Goal: Task Accomplishment & Management: Manage account settings

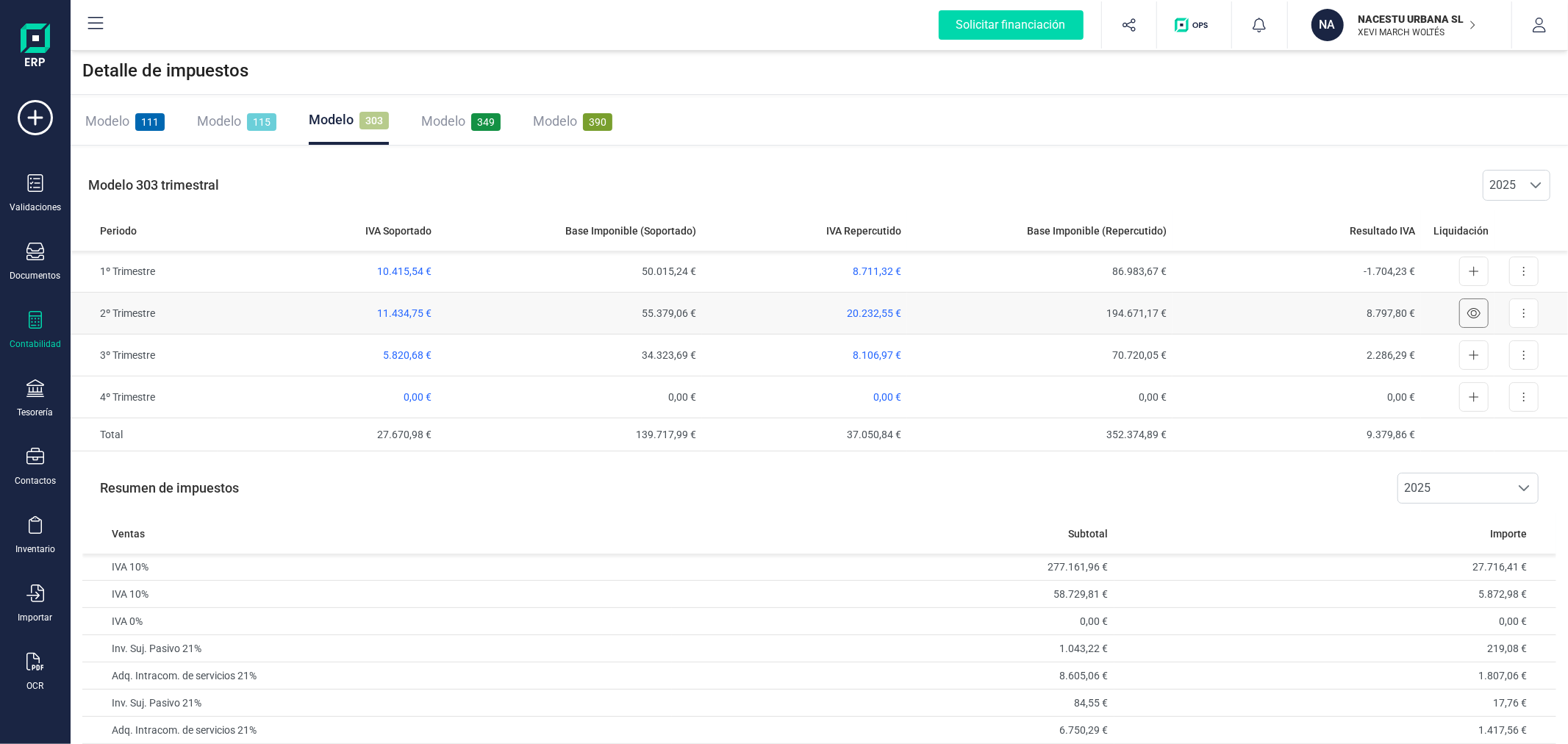
click at [1473, 312] on icon at bounding box center [1474, 313] width 13 height 12
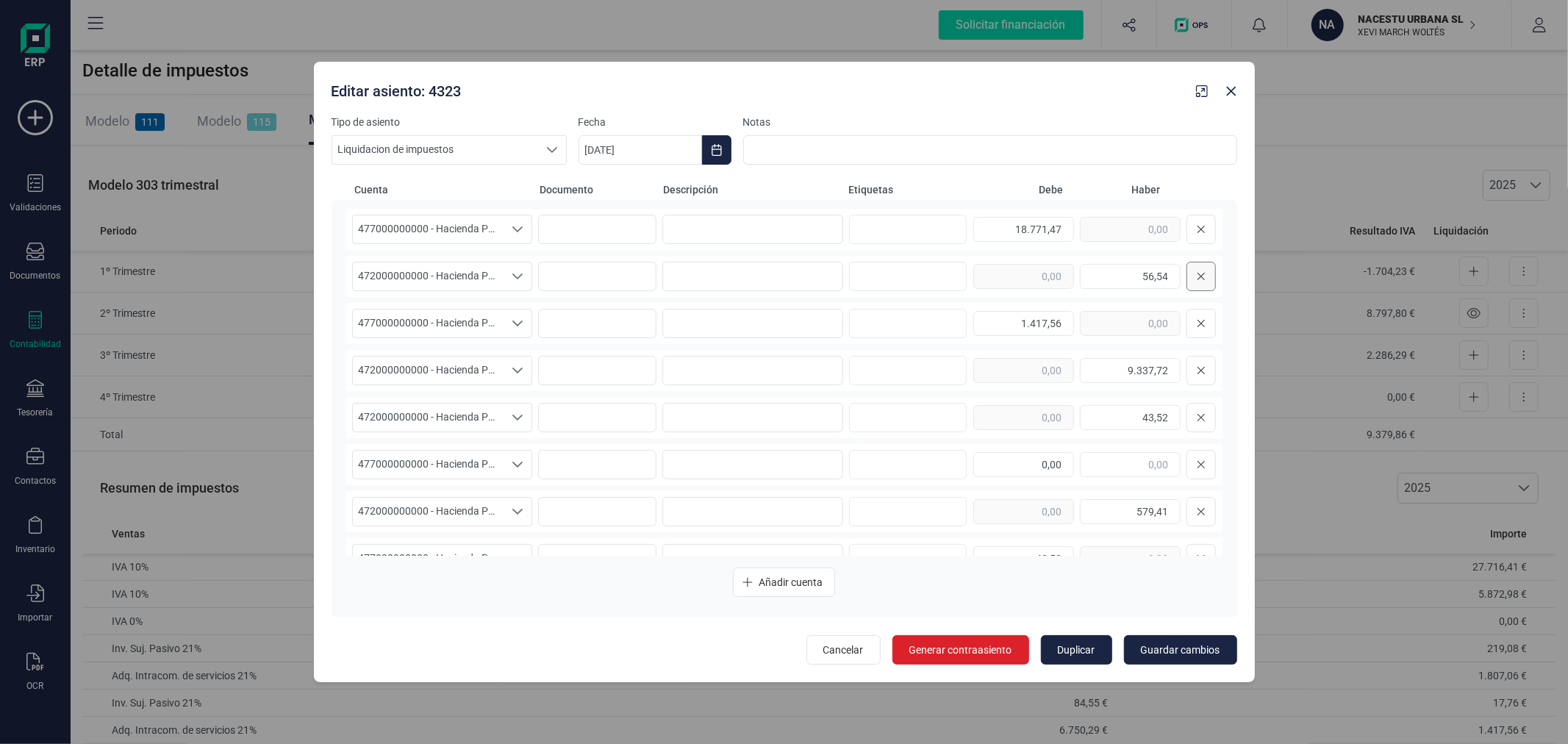
click at [1197, 270] on icon at bounding box center [1202, 276] width 9 height 12
click at [1187, 321] on button at bounding box center [1201, 323] width 29 height 29
click at [900, 364] on input "text" at bounding box center [906, 371] width 94 height 23
click at [1187, 322] on button at bounding box center [1201, 323] width 29 height 29
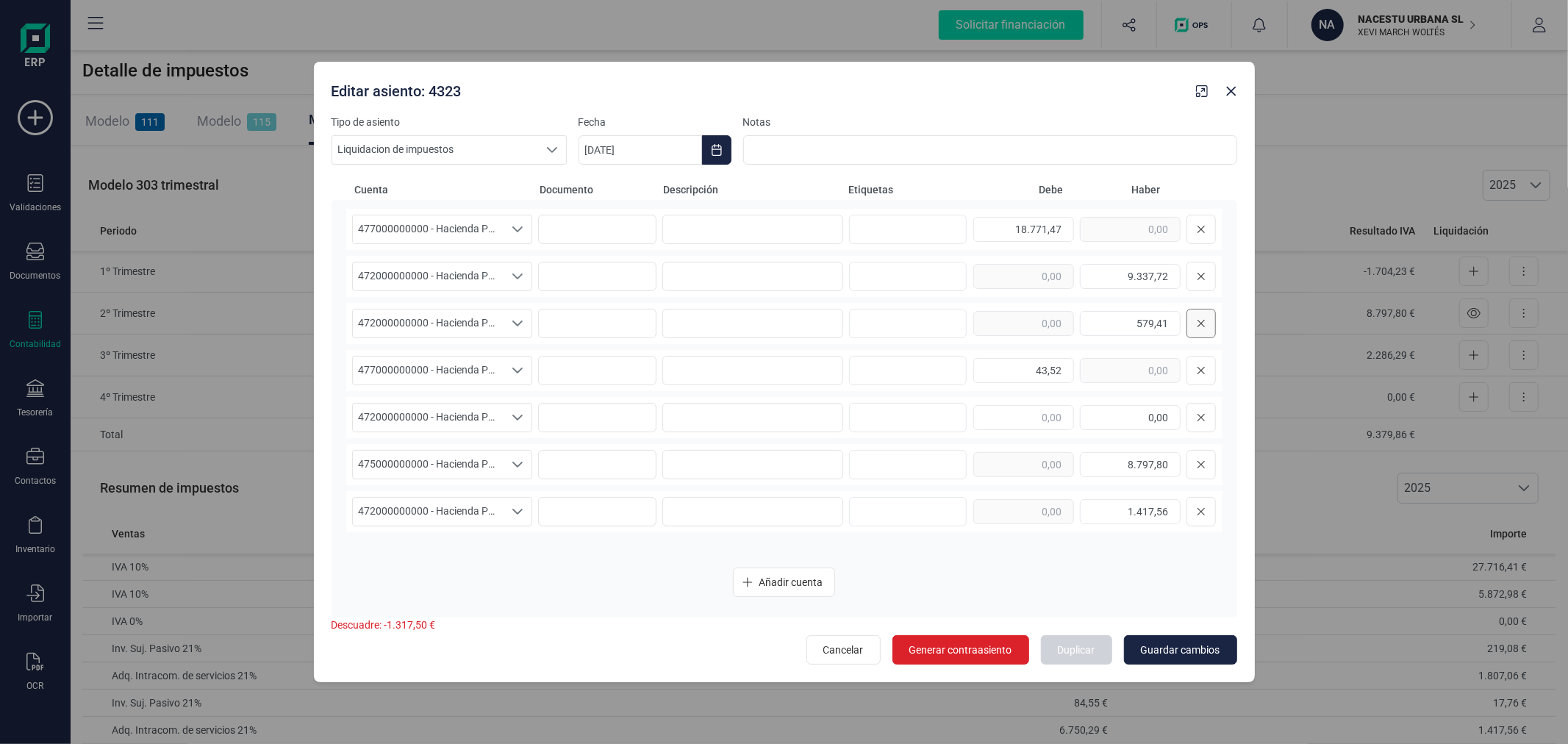
click at [1196, 327] on button at bounding box center [1201, 323] width 29 height 29
click at [1196, 325] on button at bounding box center [1201, 323] width 29 height 29
drag, startPoint x: 1005, startPoint y: 225, endPoint x: 1068, endPoint y: 228, distance: 63.1
click at [1068, 228] on input "18.771,47" at bounding box center [1023, 229] width 100 height 25
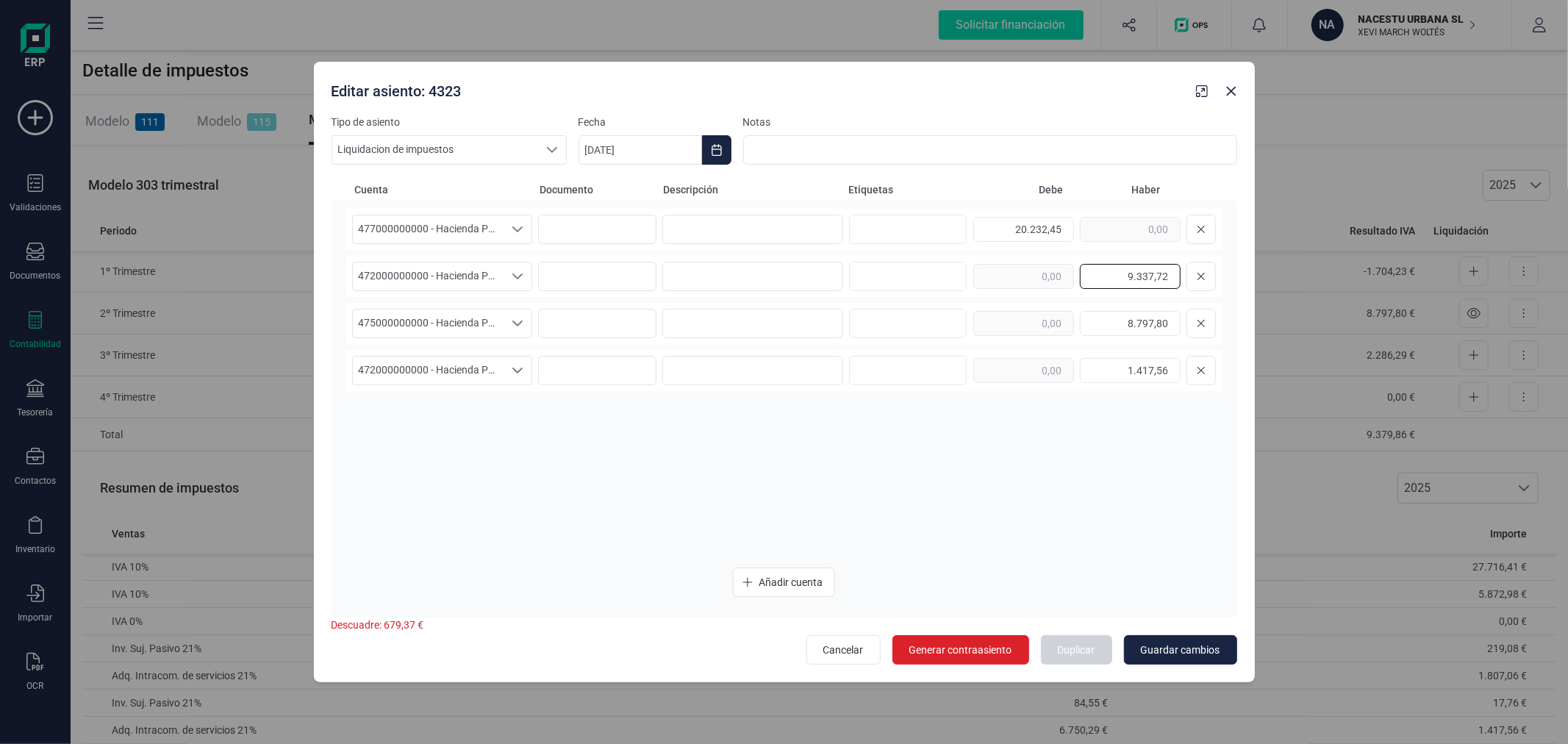
drag, startPoint x: 1106, startPoint y: 276, endPoint x: 1184, endPoint y: 291, distance: 79.4
click at [1188, 289] on div "9.337,72" at bounding box center [1094, 276] width 243 height 29
click at [1024, 228] on input "20.232,45" at bounding box center [1023, 229] width 100 height 25
type input "8.711,26"
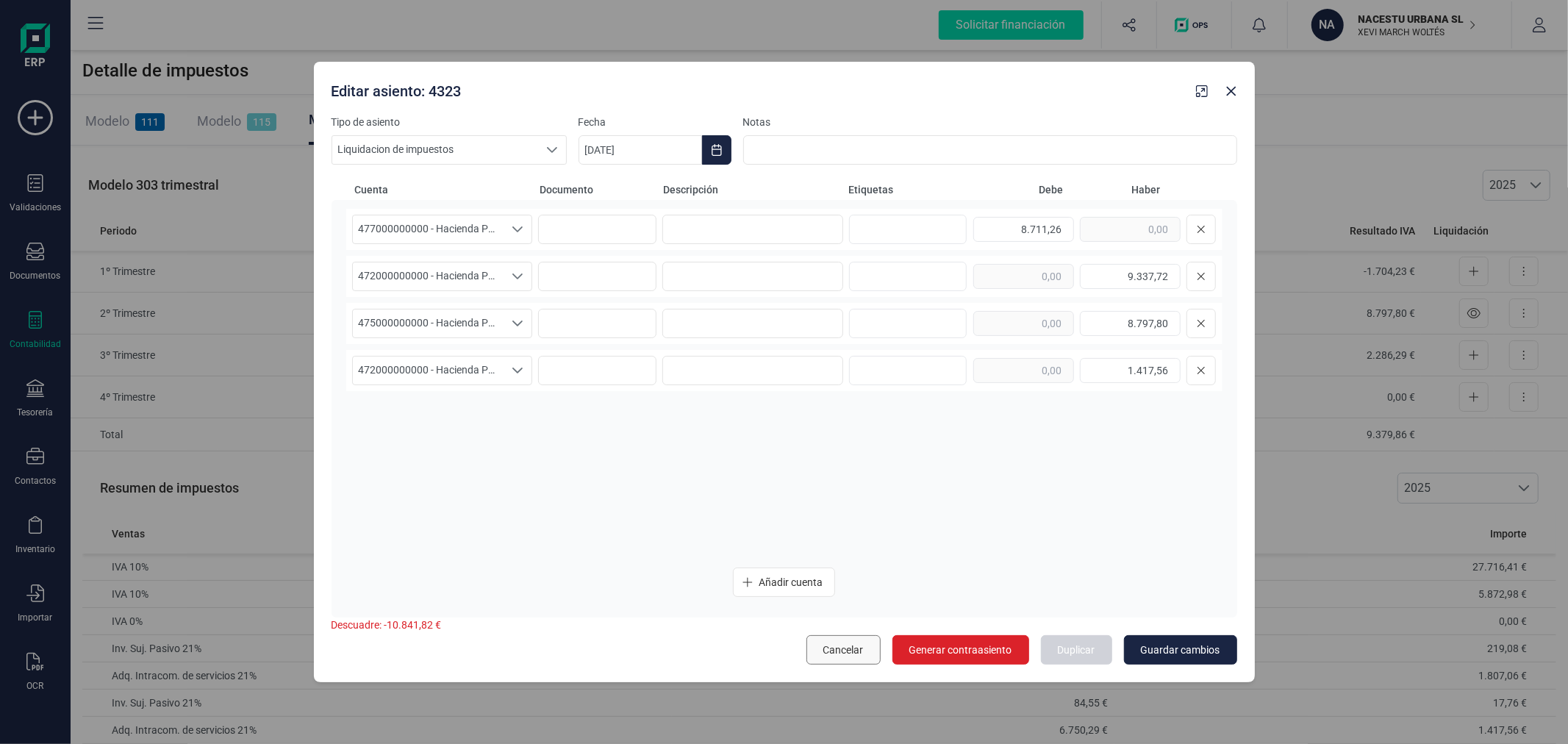
click at [843, 652] on span "Cancelar" at bounding box center [843, 650] width 40 height 15
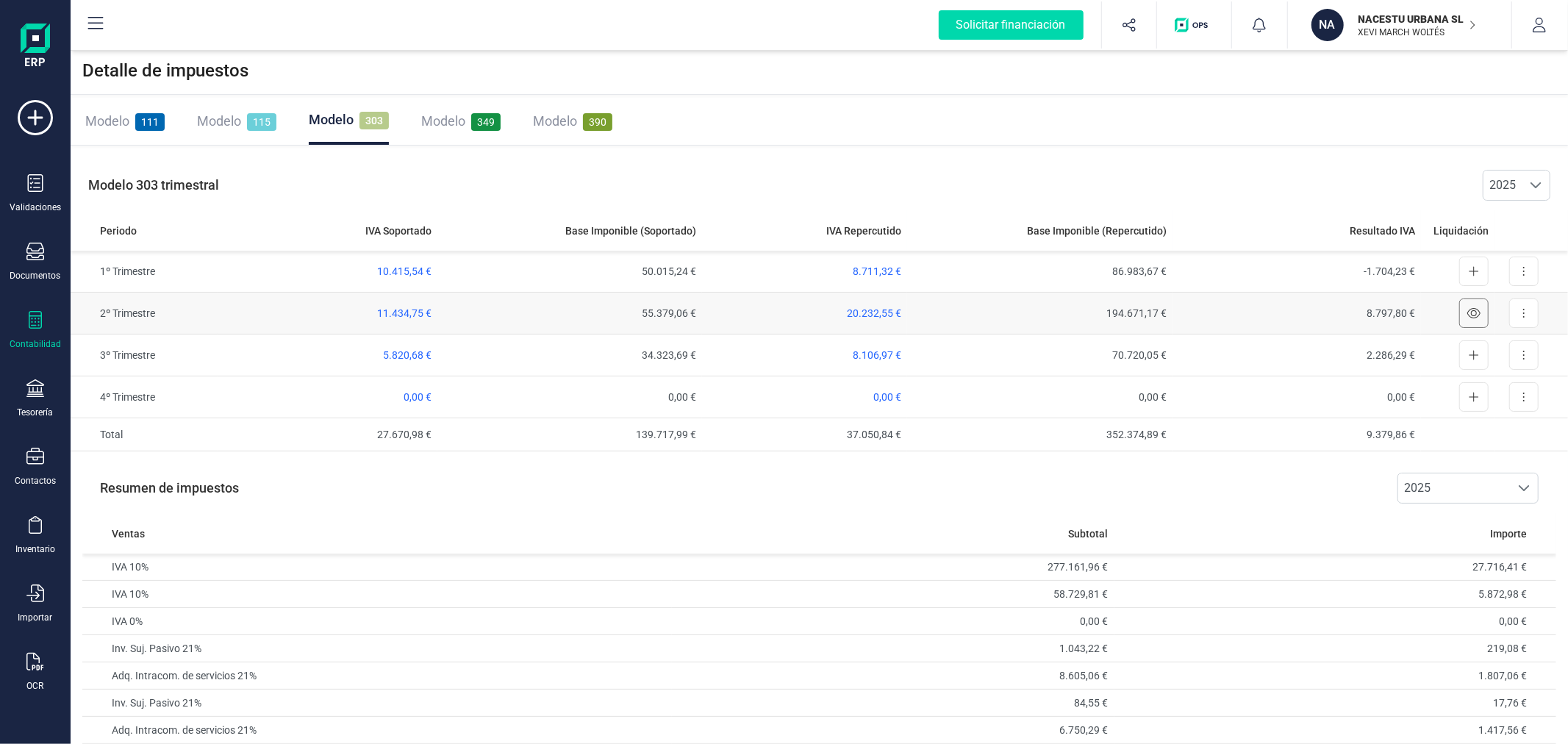
click at [1473, 311] on icon at bounding box center [1474, 314] width 13 height 11
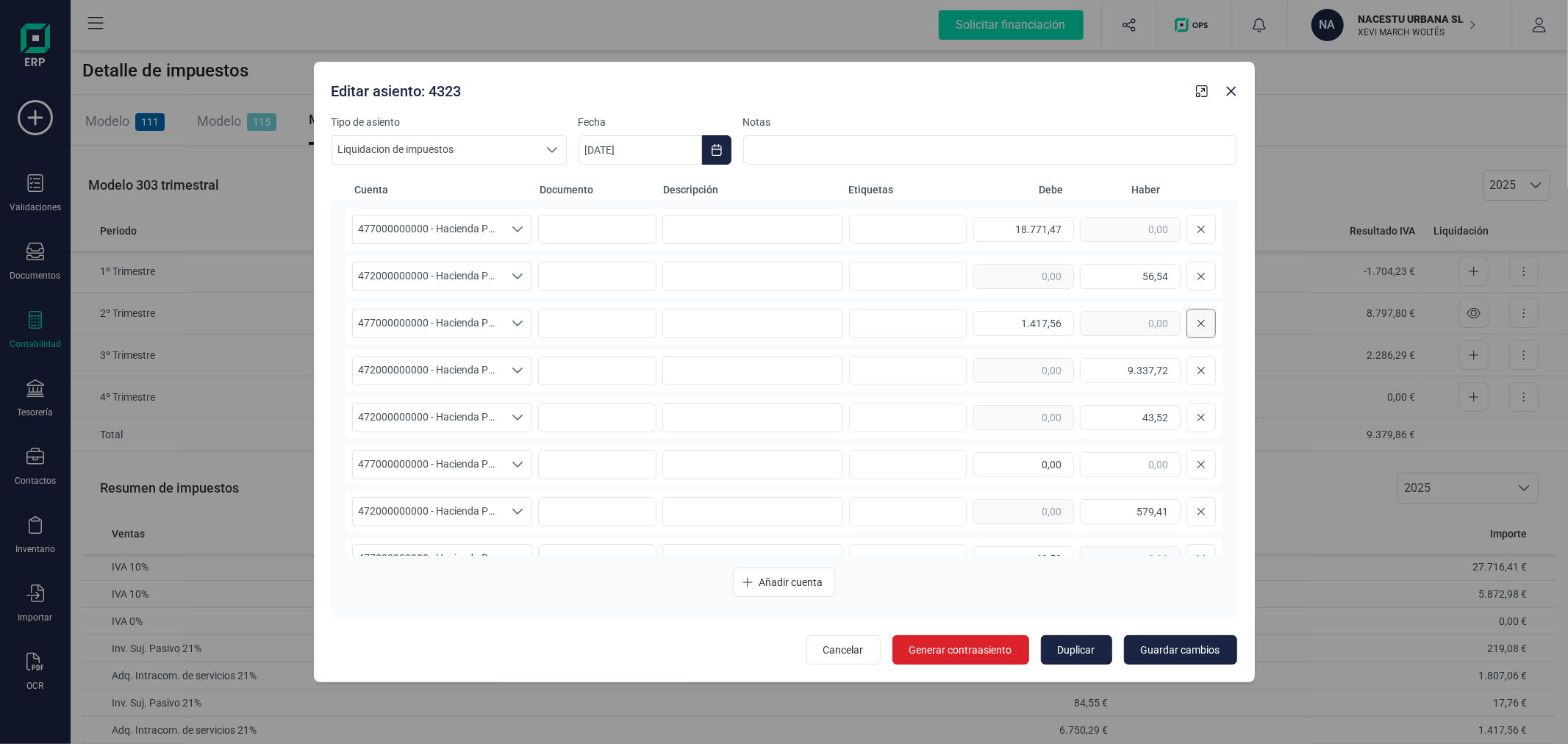
click at [1191, 331] on button at bounding box center [1201, 323] width 29 height 29
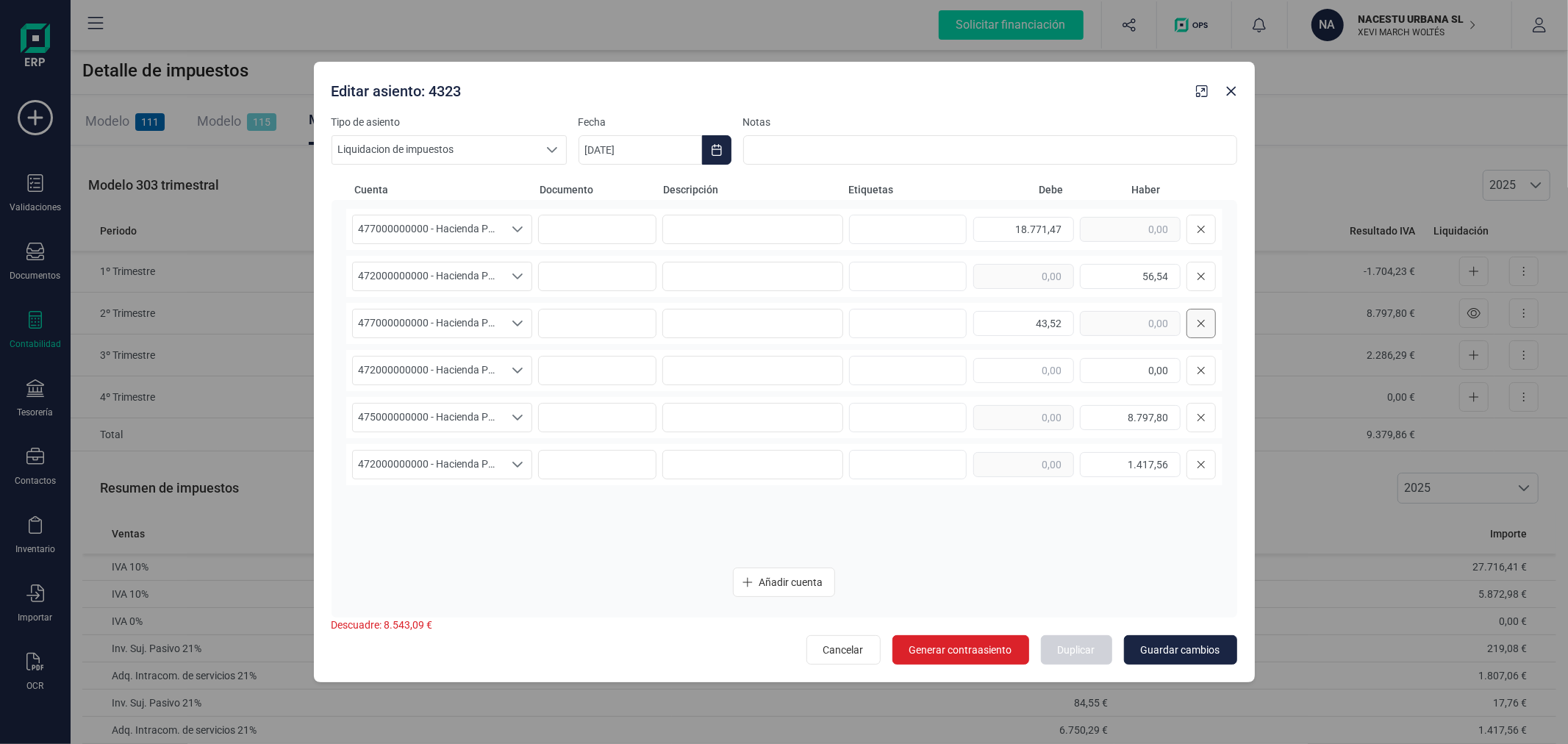
click at [1198, 326] on icon at bounding box center [1201, 324] width 7 height 7
drag, startPoint x: 1120, startPoint y: 326, endPoint x: 1180, endPoint y: 332, distance: 60.3
click at [1180, 332] on div "8.797,80" at bounding box center [1130, 324] width 100 height 25
type input "7.061,20"
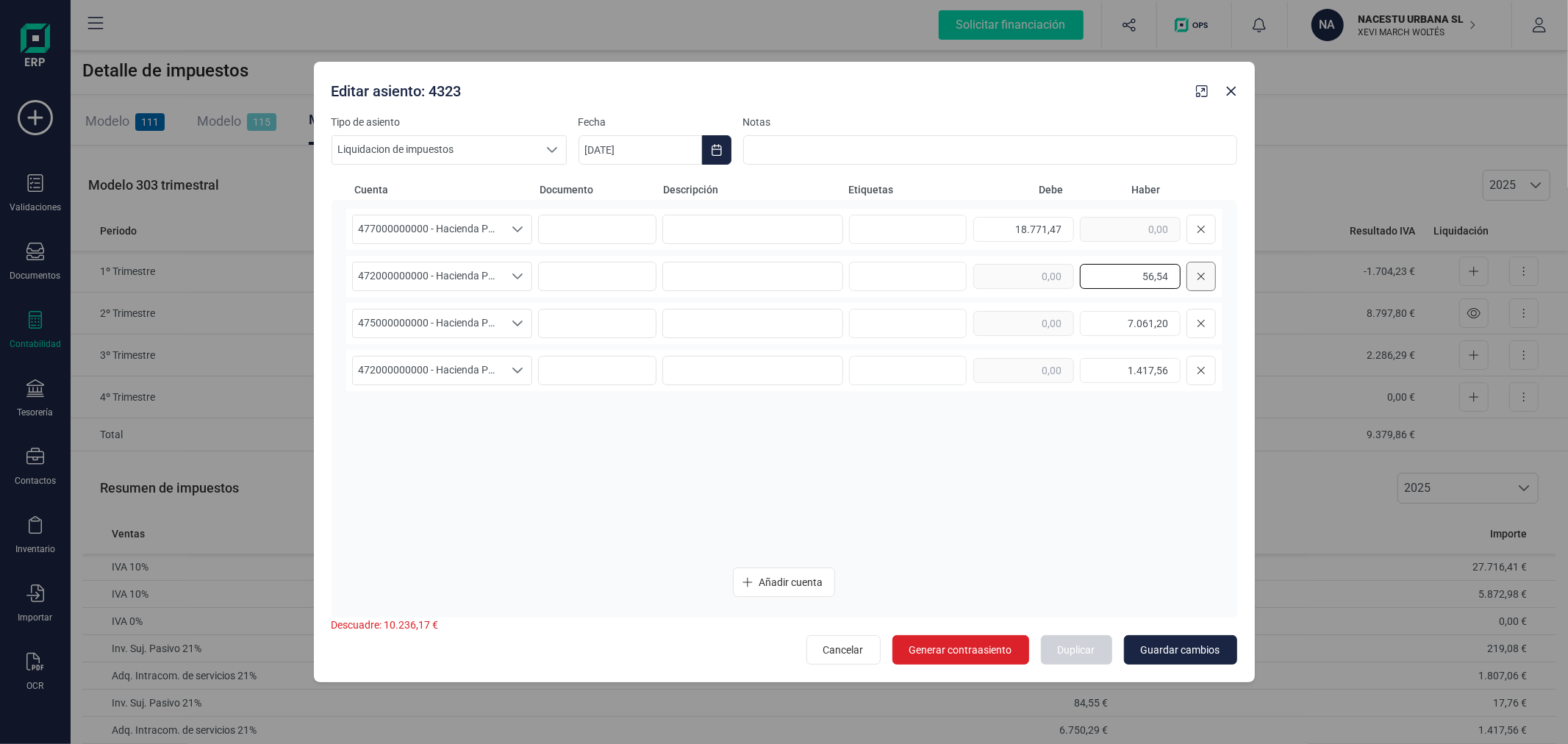
drag, startPoint x: 1137, startPoint y: 276, endPoint x: 1194, endPoint y: 272, distance: 57.1
click at [1194, 272] on div "56,54" at bounding box center [1094, 276] width 243 height 29
type input "11.434,72"
click at [1147, 372] on input "1.417,56" at bounding box center [1130, 371] width 100 height 25
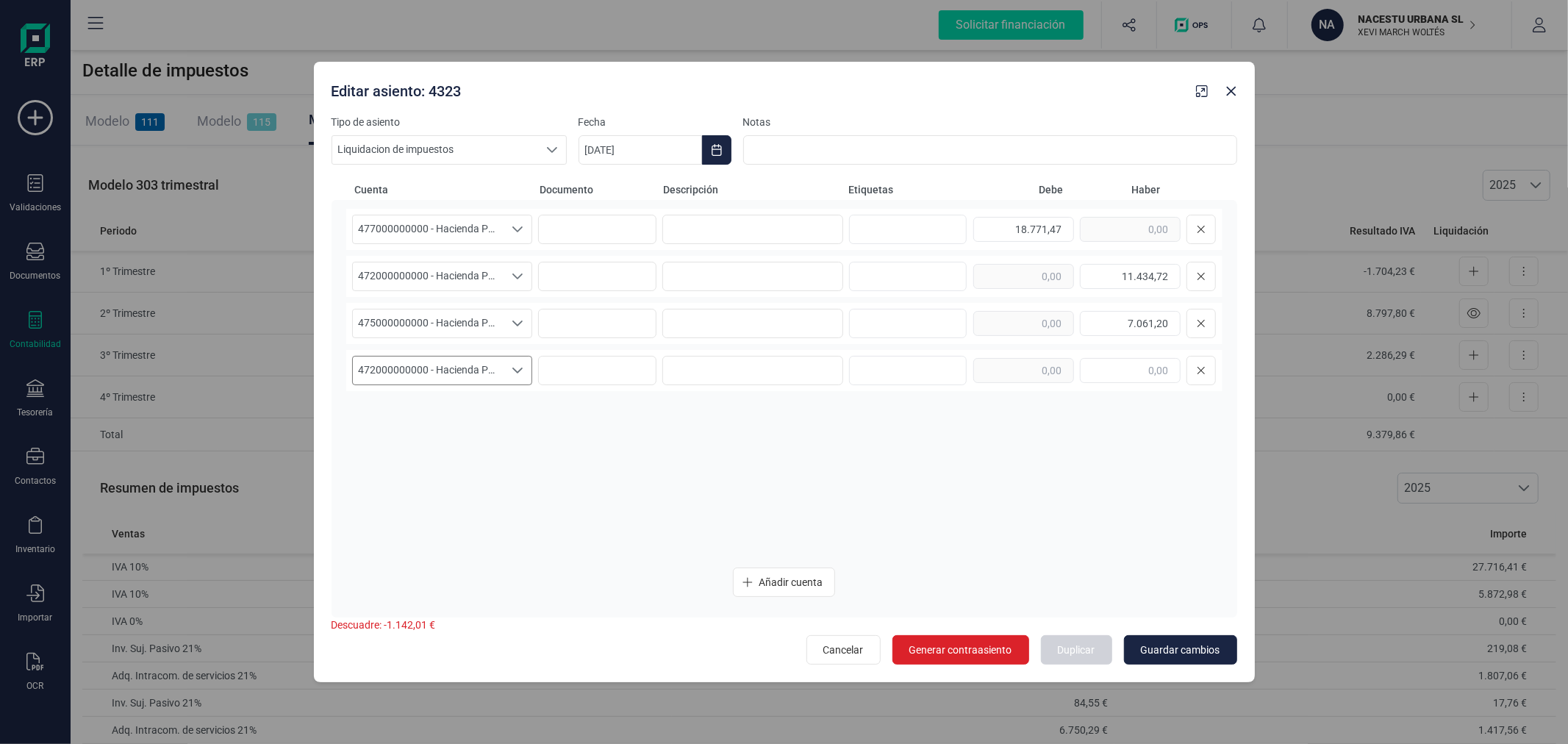
click at [475, 369] on span "472000000000 - Hacienda Pública, IVA soportado" at bounding box center [428, 370] width 151 height 28
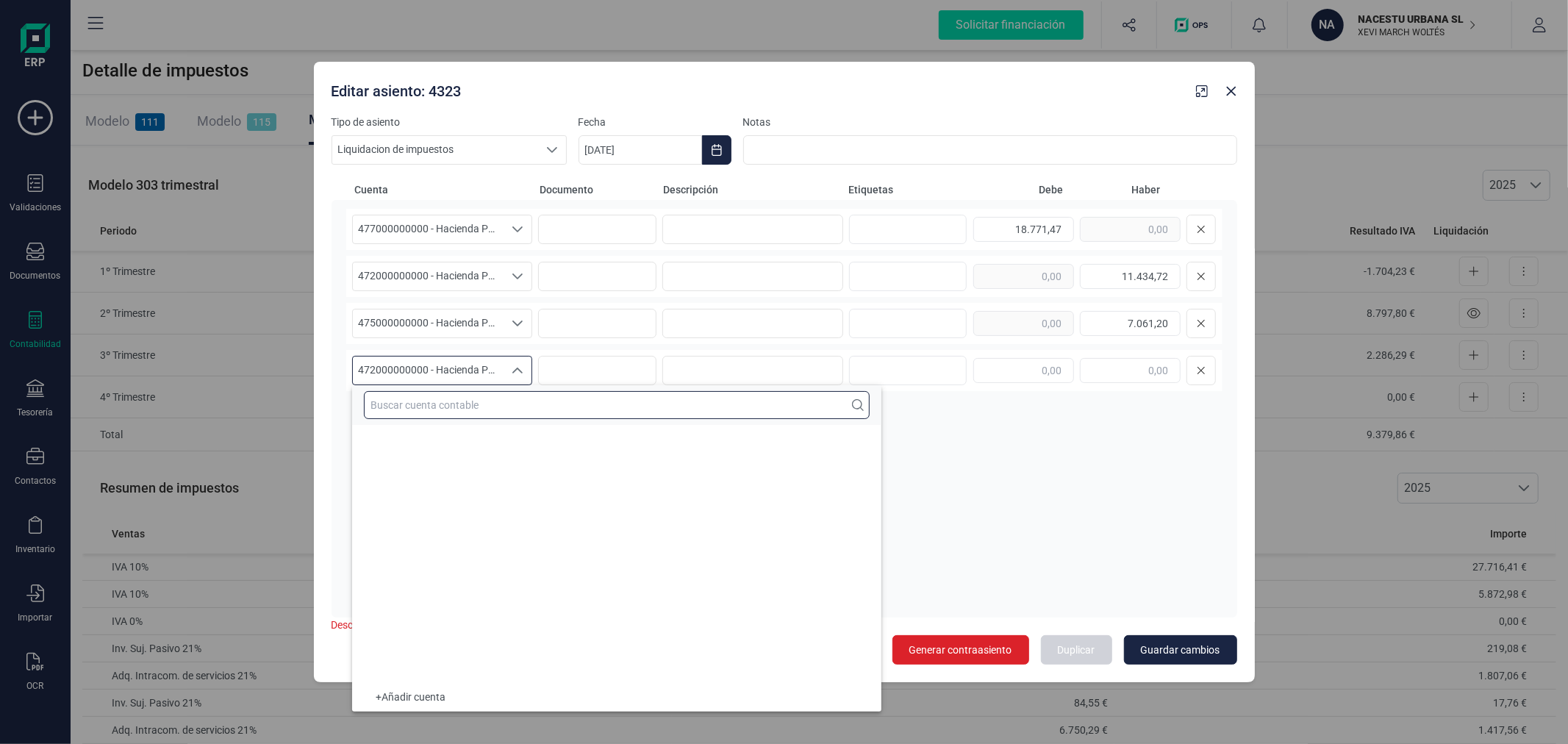
scroll to position [12474, 0]
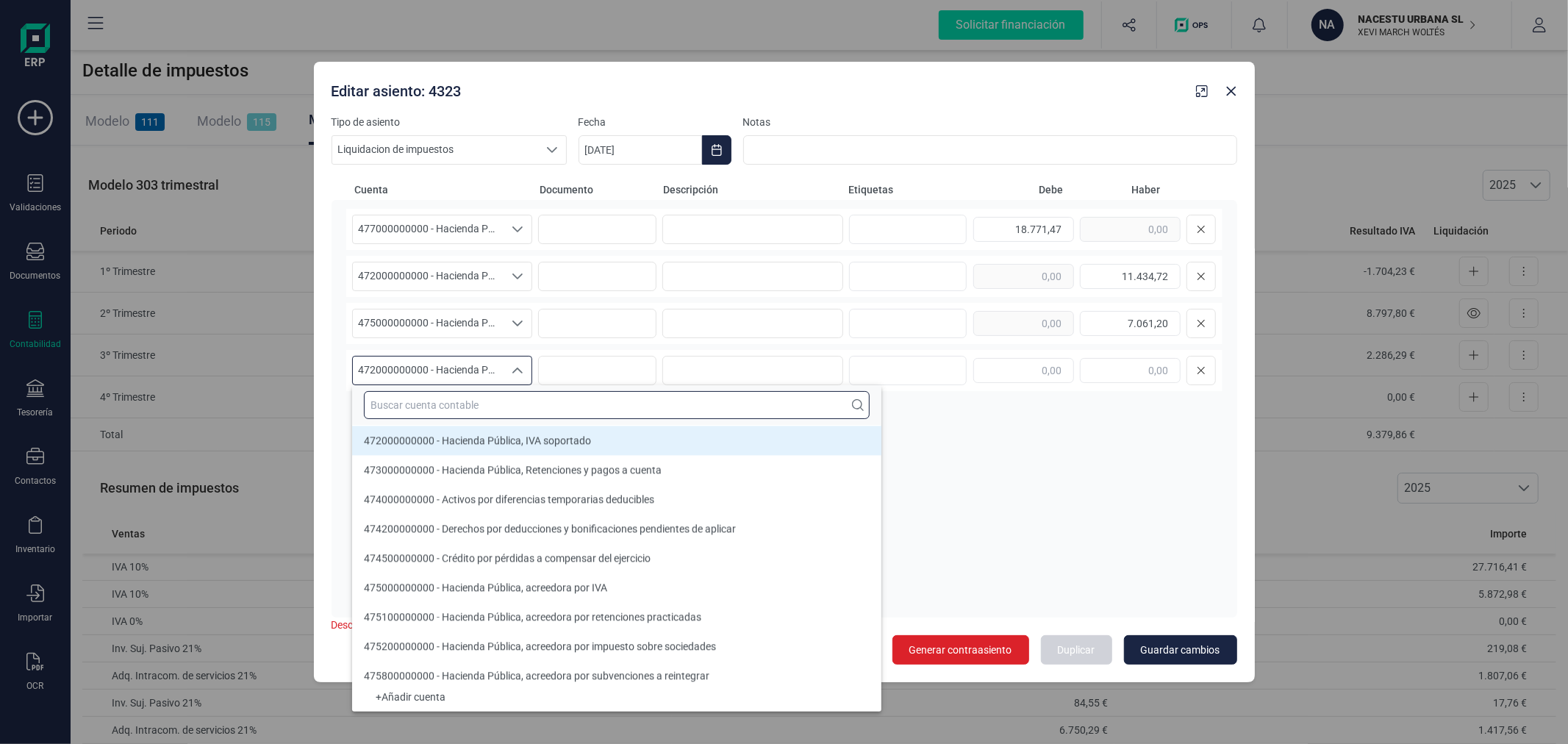
click at [500, 413] on input "text" at bounding box center [616, 404] width 506 height 28
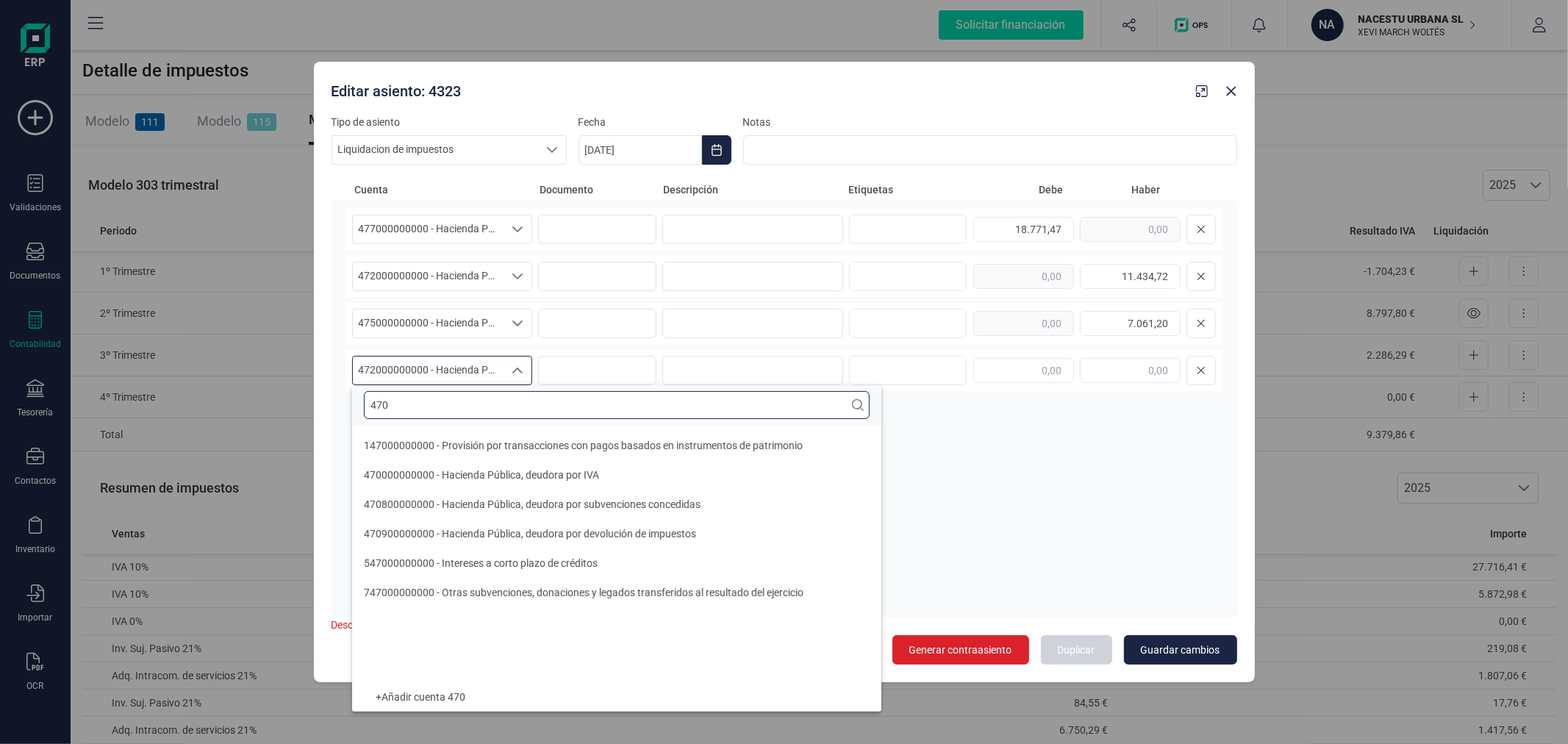
scroll to position [0, 0]
type input "470"
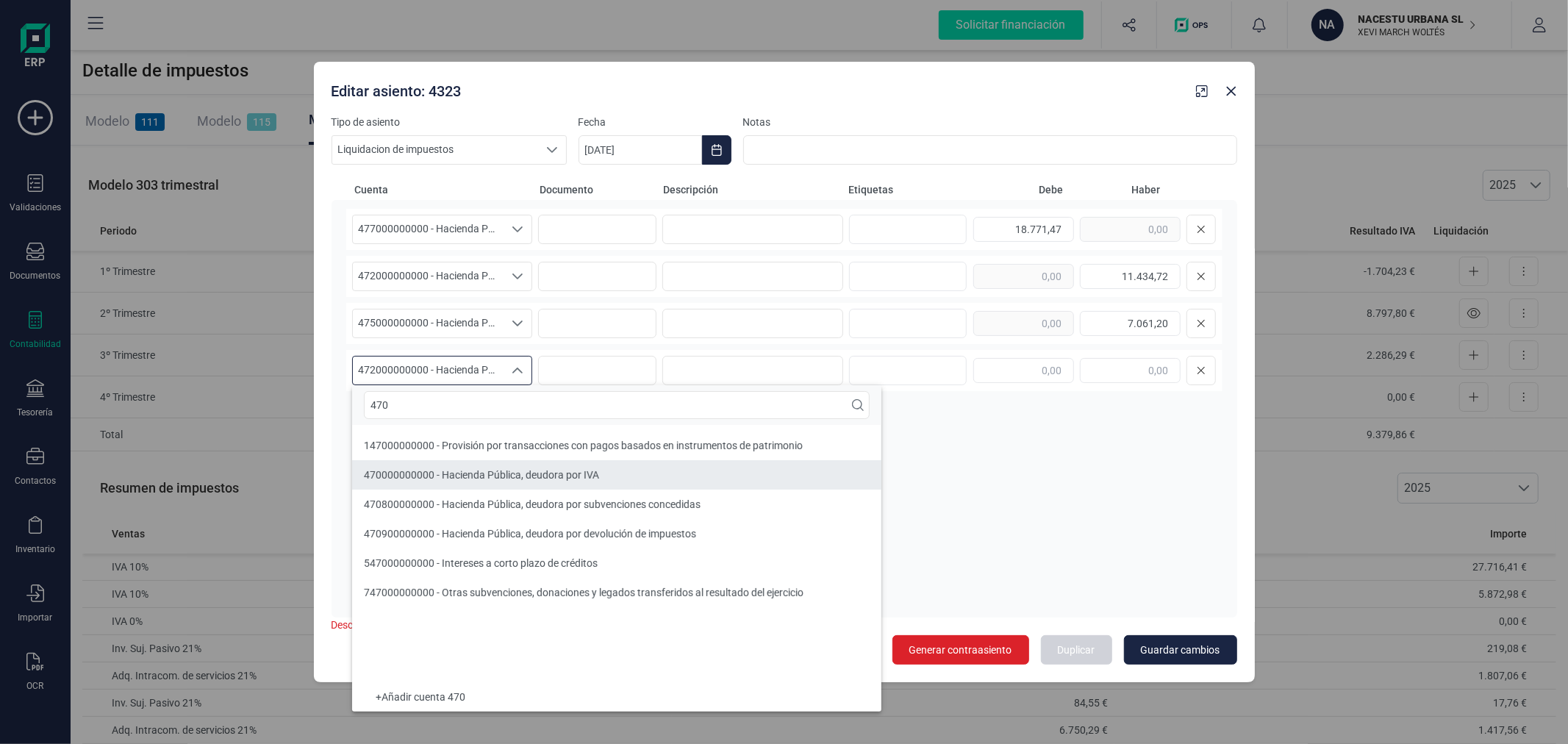
click at [506, 470] on span "470000000000 - Hacienda Pública, deudora por IVA" at bounding box center [481, 475] width 236 height 12
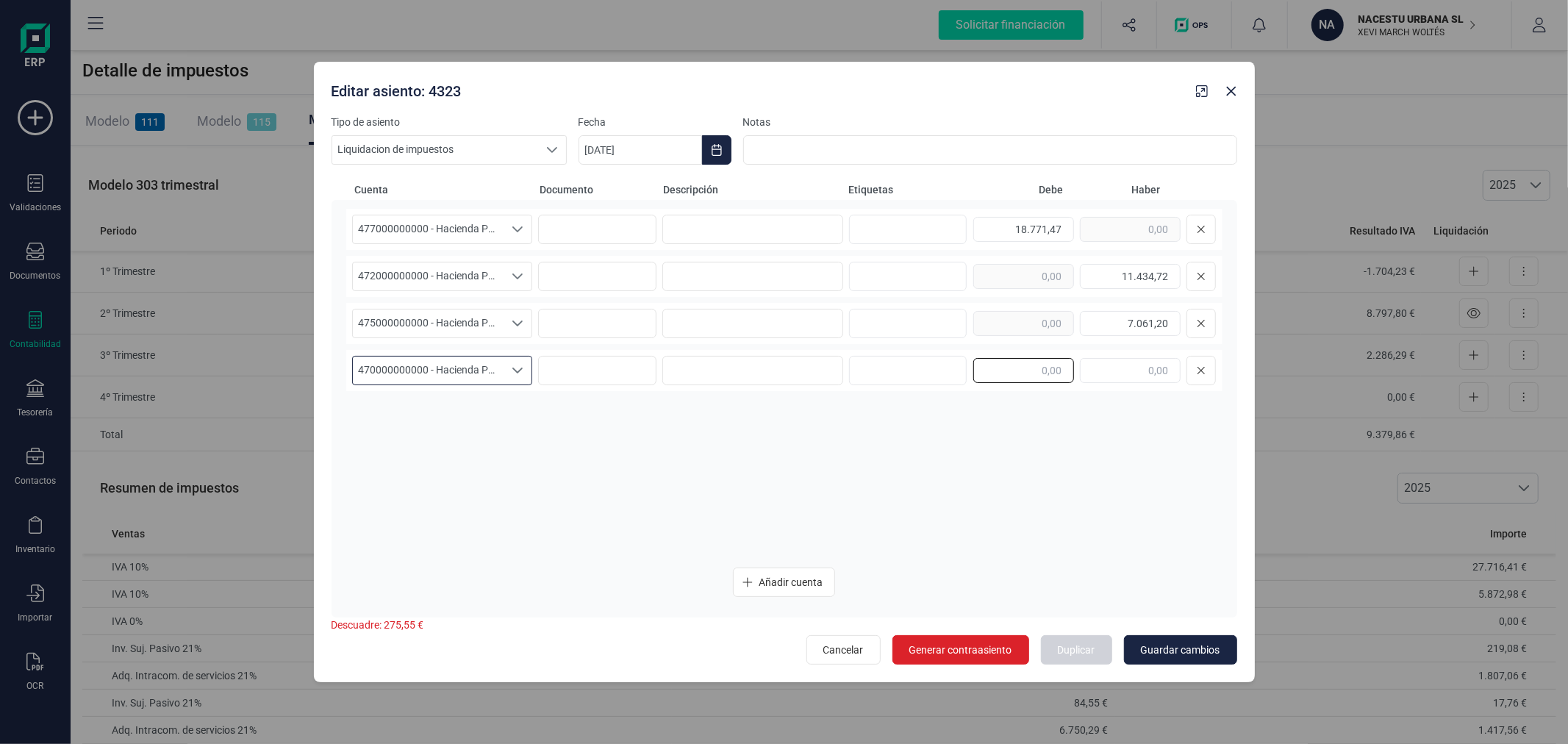
click at [1044, 372] on input "text" at bounding box center [1023, 371] width 100 height 25
type input "1.736,20"
click at [1158, 372] on input "text" at bounding box center [1130, 371] width 100 height 25
paste input "1.736,20"
type input "1.736,20"
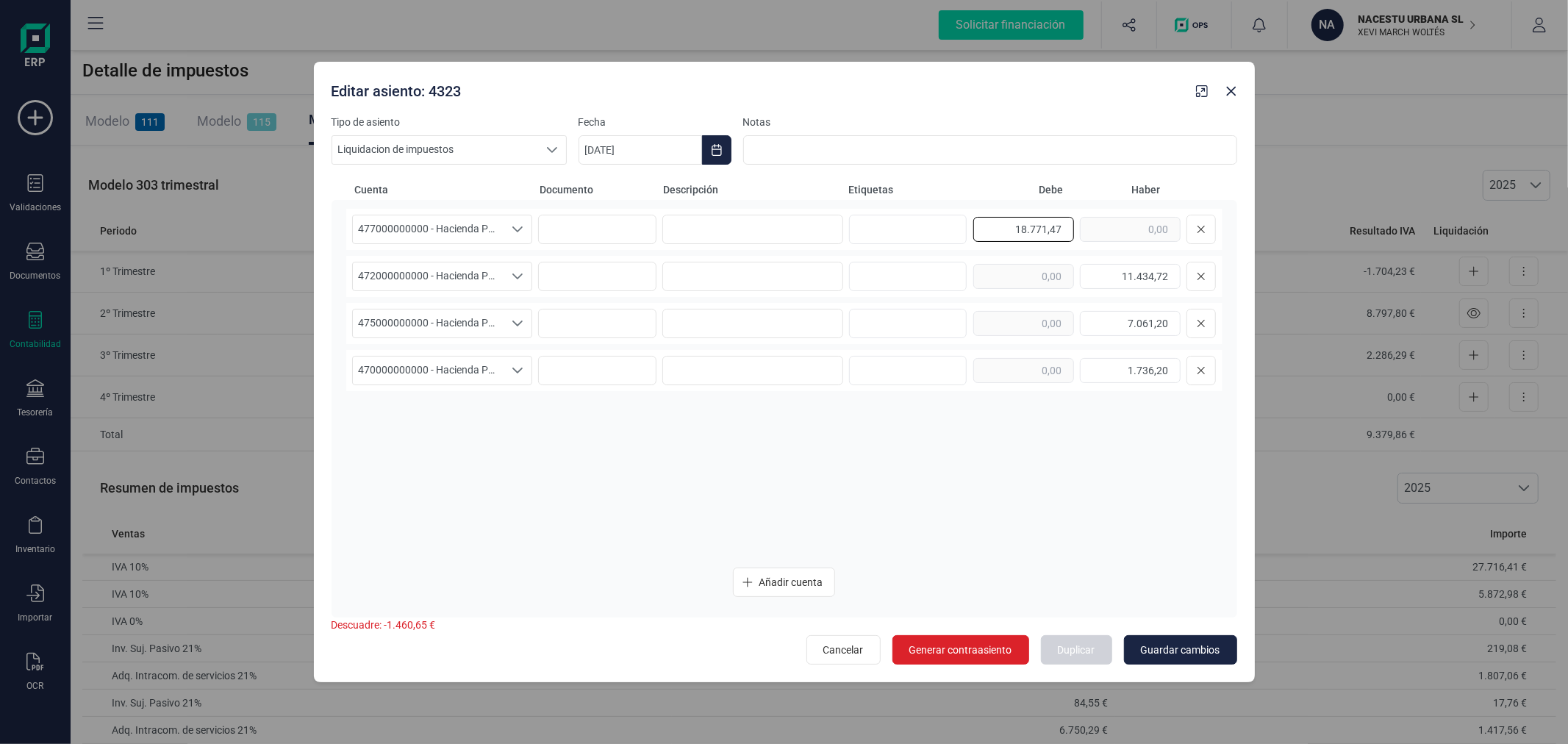
click at [1008, 236] on input "18.771,47" at bounding box center [1023, 229] width 100 height 25
type input "20.232,45"
drag, startPoint x: 1158, startPoint y: 372, endPoint x: 1167, endPoint y: 372, distance: 9.0
click at [1167, 372] on input "1.736,20" at bounding box center [1130, 371] width 100 height 25
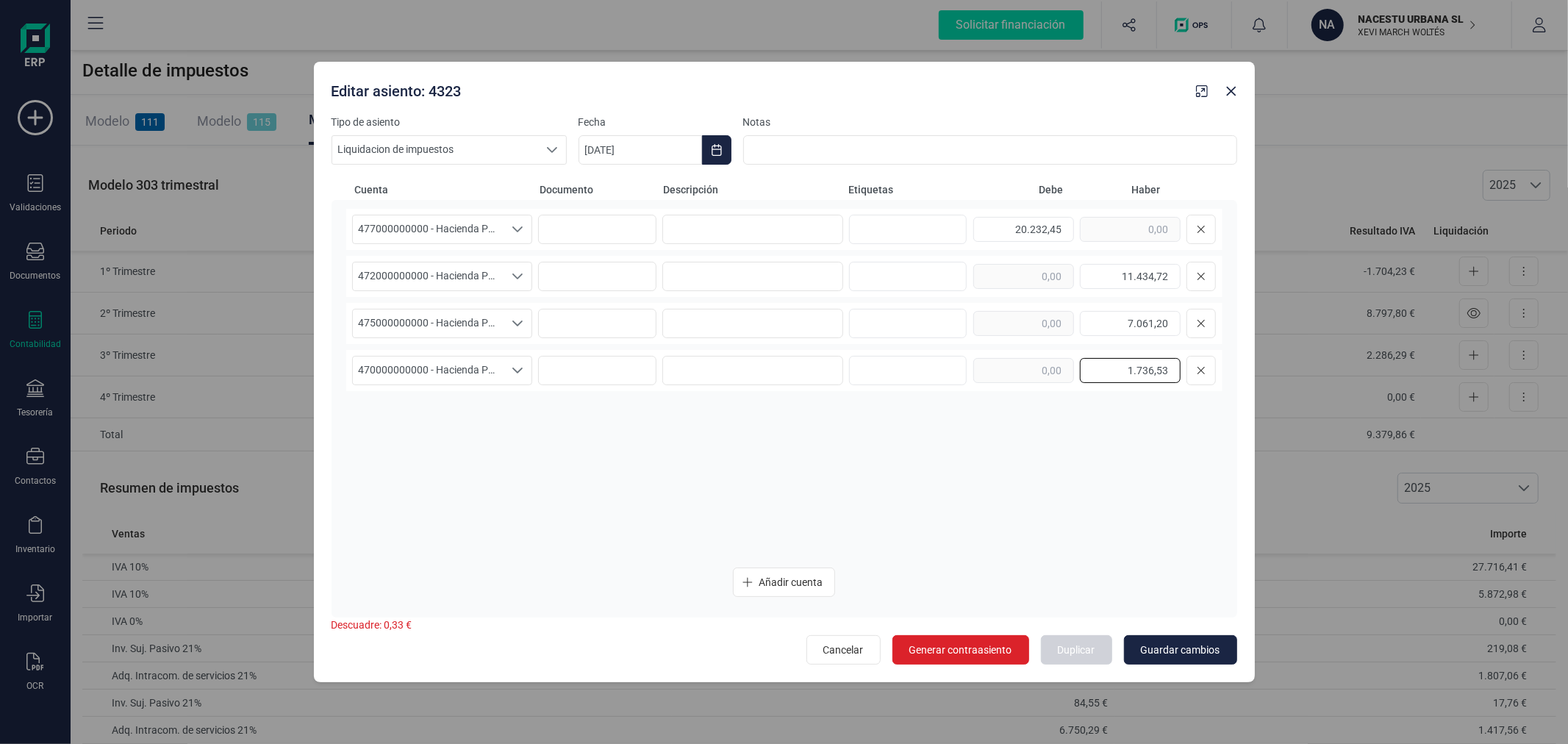
type input "1.736,53"
click at [1179, 648] on span "Guardar cambios" at bounding box center [1180, 650] width 79 height 15
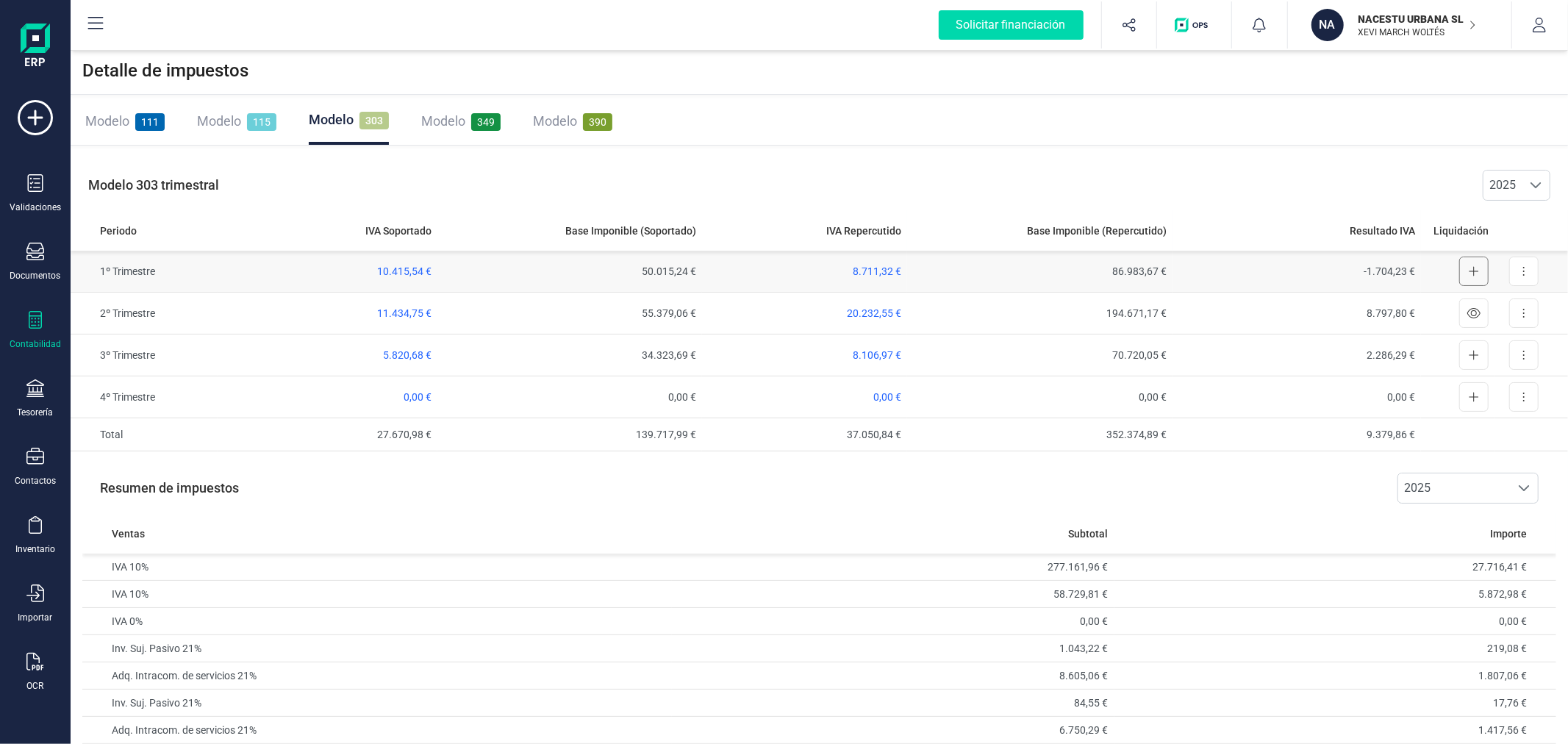
click at [1479, 270] on icon at bounding box center [1475, 271] width 11 height 12
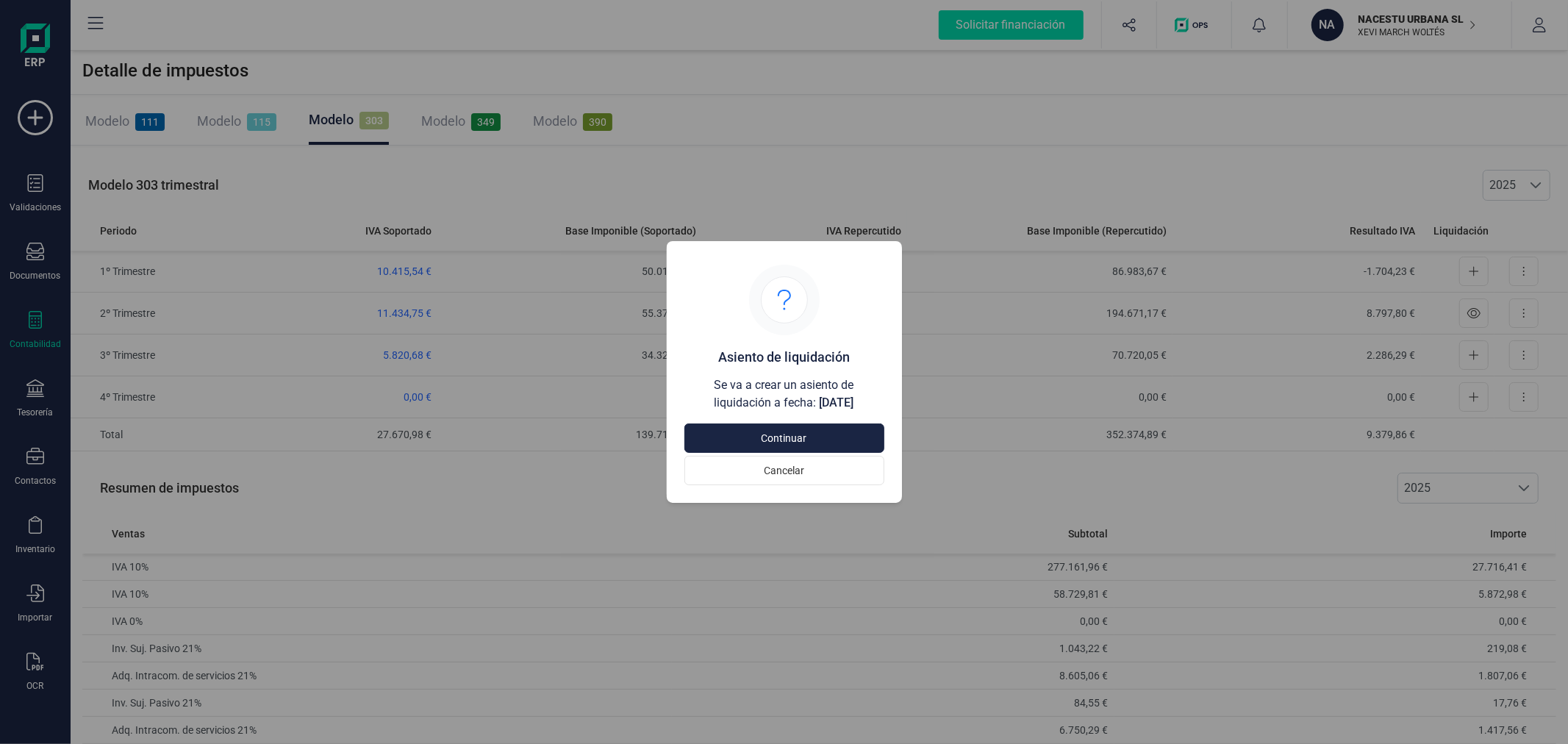
click at [823, 419] on div "Asiento de liquidación Se va a crear un asiento de liquidación a fecha: 31/03/2…" at bounding box center [784, 332] width 236 height 182
click at [834, 425] on button "Continuar" at bounding box center [784, 437] width 200 height 29
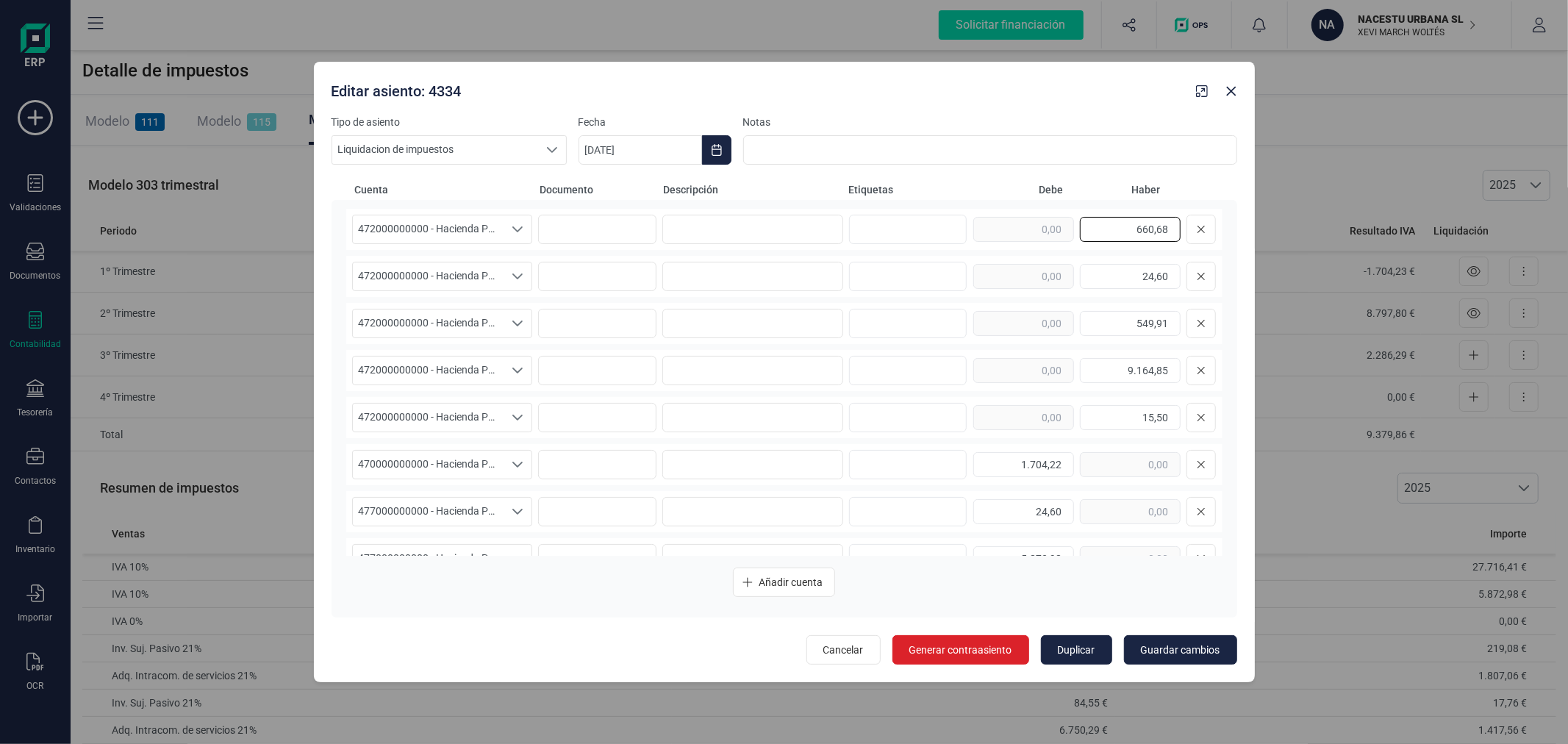
click at [1112, 223] on input "660,68" at bounding box center [1130, 229] width 100 height 25
type input "10.447,79"
click at [1197, 278] on icon at bounding box center [1202, 276] width 9 height 12
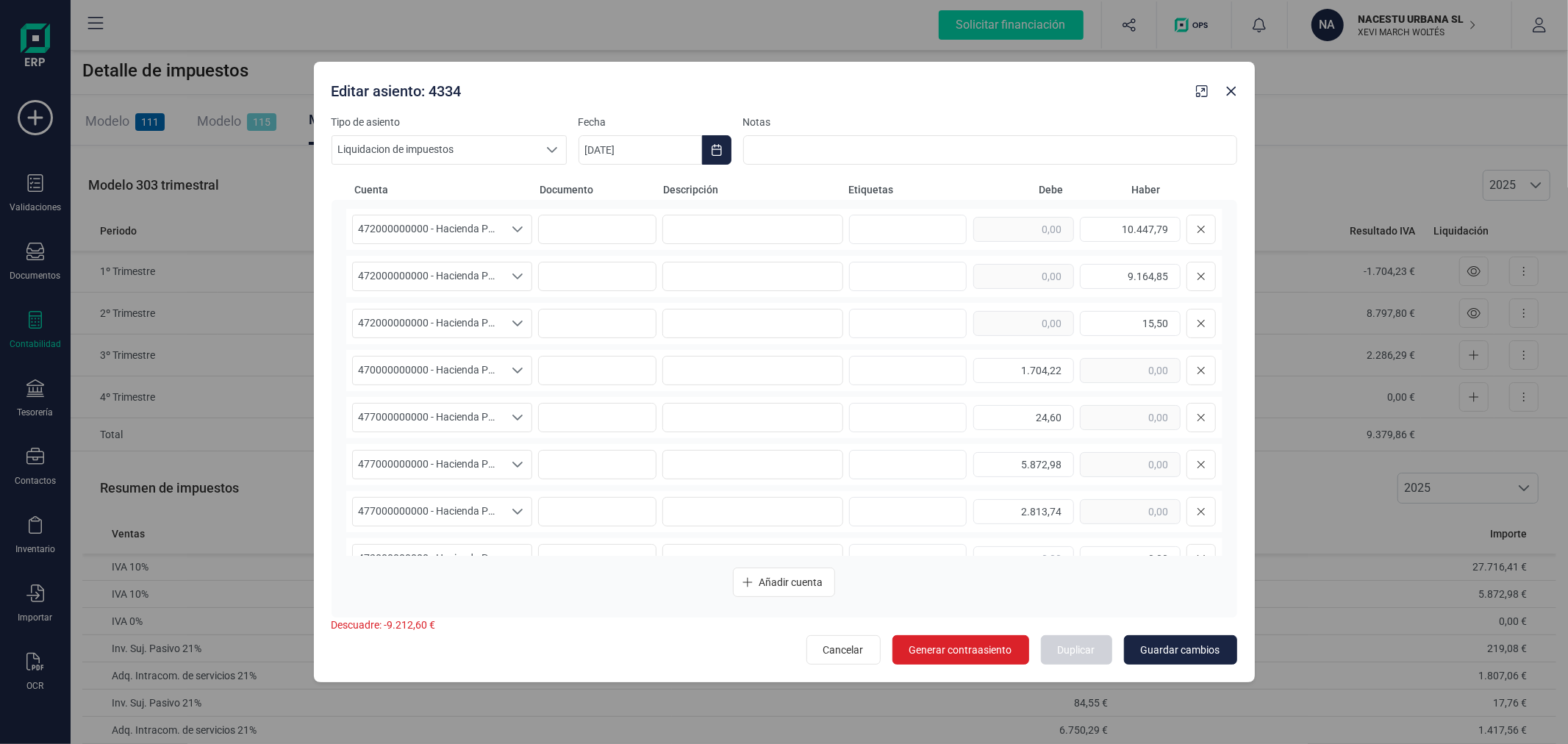
click at [1197, 278] on icon at bounding box center [1202, 276] width 9 height 12
click at [1187, 278] on button at bounding box center [1201, 276] width 29 height 29
click at [1056, 266] on input "1.704,22" at bounding box center [1023, 276] width 100 height 25
type input "1.736,53"
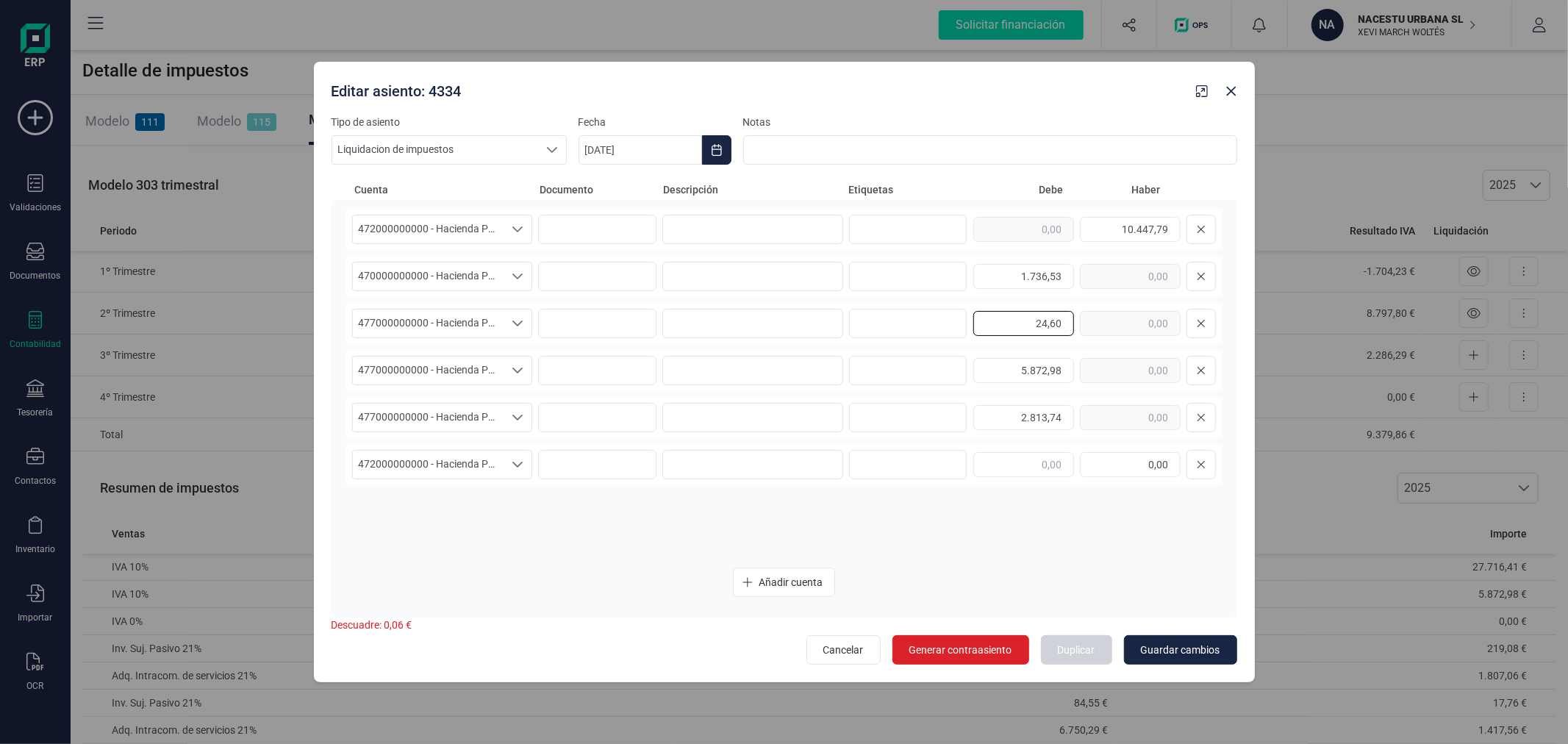
click at [1059, 324] on input "24,60" at bounding box center [1023, 324] width 100 height 25
type input "8.711,26"
click at [1198, 368] on icon at bounding box center [1202, 370] width 9 height 12
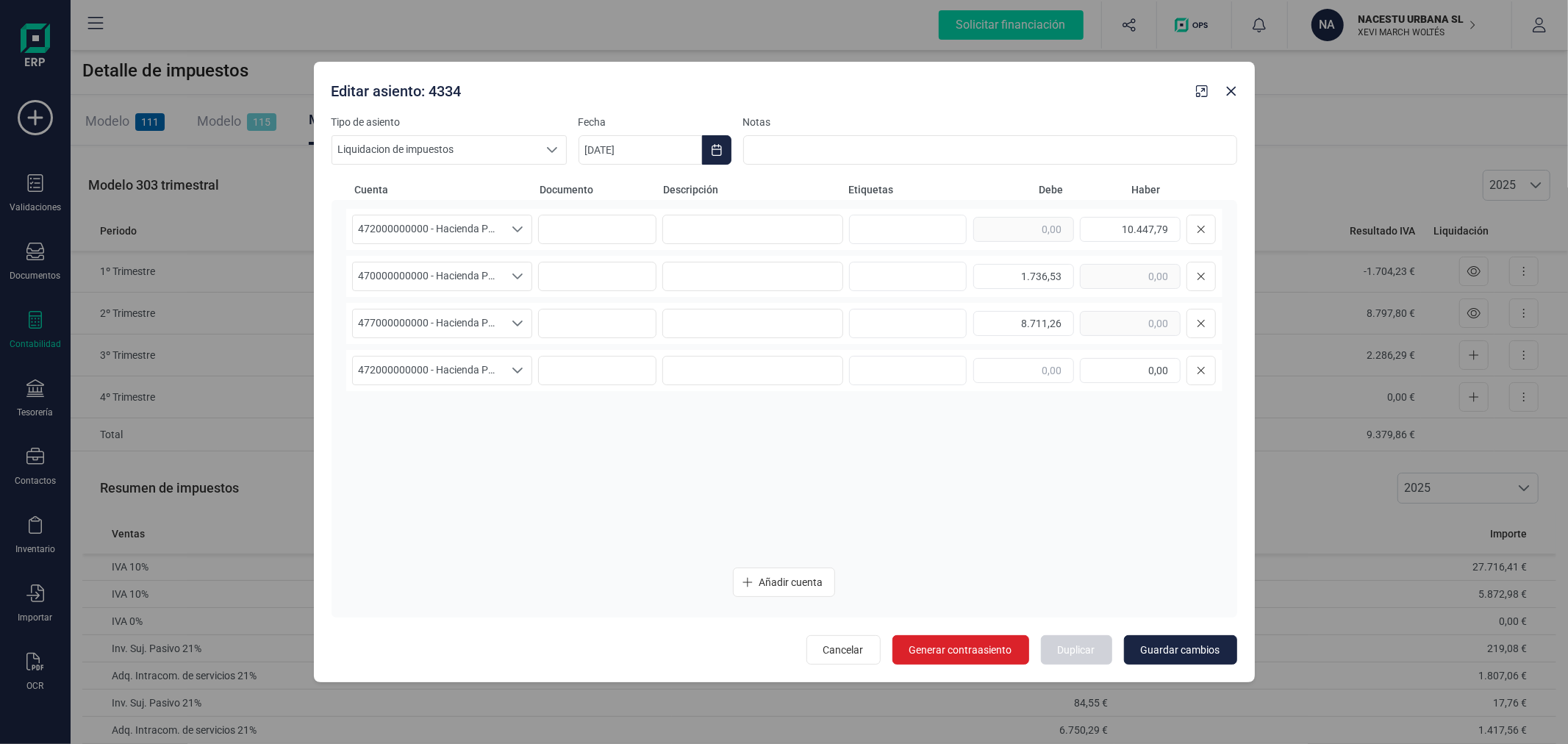
click at [1198, 368] on icon at bounding box center [1202, 370] width 9 height 12
click at [1156, 643] on span "Guardar cambios" at bounding box center [1180, 650] width 79 height 15
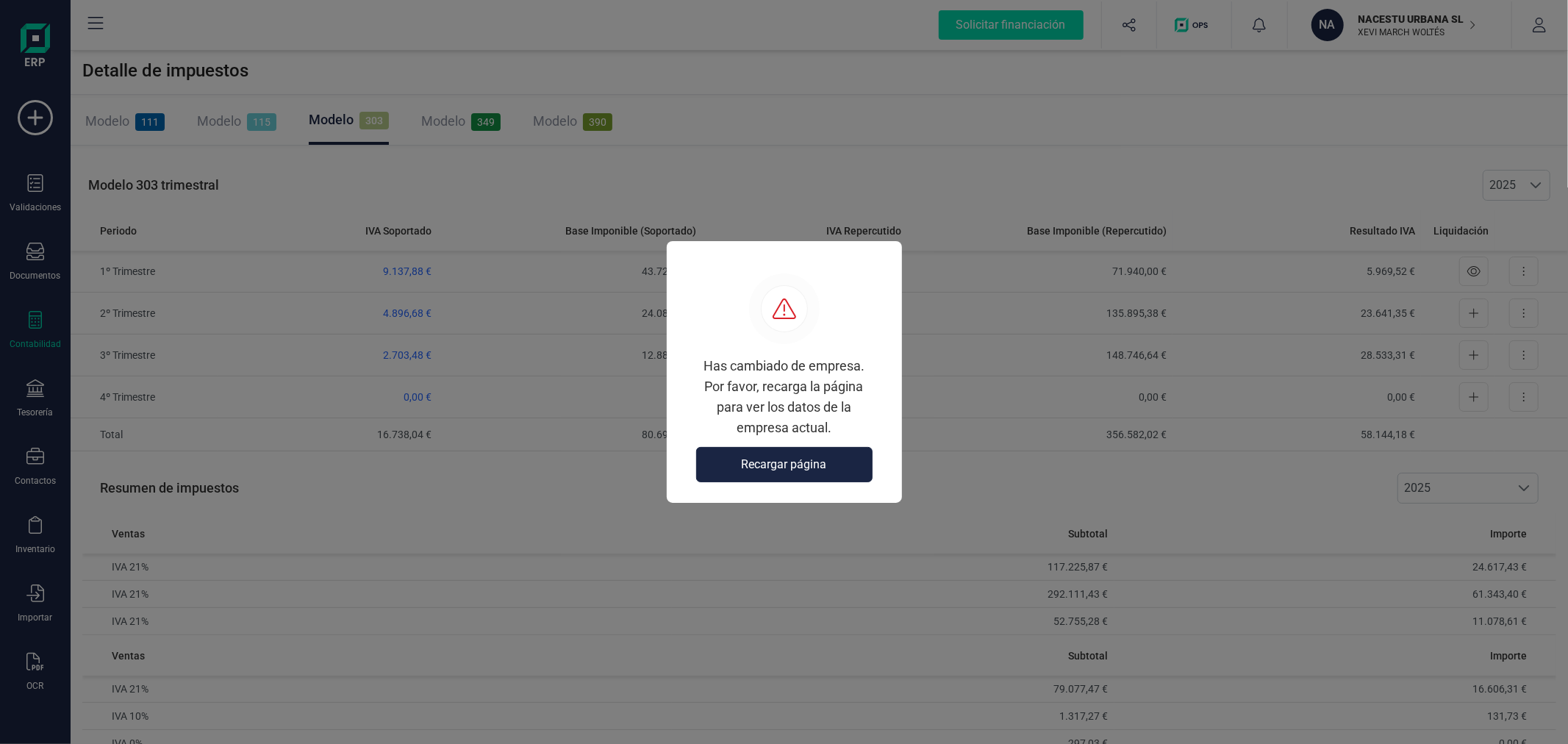
click at [798, 444] on div "Has cambiado de empresa. Por favor, recarga la página para ver los datos de la …" at bounding box center [784, 401] width 200 height 92
click at [797, 467] on span "Recargar página" at bounding box center [785, 465] width 85 height 18
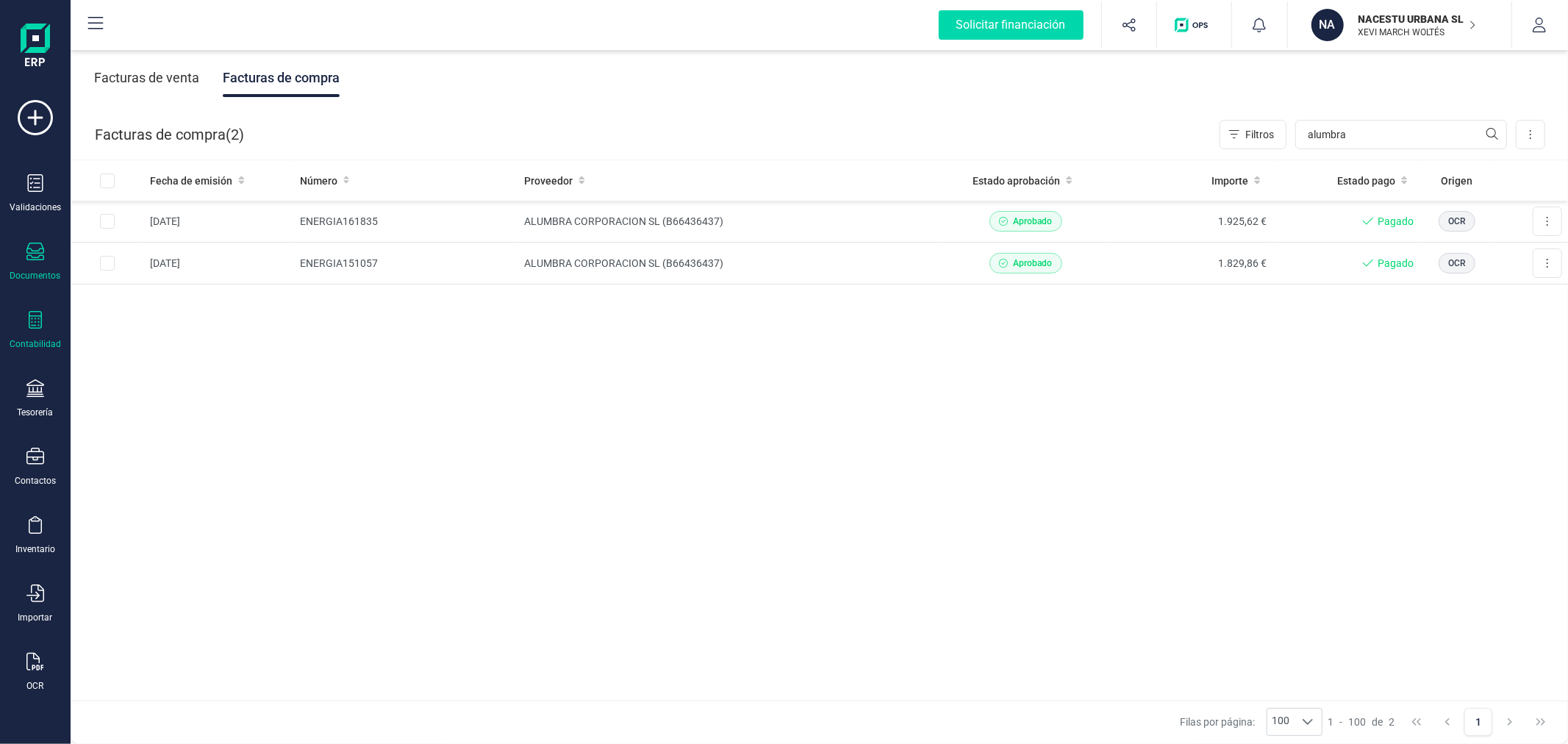
click at [40, 315] on icon at bounding box center [35, 320] width 13 height 18
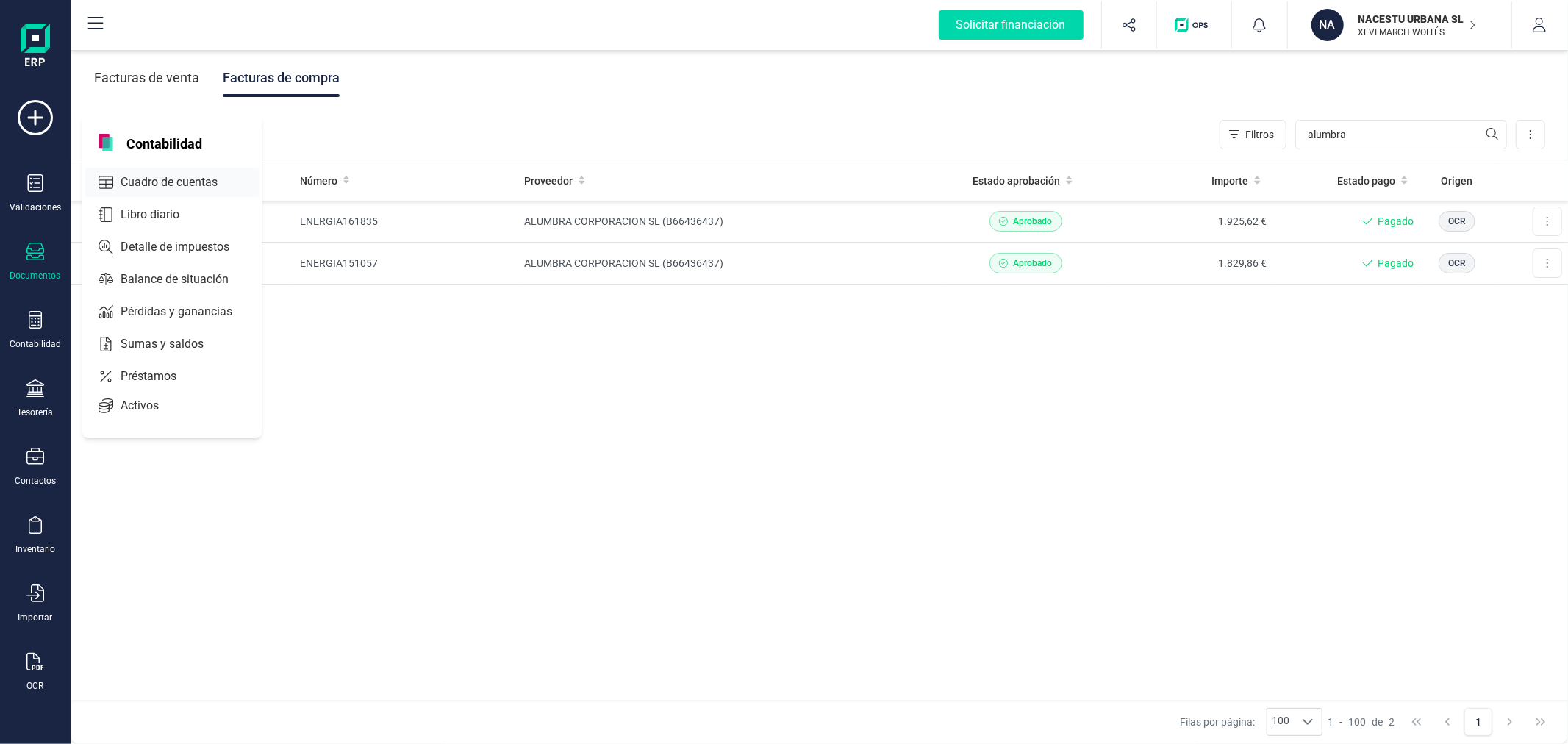
click at [144, 179] on span "Cuadro de cuentas" at bounding box center [180, 182] width 130 height 18
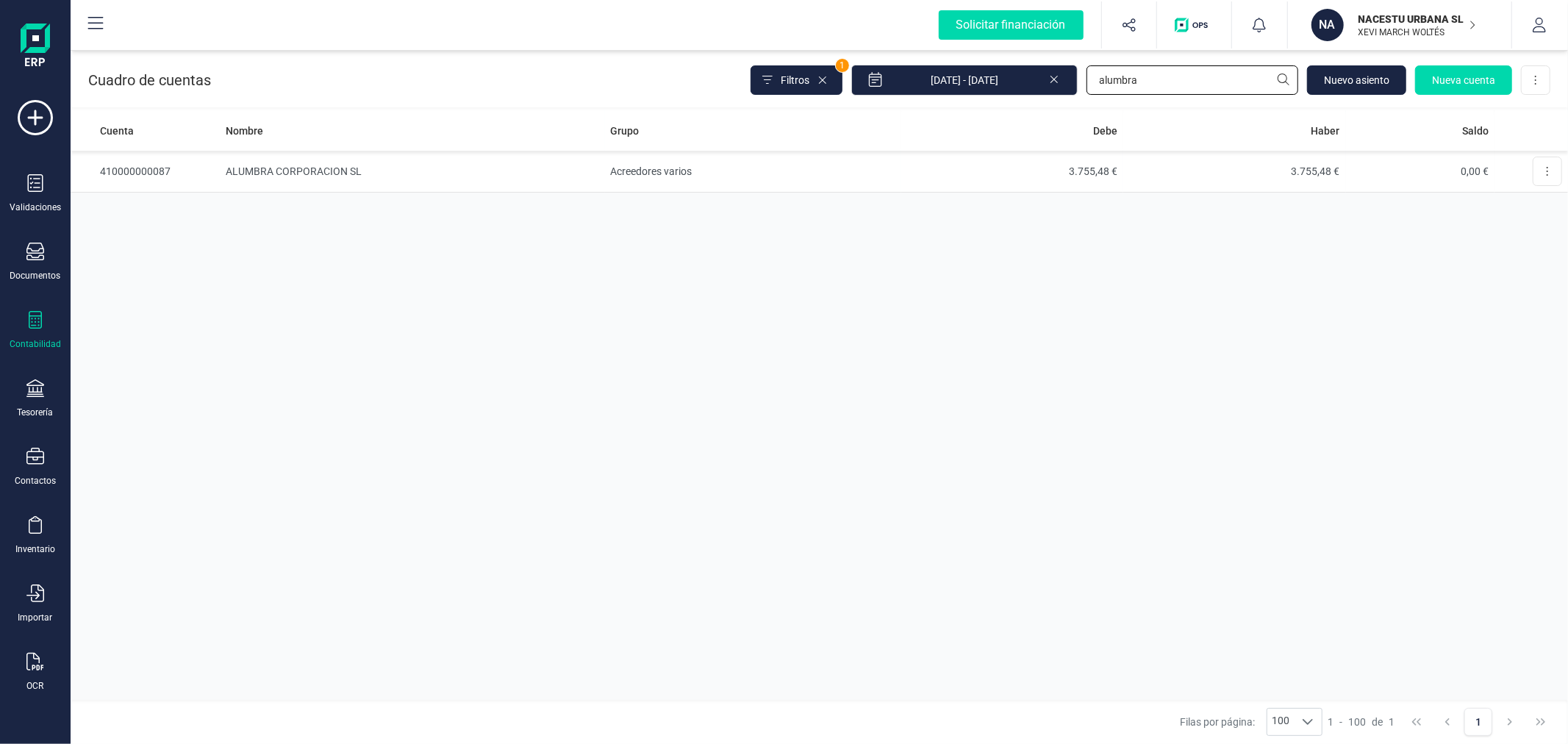
click at [1145, 72] on input "alumbra" at bounding box center [1192, 80] width 212 height 29
type input "472"
click at [785, 163] on td "Administraciones públicas" at bounding box center [752, 172] width 296 height 42
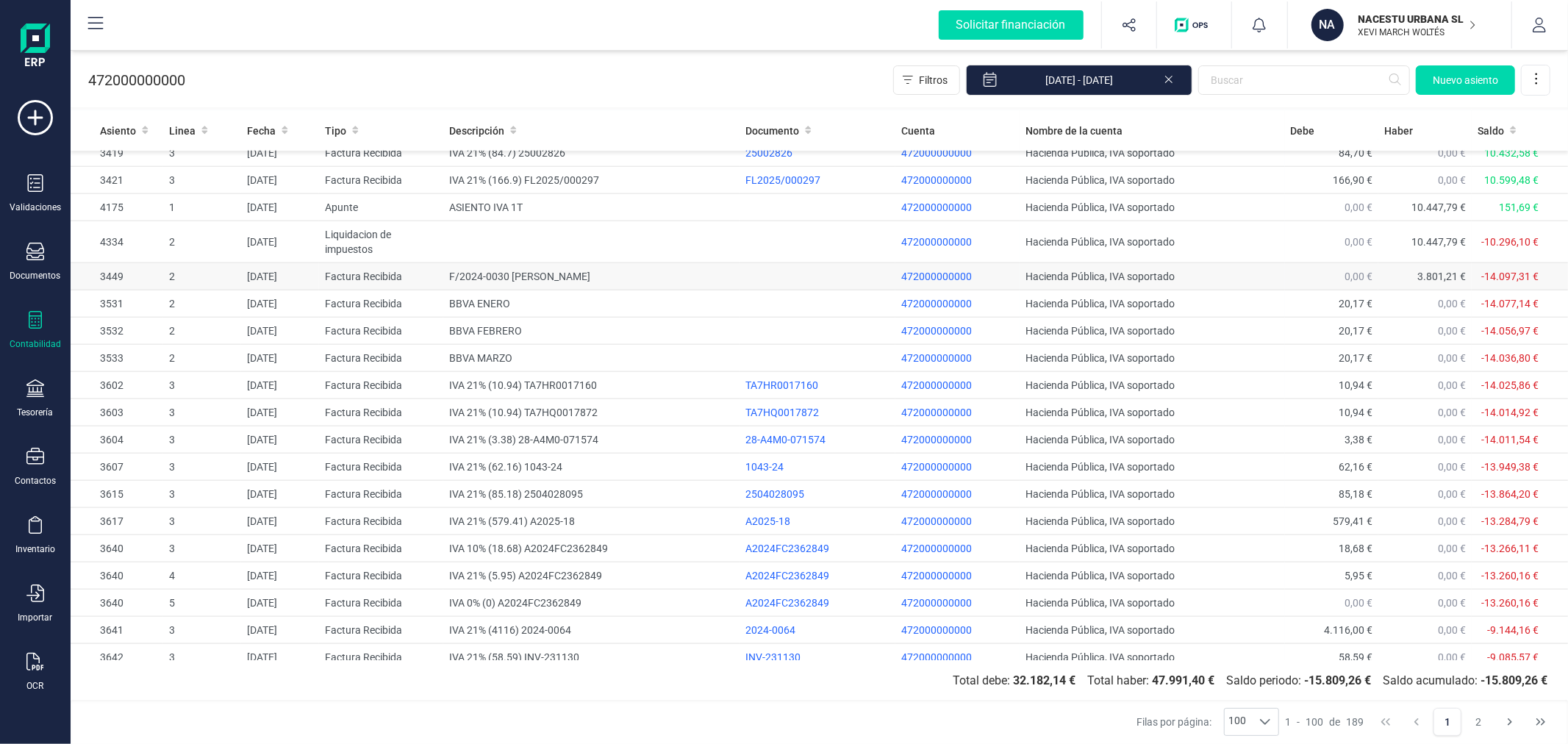
scroll to position [1307, 0]
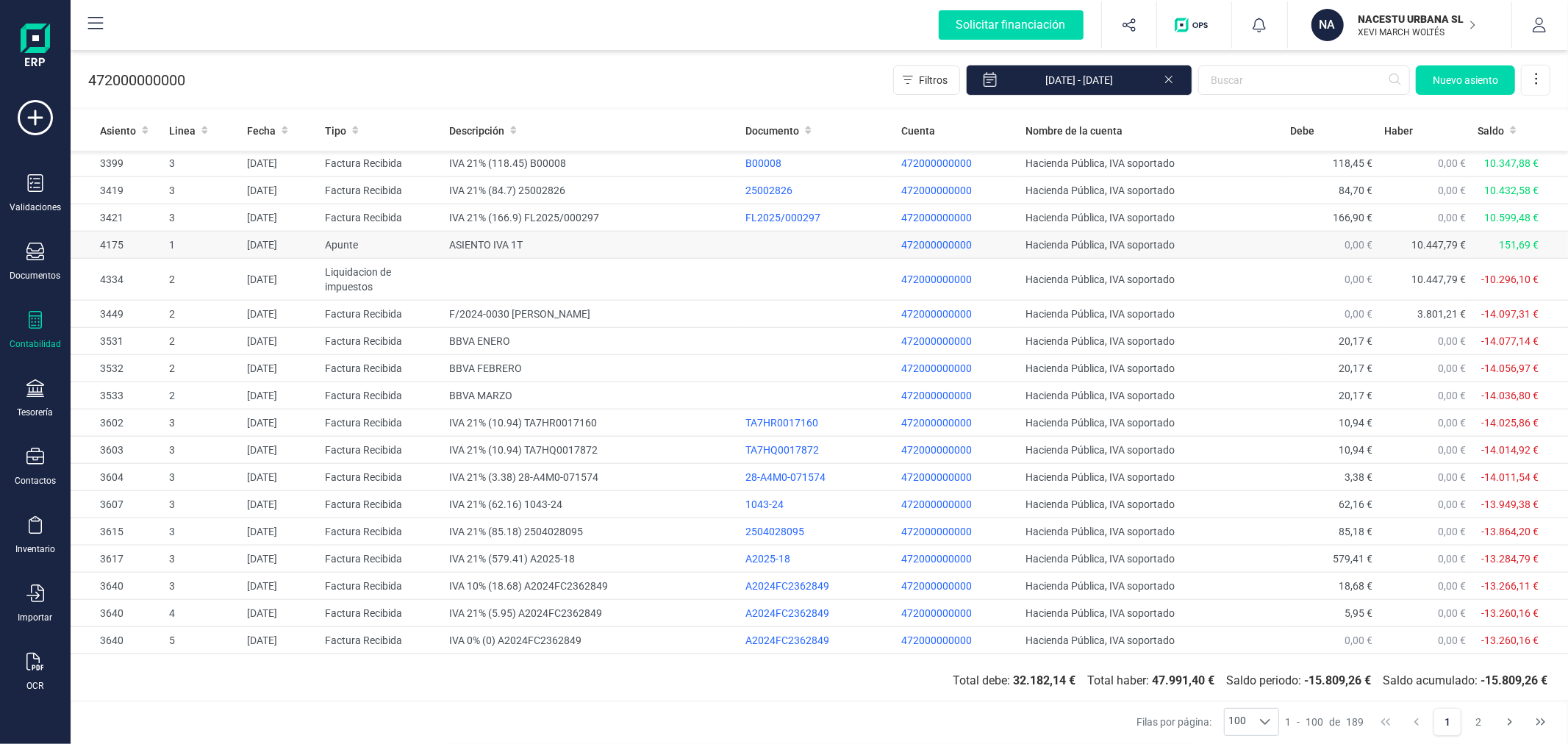
click at [596, 241] on td "ASIENTO IVA 1T" at bounding box center [591, 245] width 296 height 28
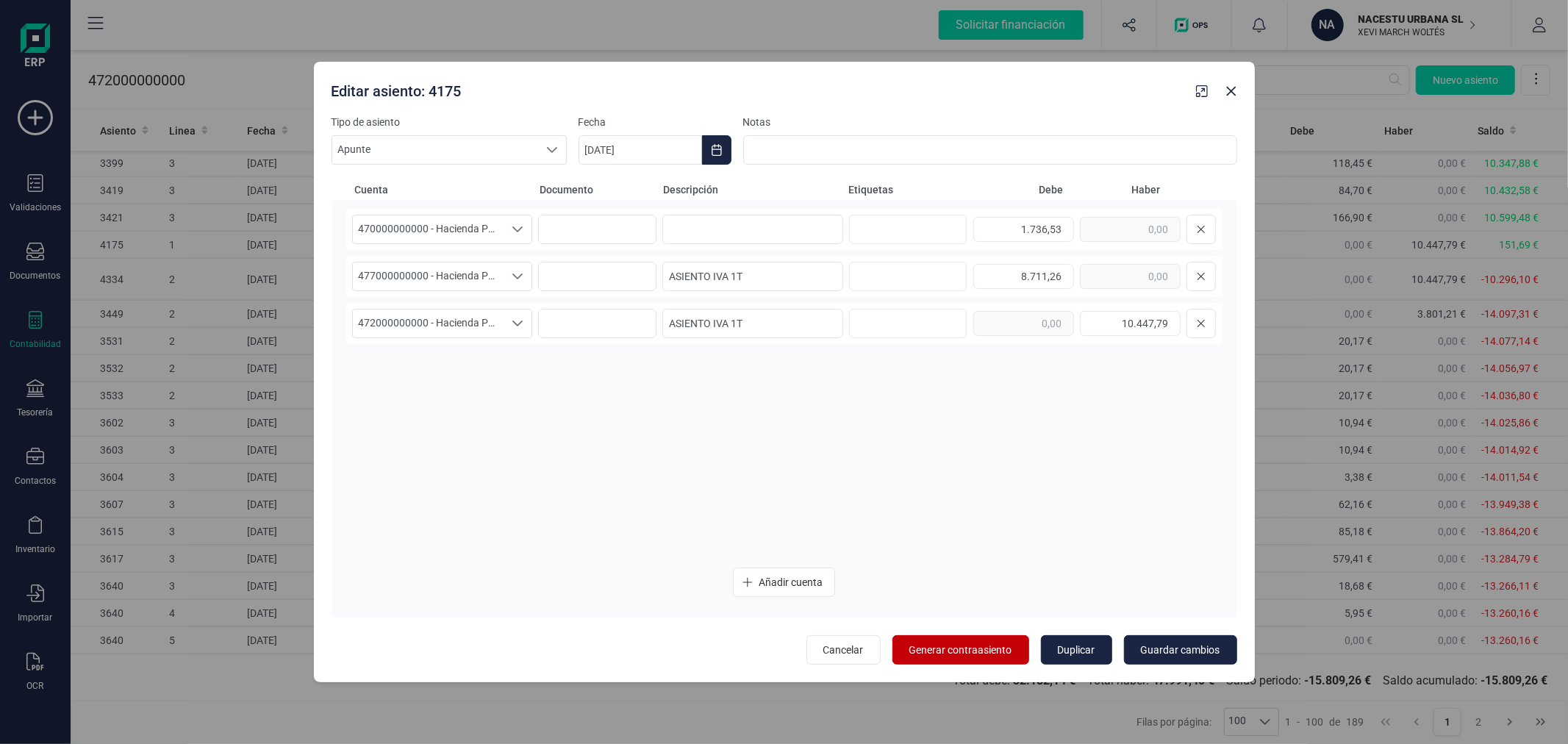
click at [968, 643] on span "Generar contraasiento" at bounding box center [961, 650] width 103 height 15
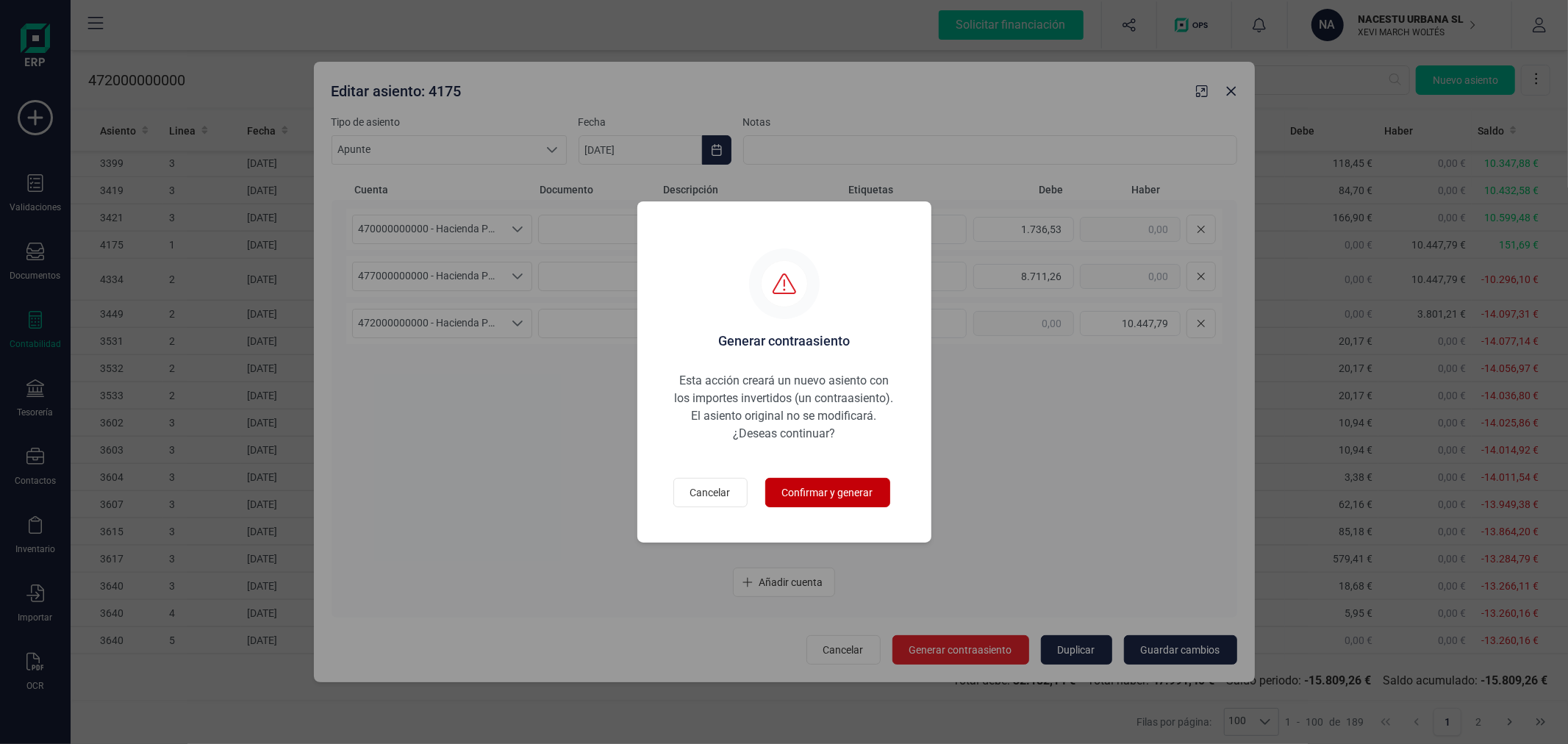
click at [883, 489] on button "Confirmar y generar" at bounding box center [828, 492] width 125 height 29
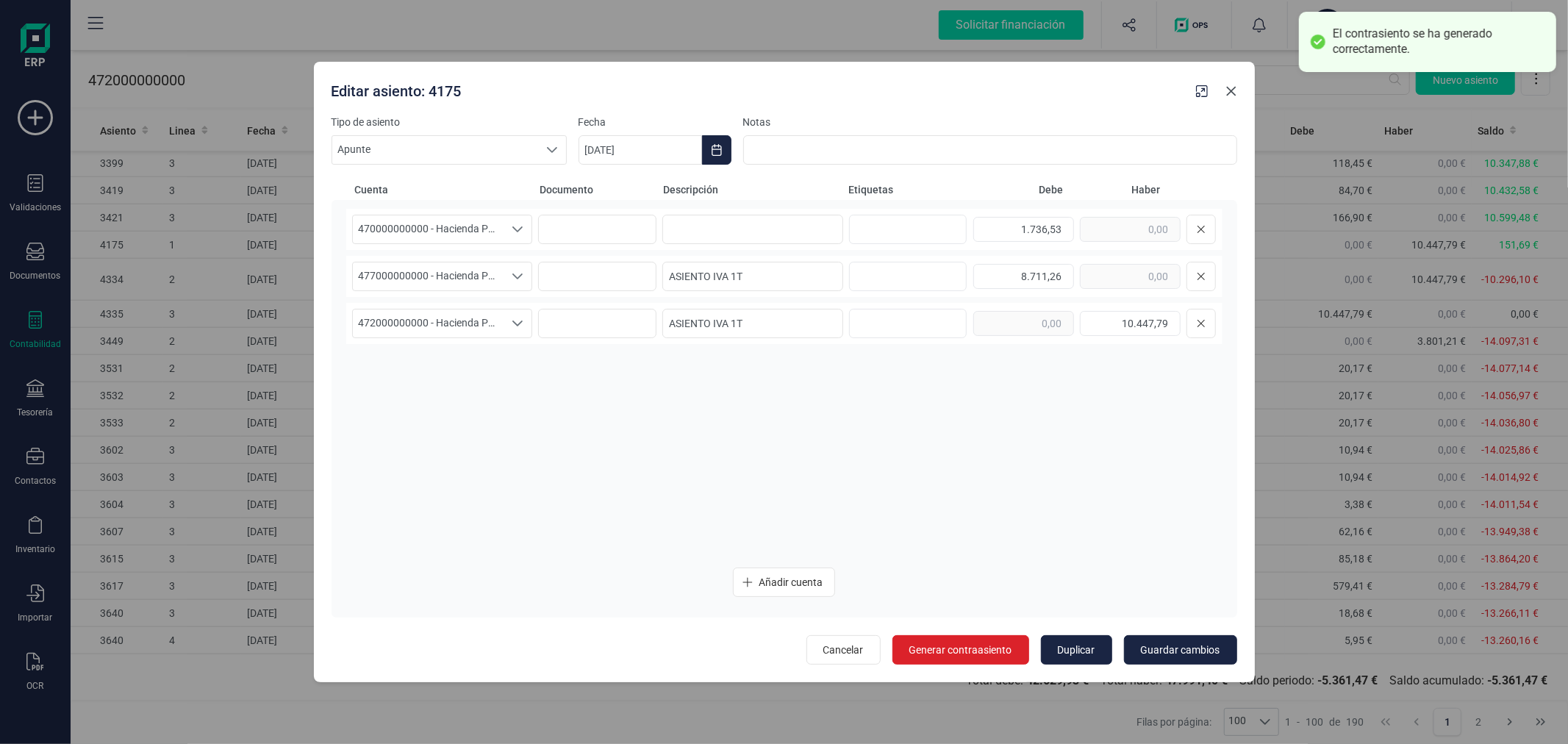
click at [1232, 98] on button "button" at bounding box center [1231, 91] width 23 height 23
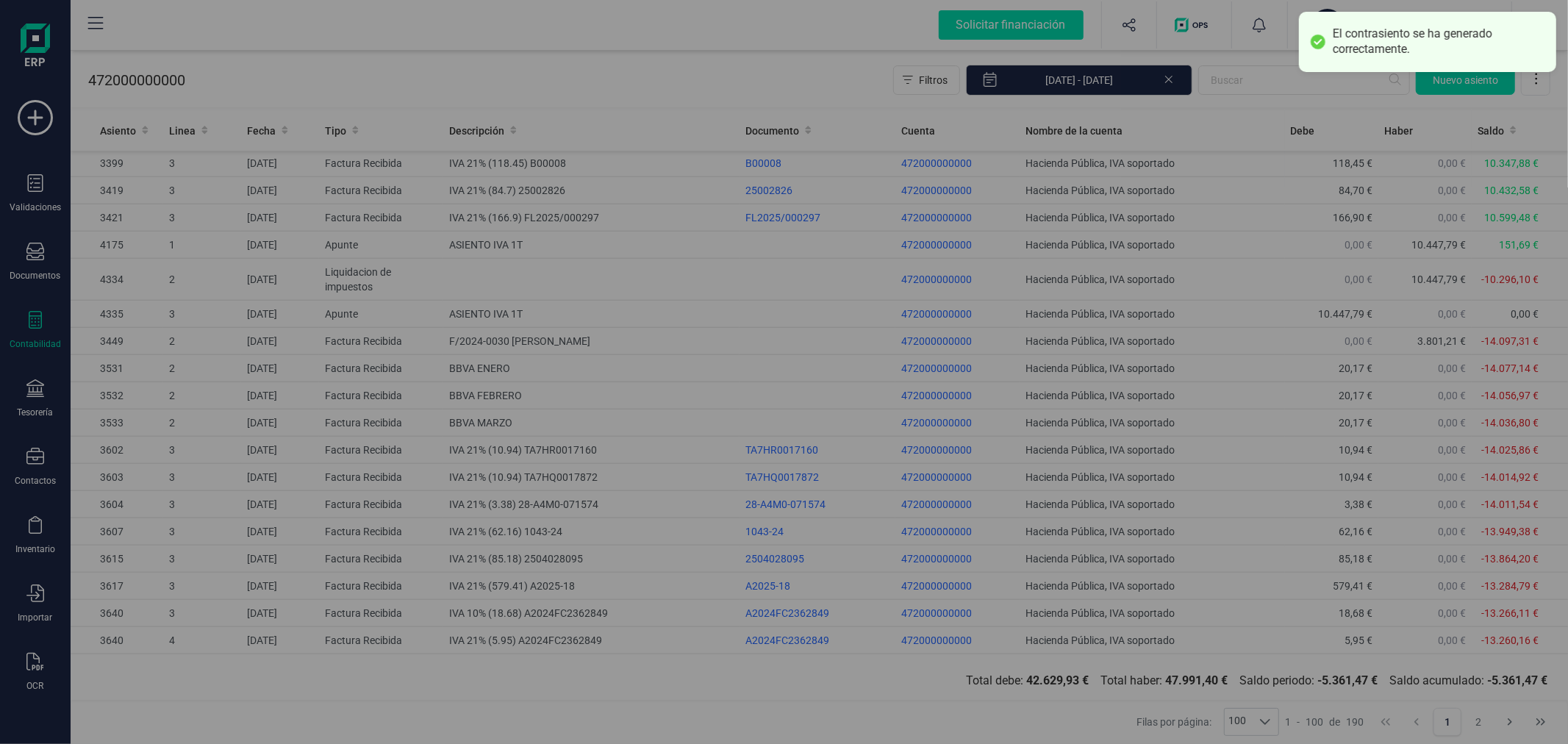
type input "[DATE]"
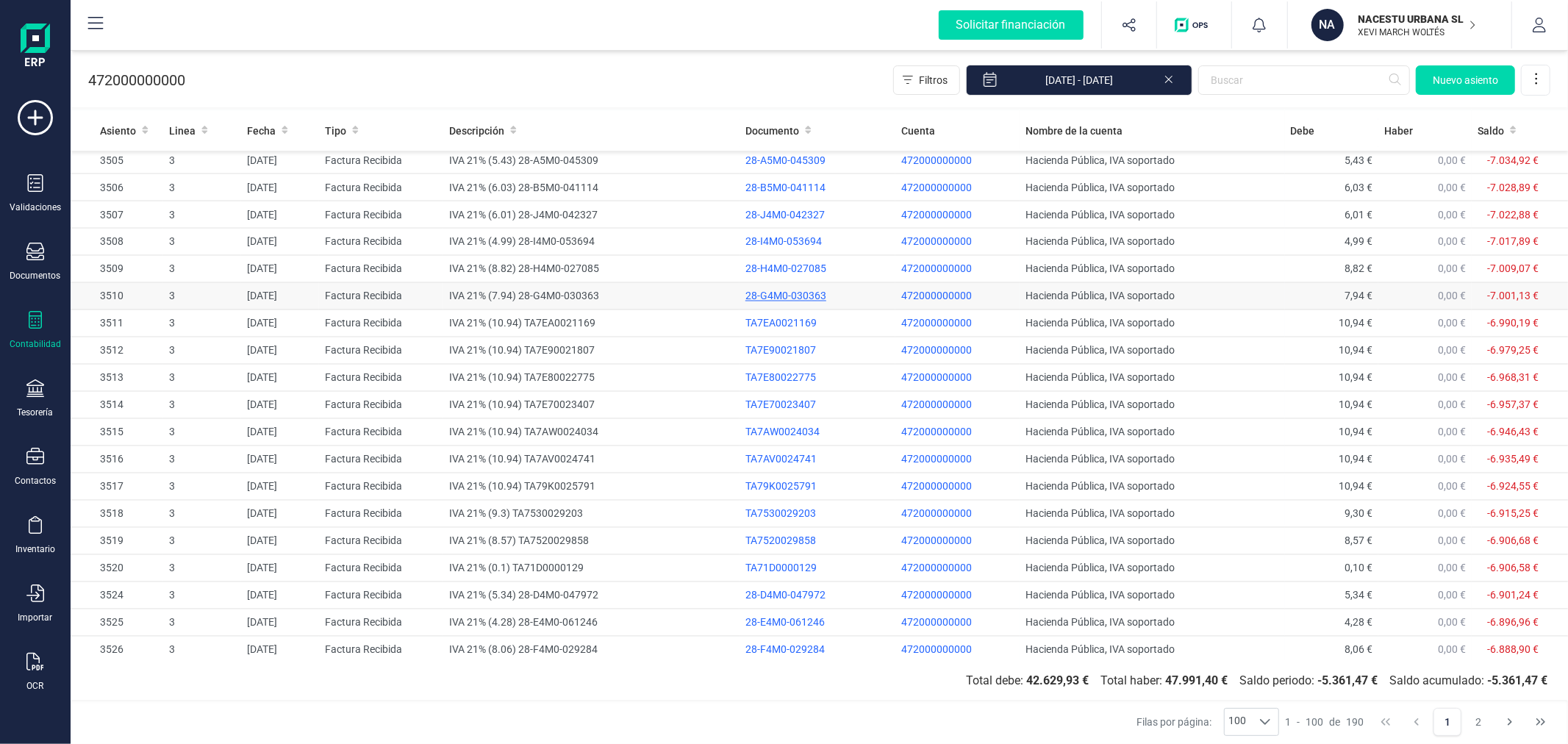
scroll to position [2230, 0]
click at [1481, 716] on button "2" at bounding box center [1478, 721] width 28 height 28
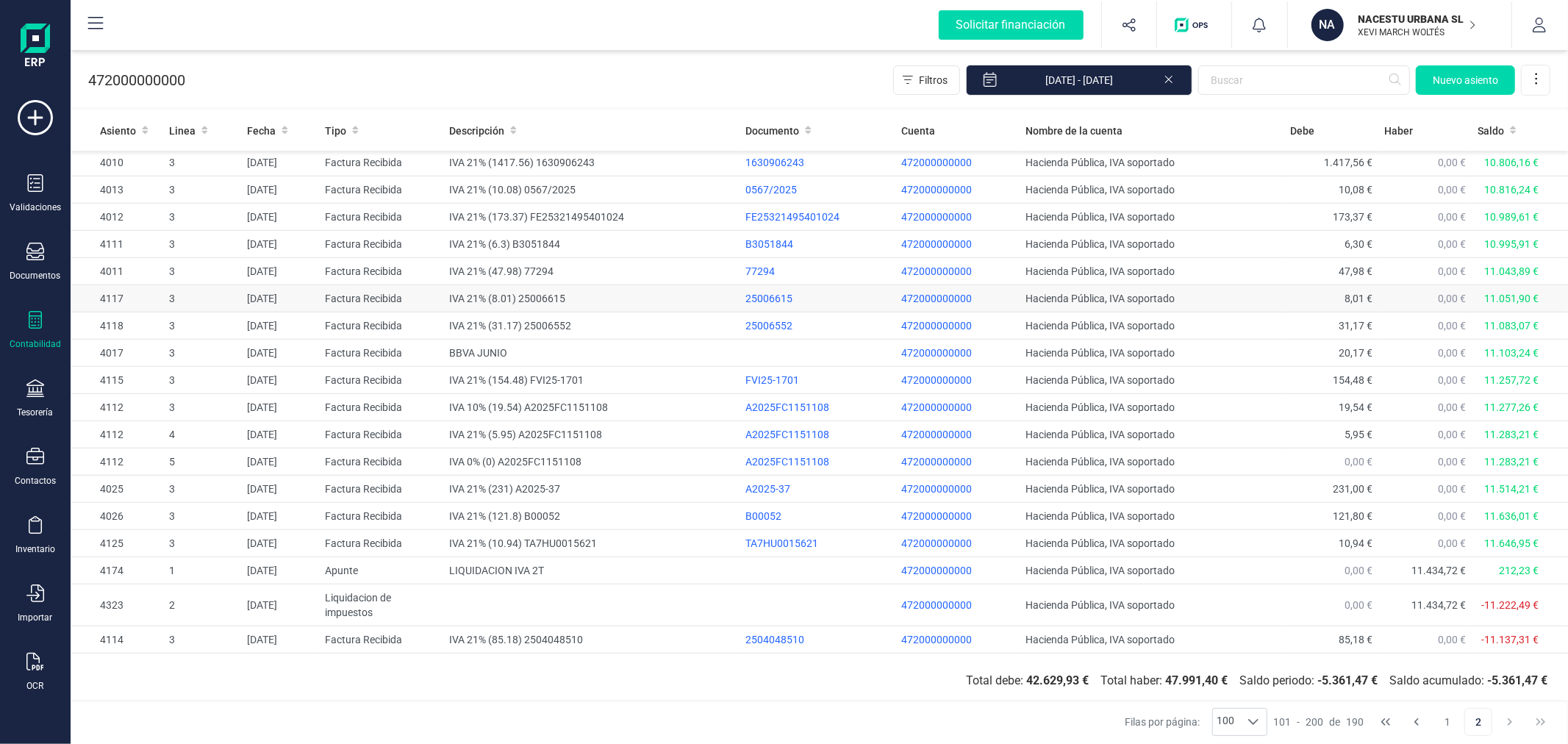
scroll to position [1143, 0]
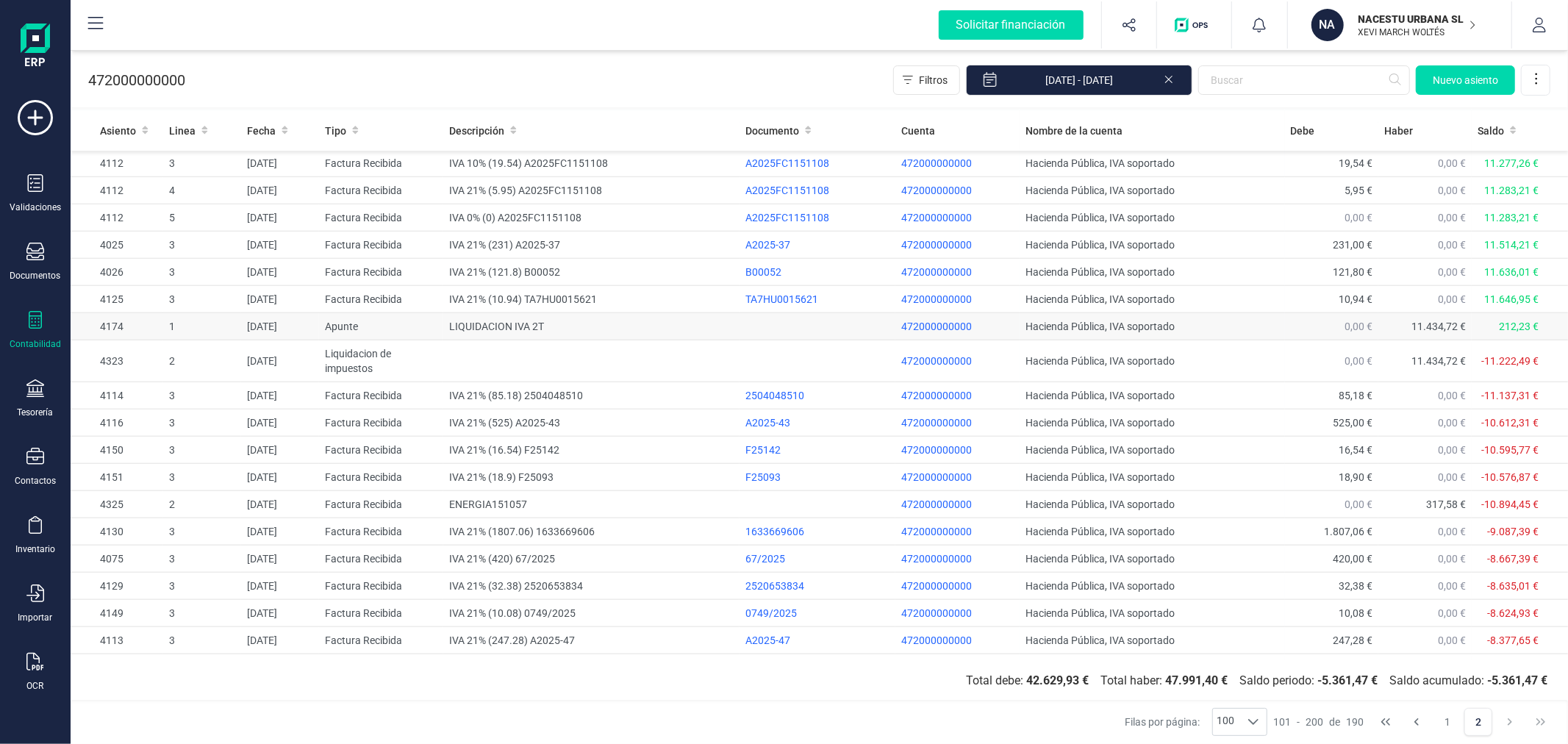
click at [526, 324] on td "LIQUIDACION IVA 2T" at bounding box center [591, 326] width 296 height 28
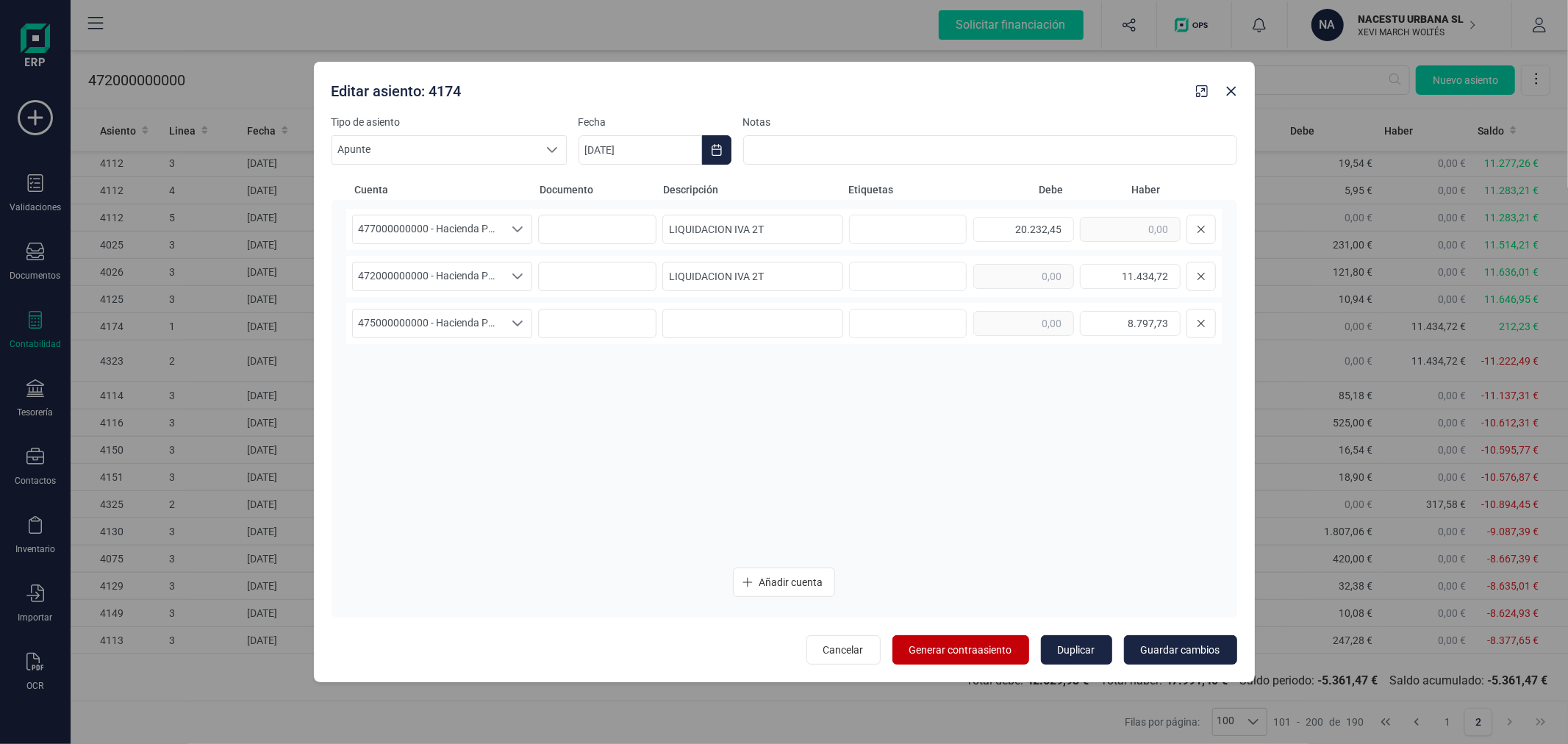
click at [980, 644] on span "Generar contraasiento" at bounding box center [961, 650] width 103 height 15
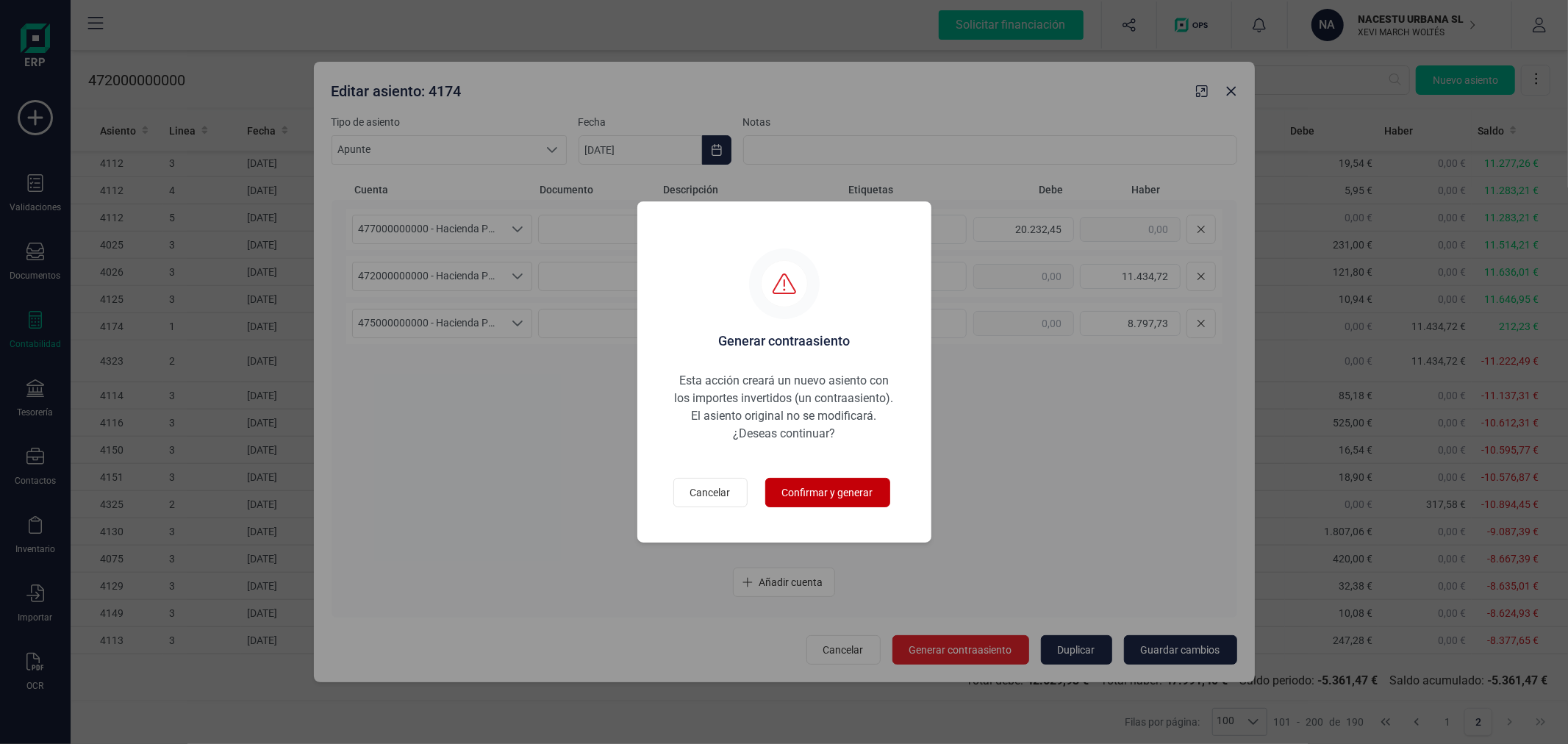
click at [883, 499] on button "Confirmar y generar" at bounding box center [828, 492] width 125 height 29
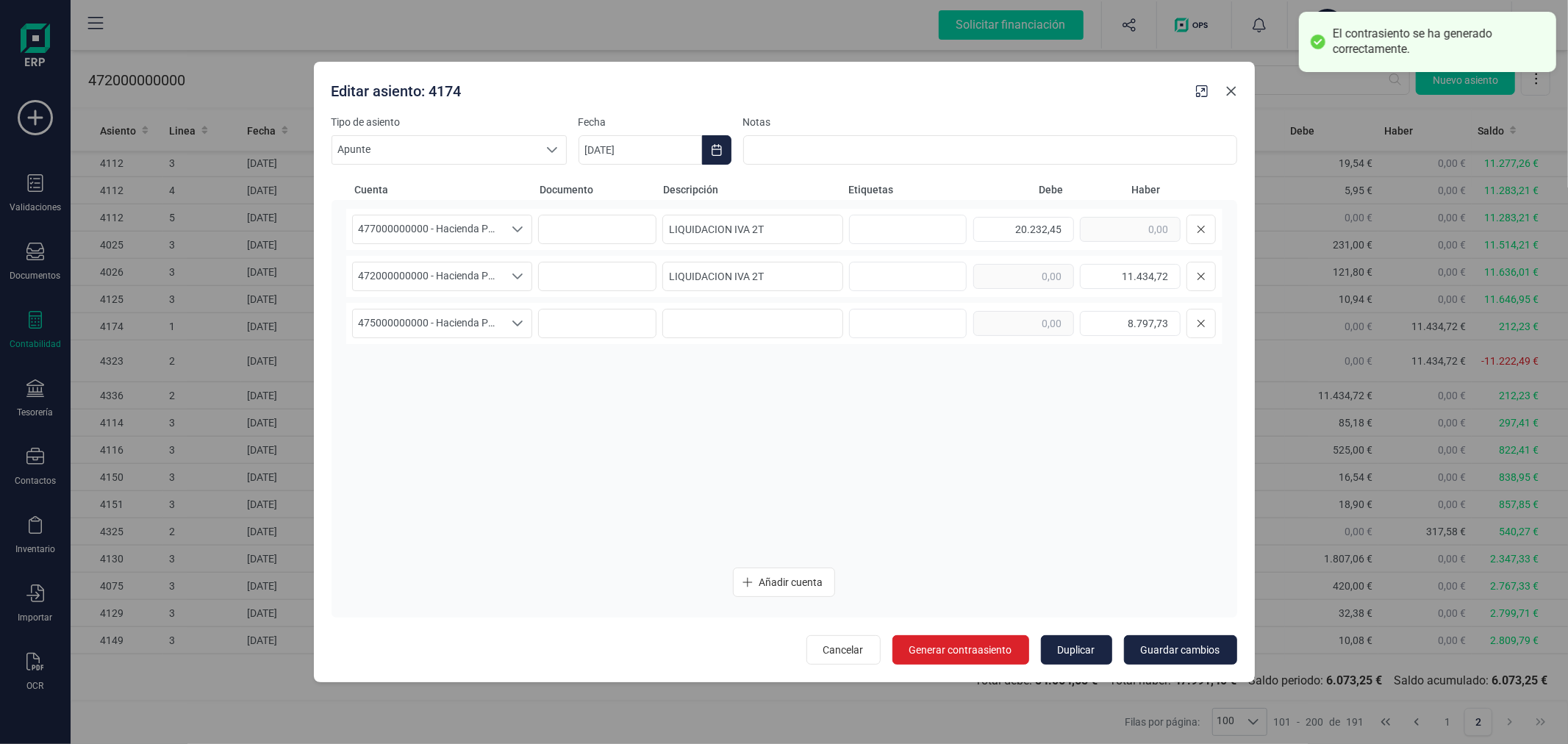
click at [1231, 92] on icon "button" at bounding box center [1231, 91] width 12 height 12
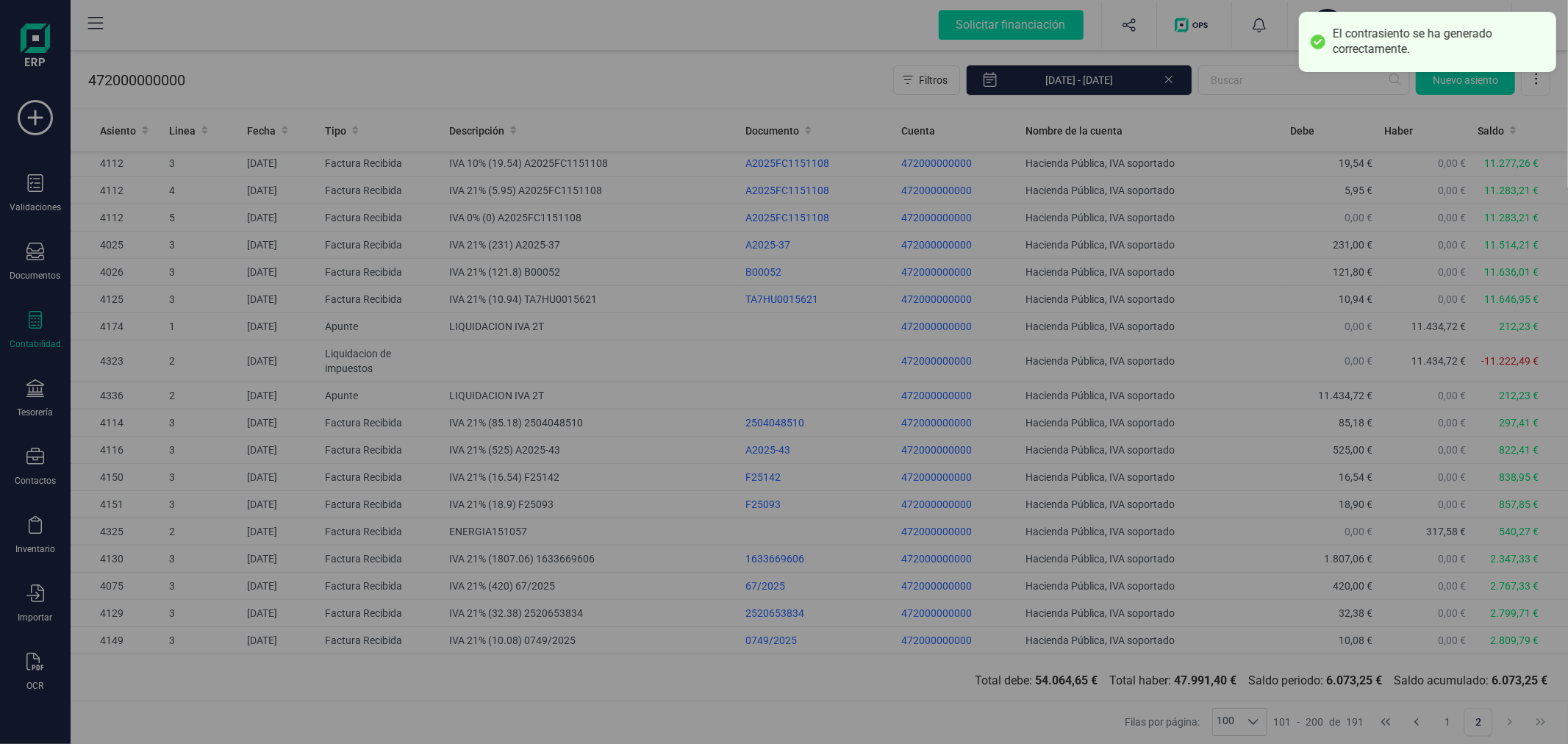
type input "[DATE]"
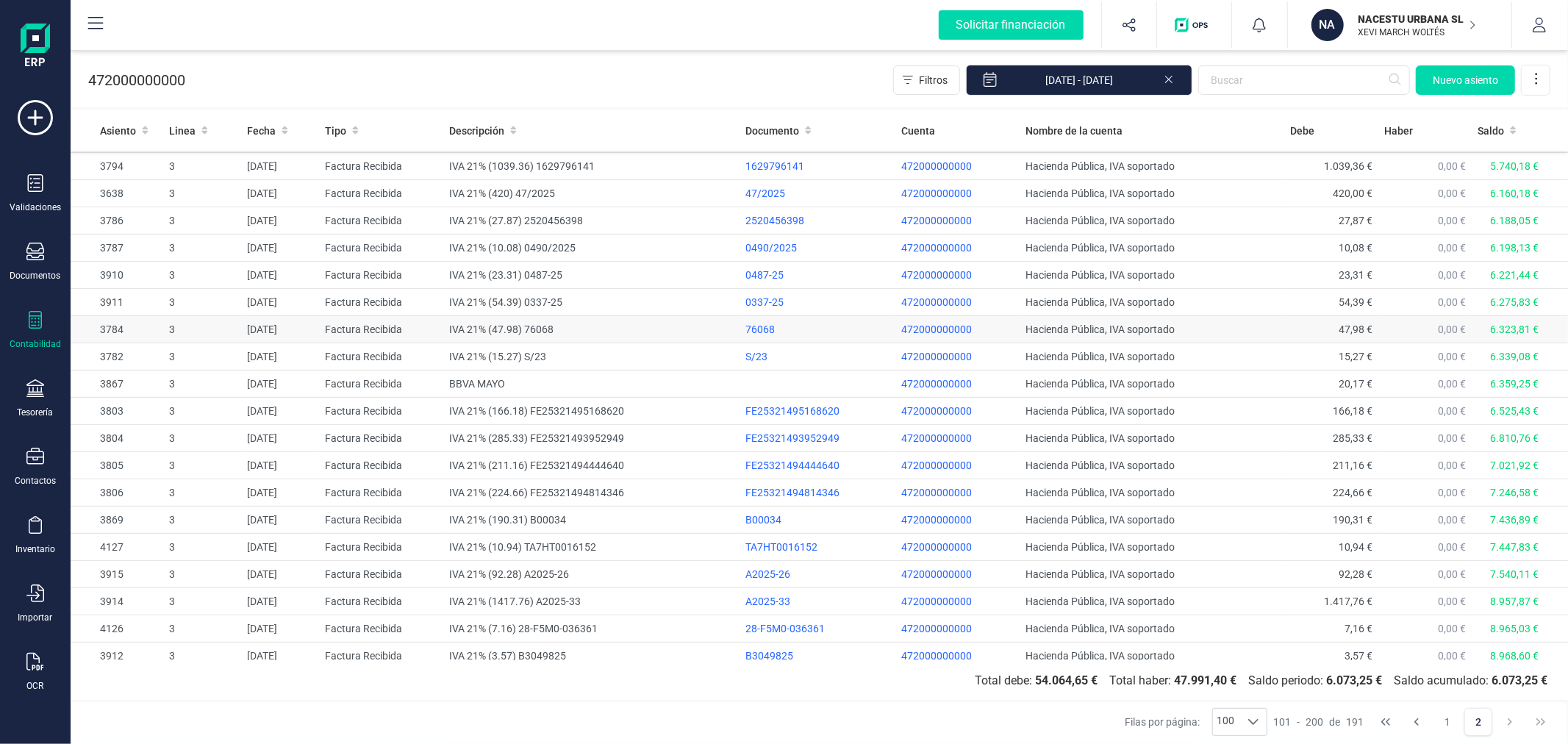
scroll to position [0, 0]
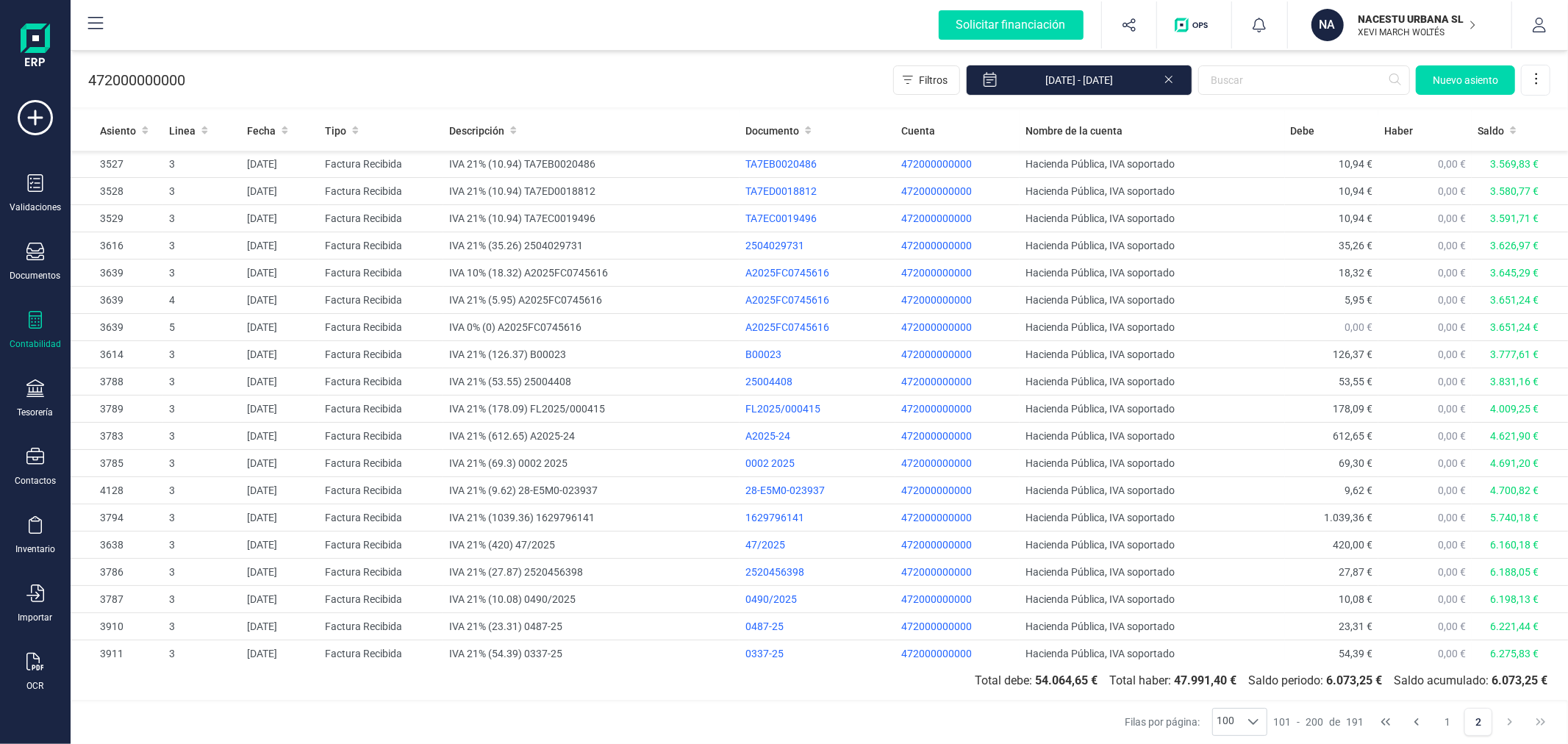
click at [1399, 35] on p "XEVI MARCH WOLTÉS" at bounding box center [1417, 32] width 117 height 12
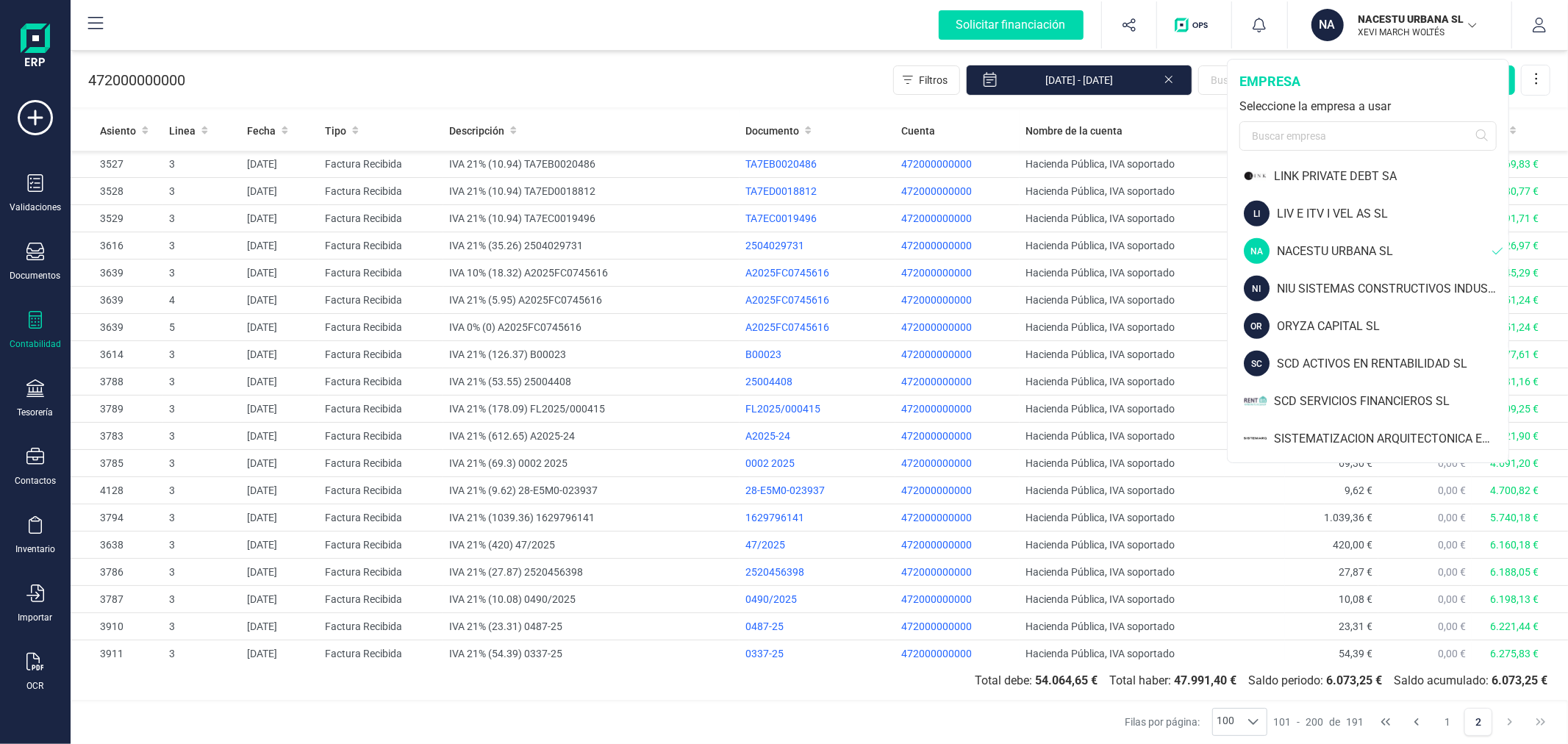
scroll to position [1143, 0]
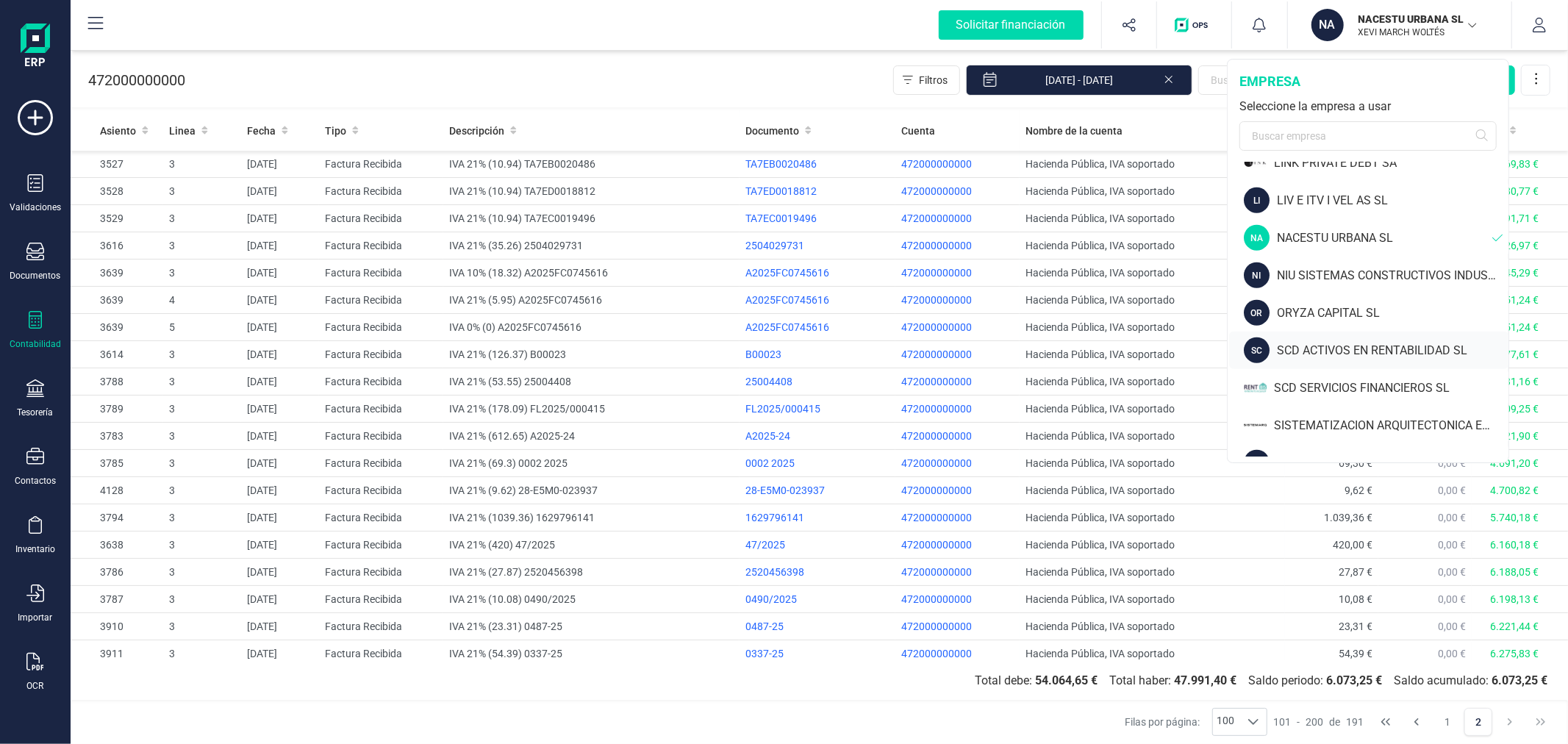
click at [1338, 347] on div "SCD ACTIVOS EN RENTABILIDAD SL" at bounding box center [1393, 351] width 232 height 18
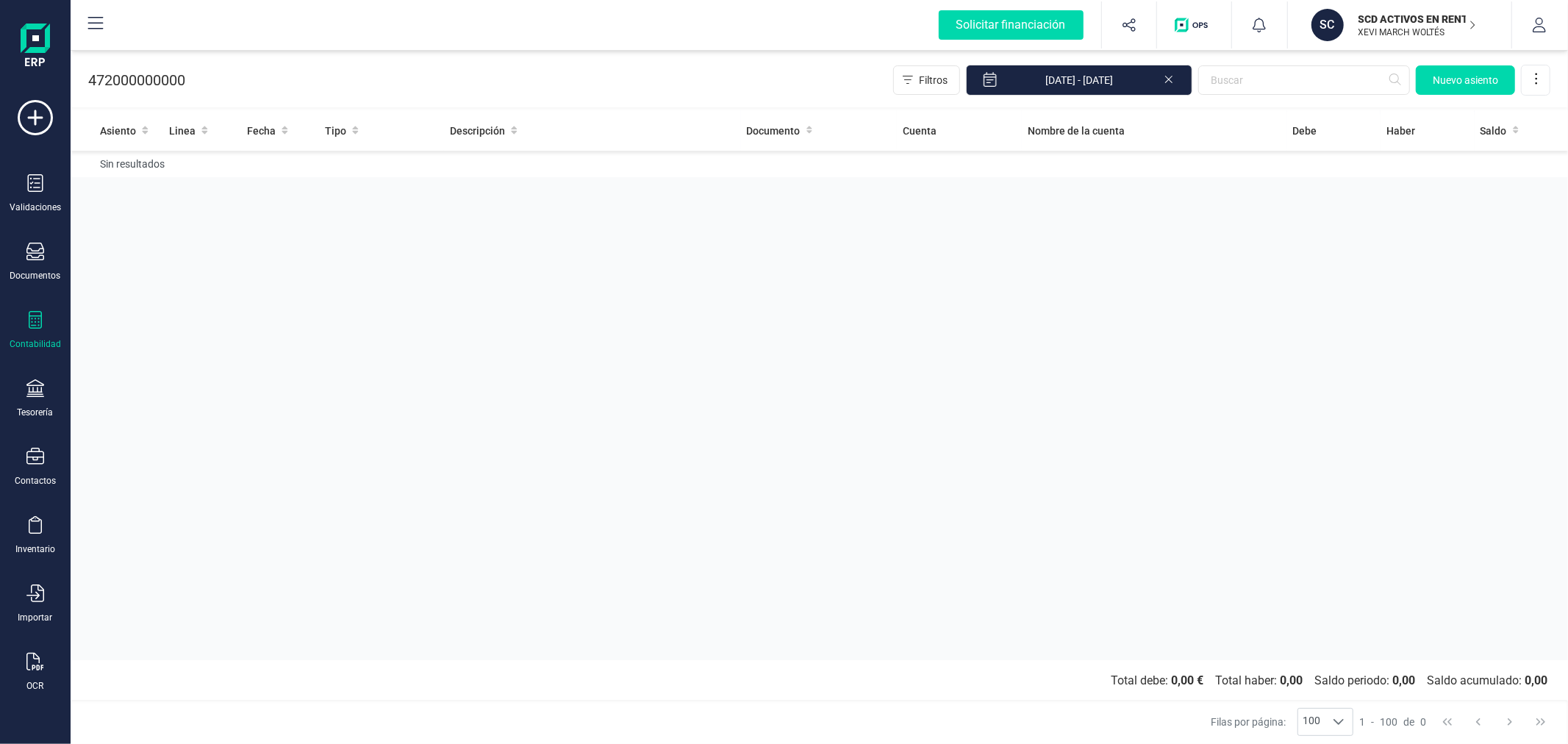
drag, startPoint x: 476, startPoint y: 268, endPoint x: 495, endPoint y: 279, distance: 22.0
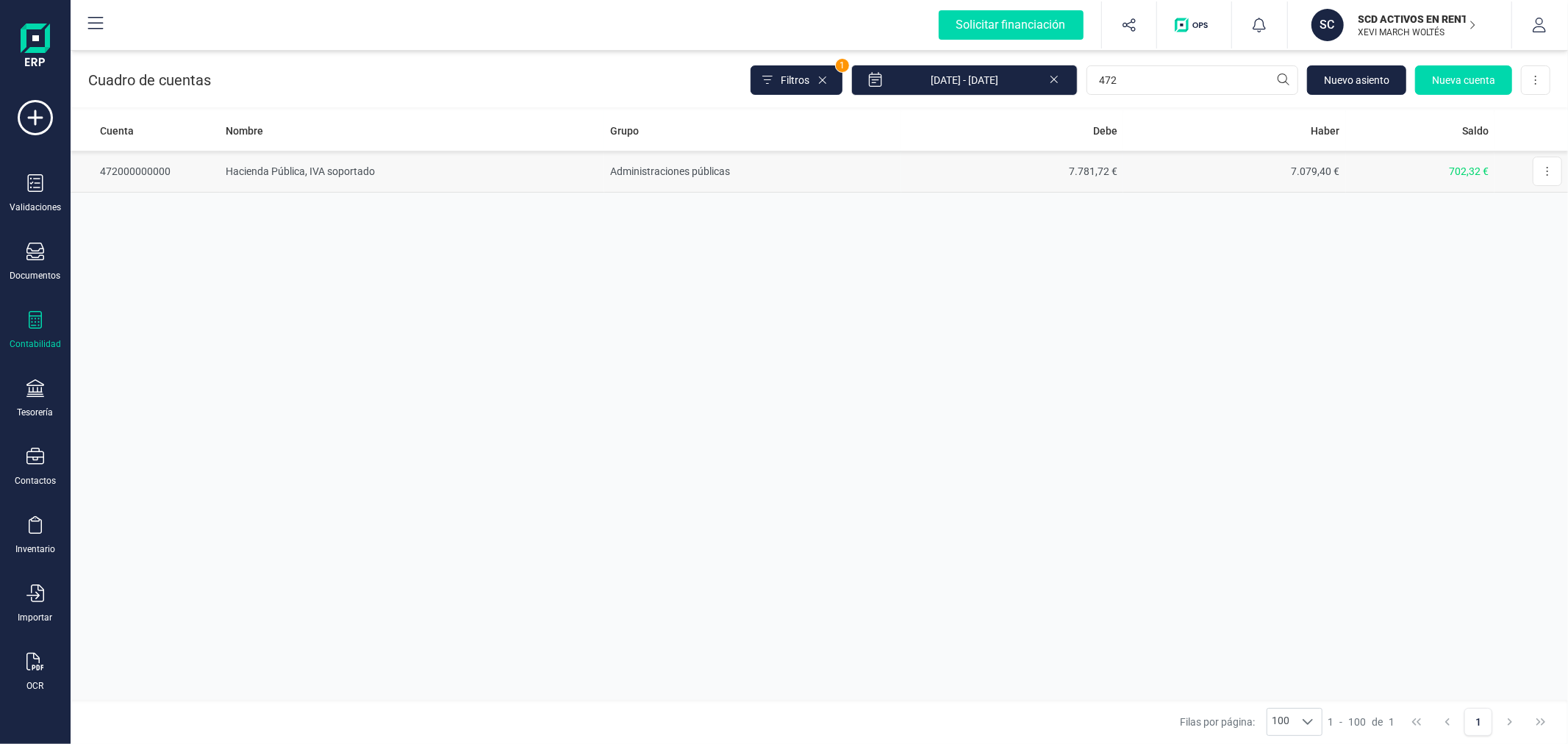
click at [326, 174] on td "Hacienda Pública, IVA soportado" at bounding box center [412, 172] width 385 height 42
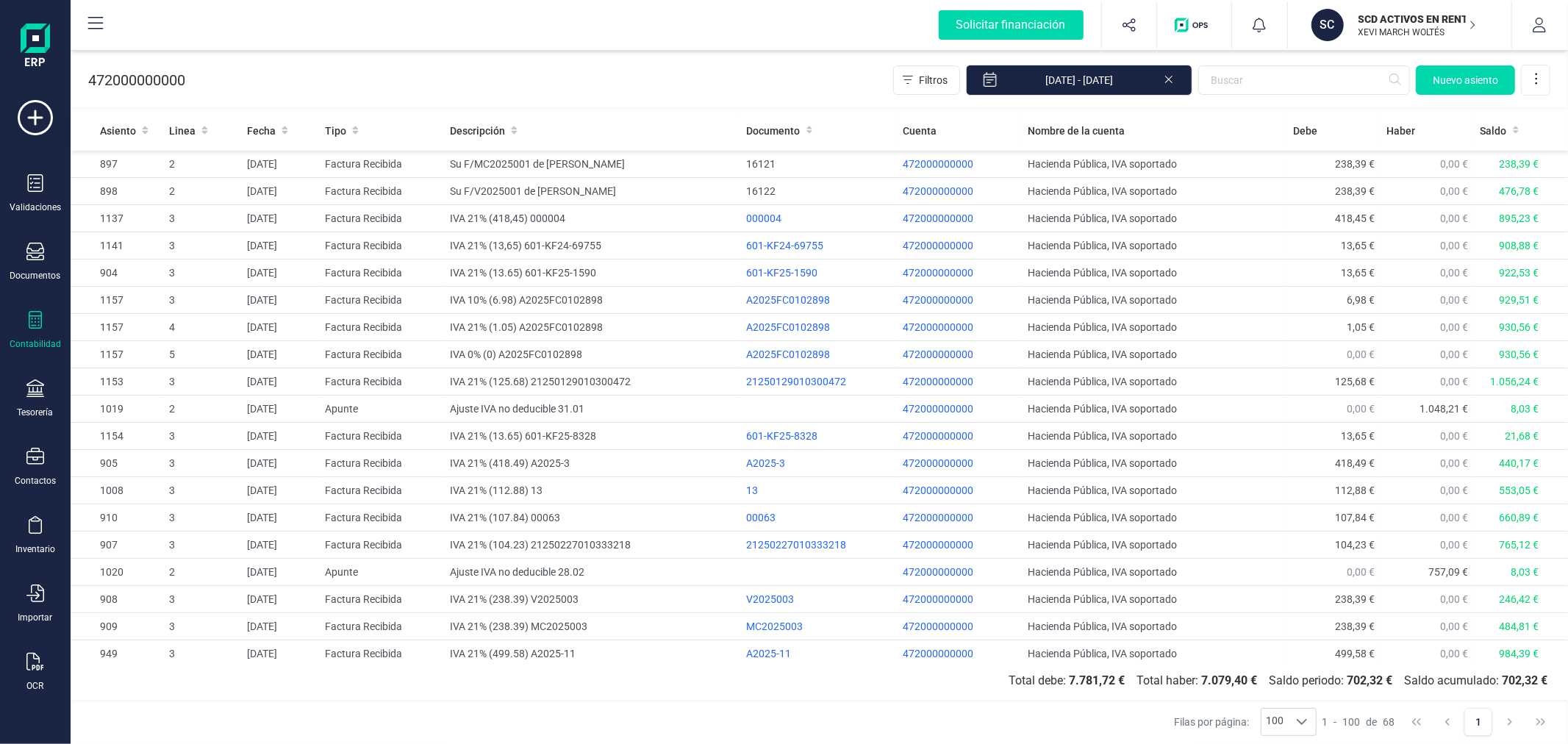
click at [1407, 17] on p "SCD ACTIVOS EN RENTABILIDAD SL" at bounding box center [1417, 19] width 117 height 15
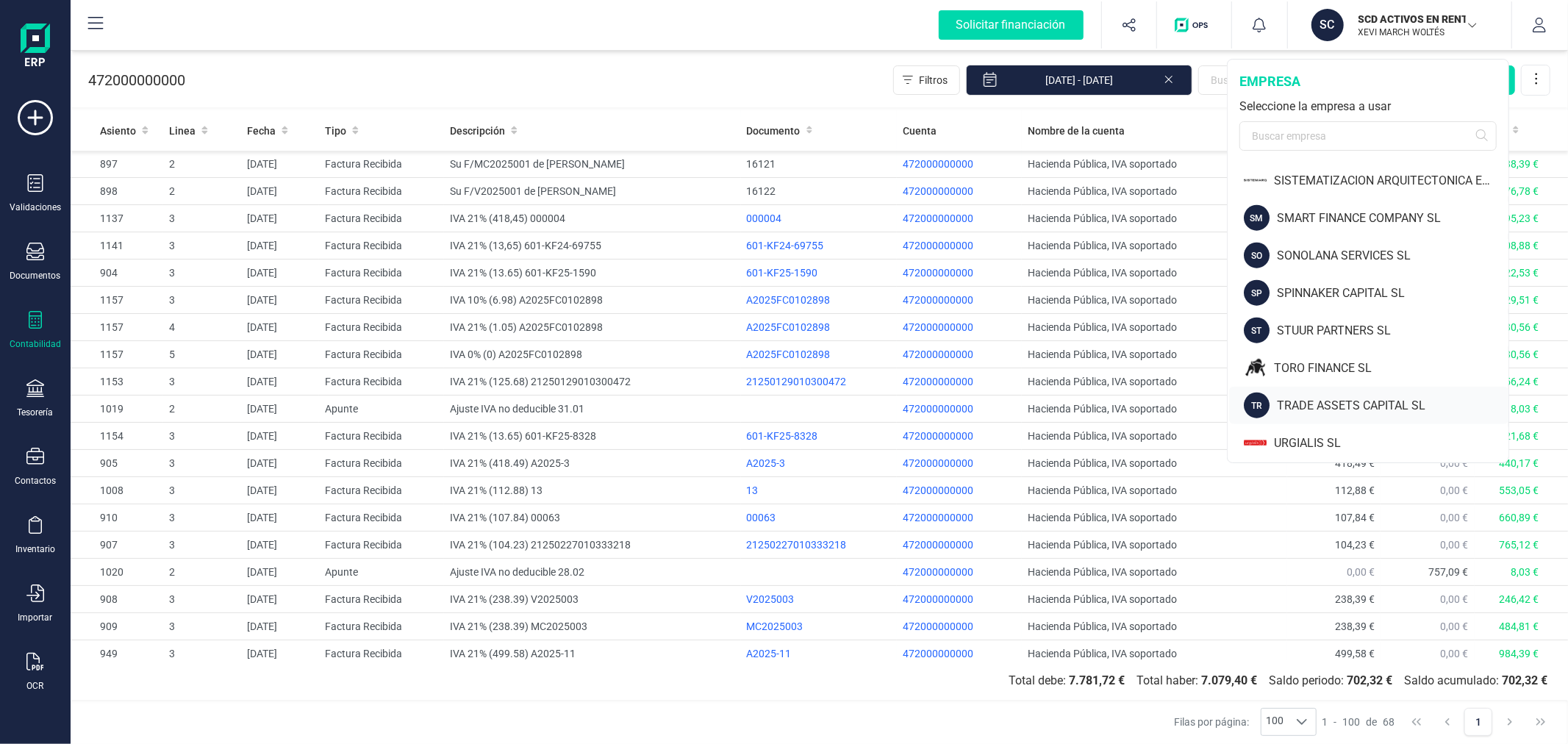
scroll to position [1467, 0]
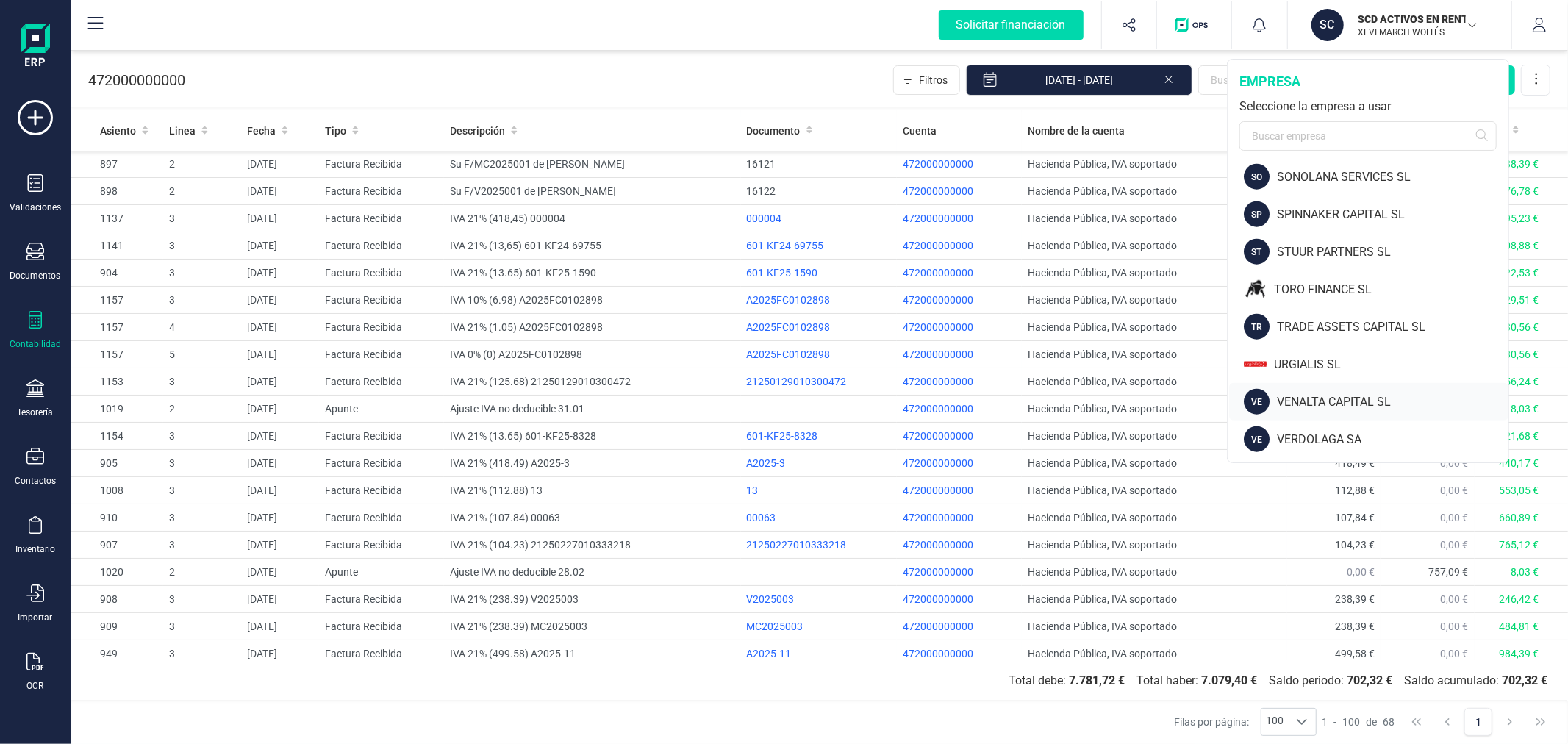
click at [1338, 396] on div "VENALTA CAPITAL SL" at bounding box center [1393, 402] width 232 height 18
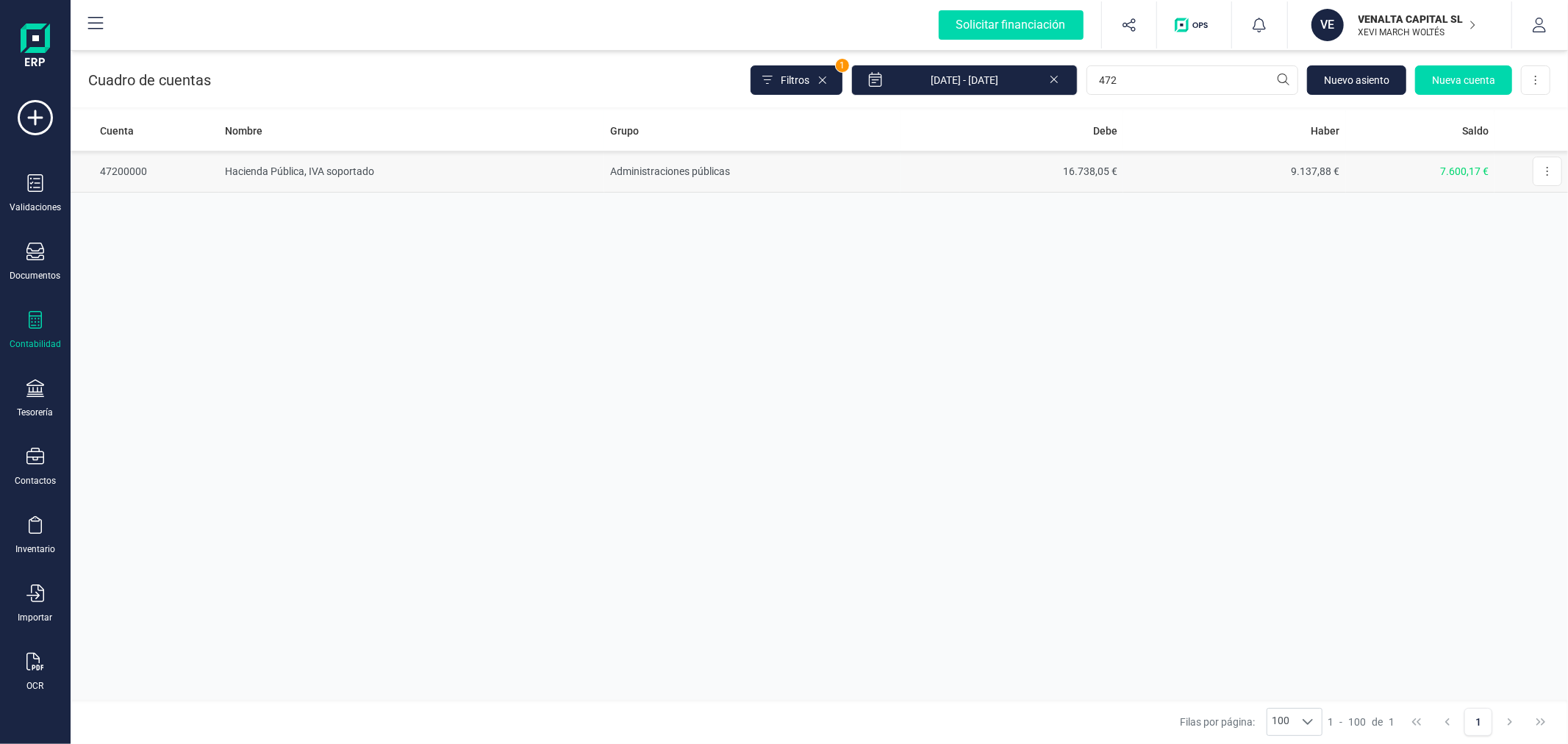
click at [644, 164] on td "Administraciones públicas" at bounding box center [752, 172] width 296 height 42
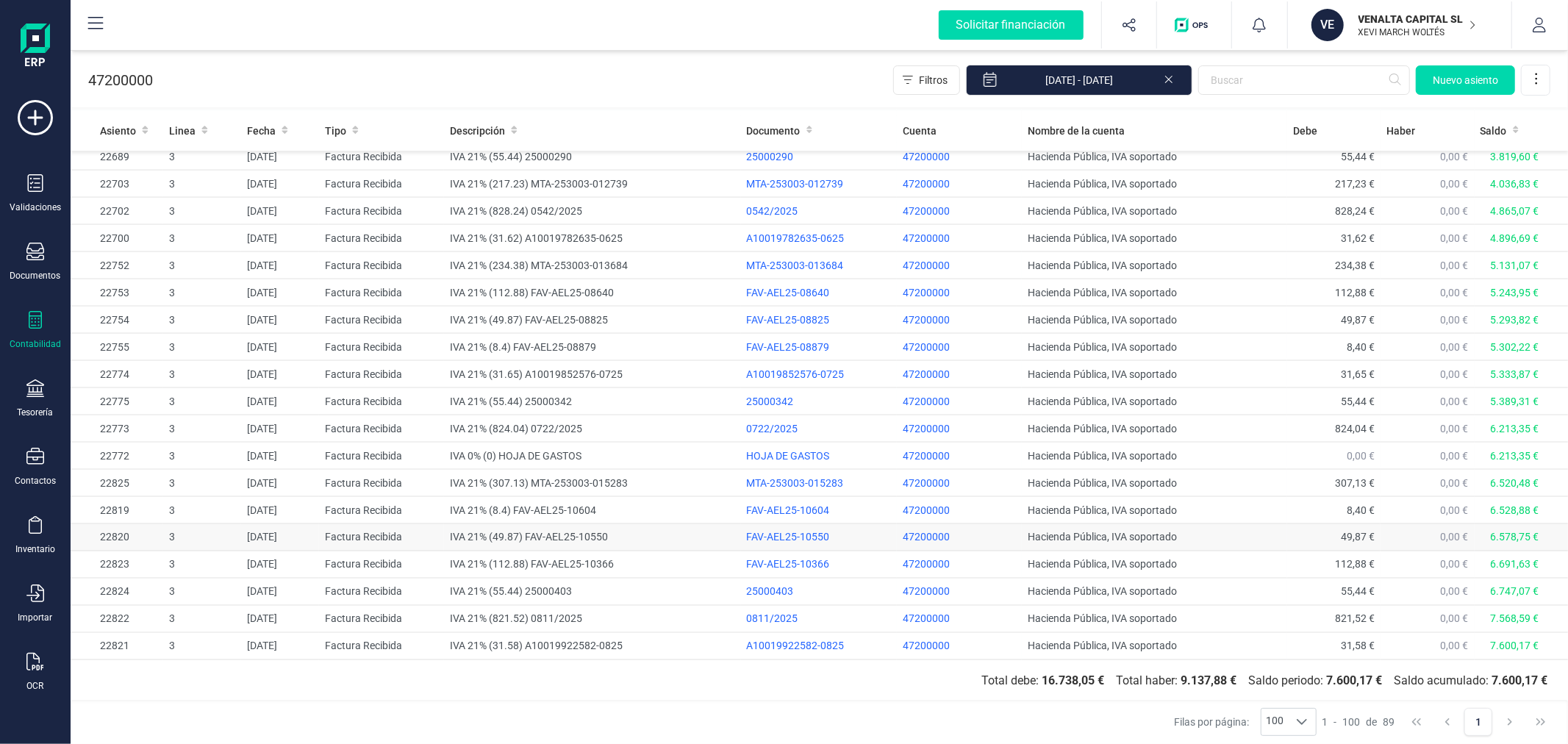
scroll to position [1864, 0]
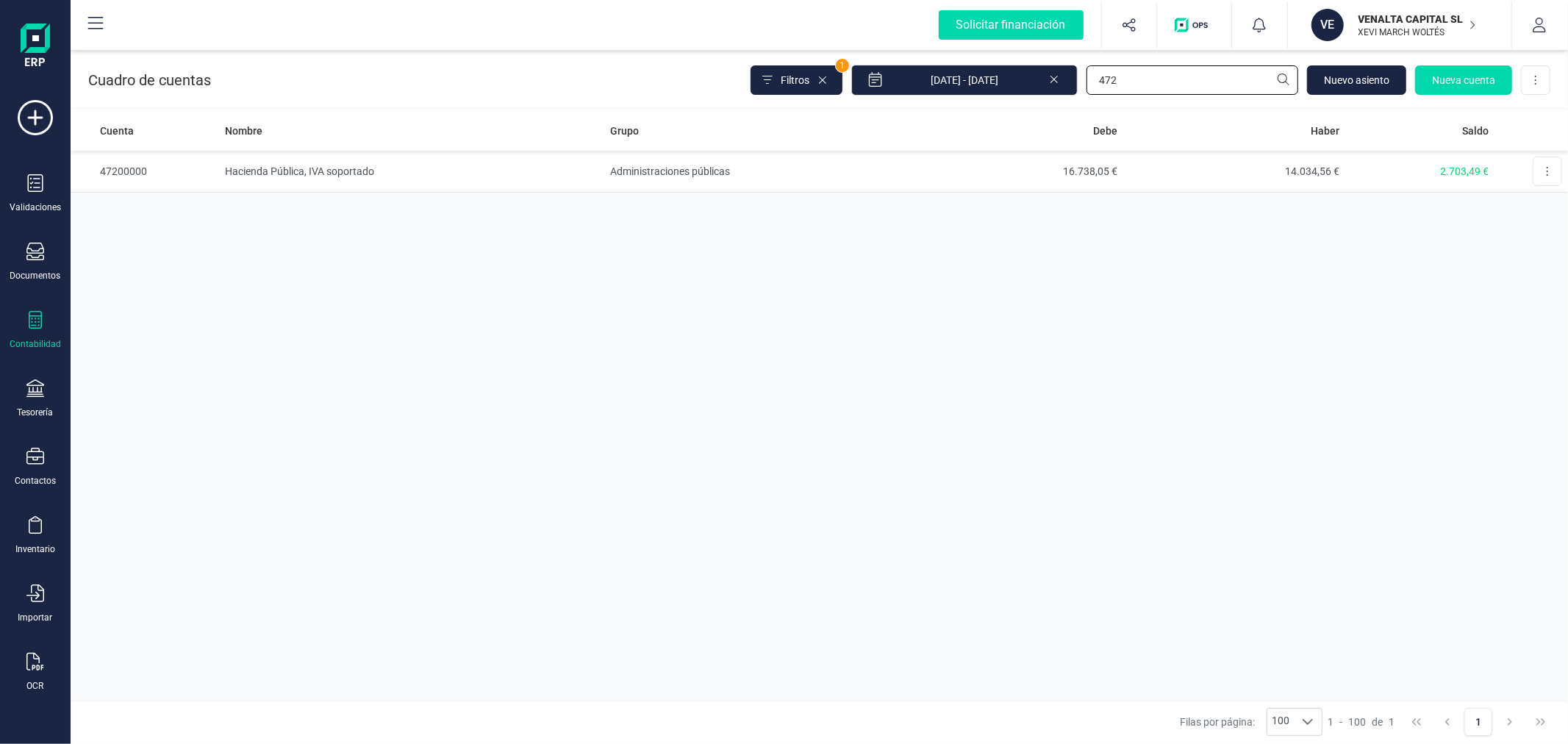
click at [1162, 86] on input "472" at bounding box center [1192, 80] width 212 height 29
click at [1163, 92] on input "472" at bounding box center [1192, 80] width 212 height 29
type input "470"
click at [689, 172] on td "Administraciones públicas" at bounding box center [752, 172] width 296 height 42
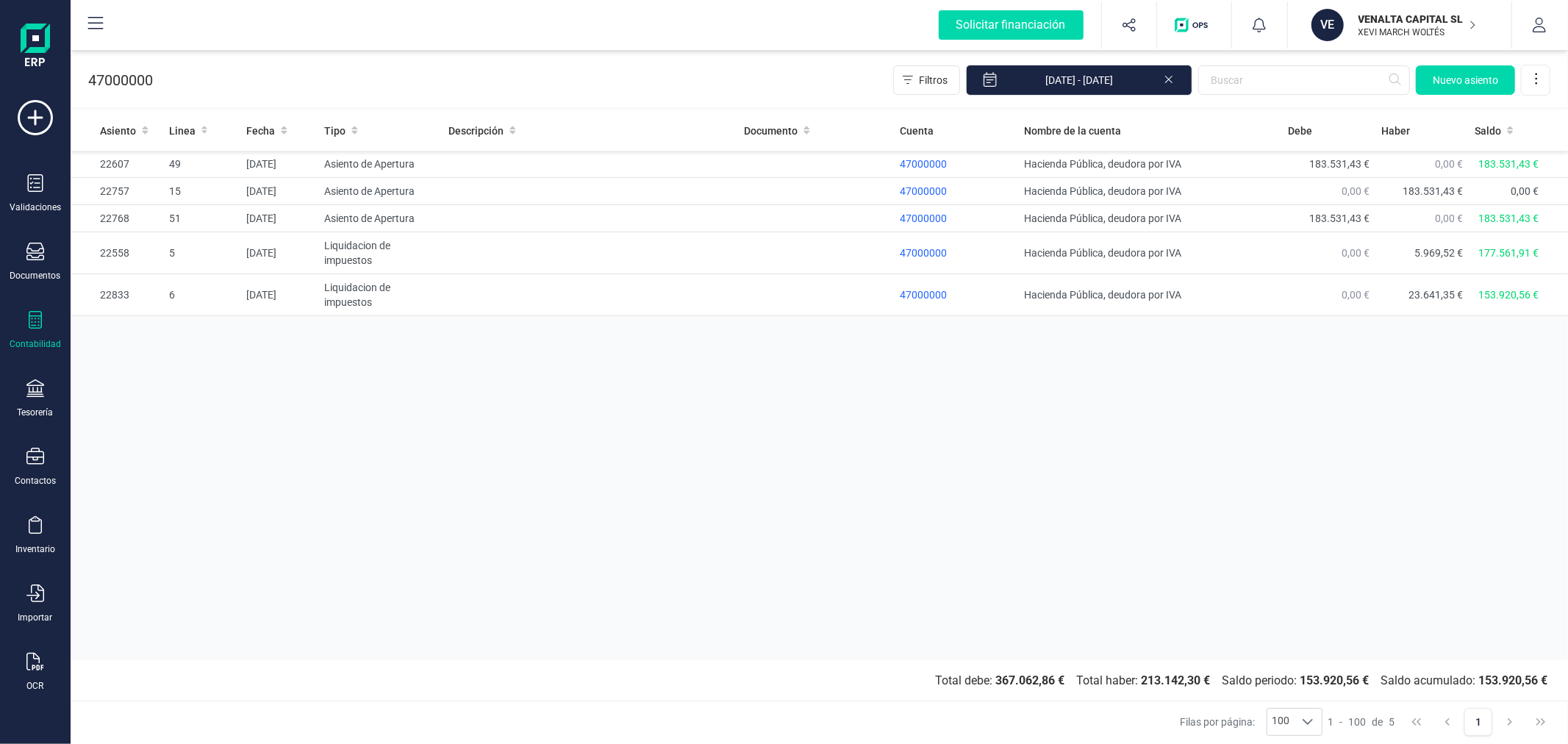
click at [1172, 75] on icon at bounding box center [1168, 77] width 12 height 15
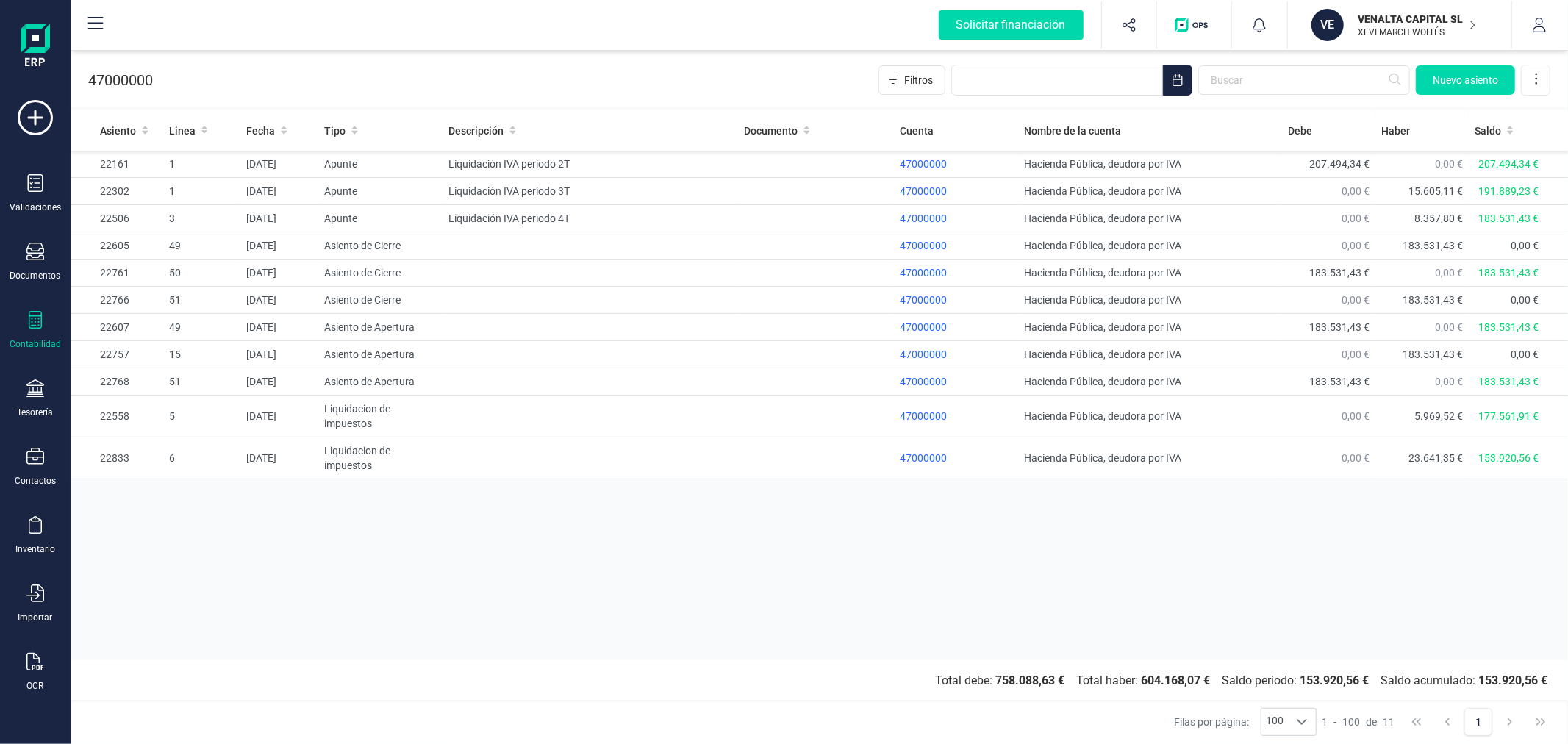
click at [1407, 19] on p "VENALTA CAPITAL SL" at bounding box center [1417, 19] width 117 height 15
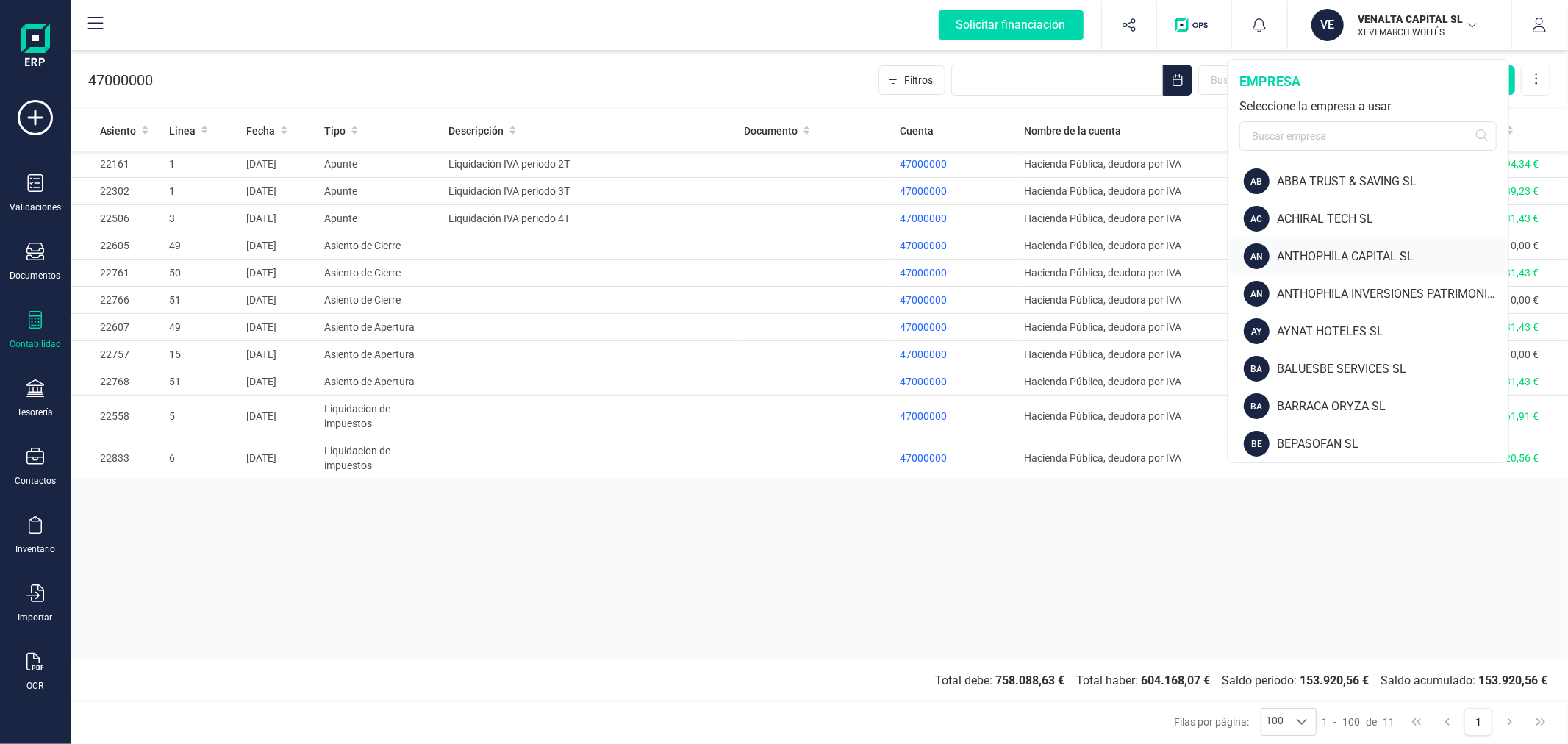
click at [1383, 245] on div "AN ANTHOPHILA CAPITAL SL" at bounding box center [1369, 256] width 279 height 37
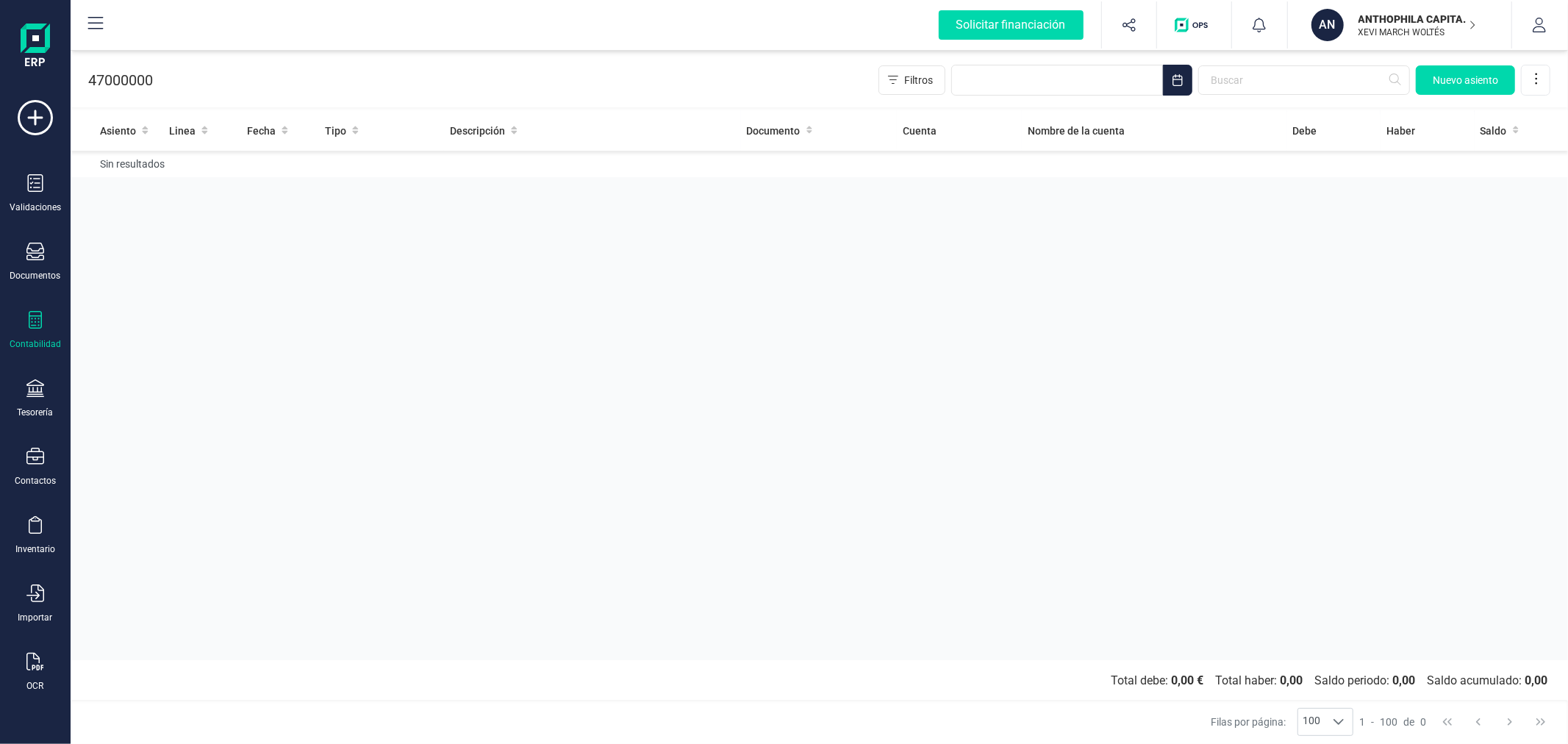
drag, startPoint x: 625, startPoint y: 234, endPoint x: 615, endPoint y: 246, distance: 15.6
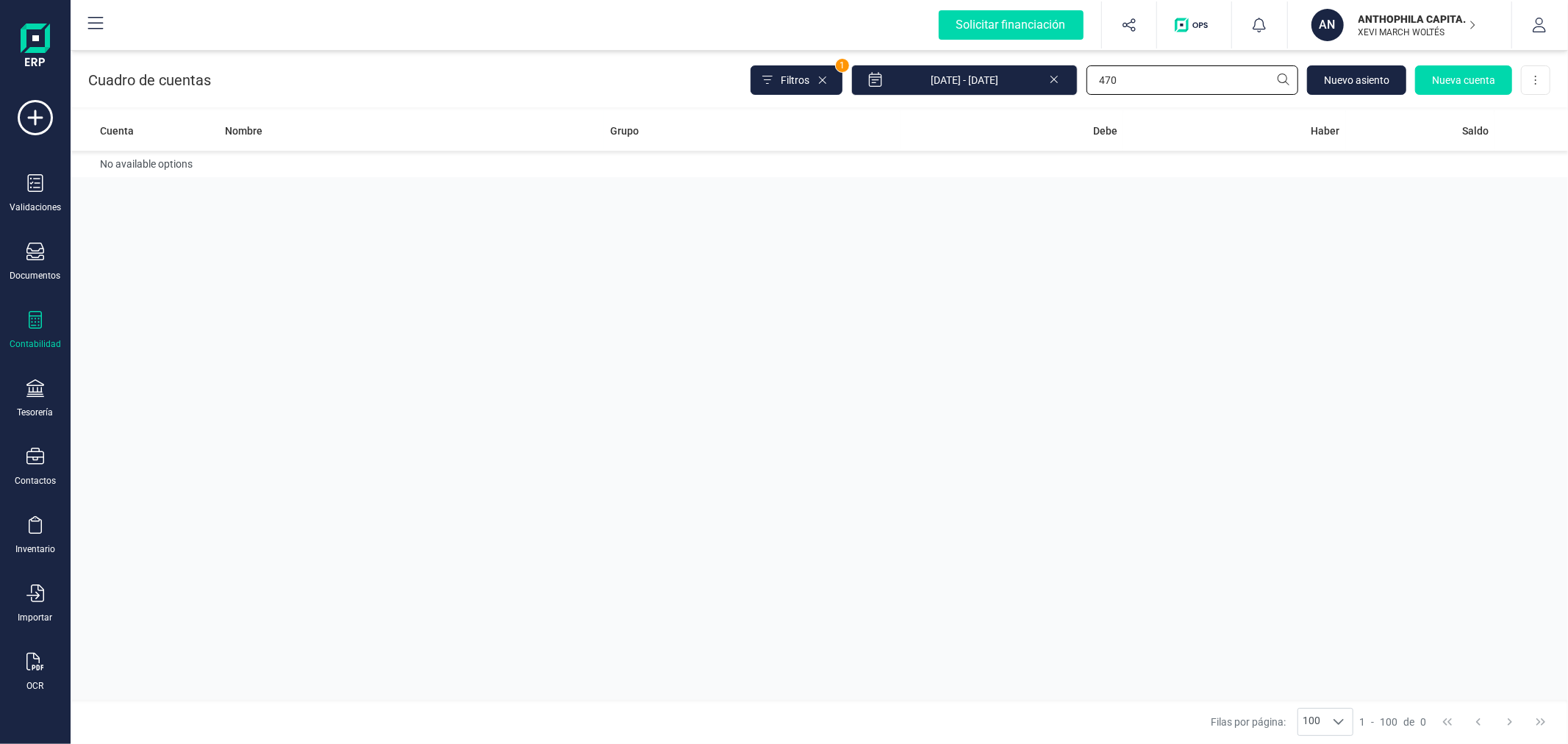
click at [1146, 69] on input "470" at bounding box center [1192, 80] width 212 height 29
type input "472"
click at [794, 182] on td "Administraciones públicas" at bounding box center [752, 172] width 296 height 42
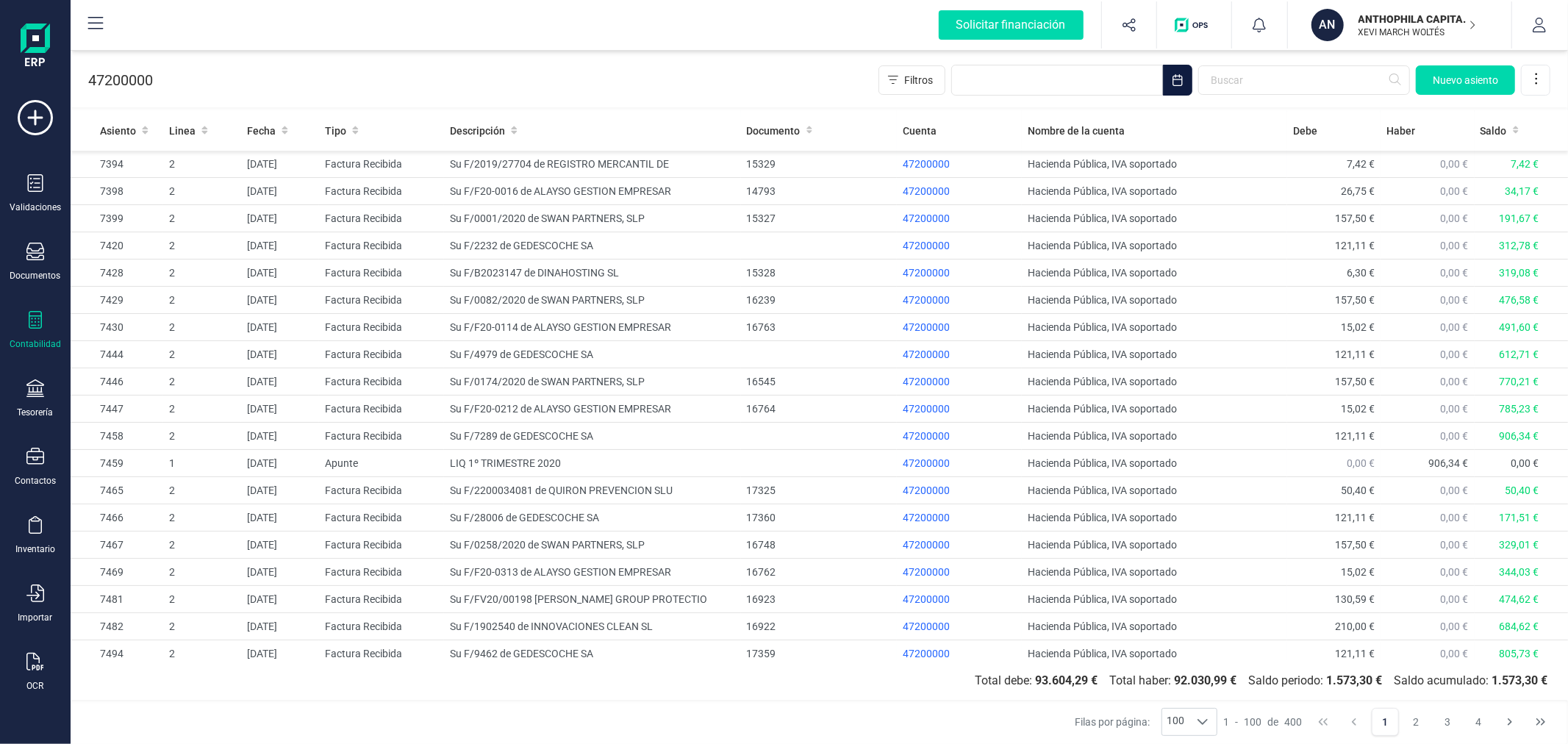
click at [1179, 77] on icon "Choose Date" at bounding box center [1177, 80] width 12 height 12
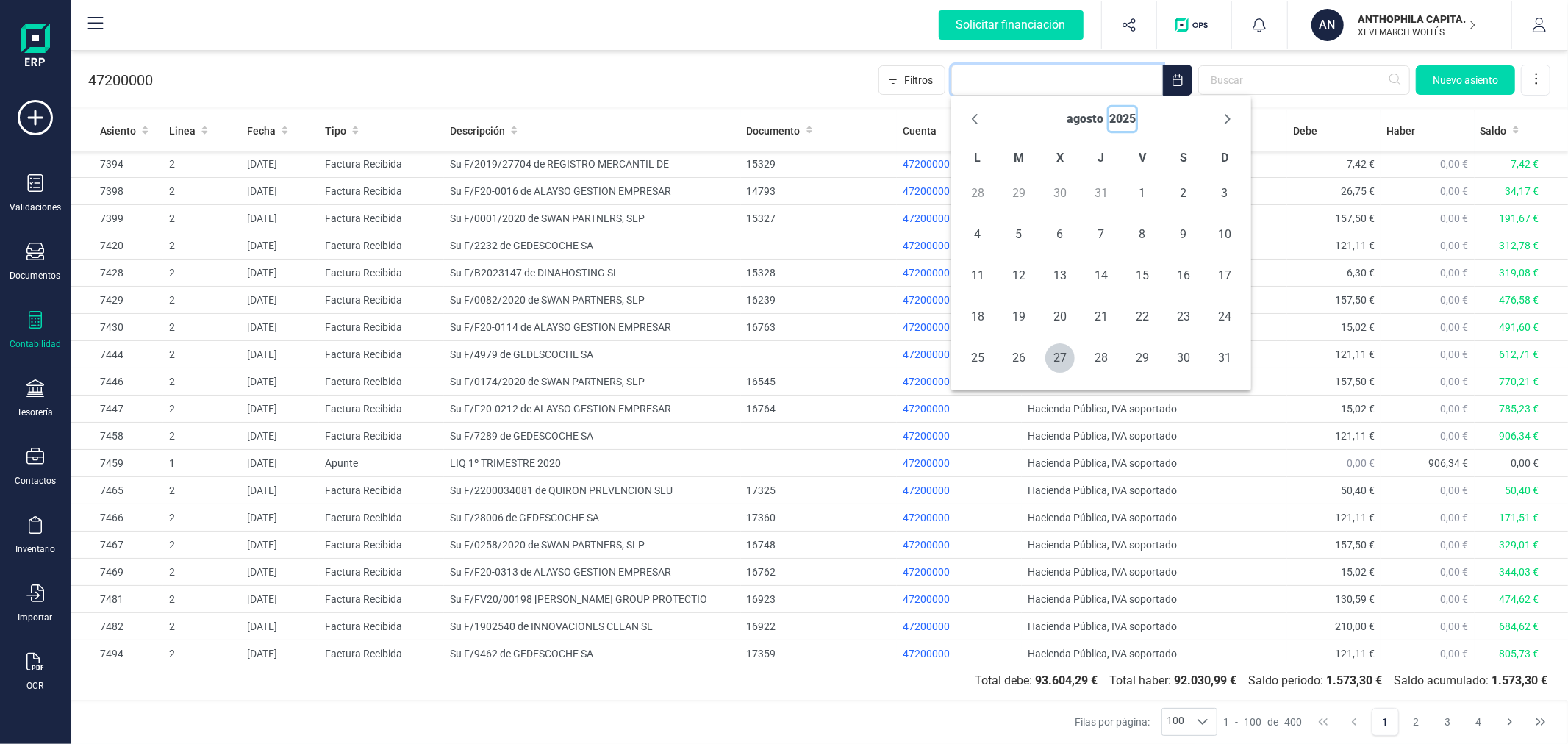
click at [1127, 114] on button "2025" at bounding box center [1123, 119] width 27 height 23
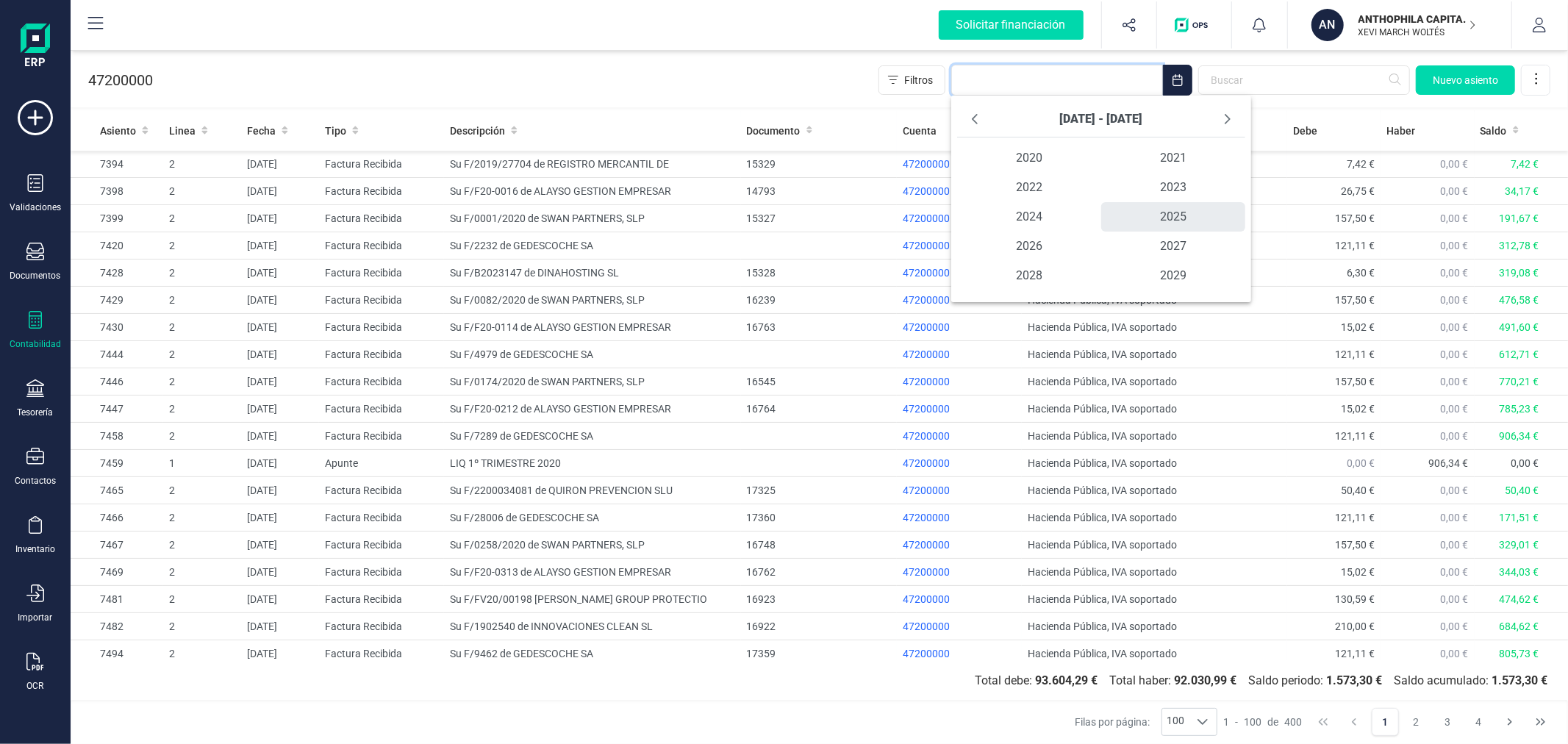
click at [1151, 213] on span "2025" at bounding box center [1173, 216] width 144 height 29
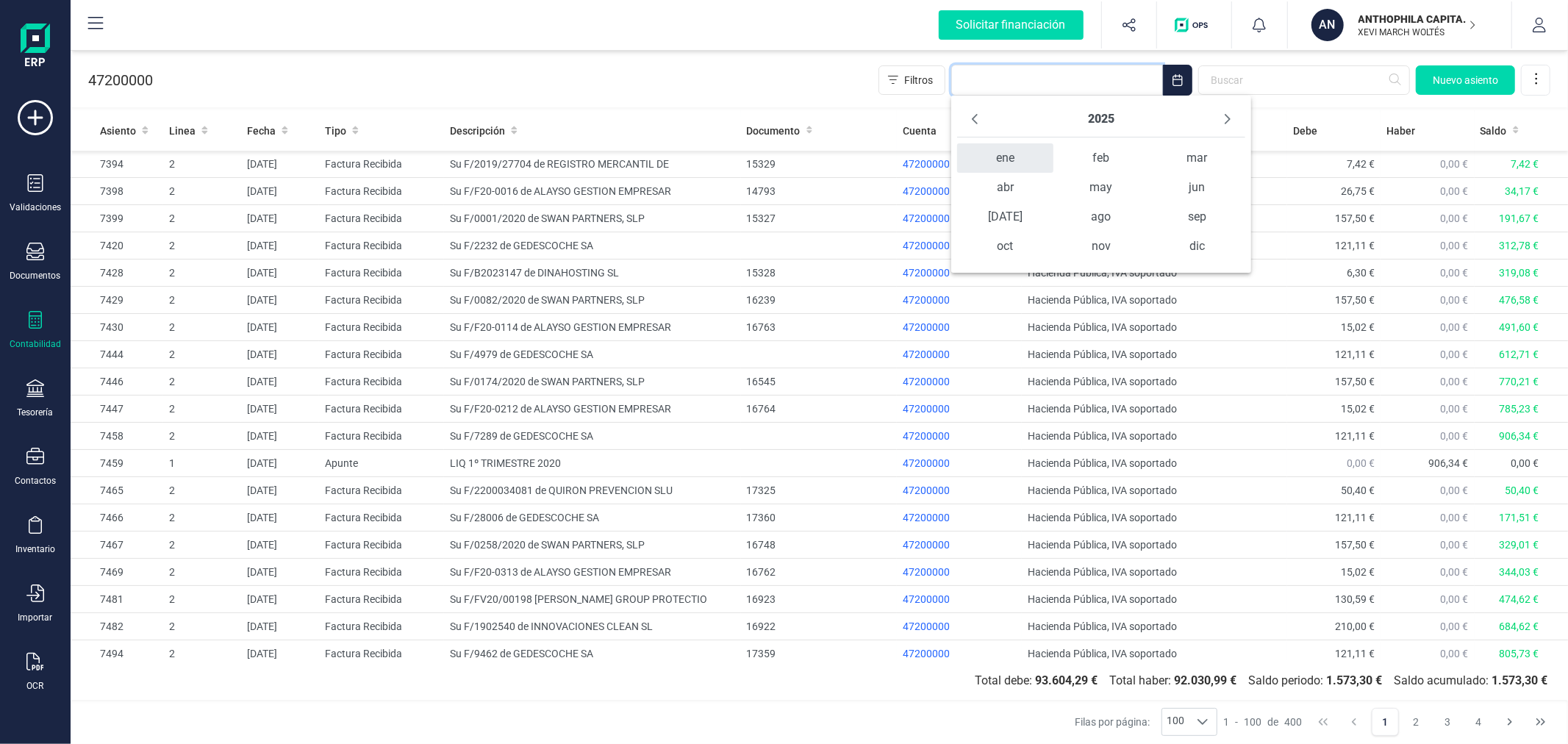
click at [1004, 156] on span "ene" at bounding box center [1005, 157] width 96 height 29
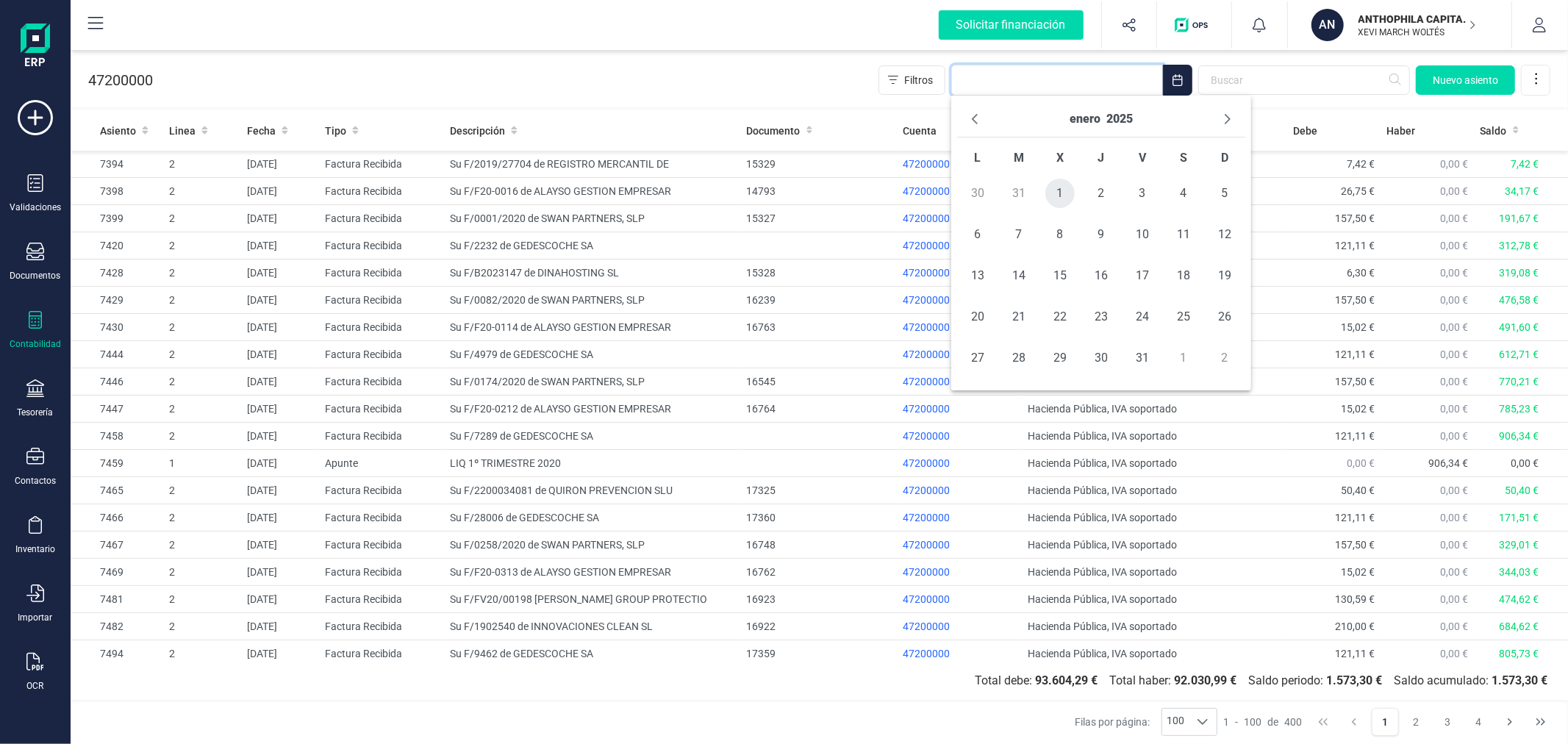
click at [1061, 194] on span "1" at bounding box center [1060, 193] width 29 height 29
click at [1082, 113] on button "enero" at bounding box center [1084, 119] width 31 height 23
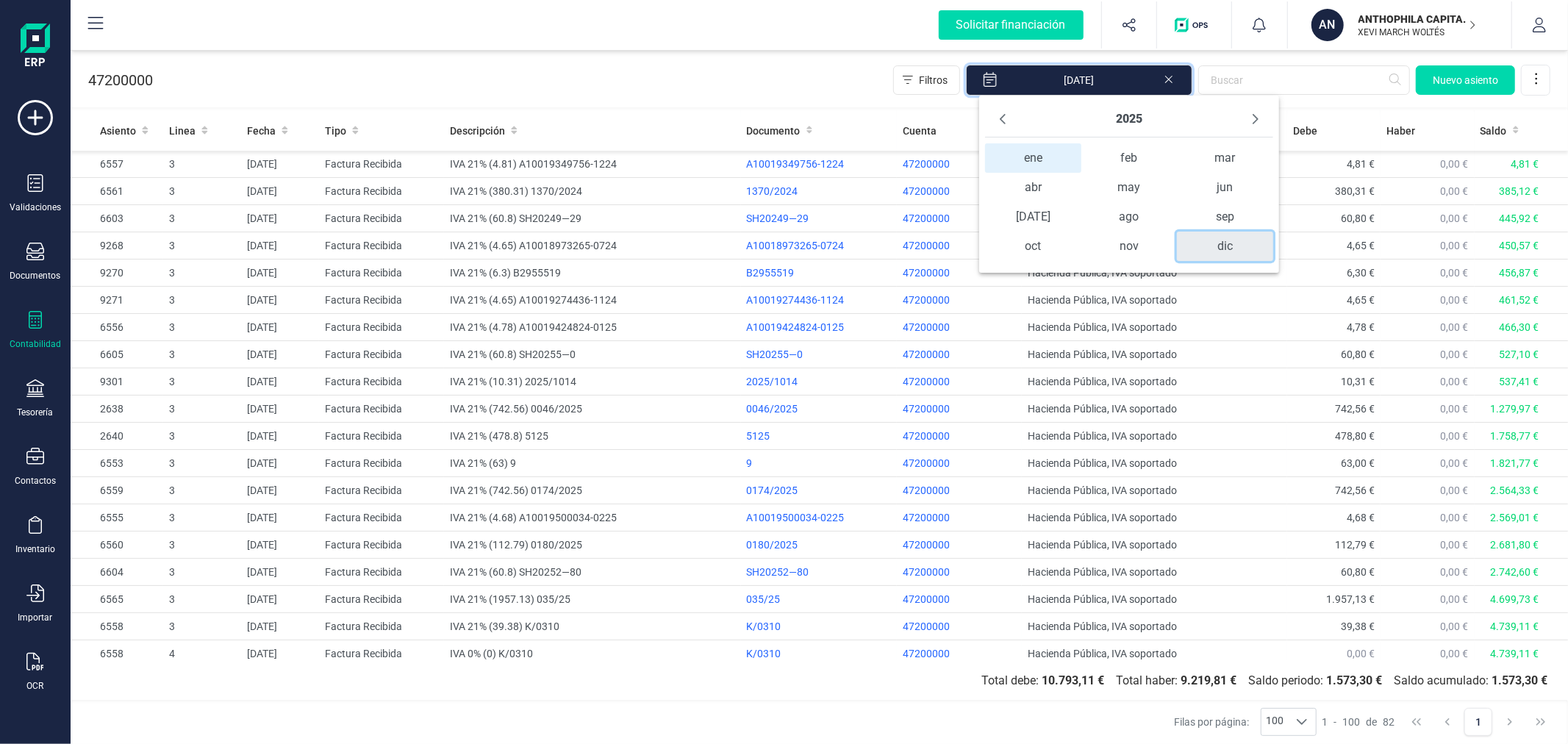
click at [1213, 238] on span "dic" at bounding box center [1225, 246] width 96 height 29
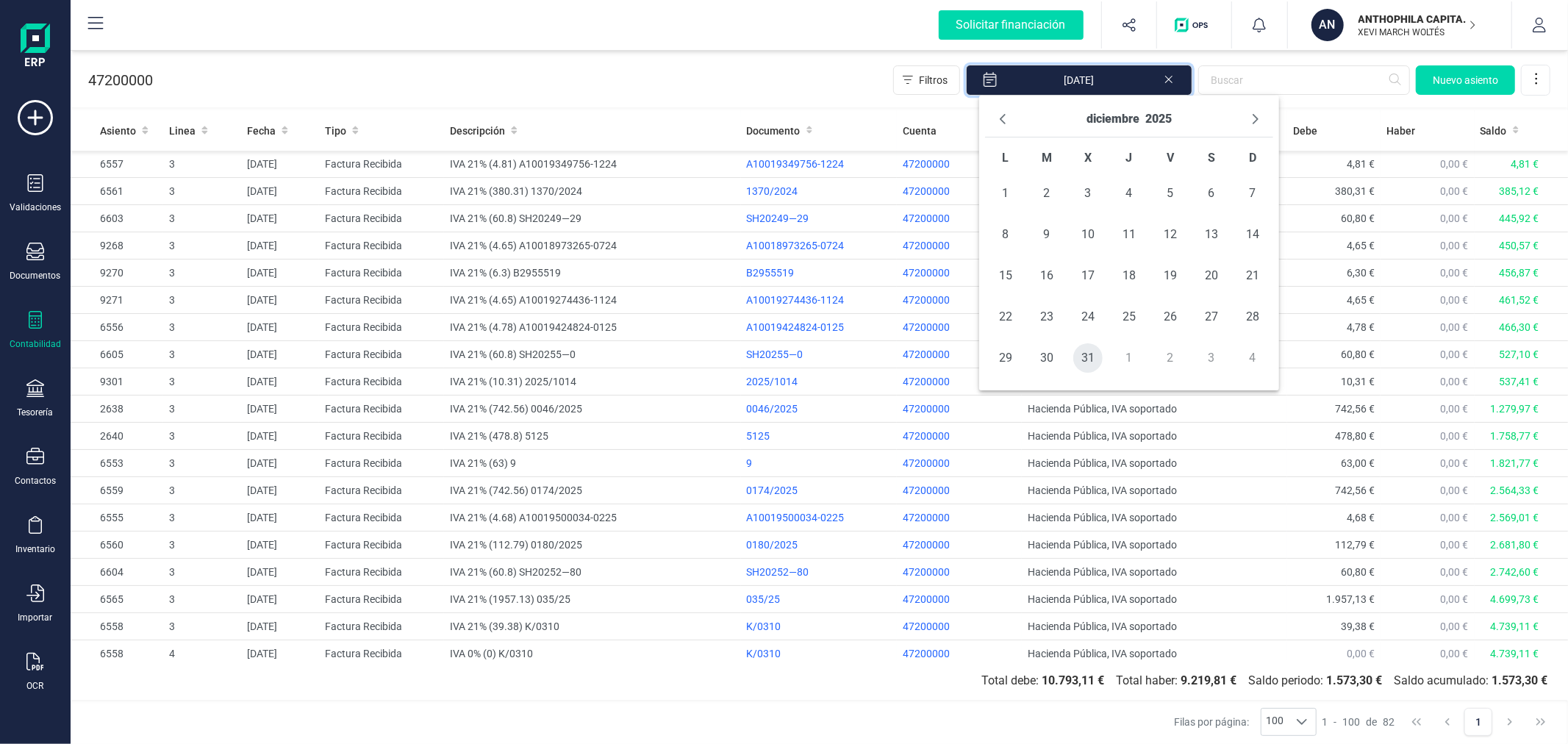
click at [1083, 351] on span "31" at bounding box center [1088, 357] width 29 height 29
type input "01/01/2025 - 31/12/2025"
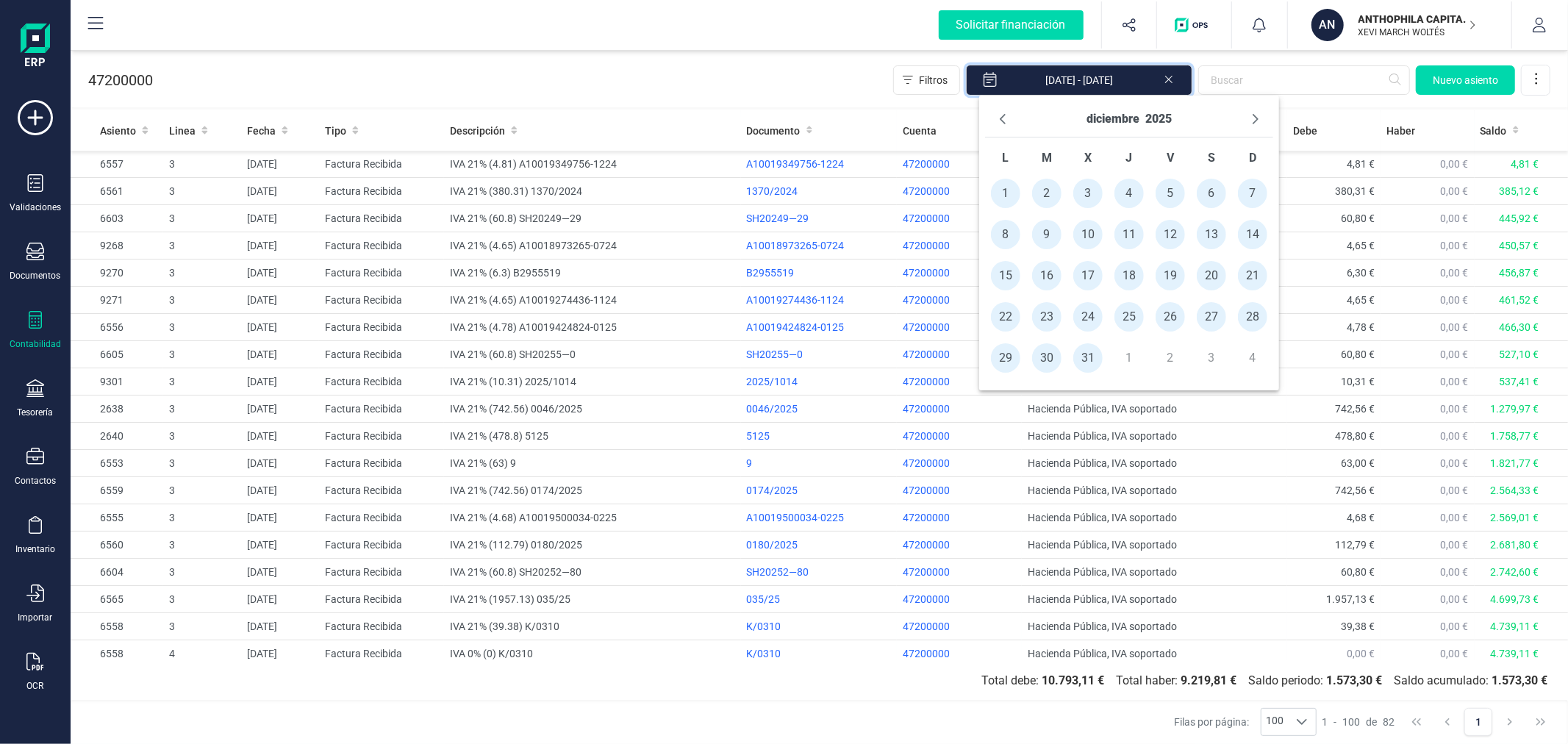
click at [740, 68] on div "47200000 Filtros 01/01/2025 - 31/12/2025 Nuevo asiento" at bounding box center [819, 77] width 1498 height 60
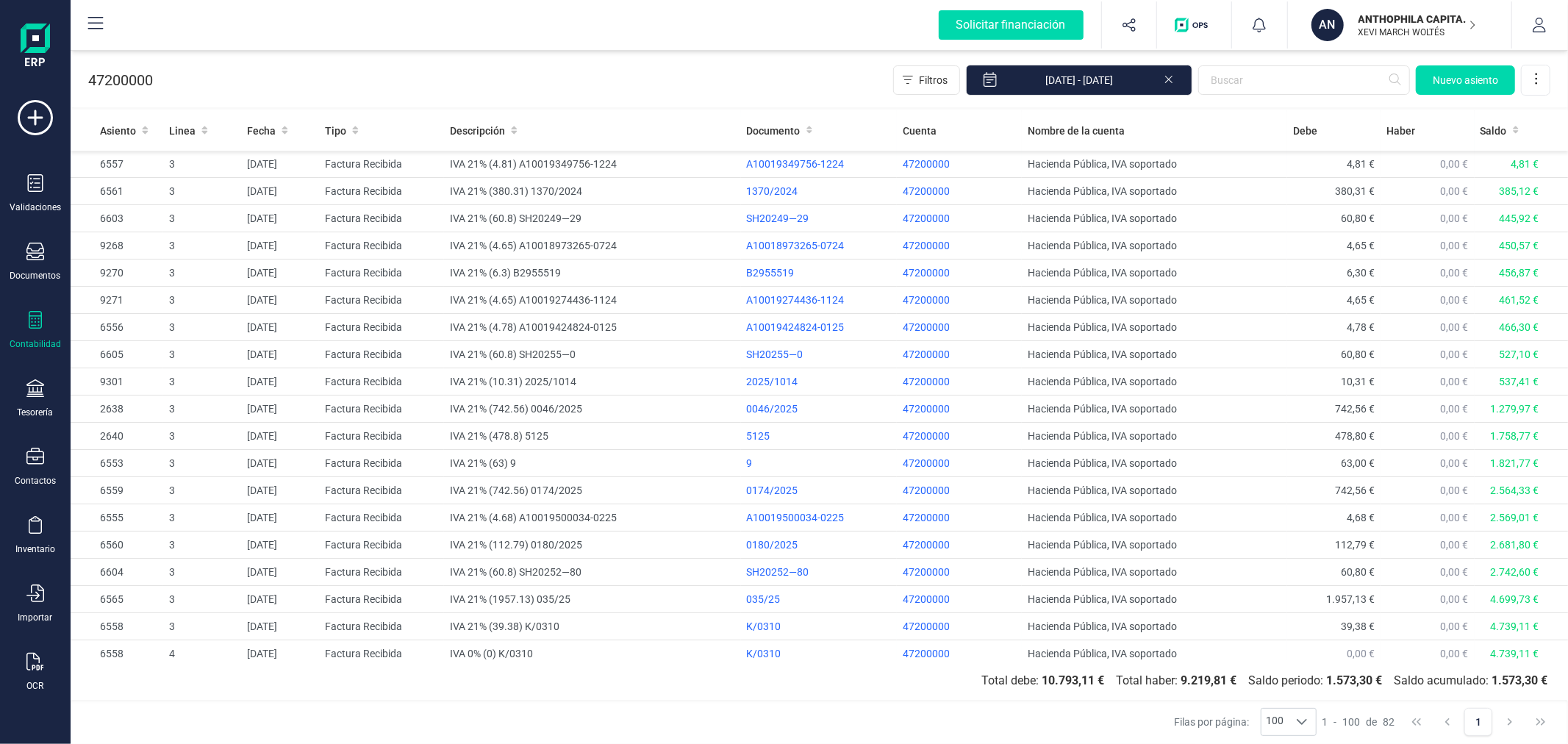
click at [740, 68] on div "47200000 Filtros 01/01/2025 - 31/12/2025 Nuevo asiento" at bounding box center [819, 77] width 1498 height 60
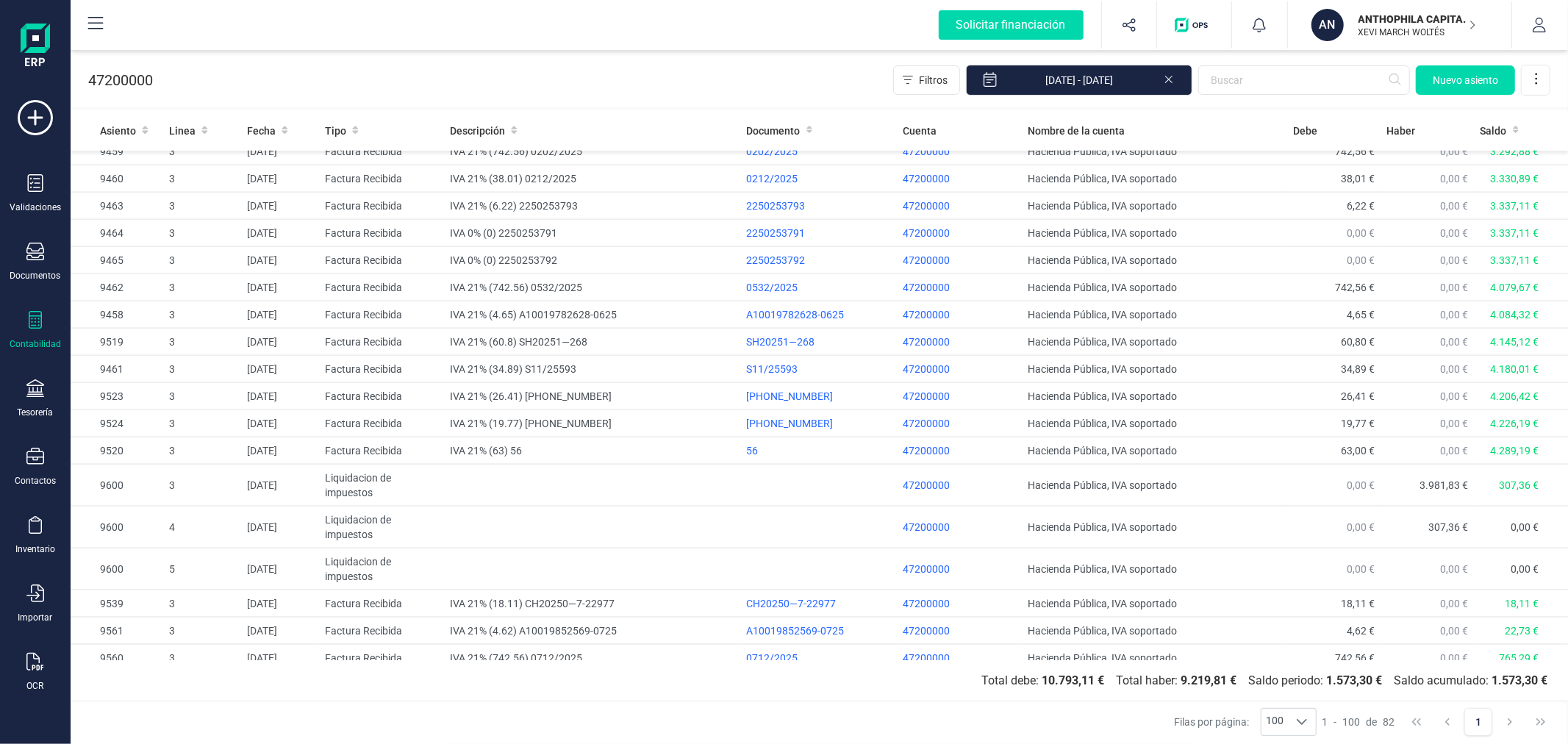
scroll to position [1716, 0]
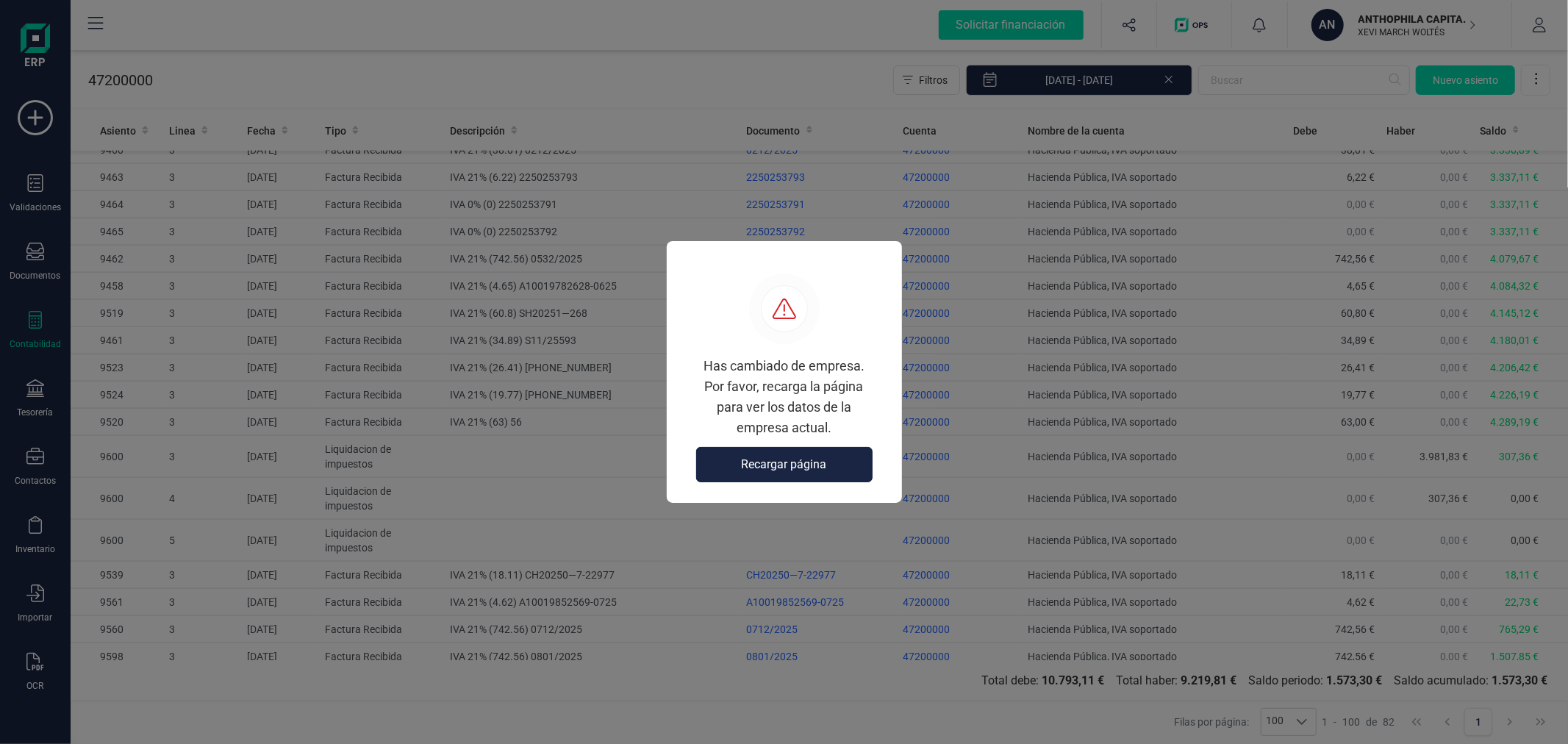
click at [818, 450] on button "Recargar página" at bounding box center [784, 465] width 177 height 36
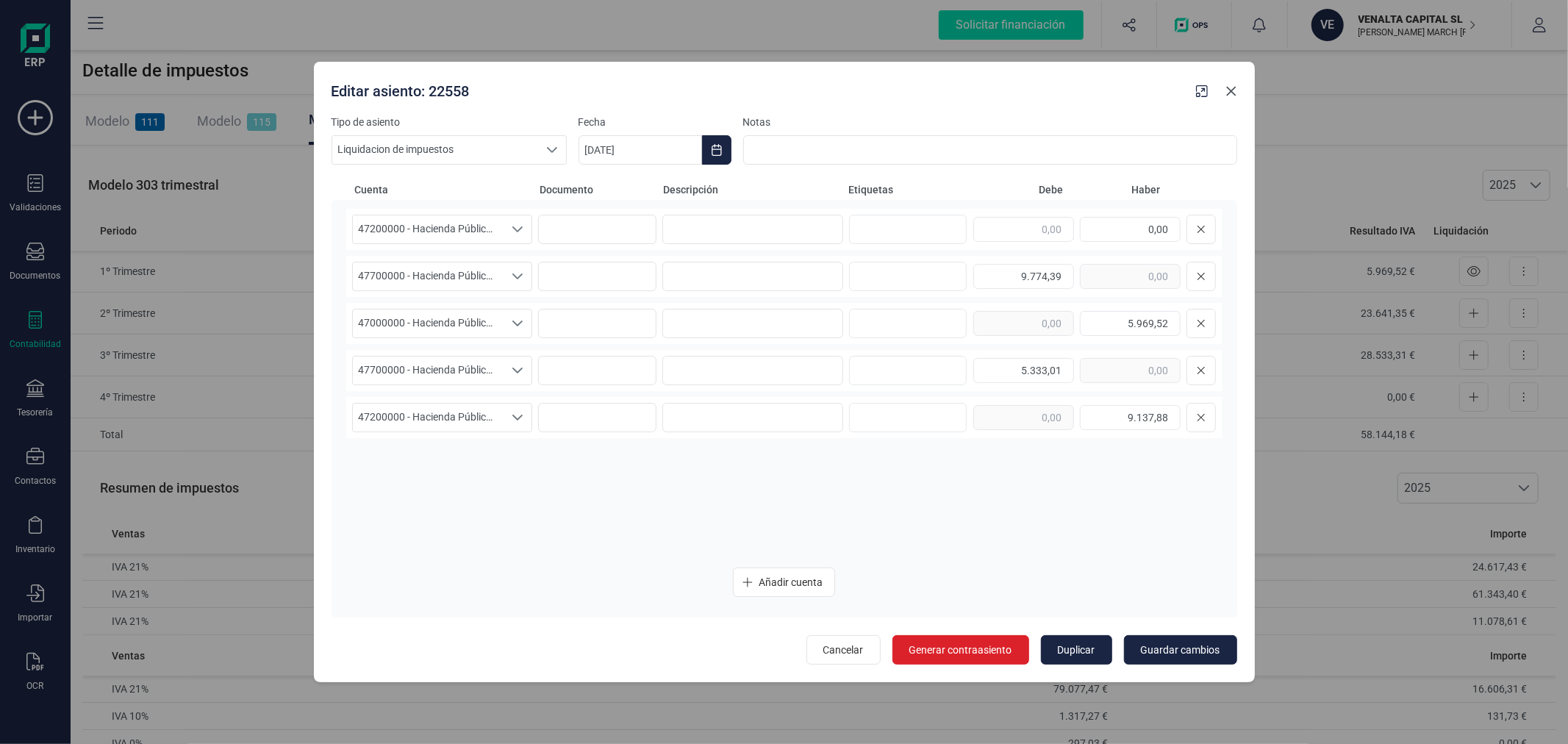
click at [1231, 91] on icon "button" at bounding box center [1231, 92] width 10 height 10
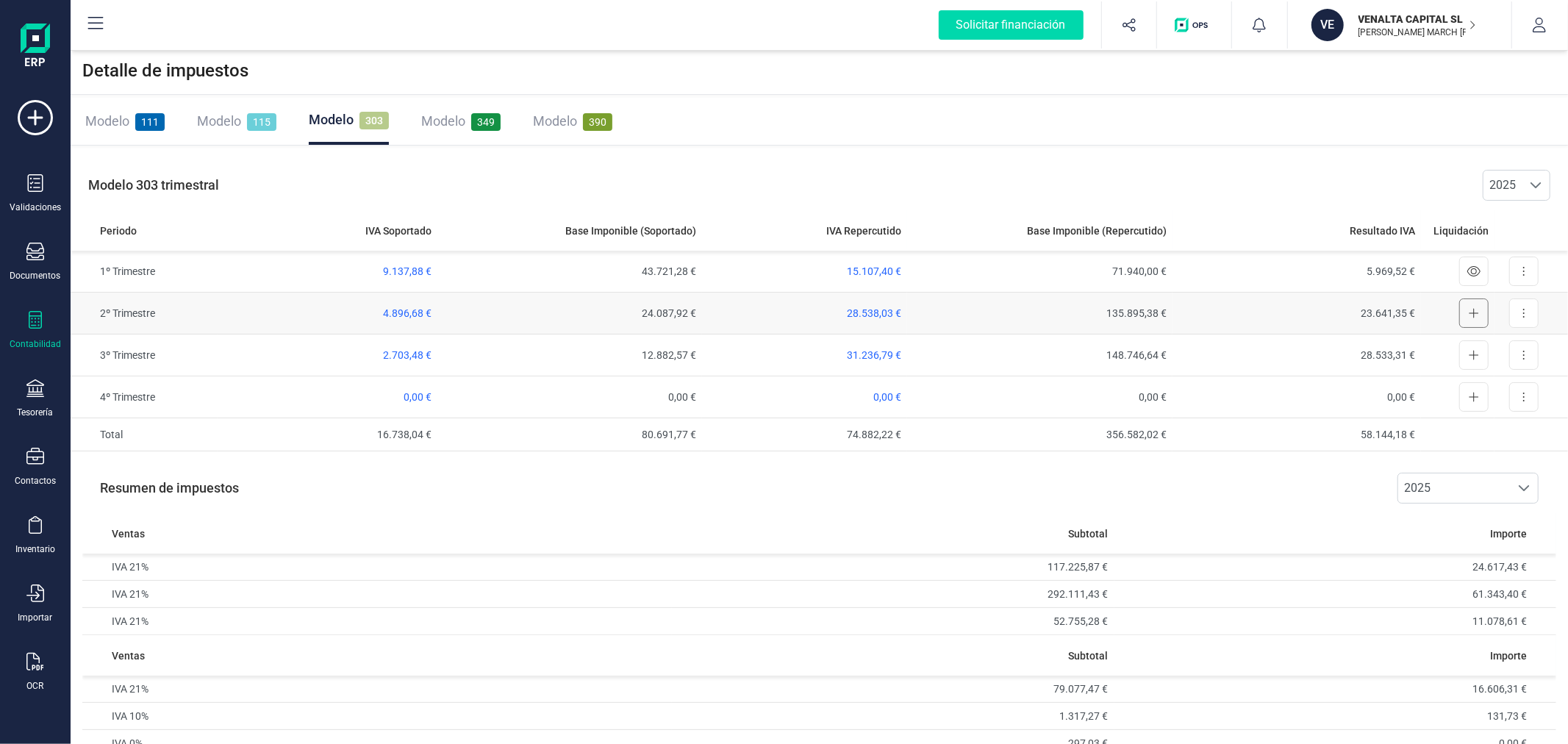
click at [1465, 309] on button at bounding box center [1474, 313] width 29 height 29
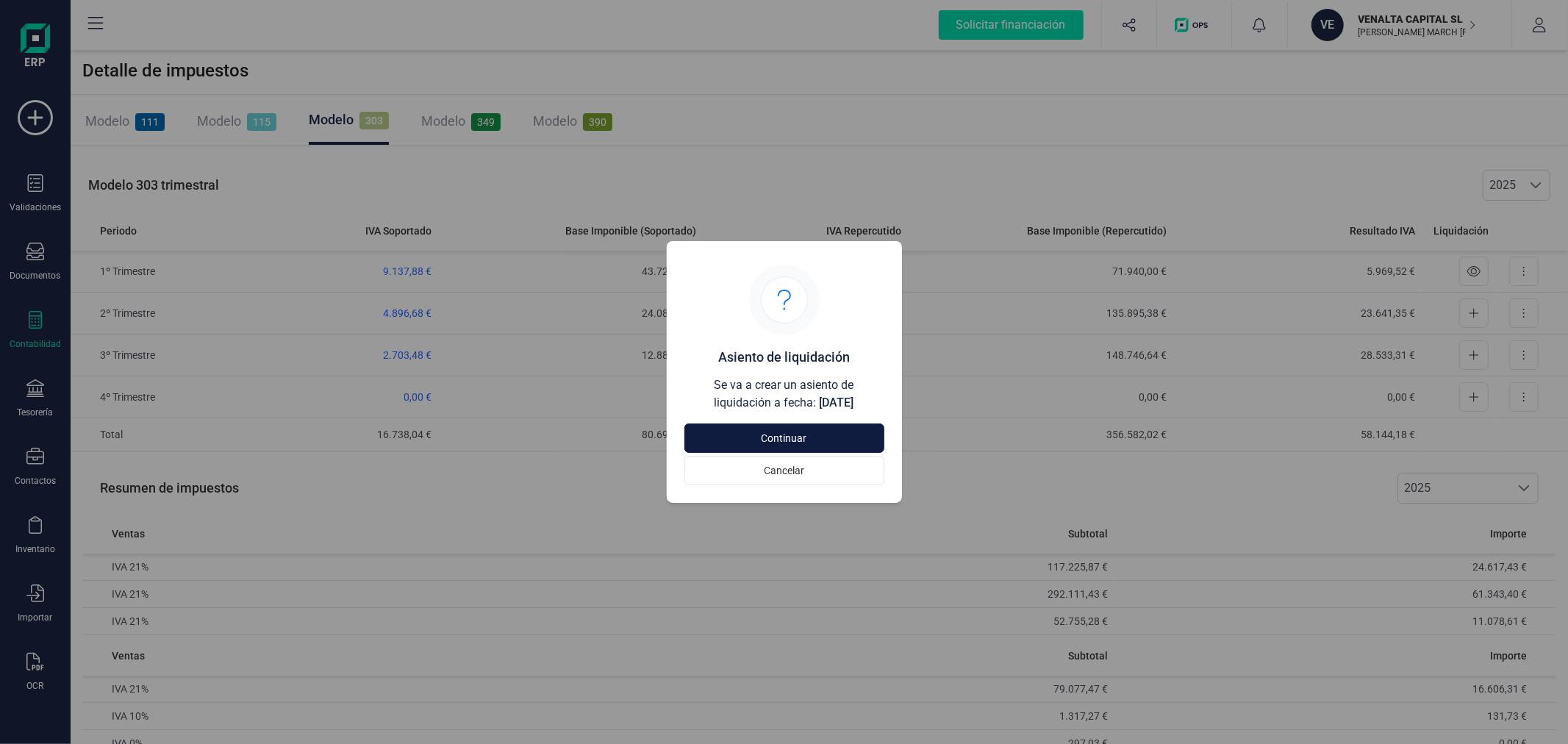
click at [810, 432] on span "Continuar" at bounding box center [784, 438] width 166 height 15
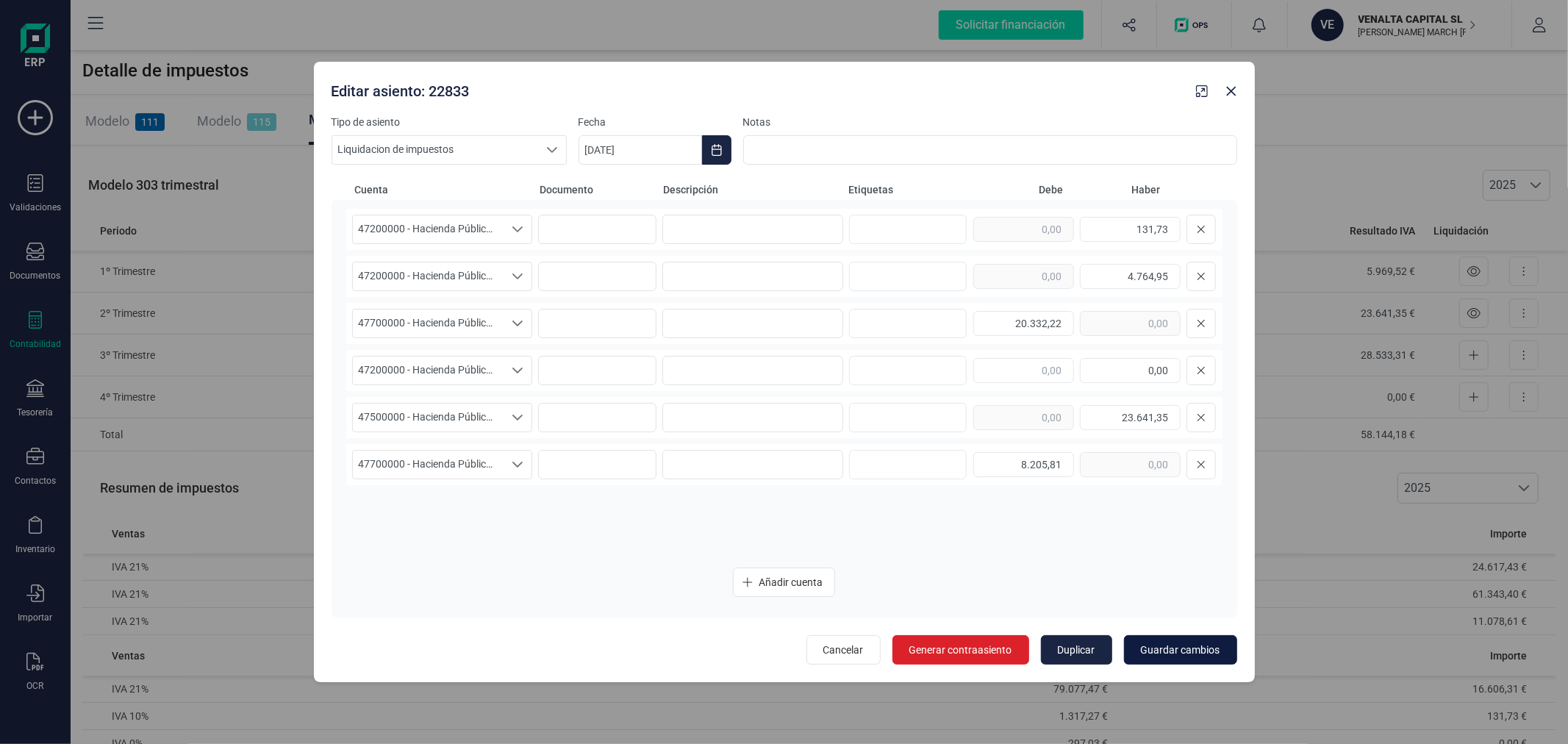
click at [1215, 650] on span "Guardar cambios" at bounding box center [1180, 650] width 79 height 15
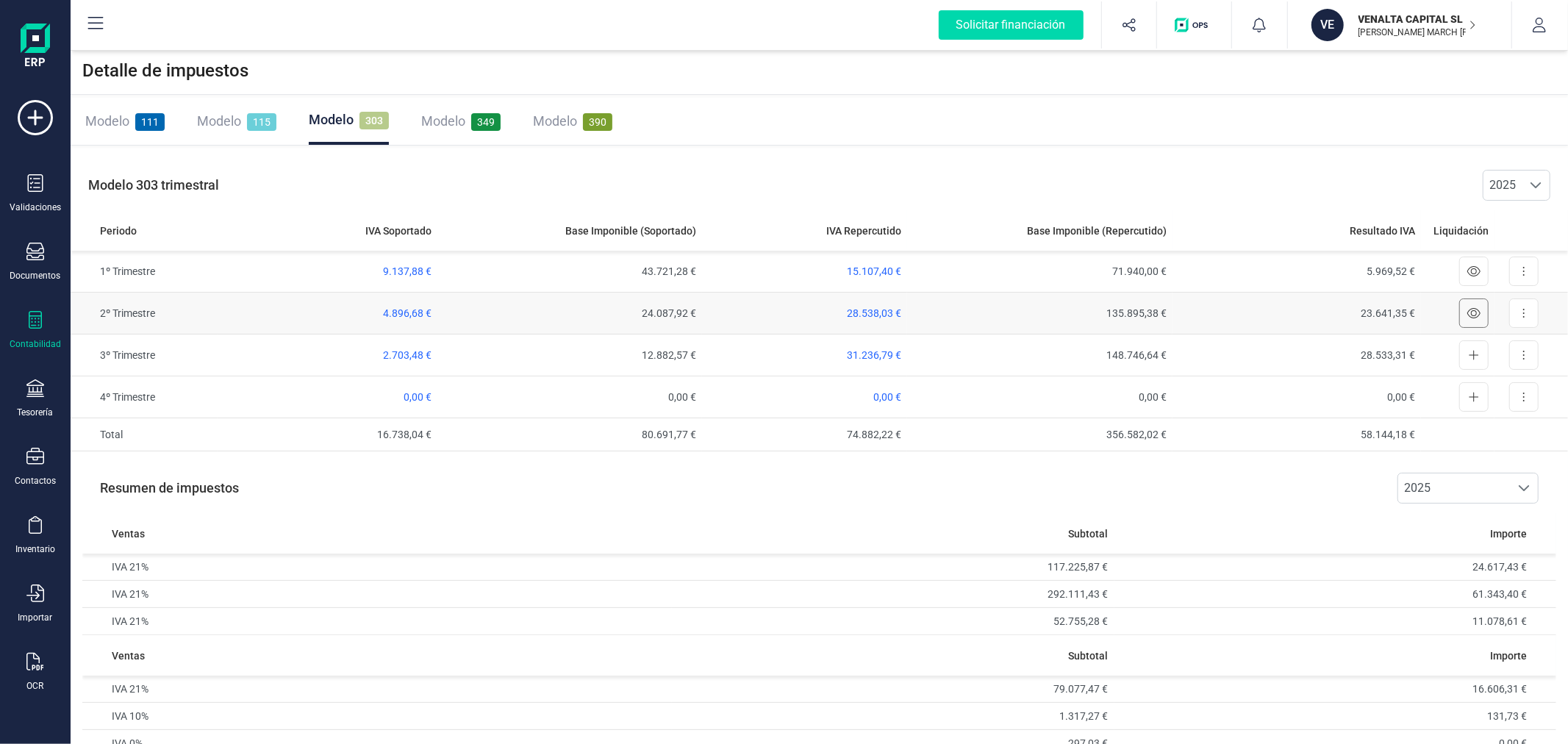
click at [1465, 313] on button at bounding box center [1474, 313] width 29 height 29
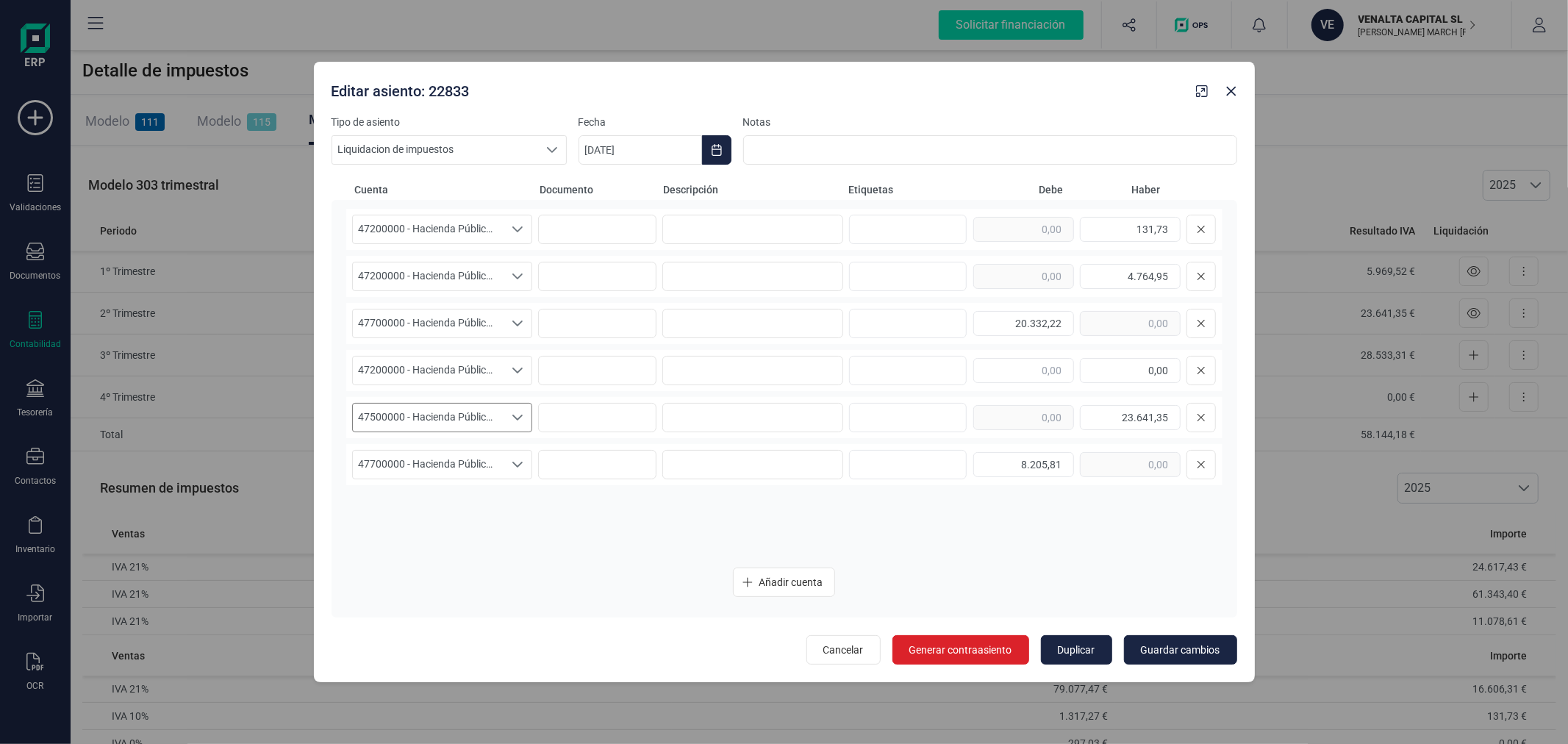
click at [453, 428] on span "47500000 - Hacienda Pública, acreedora por IVA" at bounding box center [428, 417] width 151 height 28
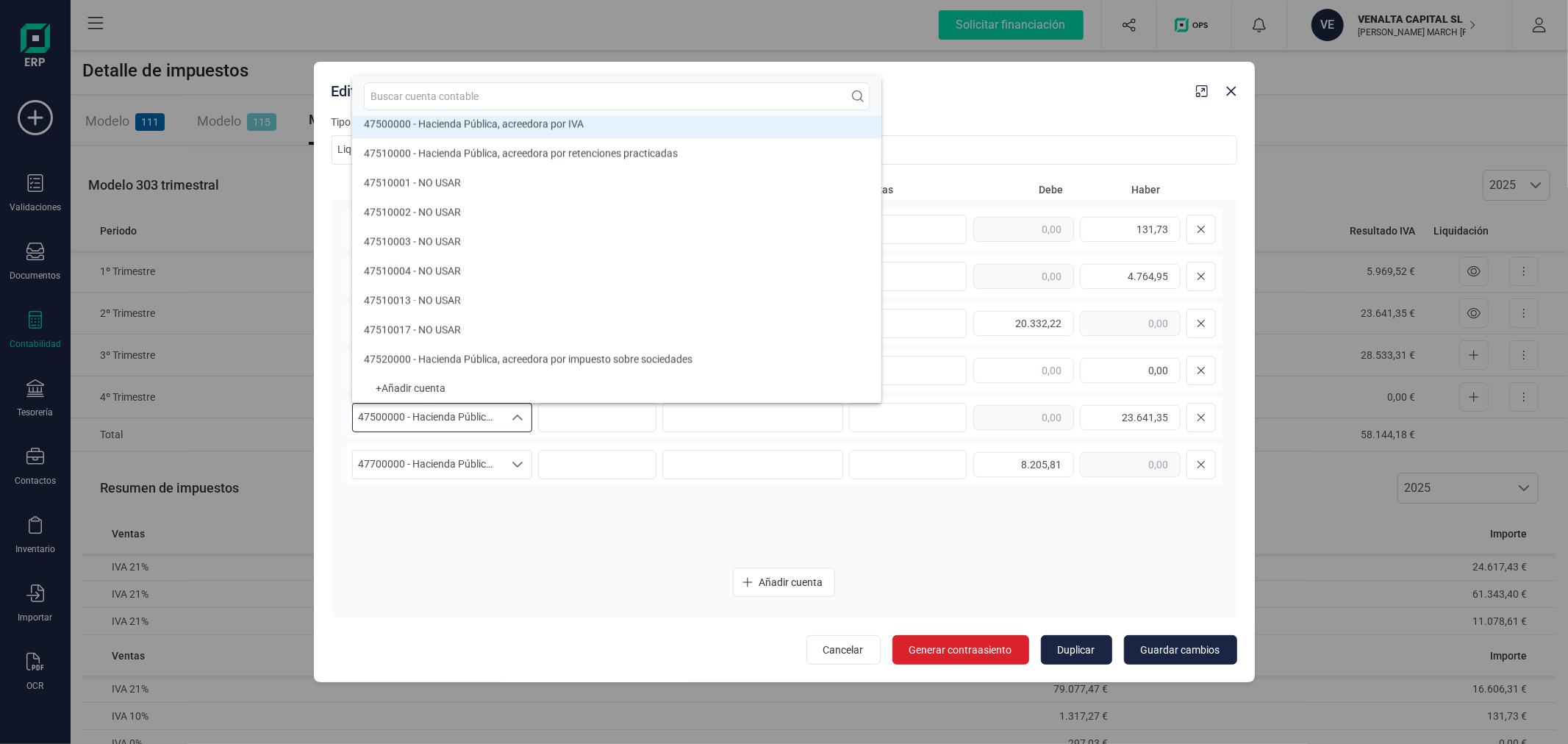
scroll to position [11739, 0]
click at [540, 88] on input "text" at bounding box center [616, 96] width 506 height 28
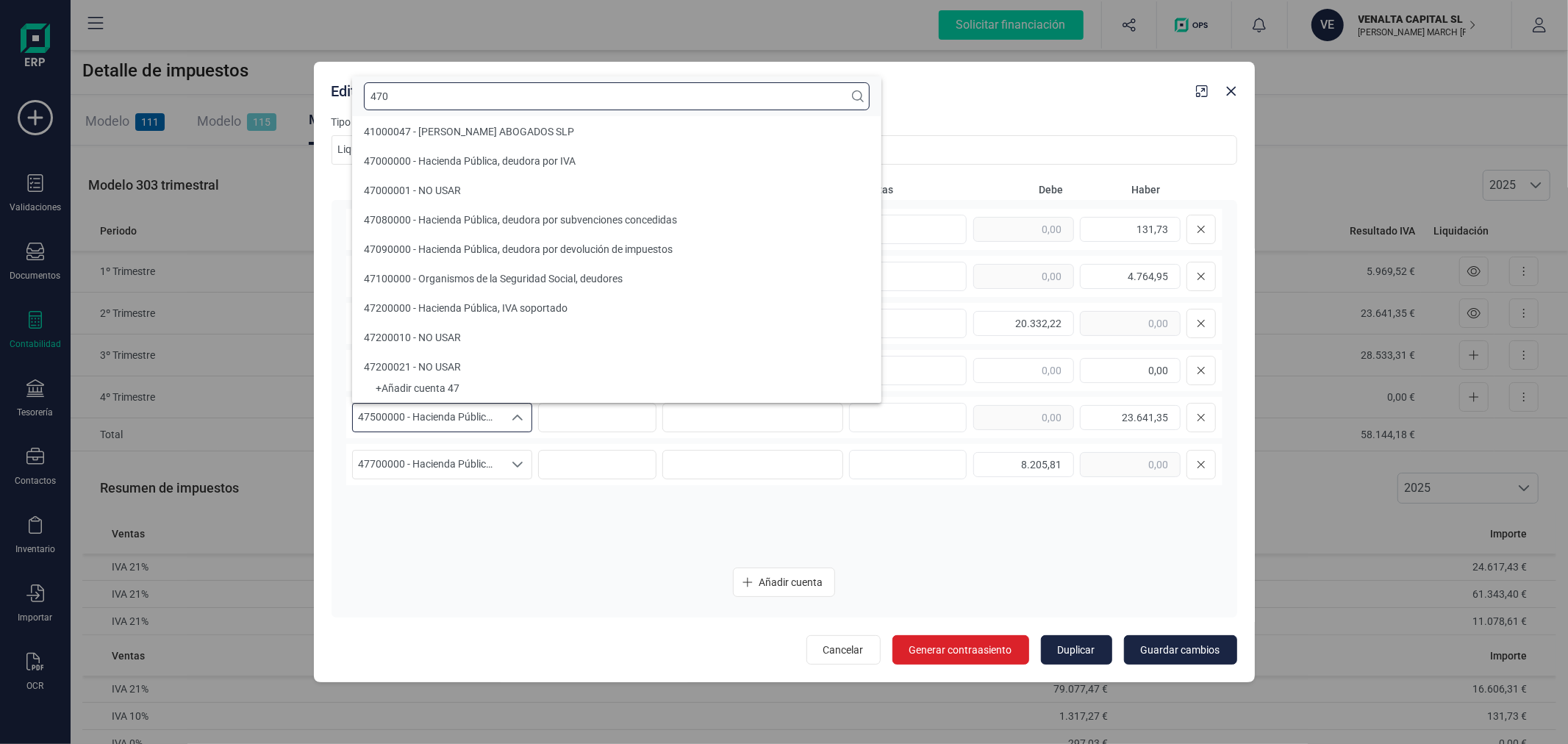
scroll to position [0, 0]
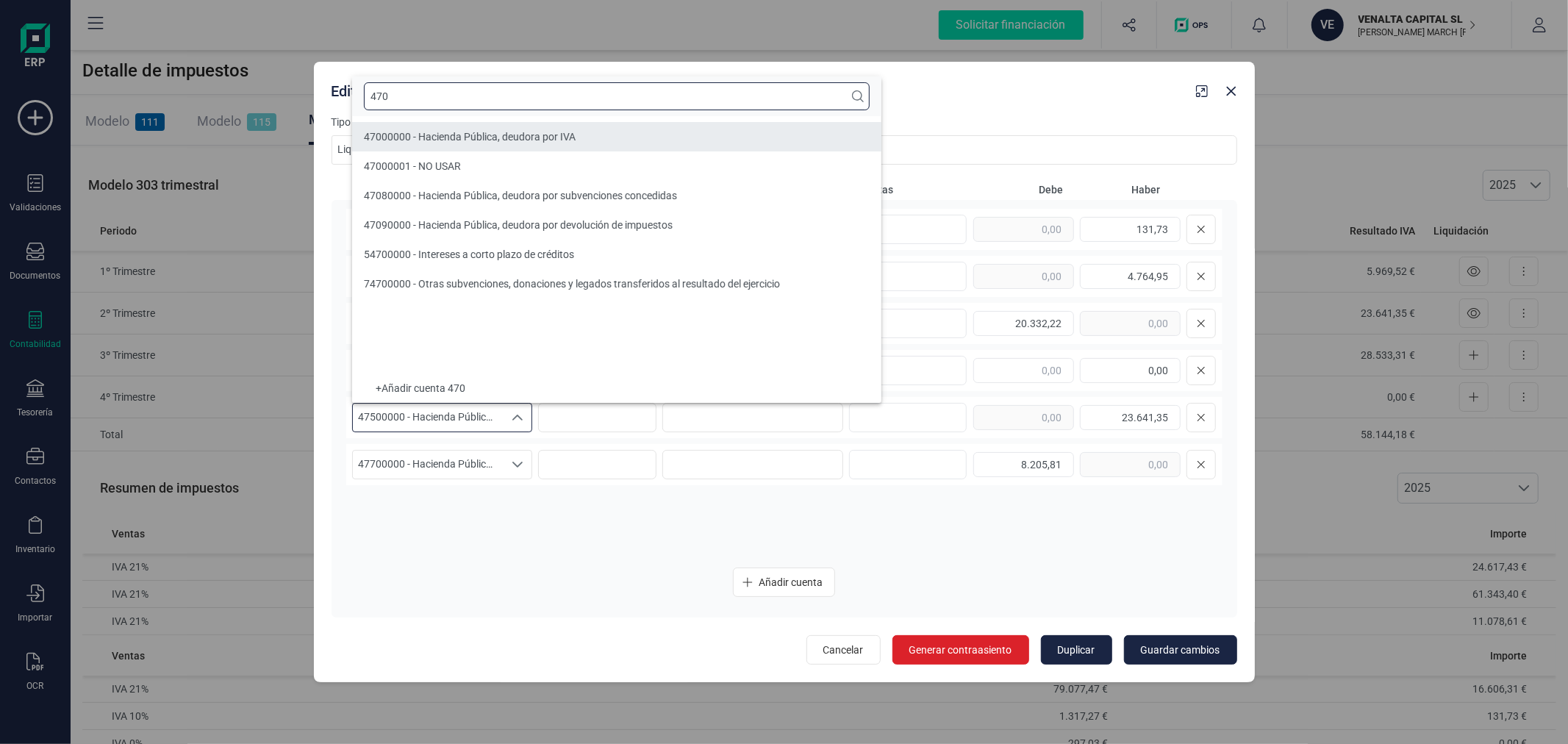
type input "470"
click at [531, 132] on span "47000000 - Hacienda Pública, deudora por IVA" at bounding box center [469, 136] width 212 height 12
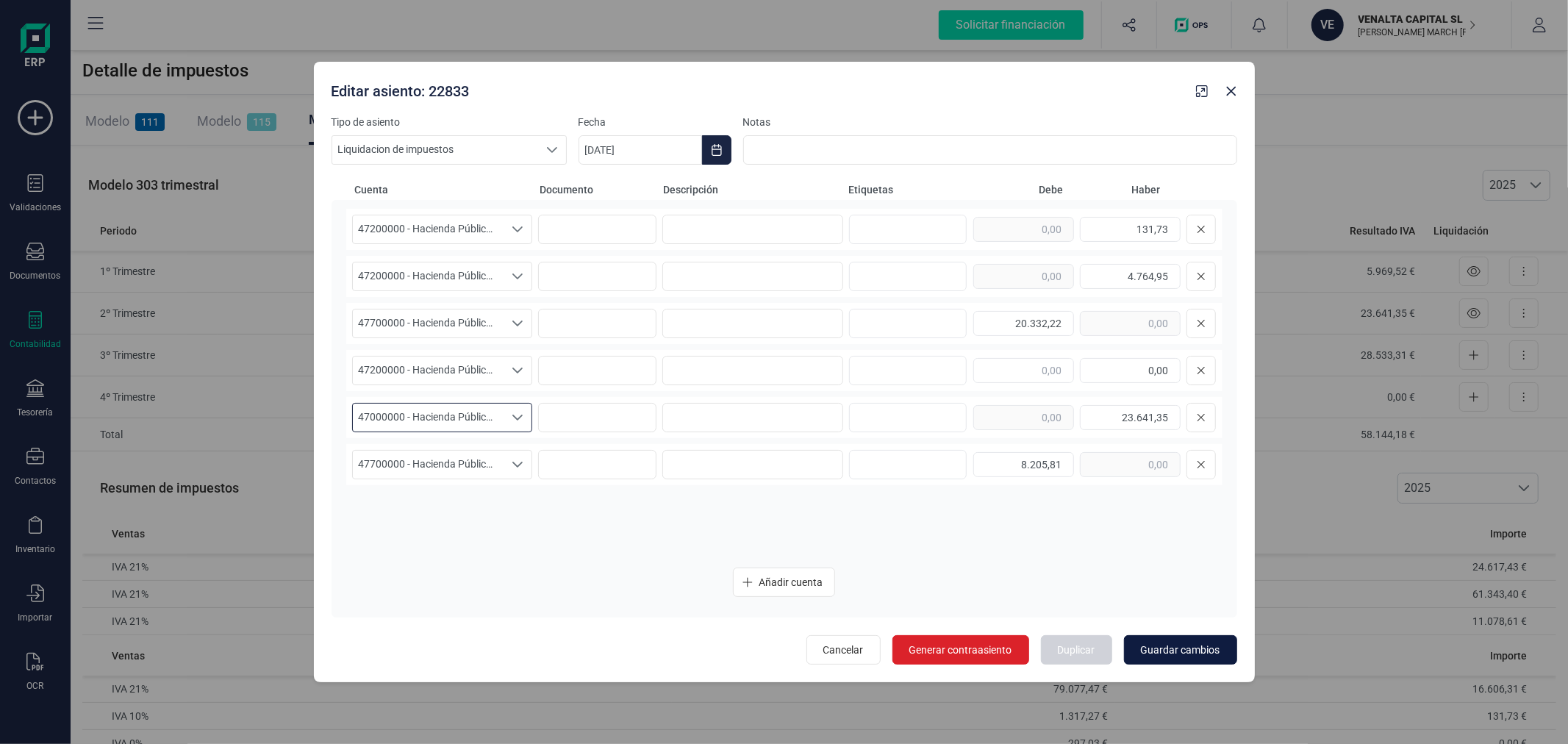
click at [1173, 640] on button "Guardar cambios" at bounding box center [1180, 650] width 113 height 29
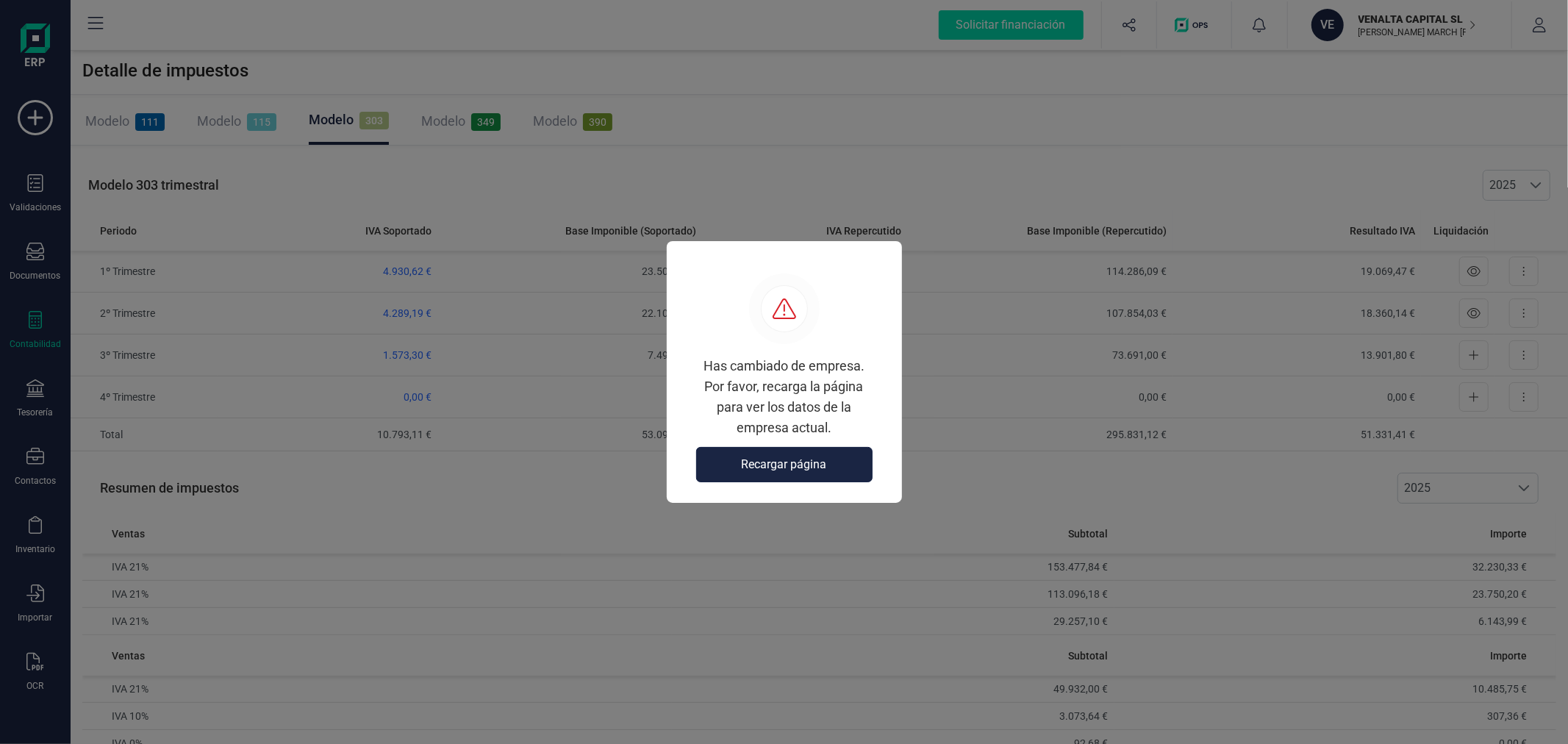
click at [814, 468] on span "Recargar página" at bounding box center [785, 465] width 85 height 18
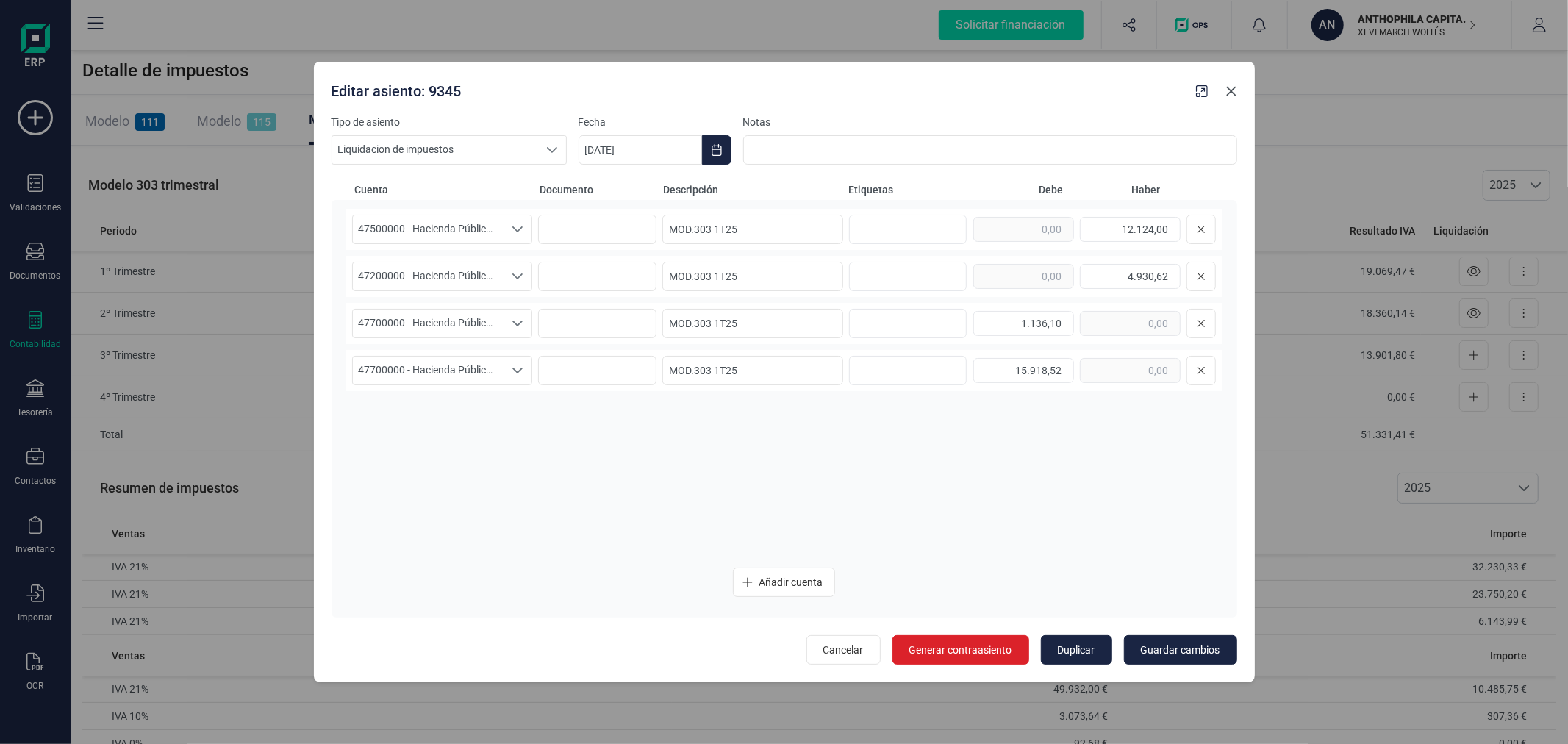
click at [1234, 86] on icon "button" at bounding box center [1231, 91] width 12 height 12
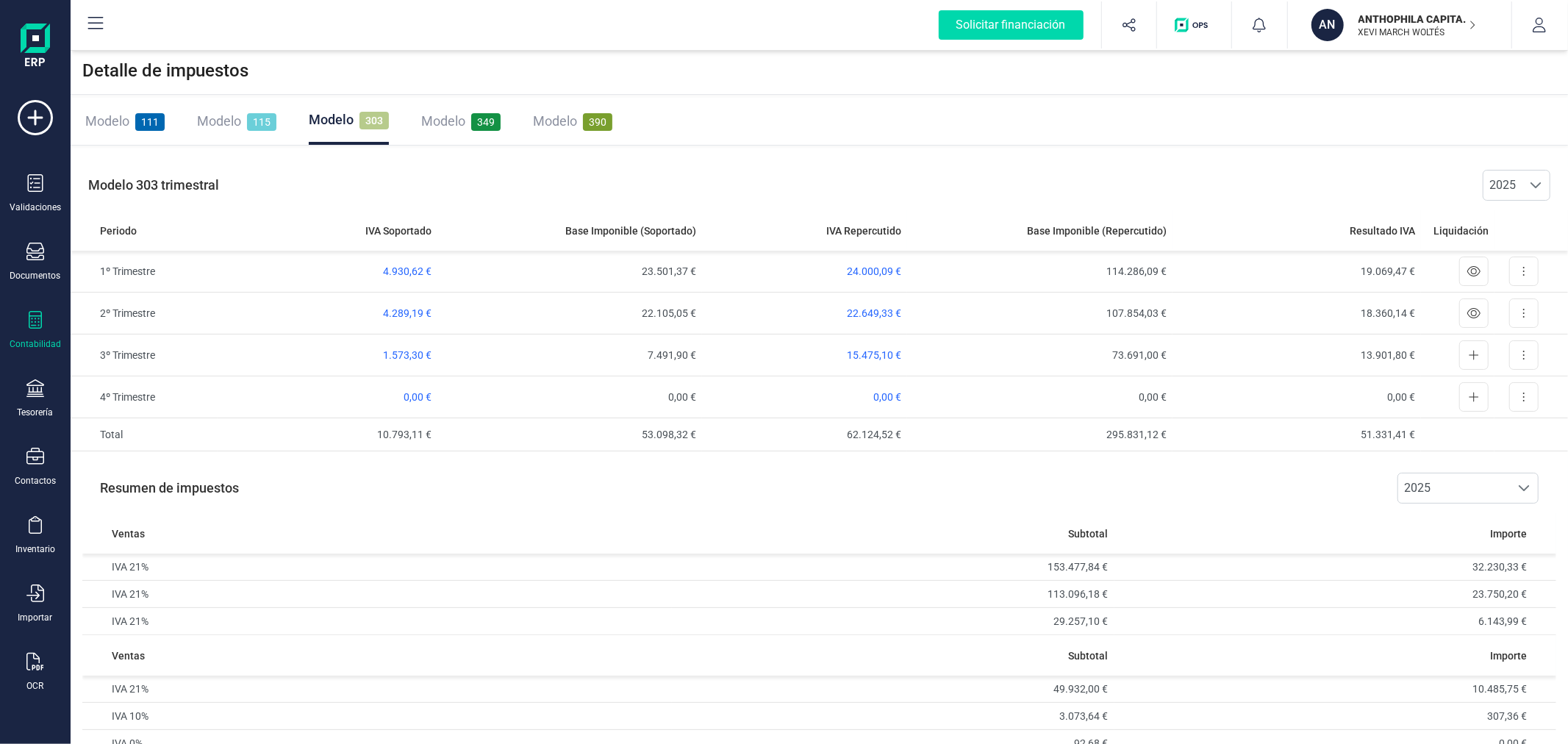
click at [1397, 39] on div "ANTHOPHILA CAPITAL SL XEVI MARCH WOLTÉS" at bounding box center [1409, 25] width 113 height 32
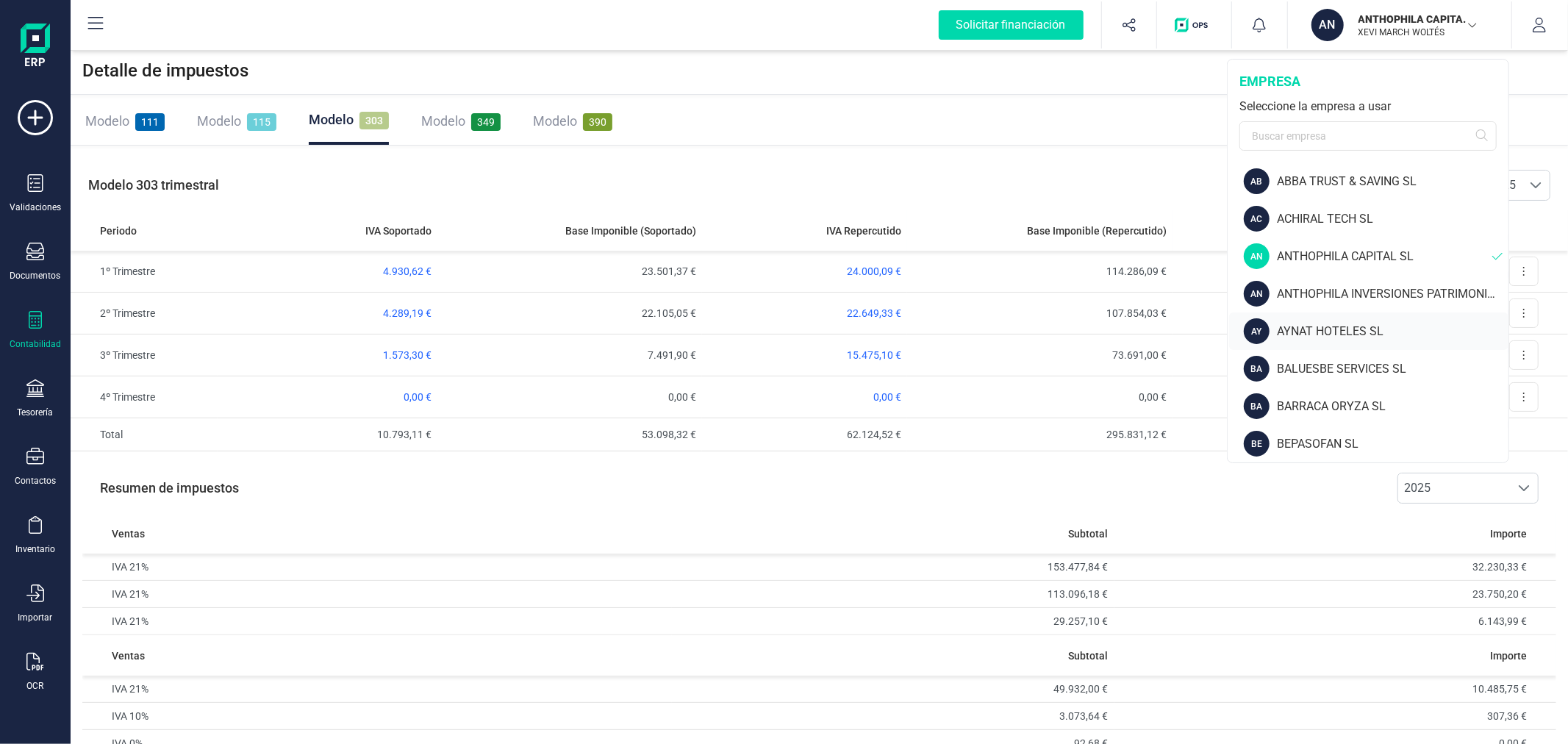
click at [1356, 325] on div "AYNAT HOTELES SL" at bounding box center [1393, 332] width 232 height 18
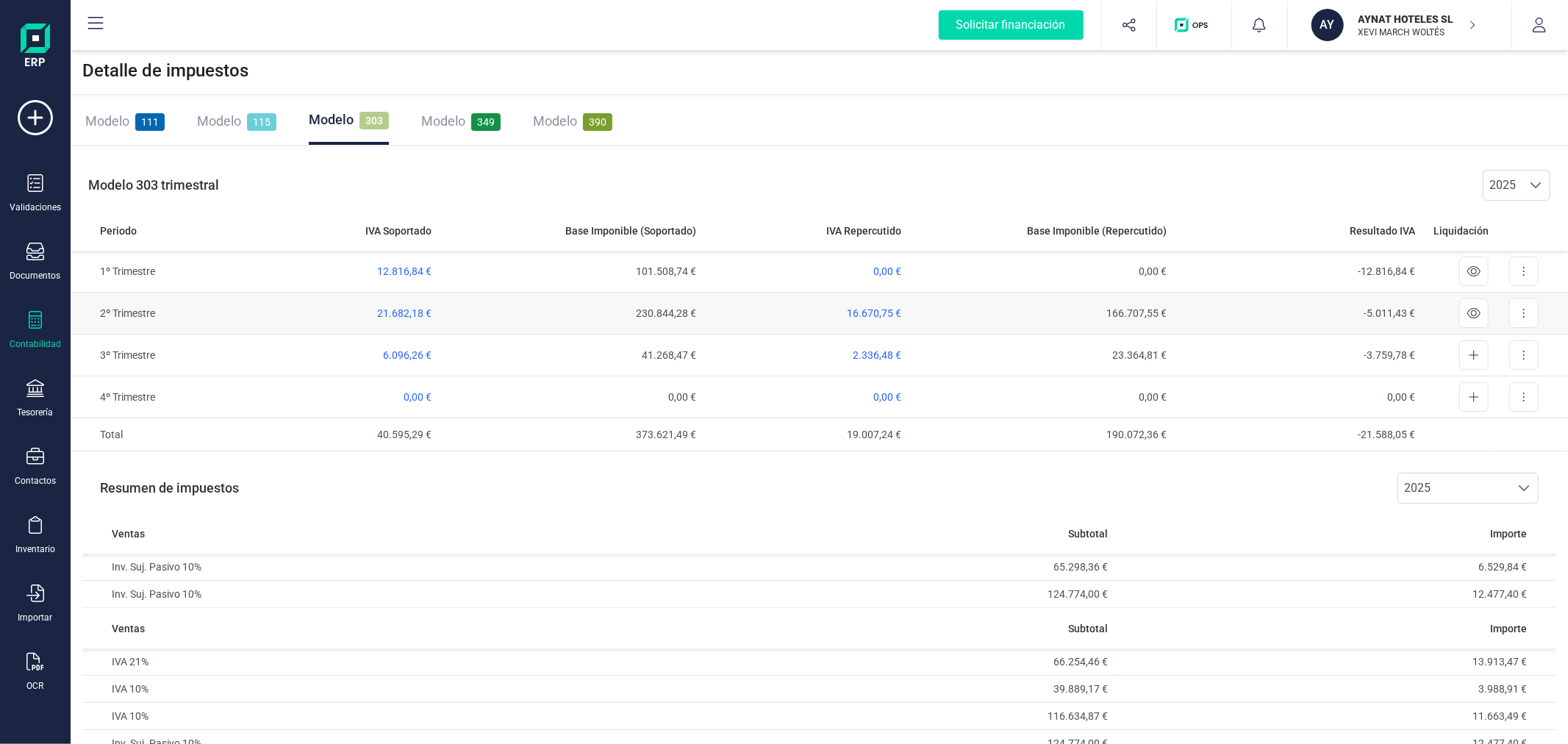
click at [863, 308] on span "16.670,75 €" at bounding box center [874, 313] width 54 height 12
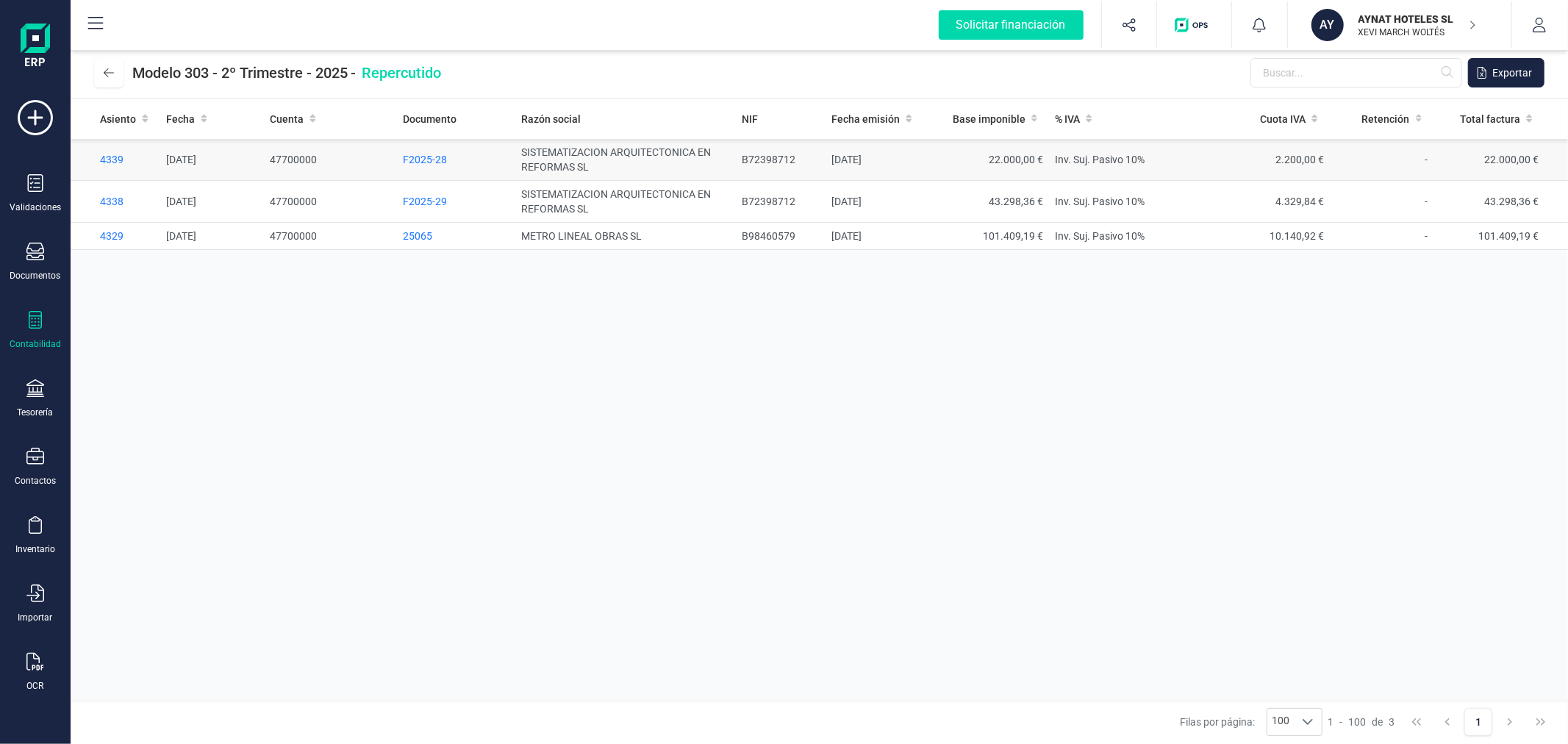
click at [630, 148] on td "SISTEMATIZACION ARQUITECTONICA EN REFORMAS SL" at bounding box center [626, 159] width 220 height 42
click at [434, 151] on td "F2025-28" at bounding box center [456, 159] width 118 height 42
click at [437, 157] on span "F2025-28" at bounding box center [425, 159] width 44 height 12
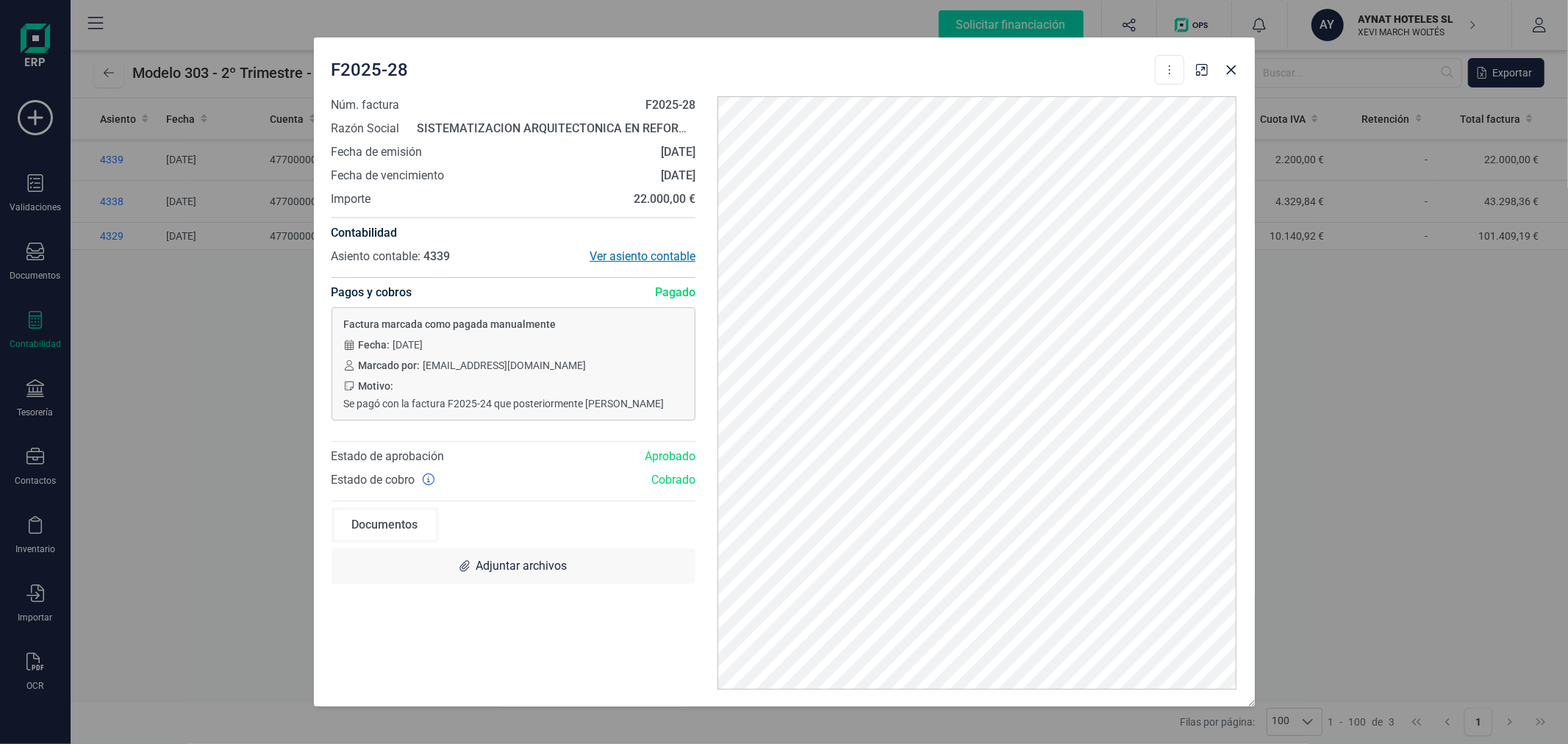
click at [636, 253] on div "Ver asiento contable" at bounding box center [604, 257] width 182 height 18
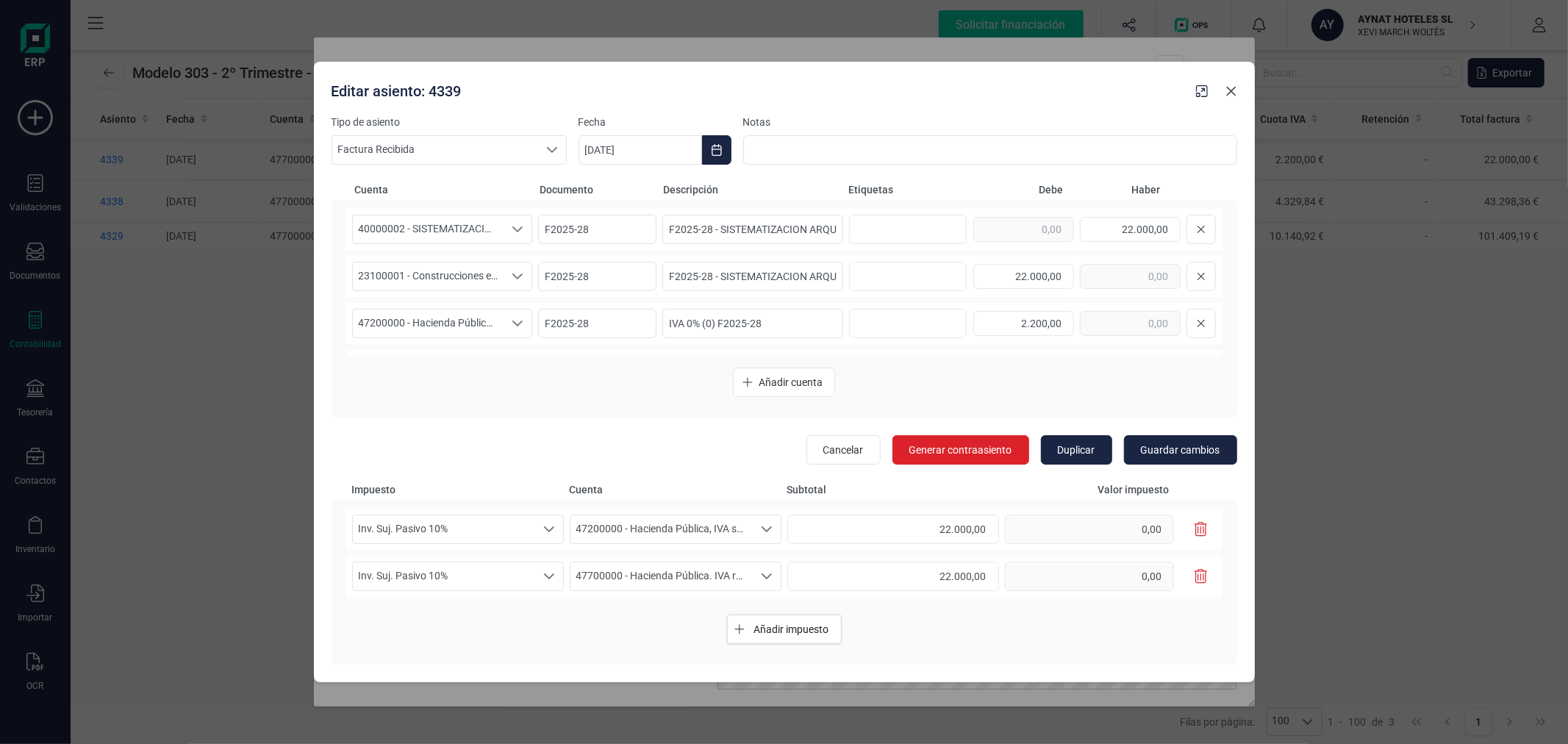
click at [1237, 90] on button "button" at bounding box center [1231, 91] width 23 height 23
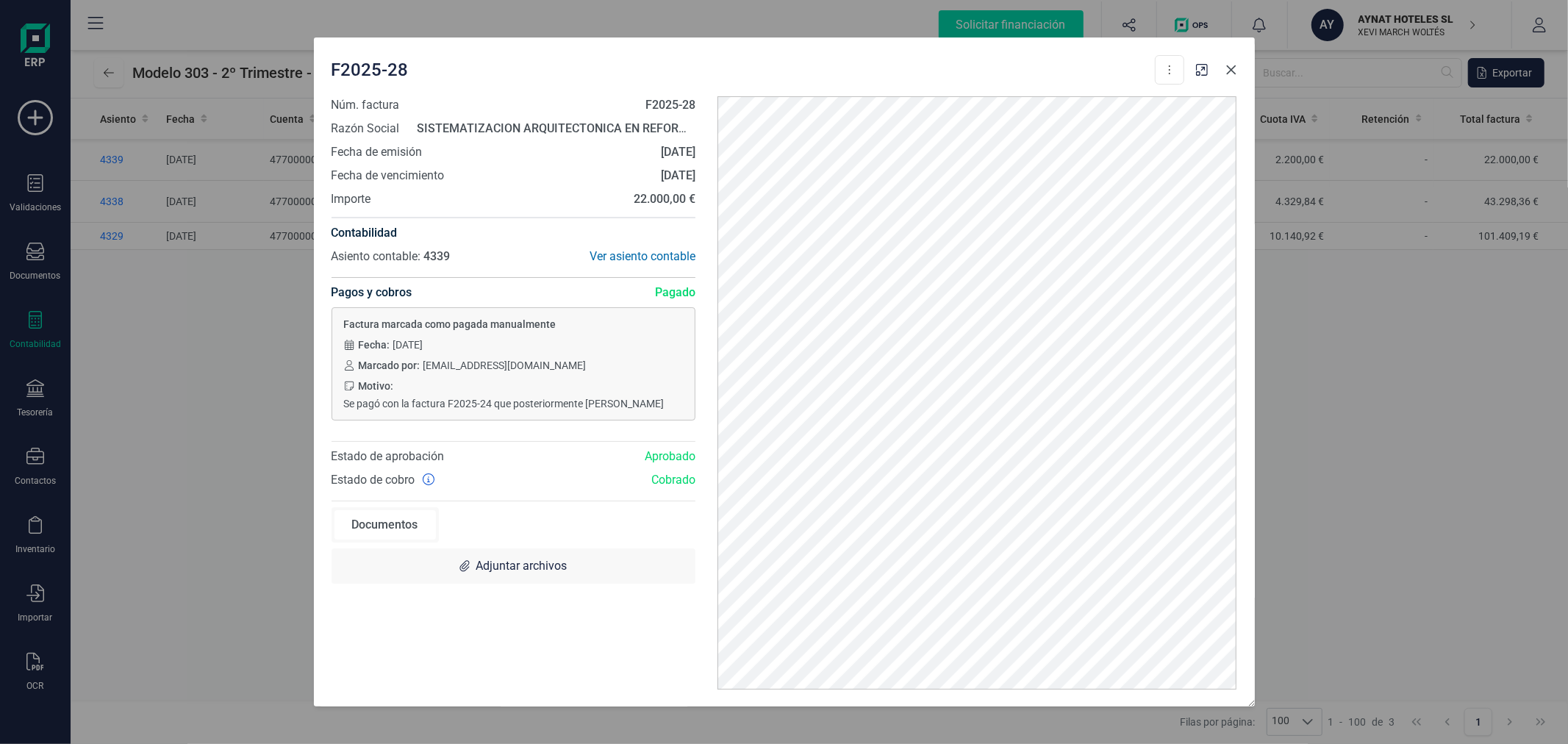
click at [1227, 70] on icon "button" at bounding box center [1231, 69] width 12 height 12
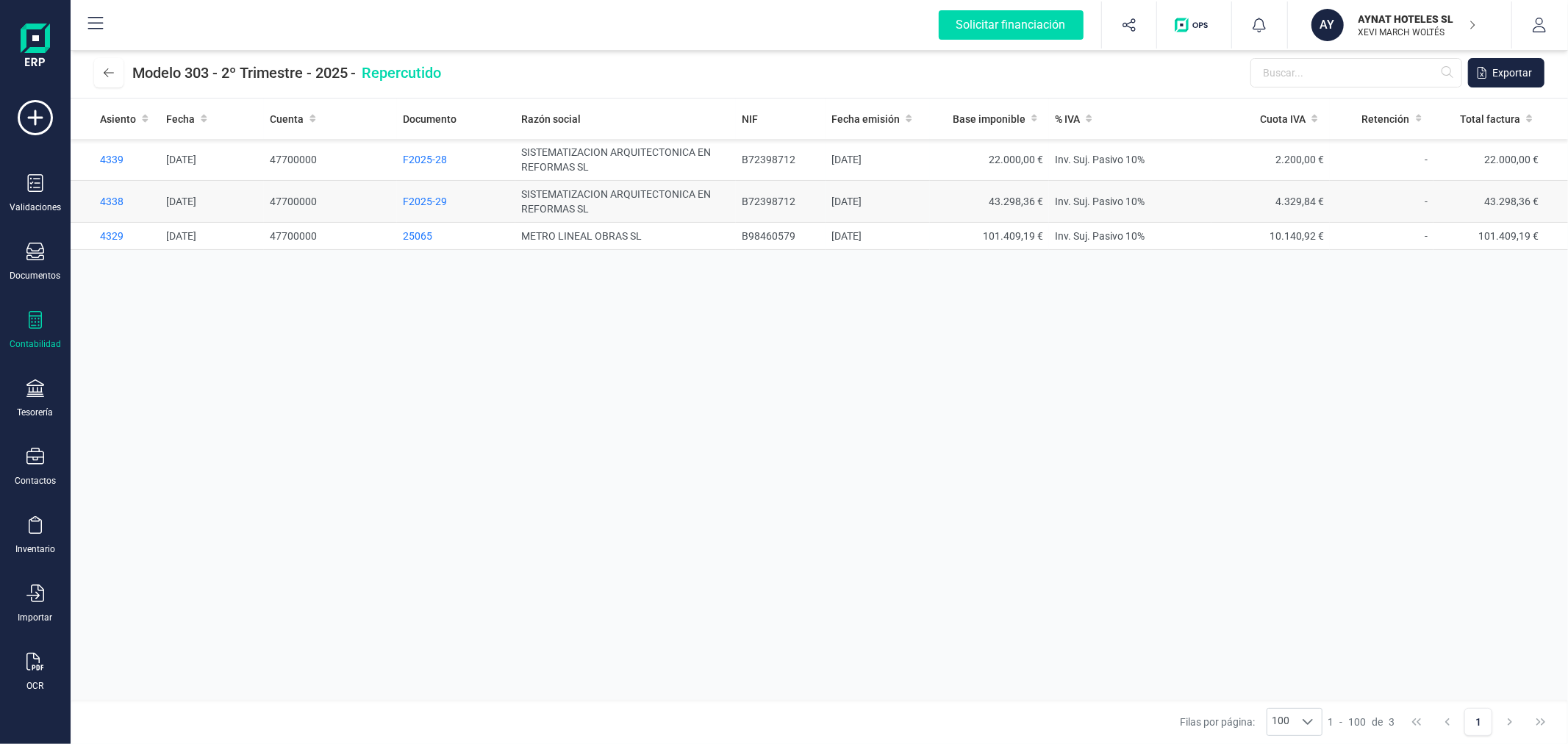
click at [414, 197] on span "F2025-29" at bounding box center [425, 201] width 44 height 12
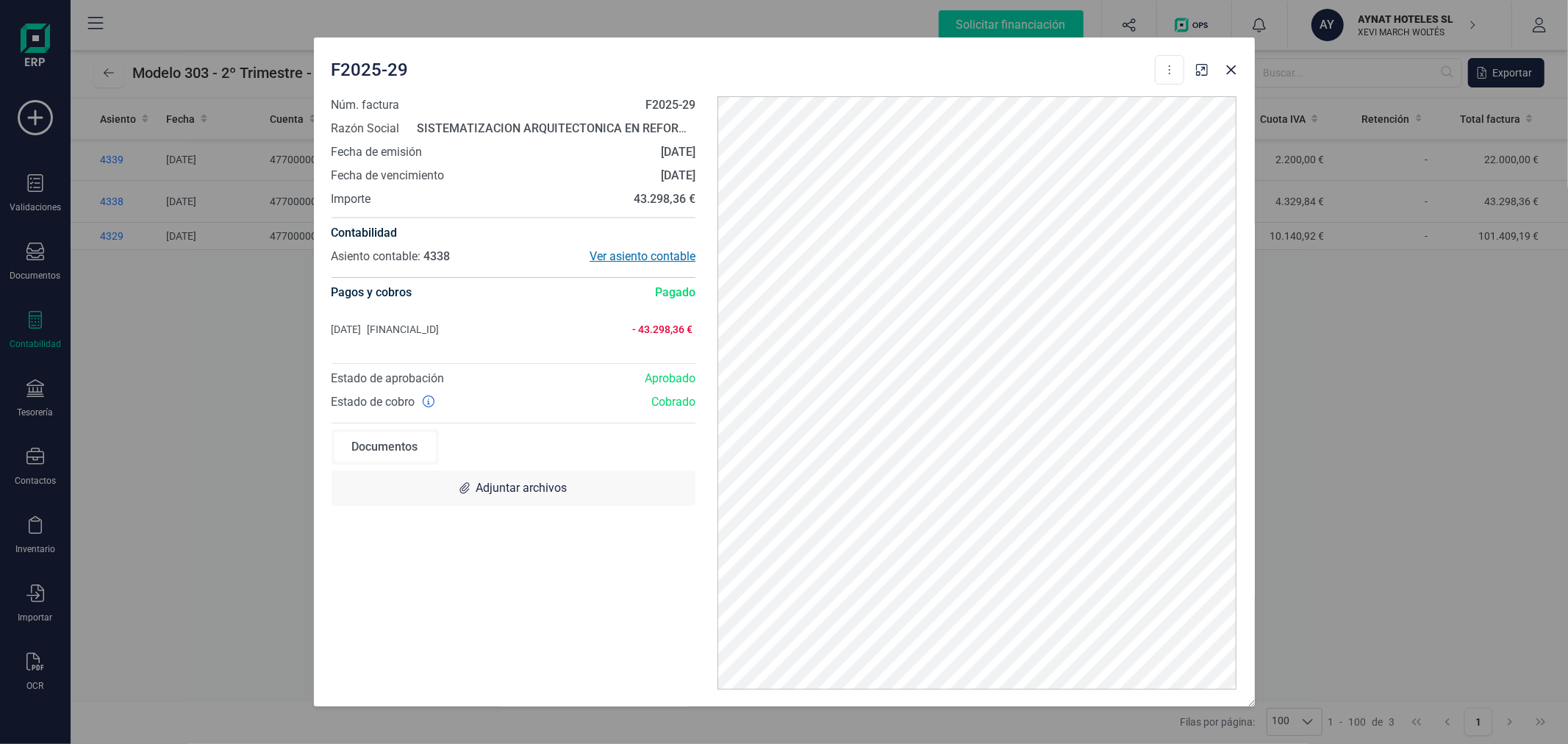
click at [622, 249] on div "Ver asiento contable" at bounding box center [604, 257] width 182 height 18
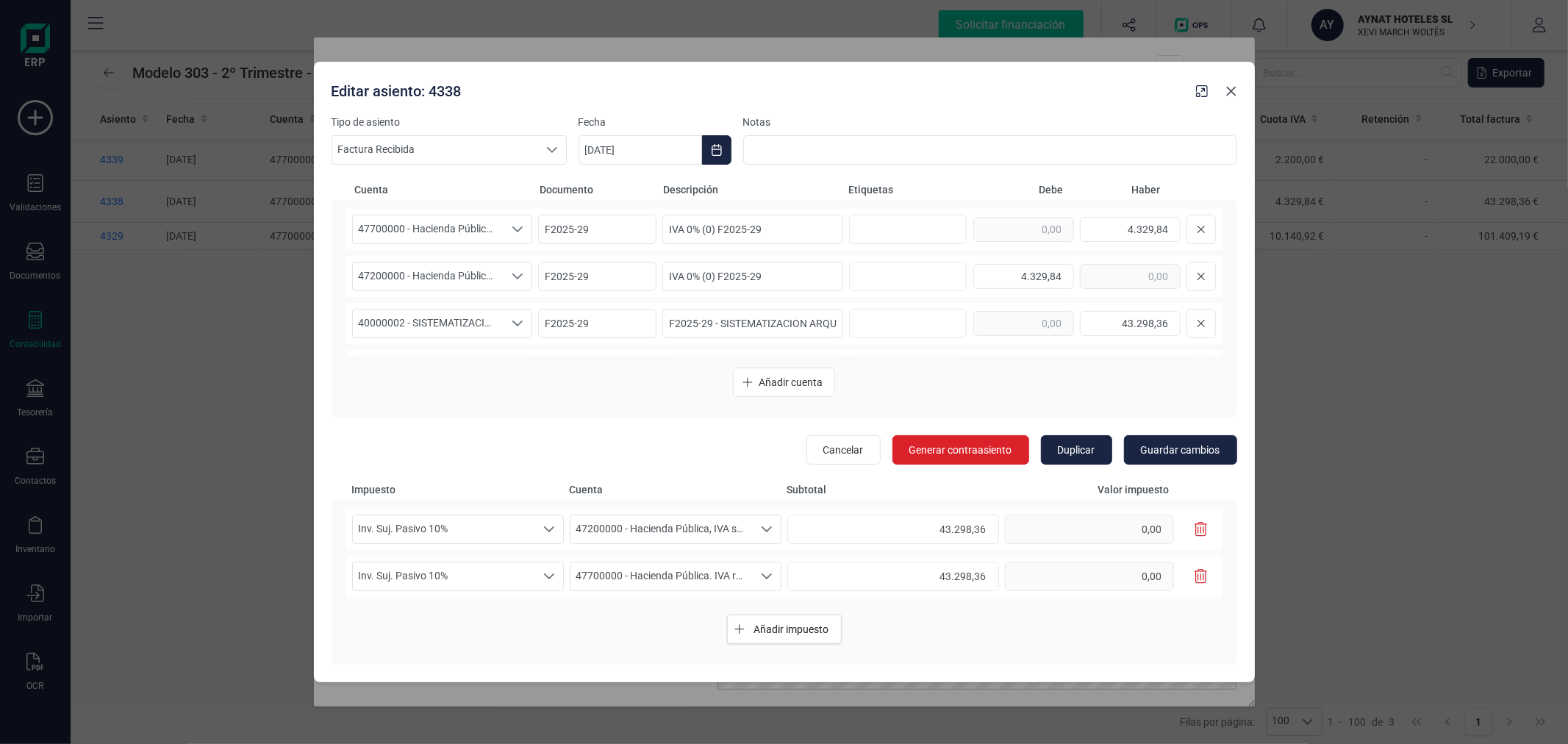
click at [1231, 97] on icon "button" at bounding box center [1231, 91] width 12 height 12
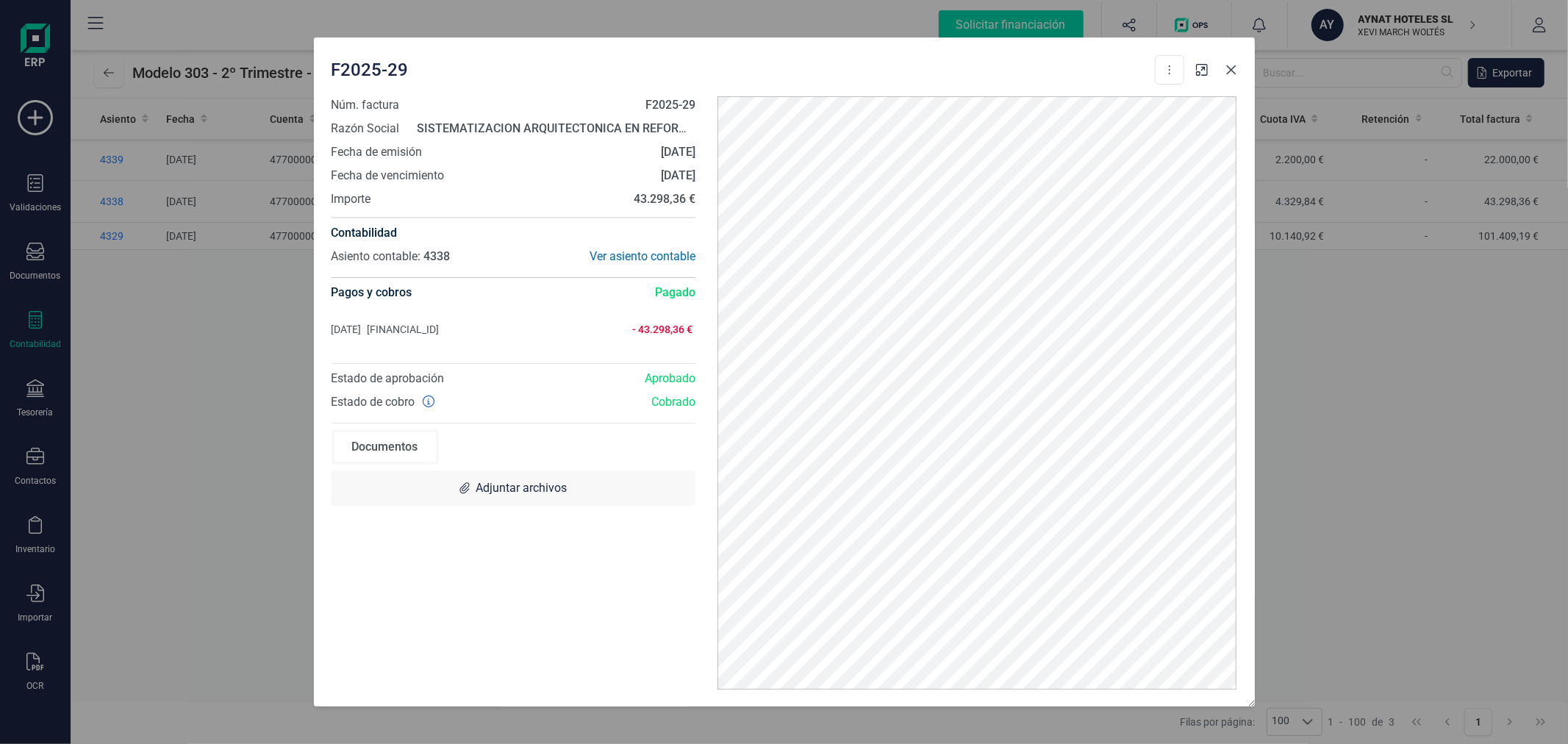
click at [1232, 70] on icon "button" at bounding box center [1231, 69] width 10 height 10
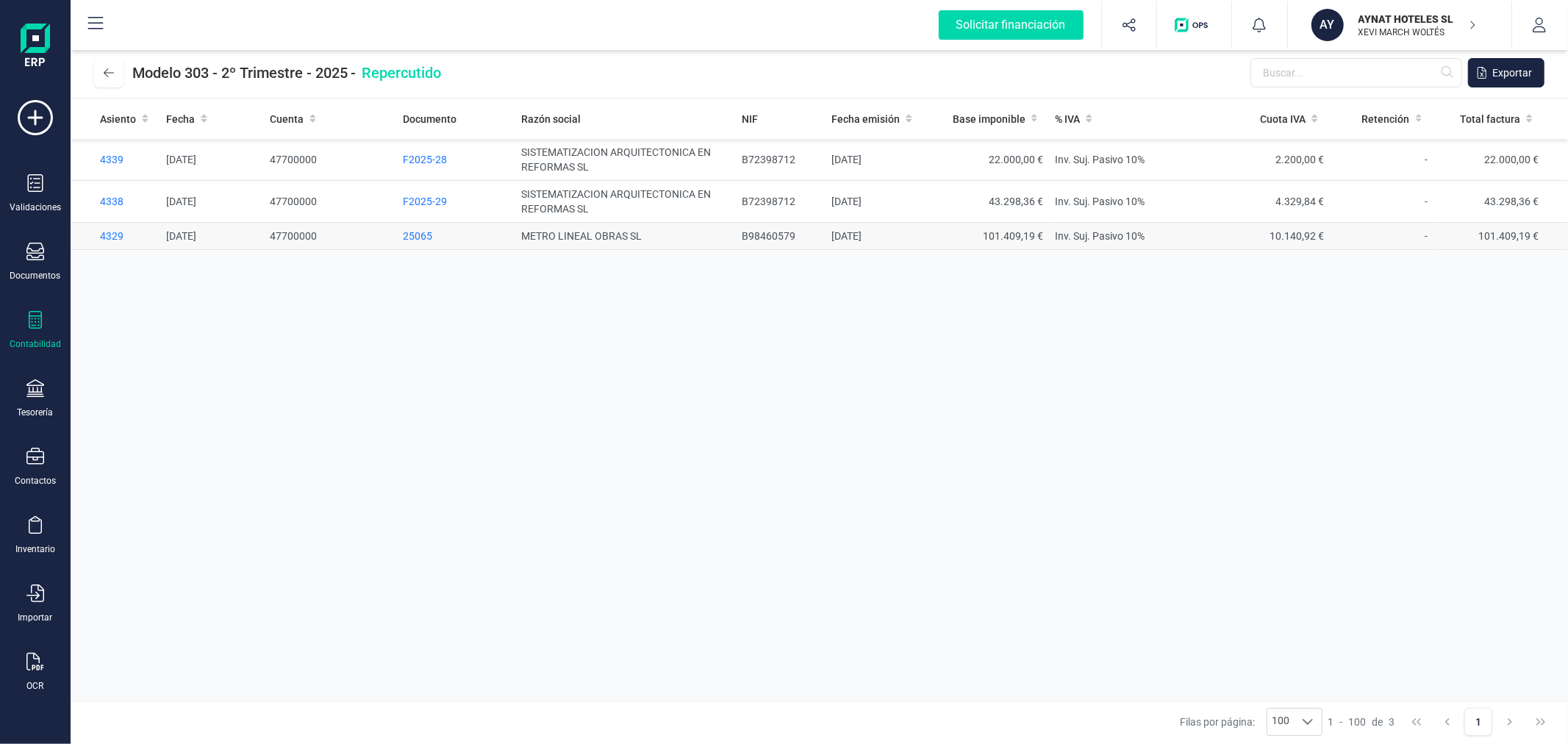
click at [425, 234] on span "25065" at bounding box center [417, 236] width 29 height 12
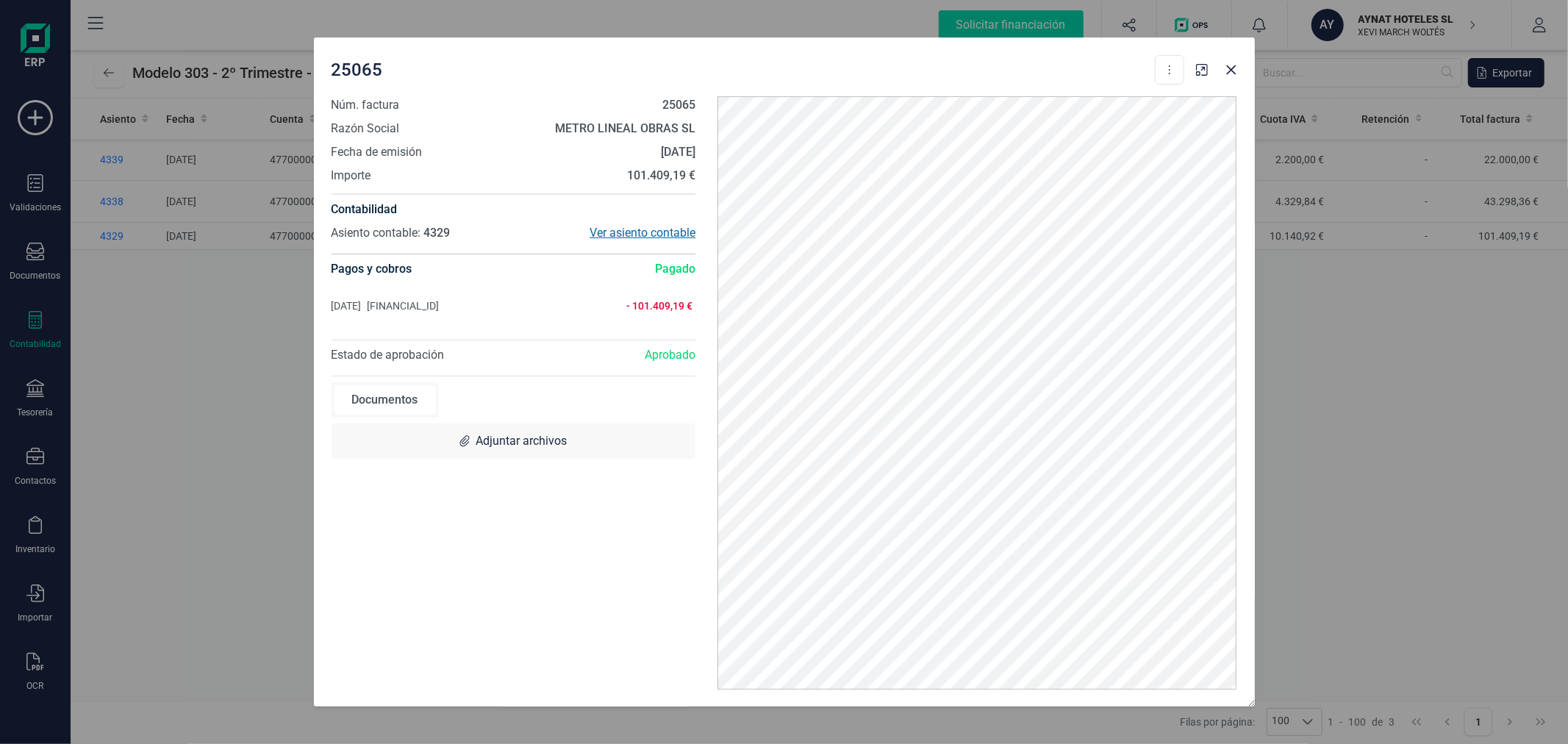
click at [684, 228] on div "Ver asiento contable" at bounding box center [604, 233] width 182 height 18
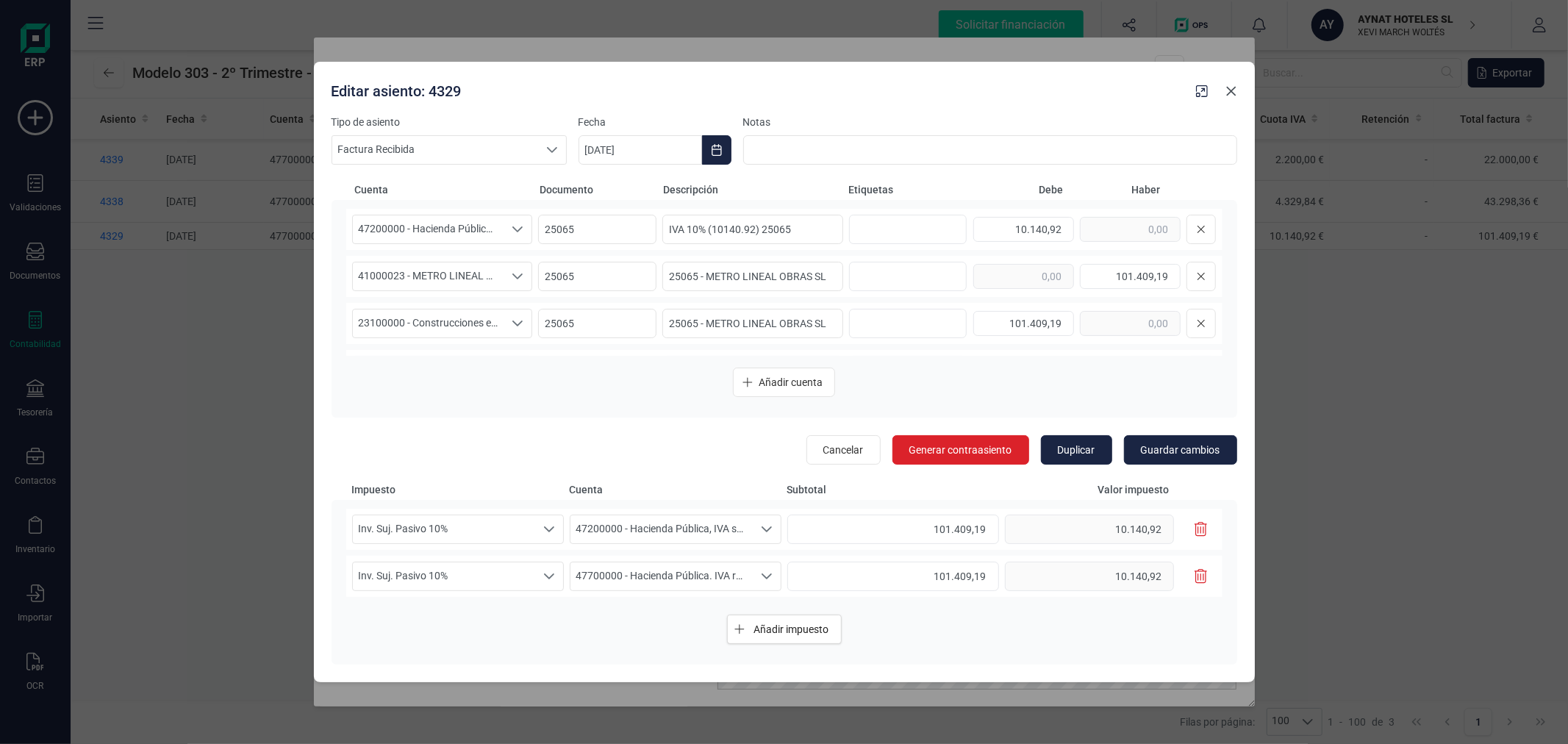
click at [1232, 91] on icon "button" at bounding box center [1231, 92] width 10 height 10
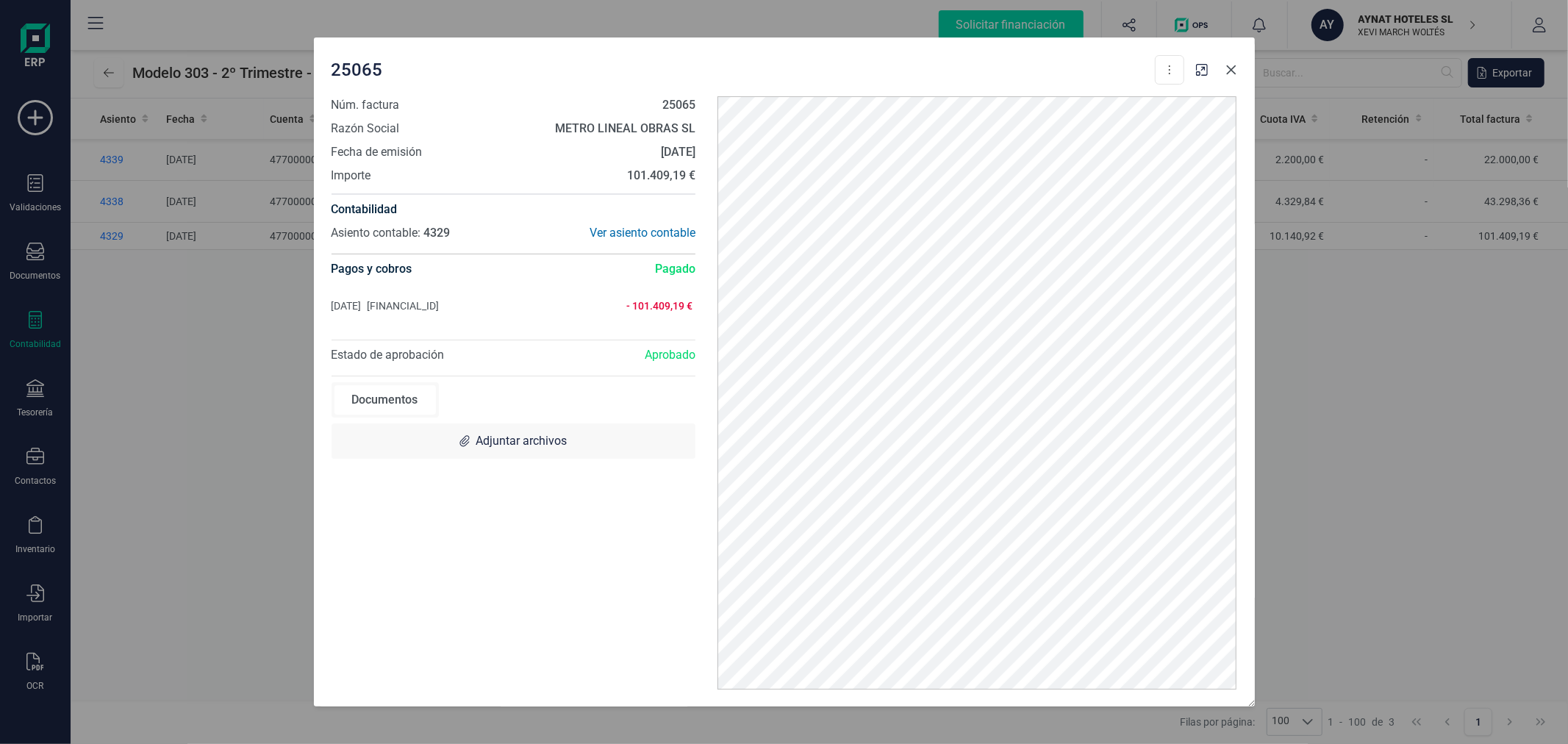
click at [1236, 74] on icon "button" at bounding box center [1231, 69] width 12 height 12
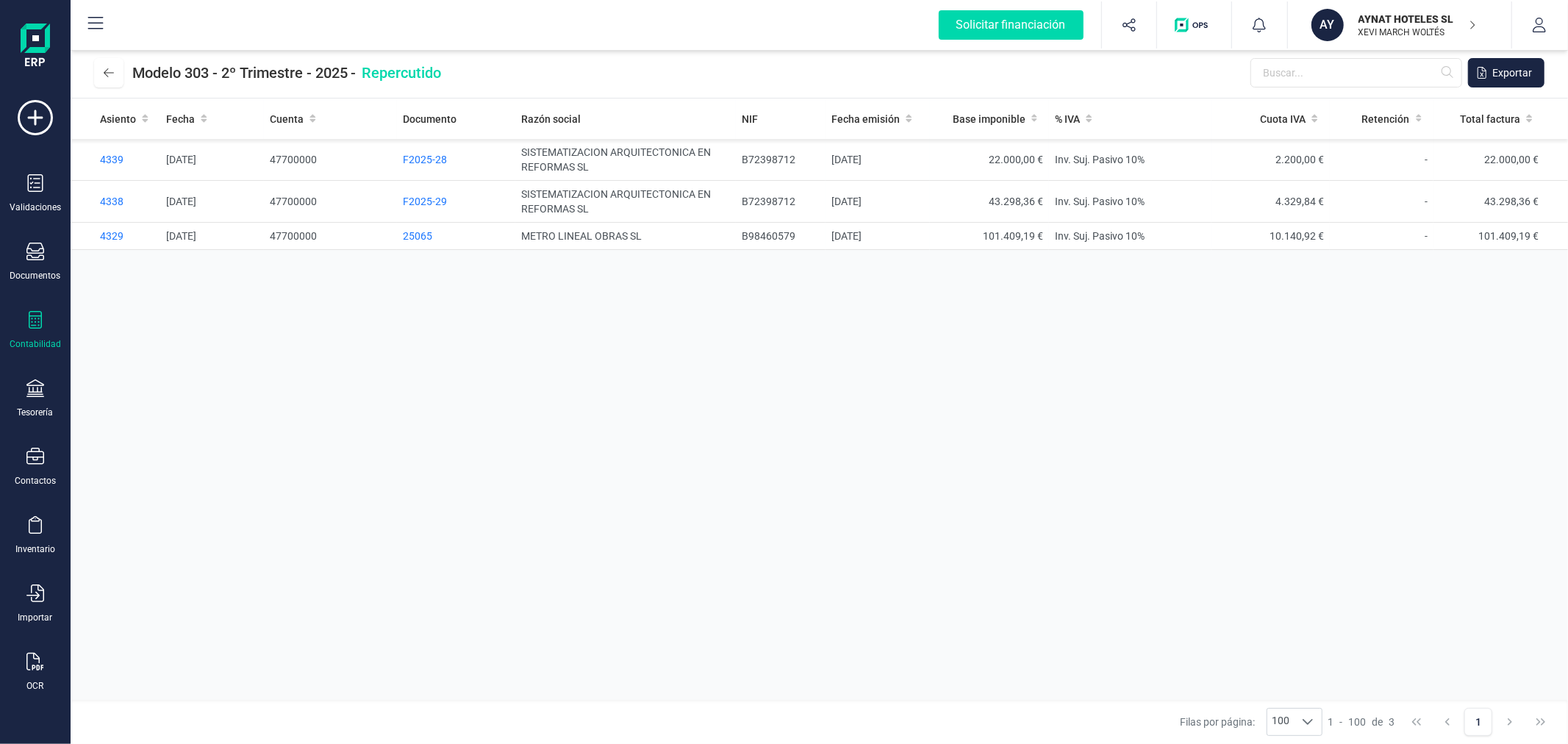
click at [780, 445] on div "Asiento Fecha Cuenta Documento Razón social NIF Fecha emisión Base imponible % …" at bounding box center [819, 399] width 1498 height 602
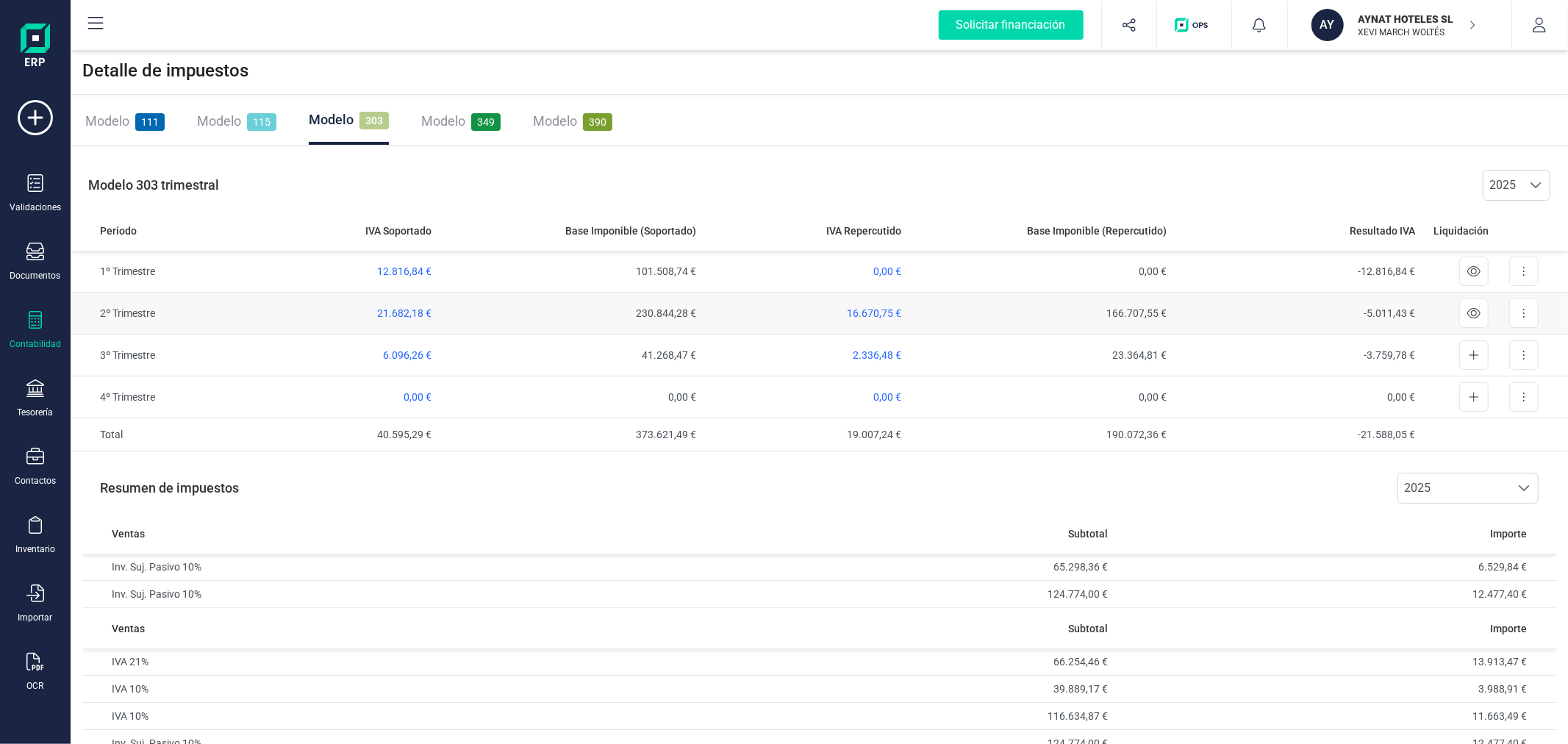
click at [398, 313] on span "21.682,18 €" at bounding box center [404, 313] width 54 height 12
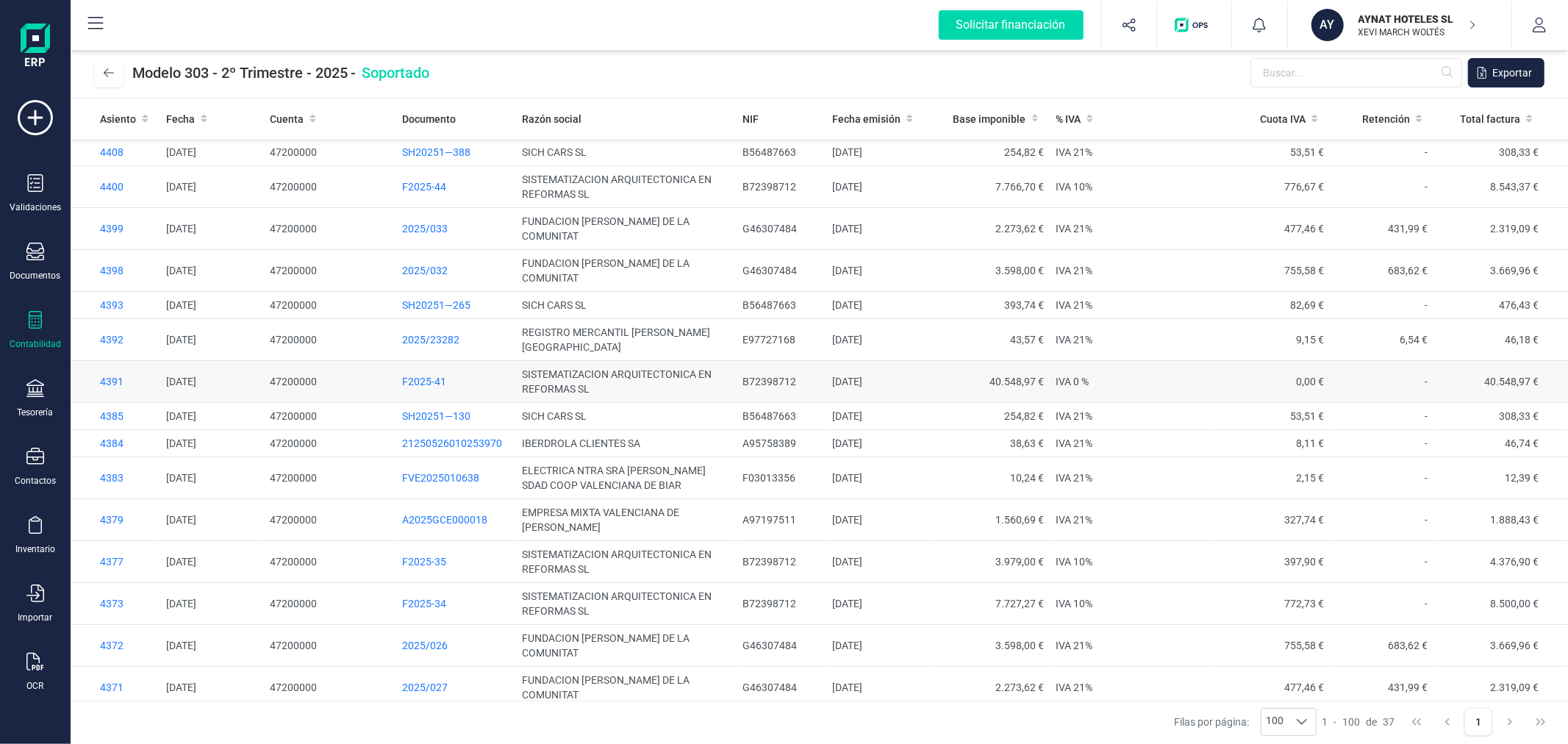
click at [420, 376] on span "F2025-41" at bounding box center [424, 381] width 44 height 12
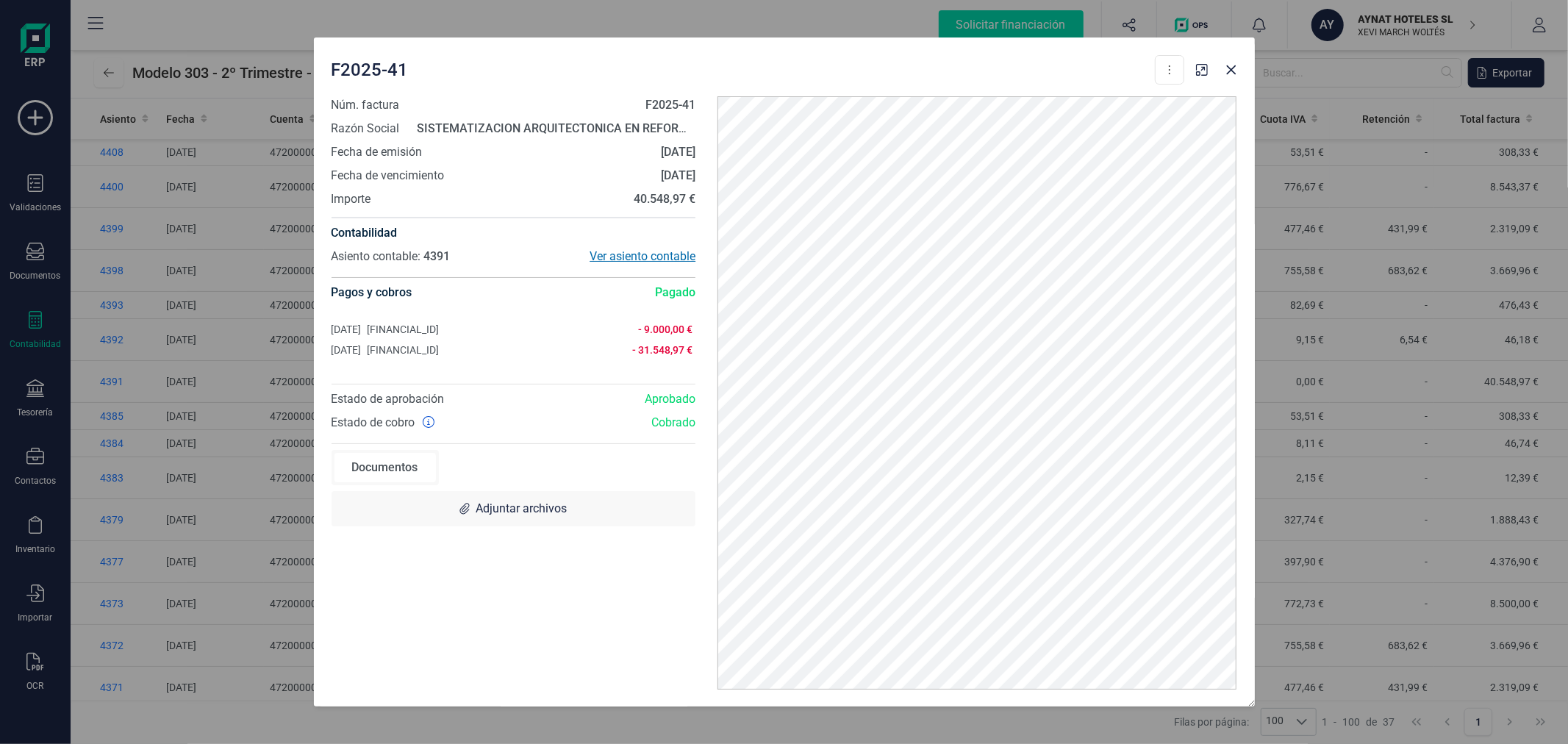
click at [671, 252] on div "Ver asiento contable" at bounding box center [604, 257] width 182 height 18
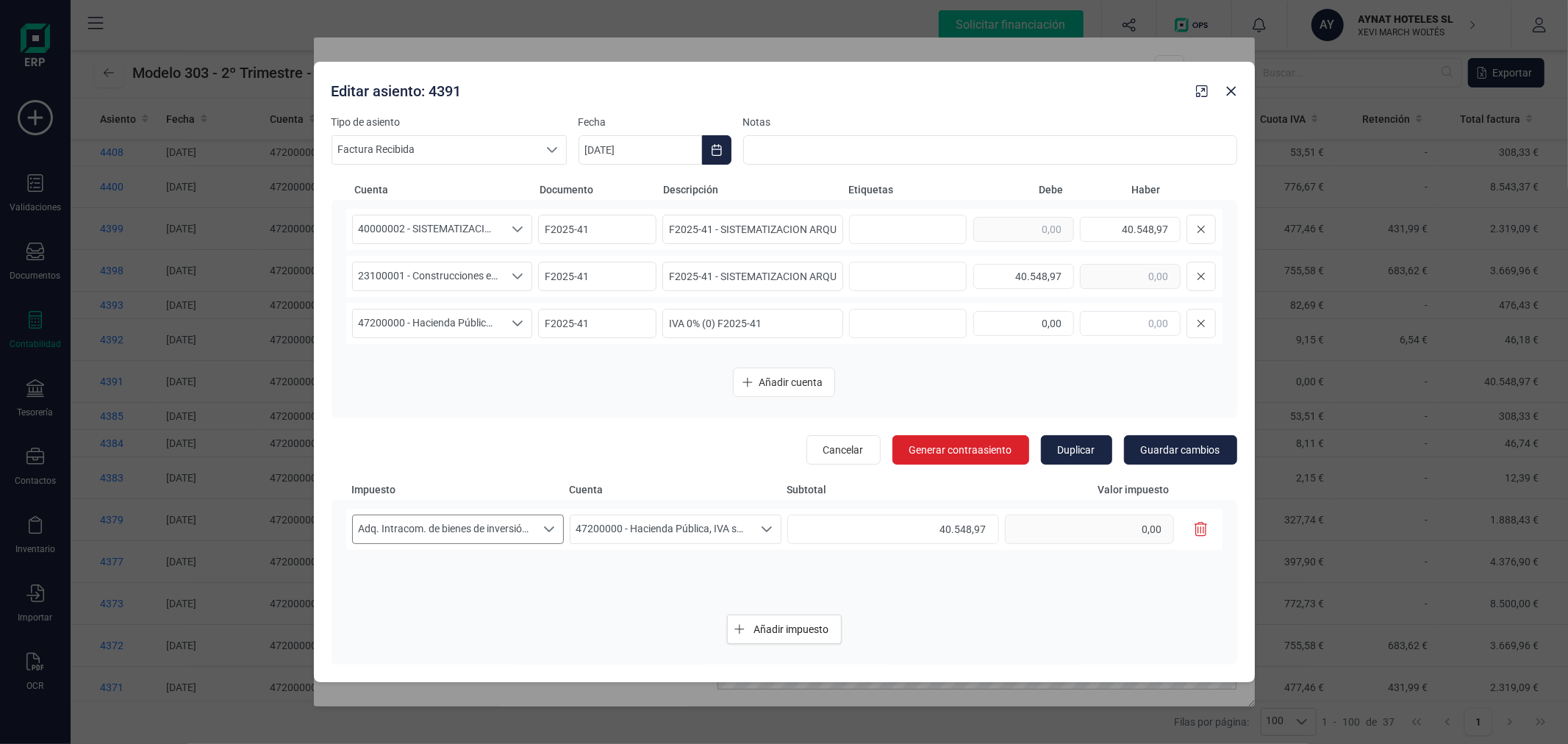
click at [521, 522] on span "Adq. Intracom. de bienes de inversión 10%" at bounding box center [444, 529] width 182 height 28
click at [1226, 93] on icon "button" at bounding box center [1231, 91] width 12 height 12
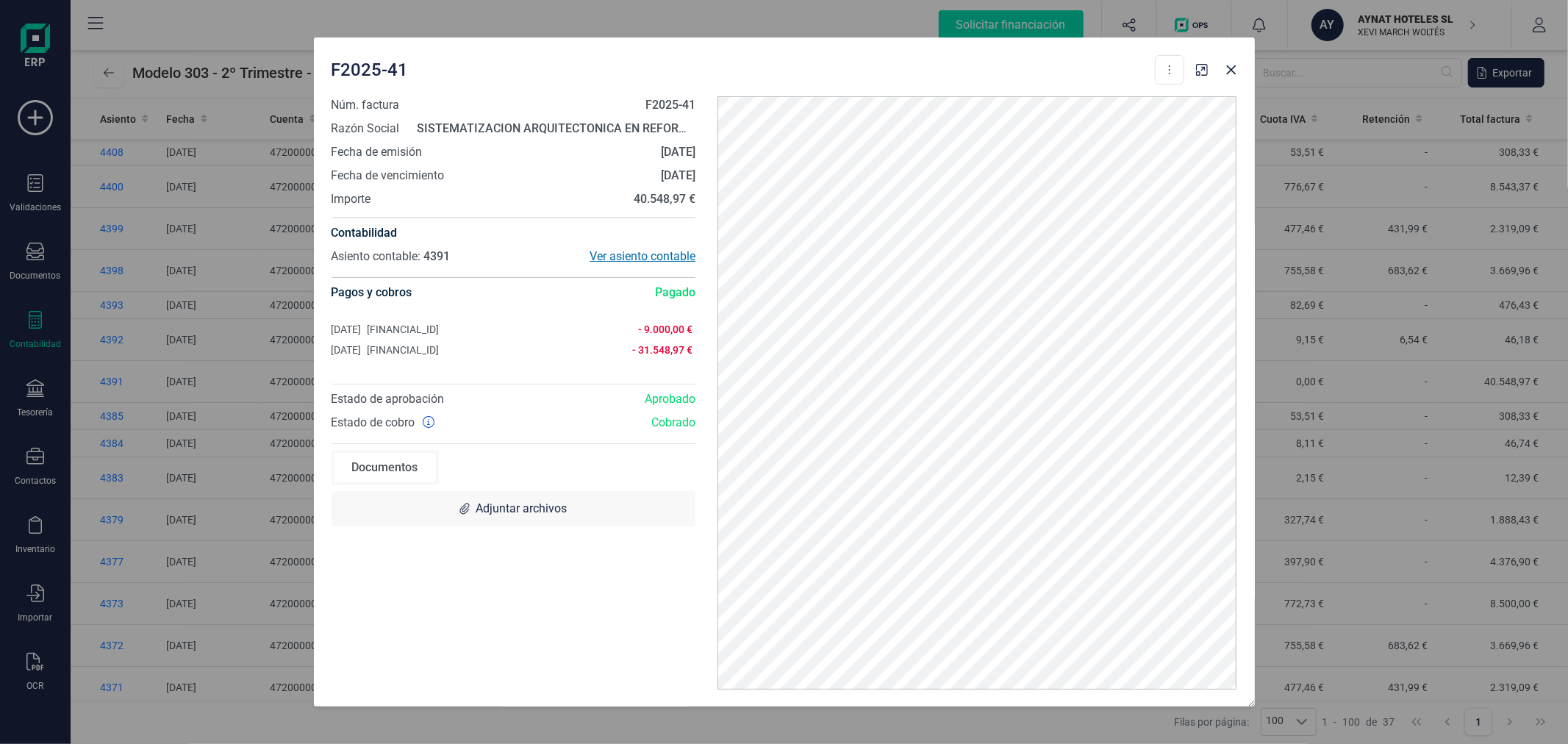
click at [658, 258] on div "Ver asiento contable" at bounding box center [604, 257] width 182 height 18
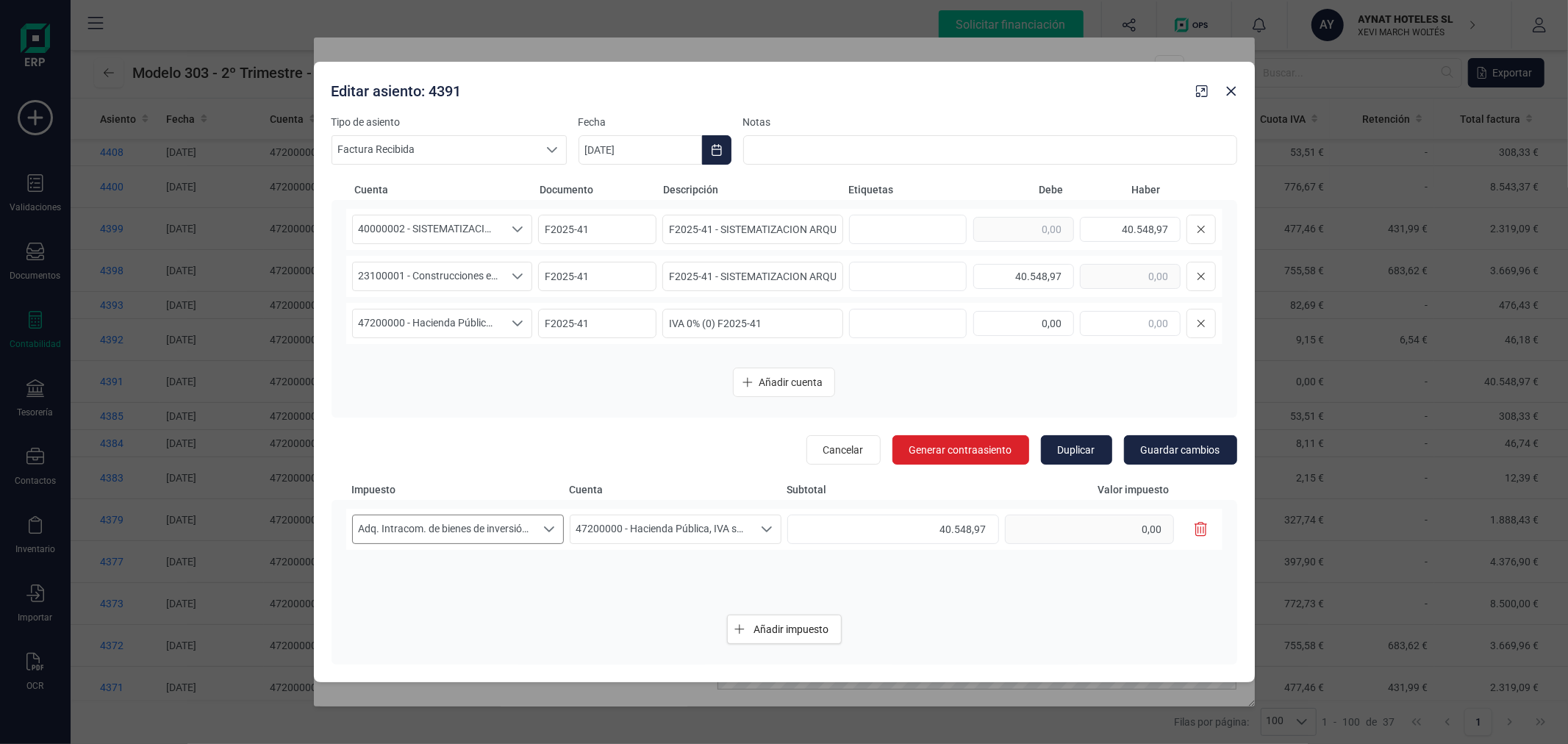
click at [537, 532] on div "Seleccione un porcentaje" at bounding box center [548, 529] width 28 height 28
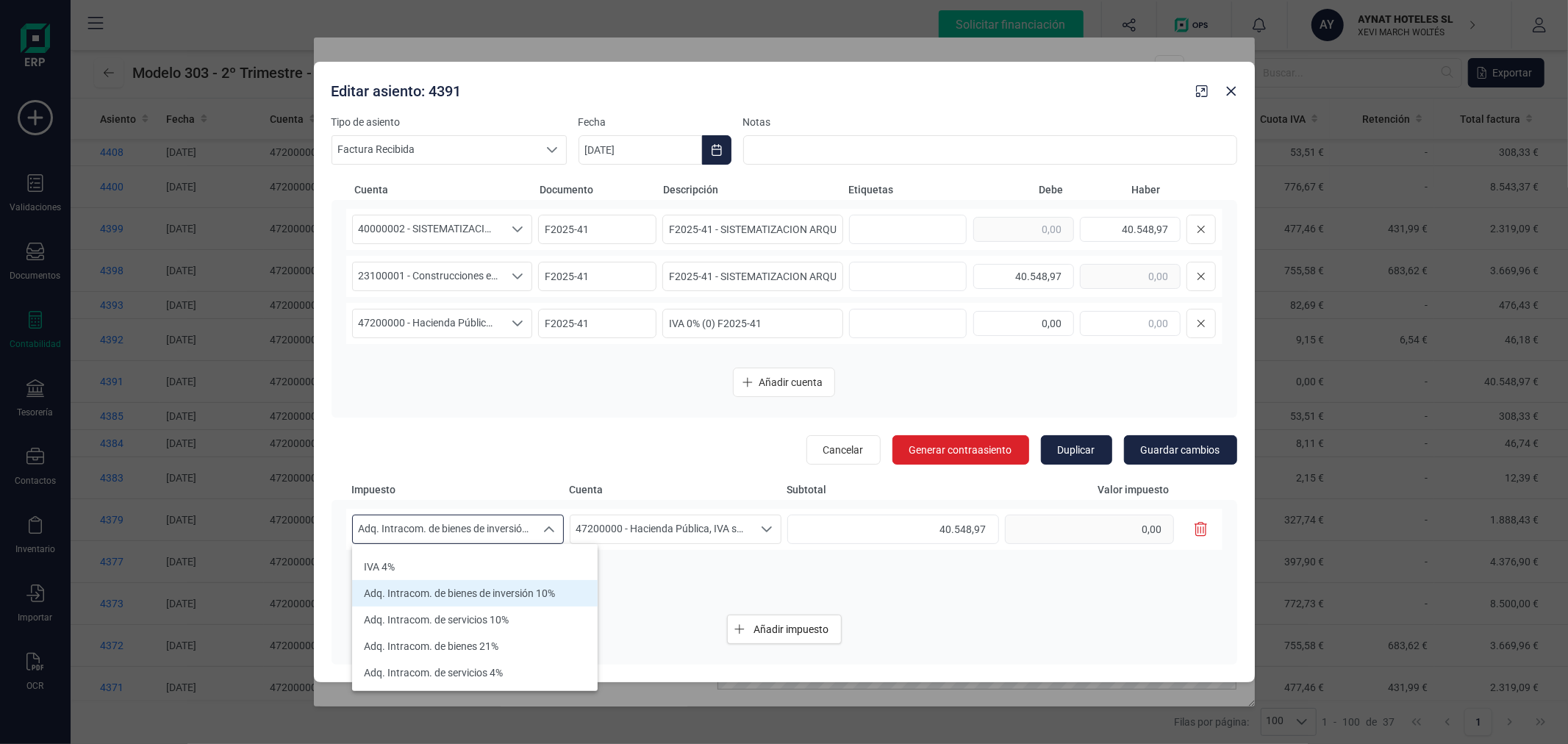
scroll to position [164, 0]
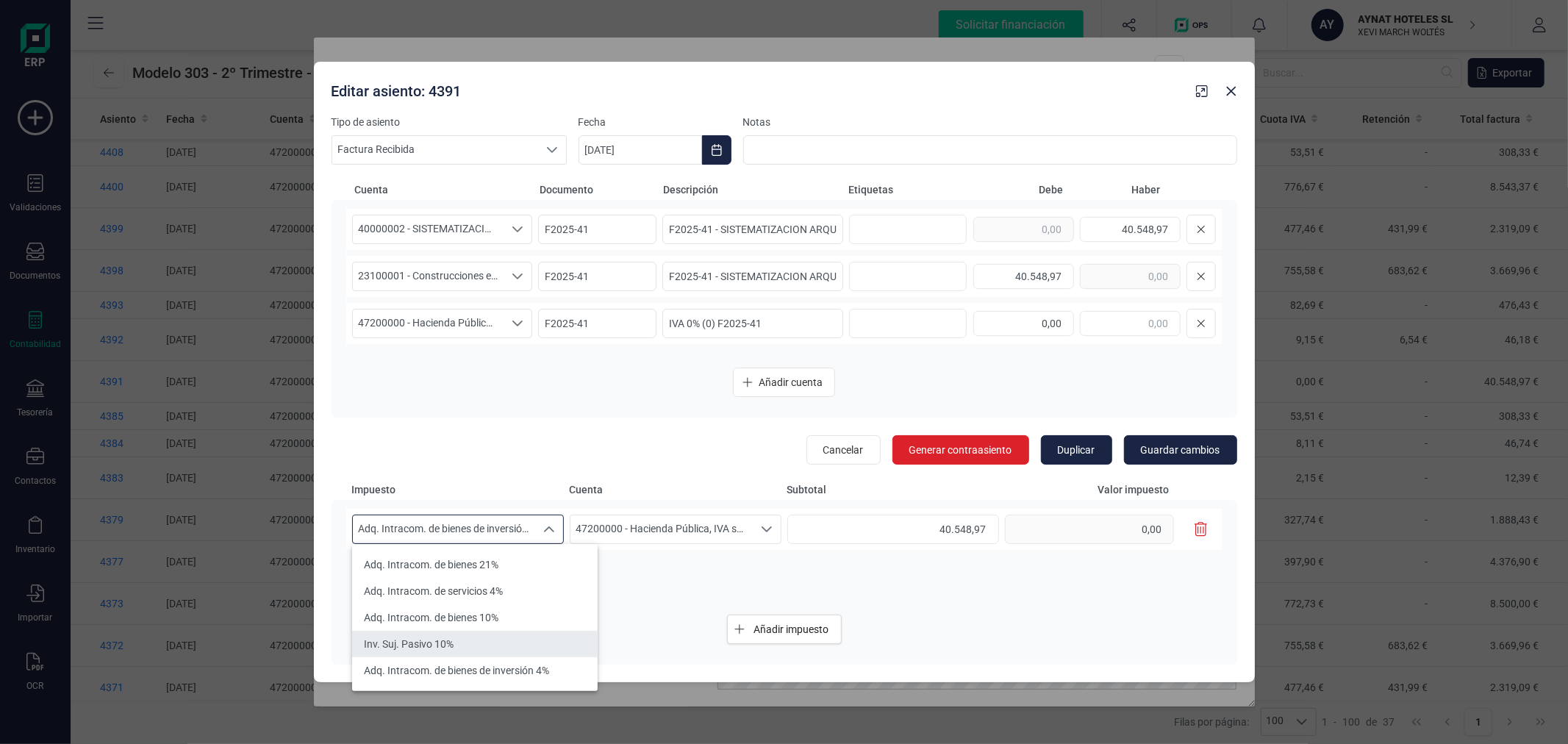
click at [516, 637] on li "Inv. Suj. Pasivo 10%" at bounding box center [475, 644] width 245 height 27
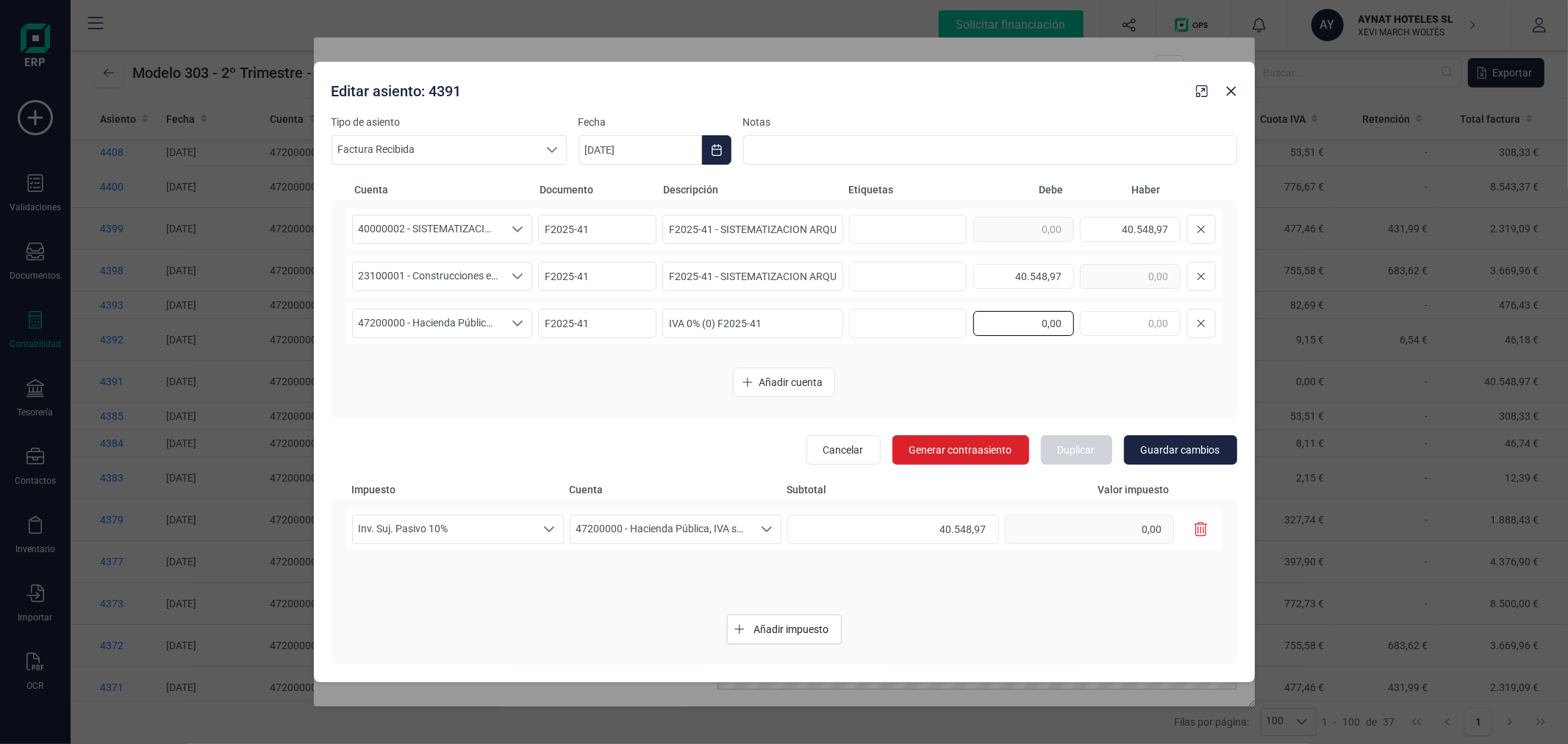
click at [1039, 324] on input "0,00" at bounding box center [1023, 324] width 100 height 25
type input "4.054,89"
drag, startPoint x: 810, startPoint y: 376, endPoint x: 797, endPoint y: 377, distance: 13.0
click at [799, 376] on span "Añadir cuenta" at bounding box center [791, 382] width 64 height 15
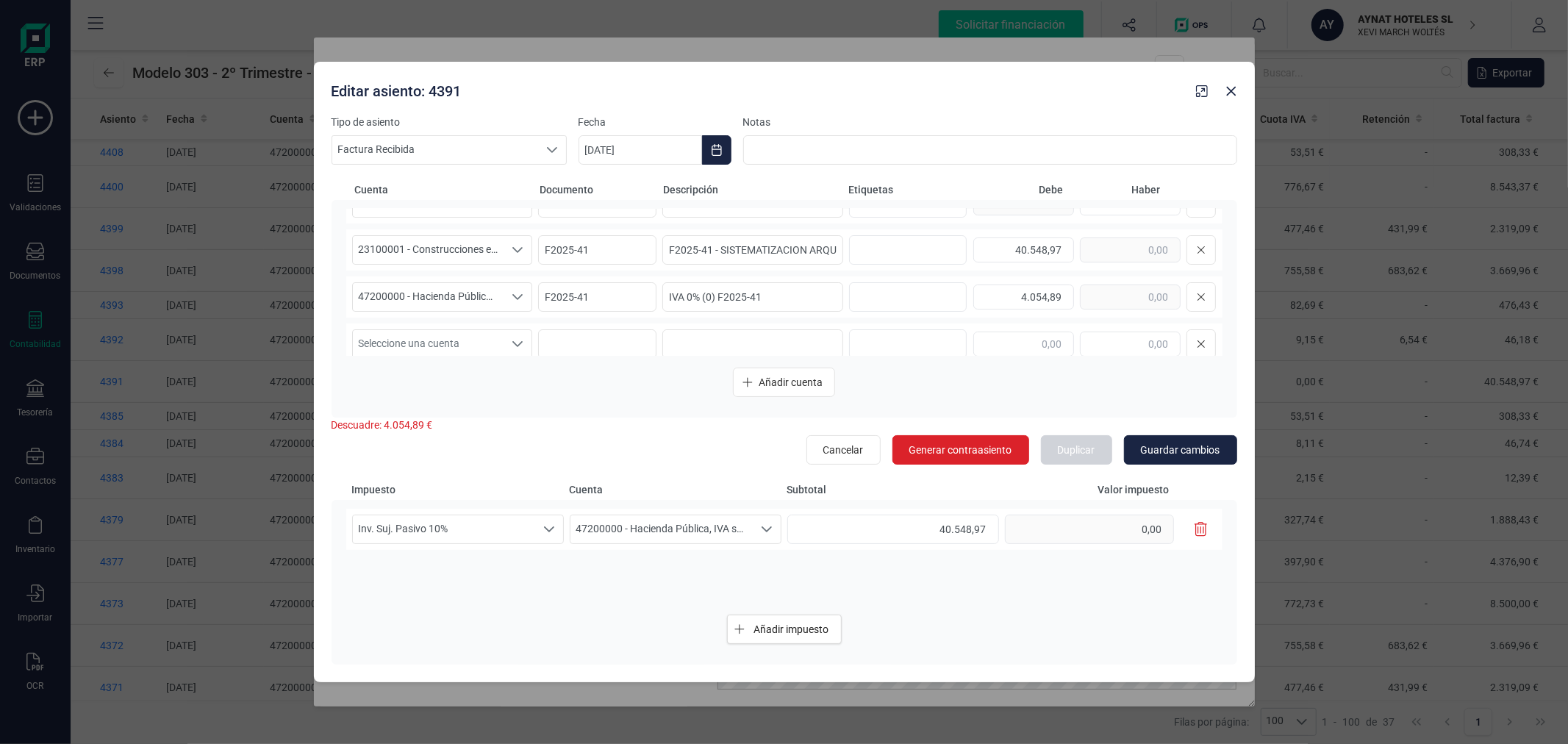
scroll to position [40, 0]
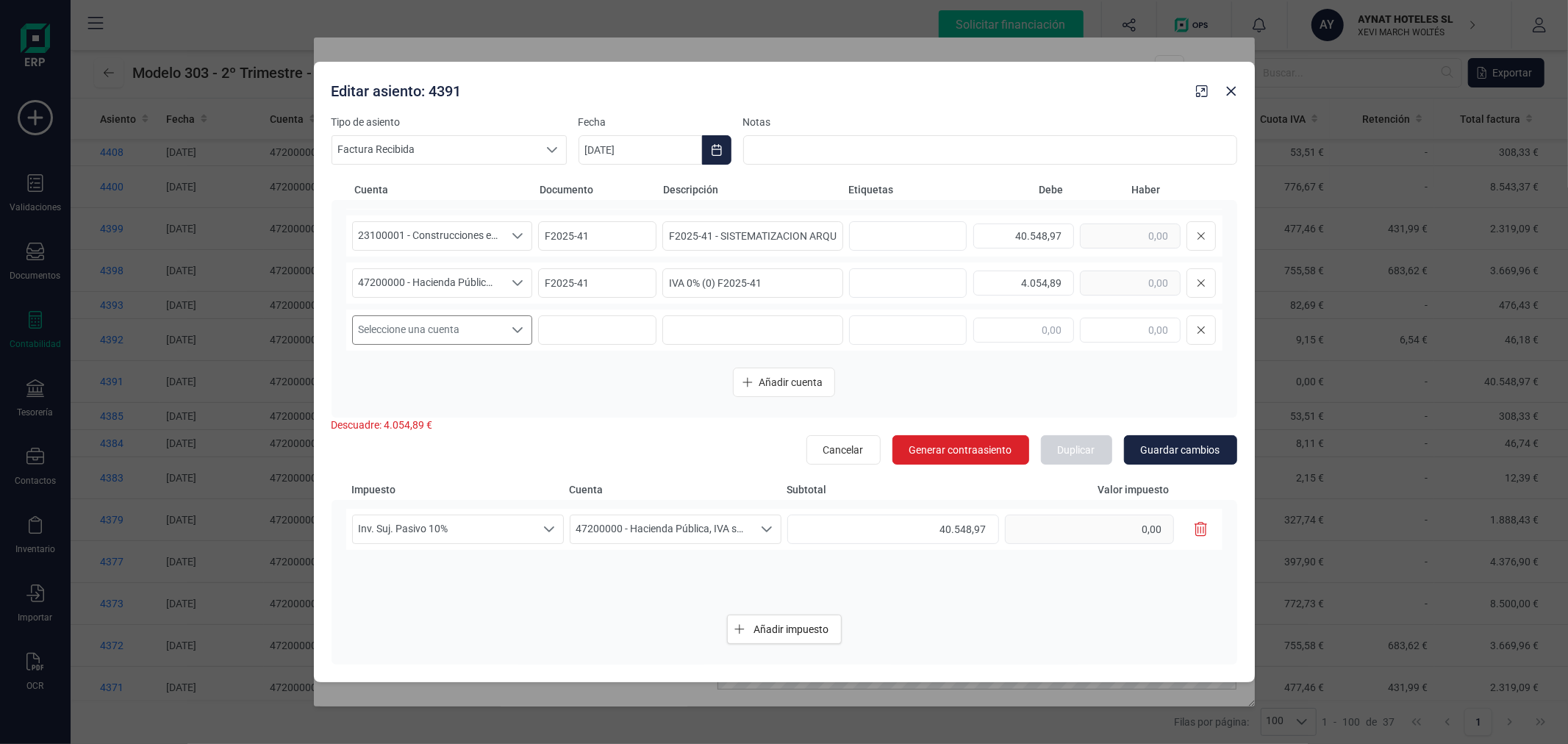
click at [452, 334] on span "Seleccione una cuenta" at bounding box center [428, 330] width 151 height 28
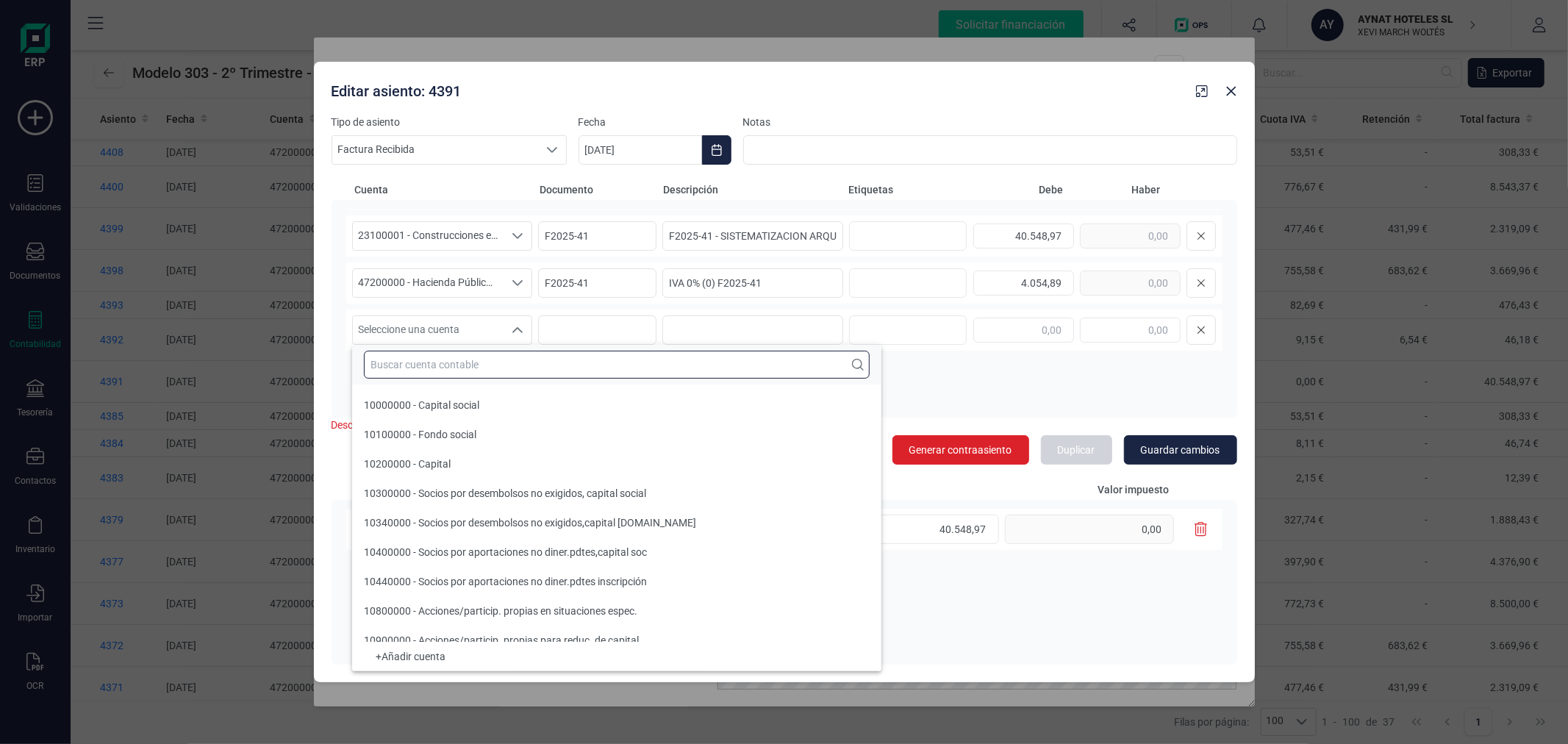
drag, startPoint x: 468, startPoint y: 359, endPoint x: 468, endPoint y: 369, distance: 10.0
click at [468, 364] on input "text" at bounding box center [616, 364] width 506 height 28
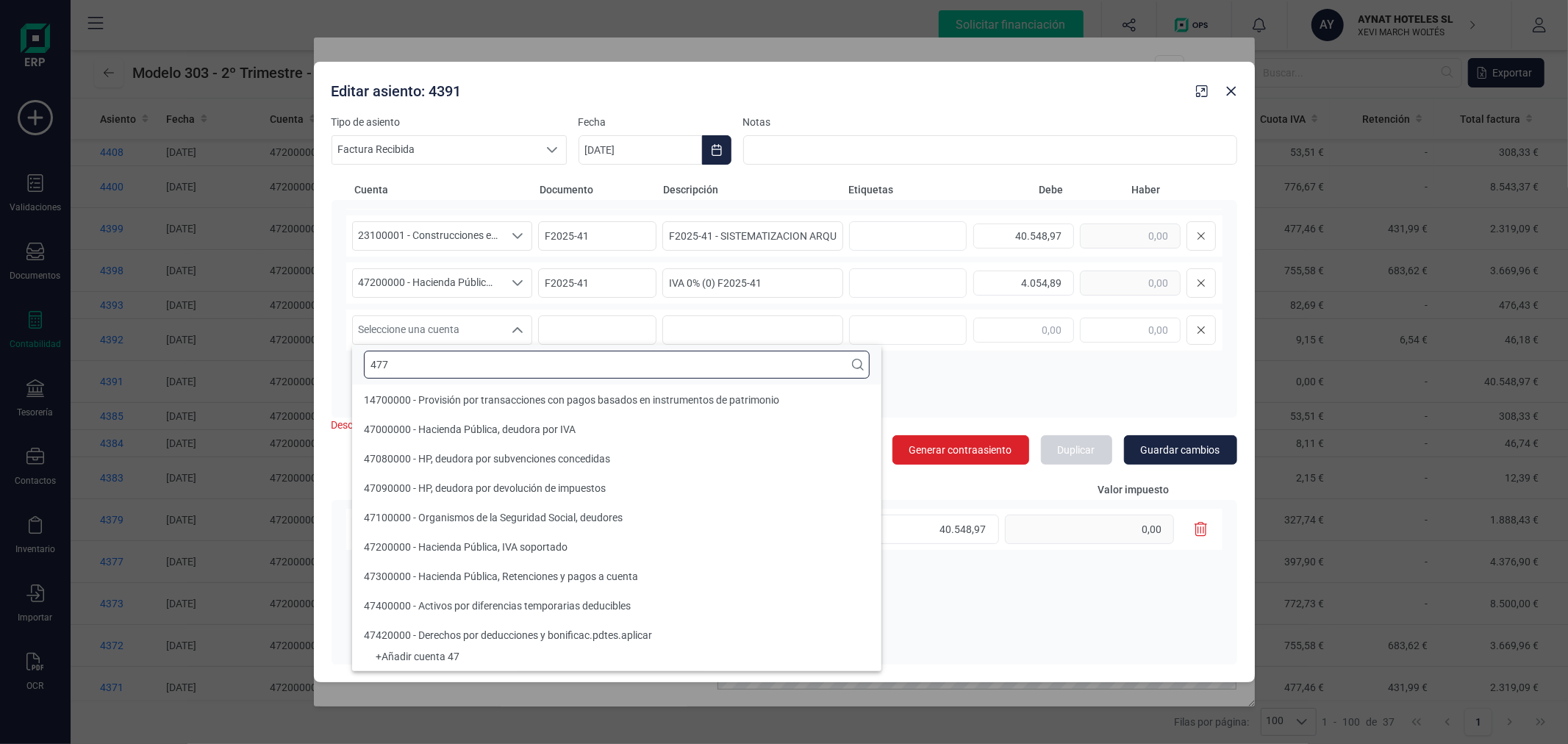
scroll to position [0, 0]
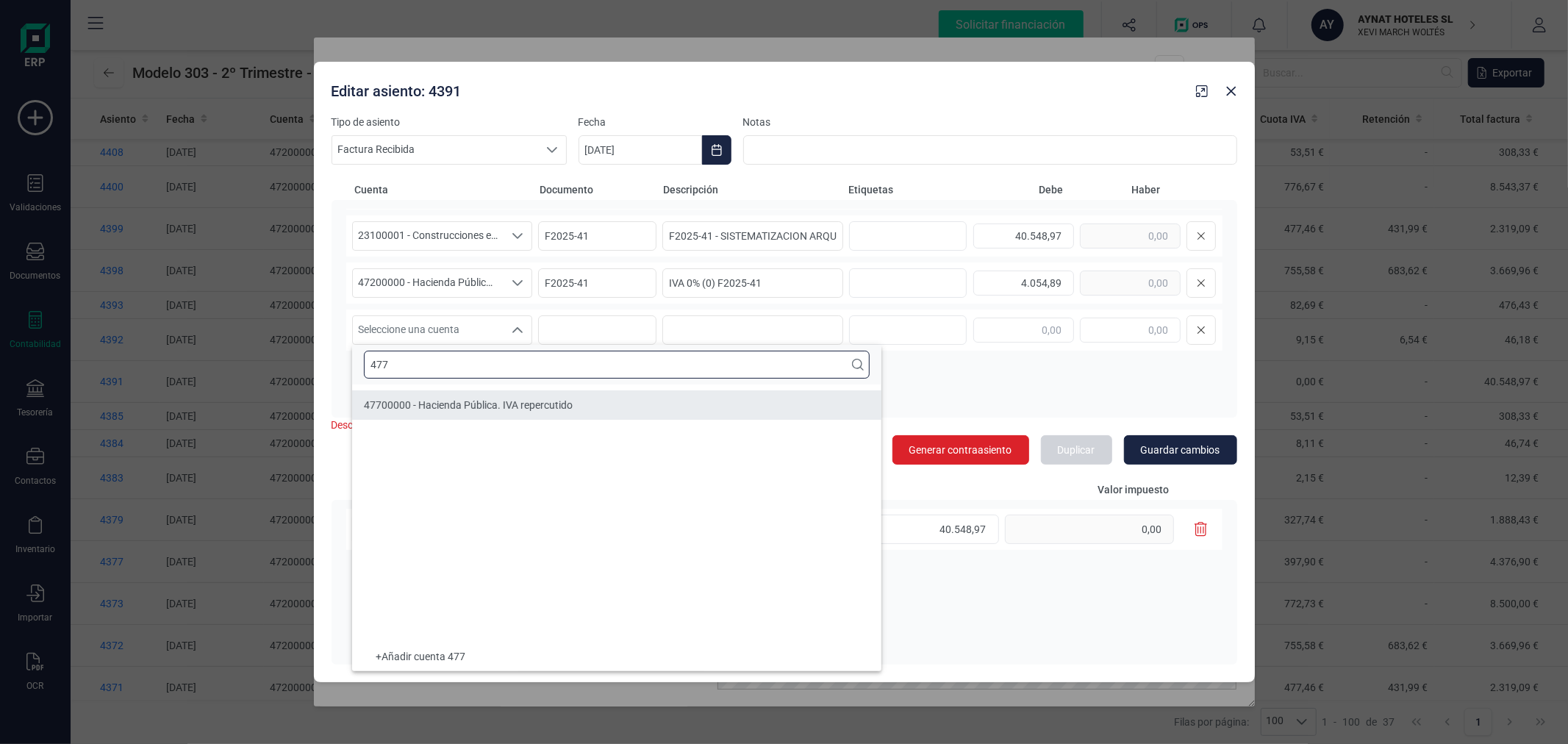
type input "477"
click at [512, 415] on li "47700000 - Hacienda Pública. IVA repercutido" at bounding box center [617, 404] width 530 height 29
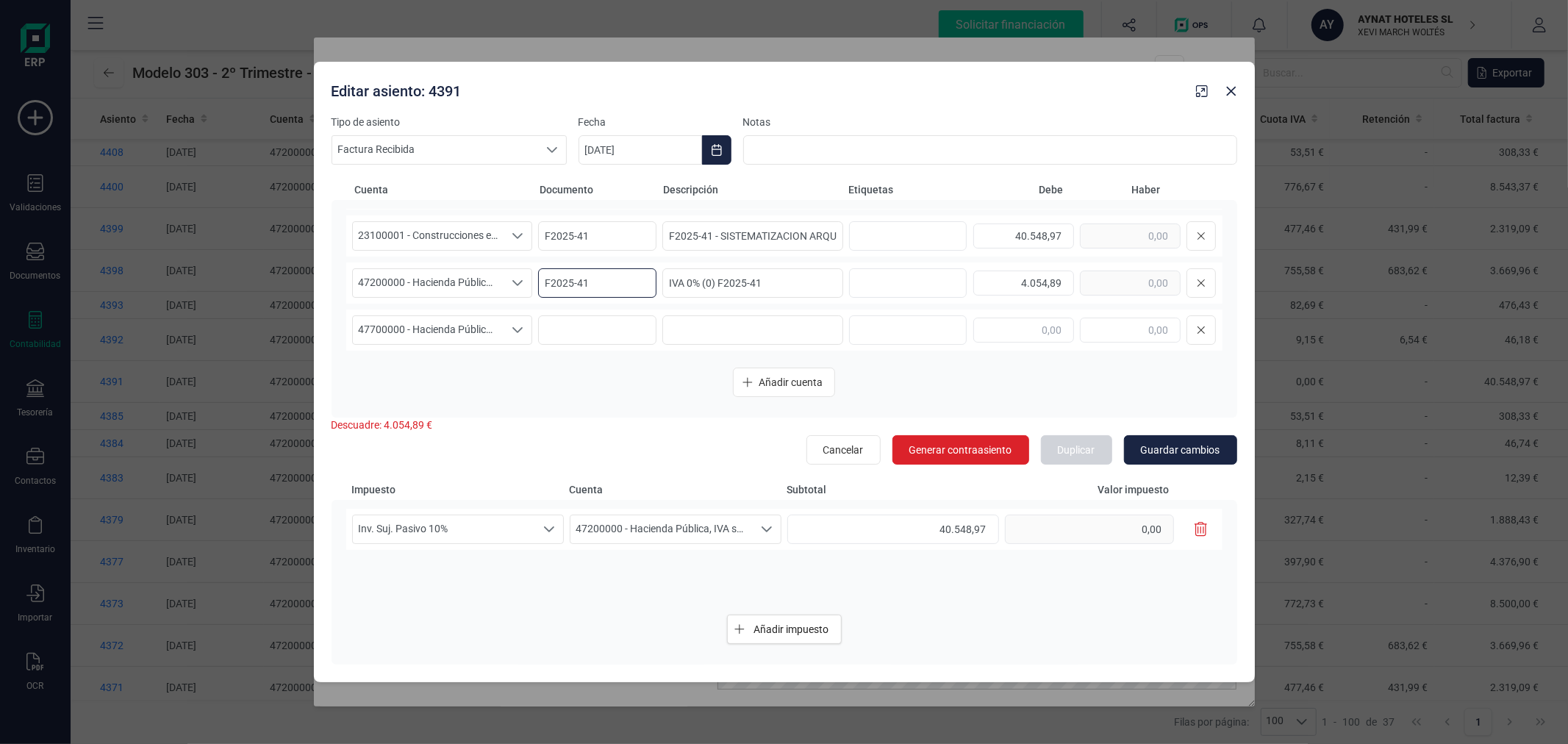
click at [627, 279] on input "F2025-41" at bounding box center [596, 283] width 118 height 29
click at [630, 279] on input "F2025-41" at bounding box center [596, 283] width 118 height 29
click at [566, 329] on input at bounding box center [596, 330] width 118 height 29
paste input "F2025-41"
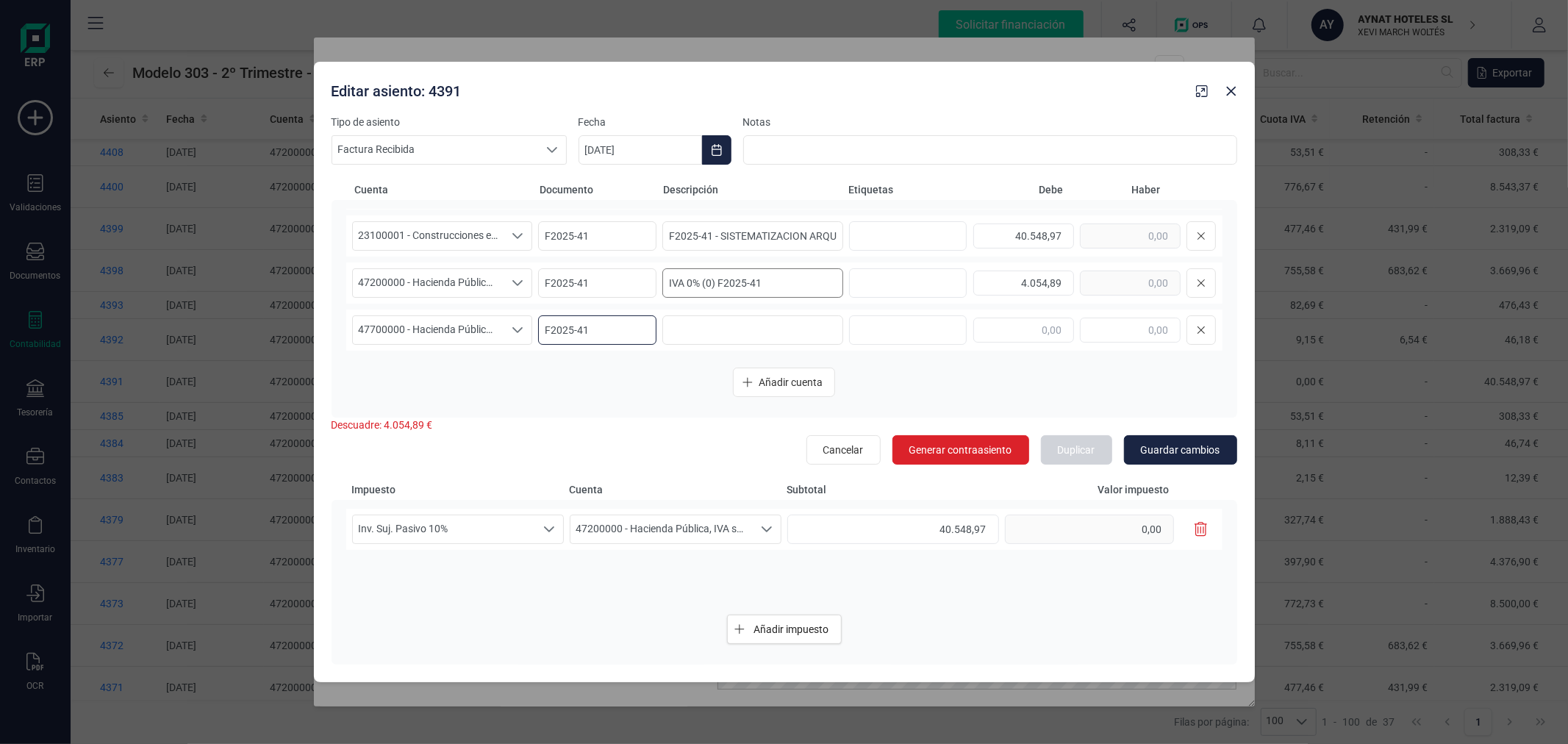
type input "F2025-41"
click at [787, 284] on input "IVA 0% (0) F2025-41" at bounding box center [752, 283] width 180 height 29
click at [759, 340] on input at bounding box center [752, 330] width 180 height 29
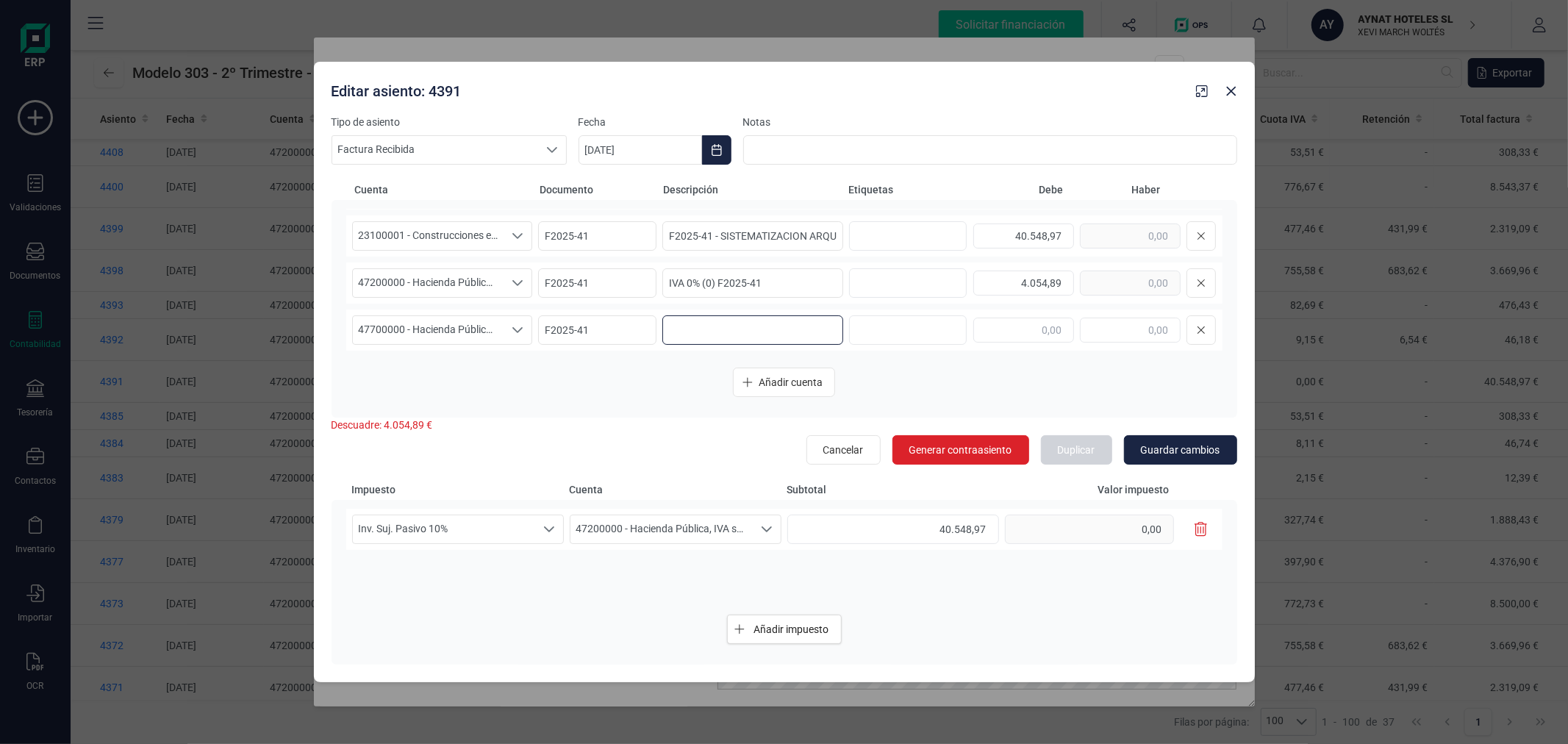
paste input "IVA 0% (0) F2025-41"
type input "IVA 0% (0) F2025-41"
click at [1029, 333] on input "text" at bounding box center [1023, 330] width 100 height 25
click at [1148, 337] on input "text" at bounding box center [1130, 330] width 100 height 25
type input "4.054,89"
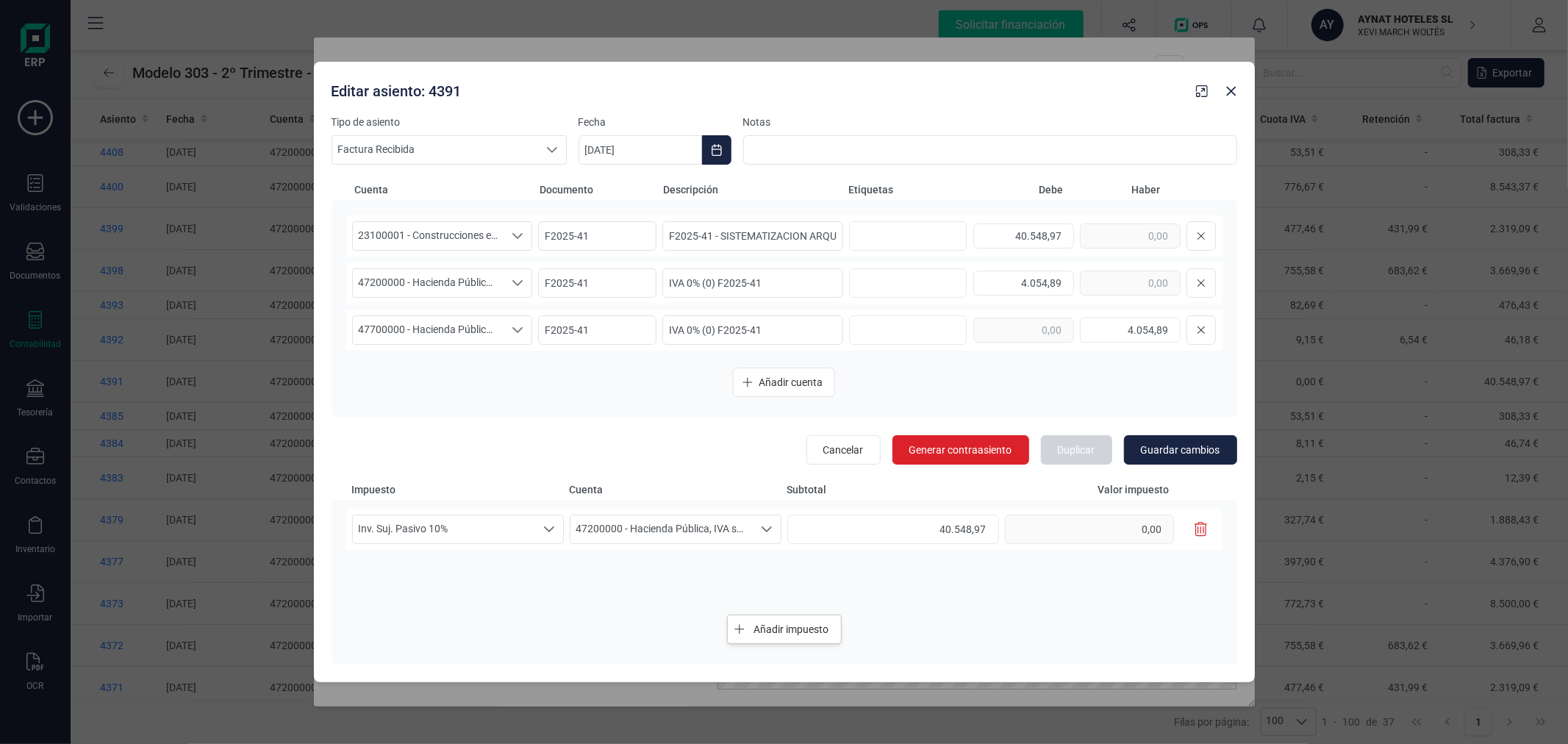
click at [793, 620] on button "Añadir impuesto" at bounding box center [784, 628] width 115 height 29
click at [512, 571] on span "Seleccione un porcentaje" at bounding box center [444, 576] width 182 height 28
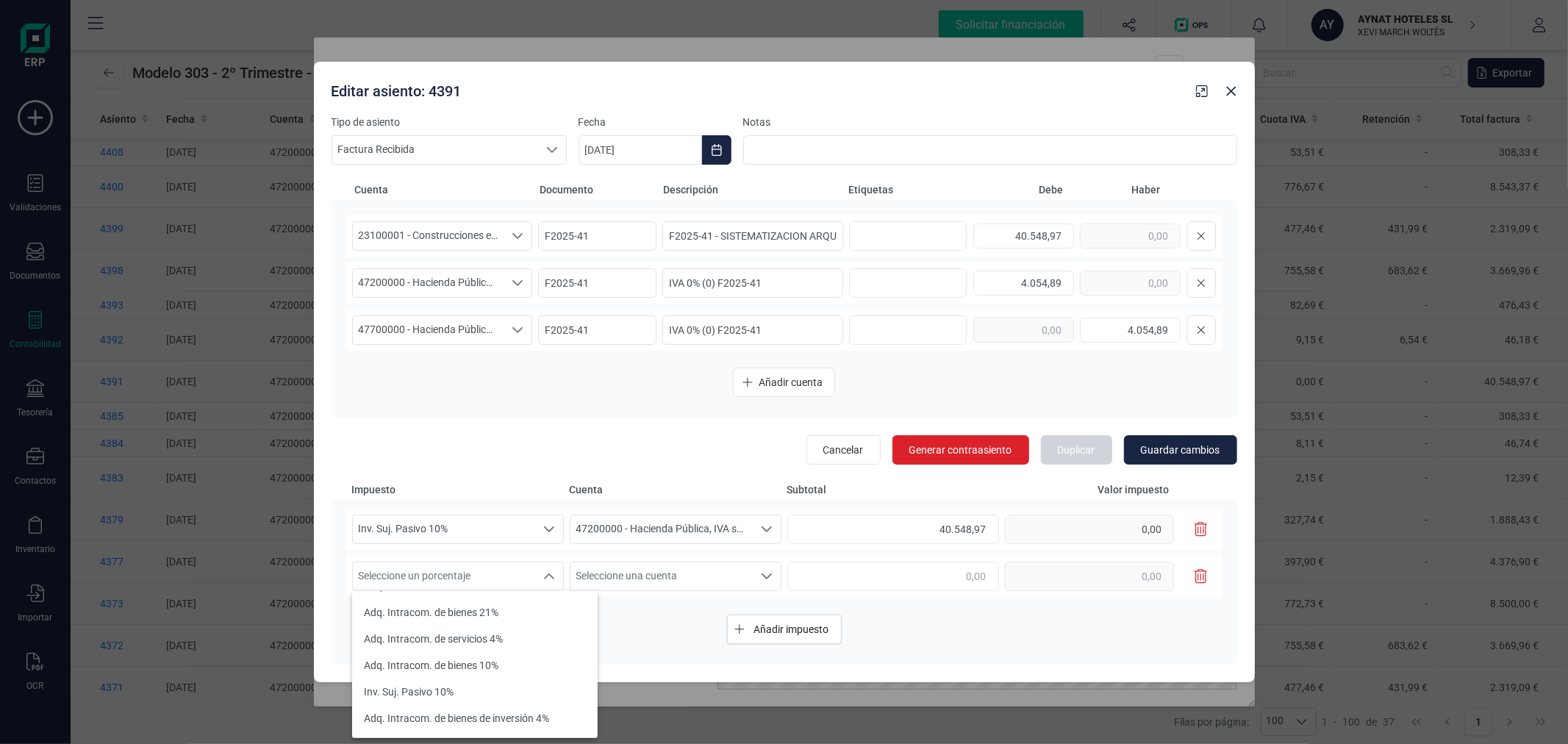
scroll to position [164, 0]
click at [500, 684] on li "Inv. Suj. Pasivo 10%" at bounding box center [475, 692] width 245 height 27
type input "0,00"
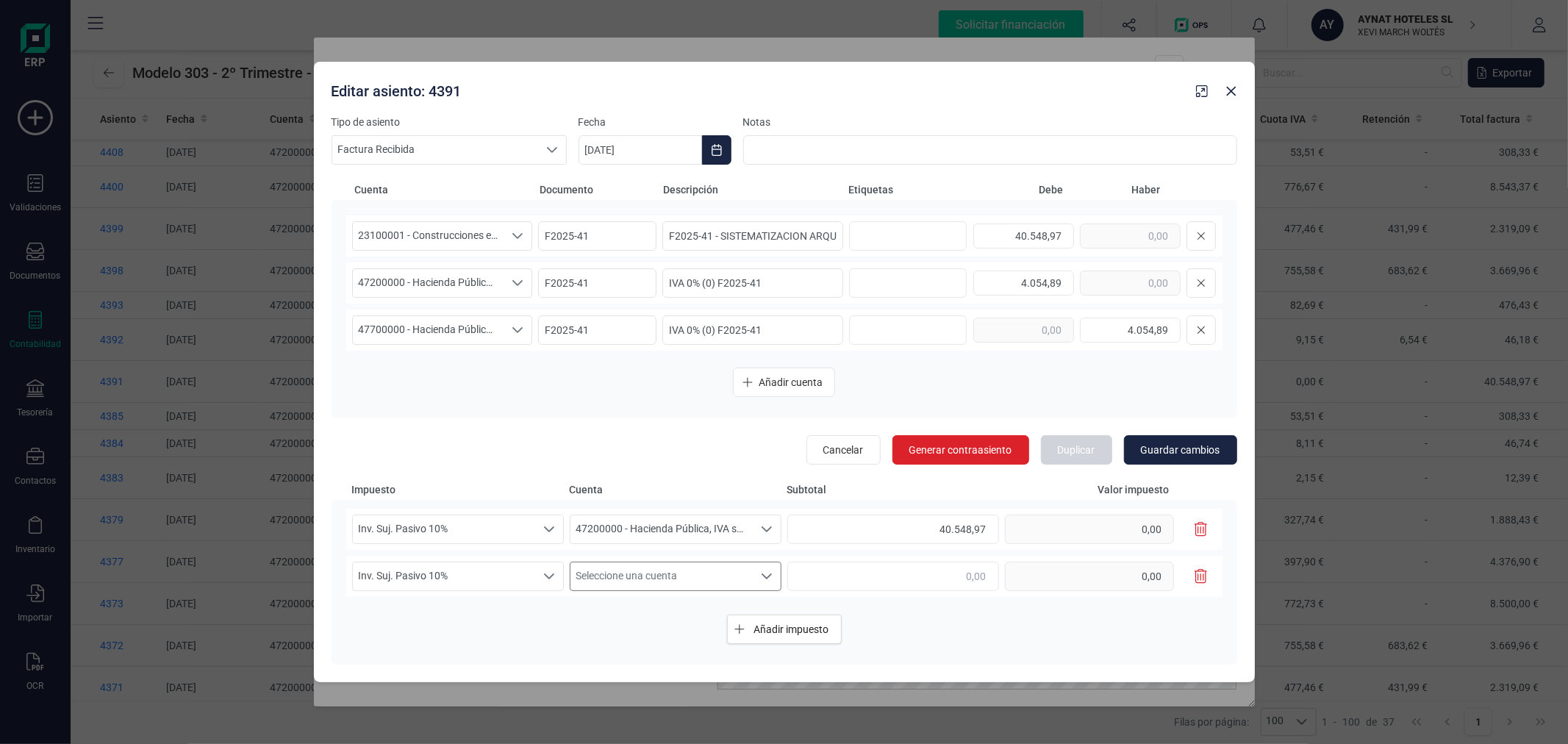
click at [731, 577] on span "Seleccione una cuenta" at bounding box center [661, 576] width 182 height 28
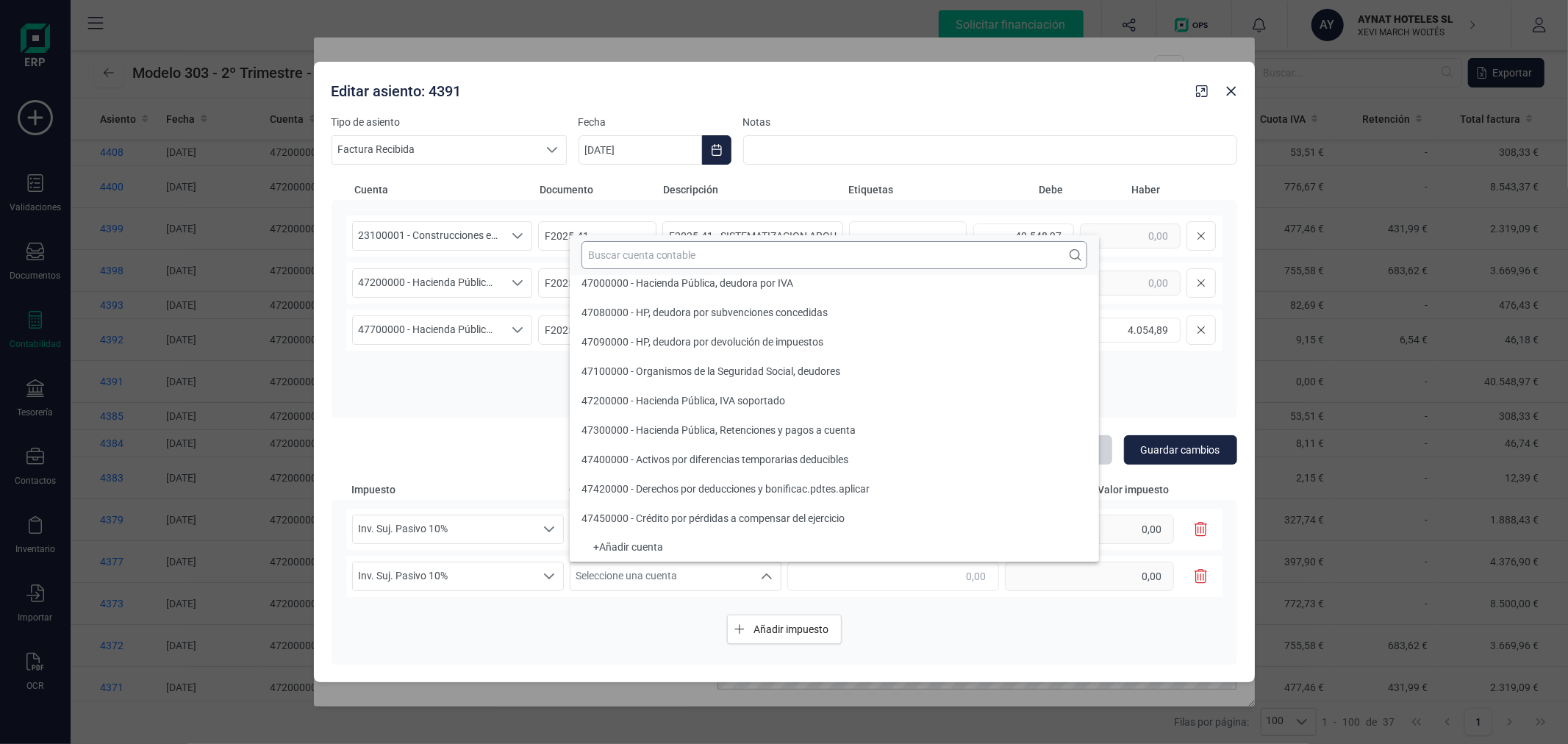
scroll to position [5, 0]
click at [769, 263] on input "text" at bounding box center [834, 254] width 506 height 28
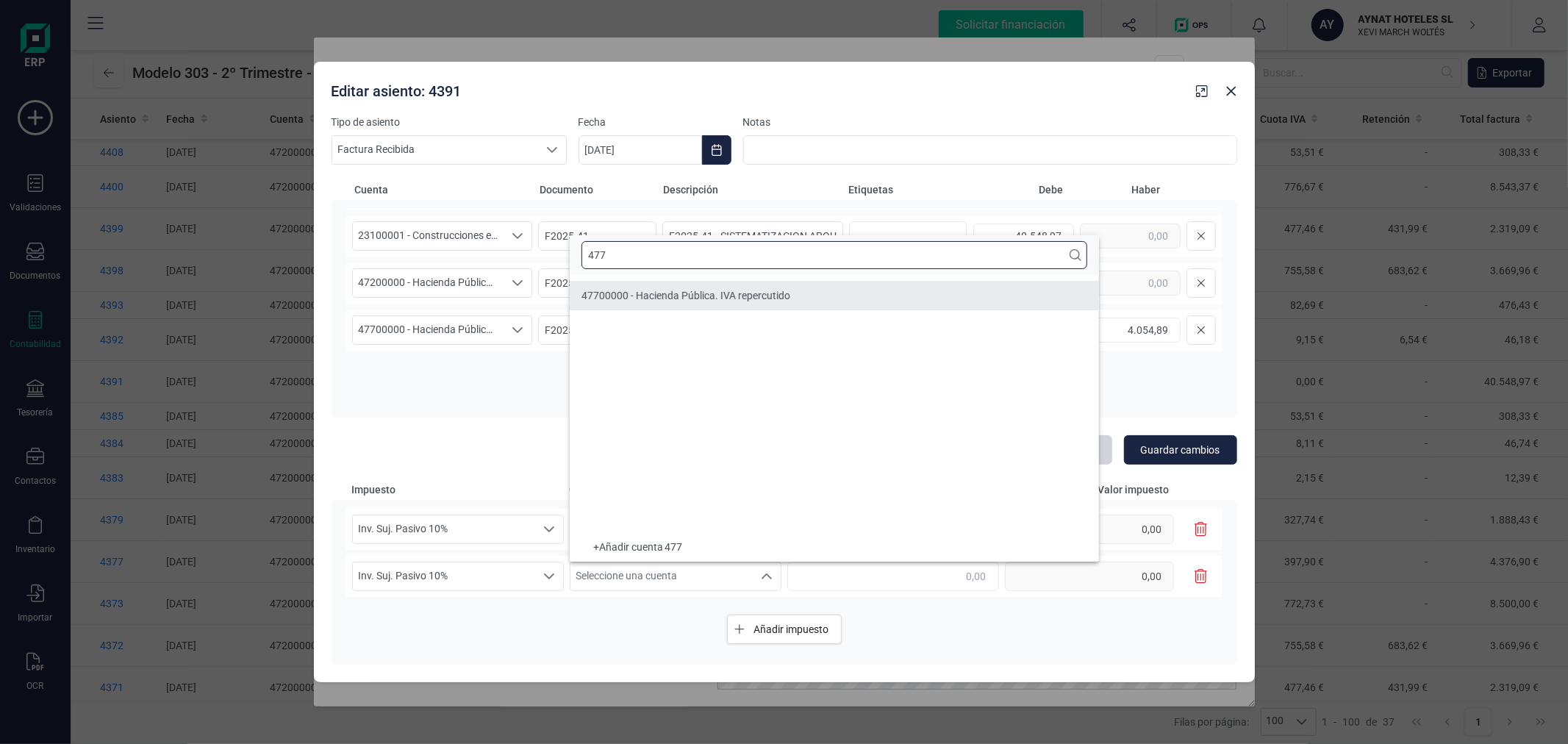
type input "477"
click at [755, 282] on li "47700000 - Hacienda Pública. IVA repercutido" at bounding box center [835, 295] width 530 height 29
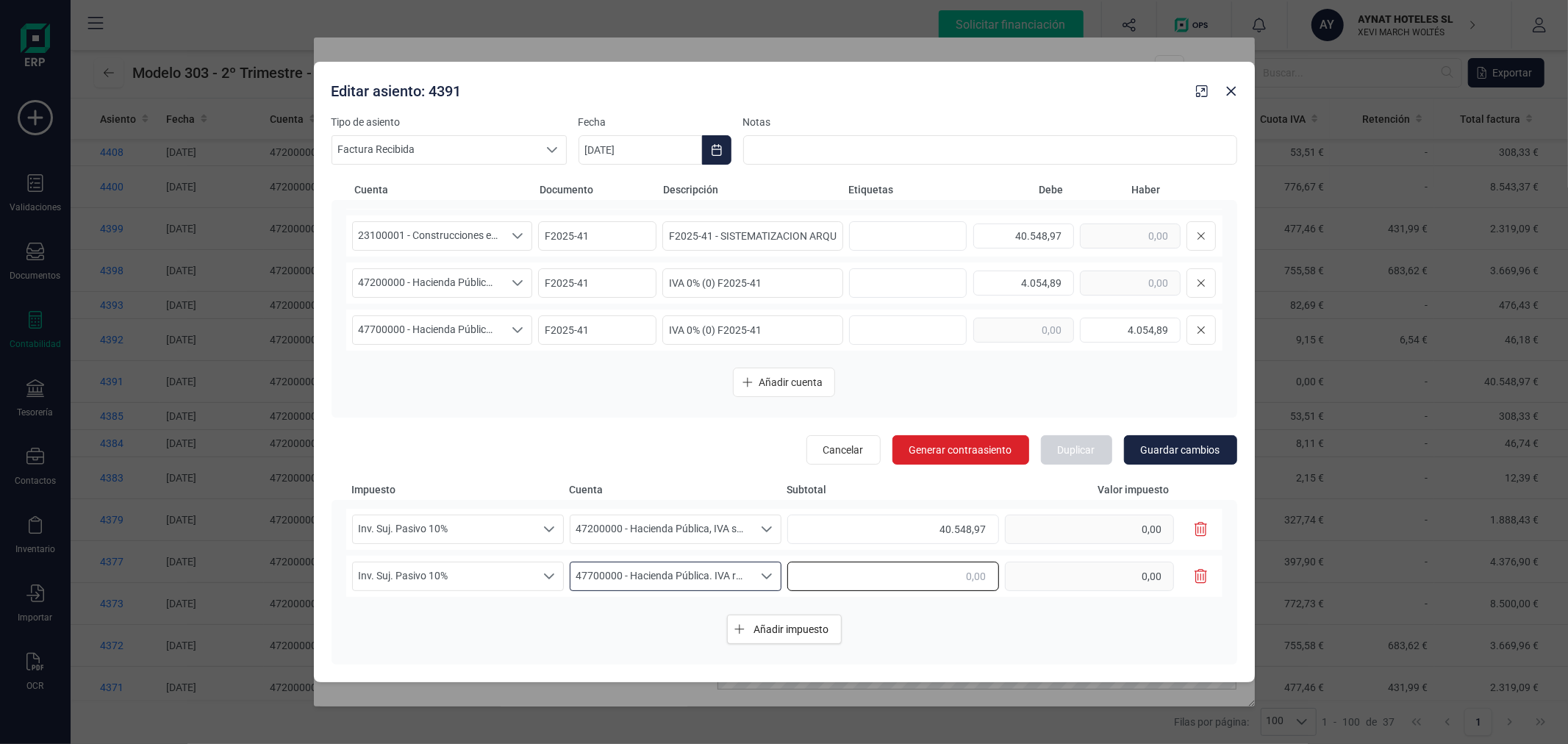
click at [938, 580] on input "text" at bounding box center [893, 576] width 212 height 29
type input "40.548,97"
click at [1061, 641] on div "Añadir impuesto" at bounding box center [785, 629] width 876 height 53
click at [1214, 441] on button "Guardar cambios" at bounding box center [1180, 450] width 113 height 29
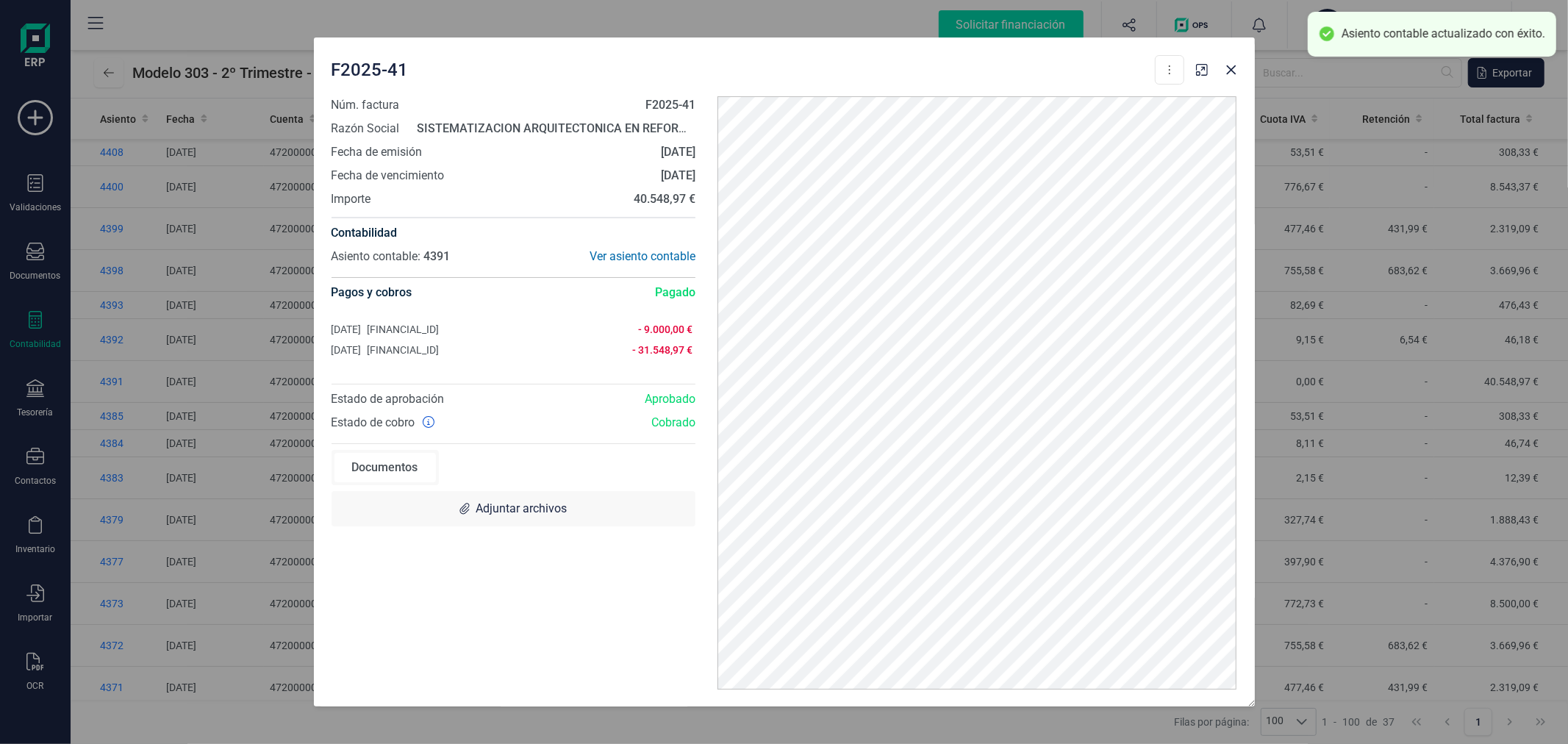
type input "4.054,89"
click at [1233, 68] on icon "button" at bounding box center [1231, 69] width 10 height 10
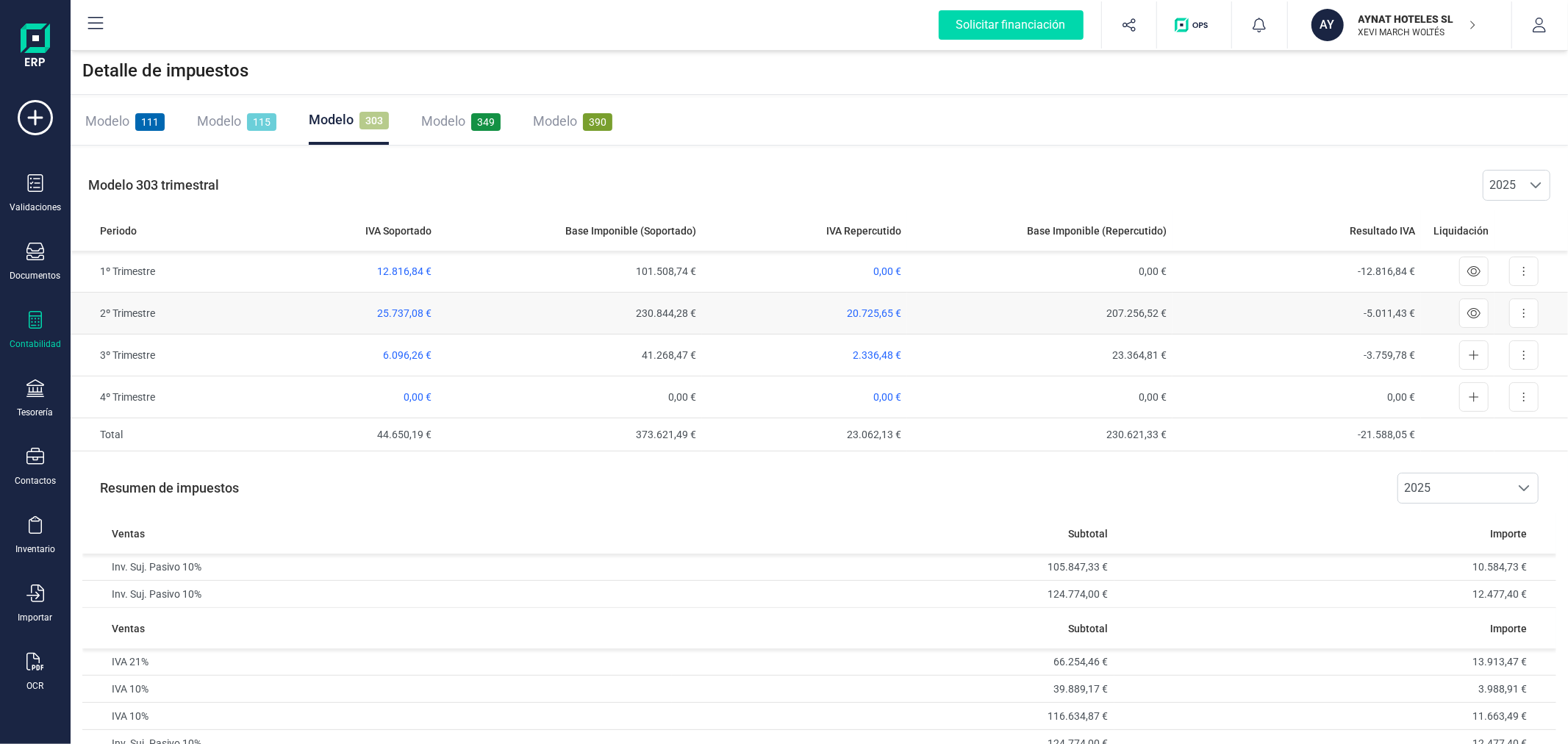
click at [876, 304] on td "20.725,65 €" at bounding box center [804, 313] width 205 height 42
click at [880, 313] on span "20.725,65 €" at bounding box center [874, 313] width 54 height 12
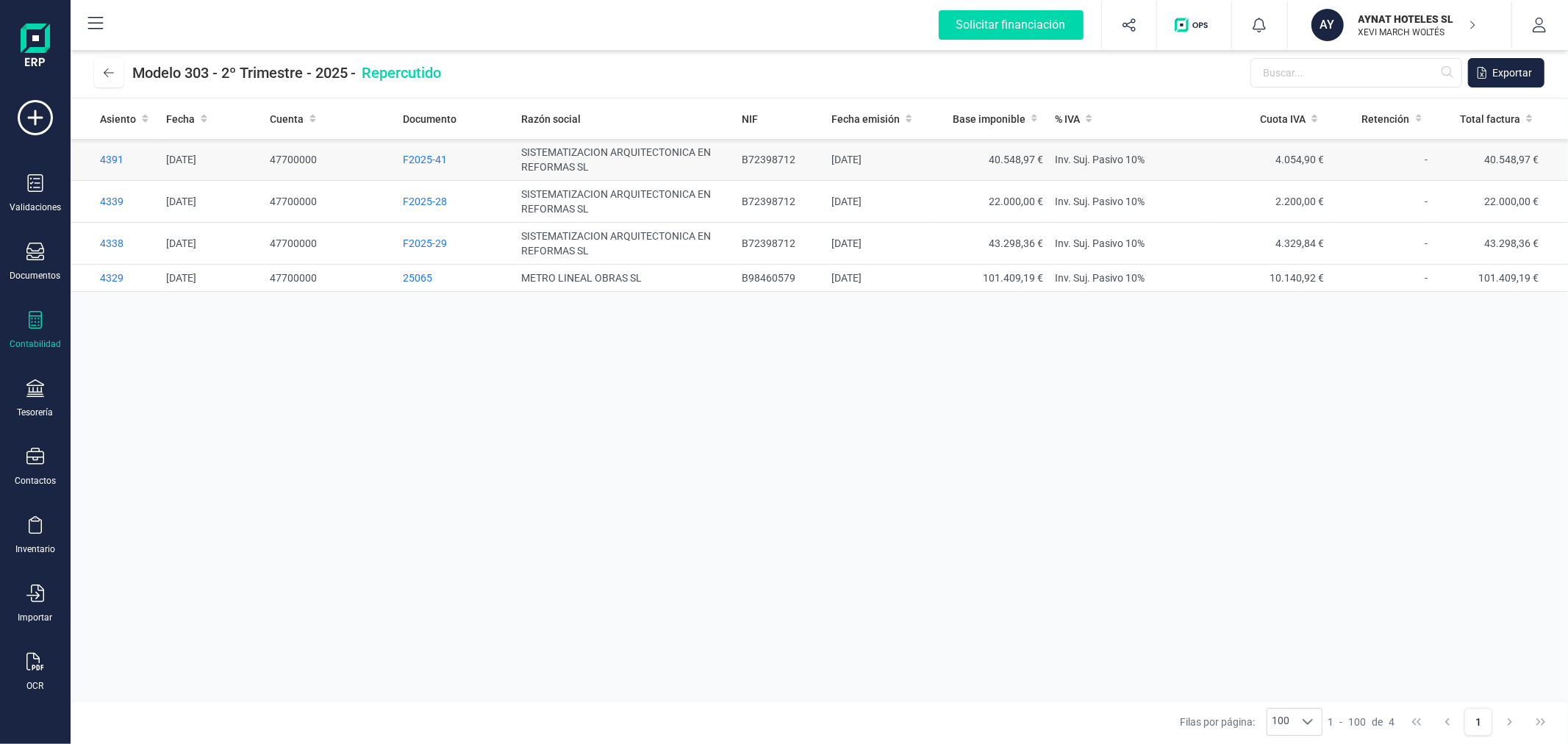
click at [435, 156] on span "F2025-41" at bounding box center [425, 159] width 44 height 12
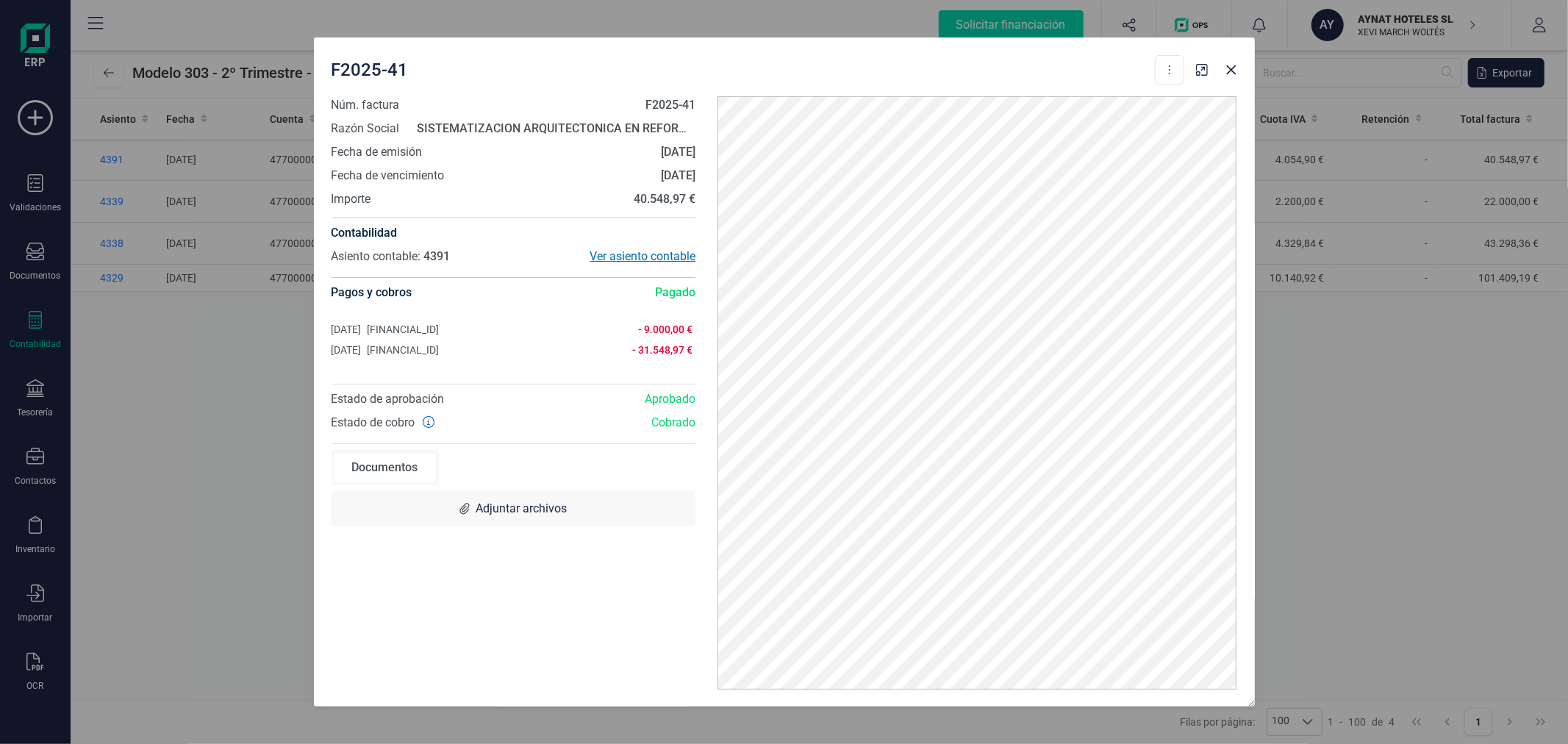
click at [632, 251] on div "Ver asiento contable" at bounding box center [604, 257] width 182 height 18
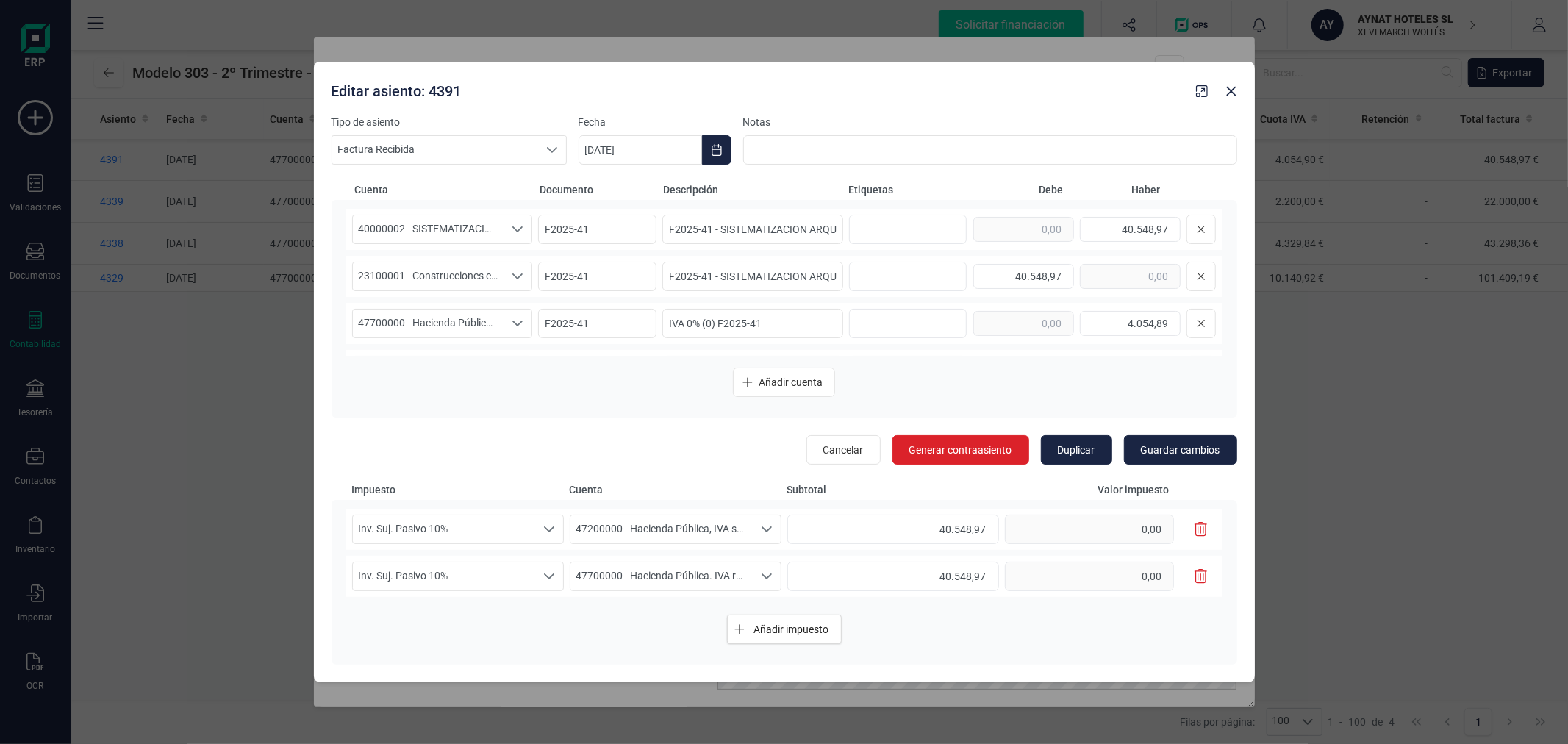
click at [1201, 576] on icon "button" at bounding box center [1201, 576] width 13 height 15
click at [1197, 324] on icon at bounding box center [1202, 323] width 9 height 12
click at [1204, 324] on icon at bounding box center [1202, 323] width 9 height 12
click at [1192, 449] on span "Guardar cambios" at bounding box center [1180, 450] width 79 height 15
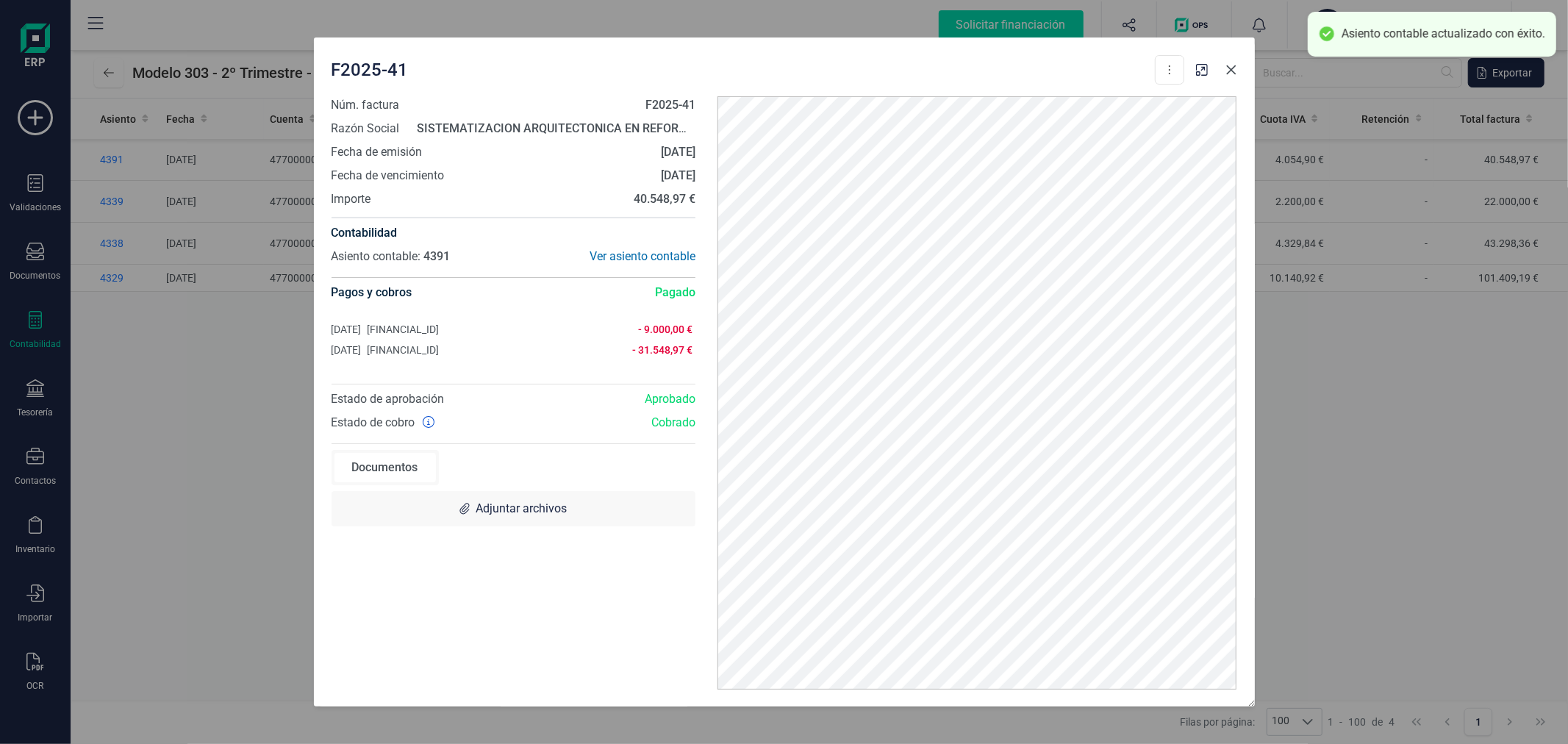
click at [1233, 71] on icon "button" at bounding box center [1231, 69] width 10 height 10
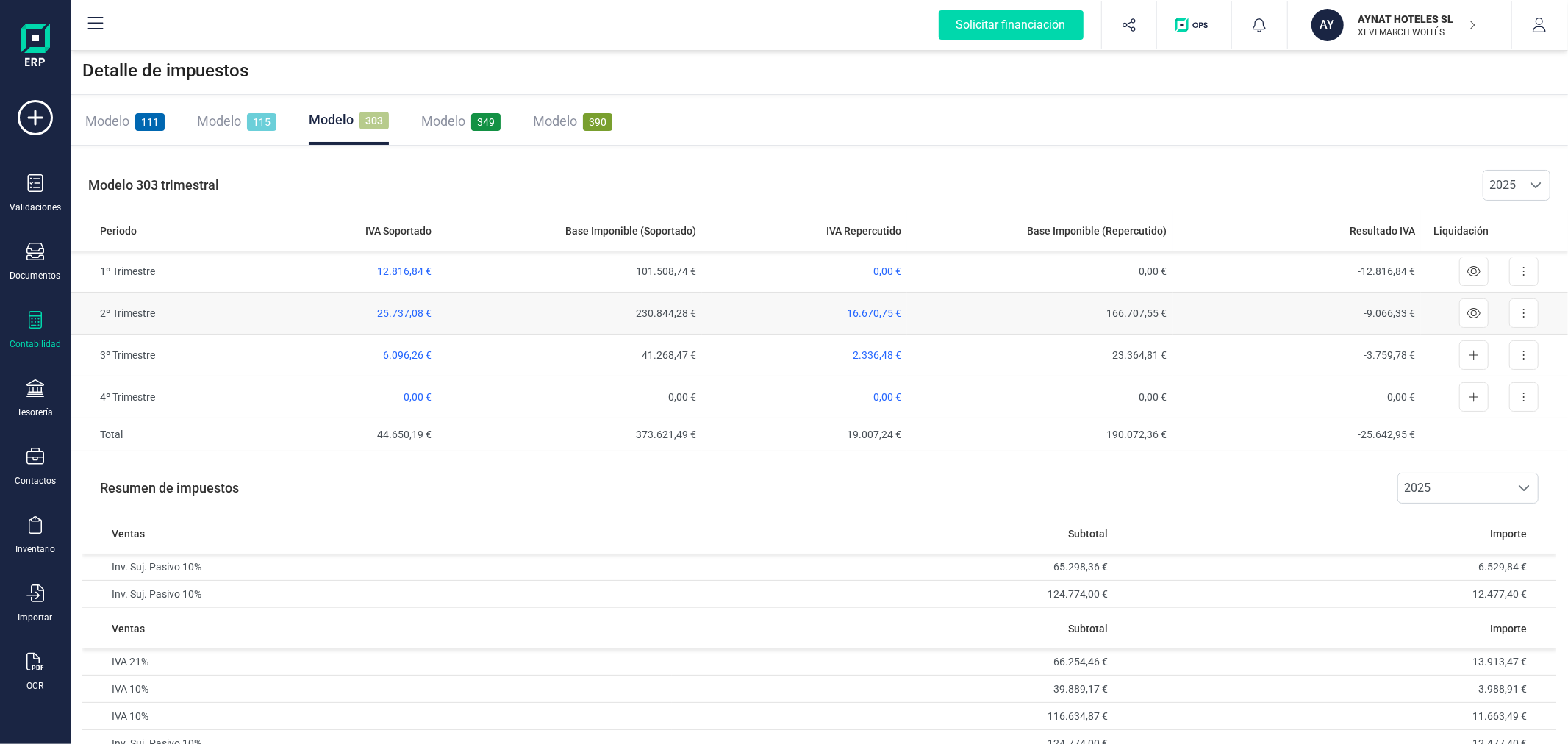
click at [414, 308] on span "25.737,08 €" at bounding box center [404, 313] width 54 height 12
click at [1474, 314] on icon at bounding box center [1474, 313] width 13 height 12
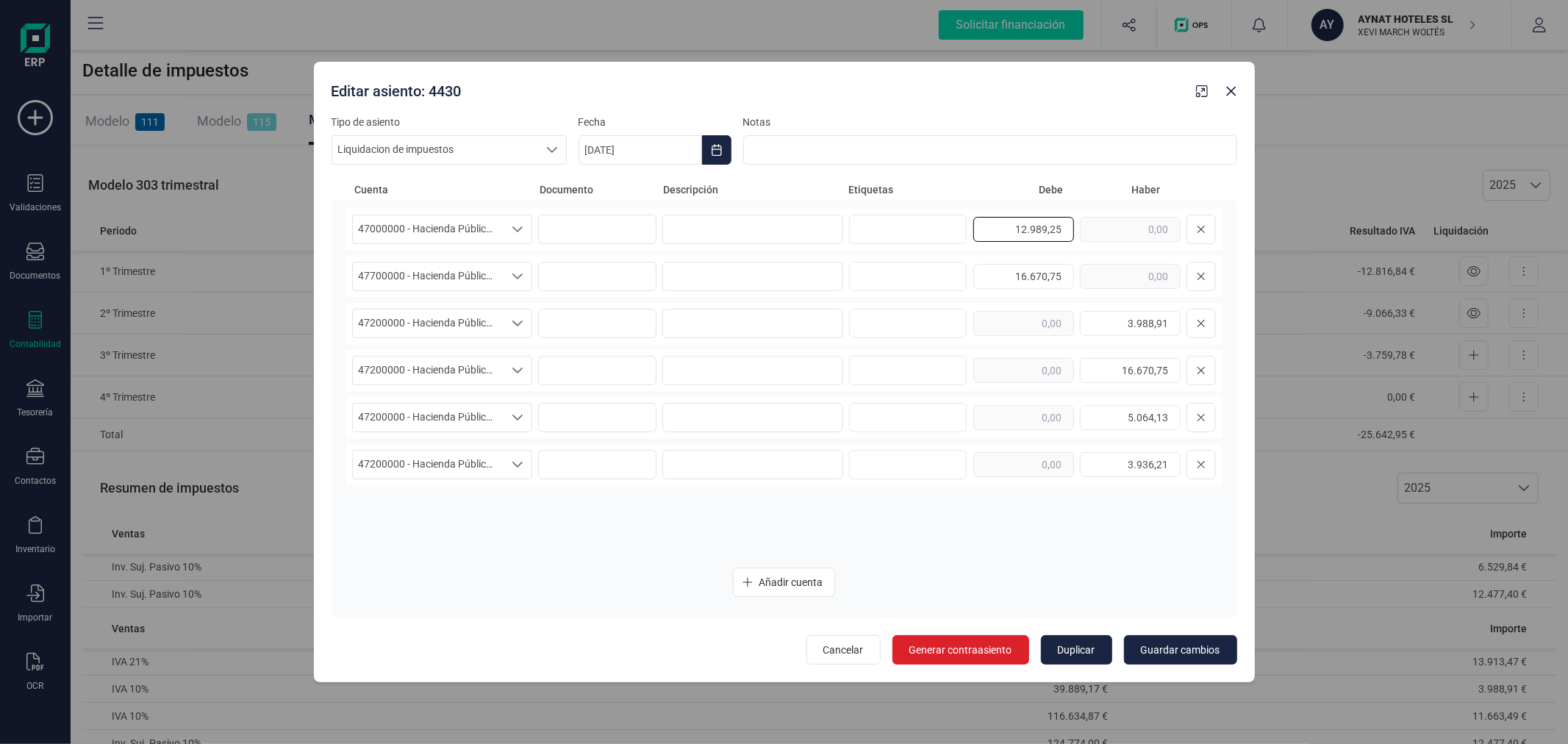
click at [1014, 221] on input "12.989,25" at bounding box center [1023, 229] width 100 height 25
type input "5.011,41"
click at [1035, 275] on input "16.670,75" at bounding box center [1023, 276] width 100 height 25
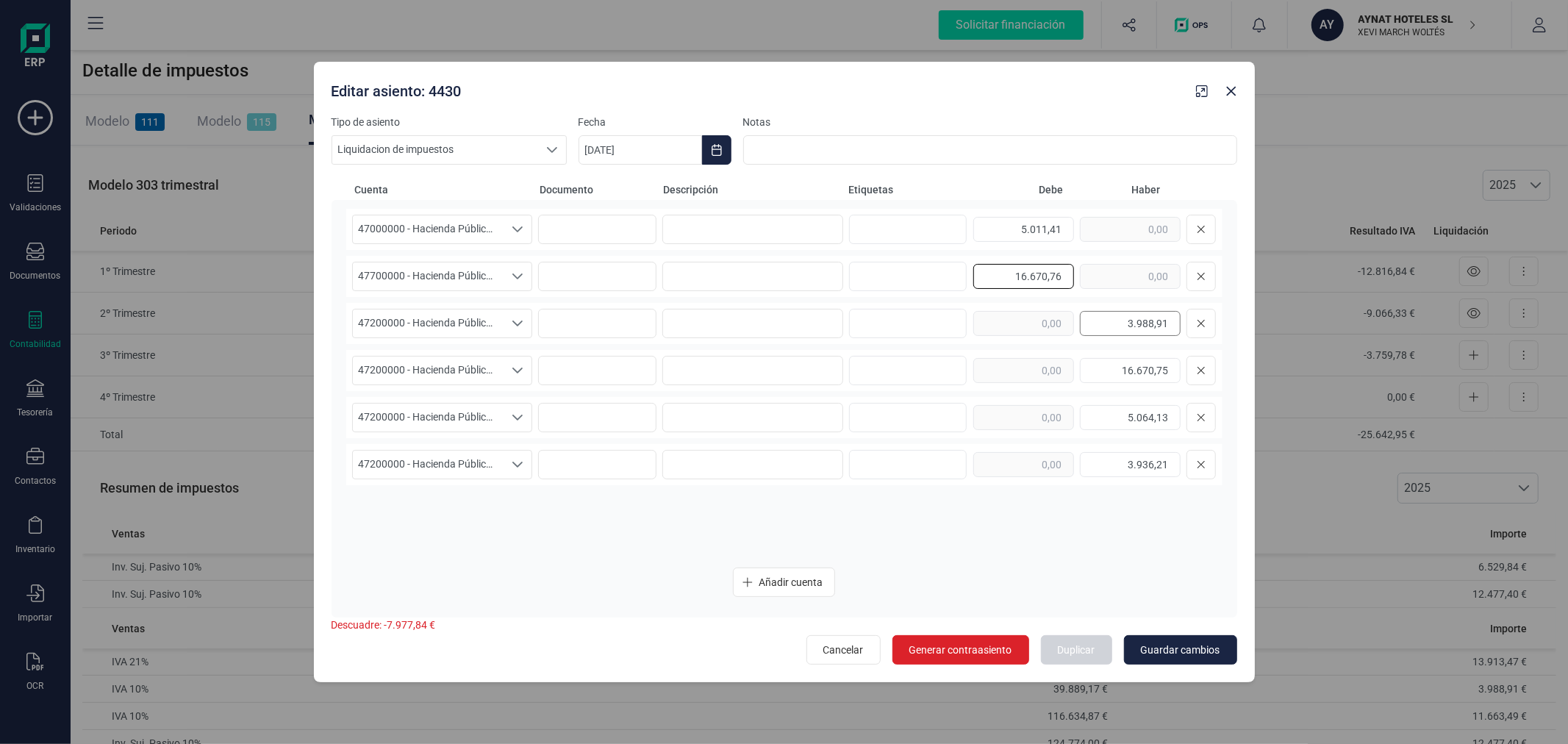
type input "16.670,76"
click at [1111, 315] on input "3.988,91" at bounding box center [1130, 324] width 100 height 25
type input "21.682,17"
click at [1208, 366] on button at bounding box center [1201, 370] width 29 height 29
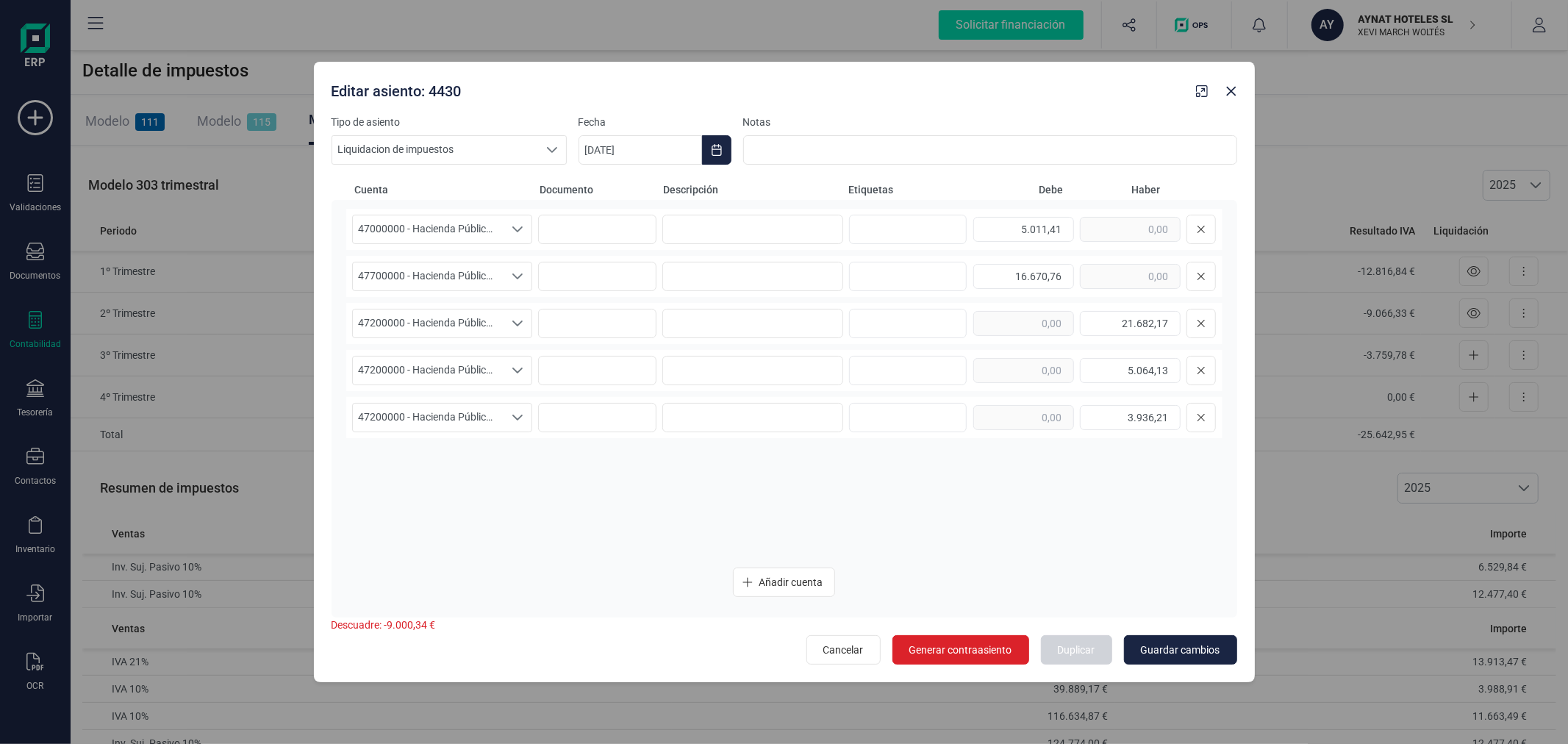
click at [1208, 366] on button at bounding box center [1201, 370] width 29 height 29
click at [1198, 648] on span "Guardar cambios" at bounding box center [1180, 650] width 79 height 15
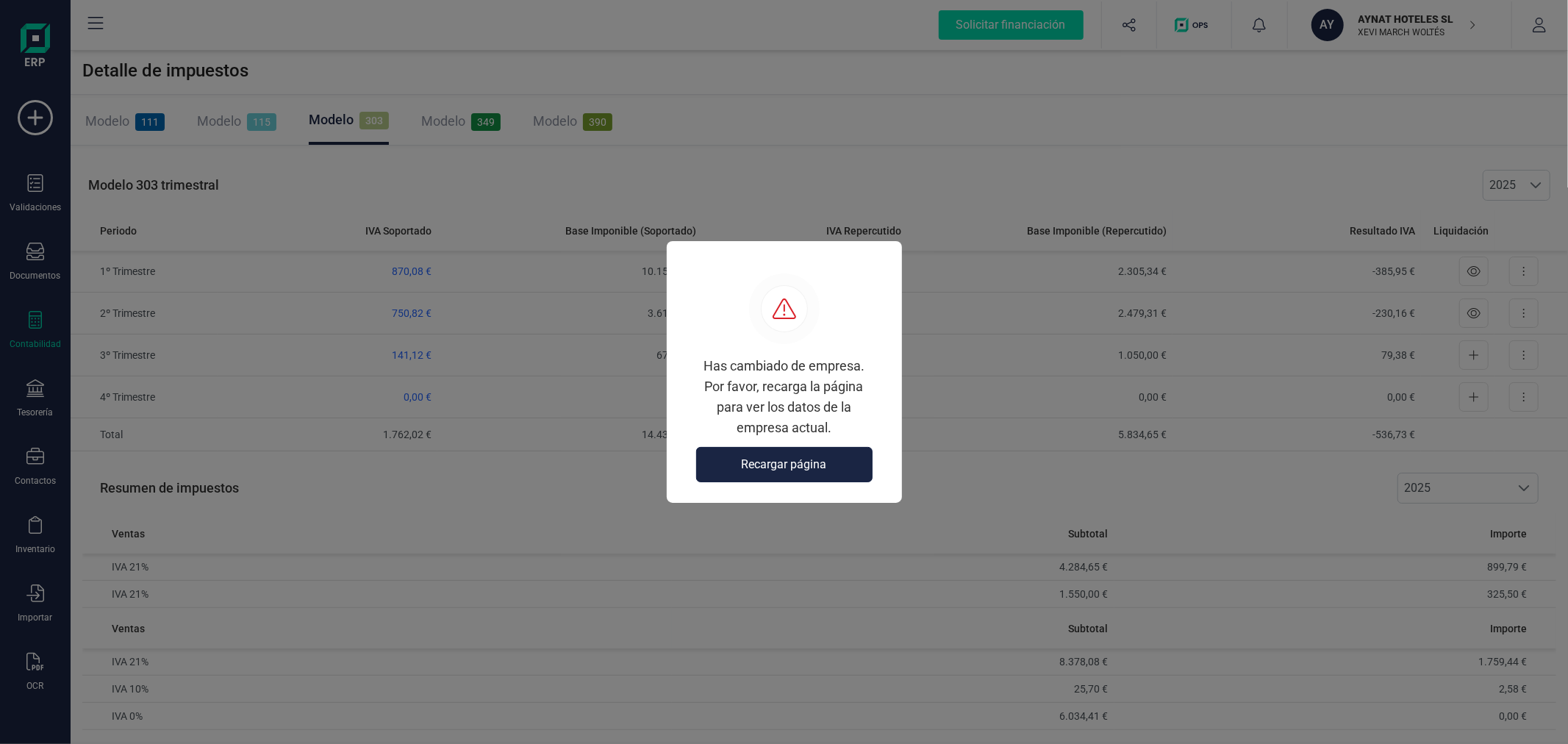
click at [780, 474] on button "Recargar página" at bounding box center [784, 465] width 177 height 36
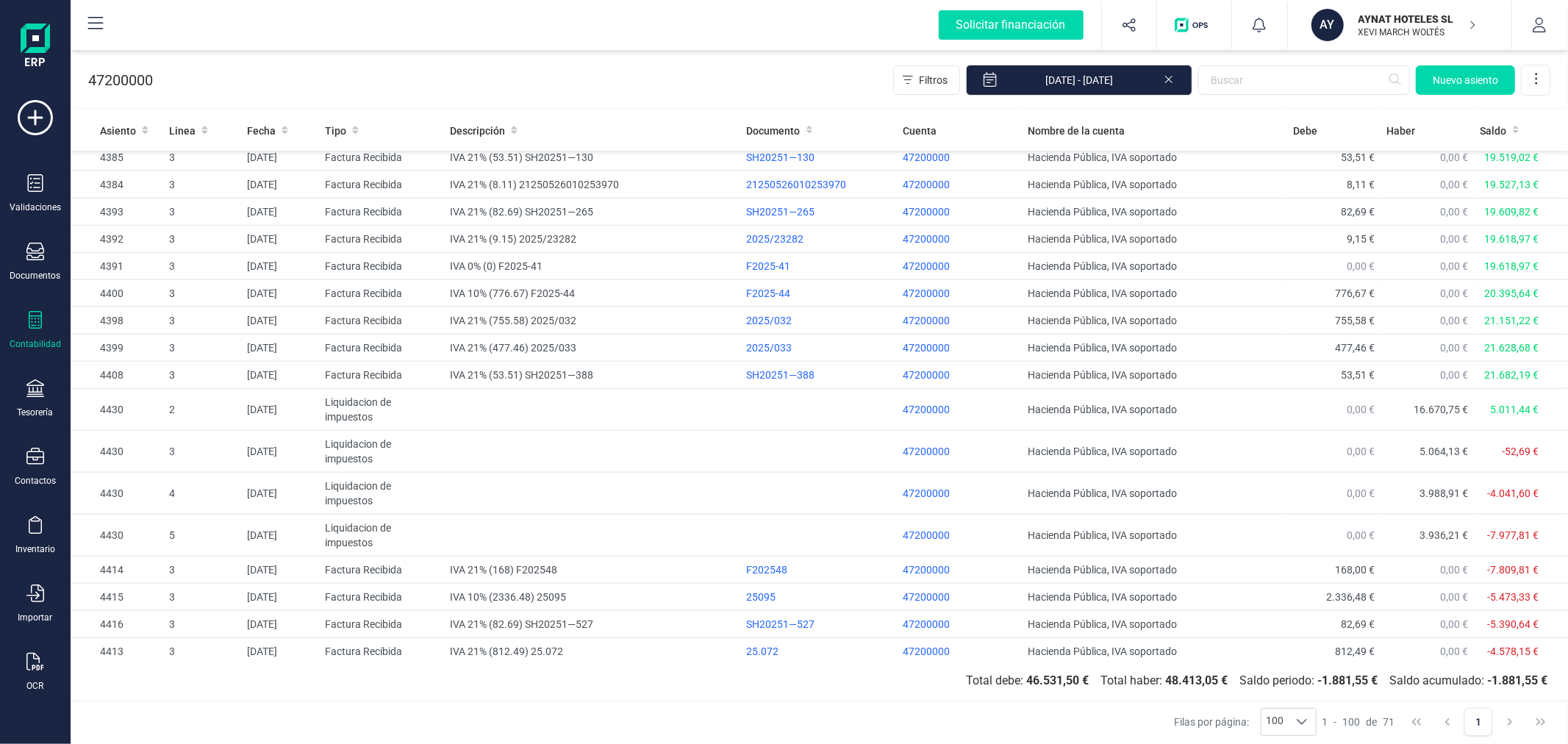
scroll to position [1470, 0]
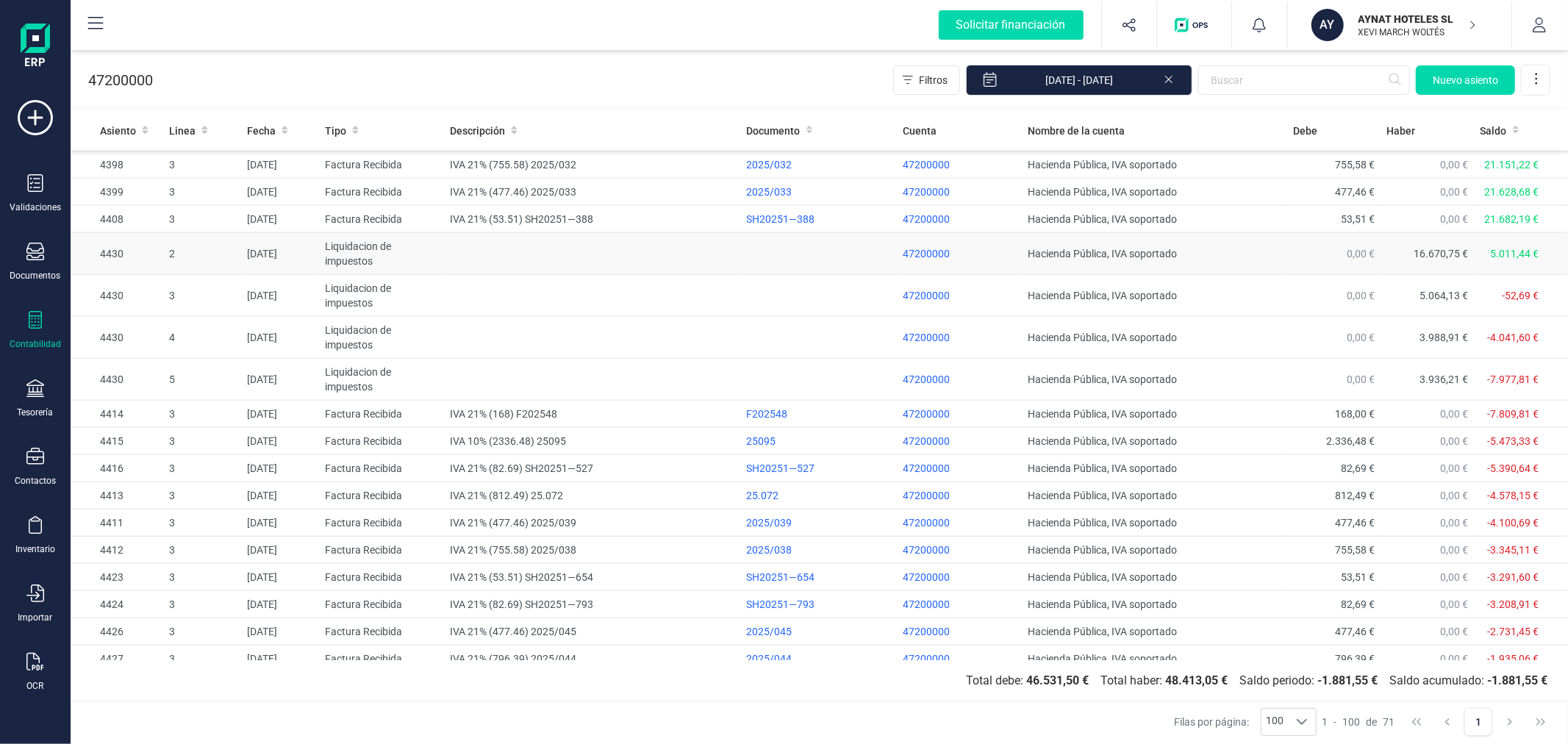
click at [748, 254] on td at bounding box center [819, 253] width 156 height 42
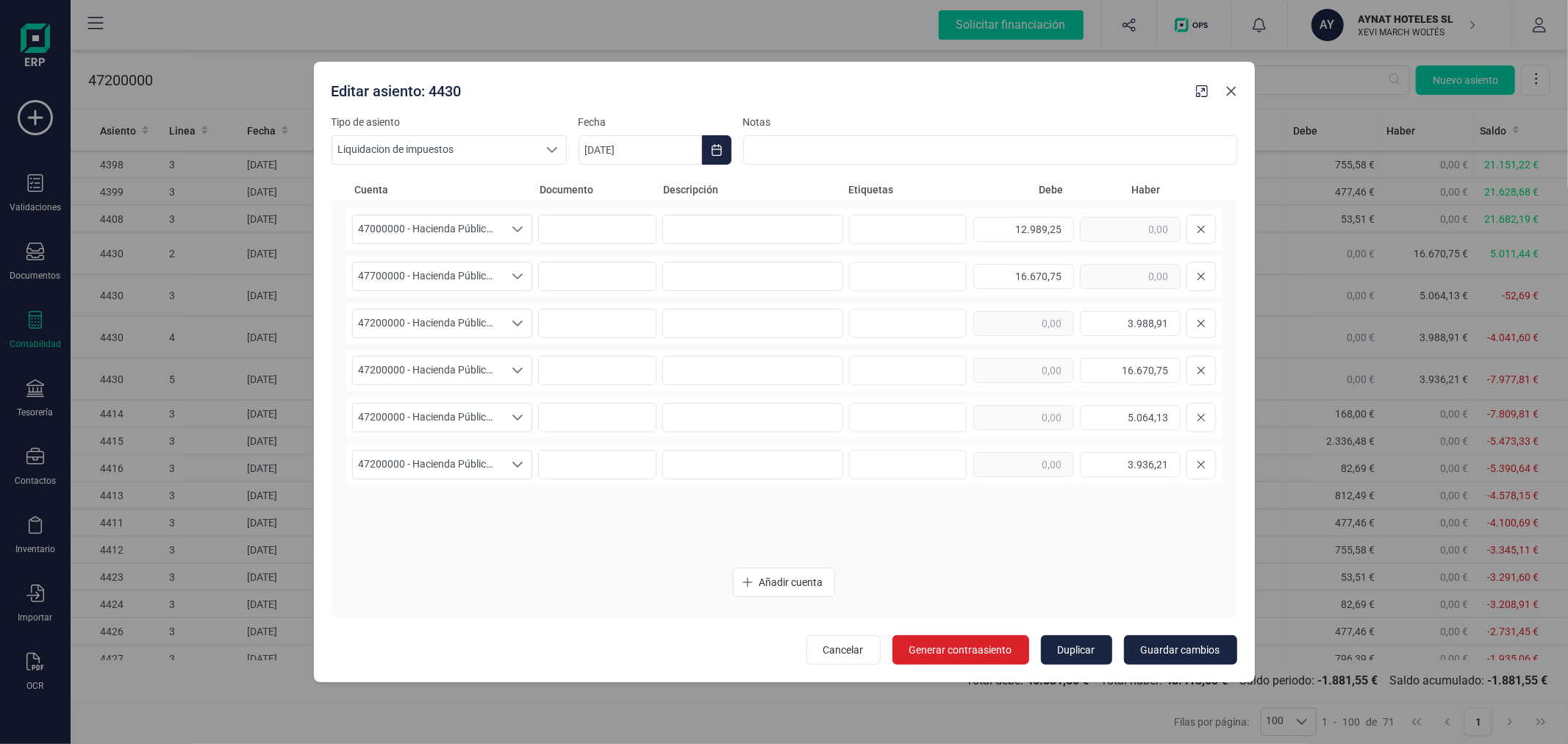
click at [1228, 93] on icon "button" at bounding box center [1231, 91] width 12 height 12
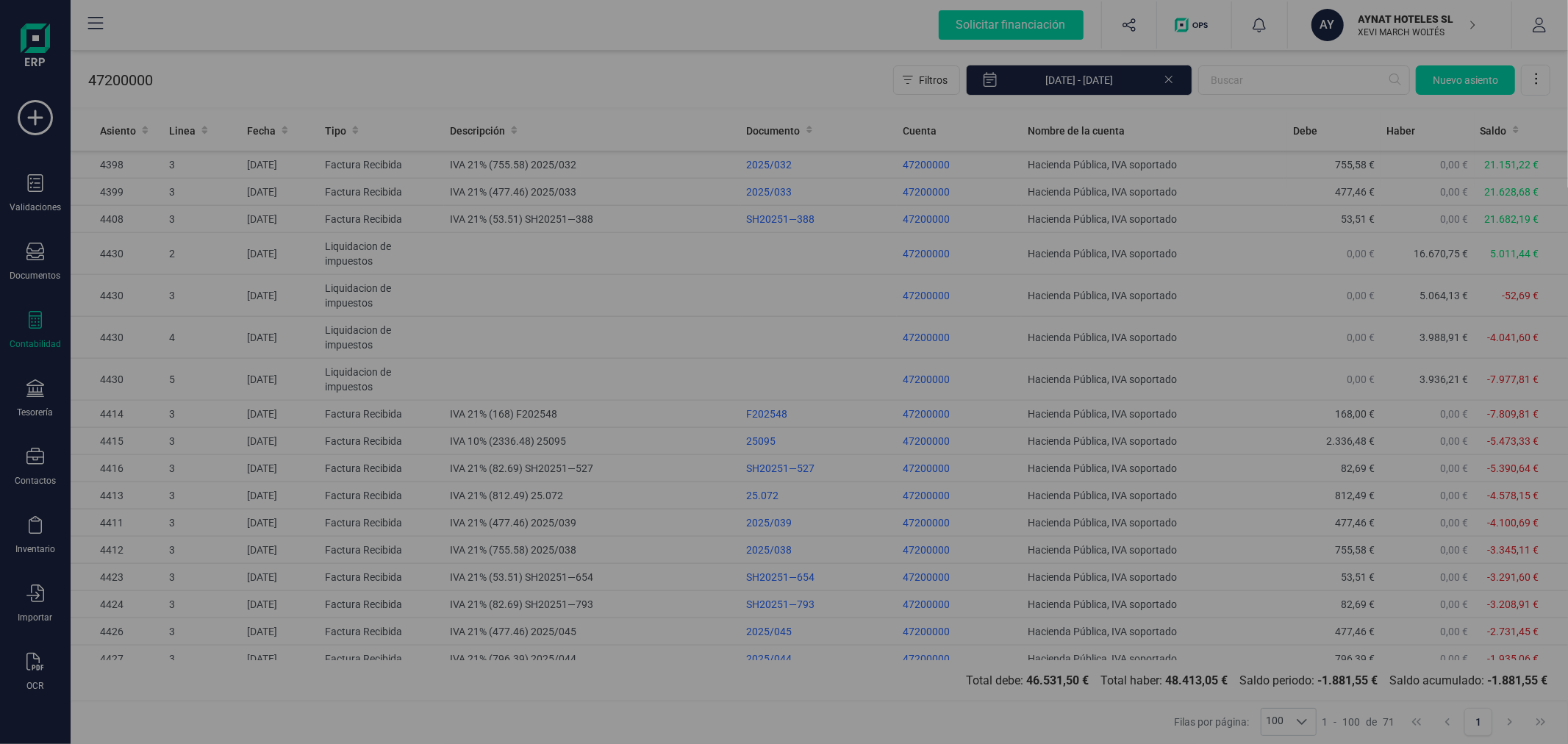
type input "[DATE]"
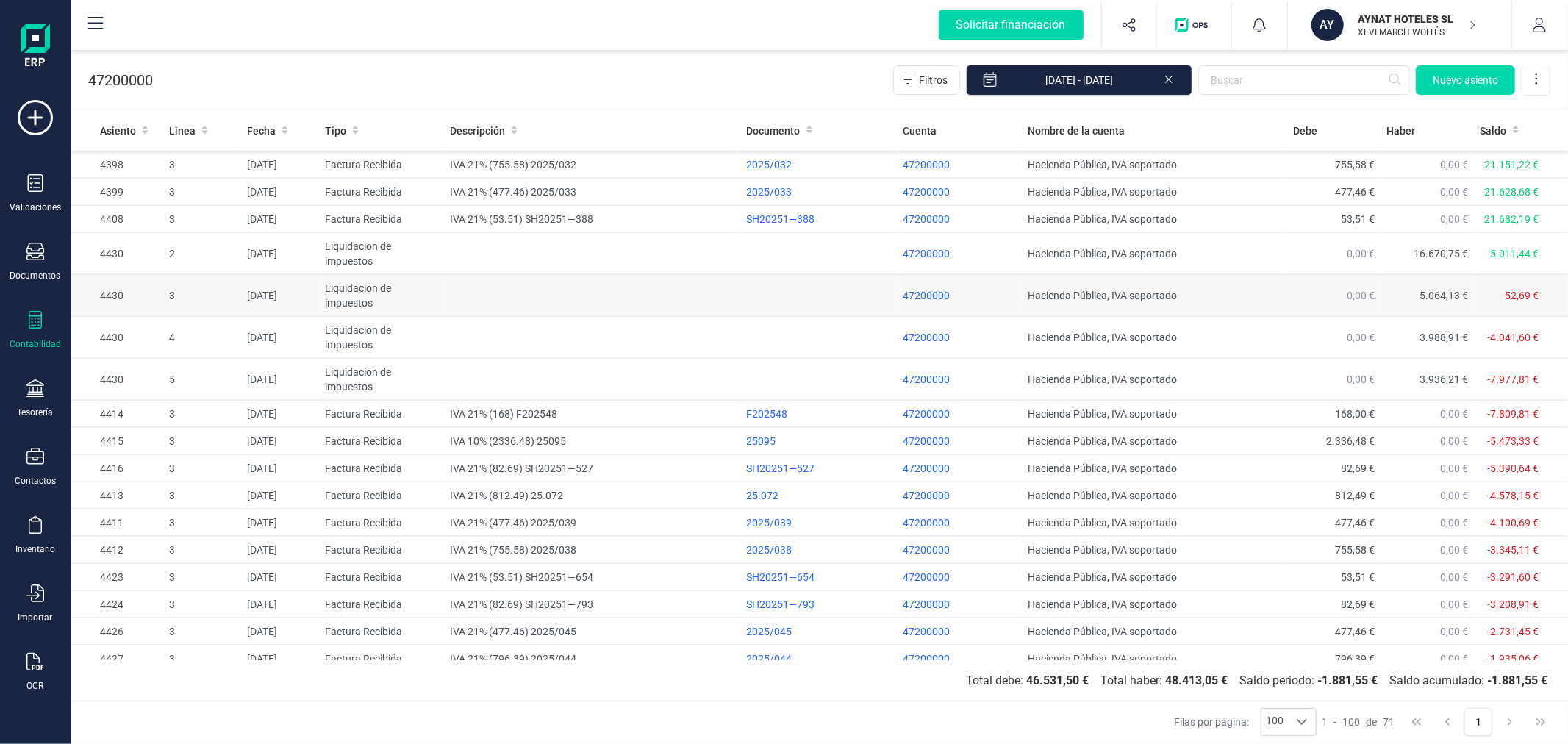
drag, startPoint x: 614, startPoint y: 273, endPoint x: 638, endPoint y: 278, distance: 24.5
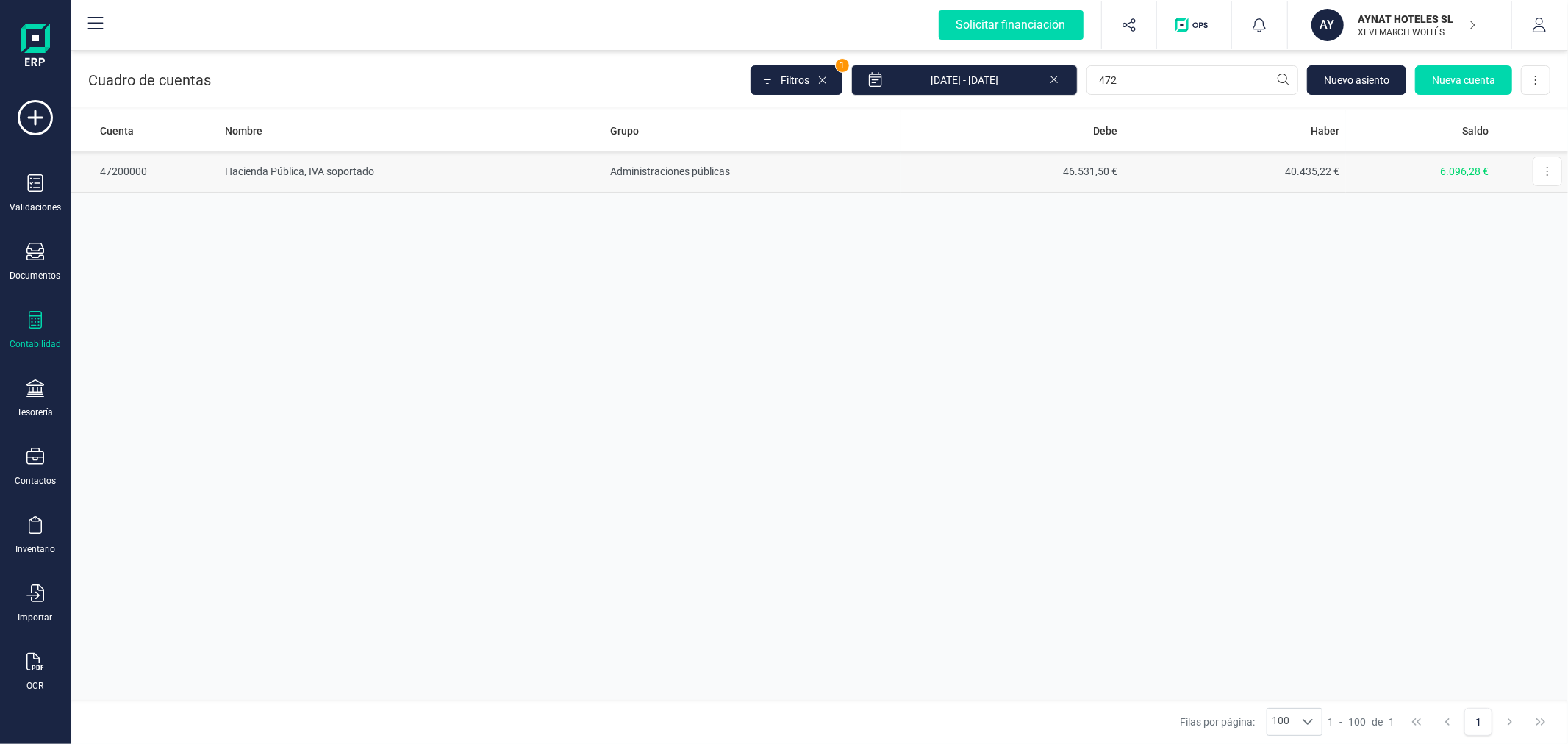
click at [714, 171] on td "Administraciones públicas" at bounding box center [752, 172] width 296 height 42
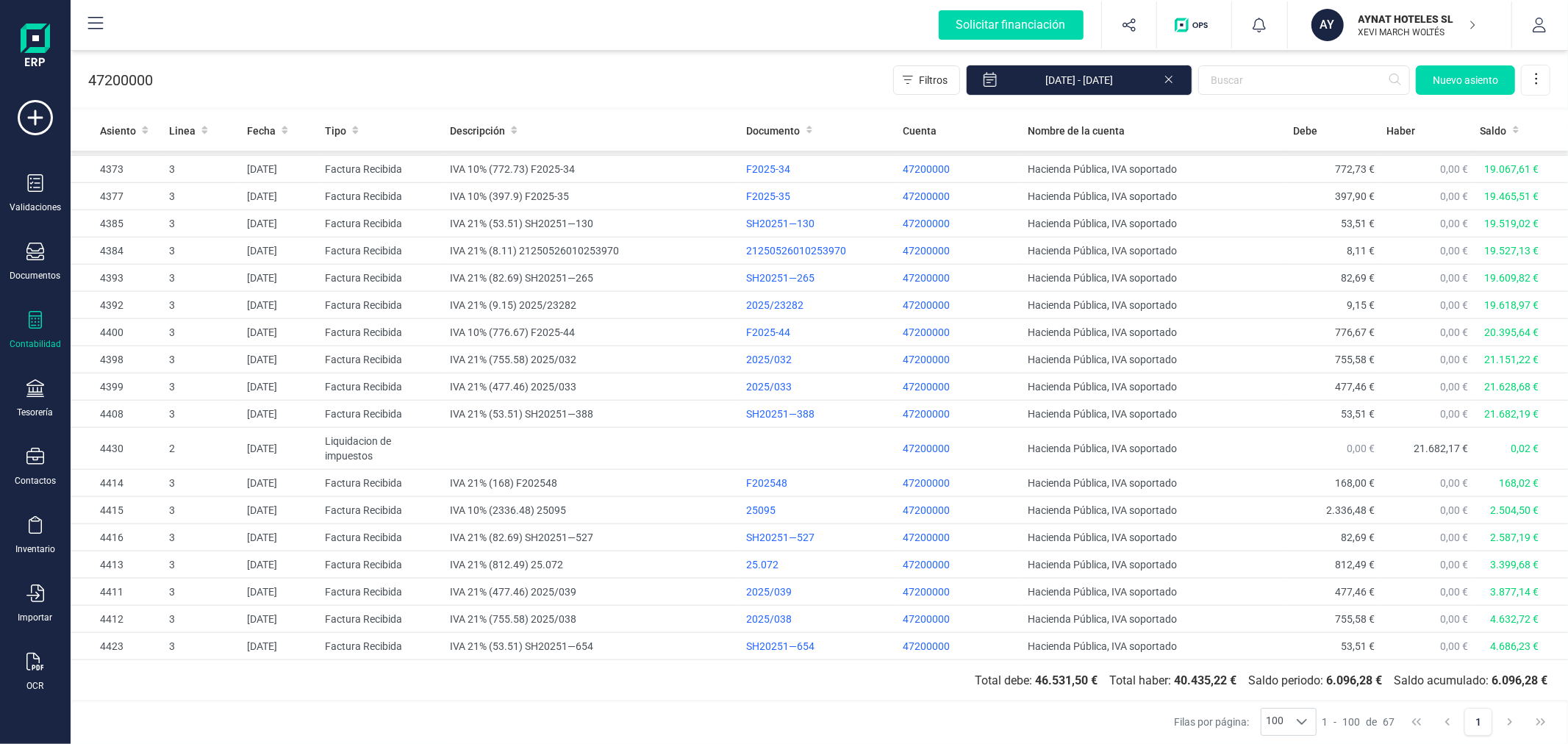
scroll to position [1307, 0]
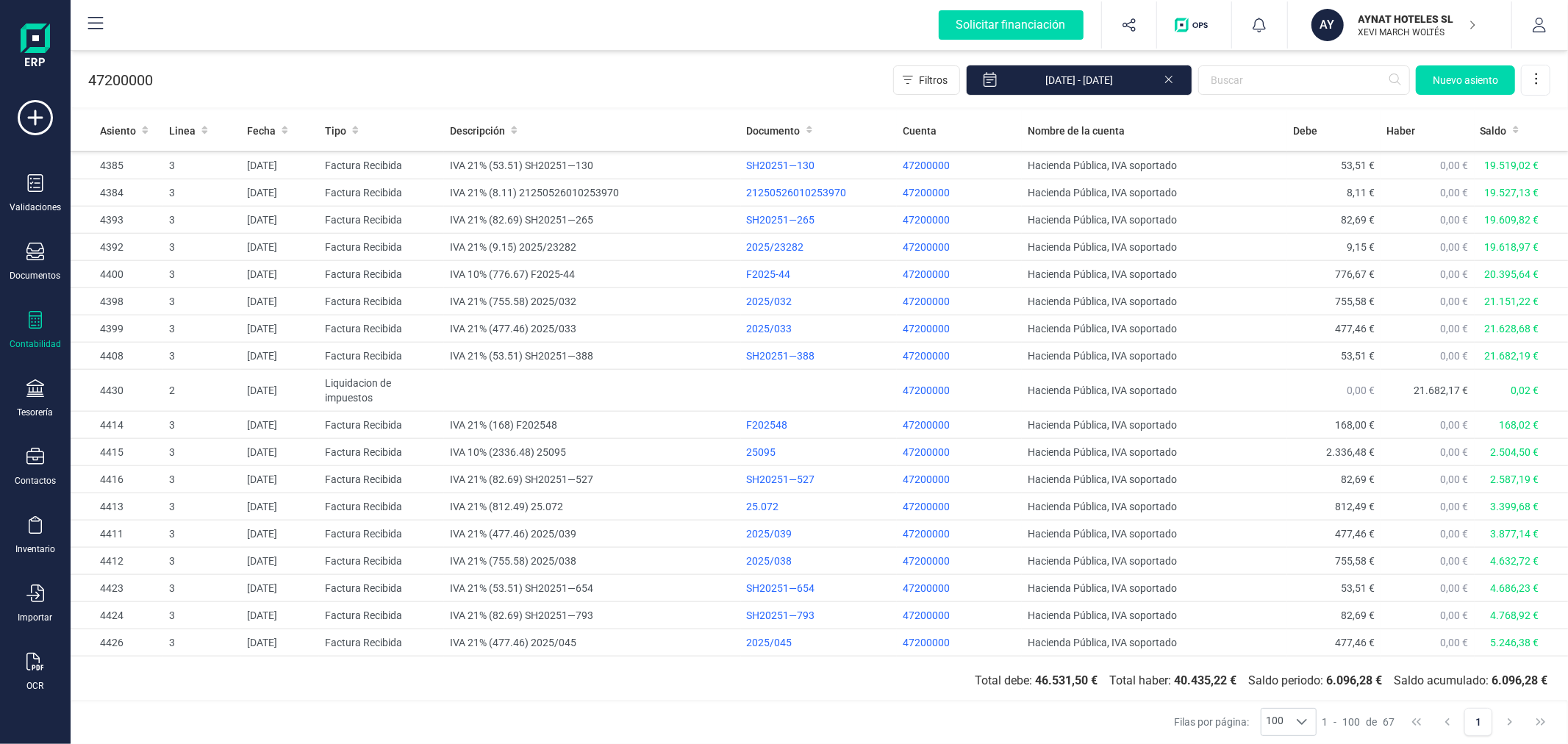
click at [1403, 27] on p "XEVI MARCH WOLTÉS" at bounding box center [1417, 32] width 117 height 12
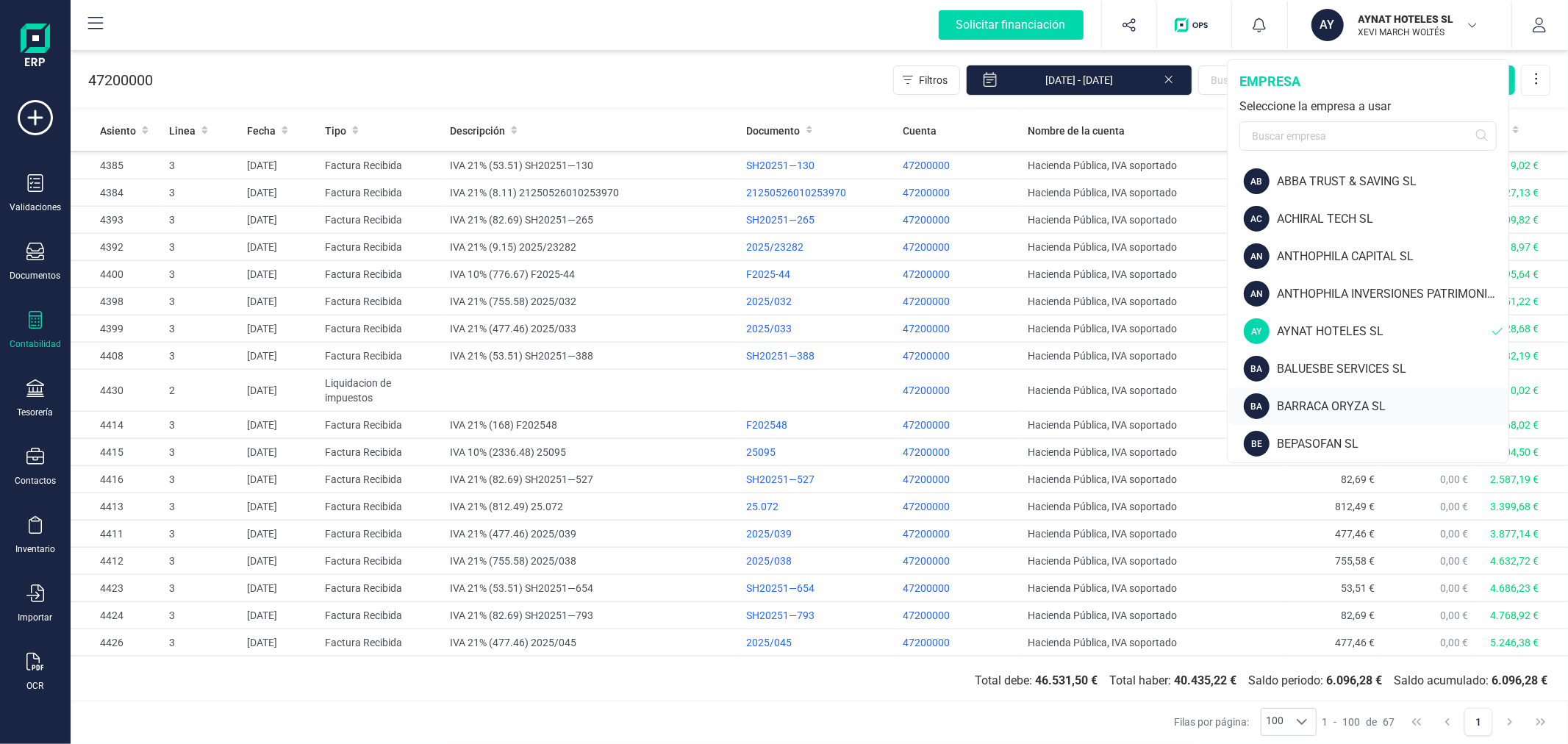
click at [1340, 393] on div "BA BARRACA ORYZA SL" at bounding box center [1369, 406] width 279 height 37
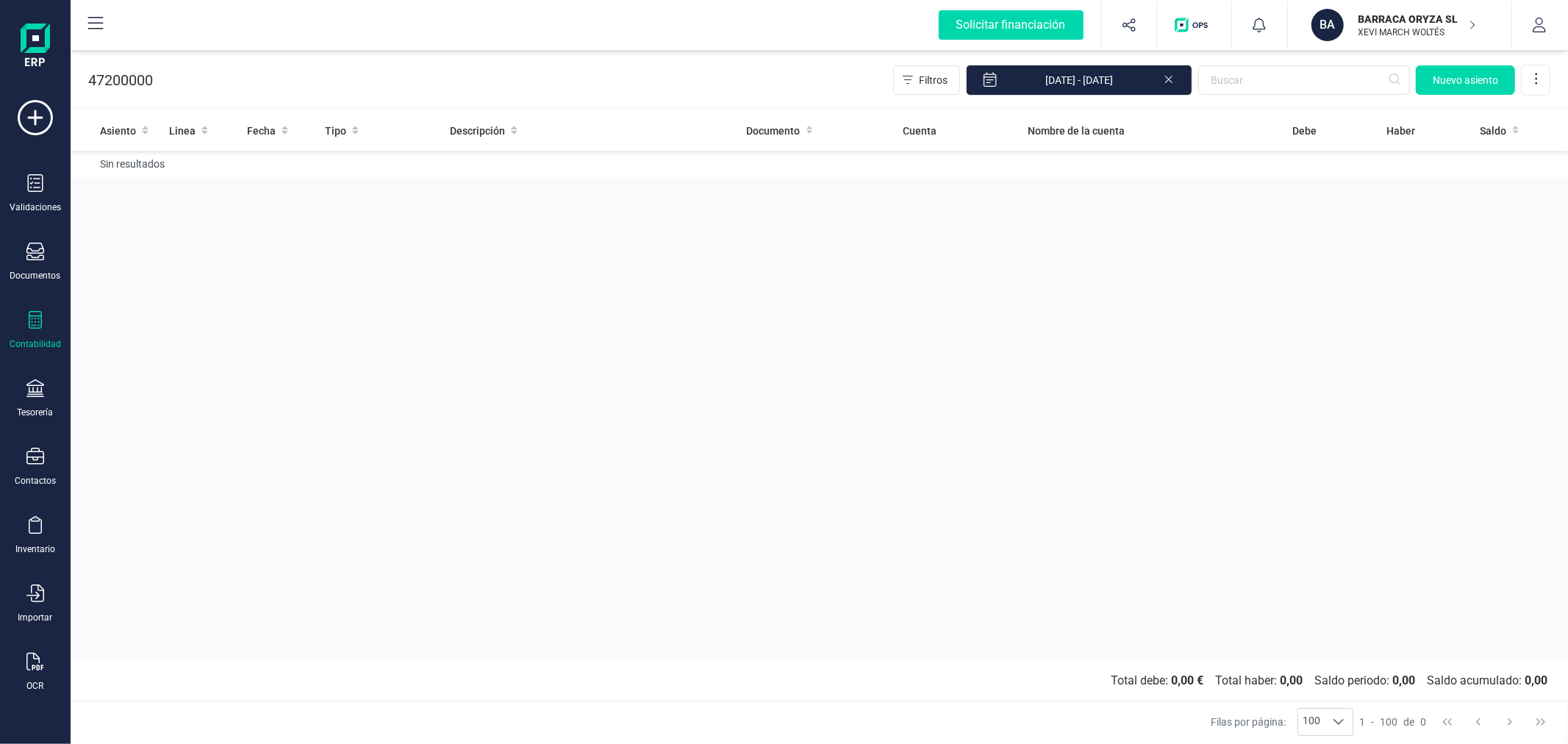
drag, startPoint x: 654, startPoint y: 244, endPoint x: 643, endPoint y: 228, distance: 19.4
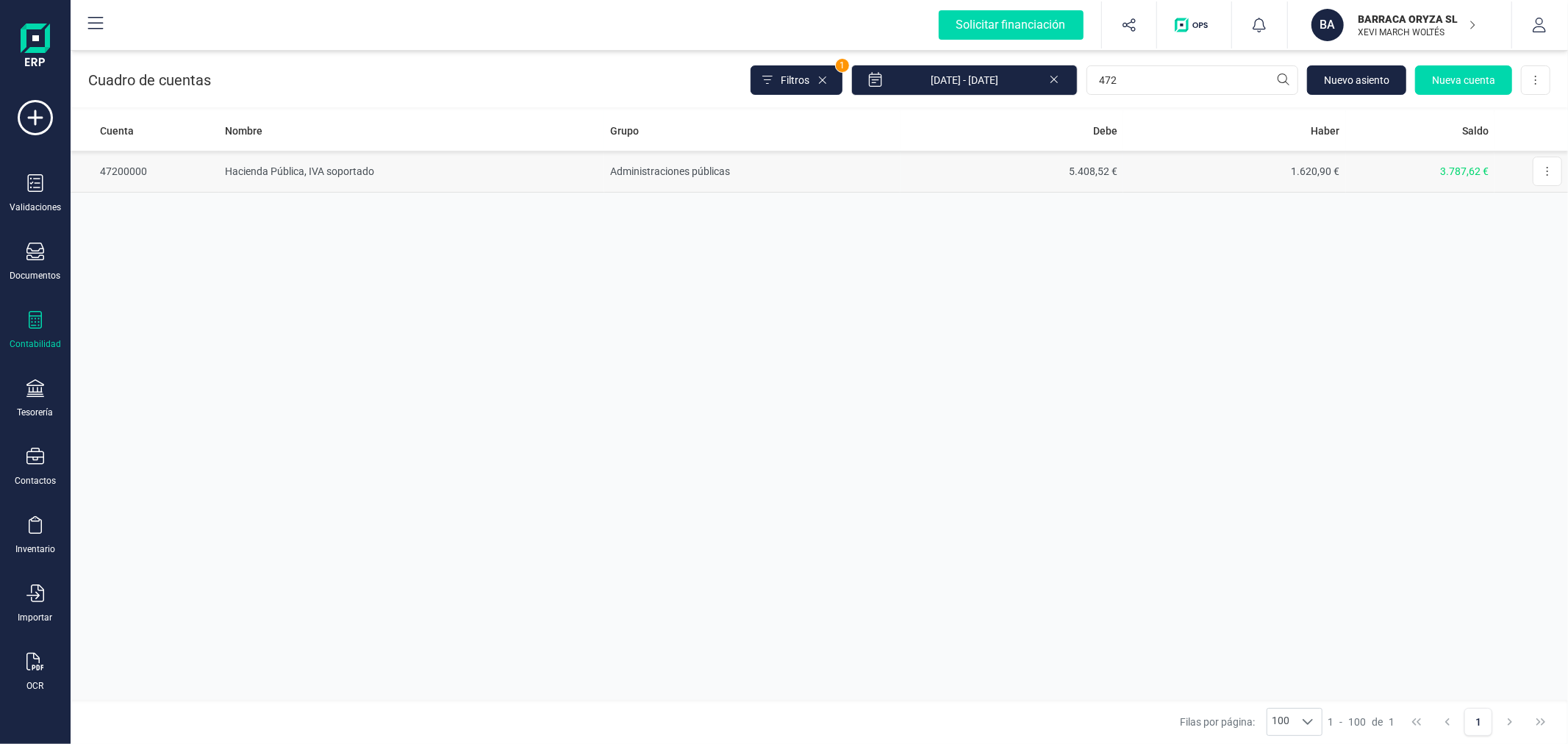
click at [821, 180] on td "Administraciones públicas" at bounding box center [752, 172] width 296 height 42
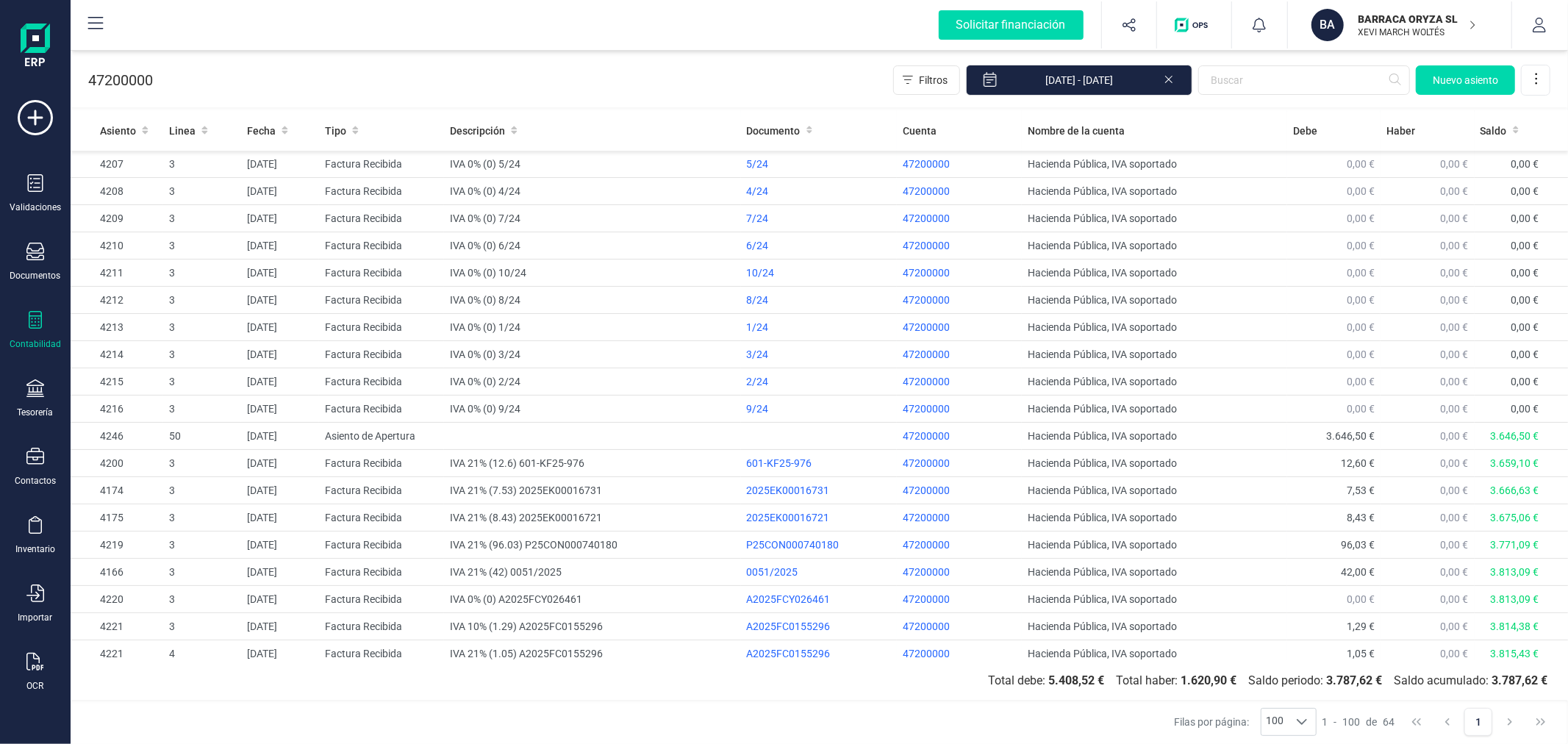
click at [1171, 84] on icon at bounding box center [1168, 77] width 12 height 15
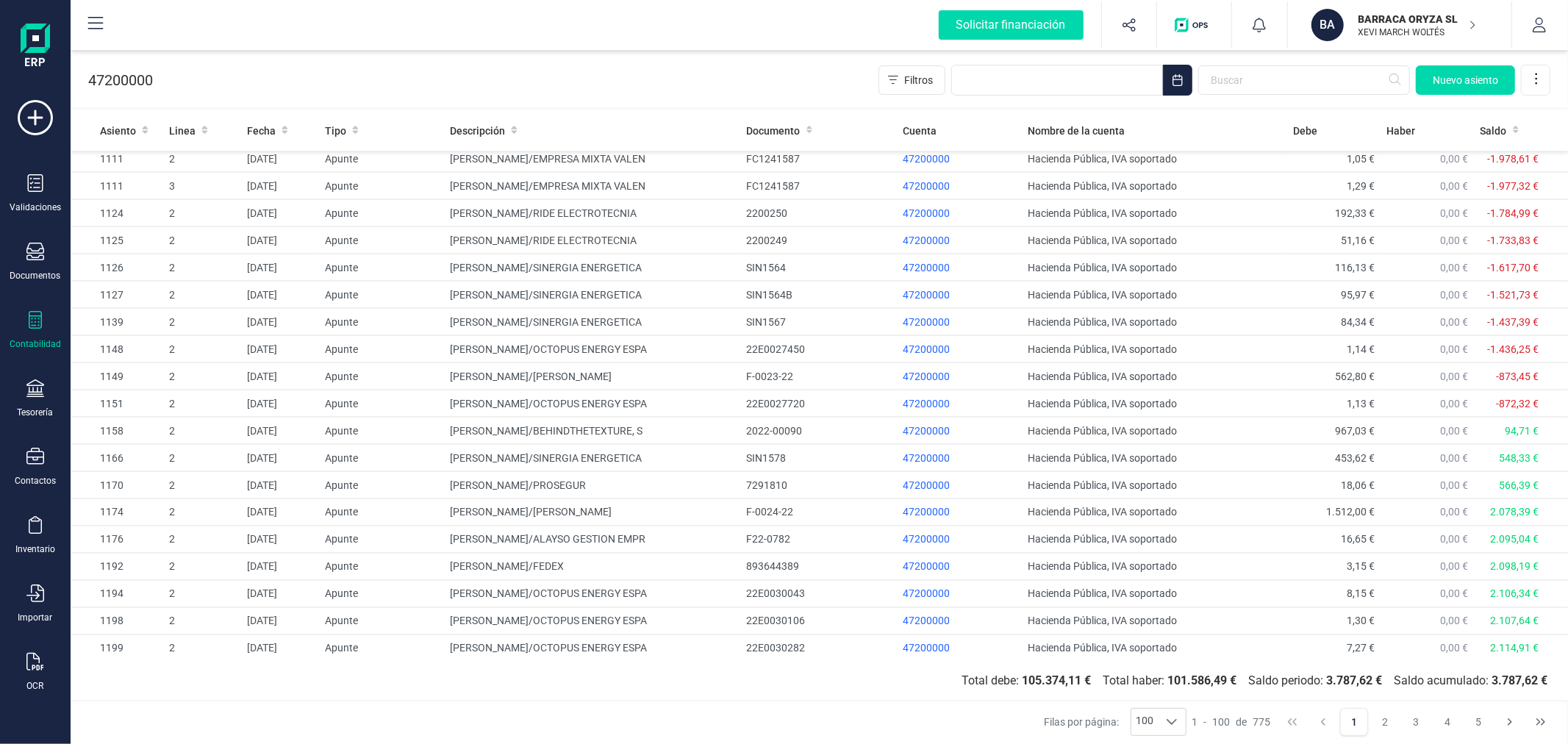
scroll to position [2216, 0]
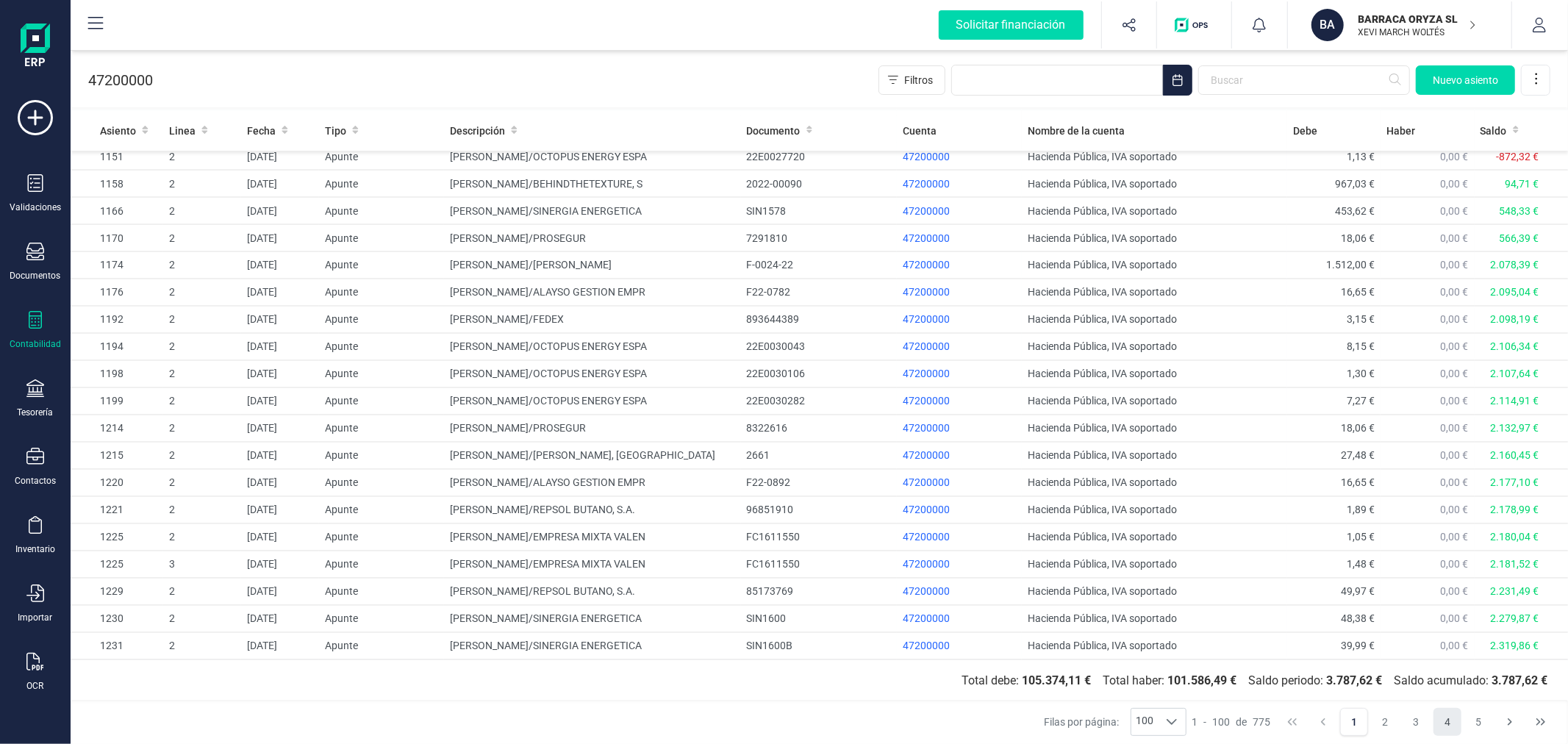
click at [1448, 721] on button "4" at bounding box center [1447, 721] width 28 height 28
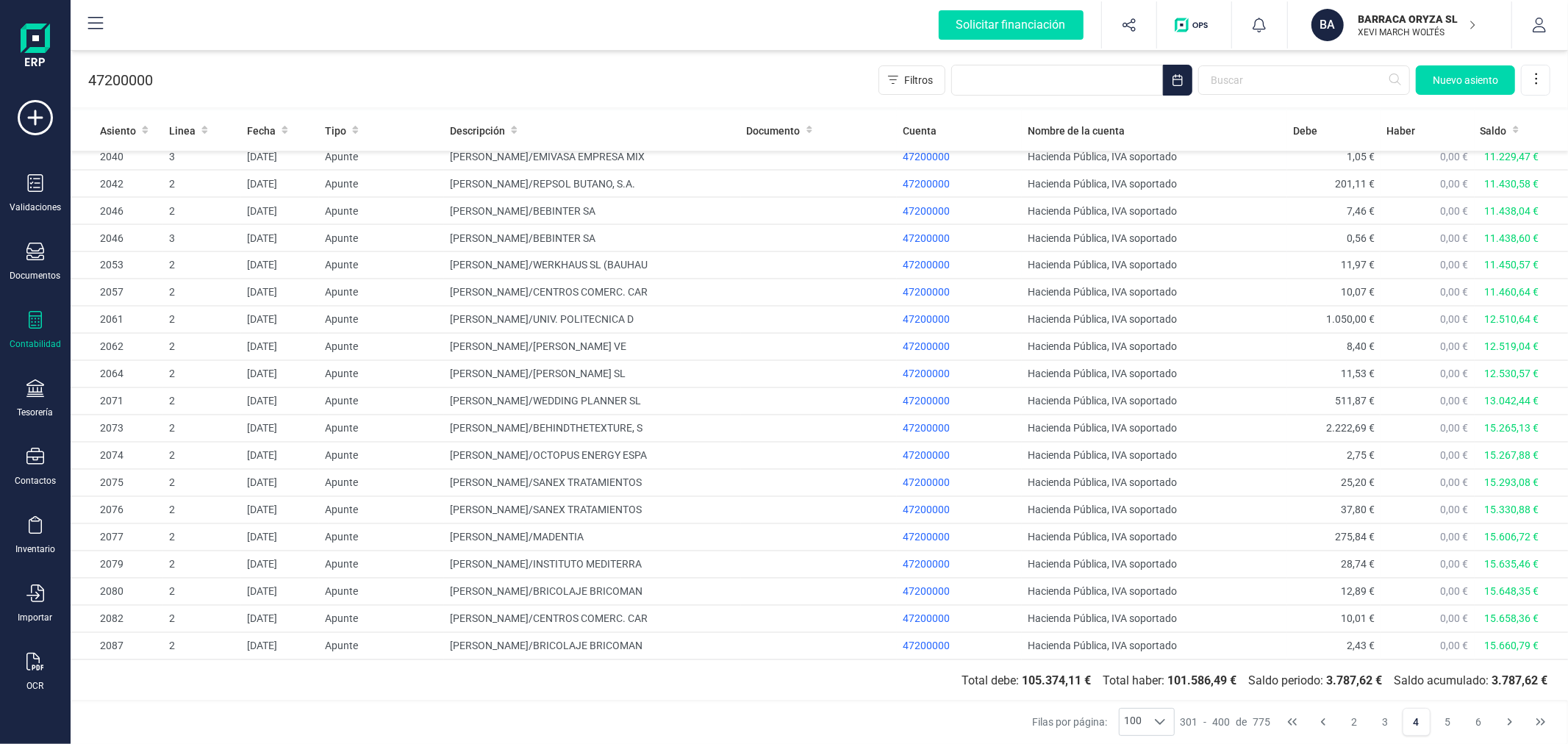
drag, startPoint x: 1481, startPoint y: 721, endPoint x: 1369, endPoint y: 604, distance: 162.0
click at [1481, 719] on button "6" at bounding box center [1478, 721] width 28 height 28
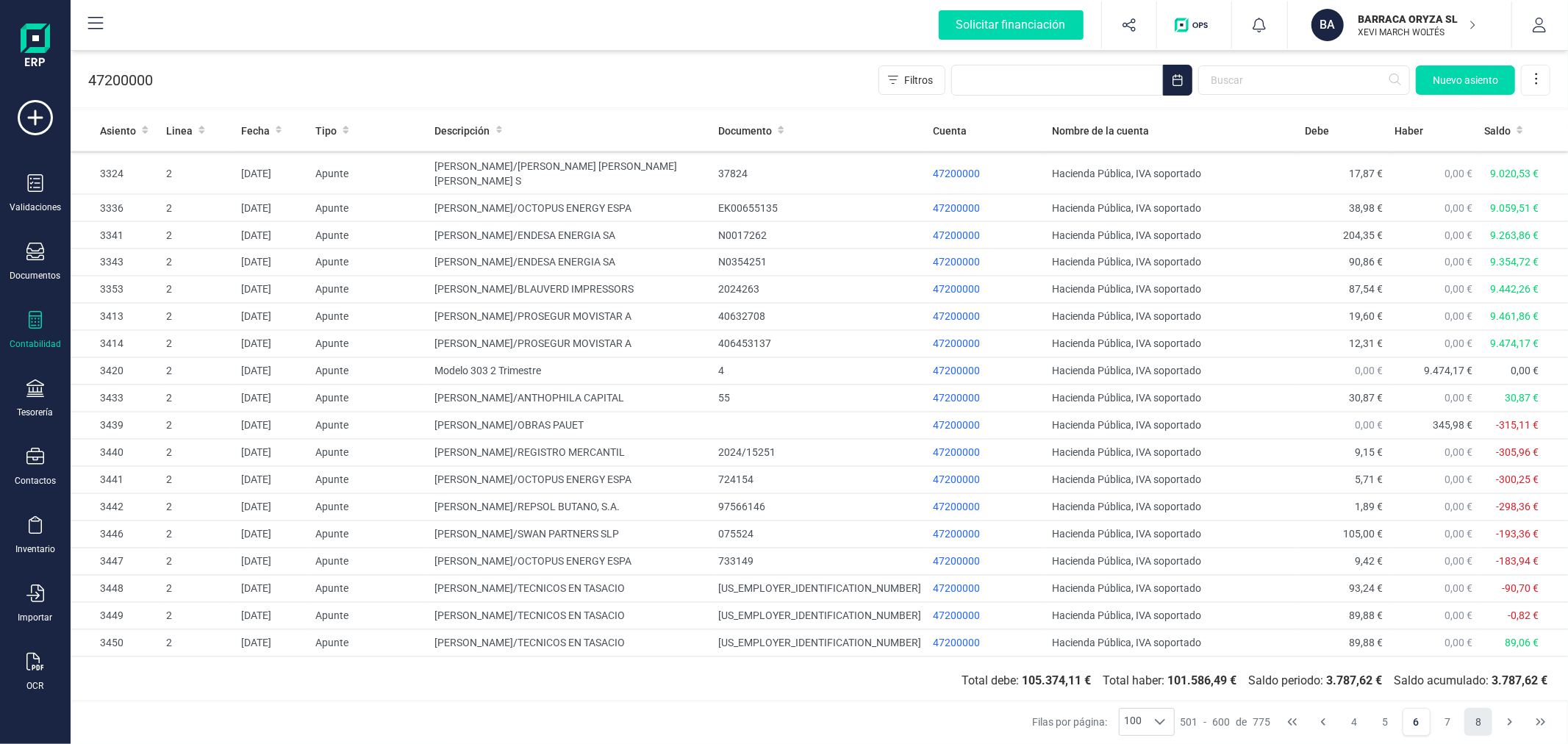
click at [1475, 724] on button "8" at bounding box center [1478, 721] width 28 height 28
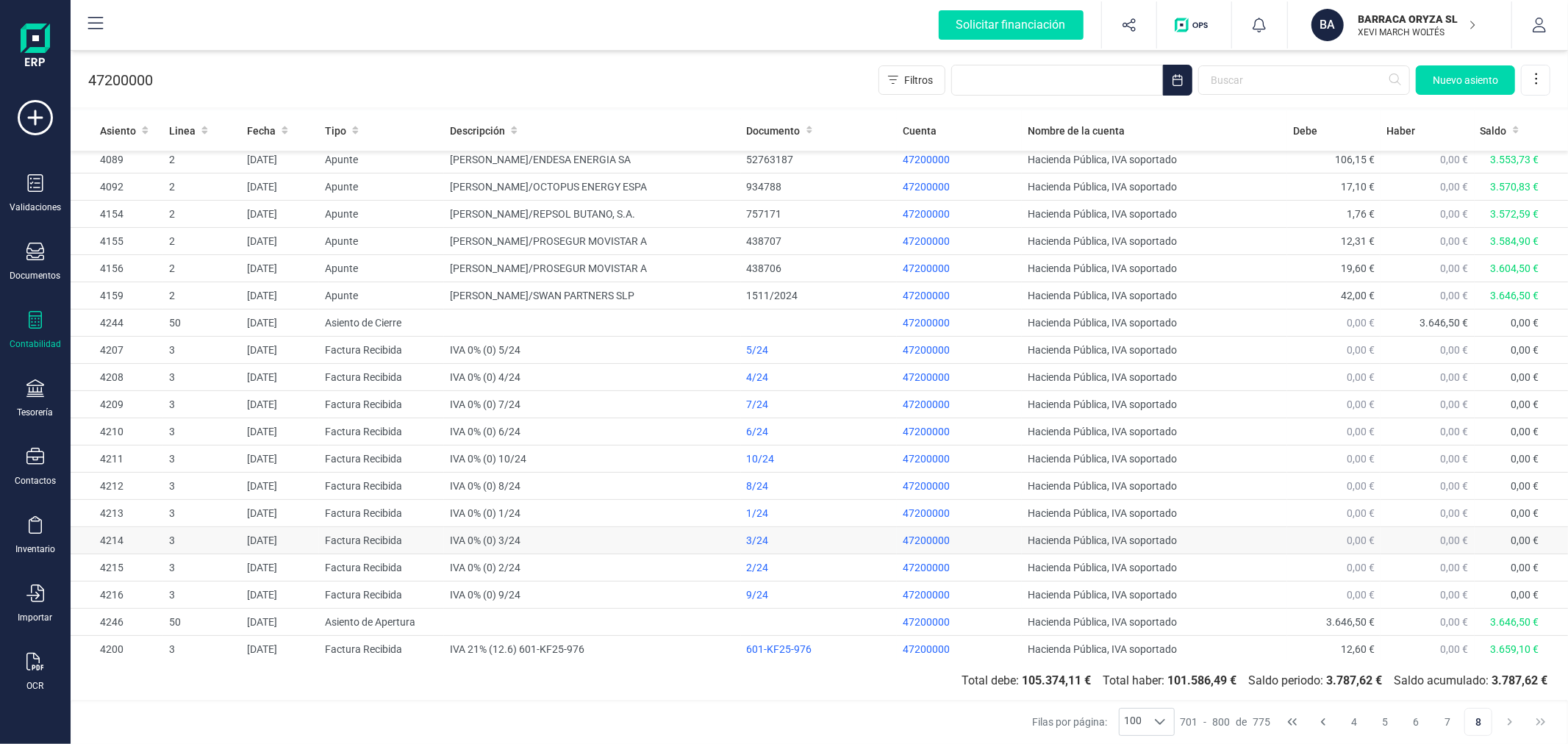
scroll to position [0, 0]
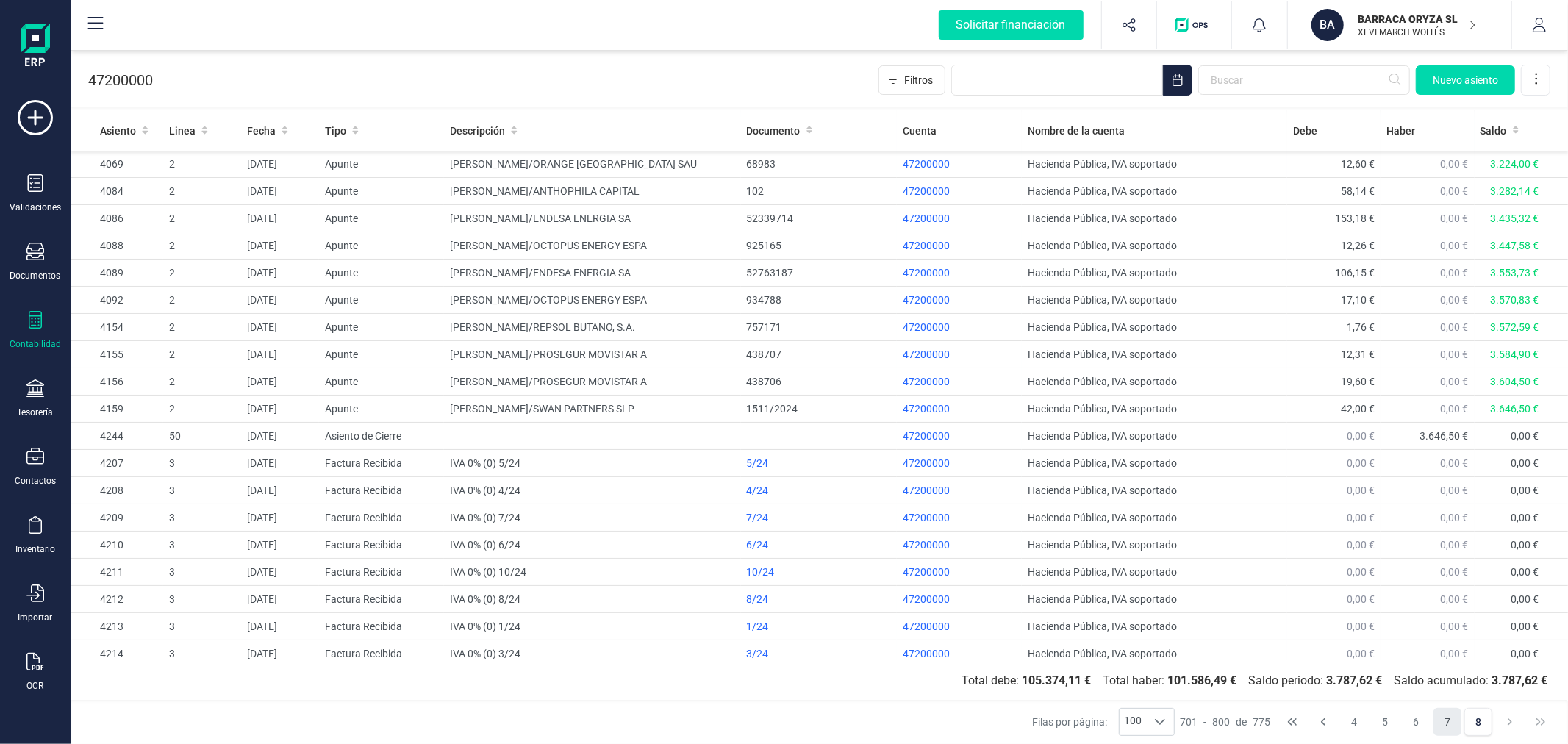
click at [1444, 716] on button "7" at bounding box center [1447, 721] width 28 height 28
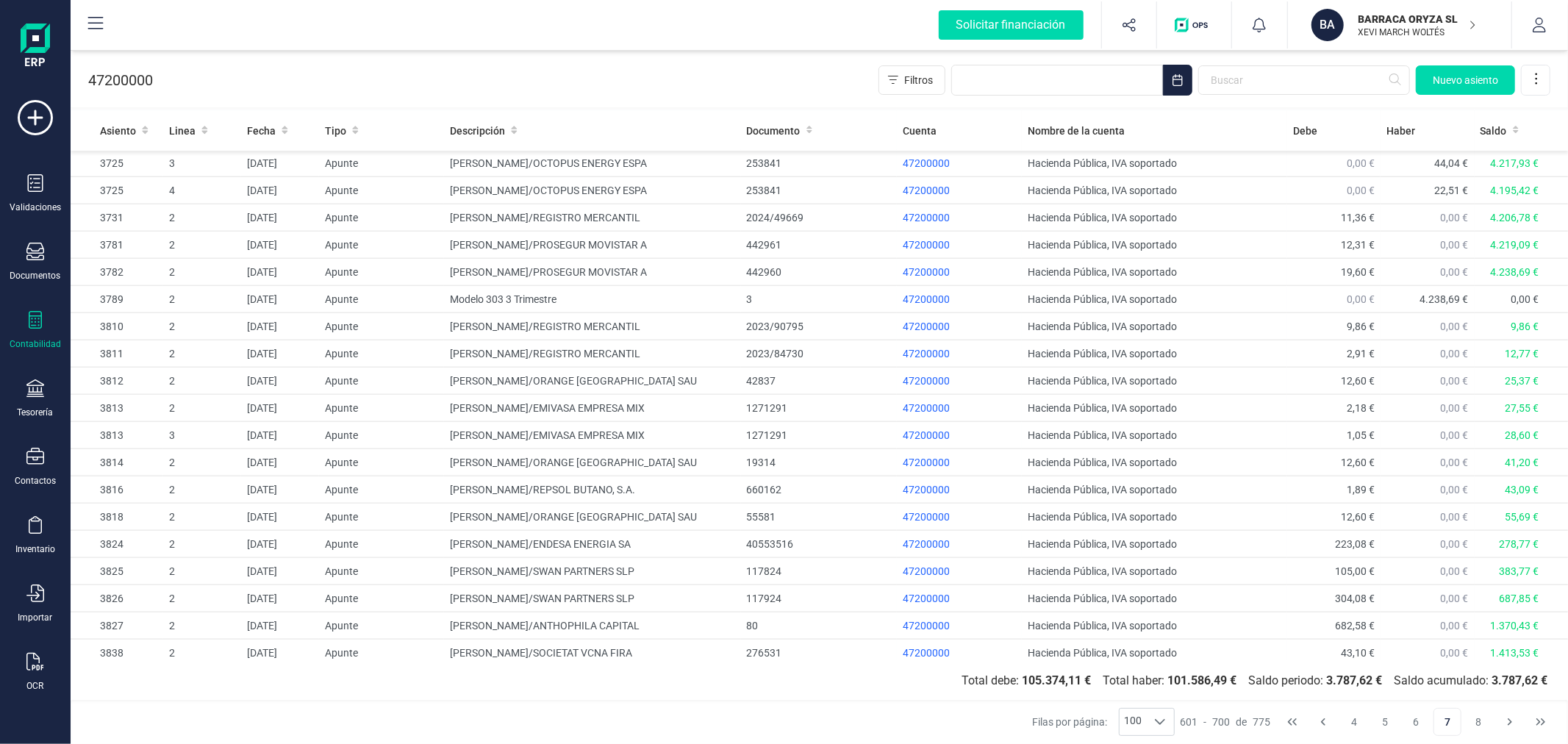
scroll to position [1388, 0]
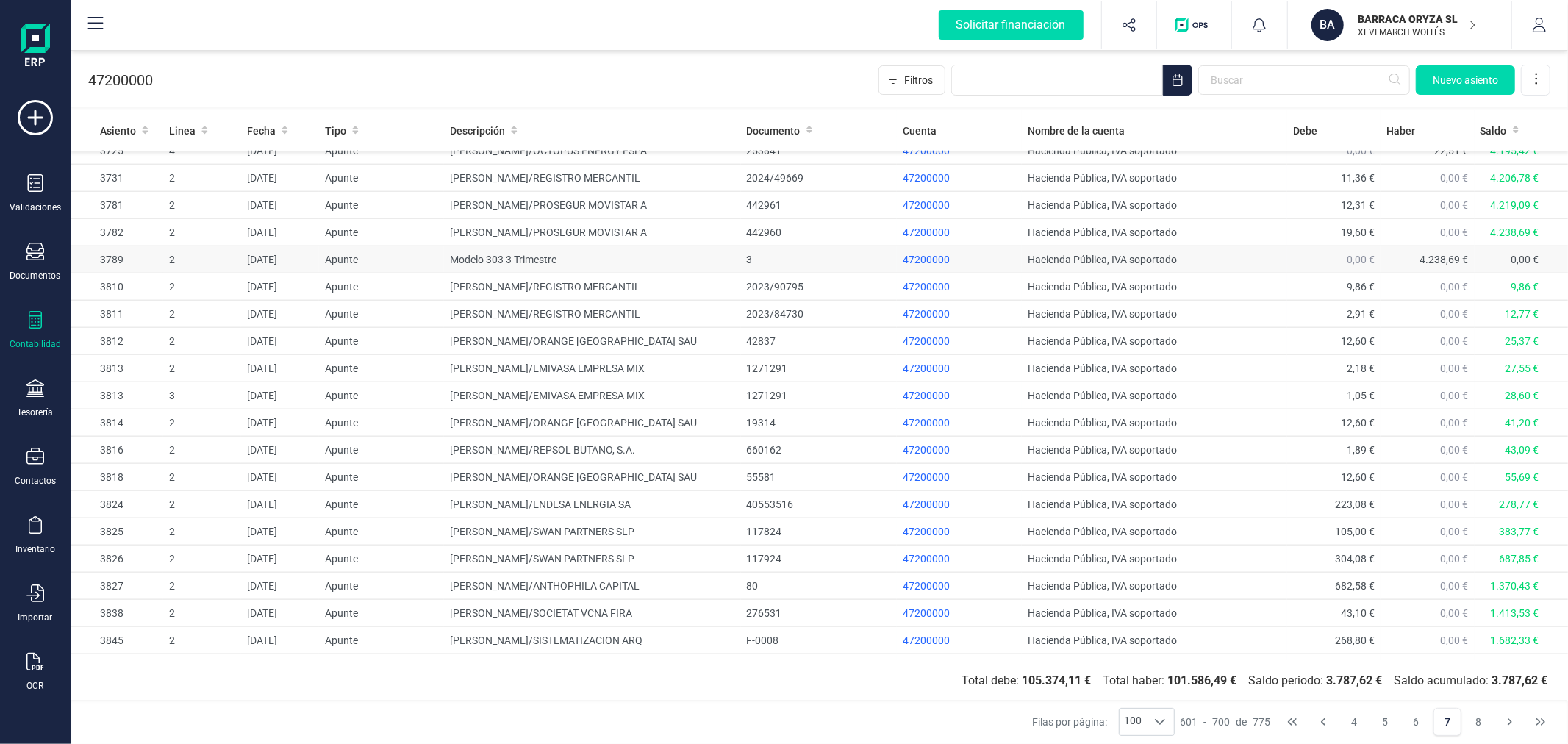
drag, startPoint x: 1220, startPoint y: 257, endPoint x: 1233, endPoint y: 254, distance: 13.3
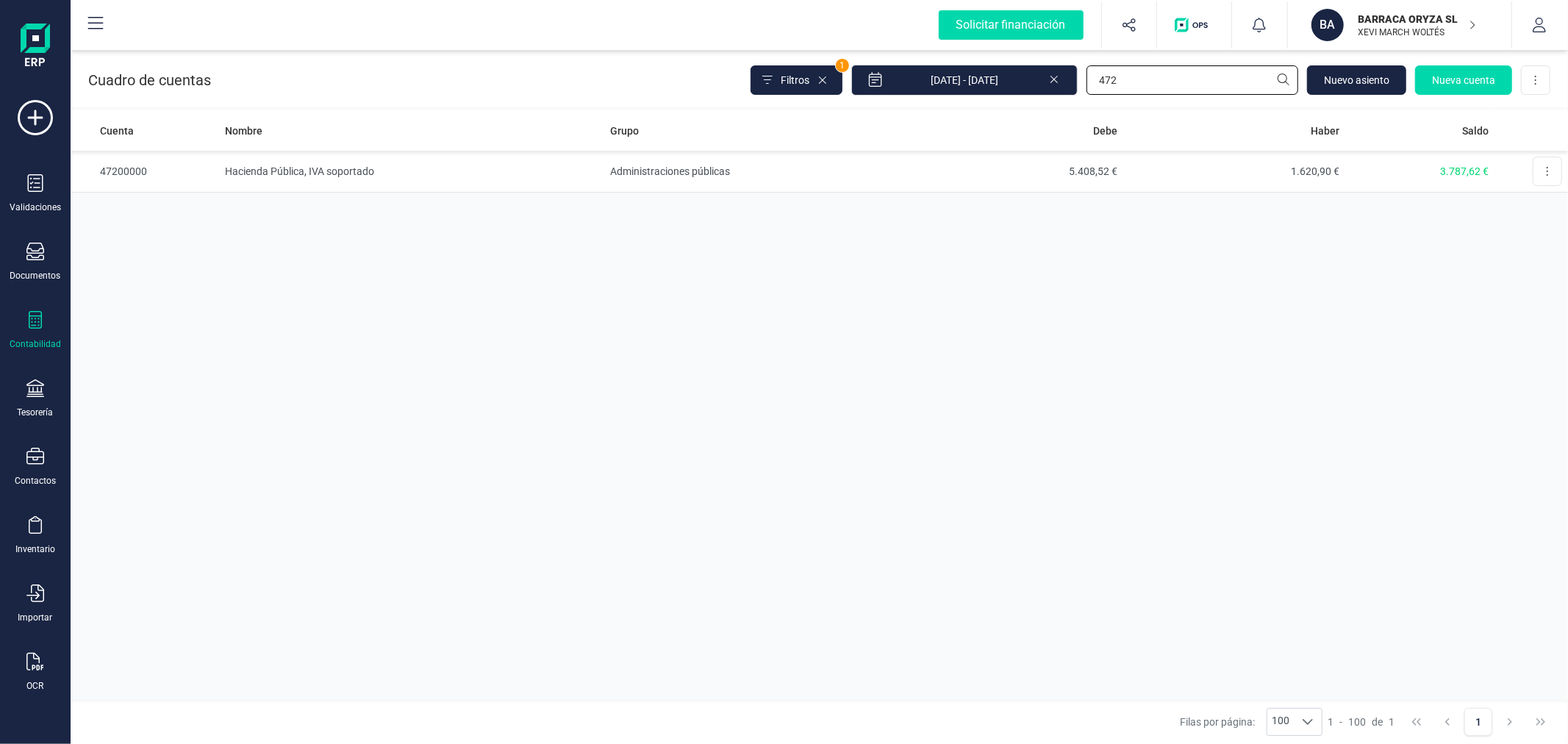
click at [1202, 66] on input "472" at bounding box center [1192, 80] width 212 height 29
type input "477"
click at [1136, 173] on td "8.995,29 €" at bounding box center [1235, 172] width 223 height 42
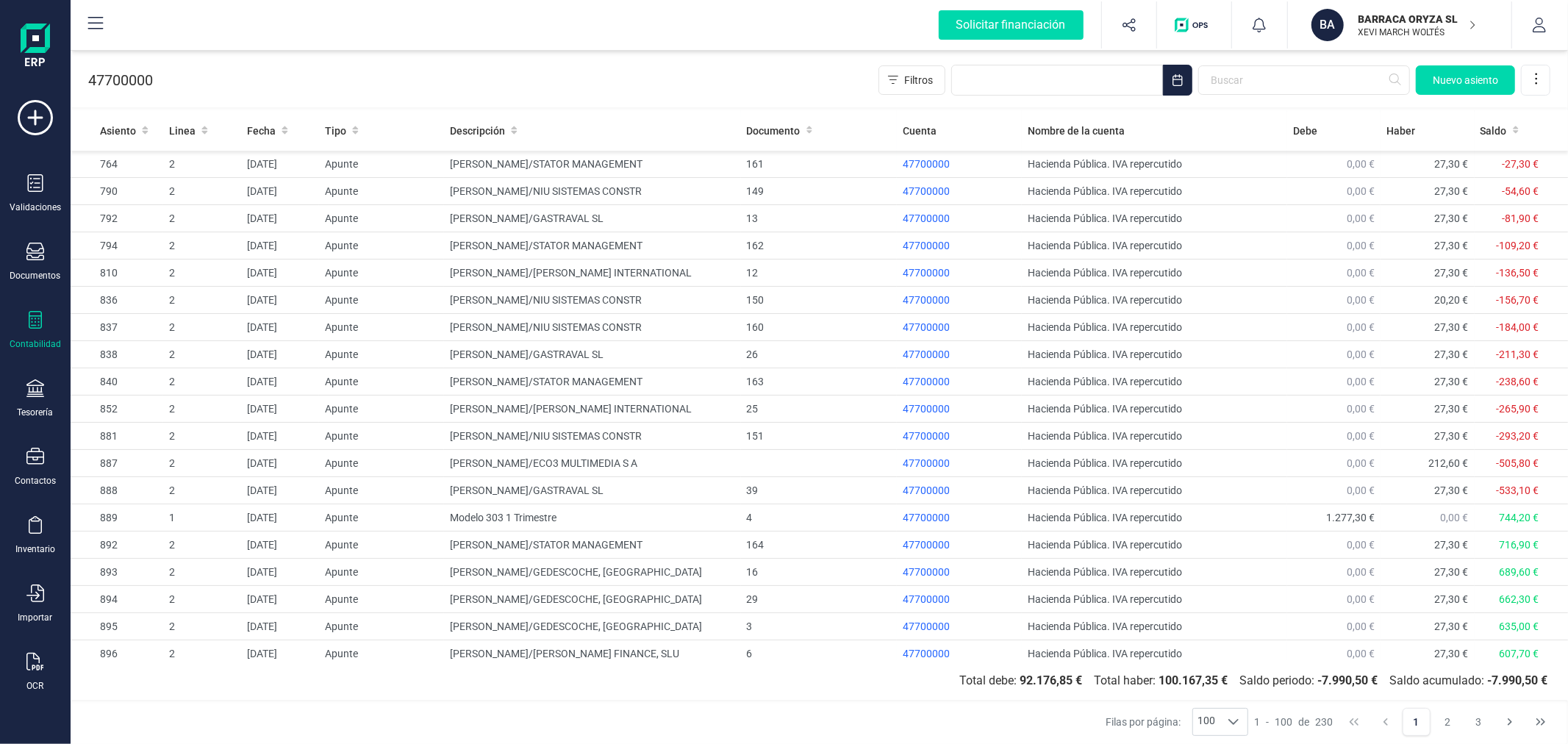
drag, startPoint x: 1478, startPoint y: 718, endPoint x: 1449, endPoint y: 688, distance: 41.7
click at [1478, 717] on button "3" at bounding box center [1478, 721] width 28 height 28
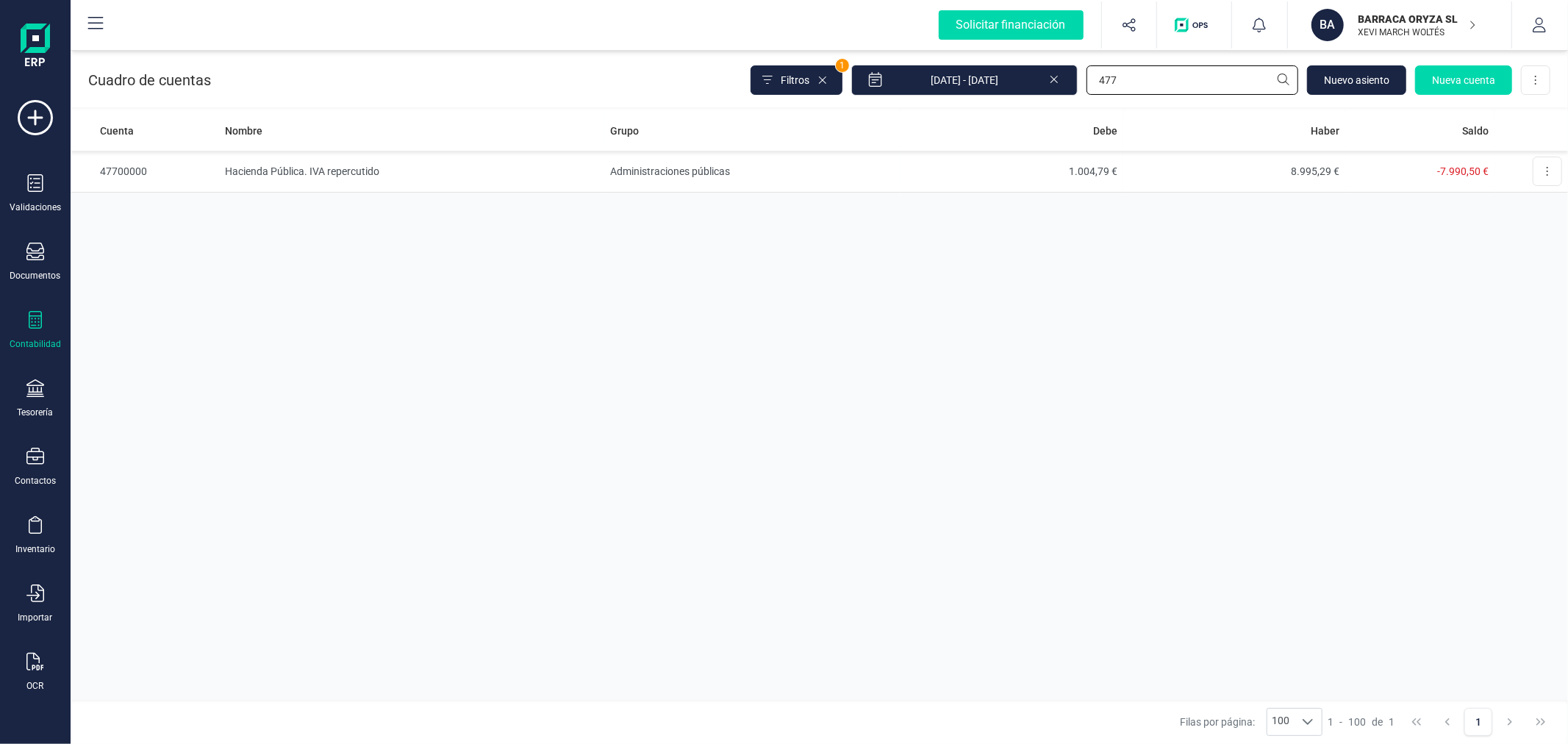
click at [1188, 76] on input "477" at bounding box center [1192, 80] width 212 height 29
type input "475"
click at [750, 171] on td "Administraciones públicas" at bounding box center [752, 172] width 296 height 42
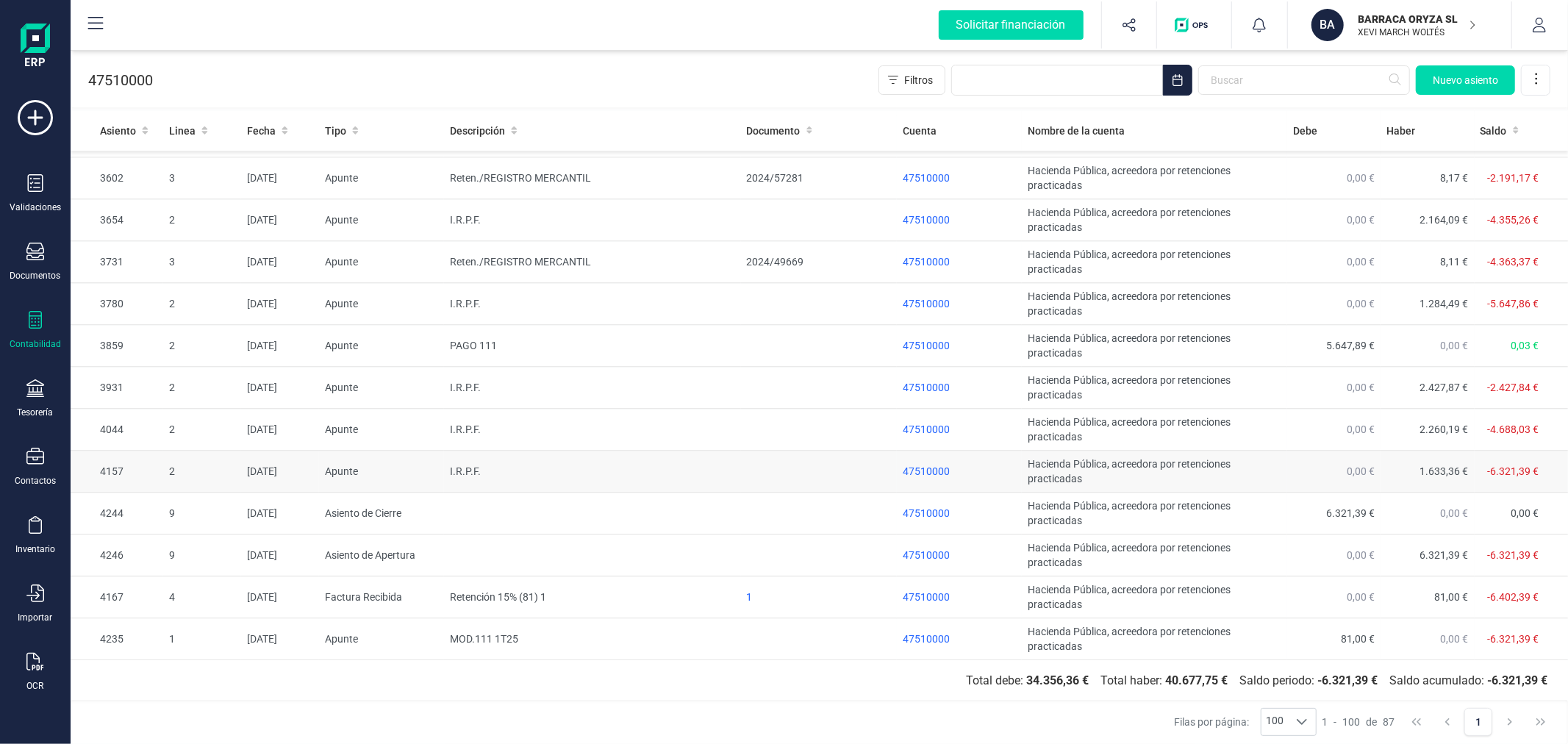
scroll to position [3140, 0]
drag, startPoint x: 622, startPoint y: 444, endPoint x: 612, endPoint y: 443, distance: 10.0
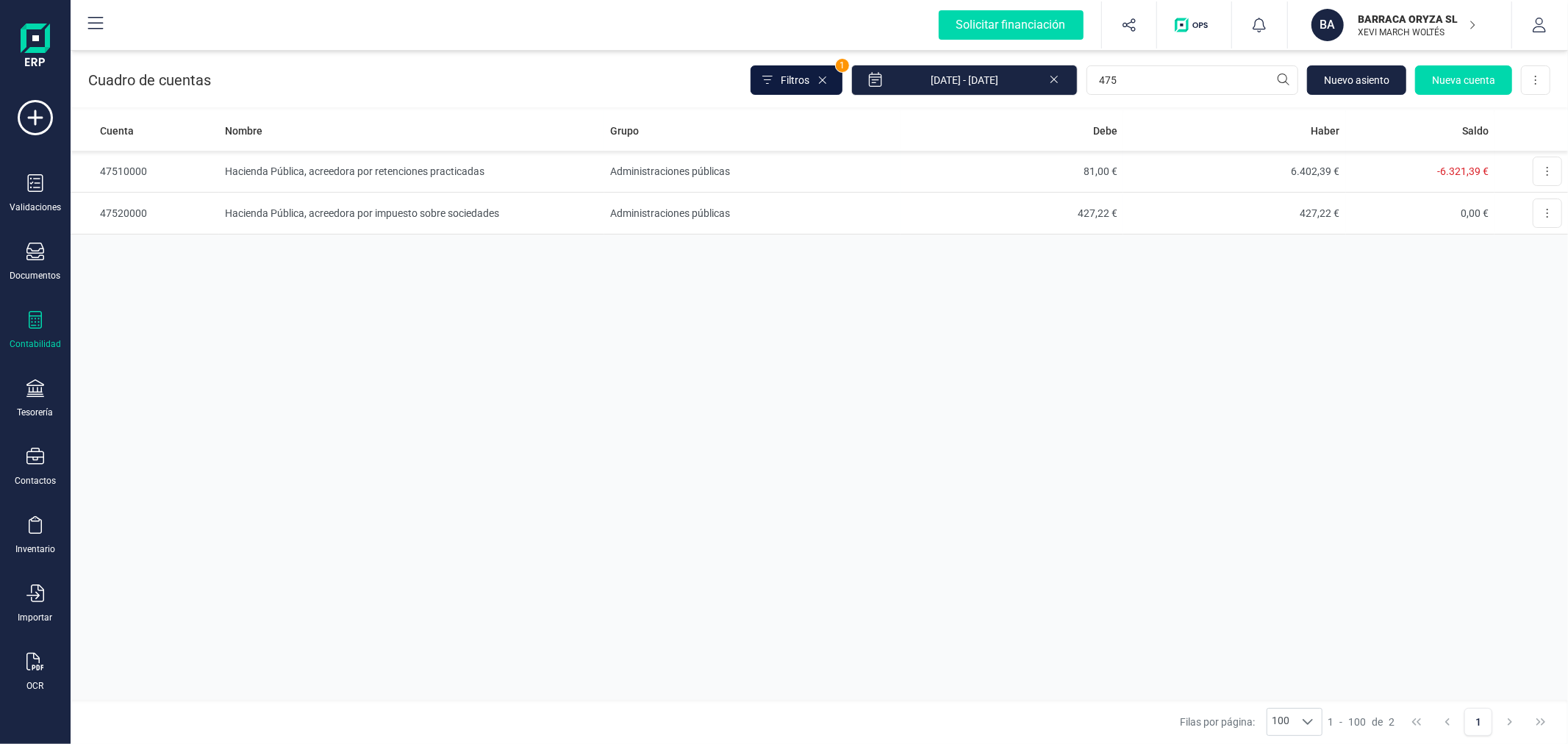
click at [805, 73] on span "Filtros" at bounding box center [795, 80] width 28 height 15
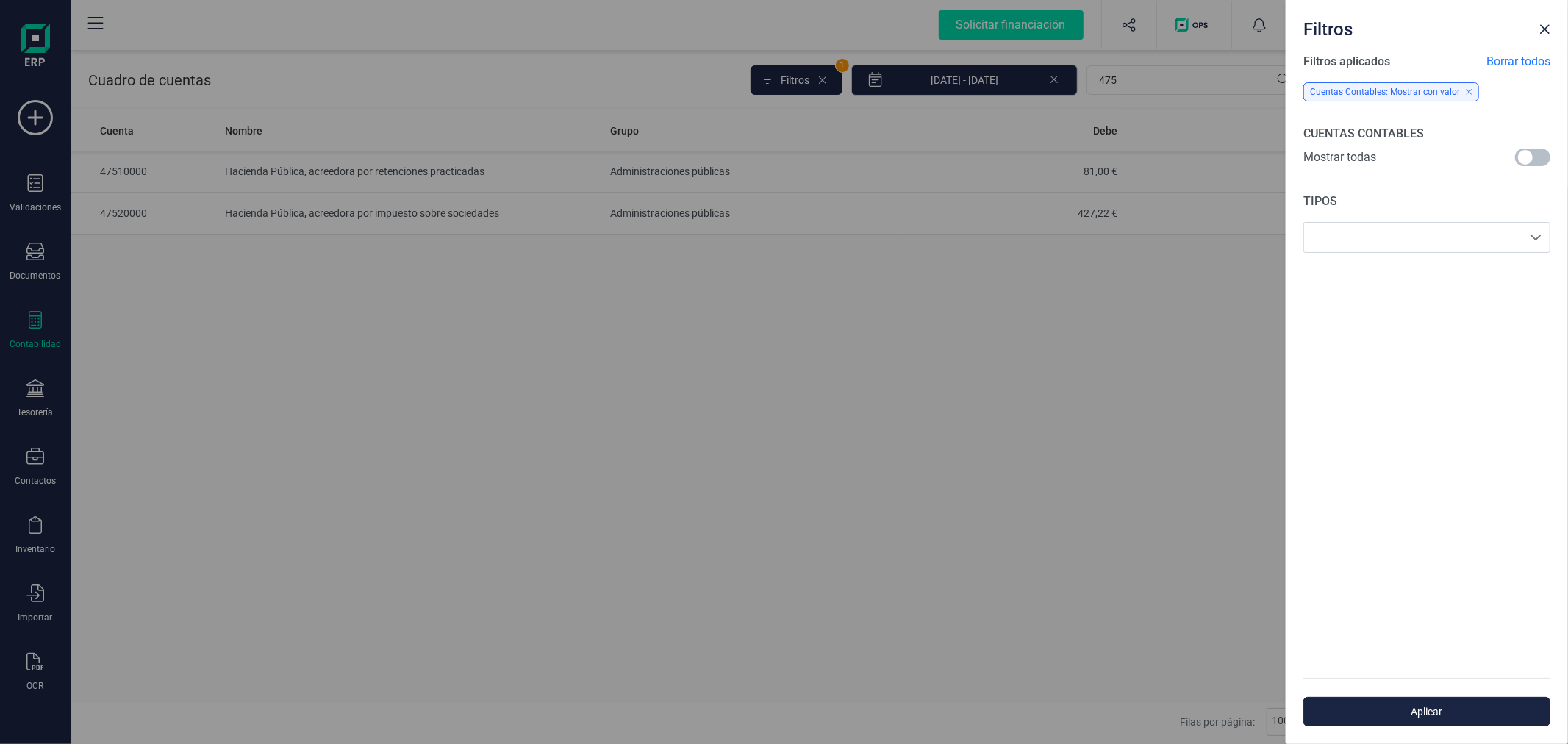
click at [1537, 155] on span at bounding box center [1533, 157] width 36 height 18
click at [1405, 709] on span "Aplicar" at bounding box center [1427, 711] width 213 height 15
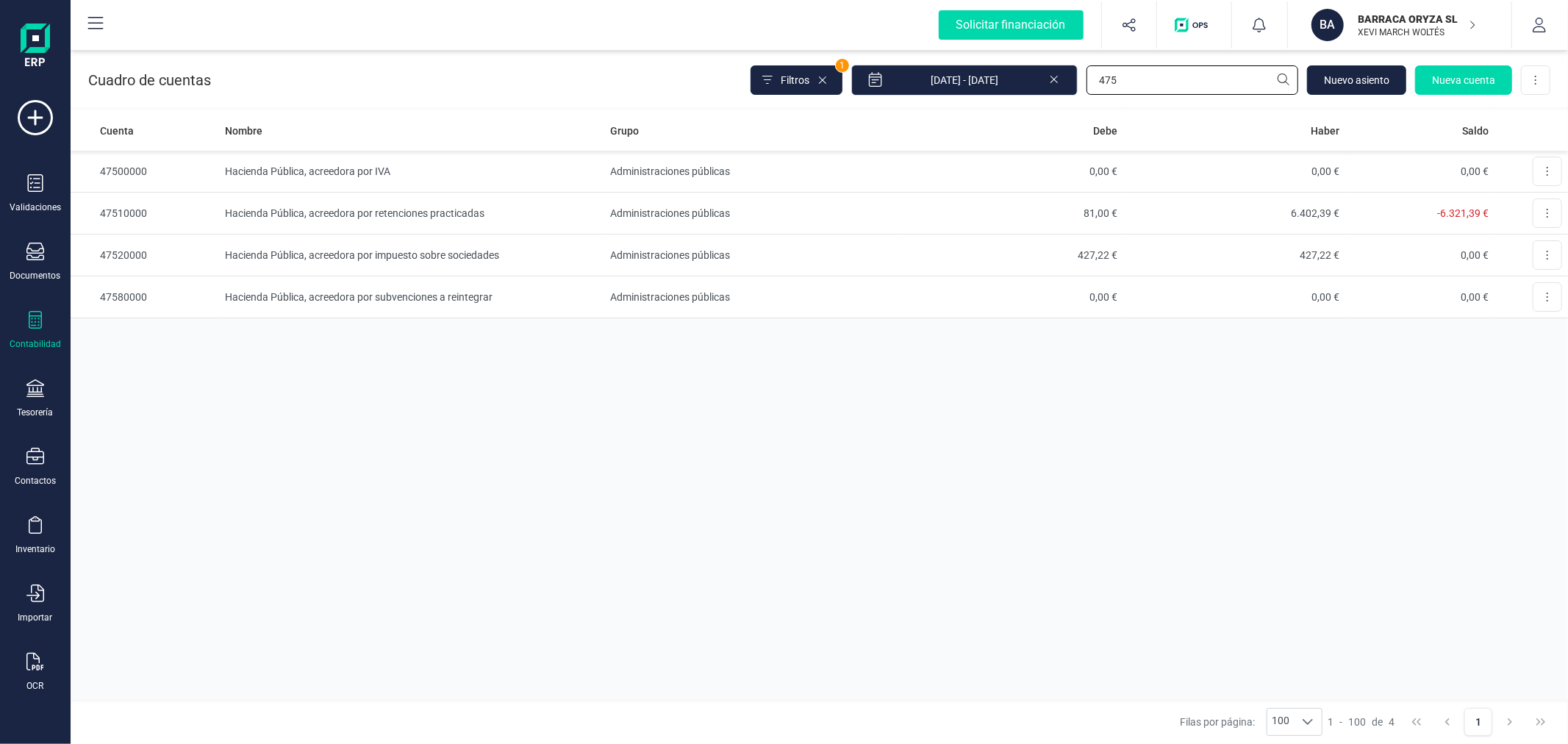
click at [1193, 84] on input "475" at bounding box center [1192, 80] width 212 height 29
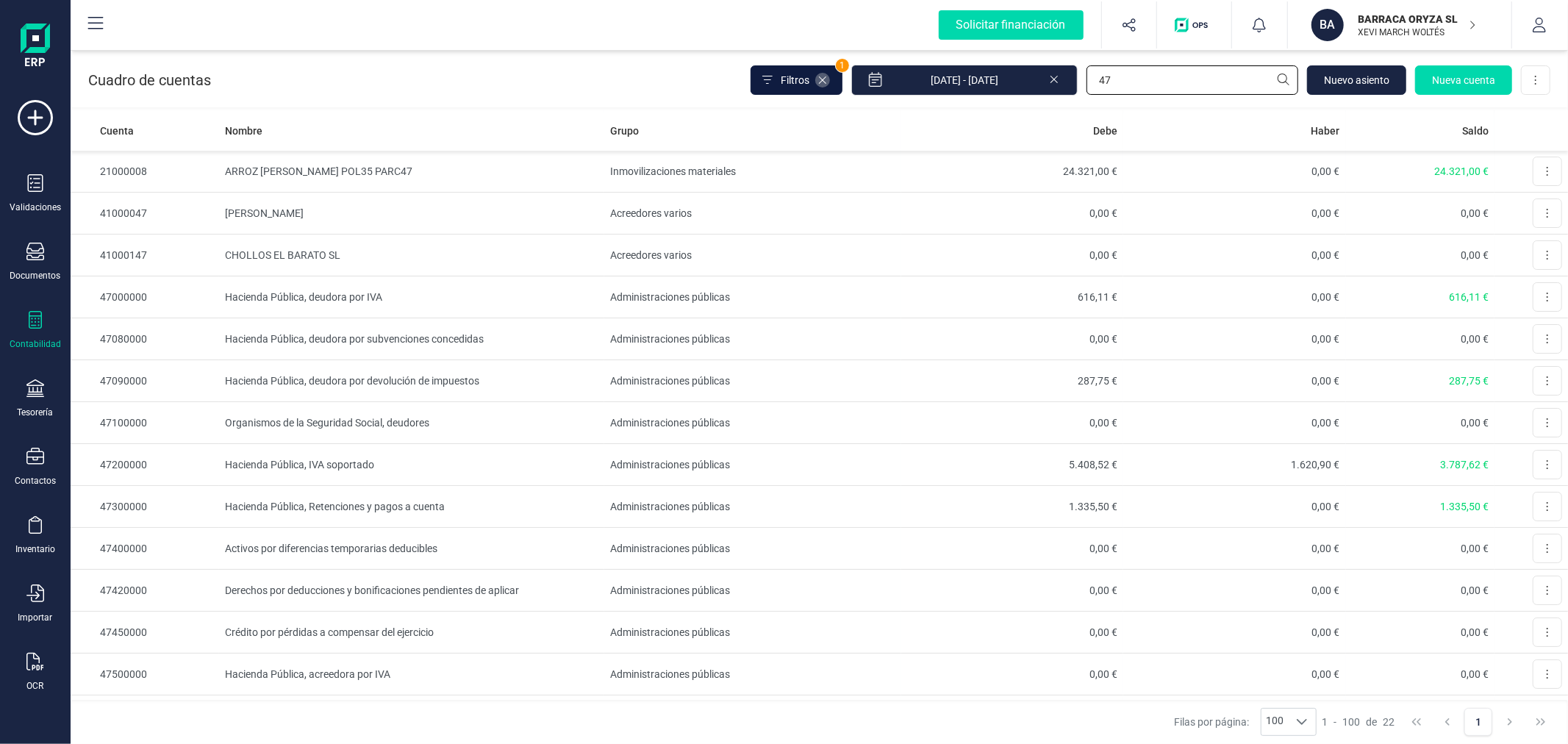
type input "47"
click at [828, 81] on icon at bounding box center [822, 80] width 12 height 12
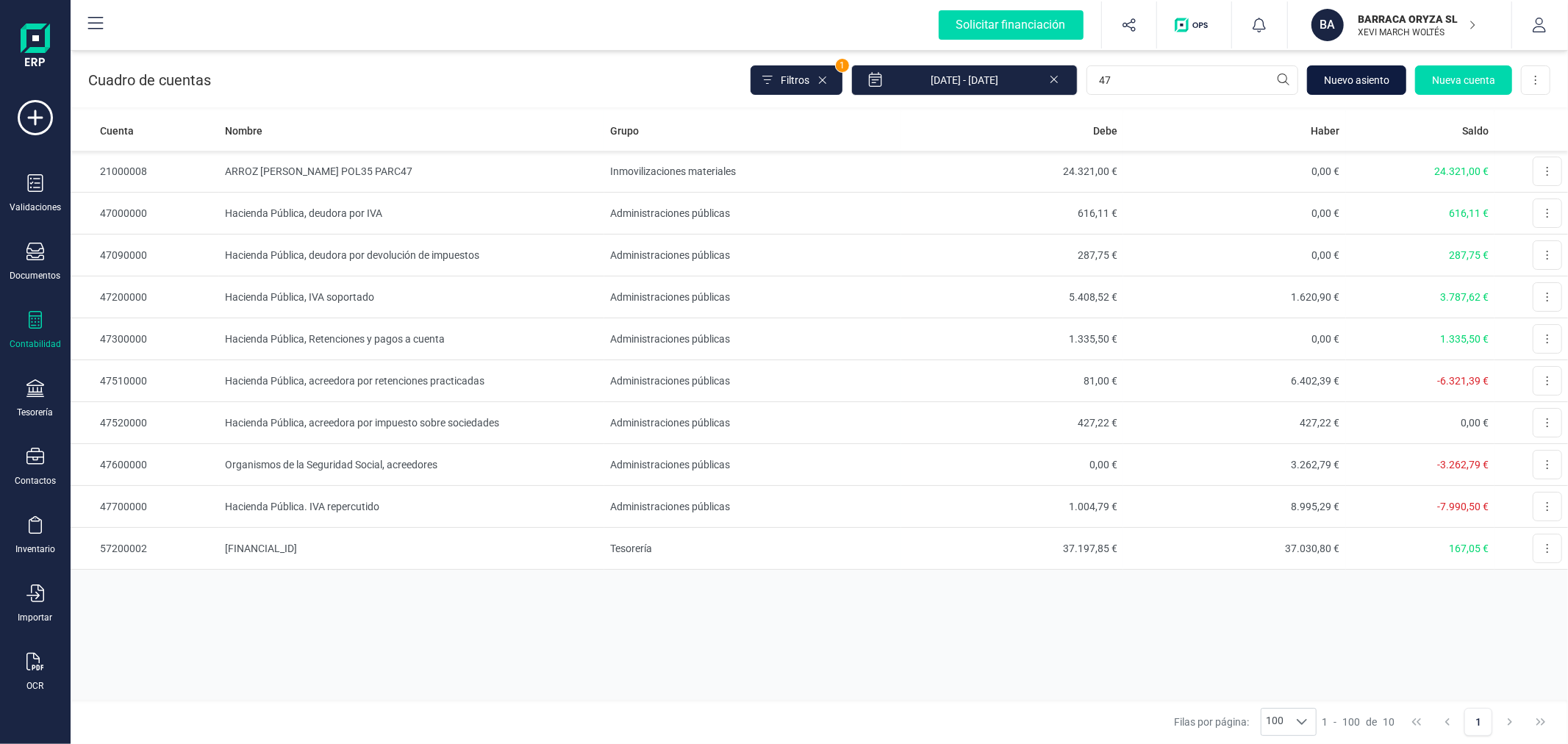
click at [1369, 82] on span "Nuevo asiento" at bounding box center [1357, 80] width 66 height 15
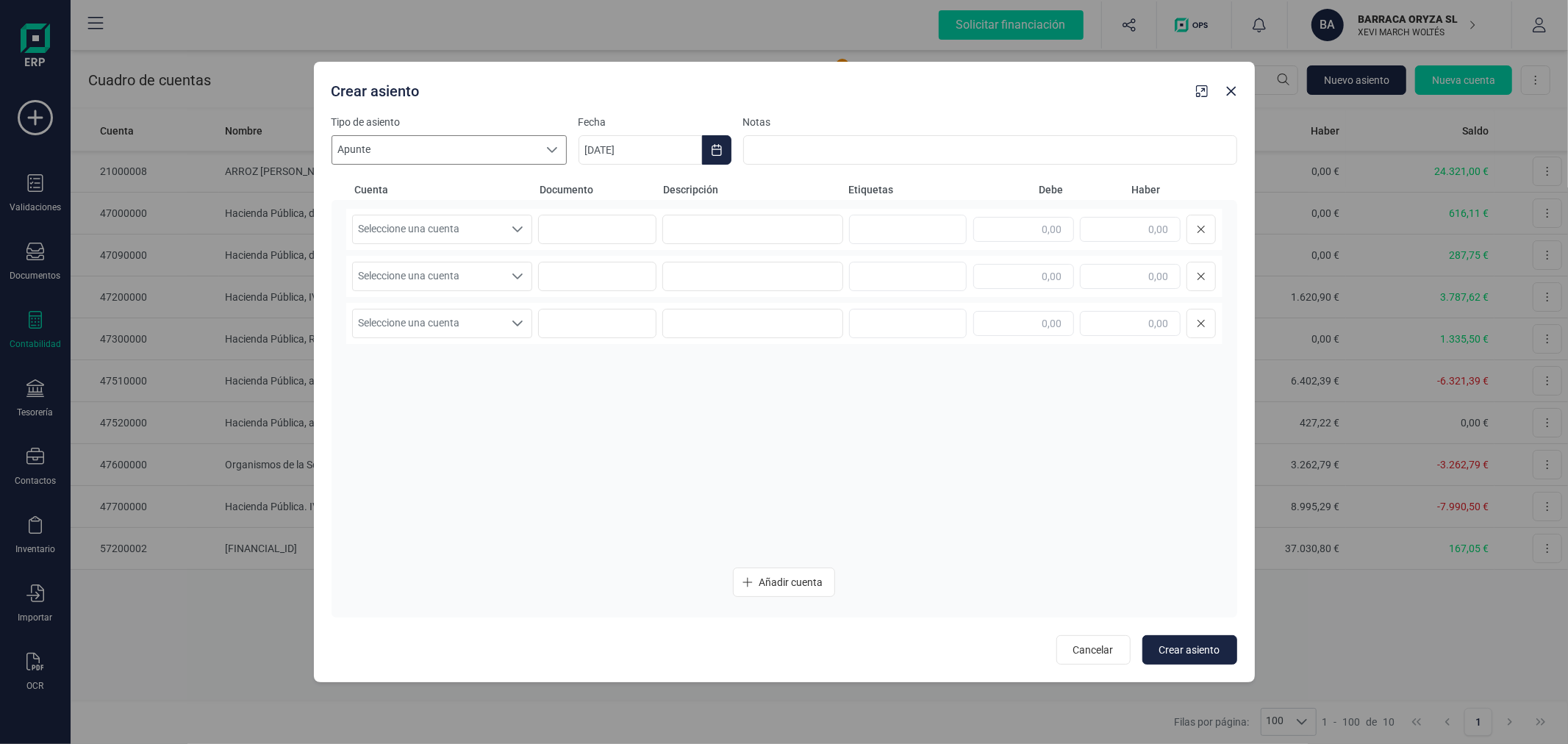
click at [541, 156] on div at bounding box center [551, 149] width 28 height 28
click at [456, 294] on span "Liquidacion de impuestos" at bounding box center [401, 292] width 116 height 15
click at [703, 147] on button "Choose Date" at bounding box center [716, 149] width 29 height 29
click at [767, 201] on button "agosto" at bounding box center [755, 194] width 38 height 23
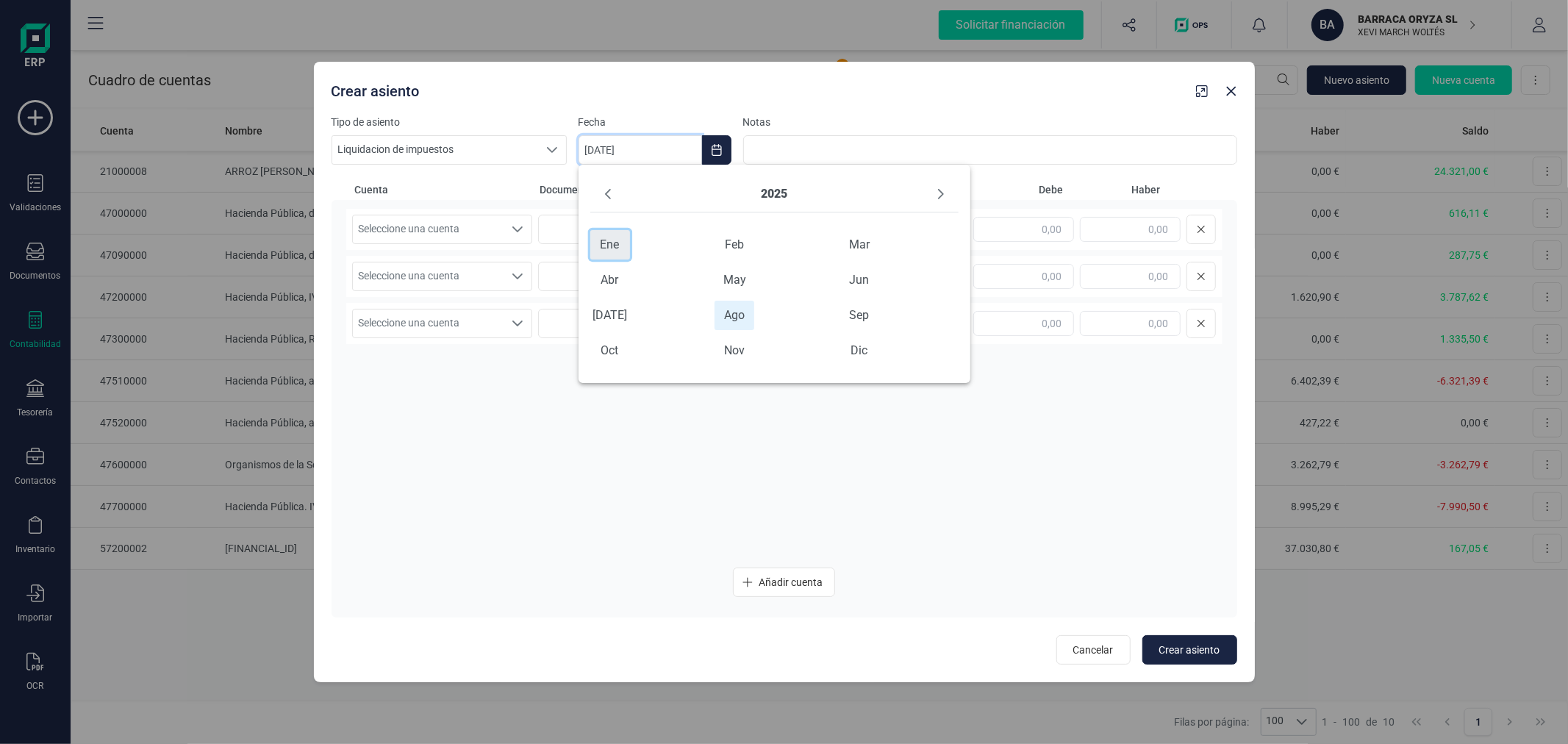
click at [609, 244] on span "ene" at bounding box center [610, 244] width 40 height 29
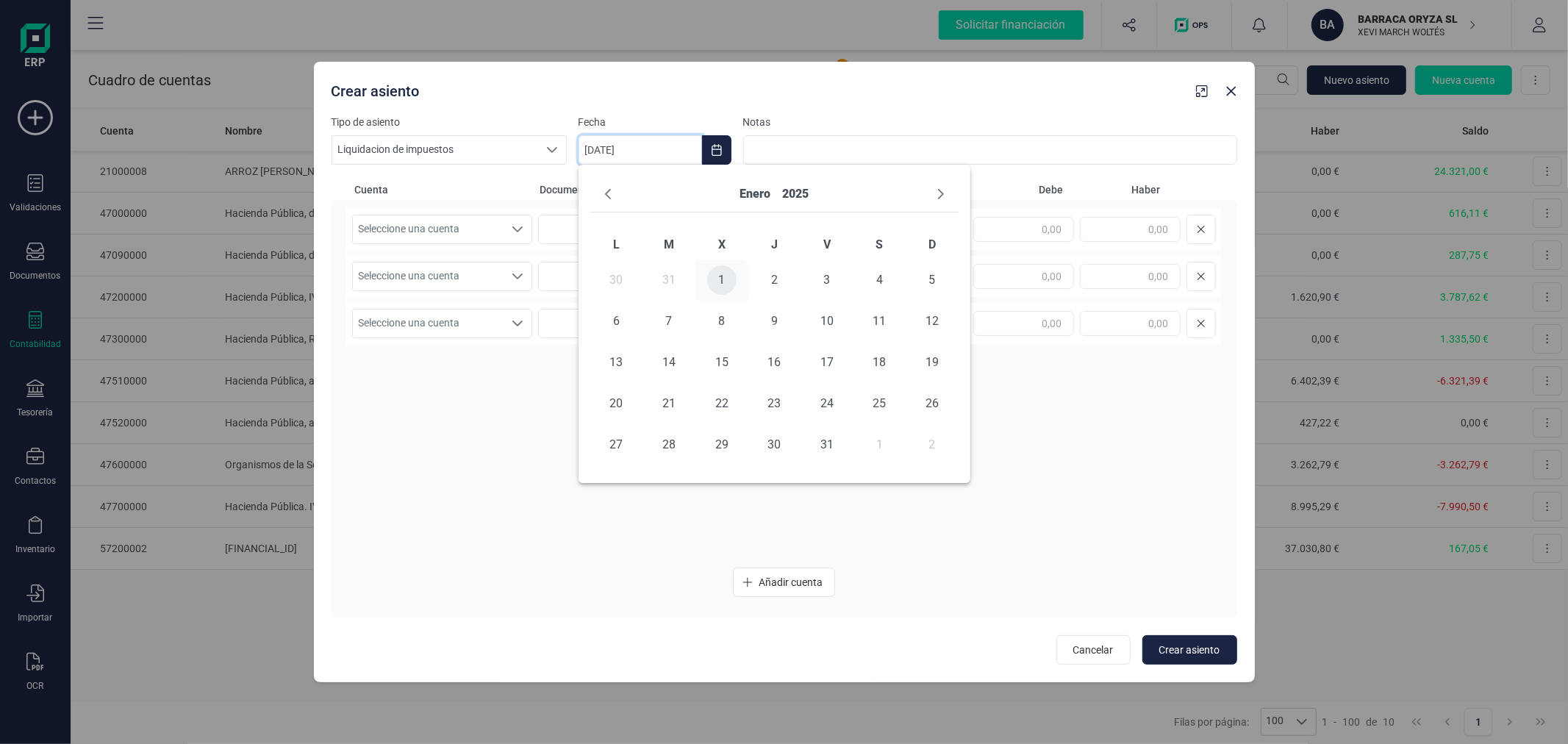
click at [723, 284] on span "1" at bounding box center [722, 280] width 29 height 29
type input "[DATE]"
click at [461, 227] on span "Seleccione una cuenta" at bounding box center [428, 228] width 151 height 28
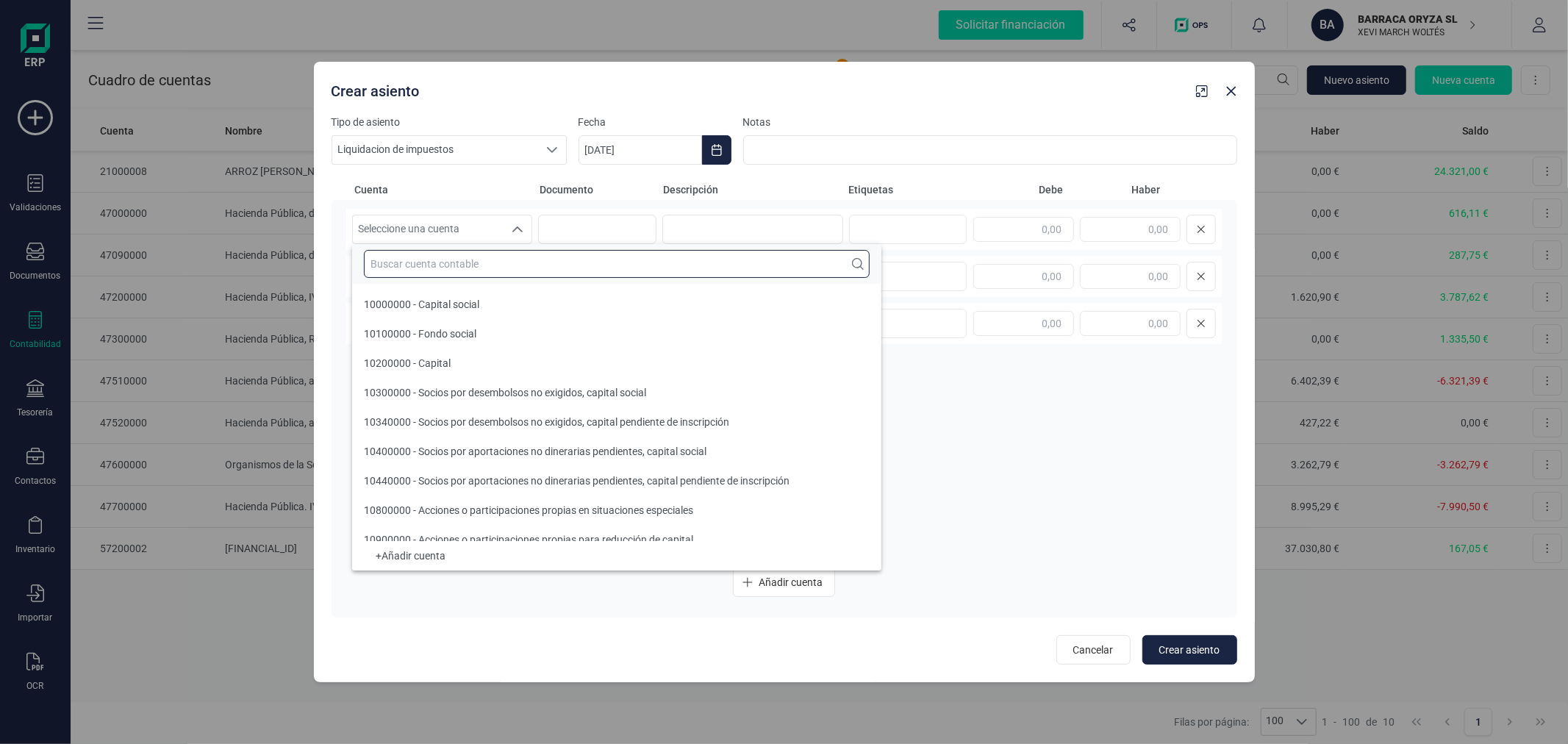
click at [496, 266] on input "text" at bounding box center [616, 263] width 506 height 28
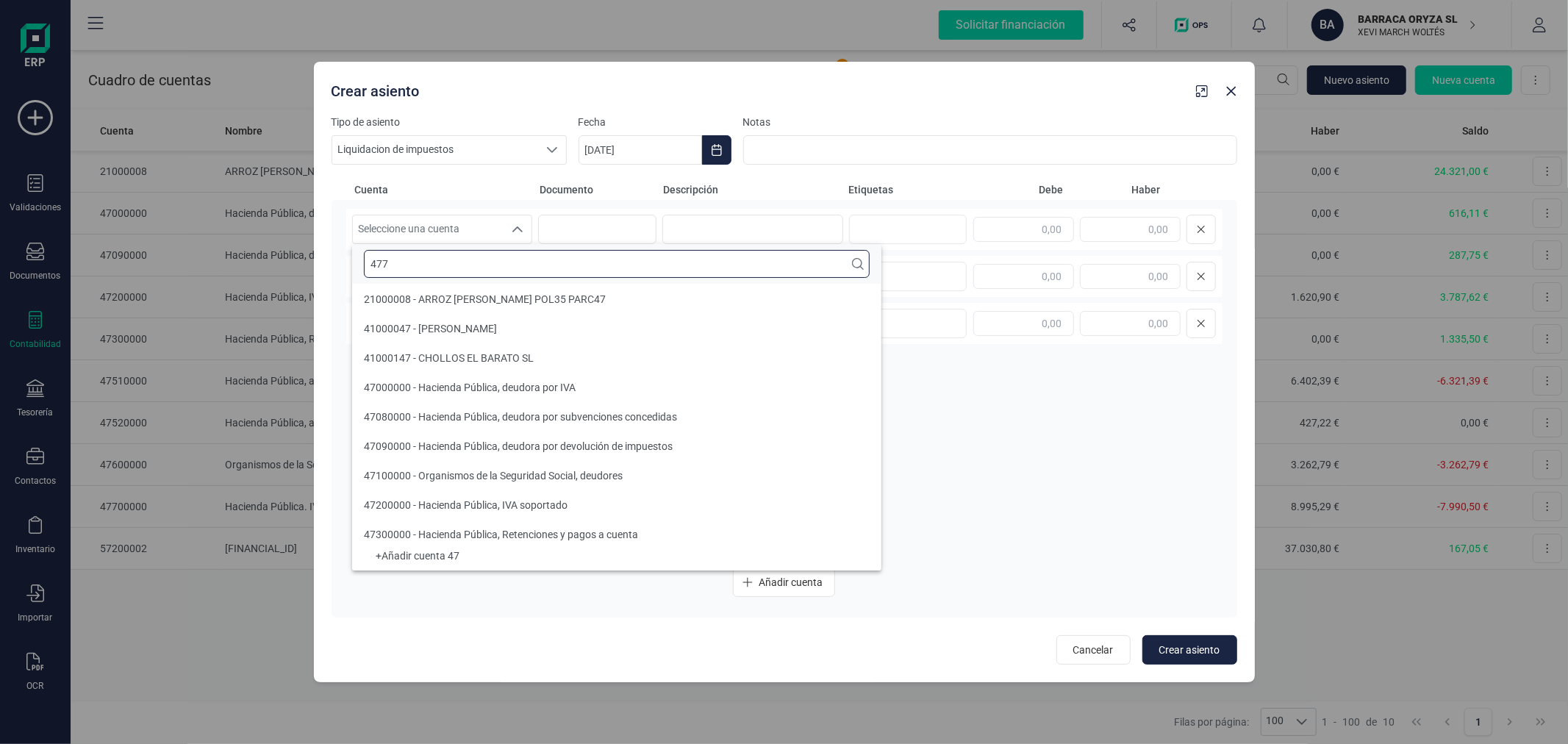
scroll to position [0, 0]
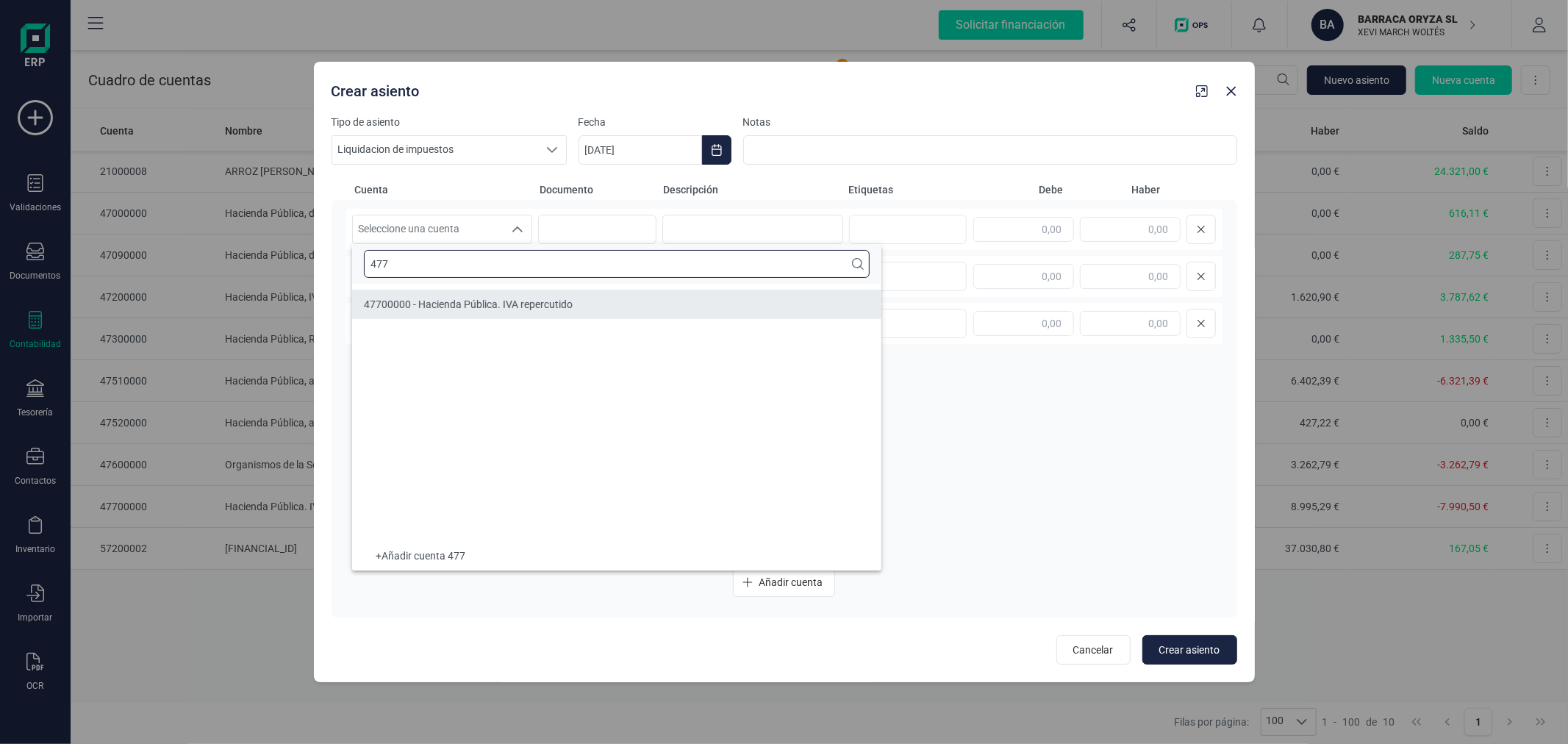
type input "477"
click at [517, 319] on li "47700000 - Hacienda Pública. IVA repercutido" at bounding box center [617, 304] width 530 height 29
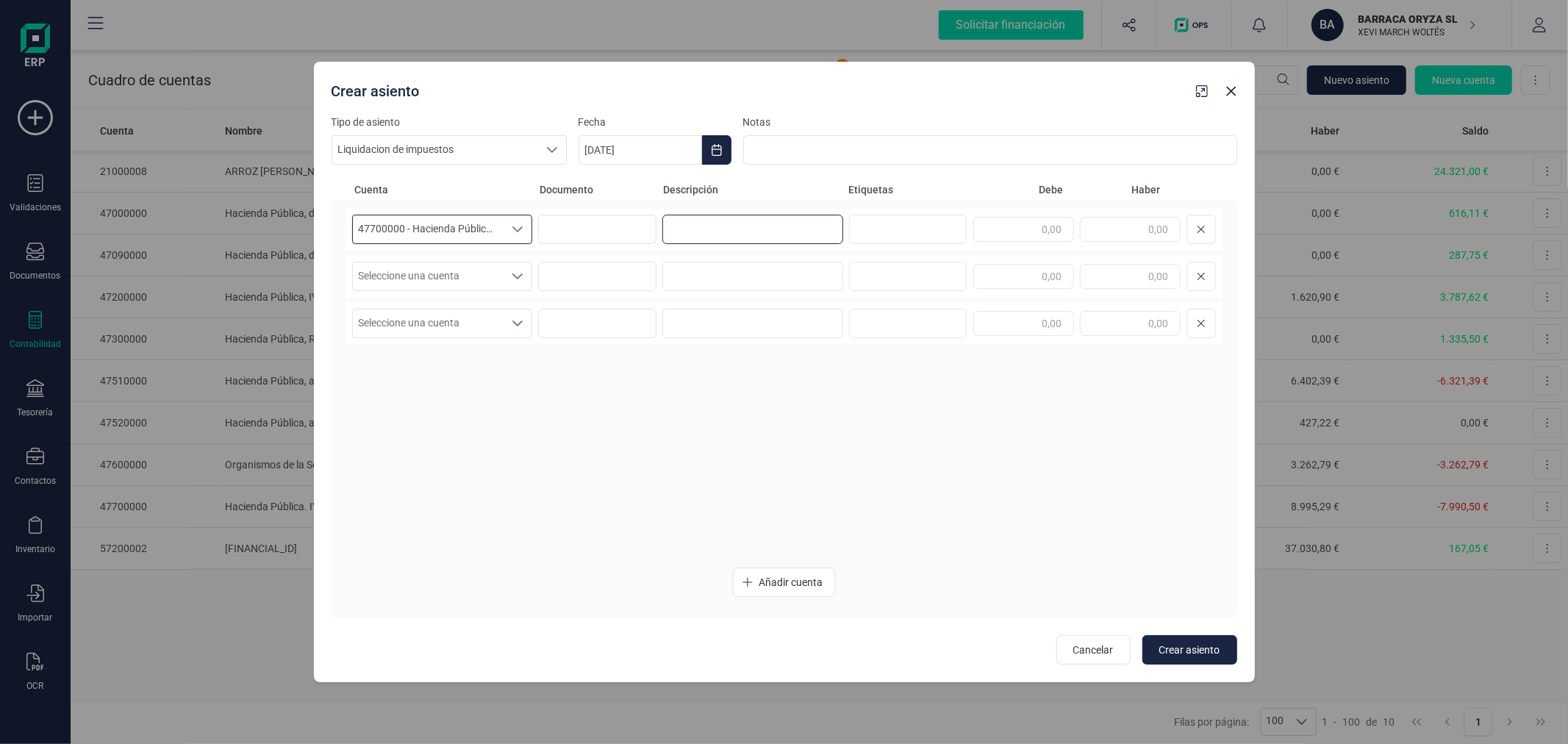
click at [785, 229] on input at bounding box center [752, 229] width 180 height 29
type input "MOD.303 4T24"
type input "7.770,00"
click at [465, 279] on span "Seleccione una cuenta" at bounding box center [428, 276] width 151 height 28
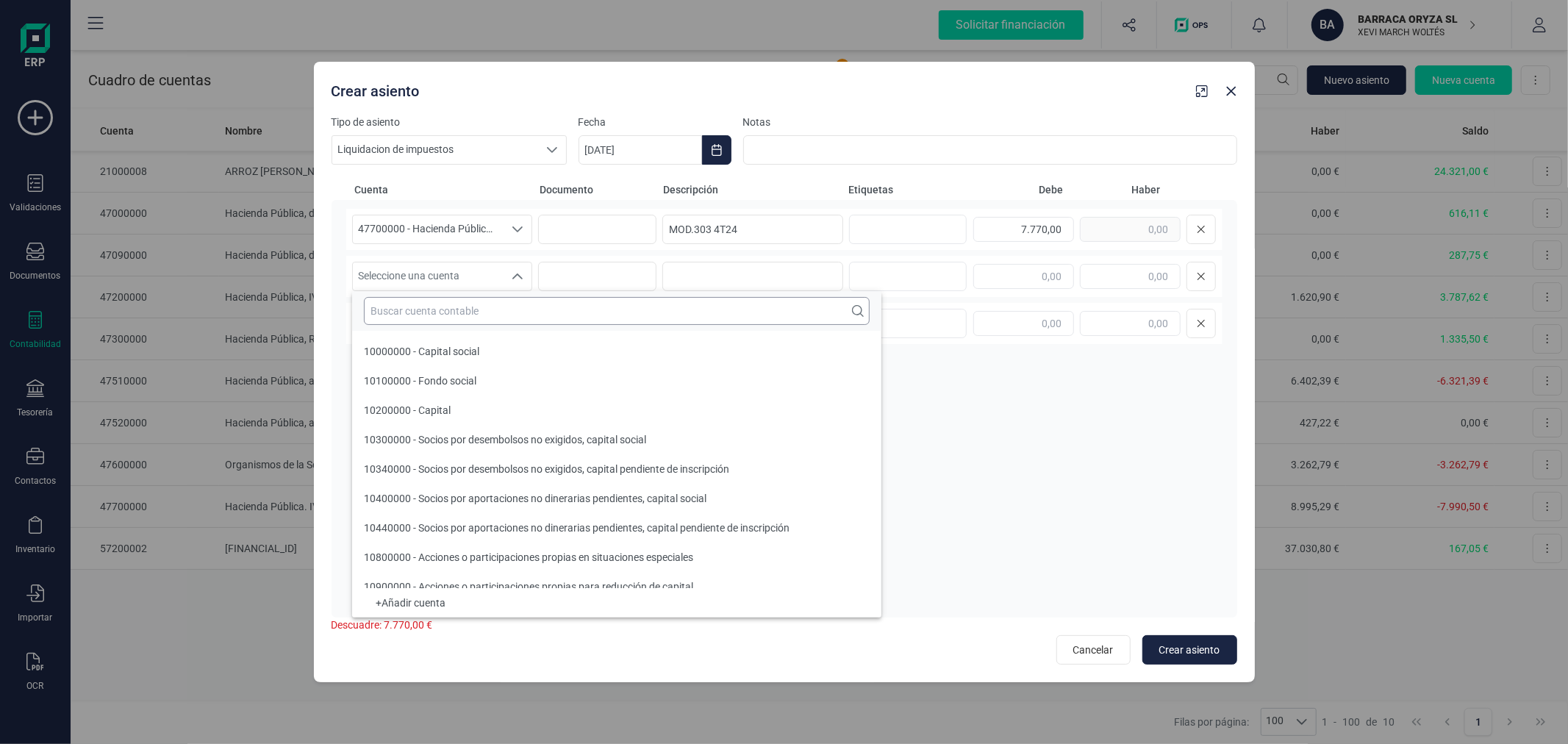
click at [485, 308] on input "text" at bounding box center [616, 310] width 506 height 28
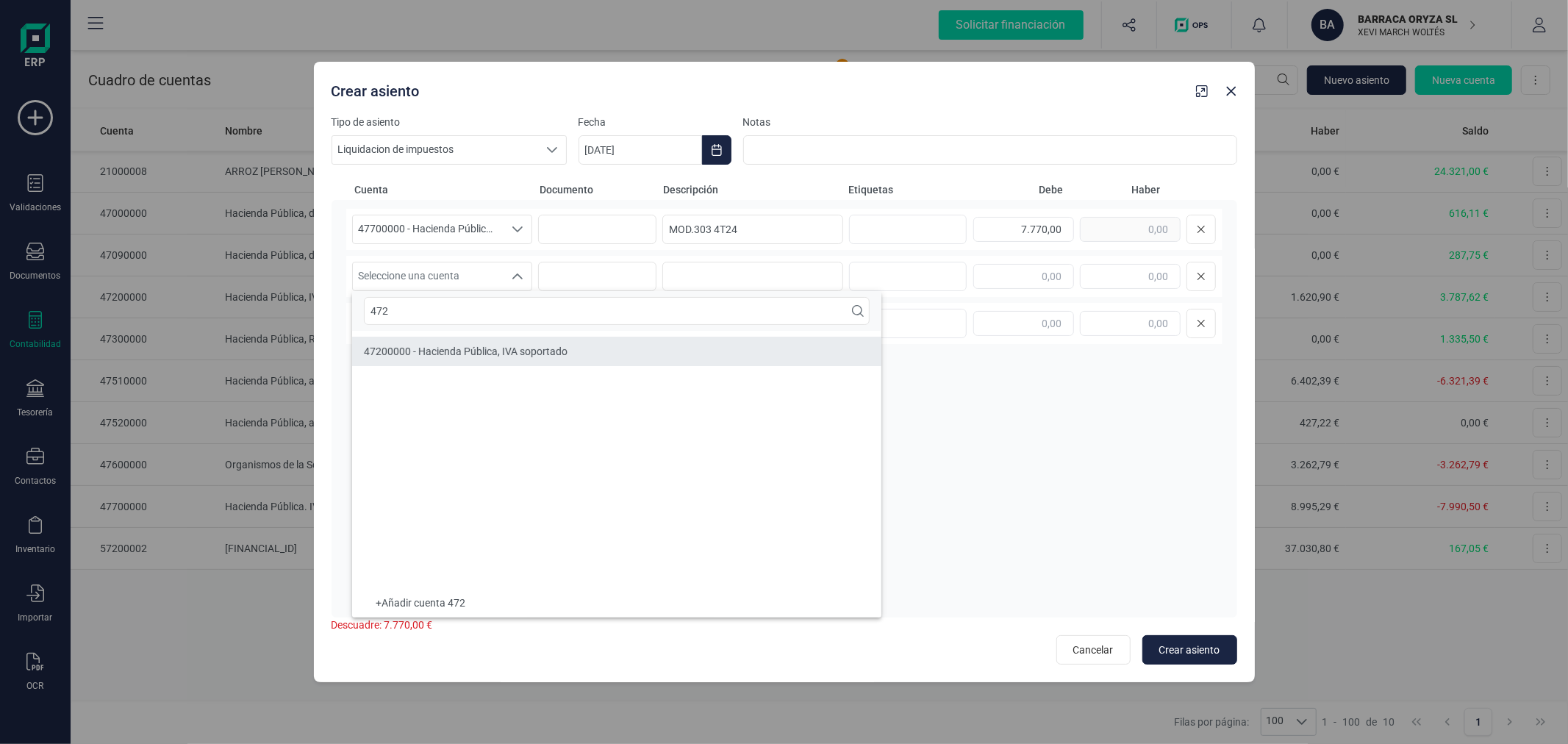
type input "472"
click at [450, 358] on div "47200000 - Hacienda Pública, IVA soportado" at bounding box center [465, 351] width 204 height 15
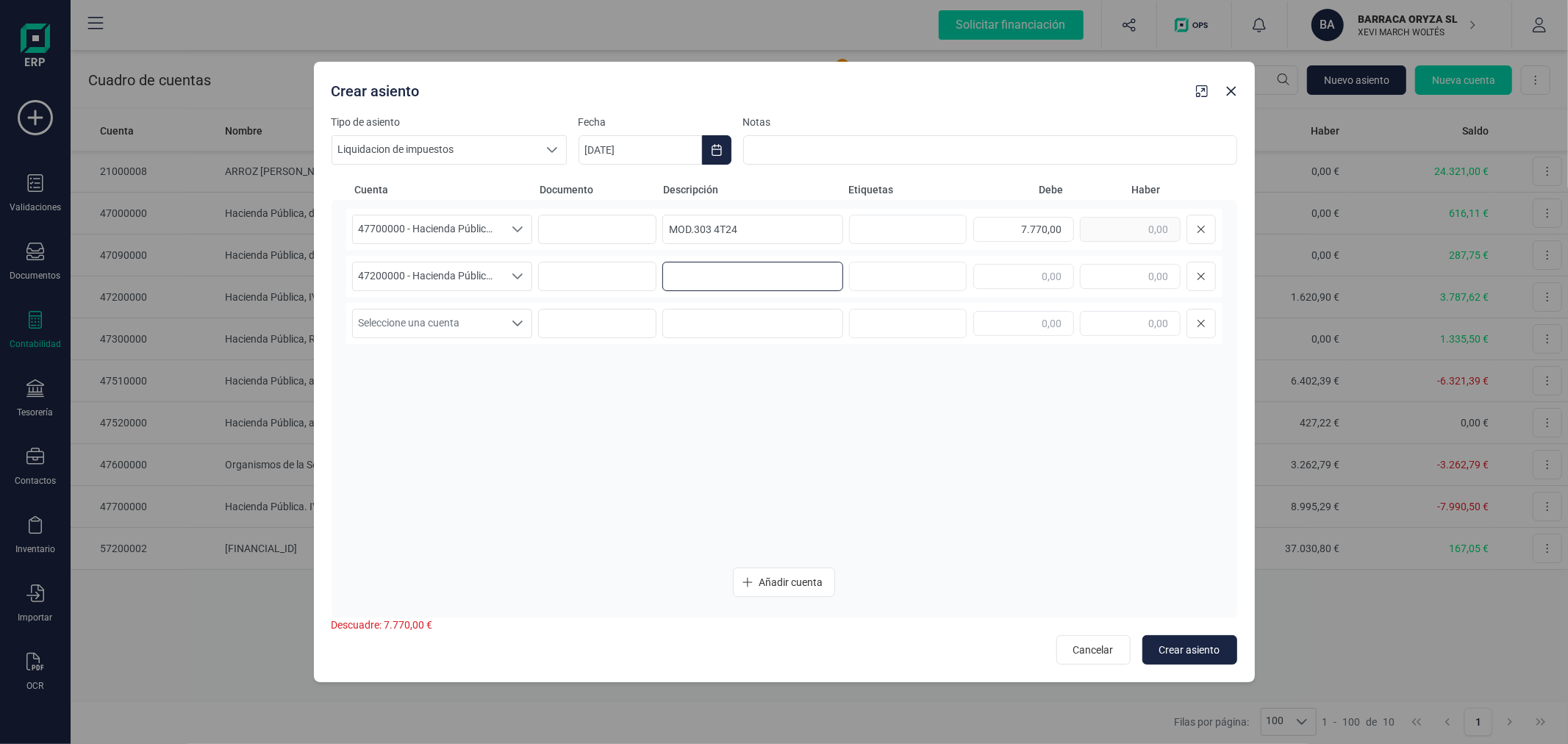
paste input "MOD.303 4T24"
type input "MOD.303 4T24"
type input "3.646,50"
click at [516, 319] on icon "Seleccione una cuenta" at bounding box center [517, 323] width 12 height 12
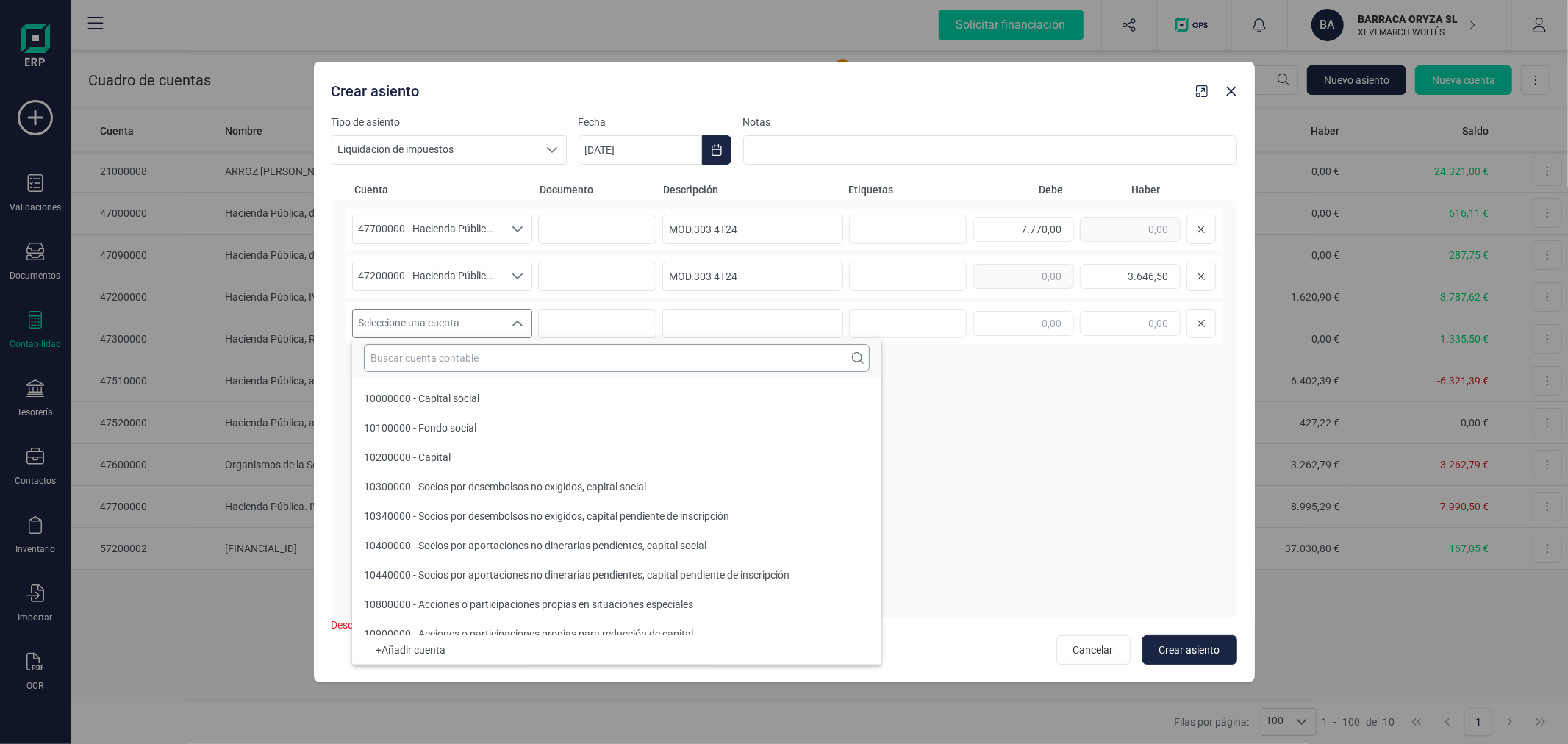
click at [510, 355] on input "text" at bounding box center [616, 357] width 506 height 28
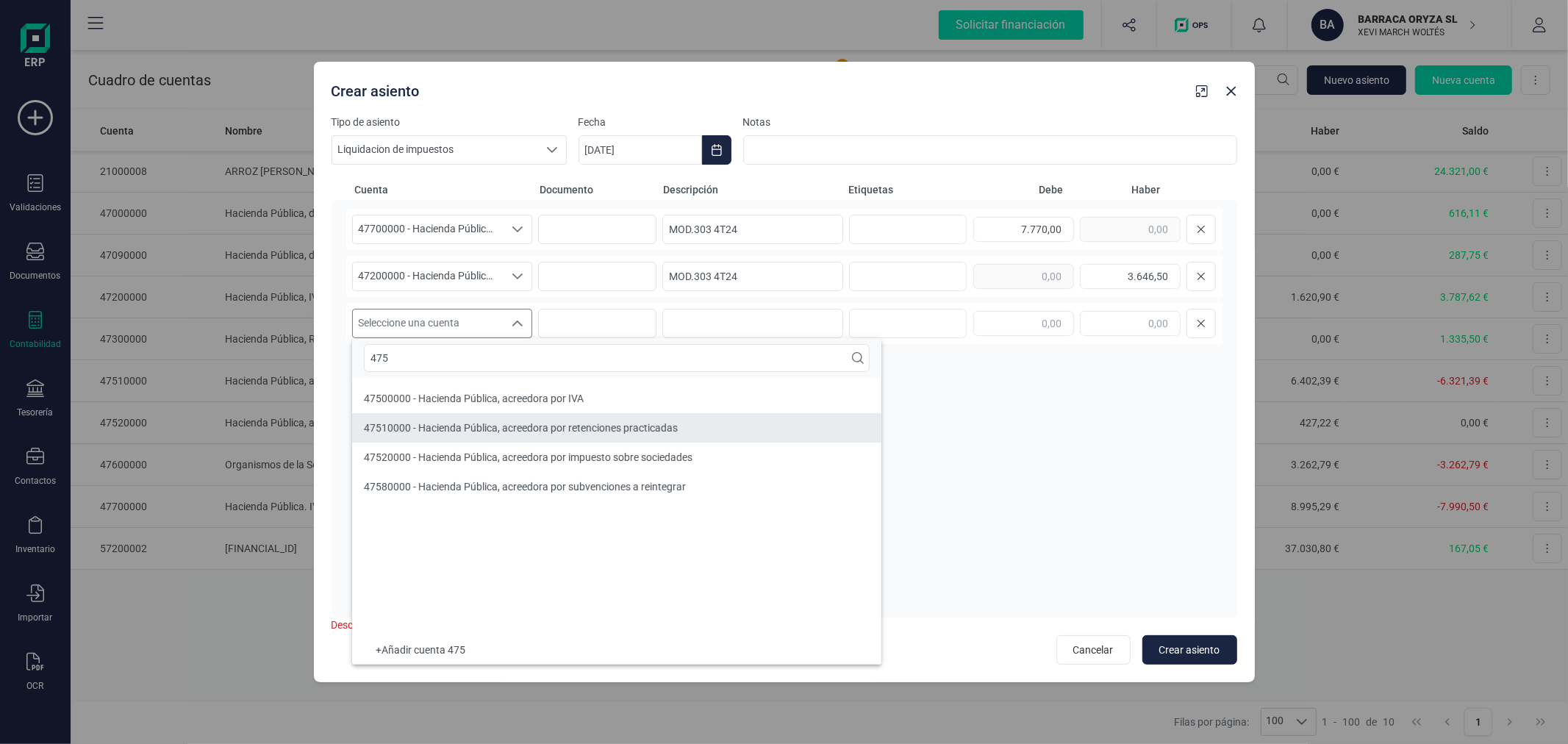
type input "475"
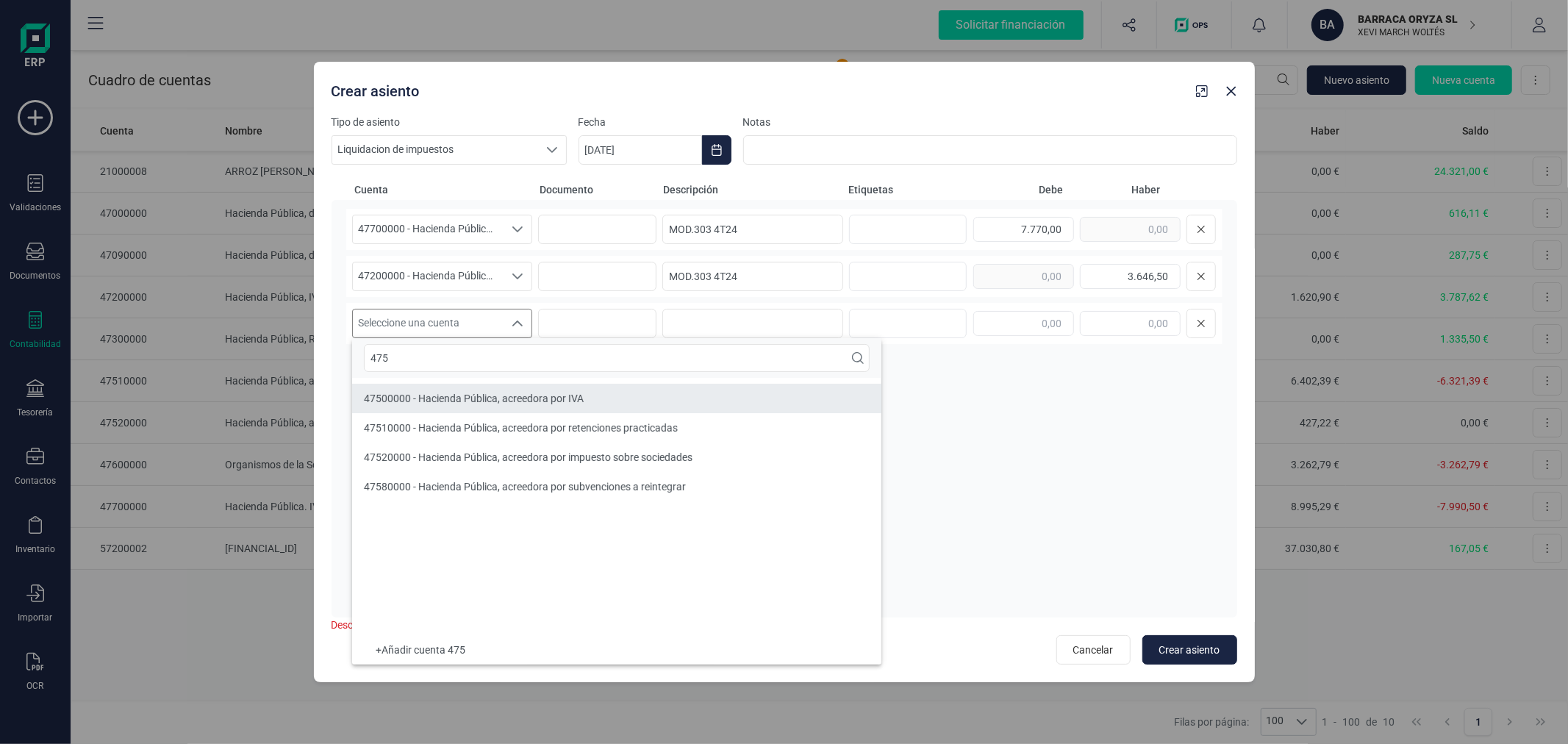
click at [516, 394] on span "47500000 - Hacienda Pública, acreedora por IVA" at bounding box center [473, 398] width 220 height 12
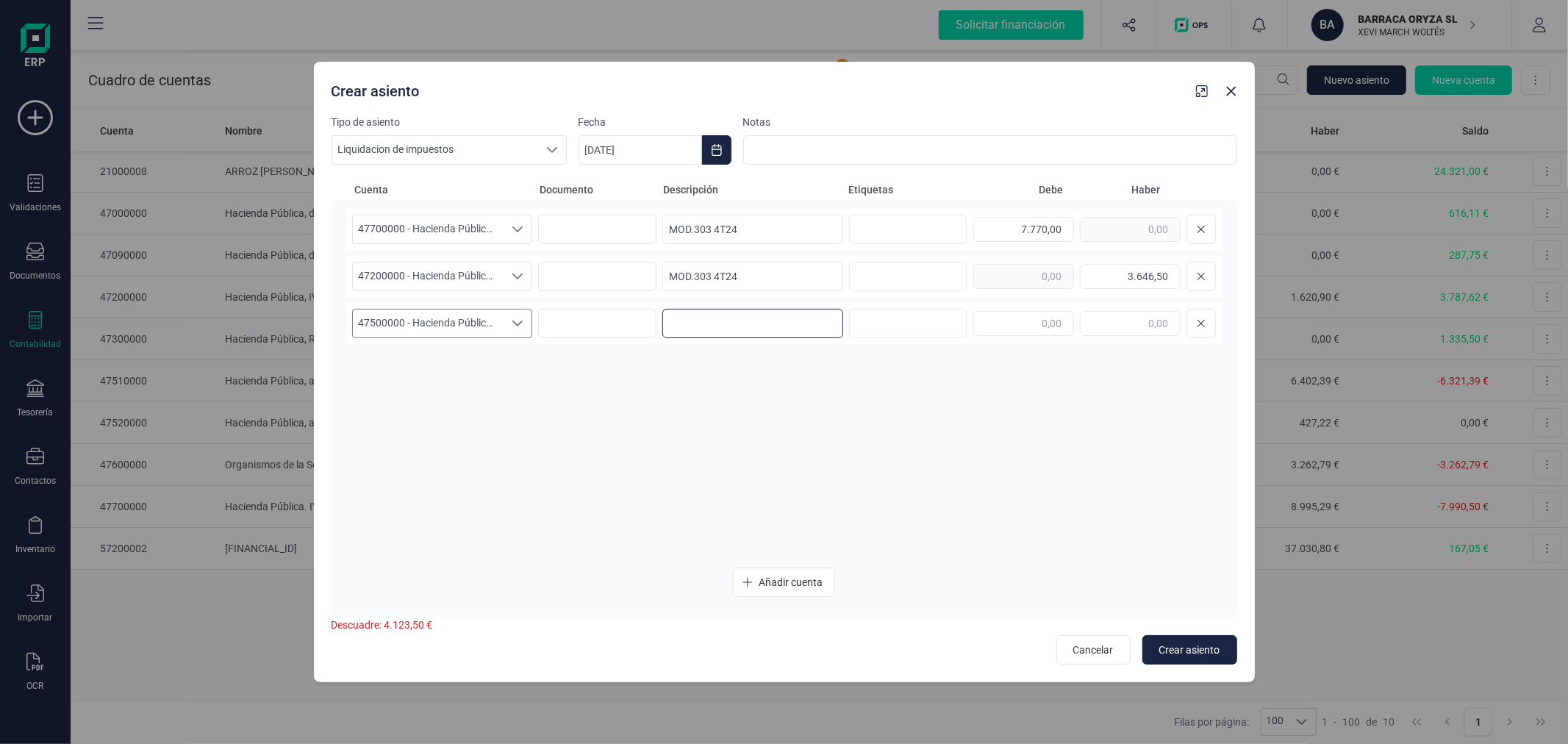
paste input "MOD.303 4T24"
type input "MOD.303 4T24"
type input "4.123,50"
click at [1191, 644] on span "Crear asiento" at bounding box center [1189, 650] width 61 height 15
type input "[DATE]"
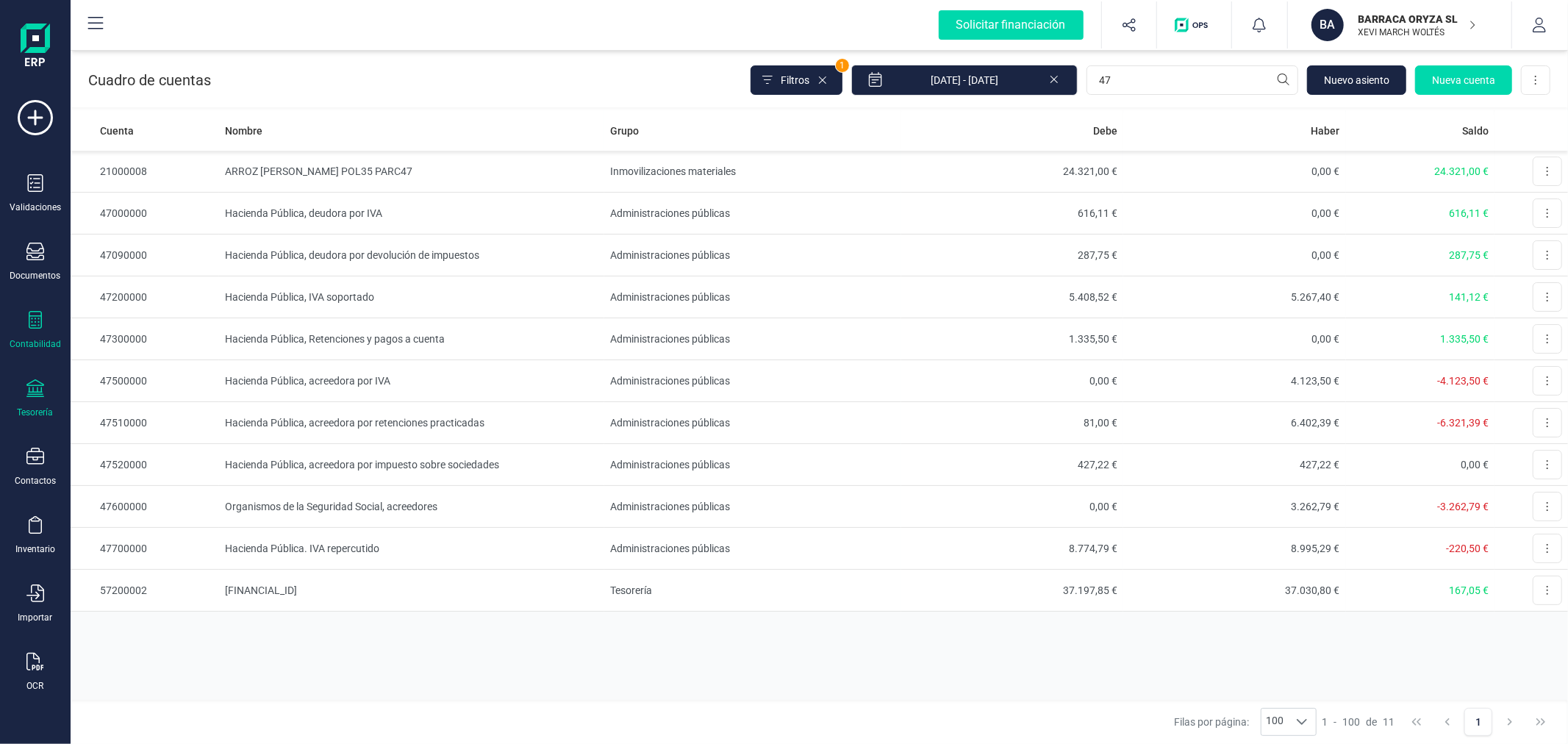
click at [49, 400] on div "Tesorería" at bounding box center [36, 399] width 59 height 39
click at [179, 241] on div "Cuentas bancarias" at bounding box center [182, 250] width 194 height 29
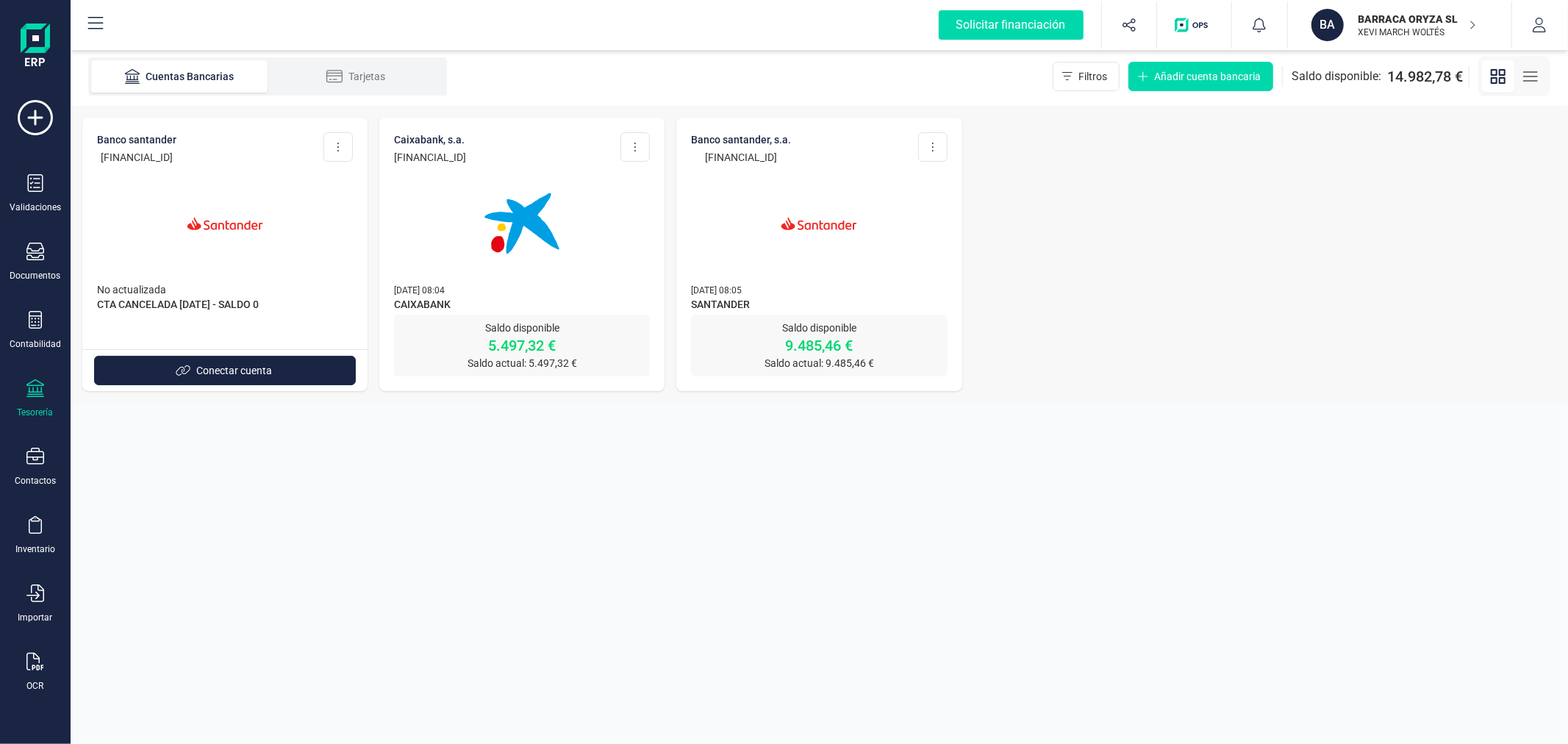
click at [790, 311] on span "SANTANDER" at bounding box center [819, 306] width 256 height 18
click at [834, 222] on img at bounding box center [819, 223] width 124 height 124
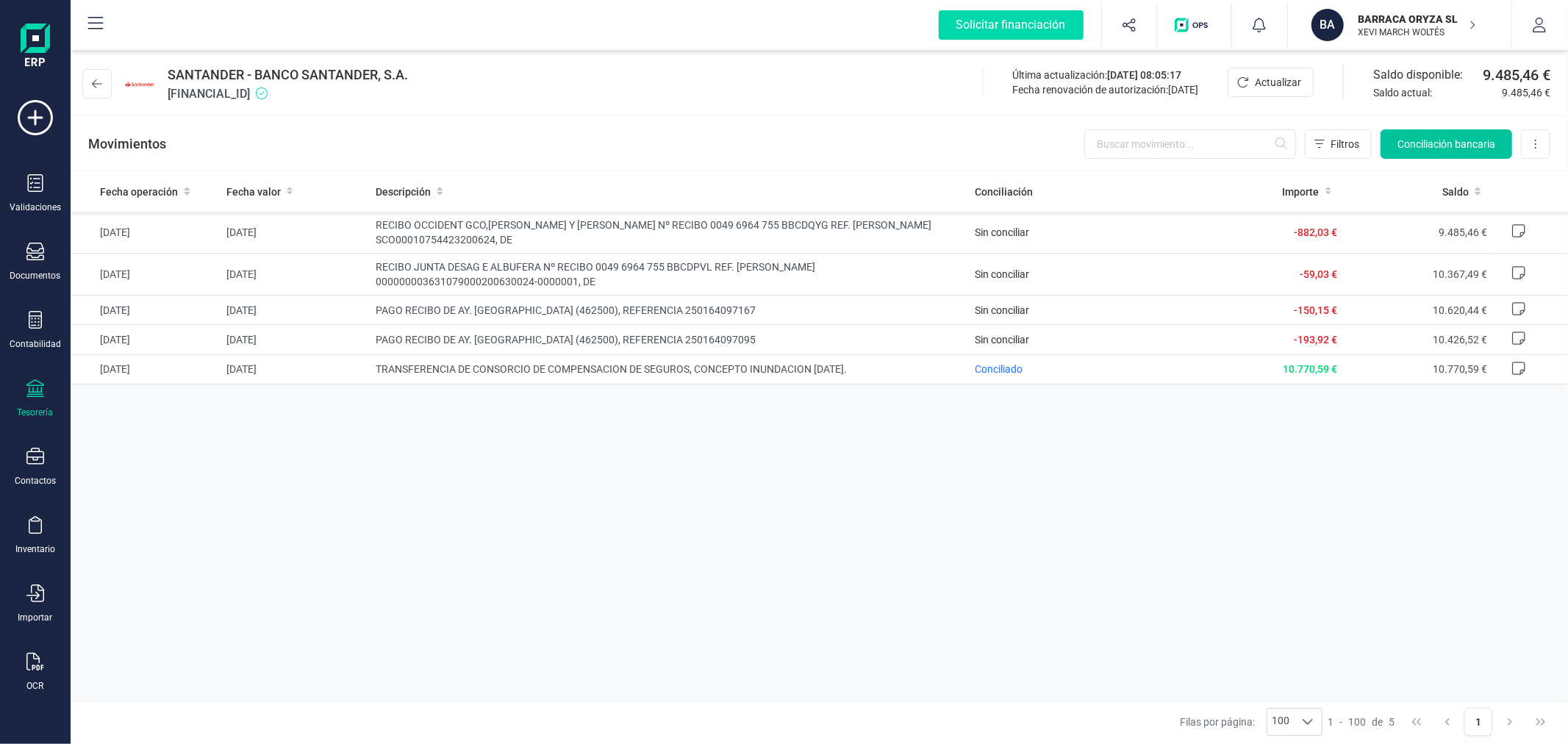
click at [1476, 147] on span "Conciliación bancaria" at bounding box center [1446, 144] width 98 height 15
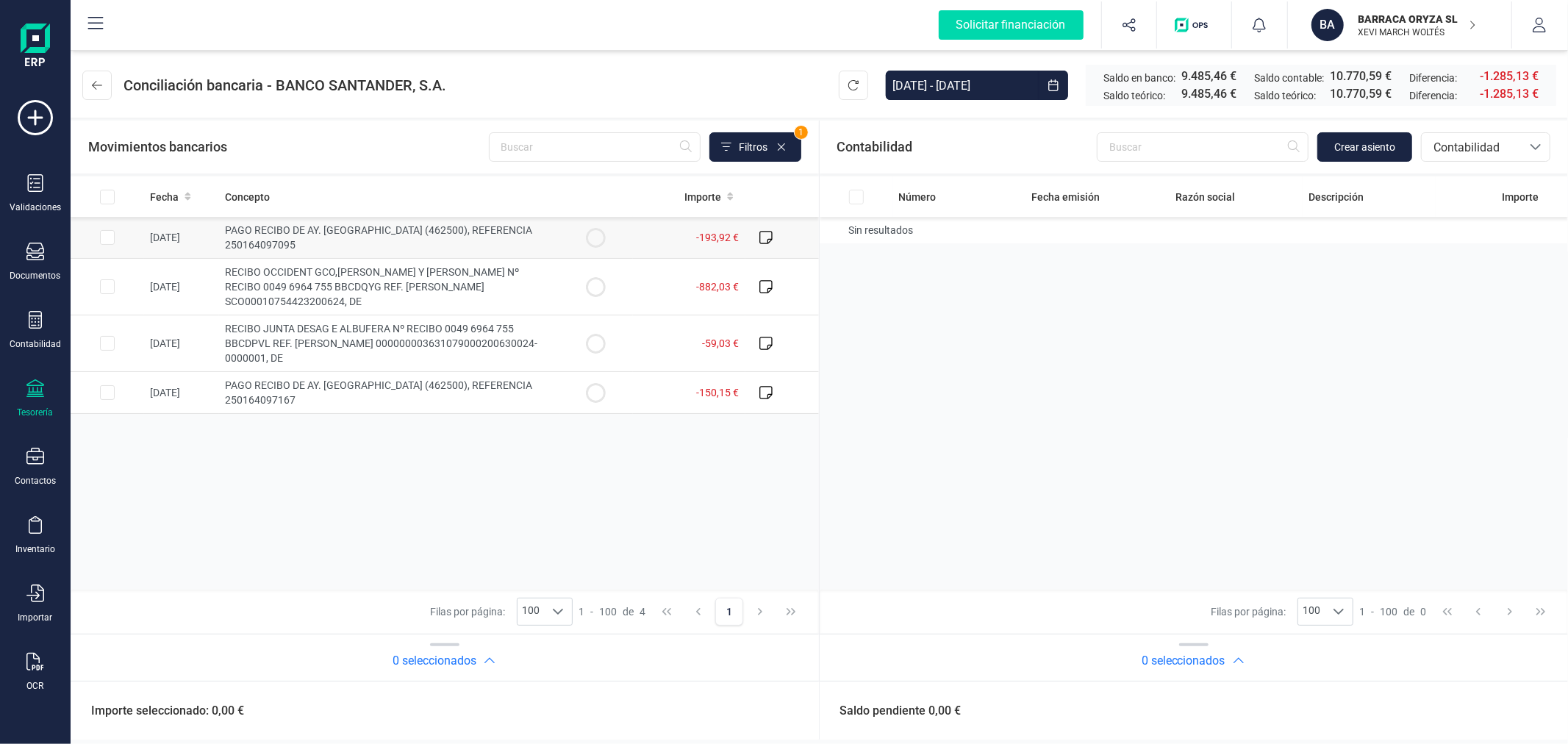
click at [104, 236] on input "Row Selected 59f3e6fe-a90c-4908-a167-11b3bcf8b4bd" at bounding box center [107, 237] width 15 height 15
checkbox input "true"
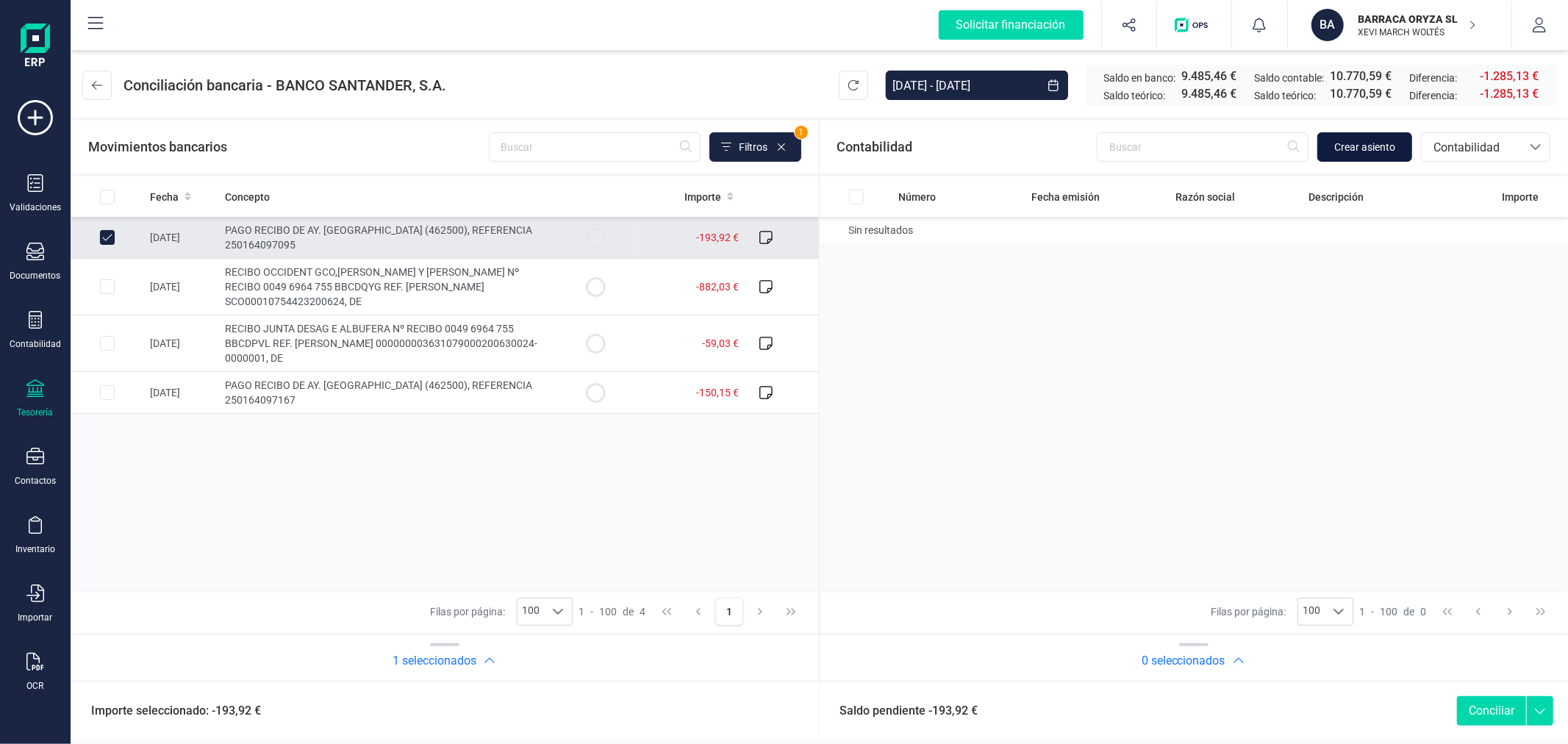
click at [1380, 151] on span "Crear asiento" at bounding box center [1364, 147] width 61 height 15
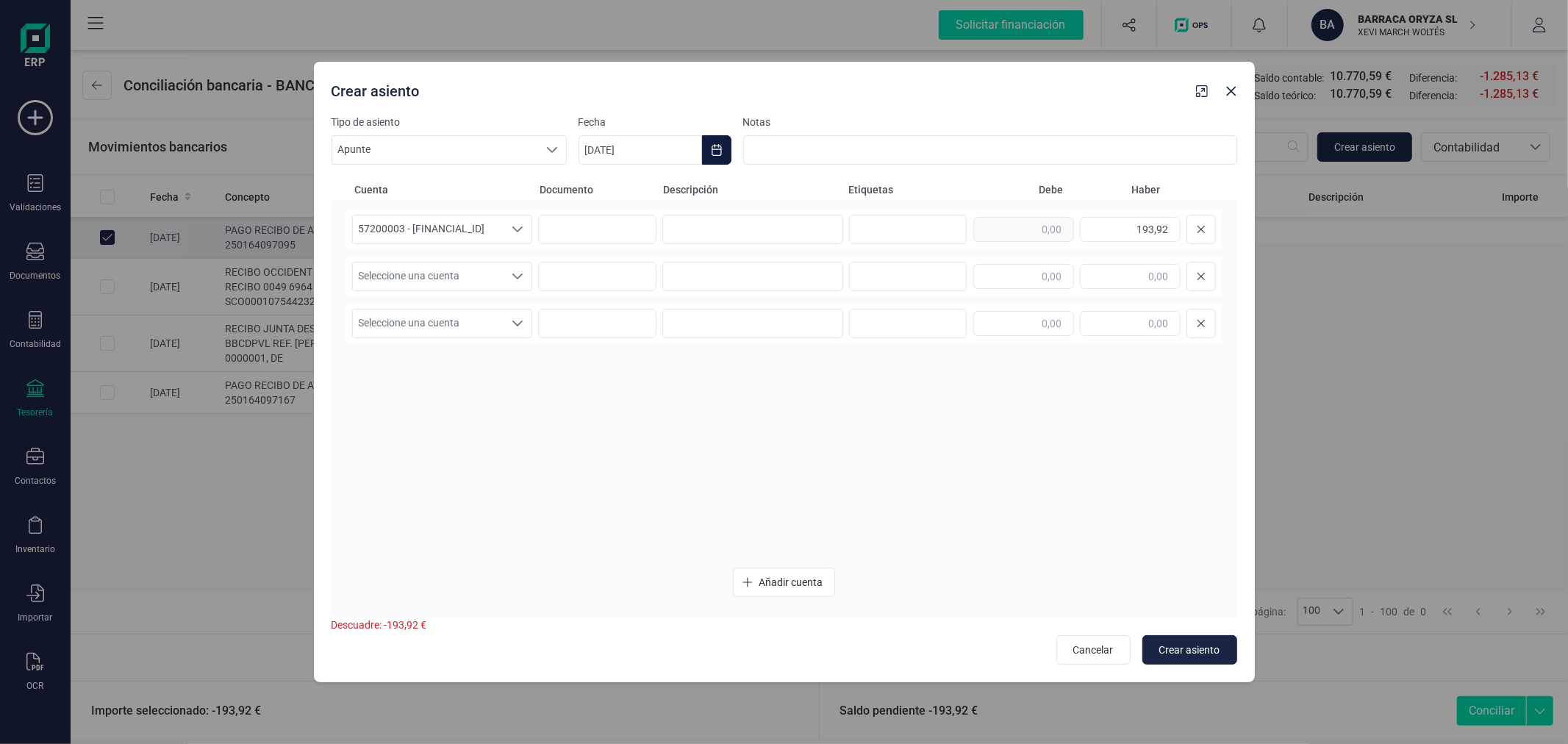
click at [711, 150] on icon "Choose Date" at bounding box center [716, 149] width 12 height 12
click at [602, 200] on icon "Previous Month" at bounding box center [607, 194] width 12 height 12
click at [611, 194] on icon "Previous Month" at bounding box center [607, 194] width 12 height 12
click at [780, 357] on span "12" at bounding box center [773, 362] width 29 height 29
type input "12/06/2025"
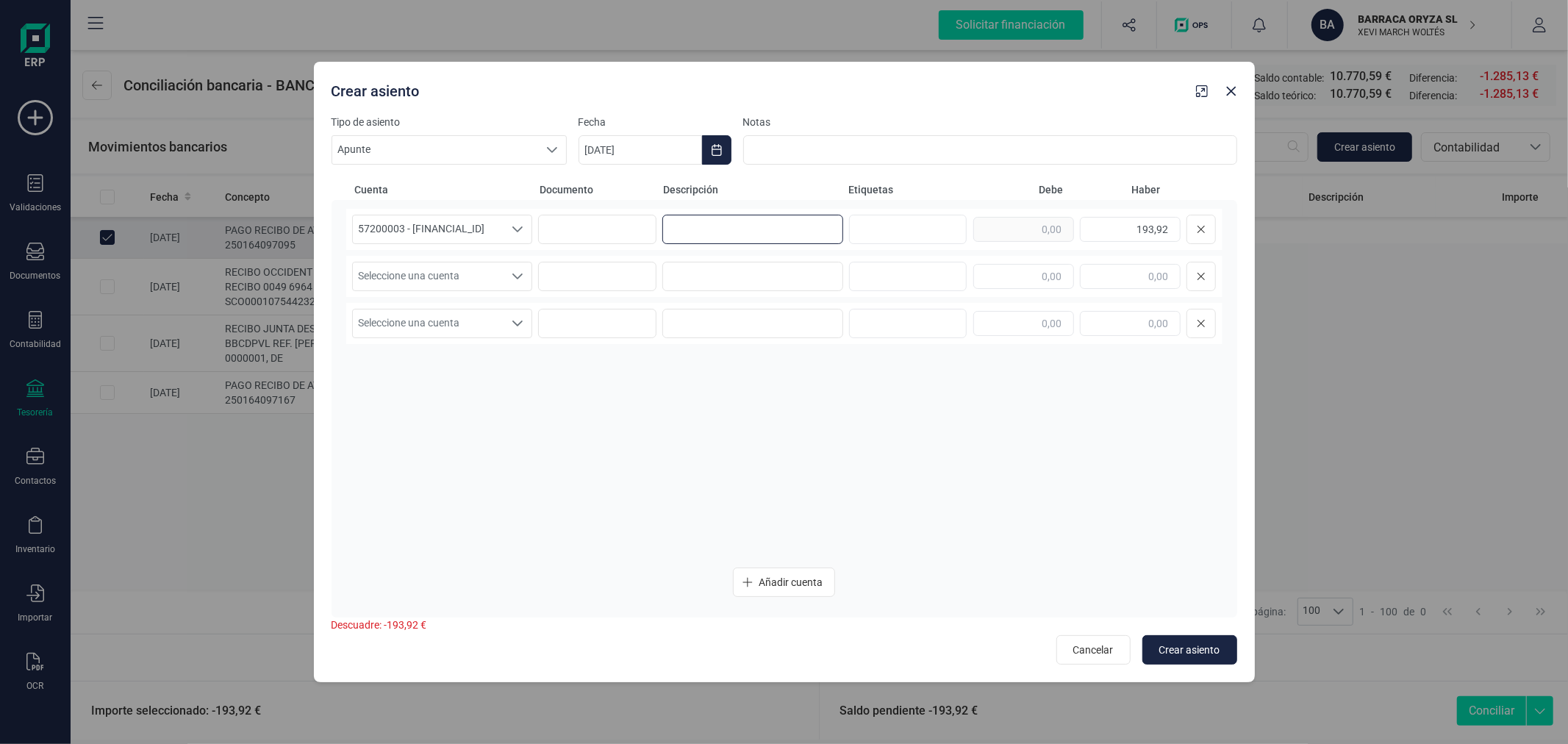
click at [737, 226] on input at bounding box center [752, 229] width 180 height 29
type input "AYTO VALENCIA"
click at [475, 282] on span "Seleccione una cuenta" at bounding box center [428, 276] width 151 height 28
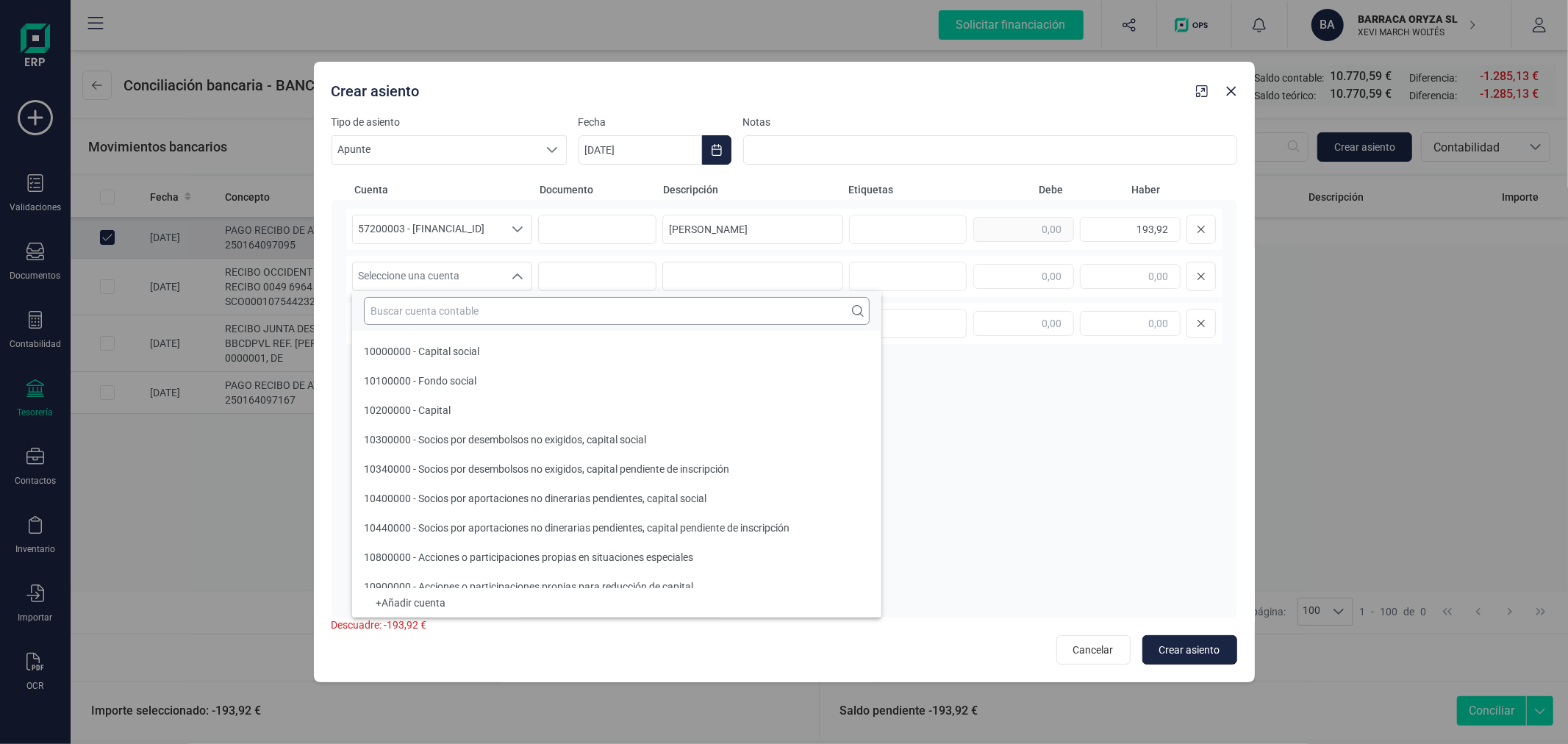
click at [491, 308] on input "text" at bounding box center [616, 310] width 506 height 28
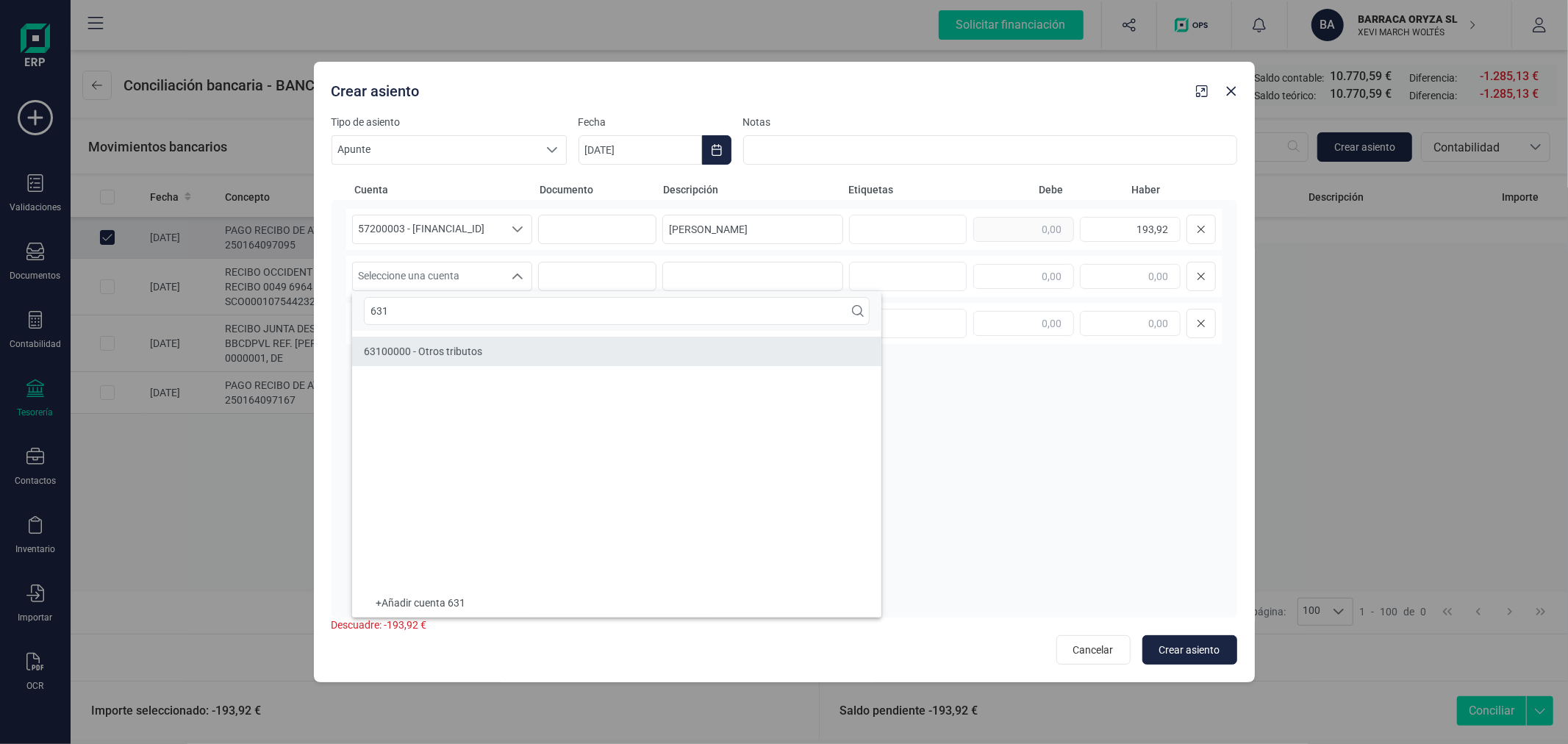
type input "631"
click at [535, 362] on li "63100000 - Otros tributos" at bounding box center [617, 351] width 530 height 29
paste input "AYTO VALENCIA"
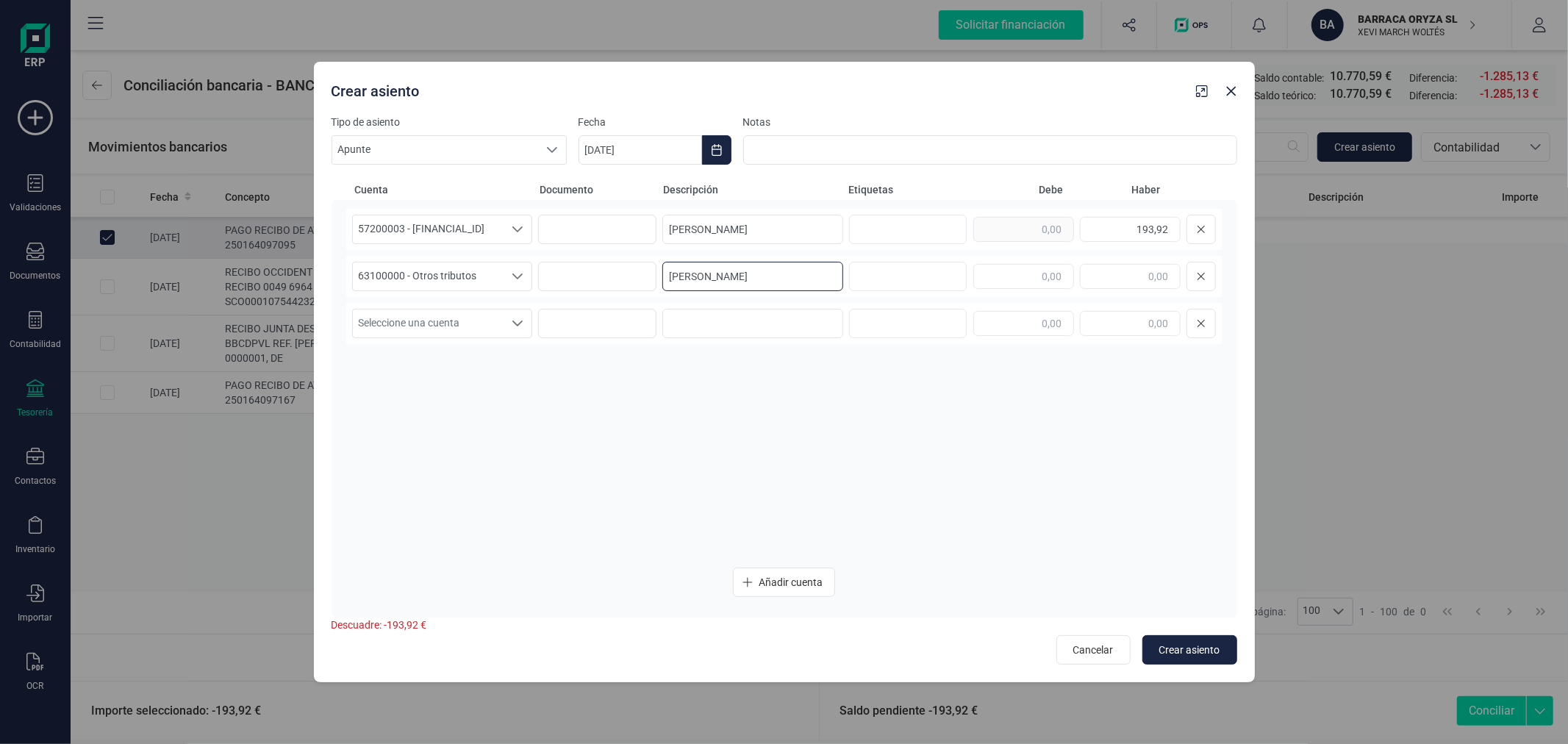
type input "AYTO VALENCIA"
type input "193,92"
click at [1176, 657] on button "Crear asiento" at bounding box center [1189, 650] width 95 height 29
type input "[DATE]"
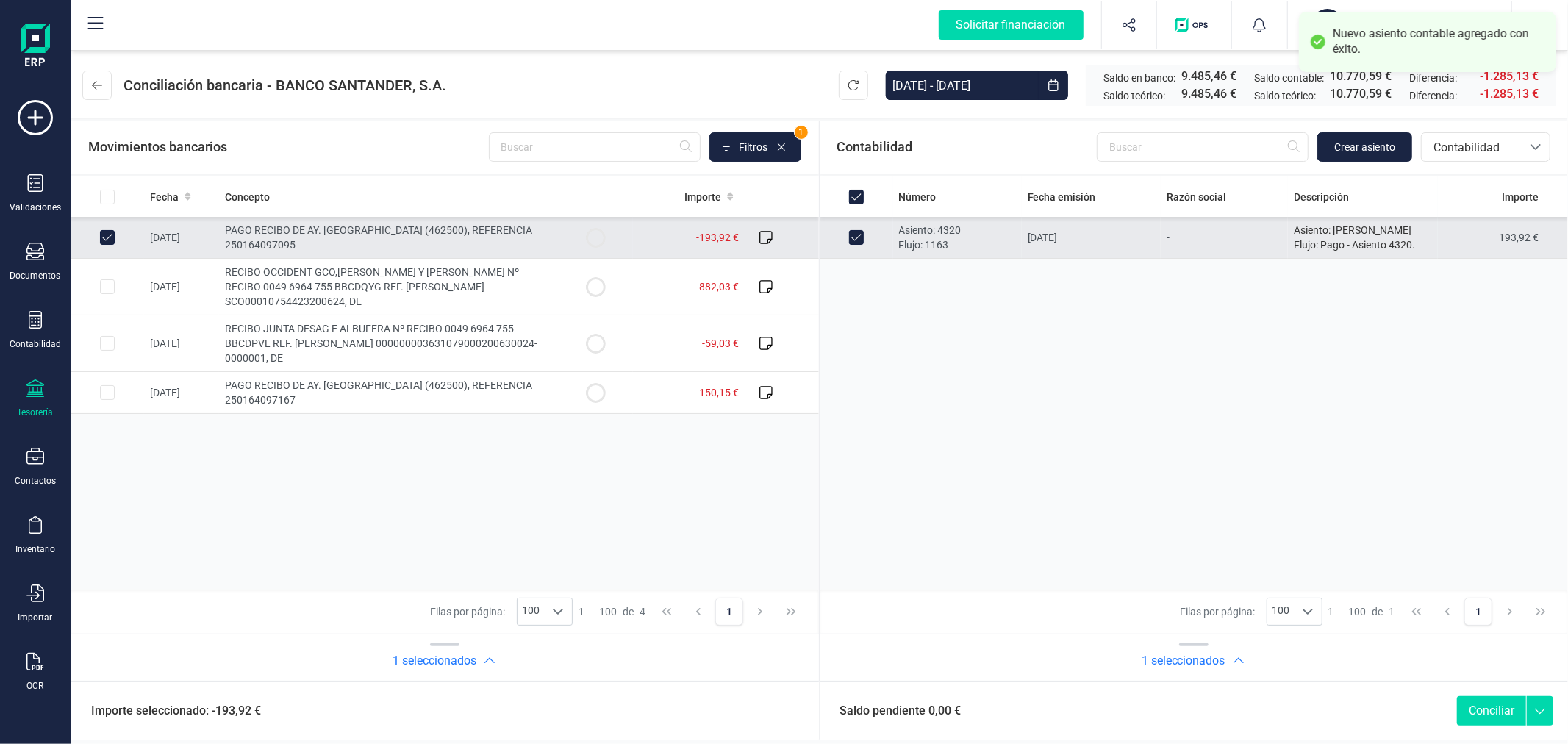
click at [1494, 701] on button "Conciliar" at bounding box center [1492, 710] width 69 height 29
checkbox input "false"
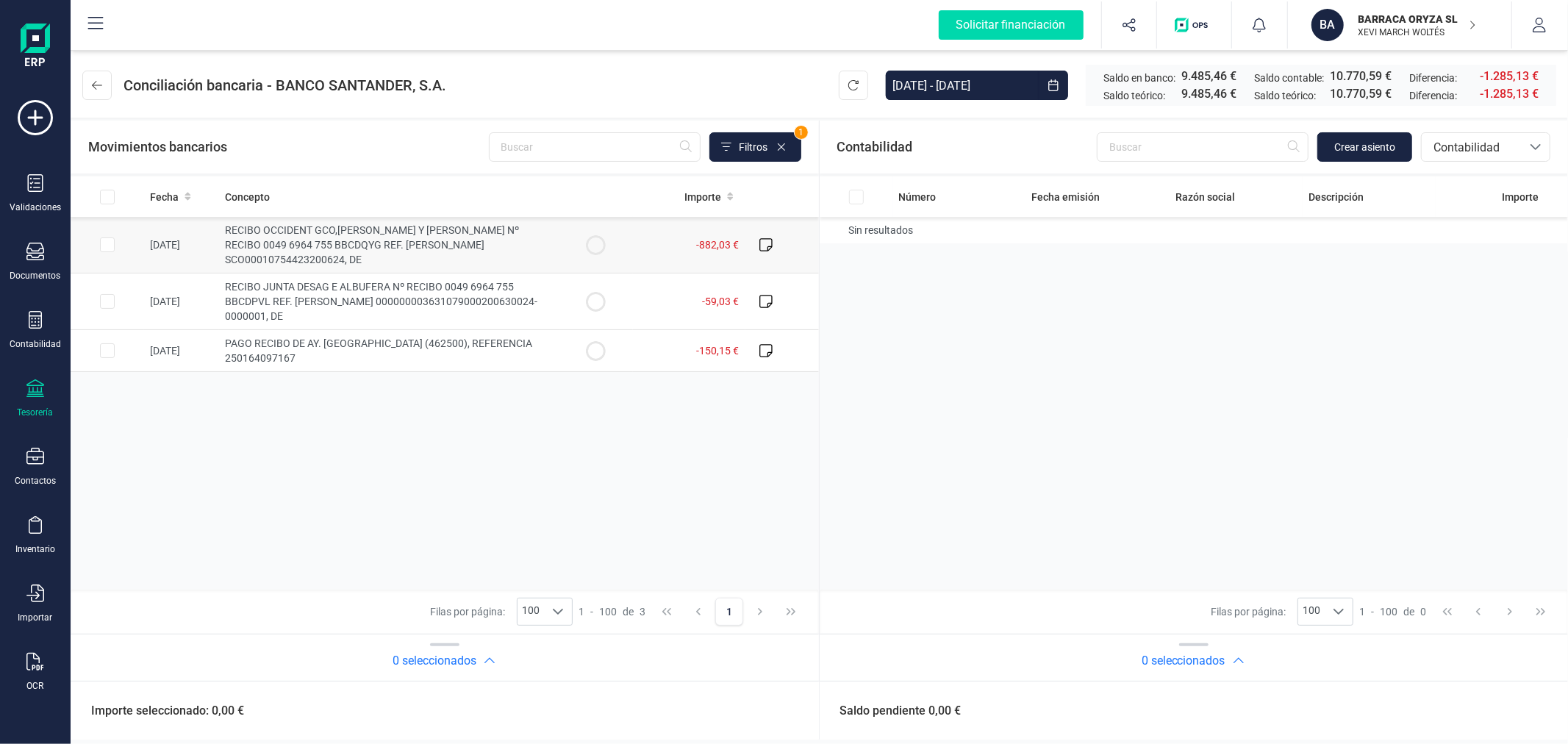
click at [103, 237] on input "Row Selected 34a2c003-ffe6-4c96-96af-171e88304f1e" at bounding box center [107, 244] width 15 height 15
checkbox input "true"
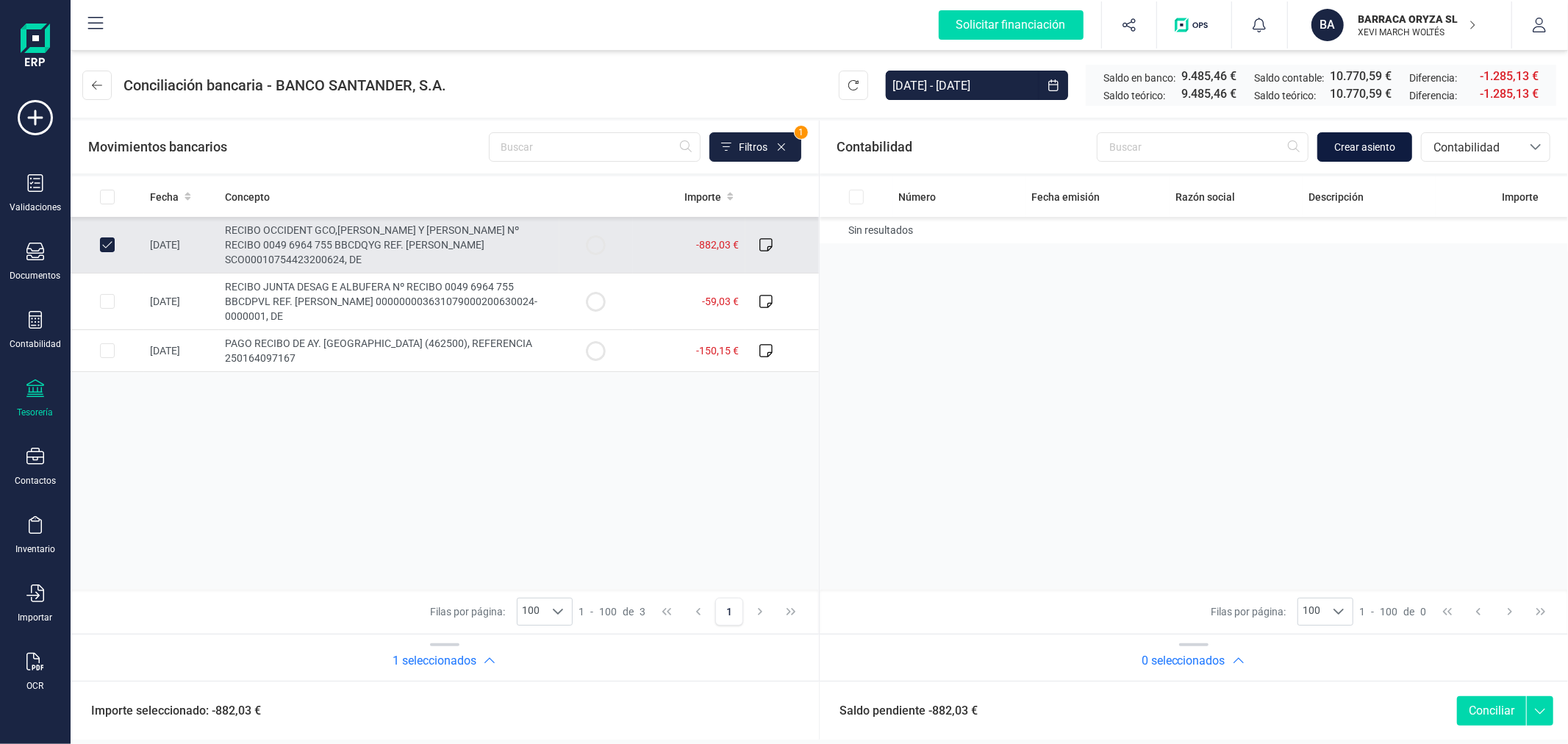
click at [1373, 148] on span "Crear asiento" at bounding box center [1364, 147] width 61 height 15
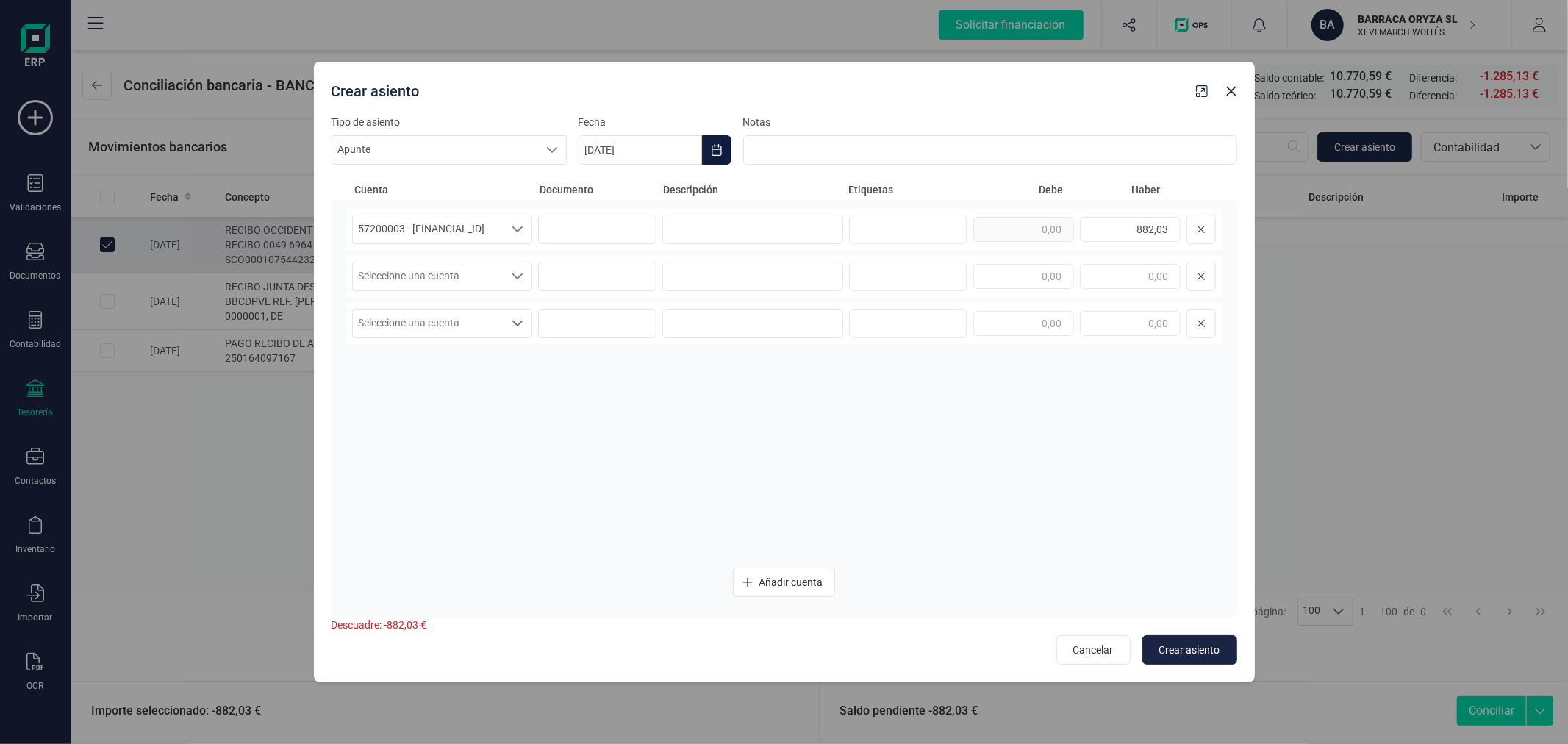
click at [721, 156] on icon "Choose Date" at bounding box center [716, 149] width 12 height 12
click at [609, 188] on icon "Previous Month" at bounding box center [607, 194] width 12 height 12
click at [718, 449] on span "25" at bounding box center [722, 444] width 29 height 29
type input "[DATE]"
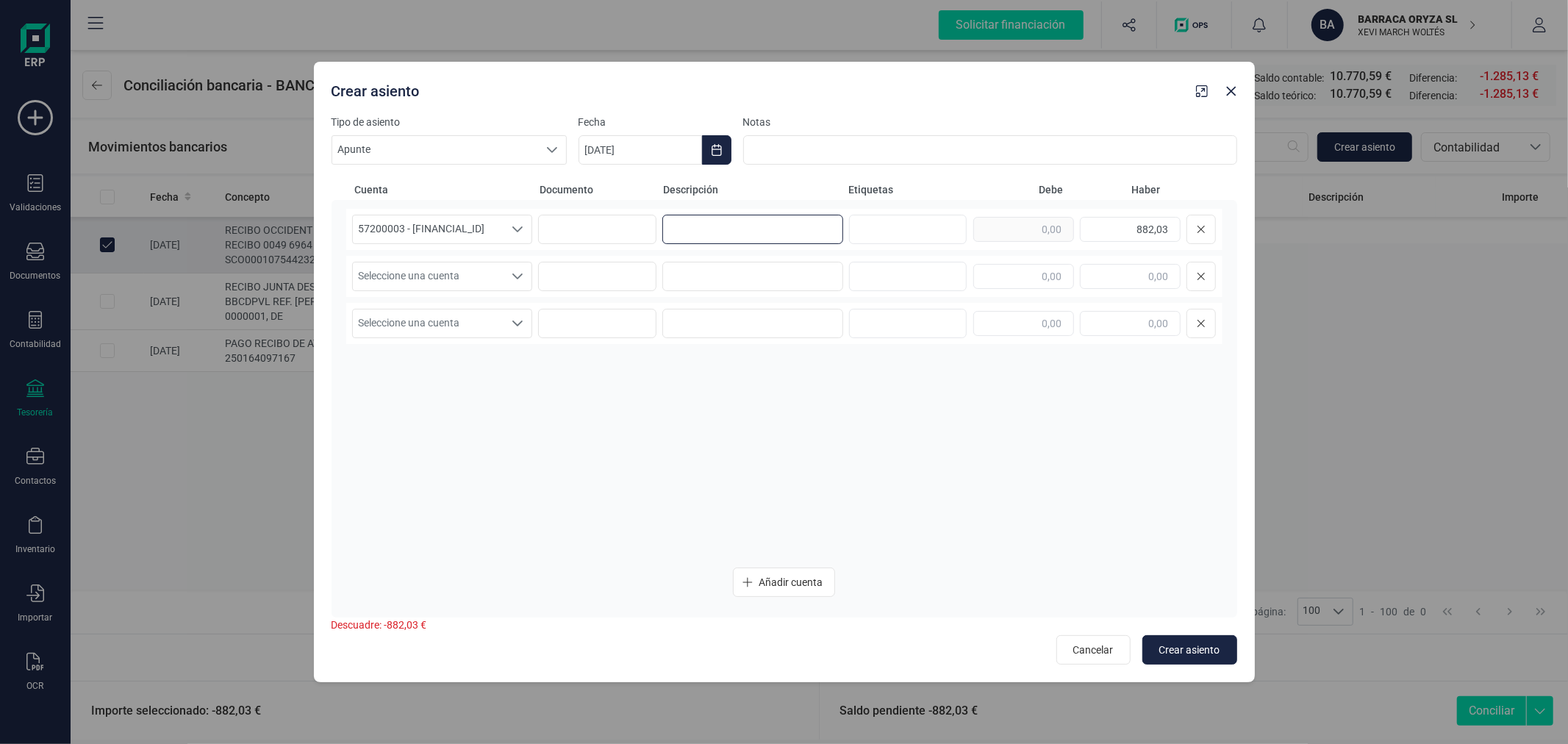
click at [755, 219] on input at bounding box center [752, 229] width 180 height 29
type input "OCCIDENT"
click at [492, 279] on span "Seleccione una cuenta" at bounding box center [428, 276] width 151 height 28
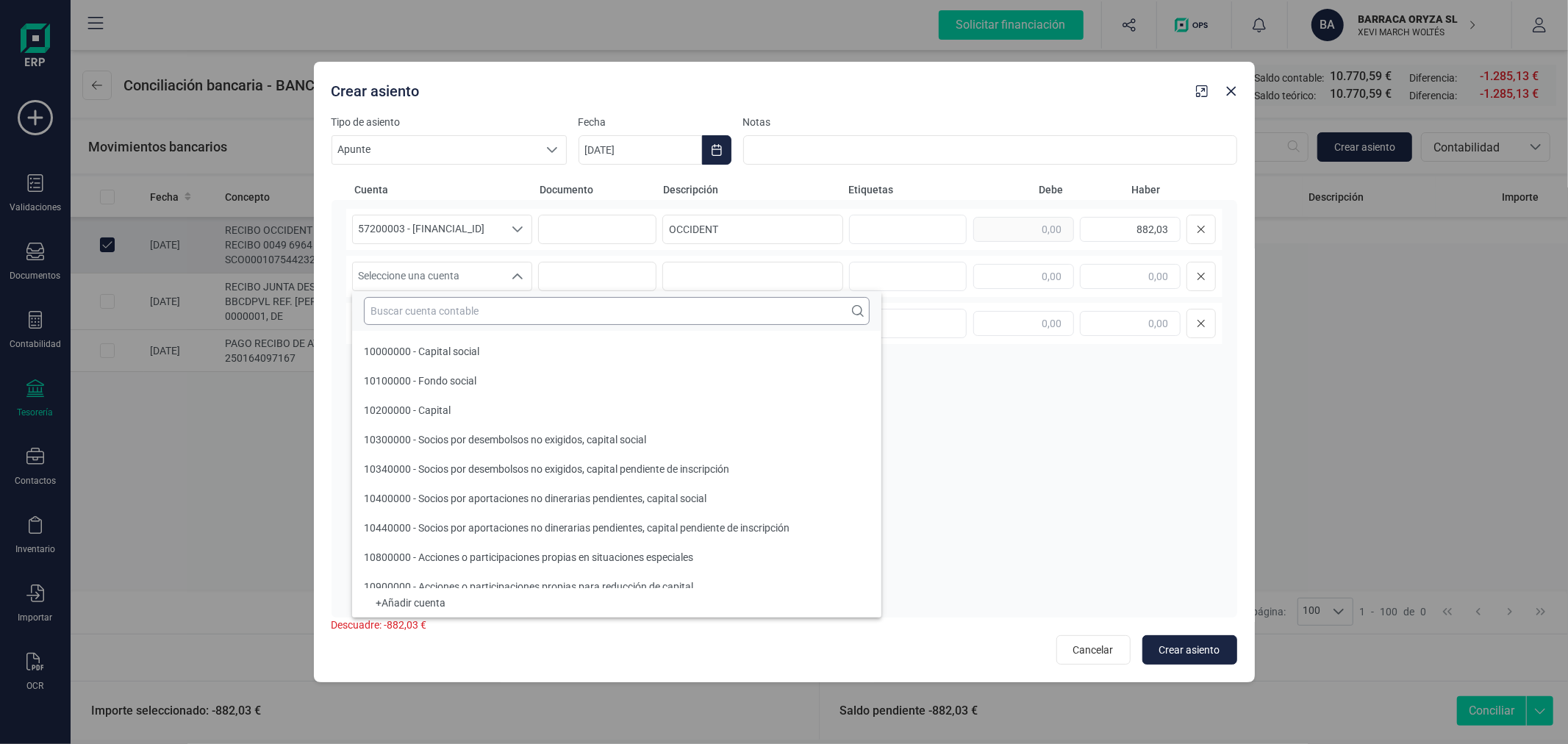
click at [488, 308] on input "text" at bounding box center [616, 310] width 506 height 28
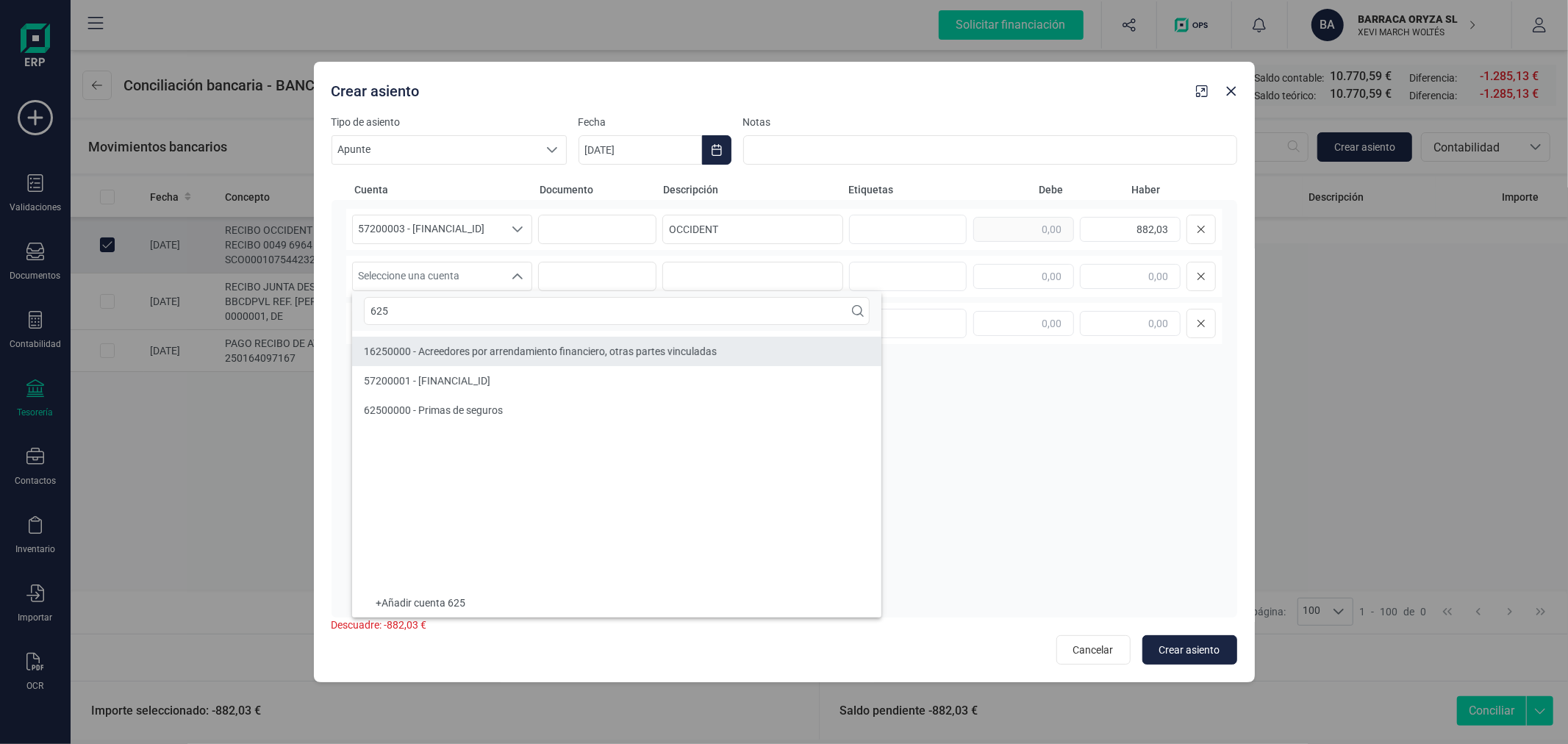
type input "625"
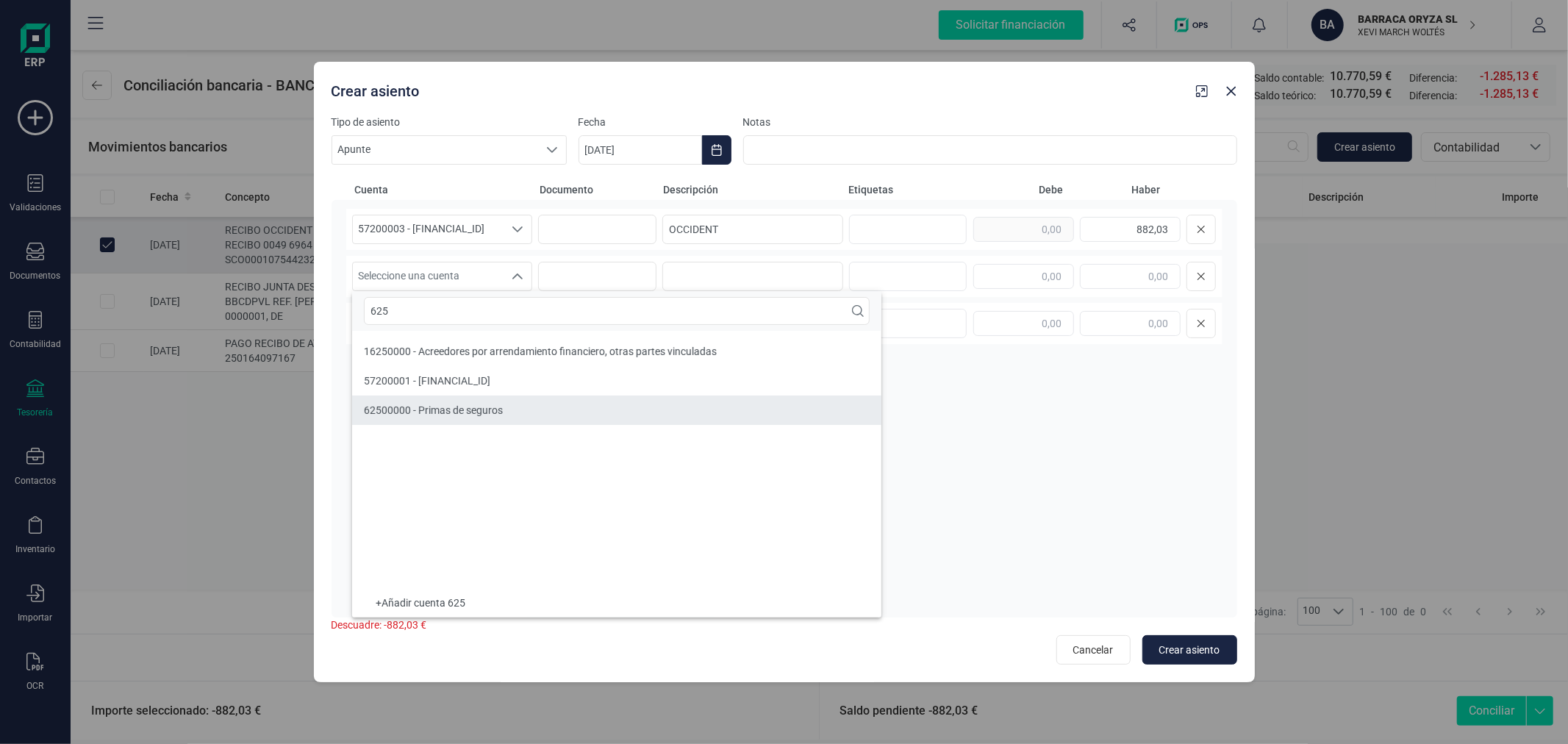
click at [505, 406] on li "62500000 - Primas de seguros" at bounding box center [617, 410] width 530 height 29
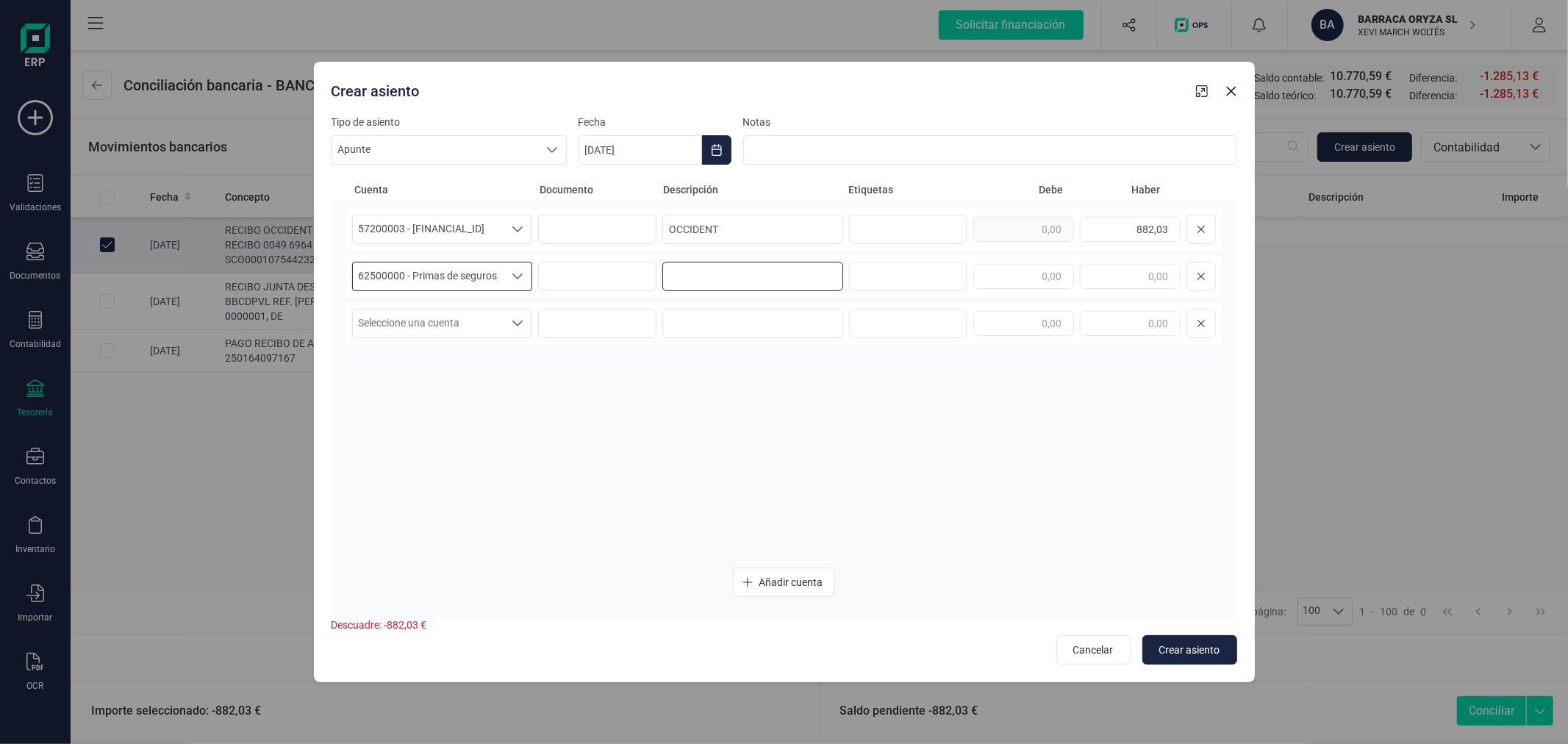
click at [717, 283] on input at bounding box center [752, 276] width 180 height 29
type input "OCCIDENT"
type input "882,03"
click at [1212, 643] on span "Crear asiento" at bounding box center [1189, 650] width 61 height 15
type input "[DATE]"
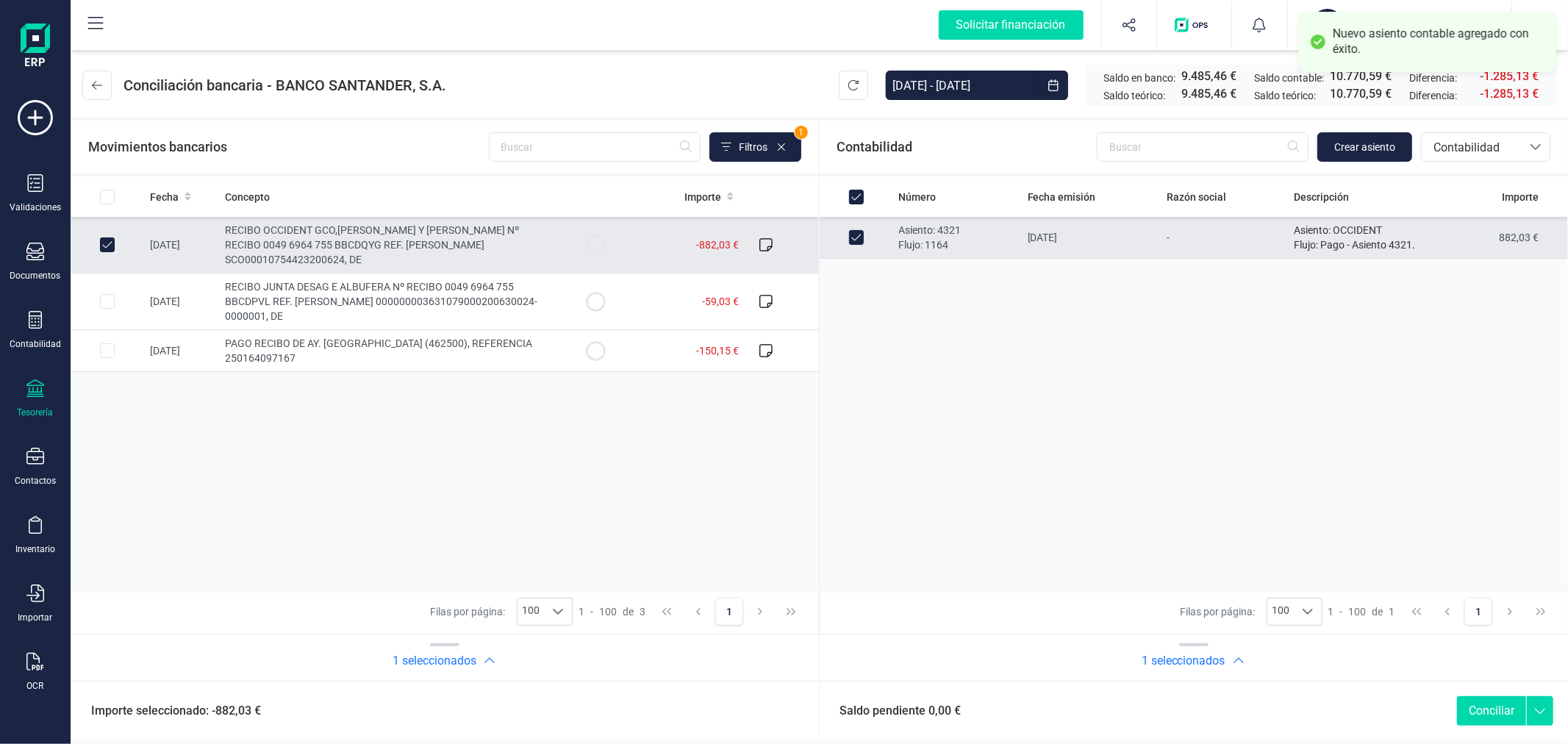
click at [1501, 699] on button "Conciliar" at bounding box center [1492, 710] width 69 height 29
checkbox input "false"
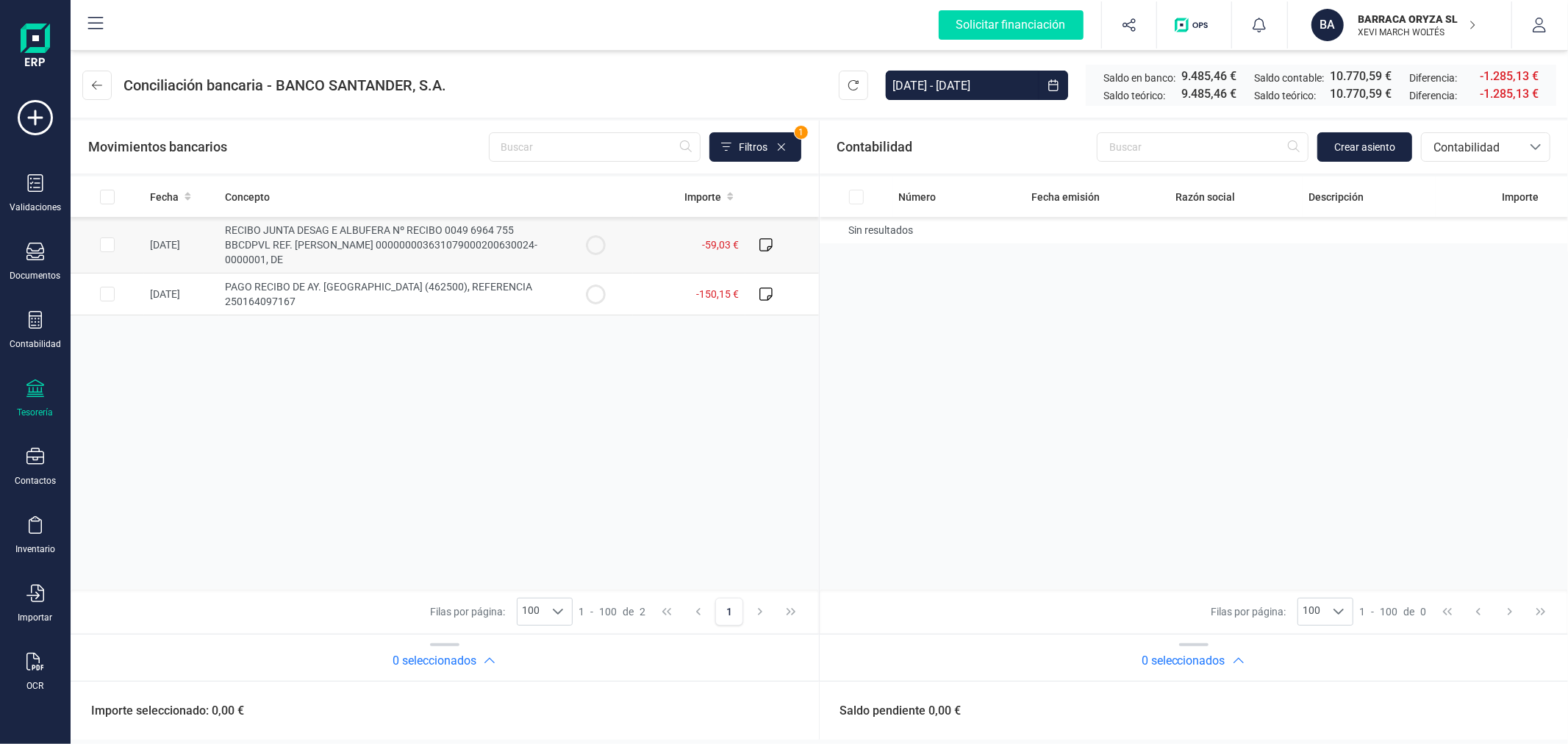
click at [105, 244] on input "Row Selected f2b0ec2c-bf12-478f-8ddf-6d0a73ee4b43" at bounding box center [107, 244] width 15 height 15
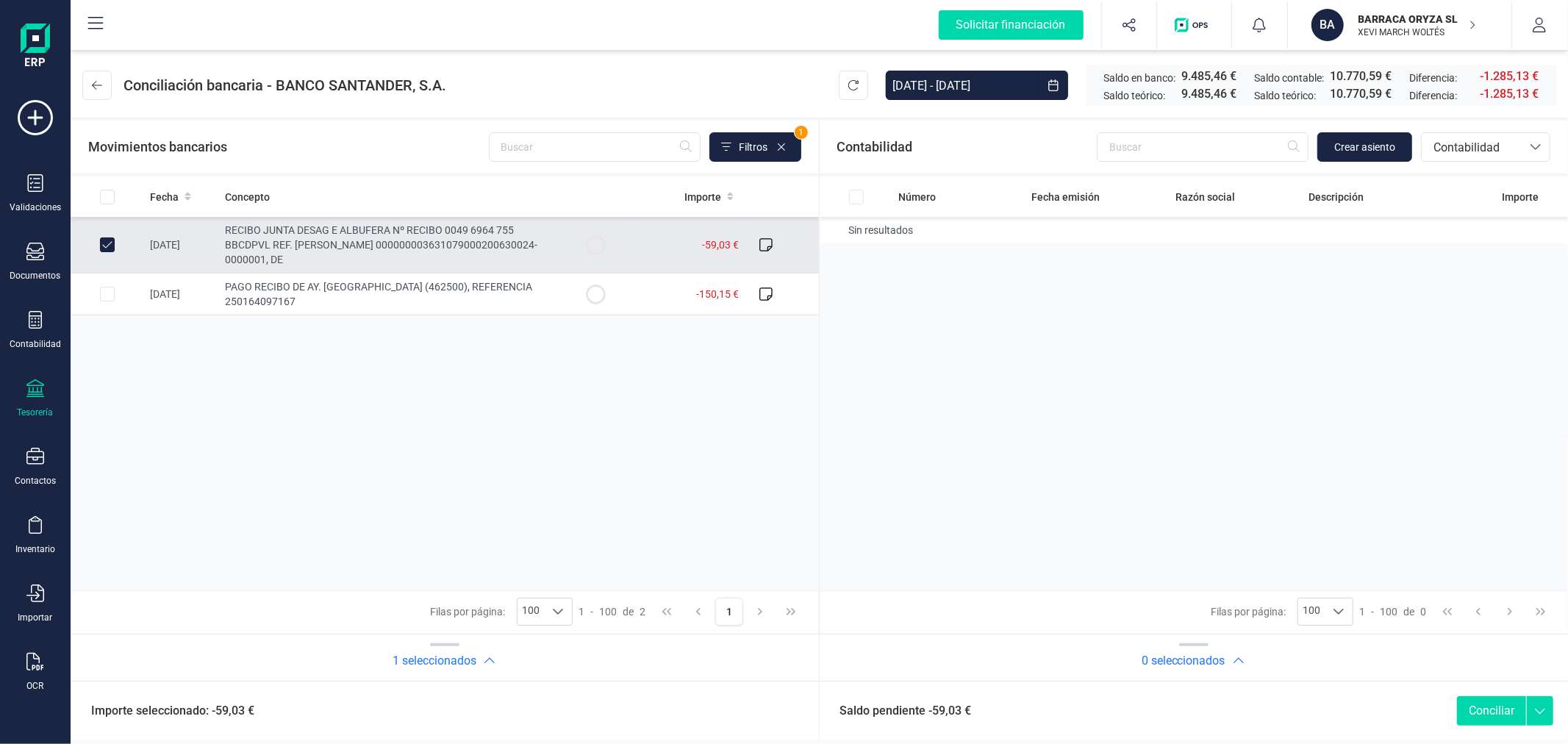
click at [103, 244] on input "Row Unselected f2b0ec2c-bf12-478f-8ddf-6d0a73ee4b43" at bounding box center [107, 244] width 15 height 15
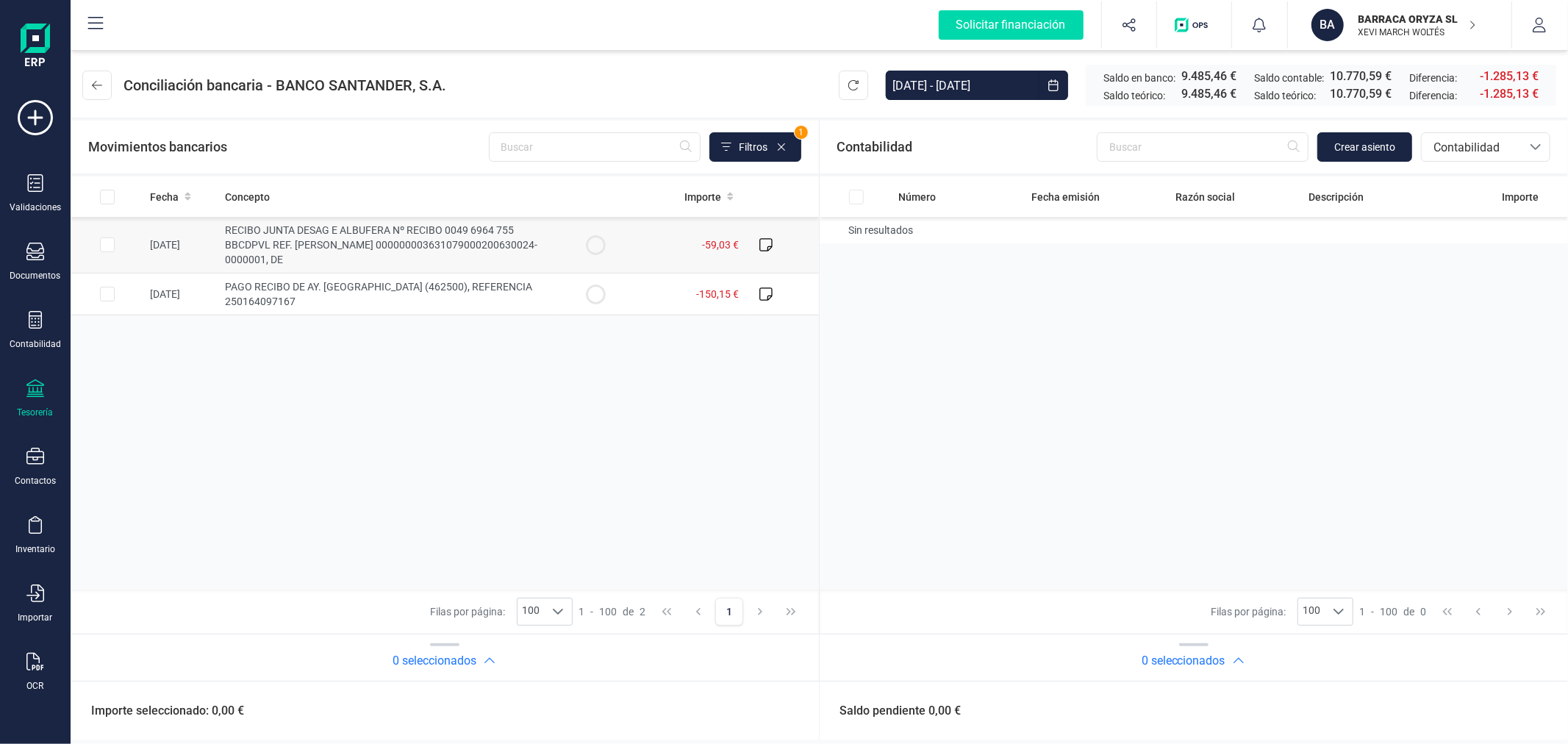
click at [103, 244] on input "Row Selected f2b0ec2c-bf12-478f-8ddf-6d0a73ee4b43" at bounding box center [107, 244] width 15 height 15
checkbox input "true"
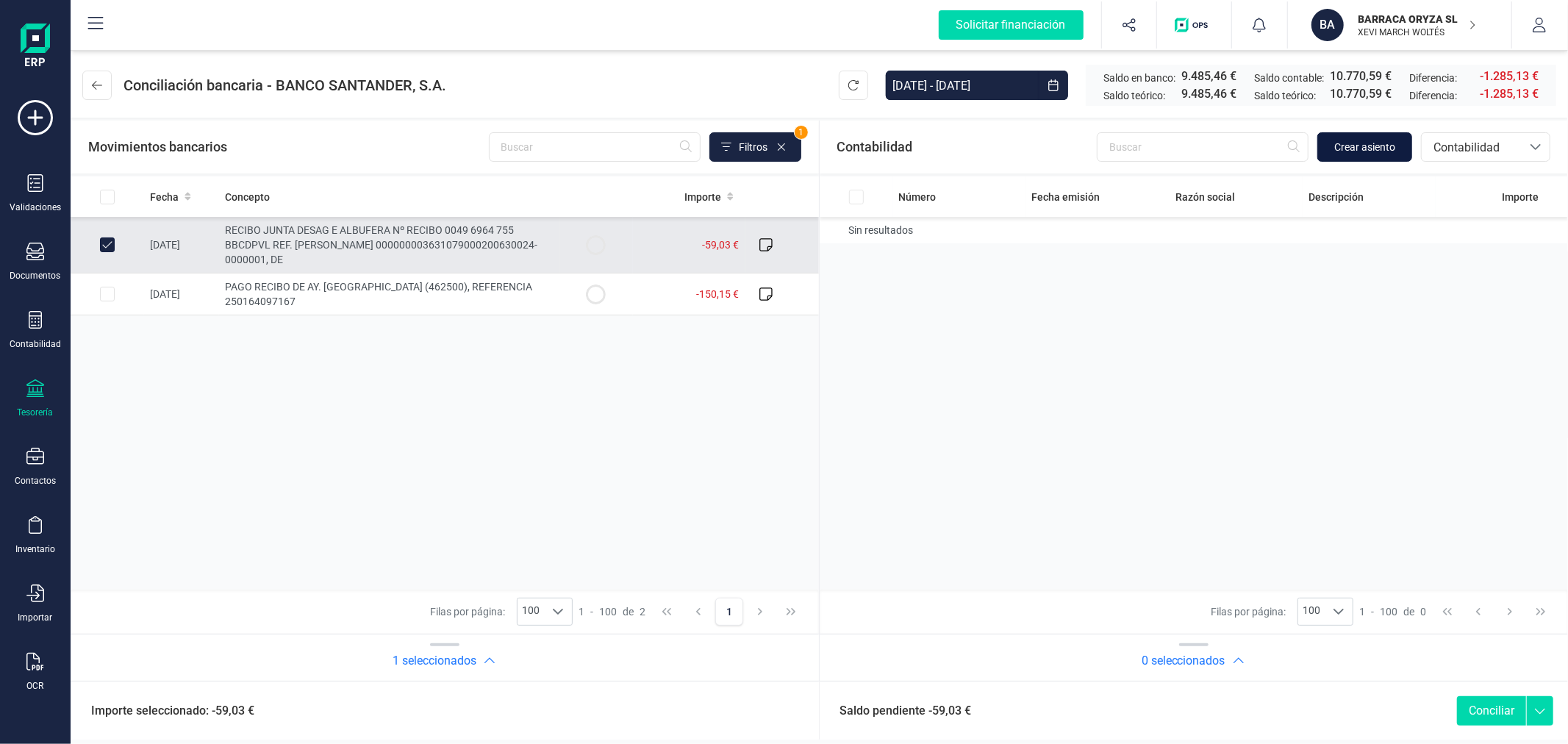
click at [1363, 140] on span "Crear asiento" at bounding box center [1364, 147] width 61 height 15
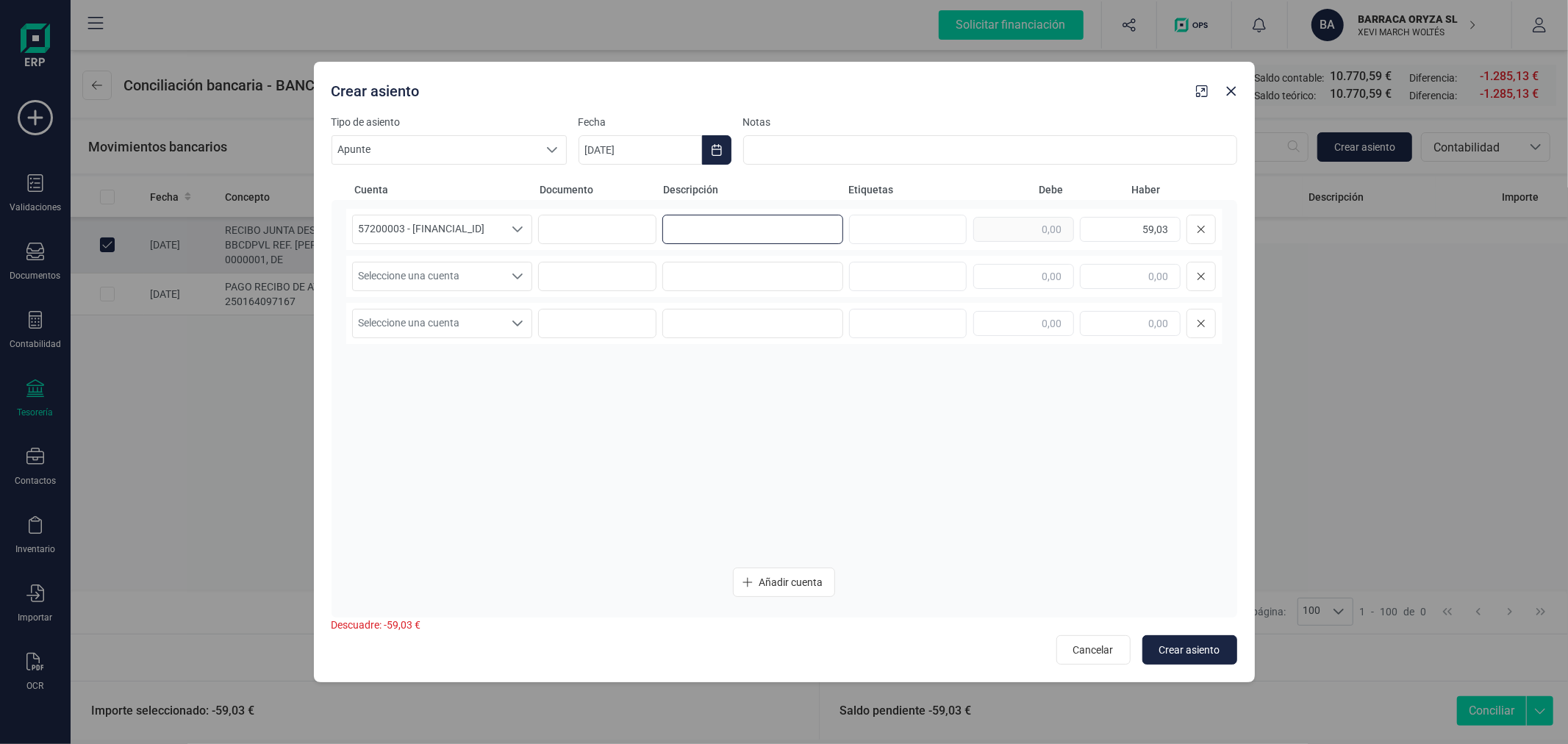
click at [764, 228] on input at bounding box center [752, 229] width 180 height 29
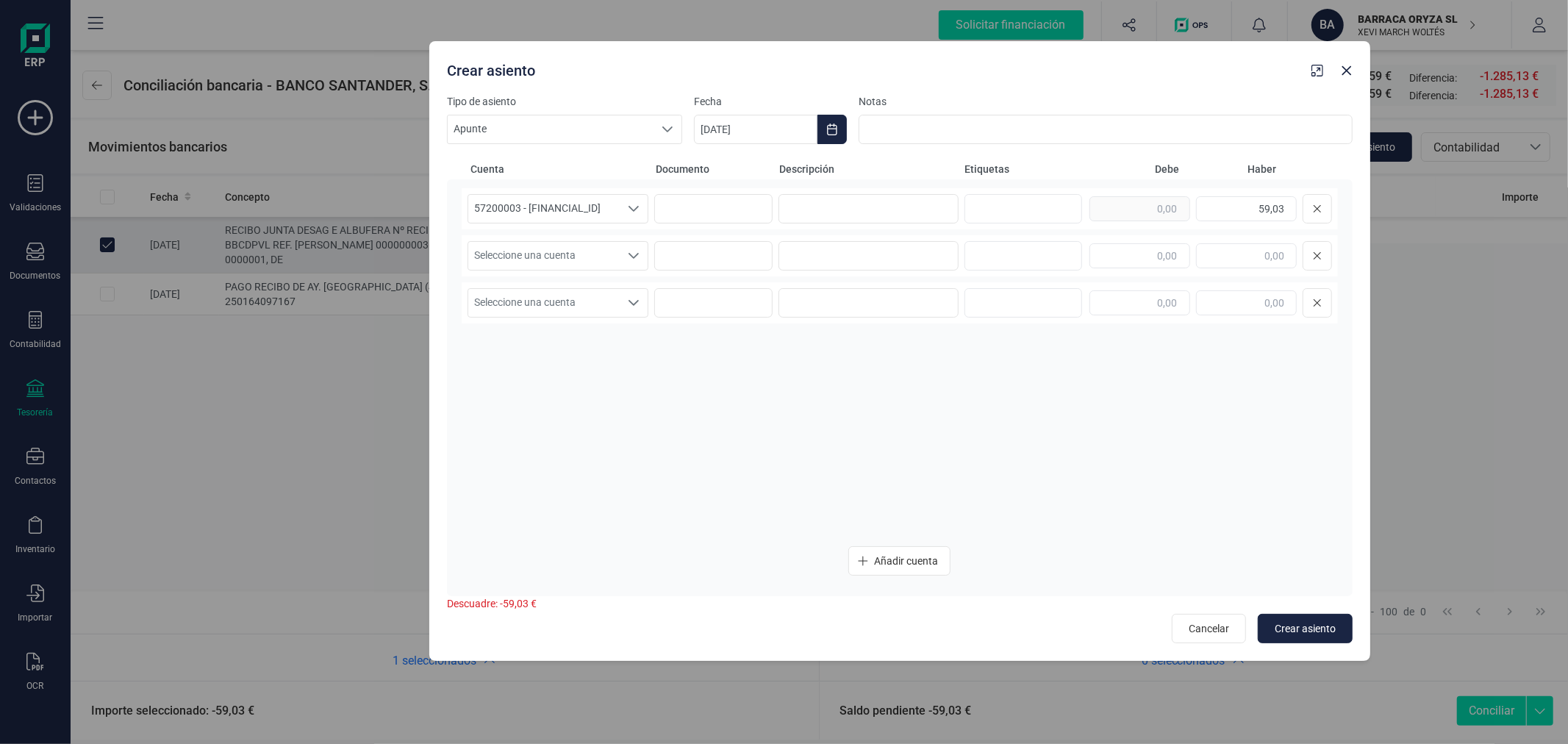
drag, startPoint x: 822, startPoint y: 85, endPoint x: 938, endPoint y: 65, distance: 117.7
click at [938, 65] on div "Crear asiento" at bounding box center [873, 68] width 865 height 27
click at [894, 213] on input at bounding box center [868, 208] width 180 height 29
type input "JUNTA DESAG E ALBUFERA"
click at [577, 253] on span "Seleccione una cuenta" at bounding box center [544, 255] width 151 height 28
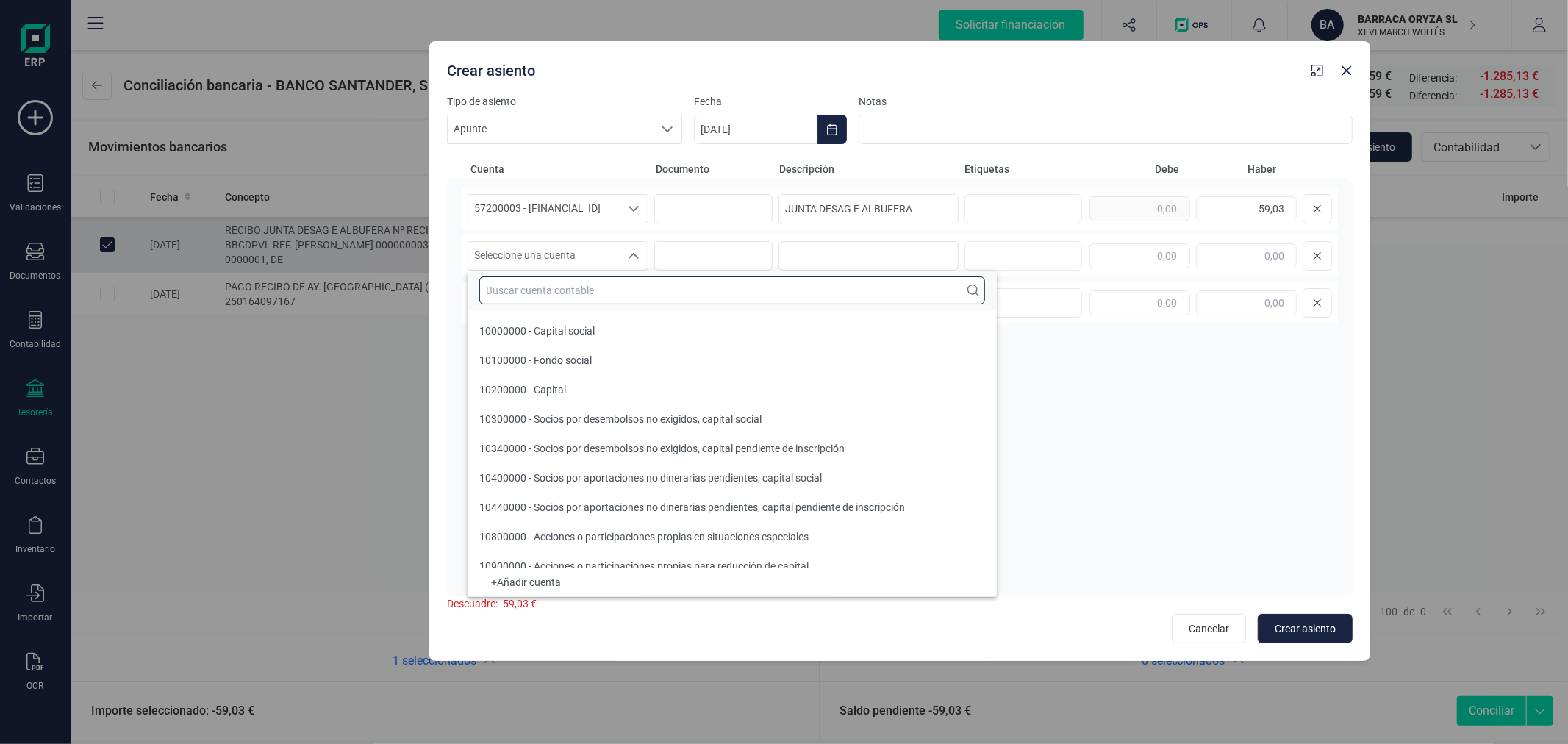
click at [593, 280] on input "text" at bounding box center [732, 290] width 506 height 28
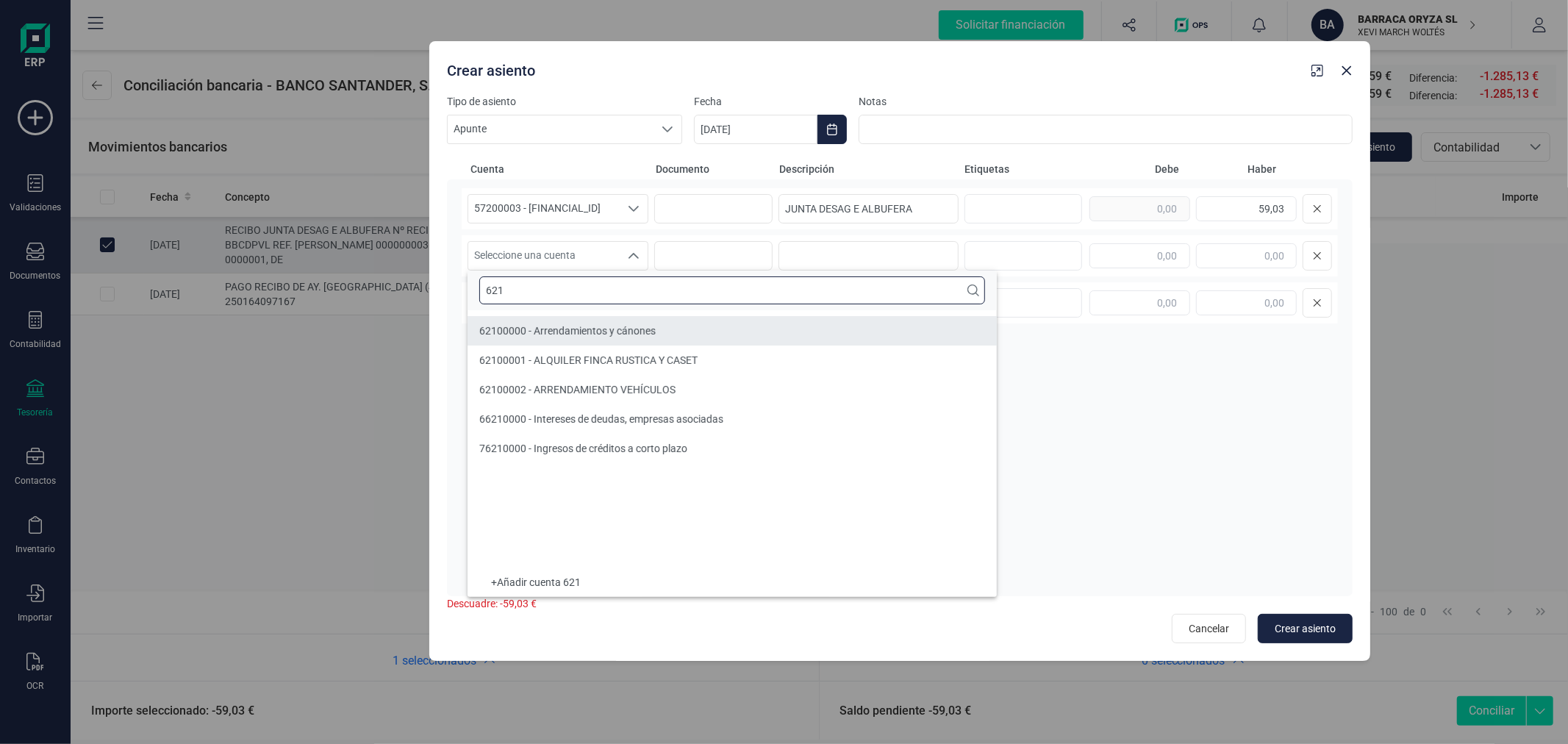
type input "621"
click at [685, 333] on li "62100000 - Arrendamientos y cánones" at bounding box center [732, 331] width 530 height 29
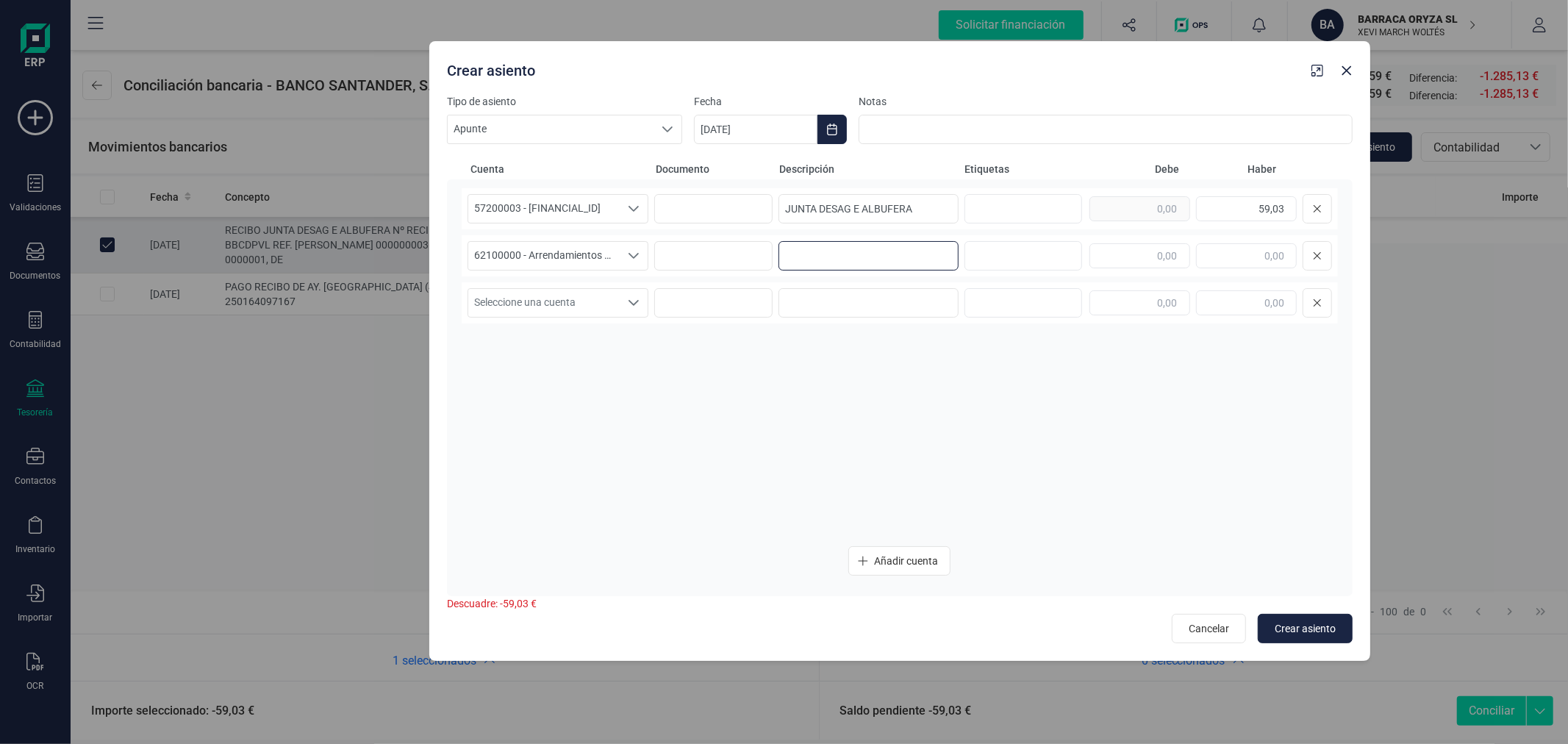
paste input "JUNTA DESAG E ALBUFERA"
type input "JUNTA DESAG E ALBUFERA"
type input "59,03"
click at [829, 135] on button "Choose Date" at bounding box center [832, 129] width 29 height 29
click at [730, 173] on button "Previous Month" at bounding box center [724, 173] width 23 height 23
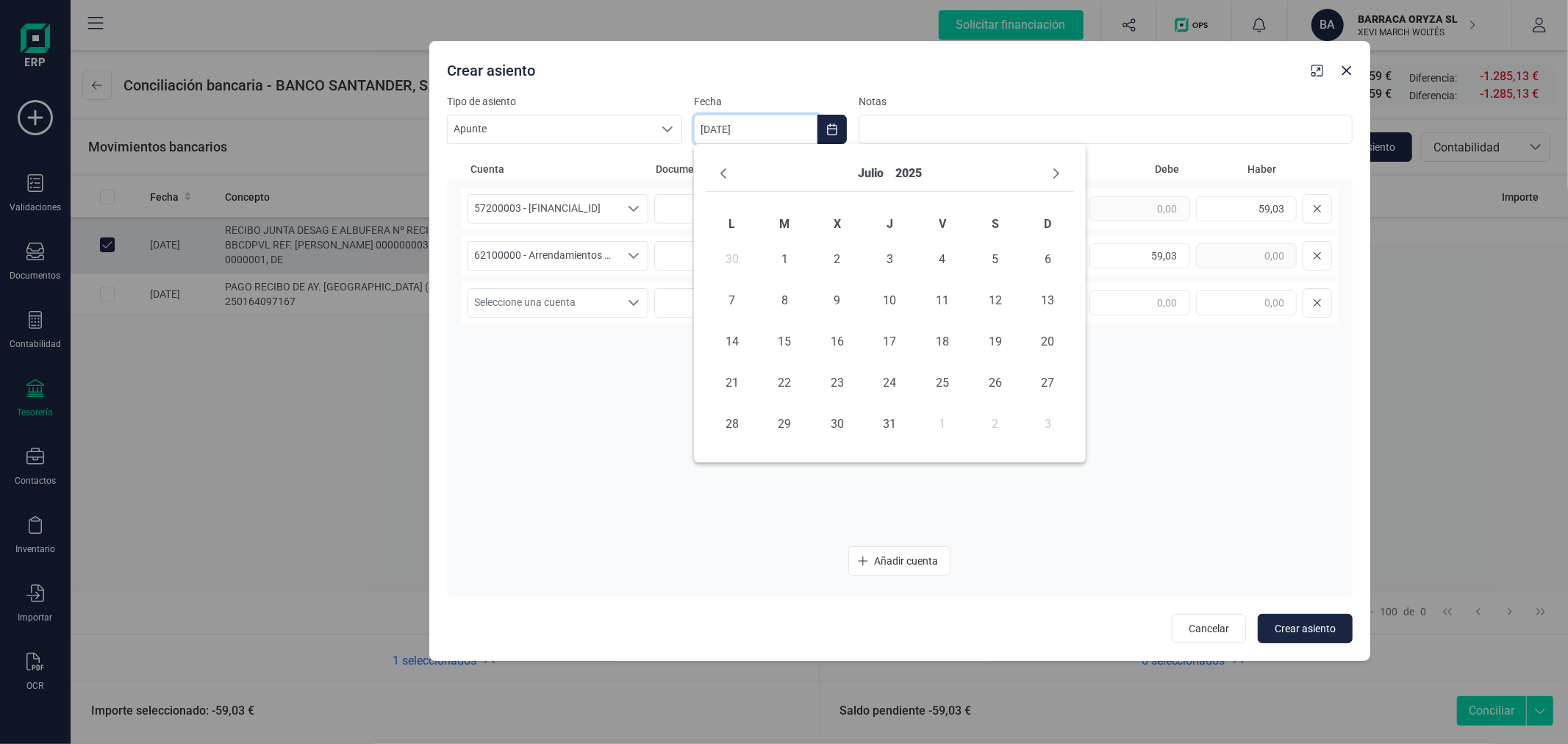
click at [730, 173] on button "Previous Month" at bounding box center [724, 173] width 23 height 23
click at [1061, 171] on icon "Next Month" at bounding box center [1056, 173] width 12 height 12
click at [731, 383] on span "16" at bounding box center [732, 382] width 29 height 29
click at [1290, 626] on span "Crear asiento" at bounding box center [1305, 628] width 61 height 15
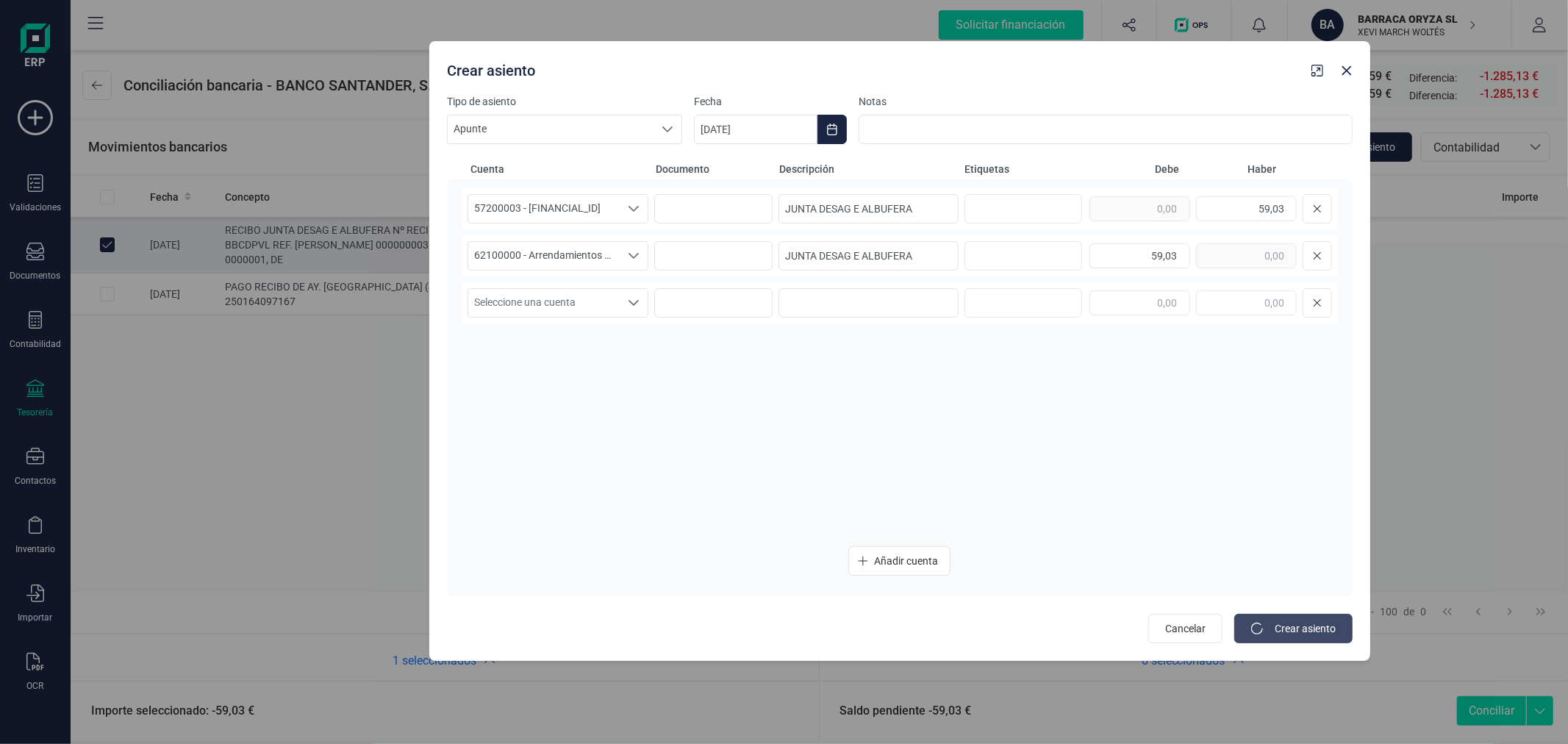
type input "[DATE]"
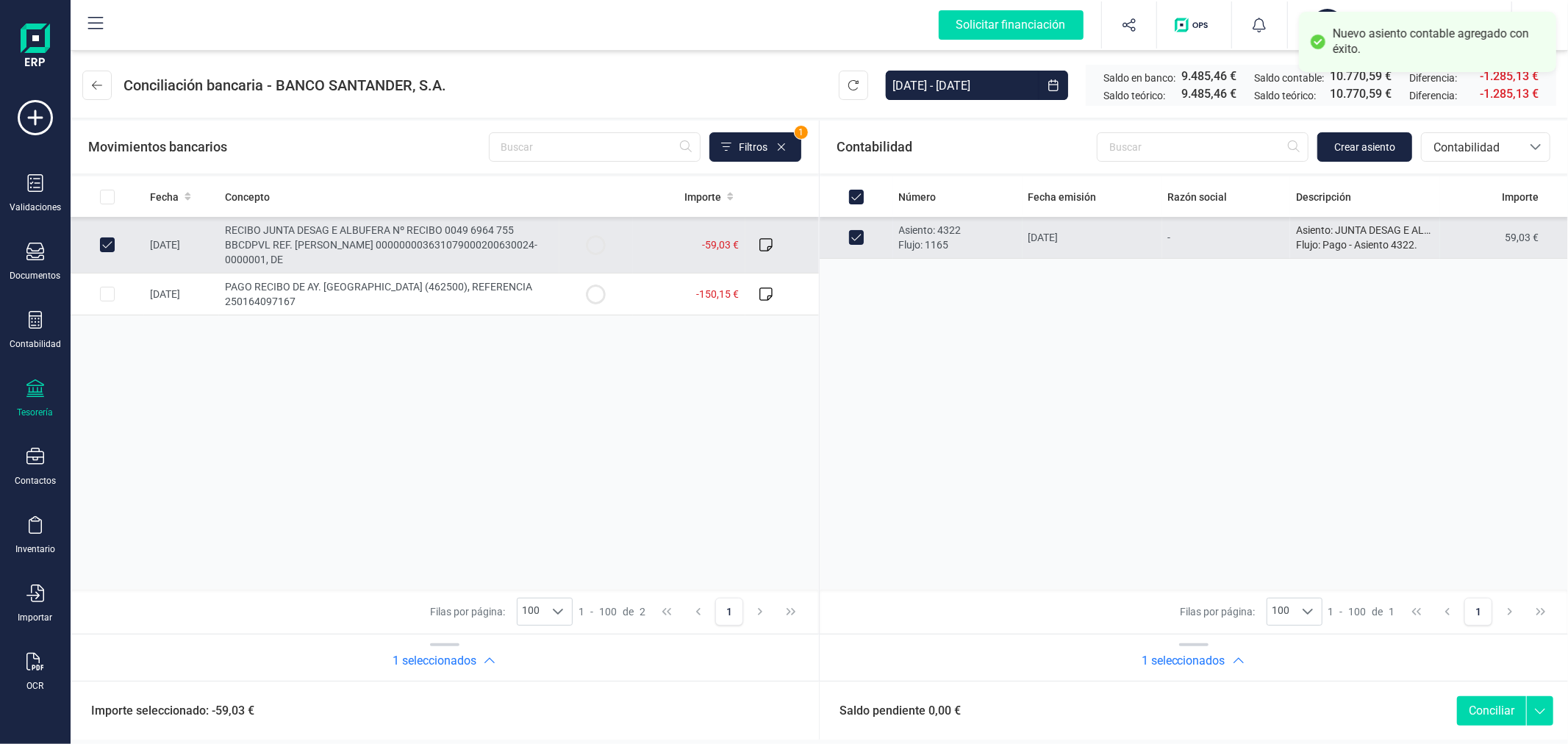
click at [1500, 701] on button "Conciliar" at bounding box center [1492, 710] width 69 height 29
checkbox input "false"
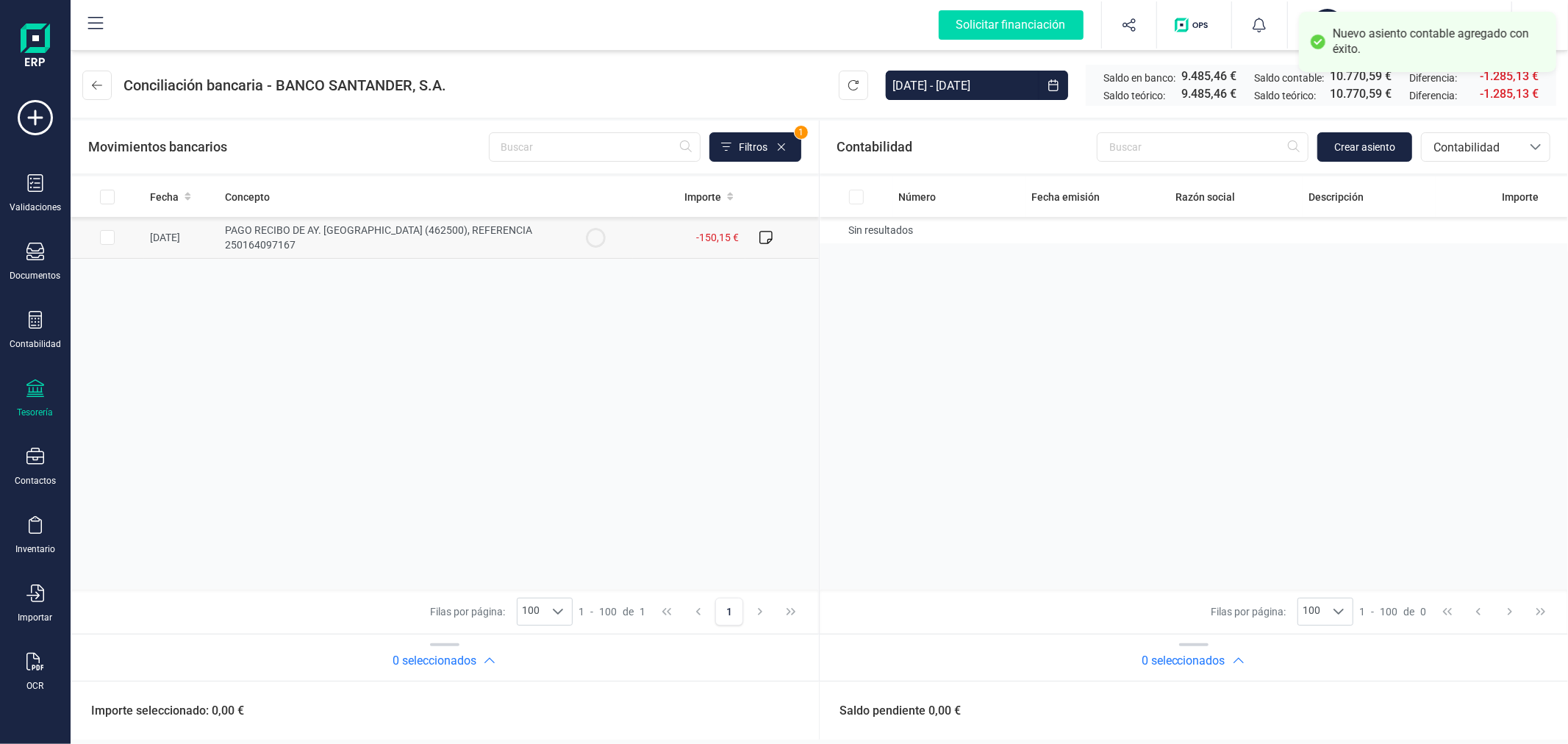
click at [105, 239] on input "Row Selected 788c6a3e-9590-43e9-ad8b-d1f622ebc58b" at bounding box center [107, 237] width 15 height 15
checkbox input "true"
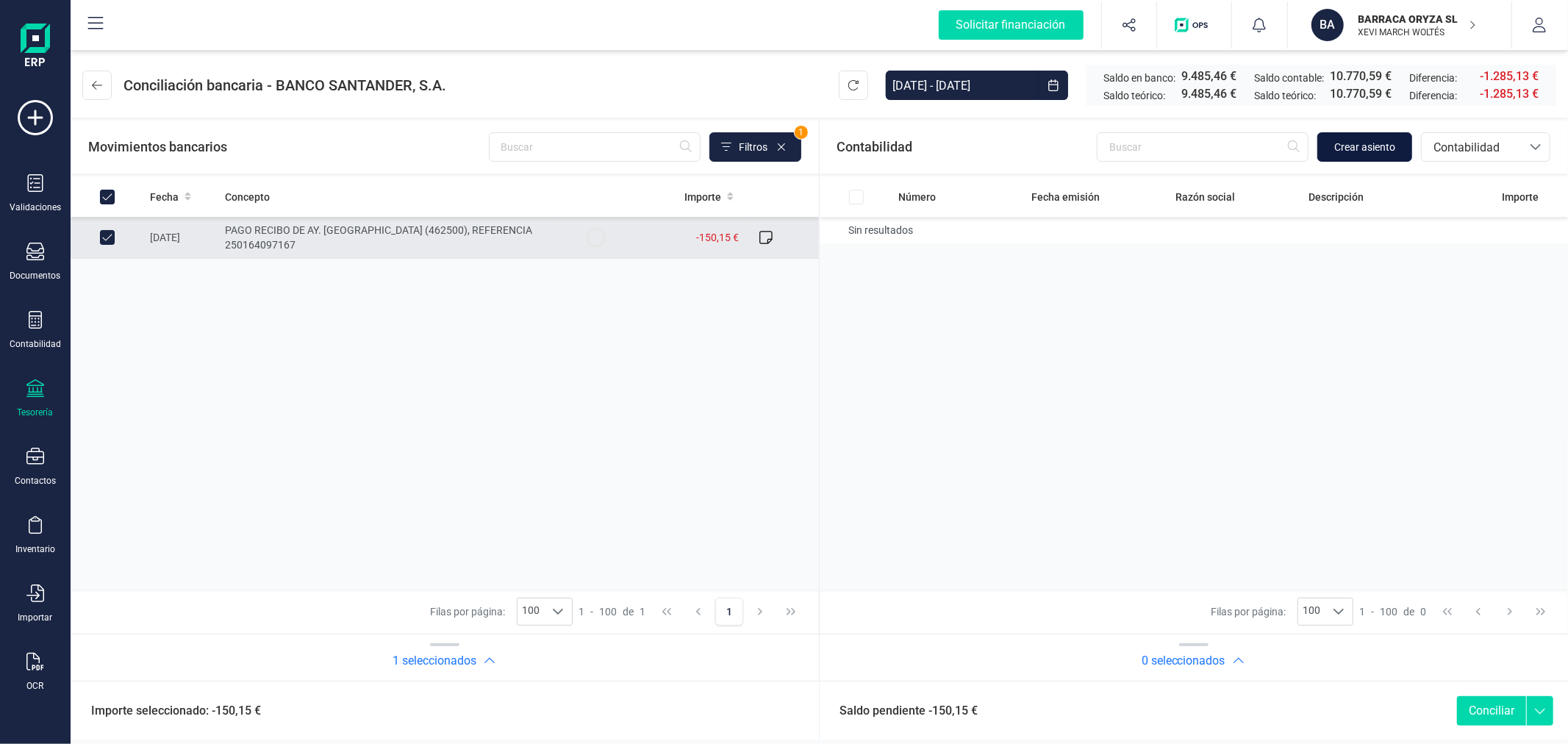
click at [1366, 142] on span "Crear asiento" at bounding box center [1364, 147] width 61 height 15
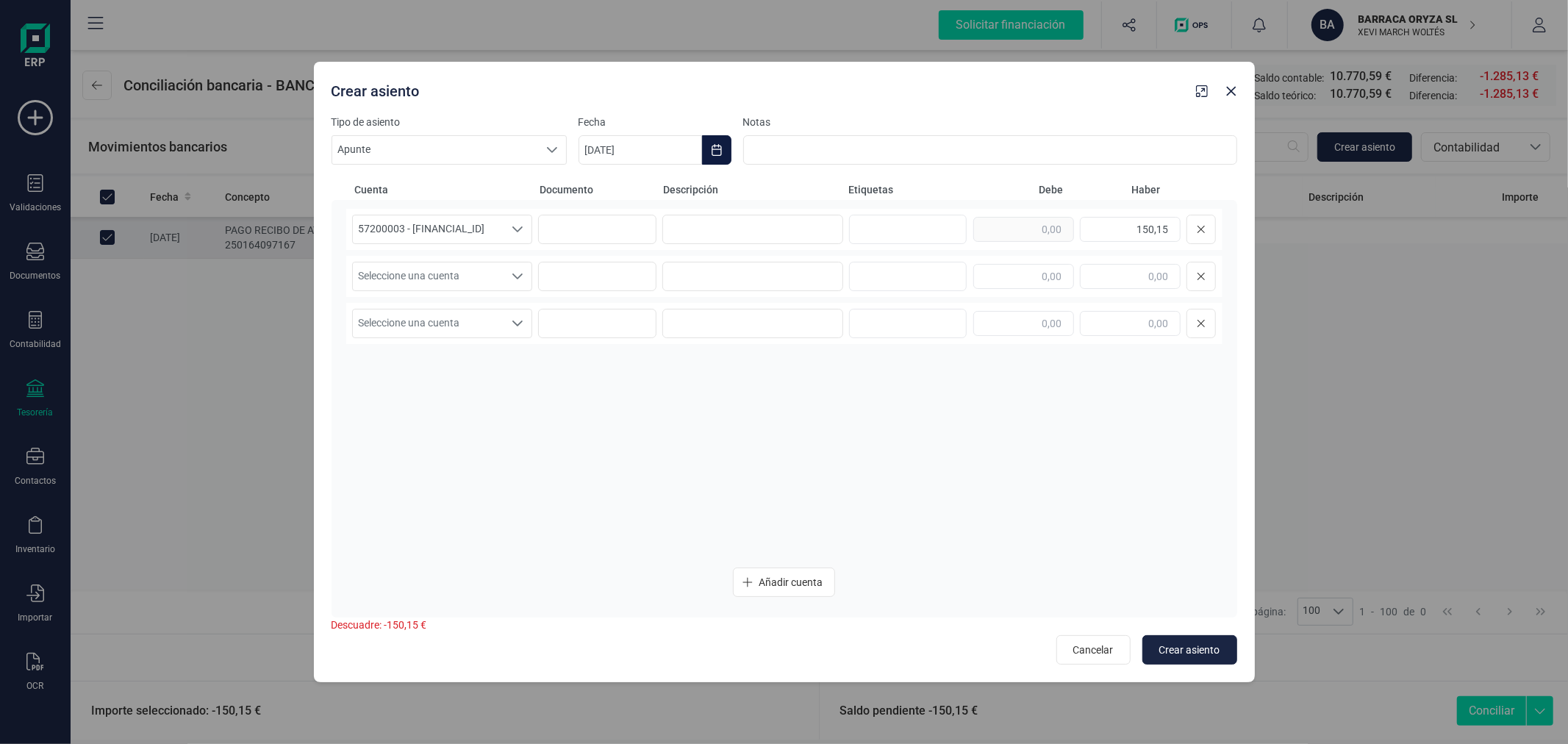
click at [716, 146] on icon "Choose Date" at bounding box center [716, 149] width 10 height 12
click at [611, 194] on icon "Previous Month" at bounding box center [607, 194] width 12 height 12
click at [774, 363] on span "12" at bounding box center [773, 362] width 29 height 29
type input "[DATE]"
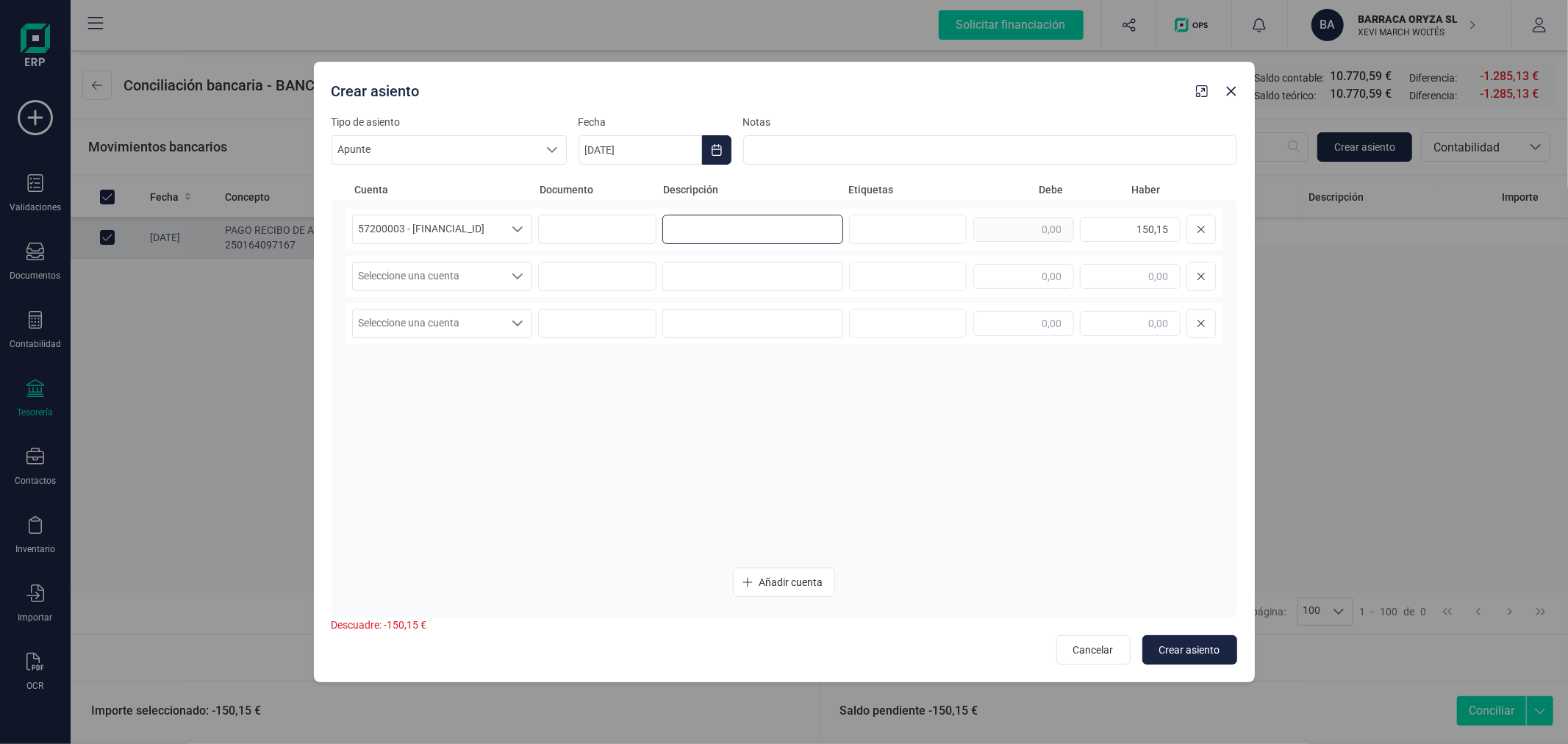
click at [732, 237] on input at bounding box center [752, 229] width 180 height 29
type input "A"
paste input "JUNTA DESAG E ALBUFERA"
type input "J"
type input "AYTO. VALENCIA"
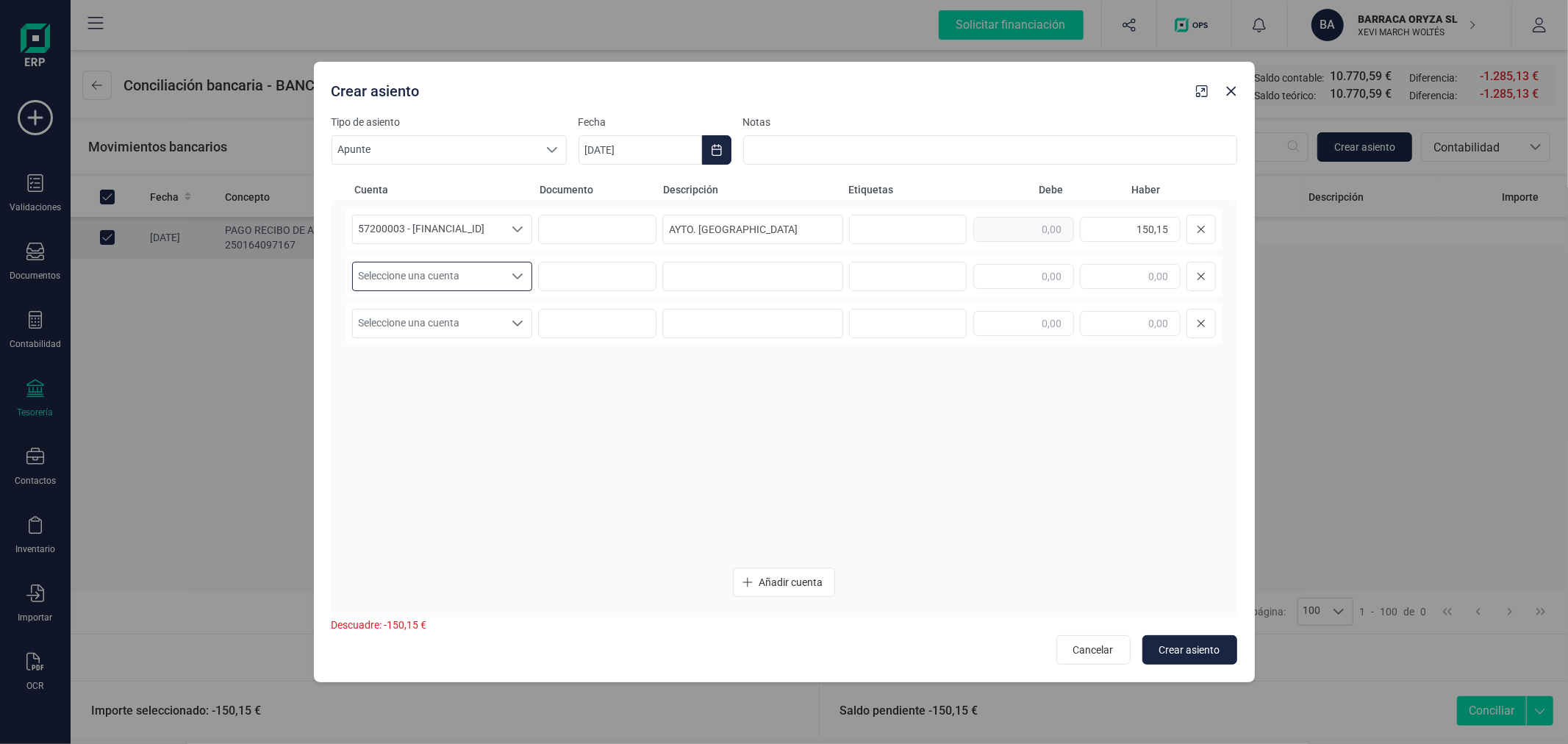
scroll to position [7, 56]
click at [443, 268] on span "Seleccione una cuenta" at bounding box center [428, 276] width 151 height 28
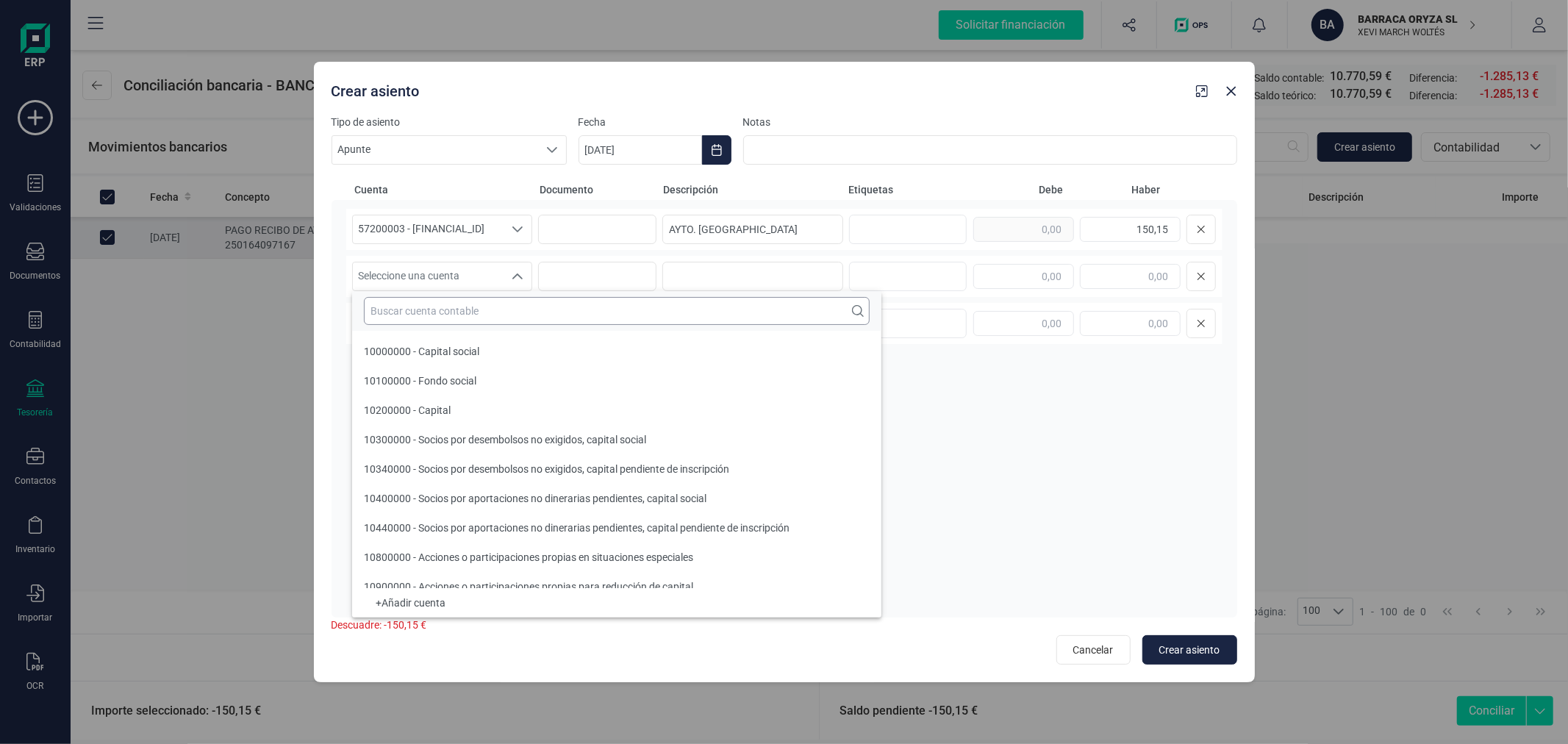
click at [460, 313] on input "text" at bounding box center [616, 310] width 506 height 28
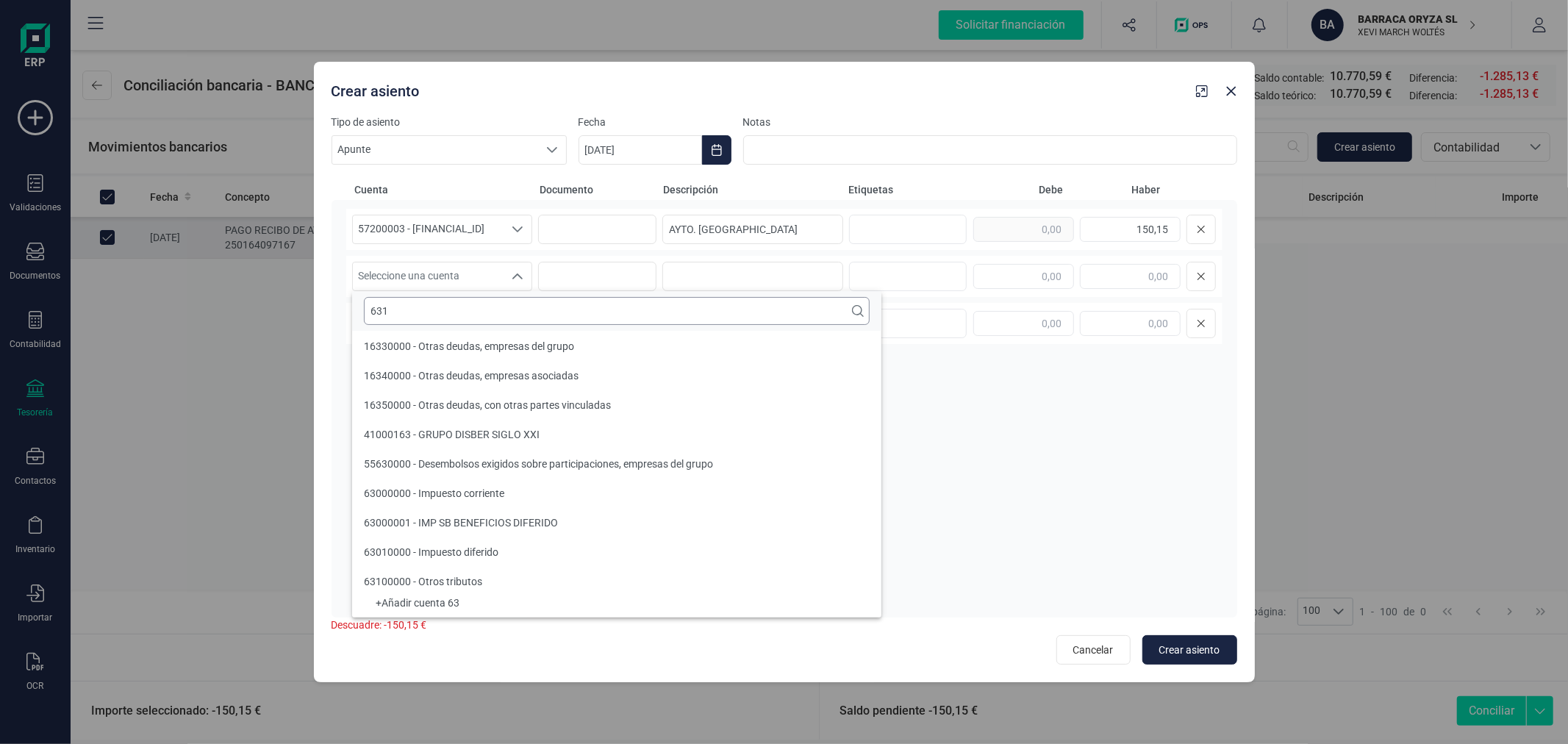
scroll to position [0, 0]
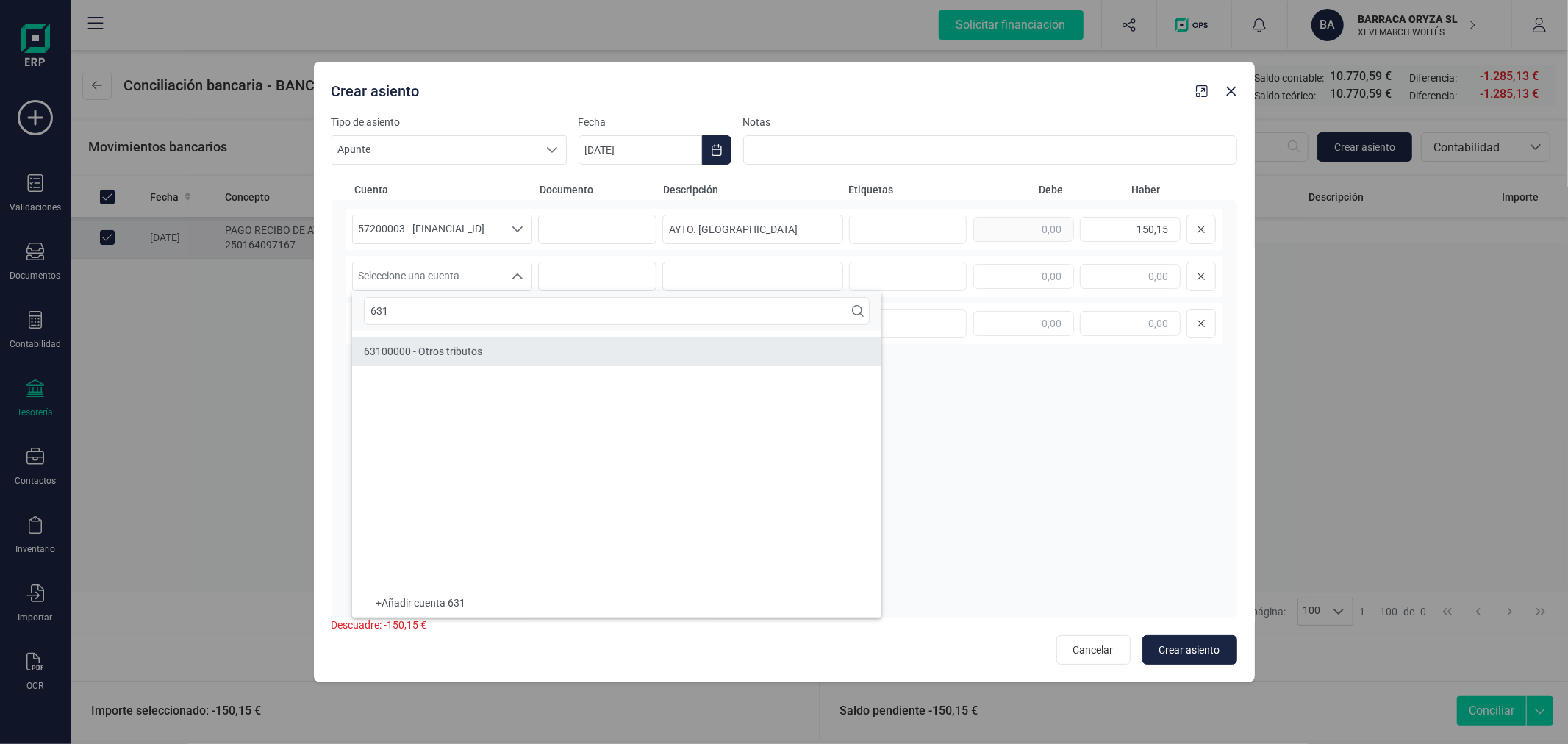
type input "631"
click at [468, 351] on span "63100000 - Otros tributos" at bounding box center [422, 351] width 118 height 12
paste input "AYTO. VALENCIA"
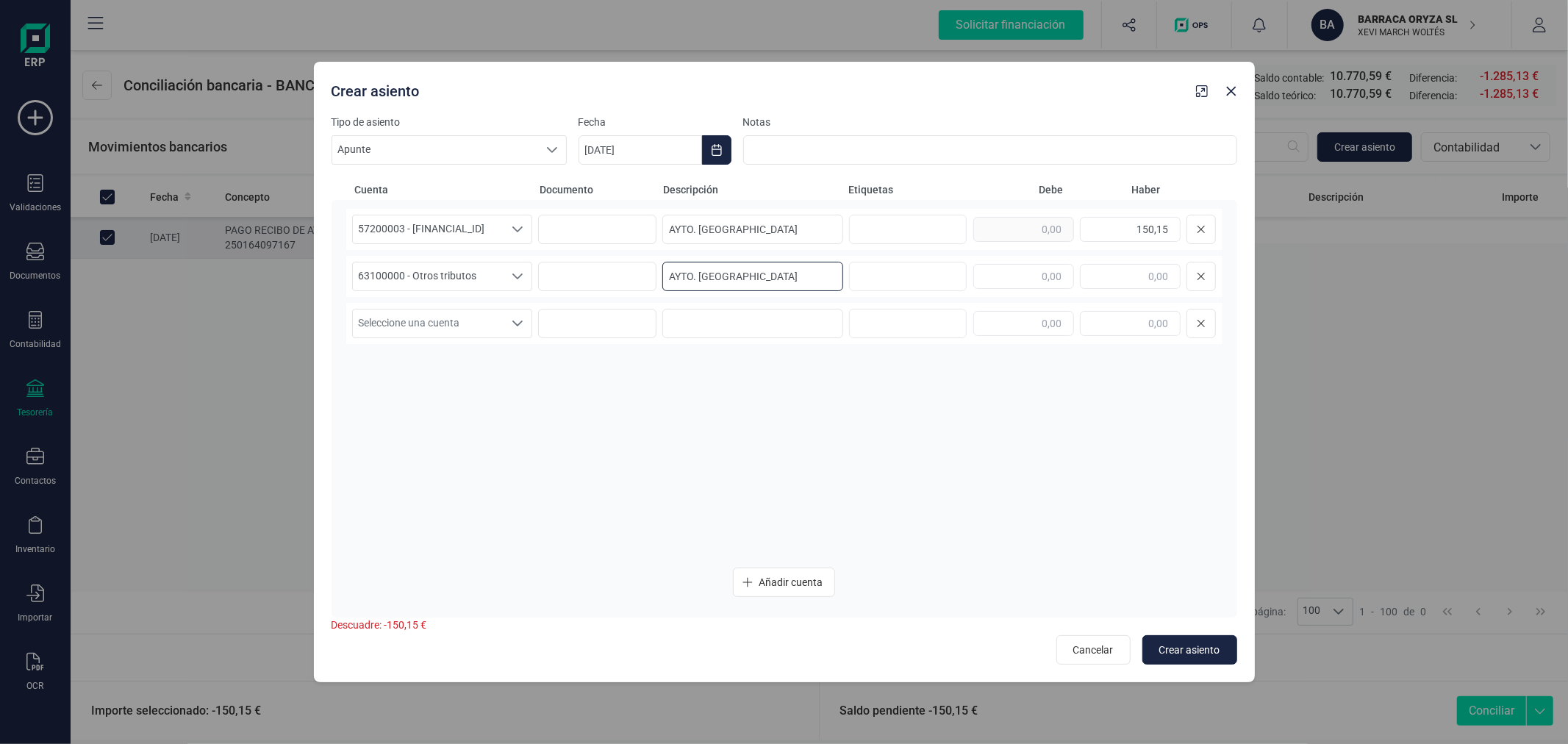
type input "AYTO. VALENCIA"
type input "150,15"
click at [1193, 652] on span "Crear asiento" at bounding box center [1189, 650] width 61 height 15
type input "[DATE]"
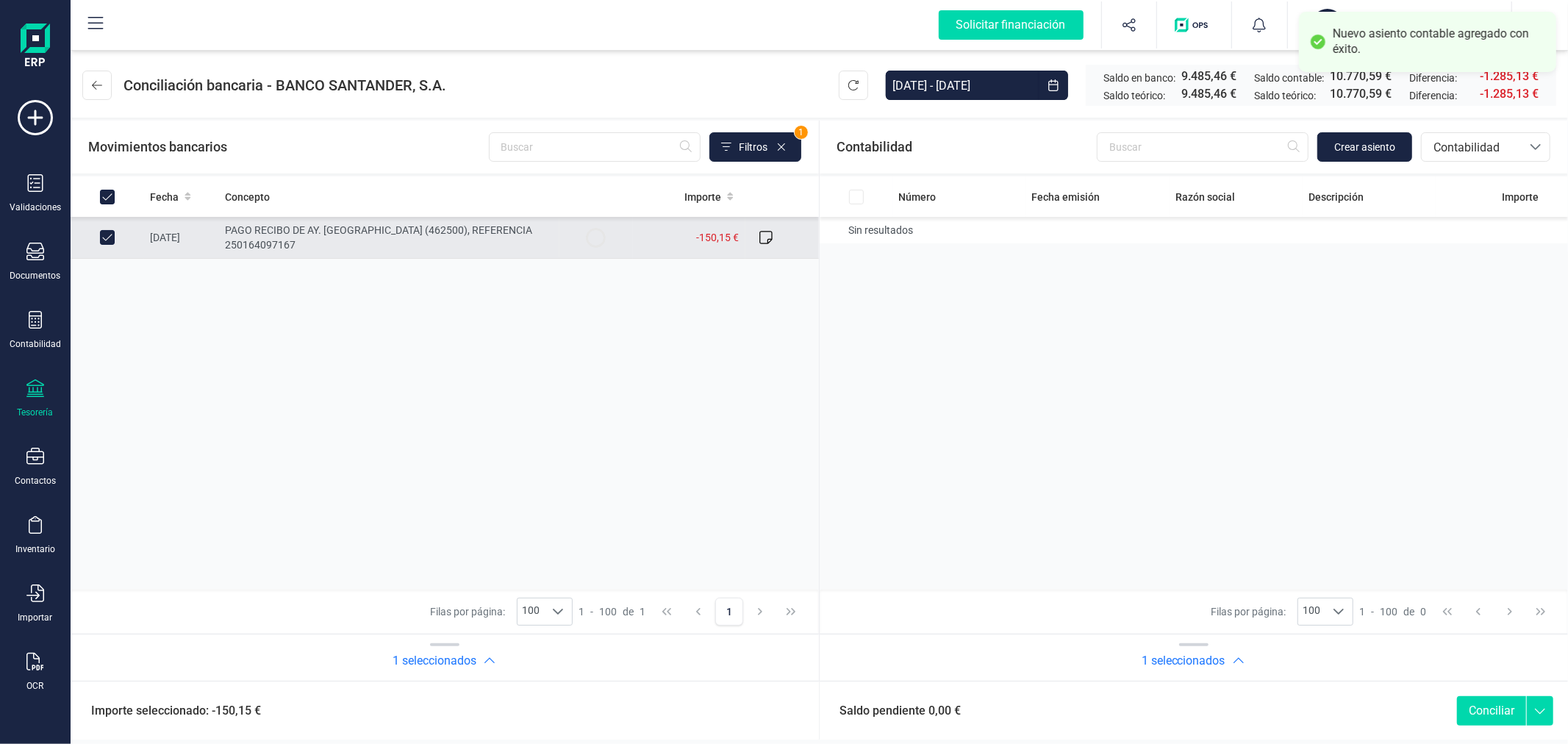
checkbox input "true"
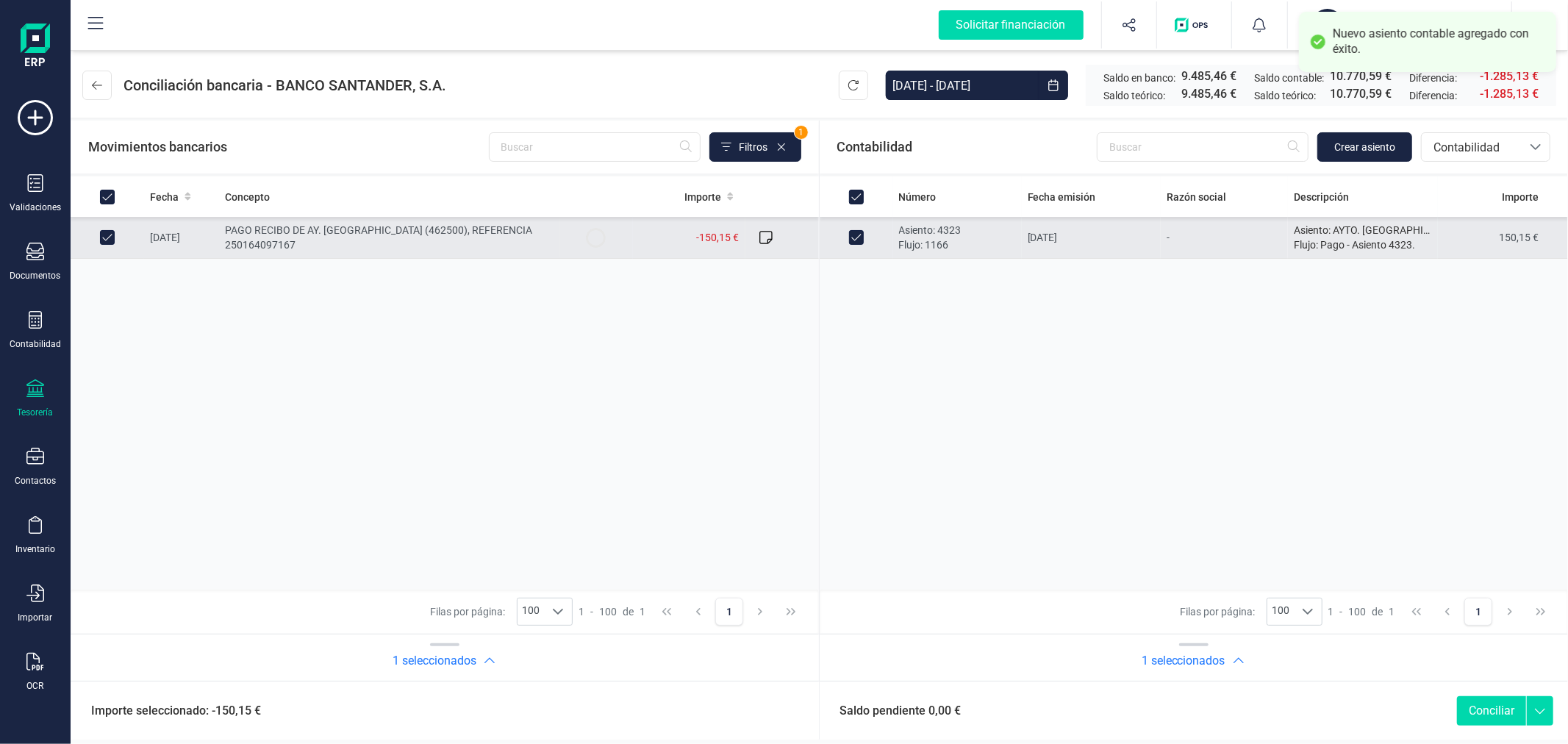
click at [1498, 714] on button "Conciliar" at bounding box center [1492, 710] width 69 height 29
checkbox input "false"
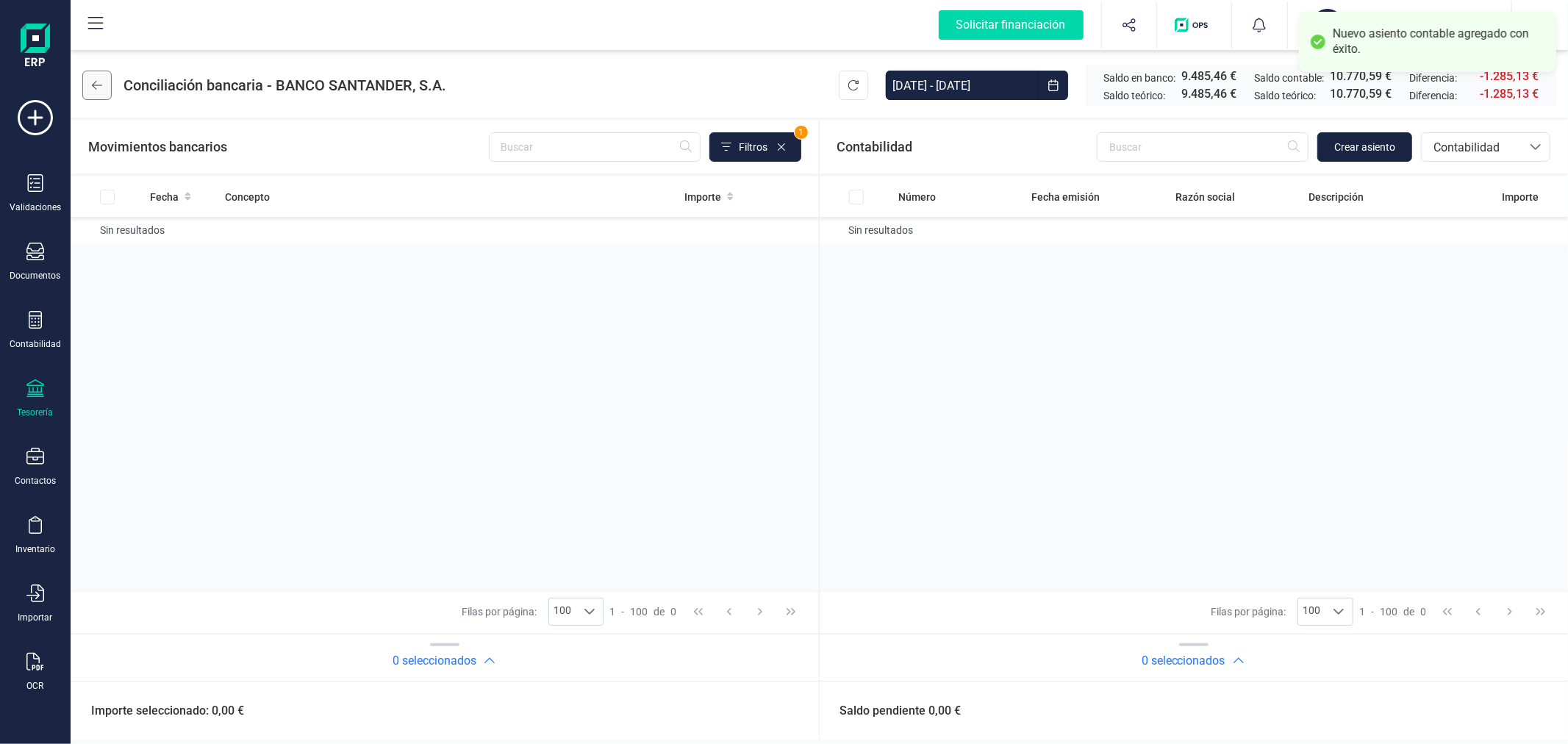
click at [103, 86] on button at bounding box center [97, 84] width 29 height 29
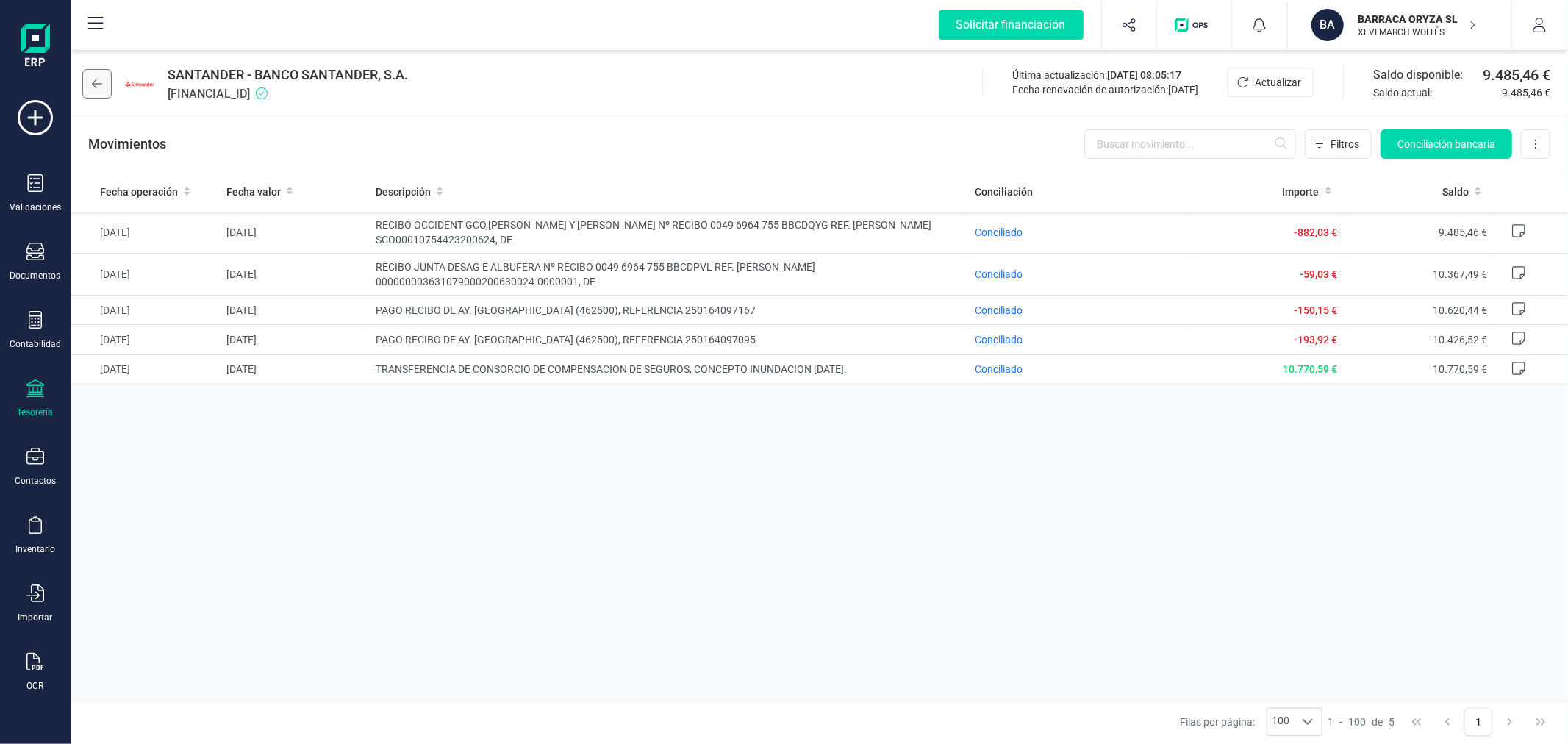
click at [97, 74] on button at bounding box center [97, 84] width 29 height 29
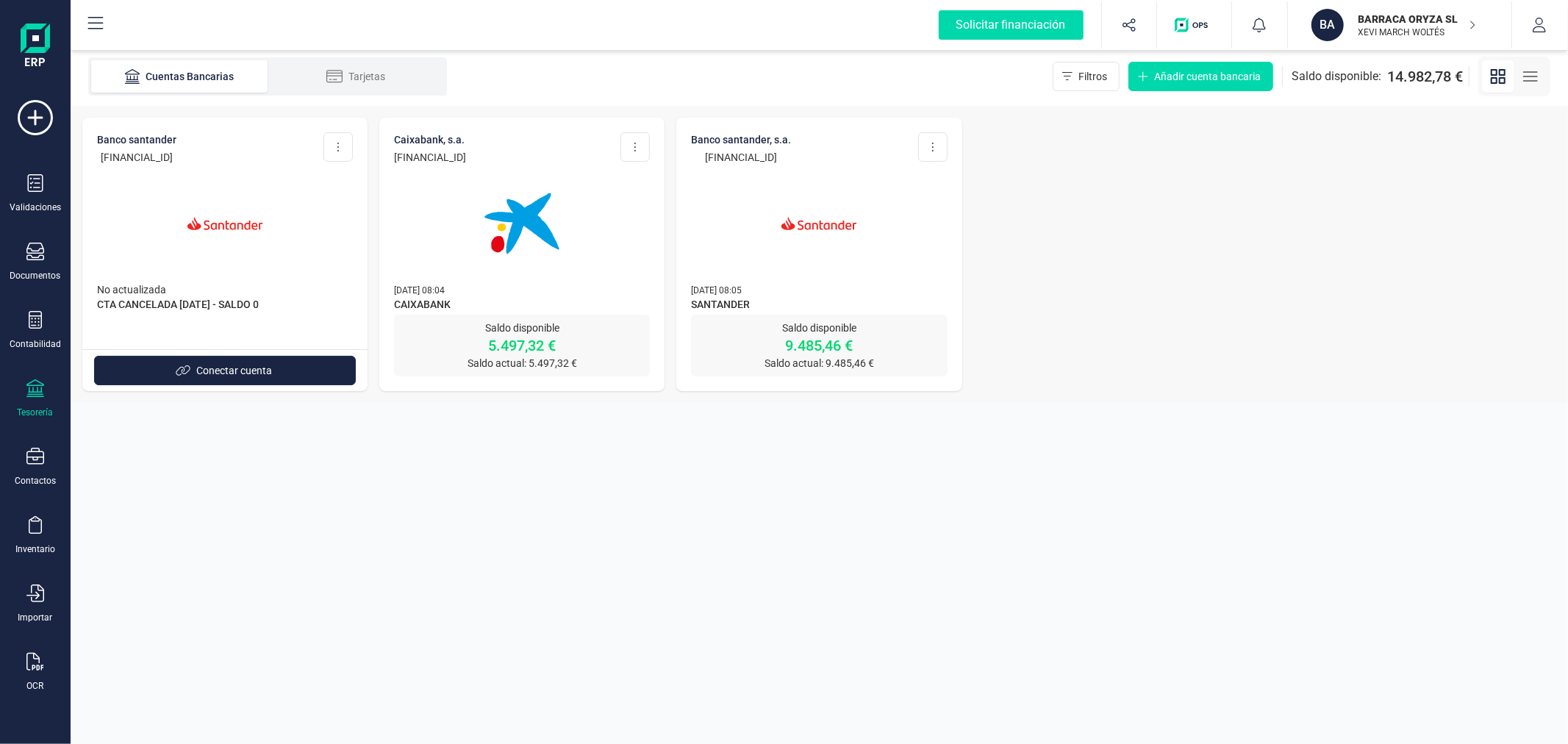
click at [512, 251] on img at bounding box center [522, 223] width 124 height 124
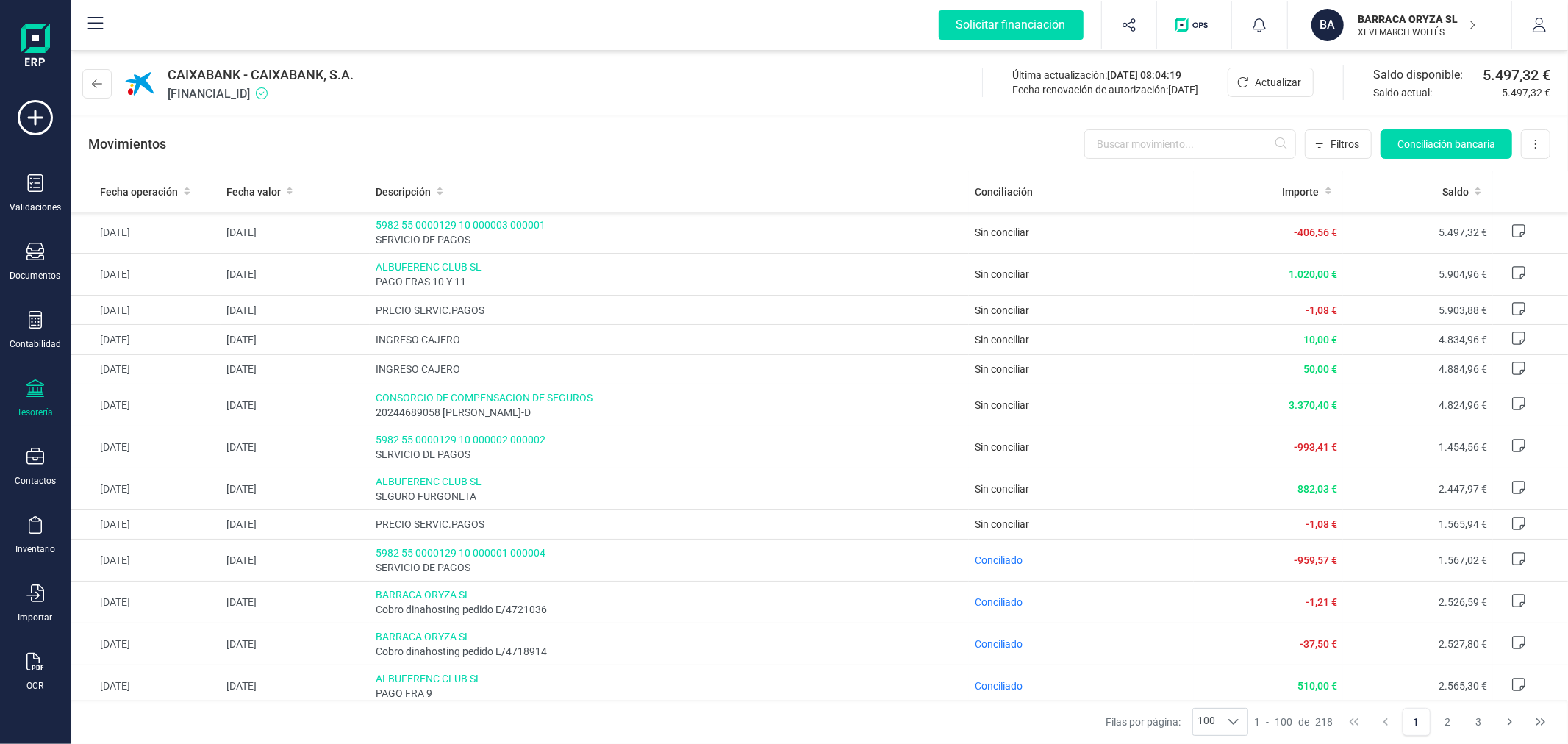
drag, startPoint x: 92, startPoint y: 77, endPoint x: 471, endPoint y: 94, distance: 379.4
click at [471, 94] on div "CAIXABANK - CAIXABANK, S.A. ES9421005982530200074647 Última actualización: 27/0…" at bounding box center [819, 81] width 1498 height 68
click at [1460, 138] on span "Conciliación bancaria" at bounding box center [1446, 144] width 98 height 15
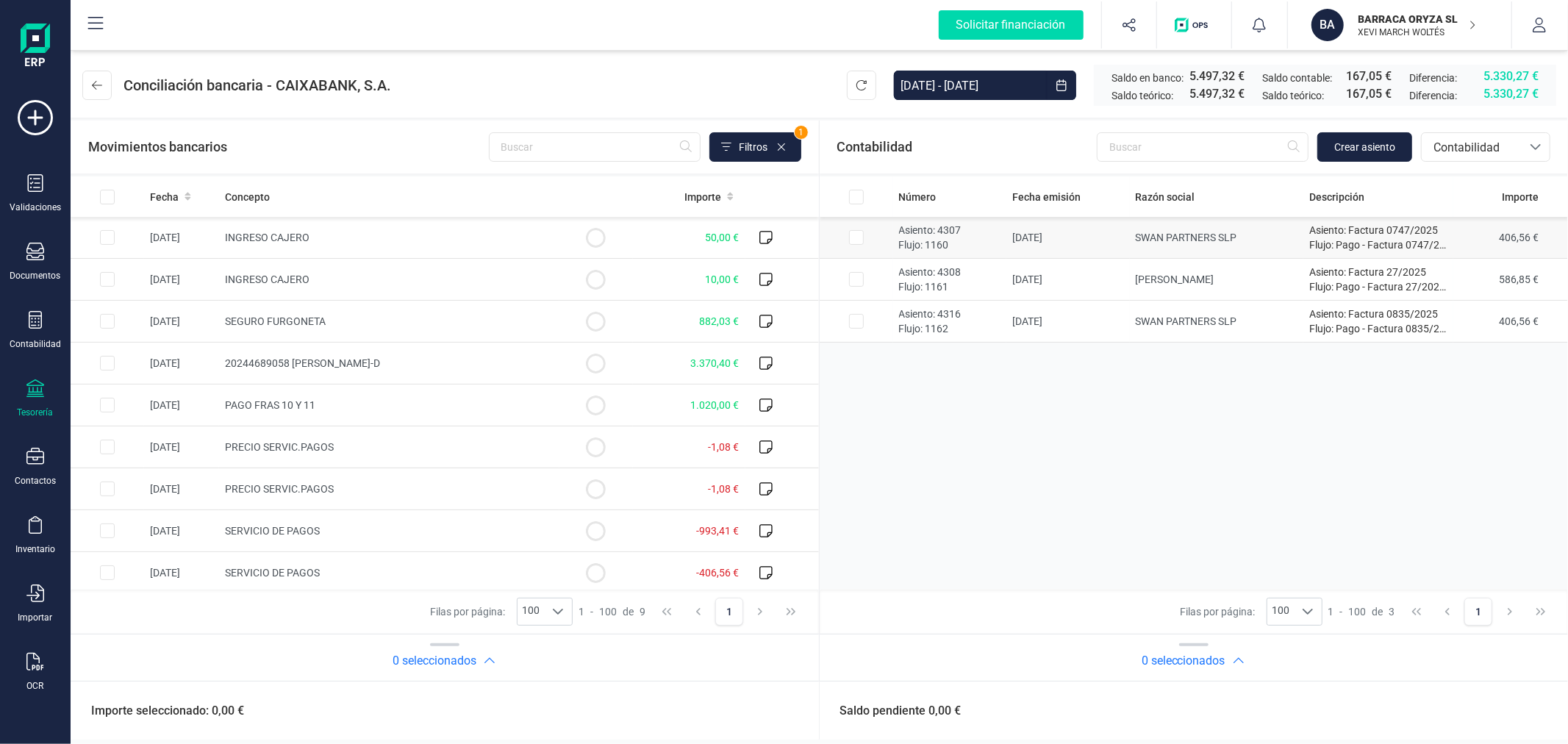
click at [851, 236] on input "Row Selected d986c43f-7e0d-4ace-85c2-bc9db93bf871" at bounding box center [856, 237] width 15 height 15
checkbox input "true"
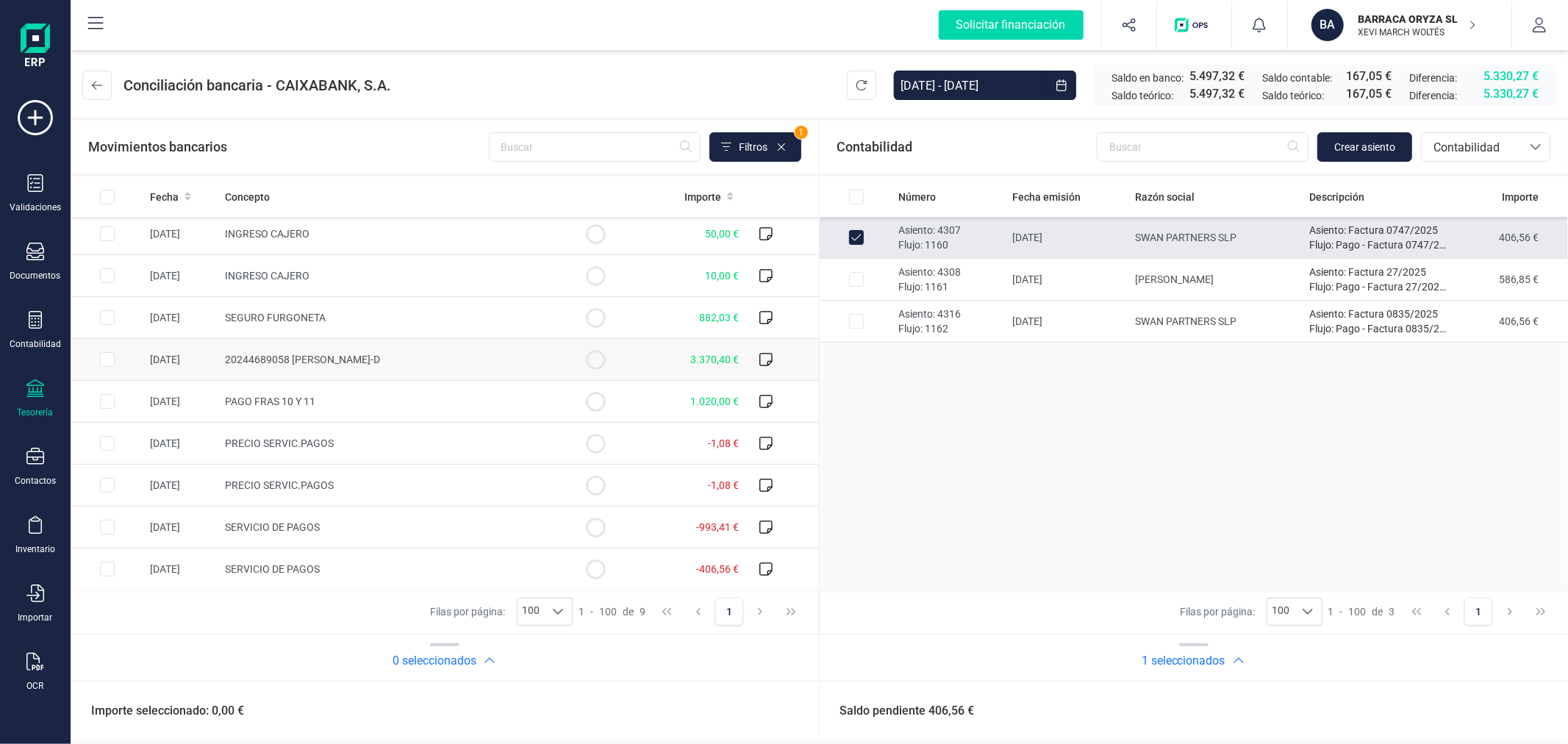
scroll to position [4, 0]
drag, startPoint x: 104, startPoint y: 566, endPoint x: 112, endPoint y: 562, distance: 8.9
click at [104, 564] on input "Row Selected ee66e159-e560-458e-b047-fd5177e53bfe" at bounding box center [107, 568] width 15 height 15
checkbox input "true"
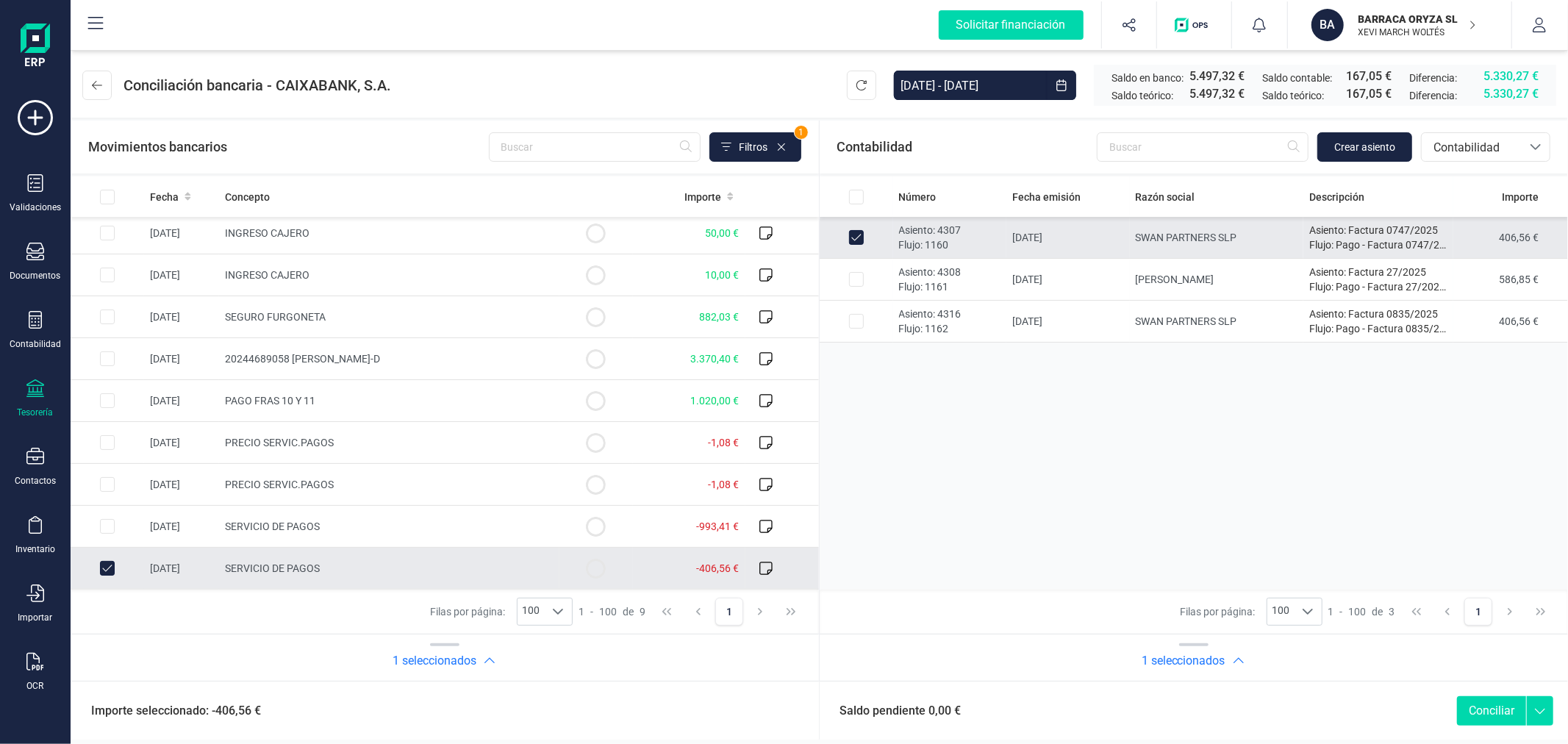
click at [1495, 708] on button "Conciliar" at bounding box center [1492, 710] width 69 height 29
checkbox input "false"
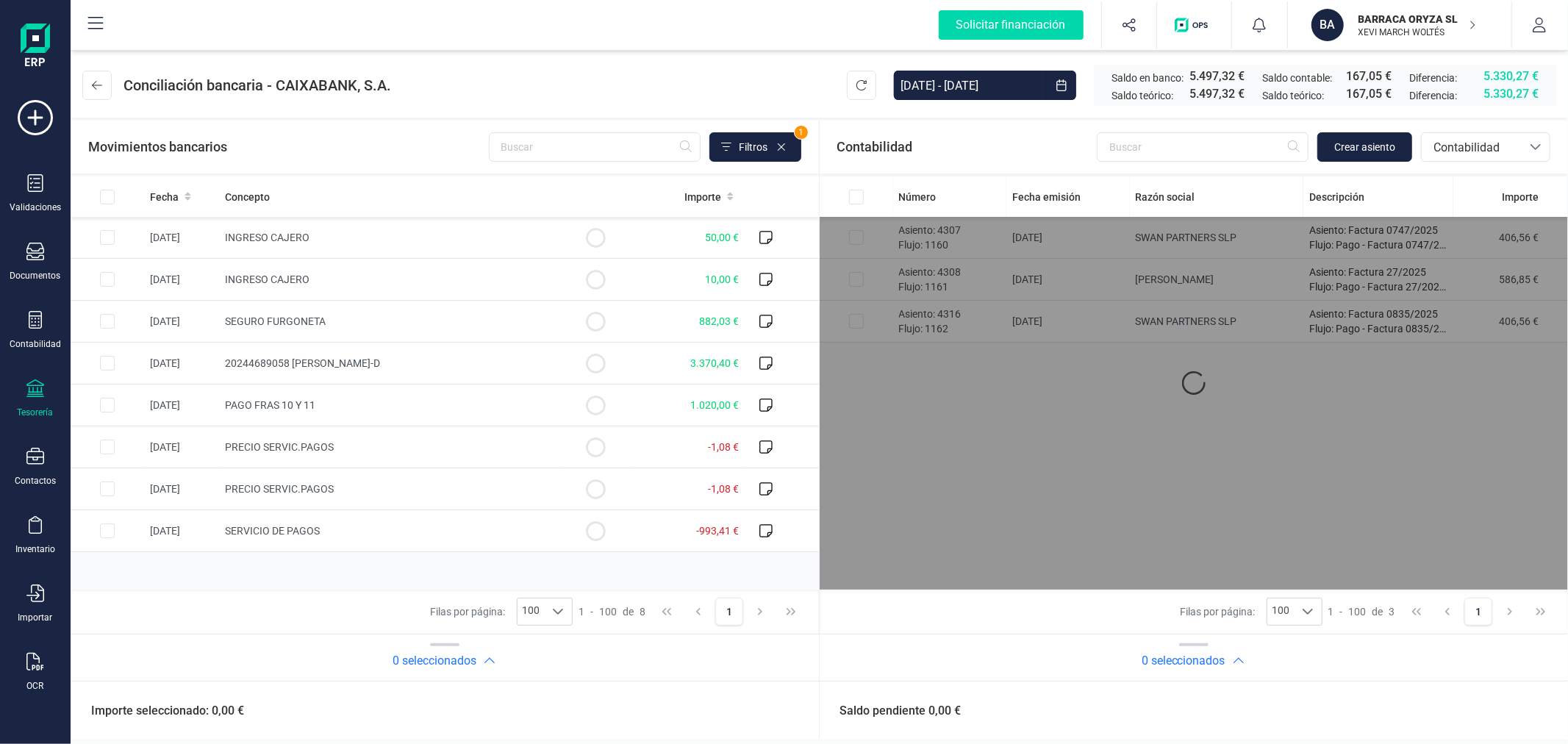
scroll to position [0, 0]
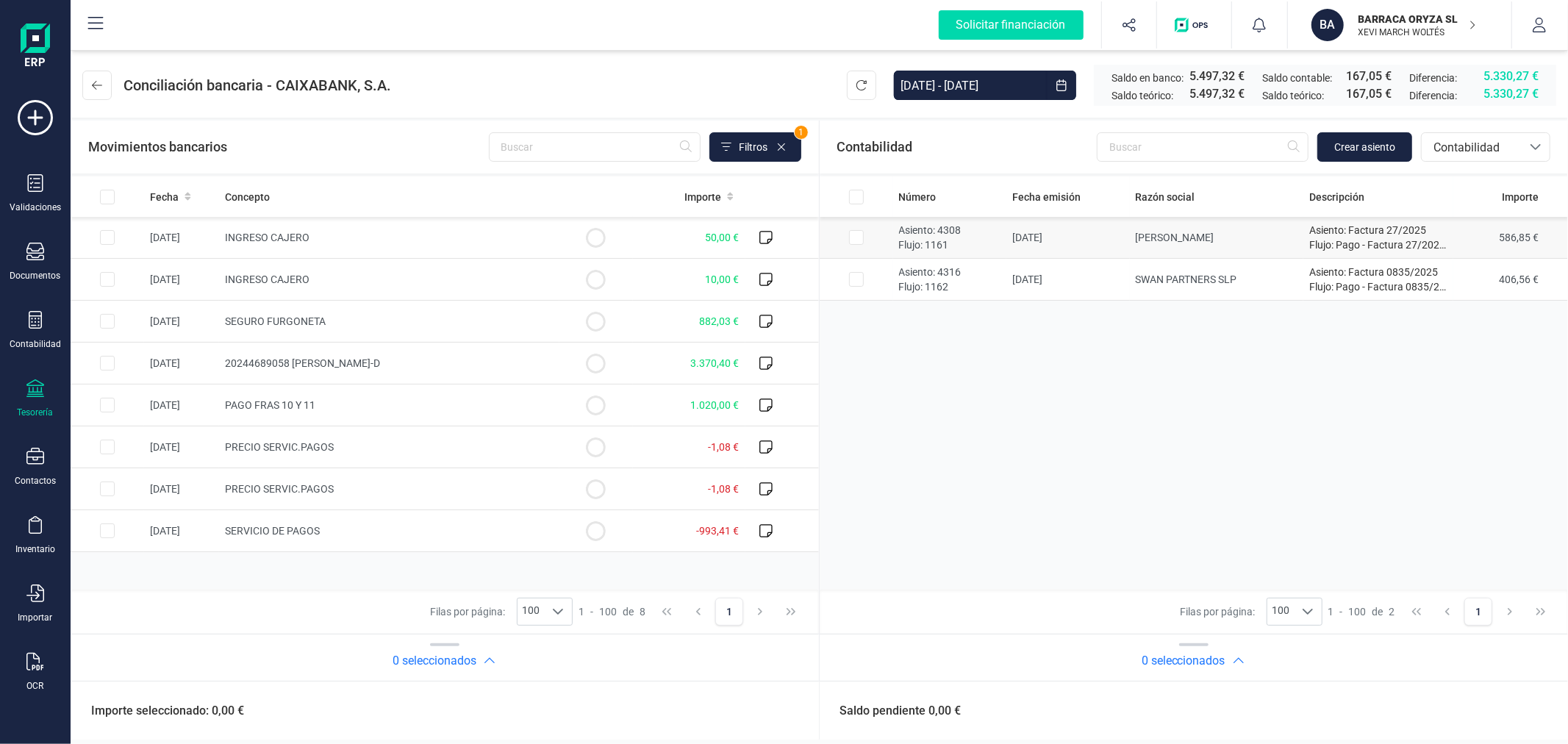
click at [854, 236] on input "Row Selected 3910d5e8-954f-402b-8108-173cd837680a" at bounding box center [856, 237] width 15 height 15
checkbox input "true"
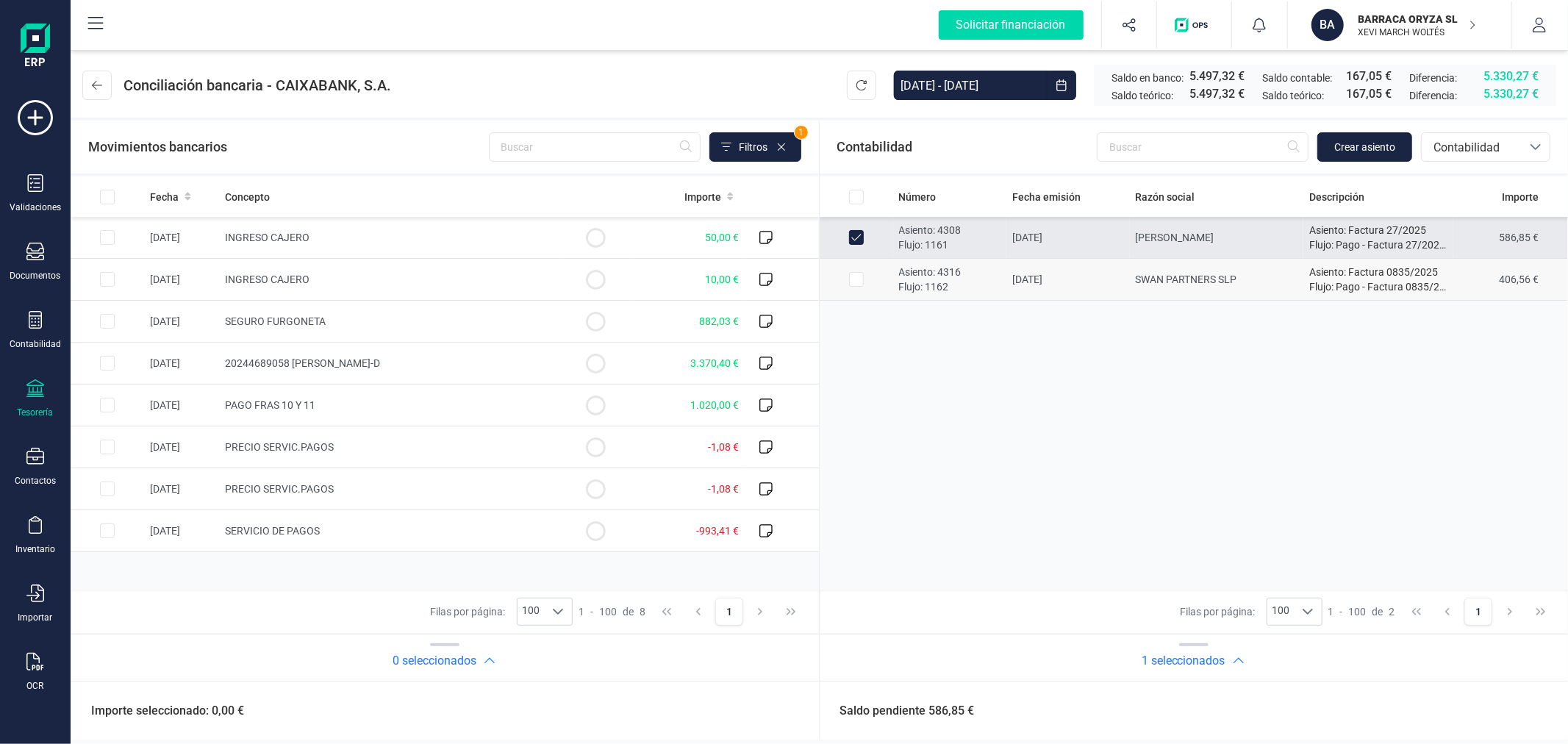
click at [858, 282] on input "Row Selected f3009210-209c-4a6e-92e3-68db444ede82" at bounding box center [856, 279] width 15 height 15
checkbox input "true"
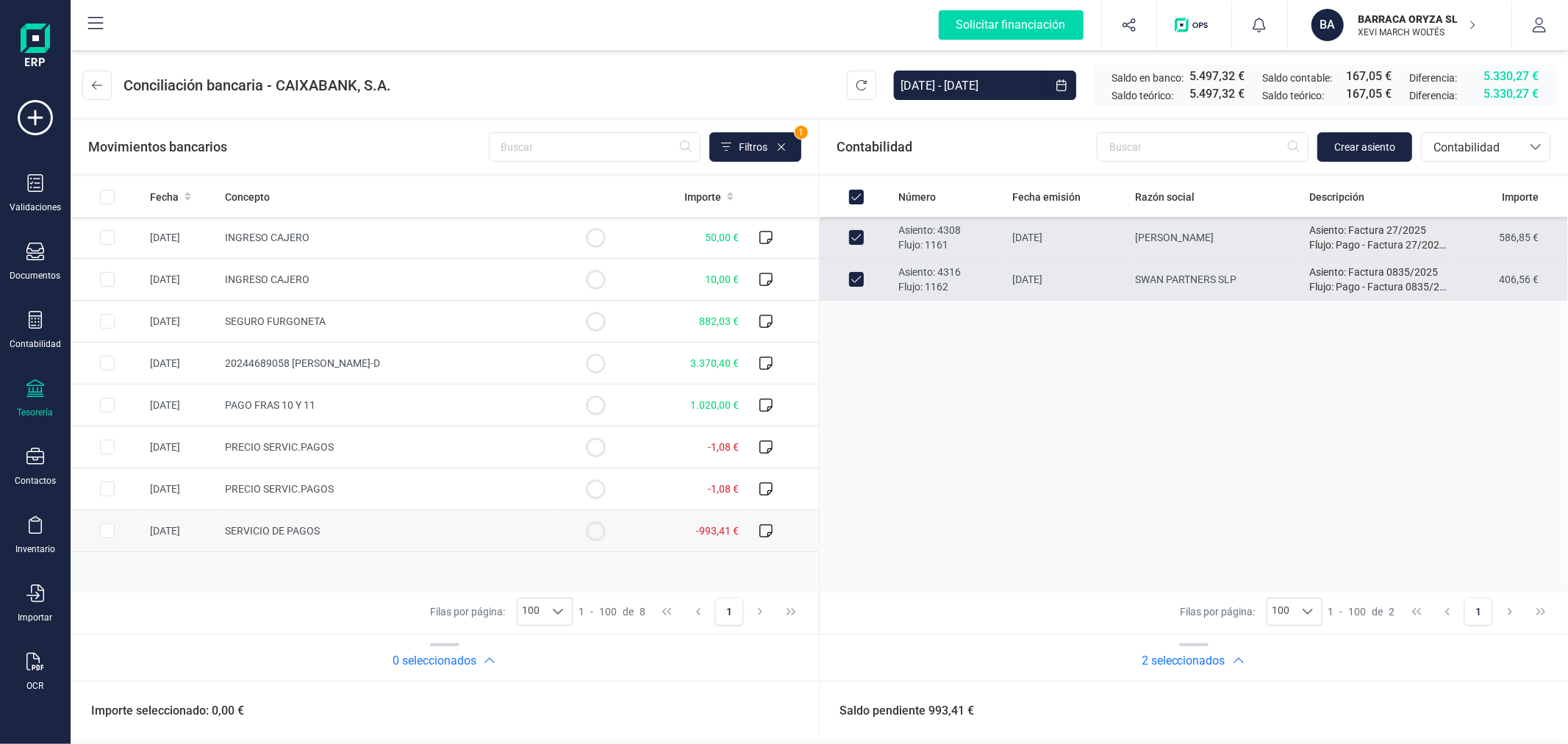
click at [111, 528] on input "Row Selected 313de43c-7494-4617-8416-e4c627b33faf" at bounding box center [107, 531] width 15 height 15
checkbox input "true"
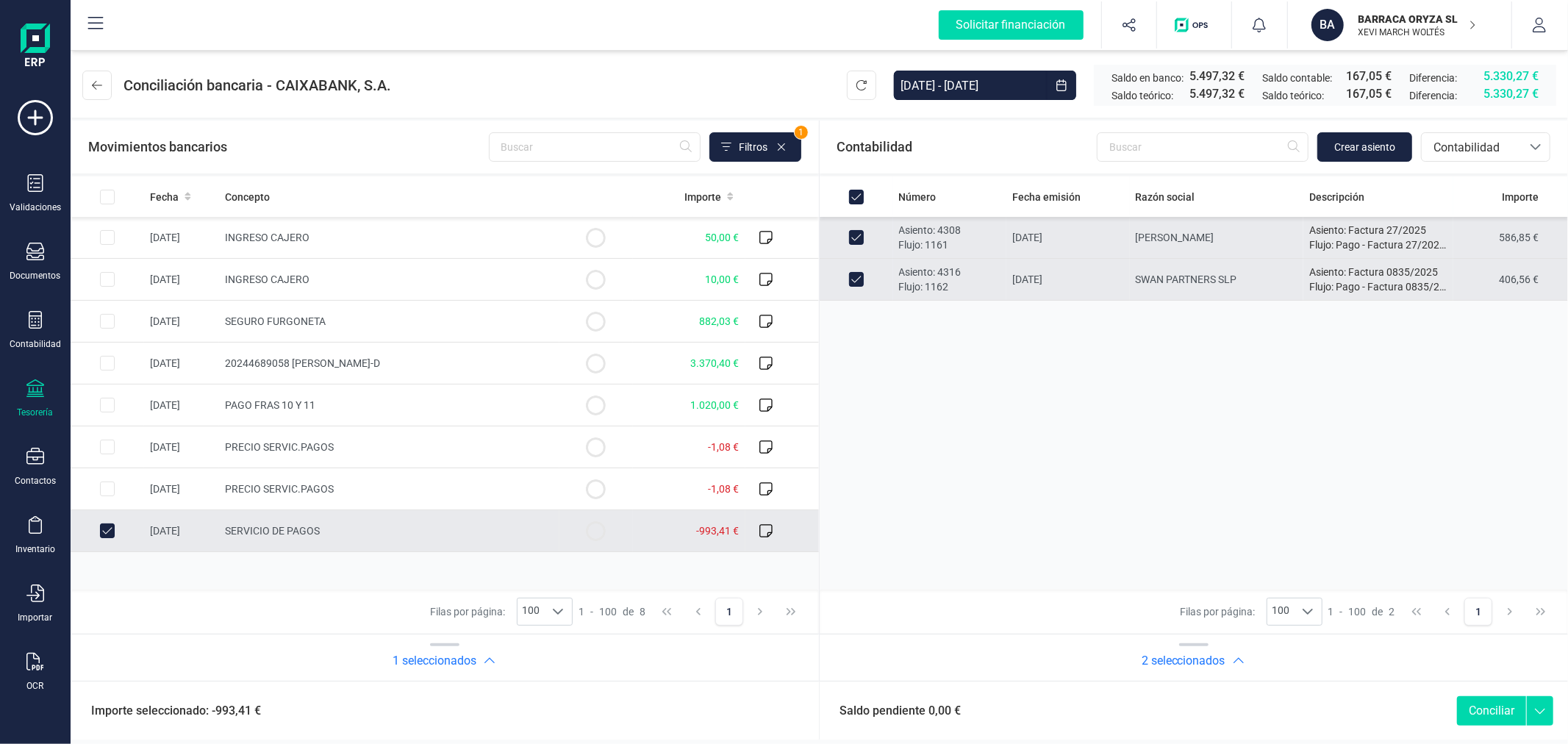
click at [1480, 708] on button "Conciliar" at bounding box center [1492, 710] width 69 height 29
checkbox input "false"
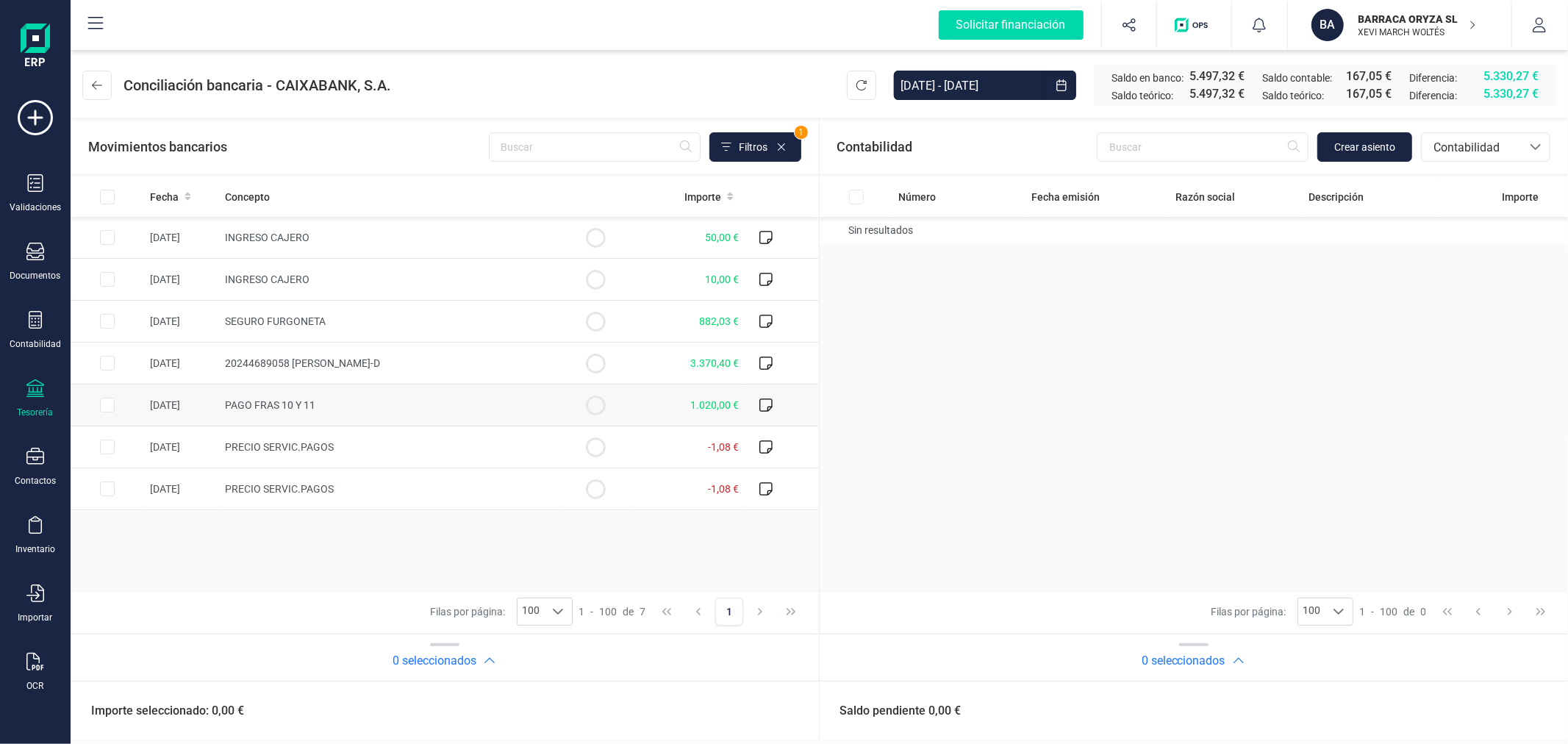
click at [105, 402] on input "Row Selected c79591a8-4b42-4551-b1f8-7b74dff96234" at bounding box center [107, 404] width 15 height 15
checkbox input "true"
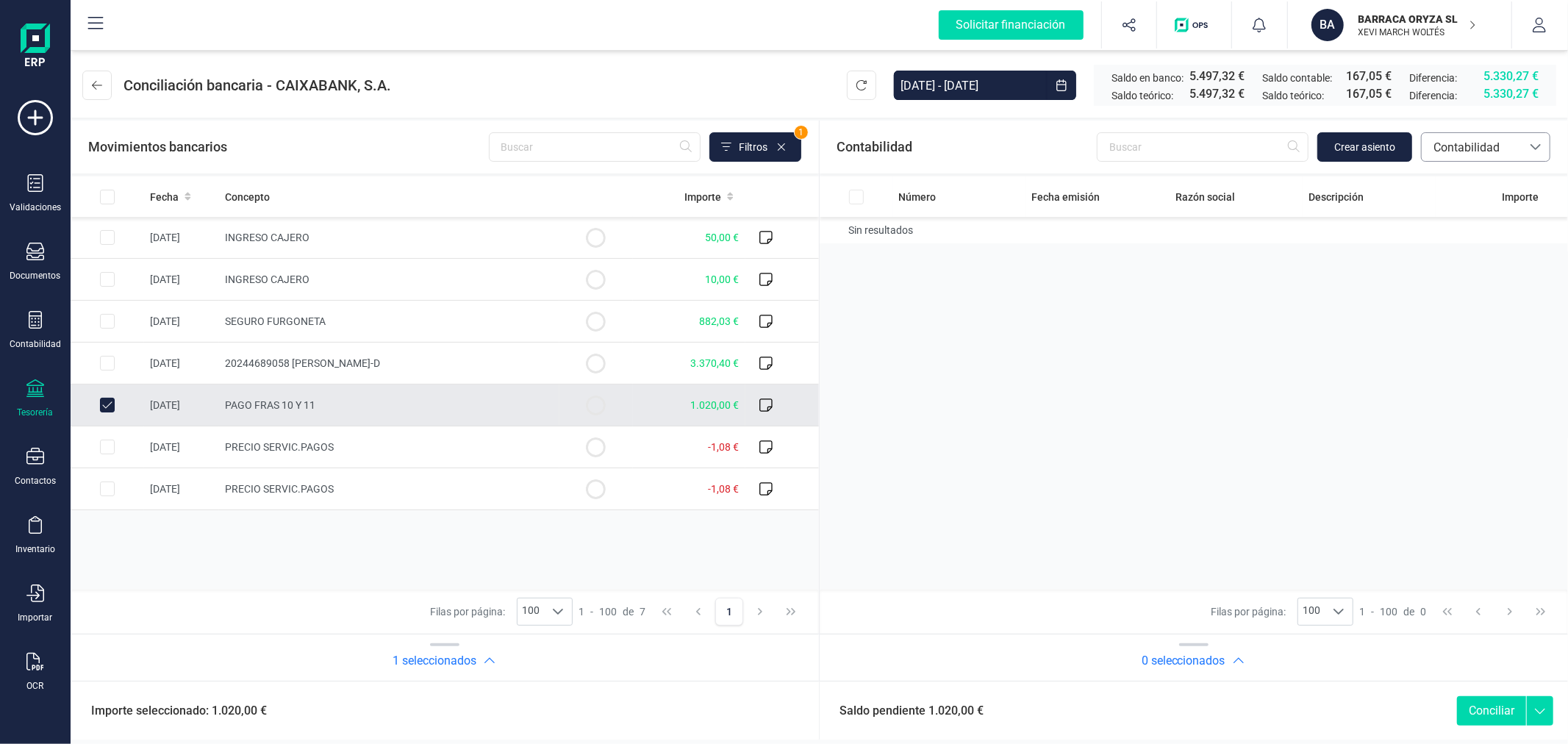
click at [1459, 148] on span "Contabilidad" at bounding box center [1471, 148] width 88 height 18
click at [1457, 240] on span "Facturas" at bounding box center [1455, 247] width 45 height 18
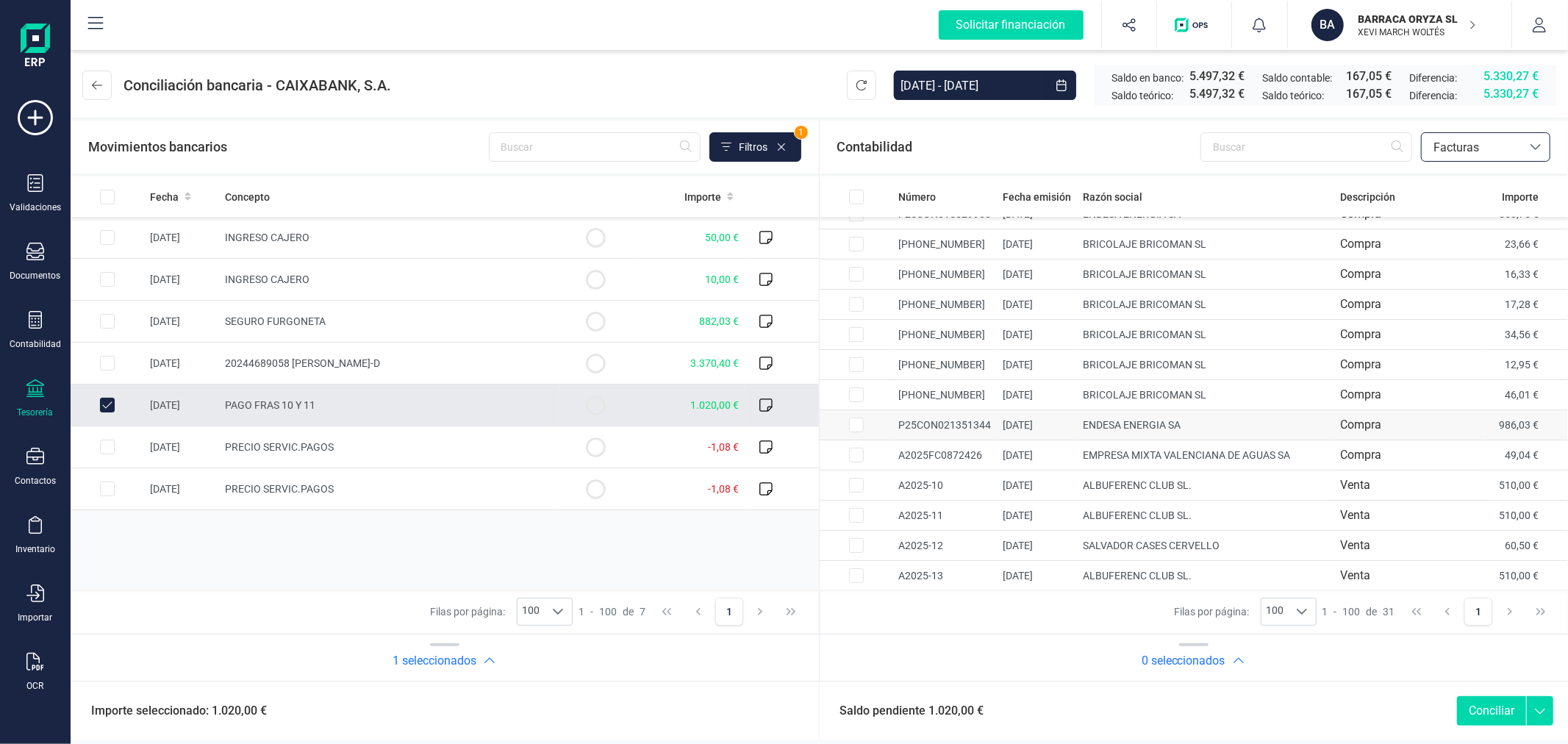
scroll to position [575, 0]
click at [866, 479] on td at bounding box center [856, 484] width 74 height 30
checkbox input "true"
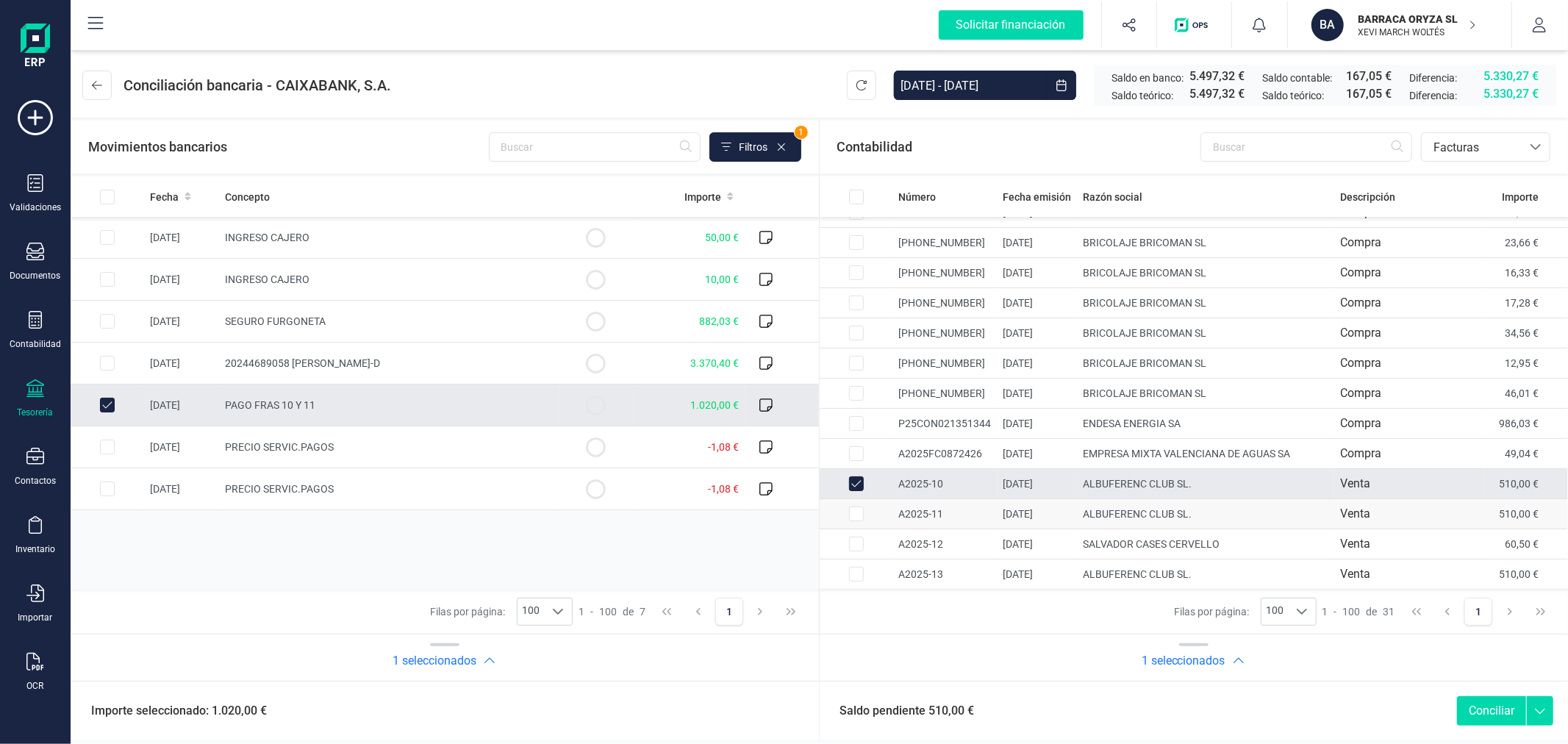
click at [849, 515] on input "Row Selected e9258a33-a4c5-4bc2-ac66-cf4c999a21db" at bounding box center [856, 514] width 15 height 15
checkbox input "true"
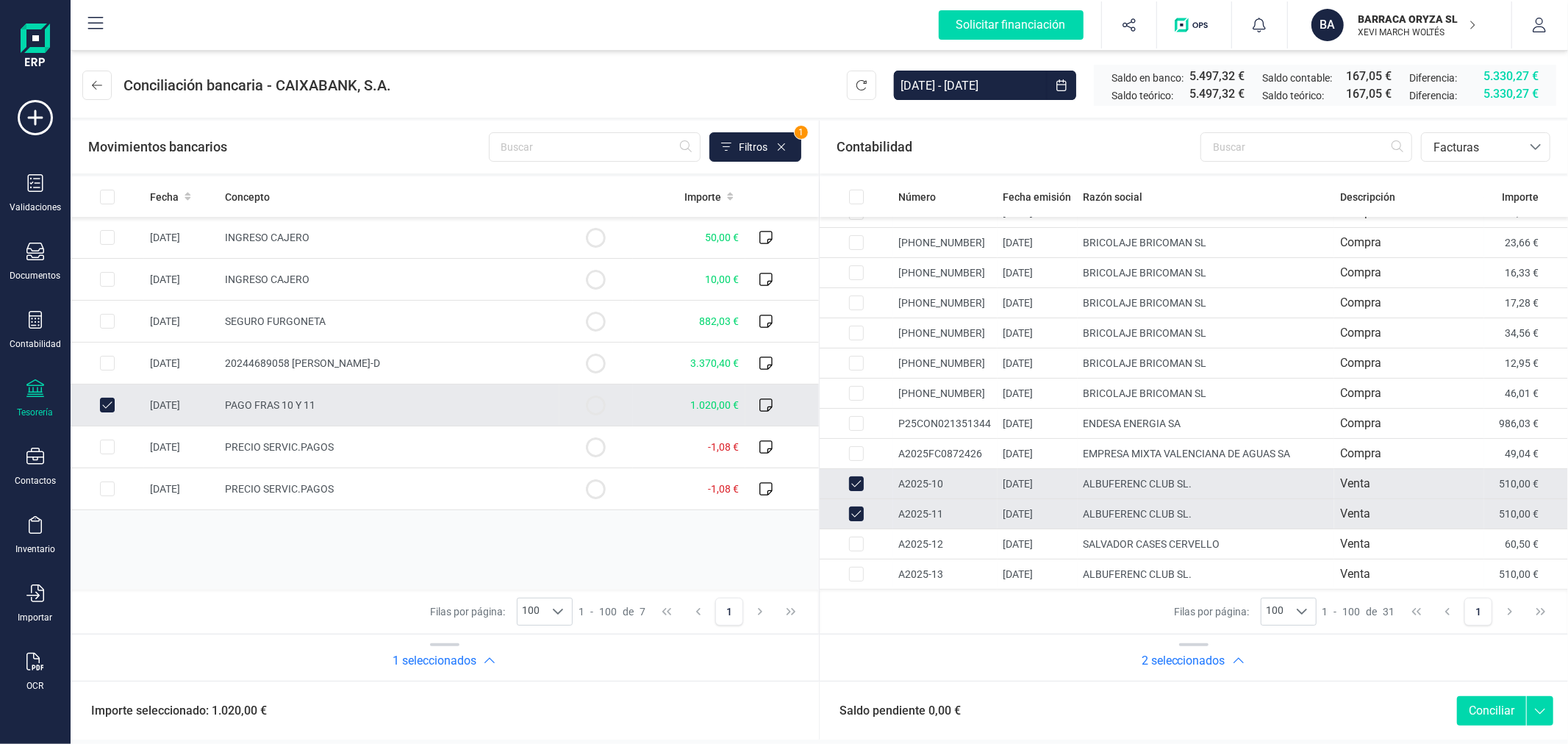
click at [1500, 706] on button "Conciliar" at bounding box center [1492, 710] width 69 height 29
checkbox input "false"
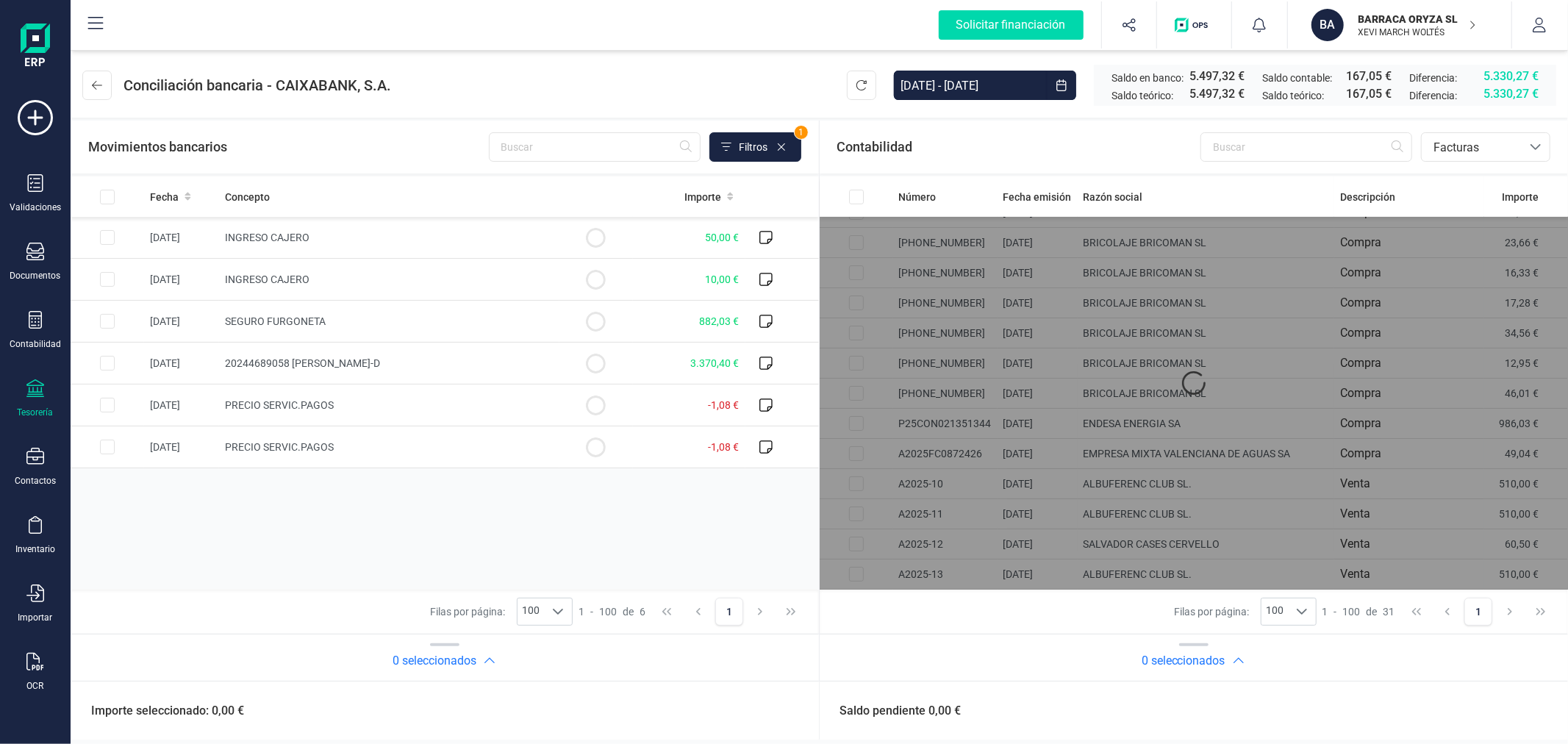
scroll to position [515, 0]
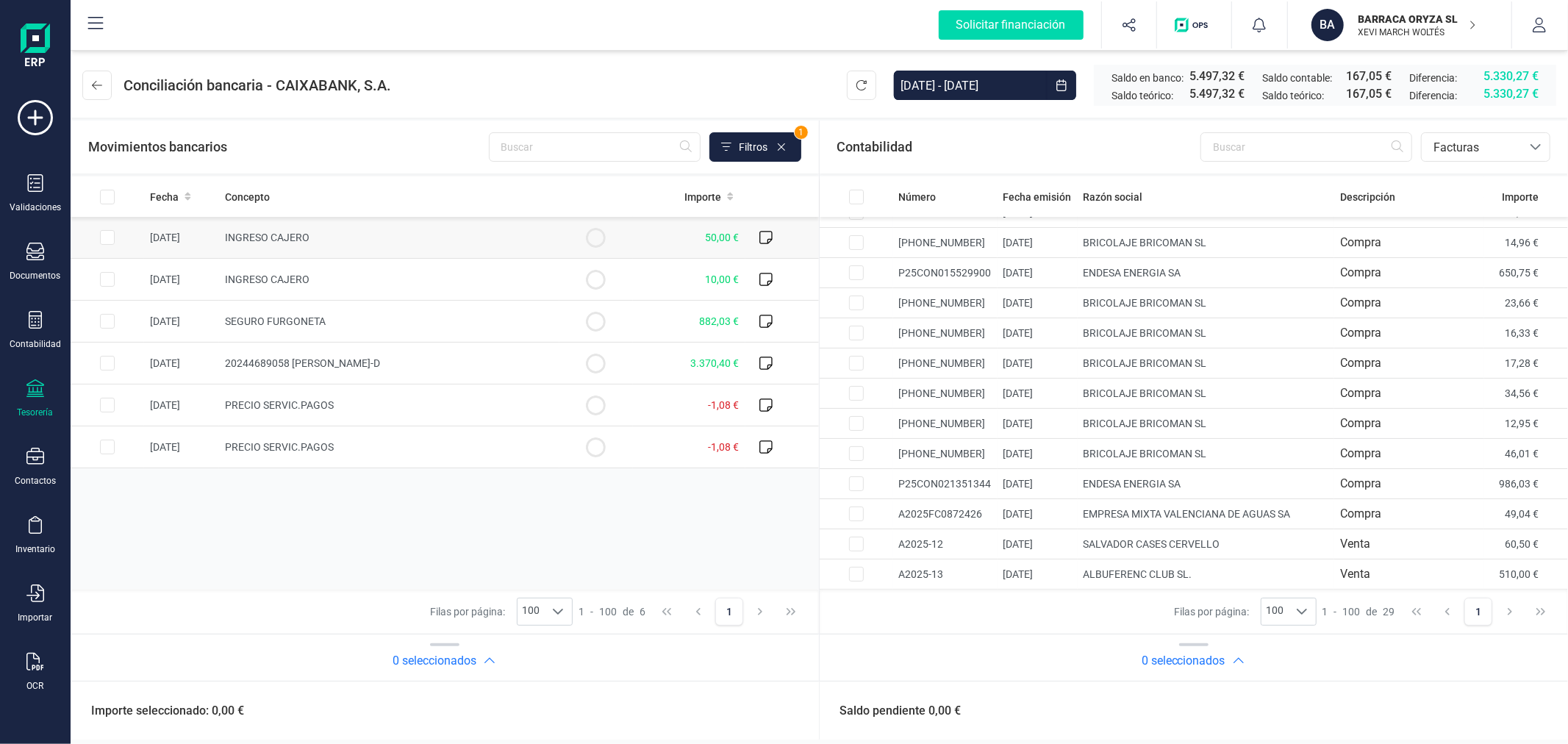
click at [105, 237] on input "Row Selected 8c7a82a9-f9fd-4d0d-941b-39f47cf2bbfa" at bounding box center [107, 237] width 15 height 15
checkbox input "true"
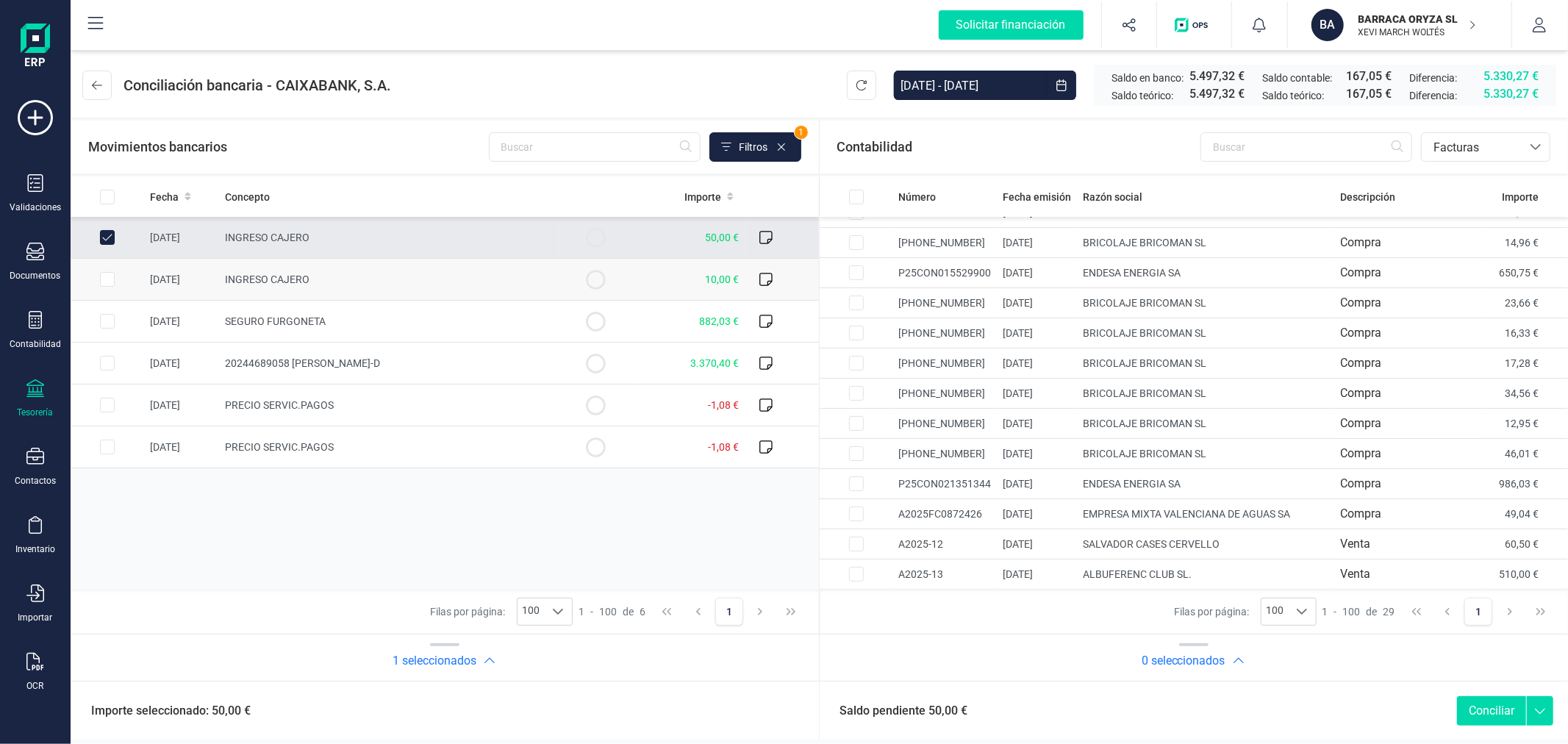
click at [103, 278] on input "Row Selected deedab73-97d3-492e-bc21-435780d3df21" at bounding box center [107, 279] width 15 height 15
checkbox input "true"
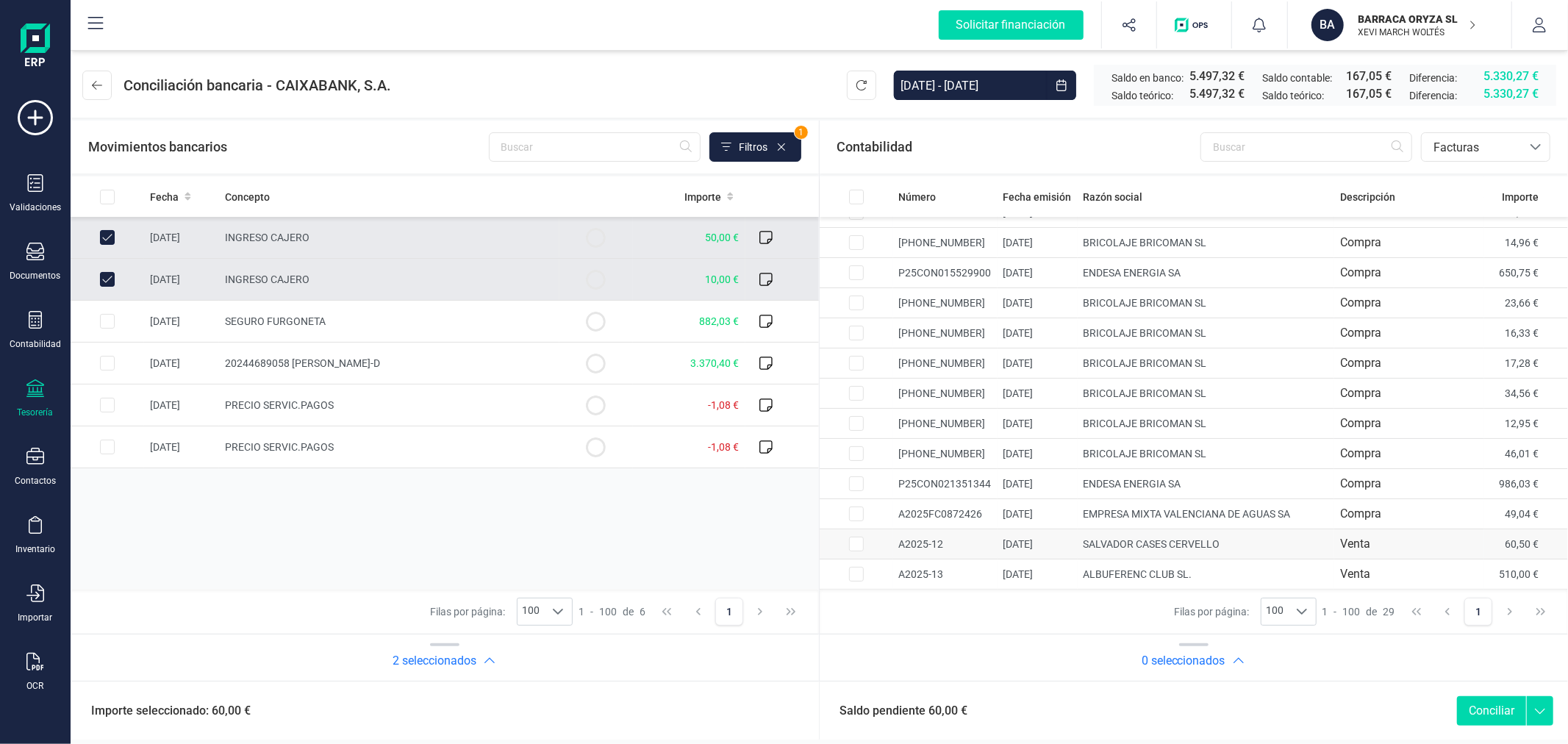
click at [849, 540] on input "Row Selected bcbffdc3-fd78-46c4-94f1-6470c3a8d159" at bounding box center [856, 544] width 15 height 15
click at [1484, 708] on button "Conciliar" at bounding box center [1492, 710] width 69 height 29
checkbox input "false"
click at [108, 277] on input "Row Unselected deedab73-97d3-492e-bc21-435780d3df21" at bounding box center [107, 279] width 15 height 15
checkbox input "false"
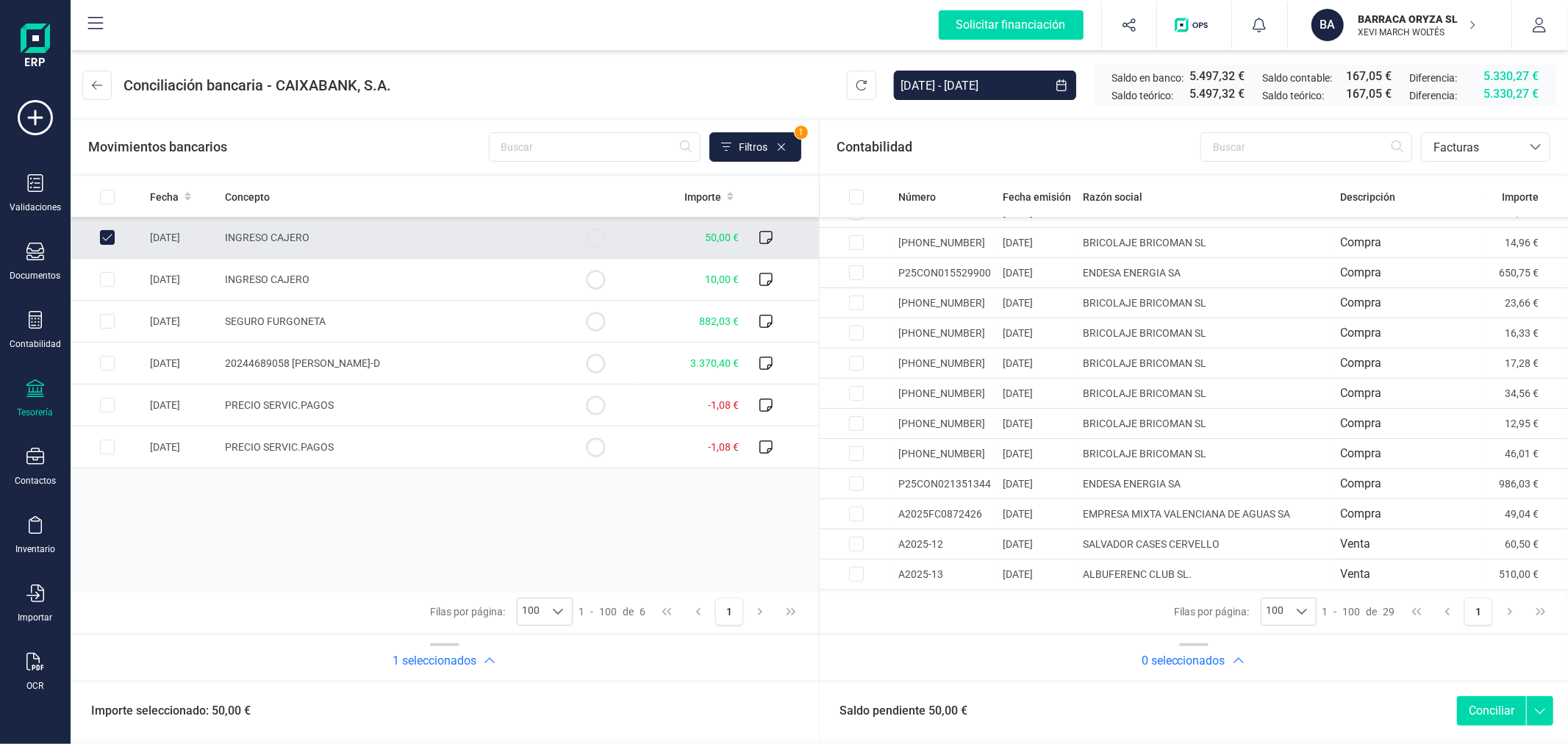
click at [107, 230] on input "Row Unselected 8c7a82a9-f9fd-4d0d-941b-39f47cf2bbfa" at bounding box center [107, 237] width 15 height 15
checkbox input "false"
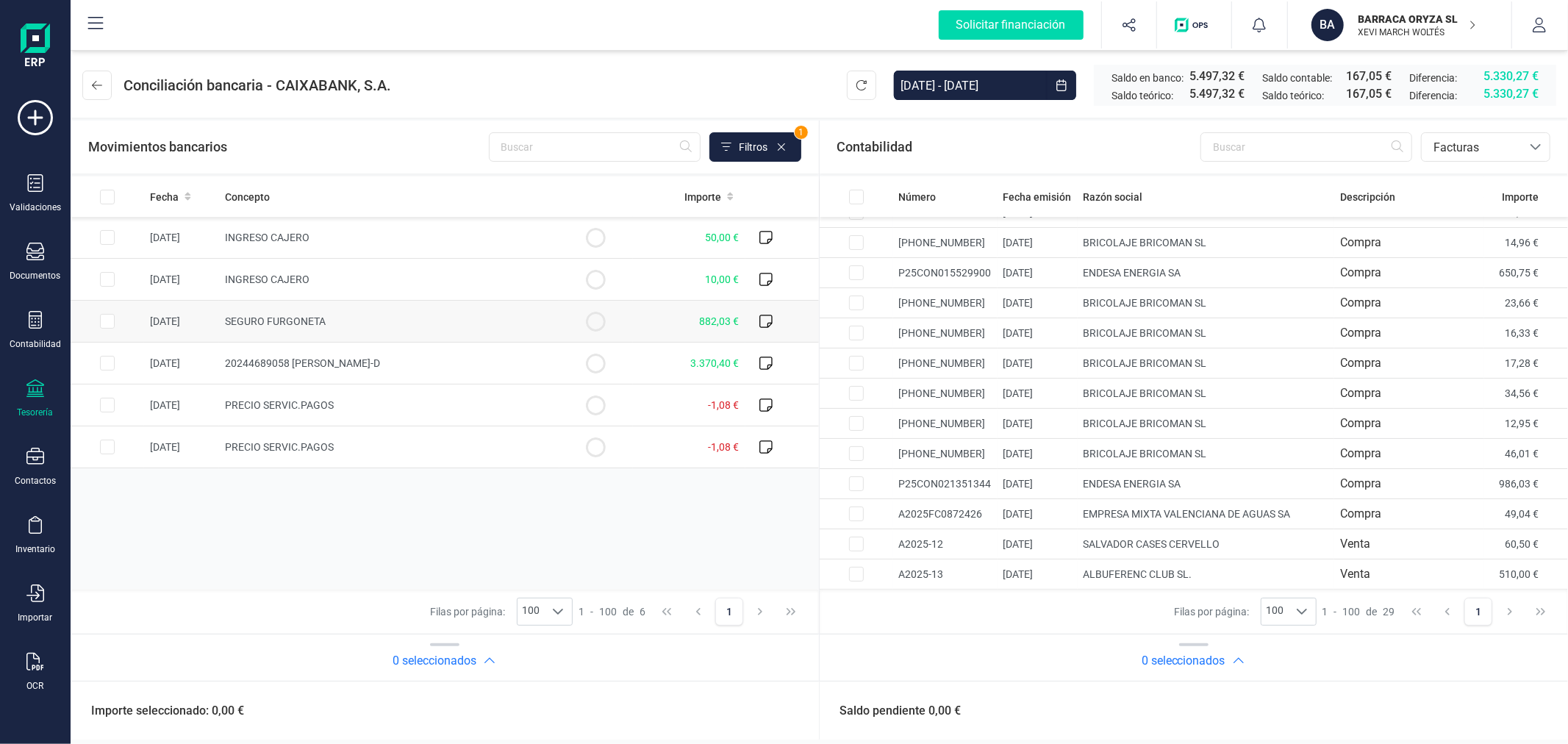
click at [103, 321] on input "Row Selected 709d61d8-ba17-4b01-8181-56f6530d34b6" at bounding box center [107, 321] width 15 height 15
checkbox input "true"
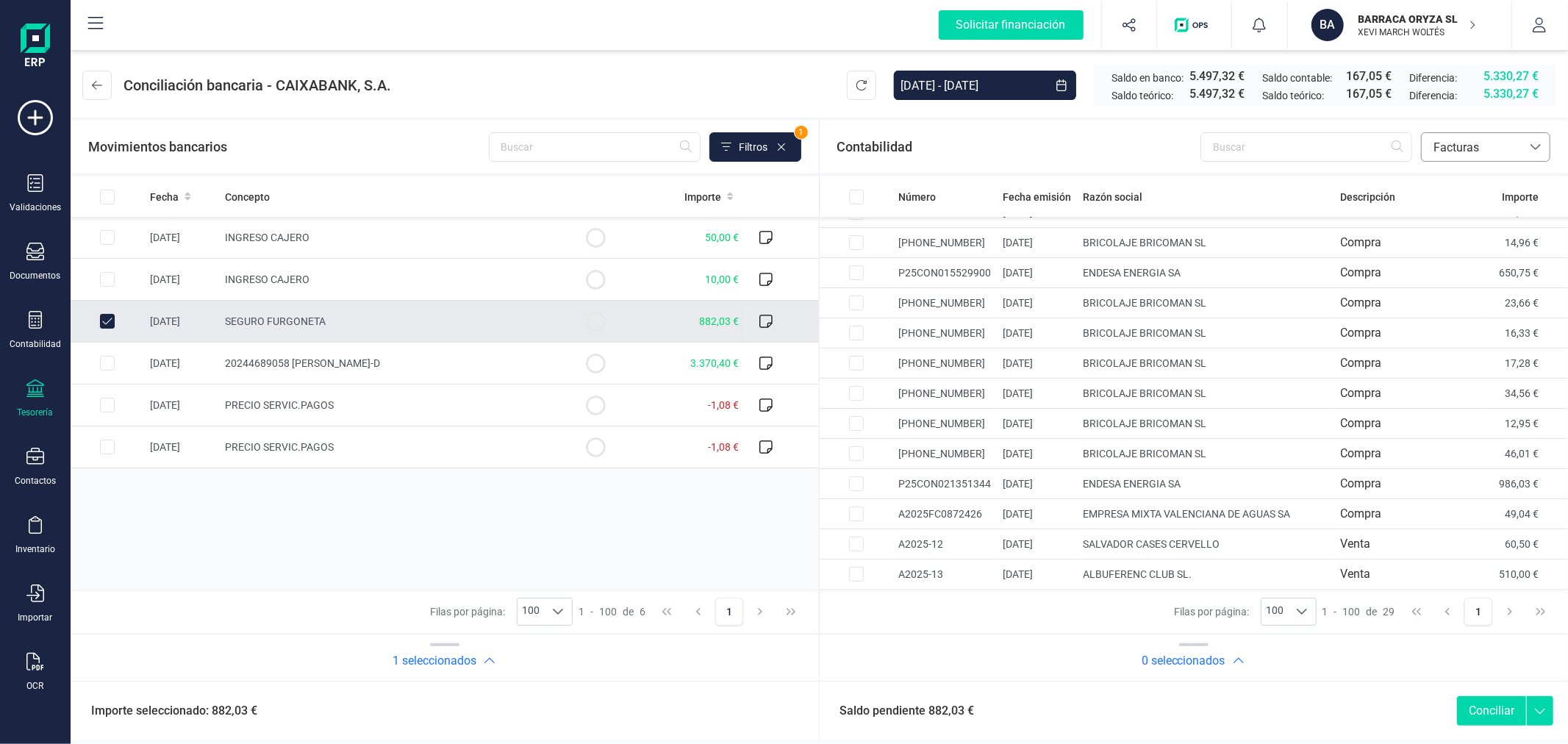
click at [1532, 148] on icon at bounding box center [1535, 147] width 12 height 12
click at [1477, 180] on span "Contabilidad" at bounding box center [1466, 182] width 66 height 18
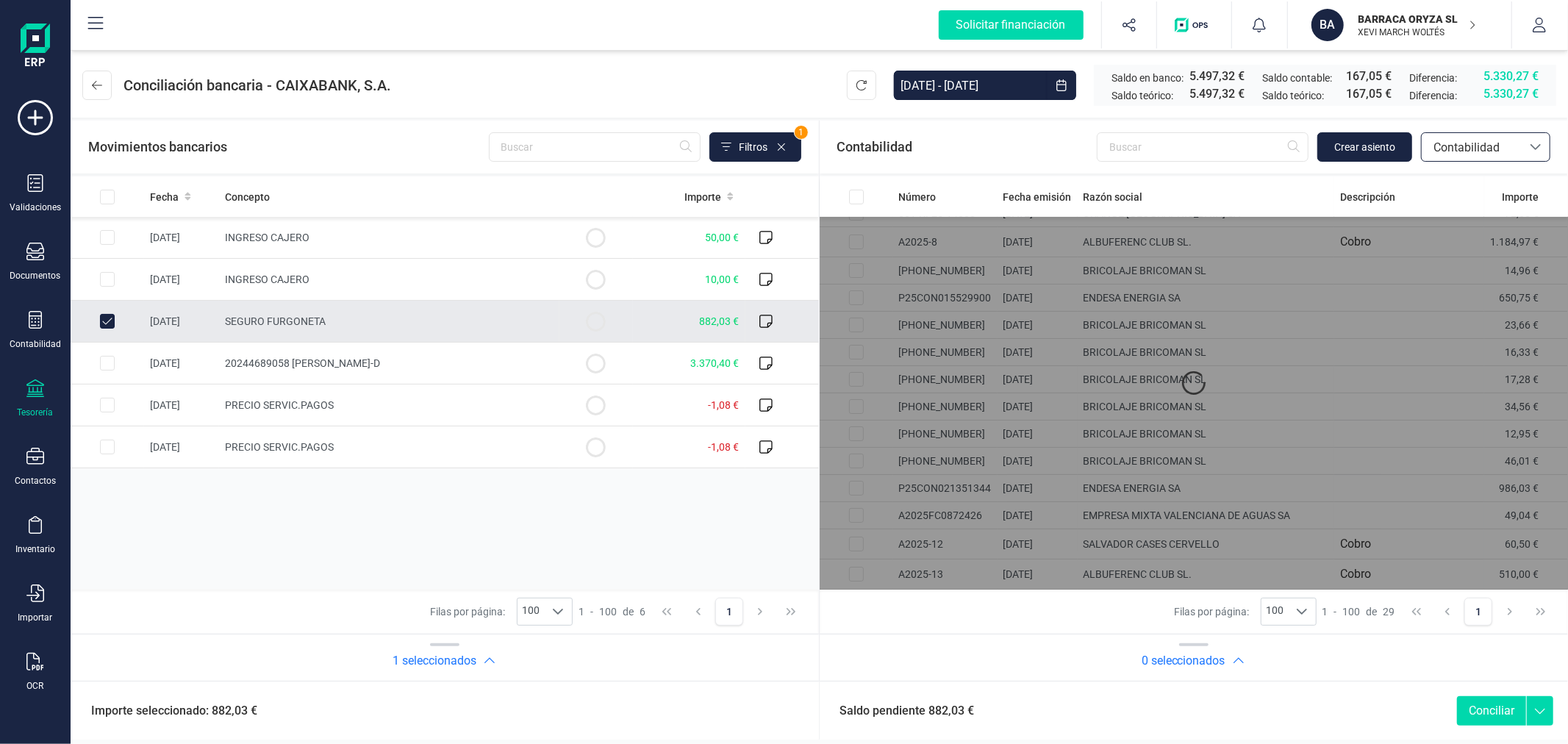
scroll to position [0, 0]
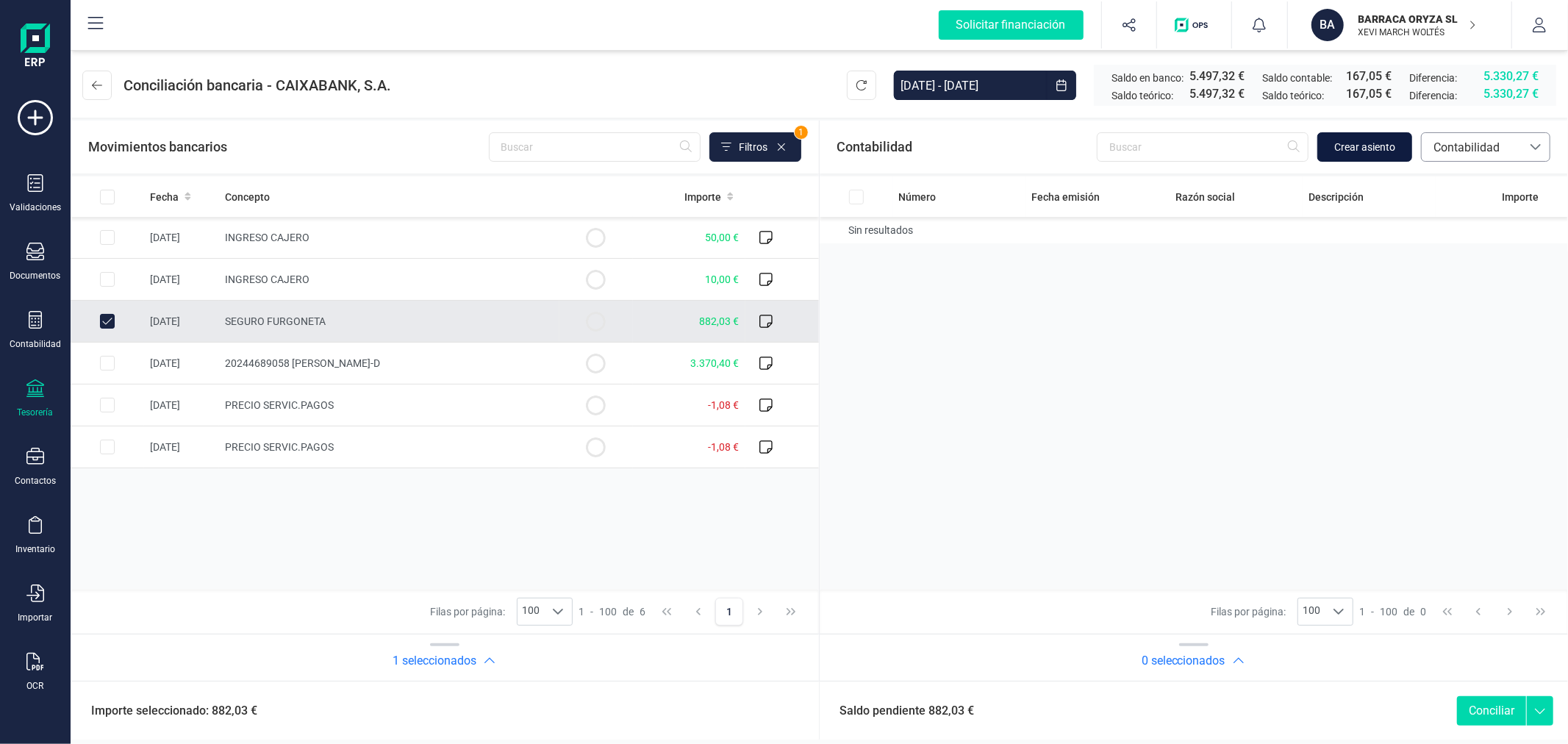
click at [1355, 136] on button "Crear asiento" at bounding box center [1364, 147] width 95 height 29
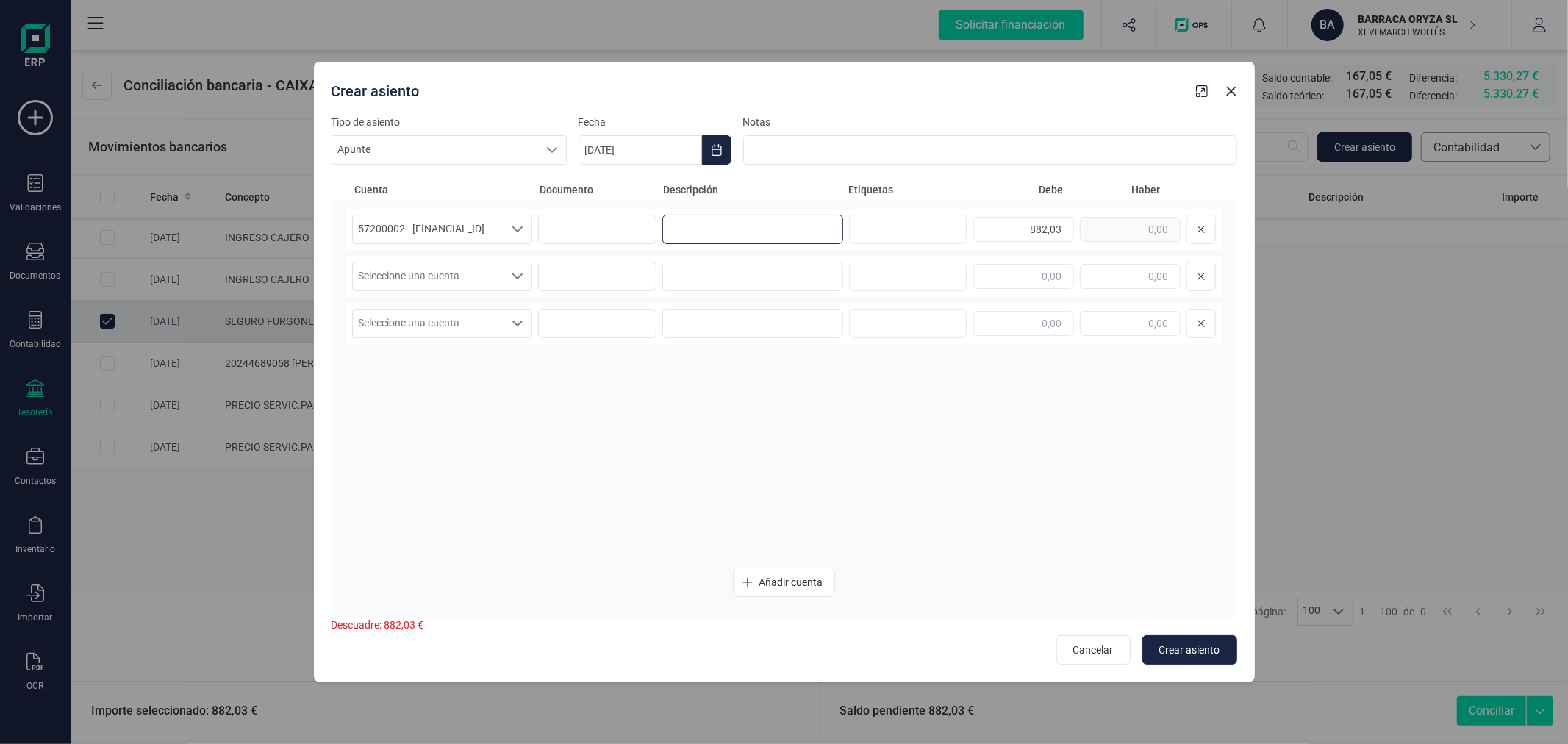
click at [788, 230] on input at bounding box center [752, 229] width 180 height 29
type input "O"
type input "COBRO SEGURO OCCIDENT ALBUFERENC"
click at [475, 280] on span "Seleccione una cuenta" at bounding box center [428, 276] width 151 height 28
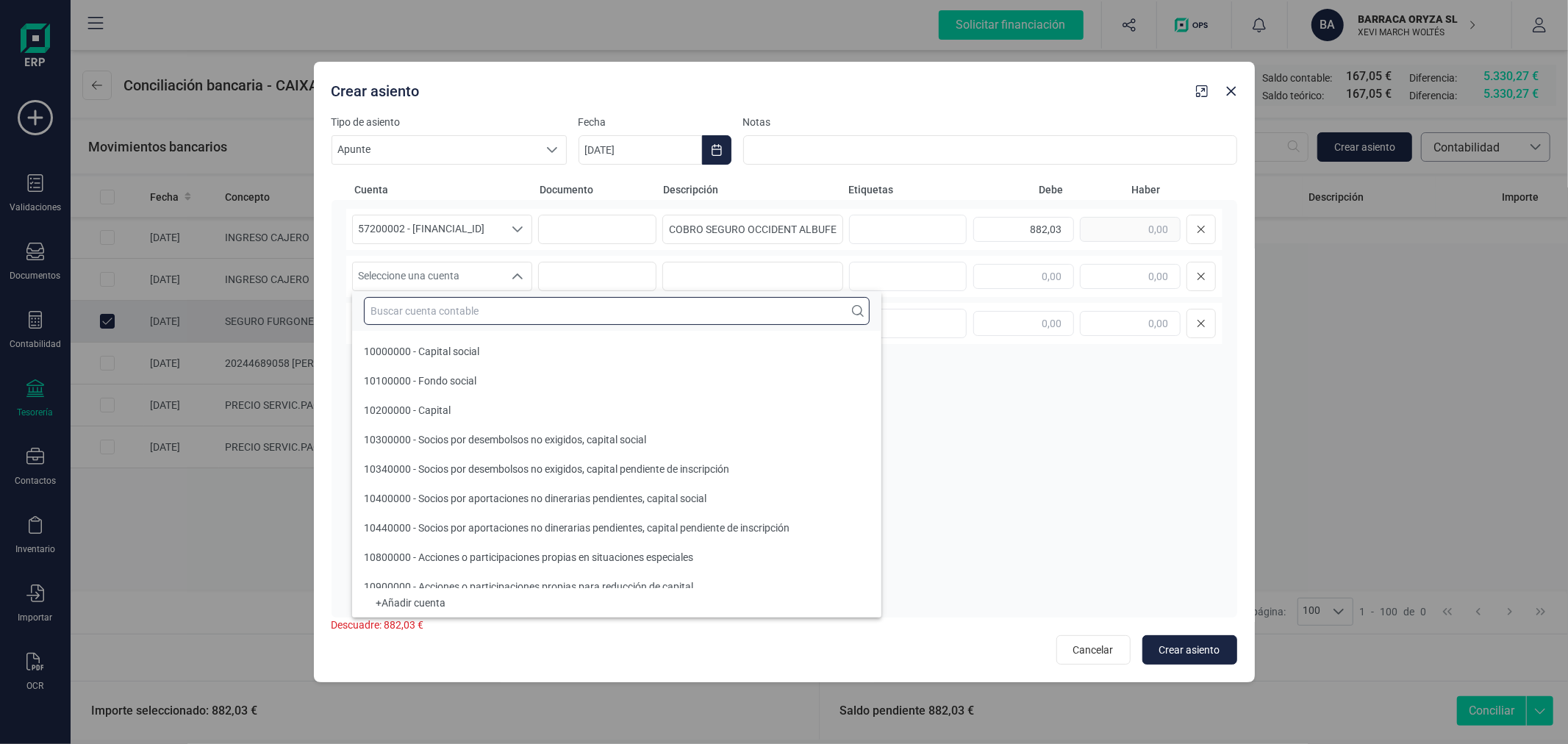
click at [490, 316] on input "text" at bounding box center [616, 310] width 506 height 28
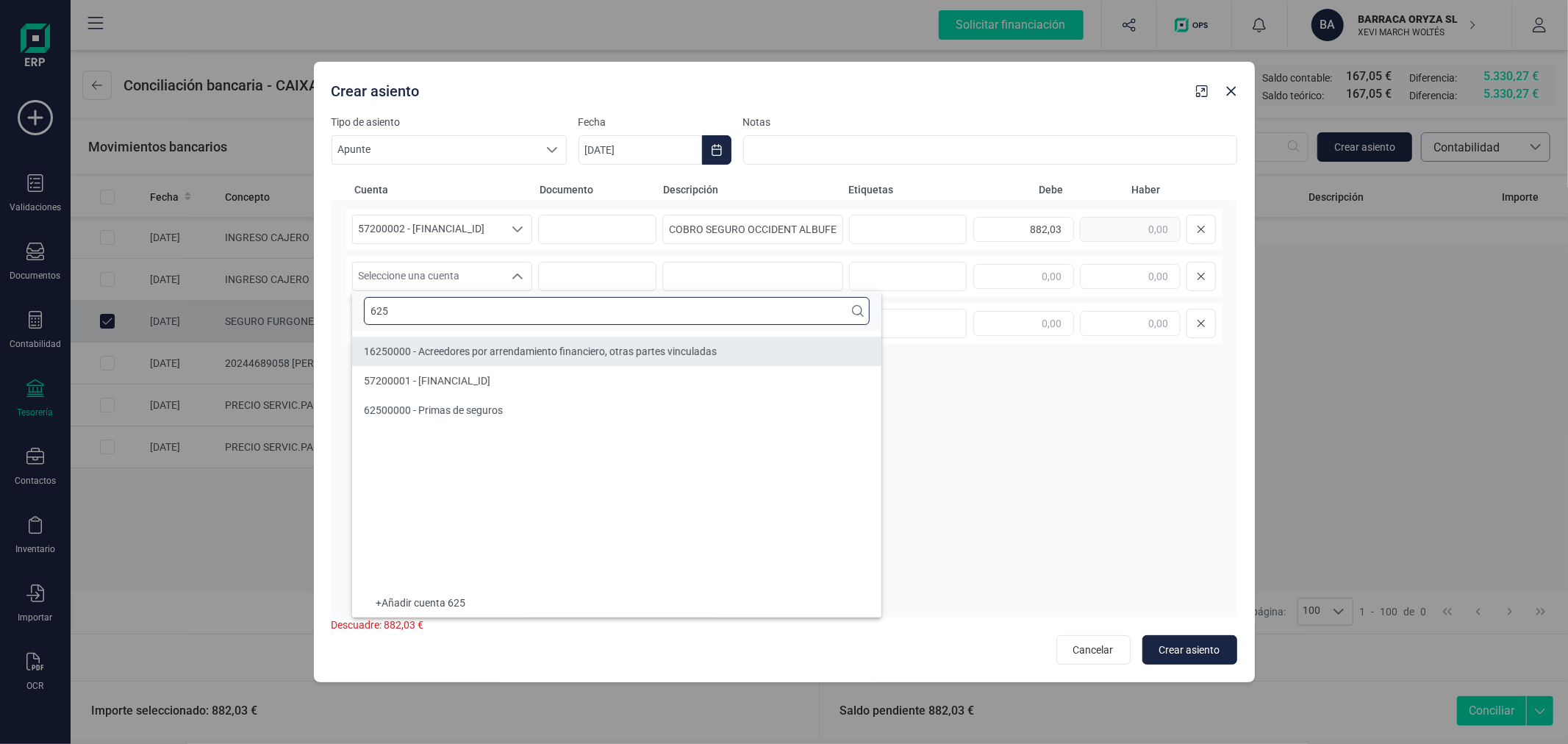
type input "625"
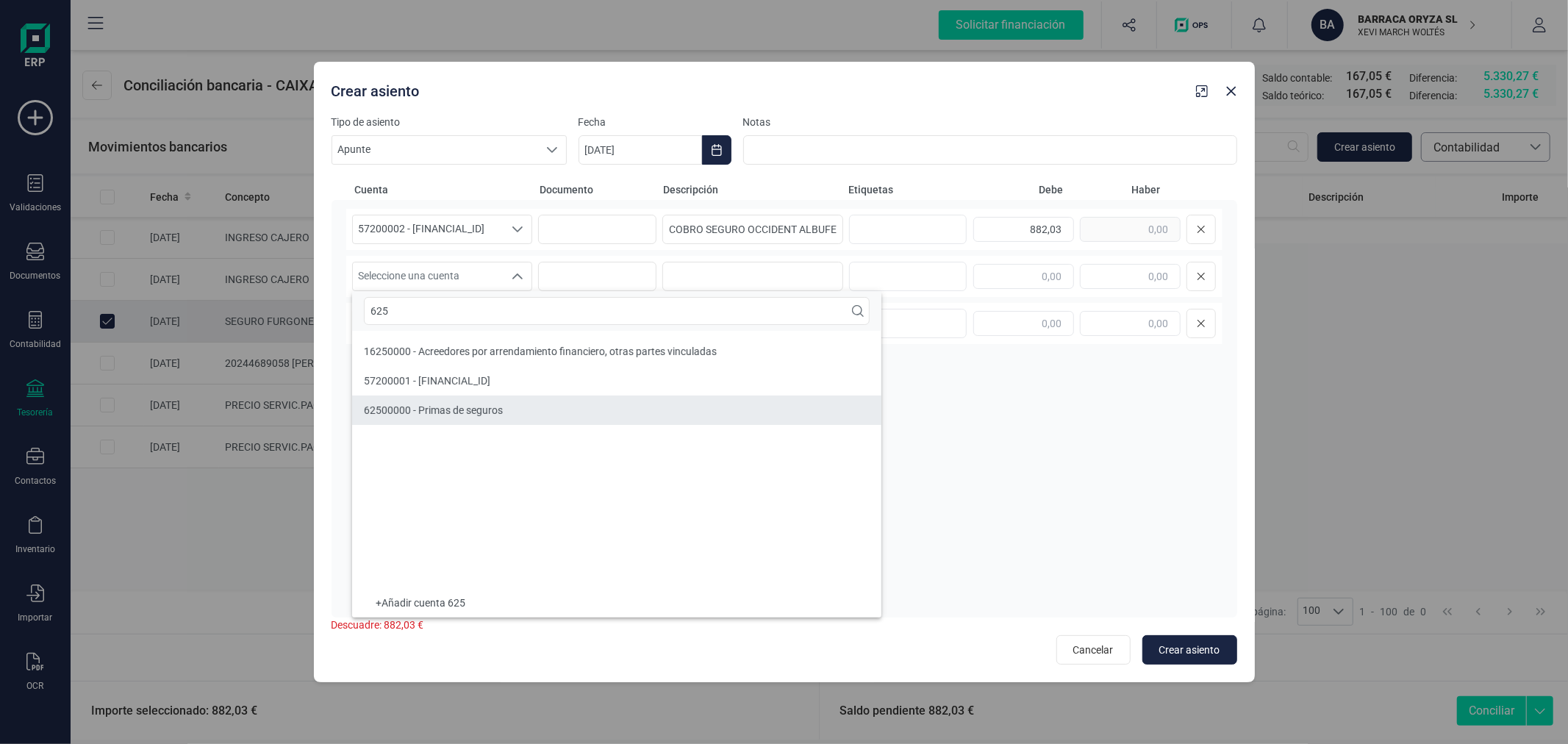
click at [501, 406] on span "62500000 - Primas de seguros" at bounding box center [433, 410] width 139 height 12
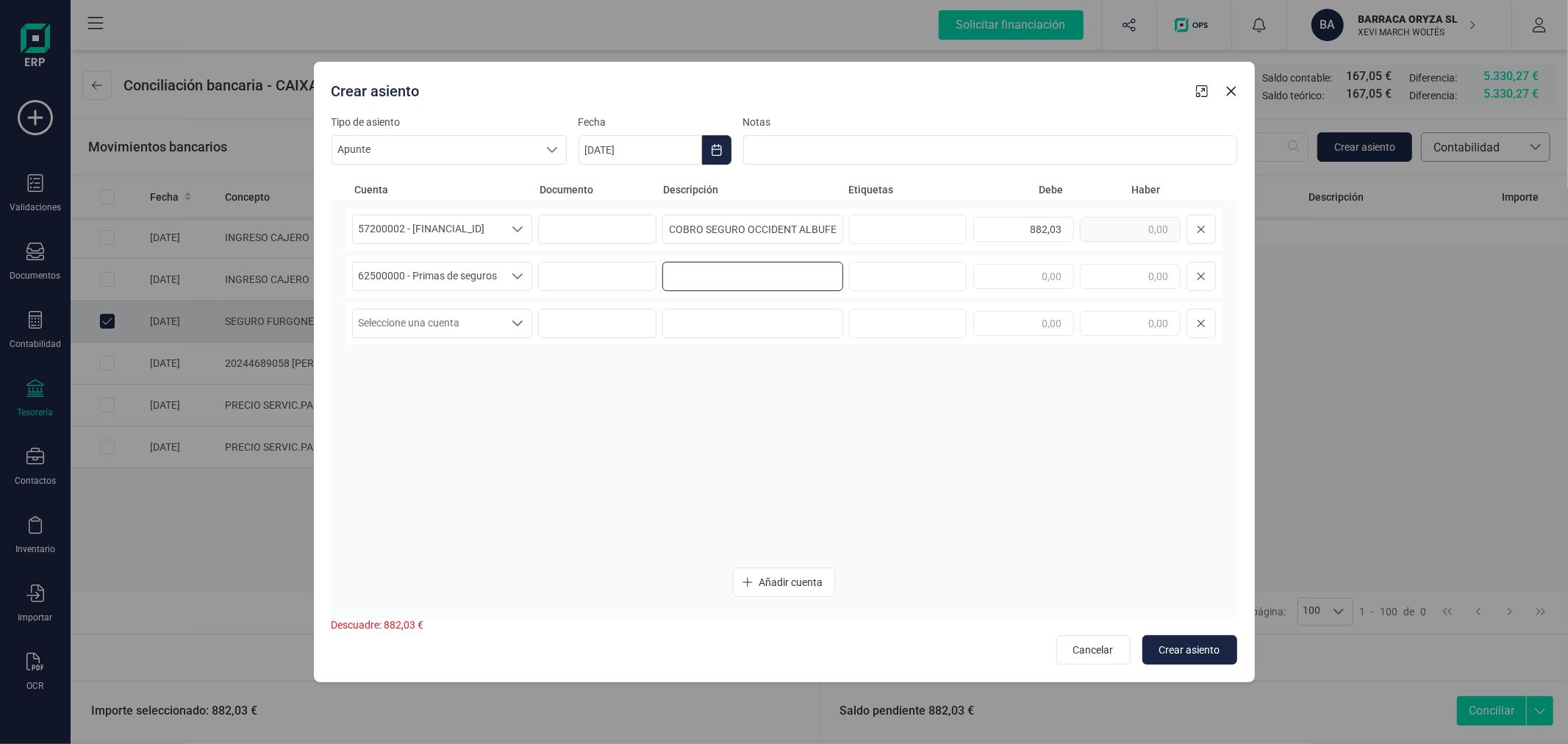
paste input "COBRO SEGURO OCCIDENT ALBUFERENC"
type input "COBRO SEGURO OCCIDENT ALBUFERENC"
type input "882,03"
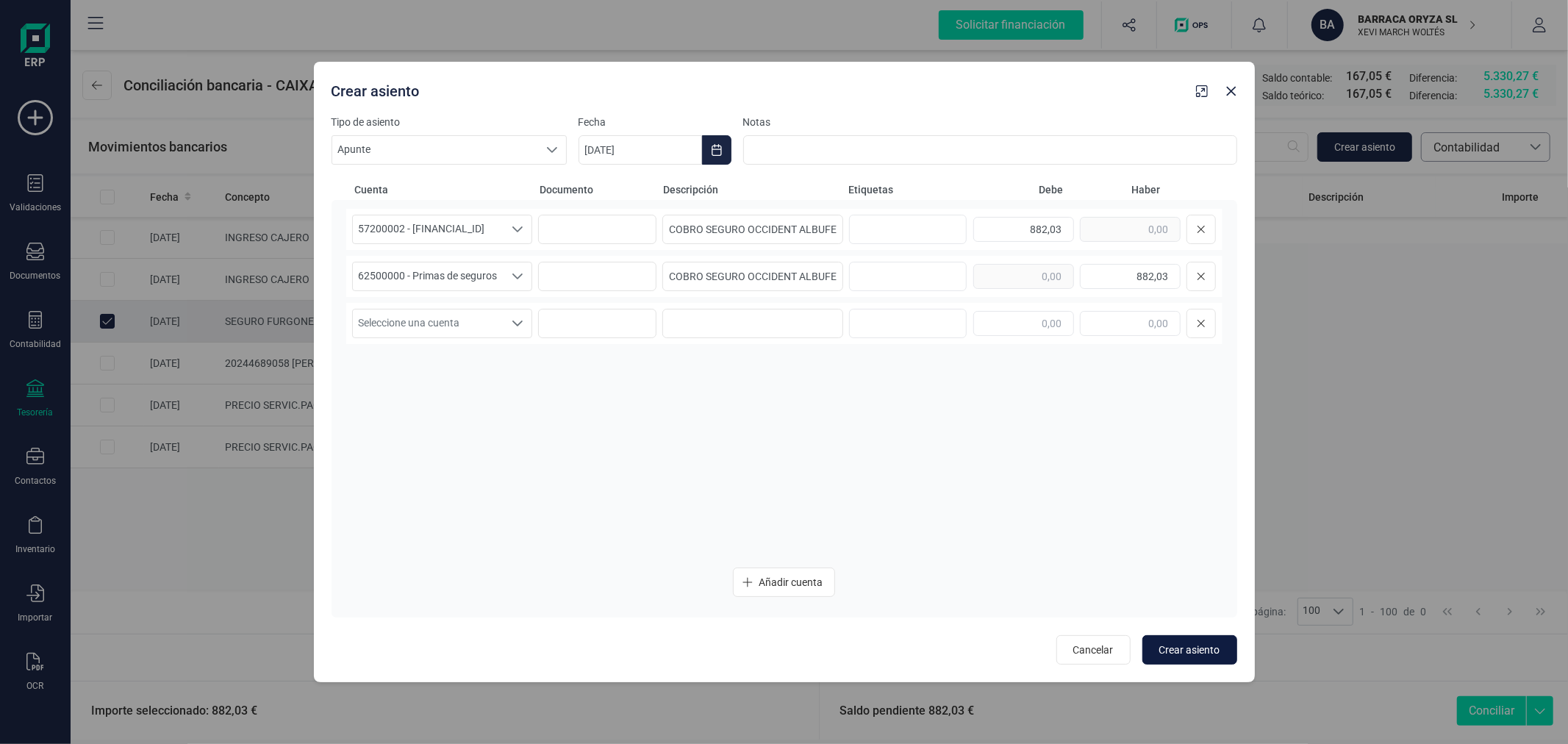
click at [1206, 652] on span "Crear asiento" at bounding box center [1189, 650] width 61 height 15
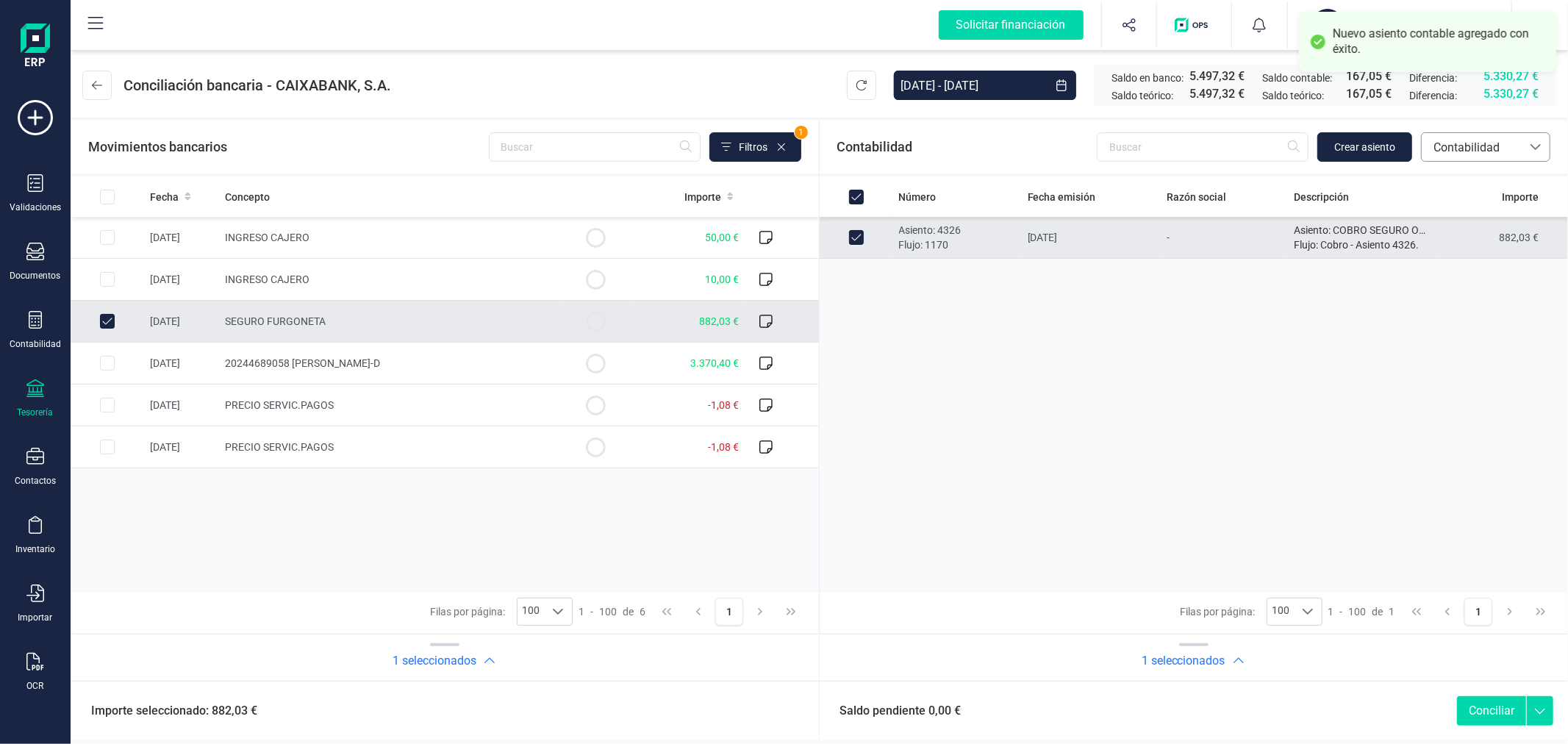
click at [1022, 241] on td "Asiento: 4326 Flujo: 1170" at bounding box center [957, 237] width 129 height 42
checkbox input "false"
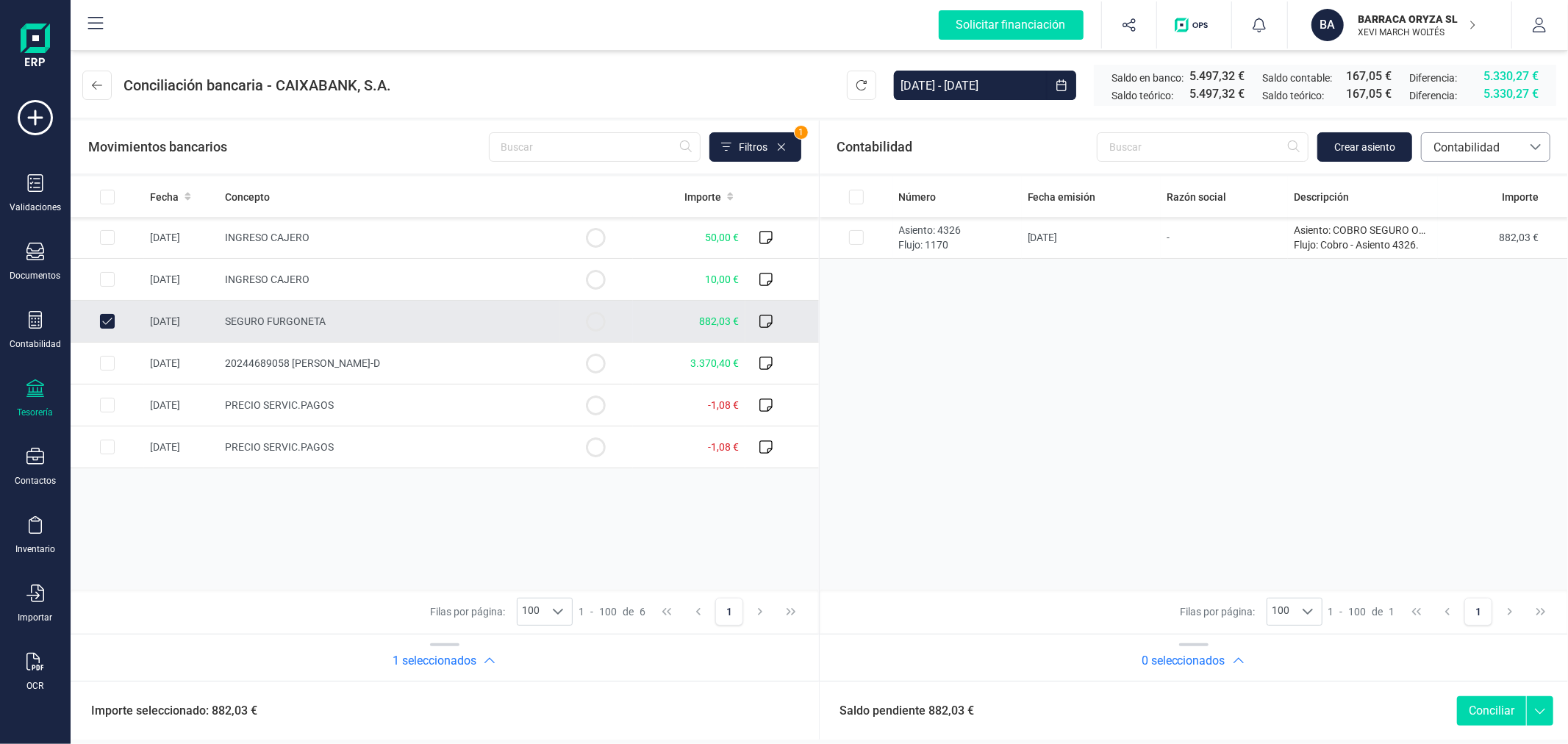
click at [819, 463] on div "Número Fecha emisión Razón social Descripción Importe Asiento: 4326 Flujo: 1170…" at bounding box center [444, 383] width 748 height 413
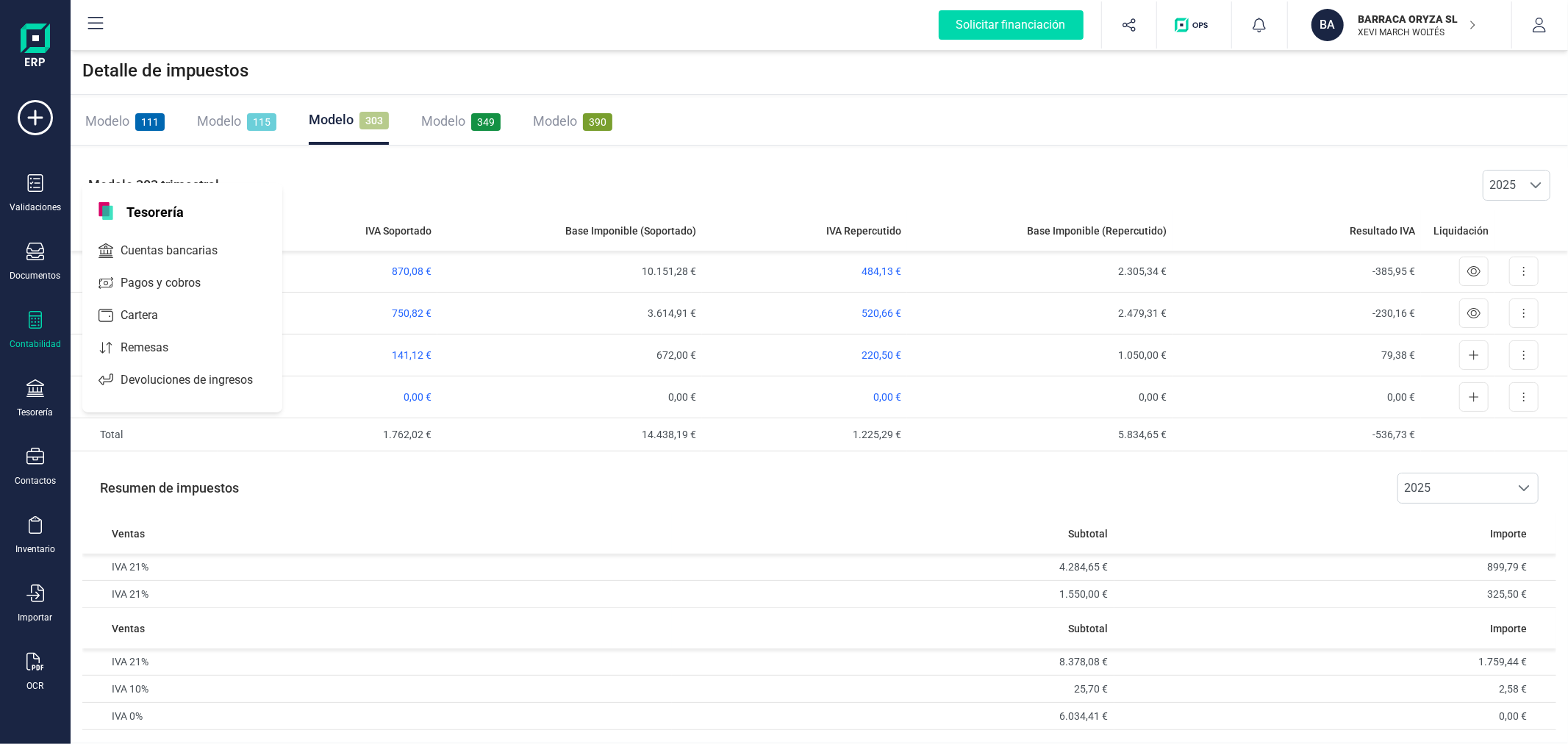
click at [168, 241] on div "Cuentas bancarias" at bounding box center [182, 250] width 194 height 29
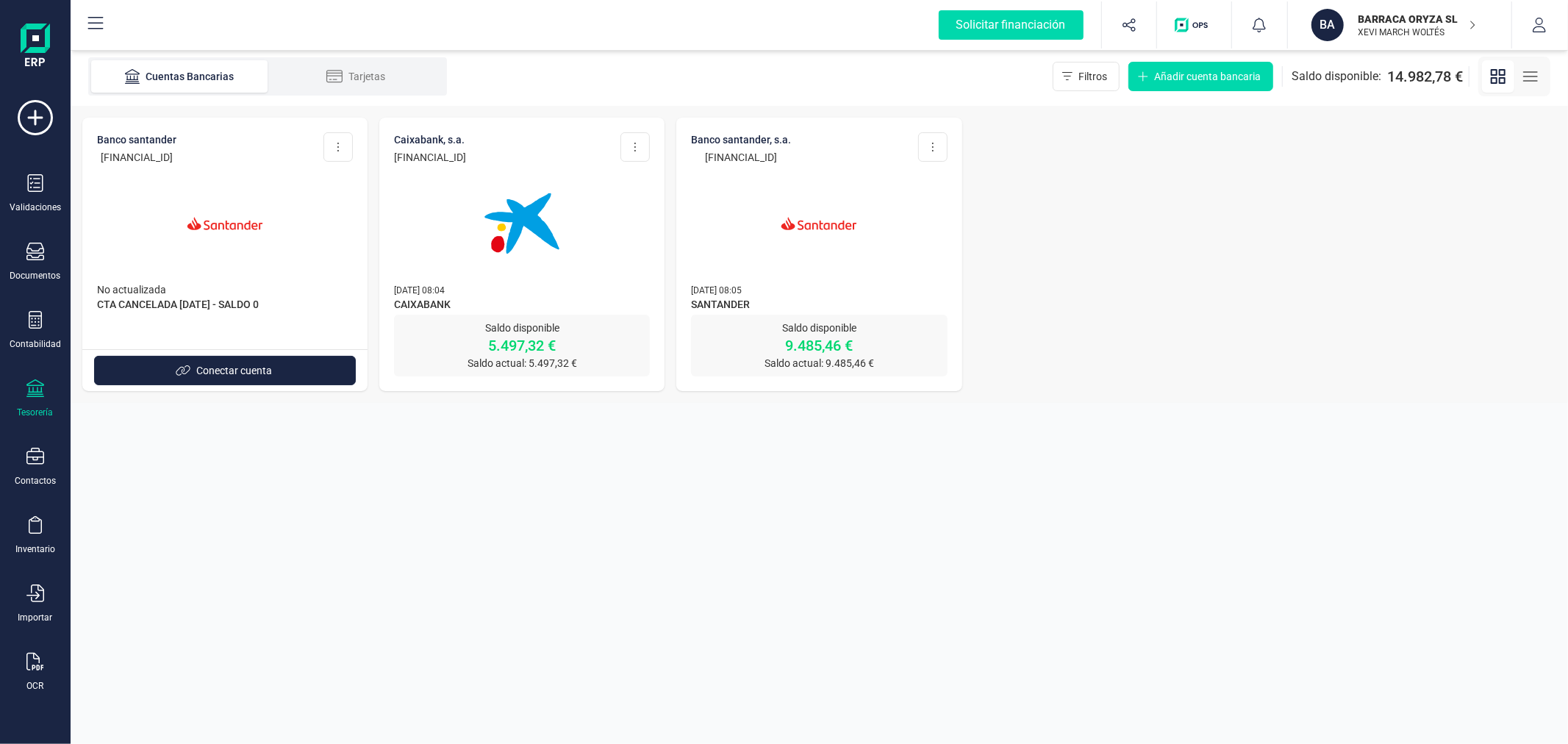
click at [753, 239] on div at bounding box center [819, 214] width 256 height 100
click at [825, 279] on img at bounding box center [819, 223] width 124 height 124
click at [510, 240] on img at bounding box center [522, 223] width 124 height 124
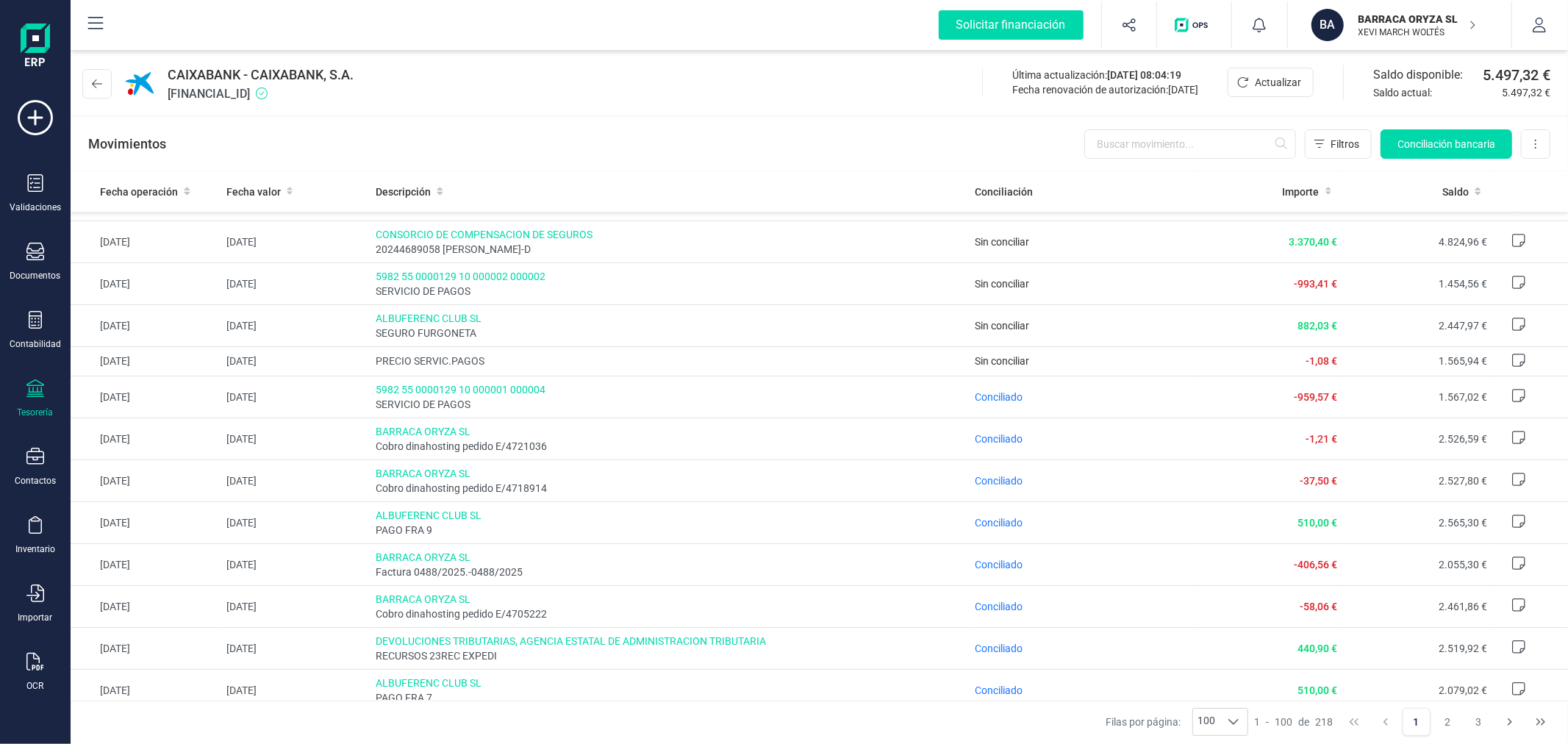
scroll to position [244, 0]
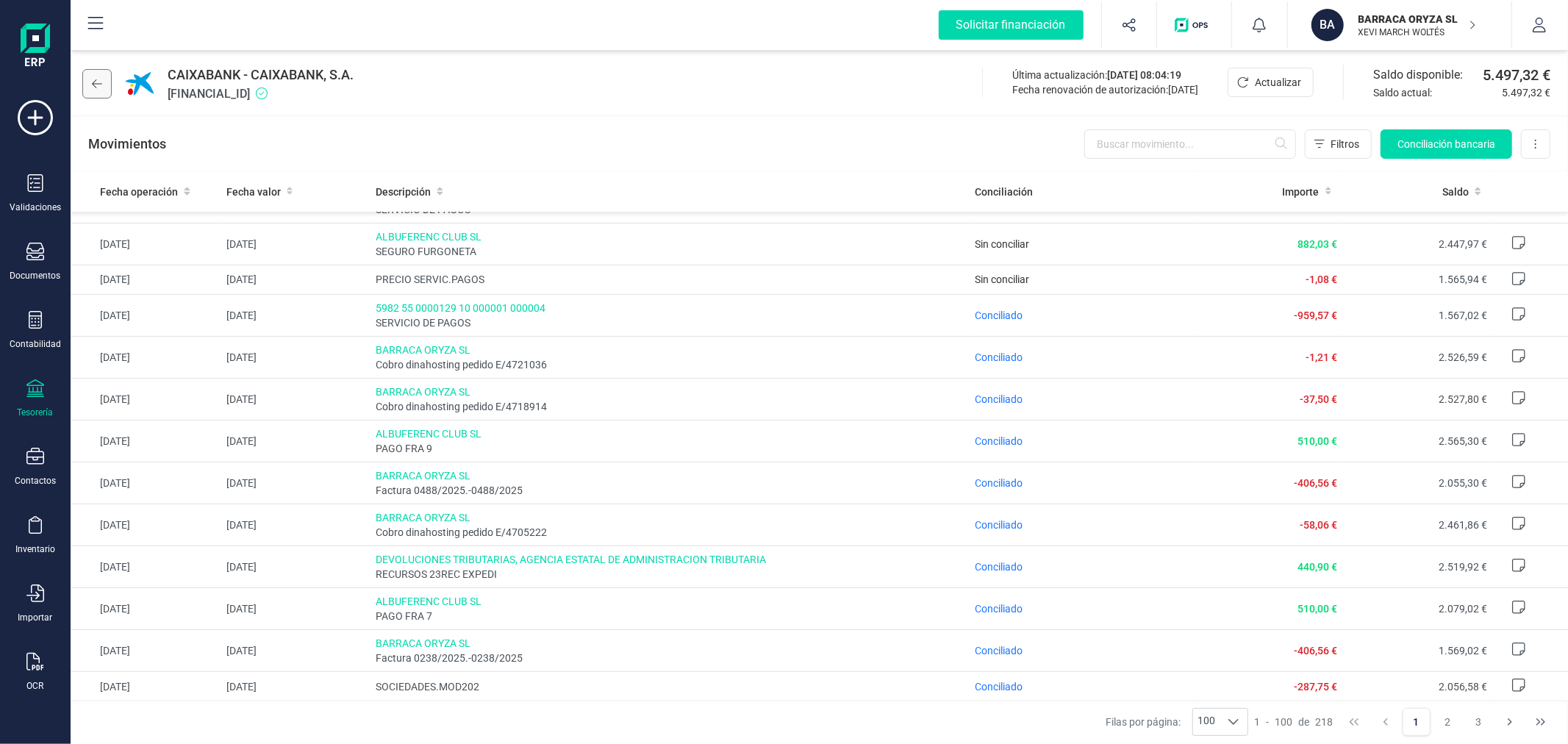
click at [103, 79] on button at bounding box center [97, 84] width 29 height 29
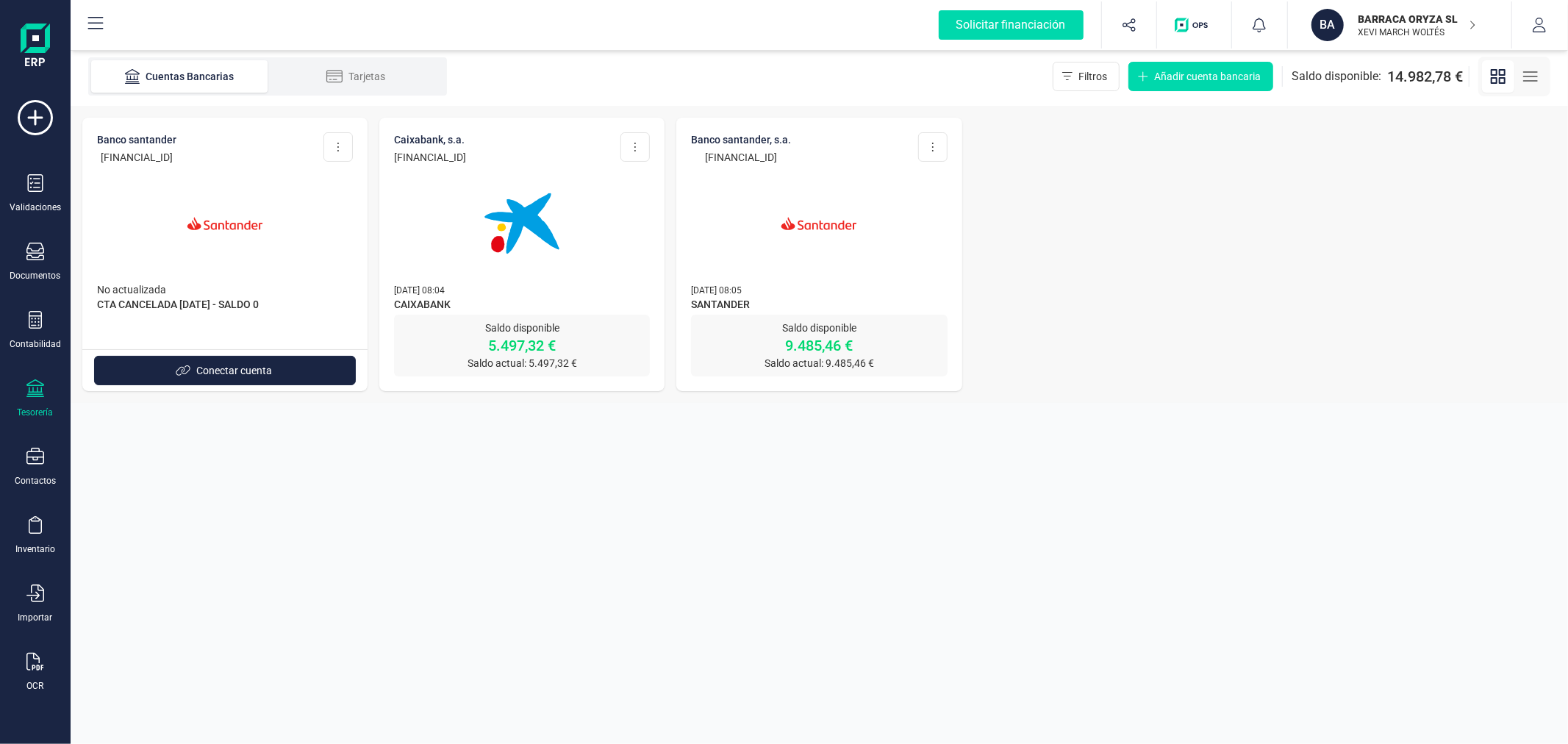
click at [240, 252] on img at bounding box center [225, 223] width 124 height 124
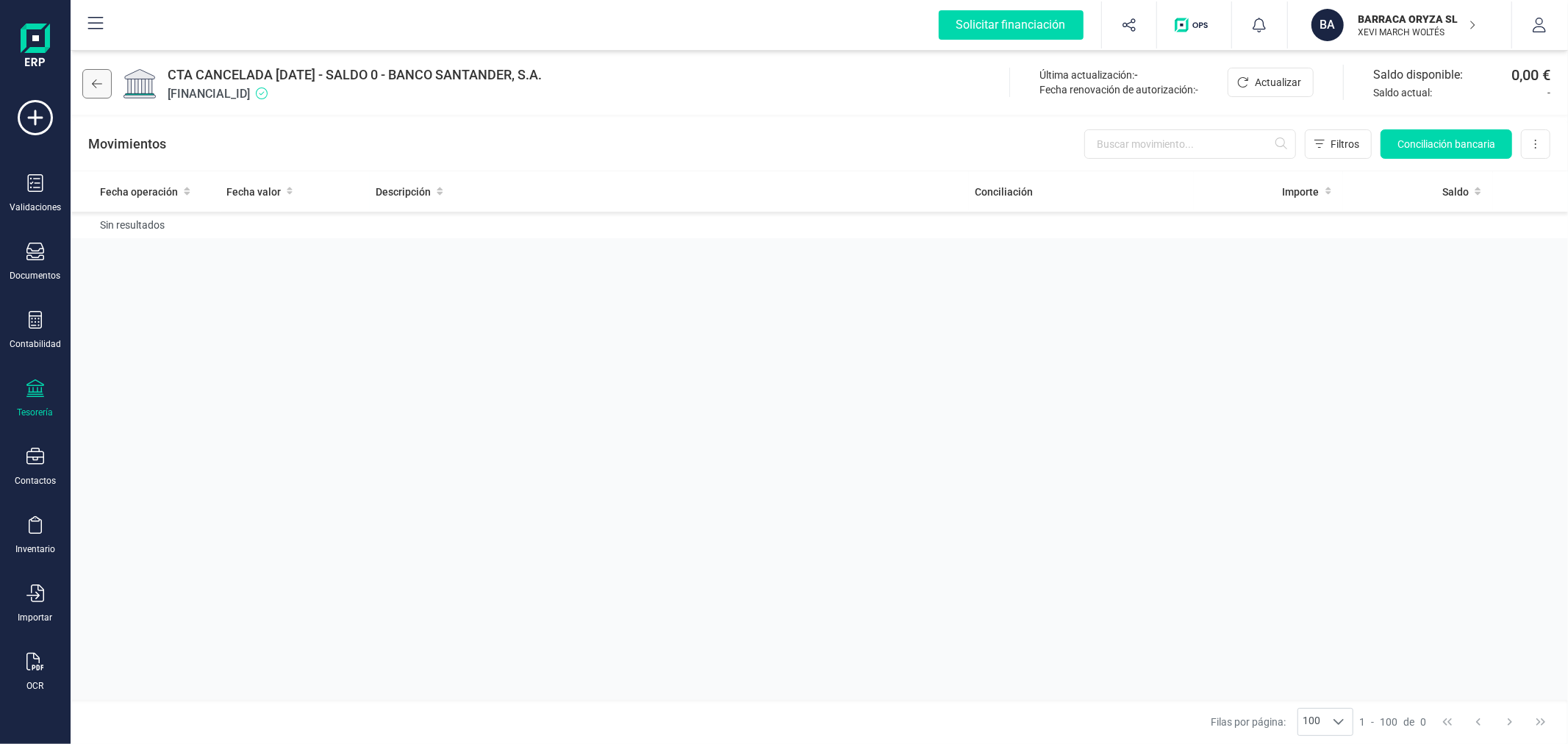
click at [100, 84] on icon at bounding box center [97, 84] width 11 height 9
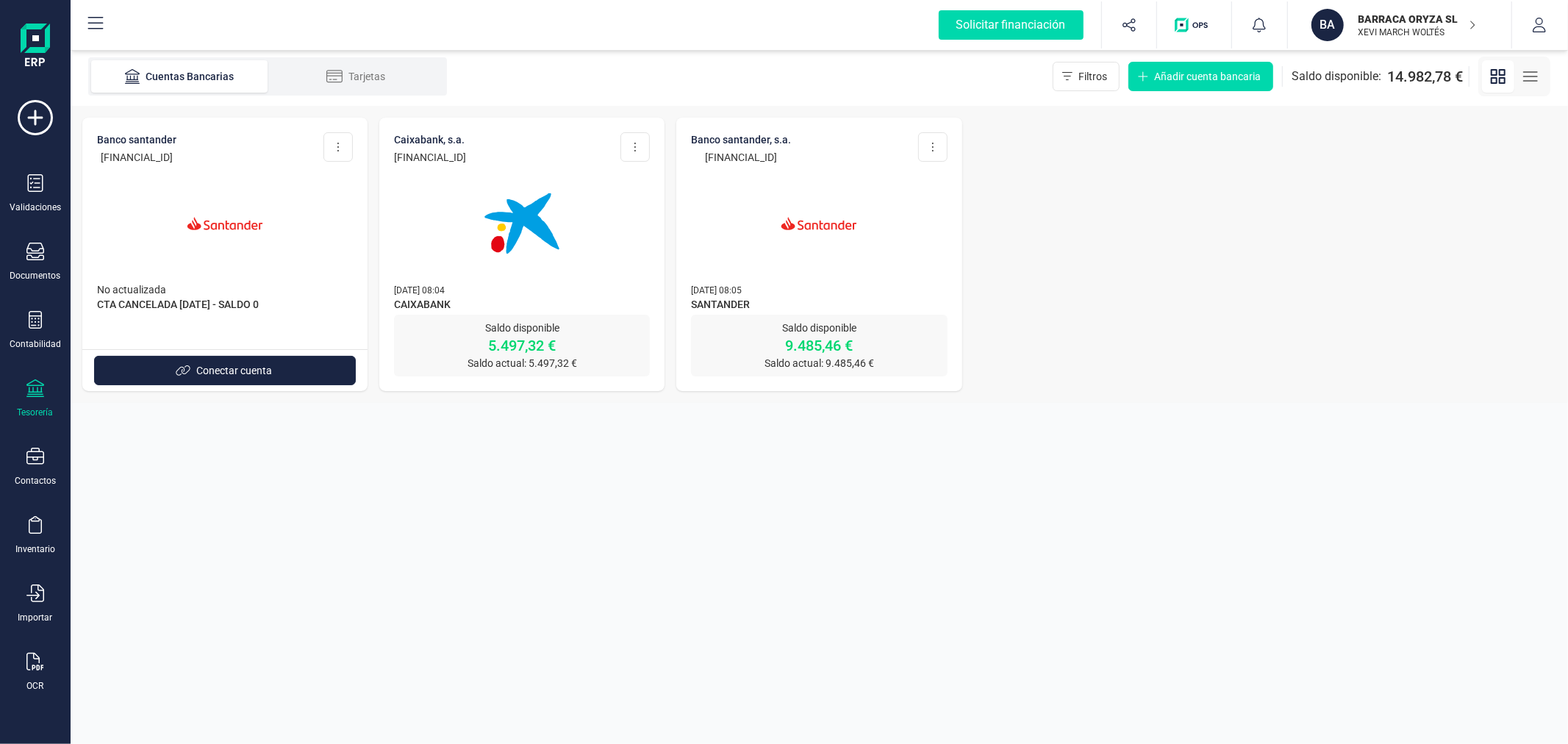
click at [799, 556] on section "Cuentas Bancarias Tarjetas Filtros Añadir cuenta bancaria Saldo disponible: 14.…" at bounding box center [819, 396] width 1498 height 697
click at [32, 321] on icon at bounding box center [36, 320] width 18 height 18
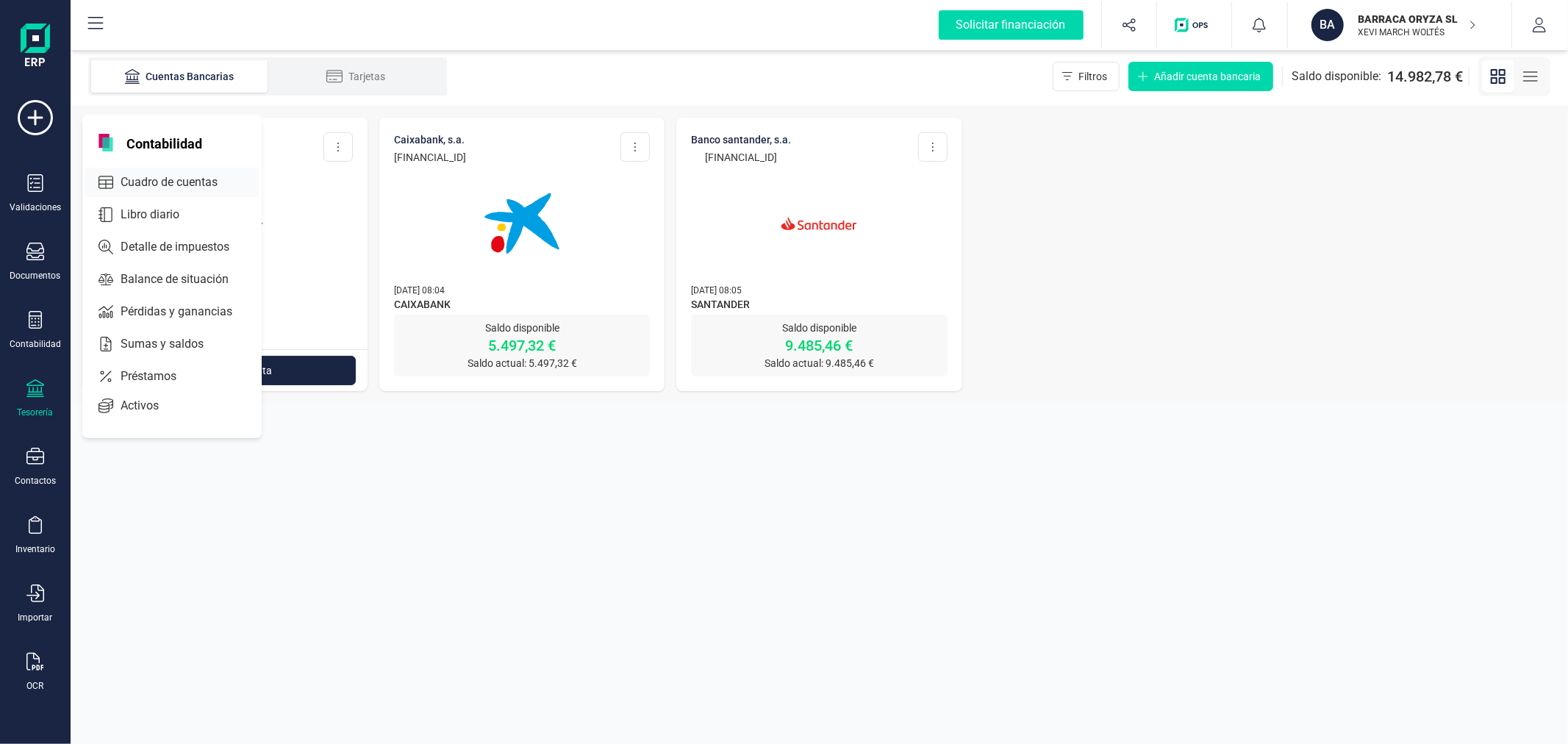
click at [115, 177] on span "Cuadro de cuentas" at bounding box center [180, 182] width 130 height 18
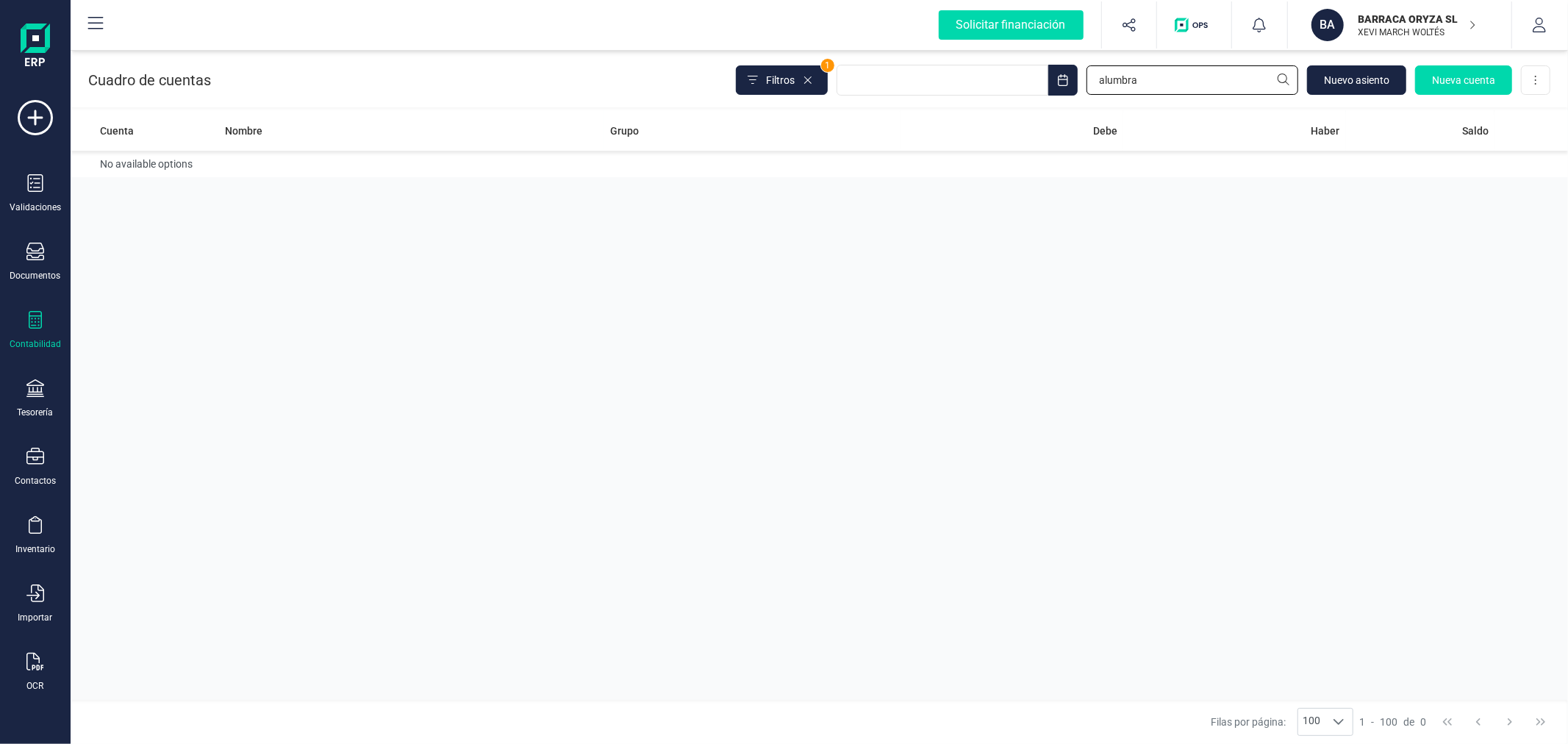
click at [1134, 81] on input "alumbra" at bounding box center [1192, 80] width 212 height 29
type input "572"
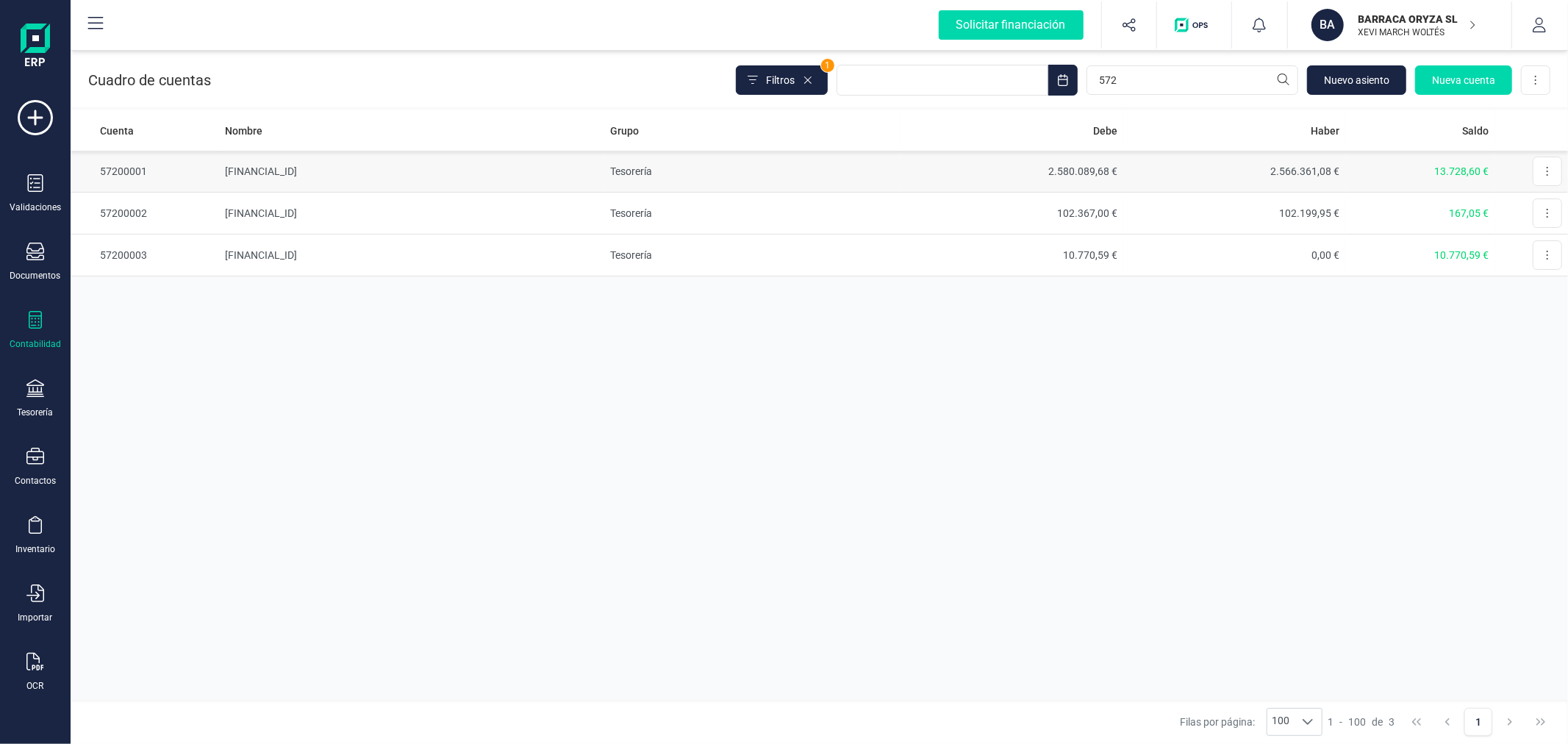
click at [290, 177] on td "[FINANCIAL_ID]" at bounding box center [411, 172] width 385 height 42
click at [1240, 401] on div "Cuenta Nombre Grupo [PERSON_NAME] Saldo 57200001 [FINANCIAL_ID] Tesorería 2.580…" at bounding box center [819, 404] width 1498 height 589
click at [622, 247] on td "Tesorería" at bounding box center [752, 255] width 296 height 42
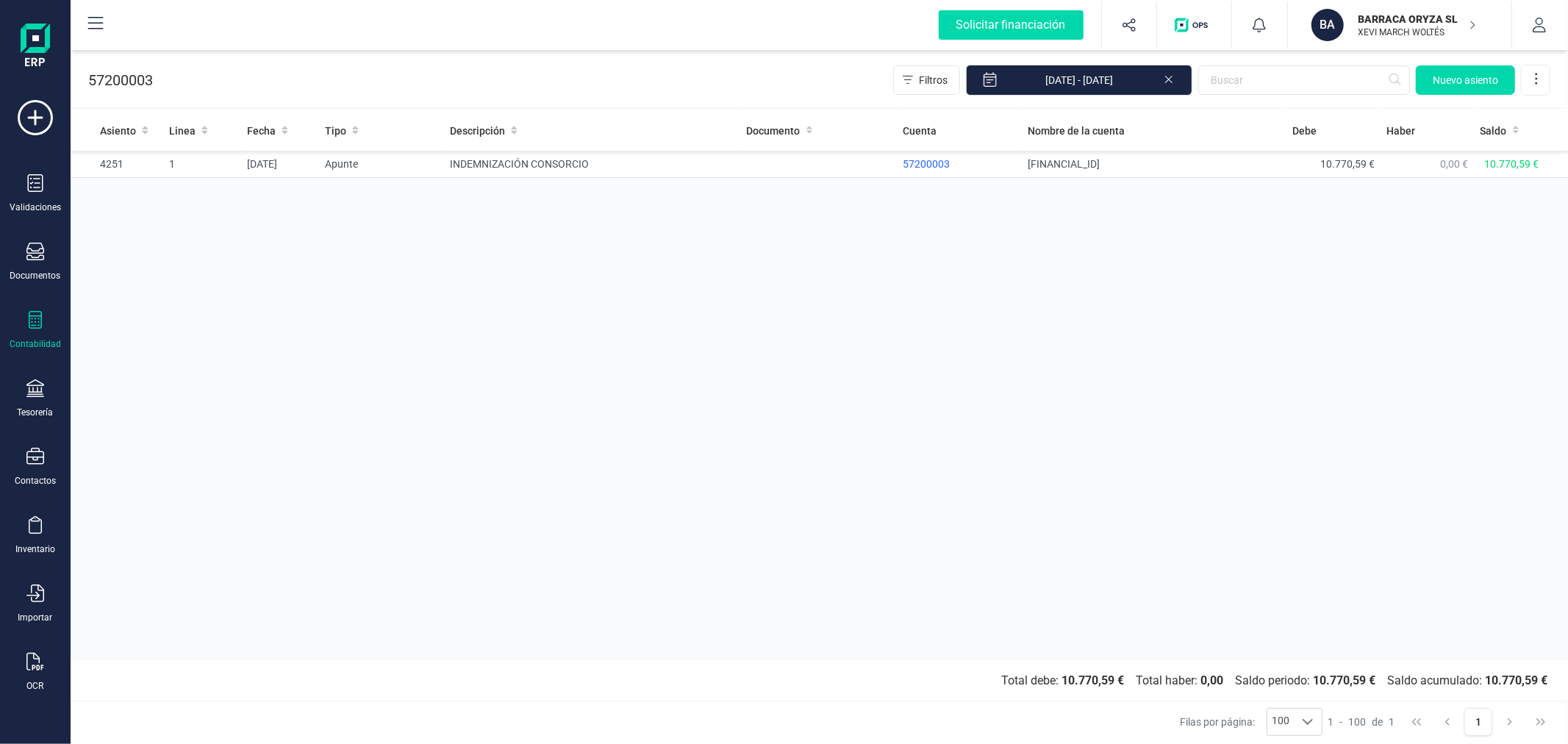
drag, startPoint x: 564, startPoint y: 356, endPoint x: 556, endPoint y: 359, distance: 8.5
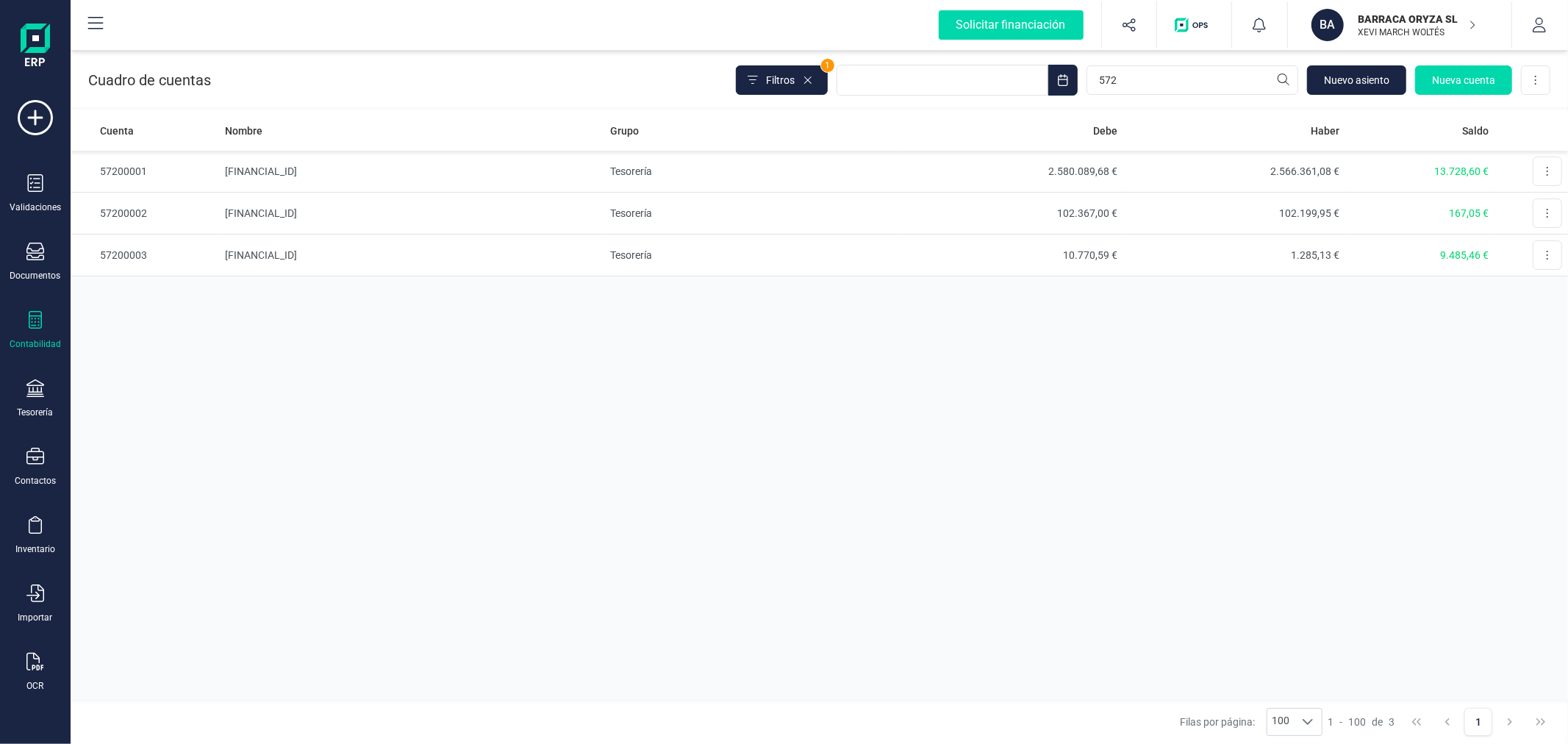
drag, startPoint x: 673, startPoint y: 432, endPoint x: 587, endPoint y: 380, distance: 100.5
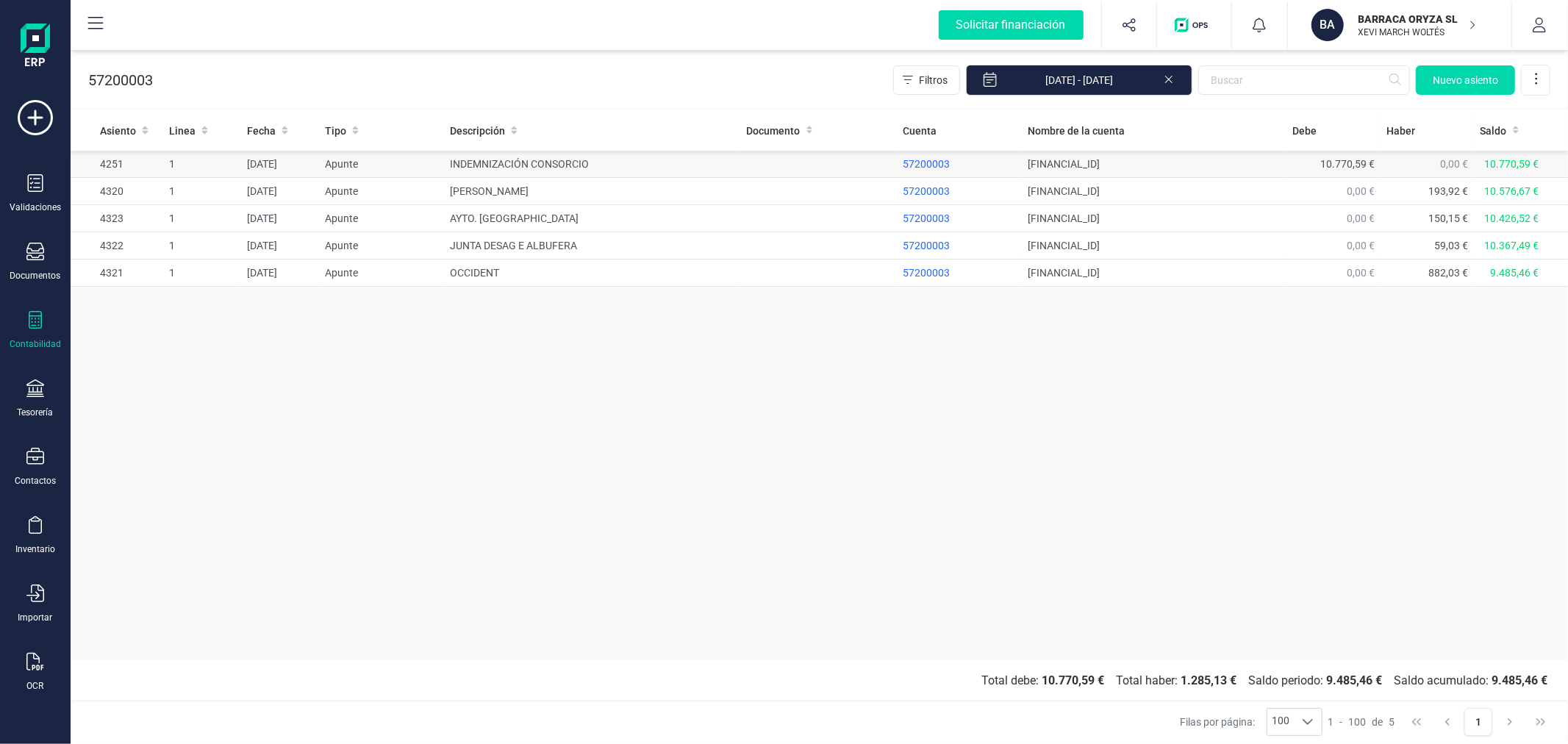
click at [663, 165] on td "INDEMNIZACIÓN CONSORCIO" at bounding box center [592, 164] width 296 height 28
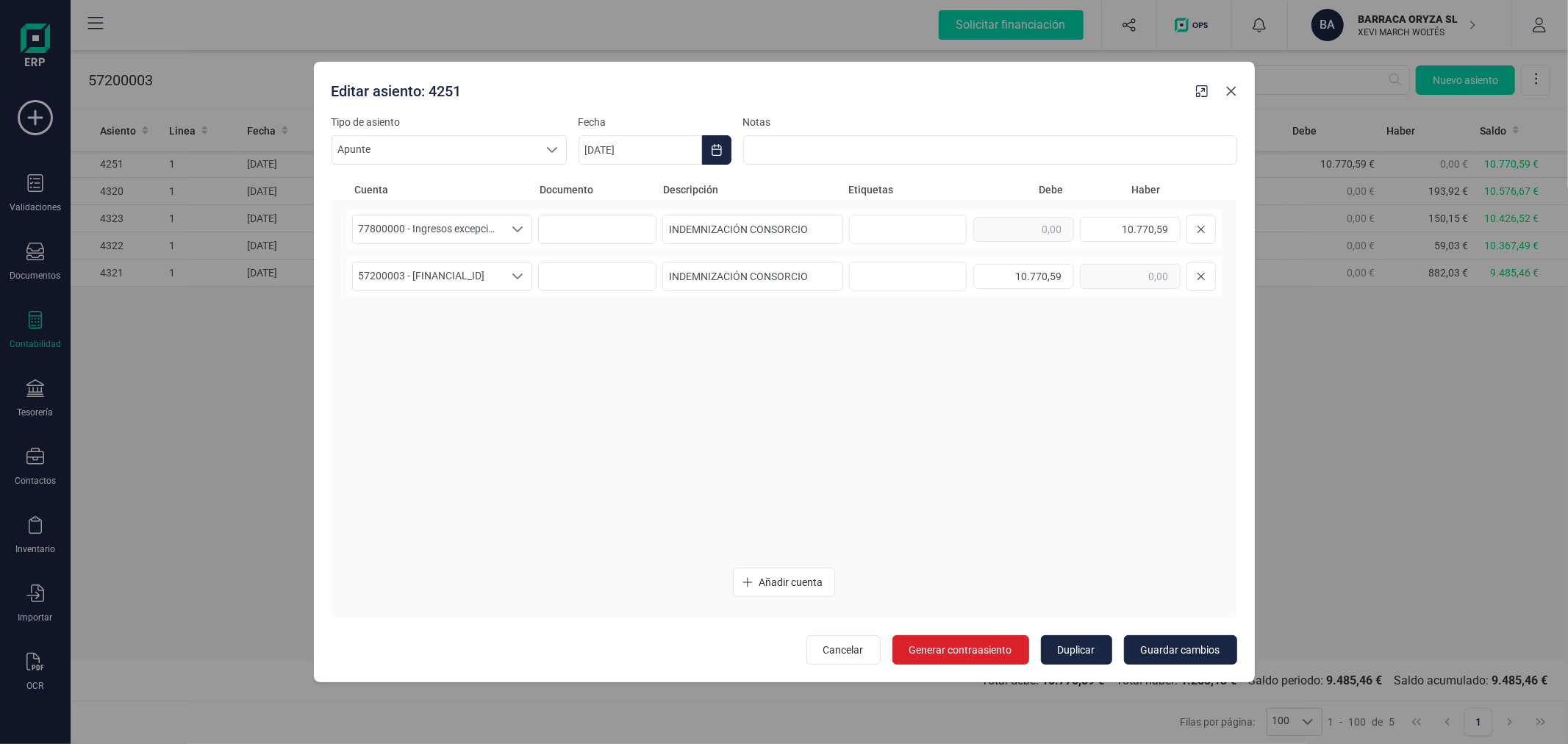
click at [1229, 90] on icon "button" at bounding box center [1231, 92] width 10 height 10
type input "[DATE]"
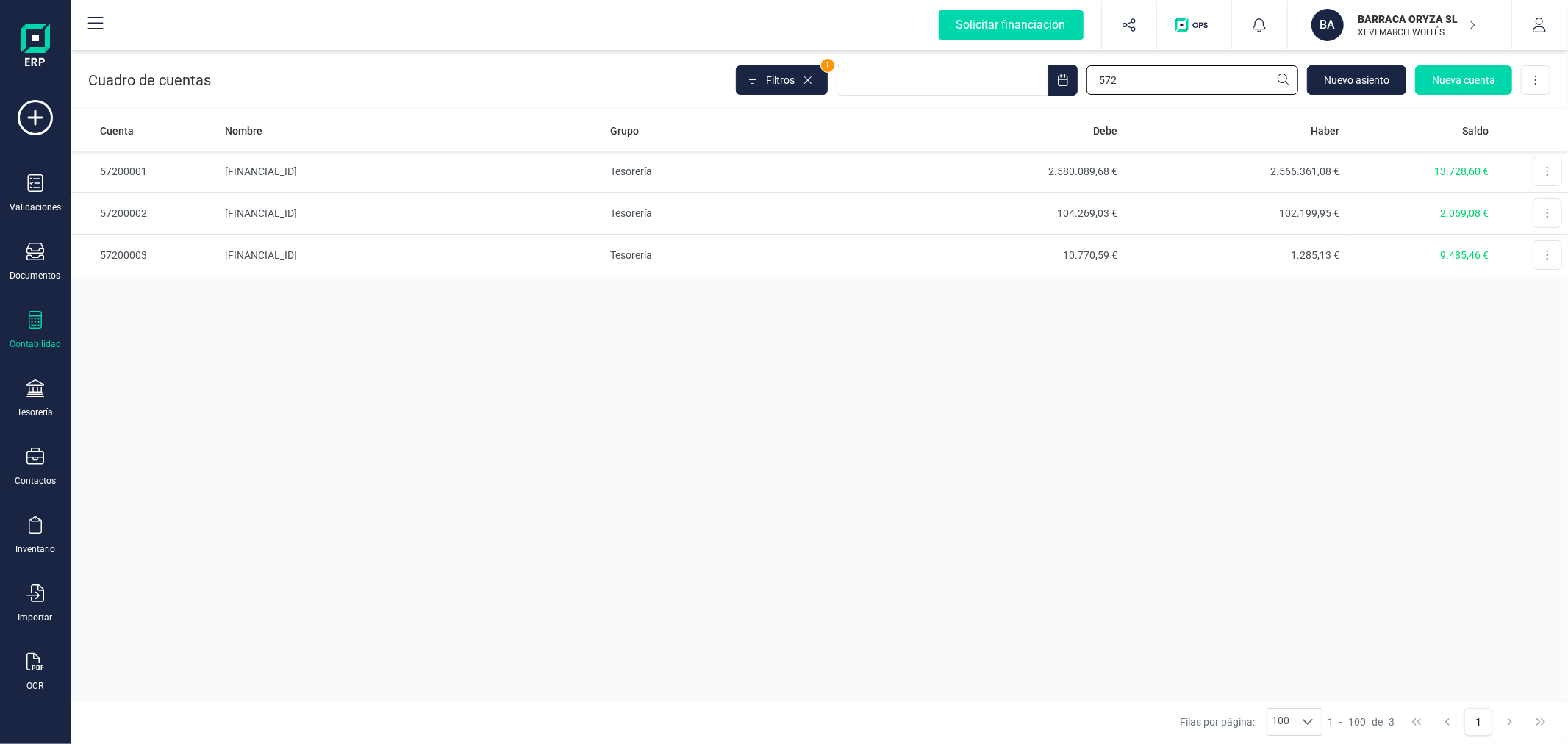
click at [1145, 76] on input "572" at bounding box center [1192, 80] width 212 height 29
type input "625"
click at [615, 224] on td "Servicios Exteriores" at bounding box center [752, 213] width 296 height 42
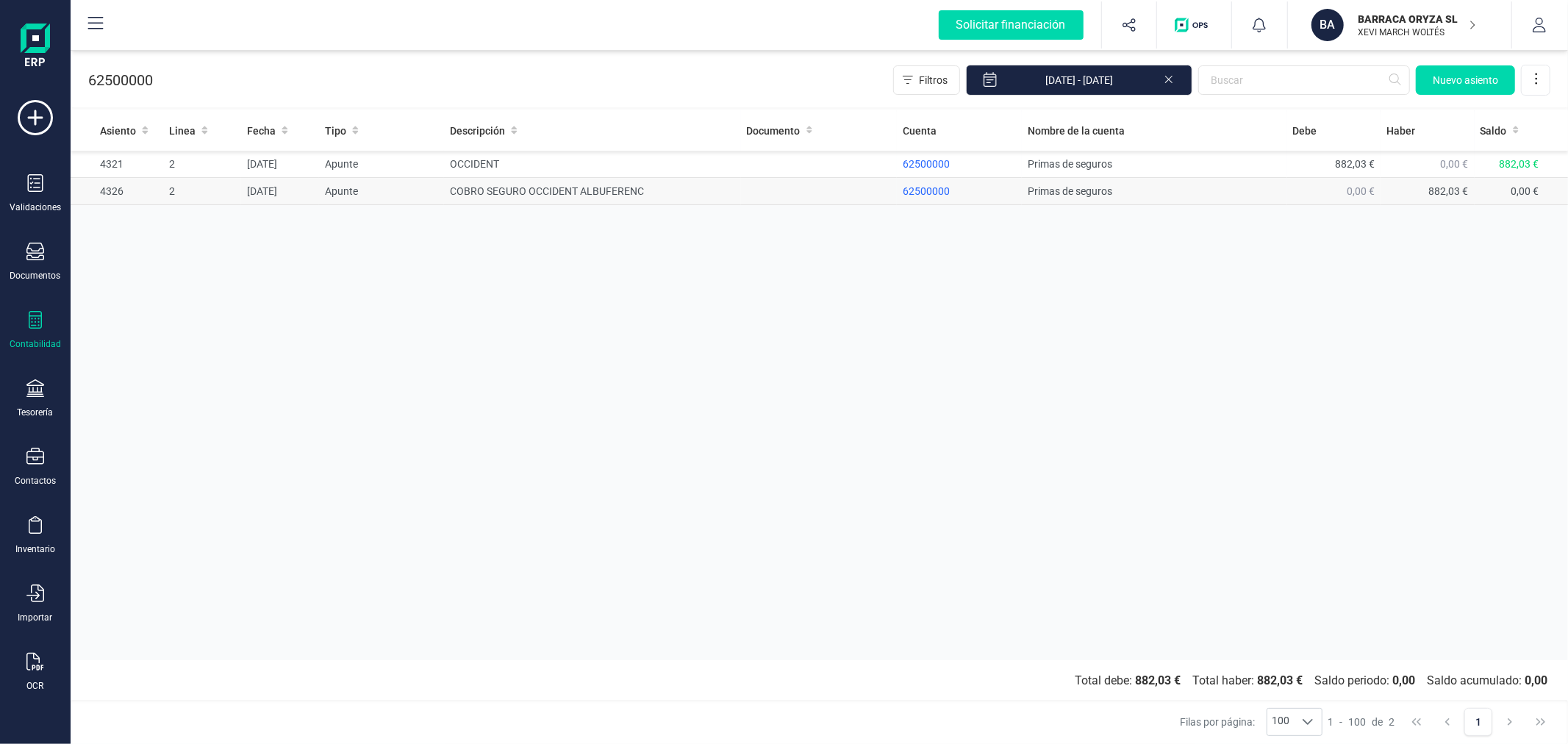
click at [504, 185] on td "COBRO SEGURO OCCIDENT ALBUFERENC" at bounding box center [592, 191] width 296 height 28
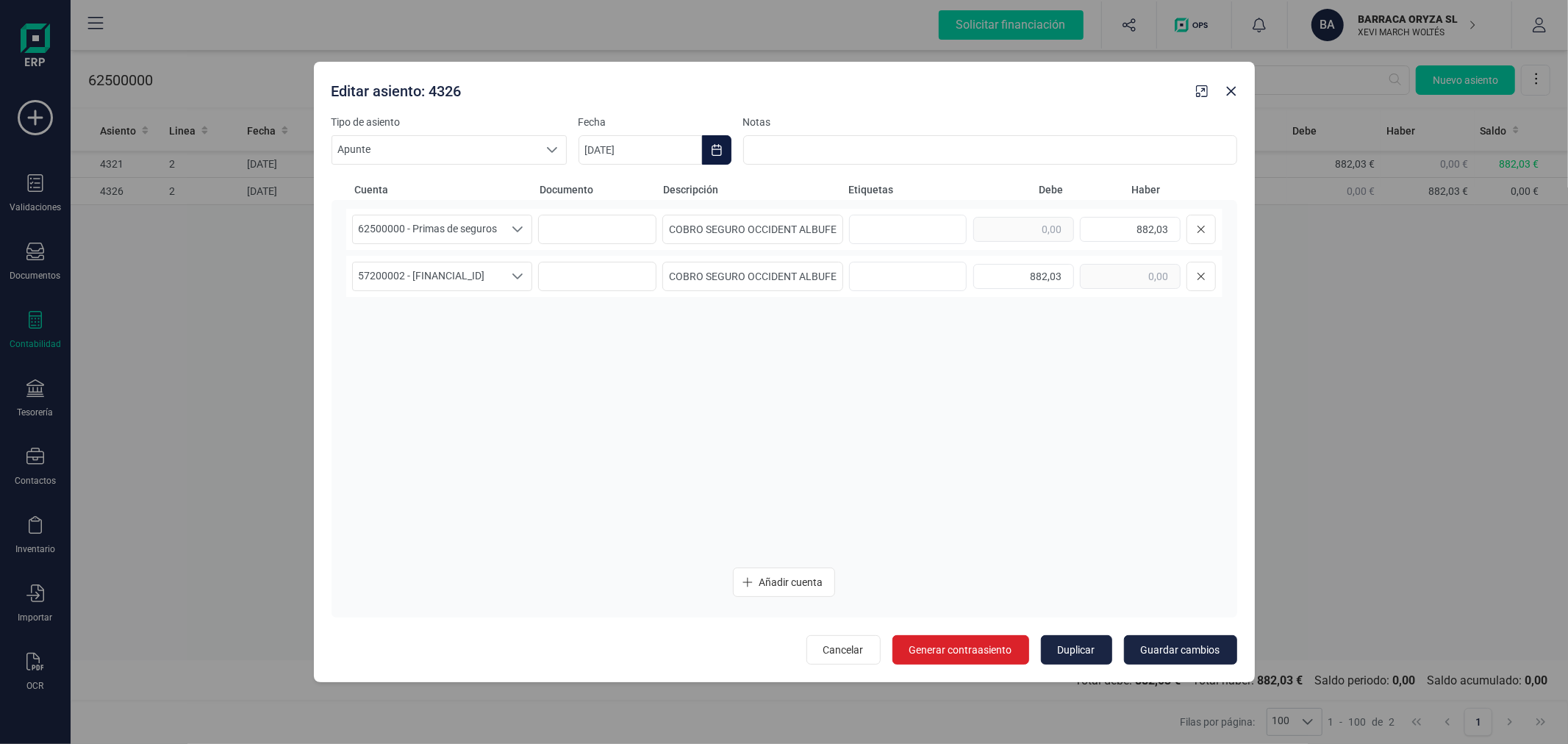
click at [713, 147] on icon "Choose Date" at bounding box center [716, 149] width 12 height 12
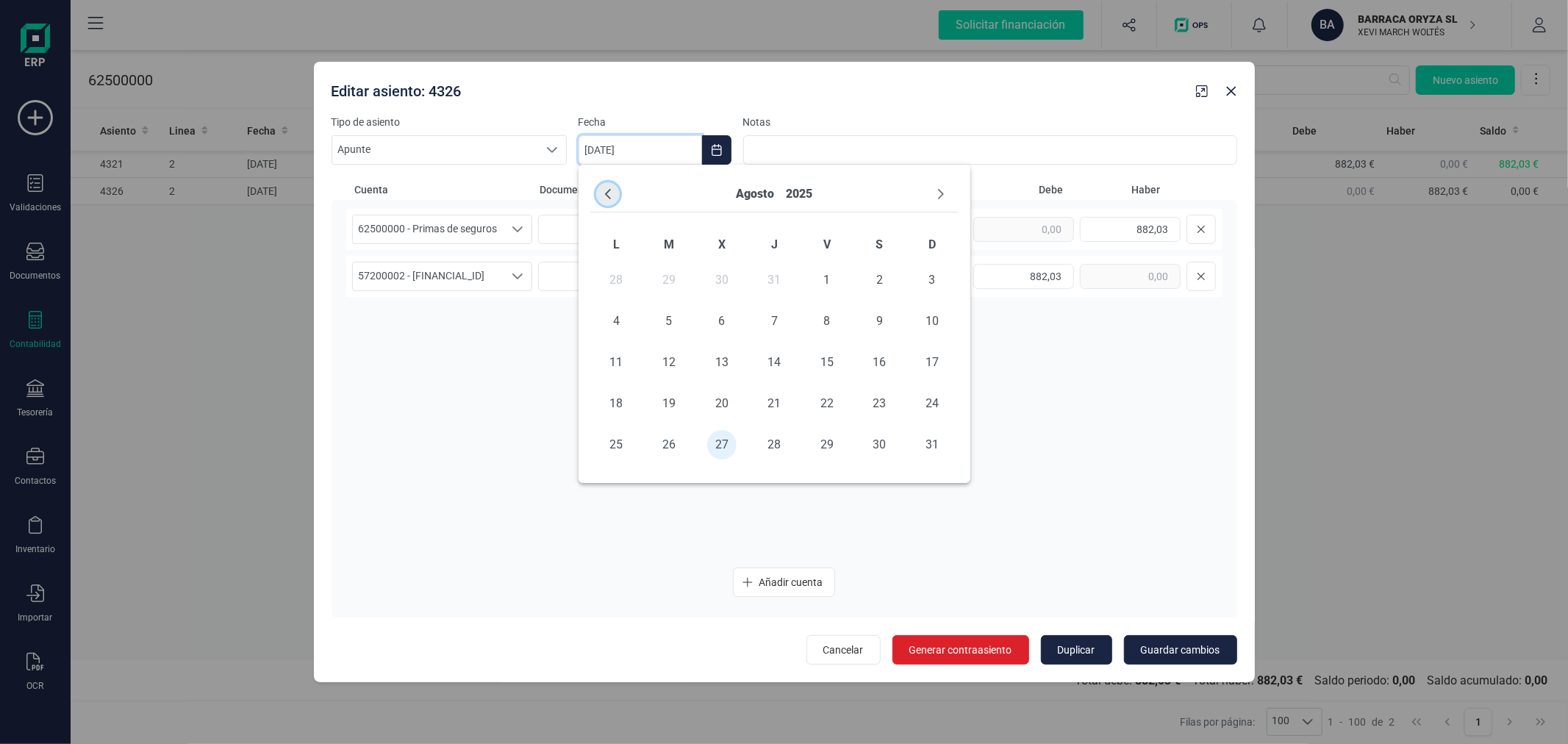
click at [609, 191] on icon "Previous Month" at bounding box center [608, 195] width 6 height 11
click at [660, 359] on span "15" at bounding box center [668, 362] width 29 height 29
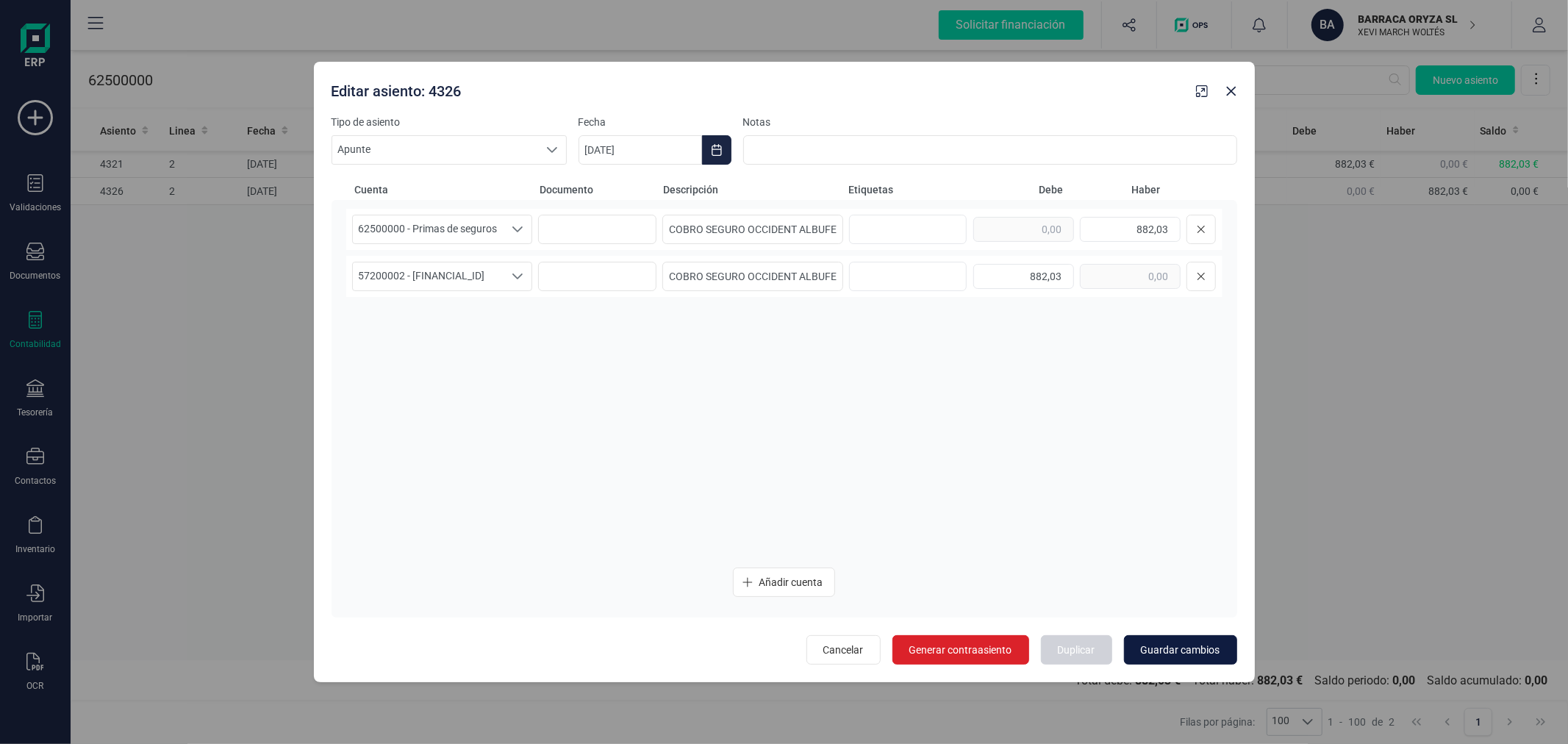
click at [1192, 652] on span "Guardar cambios" at bounding box center [1180, 650] width 79 height 15
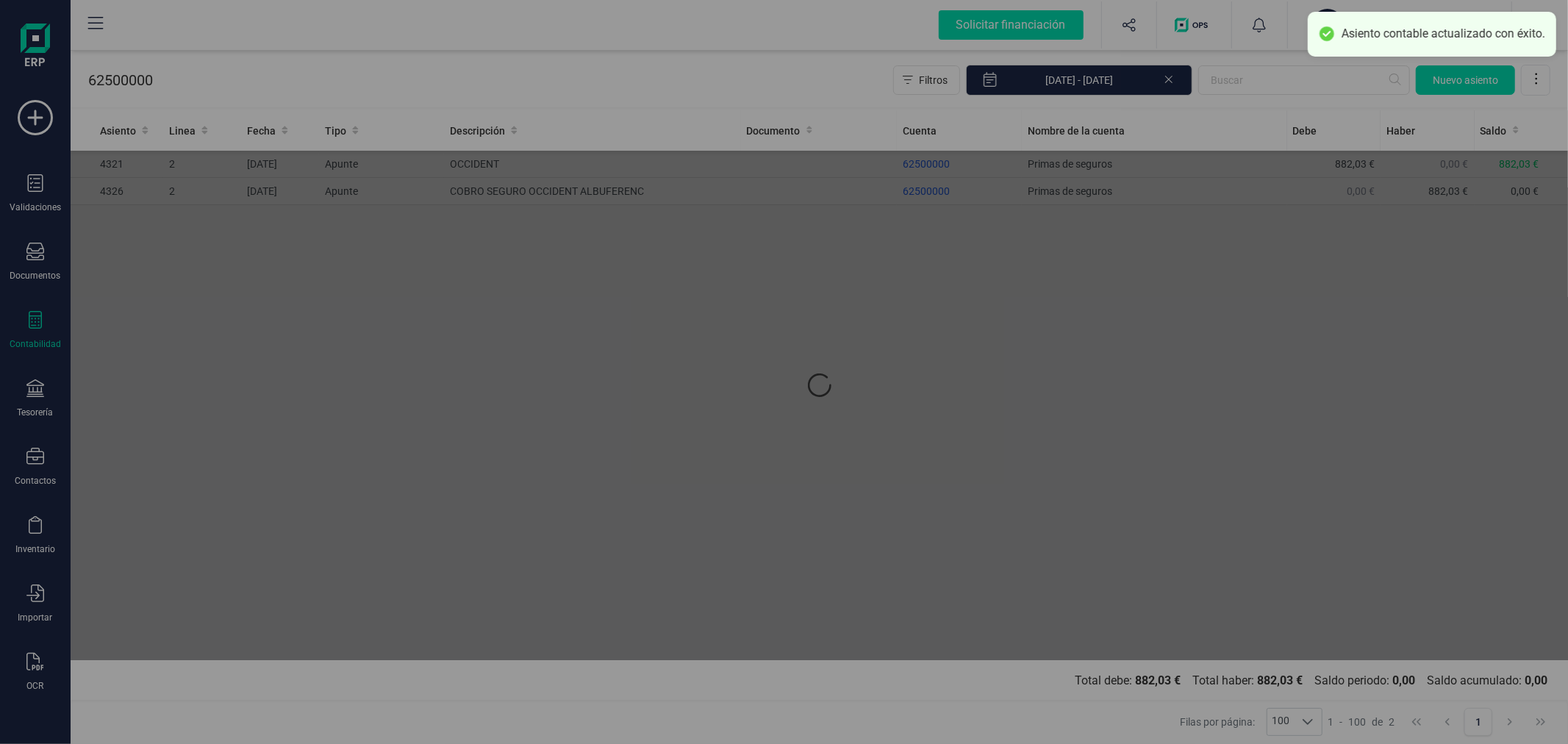
type input "[DATE]"
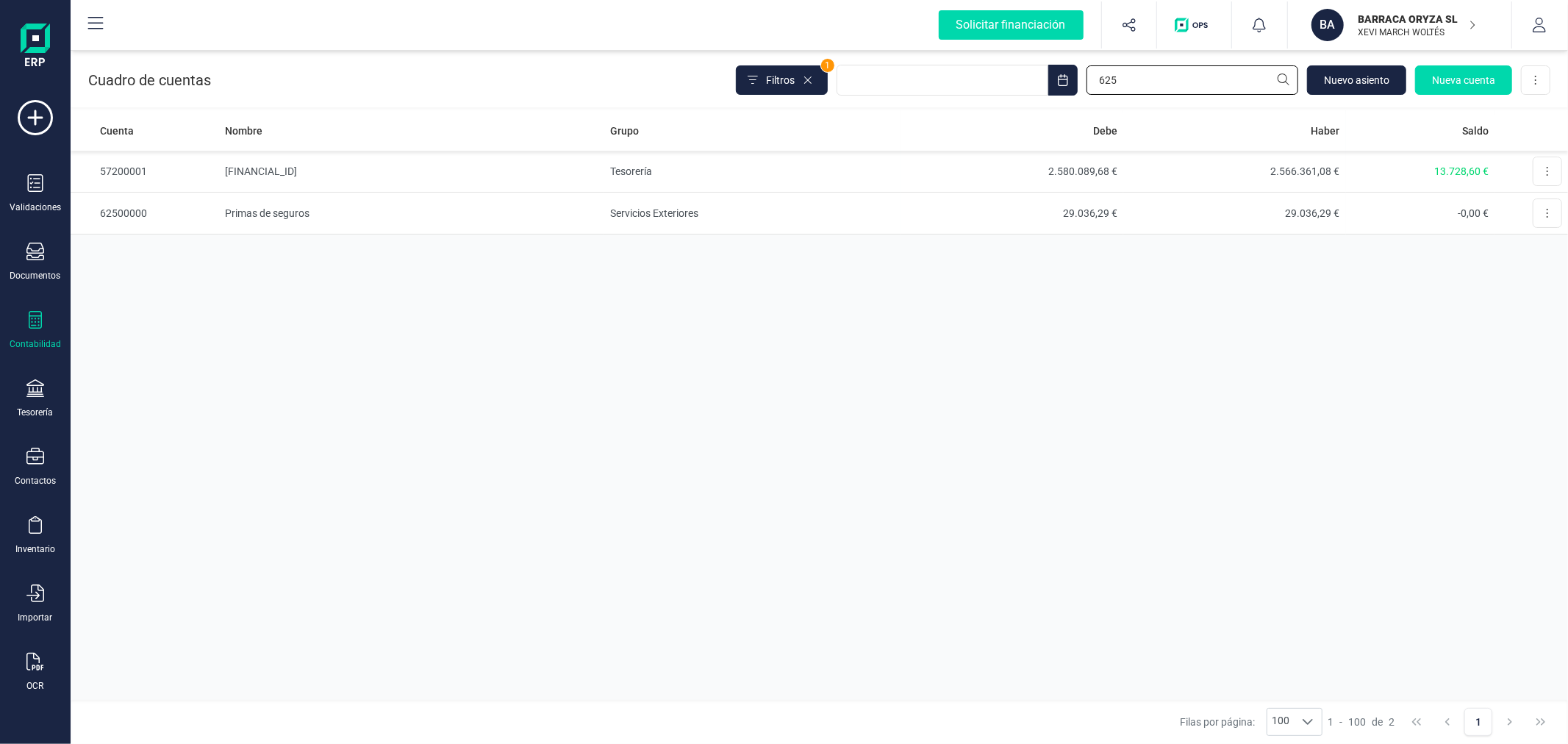
click at [1133, 89] on input "625" at bounding box center [1192, 80] width 212 height 29
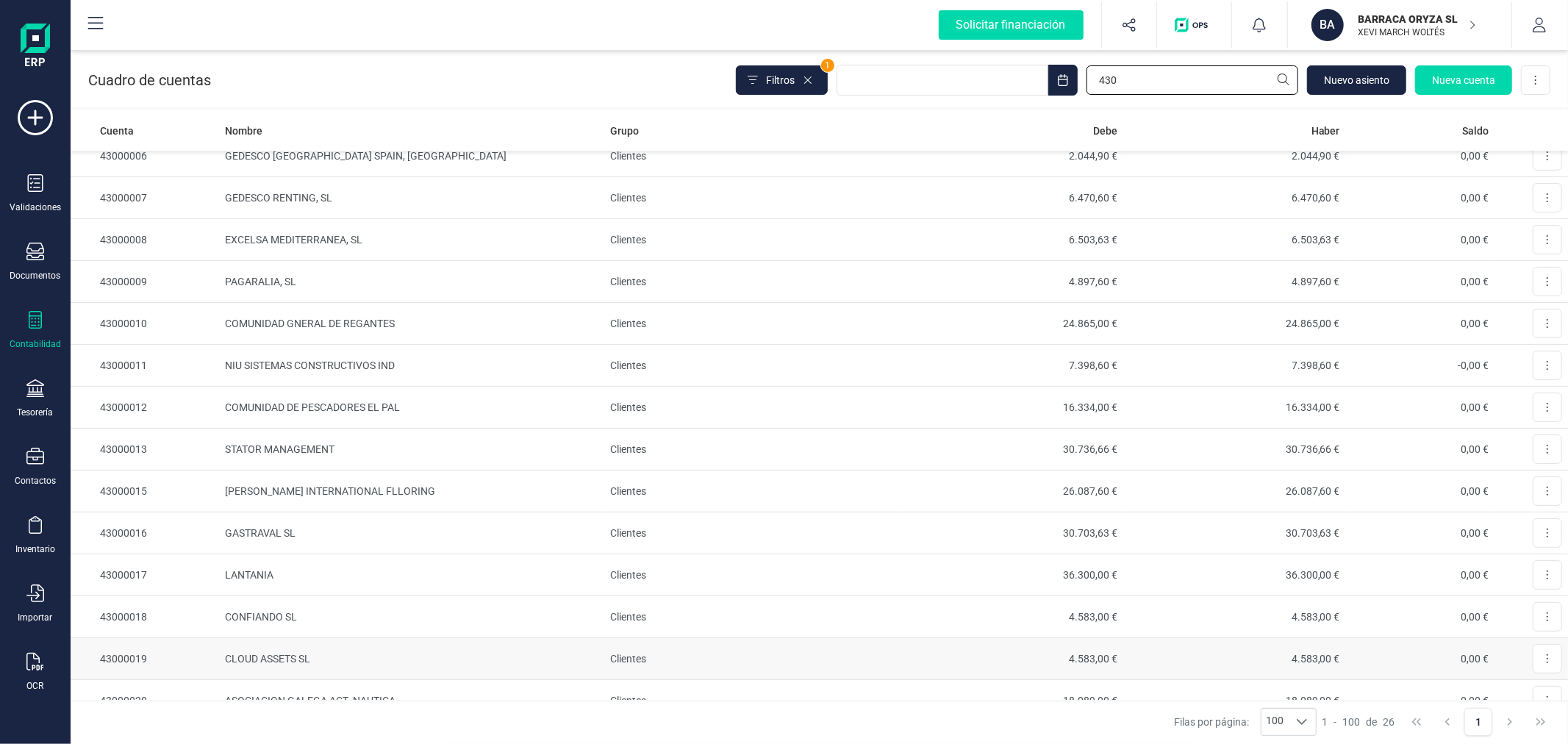
scroll to position [568, 0]
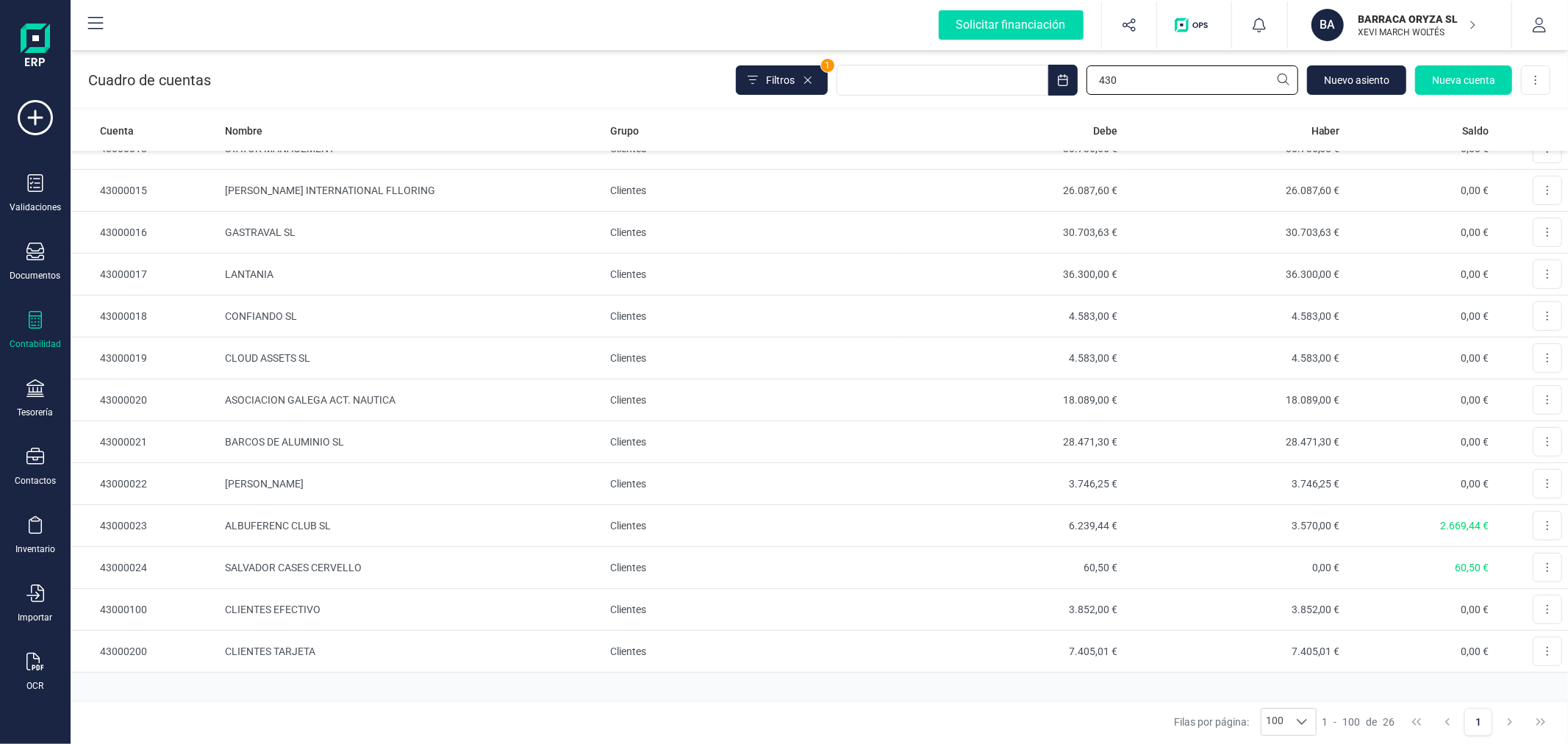
click at [1120, 92] on input "430" at bounding box center [1192, 80] width 212 height 29
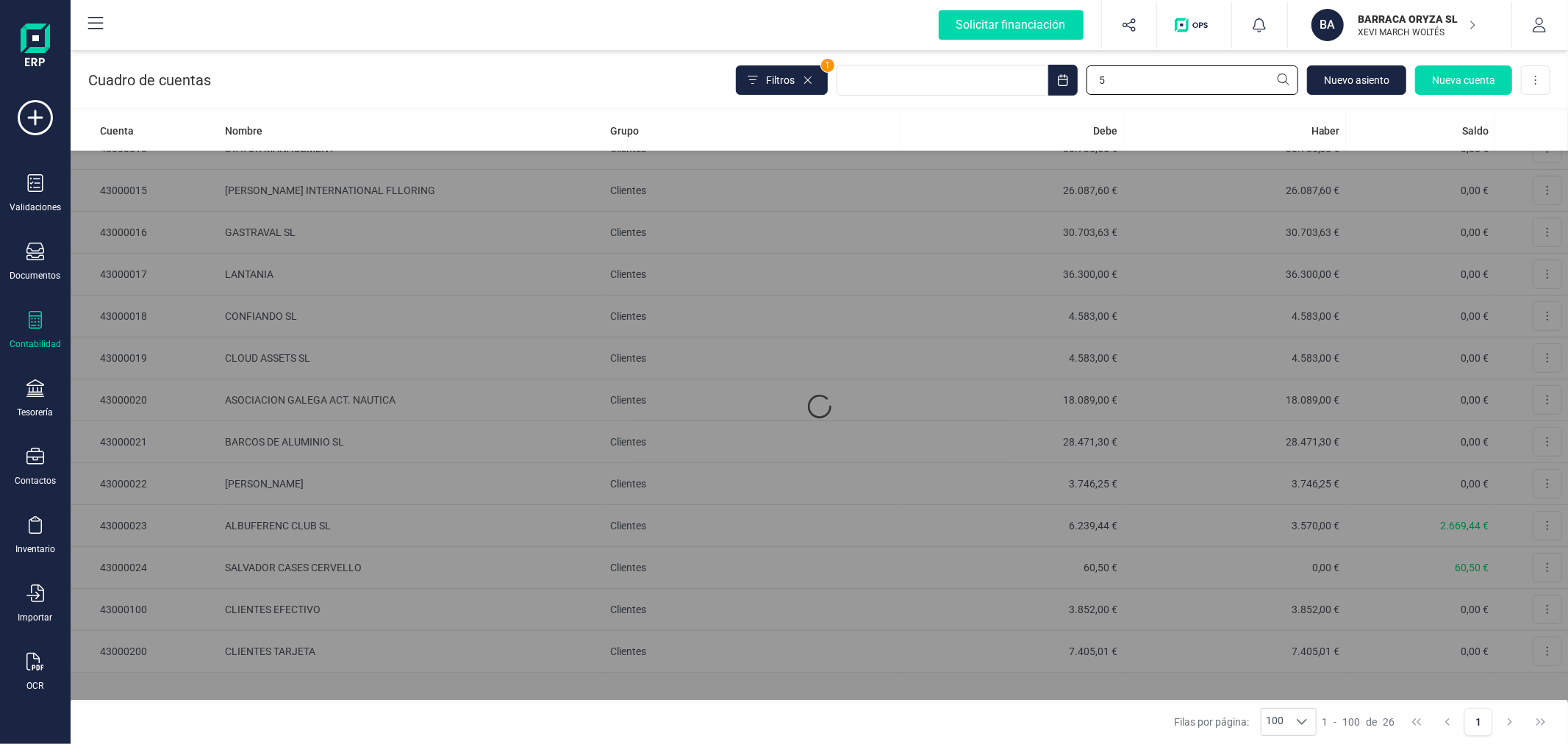
scroll to position [0, 0]
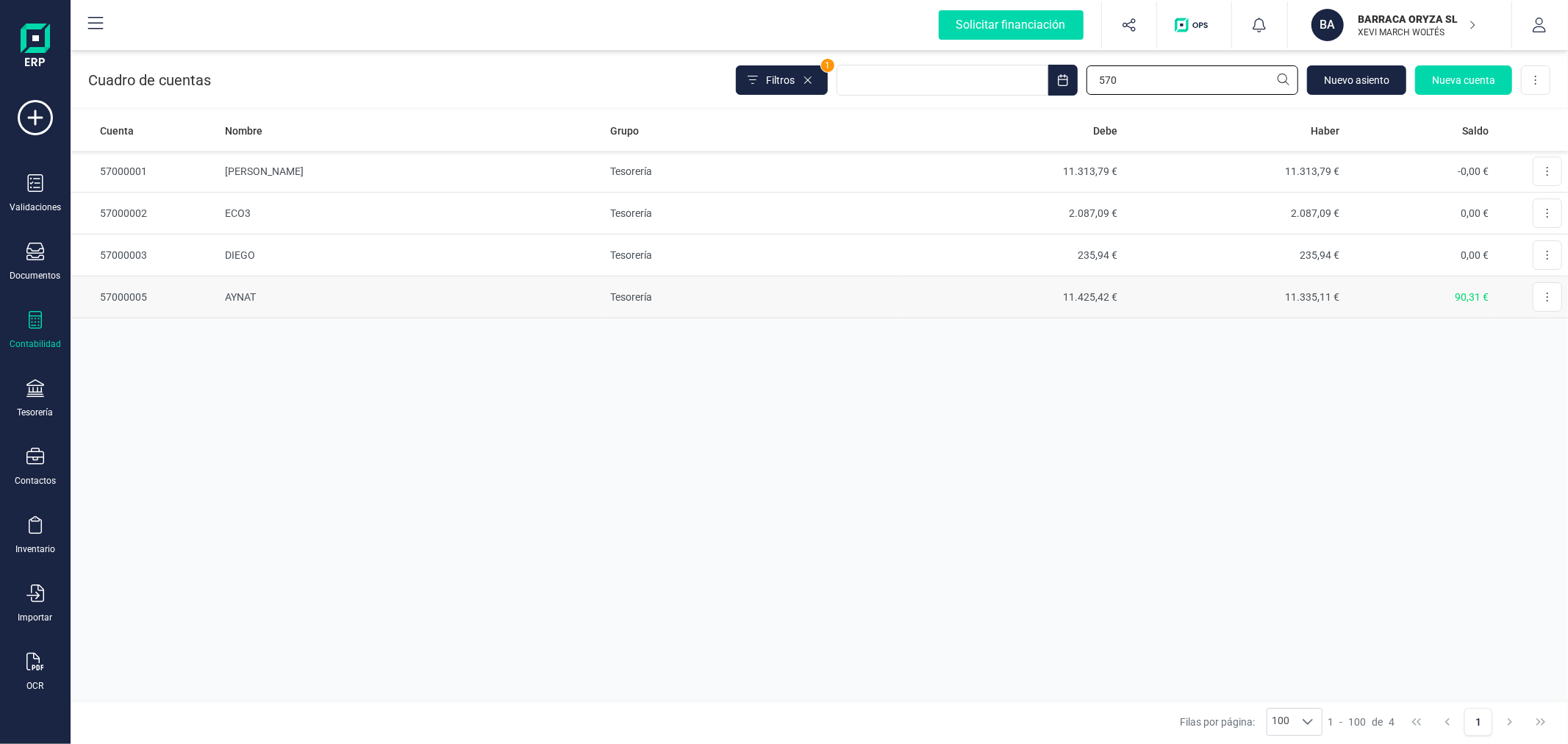
type input "570"
click at [636, 291] on td "Tesorería" at bounding box center [752, 297] width 296 height 42
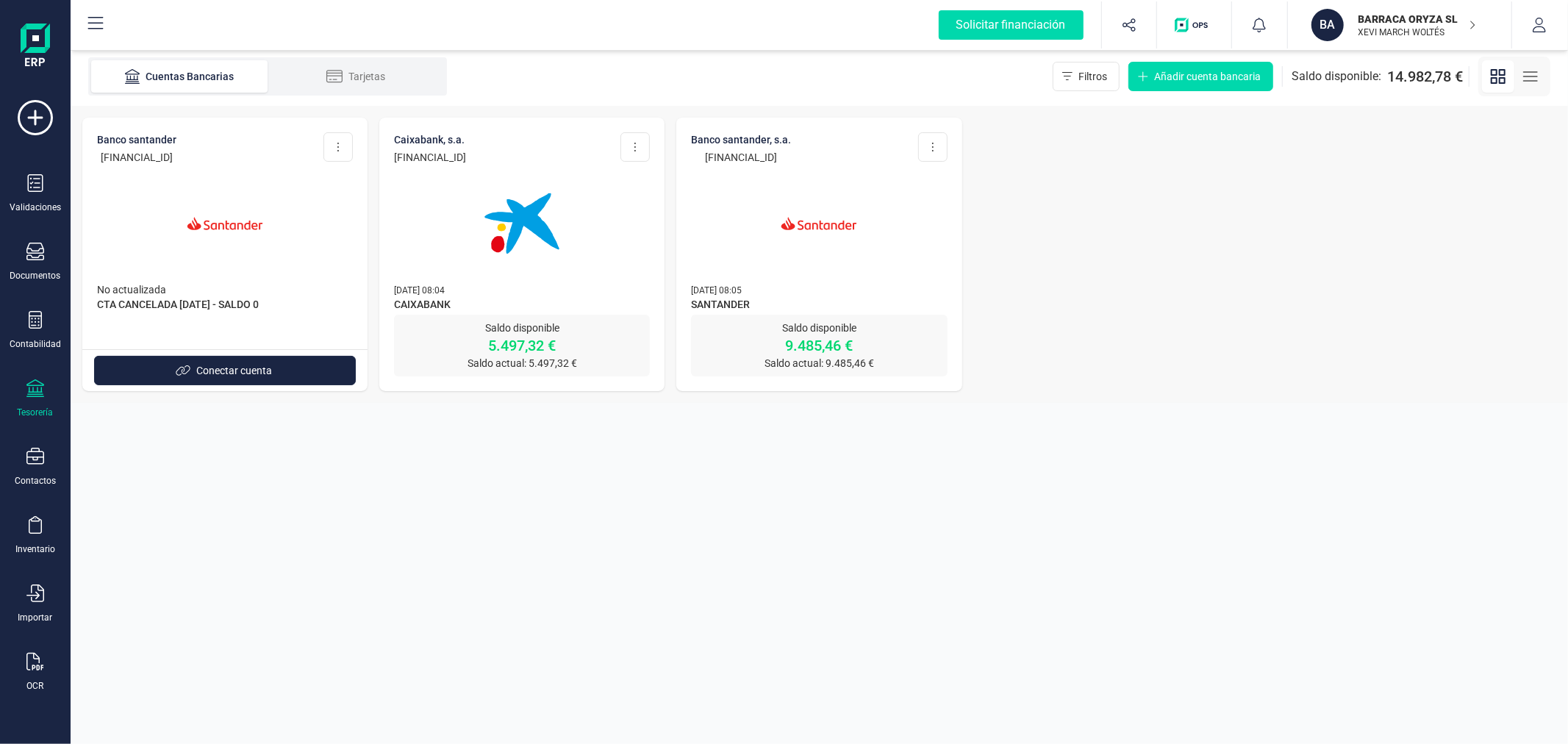
drag, startPoint x: 1178, startPoint y: 263, endPoint x: 1192, endPoint y: 267, distance: 14.6
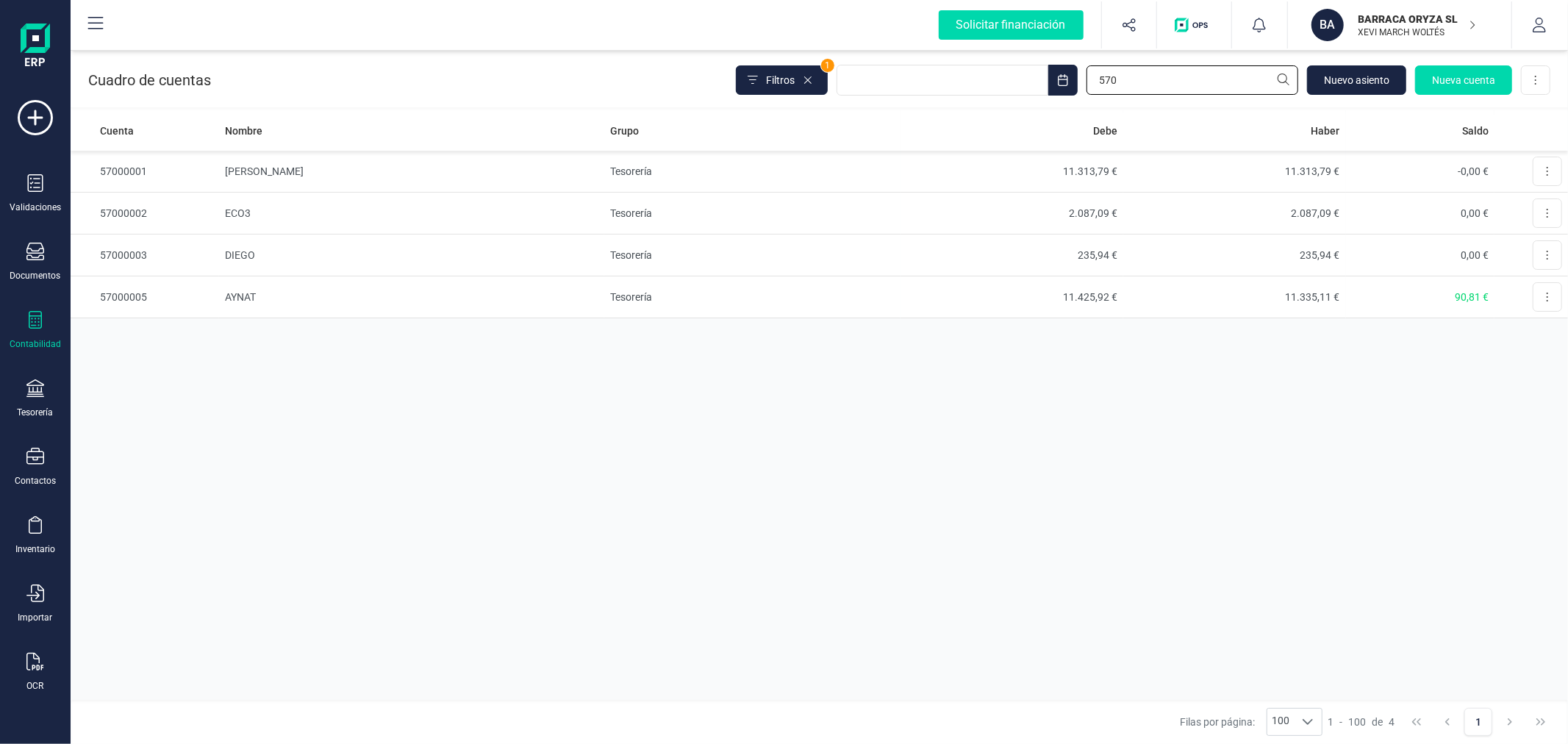
click at [1162, 77] on input "570" at bounding box center [1192, 80] width 212 height 29
type input "572"
click at [391, 173] on td "ES8400496964652010006625" at bounding box center [411, 172] width 385 height 42
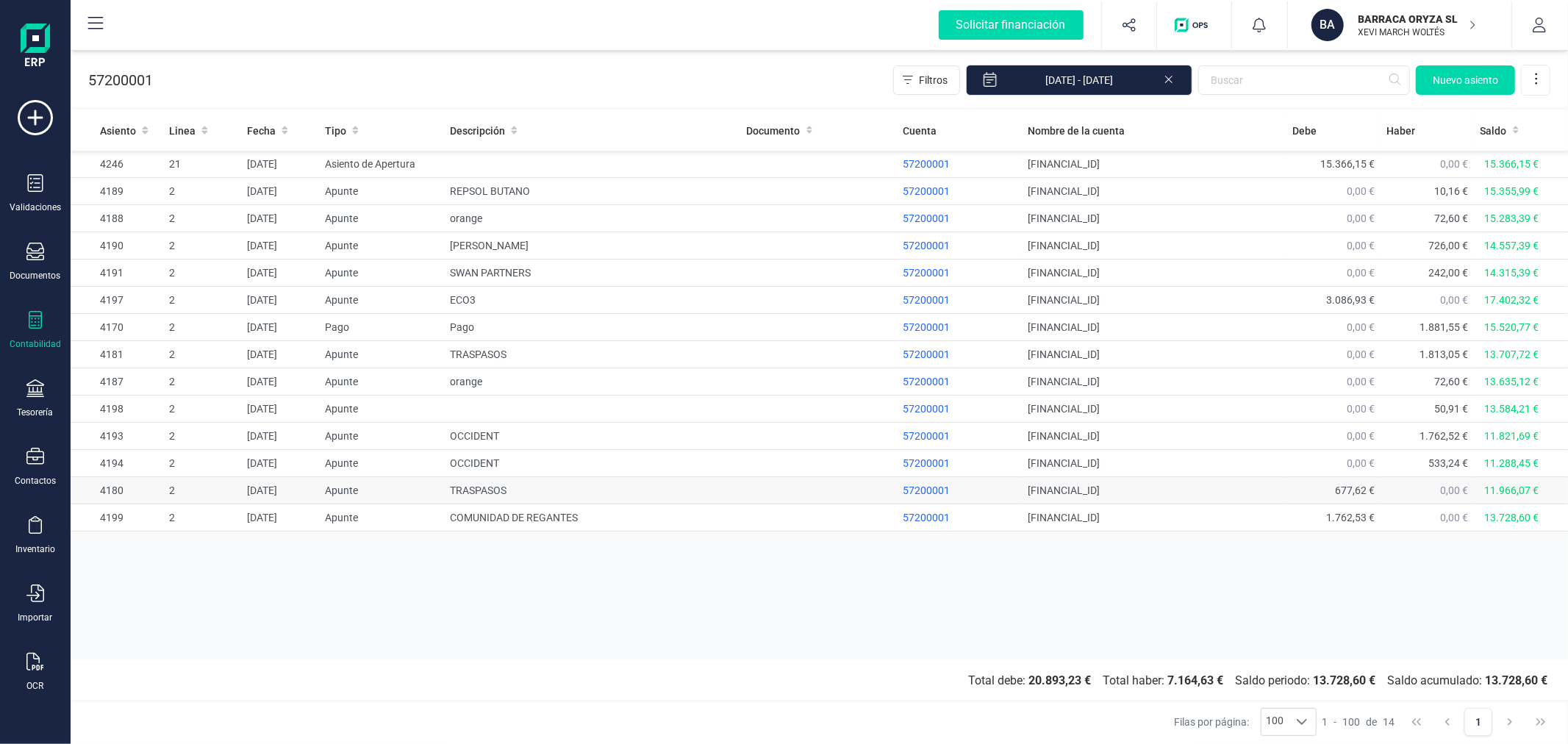
click at [621, 494] on td "TRASPASOS" at bounding box center [592, 491] width 296 height 28
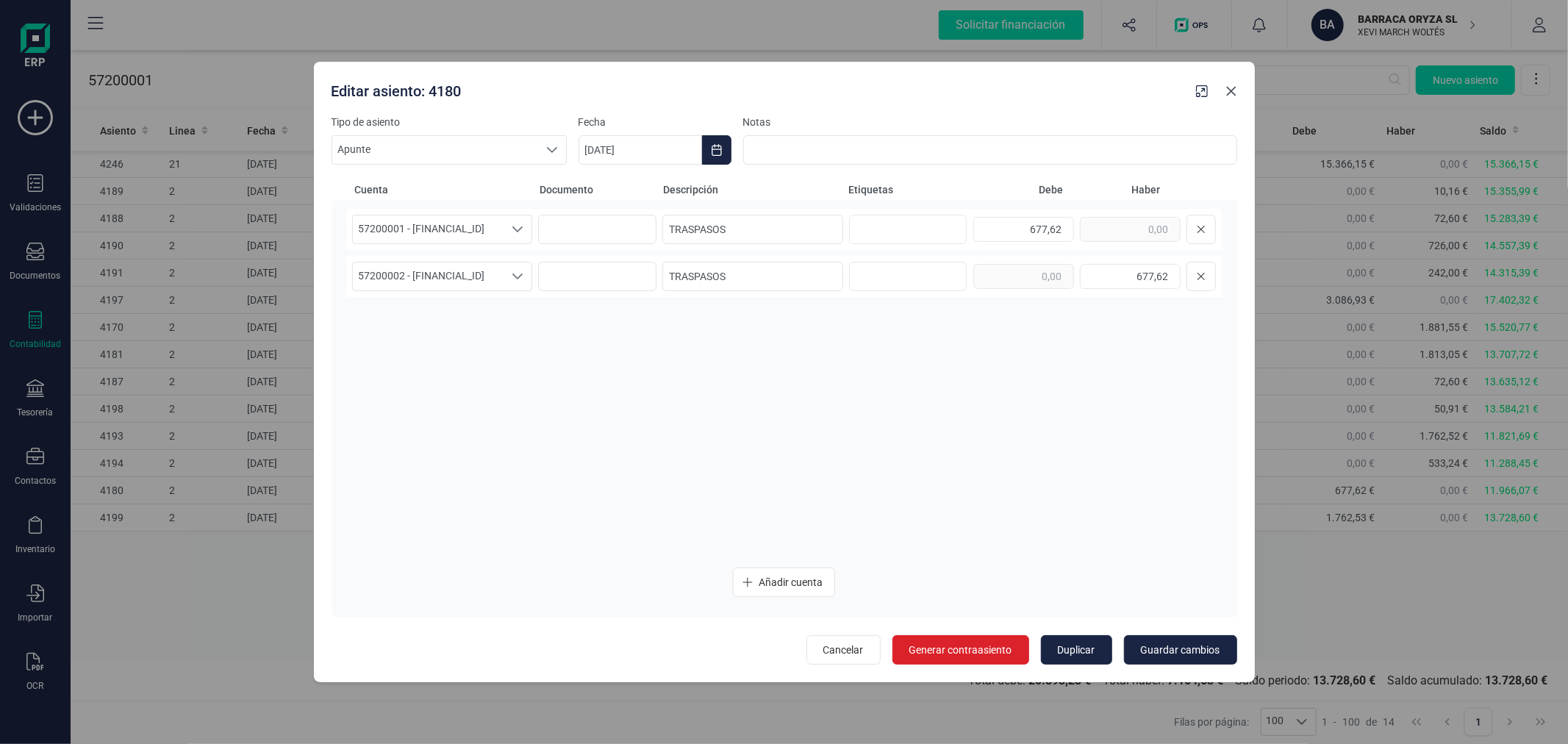
click at [1228, 94] on icon "button" at bounding box center [1231, 92] width 10 height 10
type input "[DATE]"
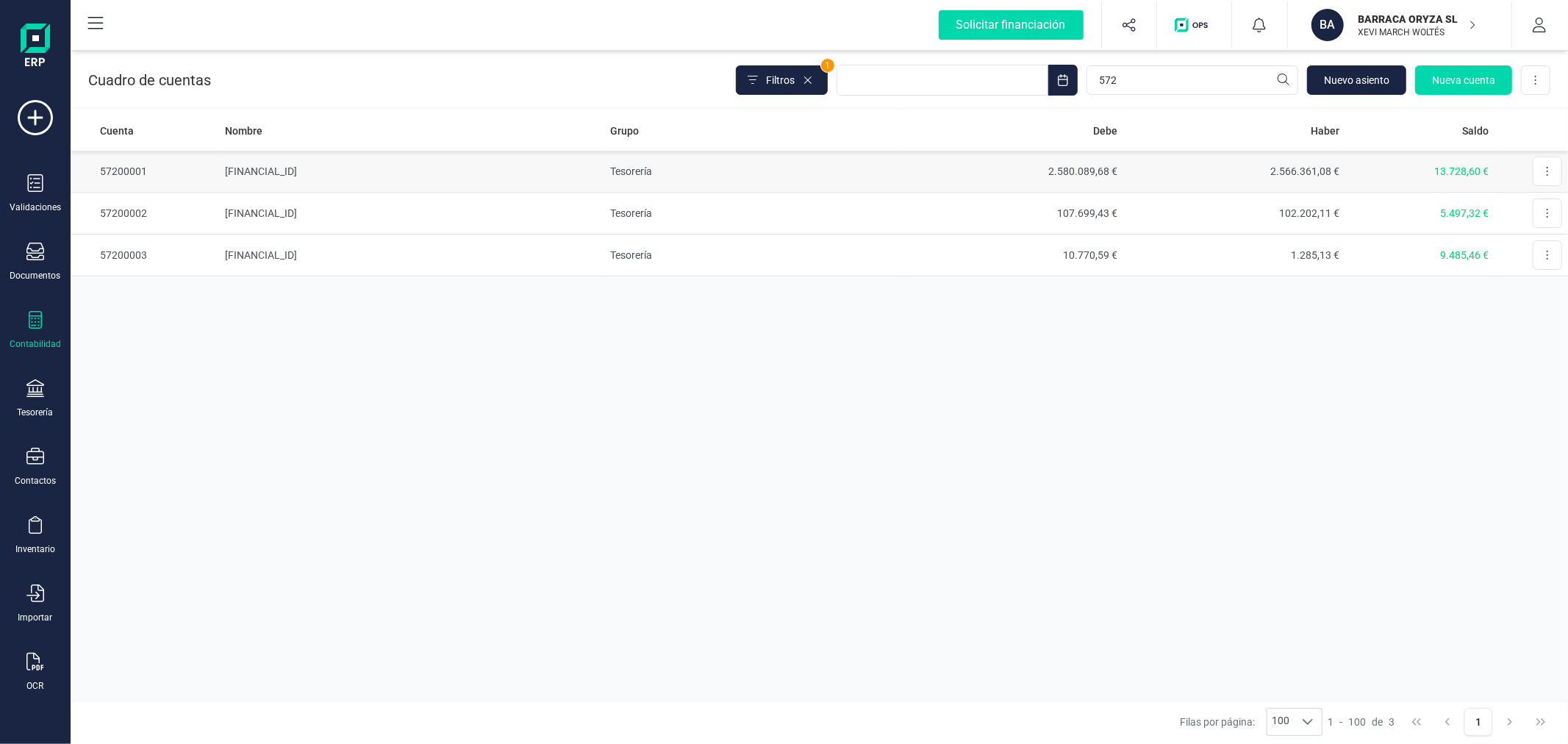
click at [967, 165] on td "2.580.089,68 €" at bounding box center [1012, 172] width 223 height 42
click at [500, 219] on td "[FINANCIAL_ID]" at bounding box center [411, 213] width 385 height 42
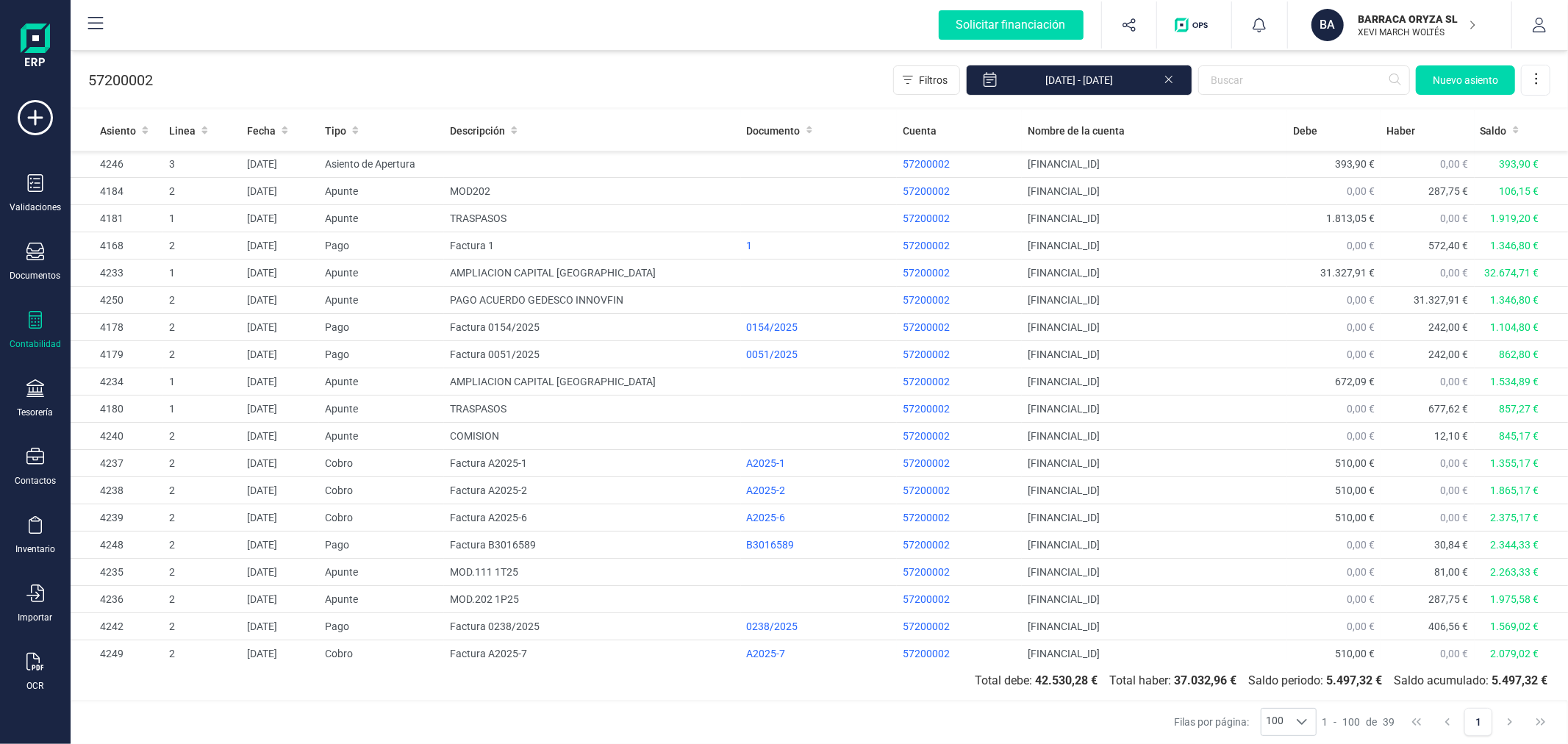
click at [1170, 82] on icon at bounding box center [1168, 77] width 12 height 15
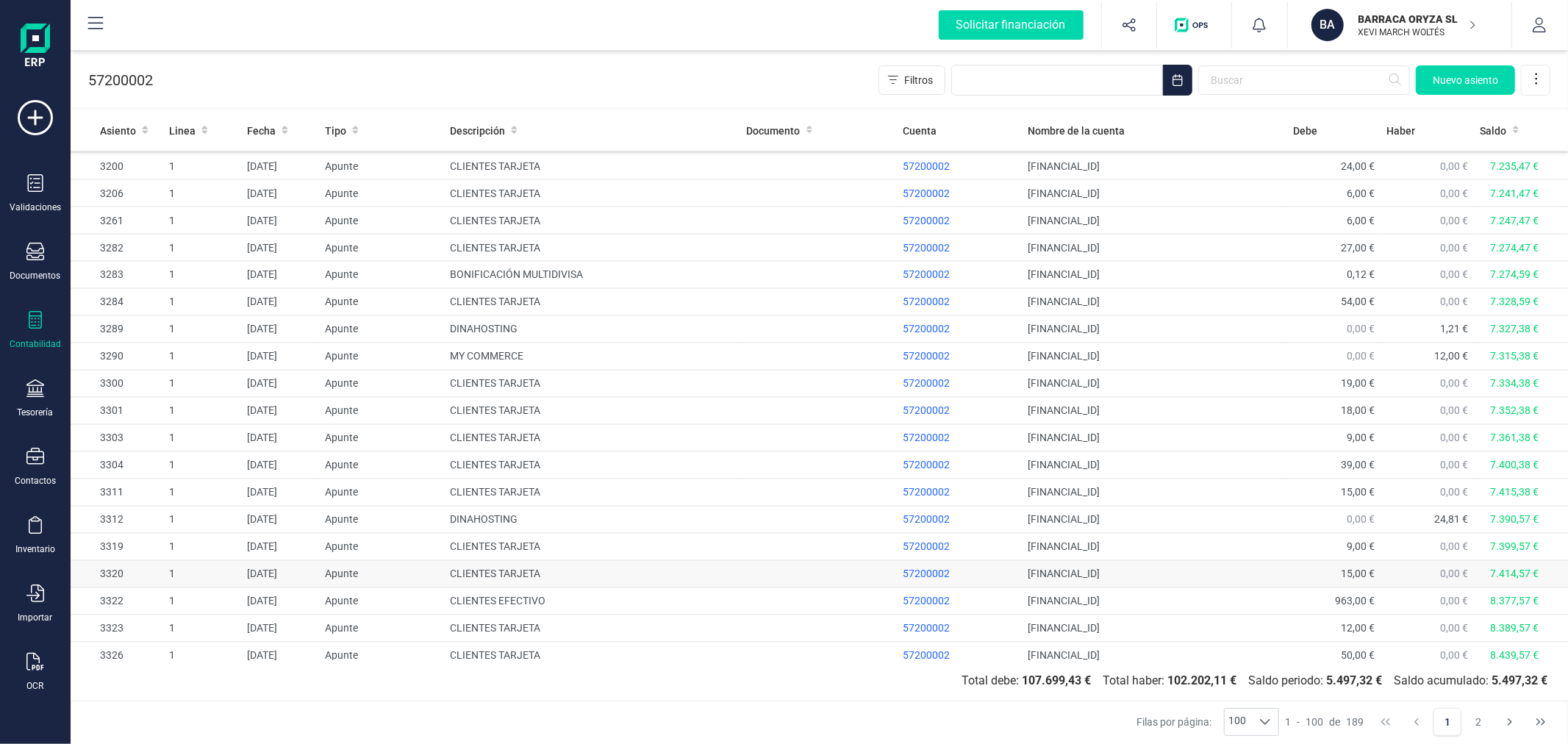
scroll to position [2216, 0]
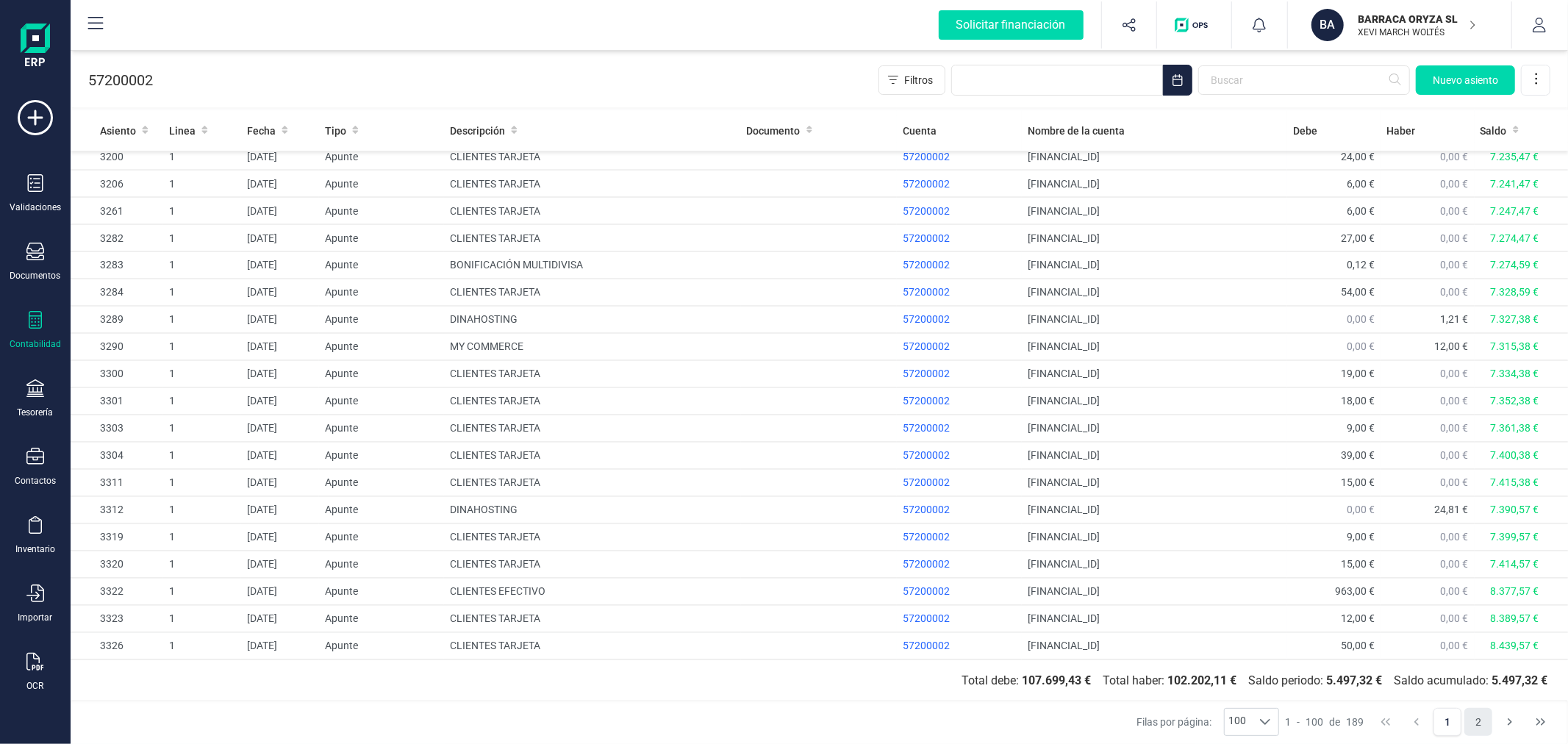
click at [1477, 724] on button "2" at bounding box center [1478, 721] width 28 height 28
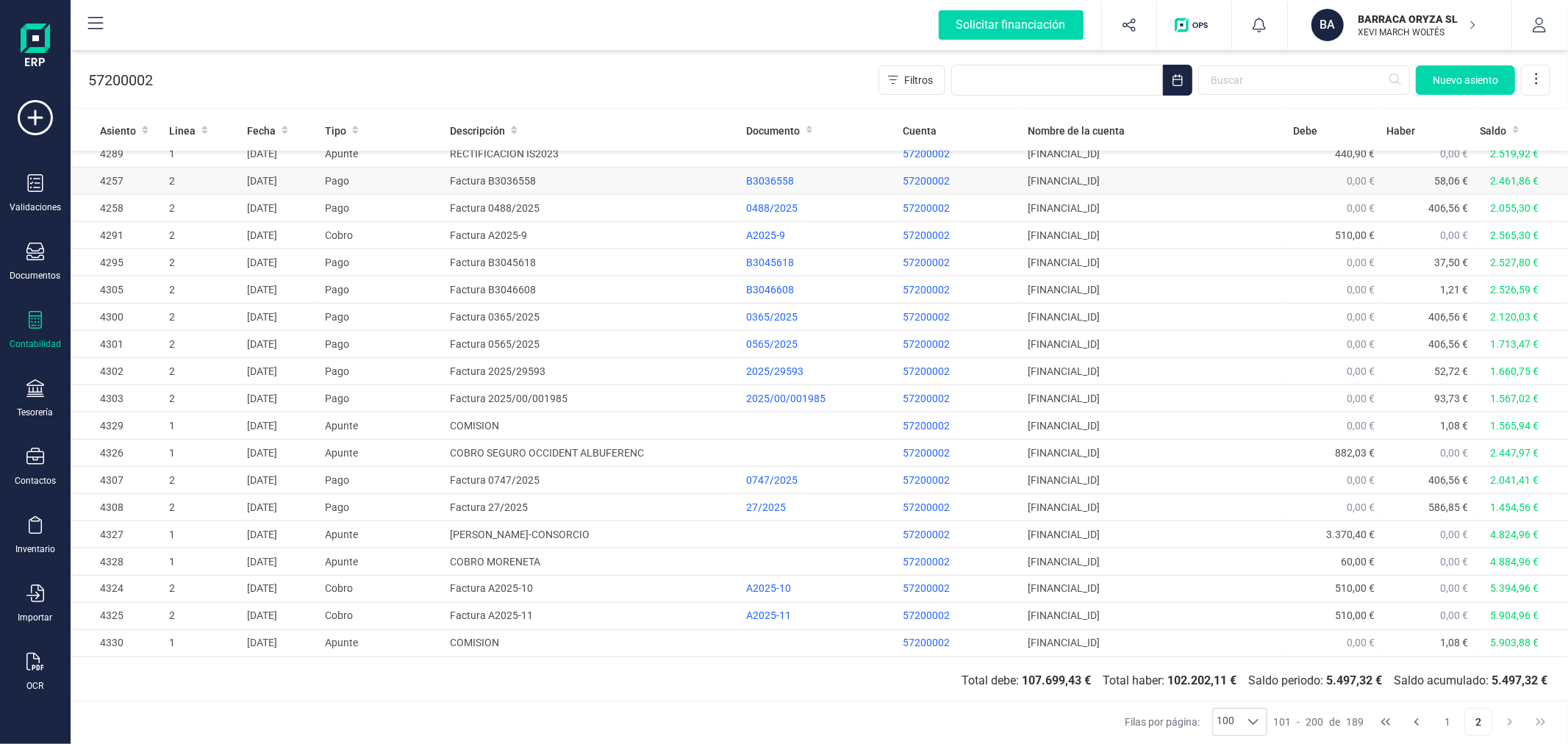
scroll to position [1916, 0]
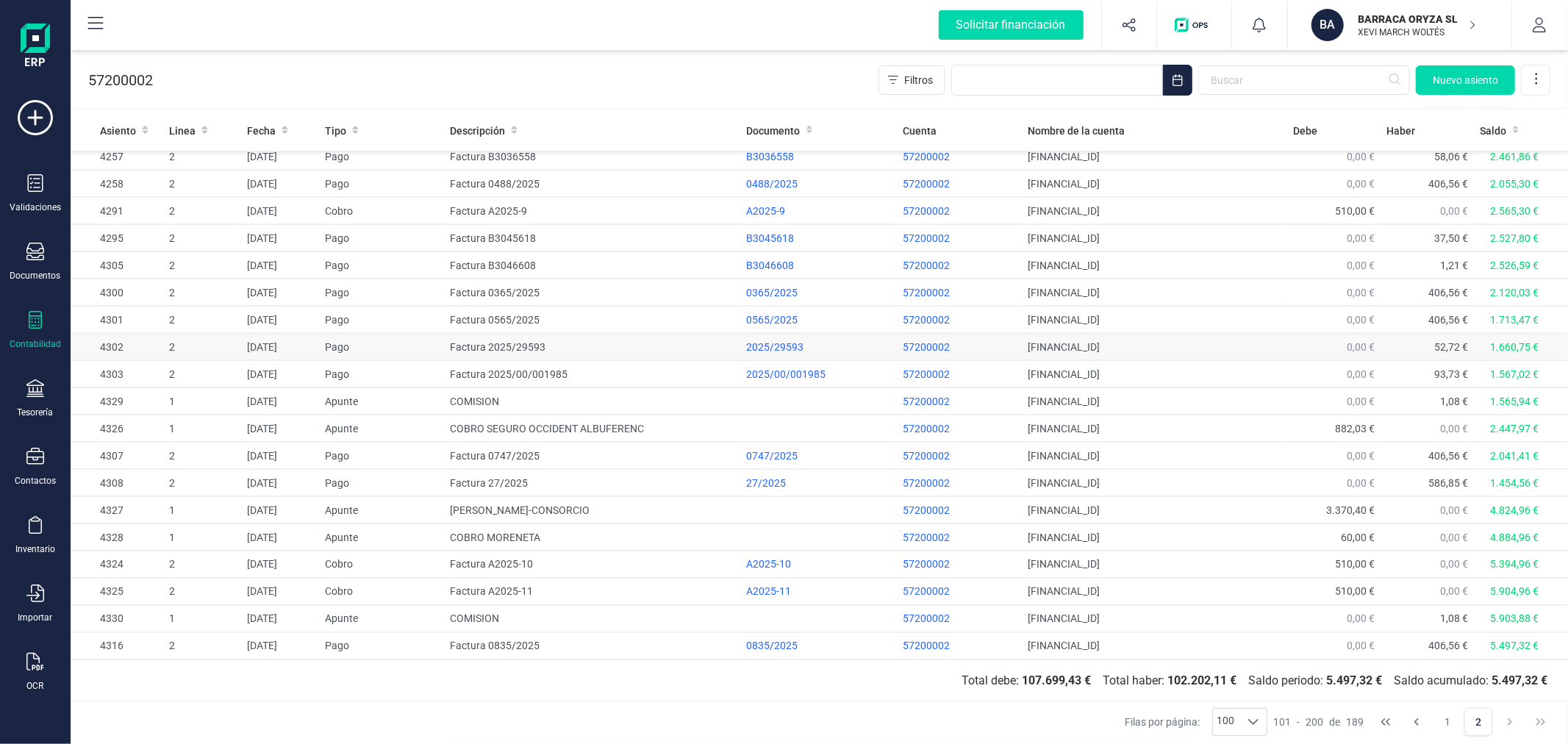
drag, startPoint x: 590, startPoint y: 332, endPoint x: 636, endPoint y: 358, distance: 52.8
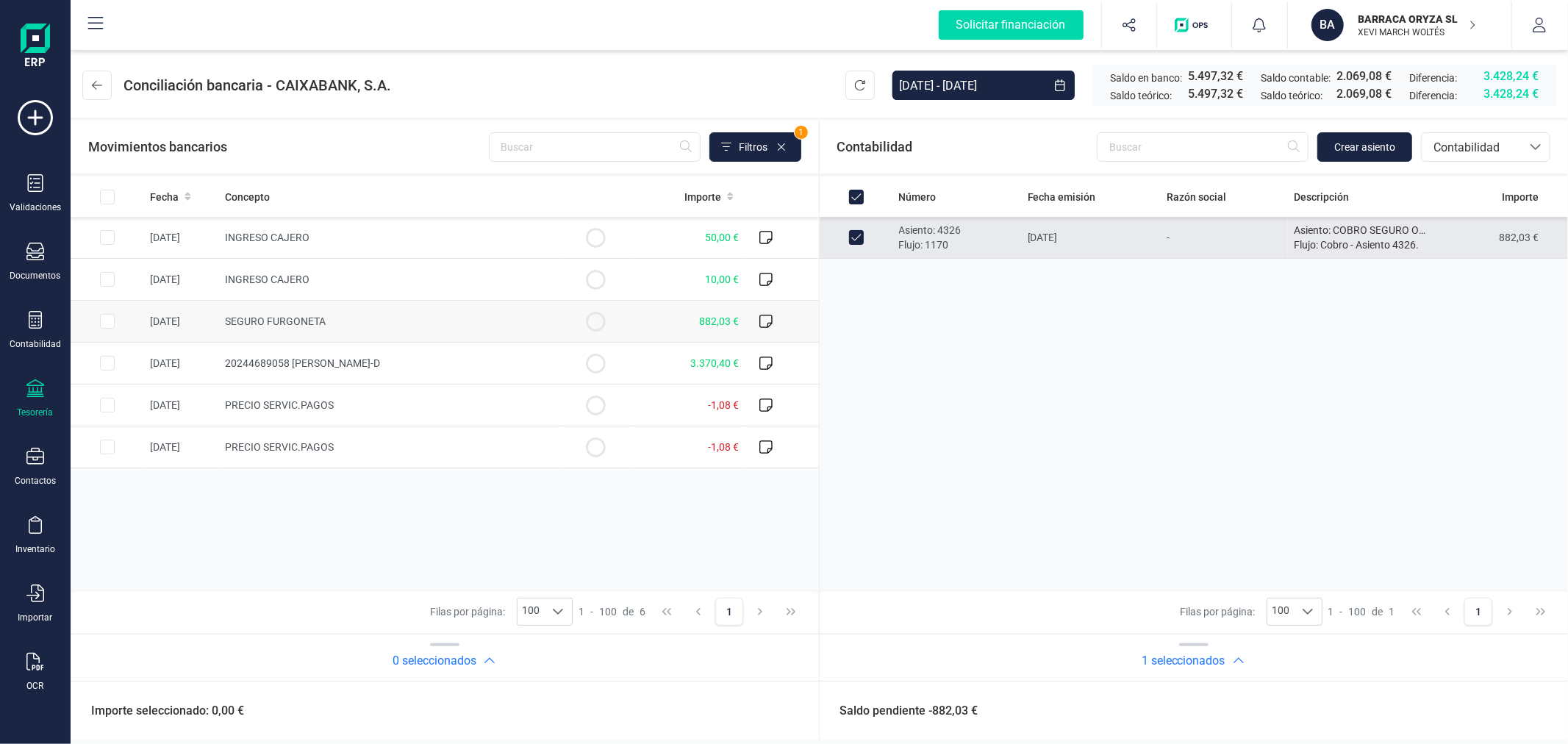
click at [108, 318] on input "Row Selected 709d61d8-ba17-4b01-8181-56f6530d34b6" at bounding box center [107, 321] width 15 height 15
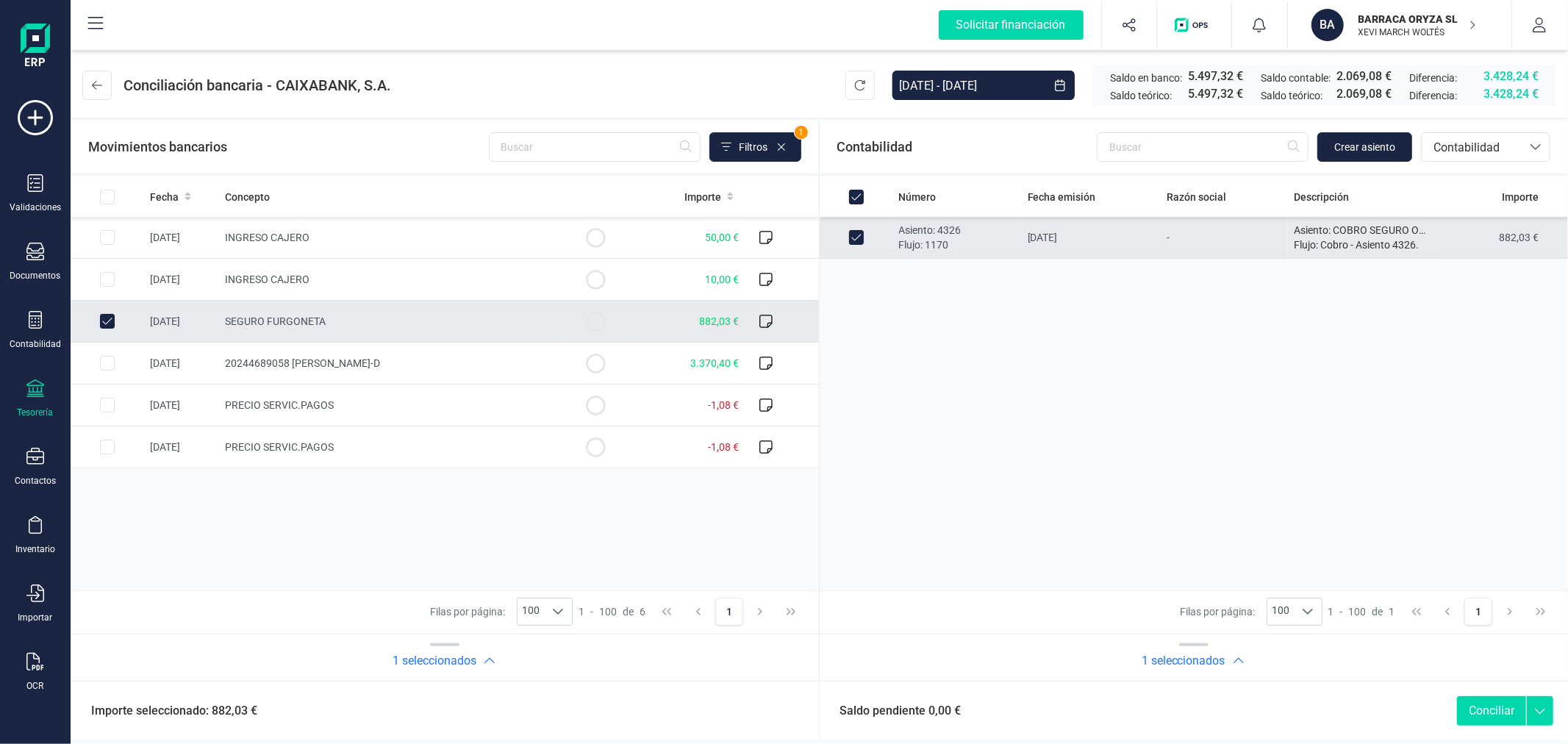
click at [1503, 716] on button "Conciliar" at bounding box center [1492, 710] width 69 height 29
checkbox input "false"
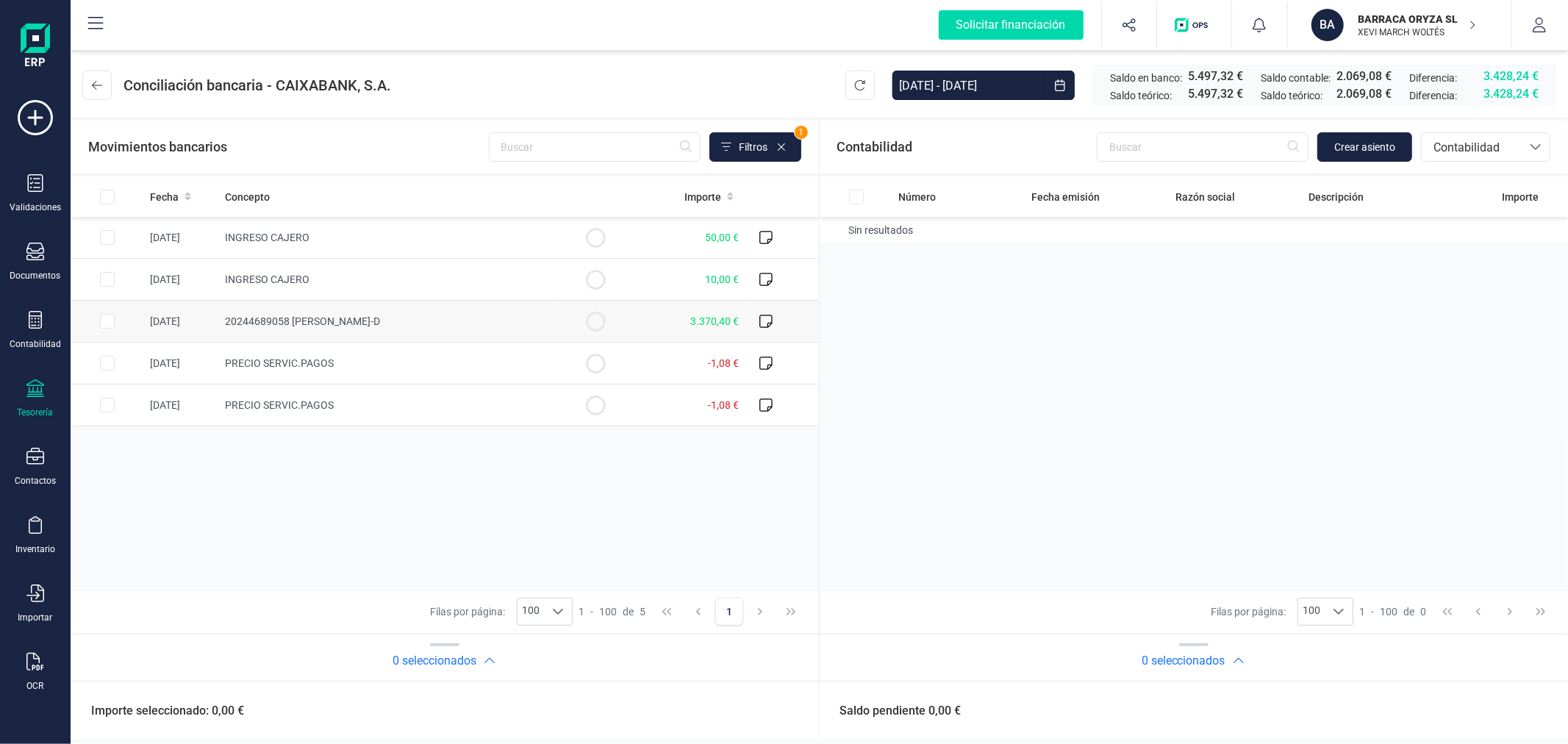
click at [107, 315] on input "Row Selected 7f1dd5f8-abd5-4ef6-b231-725e3789259e" at bounding box center [107, 321] width 15 height 15
checkbox input "true"
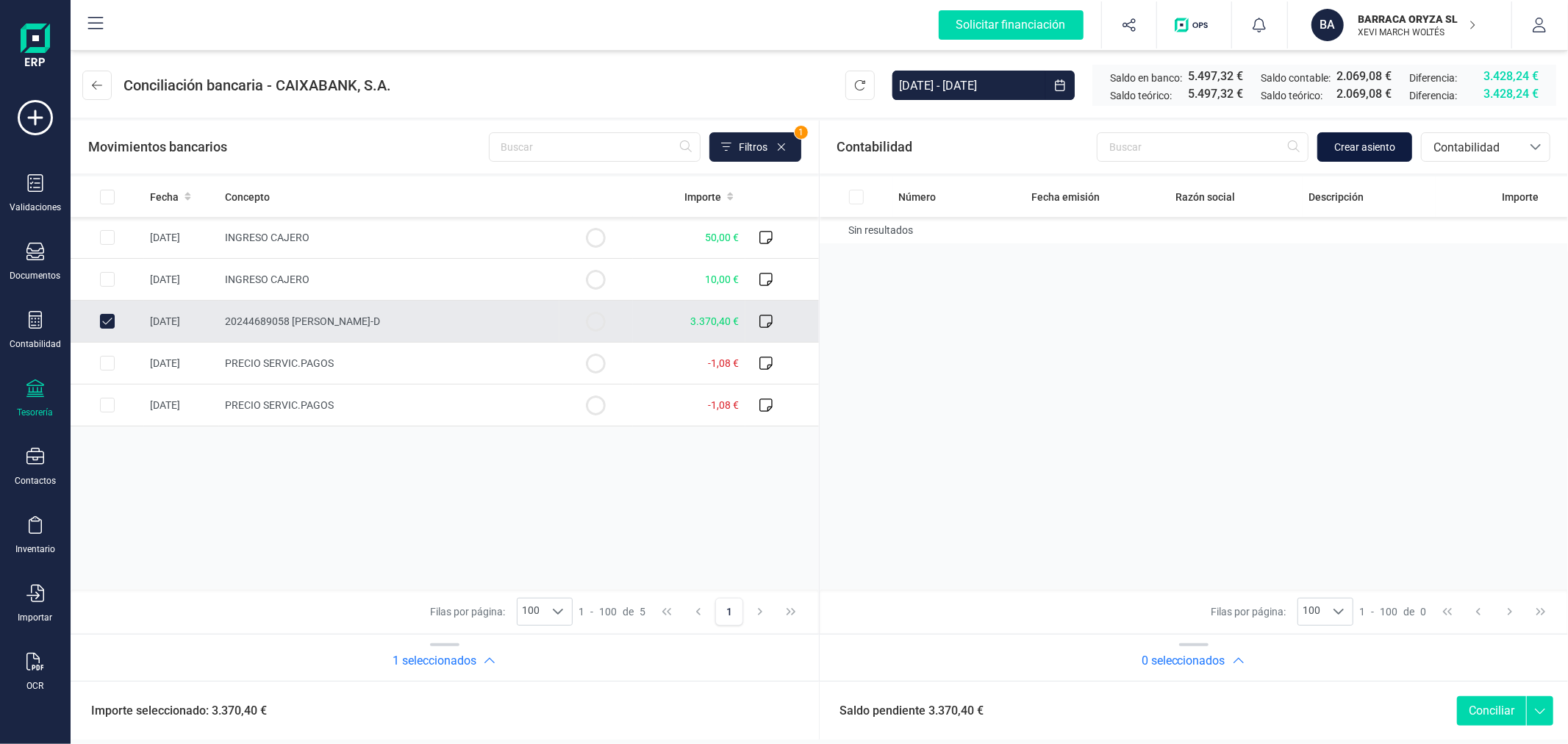
click at [1347, 148] on span "Crear asiento" at bounding box center [1364, 147] width 61 height 15
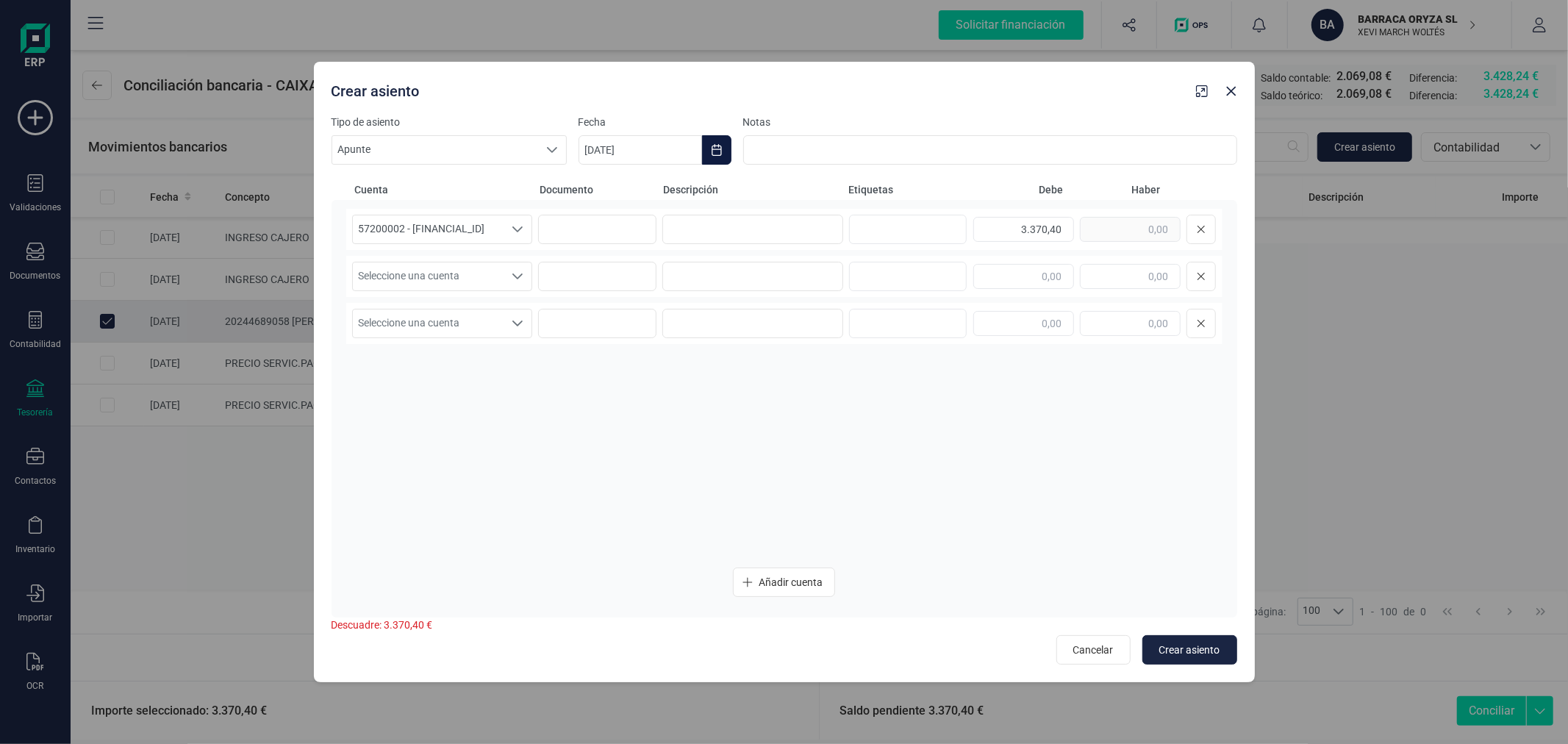
click at [724, 148] on button "Choose Date" at bounding box center [716, 149] width 29 height 29
click at [609, 196] on icon "Previous Month" at bounding box center [607, 194] width 12 height 12
click at [666, 447] on span "29" at bounding box center [668, 444] width 29 height 29
type input "[DATE]"
click at [764, 226] on input at bounding box center [752, 229] width 180 height 29
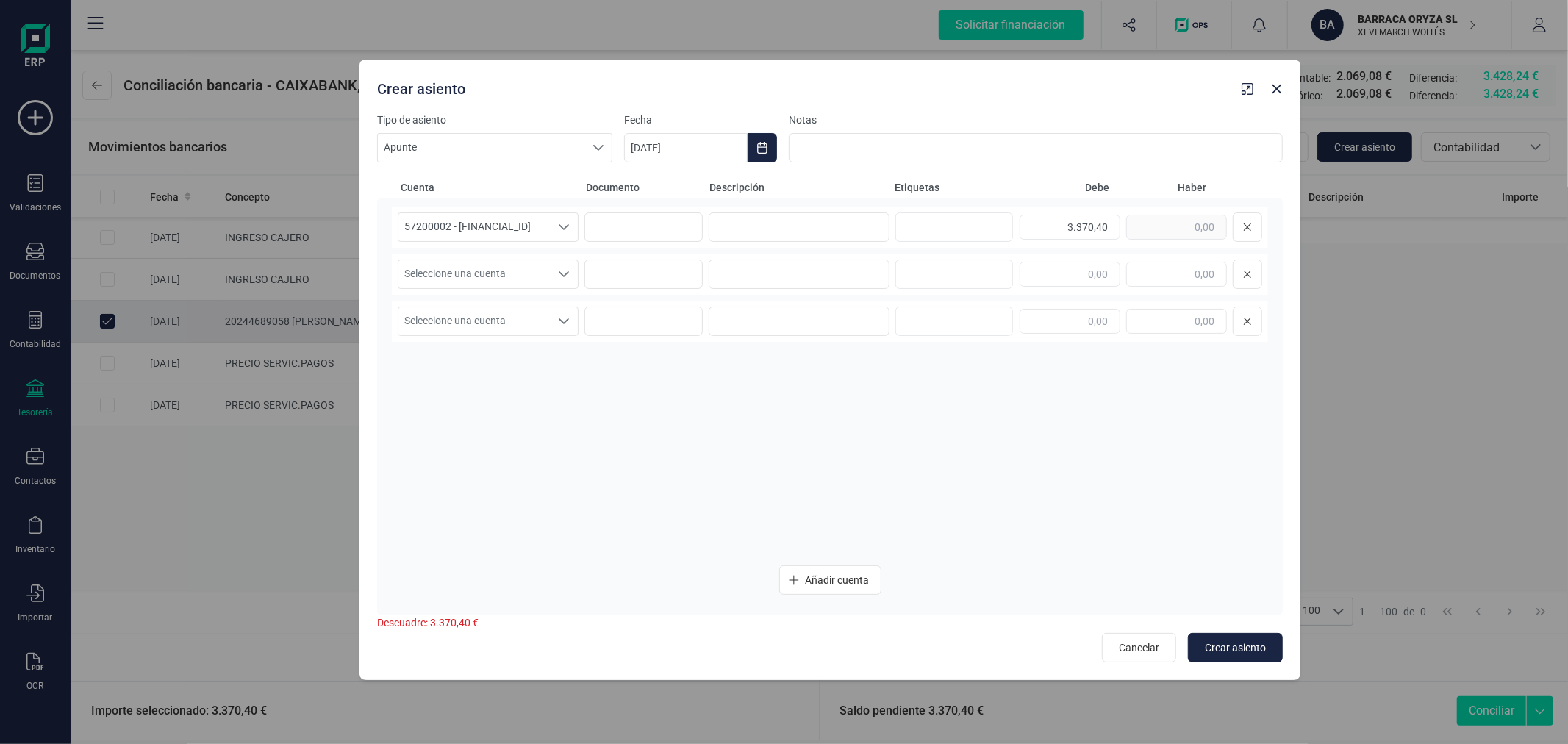
drag, startPoint x: 834, startPoint y: 92, endPoint x: 880, endPoint y: 91, distance: 46.0
click at [880, 91] on div "Crear asiento" at bounding box center [804, 86] width 865 height 27
click at [836, 228] on input at bounding box center [798, 227] width 180 height 29
type input "[PERSON_NAME]-CONSORCIO"
click at [524, 270] on span "Seleccione una cuenta" at bounding box center [474, 274] width 151 height 28
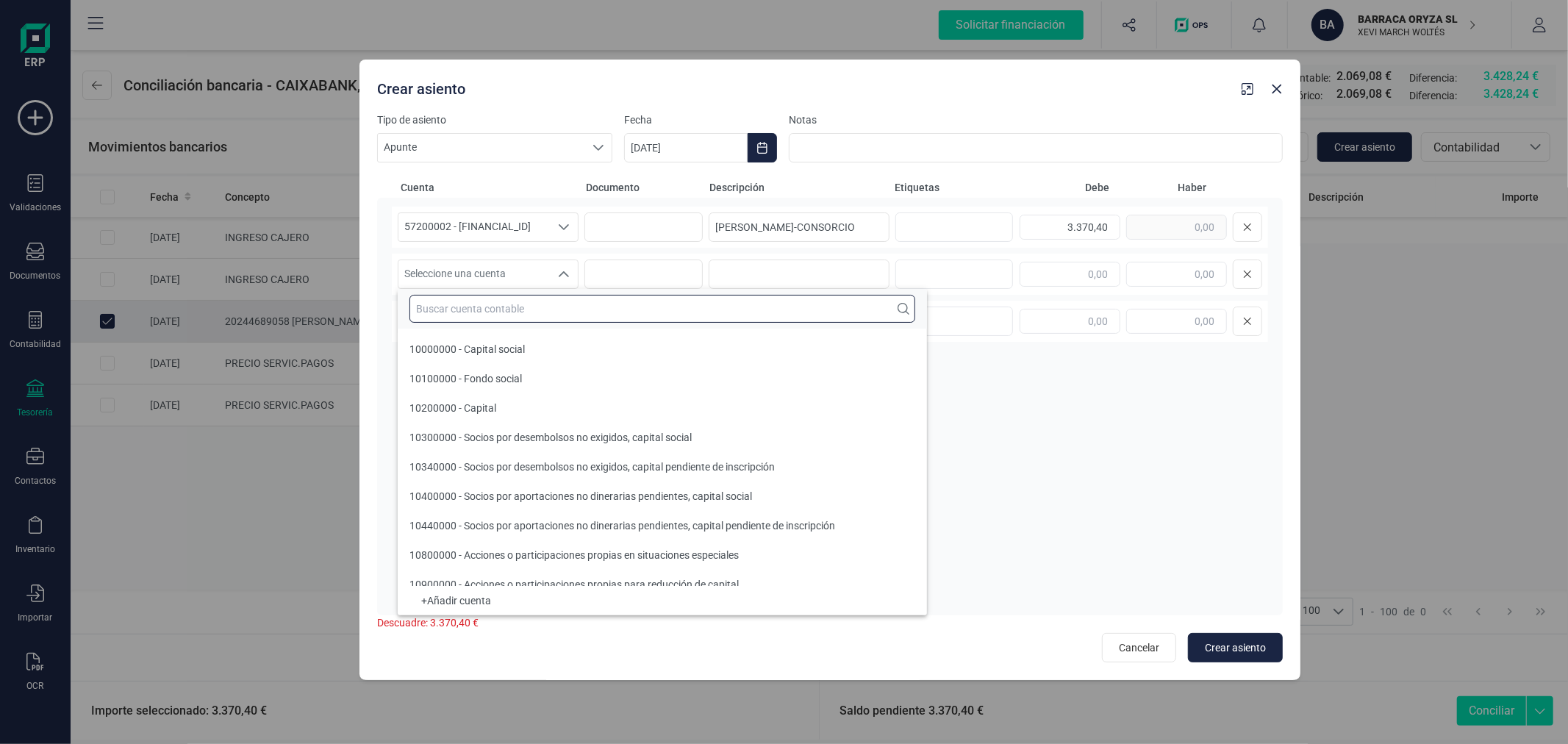
click at [516, 309] on input "text" at bounding box center [662, 308] width 506 height 28
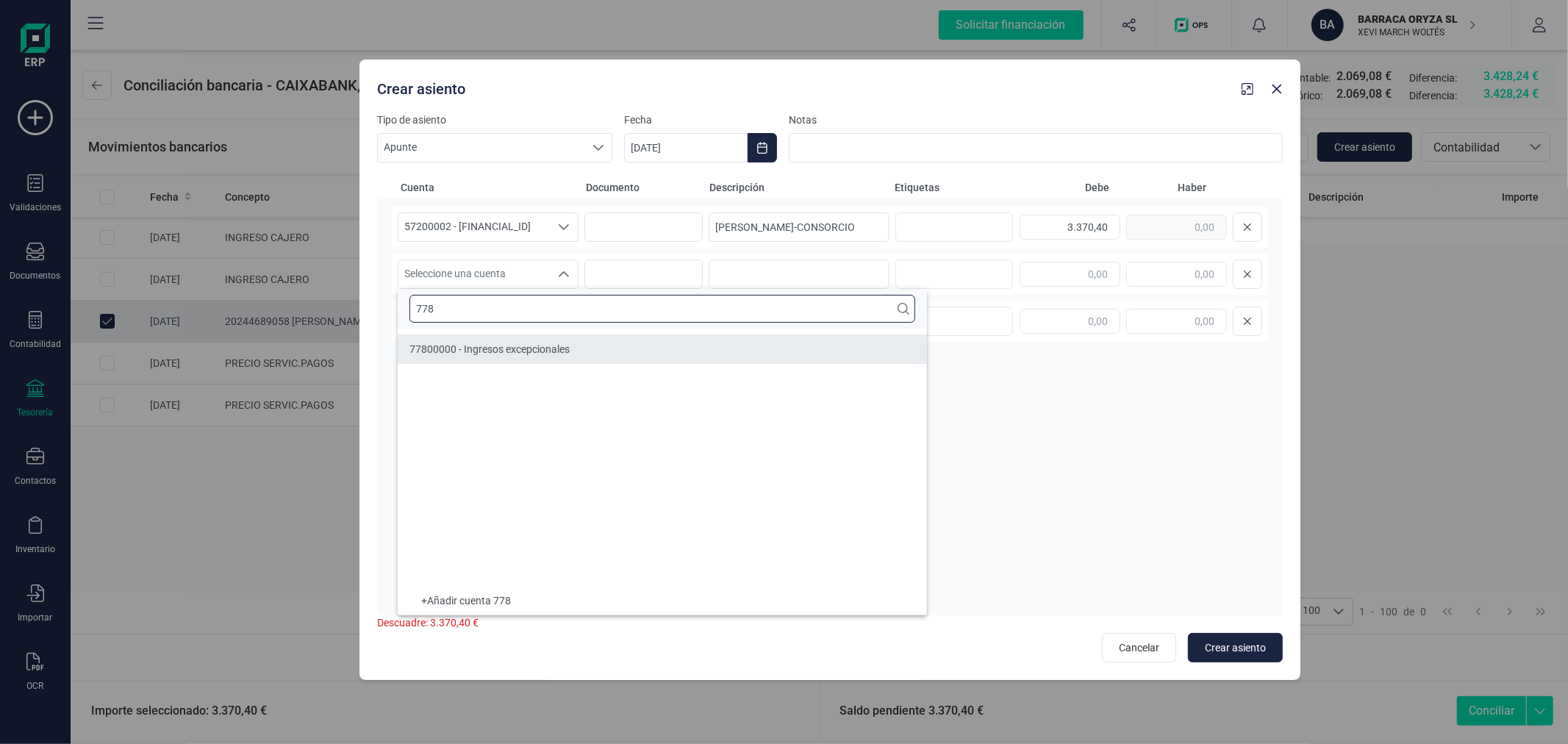
type input "778"
click at [512, 351] on span "77800000 - Ingresos excepcionales" at bounding box center [490, 348] width 160 height 12
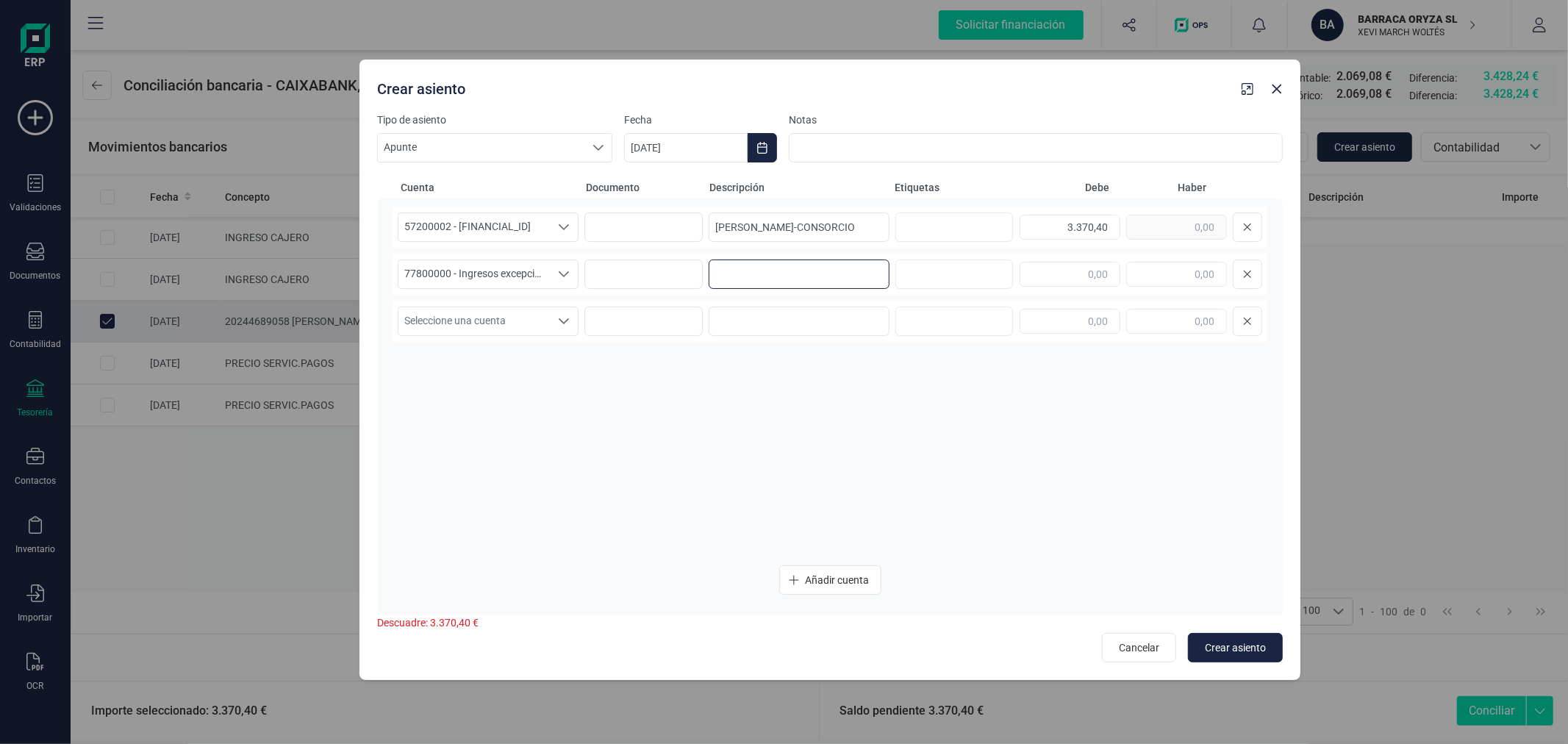
paste input "[PERSON_NAME]-CONSORCIO"
type input "[PERSON_NAME]-CONSORCIO"
type input "3.370,40"
click at [1222, 656] on button "Crear asiento" at bounding box center [1236, 647] width 95 height 29
type input "[DATE]"
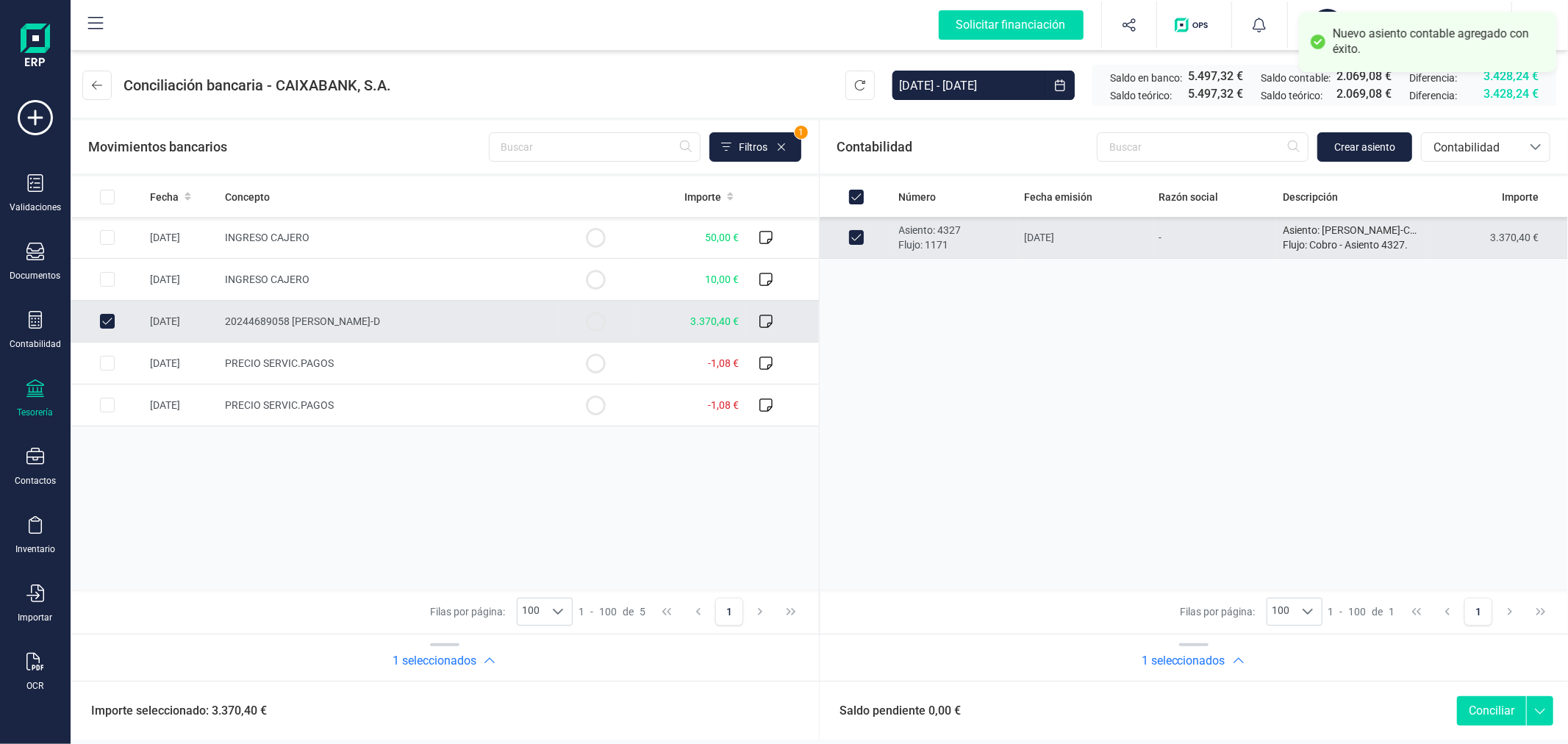
click at [1500, 708] on button "Conciliar" at bounding box center [1492, 710] width 69 height 29
checkbox input "false"
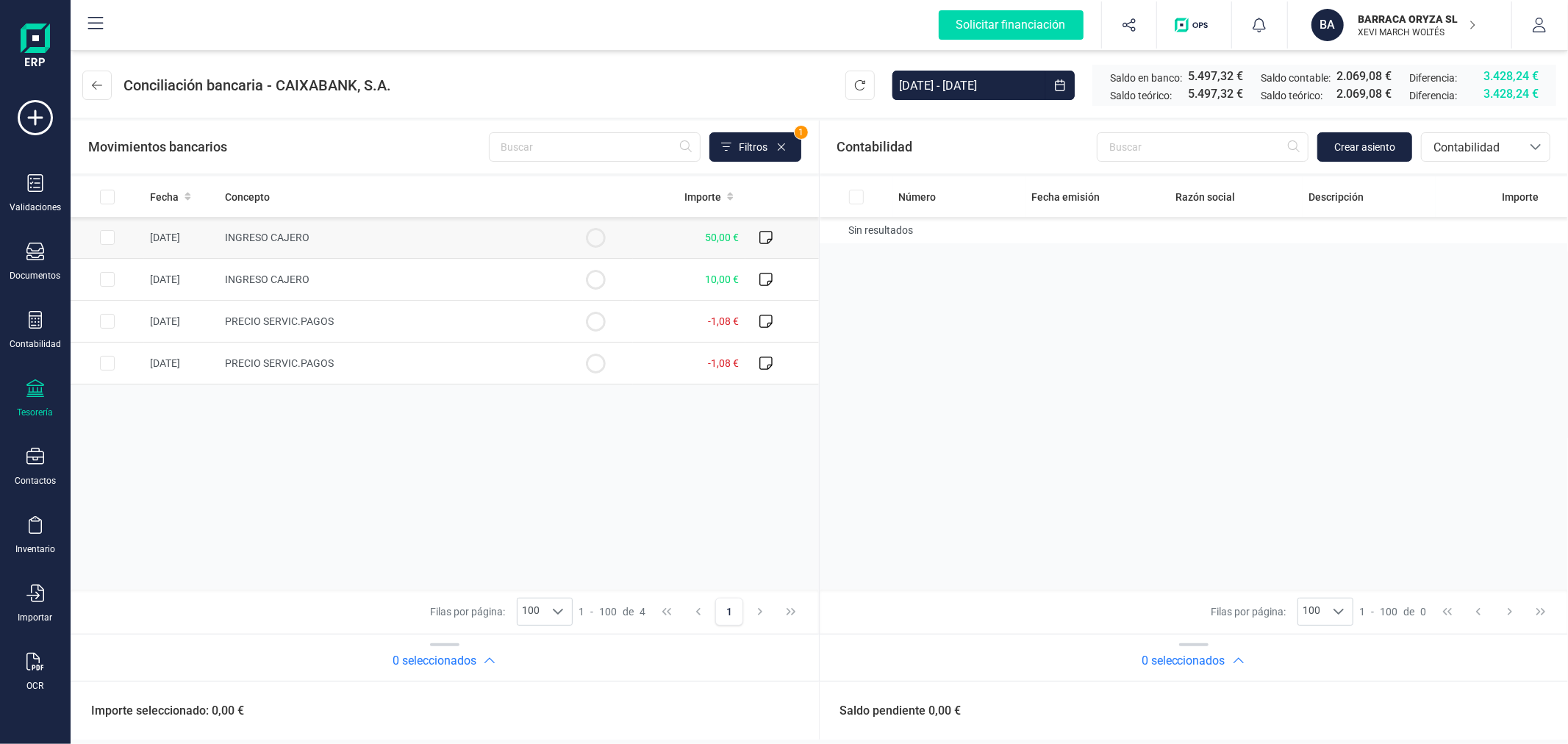
click at [108, 243] on input "Row Selected 8c7a82a9-f9fd-4d0d-941b-39f47cf2bbfa" at bounding box center [107, 237] width 15 height 15
checkbox input "true"
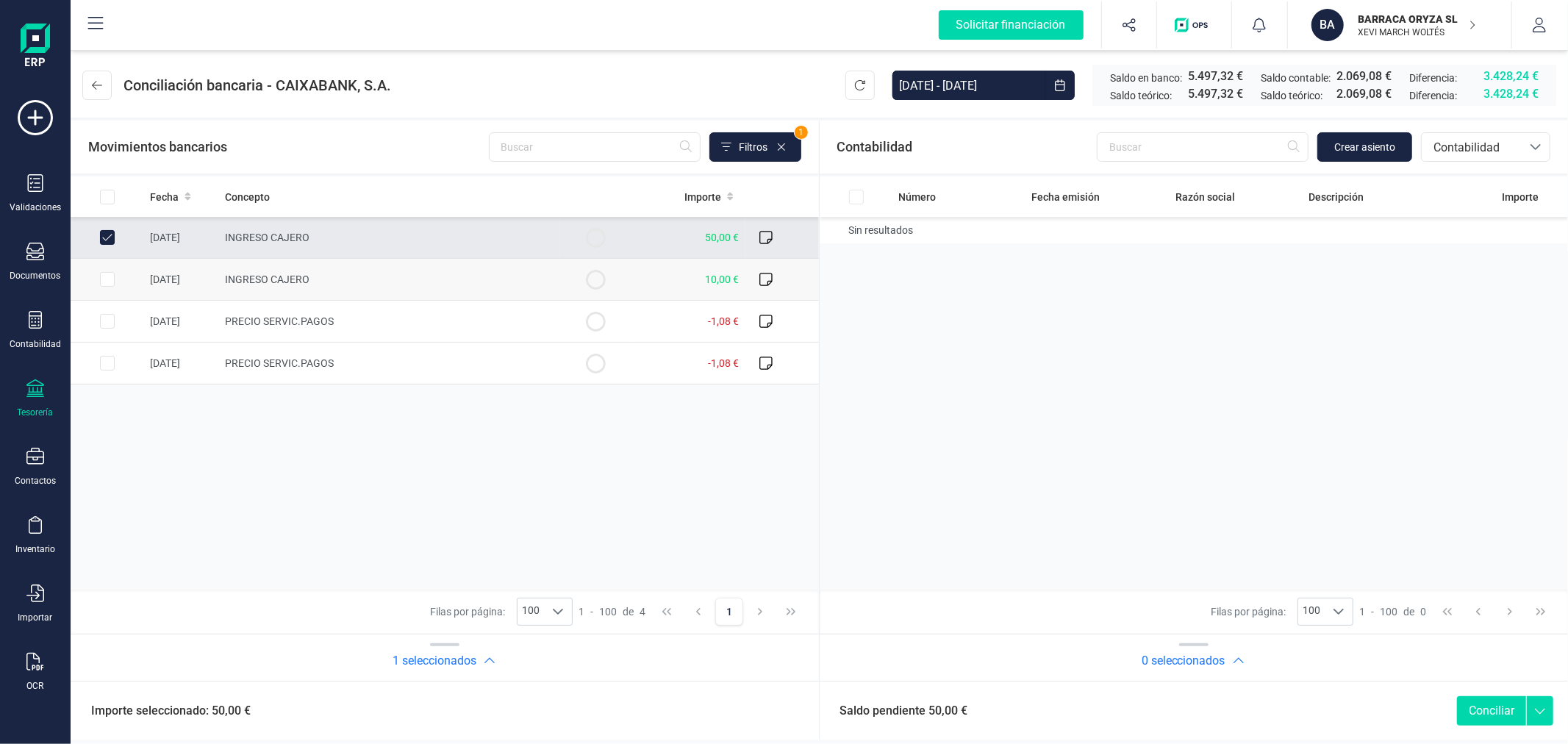
click at [108, 278] on input "Row Selected deedab73-97d3-492e-bc21-435780d3df21" at bounding box center [107, 279] width 15 height 15
checkbox input "true"
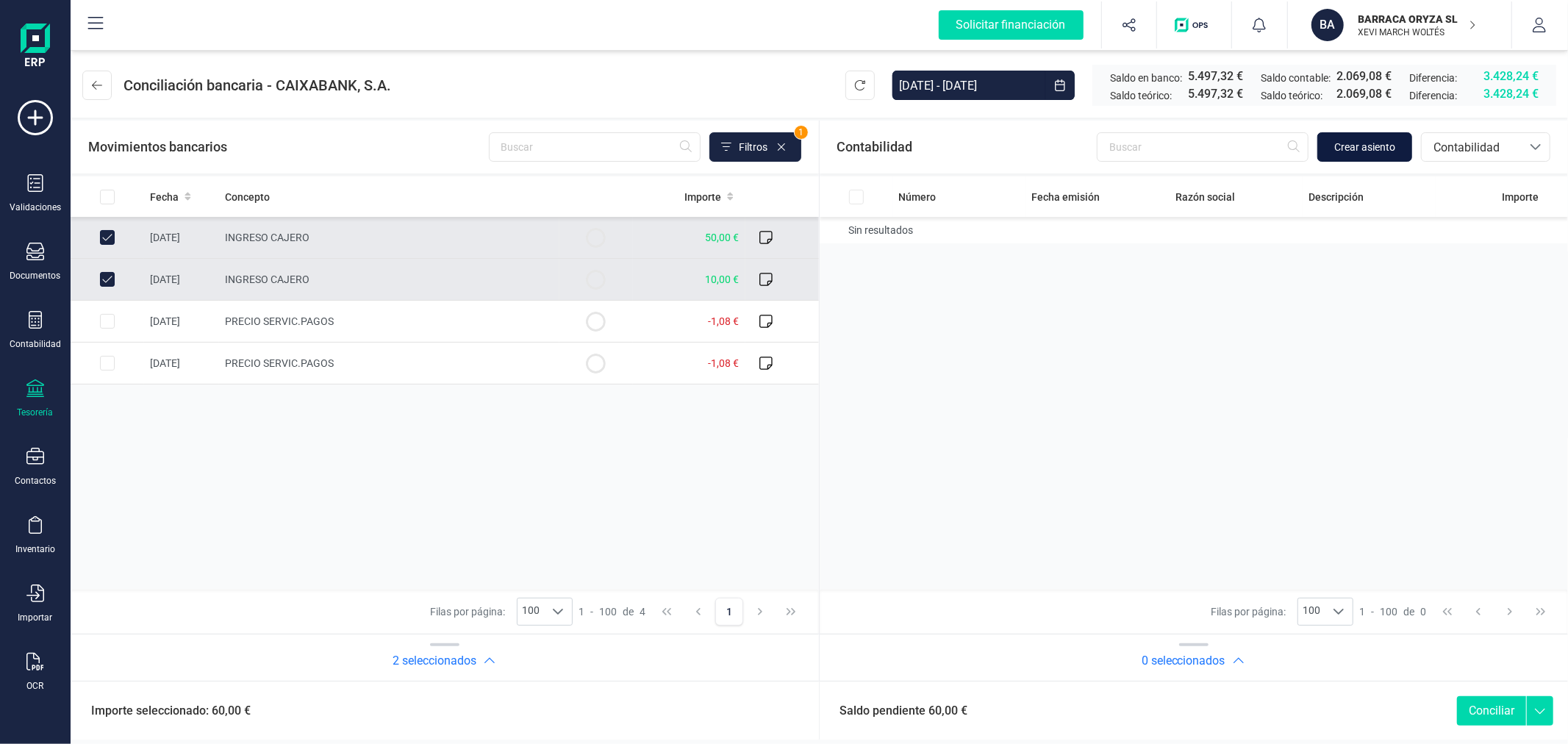
click at [1358, 144] on span "Crear asiento" at bounding box center [1364, 147] width 61 height 15
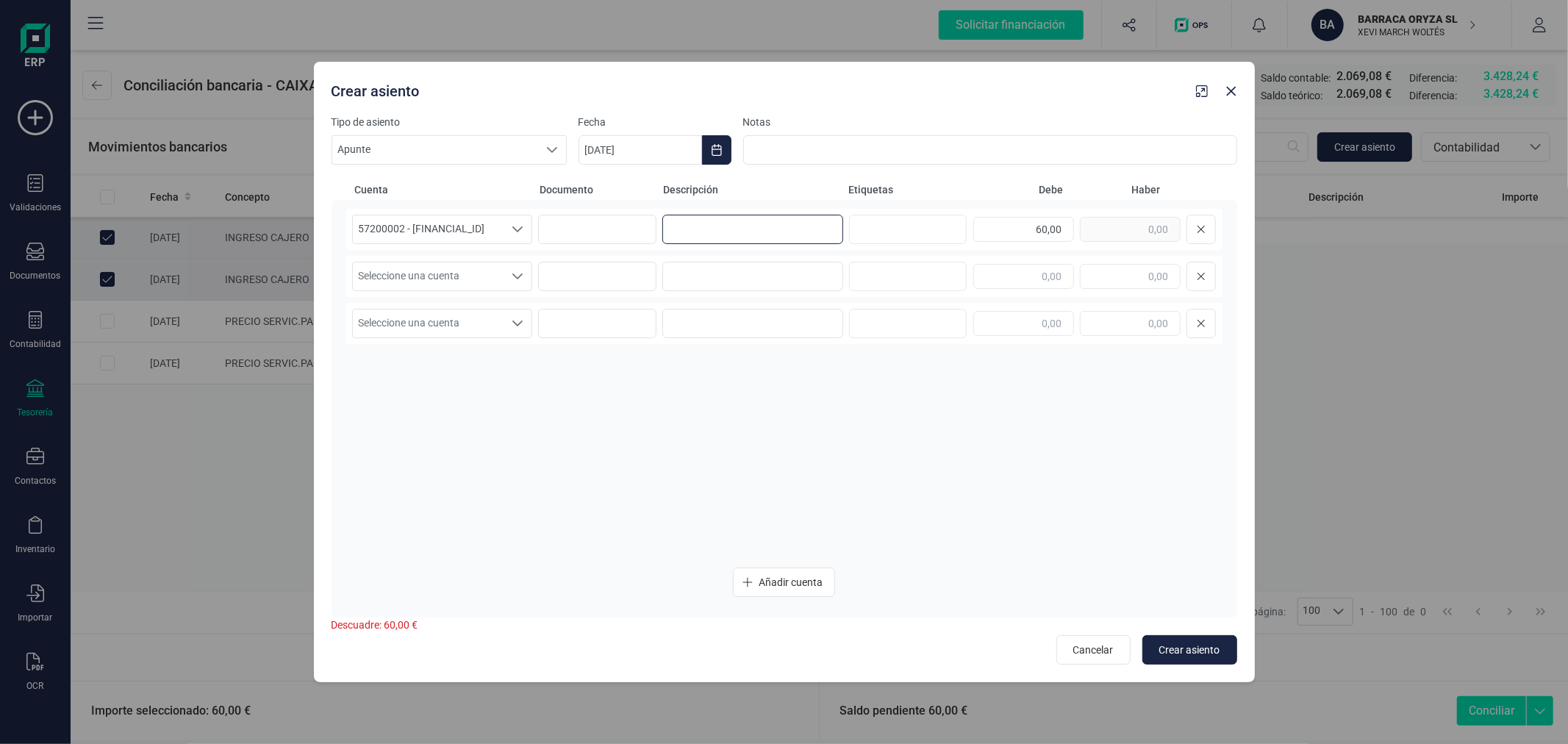
click at [741, 225] on input at bounding box center [752, 229] width 180 height 29
type input "COBRO MORENETA"
click at [490, 269] on span "Seleccione una cuenta" at bounding box center [428, 276] width 151 height 28
click at [468, 279] on span "Seleccione una cuenta" at bounding box center [428, 276] width 151 height 28
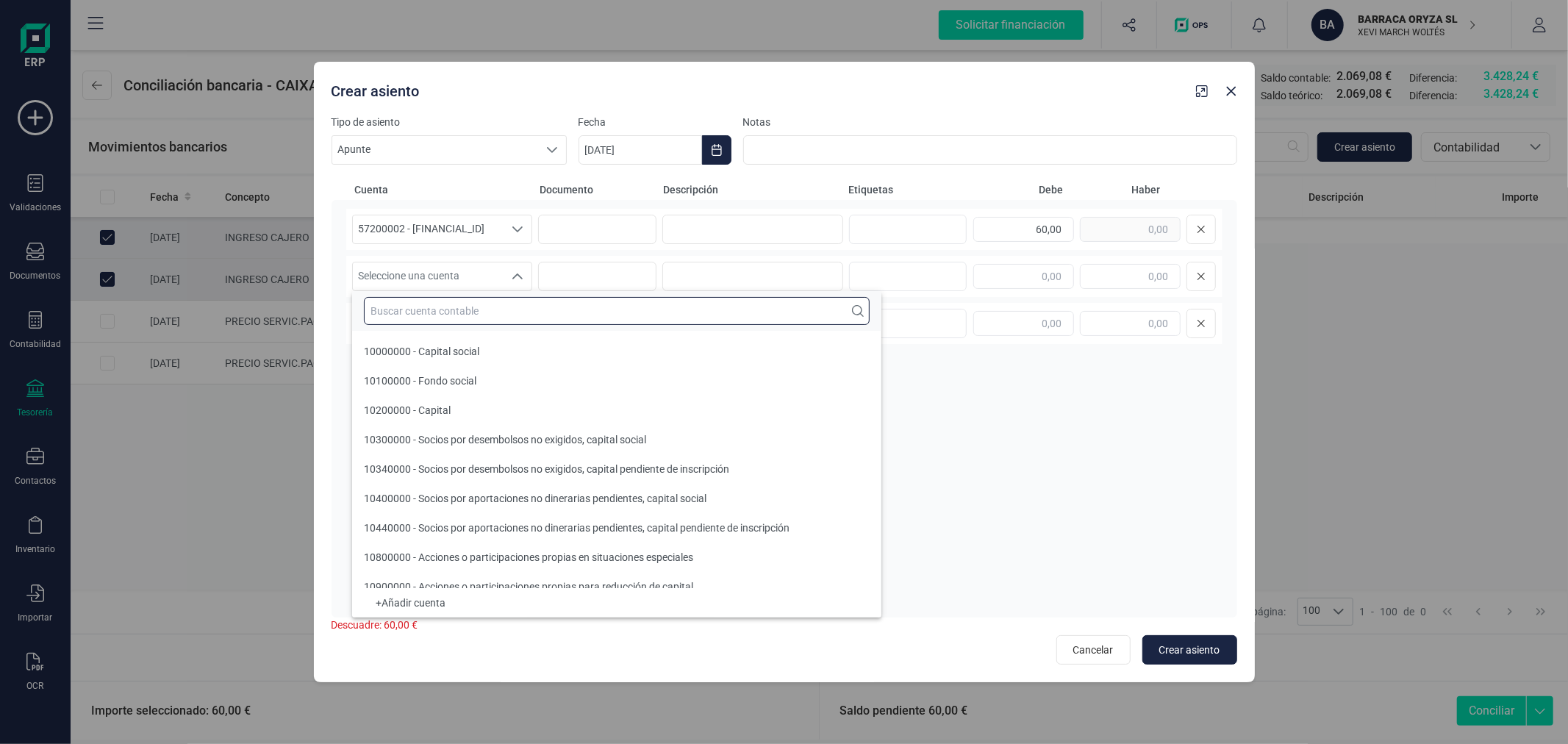
click at [512, 310] on input "text" at bounding box center [616, 310] width 506 height 28
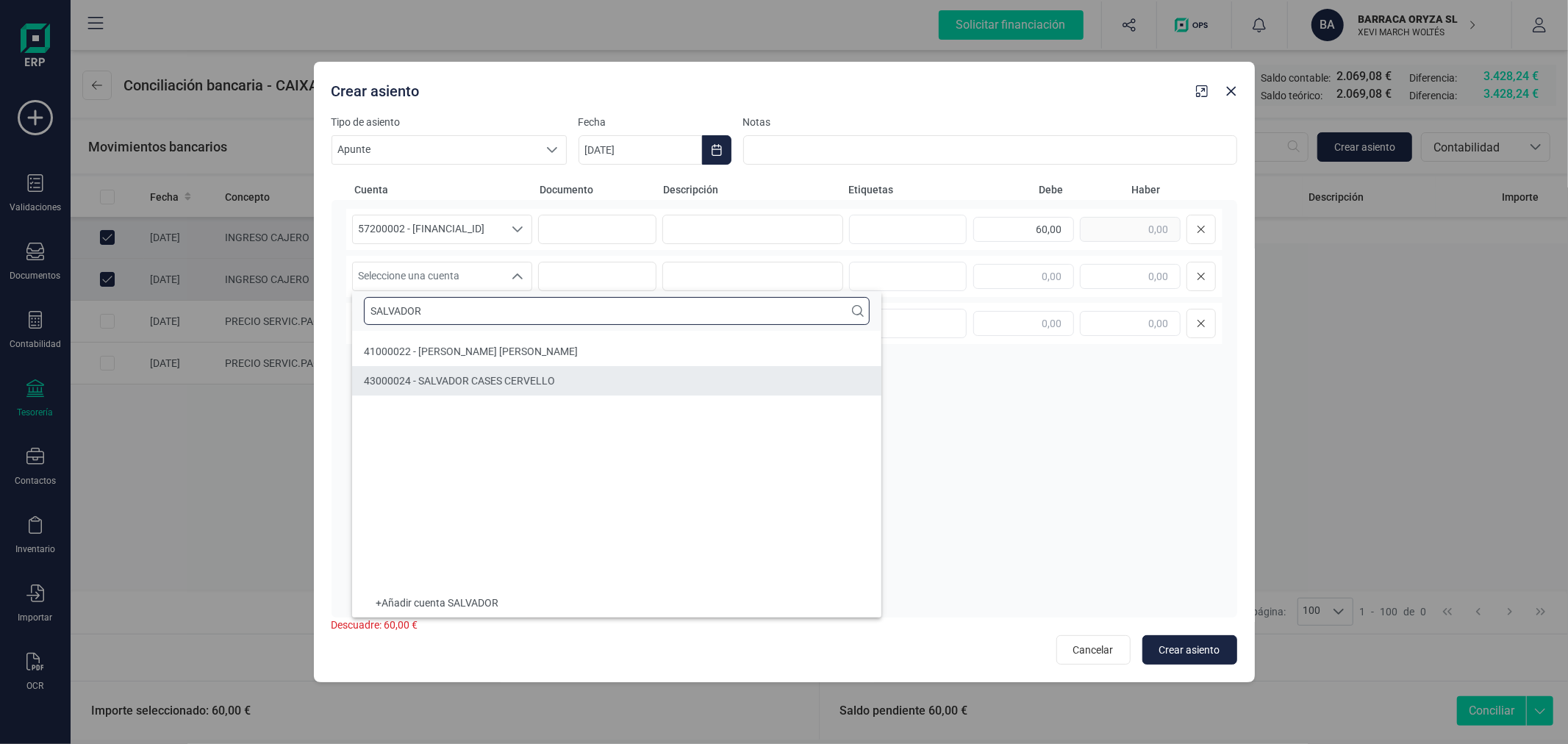
type input "SALVADOR"
click at [567, 379] on li "43000024 - SALVADOR CASES CERVELLO" at bounding box center [617, 380] width 530 height 29
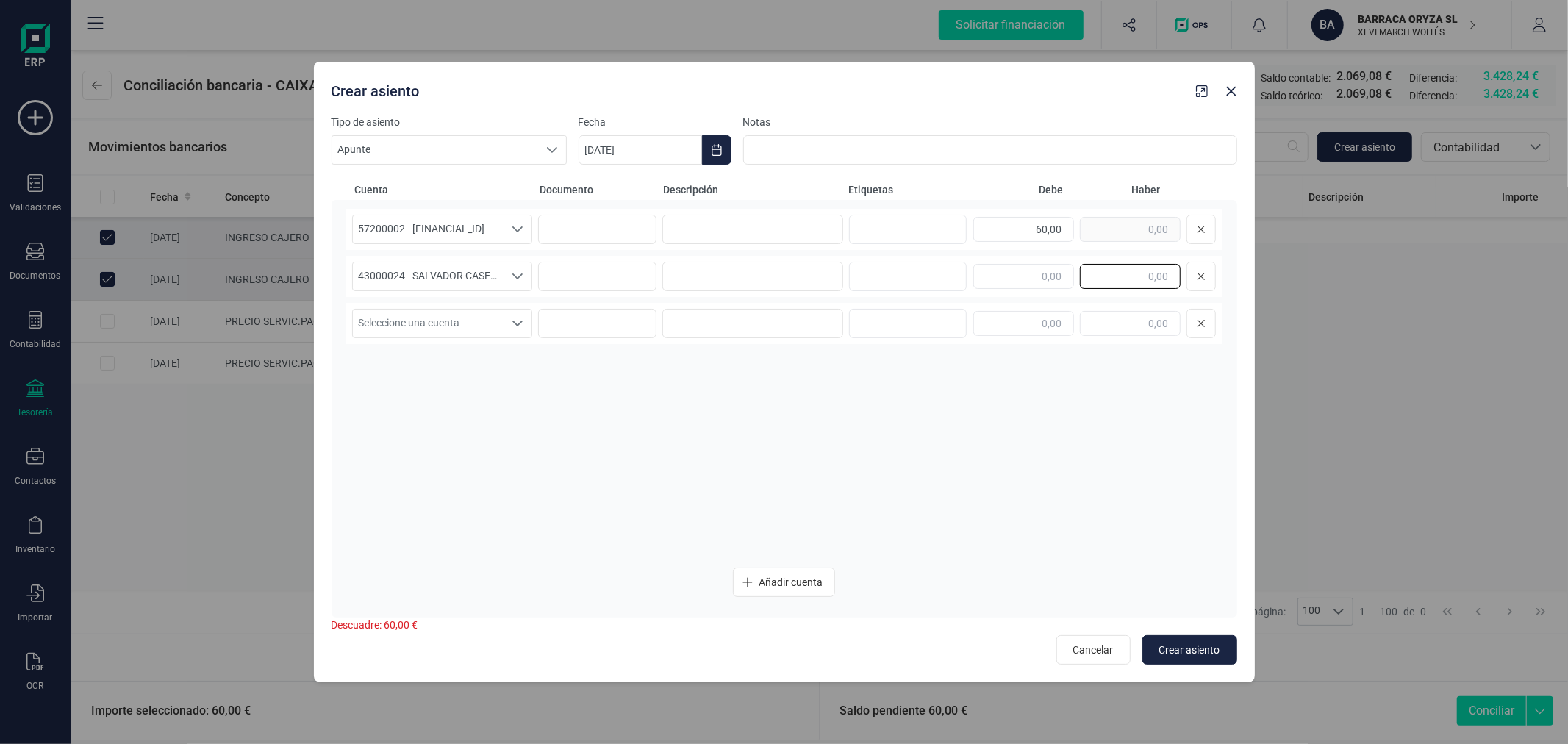
click at [1156, 277] on input "text" at bounding box center [1130, 276] width 100 height 25
type input "60,50"
click at [432, 321] on span "Seleccione una cuenta" at bounding box center [428, 323] width 151 height 28
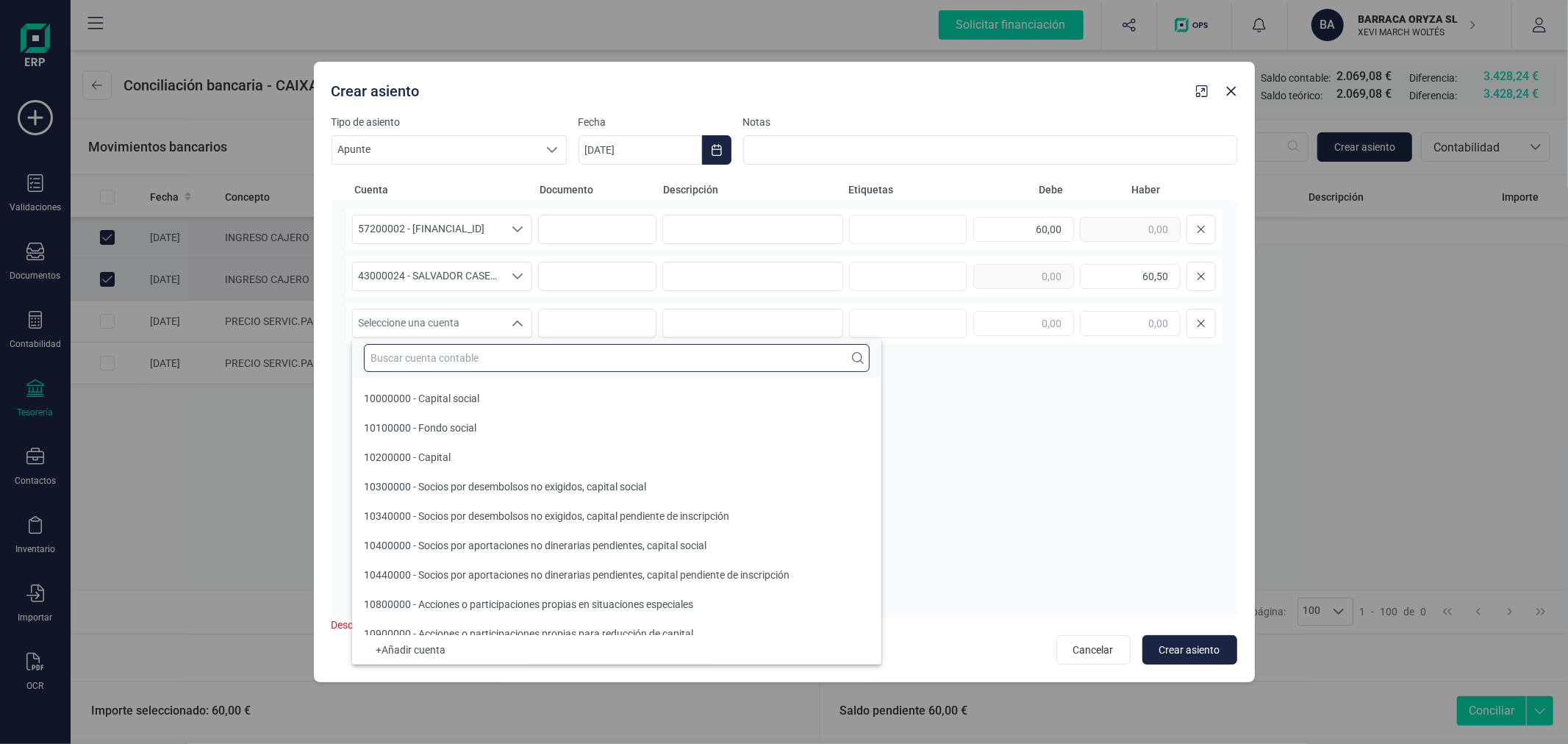
click at [467, 356] on input "text" at bounding box center [616, 357] width 506 height 28
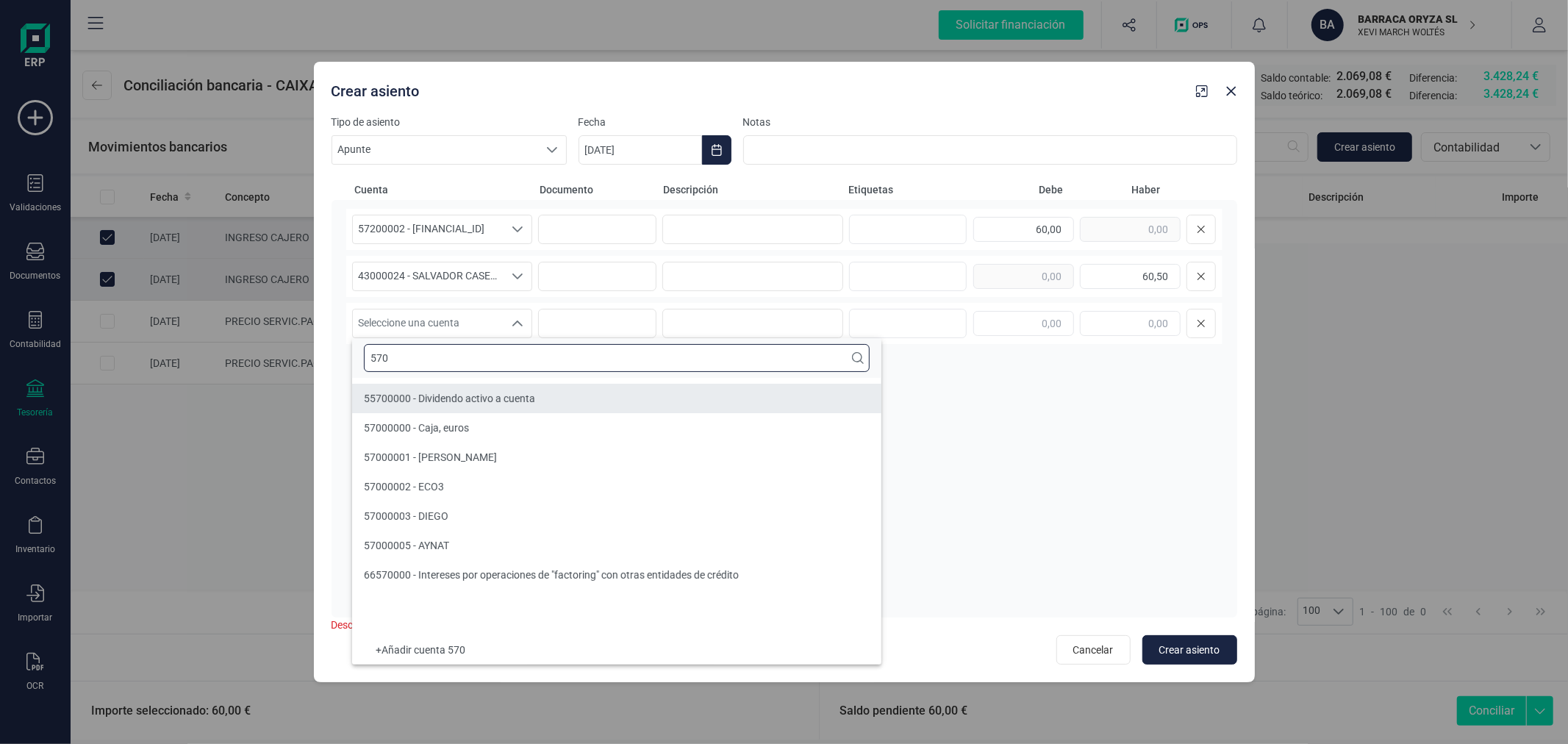
type input "570"
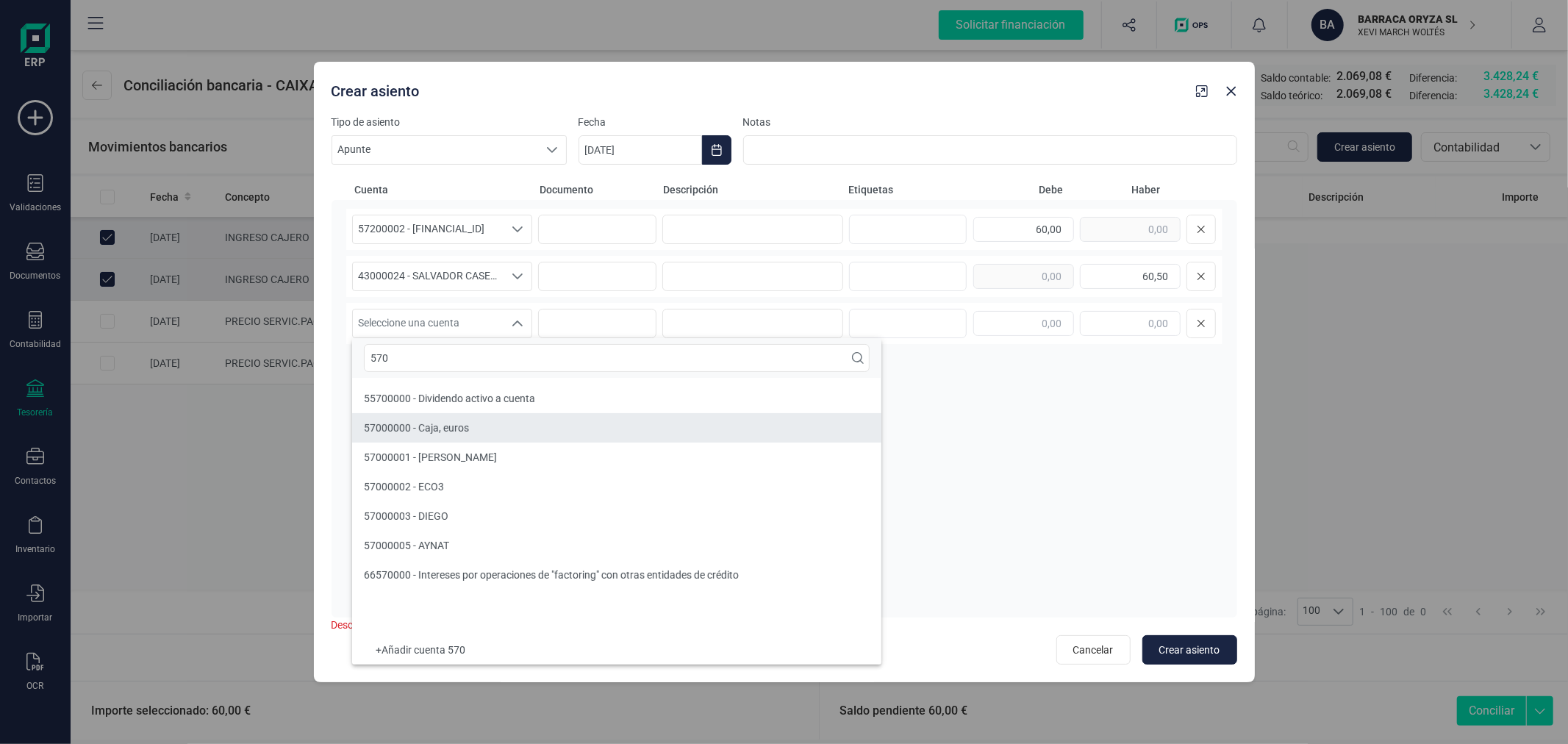
click at [441, 419] on li "57000000 - Caja, euros" at bounding box center [617, 428] width 530 height 29
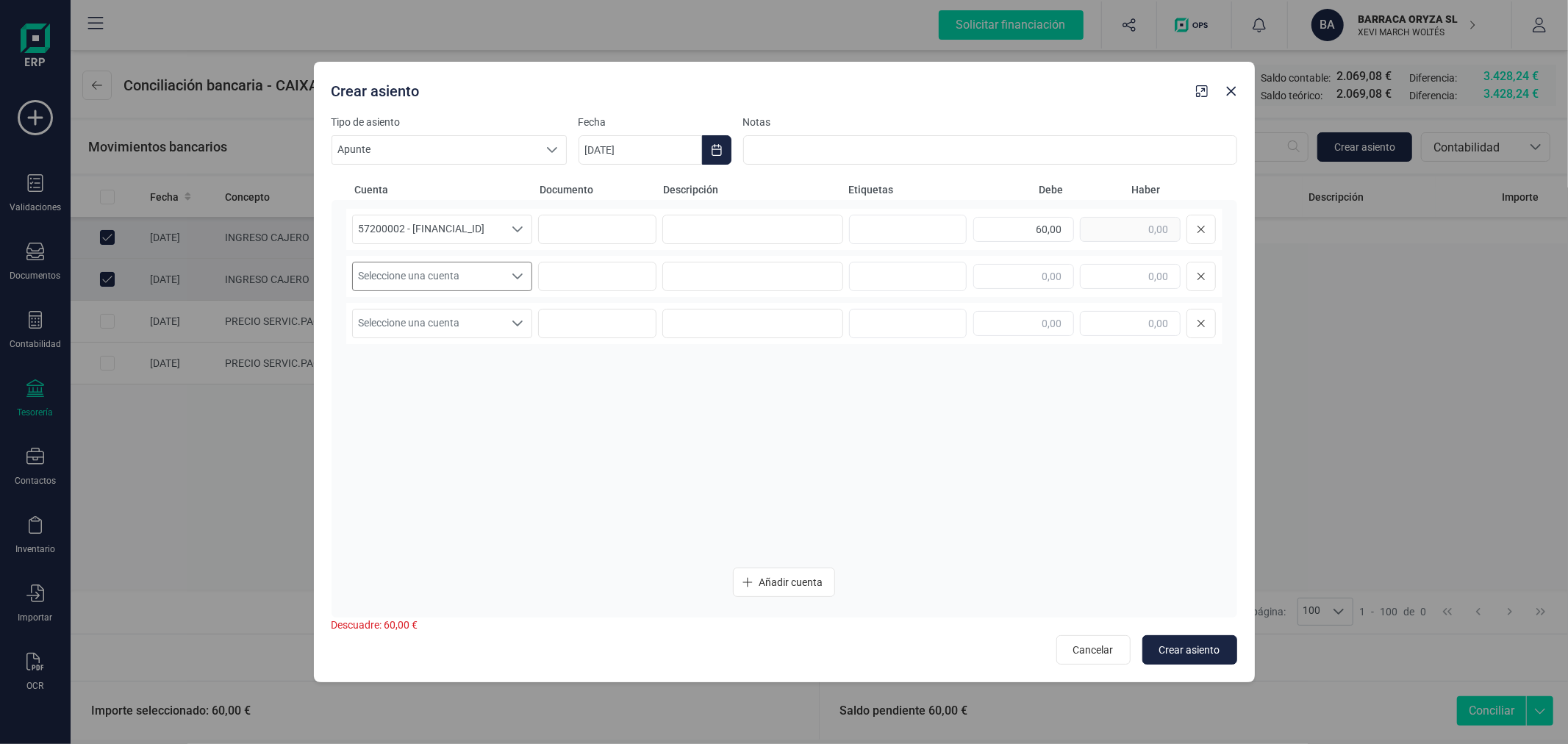
click at [436, 273] on span "Seleccione una cuenta" at bounding box center [428, 276] width 151 height 28
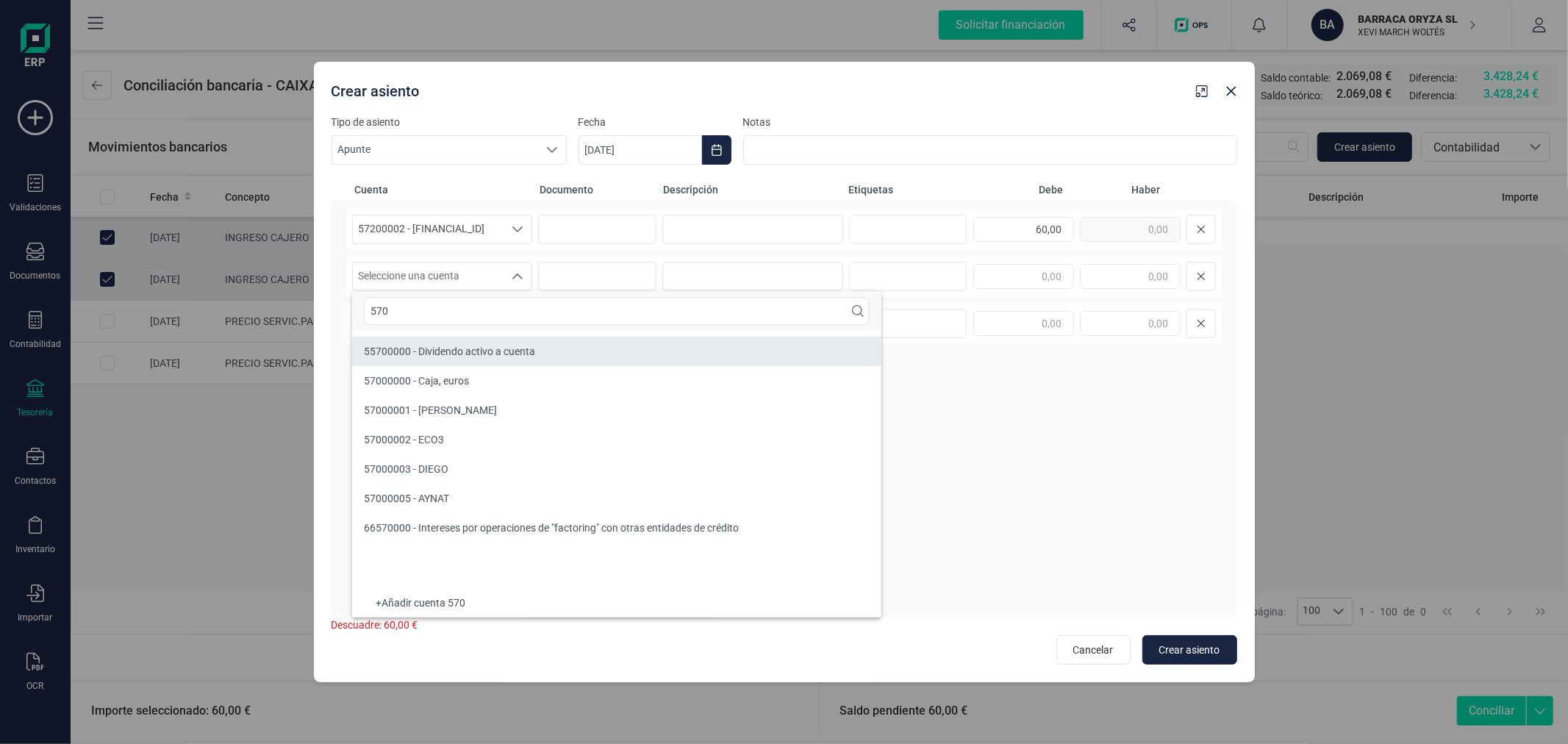
type input "570"
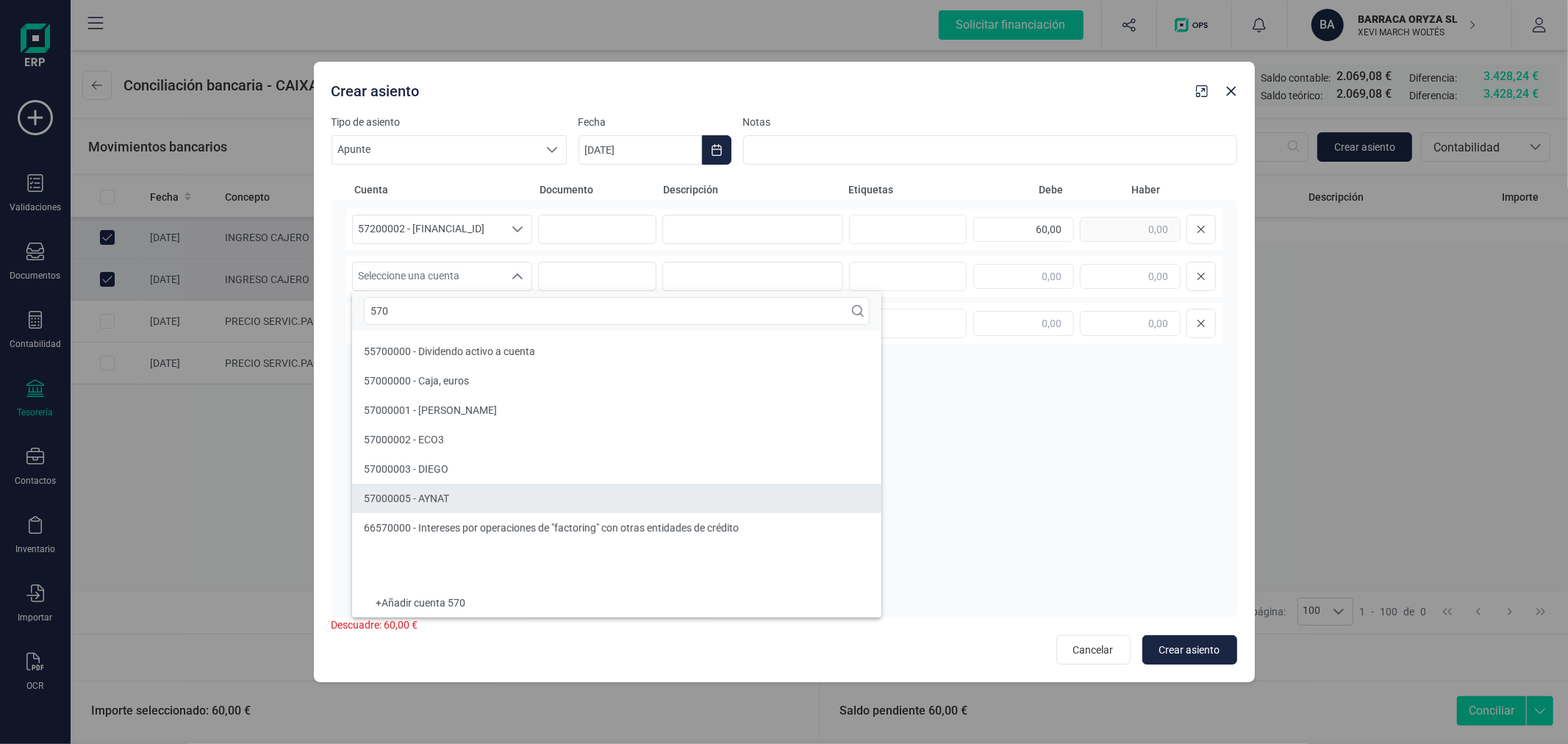
click at [570, 489] on li "57000005 - AYNAT" at bounding box center [617, 498] width 530 height 29
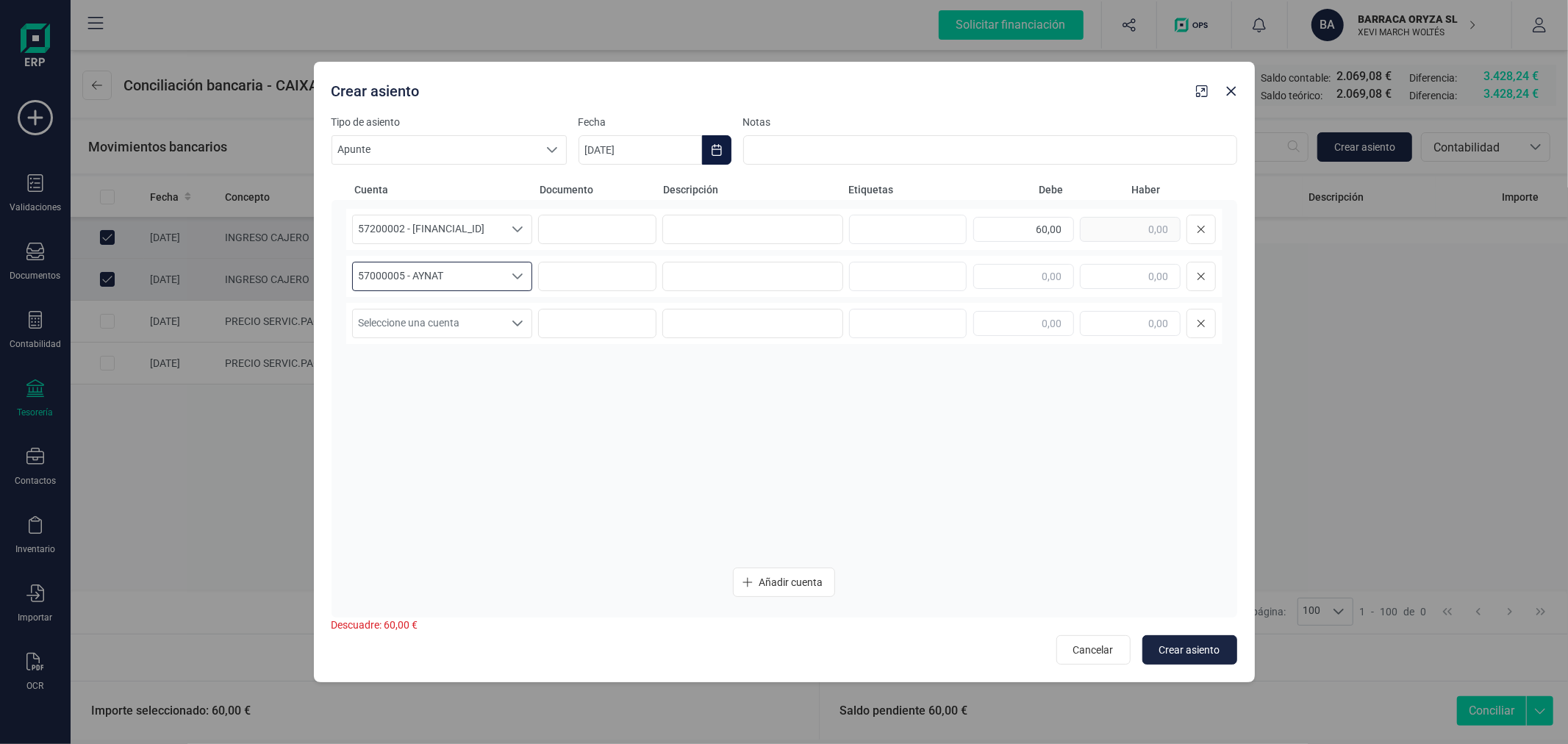
click at [717, 153] on icon "Choose Date" at bounding box center [716, 149] width 12 height 12
click at [609, 192] on icon "Previous Month" at bounding box center [607, 194] width 12 height 12
click at [717, 451] on span "30" at bounding box center [722, 444] width 29 height 29
type input "[DATE]"
click at [1034, 280] on input "text" at bounding box center [1023, 276] width 100 height 25
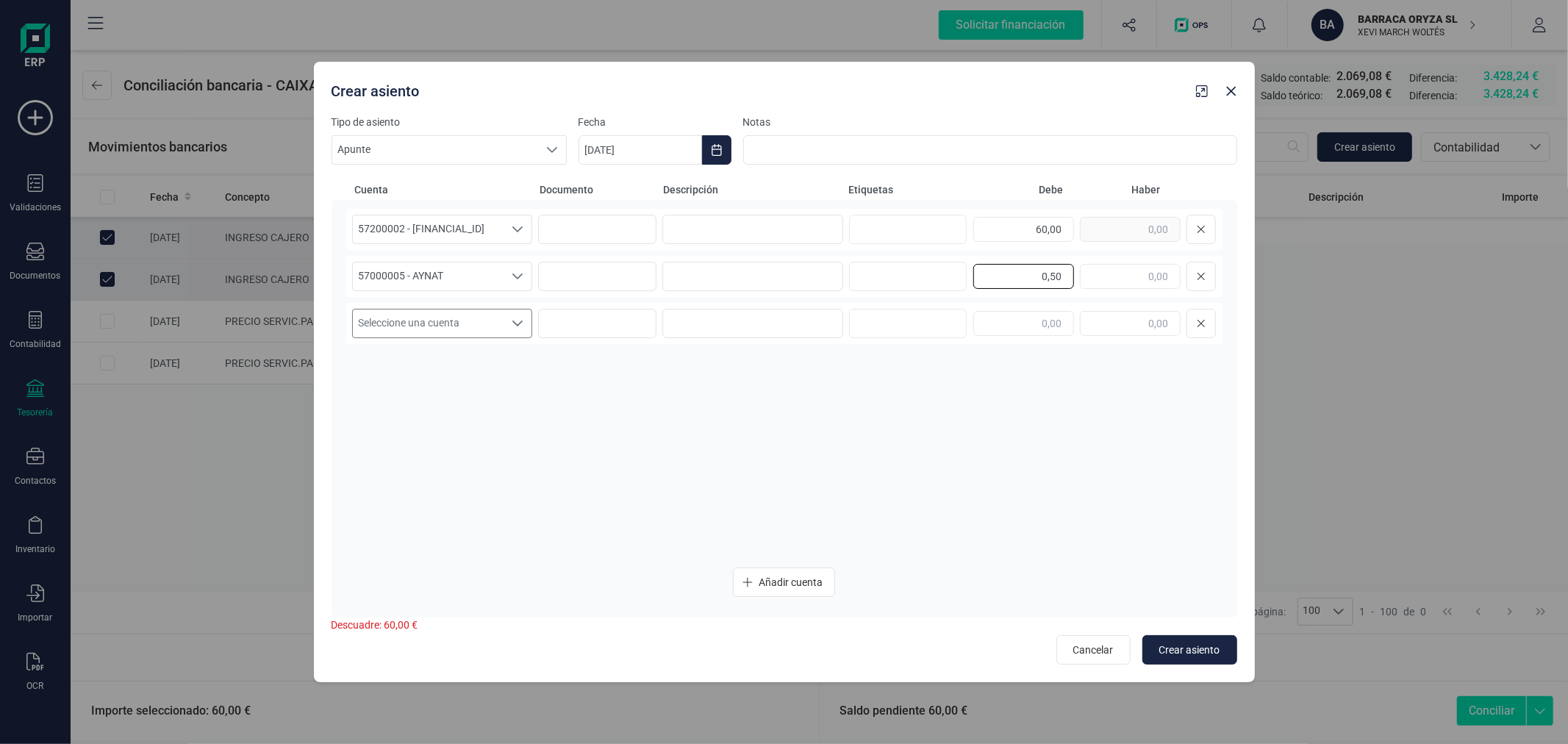
type input "0,50"
click at [457, 319] on span "Seleccione una cuenta" at bounding box center [428, 323] width 151 height 28
type input "SALVADOR"
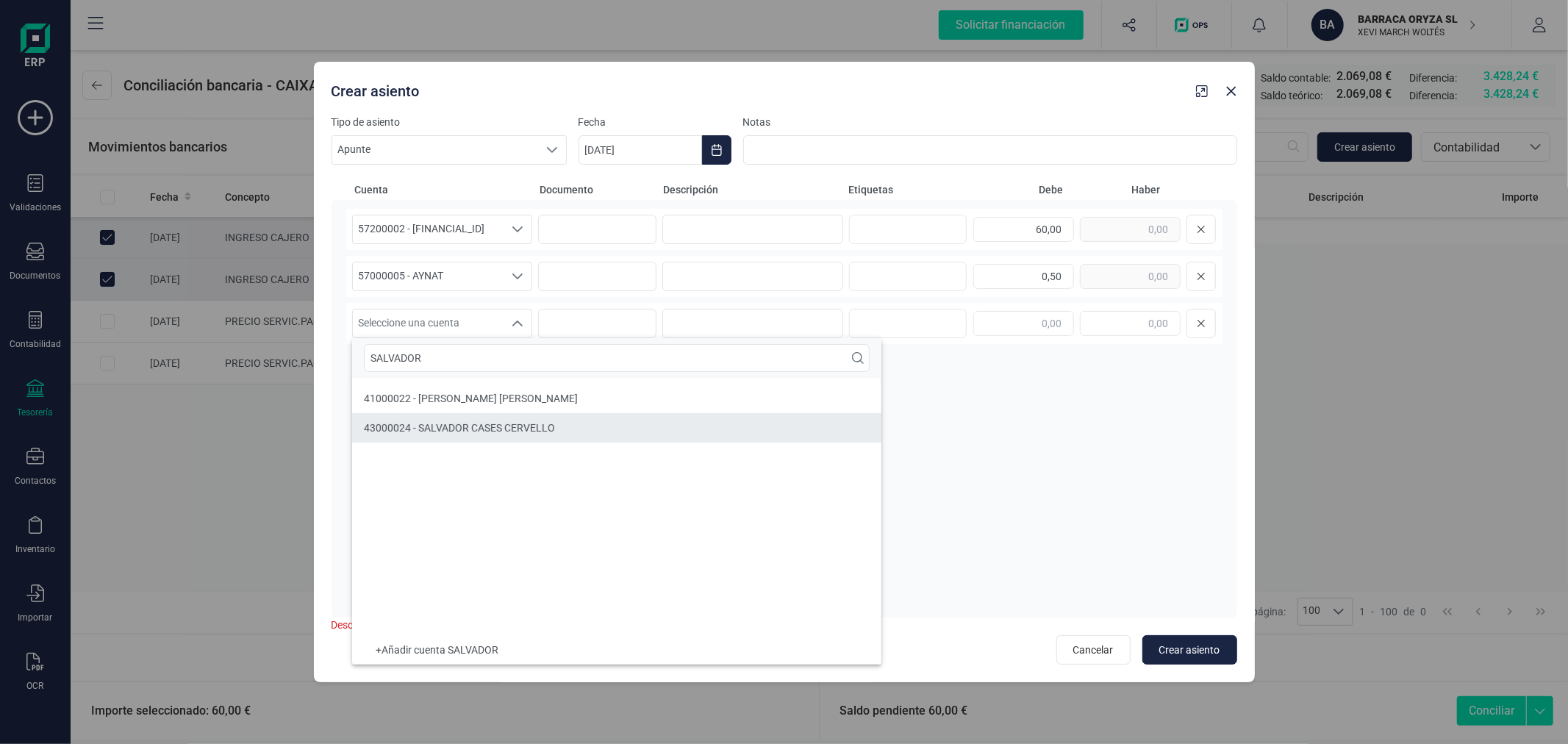
click at [533, 413] on li "43000024 - SALVADOR CASES CERVELLO" at bounding box center [617, 428] width 530 height 29
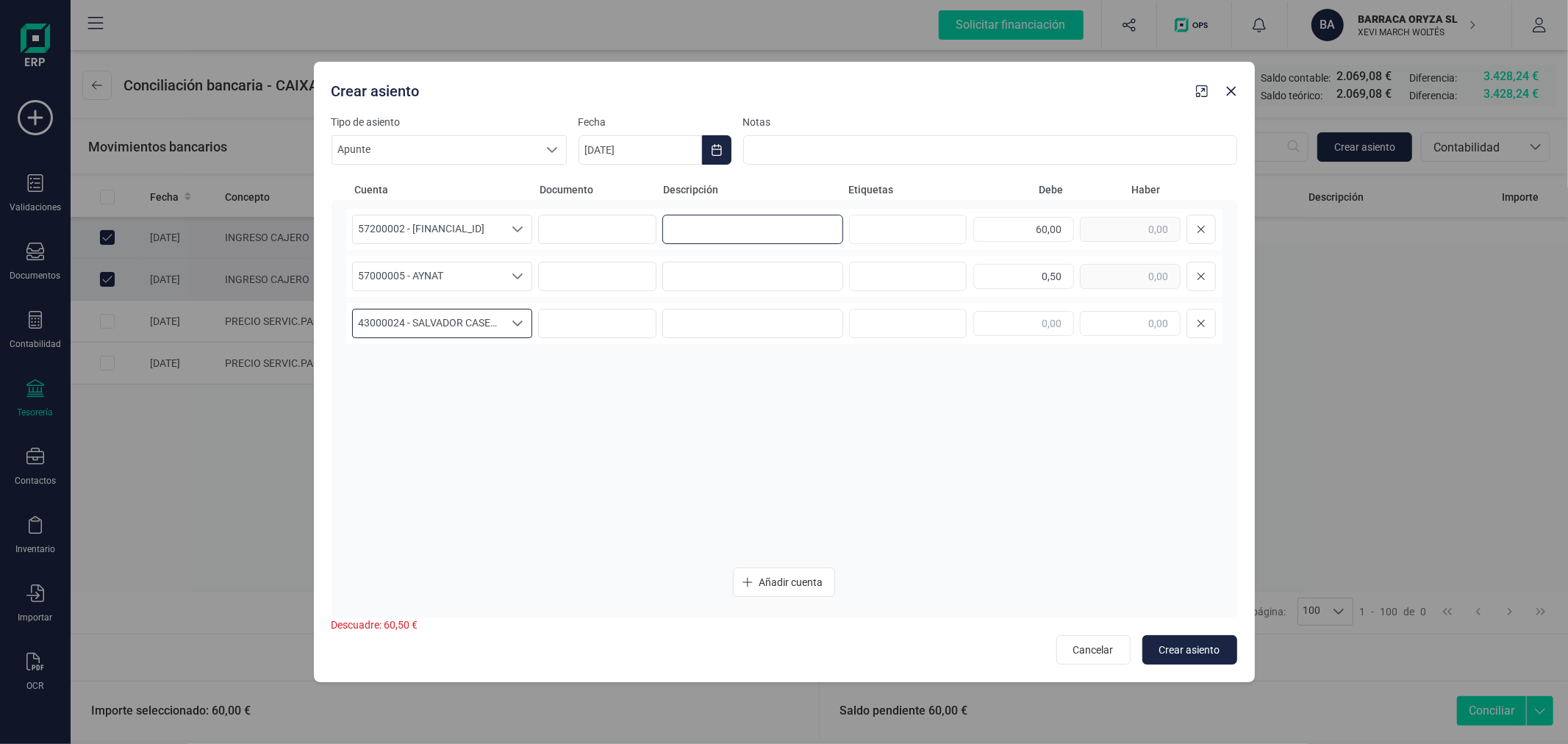
click at [802, 233] on input at bounding box center [752, 229] width 180 height 29
click at [748, 225] on input "COBRO MORENETA" at bounding box center [752, 229] width 180 height 29
type input "COBRO MORENETA"
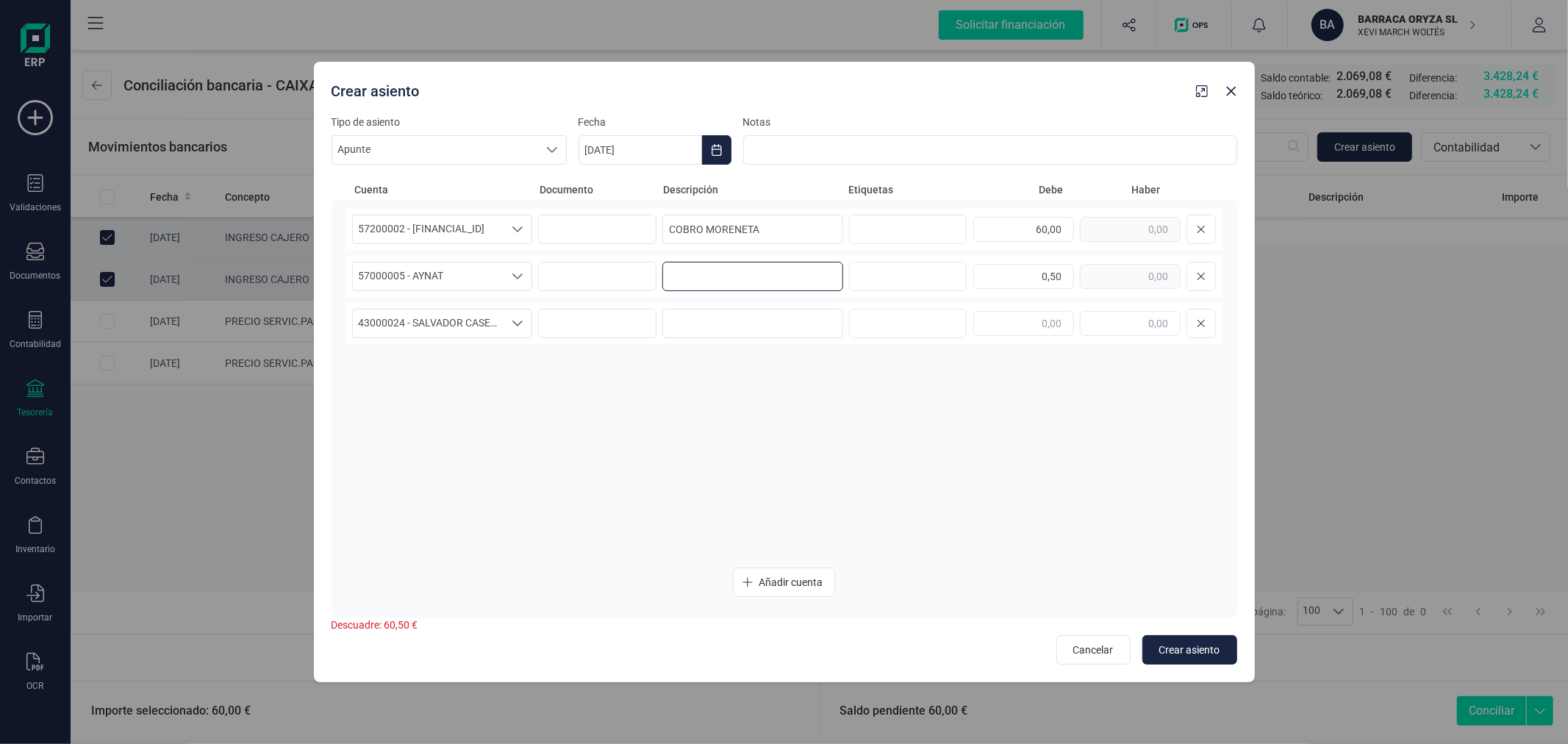
click at [746, 279] on input at bounding box center [752, 276] width 180 height 29
paste input "COBRO MORENETA"
type input "COBRO MORENETA"
click at [746, 318] on input at bounding box center [752, 323] width 180 height 29
paste input "COBRO MORENETA"
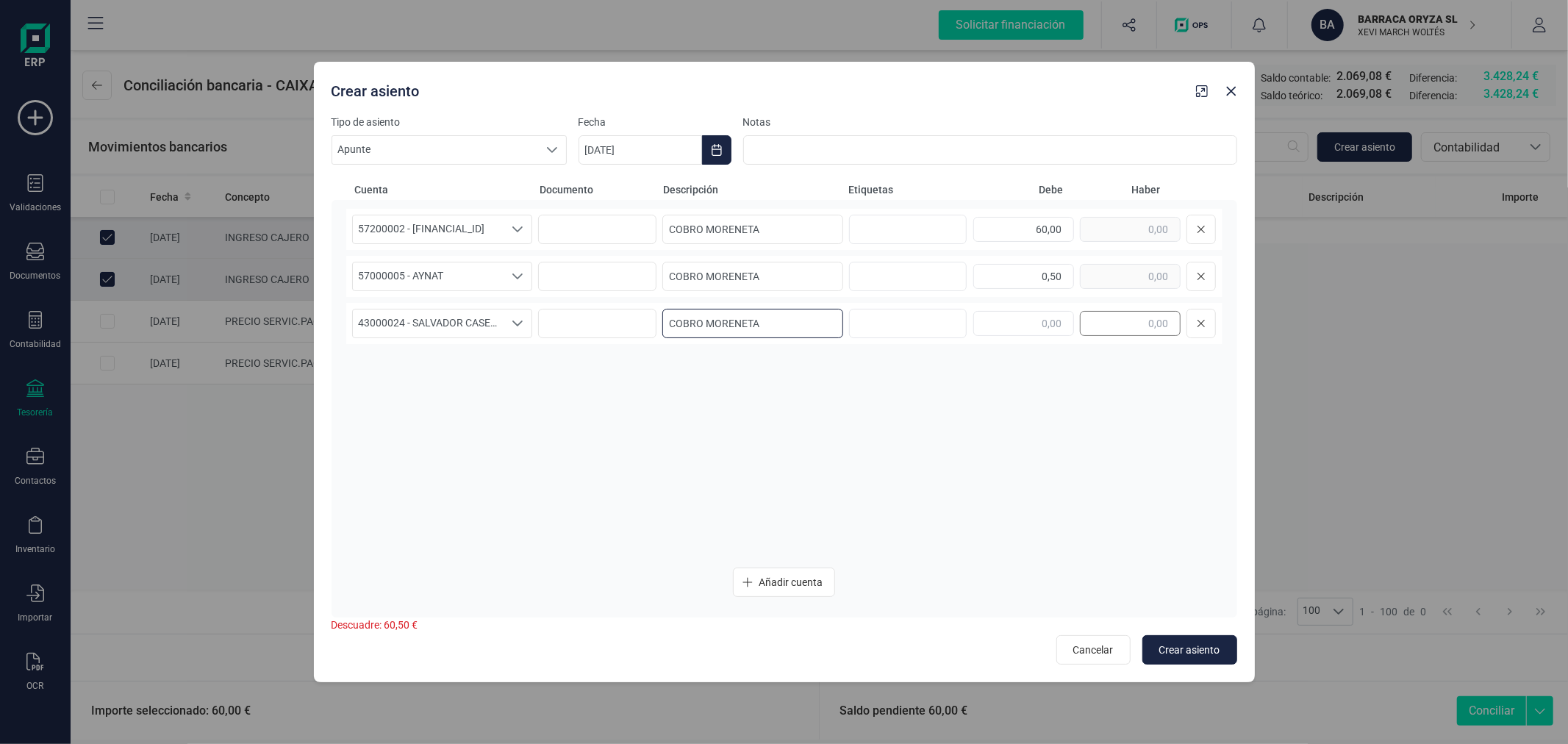
type input "COBRO MORENETA"
click at [1129, 319] on input "text" at bounding box center [1130, 324] width 100 height 25
type input "60,50"
click at [1187, 638] on button "Crear asiento" at bounding box center [1189, 650] width 95 height 29
type input "[DATE]"
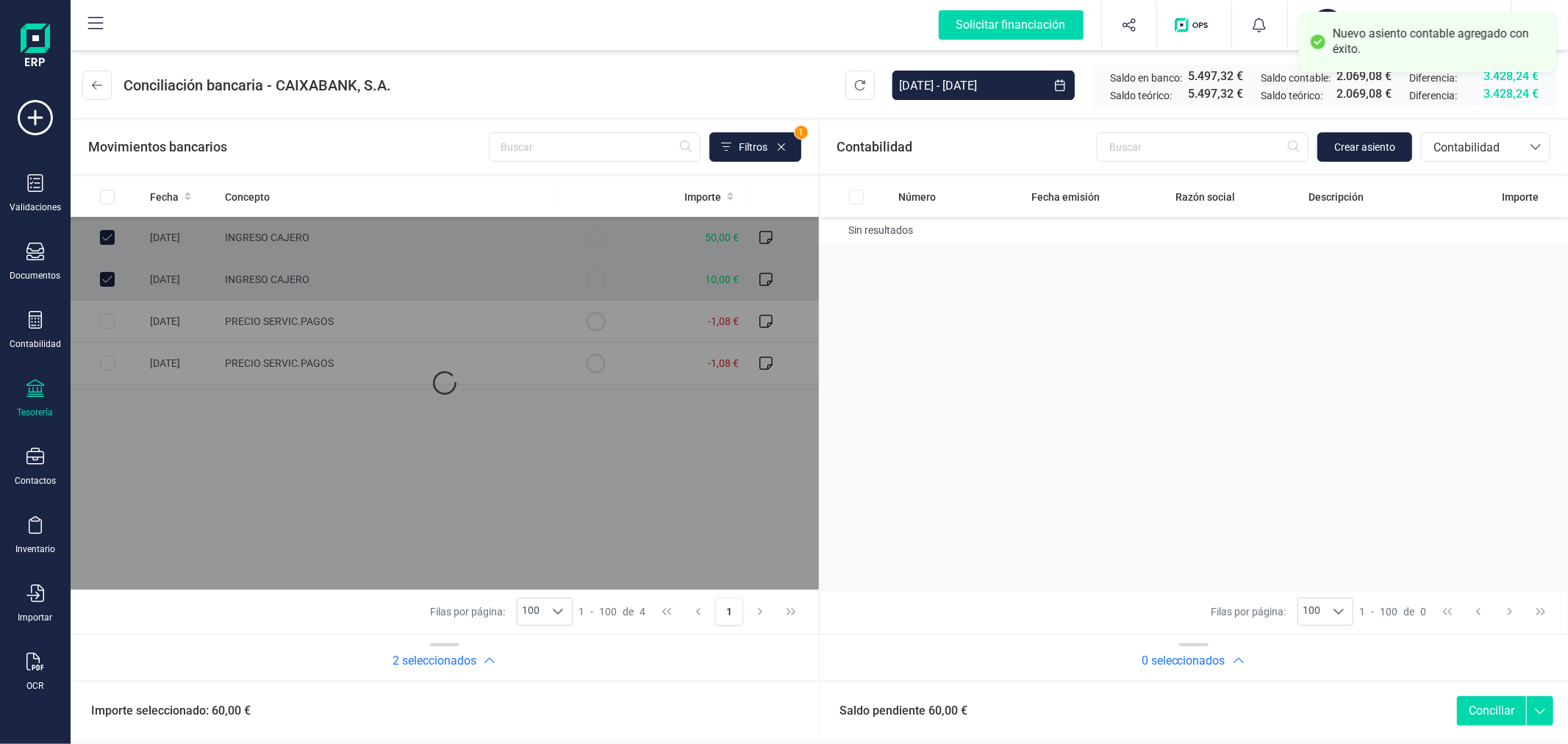
checkbox input "true"
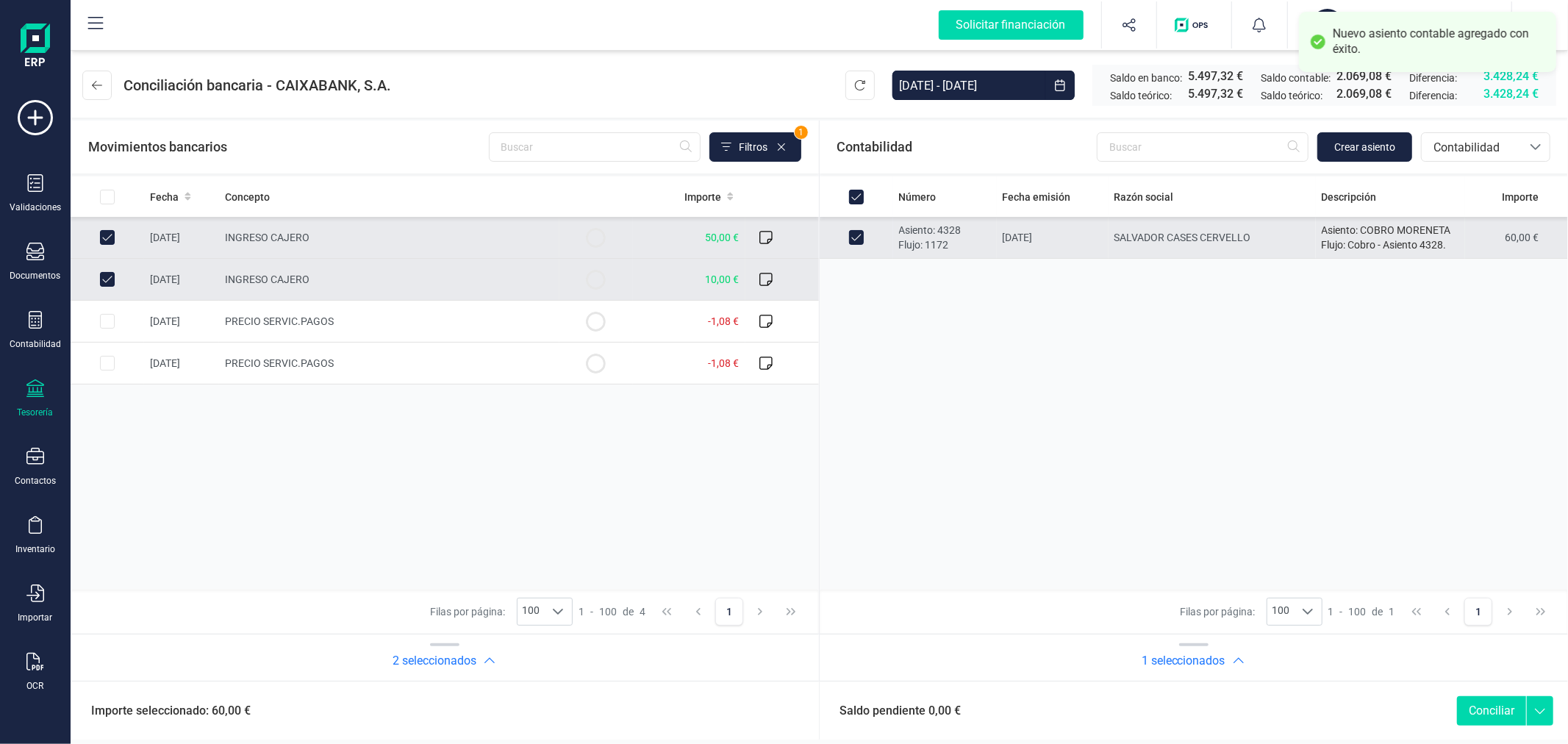
click at [1508, 713] on button "Conciliar" at bounding box center [1492, 710] width 69 height 29
checkbox input "false"
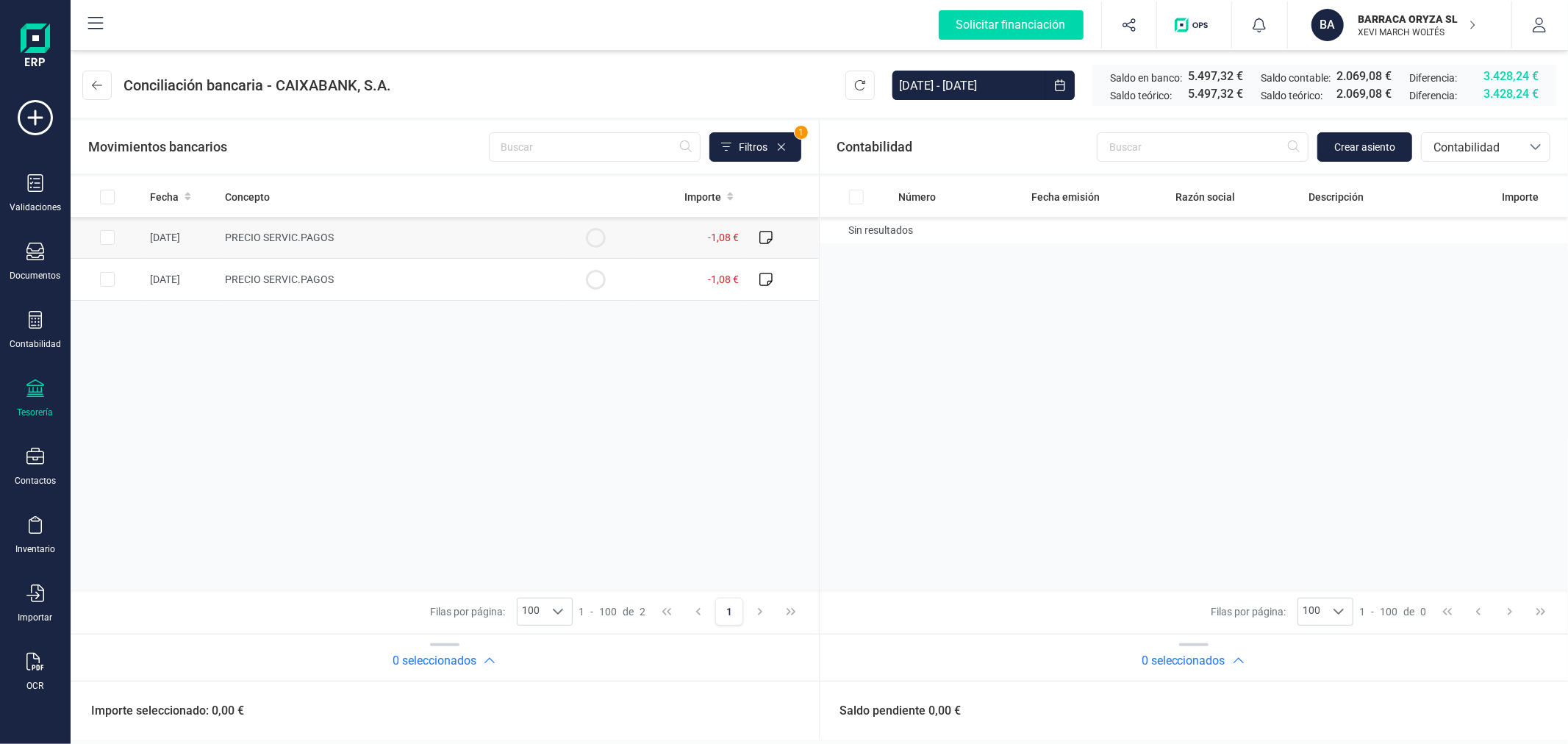
click at [111, 236] on input "Row Selected 608ceedd-5469-47c8-80f0-804ecc6e3c34" at bounding box center [107, 237] width 15 height 15
checkbox input "true"
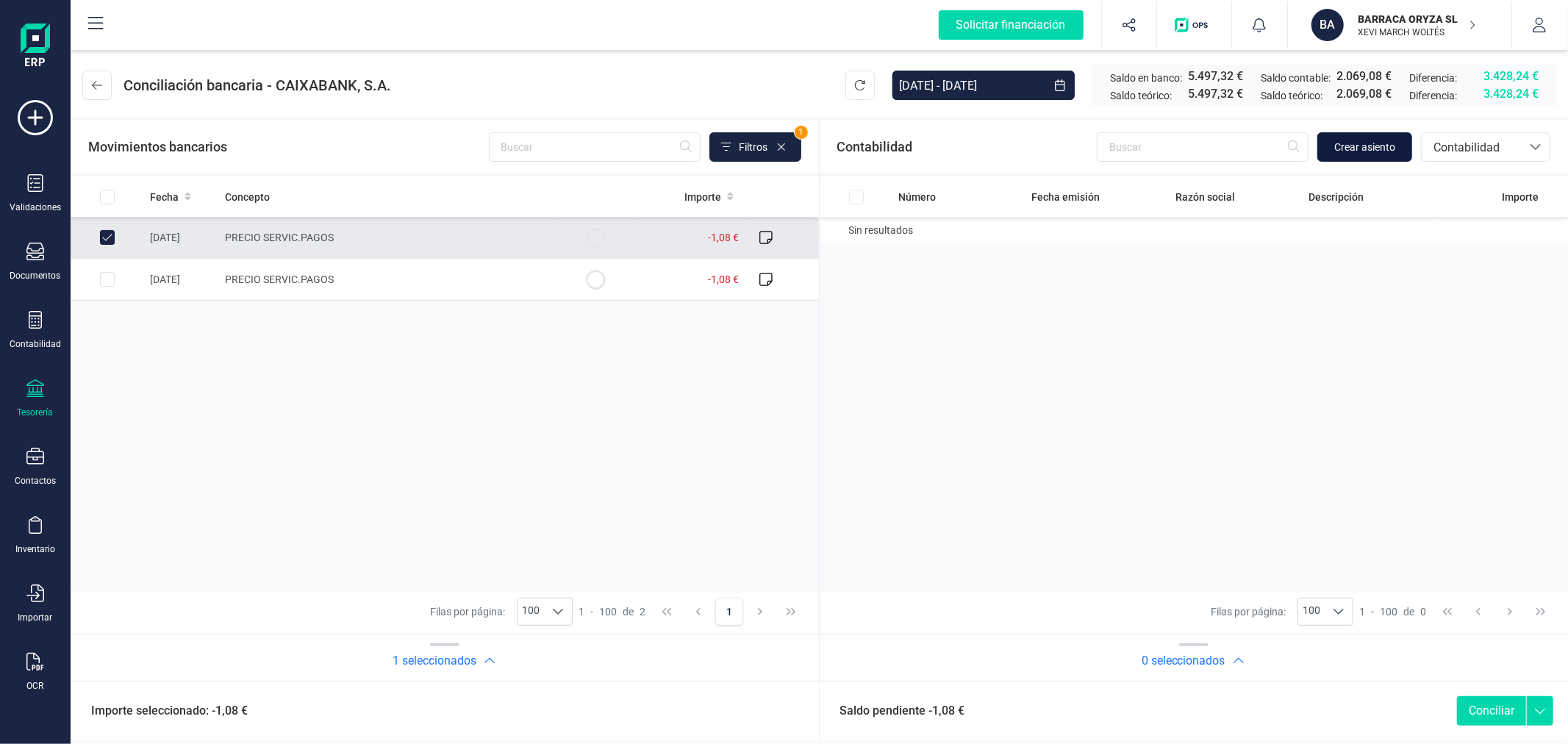
click at [1398, 146] on button "Crear asiento" at bounding box center [1364, 147] width 95 height 29
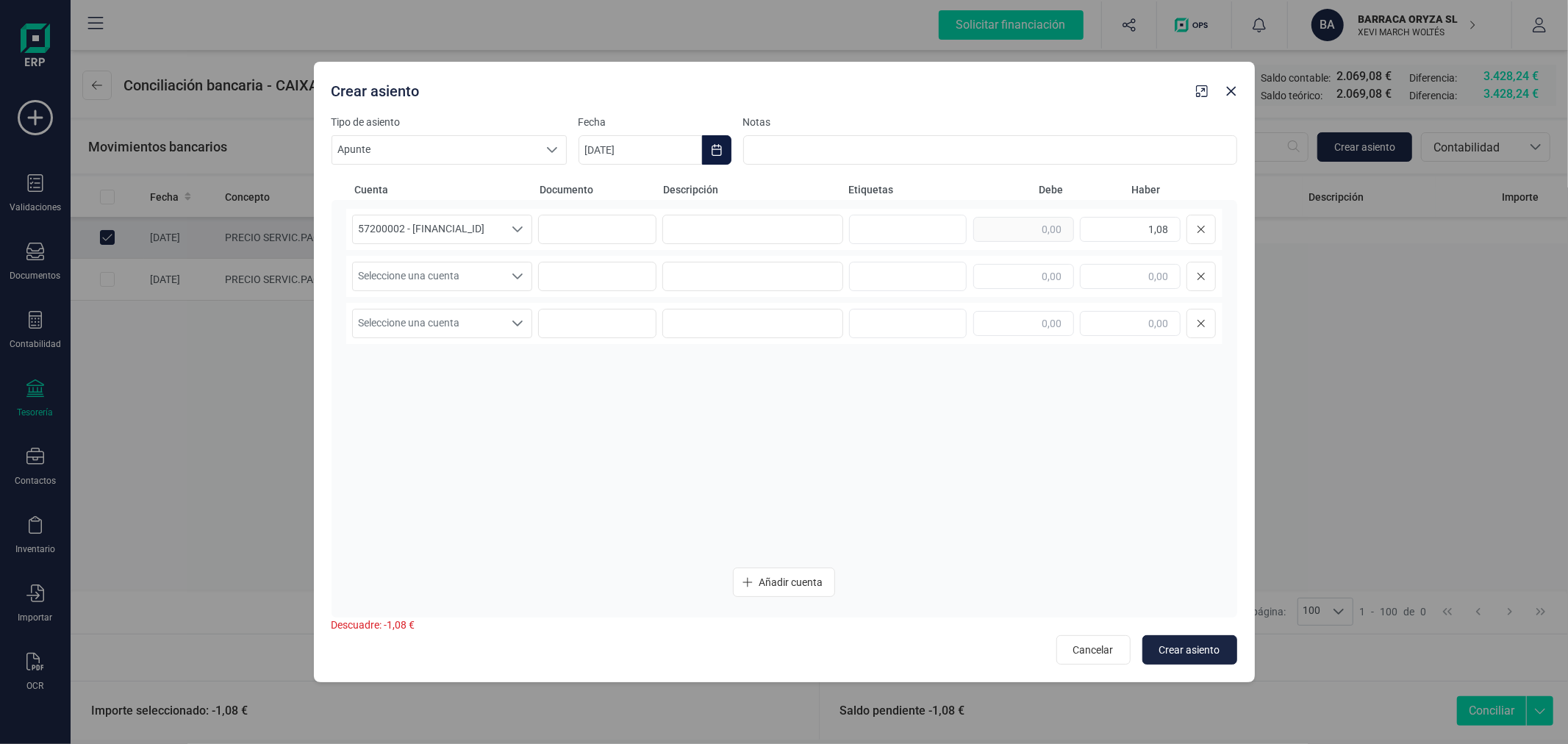
click at [711, 152] on icon "Choose Date" at bounding box center [716, 149] width 12 height 12
click at [608, 193] on icon "Previous Month" at bounding box center [607, 194] width 12 height 12
click at [824, 279] on span "4" at bounding box center [827, 280] width 29 height 29
type input "[DATE]"
click at [737, 227] on input at bounding box center [752, 229] width 180 height 29
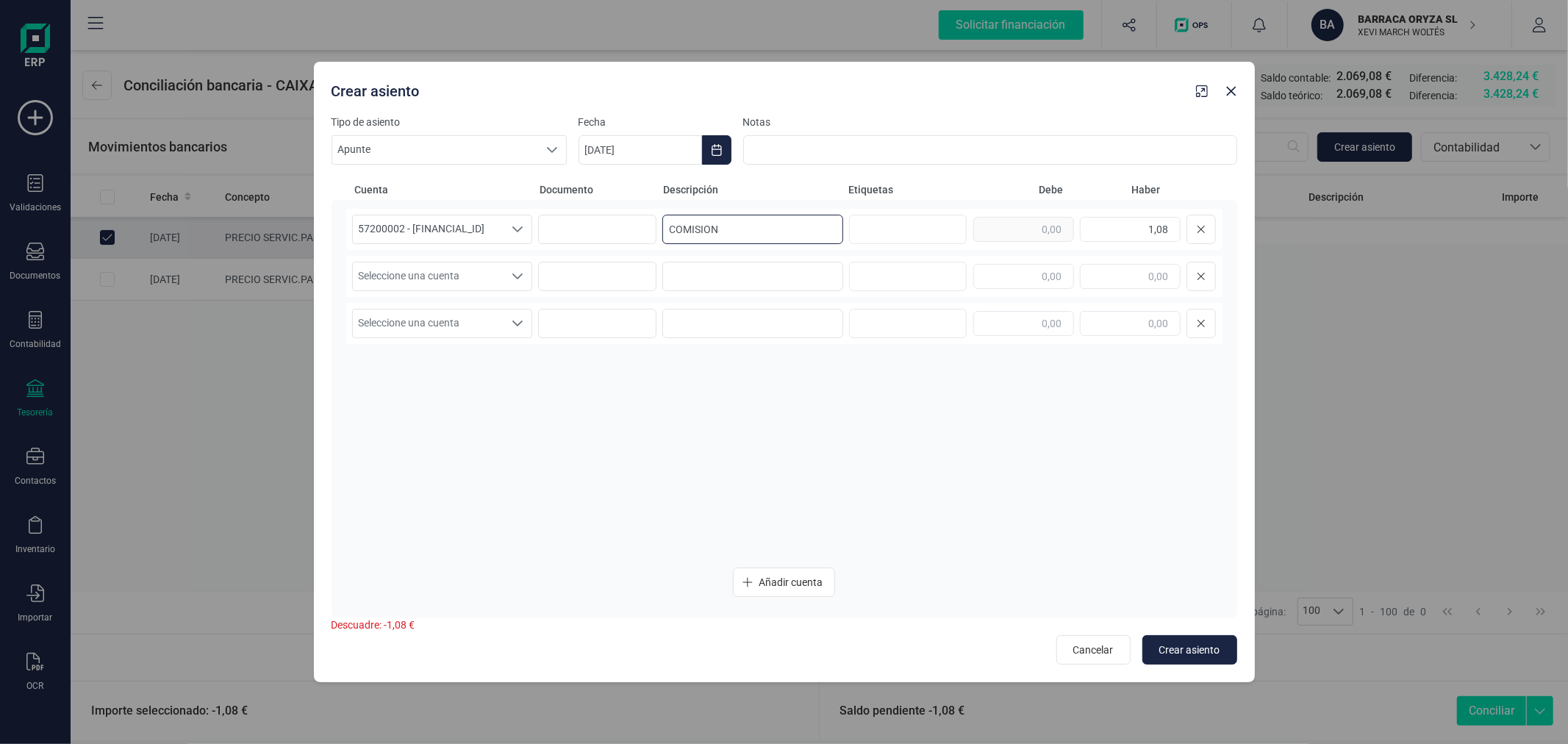
type input "COMISION"
click at [432, 261] on div "Seleccione una cuenta Seleccione una cuenta" at bounding box center [442, 276] width 180 height 29
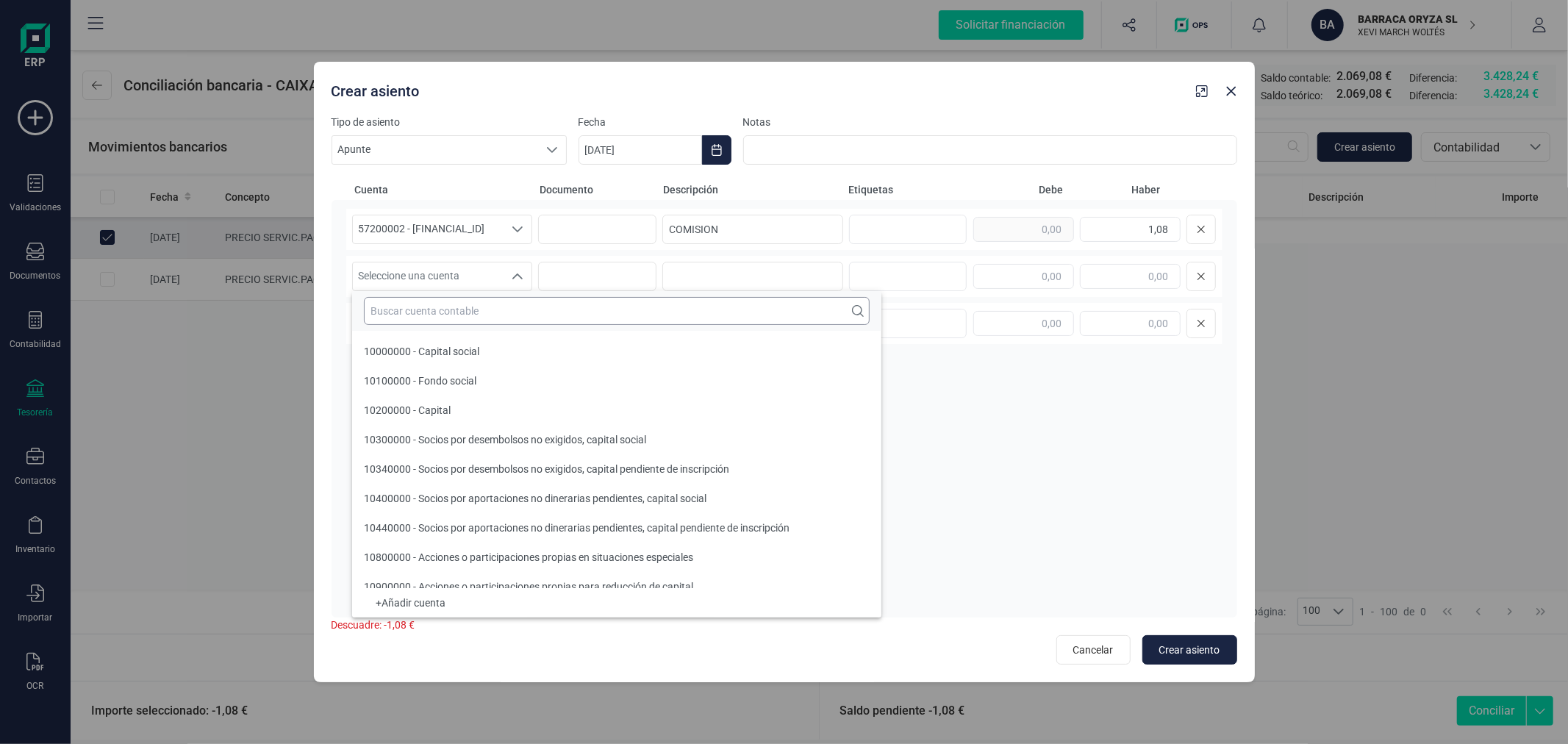
click at [443, 321] on input "text" at bounding box center [616, 310] width 506 height 28
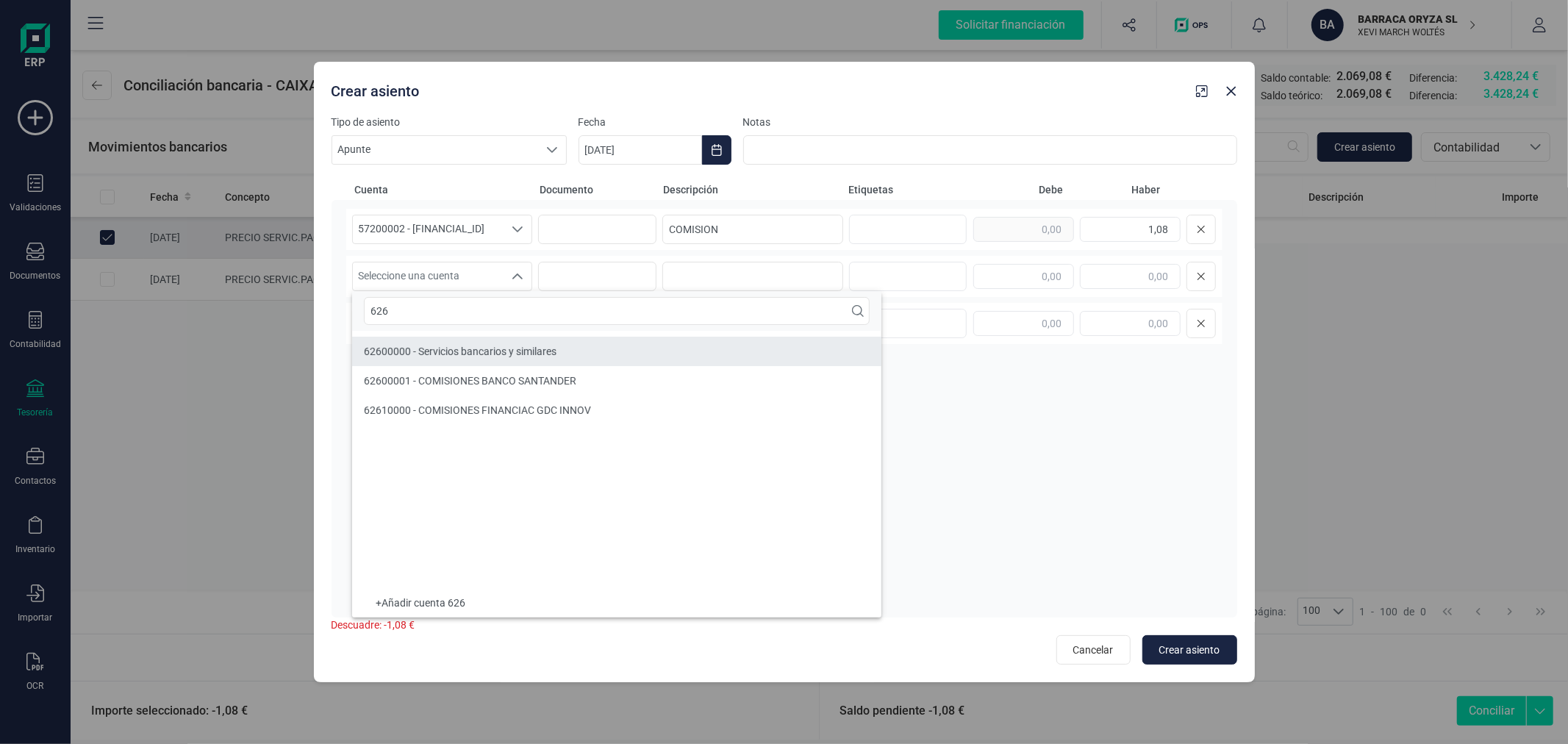
type input "626"
click at [609, 360] on li "62600000 - Servicios bancarios y similares" at bounding box center [617, 351] width 530 height 29
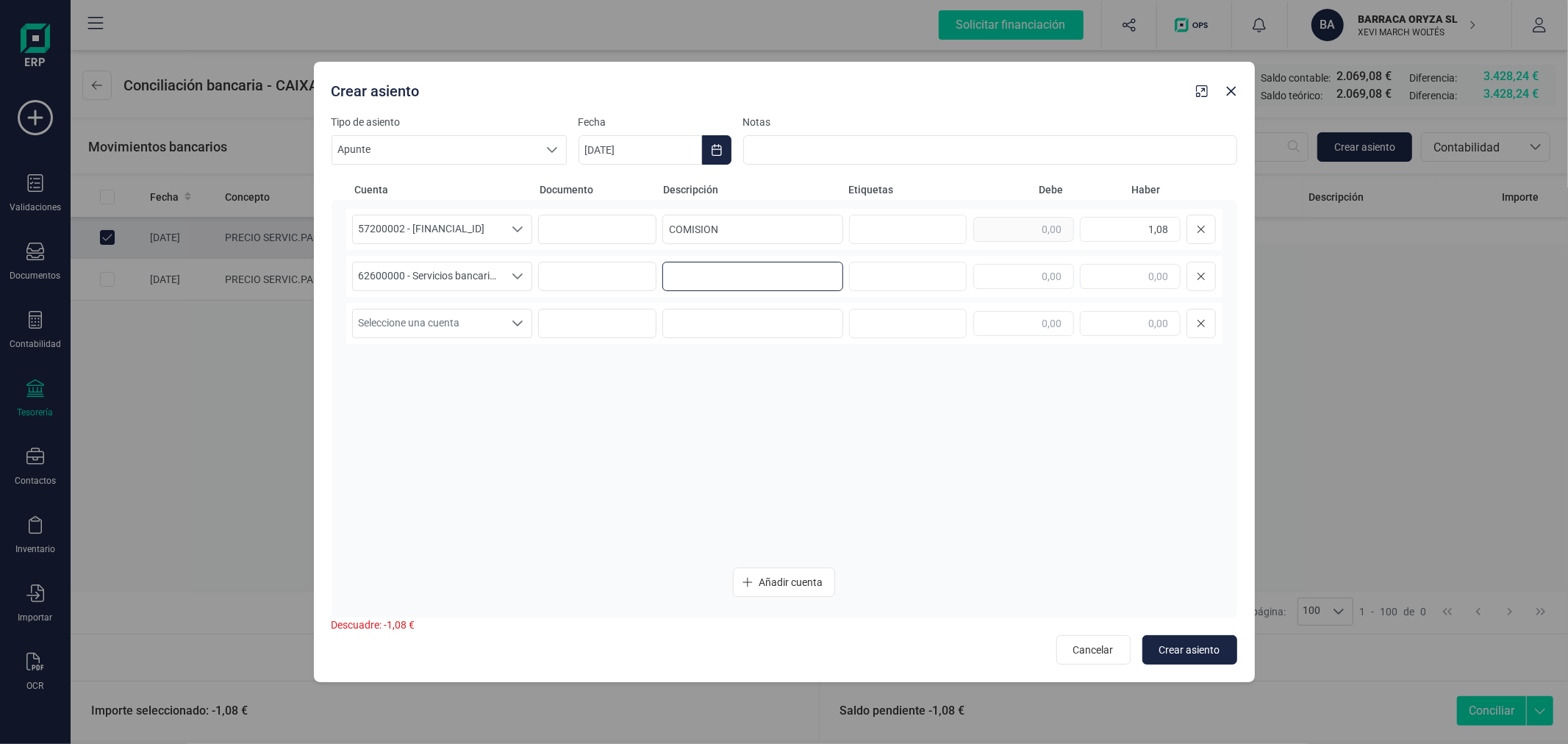
click at [717, 277] on input at bounding box center [752, 276] width 180 height 29
paste input "COMISION"
type input "COMISION"
type input "1,08"
click at [1189, 638] on button "Crear asiento" at bounding box center [1189, 650] width 95 height 29
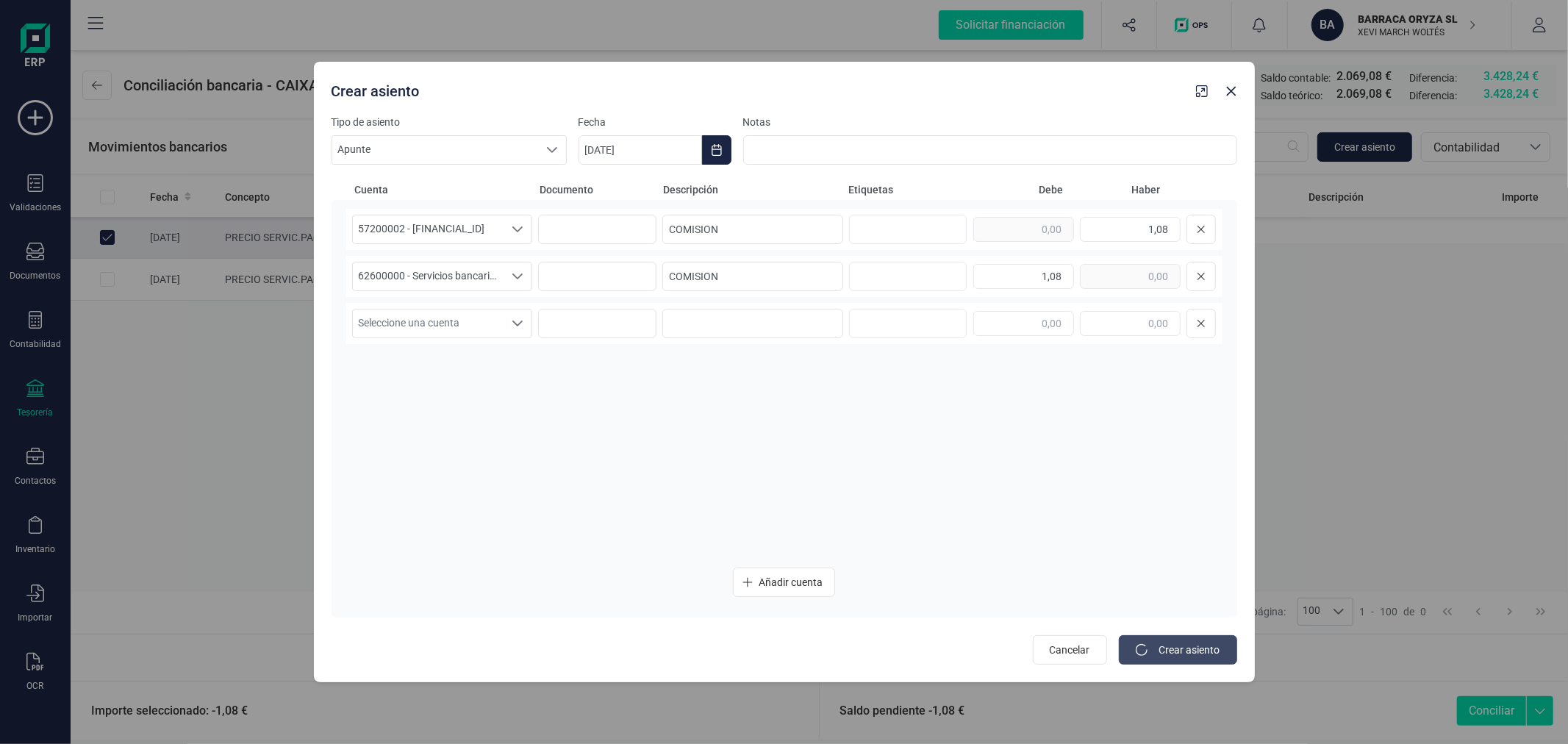
type input "[DATE]"
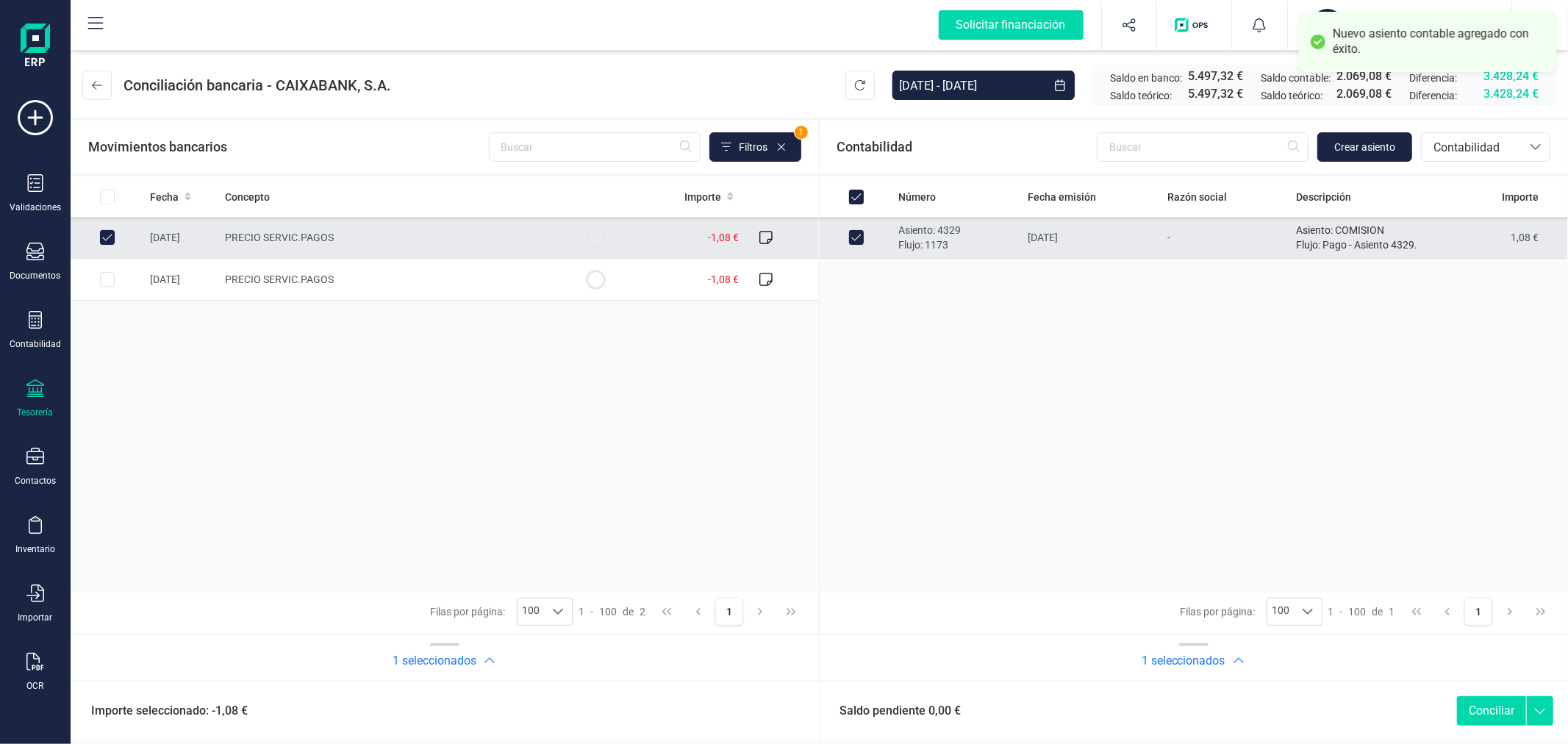
click at [1500, 715] on button "Conciliar" at bounding box center [1492, 710] width 69 height 29
checkbox input "false"
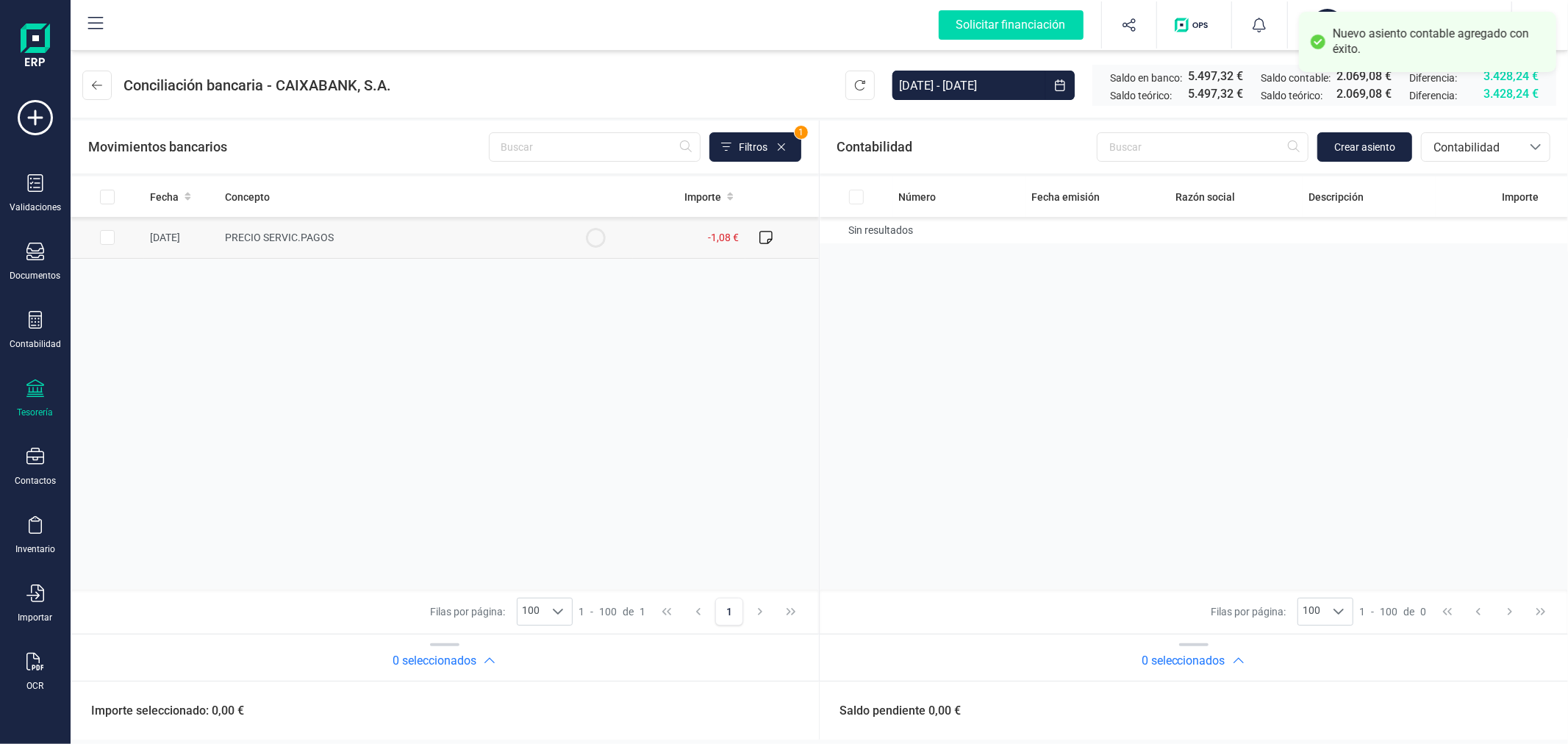
click at [108, 236] on input "Row Selected 9f333d2f-870d-4544-bbac-c2a424b4f7ba" at bounding box center [107, 237] width 15 height 15
checkbox input "true"
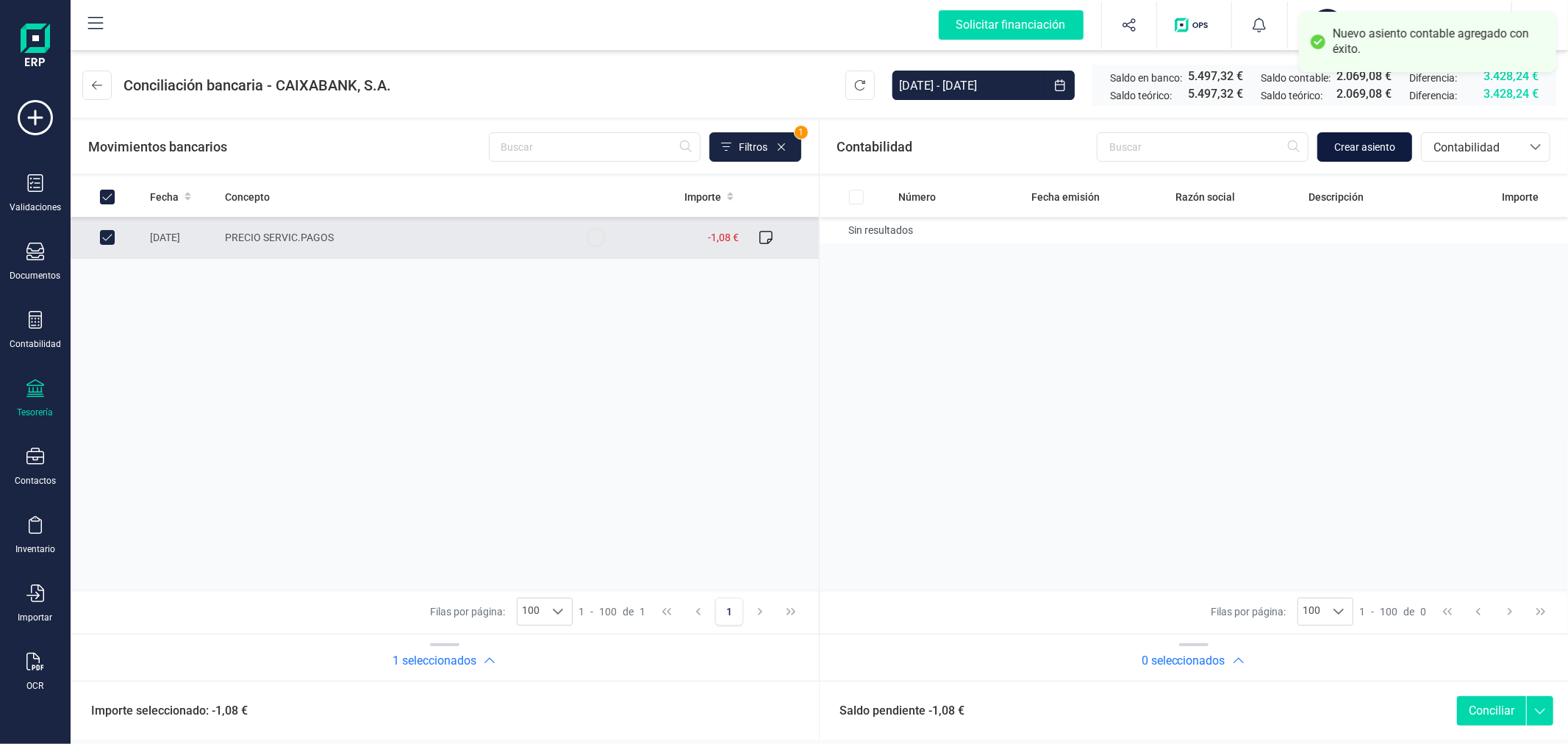
click at [1368, 151] on span "Crear asiento" at bounding box center [1364, 147] width 61 height 15
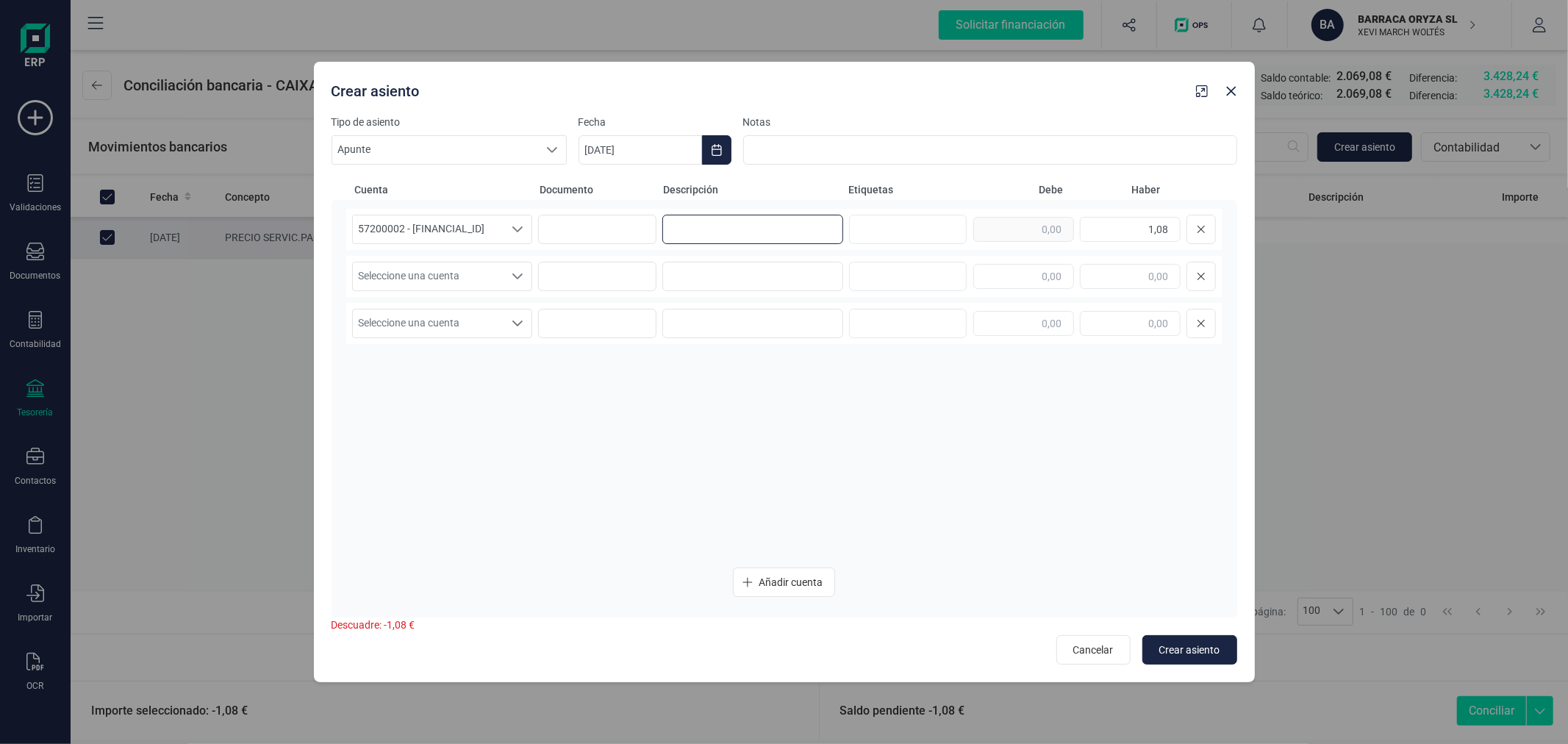
click at [704, 227] on input at bounding box center [752, 229] width 180 height 29
paste input "COMISION"
type input "COMISION"
click at [479, 284] on span "Seleccione una cuenta" at bounding box center [428, 276] width 151 height 28
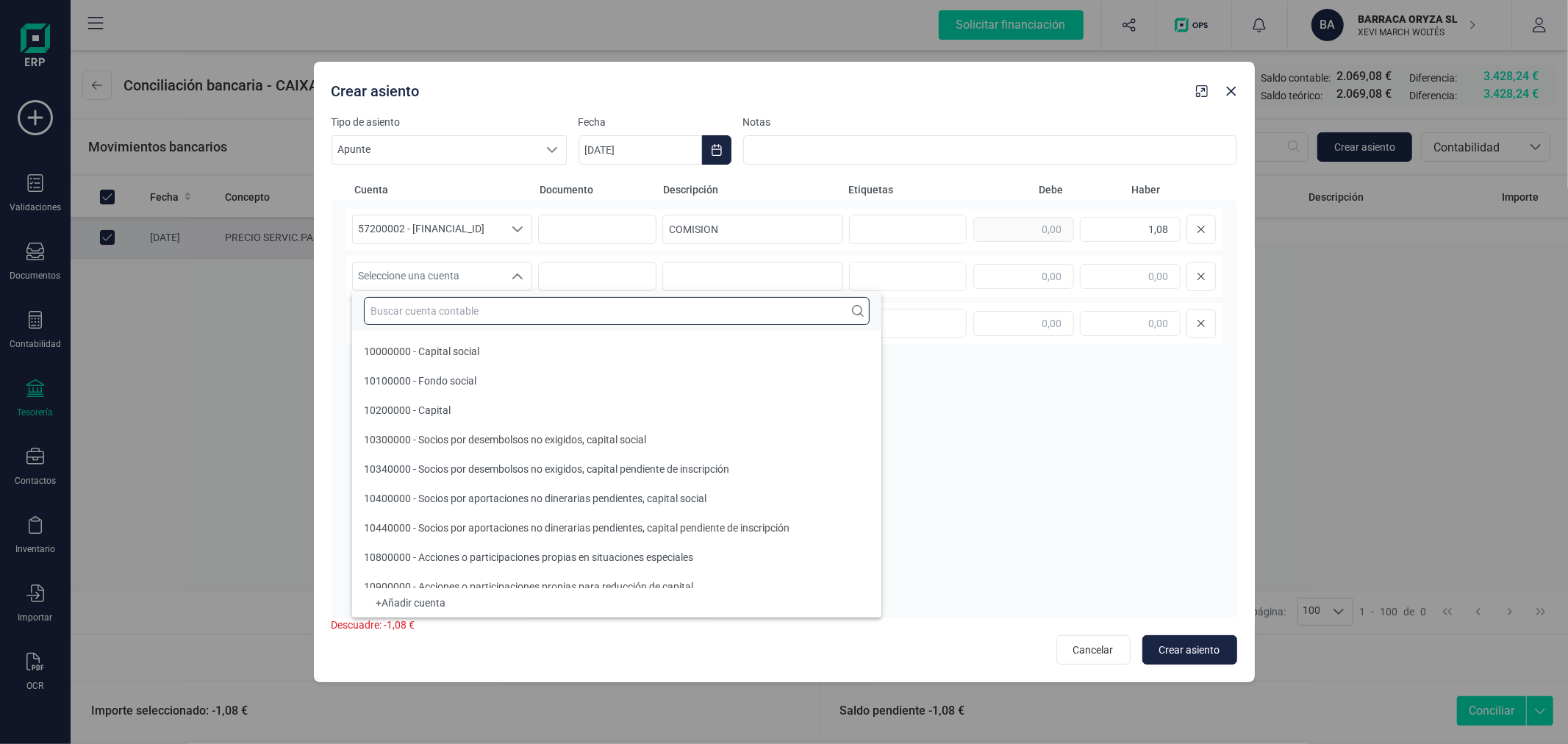
click at [491, 313] on input "text" at bounding box center [616, 310] width 506 height 28
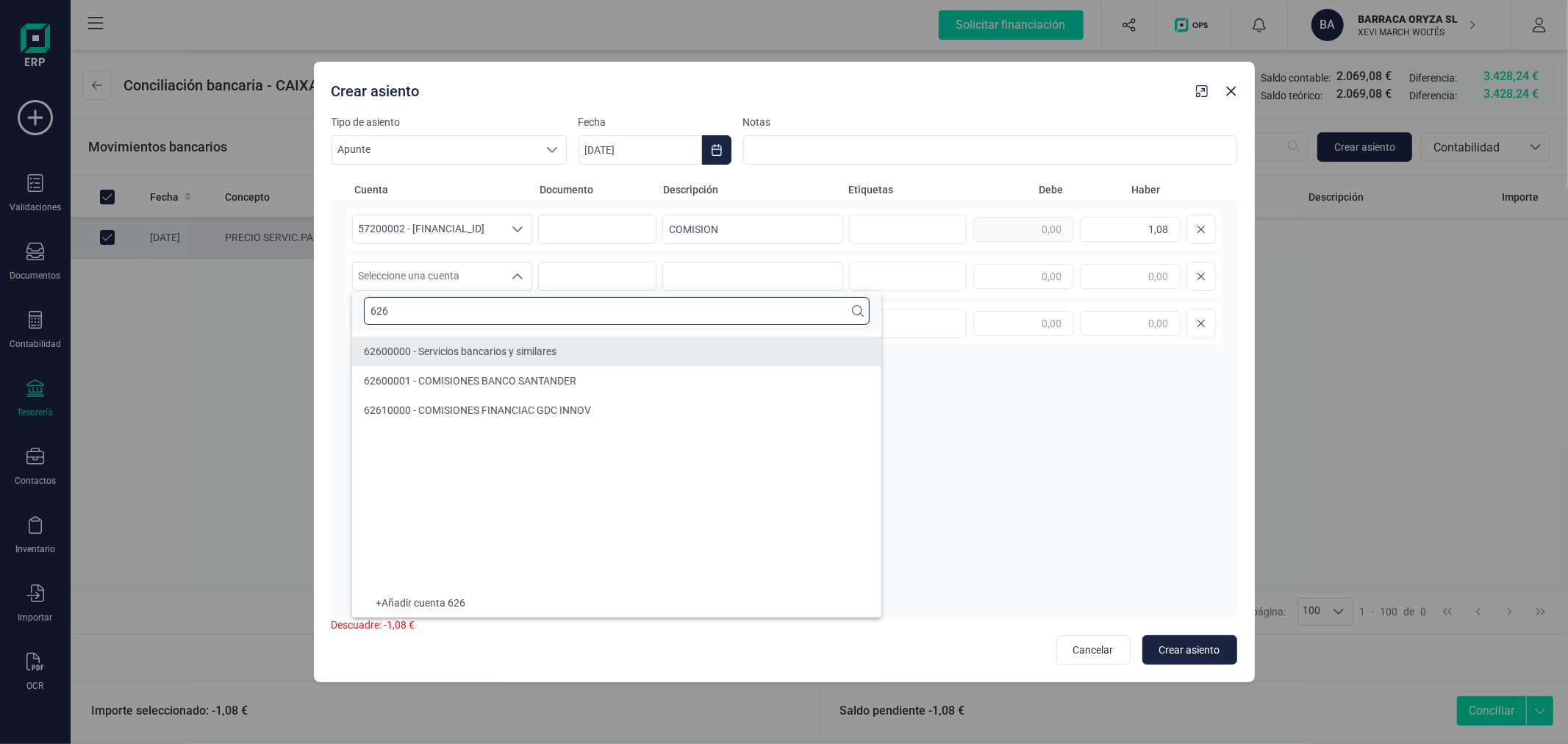
type input "626"
click at [486, 338] on li "62600000 - Servicios bancarios y similares" at bounding box center [617, 351] width 530 height 29
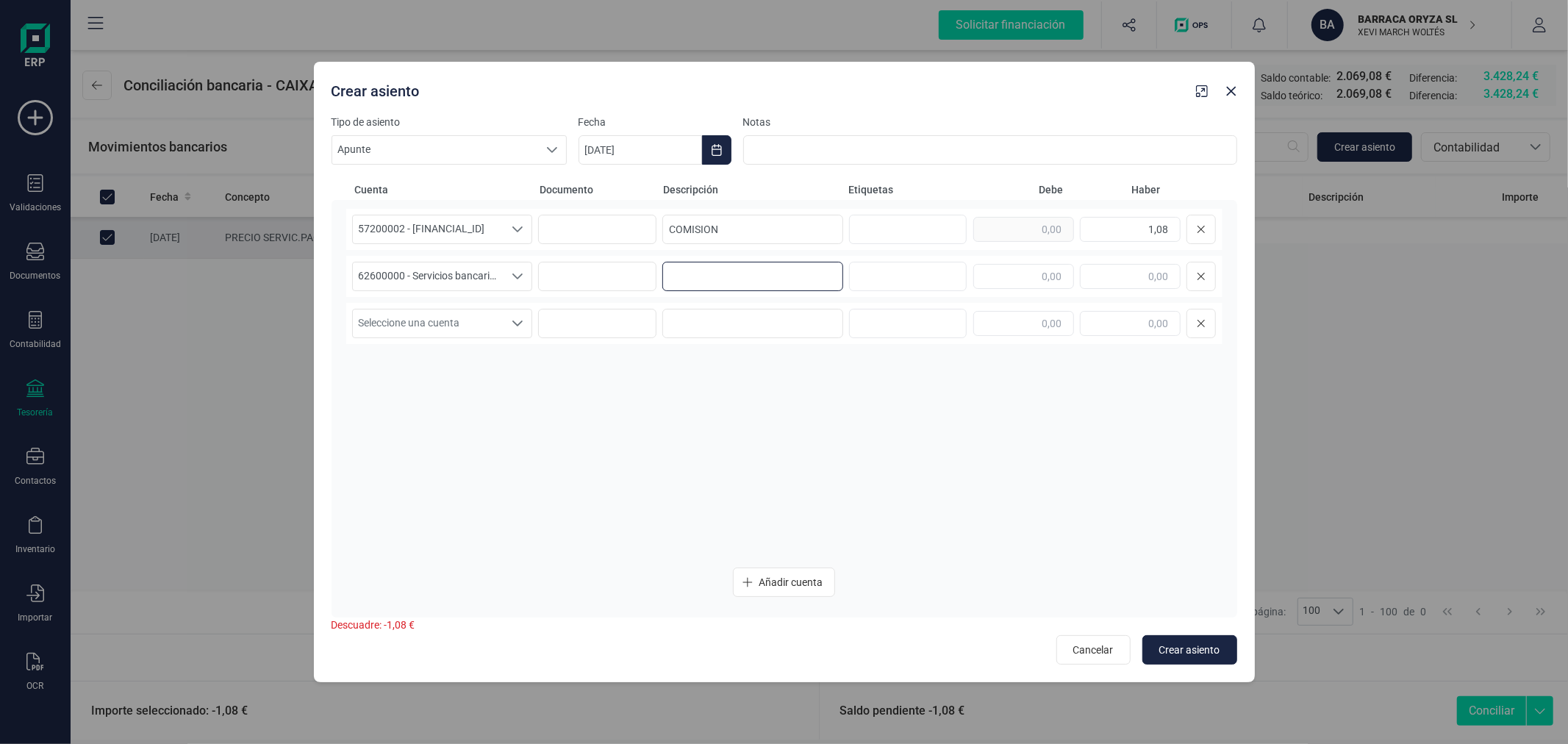
click at [770, 268] on input at bounding box center [752, 276] width 180 height 29
paste input "COMISION"
type input "COMISION"
type input "1,08"
click at [723, 146] on button "Choose Date" at bounding box center [716, 149] width 29 height 29
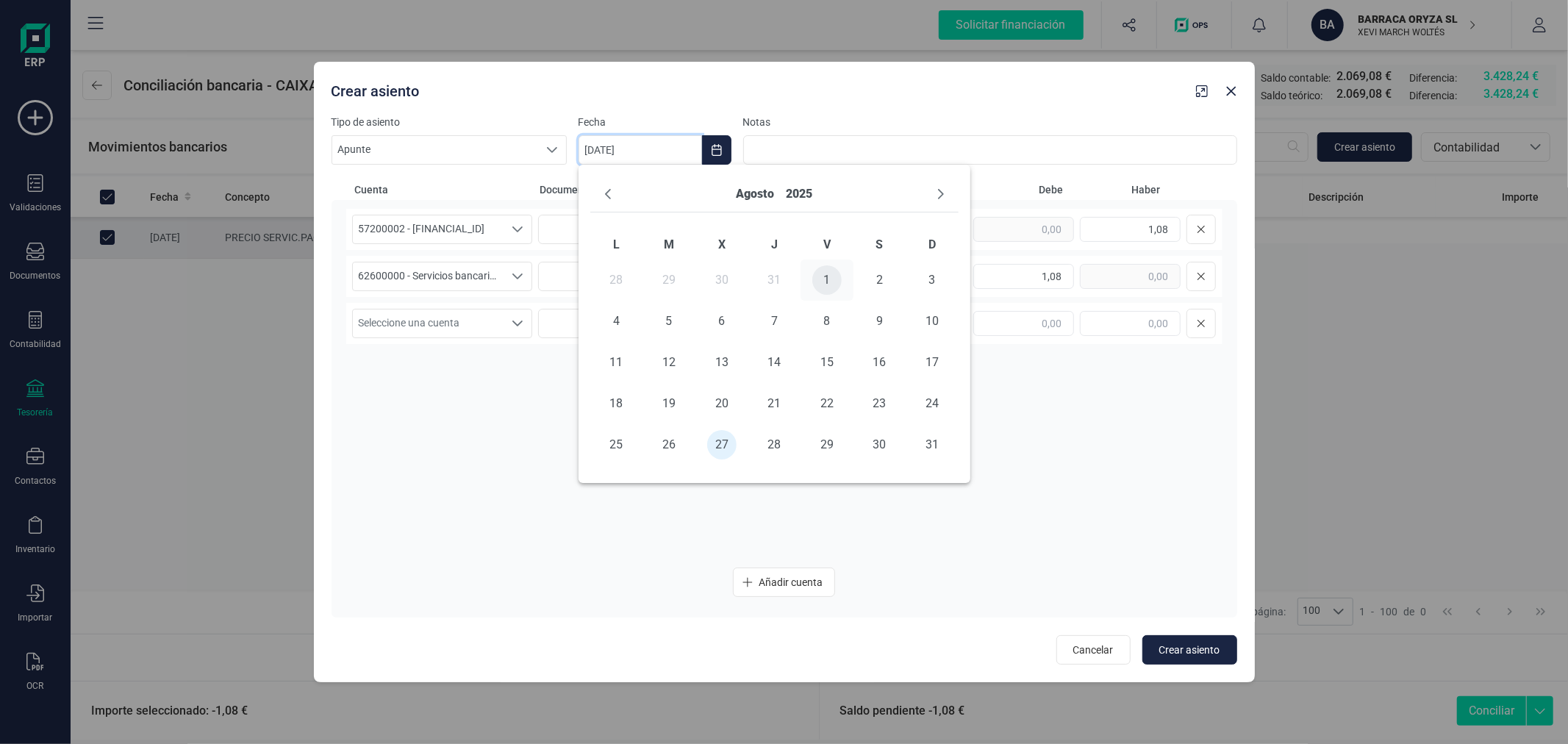
click at [826, 283] on span "1" at bounding box center [827, 280] width 29 height 29
click at [1178, 643] on span "Crear asiento" at bounding box center [1189, 650] width 61 height 15
type input "[DATE]"
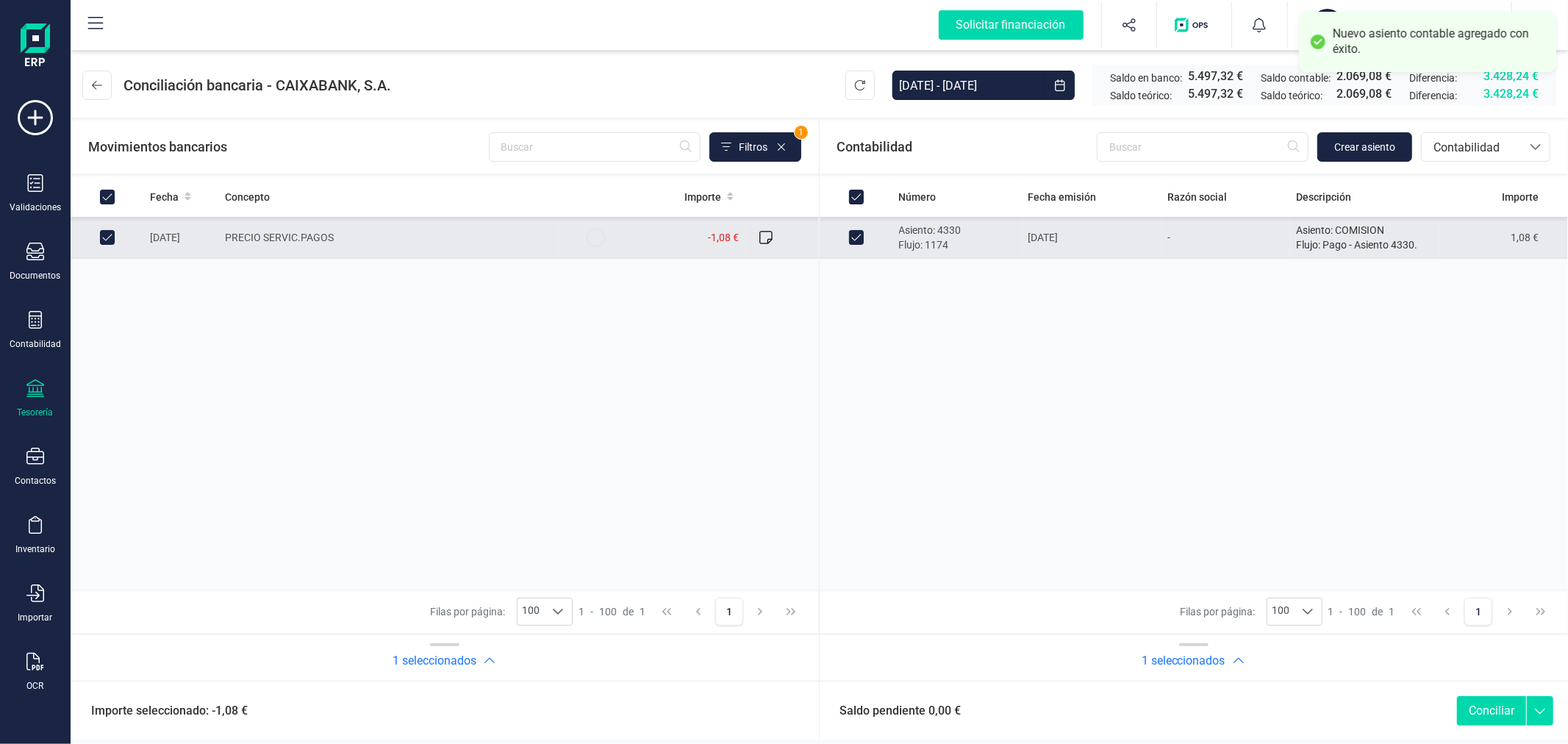
checkbox input "true"
click at [1508, 714] on button "Conciliar" at bounding box center [1492, 710] width 69 height 29
checkbox input "false"
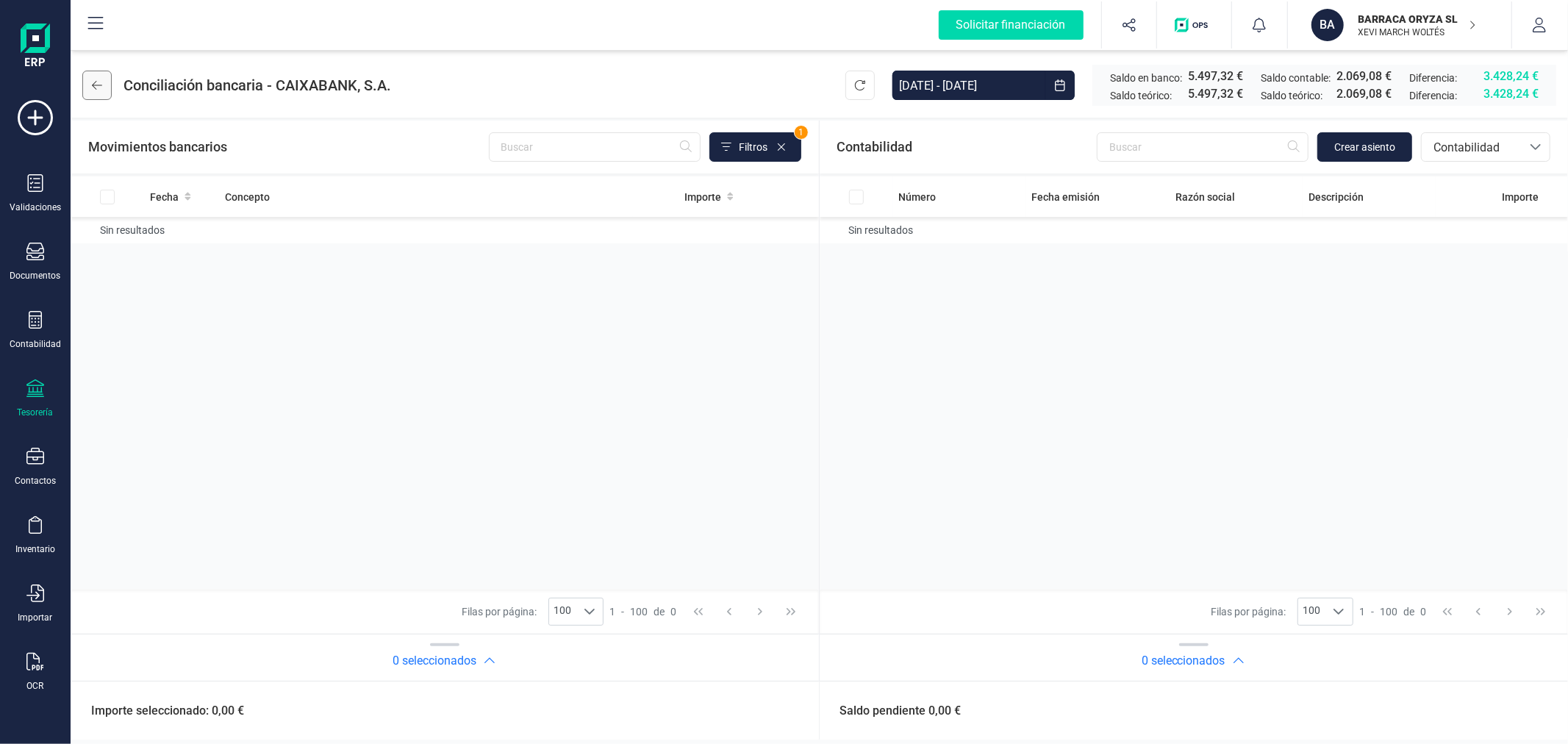
click at [105, 77] on button at bounding box center [97, 84] width 29 height 29
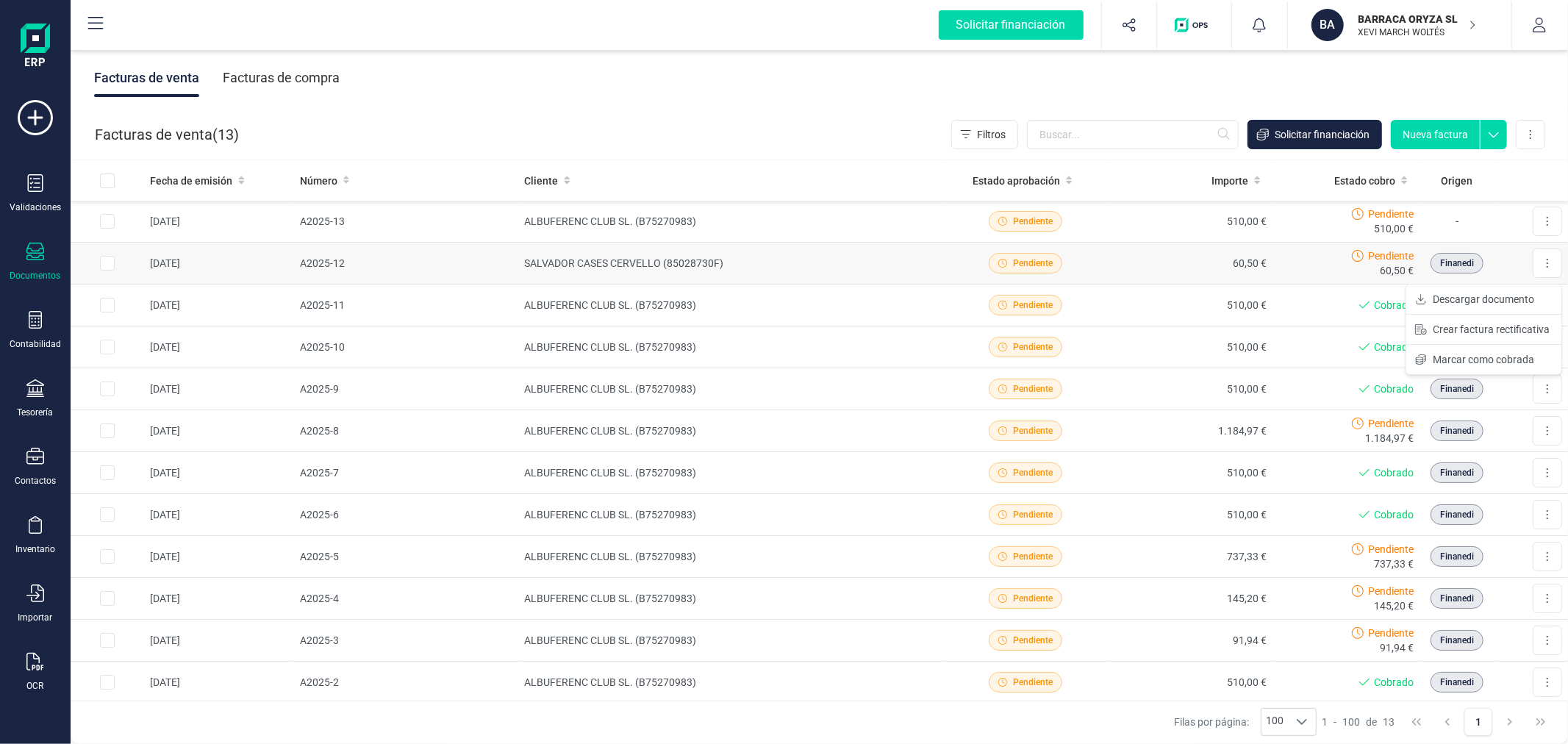
click at [728, 255] on td "SALVADOR CASES CERVELLO (85028730F)" at bounding box center [731, 263] width 425 height 42
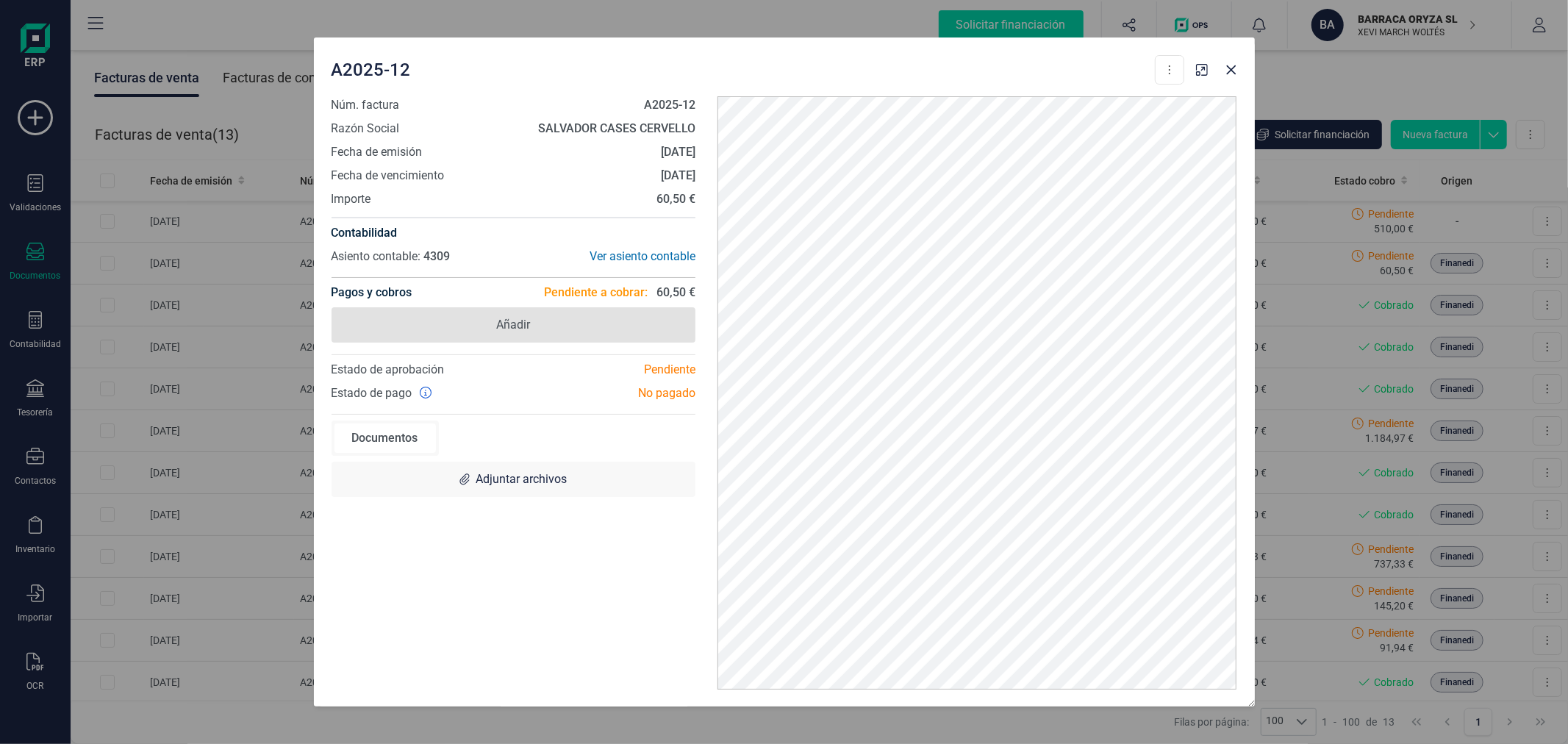
click at [504, 313] on span "Añadir" at bounding box center [514, 325] width 364 height 36
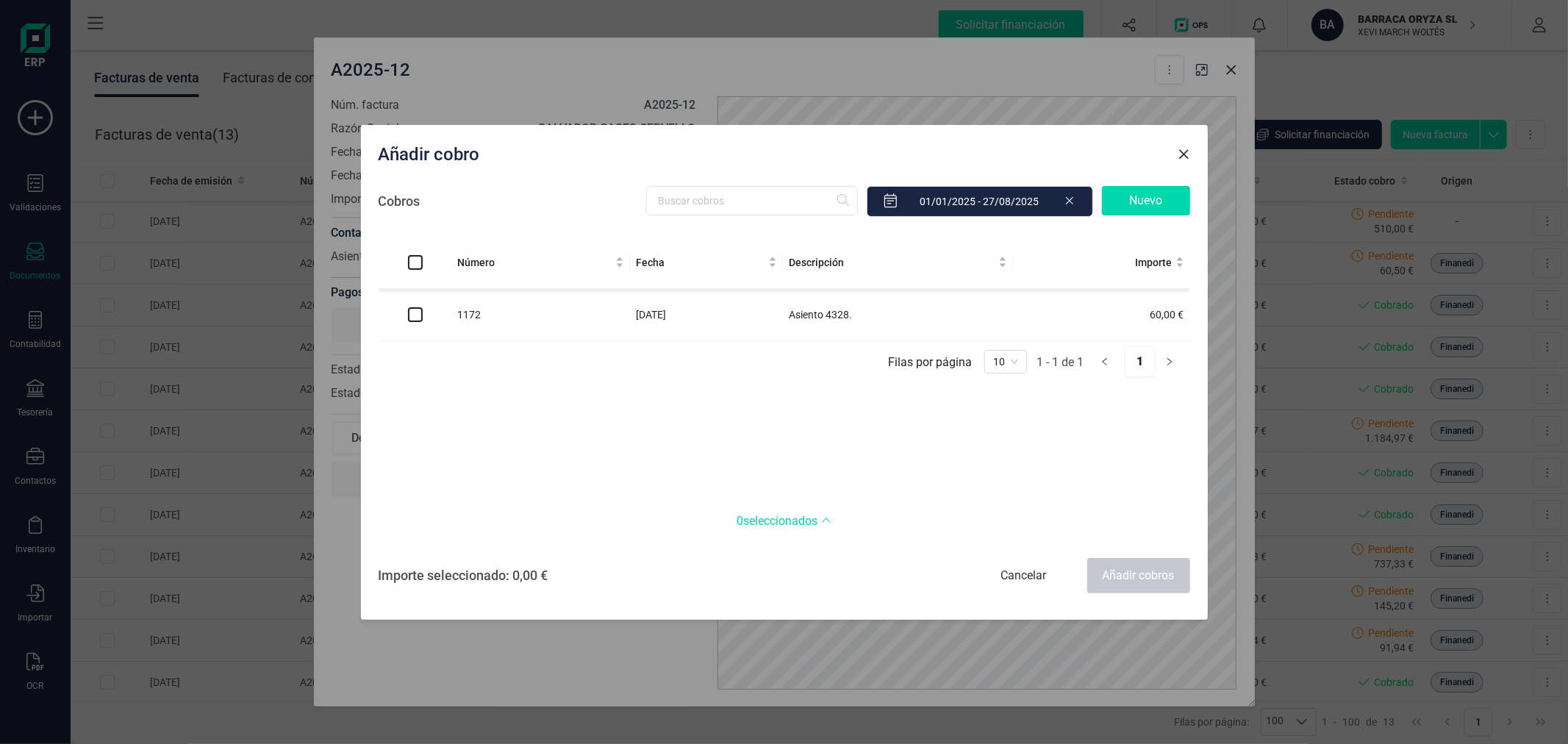
click at [413, 320] on input "checkbox" at bounding box center [415, 315] width 15 height 15
checkbox input "true"
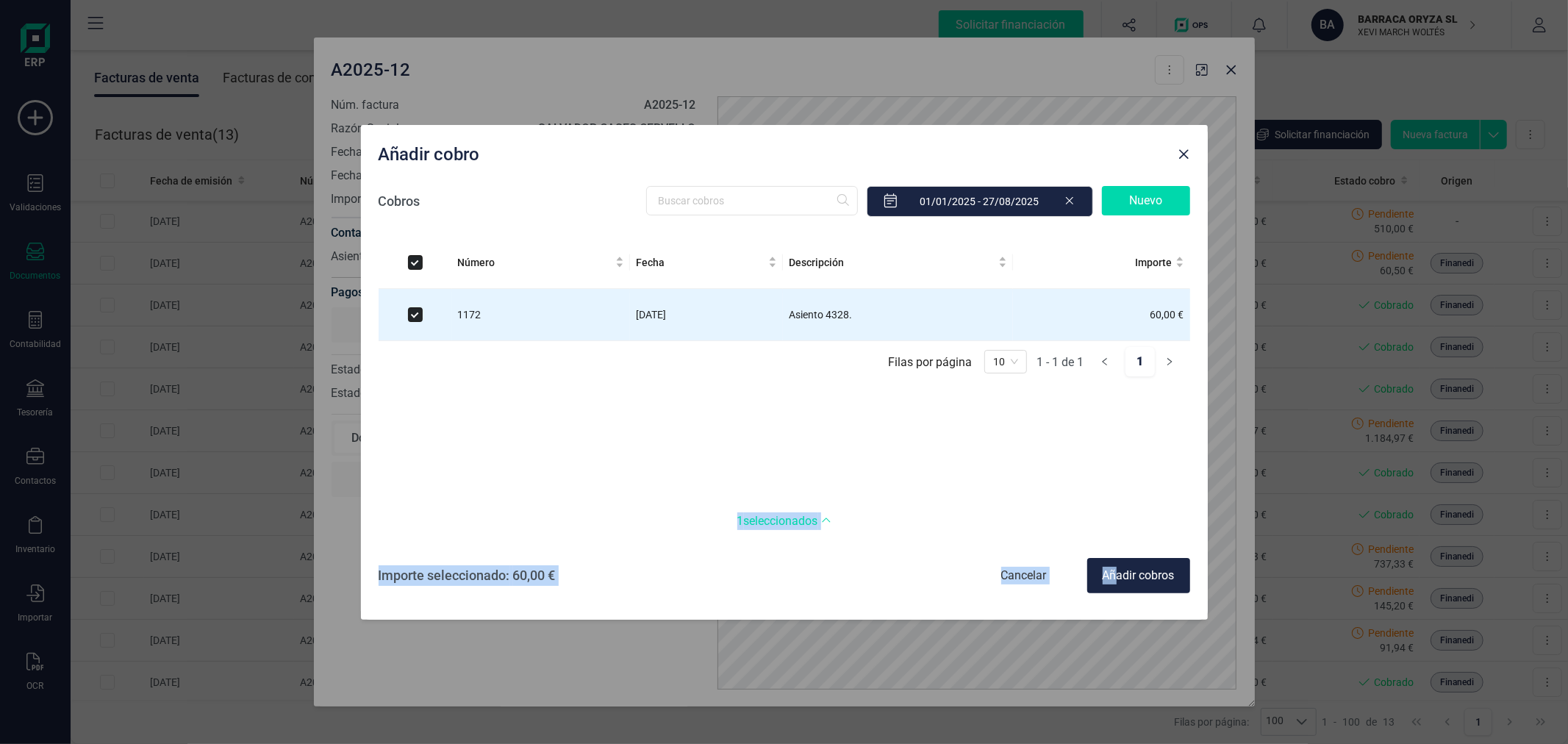
drag, startPoint x: 1117, startPoint y: 578, endPoint x: 976, endPoint y: 483, distance: 170.0
click at [976, 483] on div "Cobros Nuevo Número Fecha Descripción Importe 1172 30/07/2025 Asiento 4328. 60,…" at bounding box center [784, 389] width 812 height 424
click at [930, 447] on div "Número Fecha Descripción Importe 1172 30/07/2025 Asiento 4328. 60,00 € Filas po…" at bounding box center [784, 365] width 812 height 259
click at [827, 519] on icon at bounding box center [826, 519] width 8 height 4
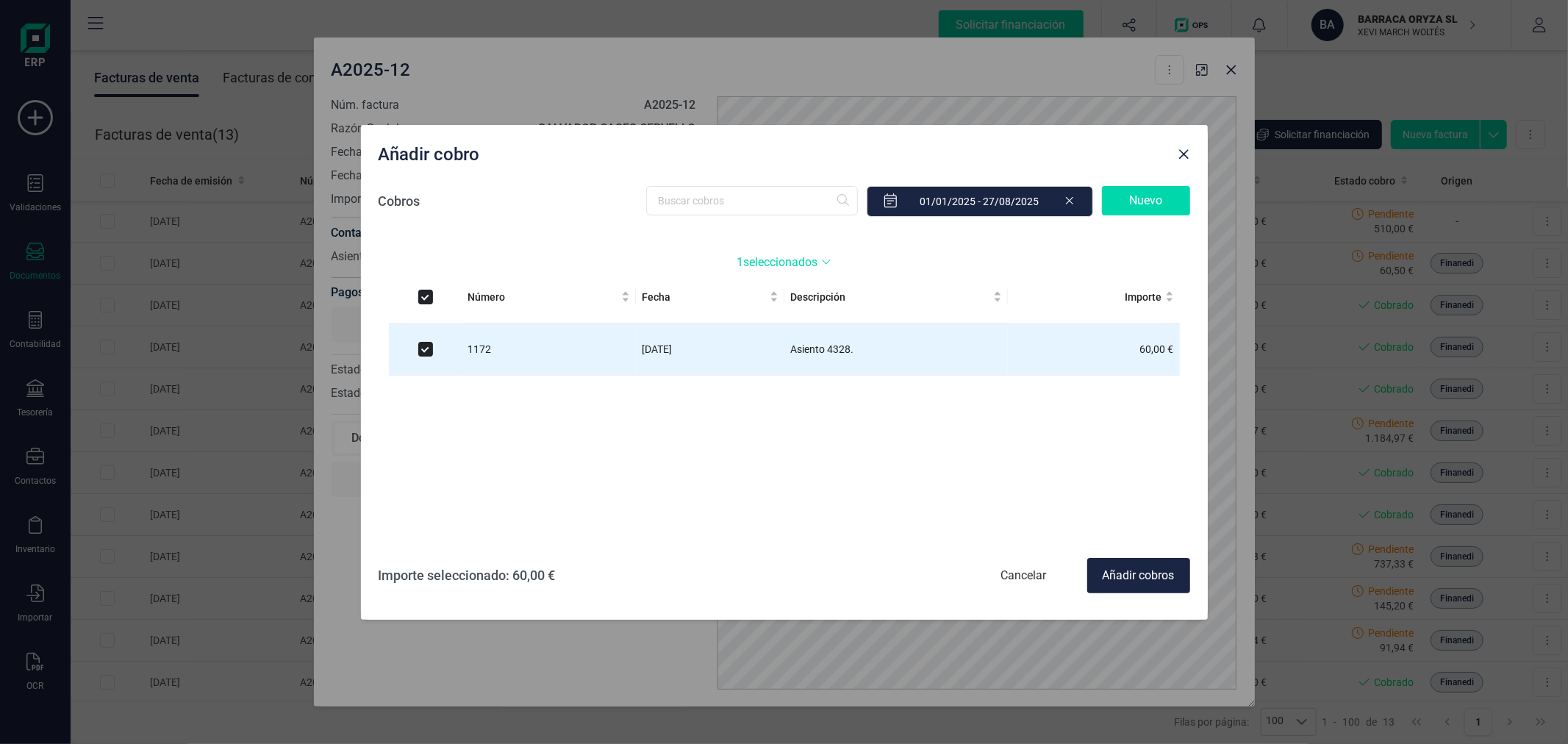
click at [828, 261] on icon at bounding box center [826, 261] width 8 height 4
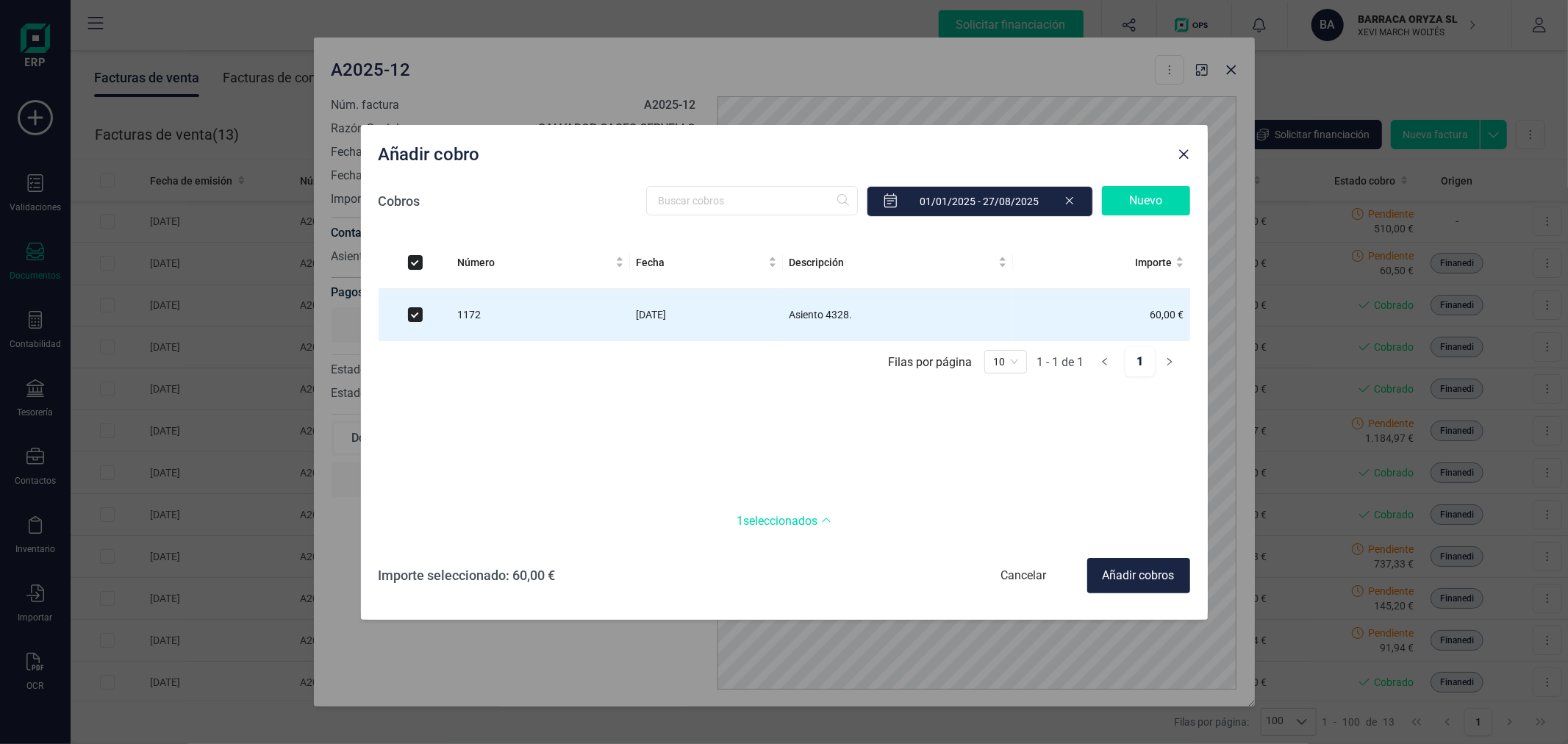
click at [1135, 575] on div "Añadir cobros" at bounding box center [1139, 576] width 103 height 36
checkbox input "false"
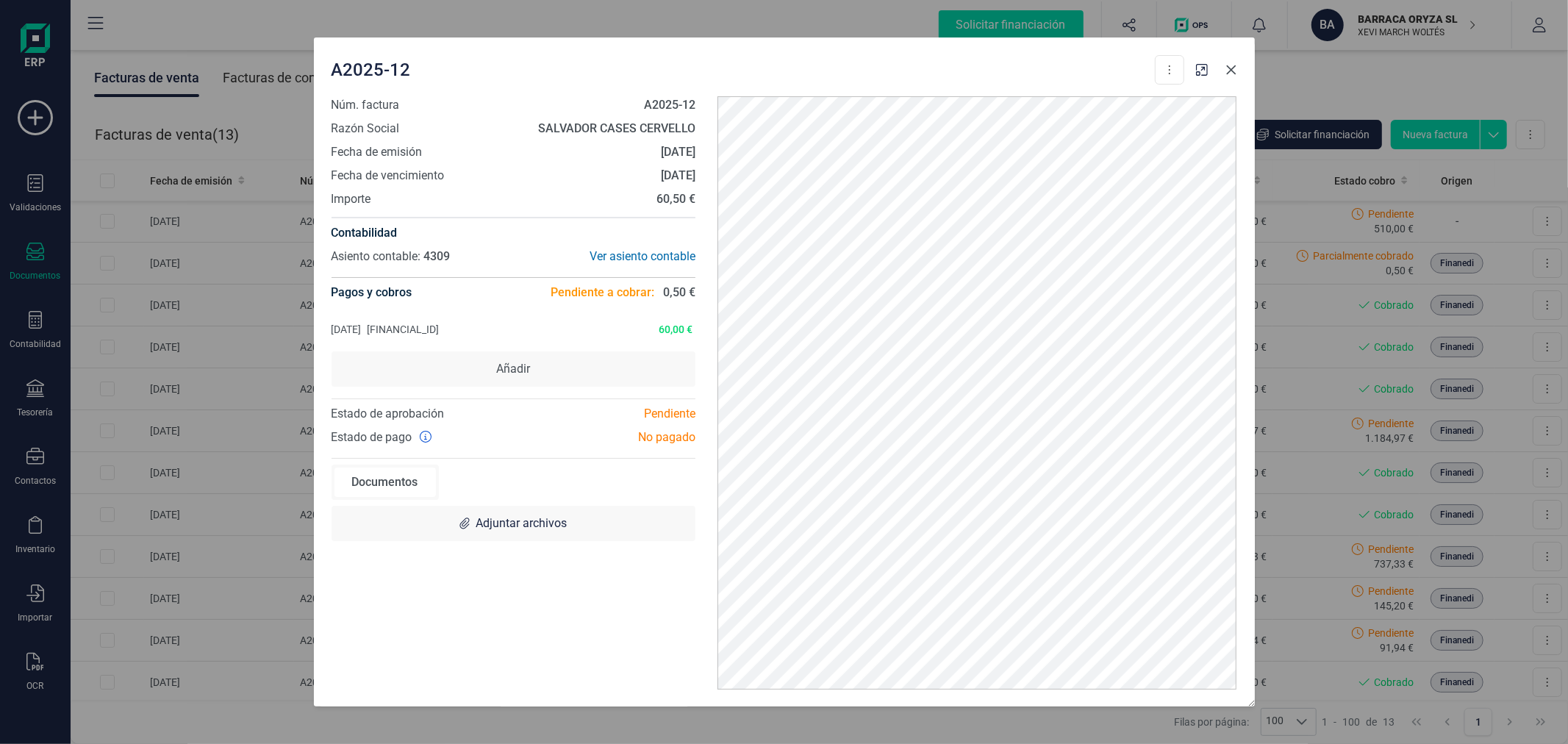
click at [1231, 68] on icon "button" at bounding box center [1231, 69] width 12 height 12
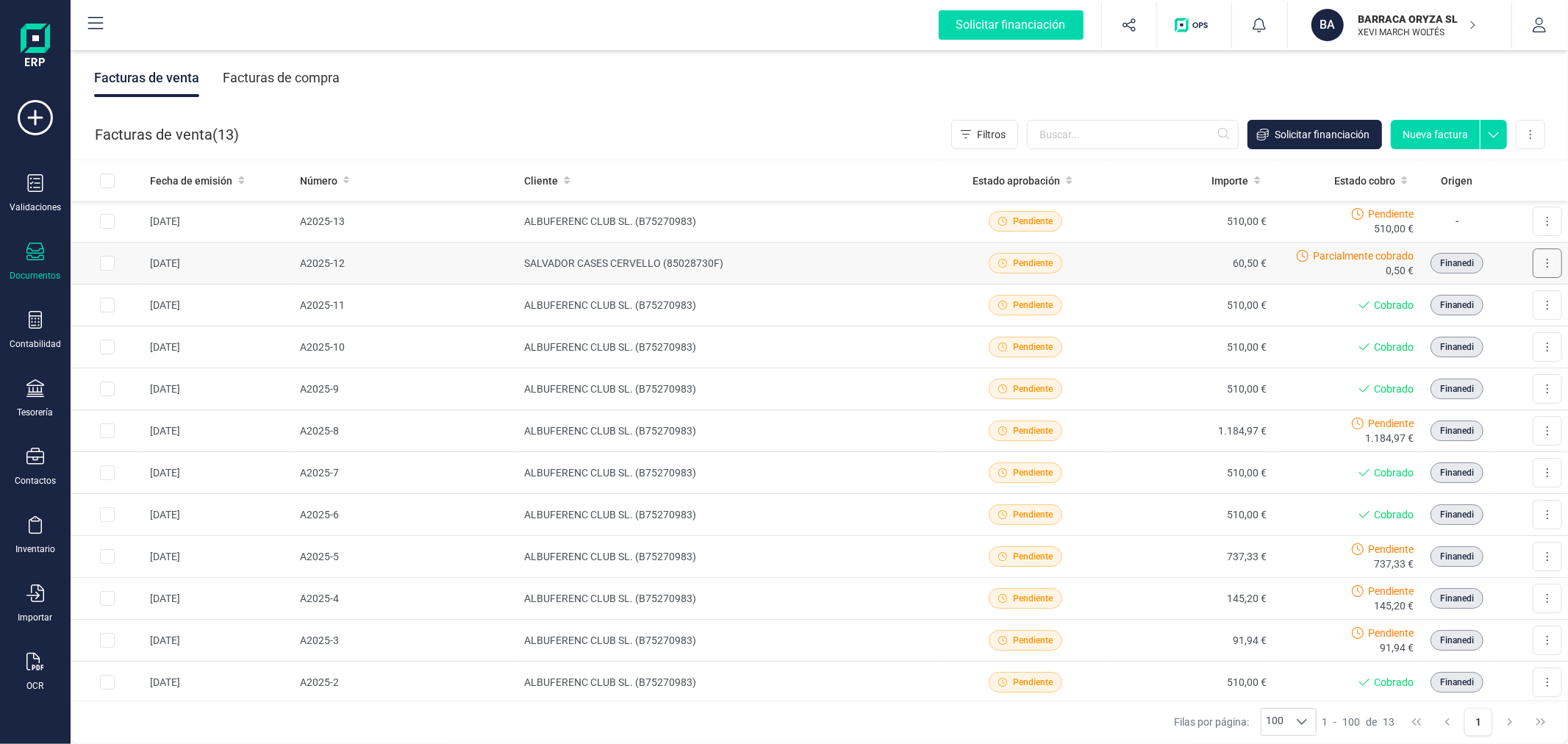
click at [1547, 259] on icon at bounding box center [1548, 263] width 2 height 9
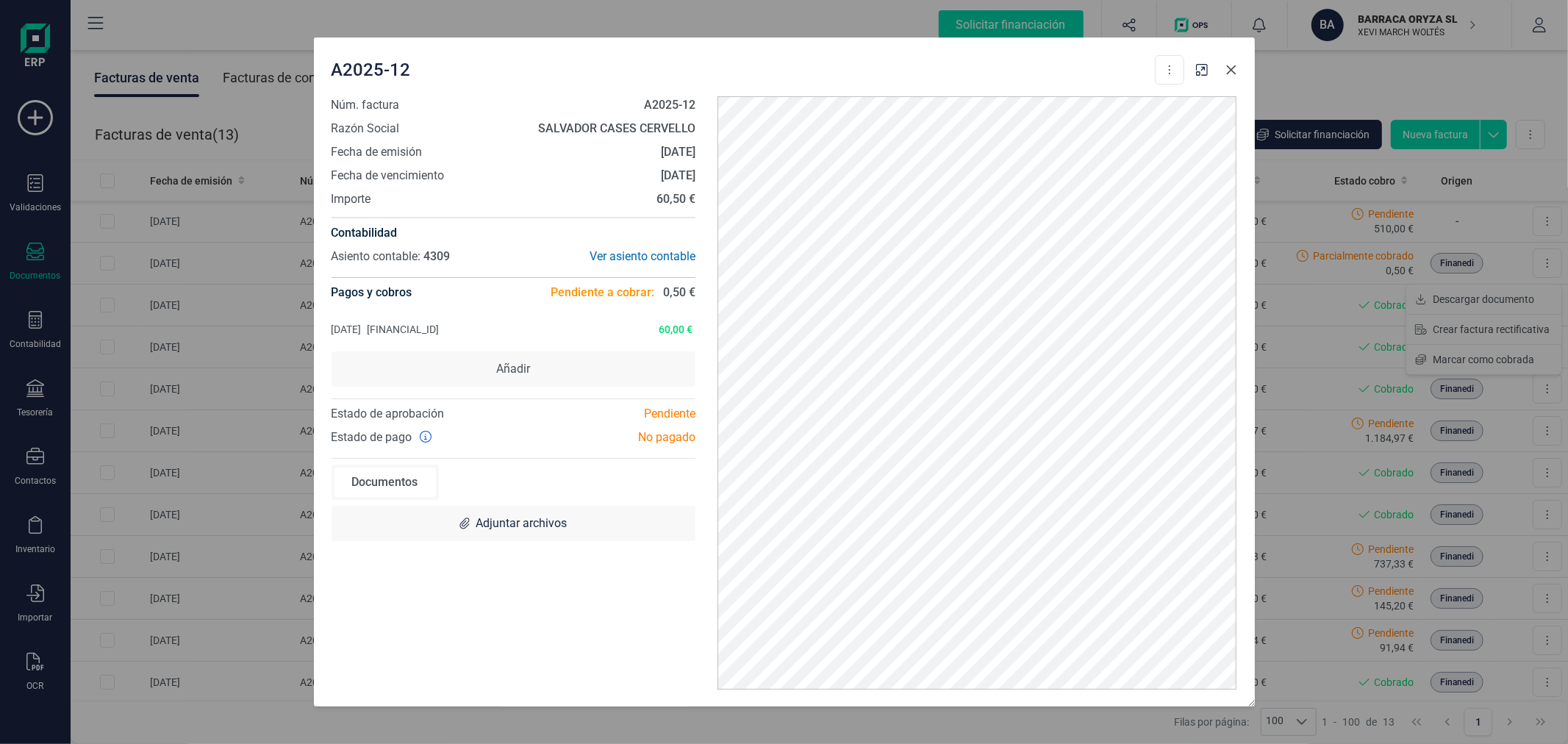
click at [1233, 74] on icon "button" at bounding box center [1231, 69] width 12 height 12
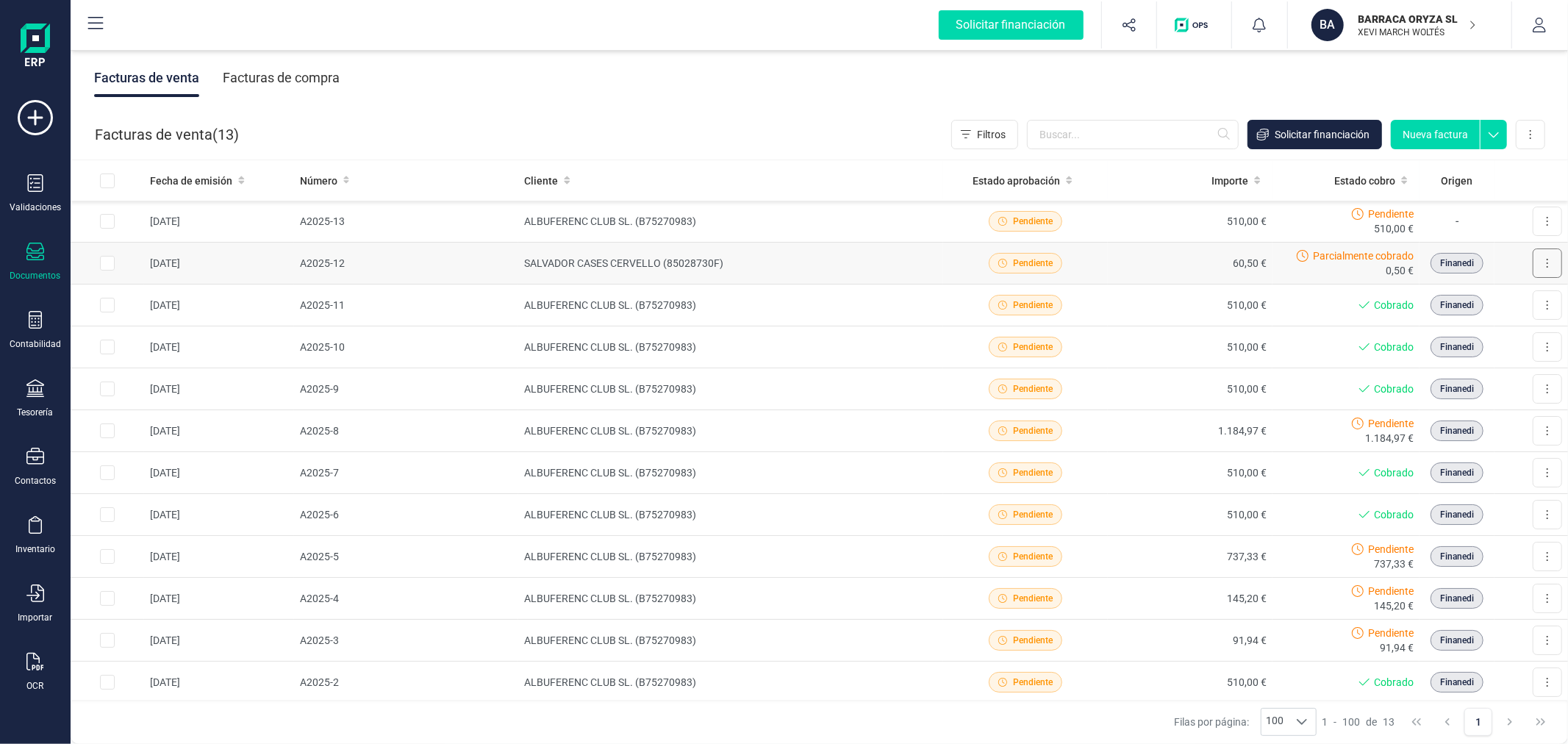
click at [1547, 259] on icon at bounding box center [1548, 263] width 2 height 9
click at [1476, 361] on span "Marcar como cobrada" at bounding box center [1484, 359] width 101 height 15
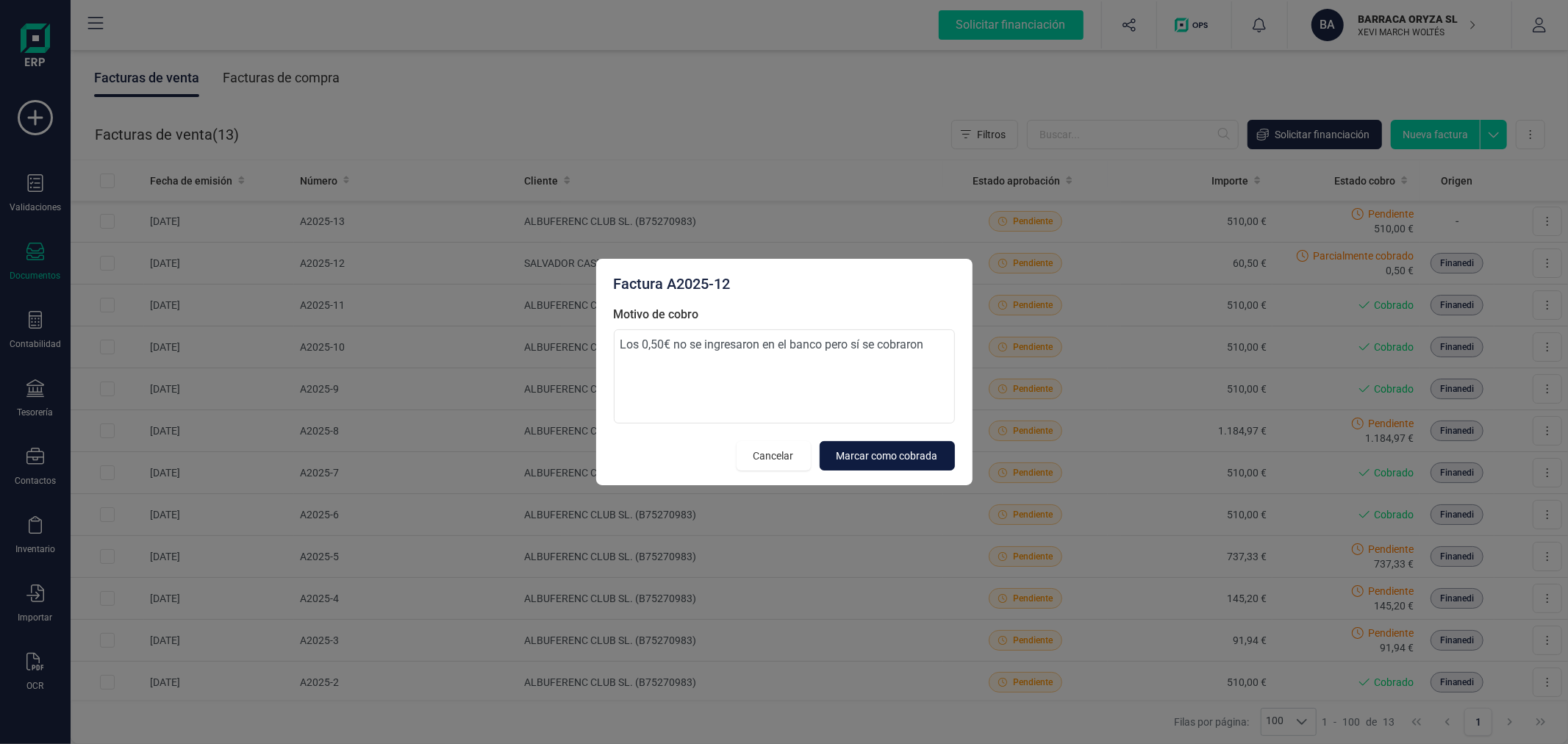
type textarea "Los 0,50€ no se ingresaron en el banco pero sí se cobraron"
click at [897, 460] on span "Marcar como cobrada" at bounding box center [887, 456] width 101 height 15
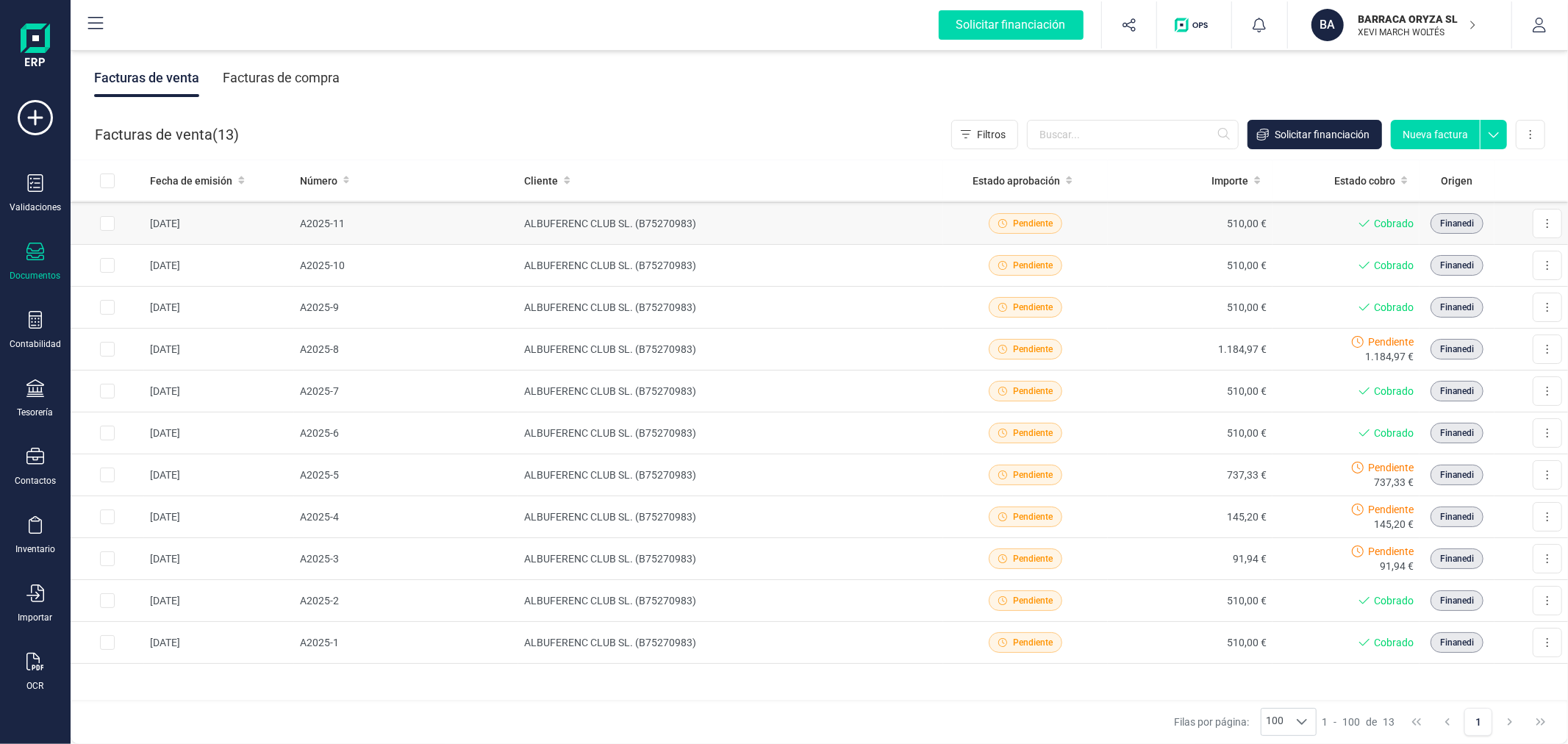
scroll to position [104, 0]
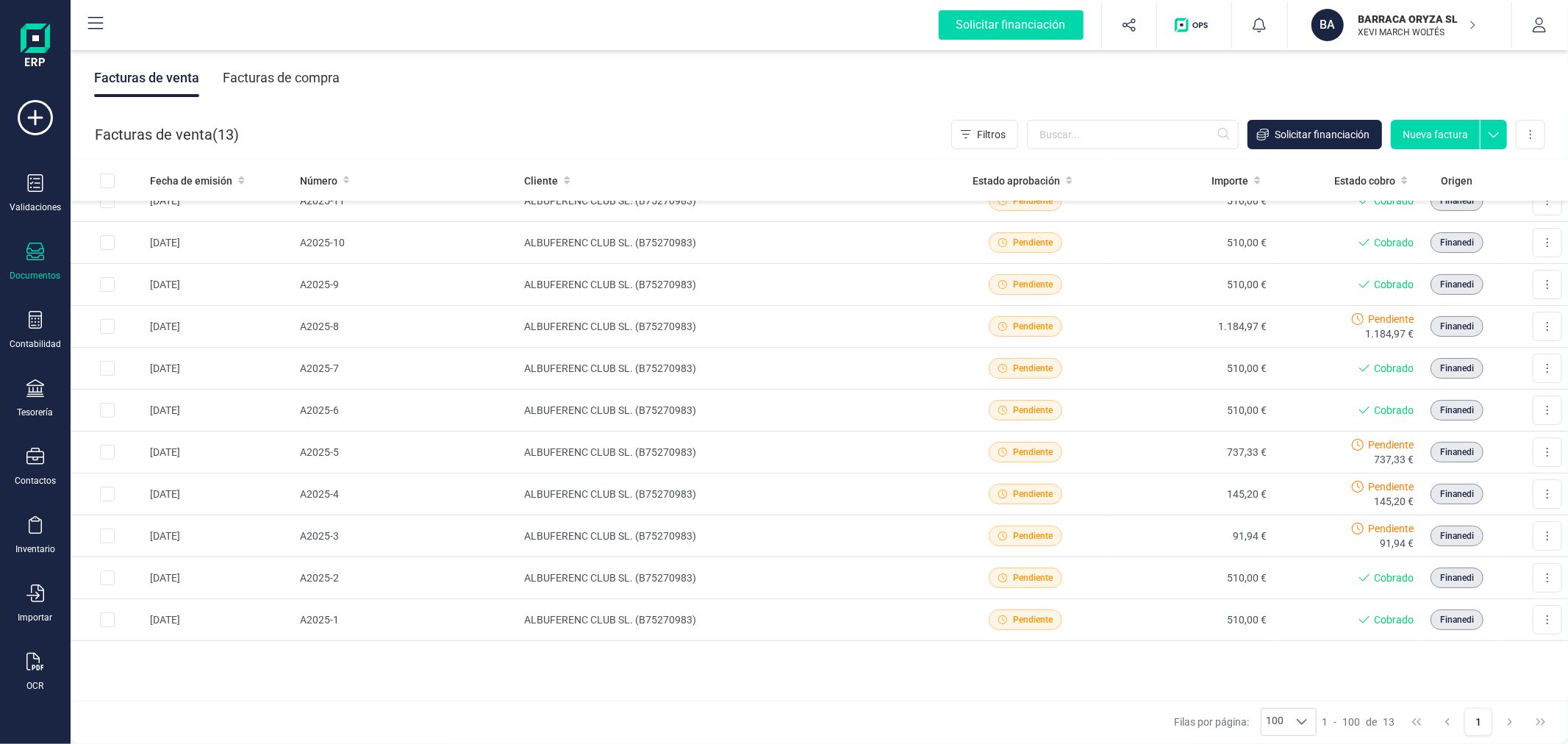
click at [1459, 12] on p "BARRACA ORYZA SL" at bounding box center [1417, 19] width 117 height 15
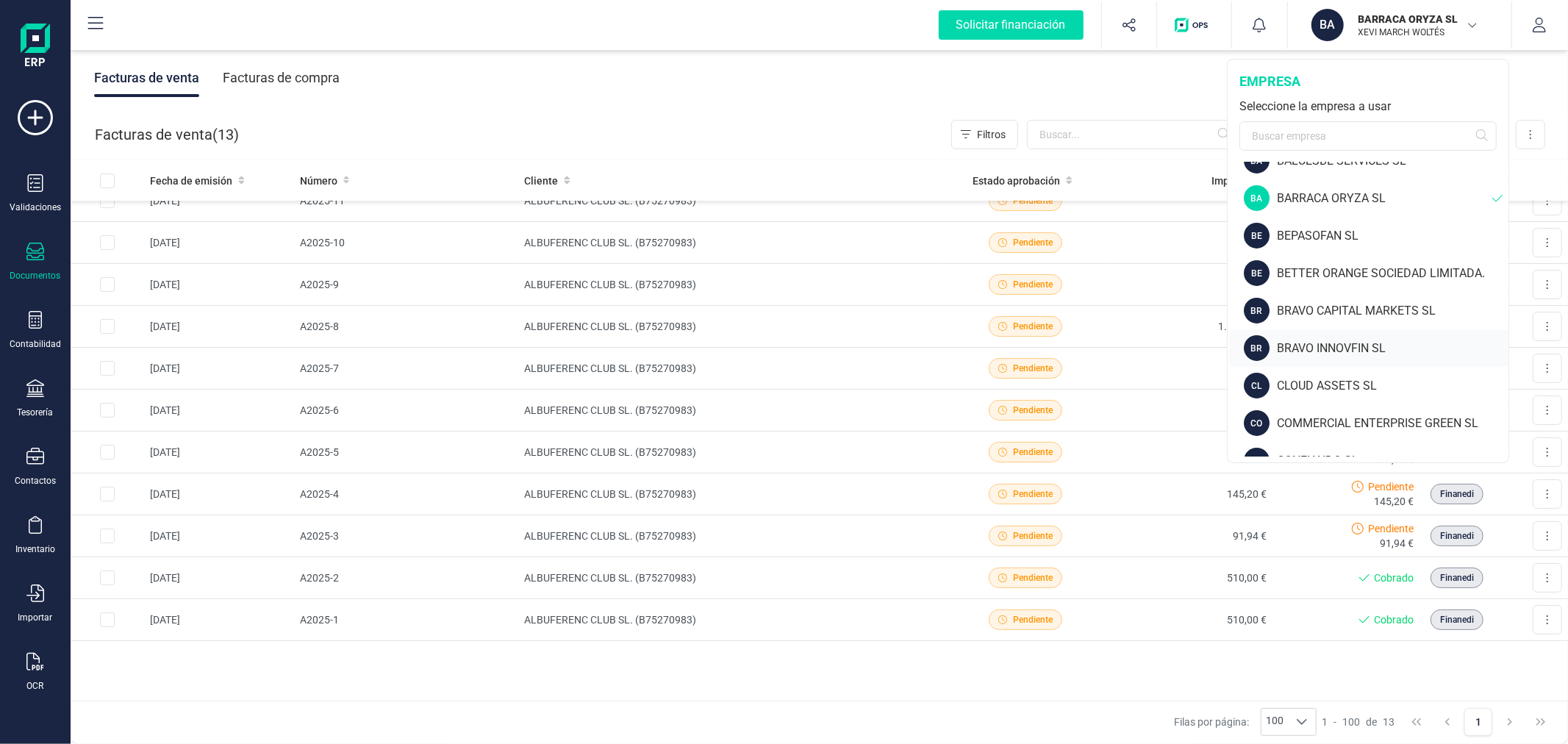
scroll to position [244, 0]
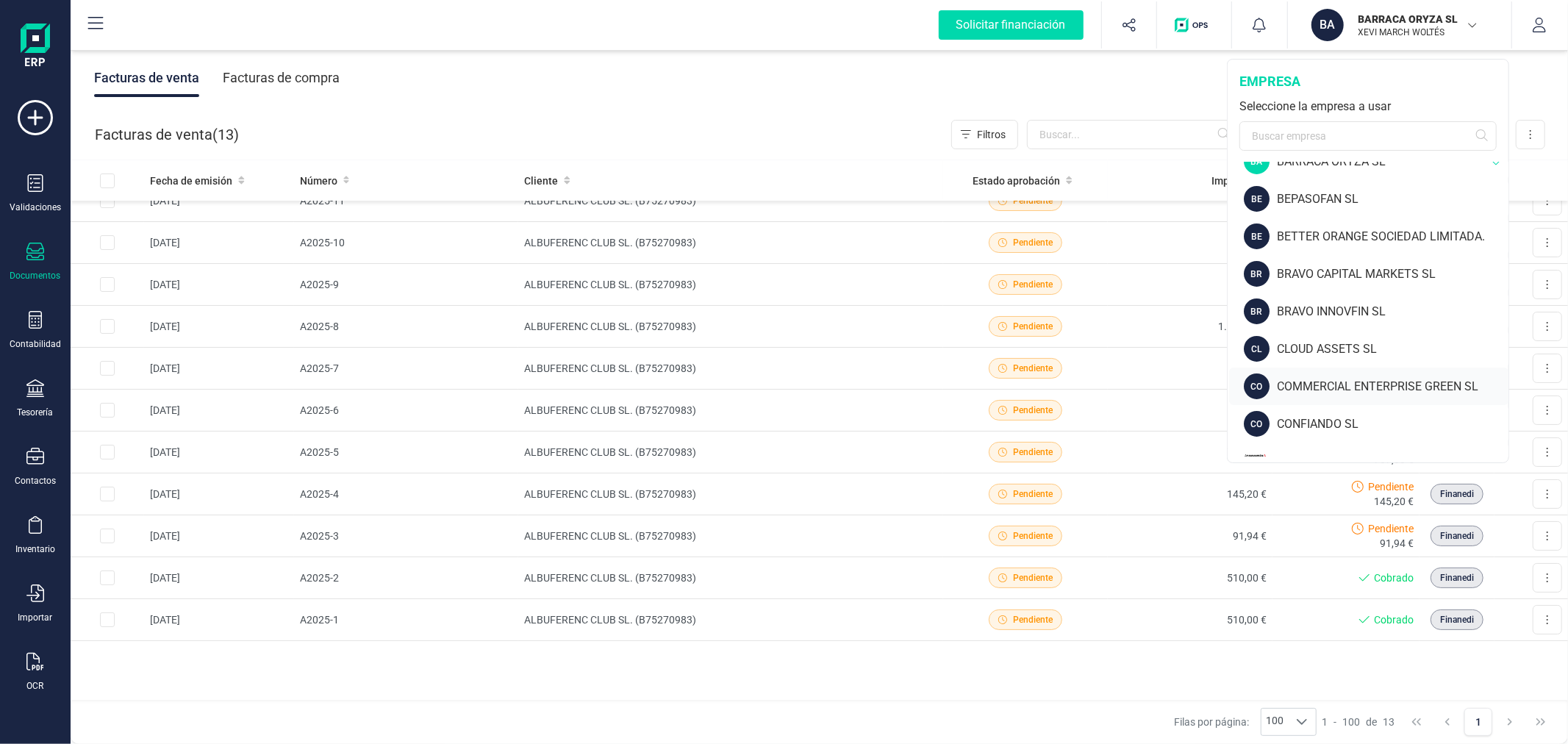
click at [1356, 380] on div "COMMERCIAL ENTERPRISE GREEN SL" at bounding box center [1393, 387] width 232 height 18
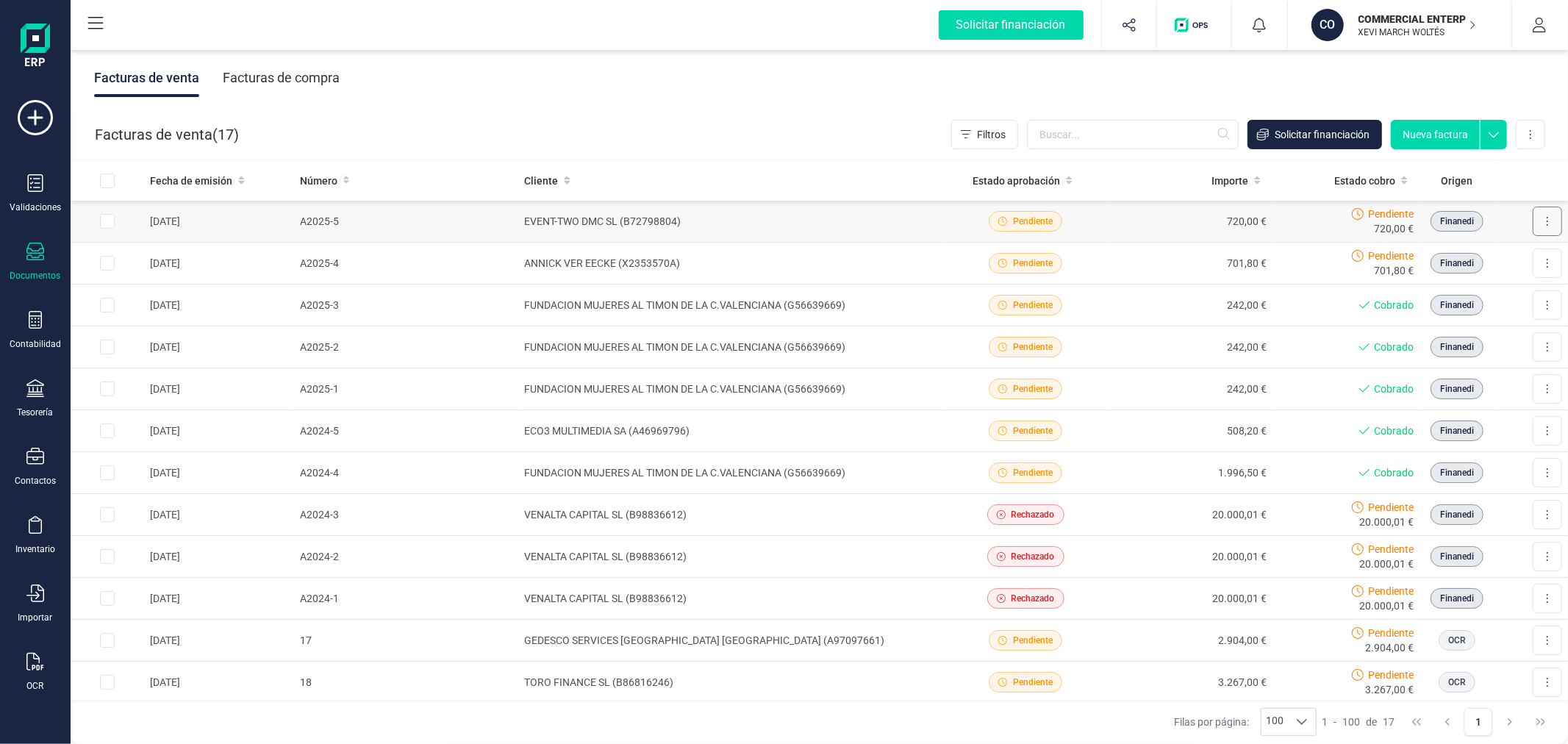
click at [1546, 219] on icon at bounding box center [1547, 220] width 3 height 12
click at [729, 225] on td "EVENT-TWO DMC SL (B72798804)" at bounding box center [731, 221] width 425 height 42
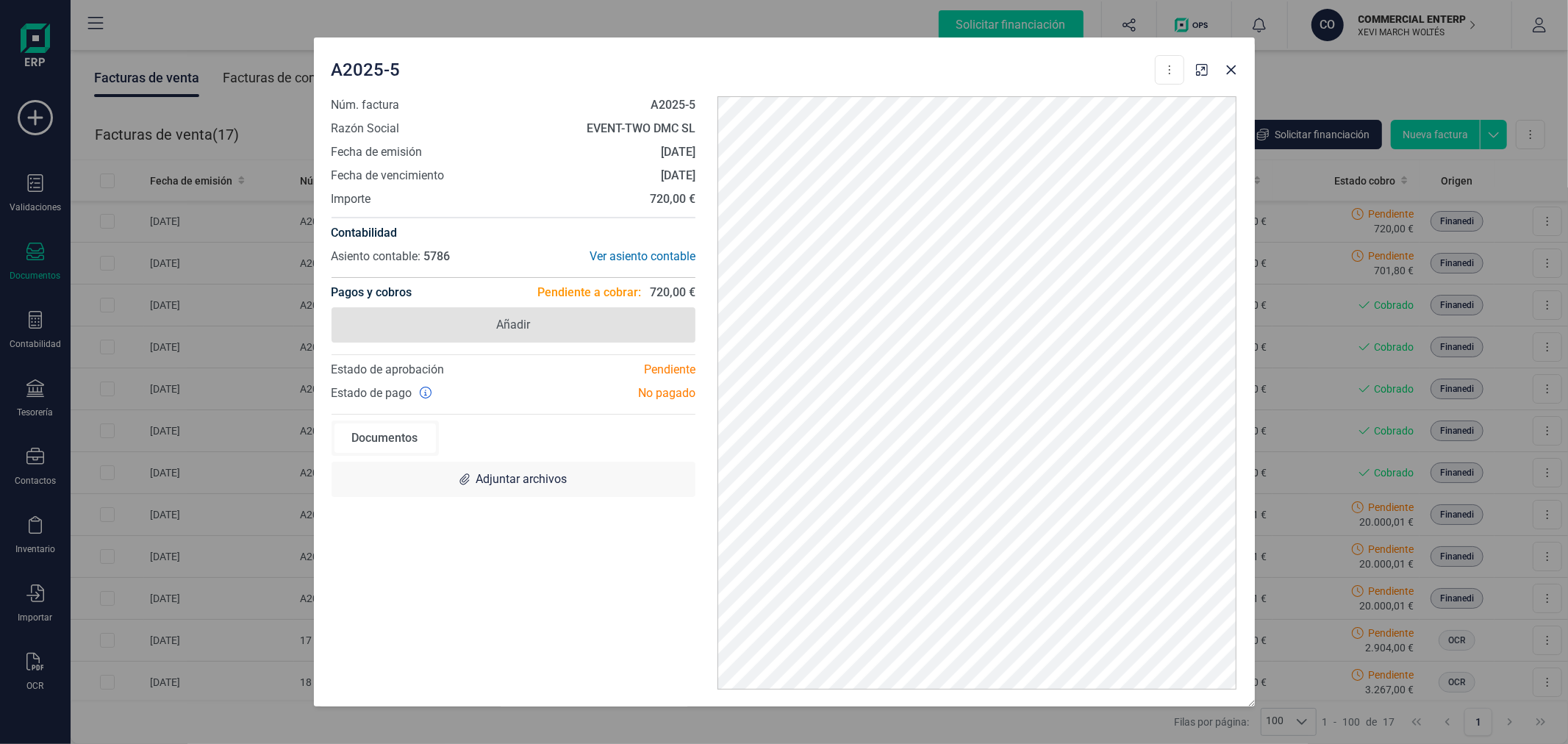
click at [527, 332] on span "Añadir" at bounding box center [513, 325] width 34 height 18
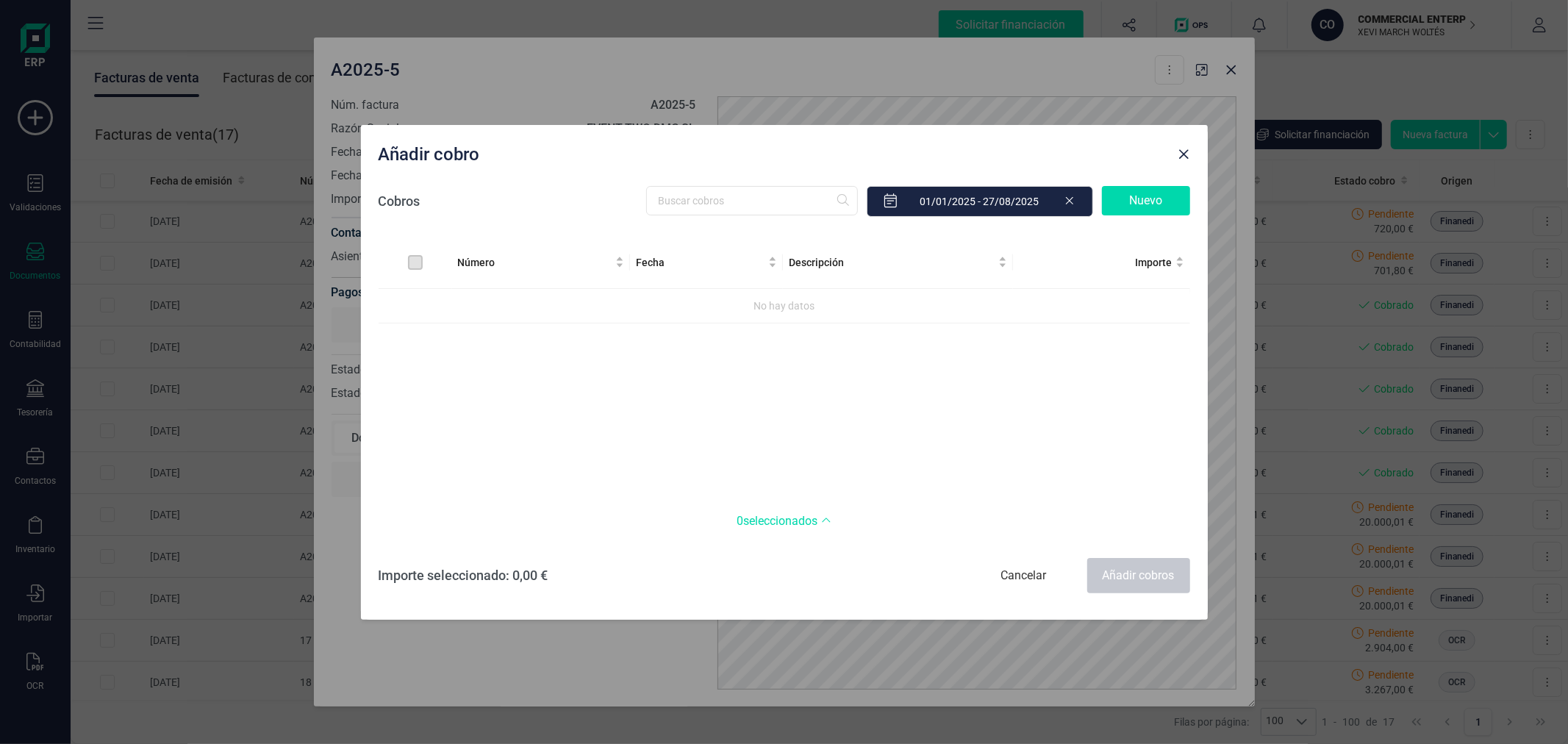
click at [1074, 197] on icon at bounding box center [1069, 199] width 12 height 15
click at [1180, 153] on span "Close" at bounding box center [1184, 154] width 12 height 12
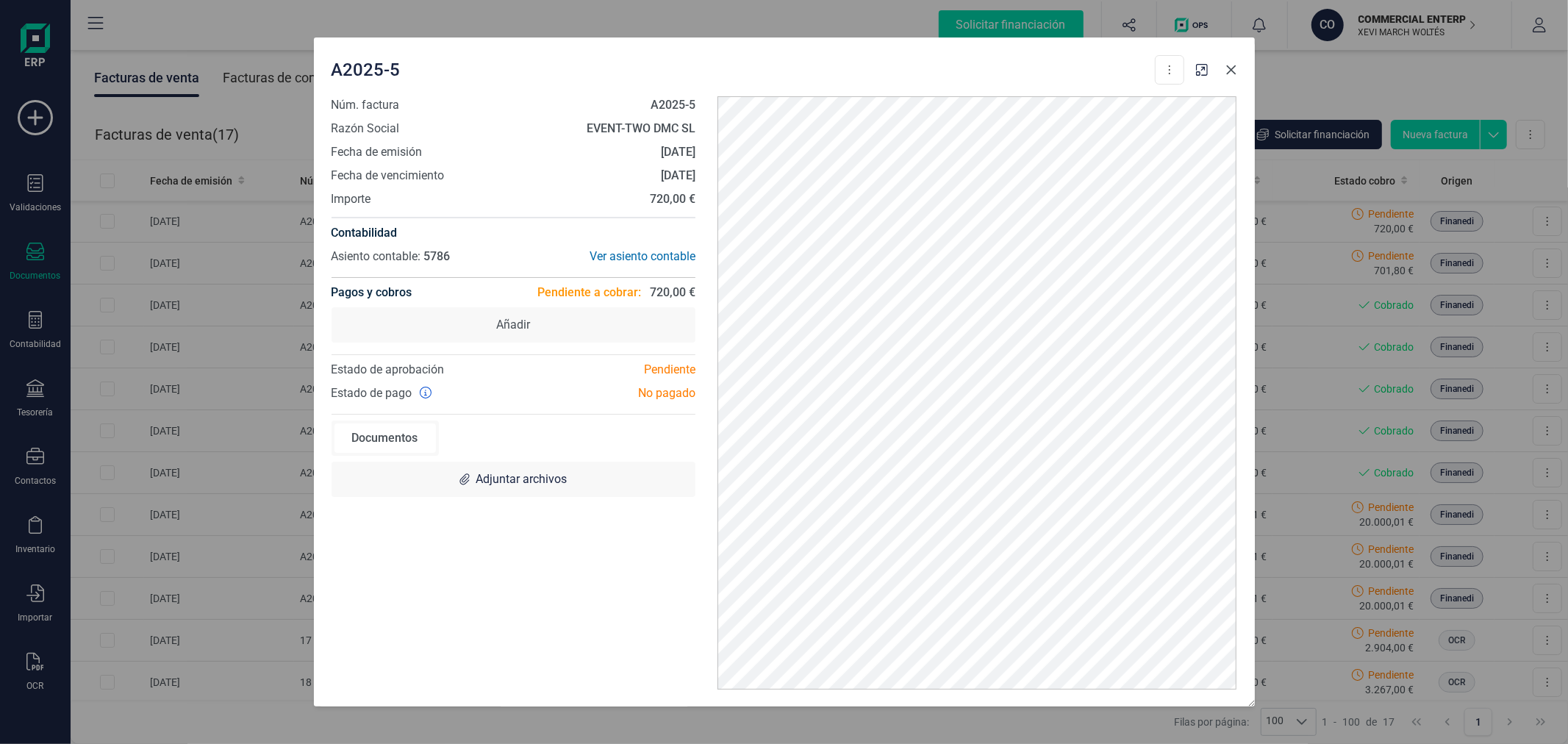
click at [1231, 68] on icon "button" at bounding box center [1231, 69] width 10 height 10
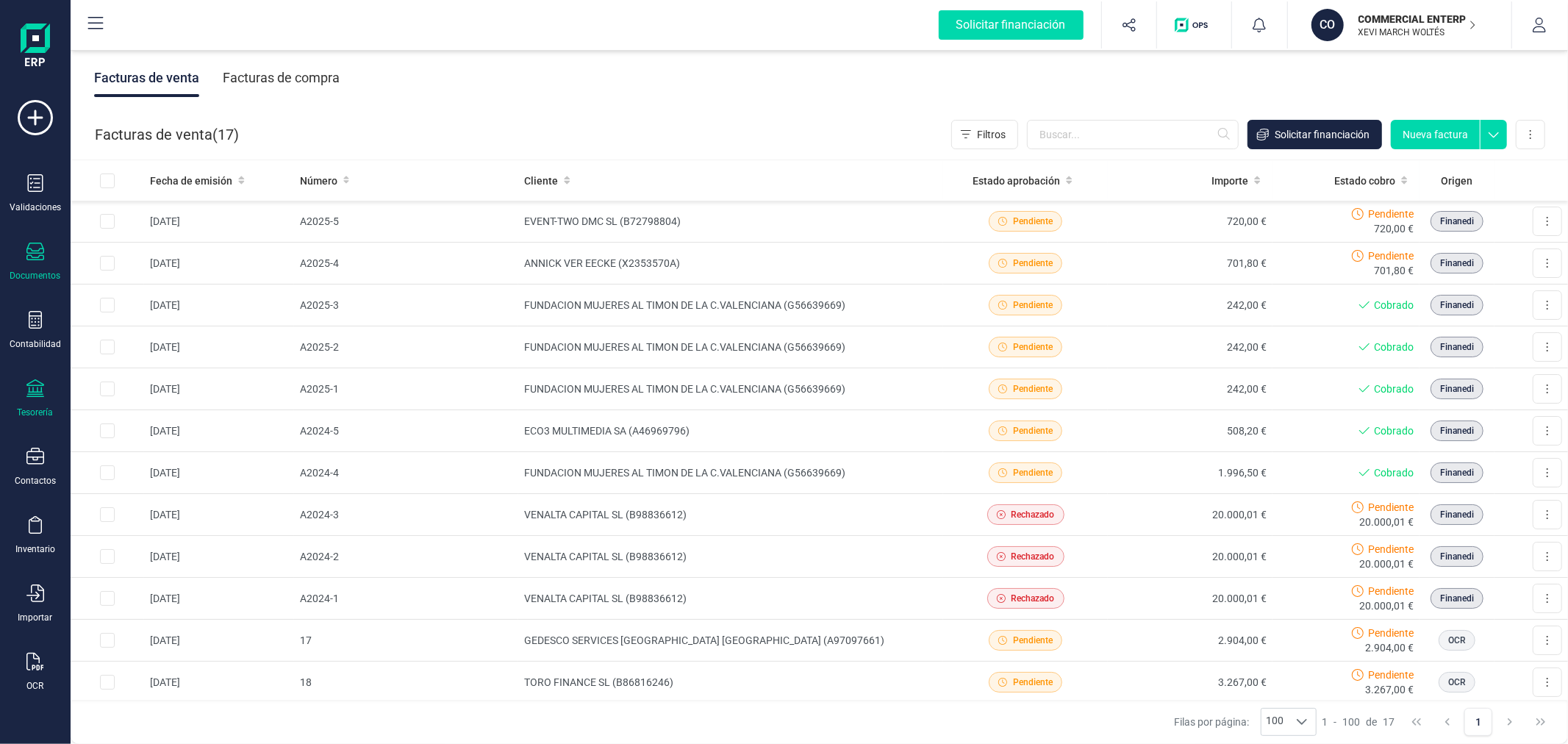
click at [36, 397] on icon at bounding box center [36, 388] width 18 height 18
click at [159, 245] on span "Cuentas bancarias" at bounding box center [180, 251] width 130 height 18
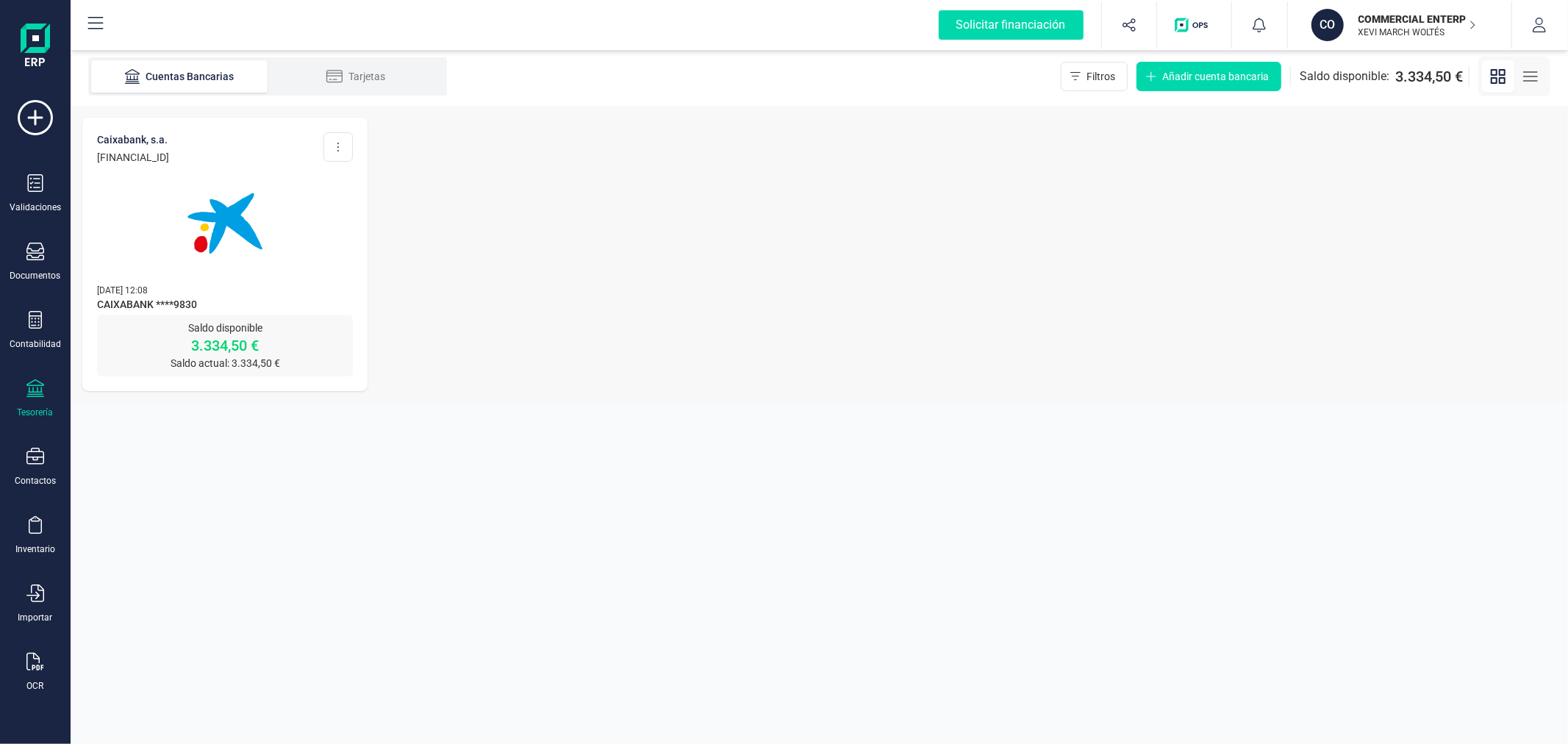
click at [159, 245] on div at bounding box center [225, 214] width 256 height 100
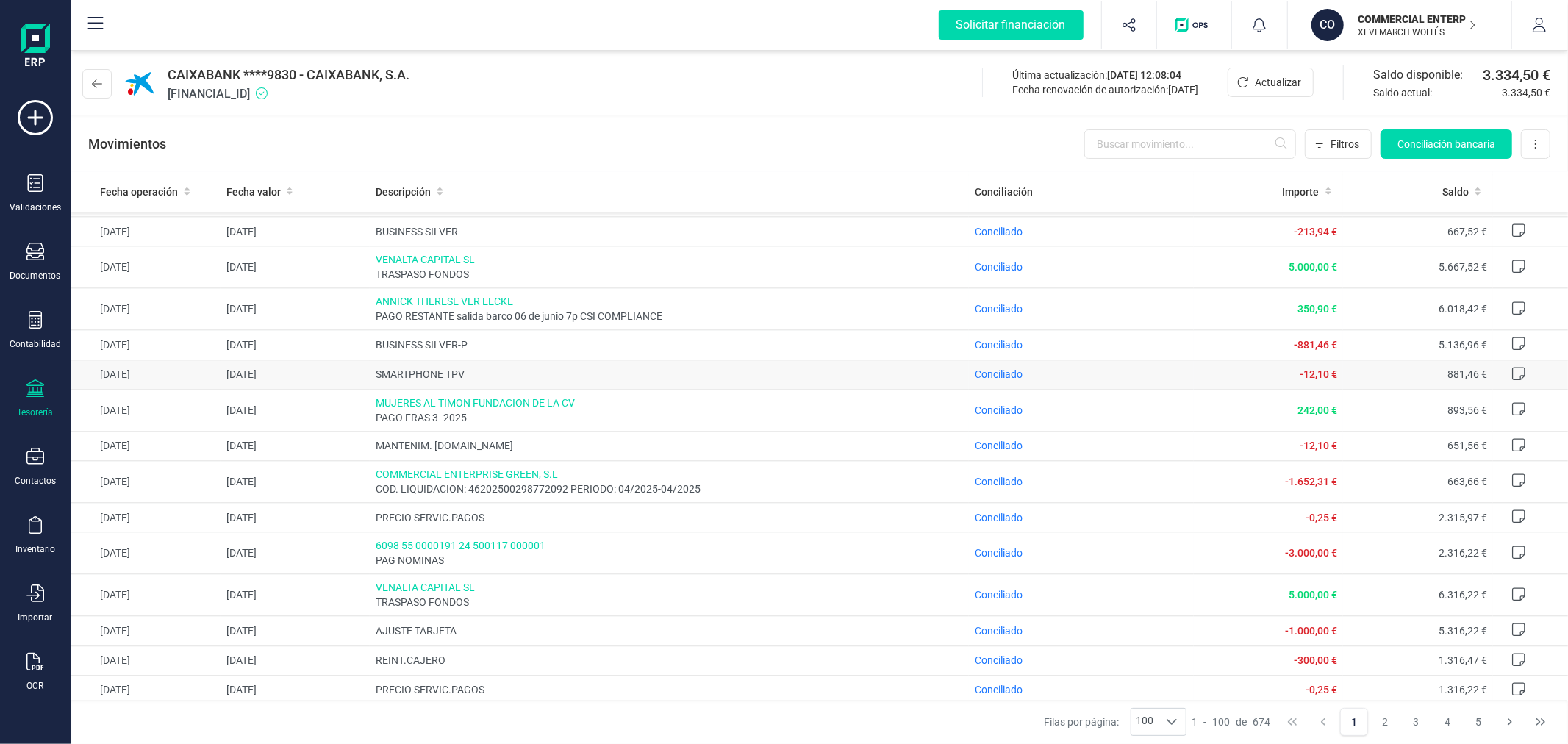
scroll to position [3085, 0]
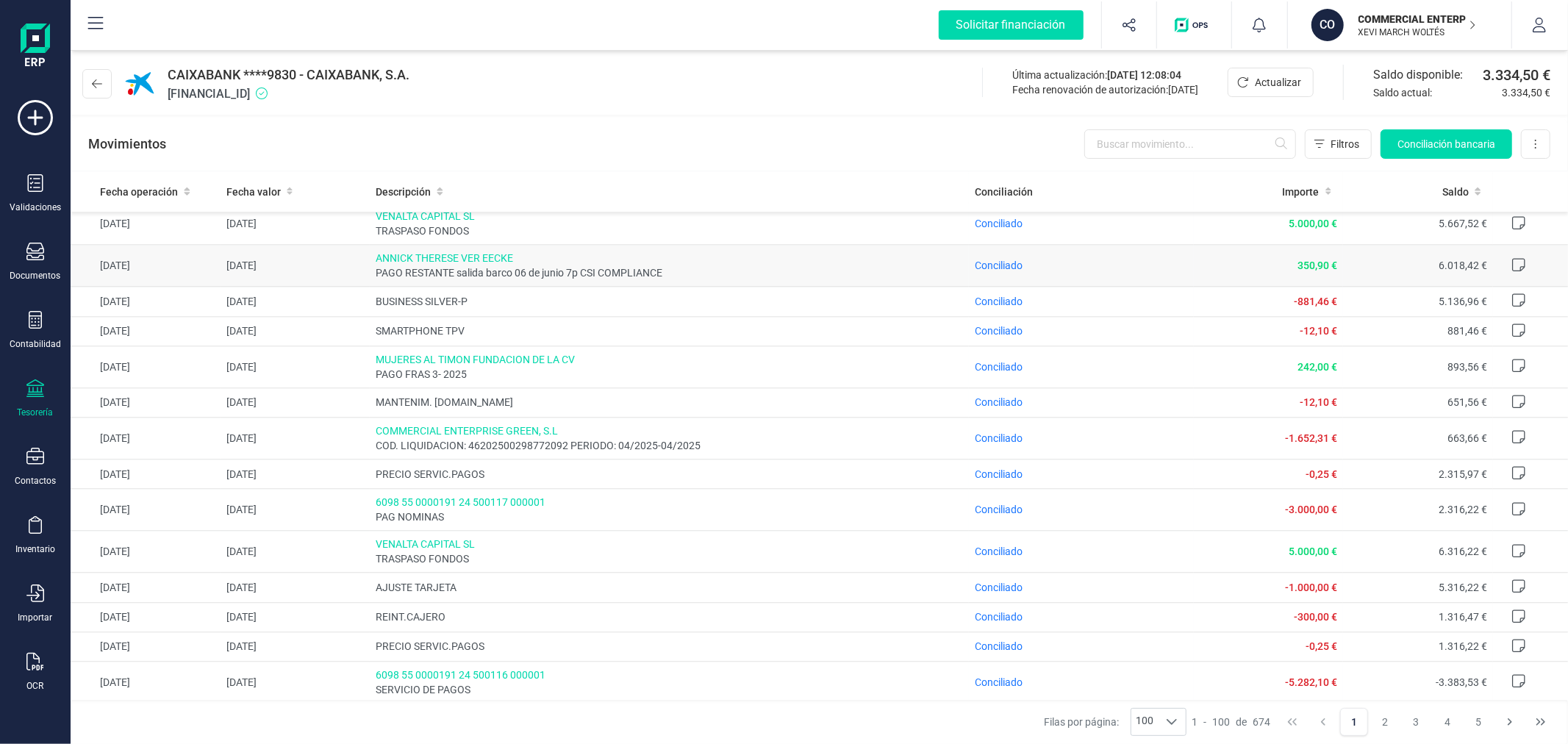
click at [1002, 258] on span "Conciliado" at bounding box center [999, 265] width 48 height 15
click at [1002, 265] on span "Conciliado" at bounding box center [999, 265] width 48 height 12
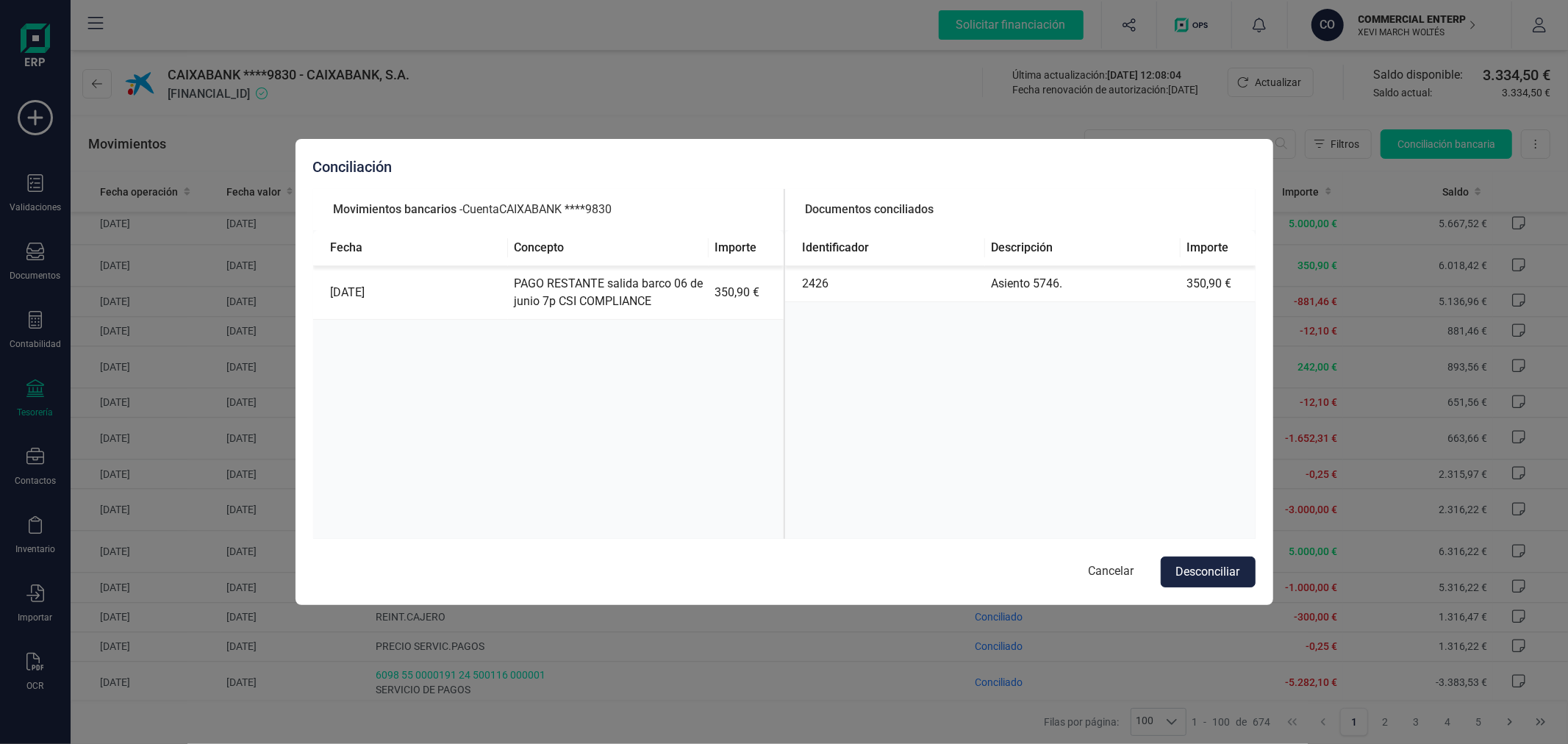
drag, startPoint x: 1099, startPoint y: 568, endPoint x: 1042, endPoint y: 538, distance: 64.4
click at [1096, 568] on button "Cancelar" at bounding box center [1111, 572] width 75 height 31
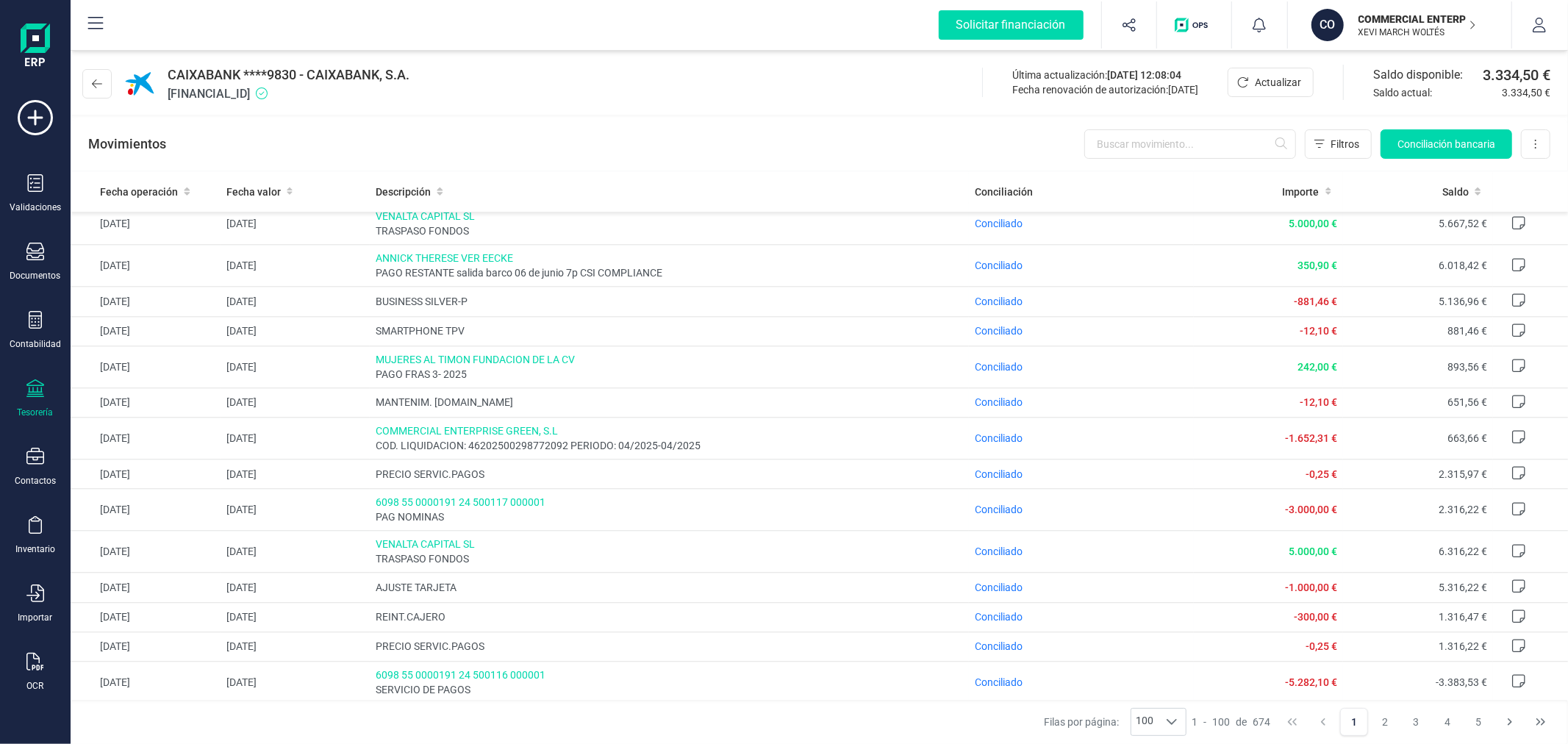
click at [42, 385] on icon at bounding box center [36, 388] width 18 height 18
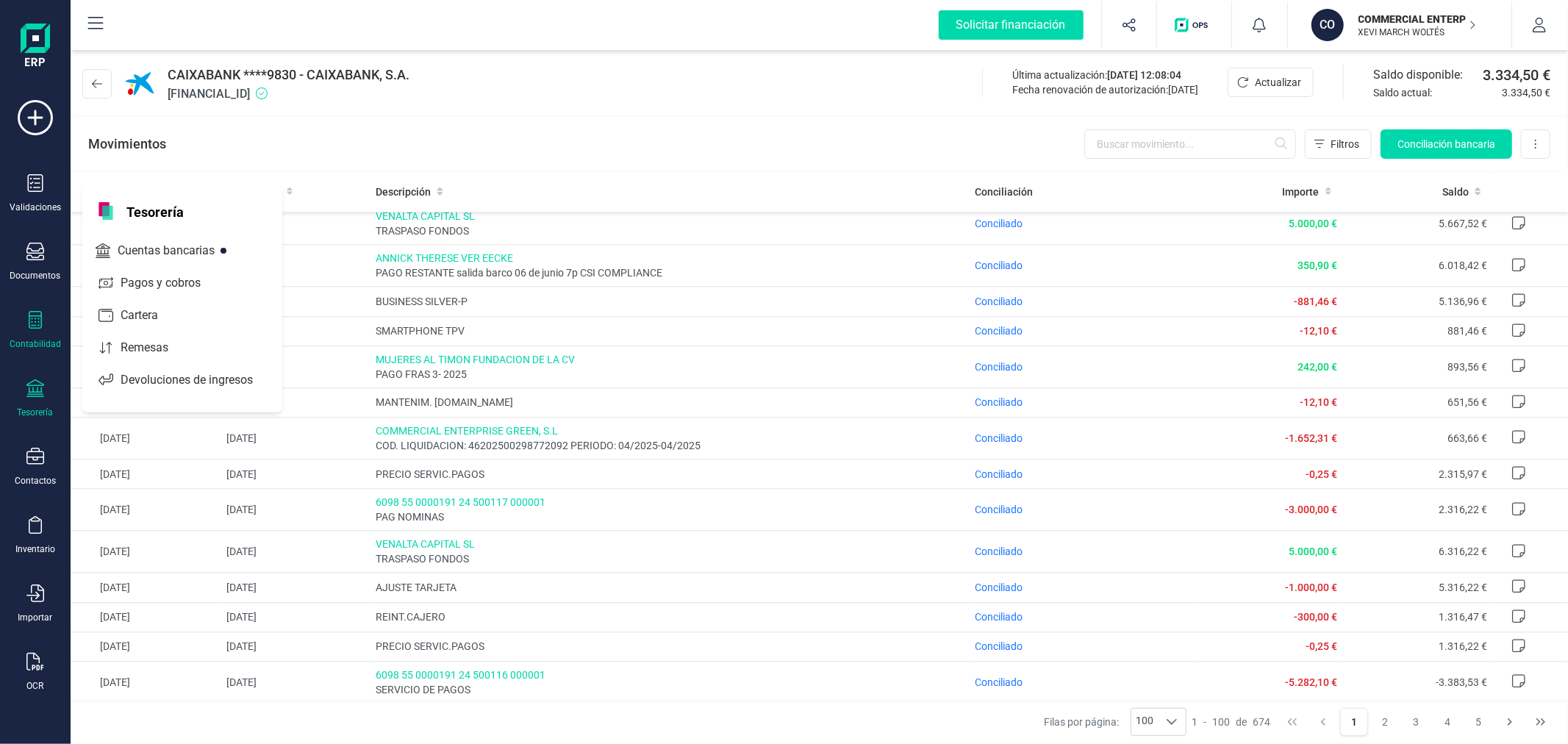
click at [28, 318] on icon at bounding box center [36, 320] width 18 height 18
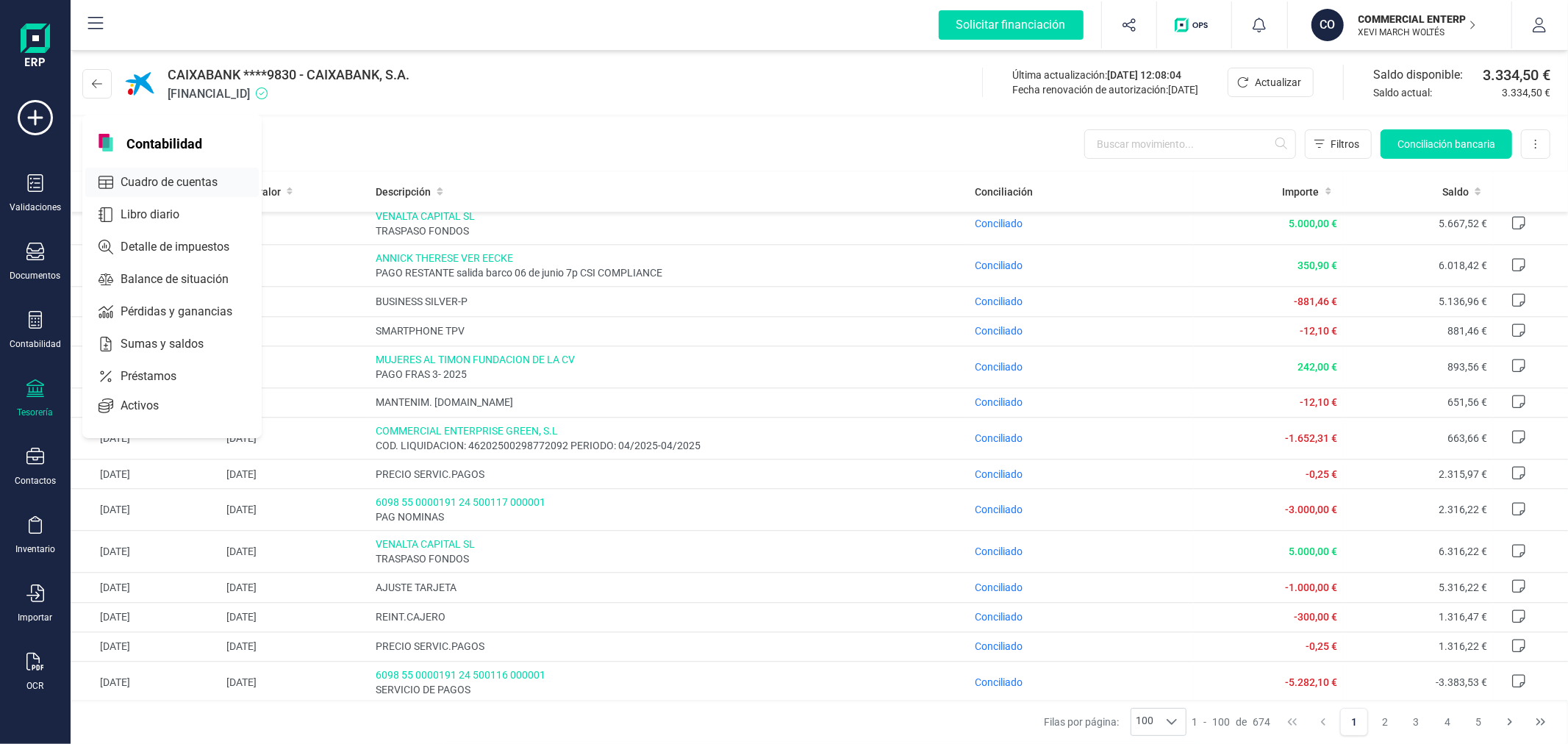
click at [167, 180] on span "Cuadro de cuentas" at bounding box center [180, 182] width 130 height 18
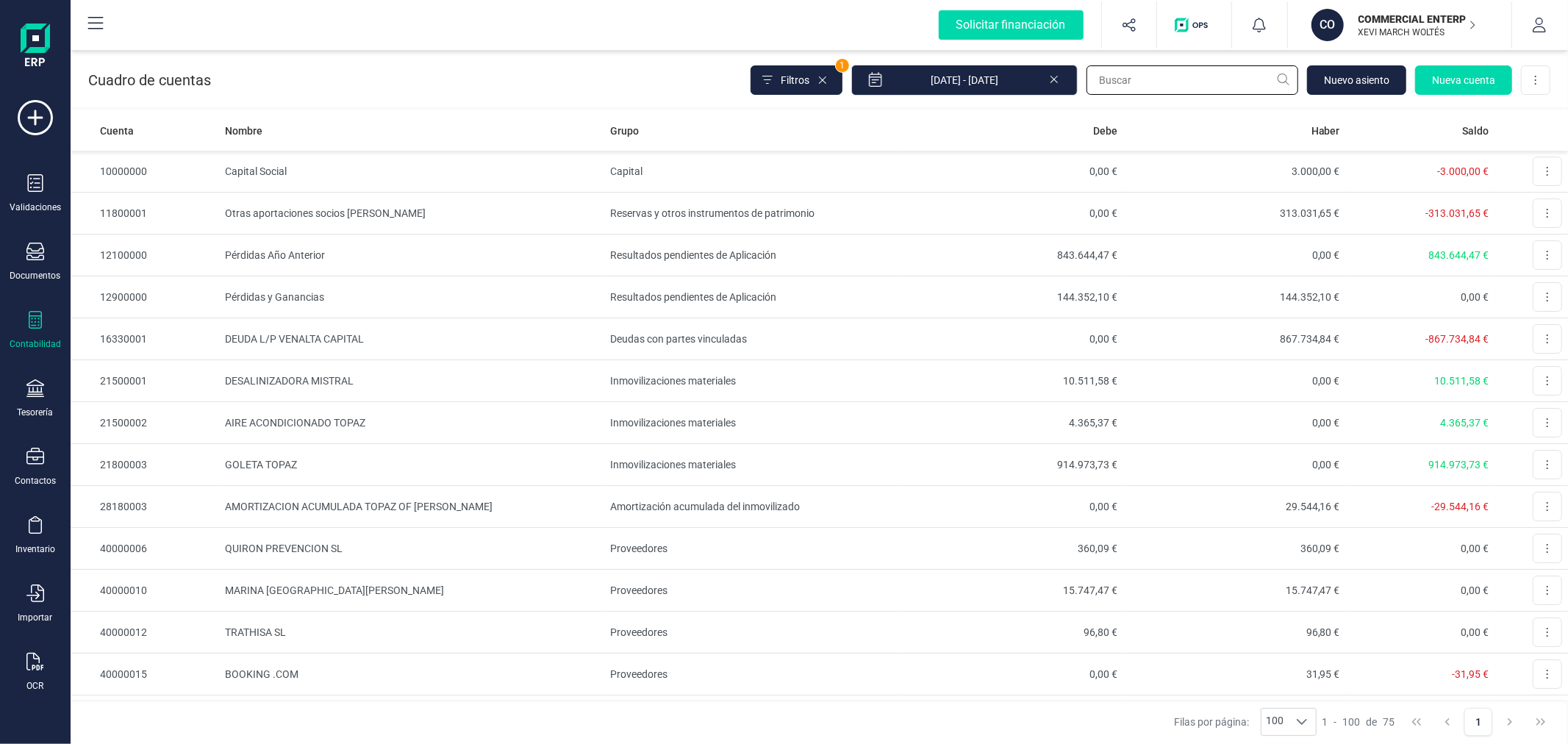
click at [1133, 84] on input "text" at bounding box center [1192, 80] width 212 height 29
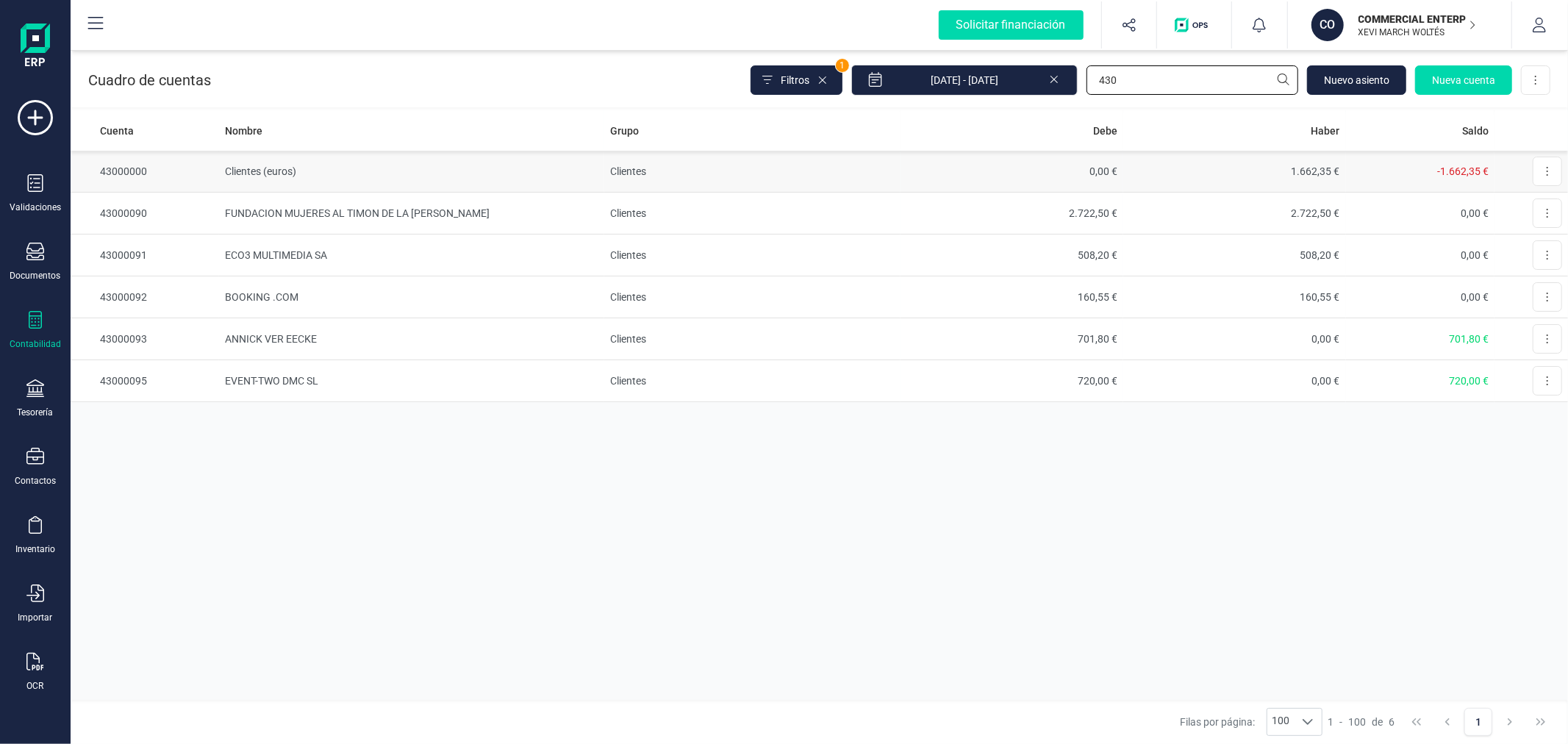
type input "430"
click at [585, 164] on td "Clientes (euros)" at bounding box center [411, 172] width 385 height 42
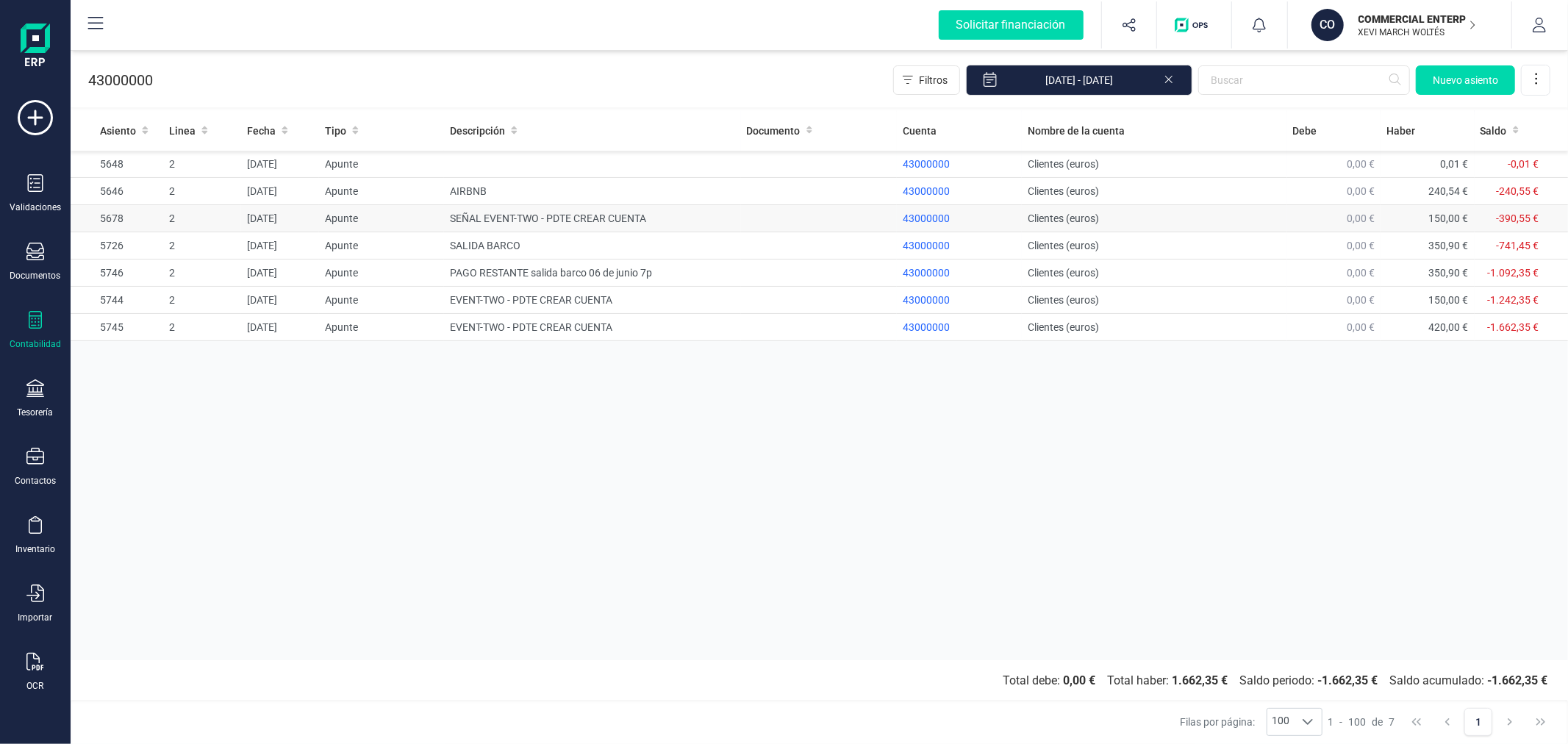
click at [600, 212] on td "SEÑAL EVENT-TWO - PDTE CREAR CUENTA" at bounding box center [592, 219] width 296 height 28
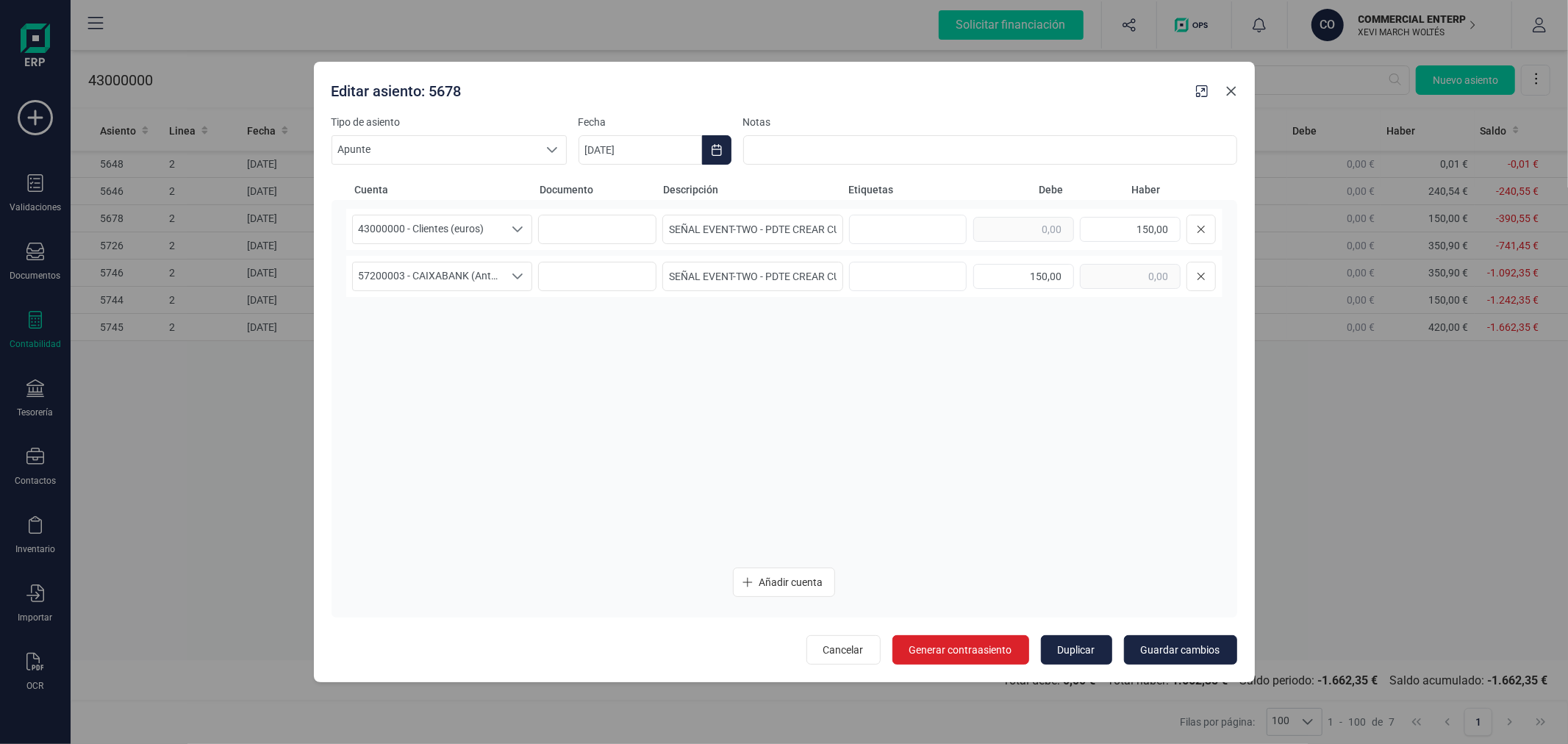
click at [1228, 94] on icon "button" at bounding box center [1231, 92] width 10 height 10
type input "[DATE]"
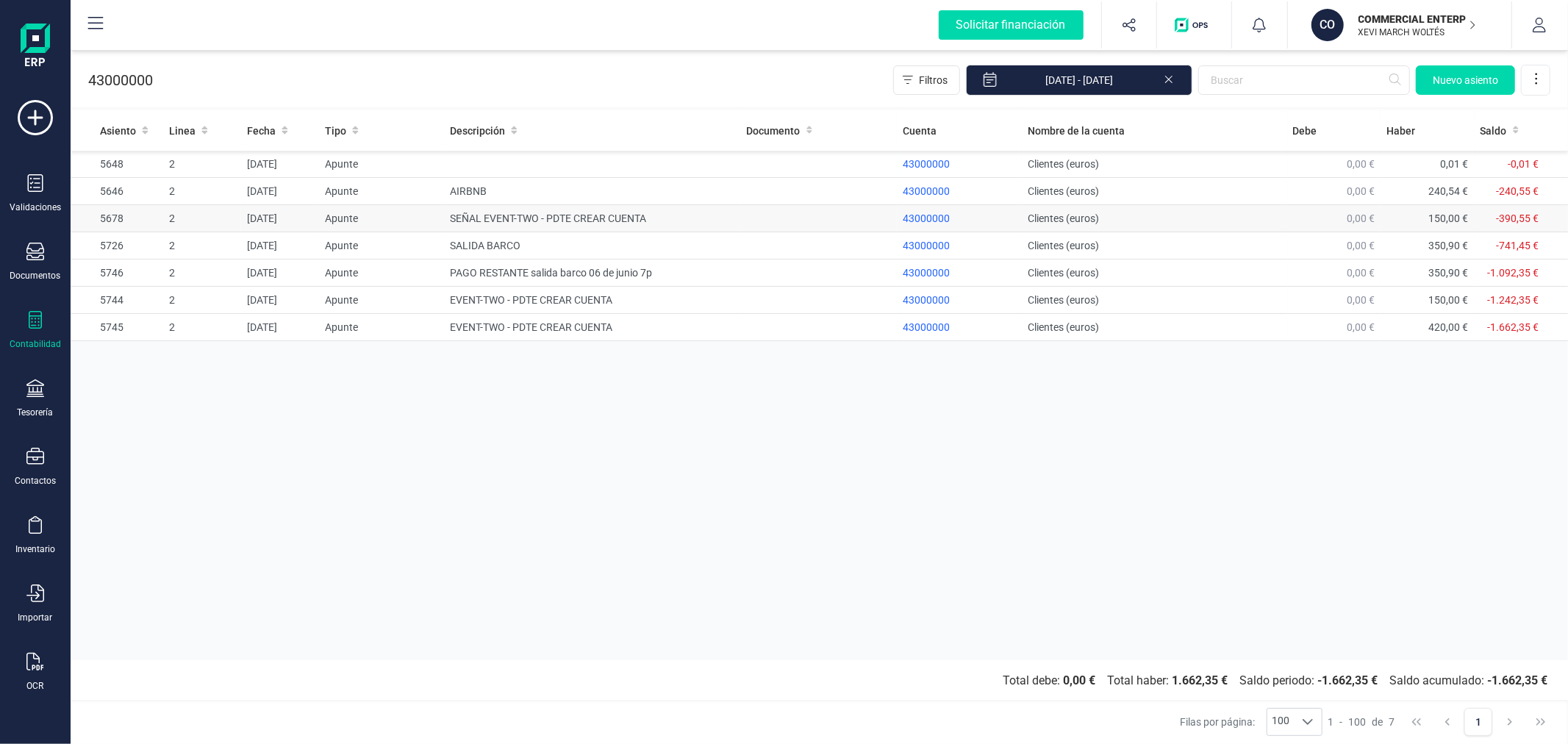
click at [525, 223] on td "SEÑAL EVENT-TWO - PDTE CREAR CUENTA" at bounding box center [592, 219] width 296 height 28
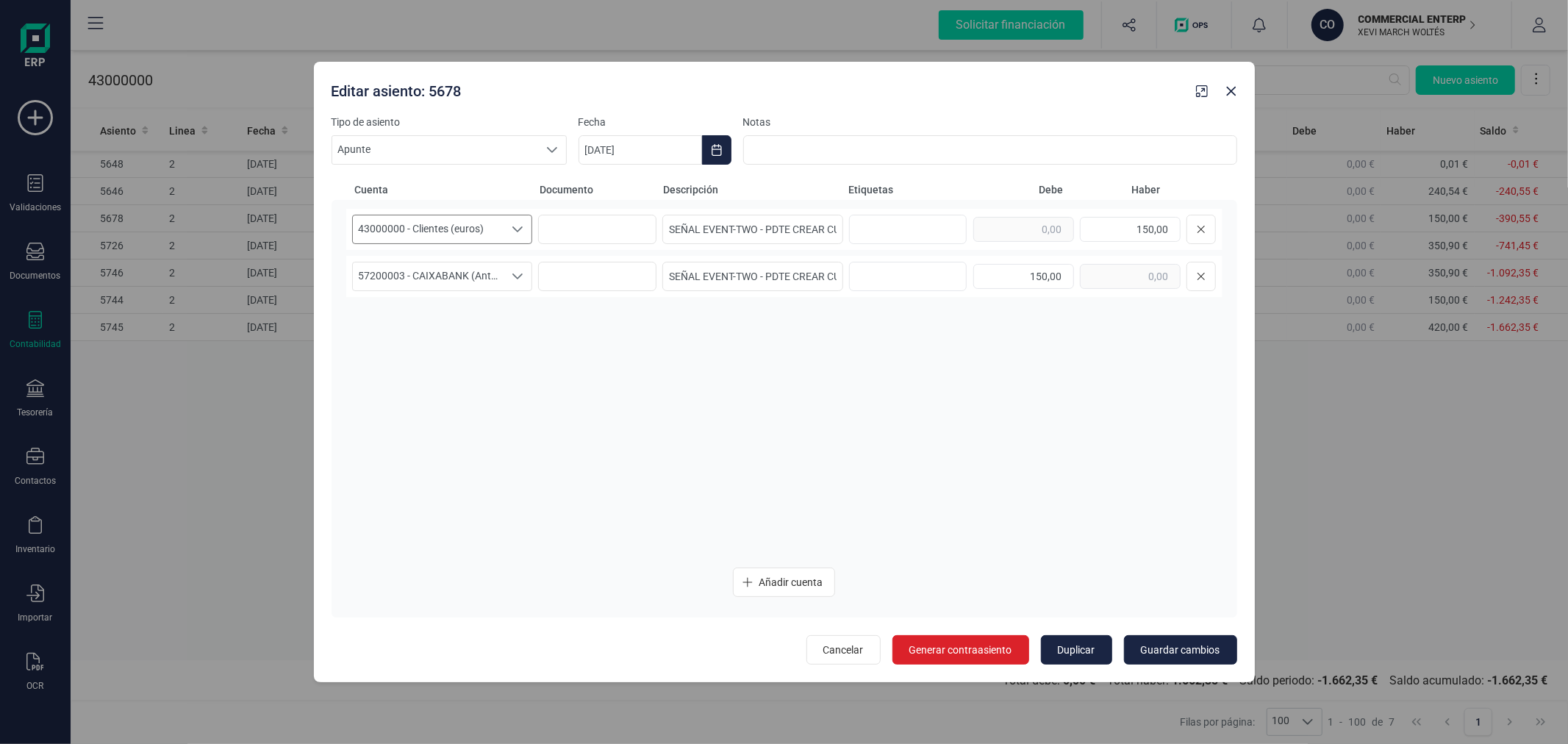
click at [476, 232] on span "43000000 - Clientes (euros)" at bounding box center [428, 228] width 151 height 28
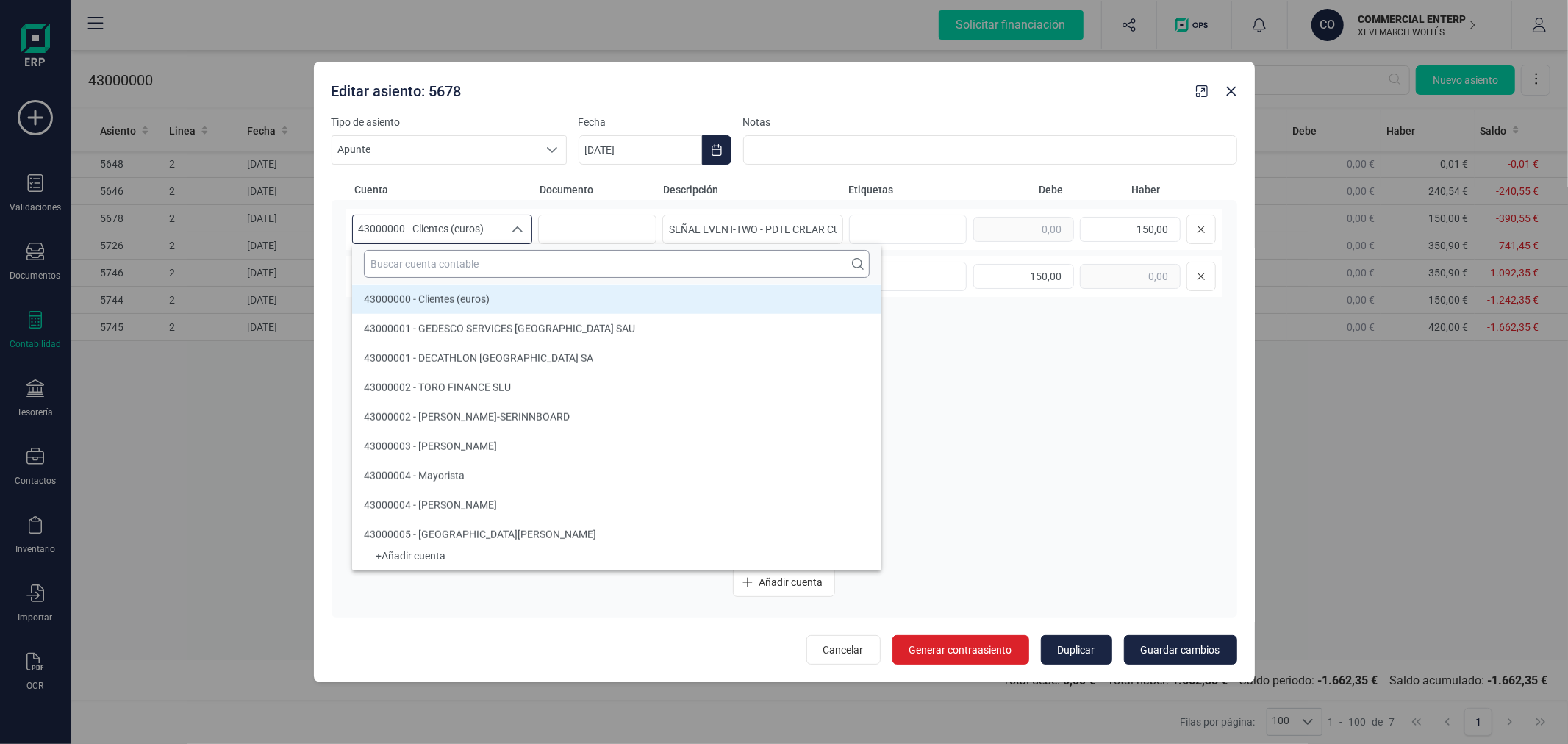
click at [505, 268] on input "text" at bounding box center [616, 263] width 506 height 28
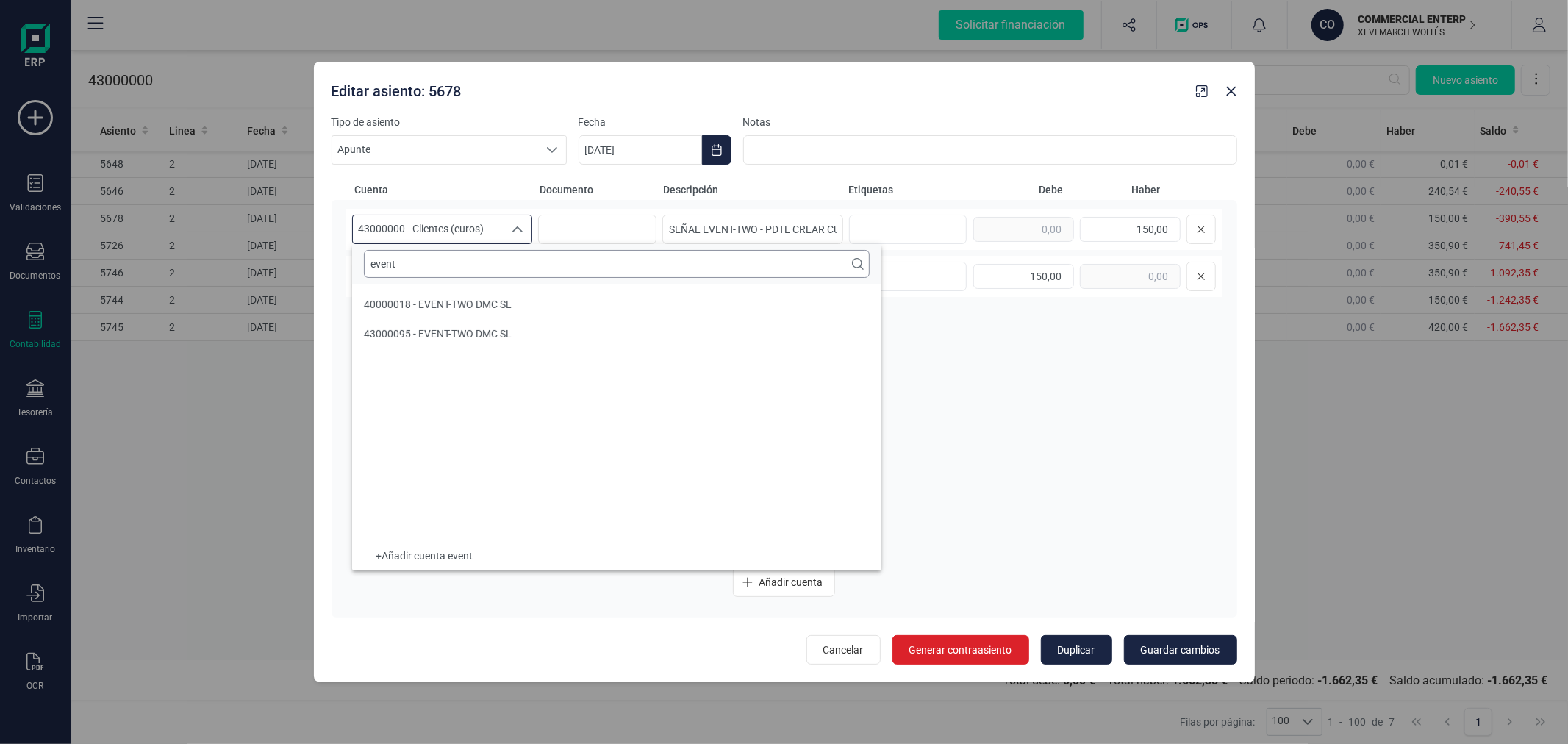
scroll to position [0, 0]
type input "event"
click at [511, 333] on span "43000095 - EVENT-TWO DMC SL" at bounding box center [437, 333] width 148 height 12
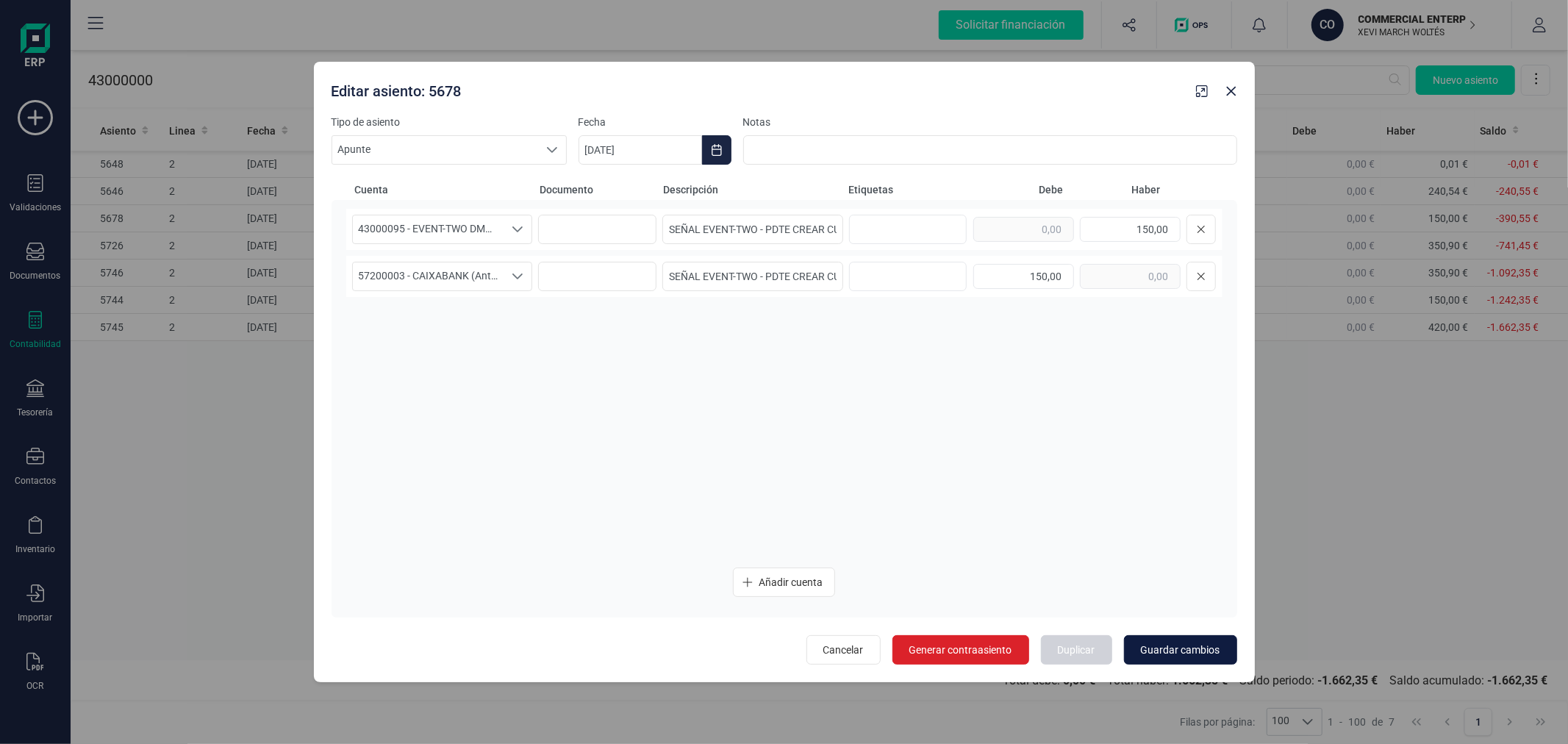
click at [1179, 638] on button "Guardar cambios" at bounding box center [1180, 650] width 113 height 29
type input "[DATE]"
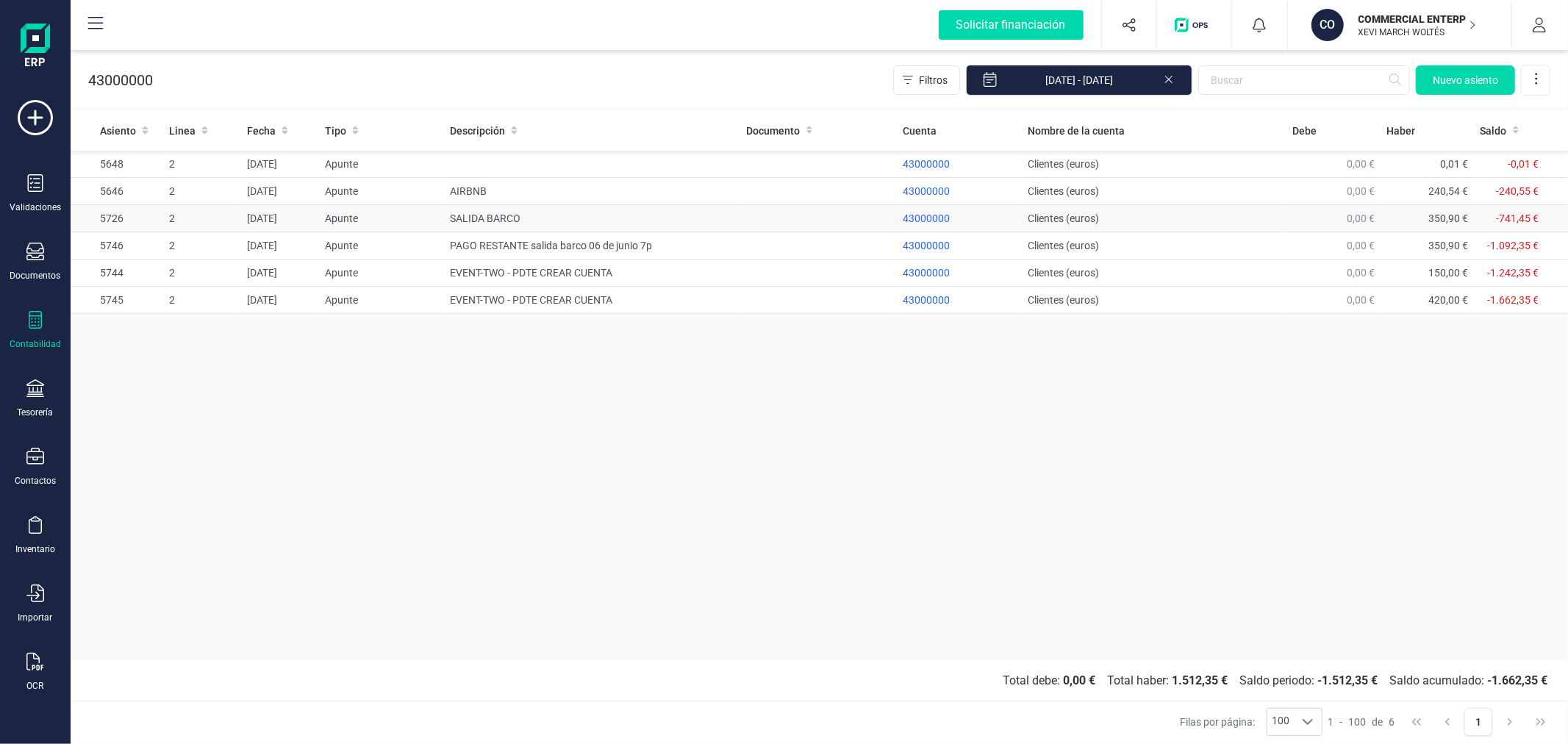
click at [487, 217] on td "SALIDA BARCO" at bounding box center [592, 219] width 296 height 28
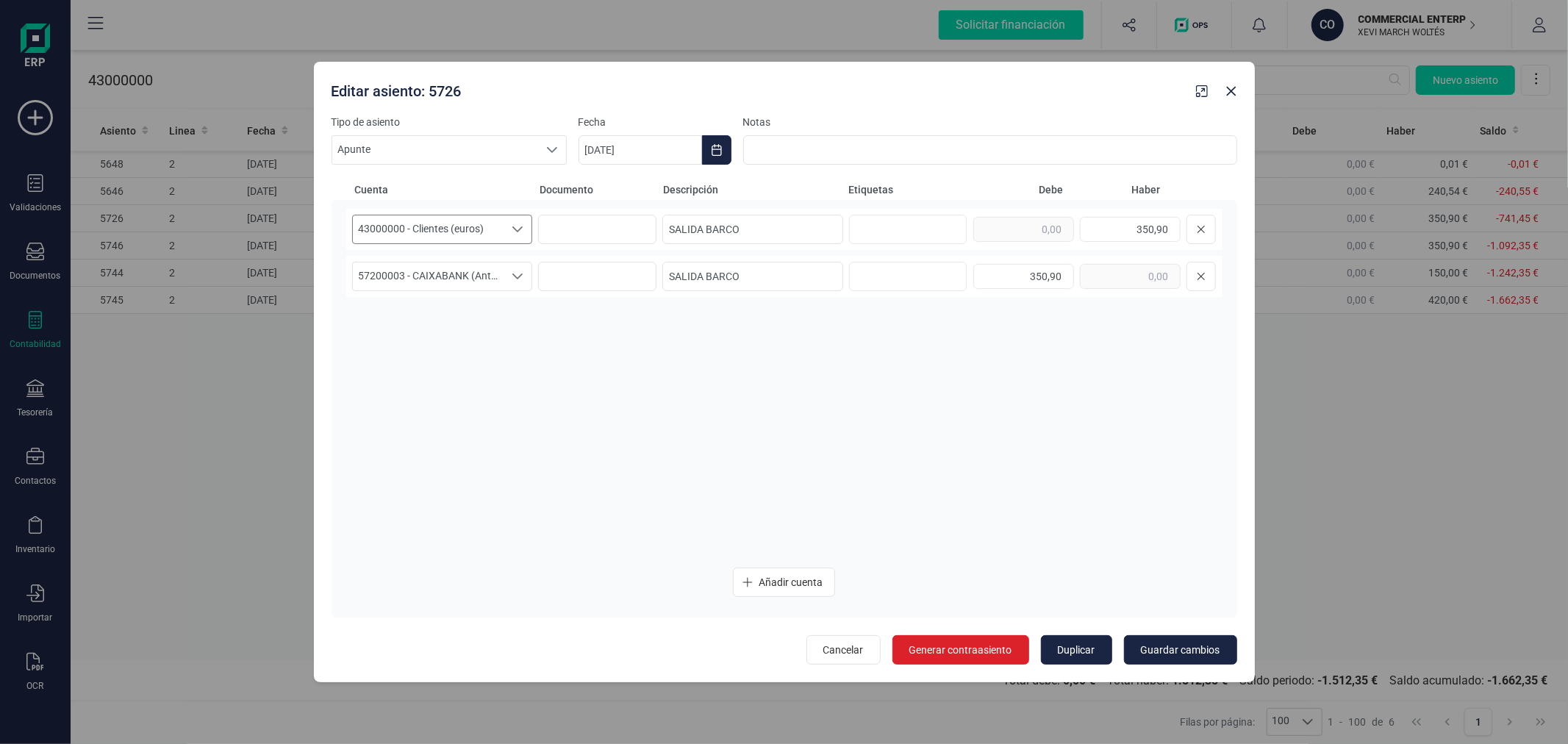
click at [512, 232] on icon "Seleccione una cuenta" at bounding box center [517, 228] width 12 height 12
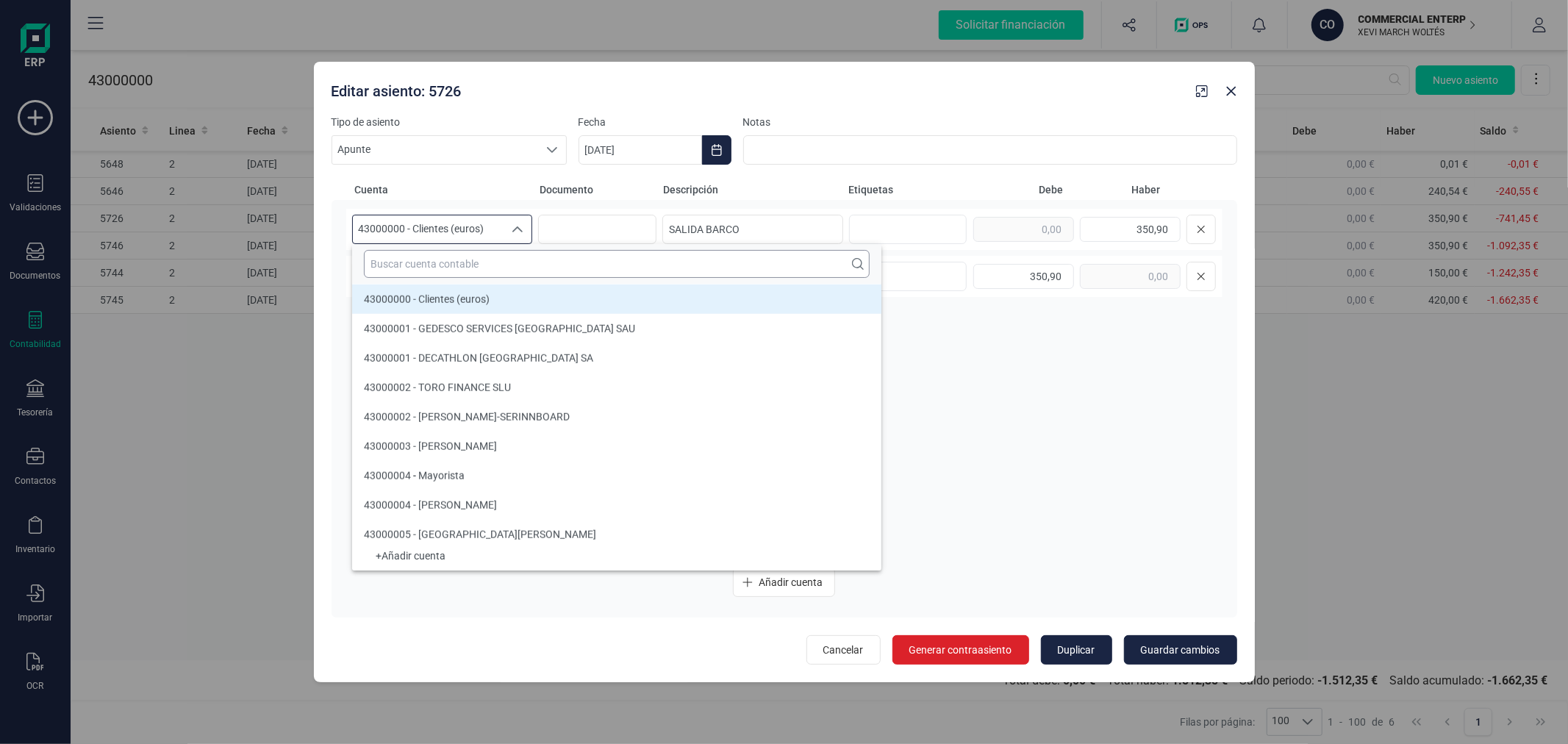
click at [508, 270] on input "text" at bounding box center [616, 263] width 506 height 28
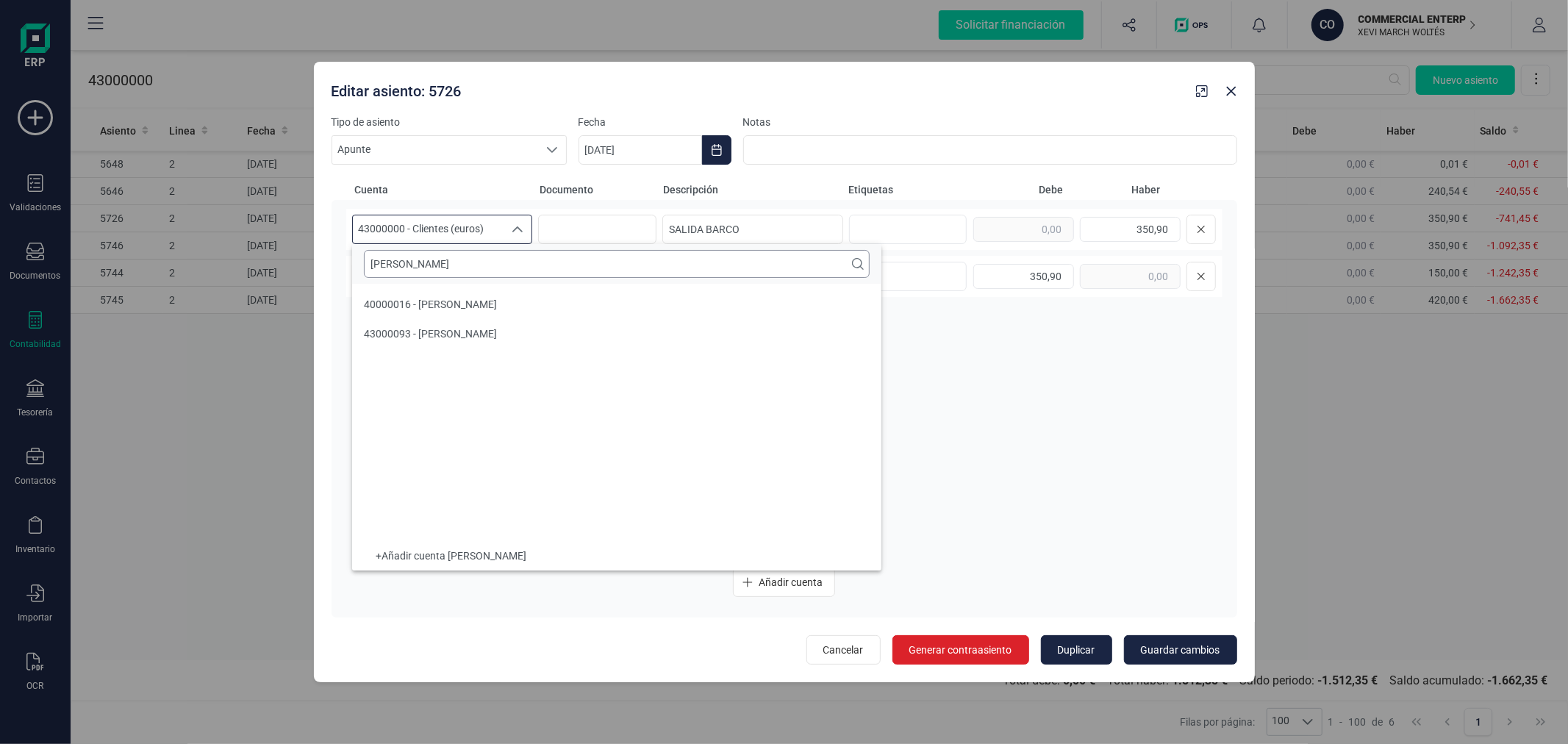
scroll to position [0, 0]
type input "ann"
click at [501, 322] on li "43000093 - ANNICK VER EECKE" at bounding box center [617, 333] width 530 height 29
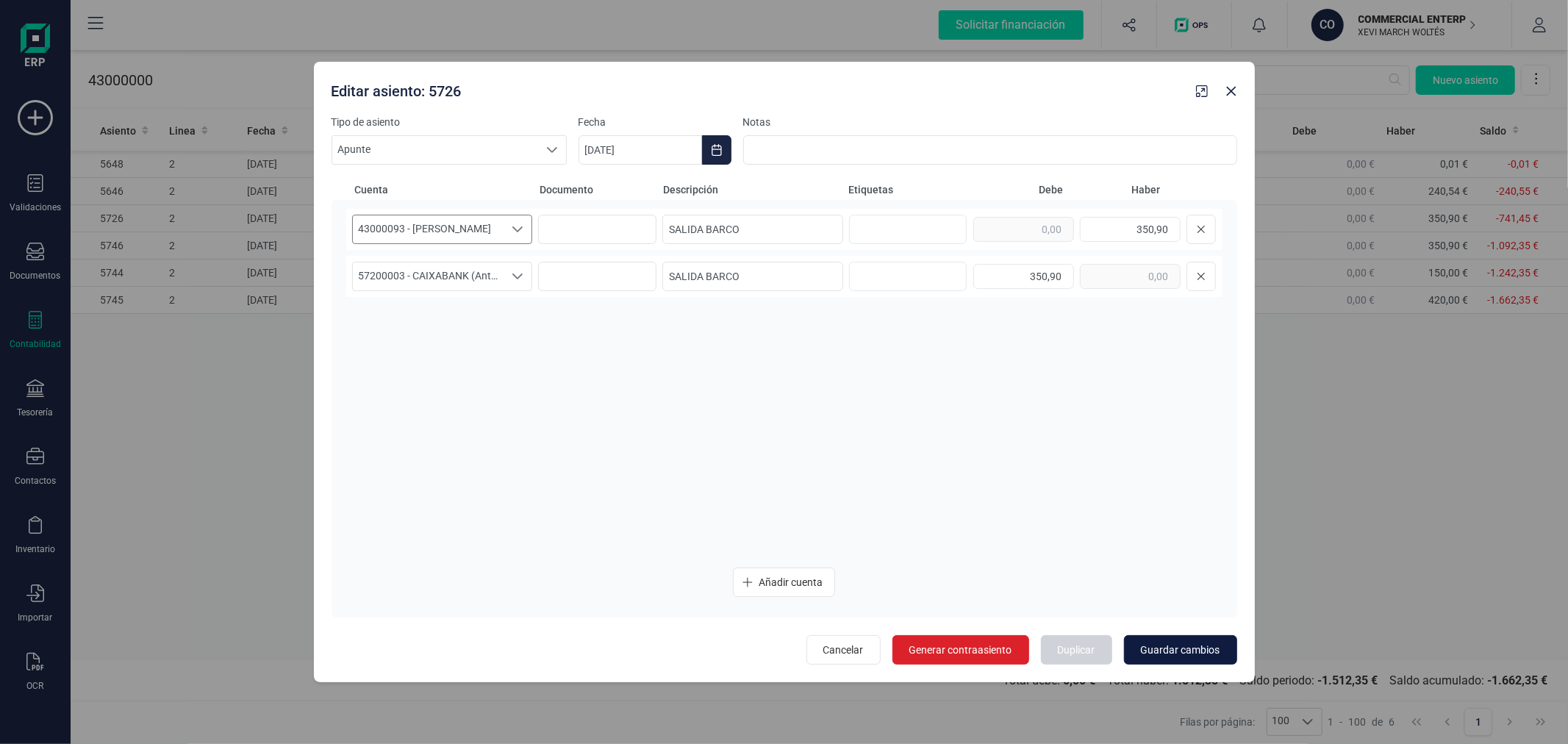
click at [1193, 648] on span "Guardar cambios" at bounding box center [1180, 650] width 79 height 15
type input "[DATE]"
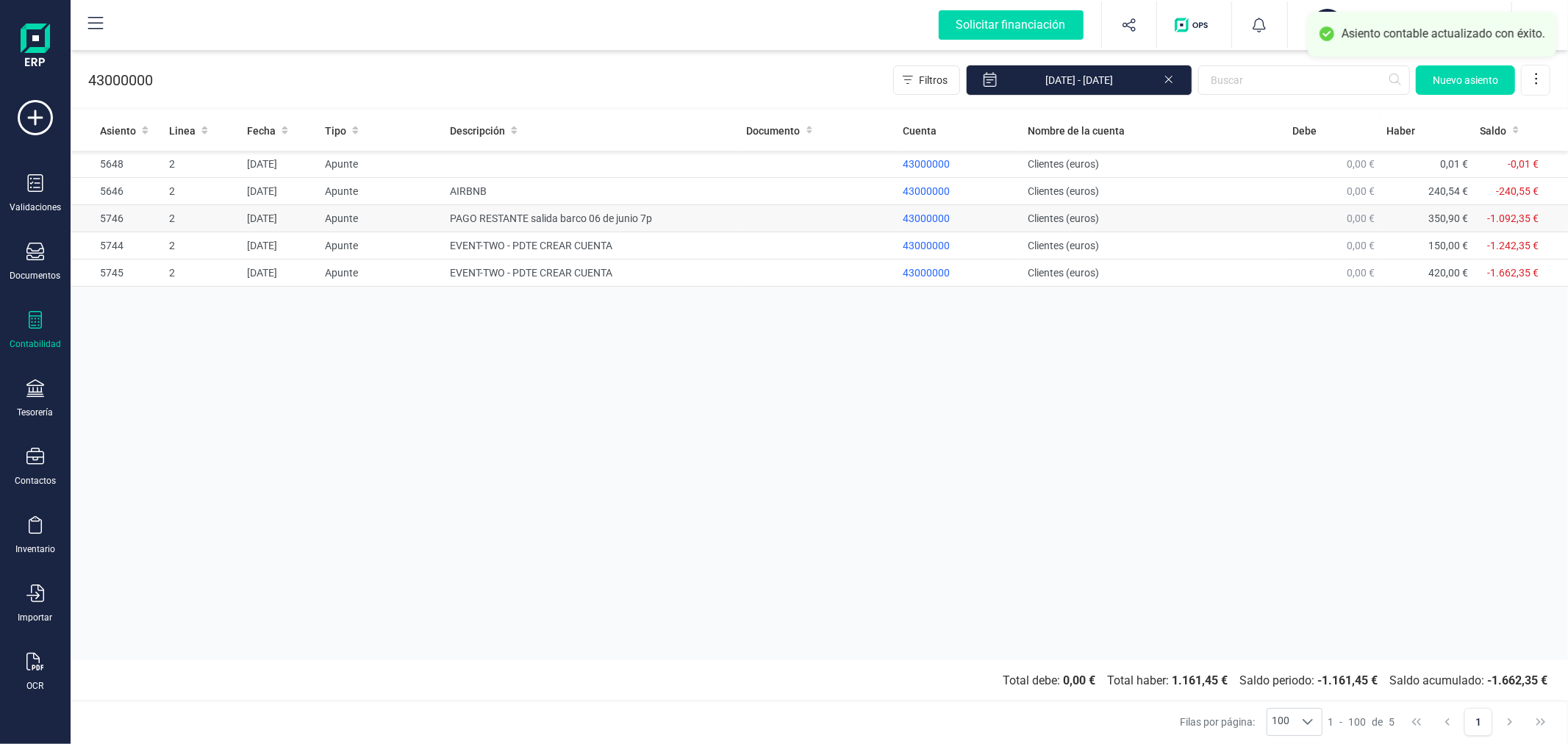
click at [504, 215] on td "PAGO RESTANTE salida barco 06 de junio 7p" at bounding box center [592, 219] width 296 height 28
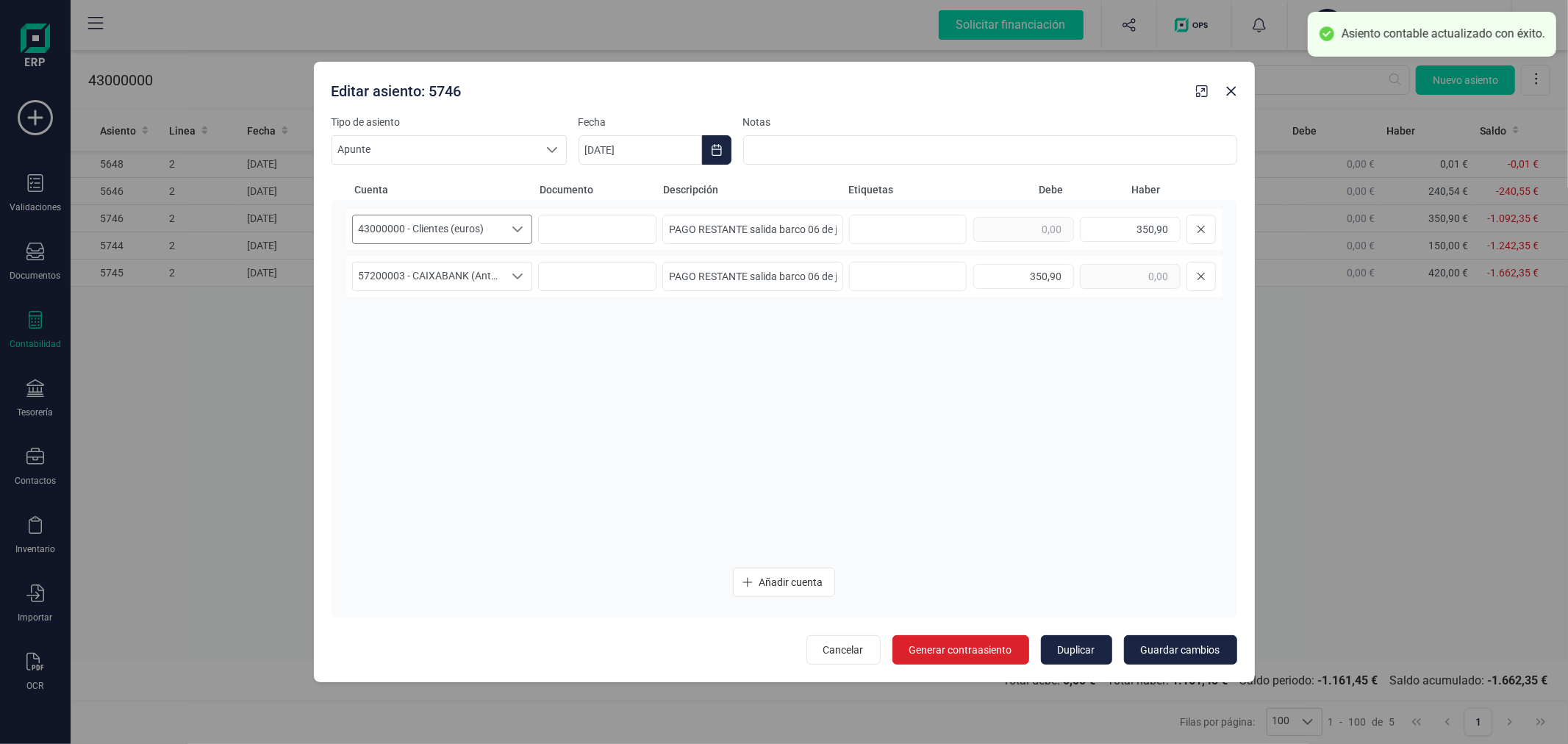
click at [486, 233] on span "43000000 - Clientes (euros)" at bounding box center [428, 228] width 151 height 28
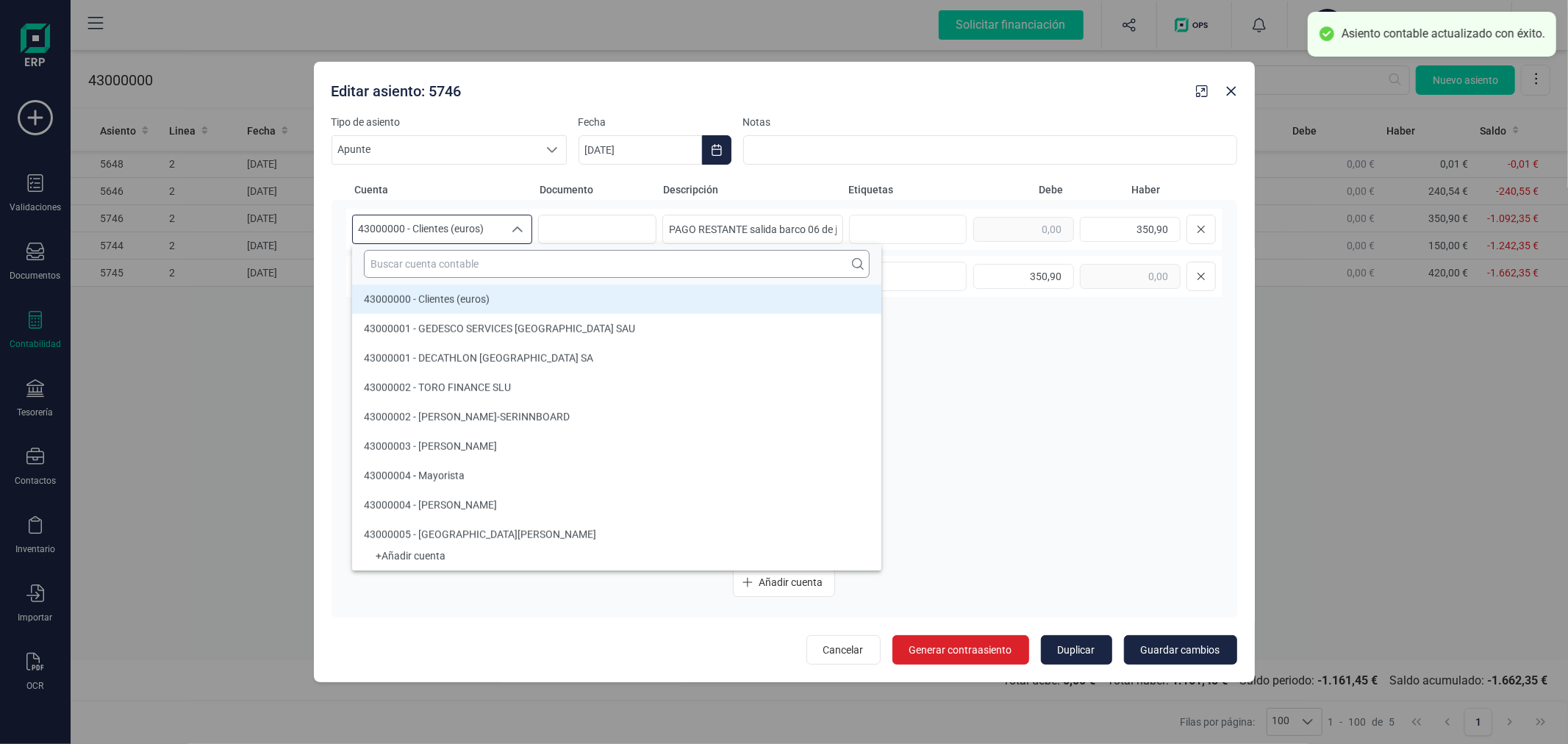
click at [497, 263] on input "text" at bounding box center [616, 263] width 506 height 28
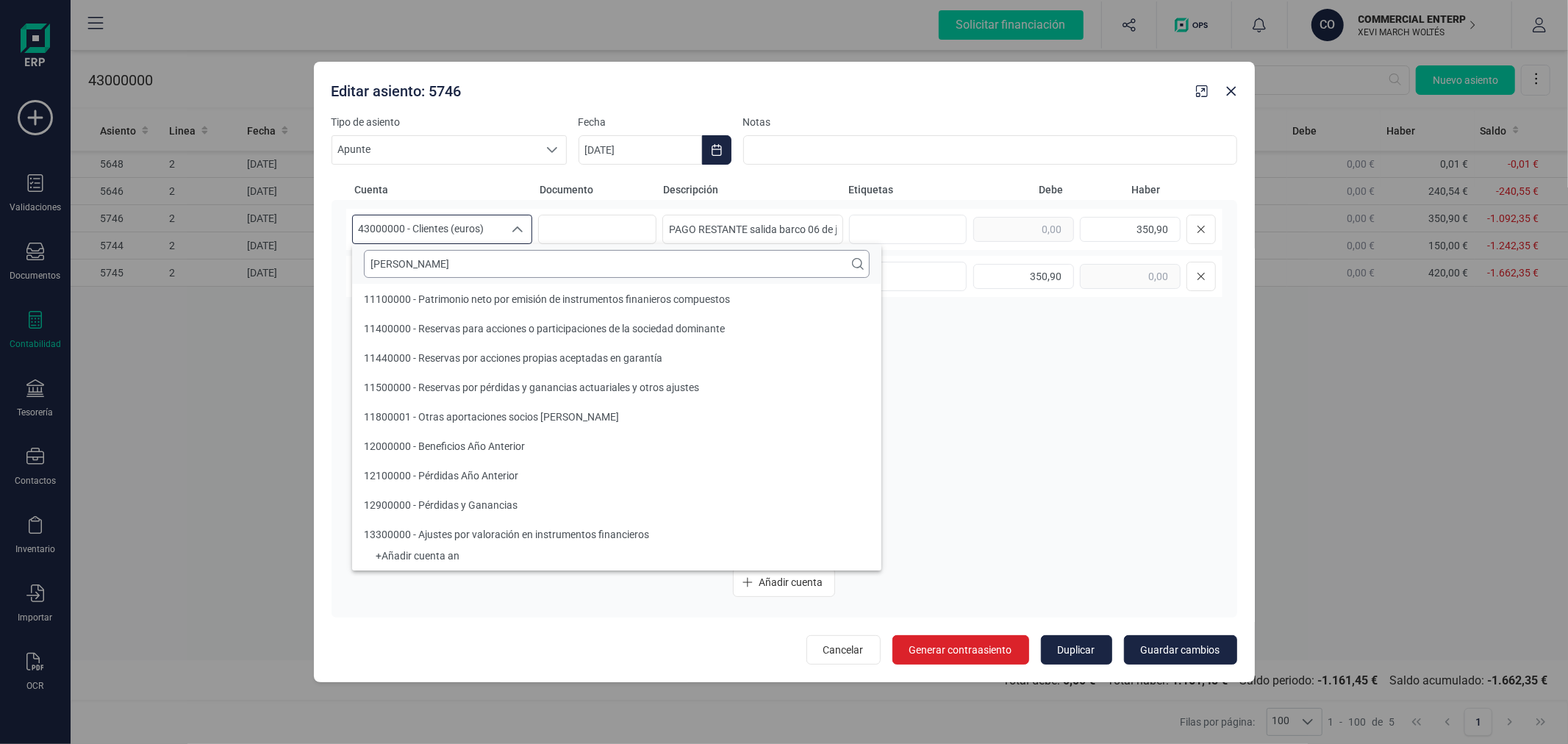
scroll to position [0, 0]
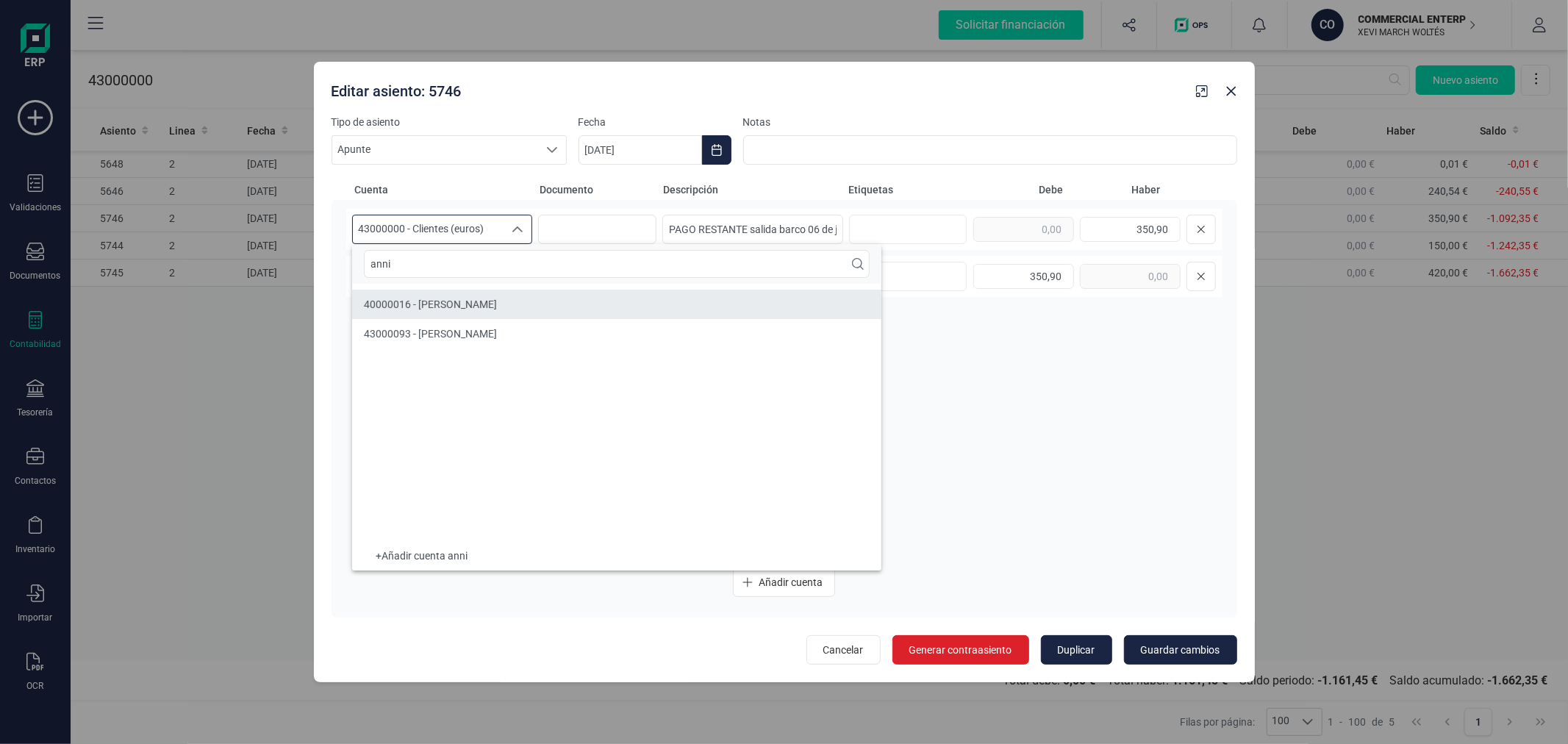
type input "anni"
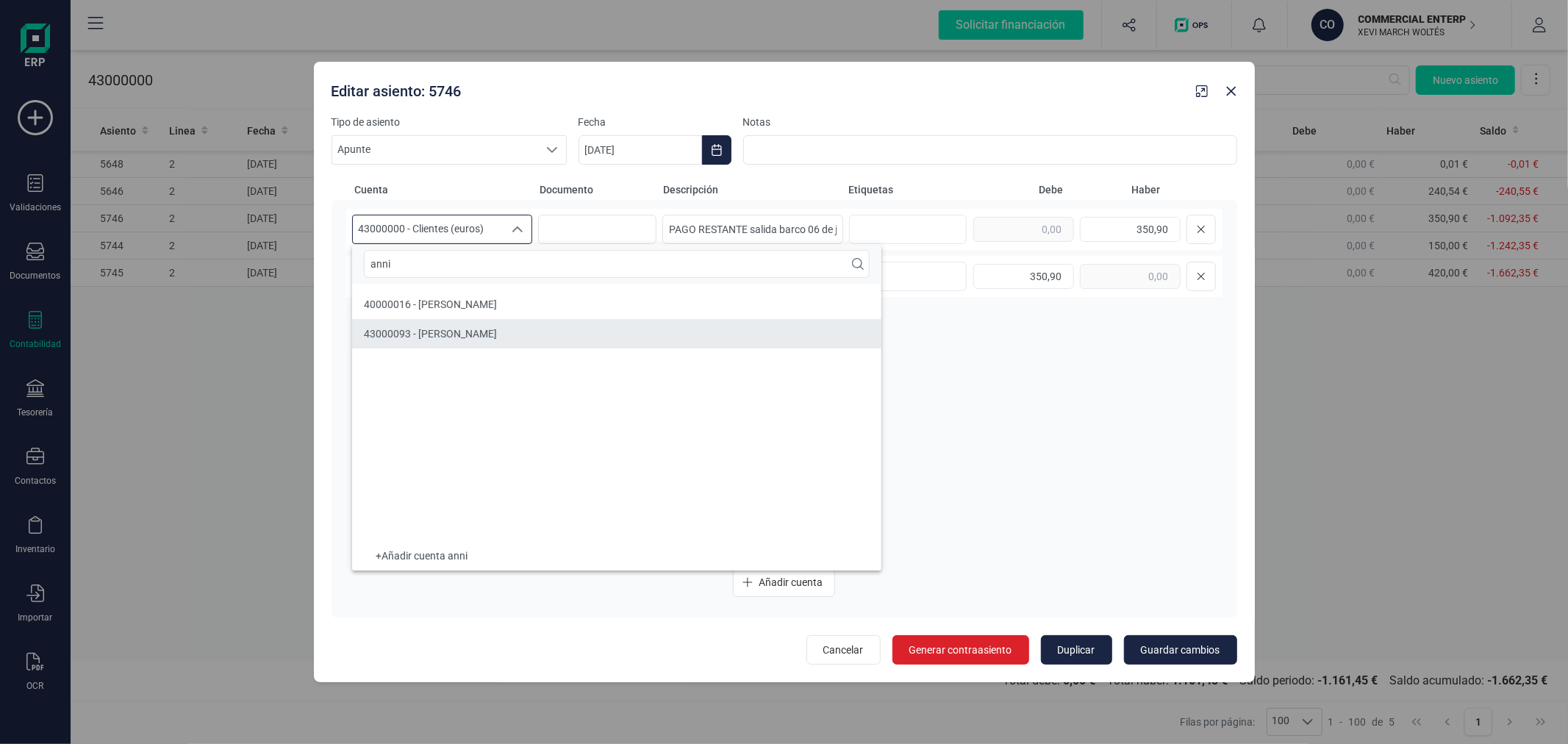
click at [512, 327] on li "43000093 - ANNICK VER EECKE" at bounding box center [617, 333] width 530 height 29
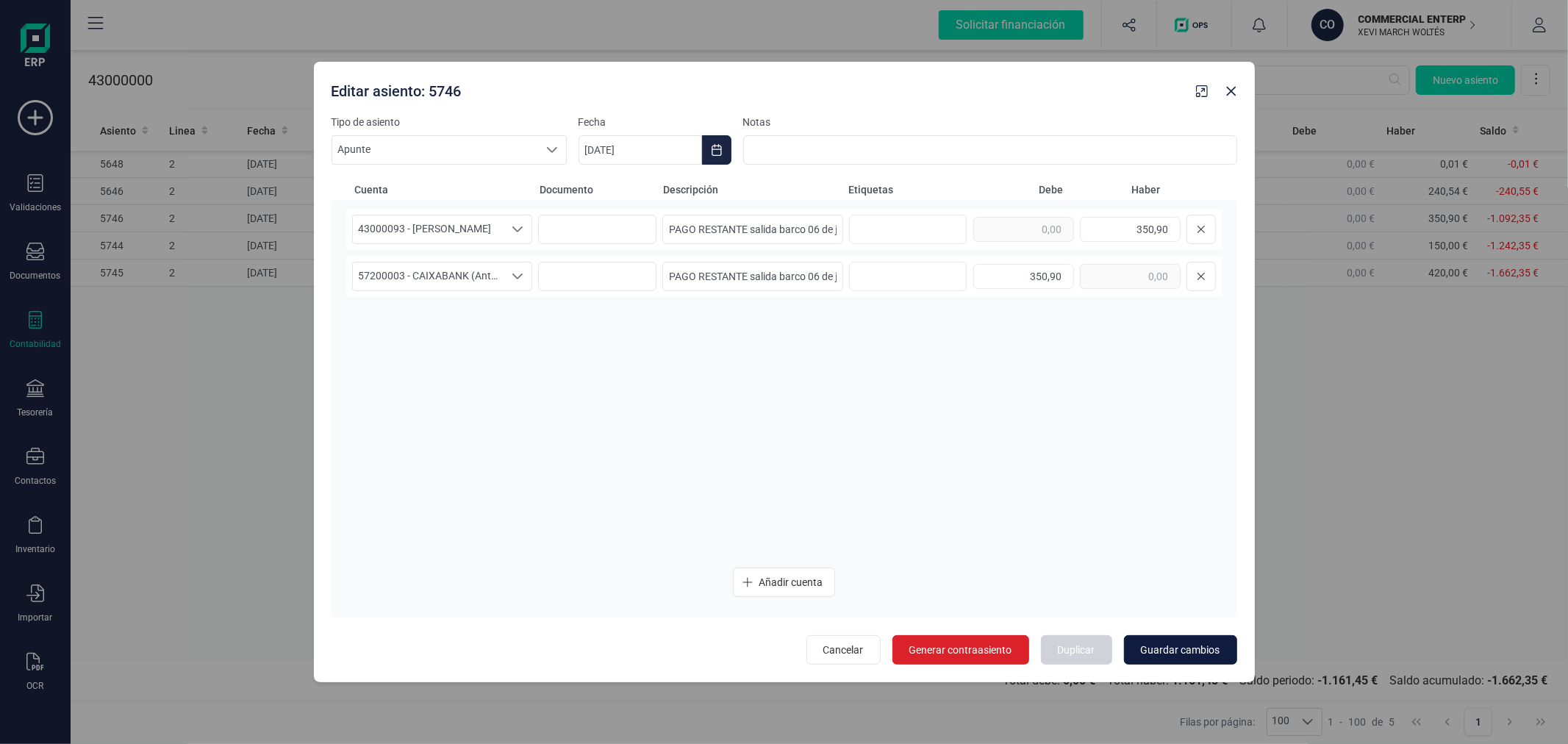
click at [1155, 650] on span "Guardar cambios" at bounding box center [1180, 650] width 79 height 15
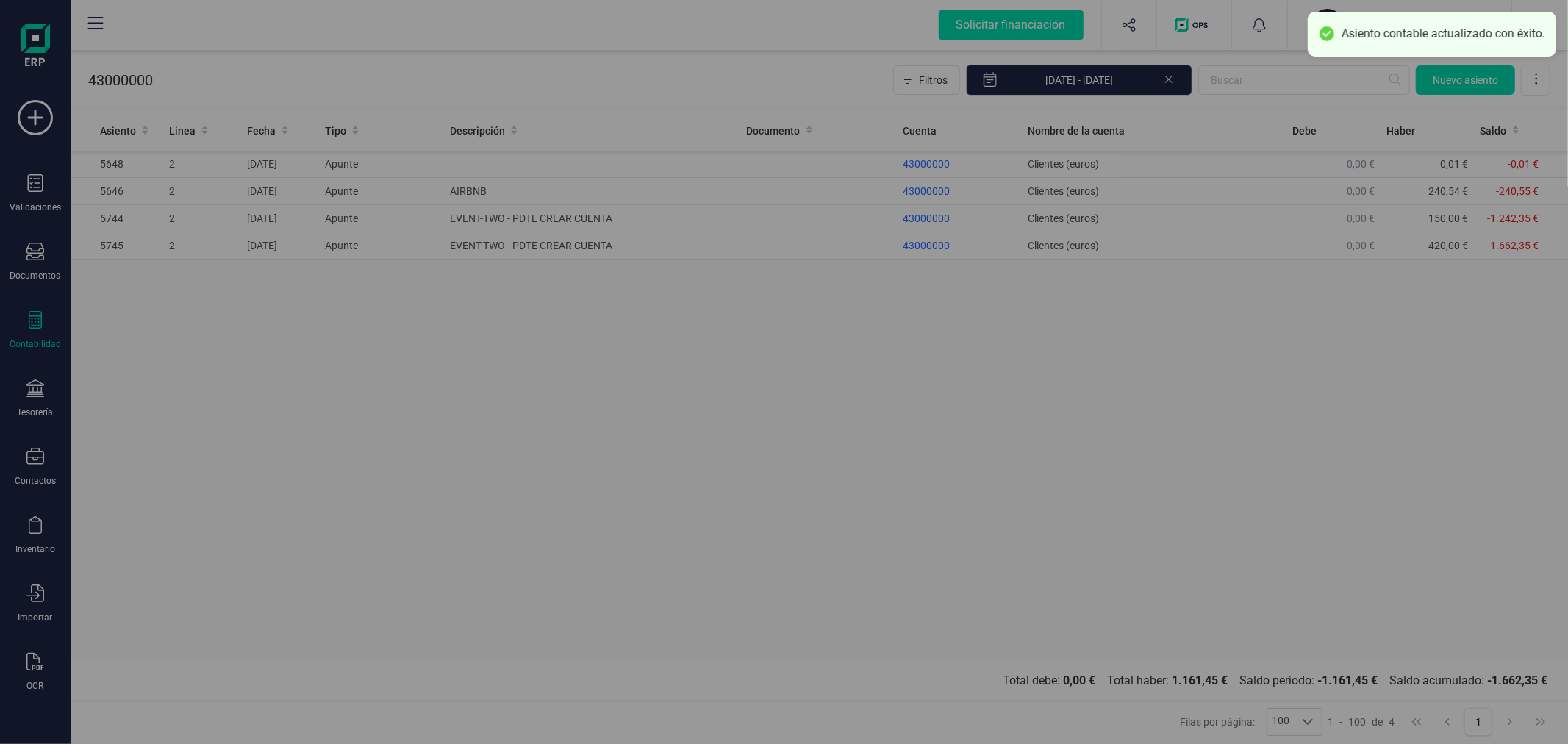
type input "[DATE]"
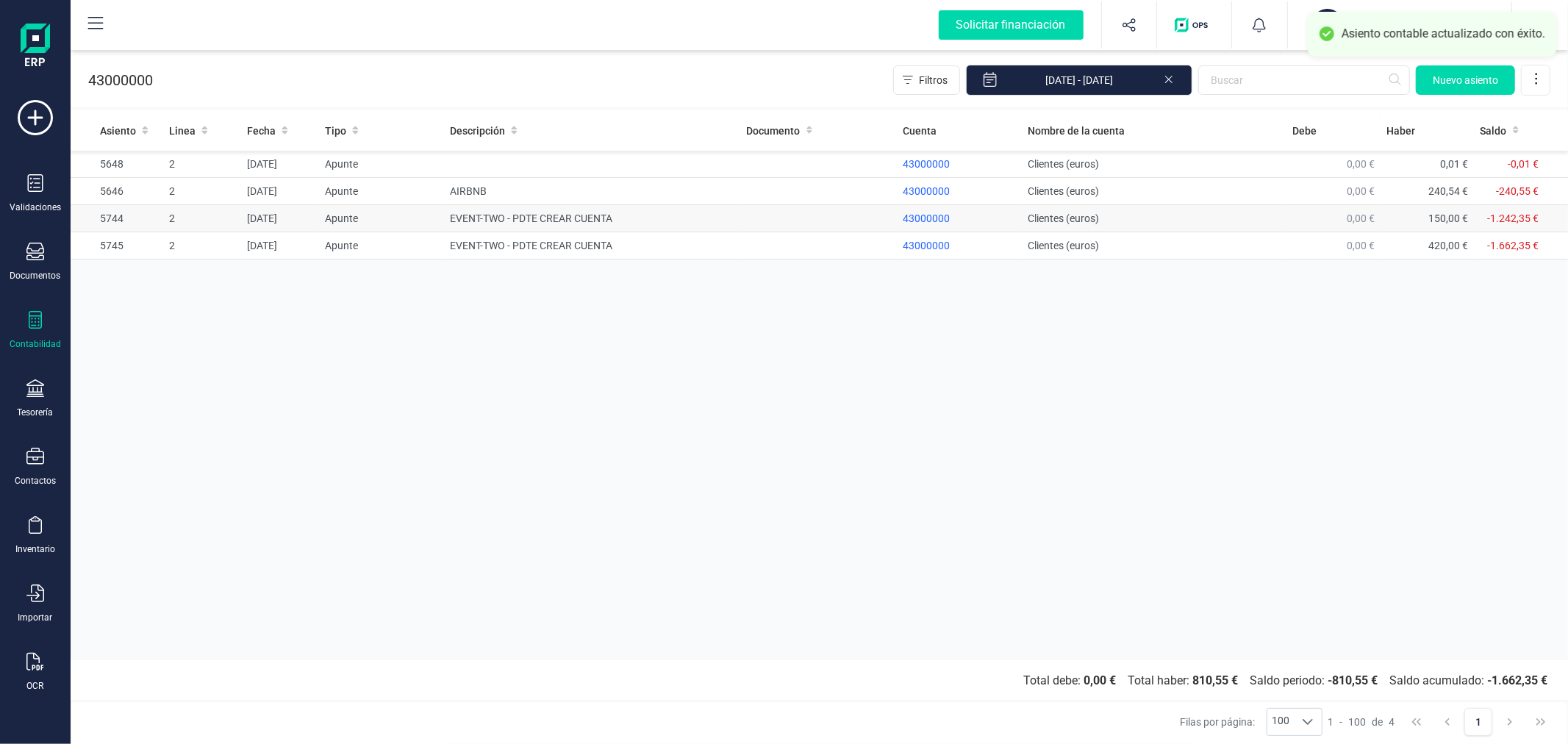
click at [531, 219] on td "EVENT-TWO - PDTE CREAR CUENTA" at bounding box center [592, 219] width 296 height 28
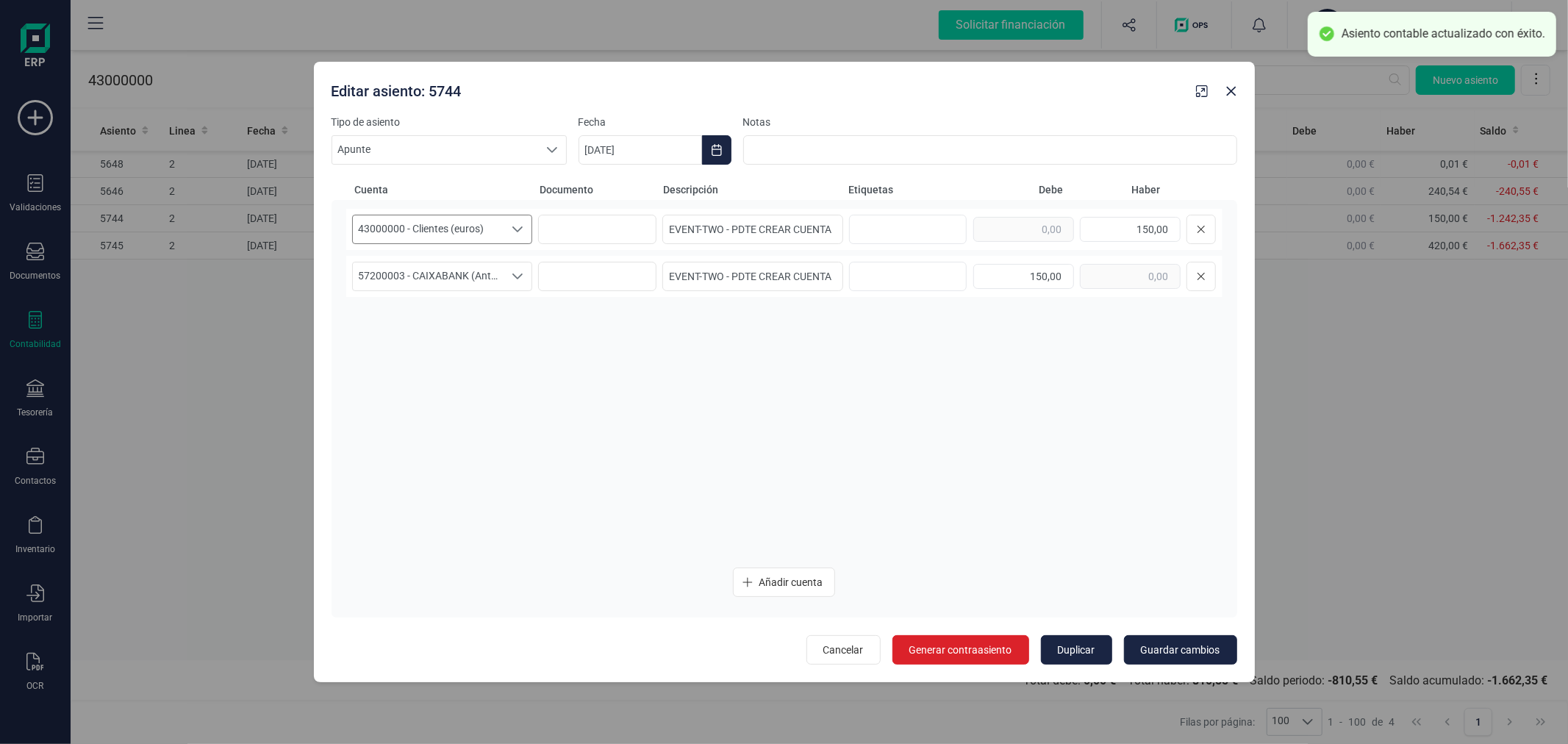
click at [467, 228] on span "43000000 - Clientes (euros)" at bounding box center [428, 228] width 151 height 28
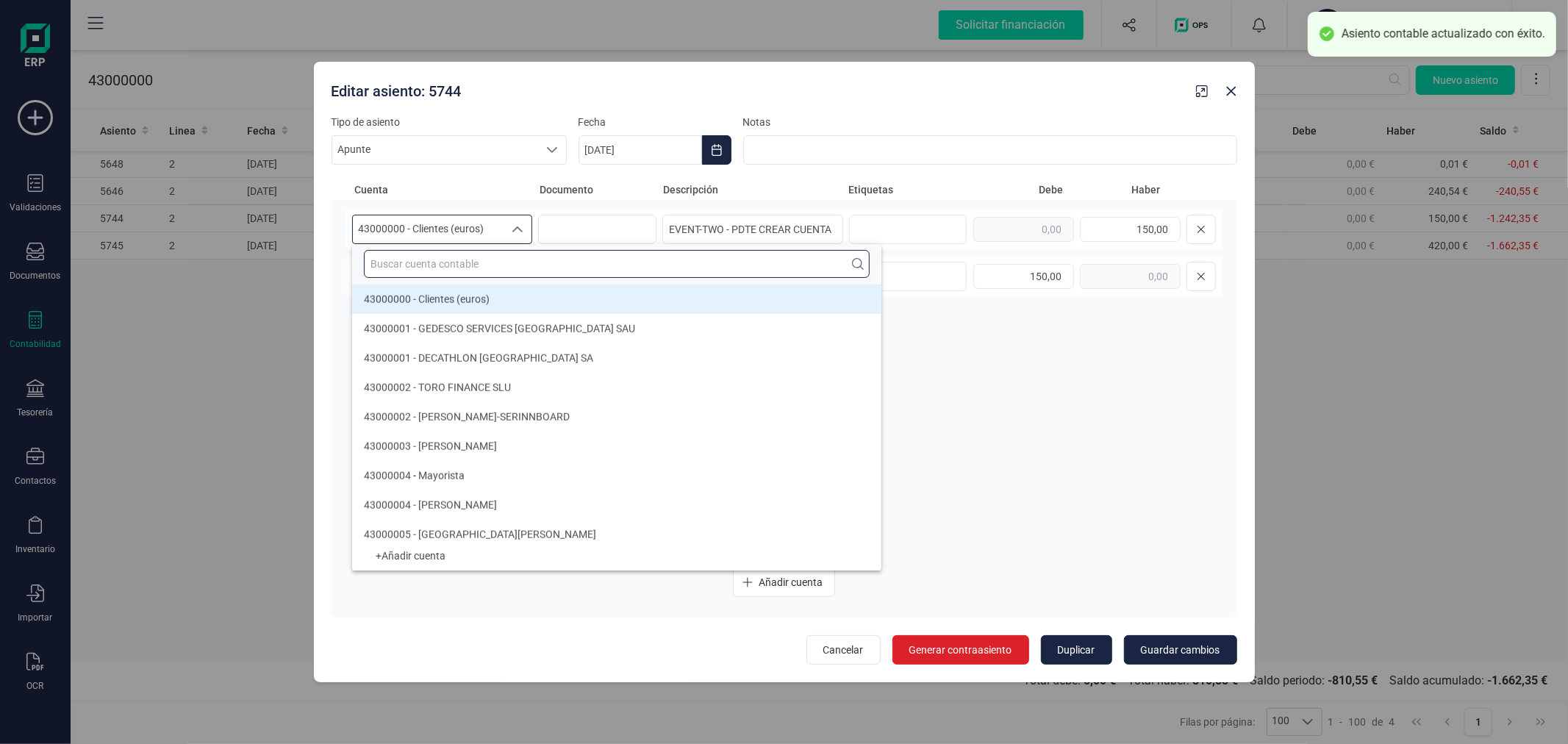
click at [498, 268] on input "text" at bounding box center [616, 263] width 506 height 28
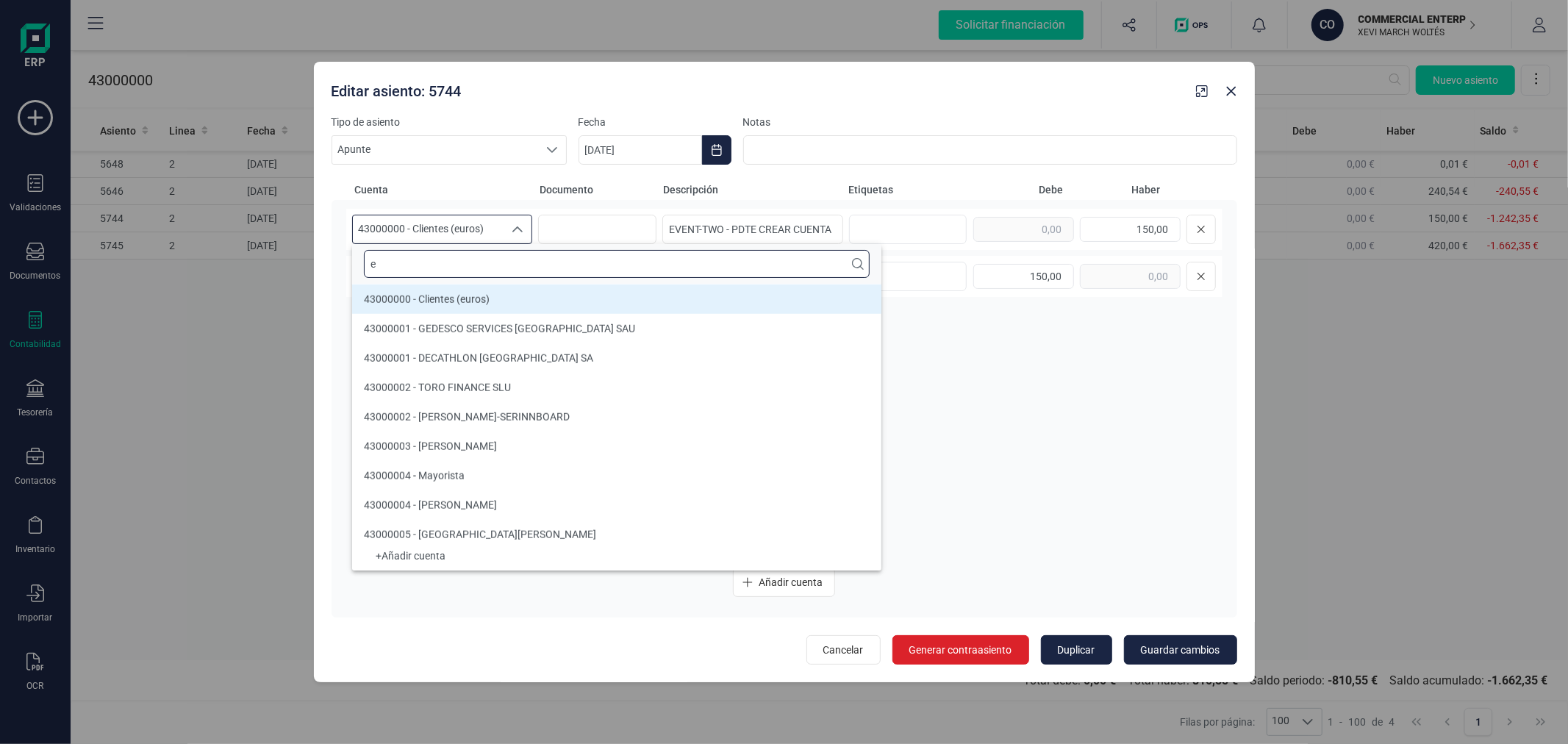
scroll to position [5, 0]
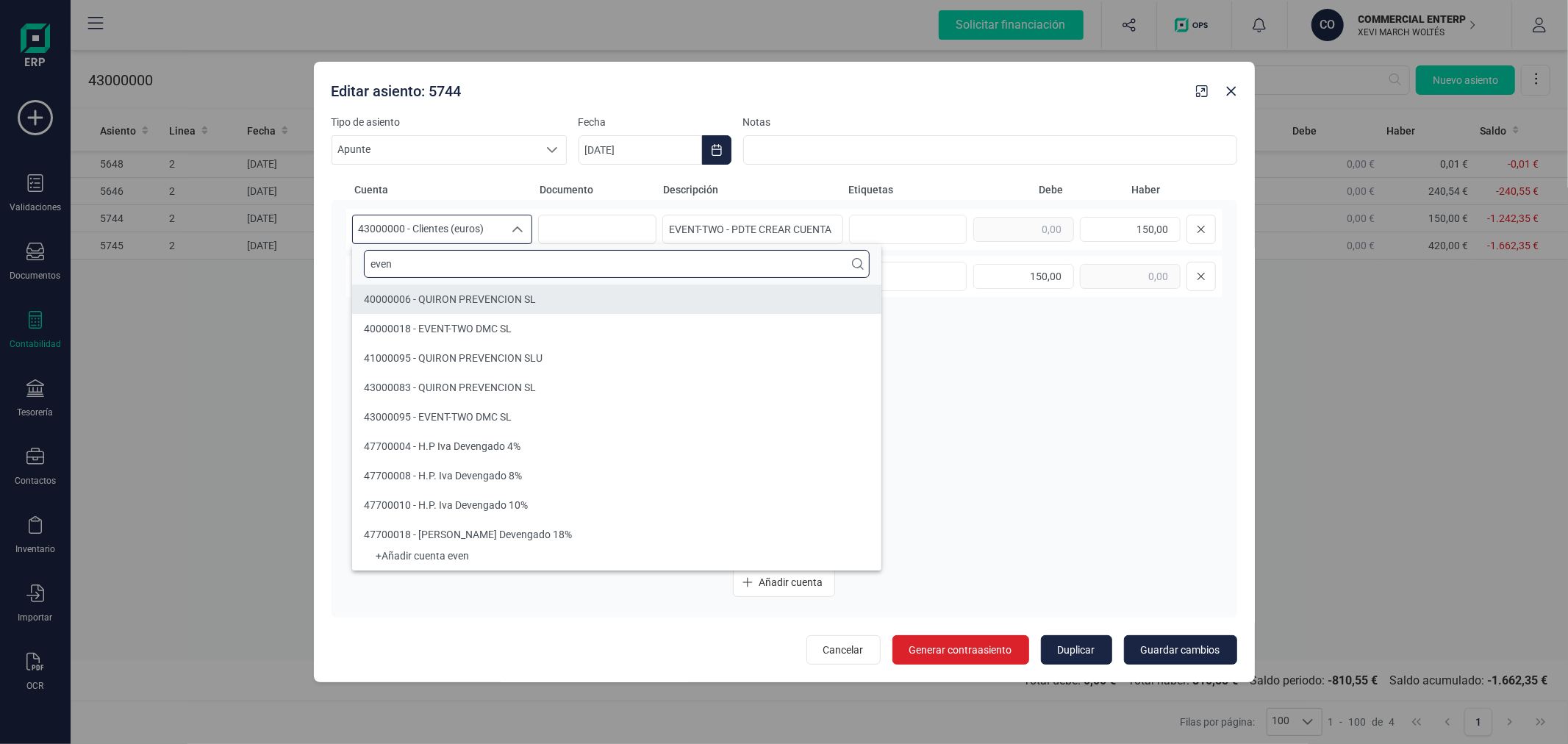
type input "even"
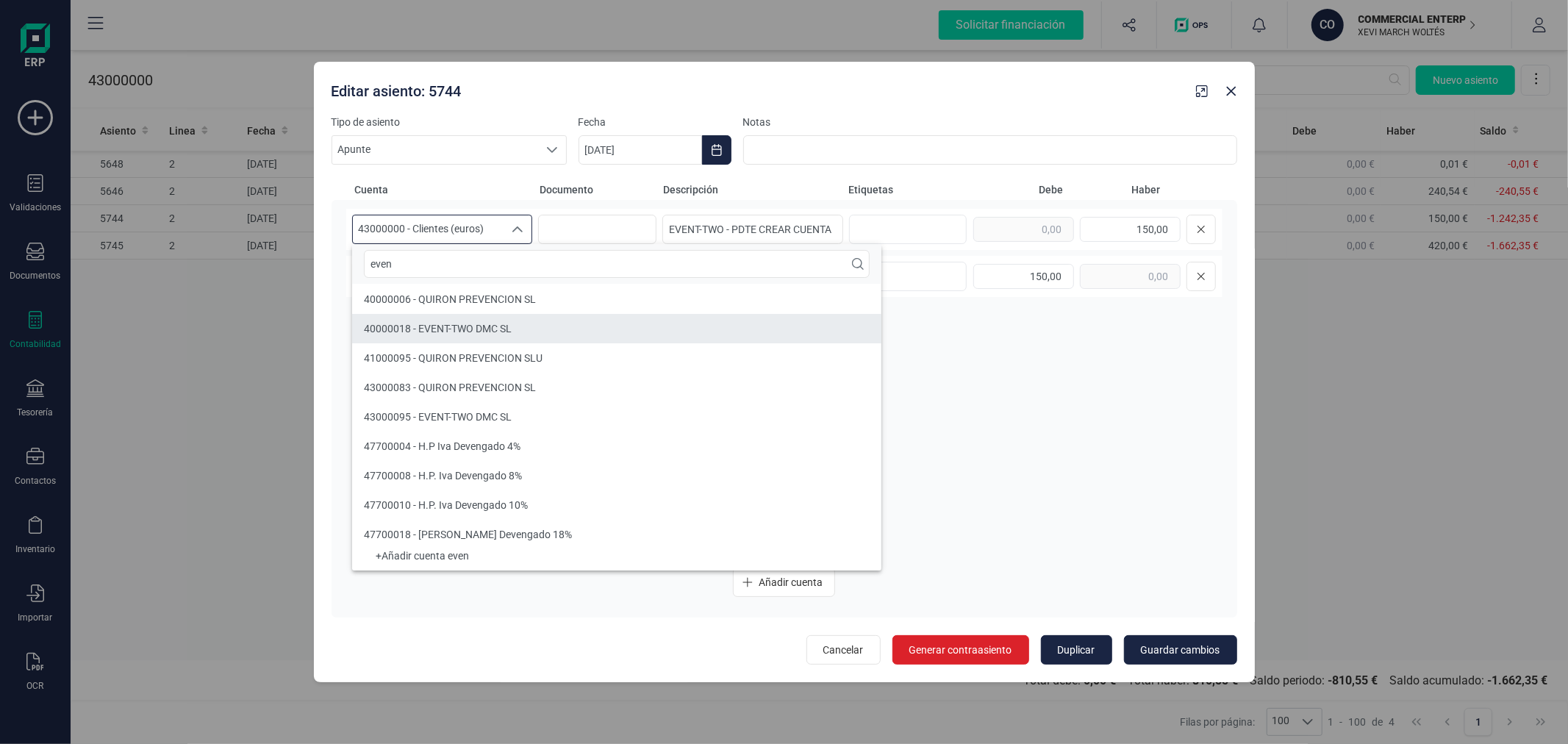
click at [512, 328] on li "40000018 - EVENT-TWO DMC SL" at bounding box center [617, 328] width 530 height 29
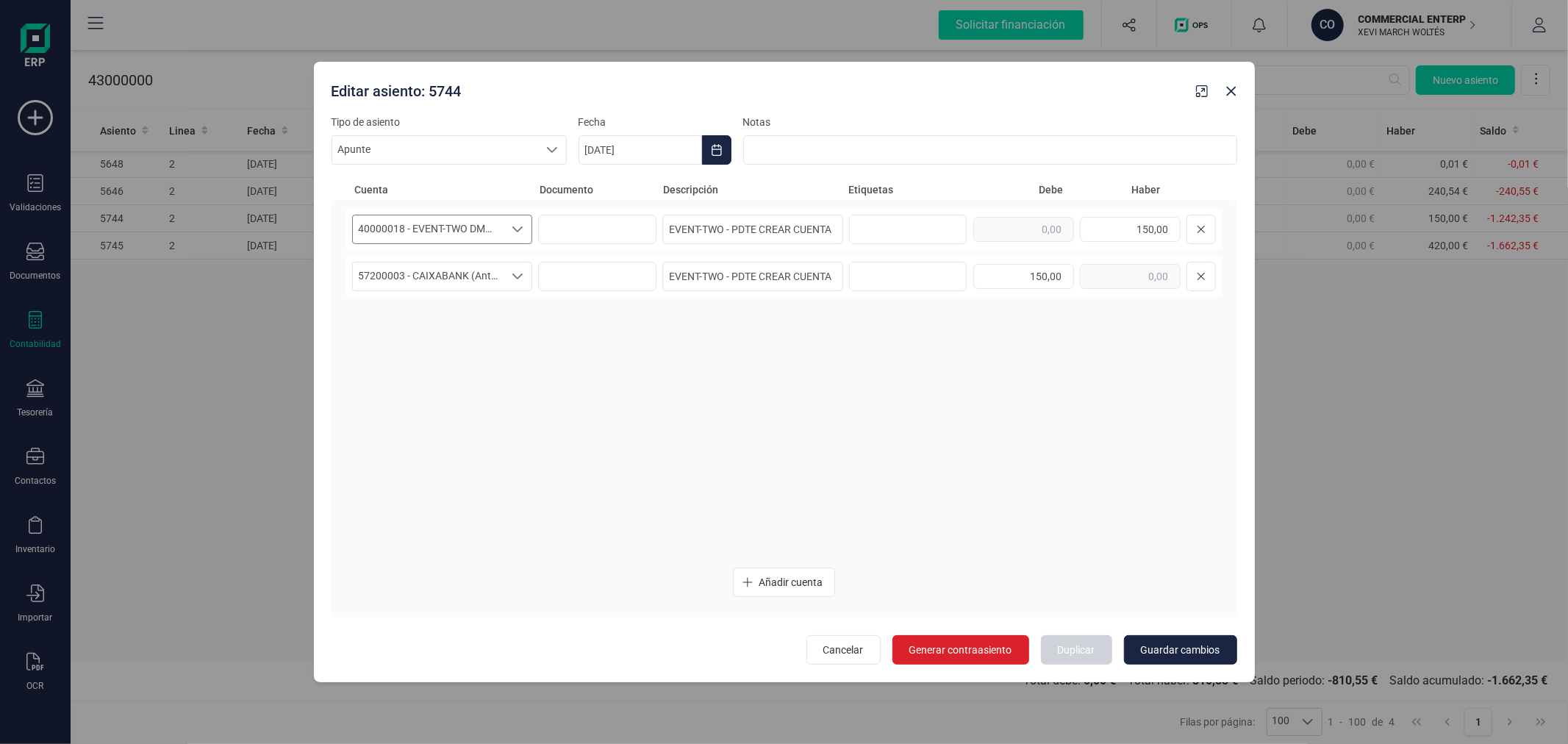
click at [519, 219] on div "Seleccione una cuenta" at bounding box center [517, 228] width 28 height 28
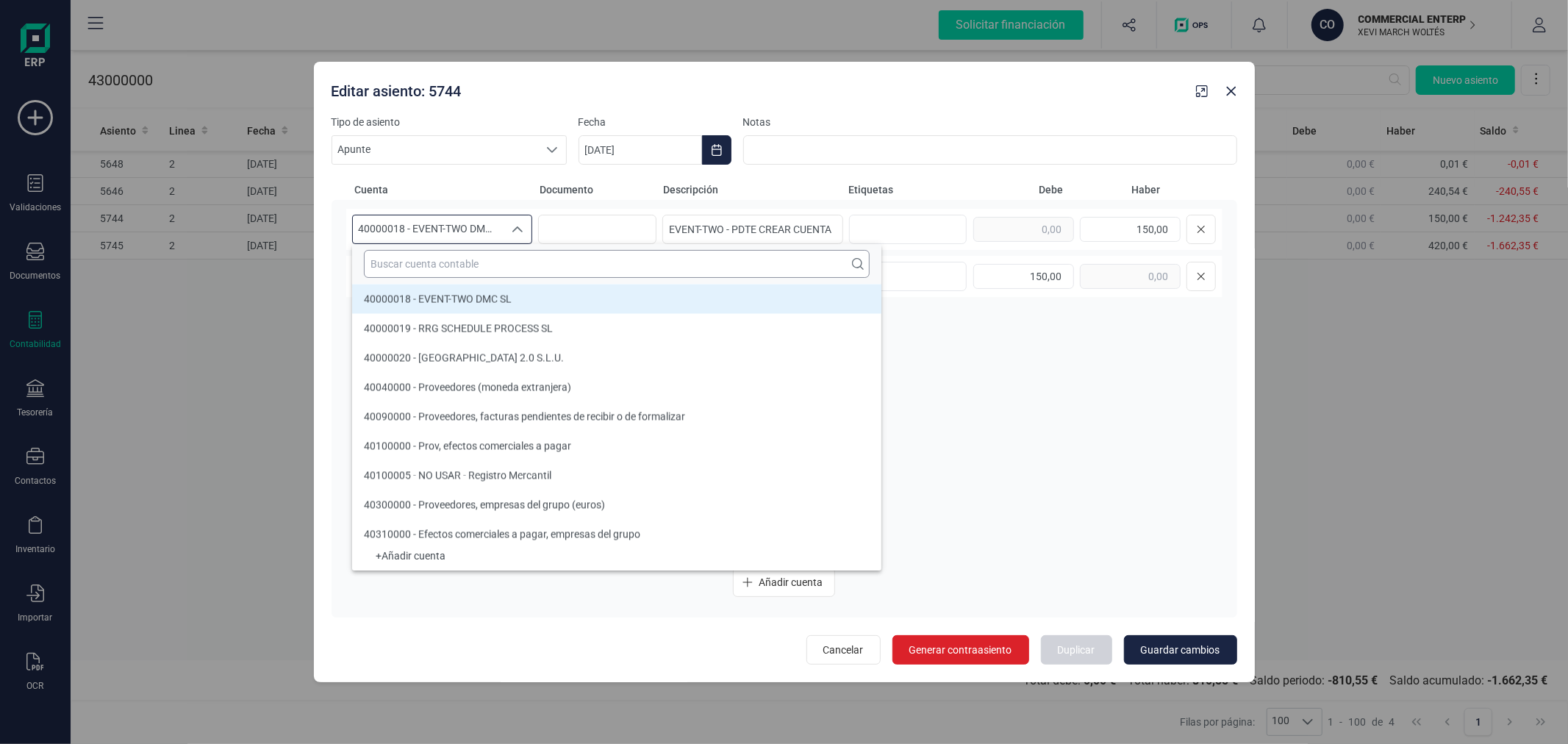
click at [499, 259] on input "text" at bounding box center [616, 263] width 506 height 28
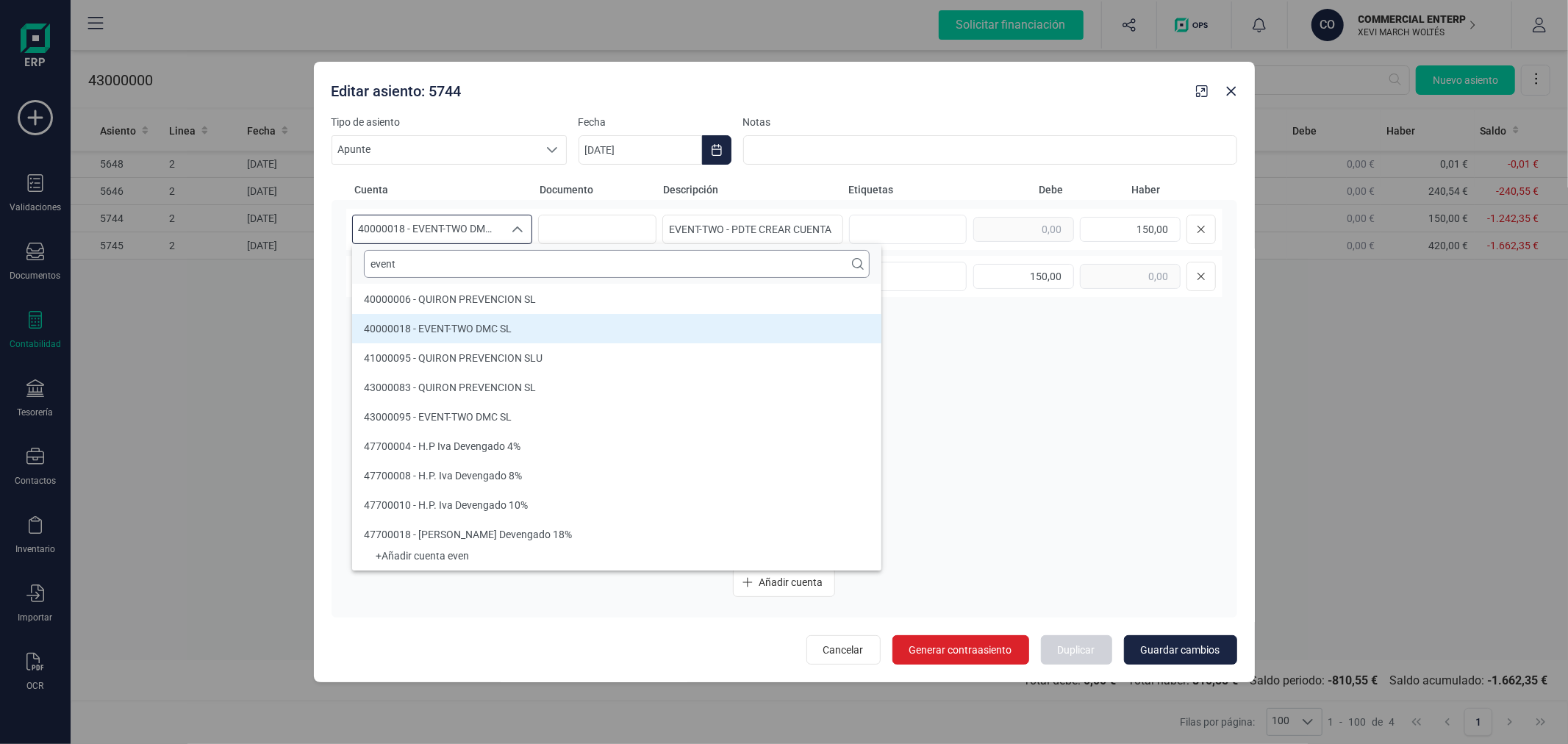
scroll to position [0, 0]
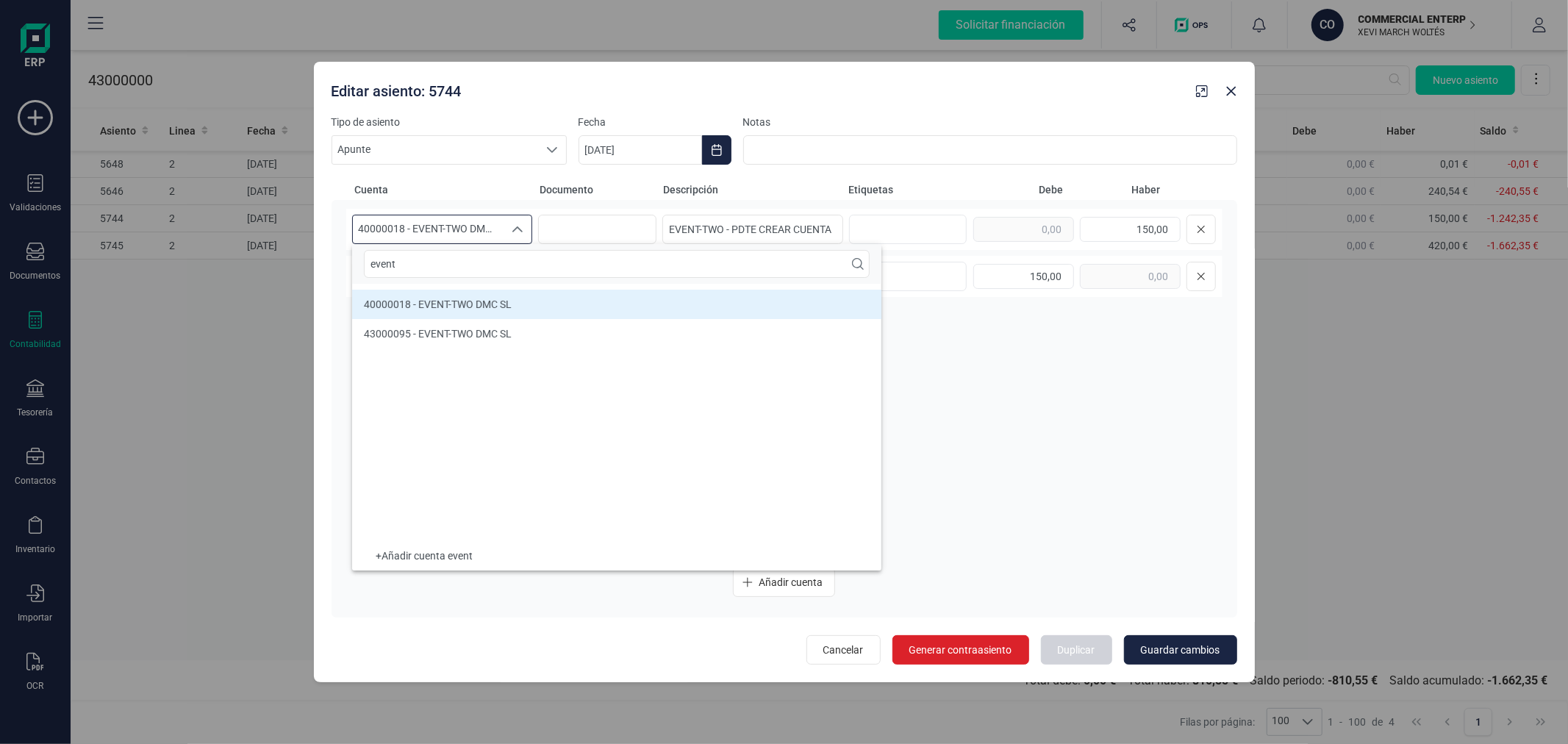
type input "event"
click at [473, 328] on span "43000095 - EVENT-TWO DMC SL" at bounding box center [437, 333] width 148 height 12
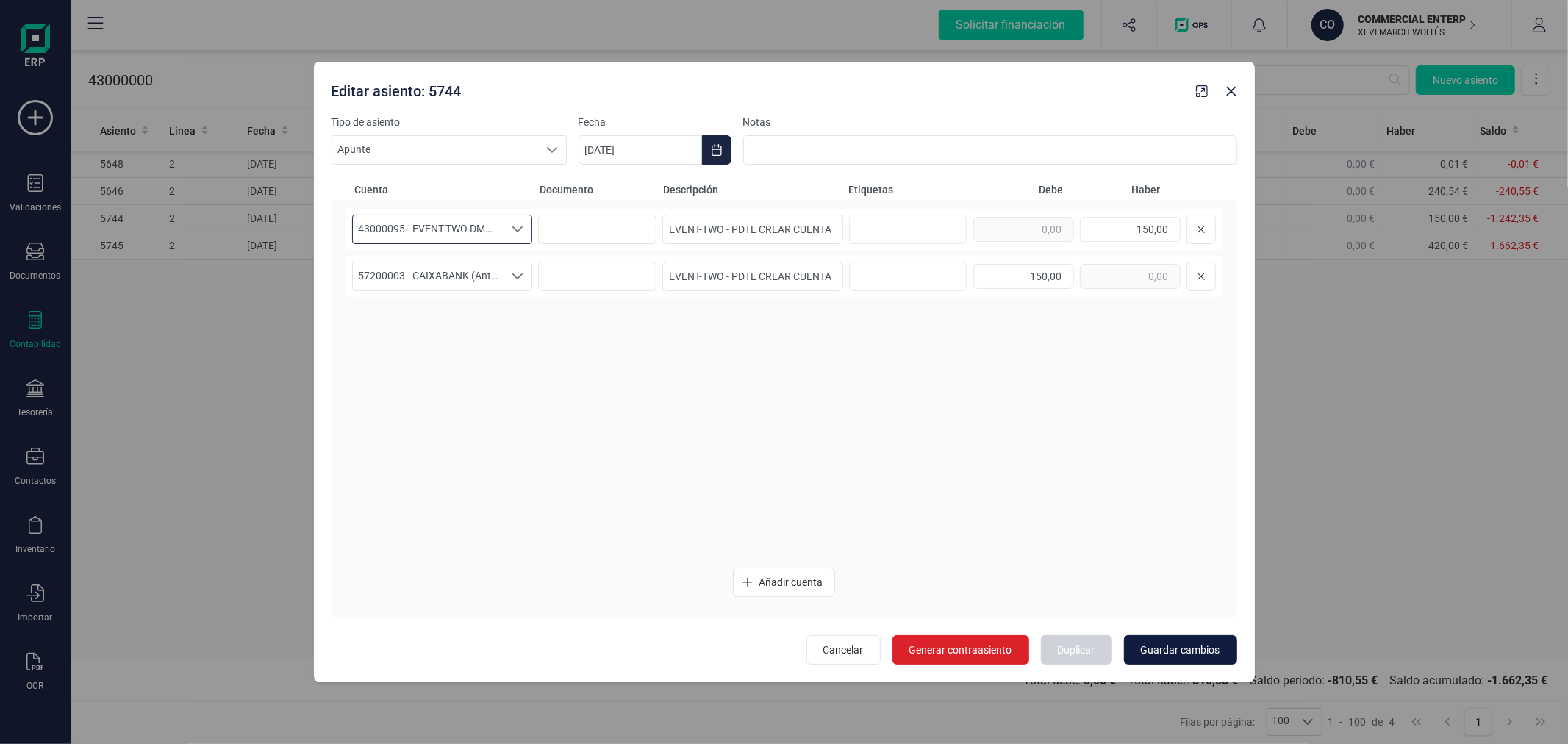
click at [1193, 644] on span "Guardar cambios" at bounding box center [1180, 650] width 79 height 15
type input "[DATE]"
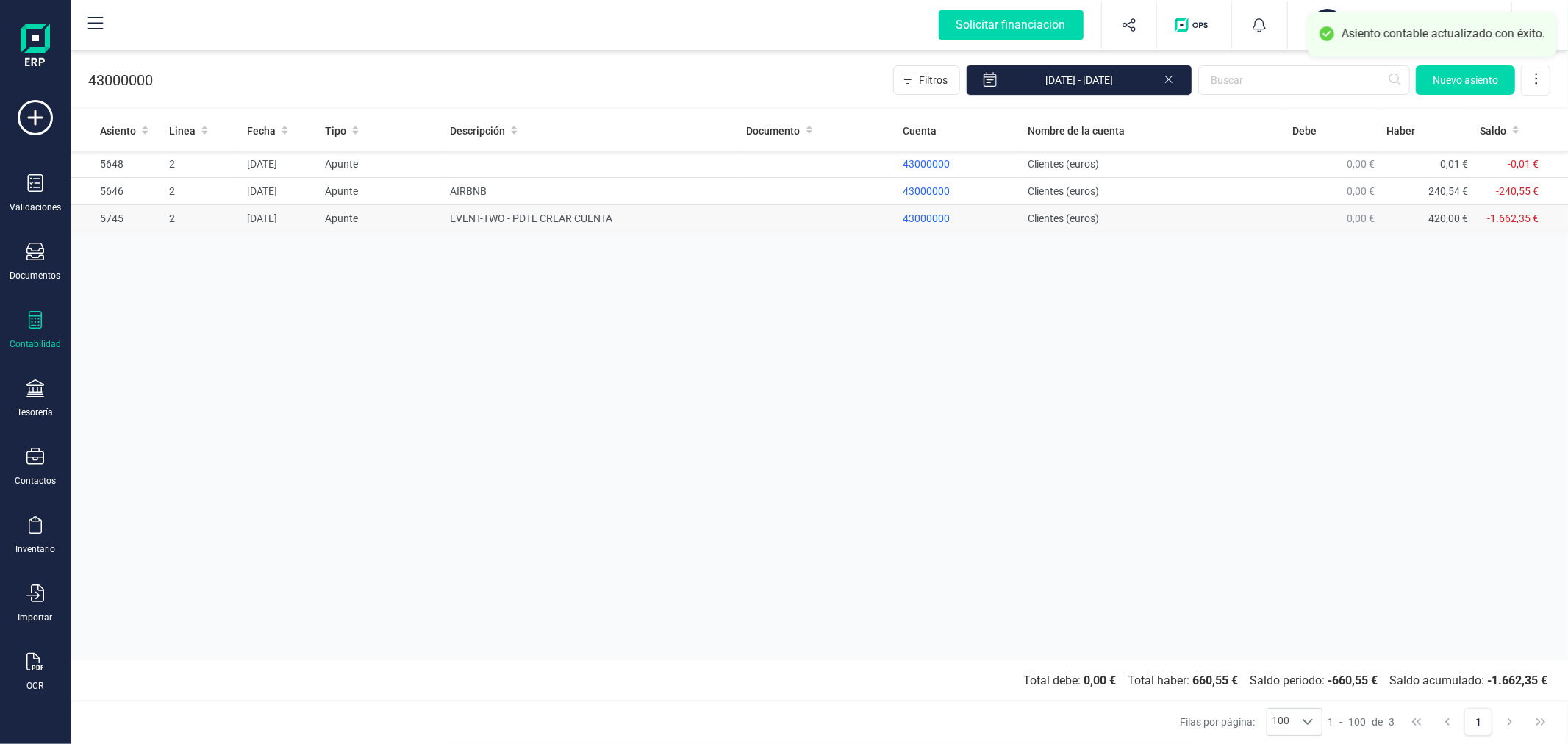
click at [487, 223] on td "EVENT-TWO - PDTE CREAR CUENTA" at bounding box center [592, 219] width 296 height 28
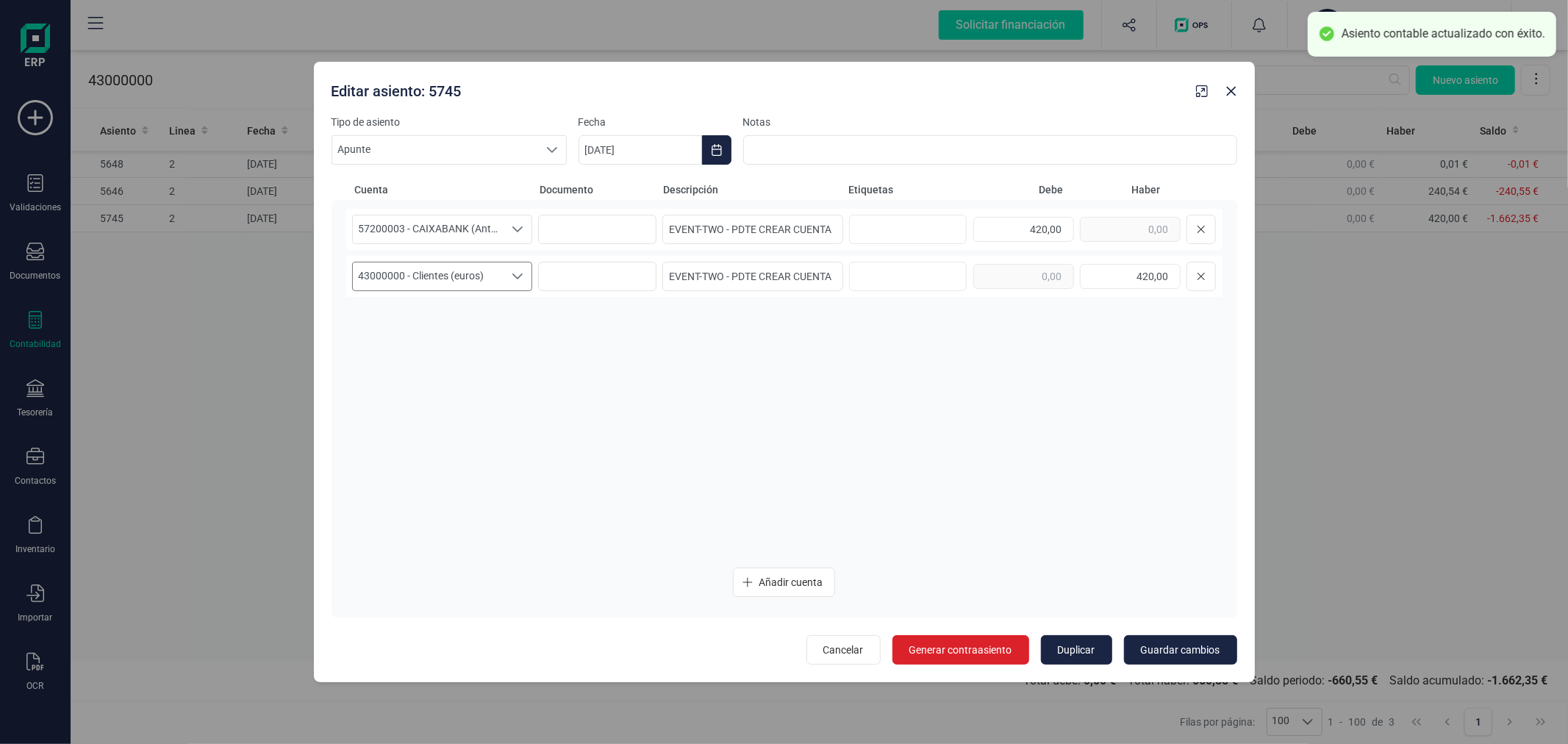
click at [469, 275] on span "43000000 - Clientes (euros)" at bounding box center [428, 276] width 151 height 28
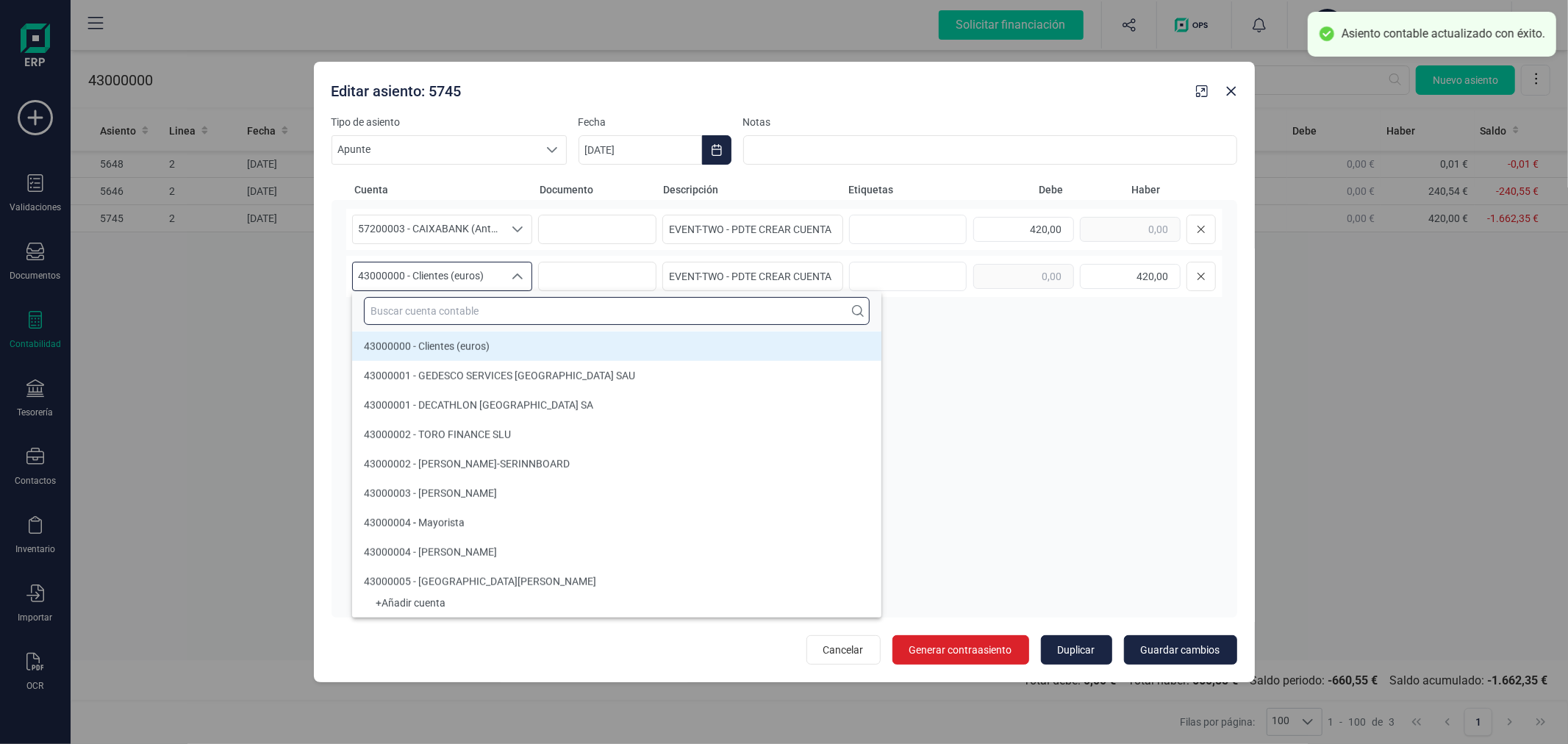
click at [487, 307] on input "text" at bounding box center [616, 310] width 506 height 28
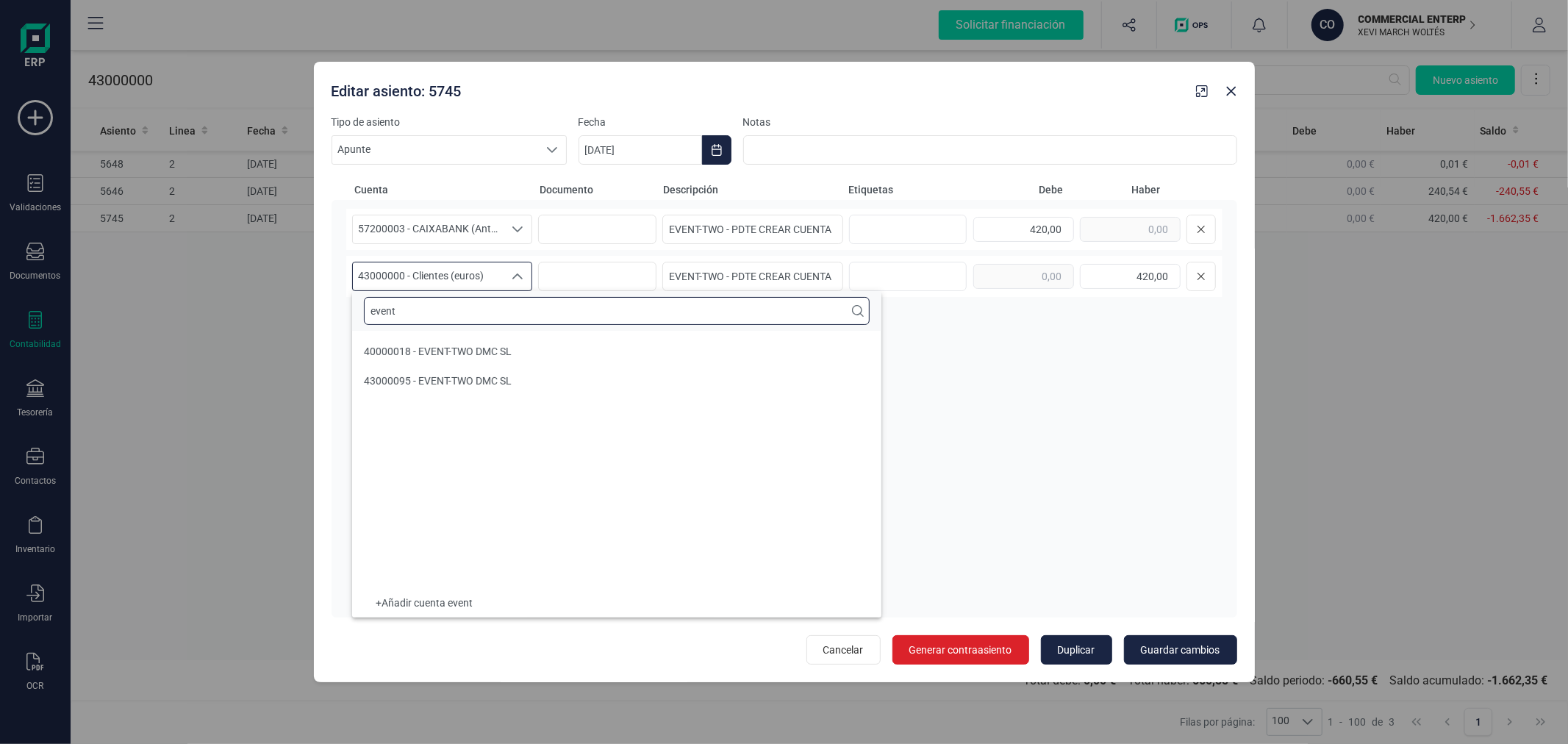
scroll to position [0, 0]
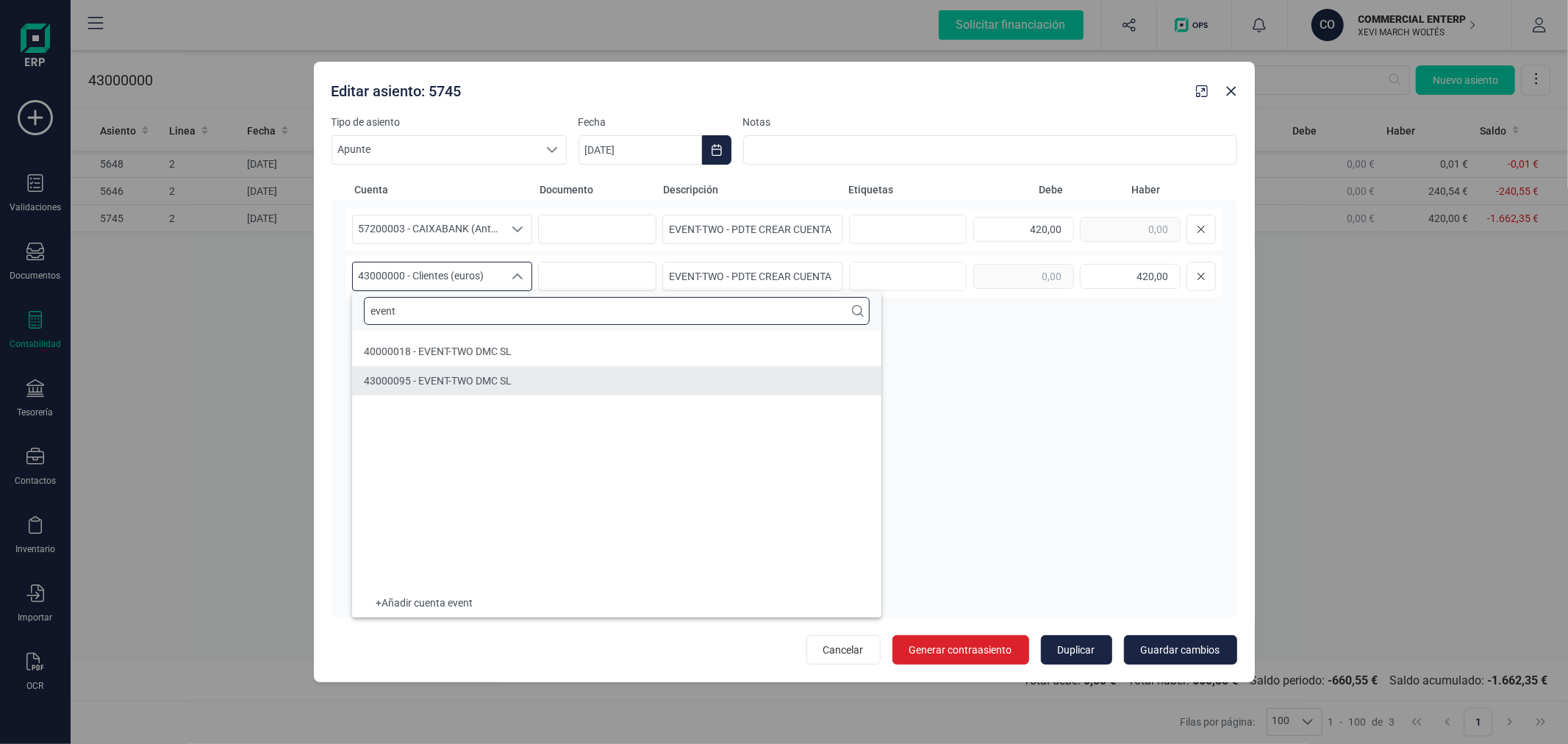
type input "event"
click at [464, 386] on span "43000095 - EVENT-TWO DMC SL" at bounding box center [437, 380] width 148 height 12
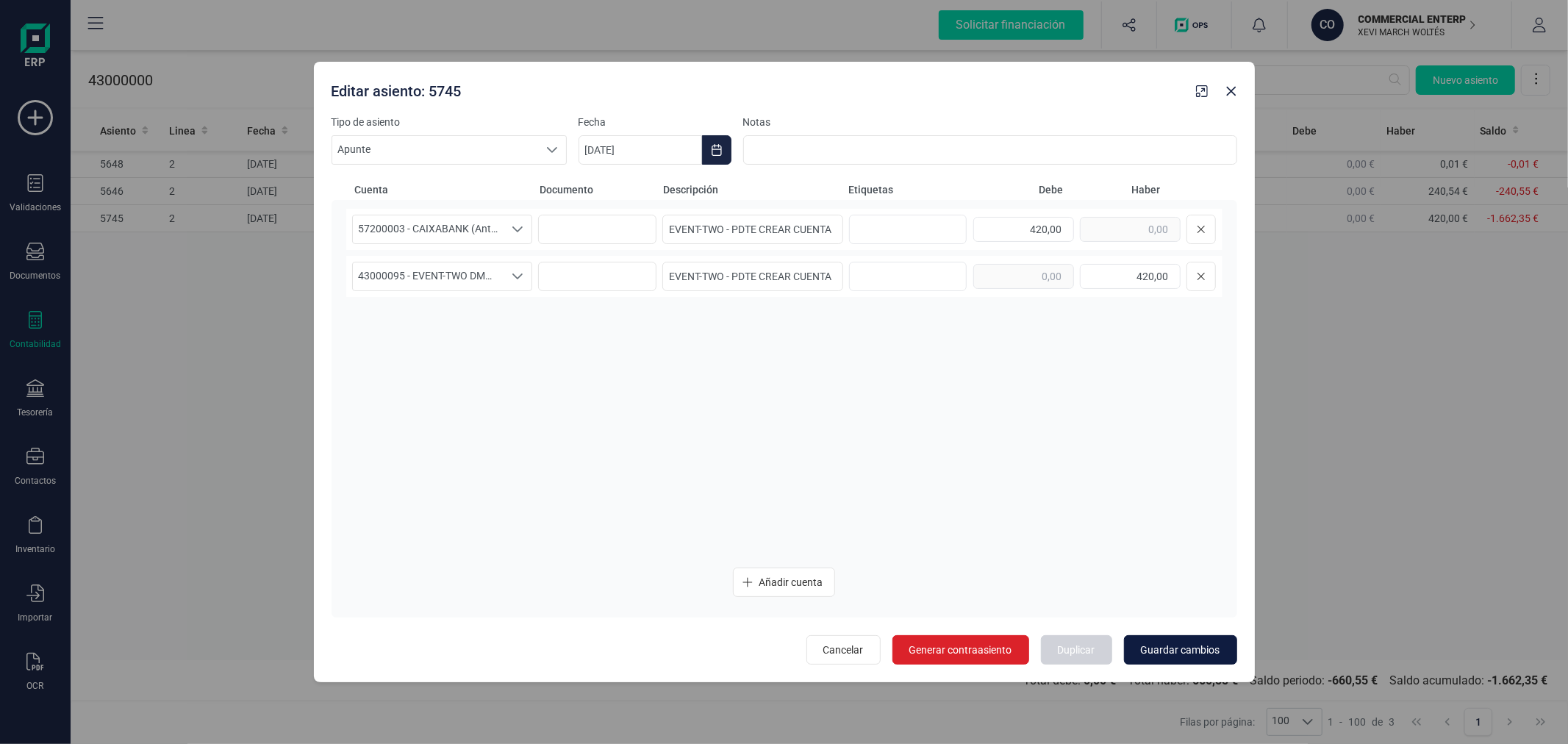
click at [1176, 650] on span "Guardar cambios" at bounding box center [1180, 650] width 79 height 15
type input "[DATE]"
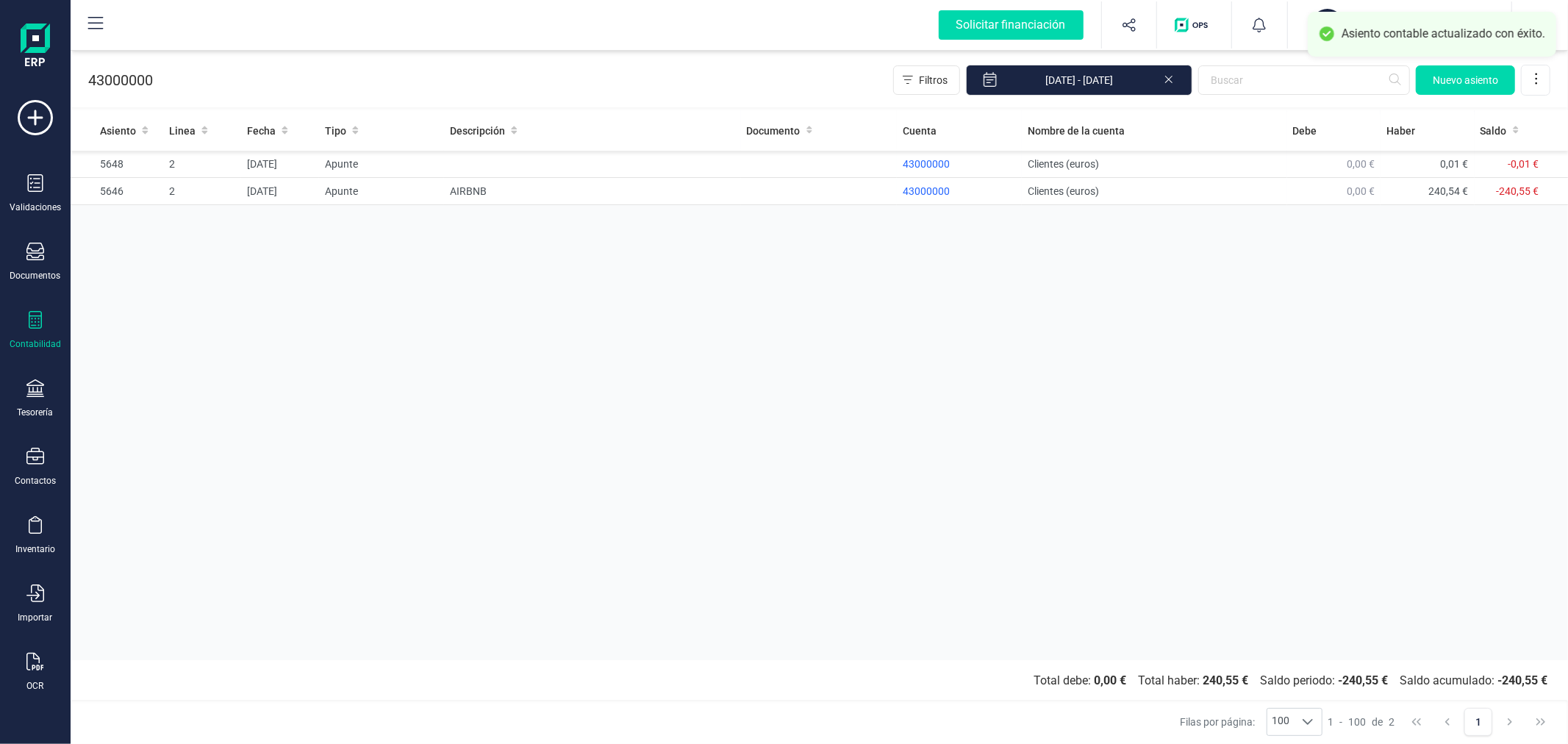
click at [764, 391] on div "Asiento Linea Fecha Tipo Descripción Documento Cuenta Nombre de la cuenta Debe …" at bounding box center [819, 385] width 1498 height 550
drag, startPoint x: 513, startPoint y: 321, endPoint x: 523, endPoint y: 328, distance: 12.2
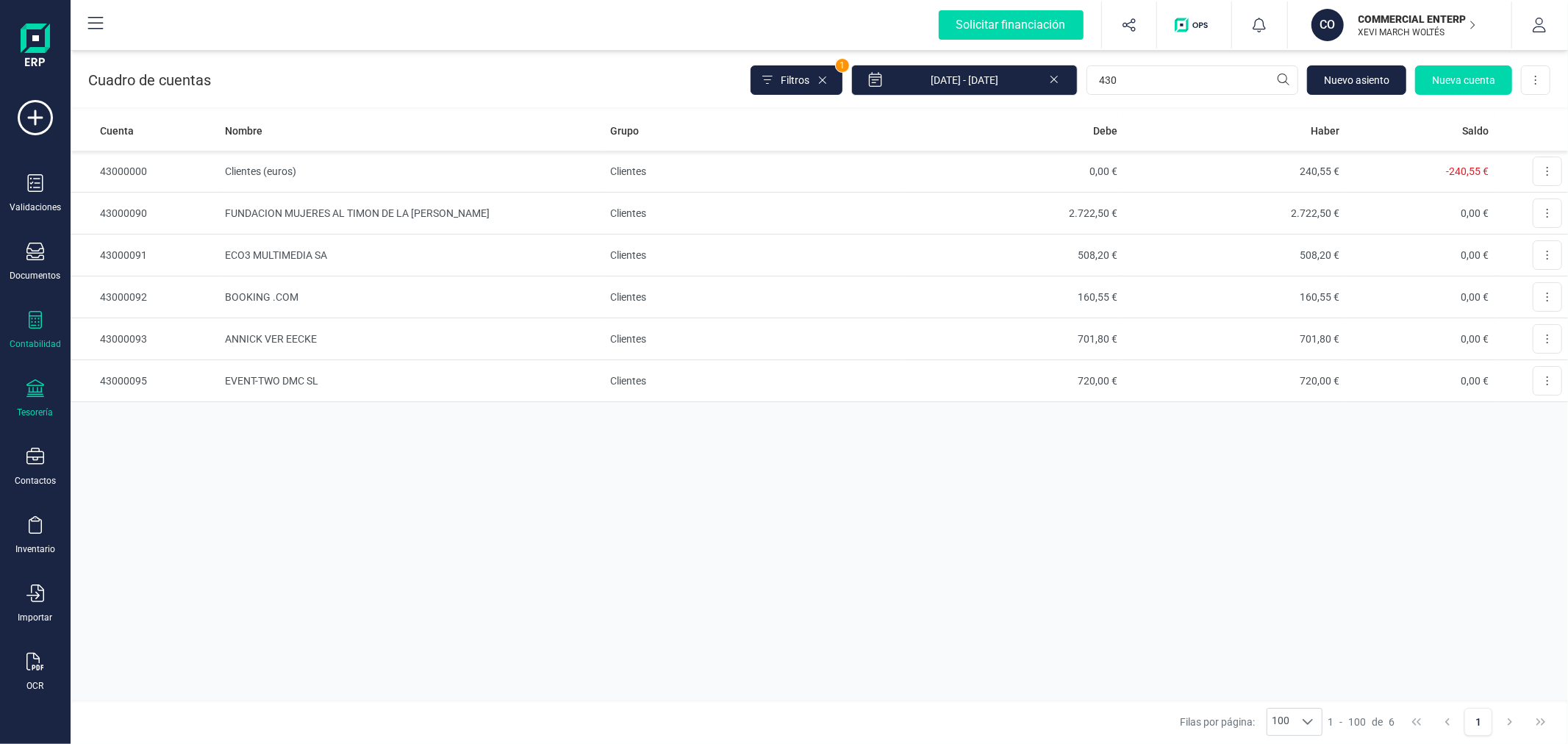
click at [35, 401] on div at bounding box center [36, 390] width 18 height 21
click at [137, 314] on span "Cartera" at bounding box center [149, 316] width 70 height 18
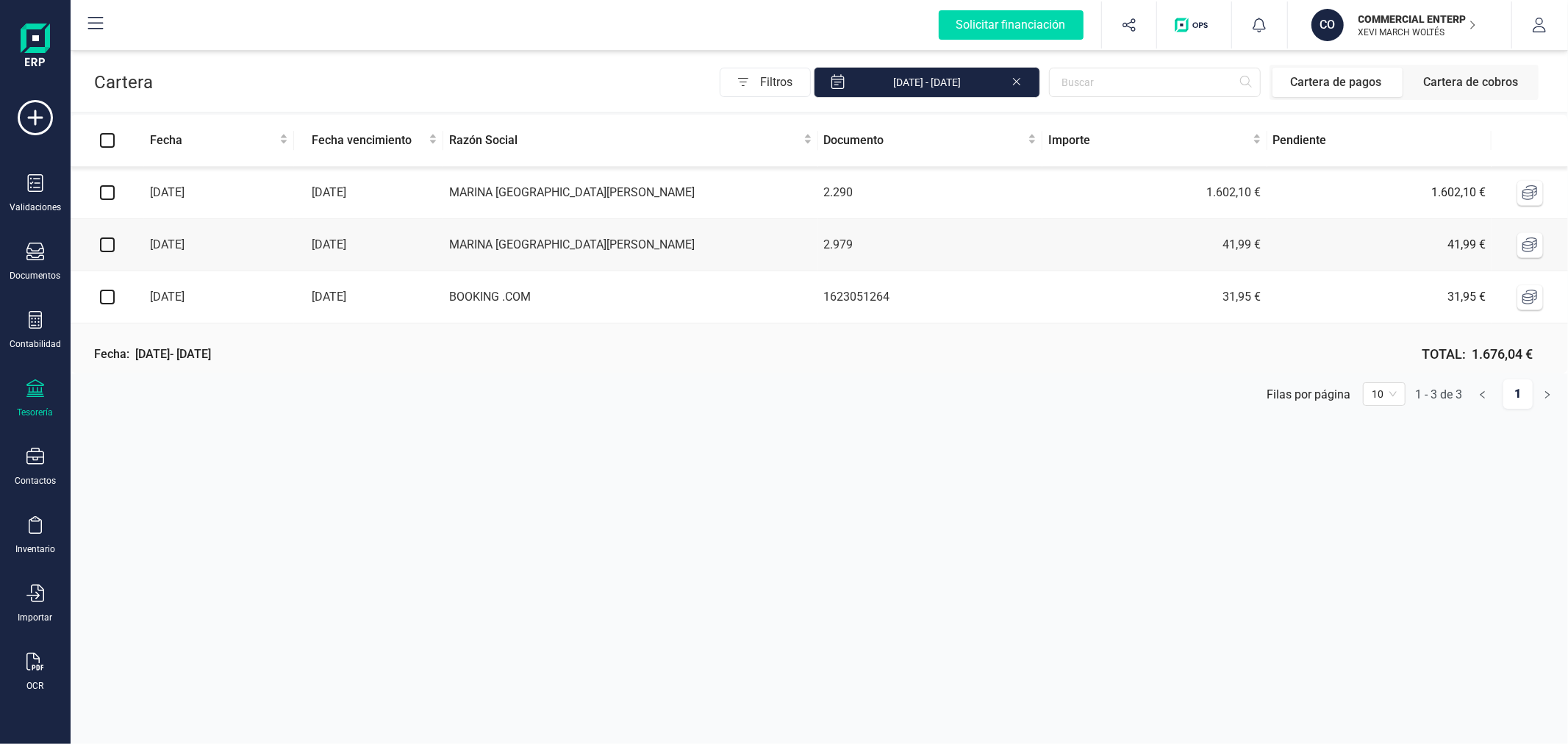
click at [29, 402] on div "Tesorería" at bounding box center [36, 399] width 59 height 39
click at [124, 246] on span "Cuentas bancarias" at bounding box center [180, 251] width 130 height 18
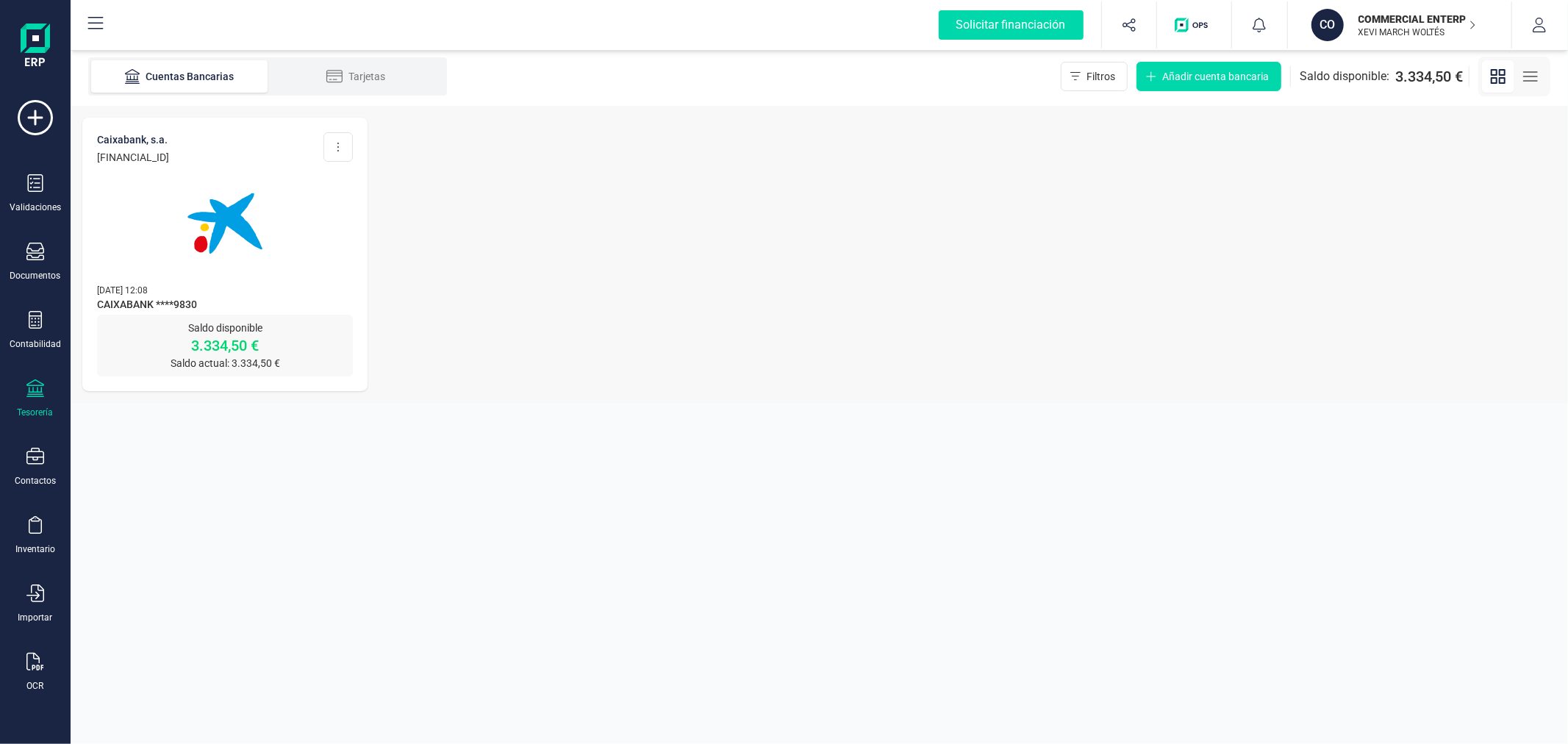
click at [236, 272] on img at bounding box center [225, 223] width 124 height 124
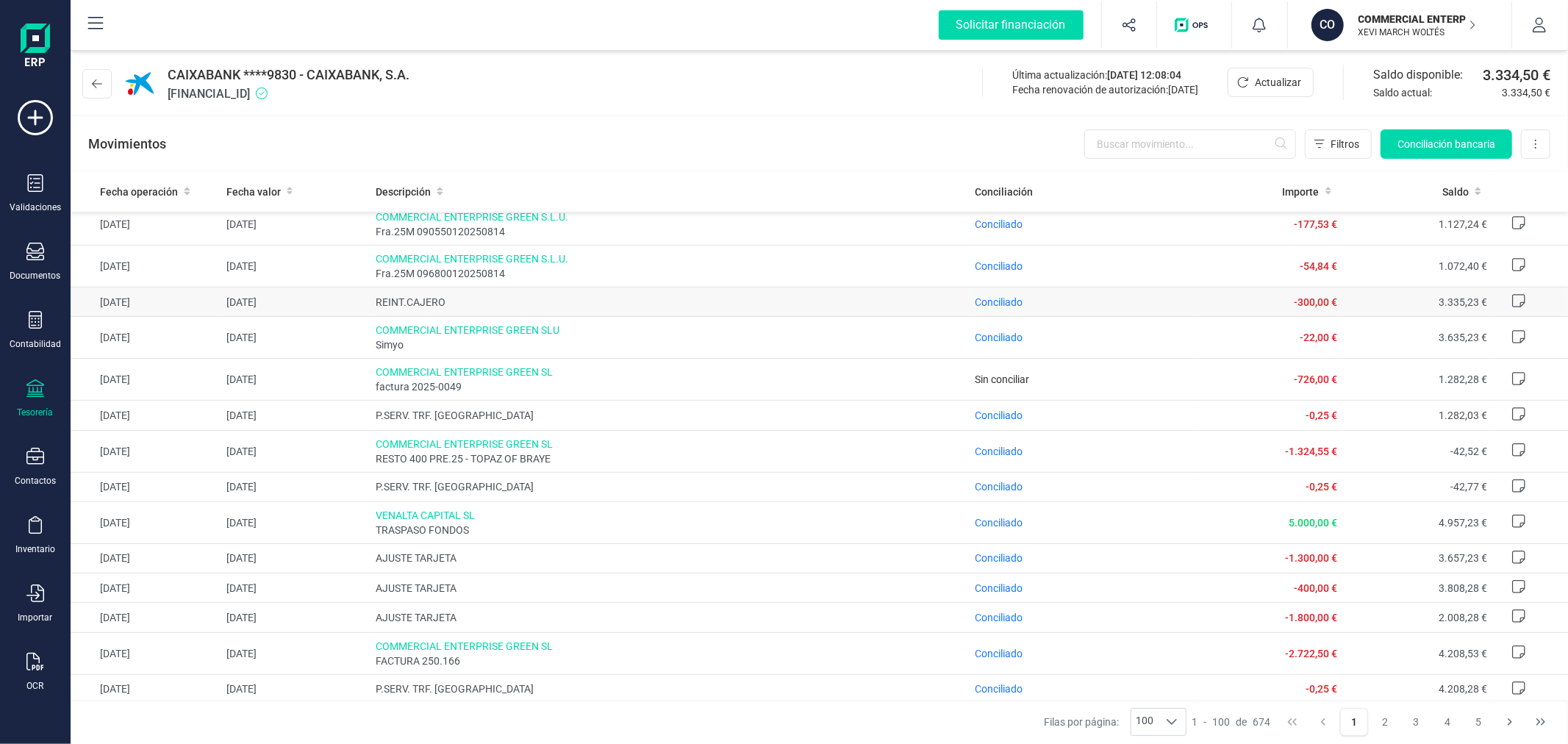
scroll to position [408, 0]
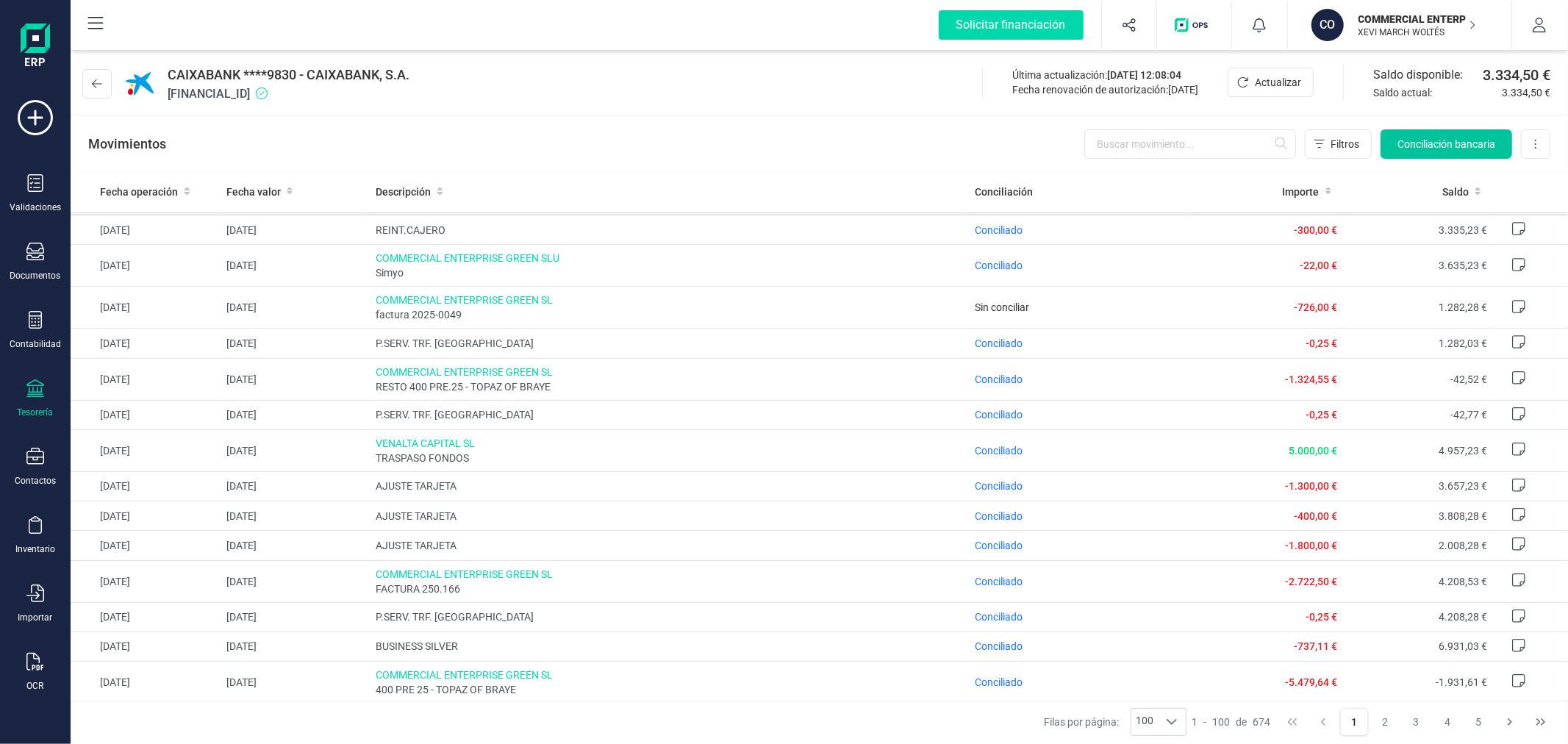
click at [1468, 158] on button "Conciliación bancaria" at bounding box center [1446, 144] width 132 height 29
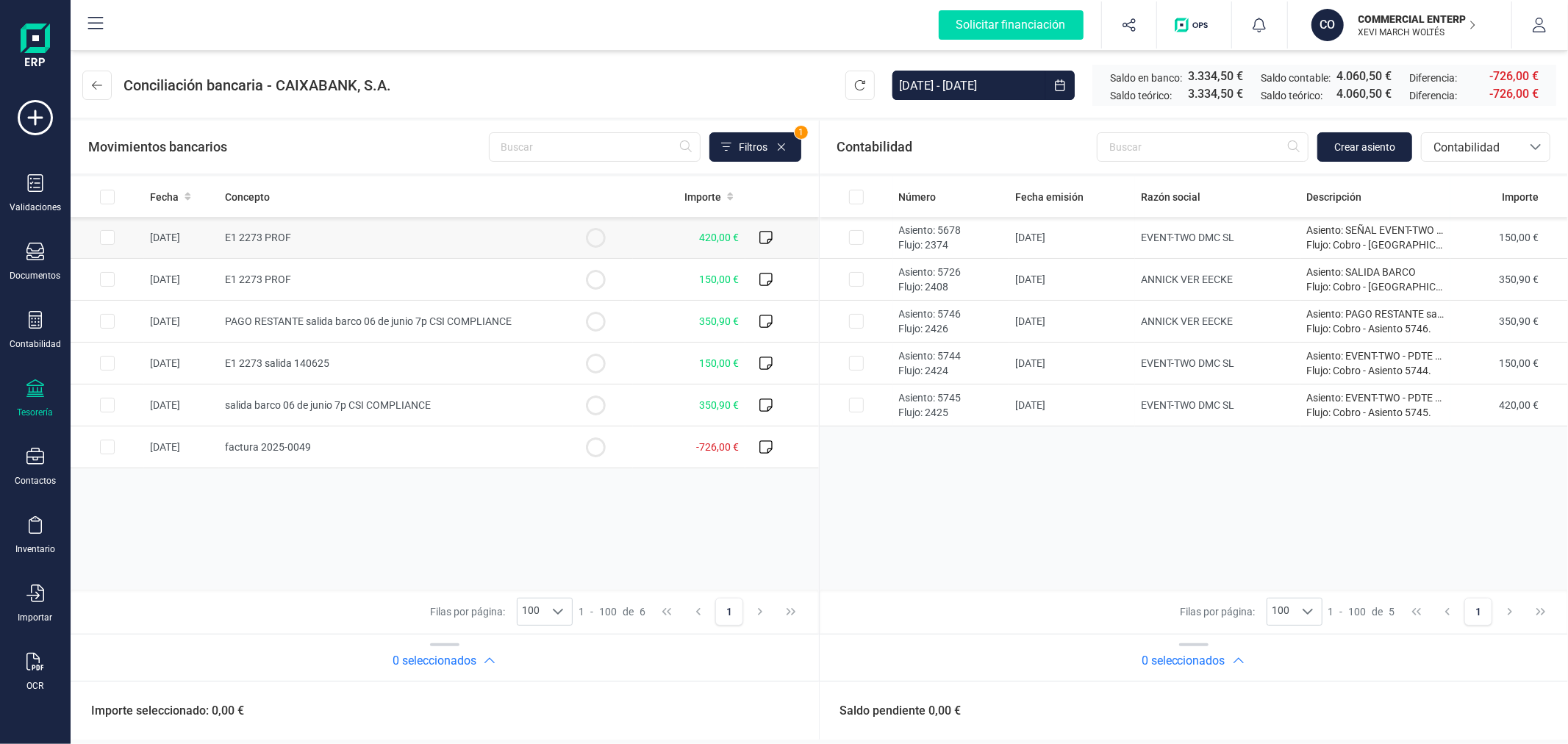
click at [104, 234] on input "Row Selected c4dc9d23-39f0-444e-92f7-1e7bb3b82622" at bounding box center [107, 237] width 15 height 15
checkbox input "true"
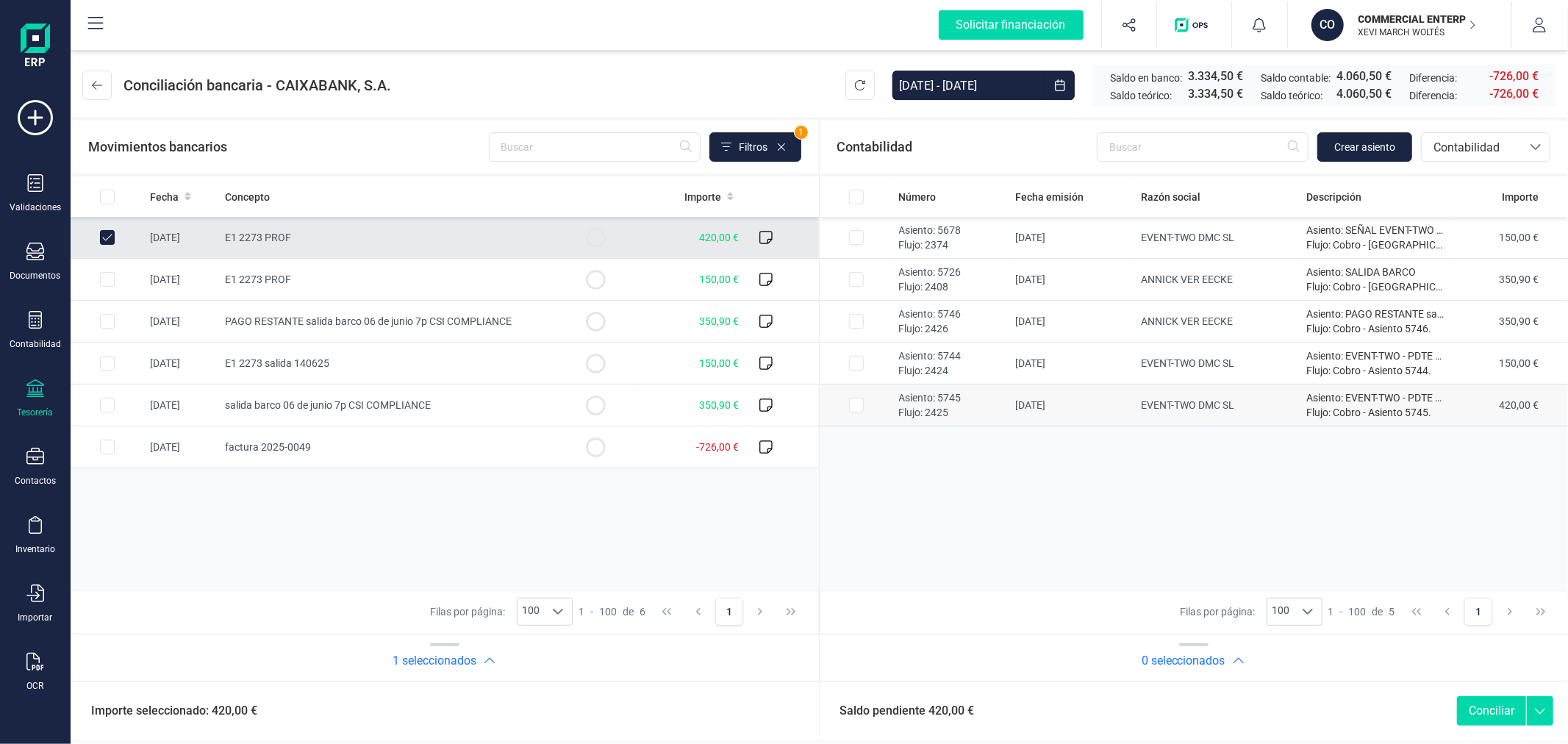
click at [144, 397] on td at bounding box center [107, 405] width 74 height 42
checkbox input "true"
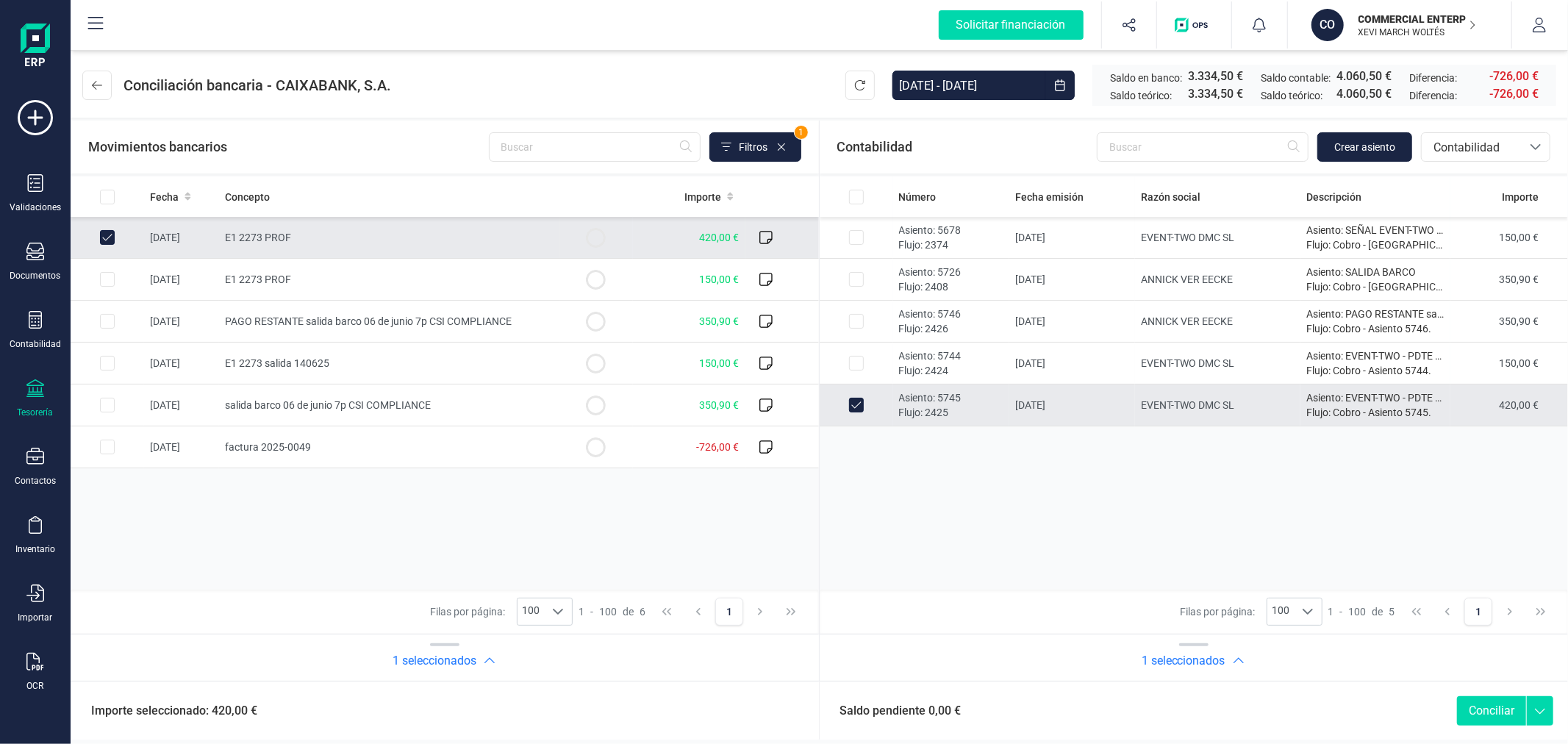
click at [1471, 714] on button "Conciliar" at bounding box center [1492, 710] width 69 height 29
checkbox input "false"
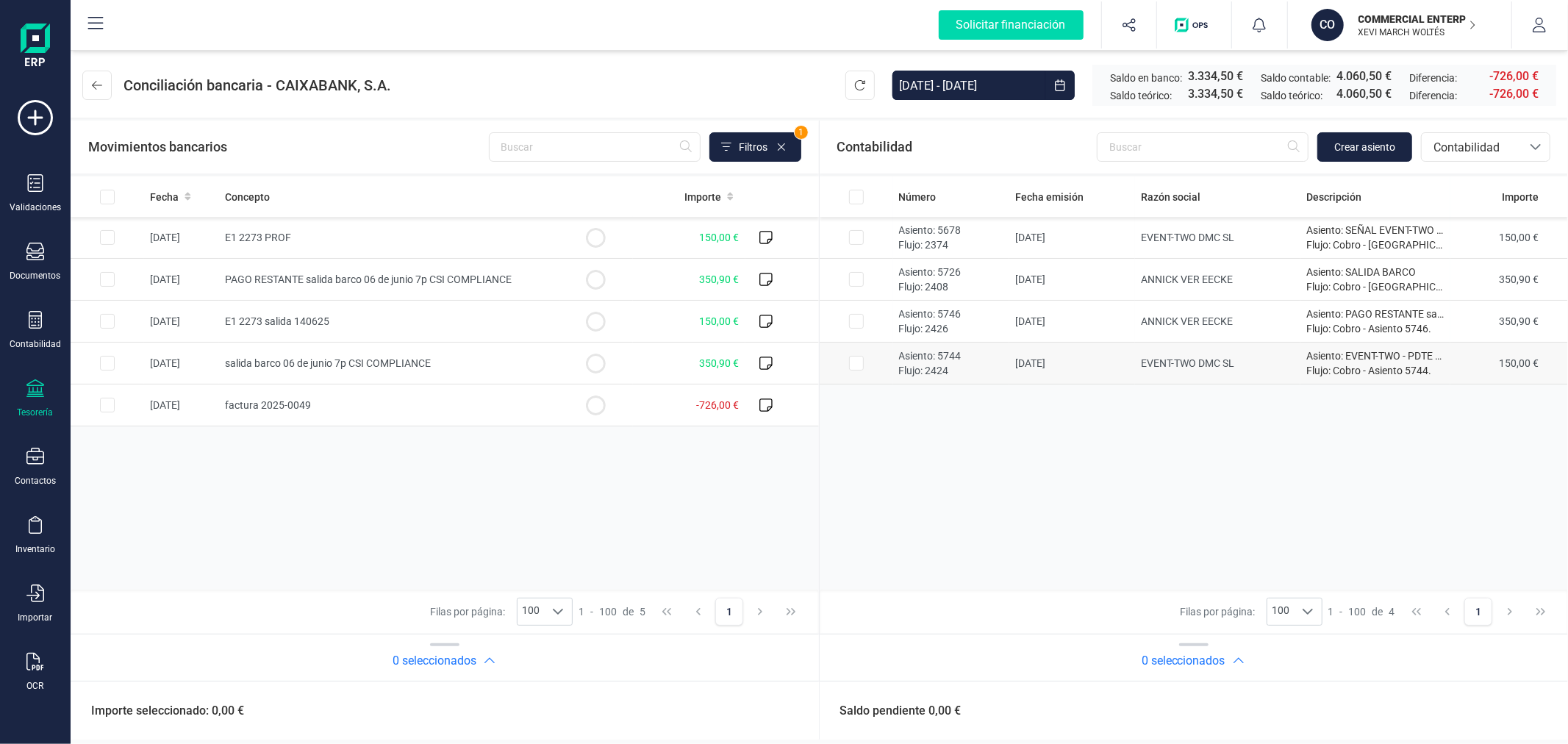
click at [854, 364] on input "Row Selected 56662db5-df50-4662-a342-e6f3ac7133aa" at bounding box center [856, 363] width 15 height 15
checkbox input "true"
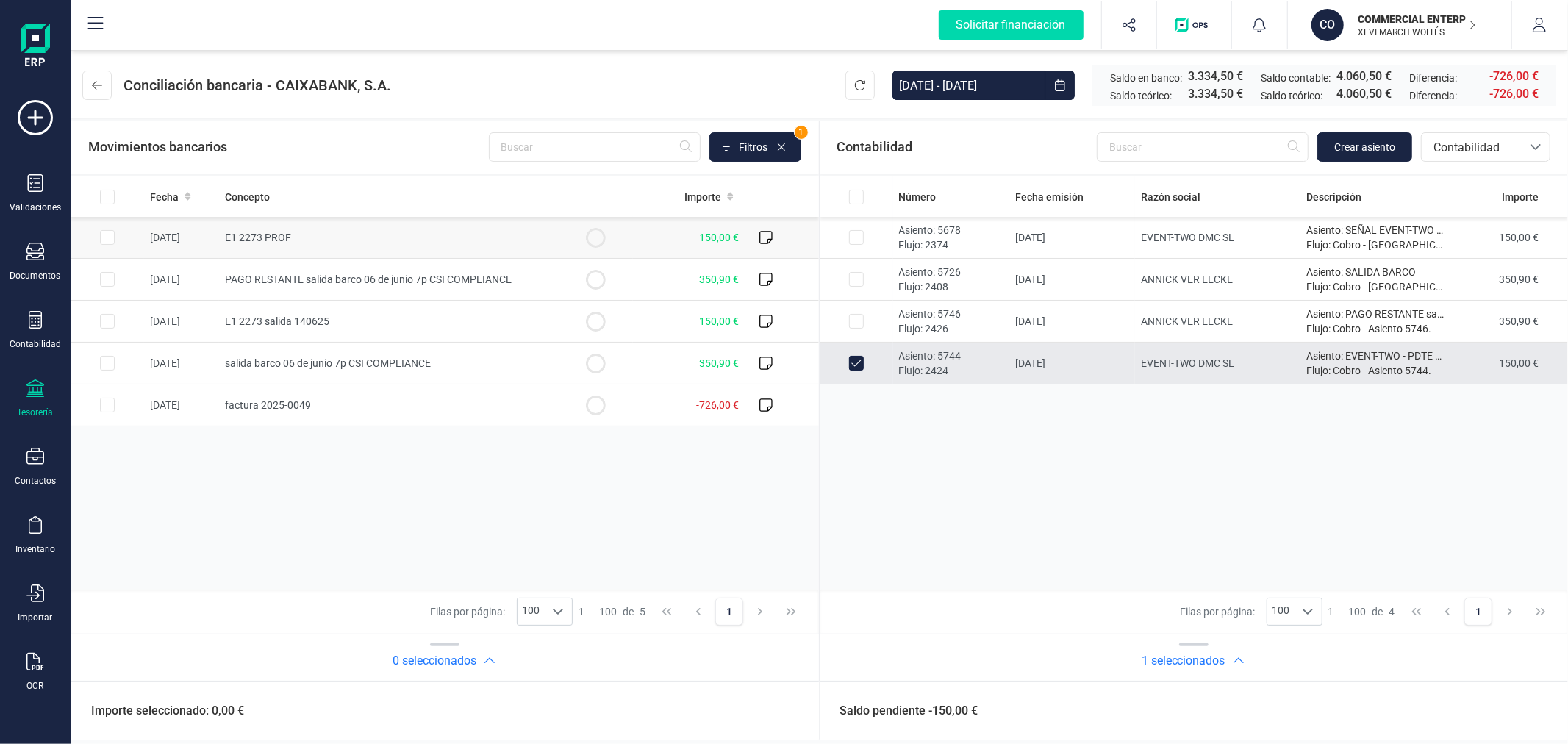
click at [100, 238] on input "Row Selected 263a42c9-2e9b-4495-8b24-4981ffead7ec" at bounding box center [107, 237] width 15 height 15
checkbox input "true"
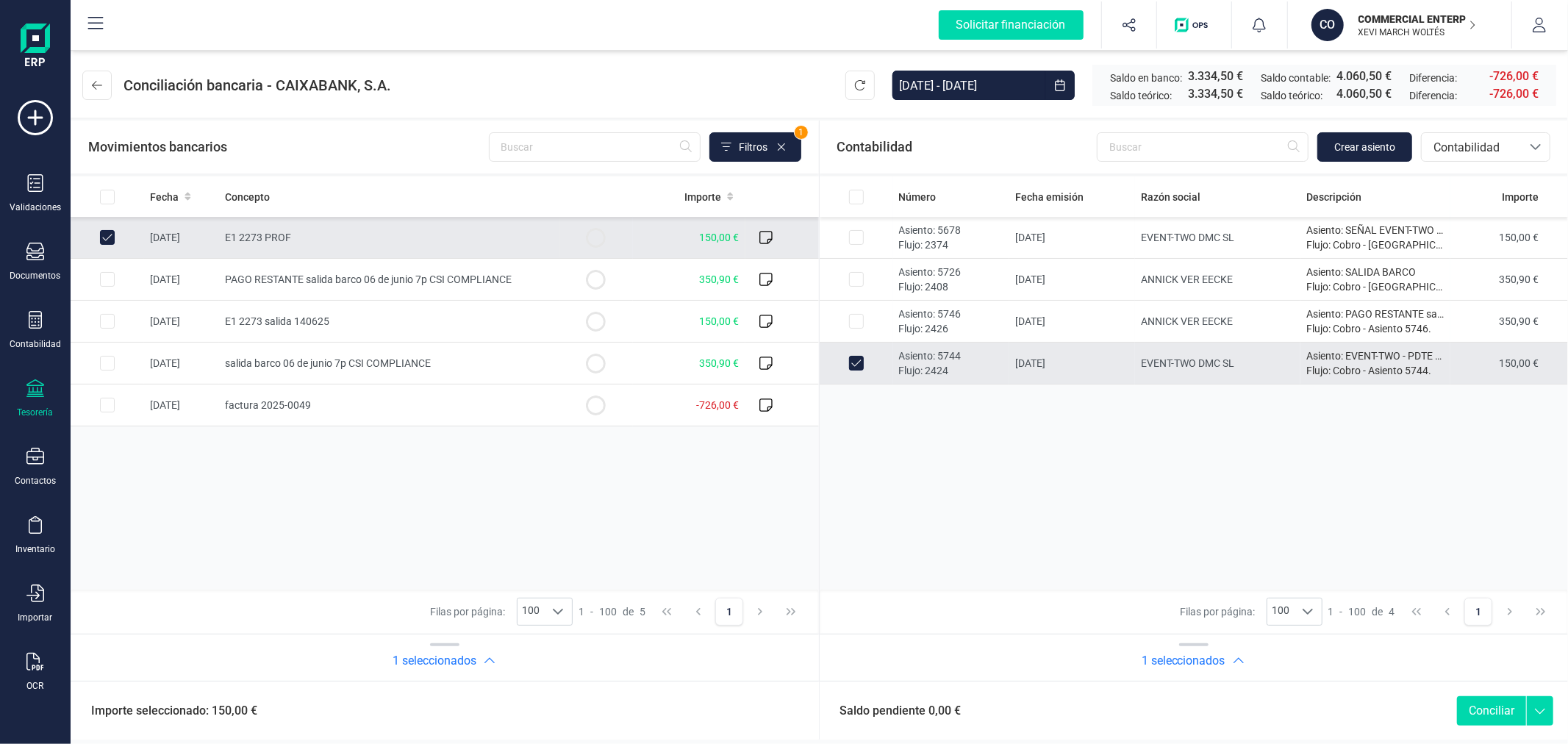
click at [1480, 713] on button "Conciliar" at bounding box center [1492, 710] width 69 height 29
checkbox input "false"
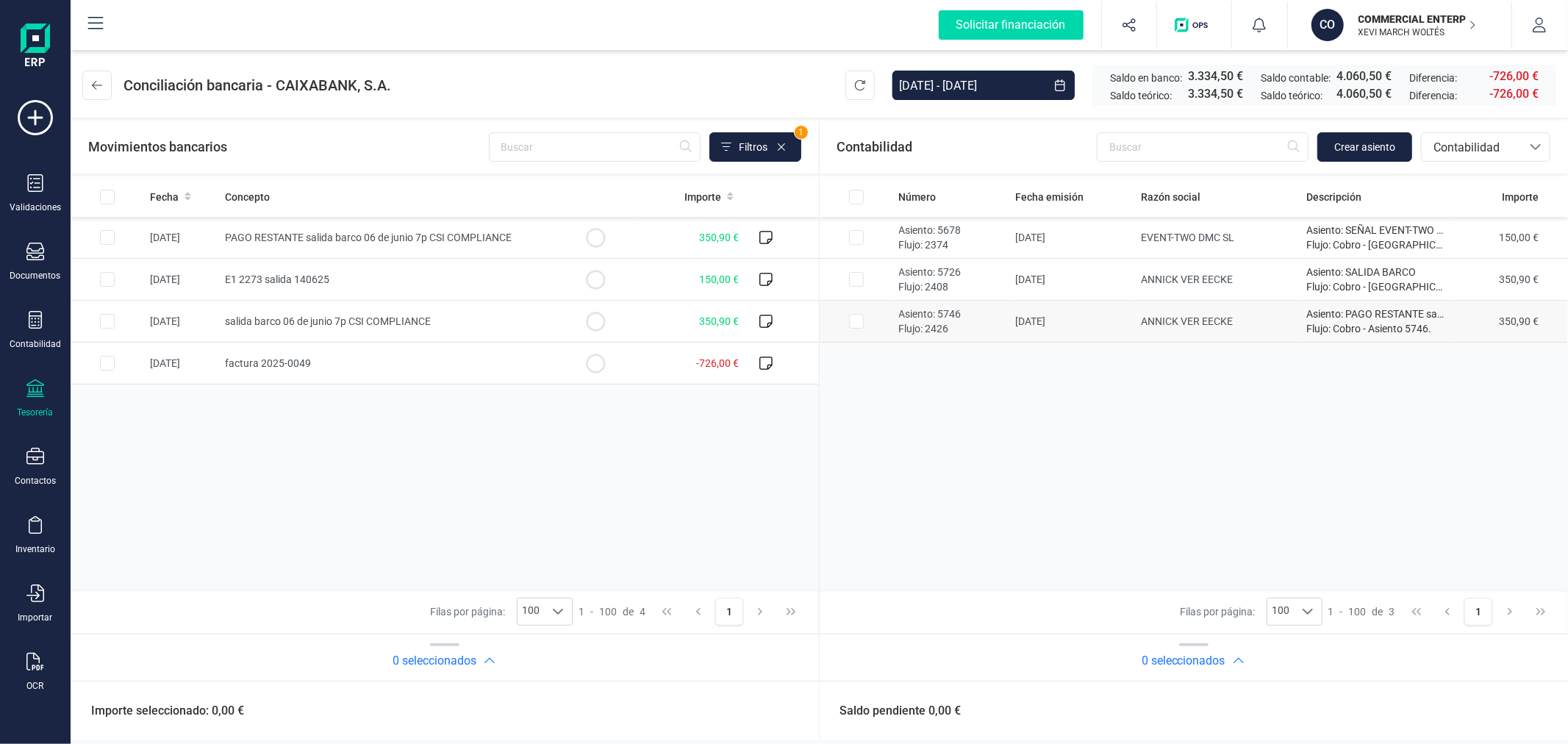
click at [858, 324] on input "Row Selected d9141abc-932a-4b4c-b4f8-94d54317f1d7" at bounding box center [856, 321] width 15 height 15
checkbox input "true"
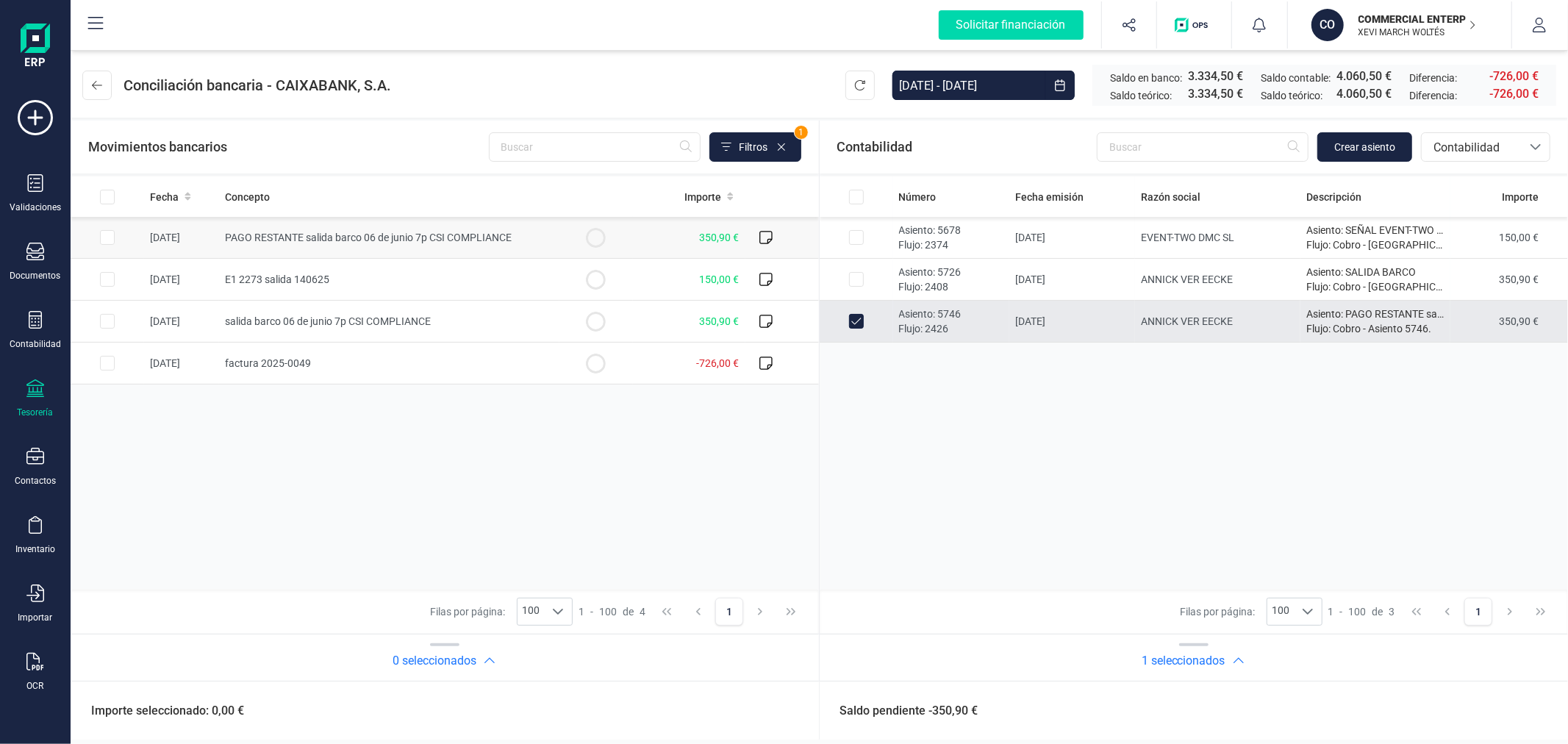
click at [108, 244] on input "Row Selected d6f4148e-447a-4171-9008-8a2a86bb2523" at bounding box center [107, 237] width 15 height 15
checkbox input "true"
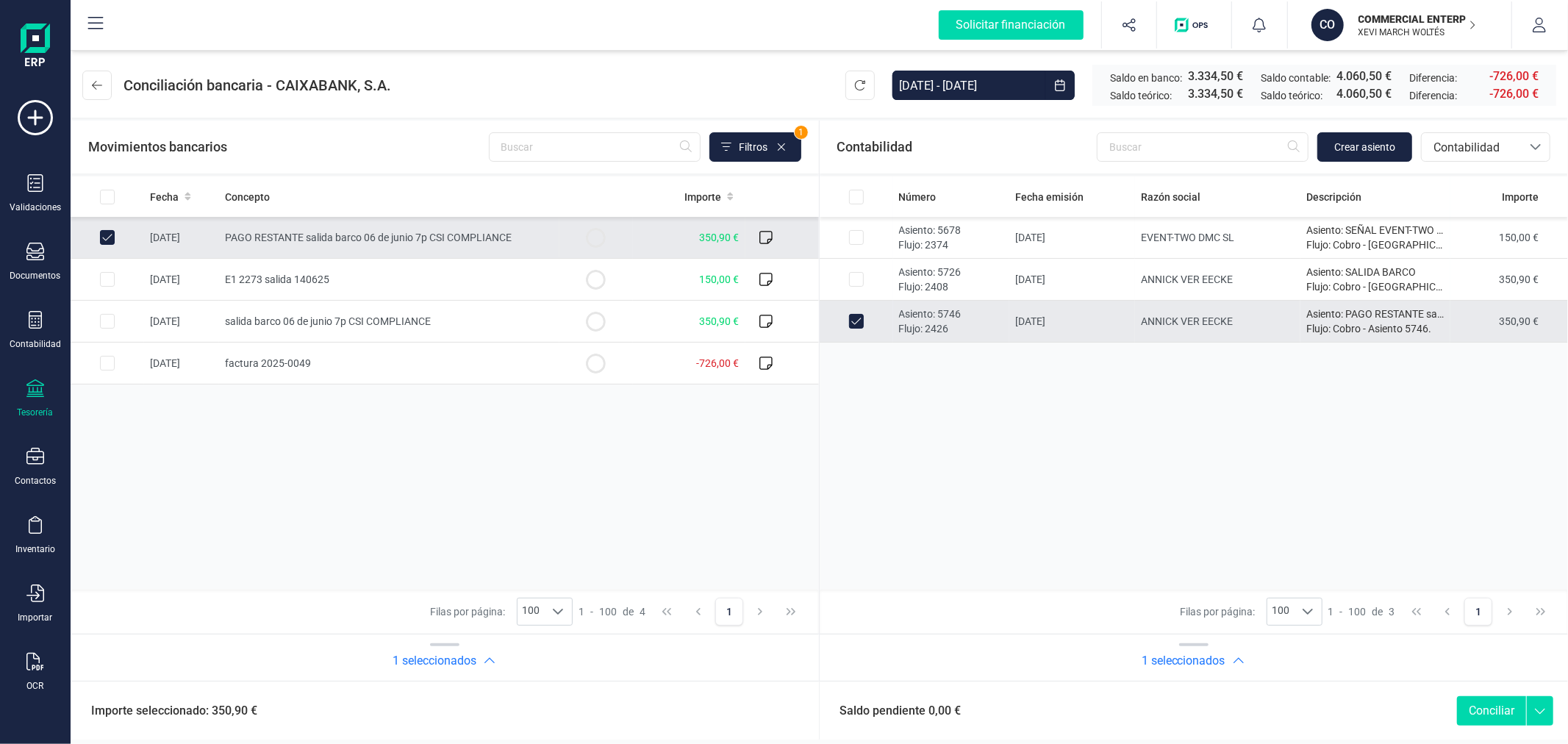
click at [1488, 710] on button "Conciliar" at bounding box center [1492, 710] width 69 height 29
checkbox input "false"
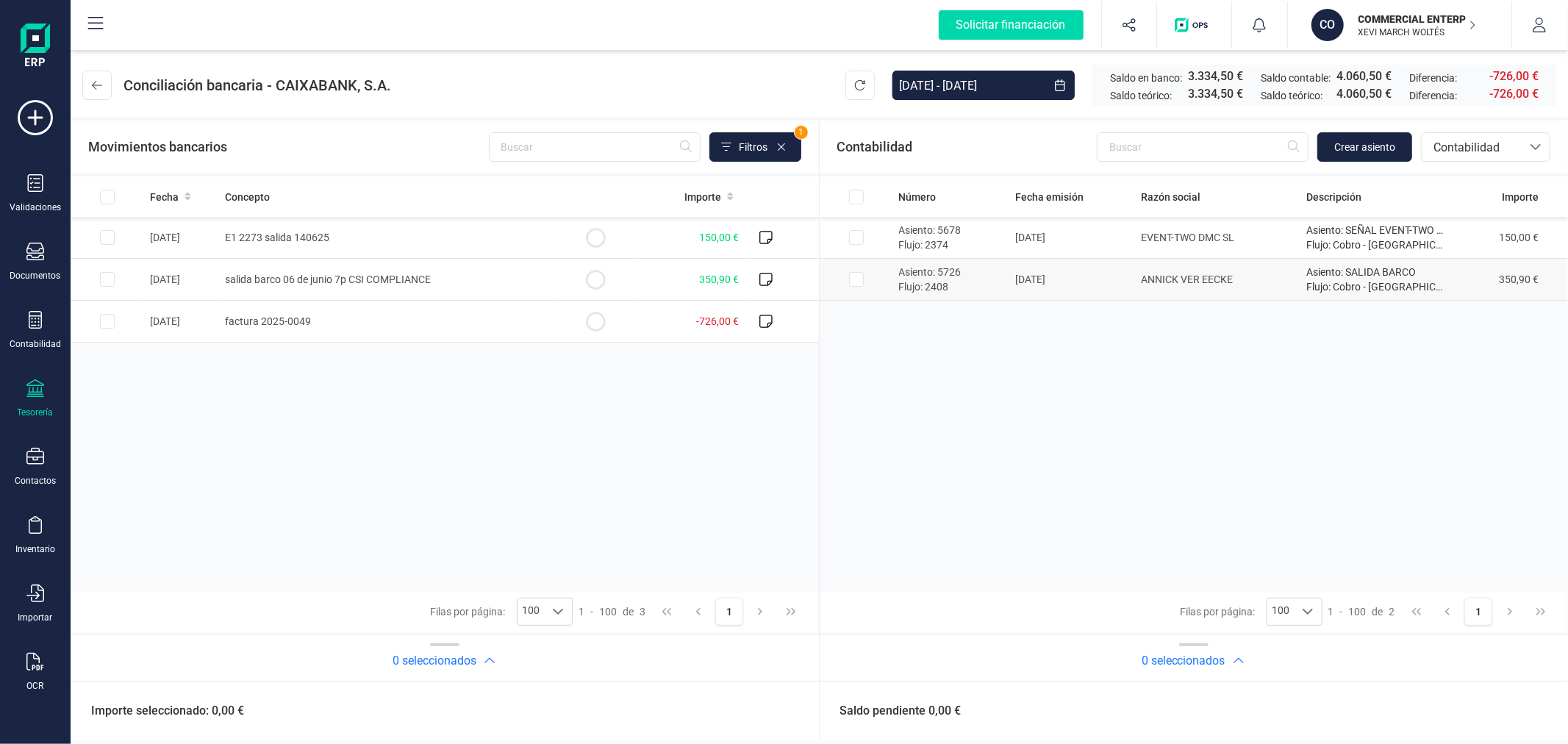
click at [862, 276] on input "Row Selected 4a1487c1-c16a-4769-a28f-4dd56f35435b" at bounding box center [856, 279] width 15 height 15
checkbox input "true"
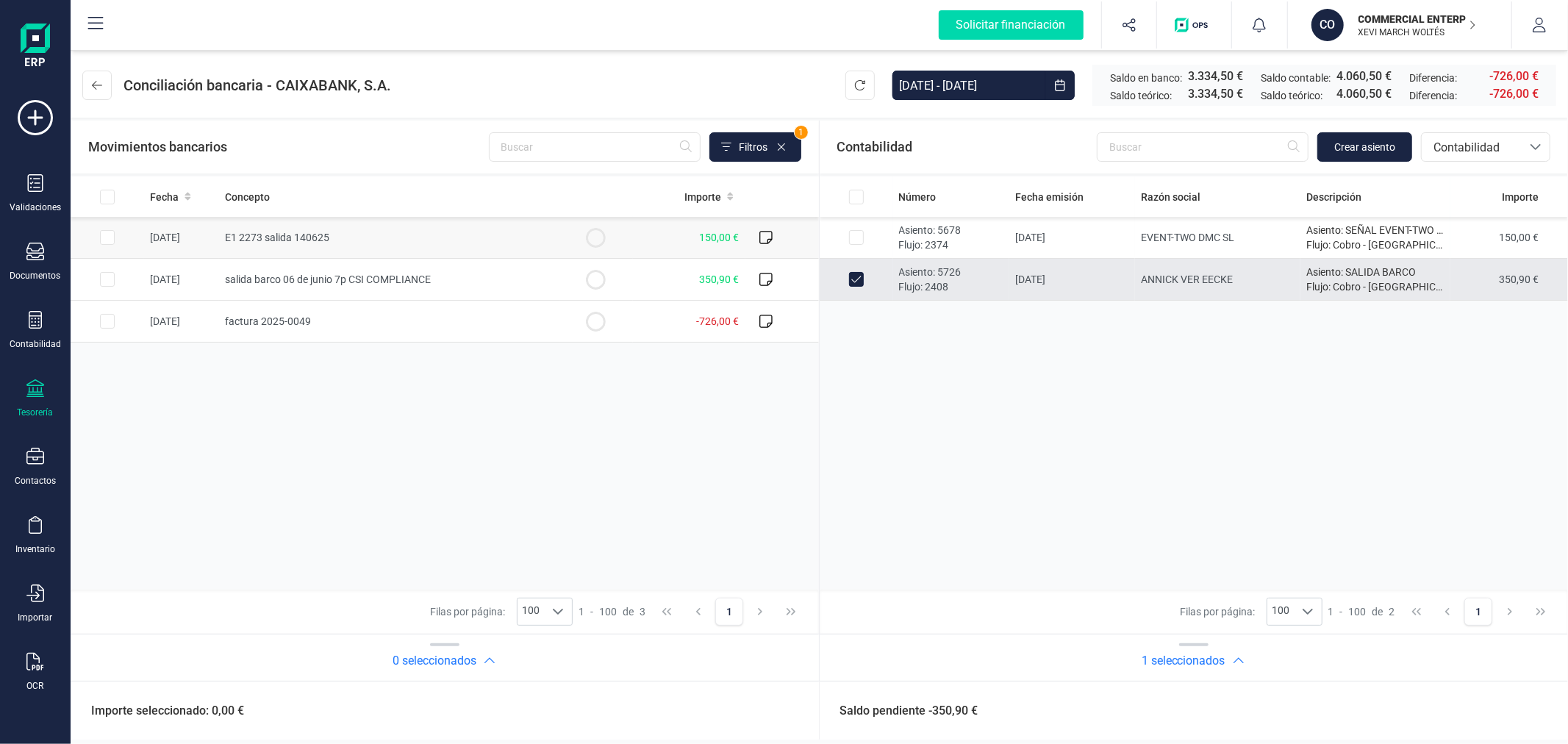
click at [99, 241] on td at bounding box center [107, 237] width 74 height 42
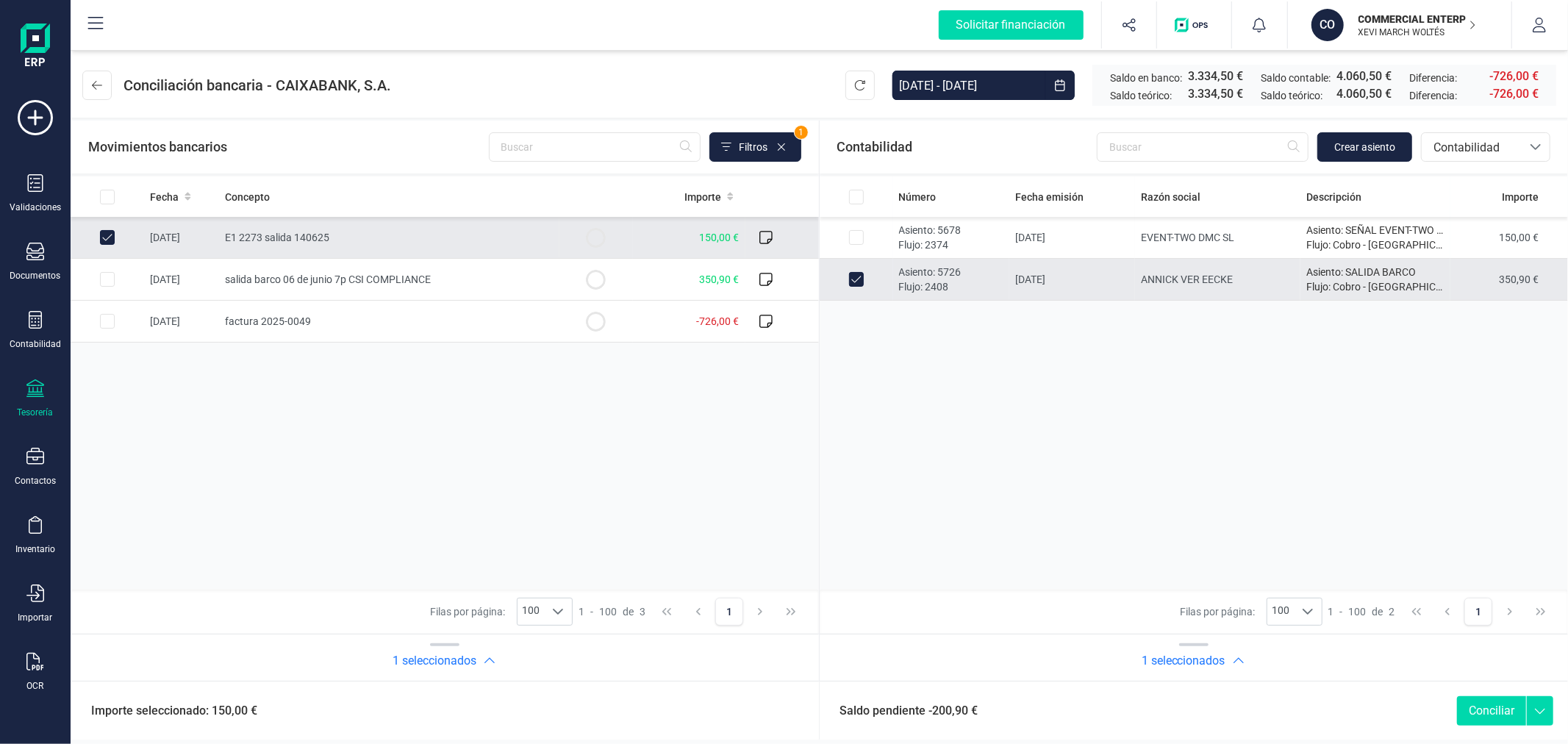
click at [107, 240] on input "Row Unselected 6e8b9980-ad9b-464b-bd8c-c985bd2d1fd5" at bounding box center [107, 237] width 15 height 15
checkbox input "false"
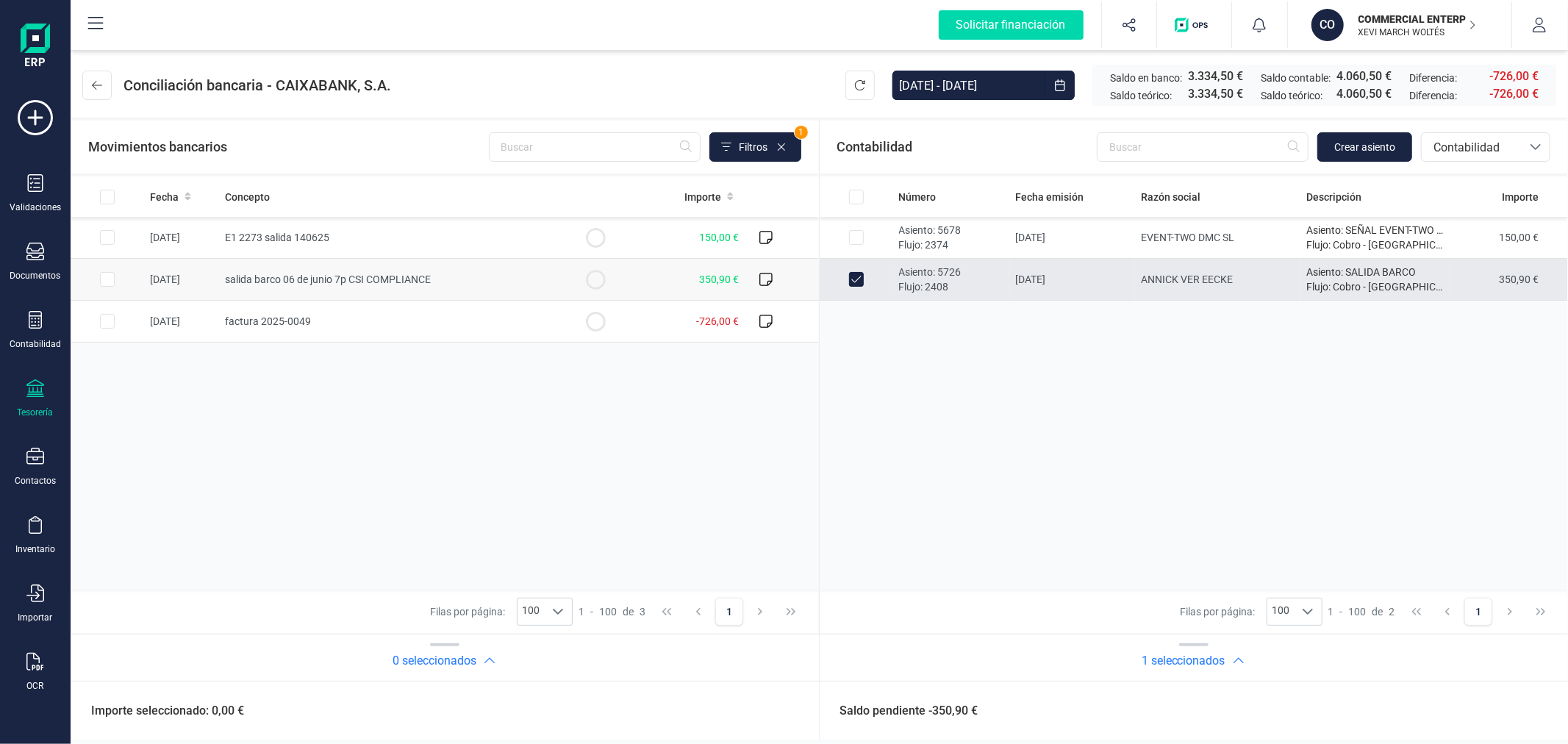
click at [108, 277] on input "Row Selected 174d48e9-3204-4392-9443-eddf32693d87" at bounding box center [107, 279] width 15 height 15
checkbox input "true"
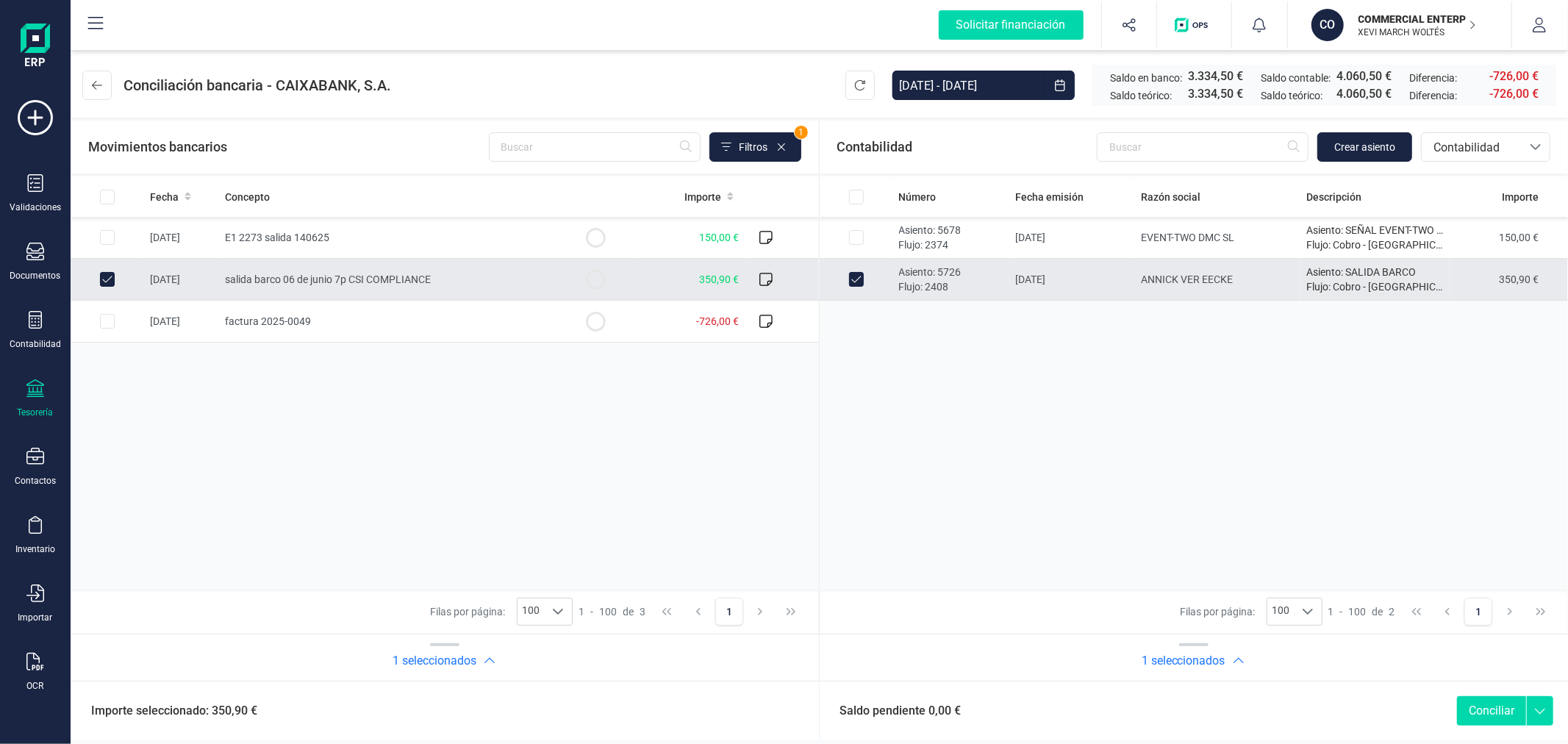
click at [1489, 700] on button "Conciliar" at bounding box center [1492, 710] width 69 height 29
checkbox input "false"
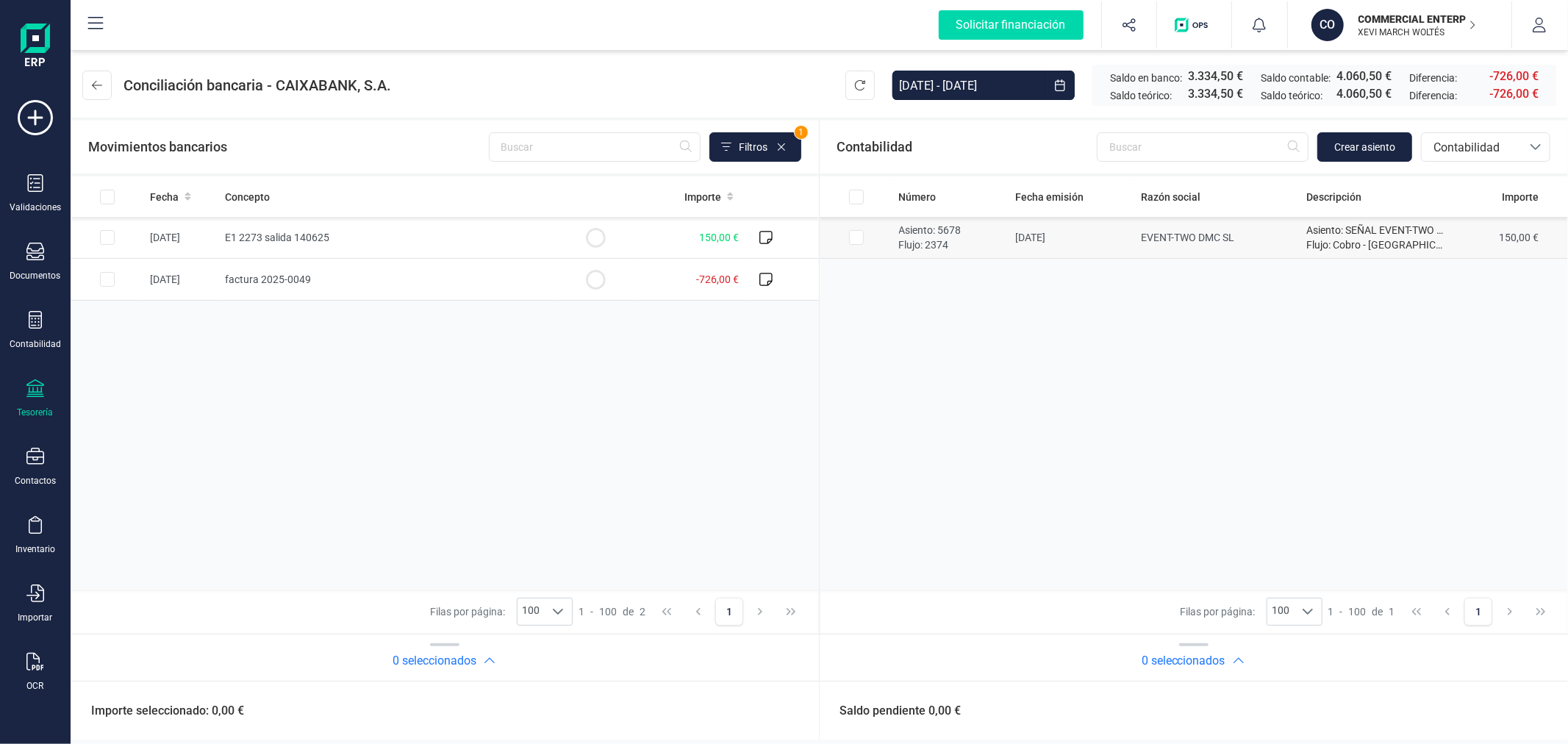
click at [857, 236] on input "Row Selected a5bc24b6-9fab-4e92-996c-1cdd17c34d96" at bounding box center [856, 237] width 15 height 15
checkbox input "true"
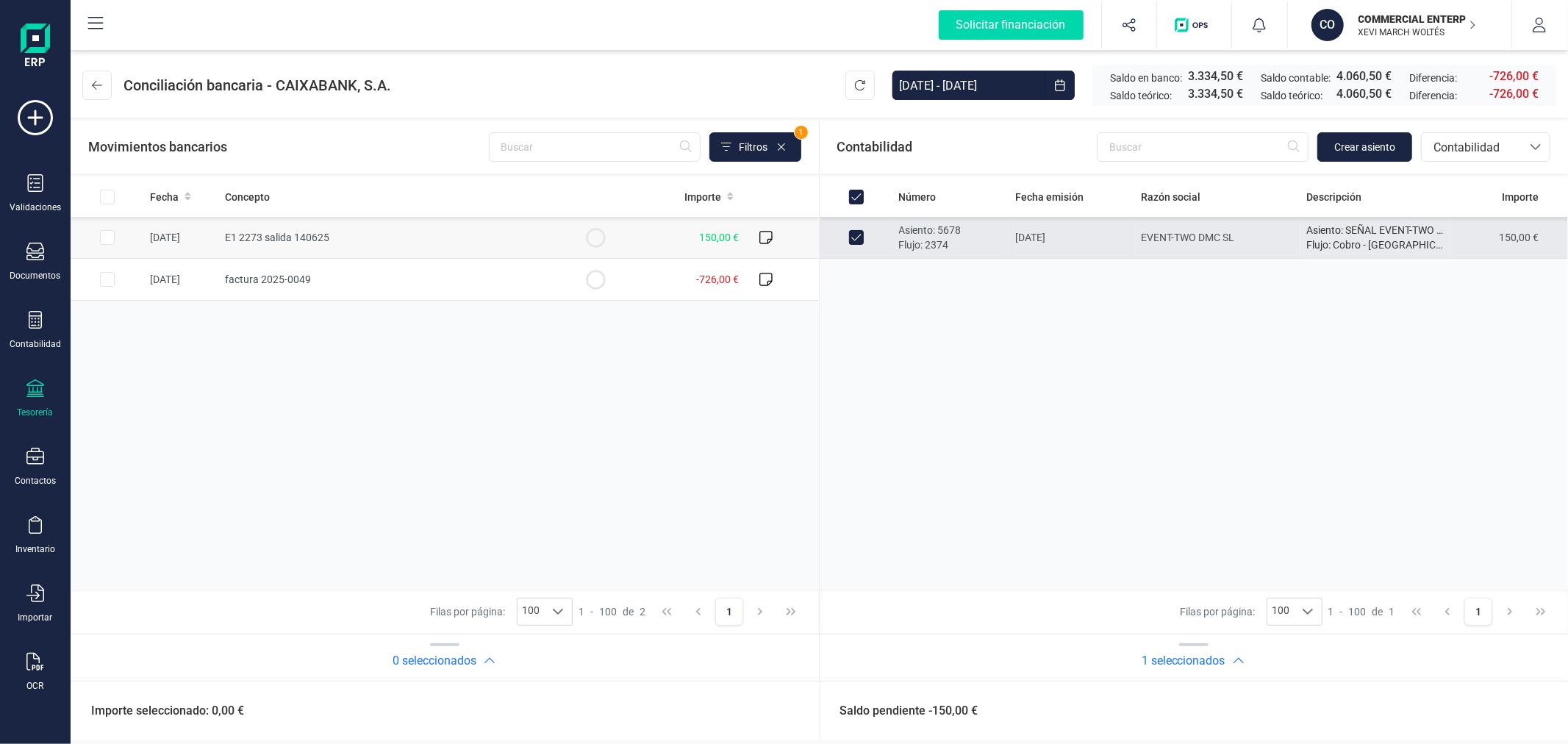
click at [108, 236] on input "Row Selected 6e8b9980-ad9b-464b-bd8c-c985bd2d1fd5" at bounding box center [107, 237] width 15 height 15
checkbox input "true"
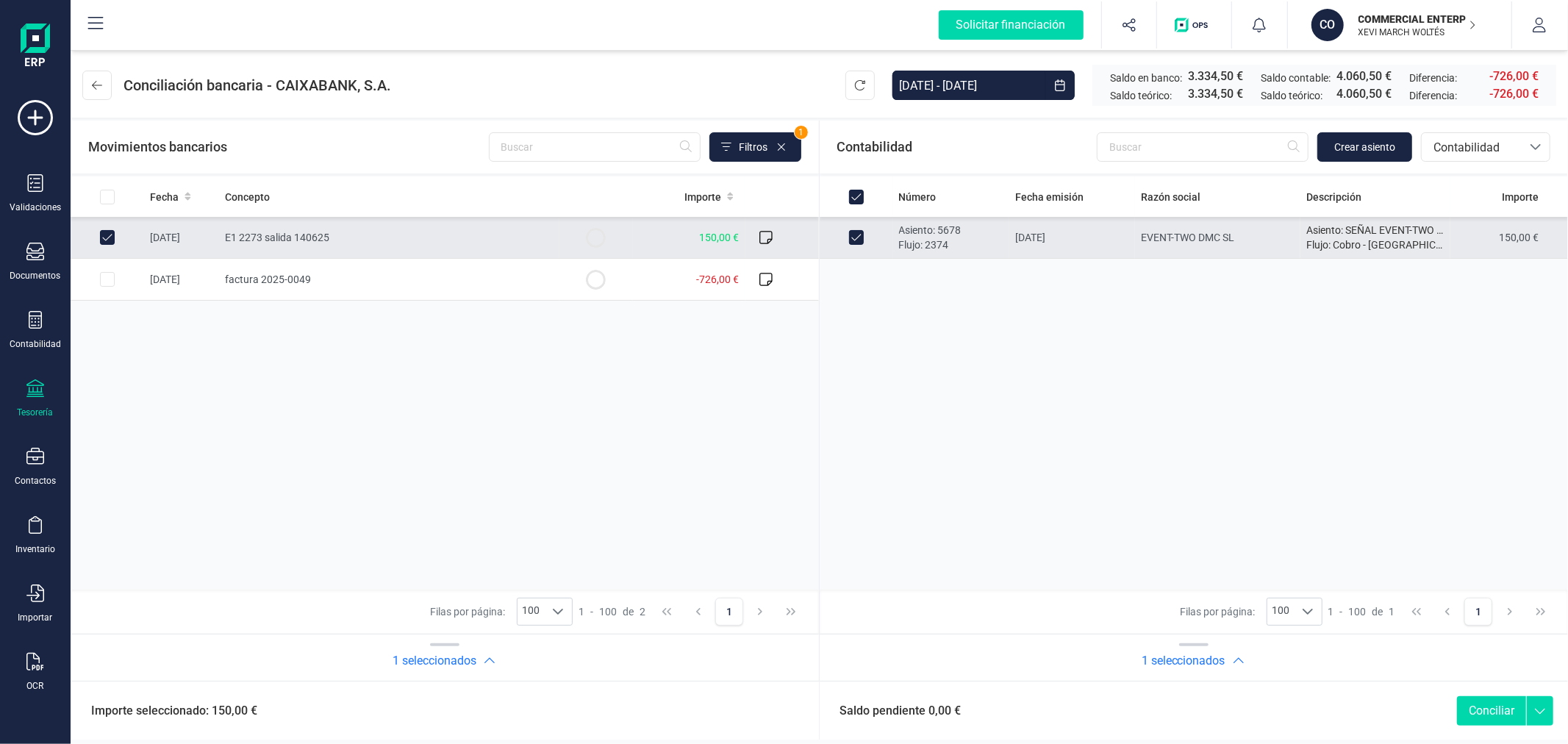
click at [1482, 700] on button "Conciliar" at bounding box center [1492, 710] width 69 height 29
checkbox input "false"
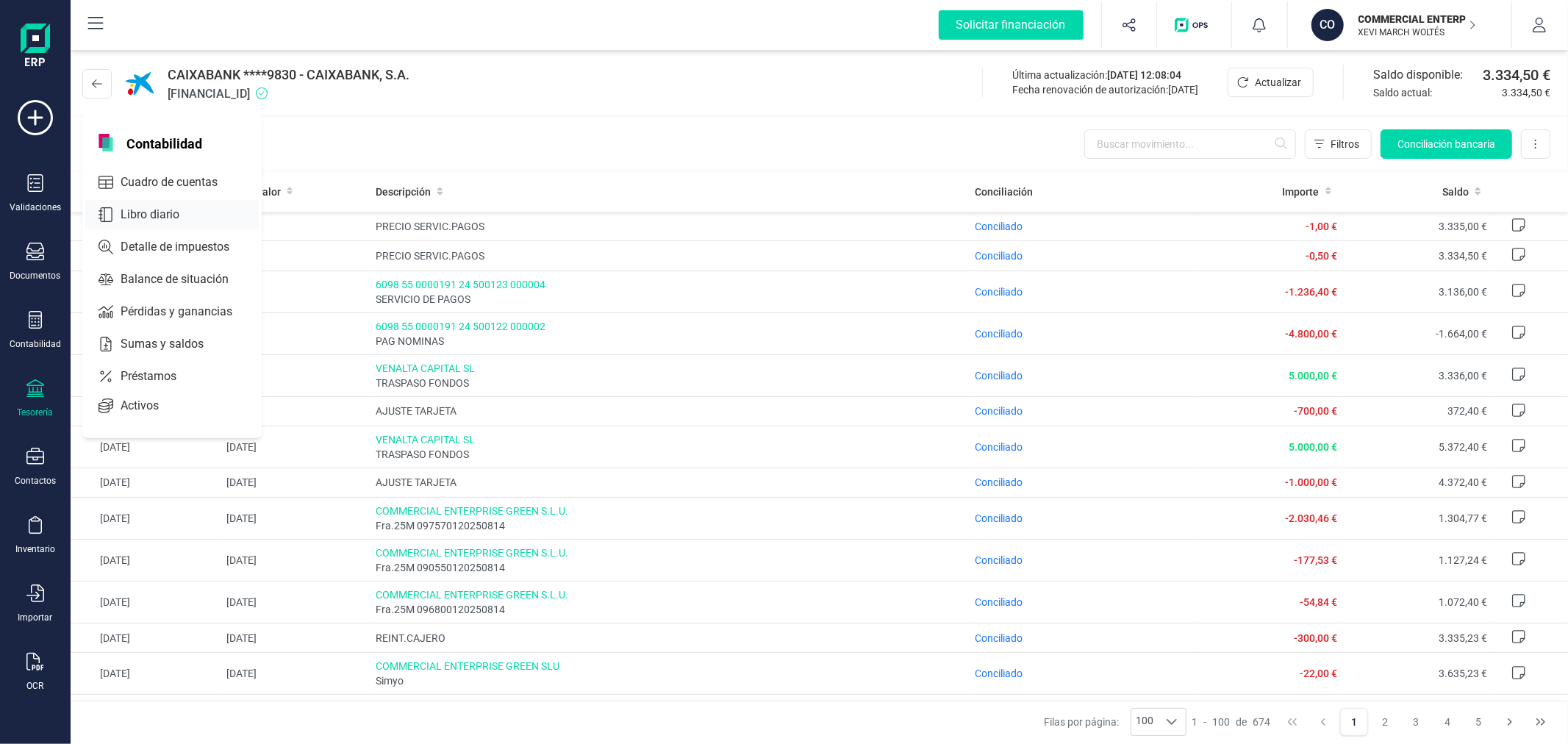
click at [134, 219] on span "Libro diario" at bounding box center [160, 215] width 92 height 18
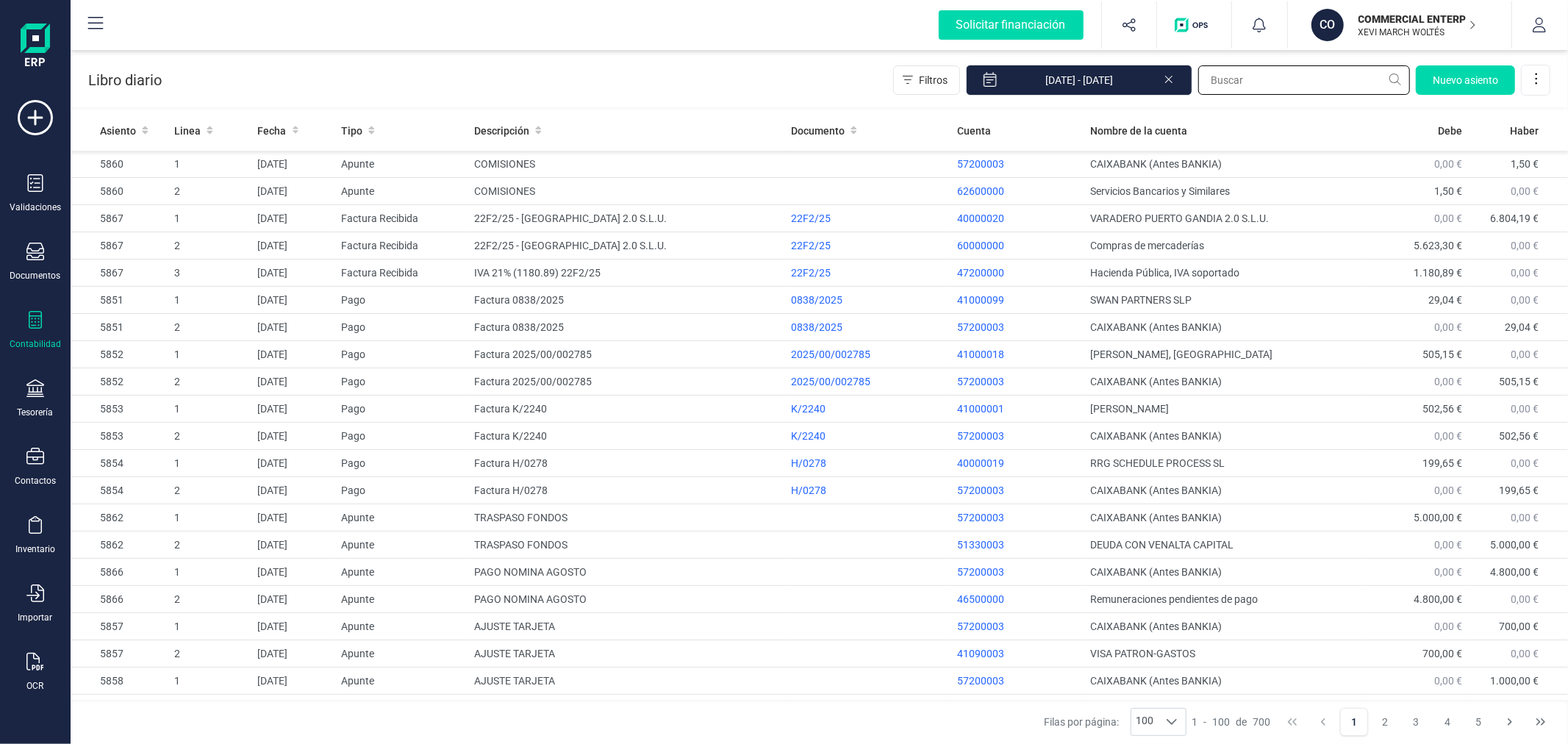
click at [1246, 70] on input "text" at bounding box center [1304, 80] width 212 height 29
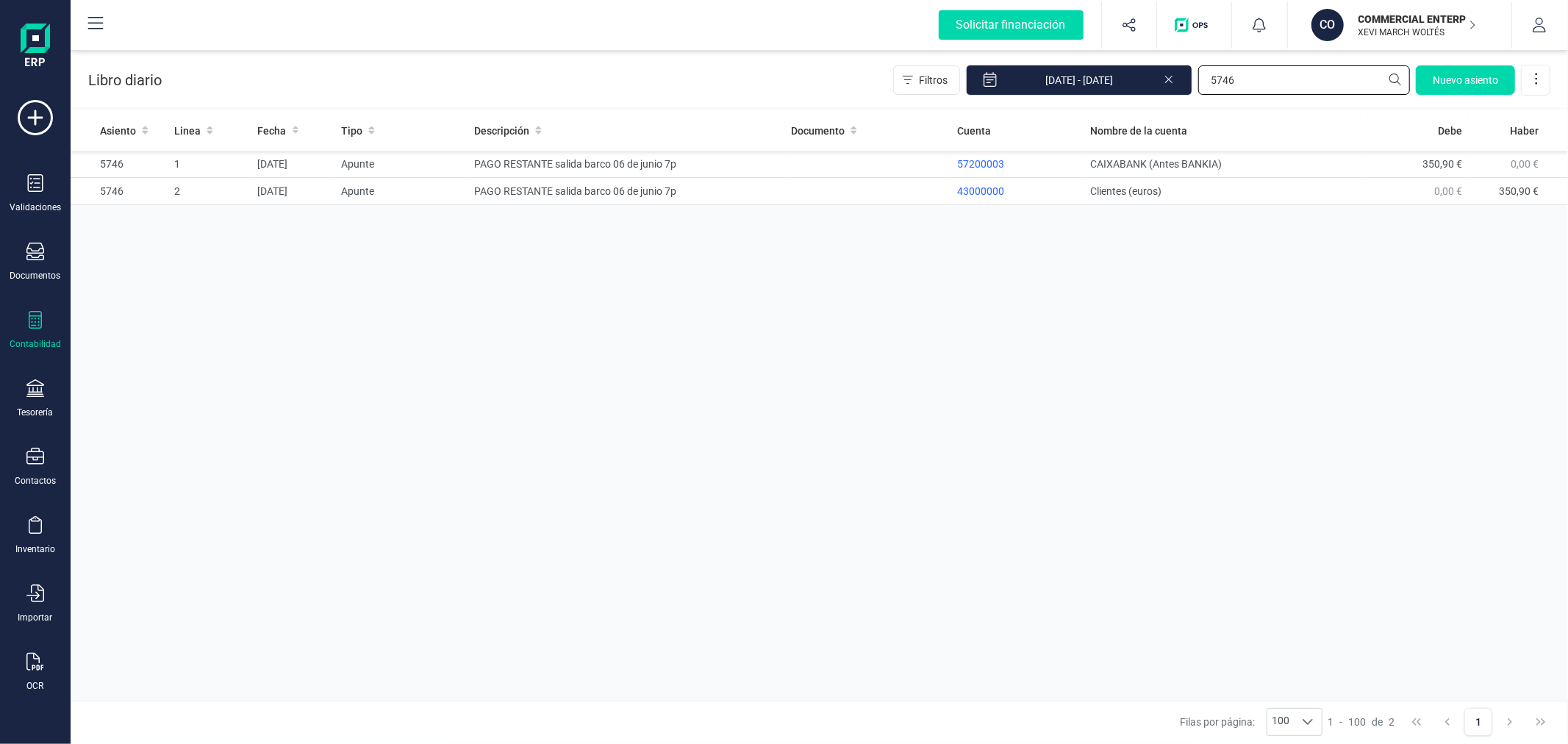
type input "5746"
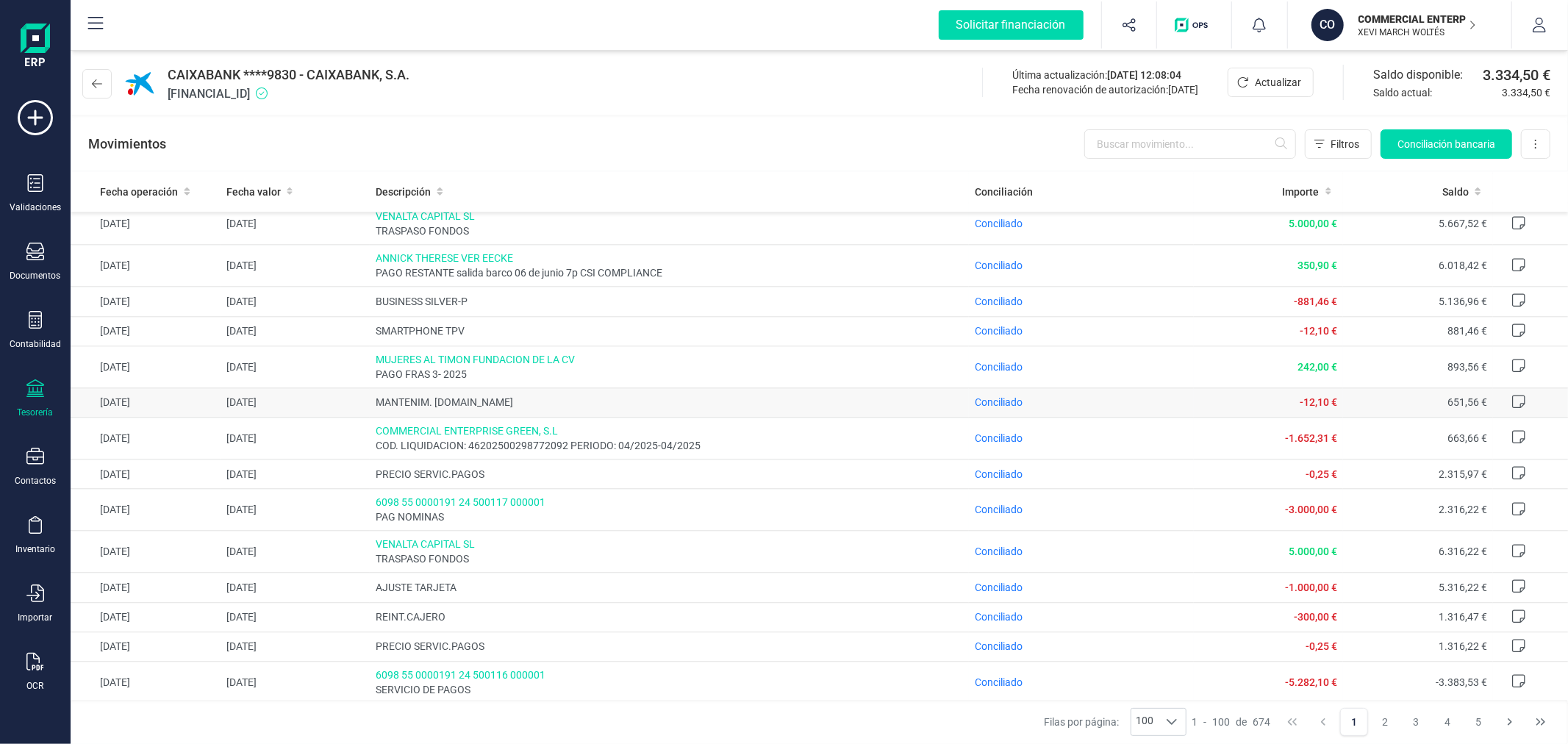
scroll to position [3085, 0]
click at [1386, 717] on button "2" at bounding box center [1385, 721] width 28 height 28
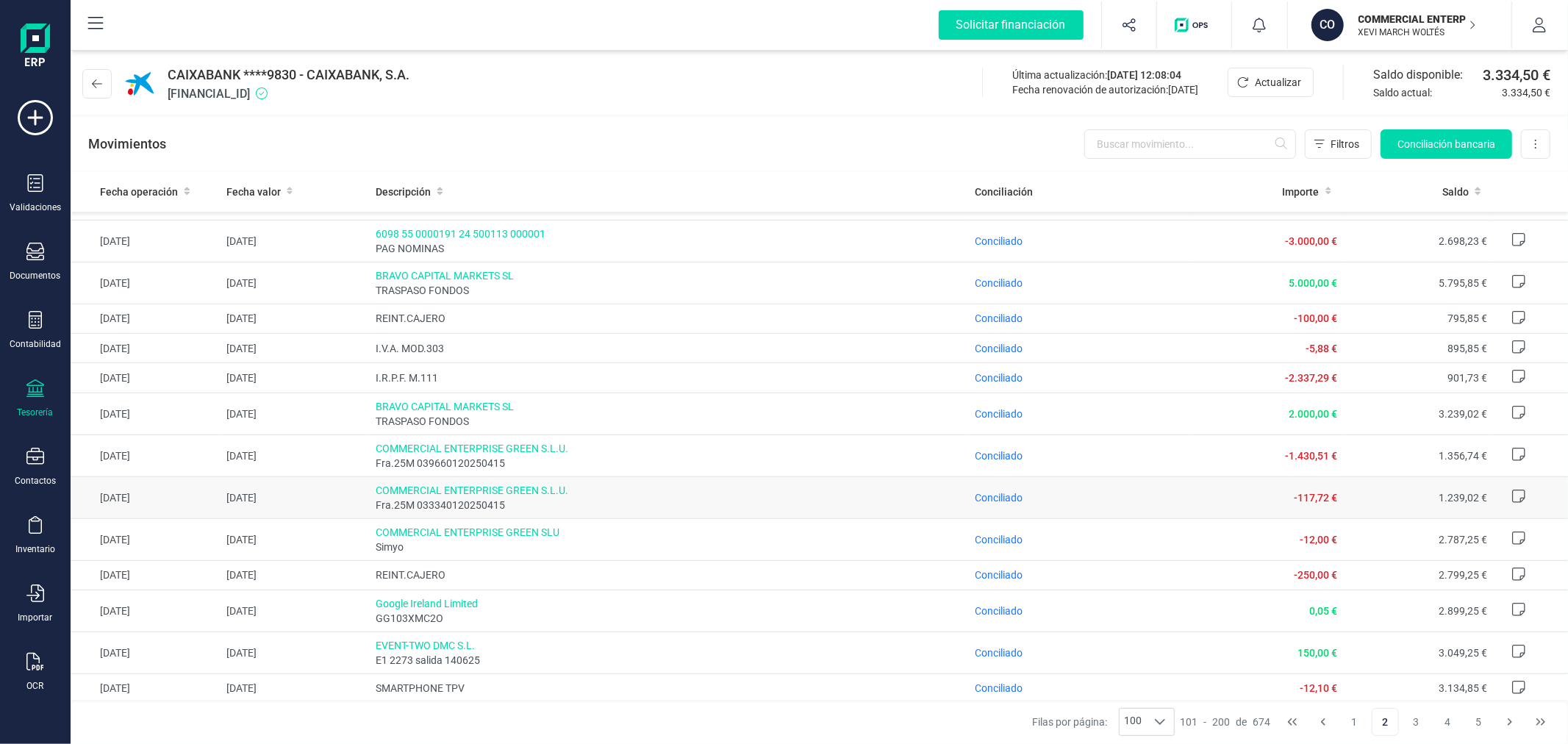
scroll to position [817, 0]
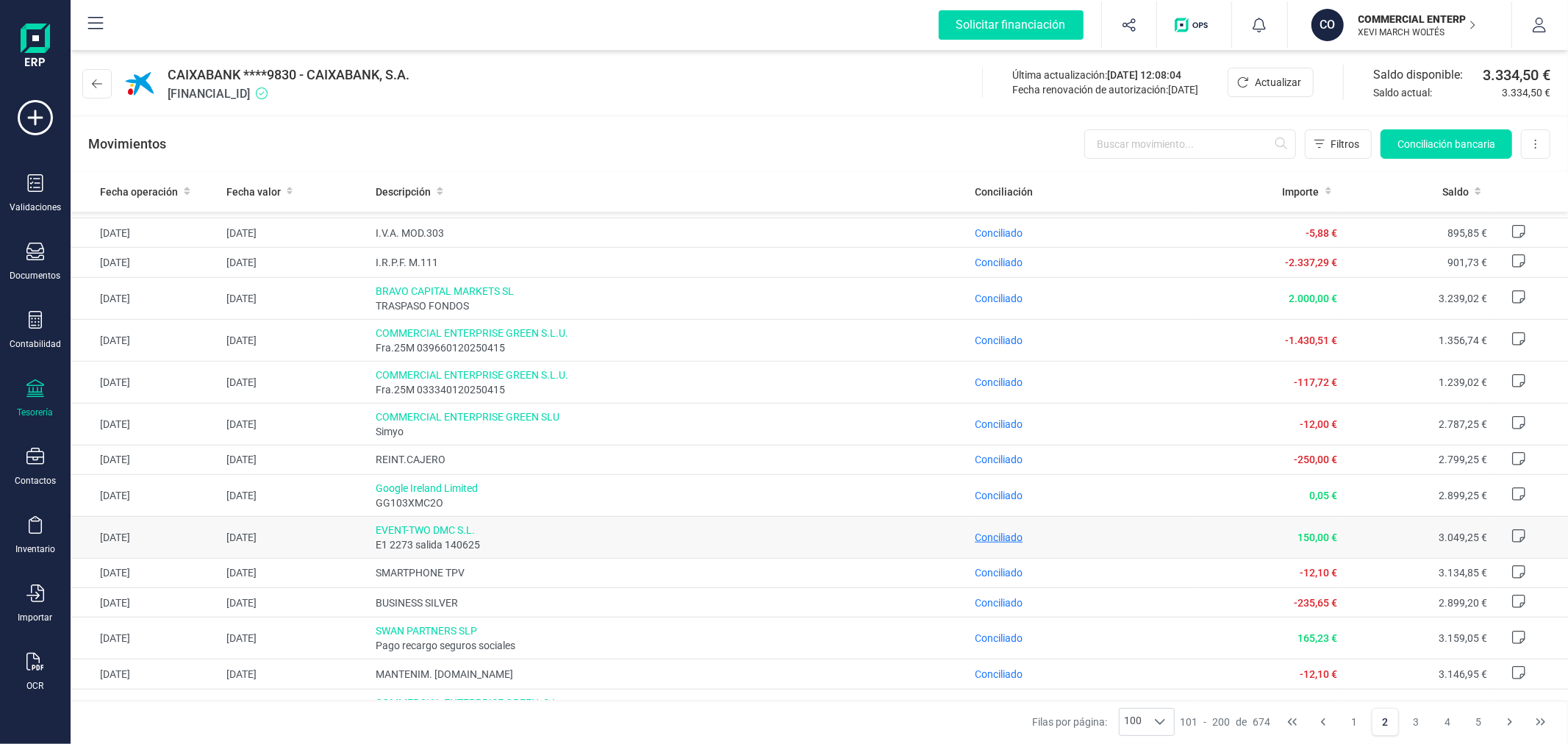
click at [990, 539] on span "Conciliado" at bounding box center [999, 537] width 48 height 12
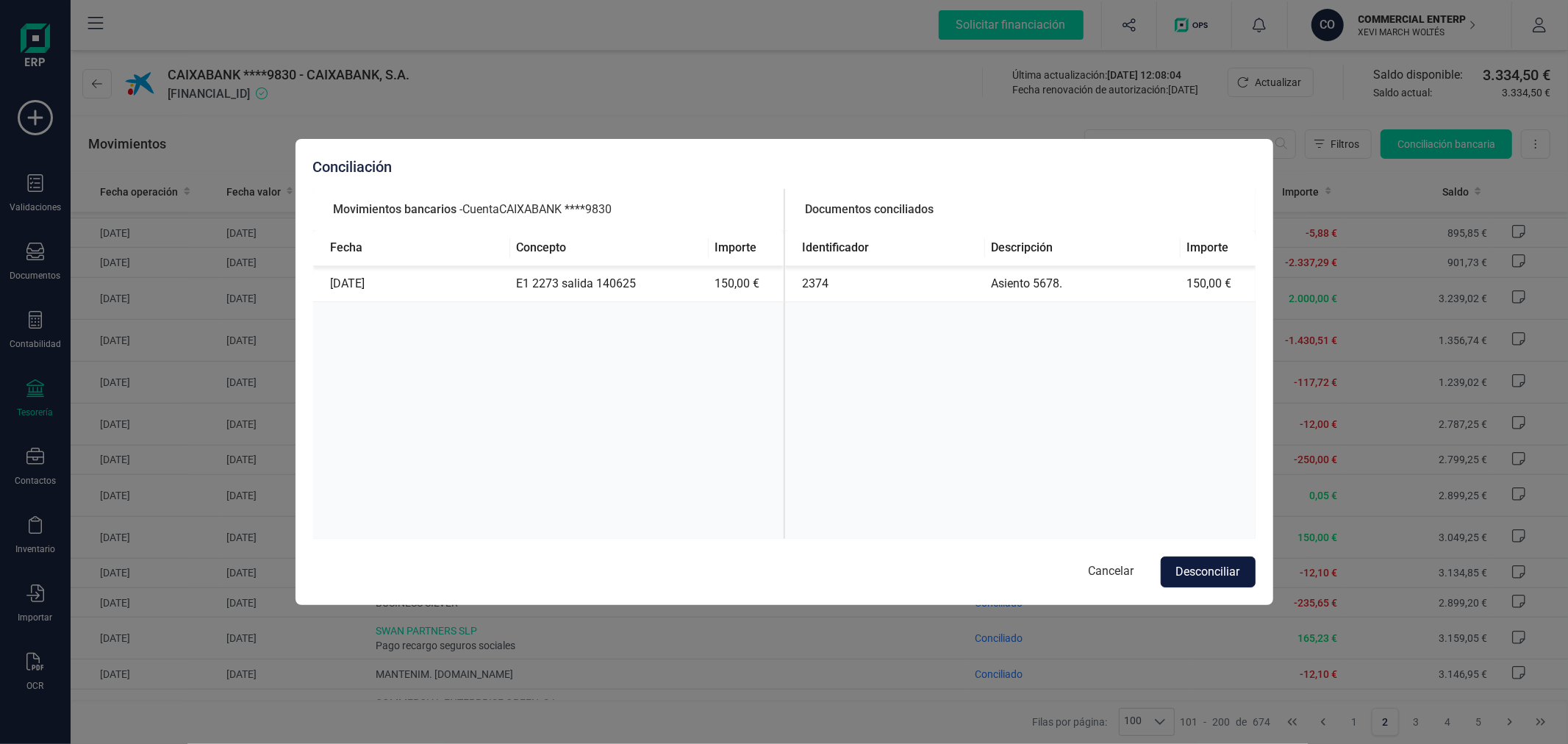
click at [1209, 572] on button "Desconciliar" at bounding box center [1208, 572] width 95 height 31
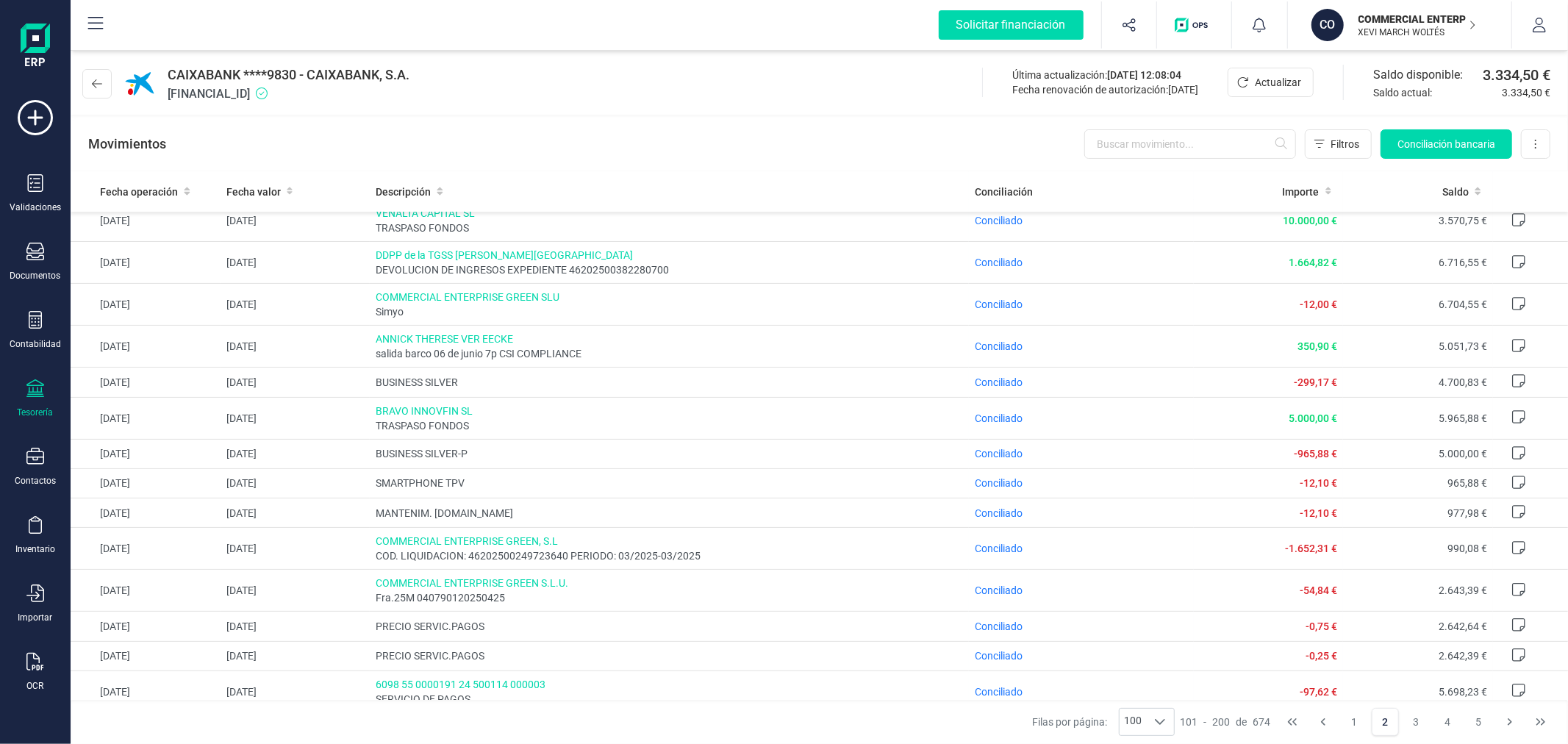
scroll to position [164, 0]
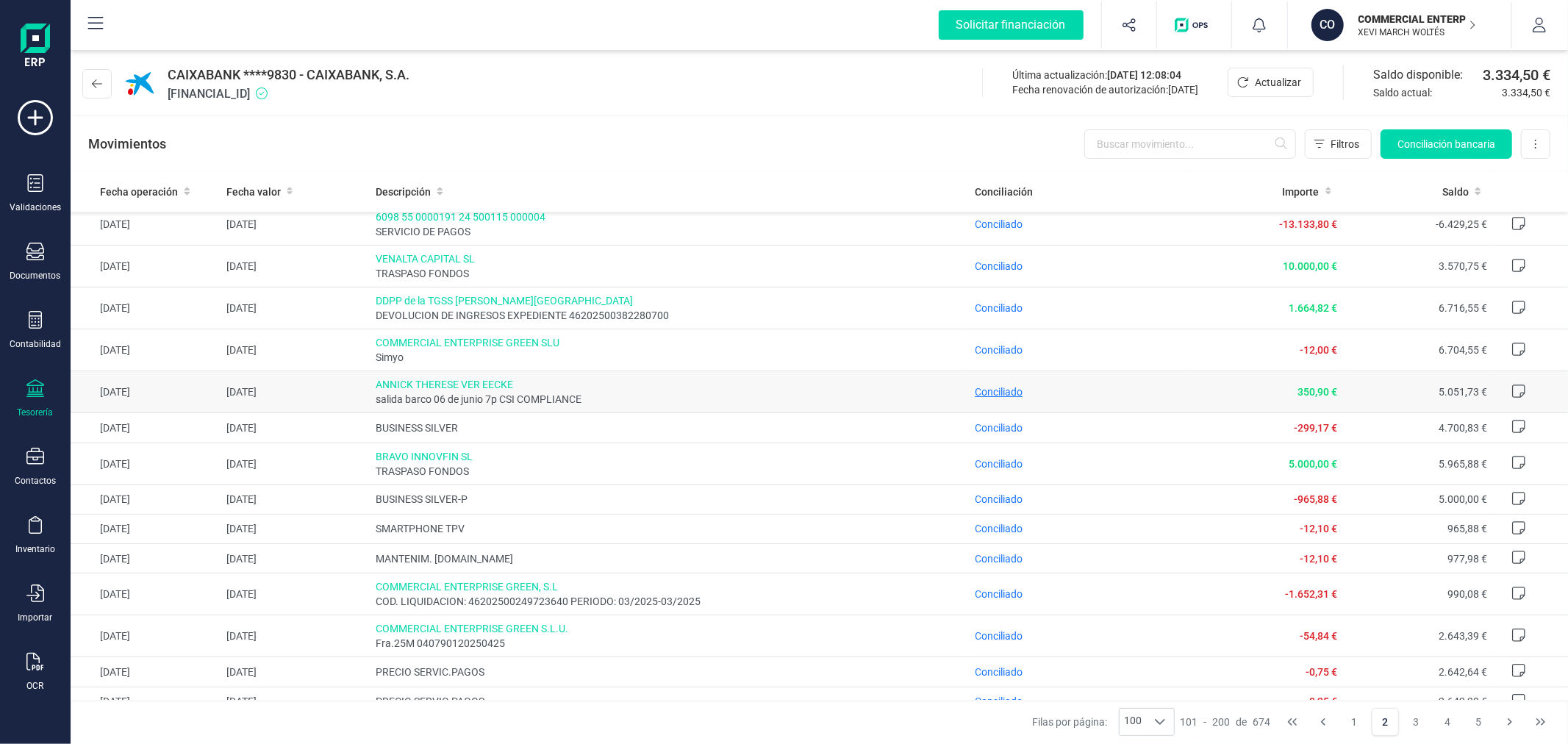
click at [988, 394] on span "Conciliado" at bounding box center [999, 391] width 48 height 12
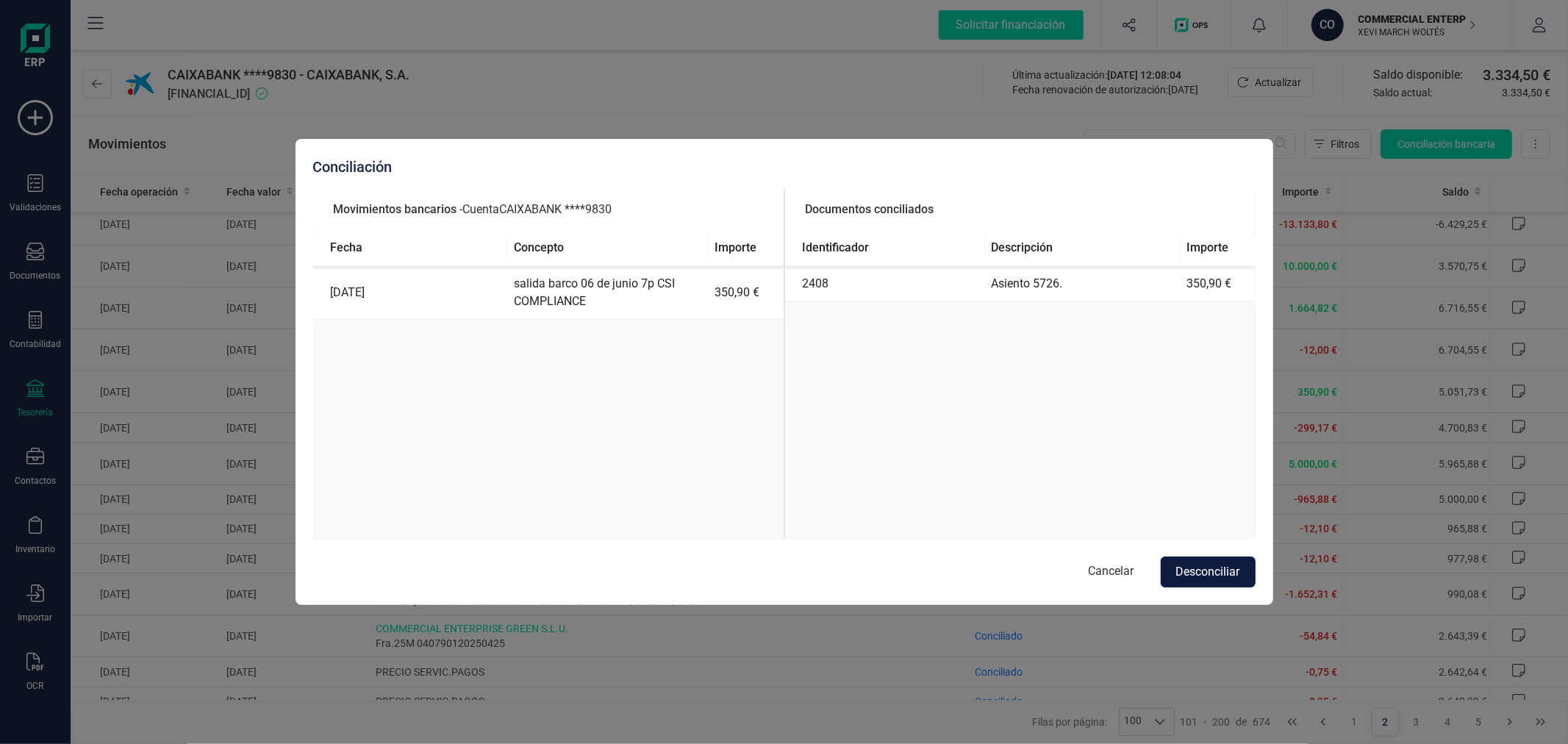
click at [1193, 568] on button "Desconciliar" at bounding box center [1208, 572] width 95 height 31
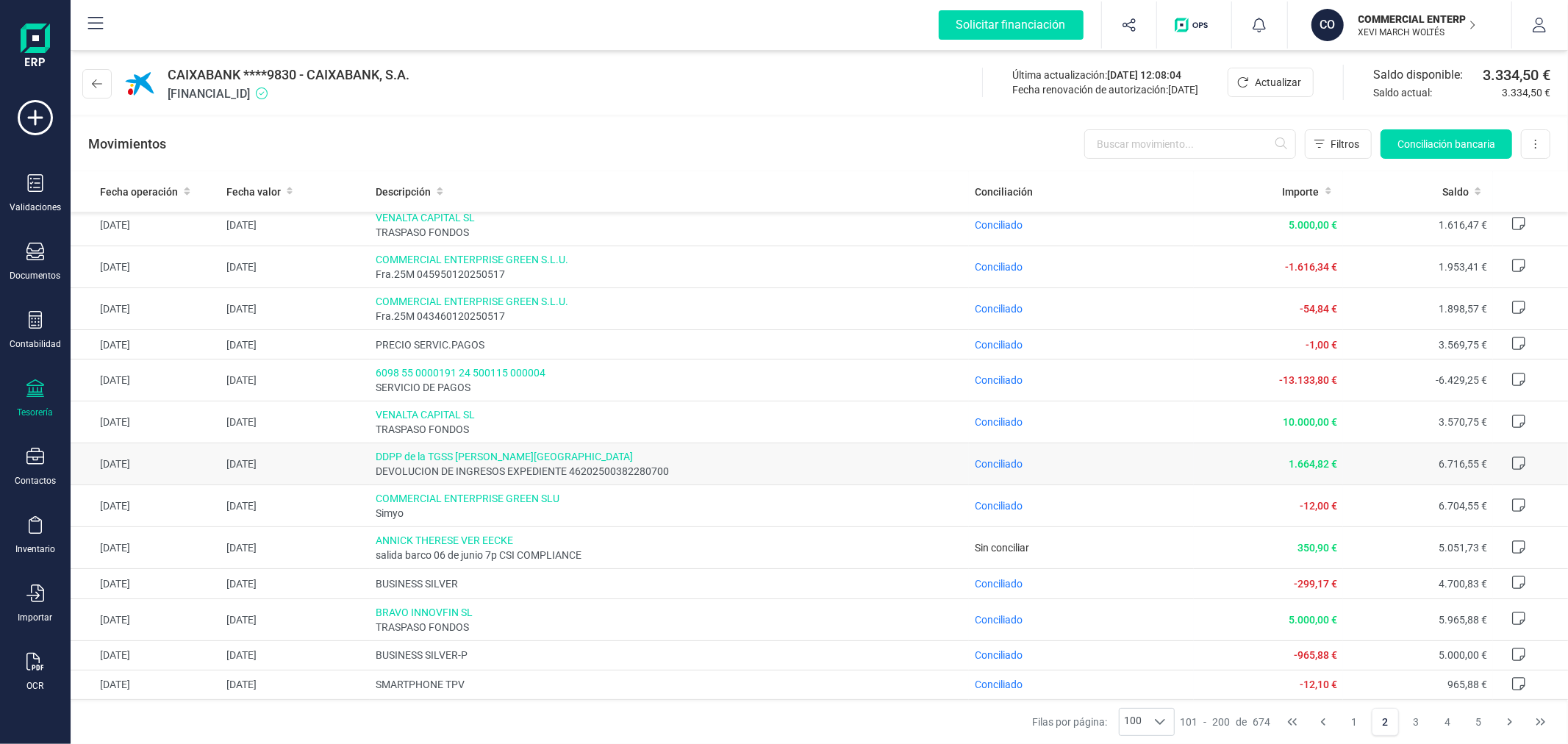
scroll to position [0, 0]
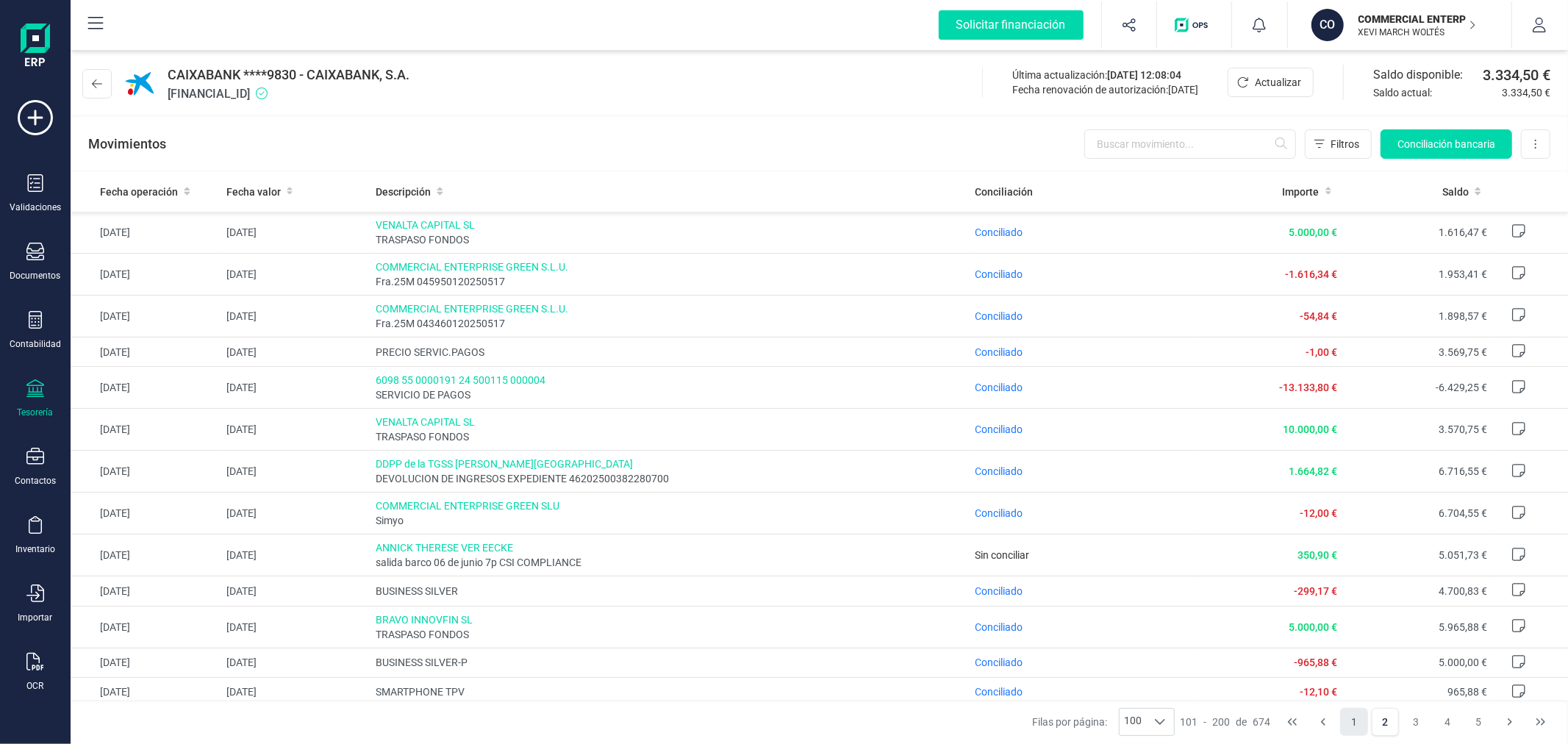
click at [1353, 716] on button "1" at bounding box center [1354, 721] width 28 height 28
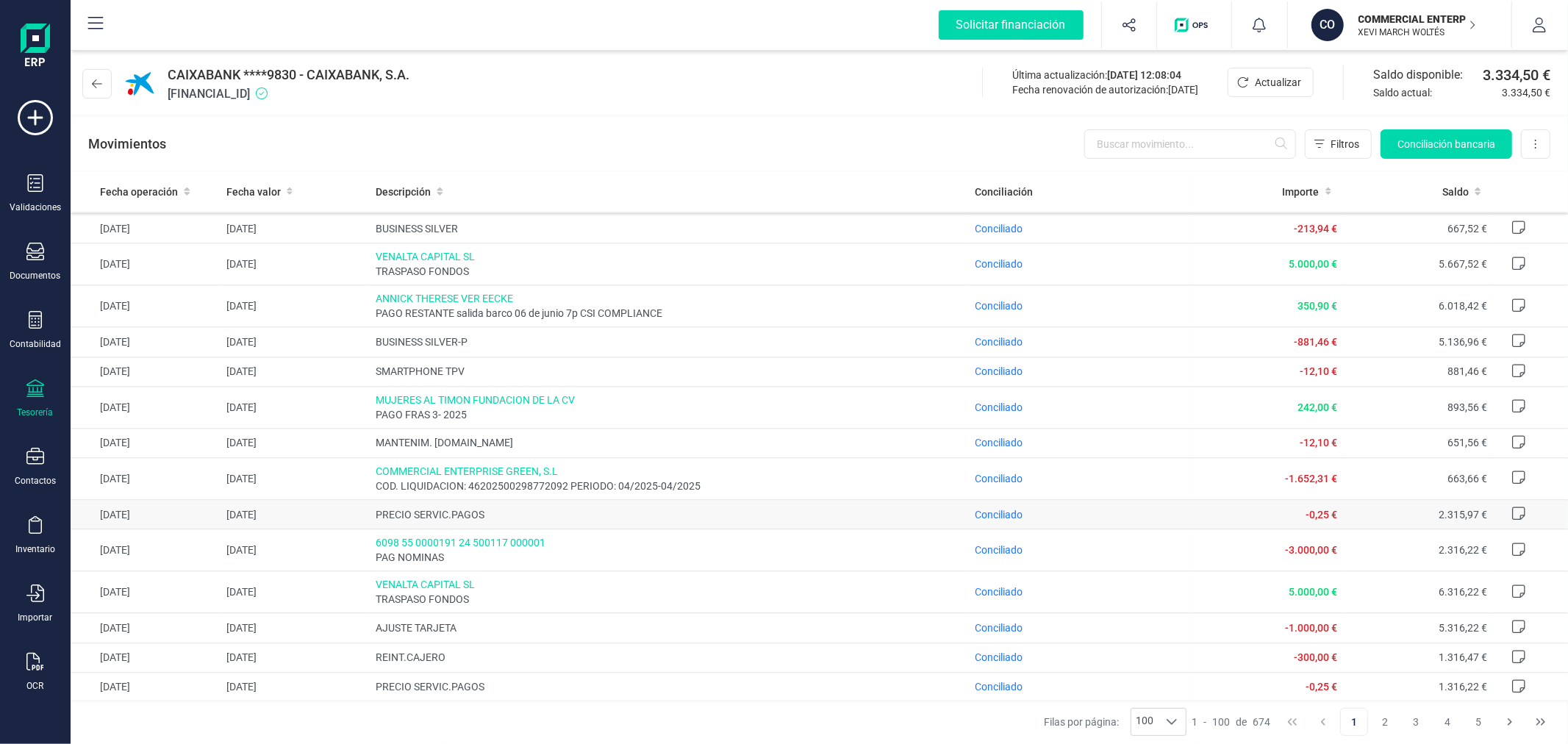
scroll to position [3085, 0]
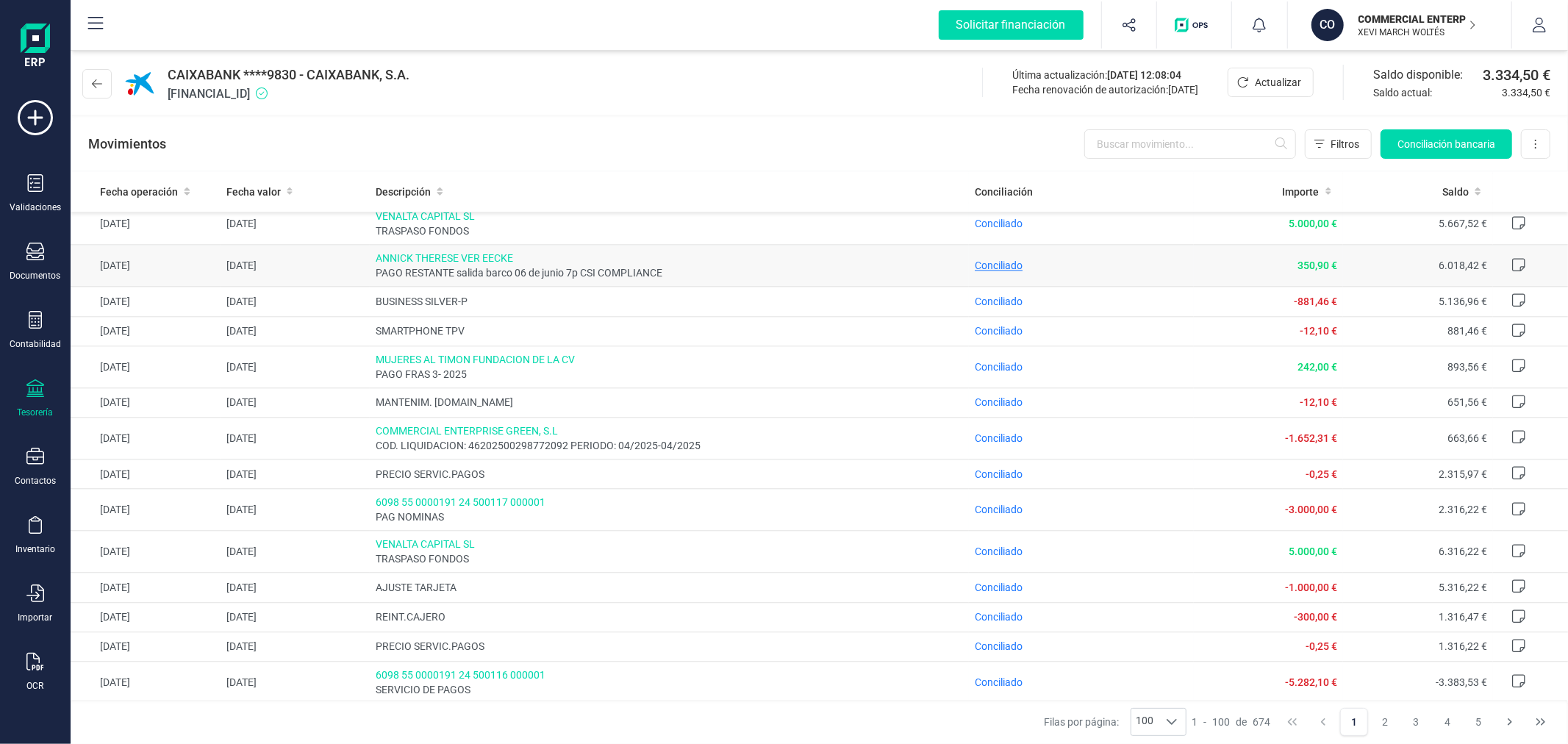
click at [985, 260] on span "Conciliado" at bounding box center [999, 265] width 48 height 12
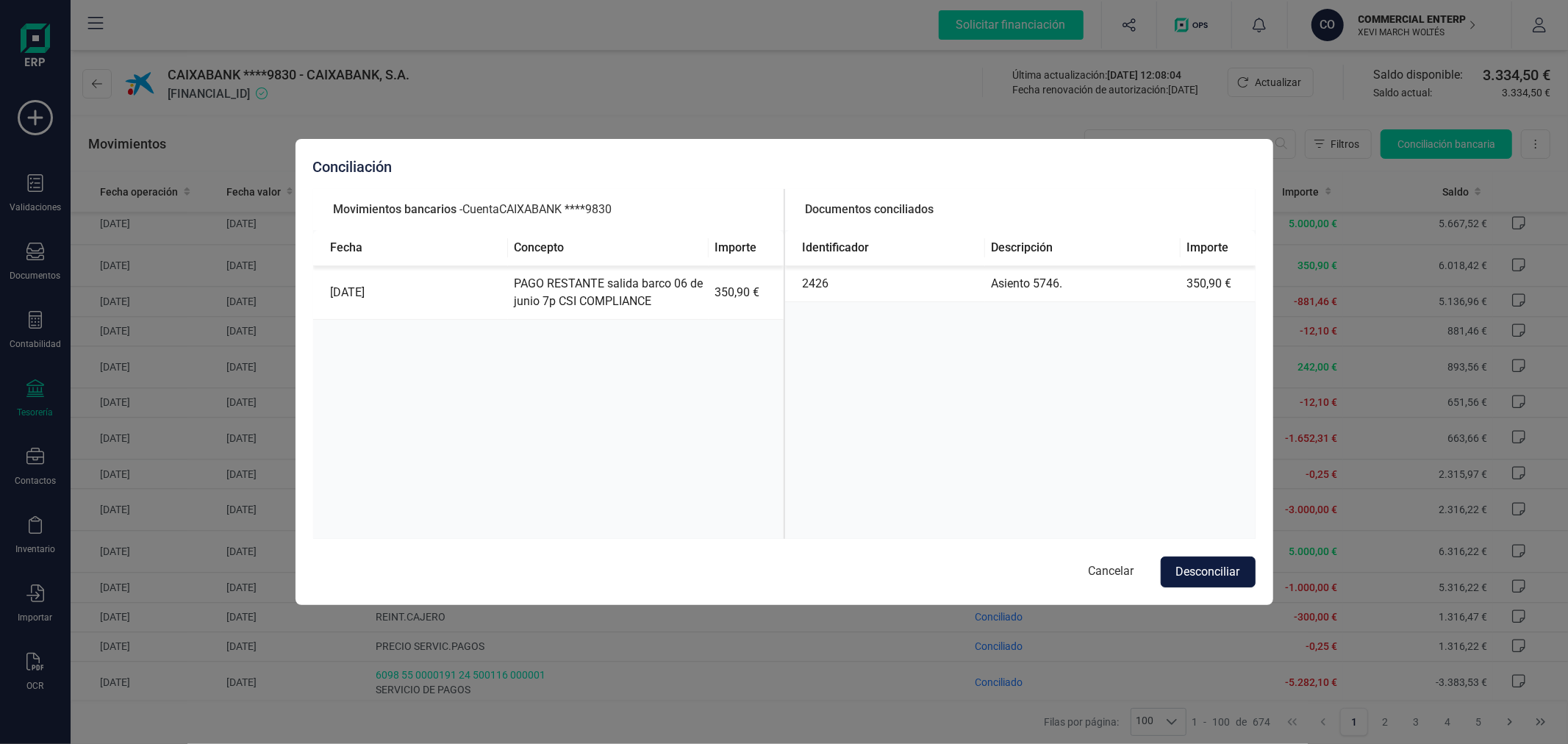
click at [1195, 571] on button "Desconciliar" at bounding box center [1208, 572] width 95 height 31
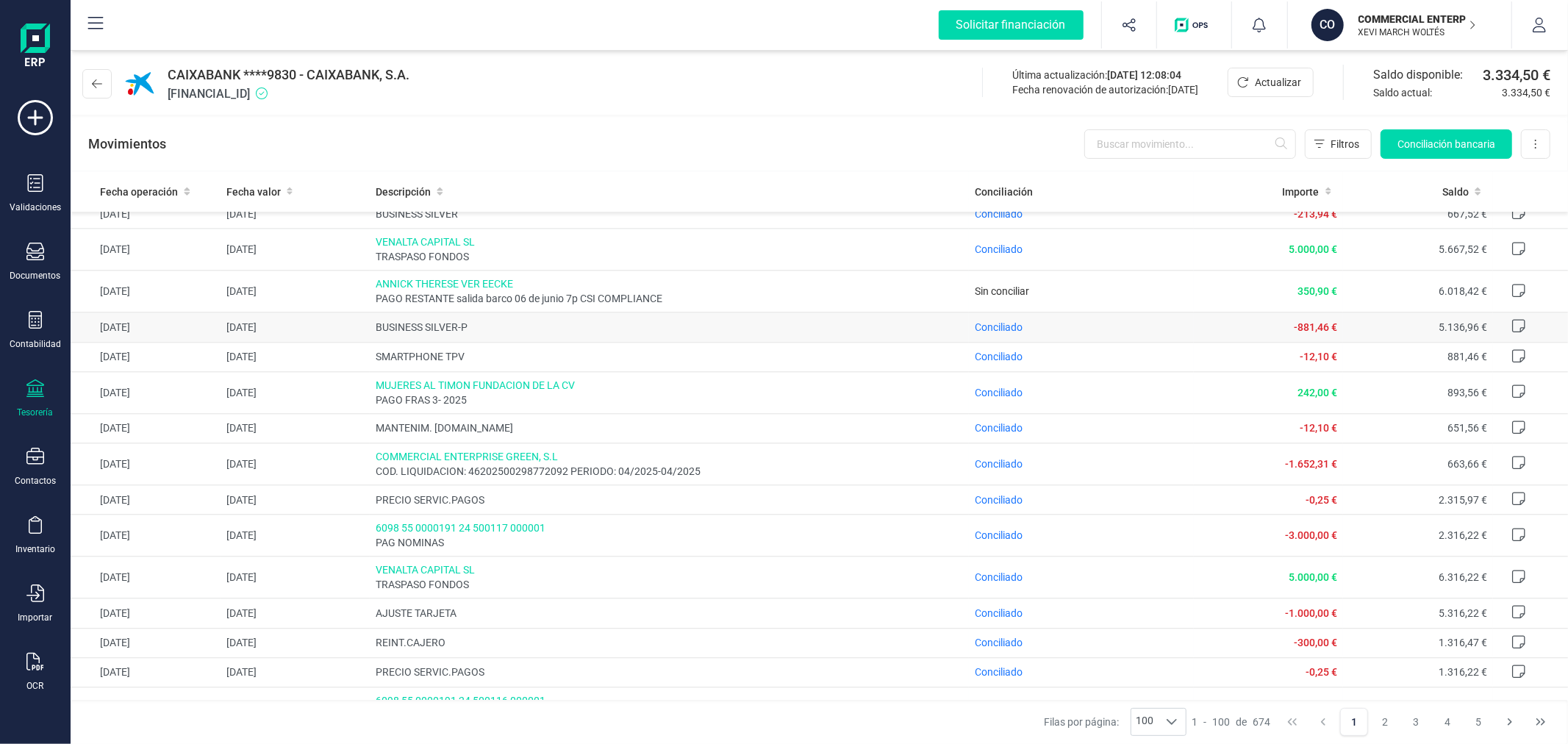
scroll to position [3004, 0]
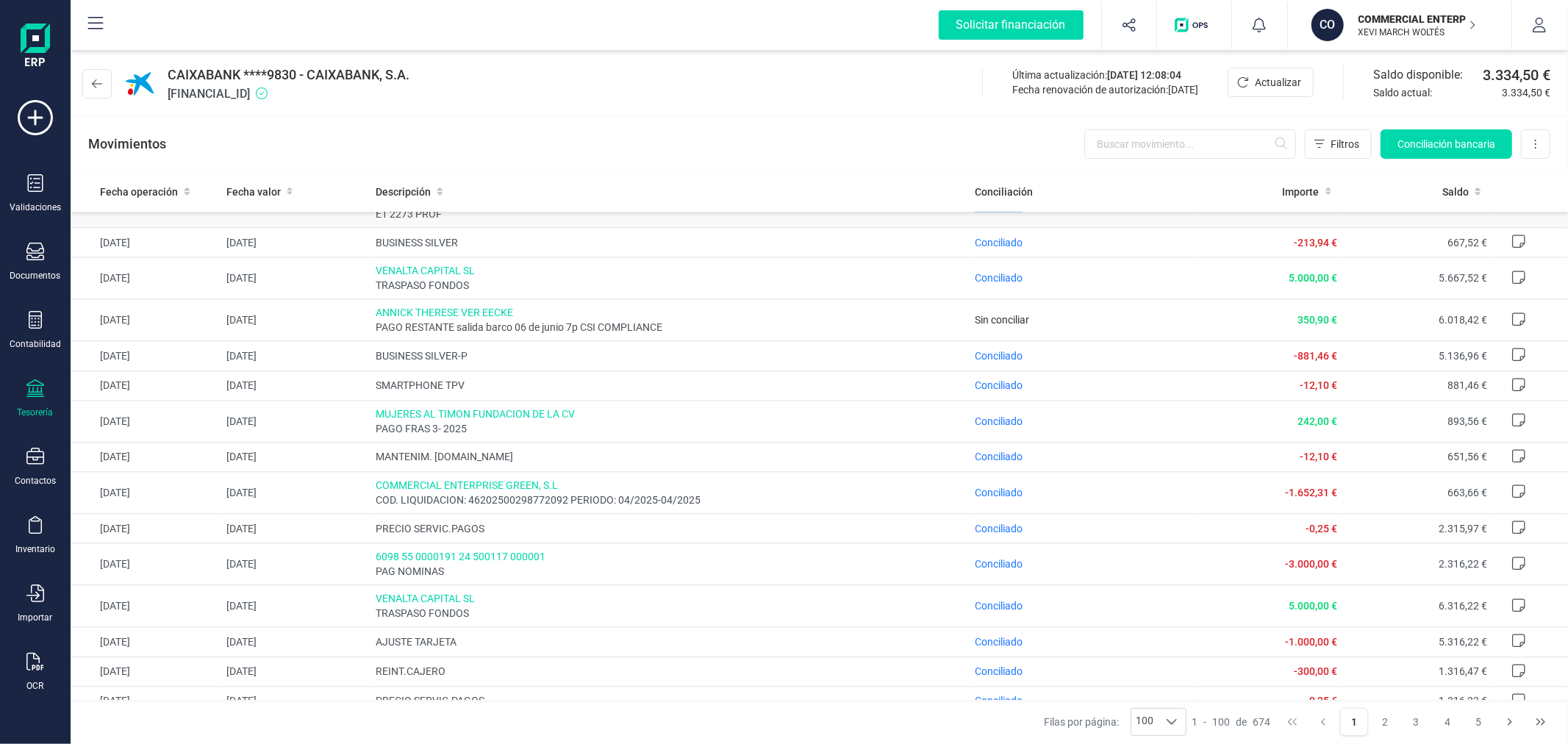
click at [979, 212] on span "Conciliado" at bounding box center [999, 206] width 48 height 12
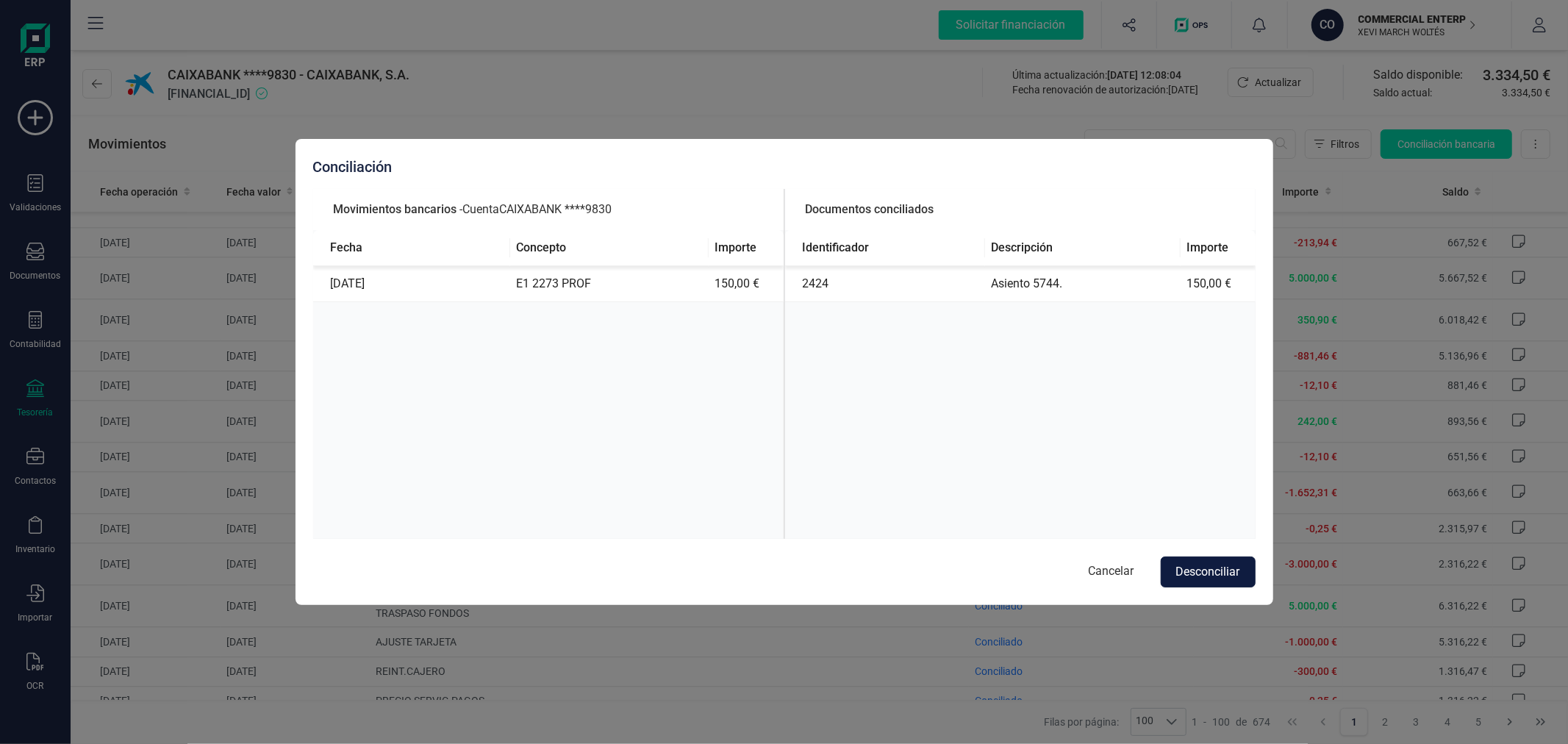
click at [1211, 572] on button "Desconciliar" at bounding box center [1208, 572] width 95 height 31
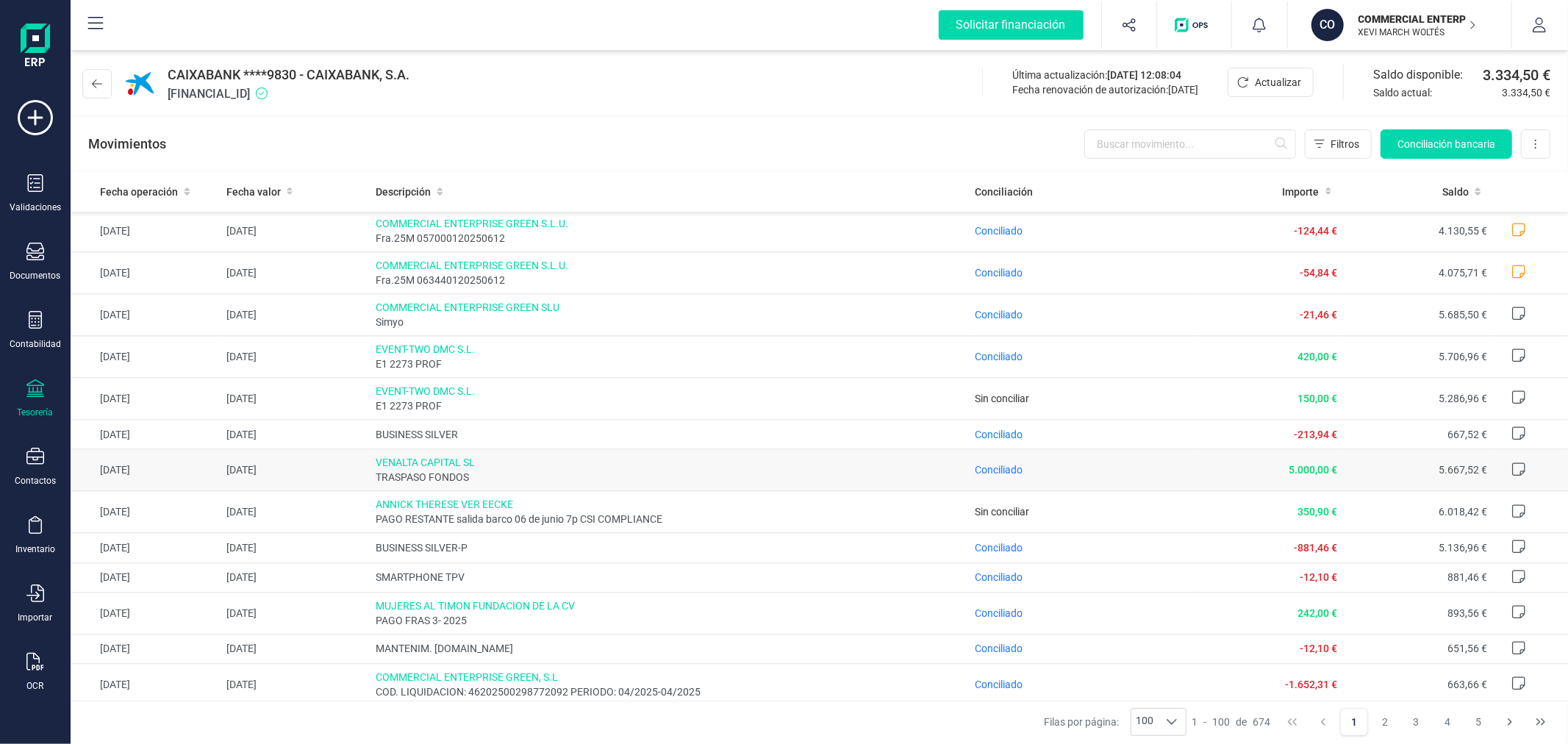
scroll to position [2841, 0]
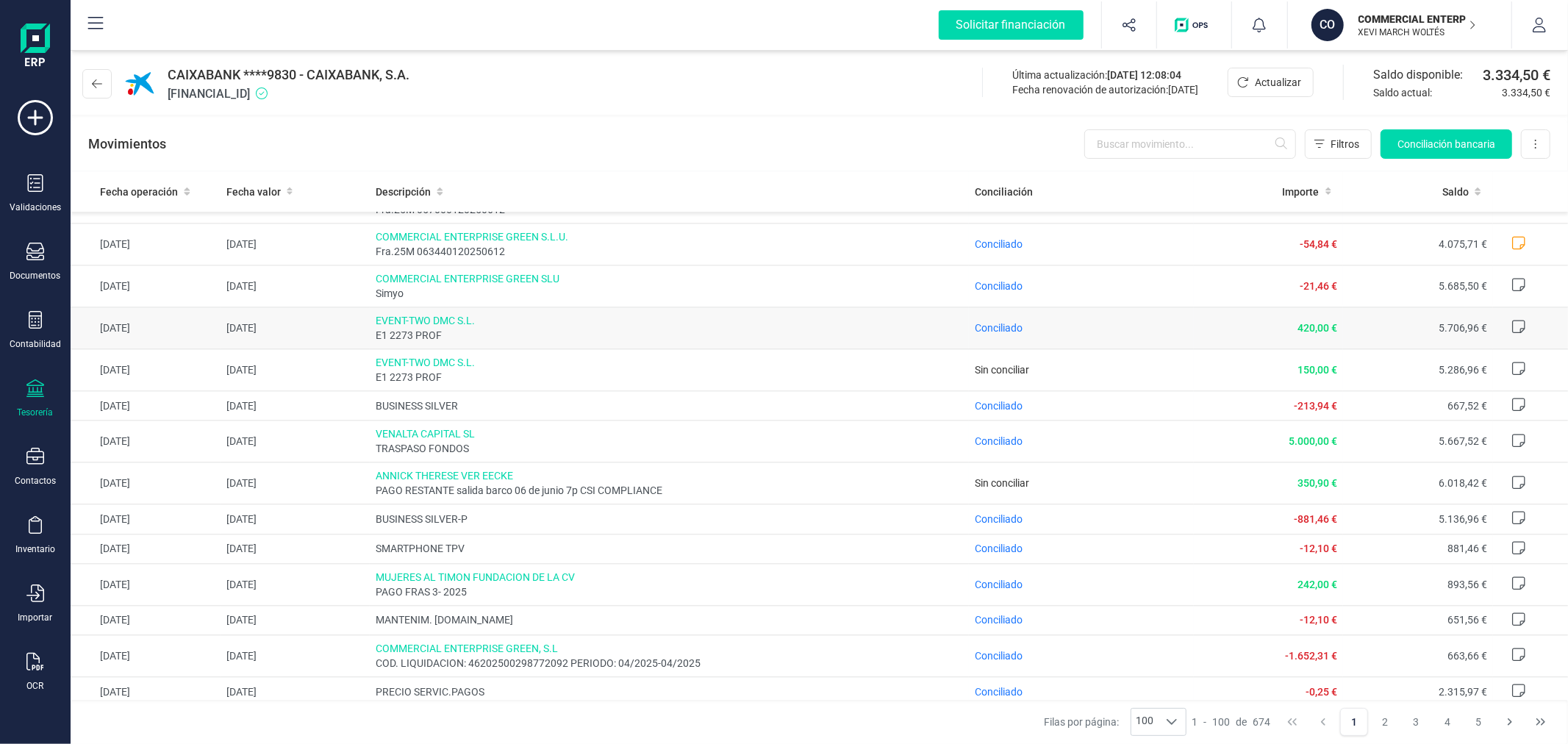
click at [1308, 333] on span "420,00 €" at bounding box center [1317, 327] width 40 height 12
click at [1004, 333] on span "Conciliado" at bounding box center [999, 327] width 48 height 12
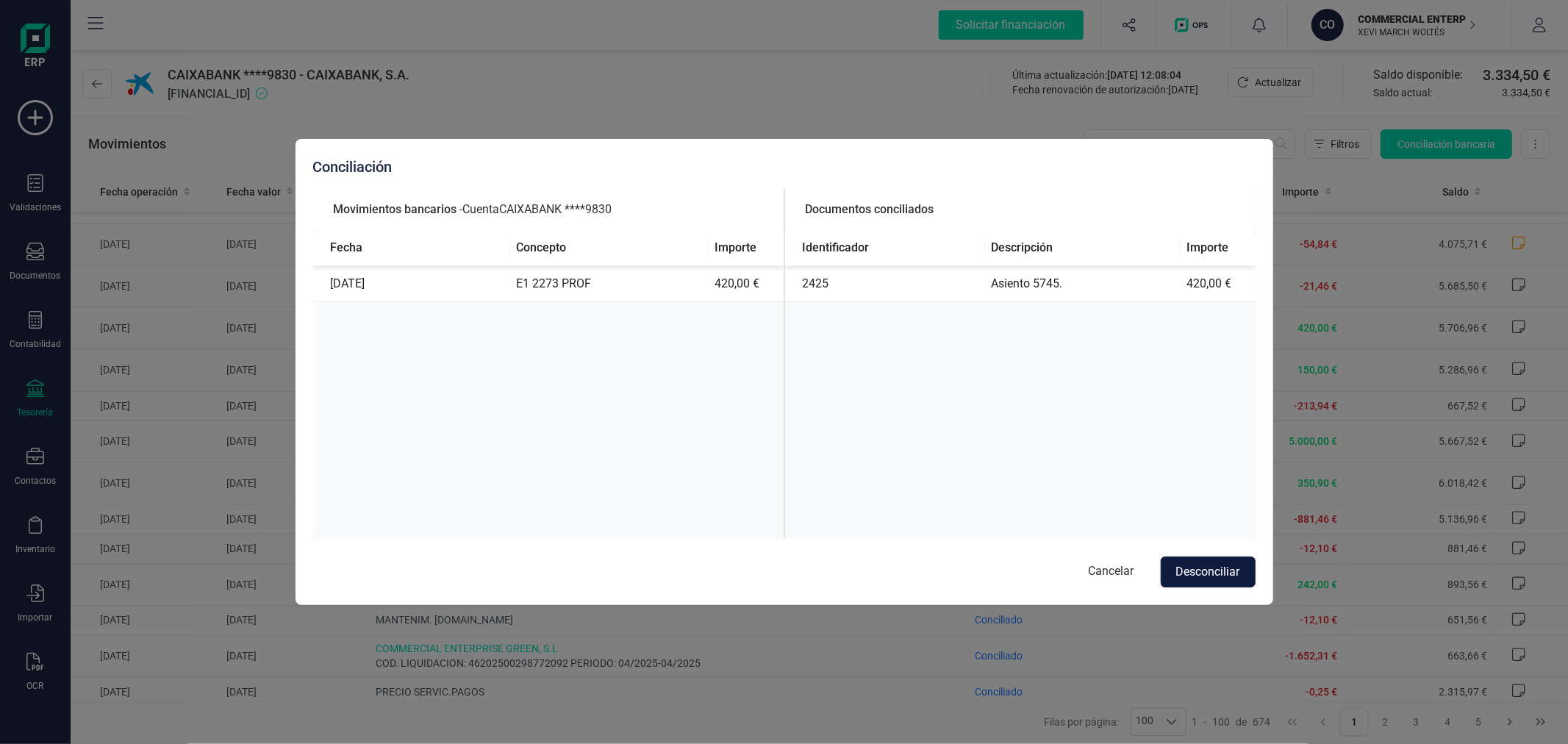
click at [1236, 575] on button "Desconciliar" at bounding box center [1208, 572] width 95 height 31
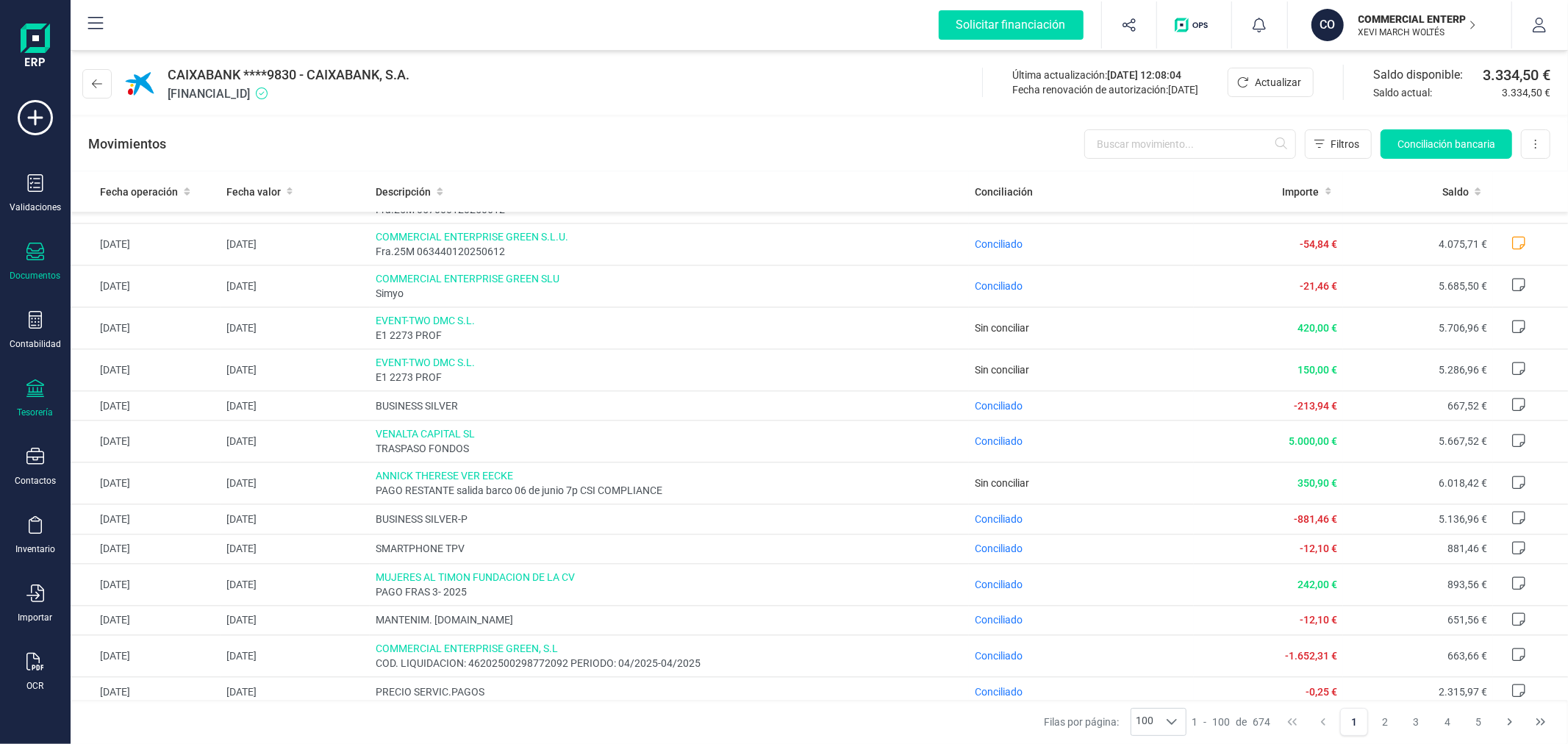
click at [33, 259] on icon at bounding box center [36, 252] width 18 height 18
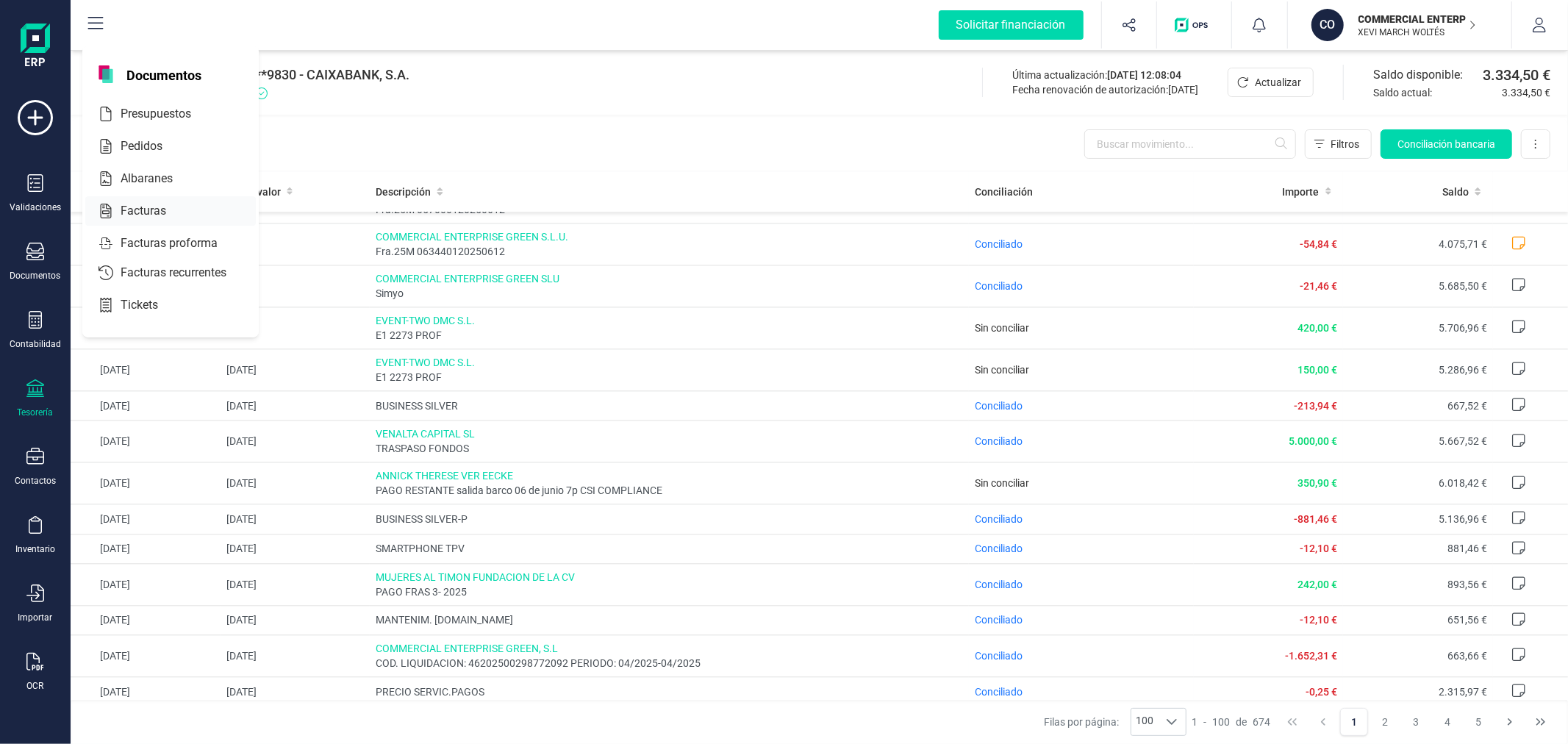
click at [203, 202] on div "Facturas" at bounding box center [171, 211] width 171 height 29
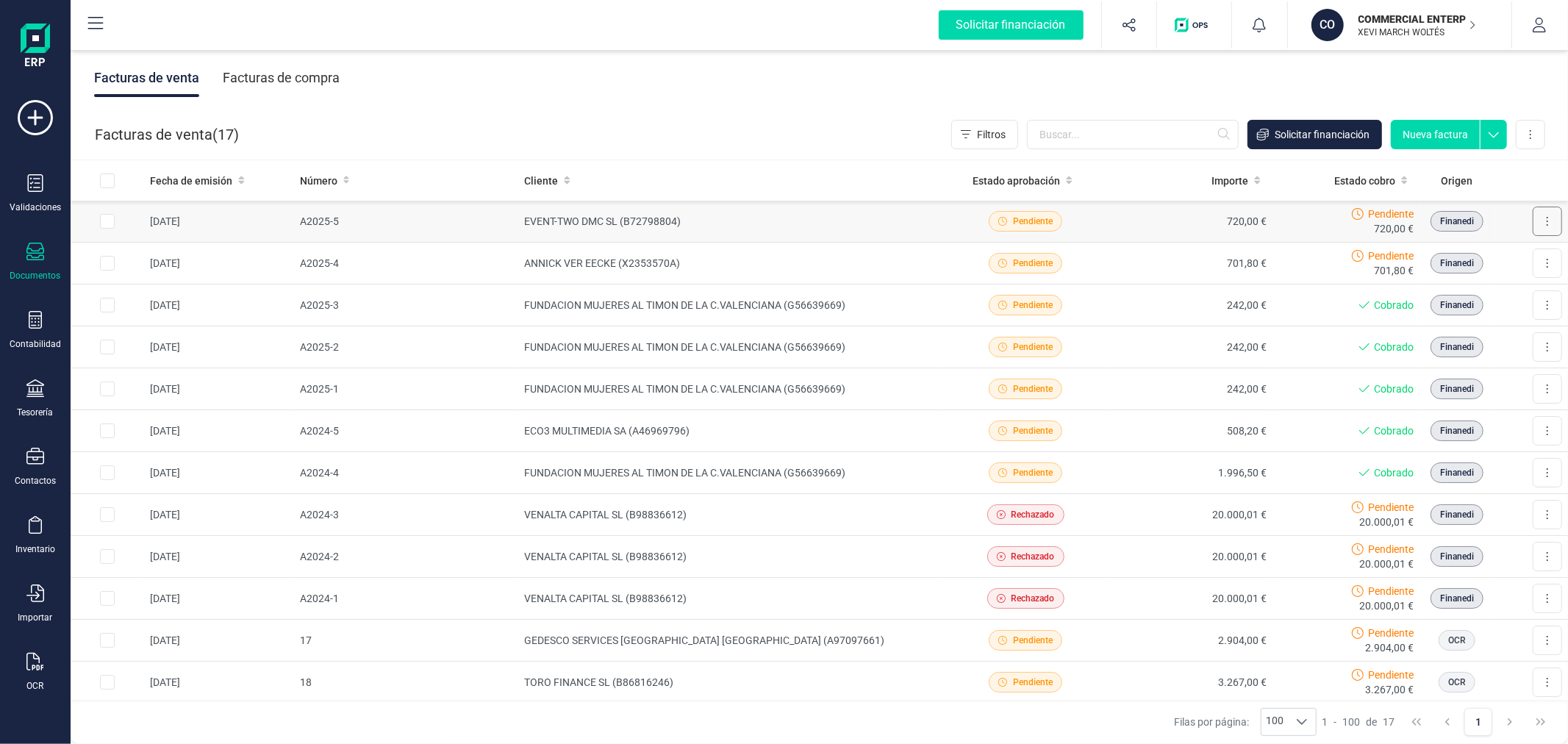
click at [1546, 221] on icon at bounding box center [1547, 220] width 3 height 12
click at [707, 225] on td "EVENT-TWO DMC SL (B72798804)" at bounding box center [731, 221] width 425 height 42
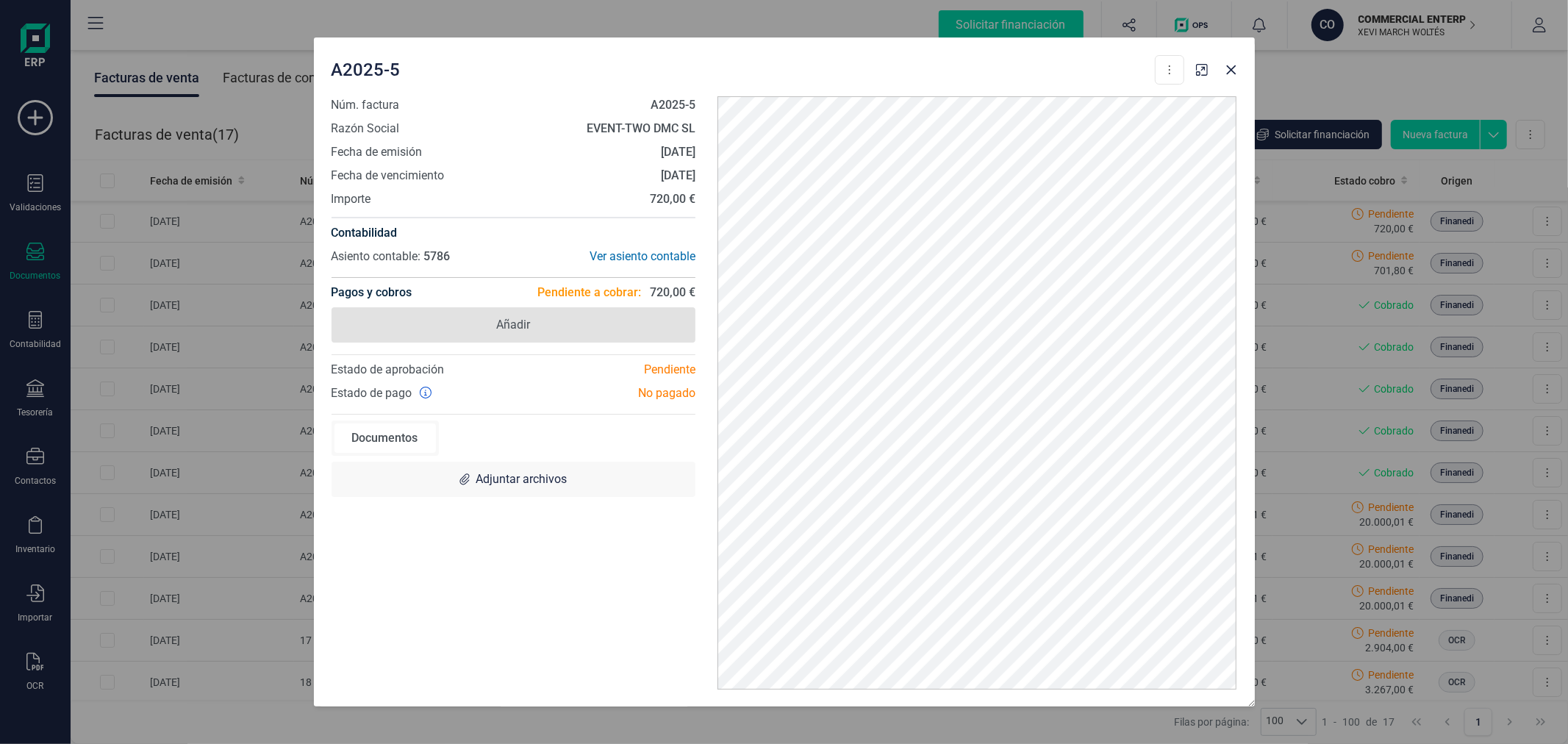
click at [576, 332] on span "Añadir" at bounding box center [514, 325] width 364 height 36
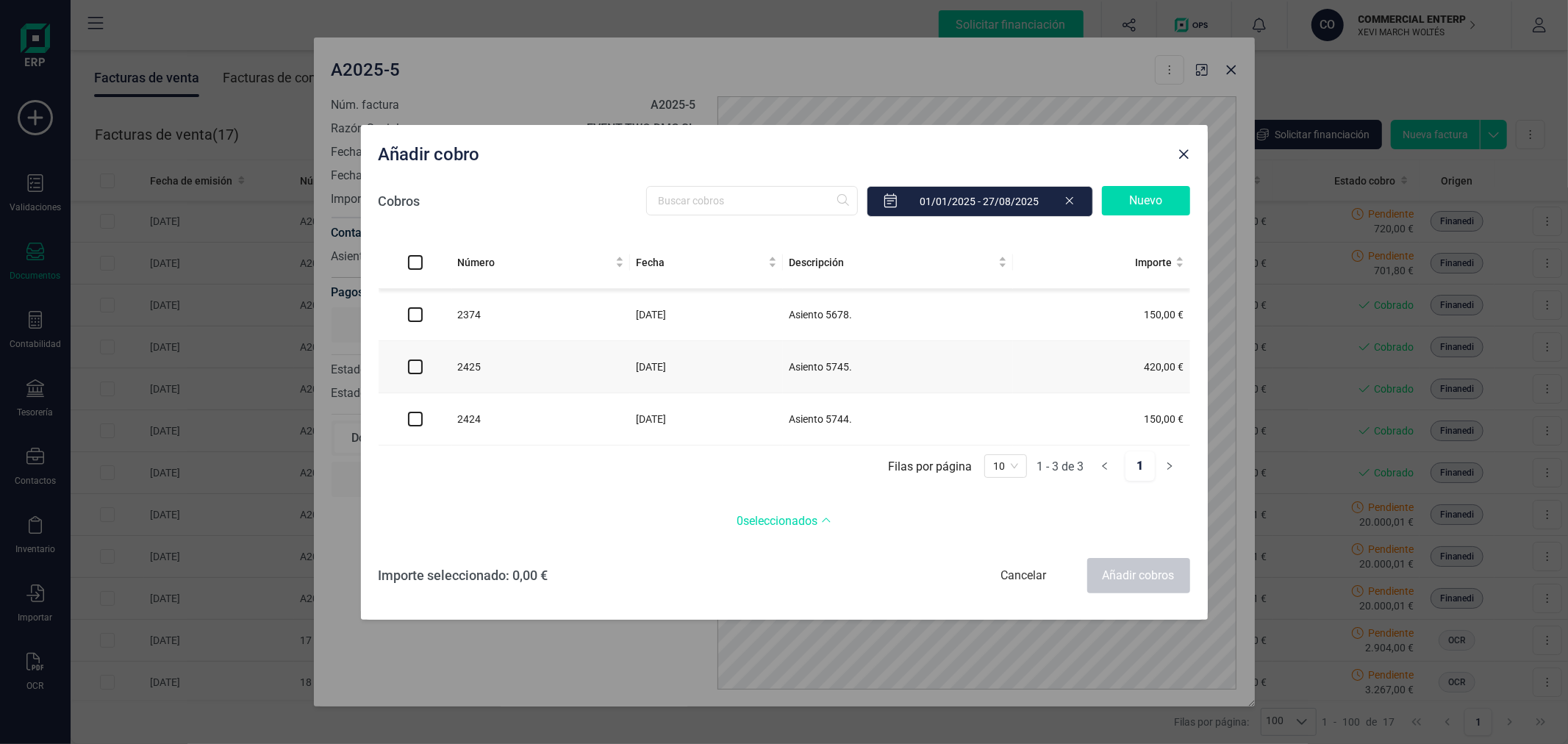
click at [414, 263] on input "Select all" at bounding box center [415, 262] width 15 height 15
checkbox input "true"
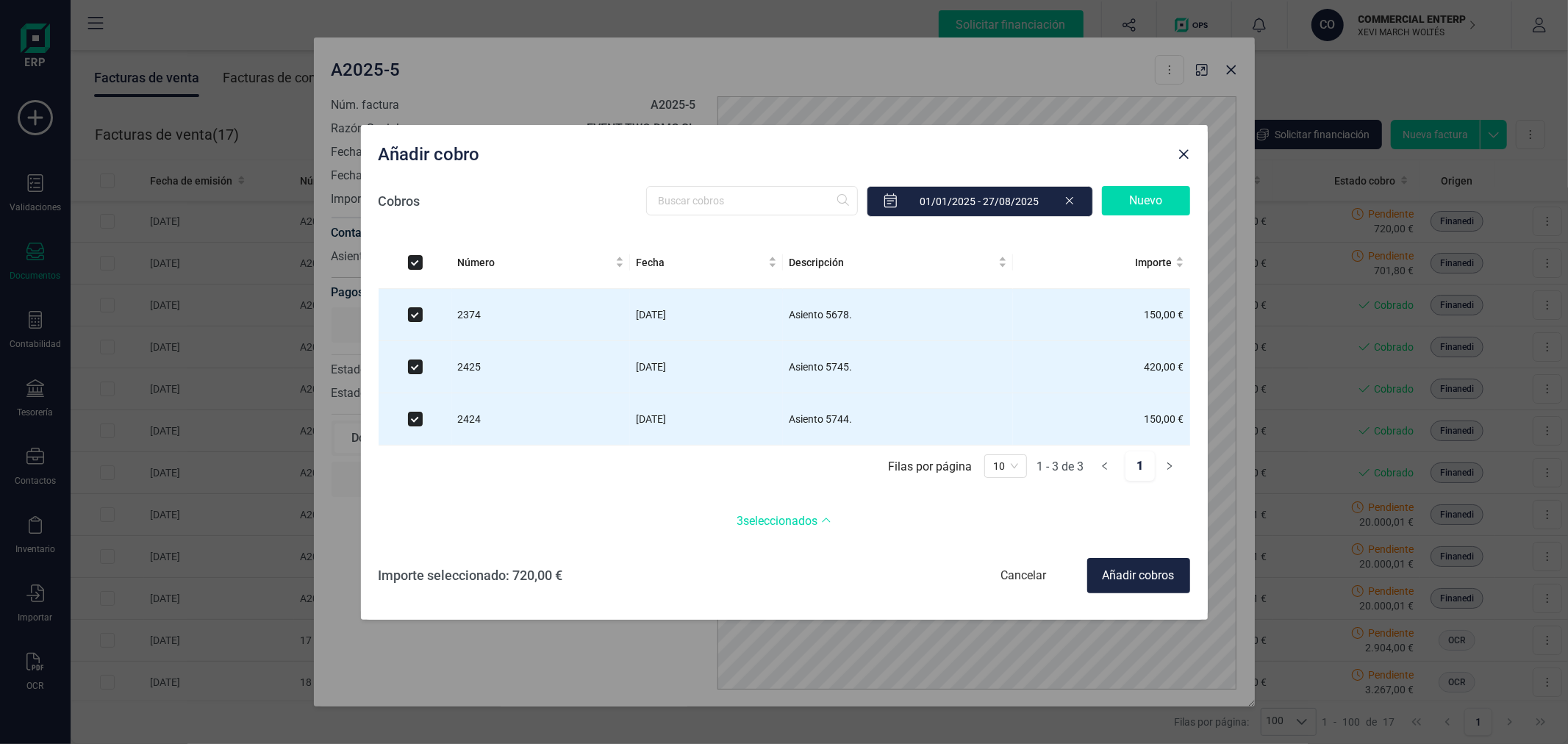
click at [1167, 568] on div "Añadir cobros" at bounding box center [1139, 576] width 103 height 36
checkbox input "false"
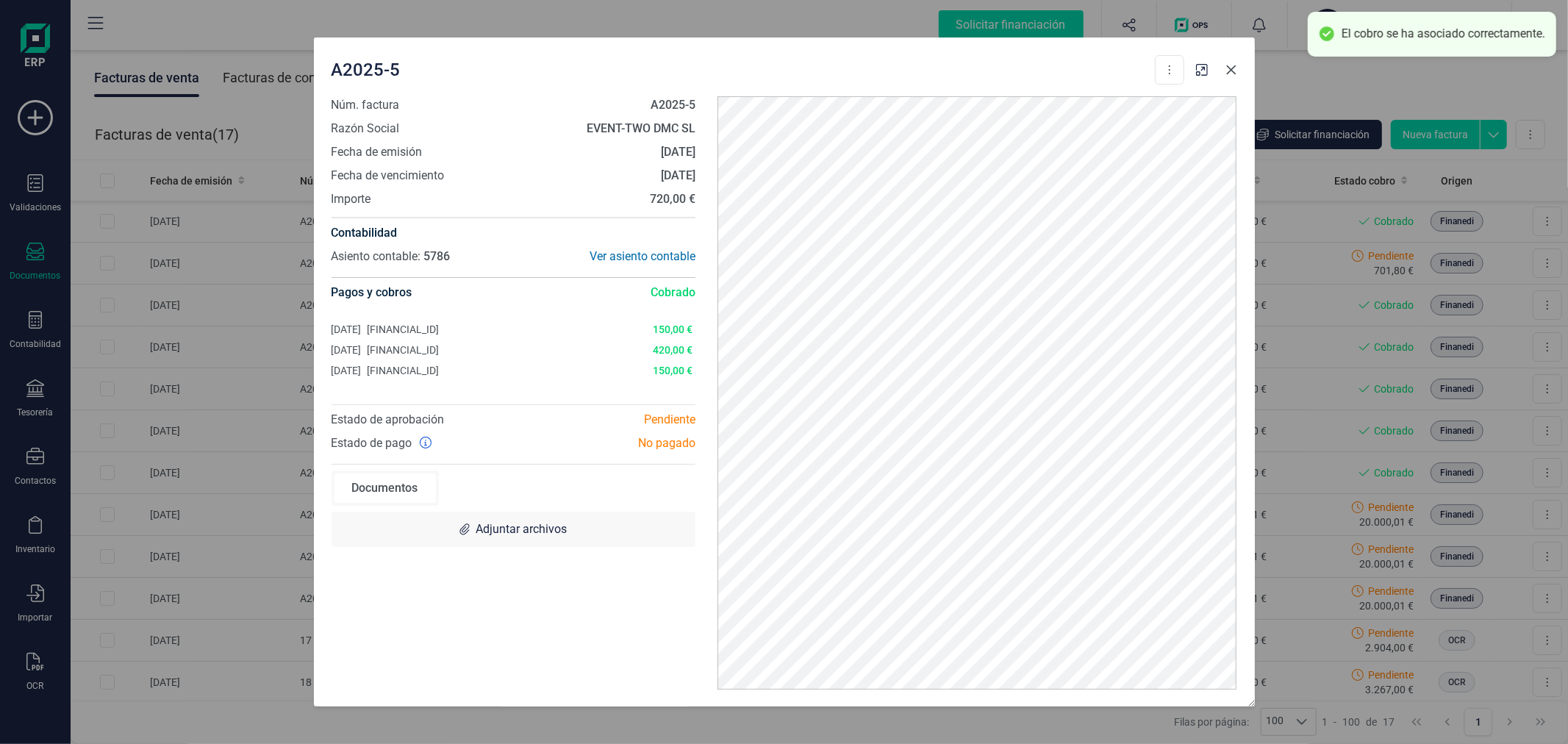
click at [1231, 70] on icon "button" at bounding box center [1231, 69] width 12 height 12
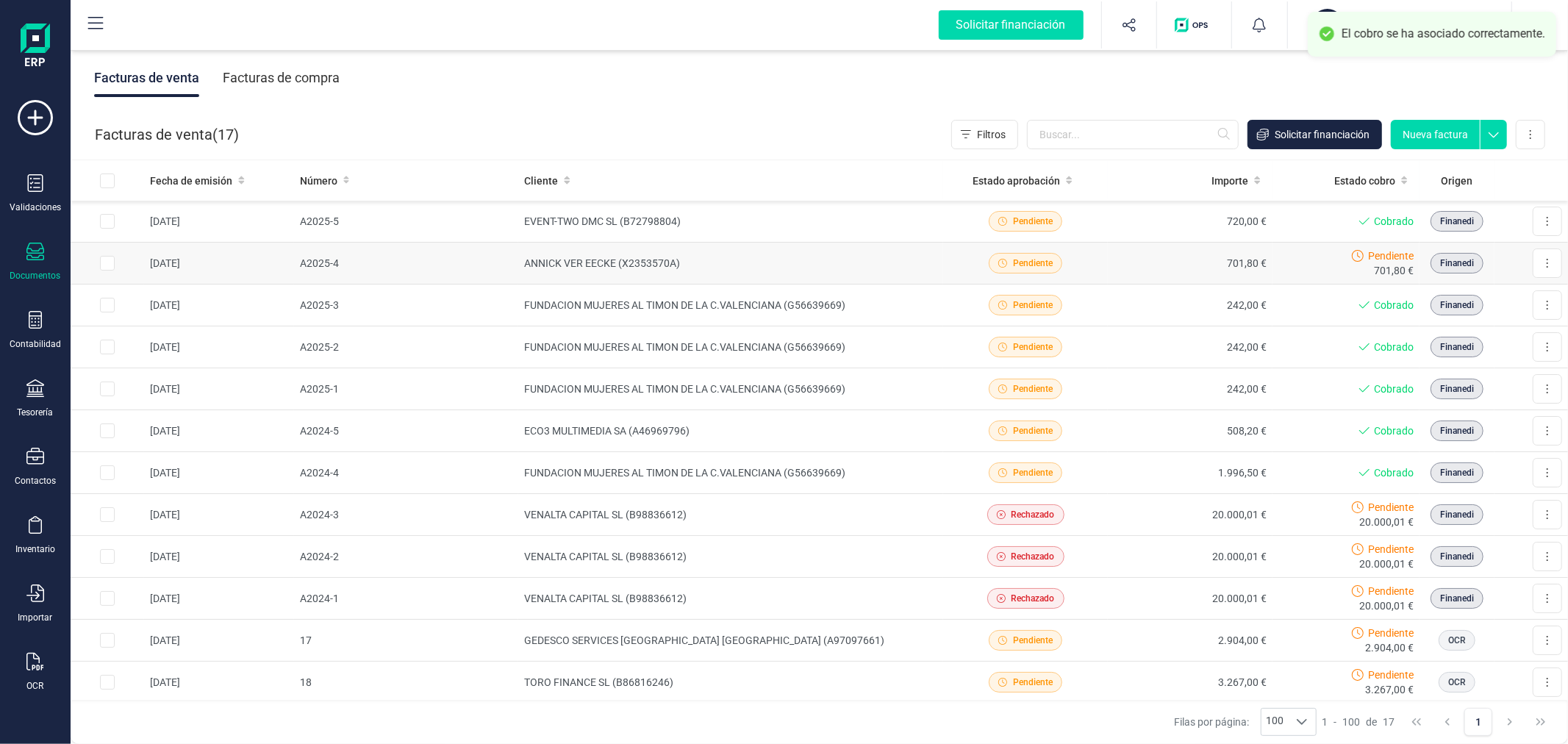
click at [674, 260] on td "ANNICK VER EECKE (X2353570A)" at bounding box center [731, 263] width 425 height 42
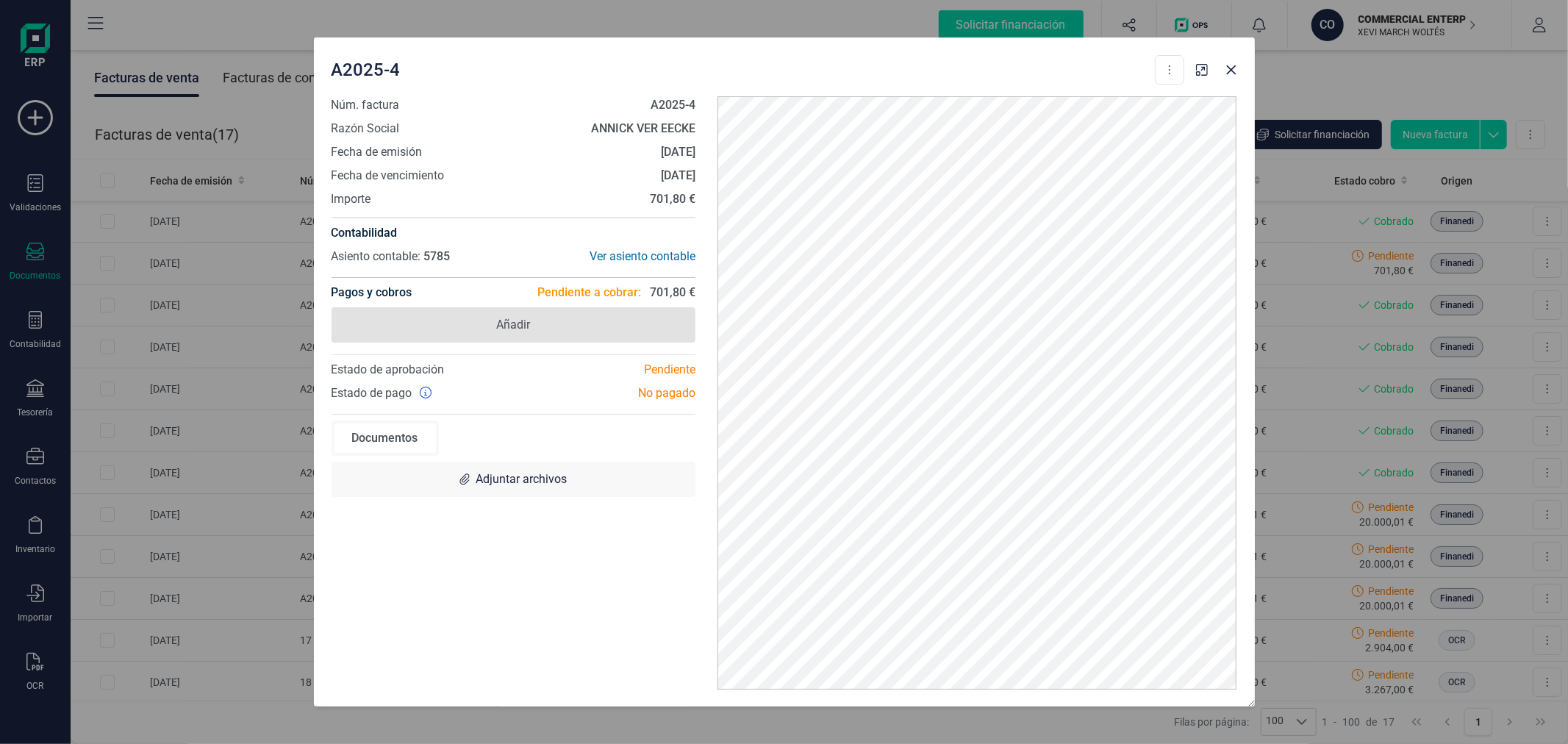
click at [525, 316] on span "Añadir" at bounding box center [513, 325] width 34 height 18
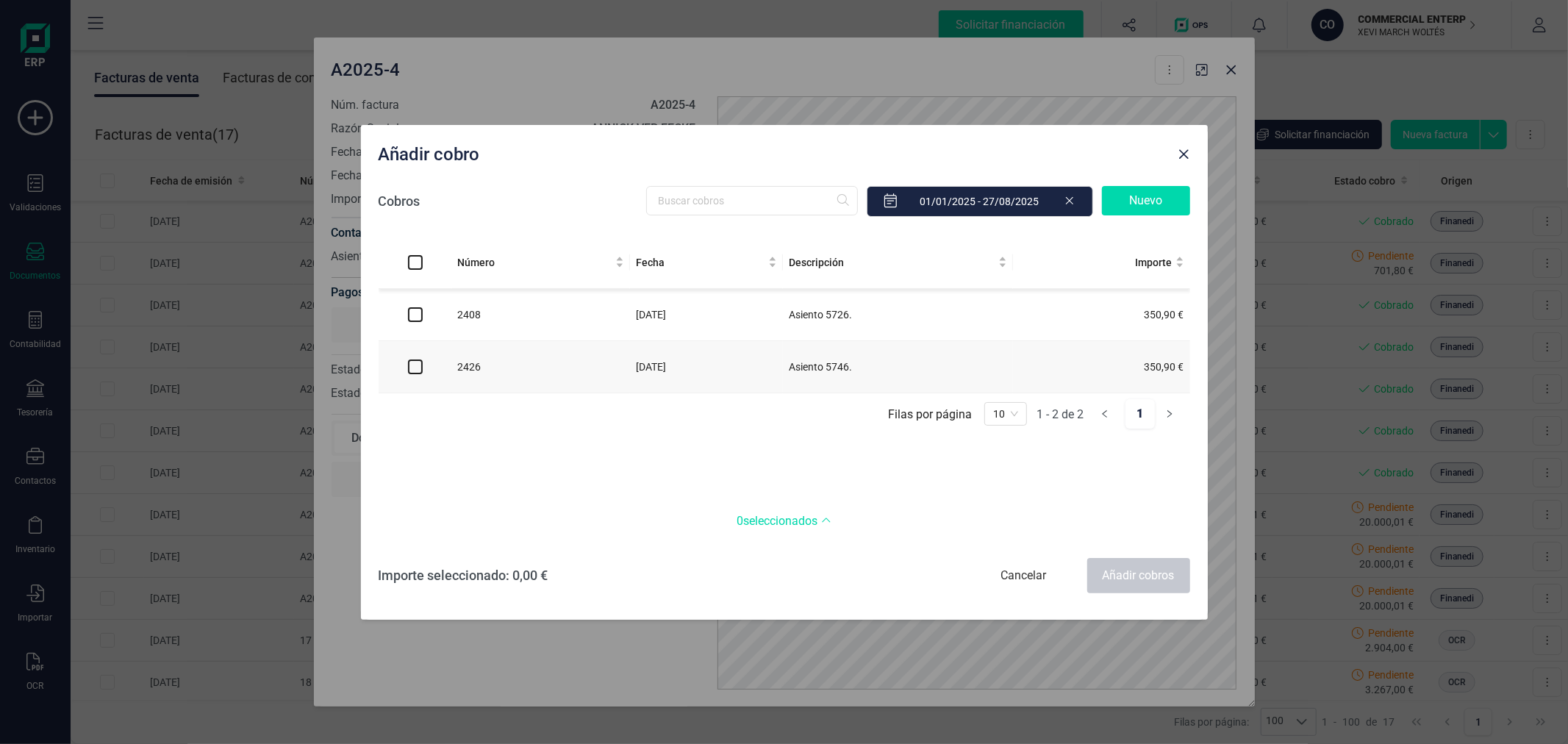
click at [415, 261] on input "Select all" at bounding box center [415, 262] width 15 height 15
checkbox input "true"
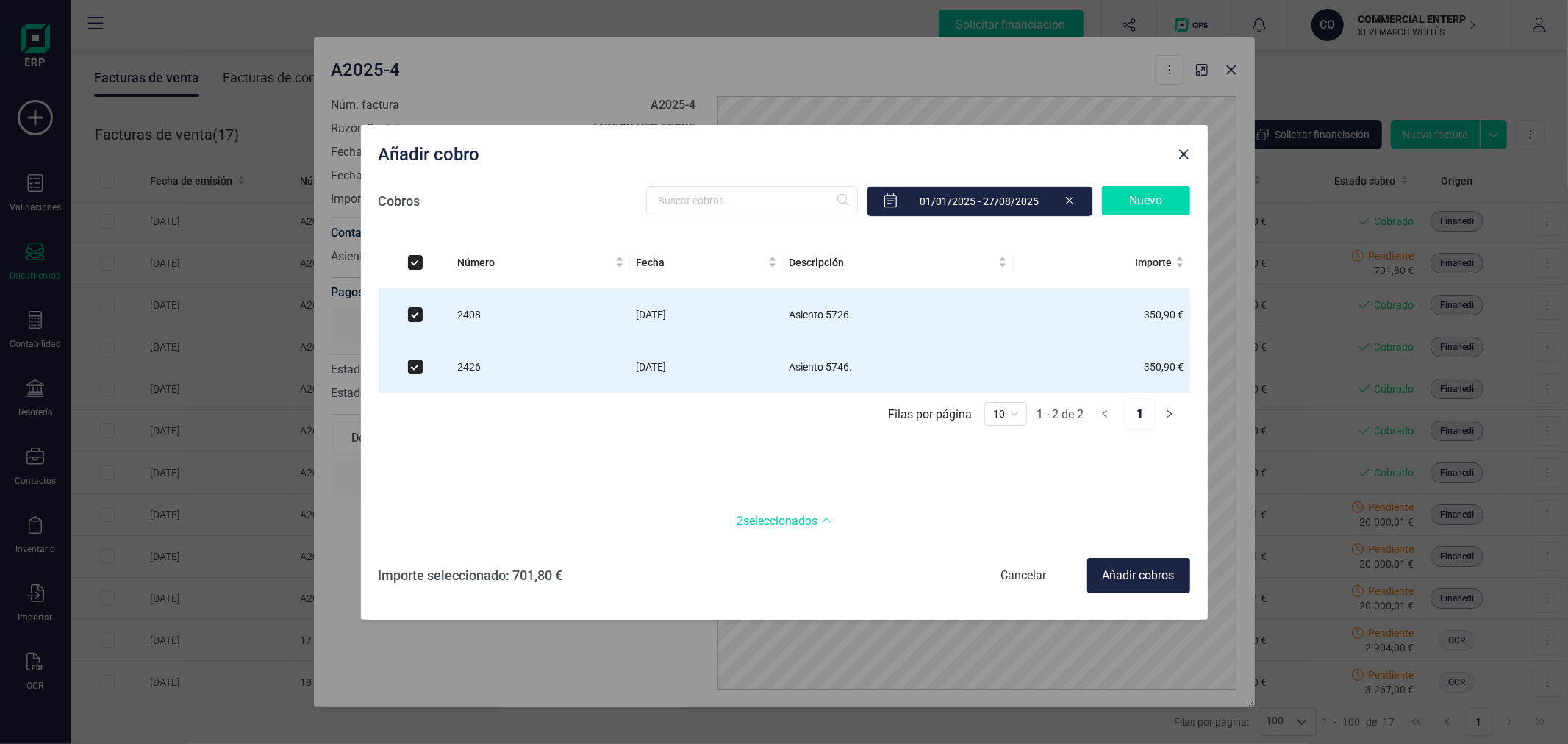
click at [1136, 568] on div "Añadir cobros" at bounding box center [1139, 576] width 103 height 36
checkbox input "false"
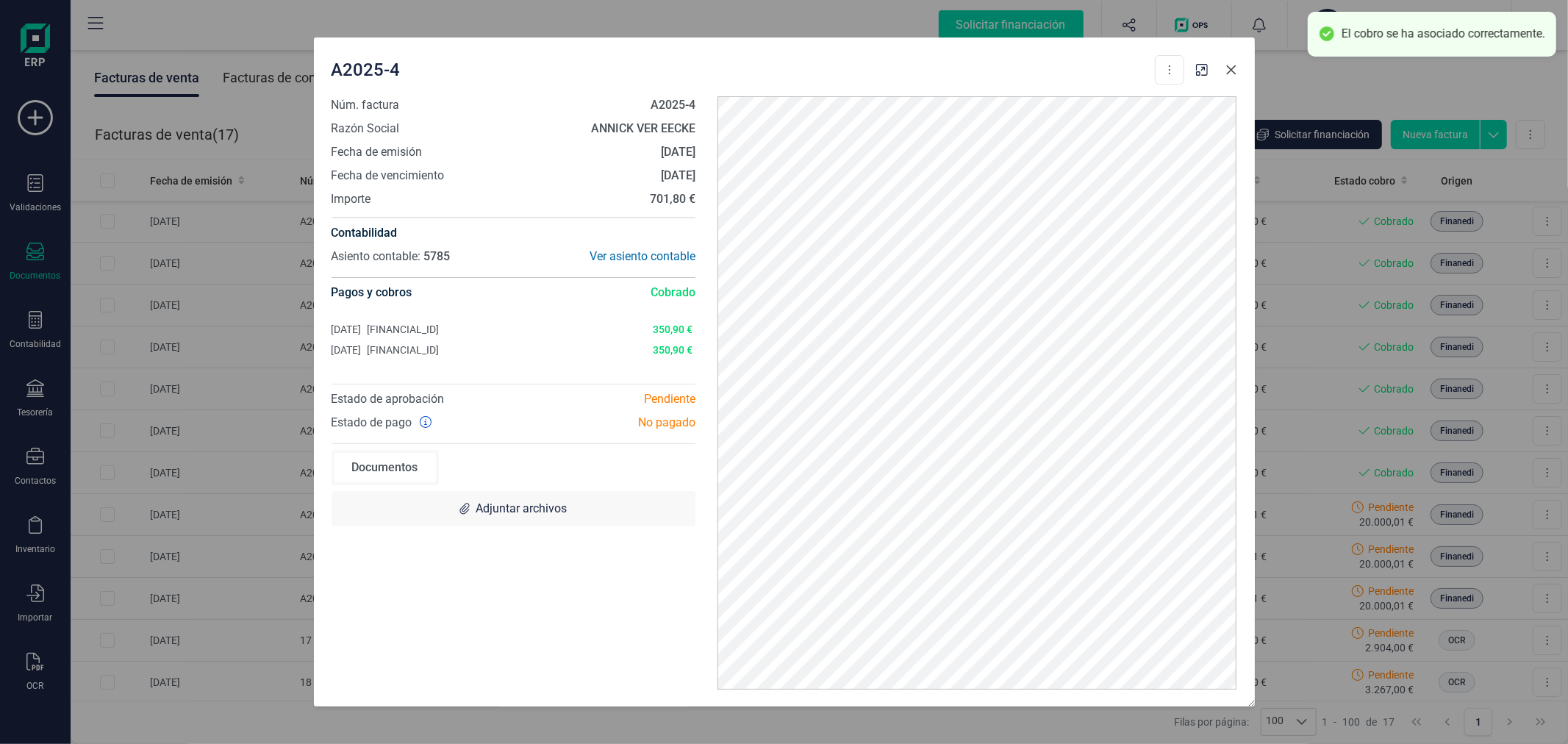
click at [1231, 64] on icon "button" at bounding box center [1231, 69] width 12 height 12
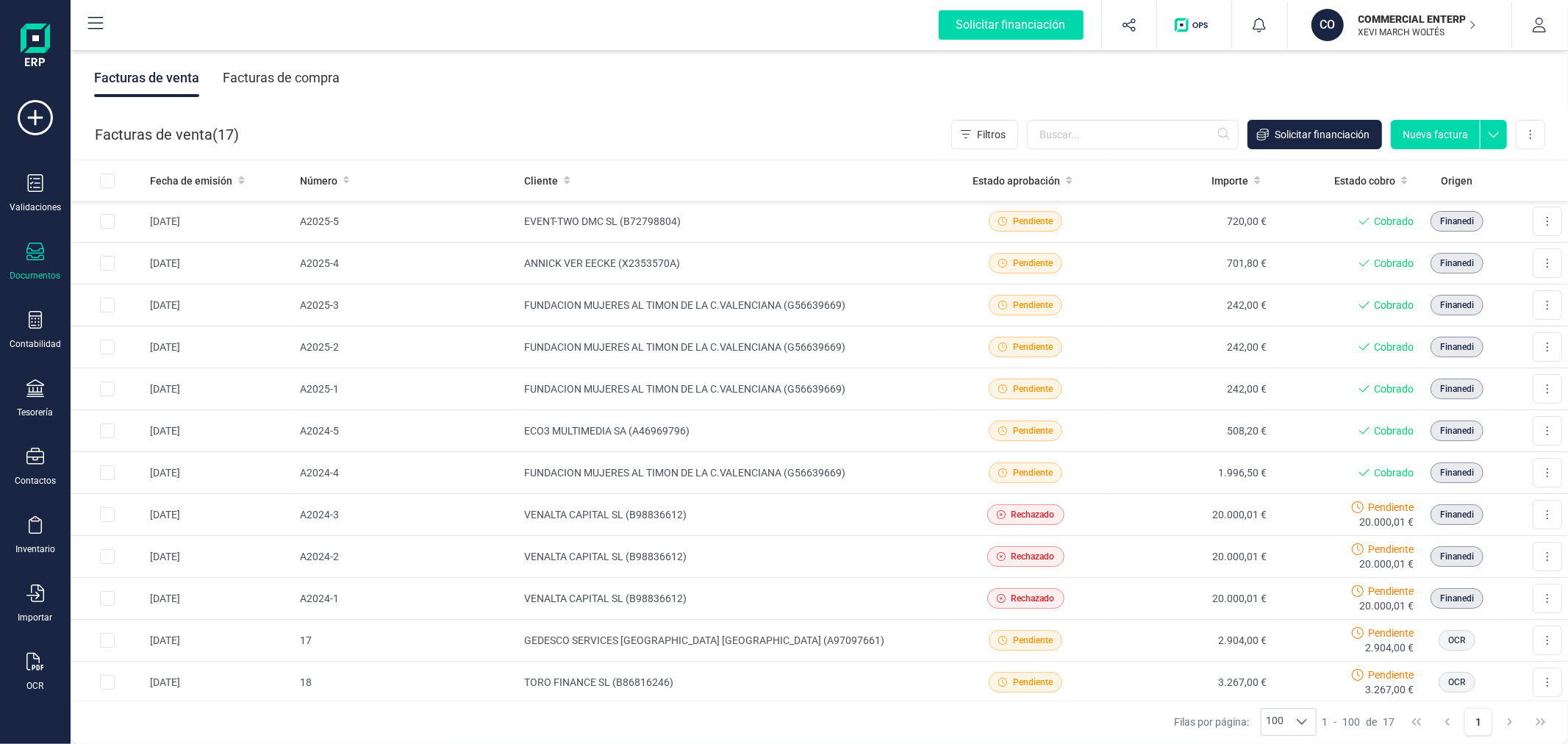
click at [1436, 25] on p "COMMERCIAL ENTERPRISE GREEN SL" at bounding box center [1417, 19] width 117 height 15
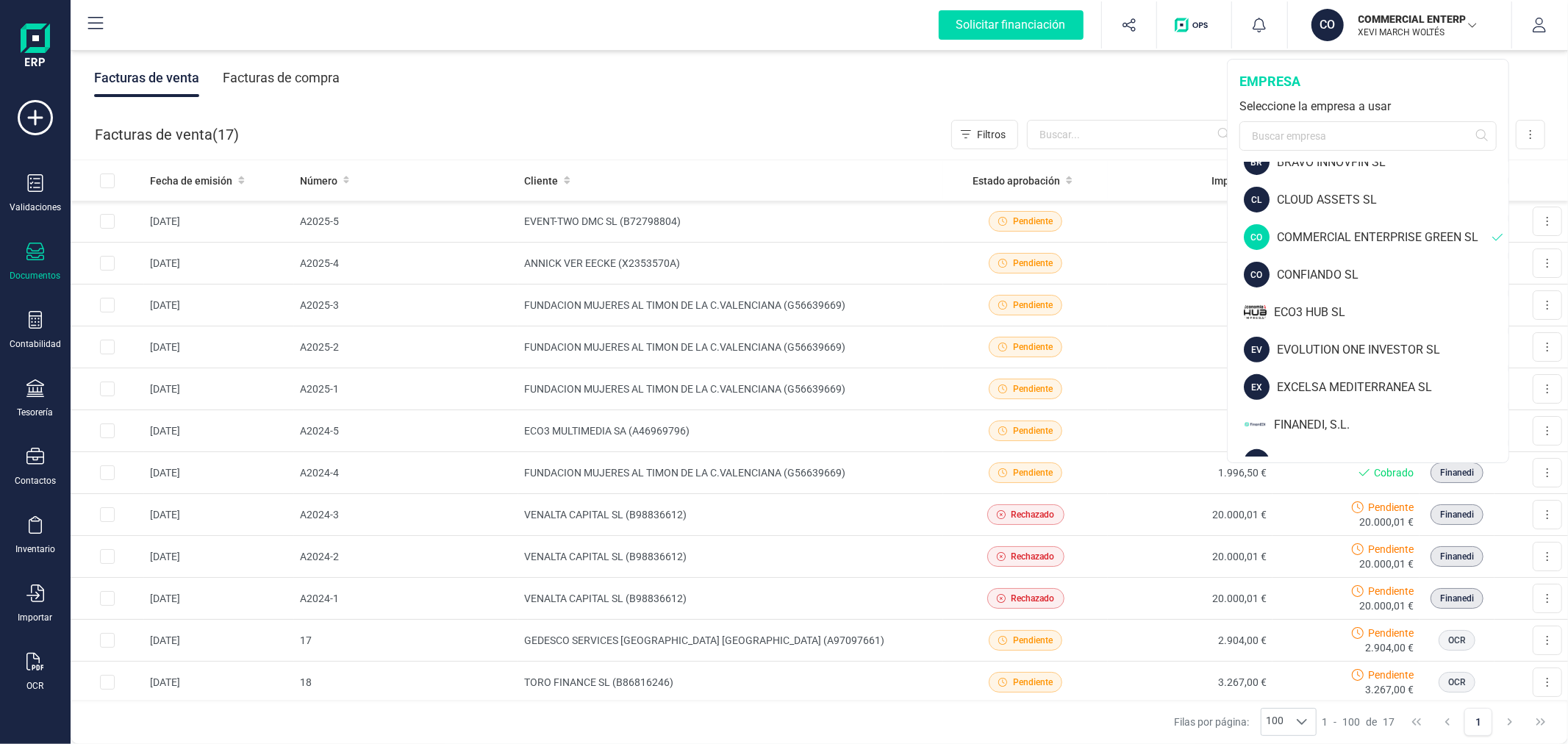
scroll to position [408, 0]
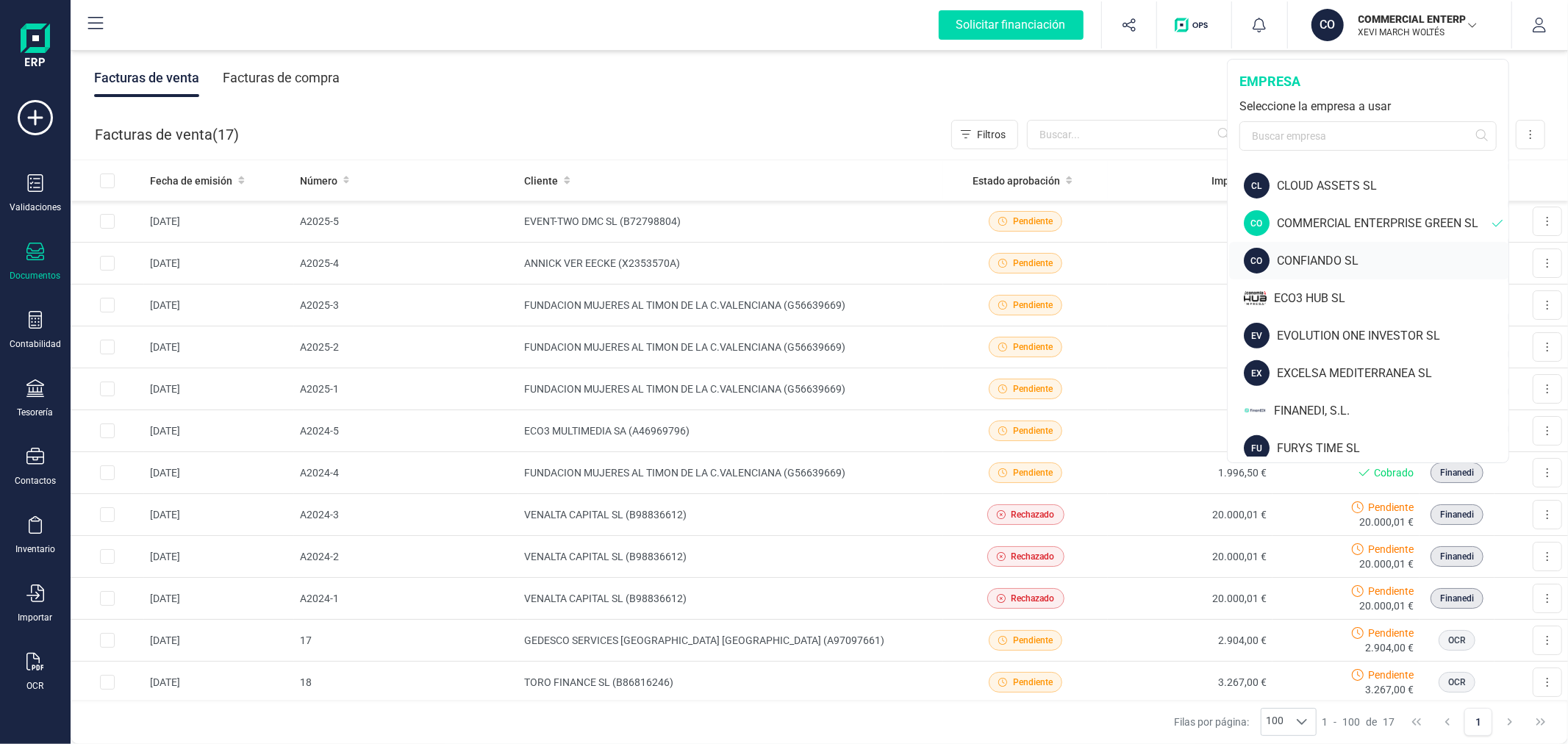
click at [1364, 261] on div "CONFIANDO SL" at bounding box center [1393, 261] width 232 height 18
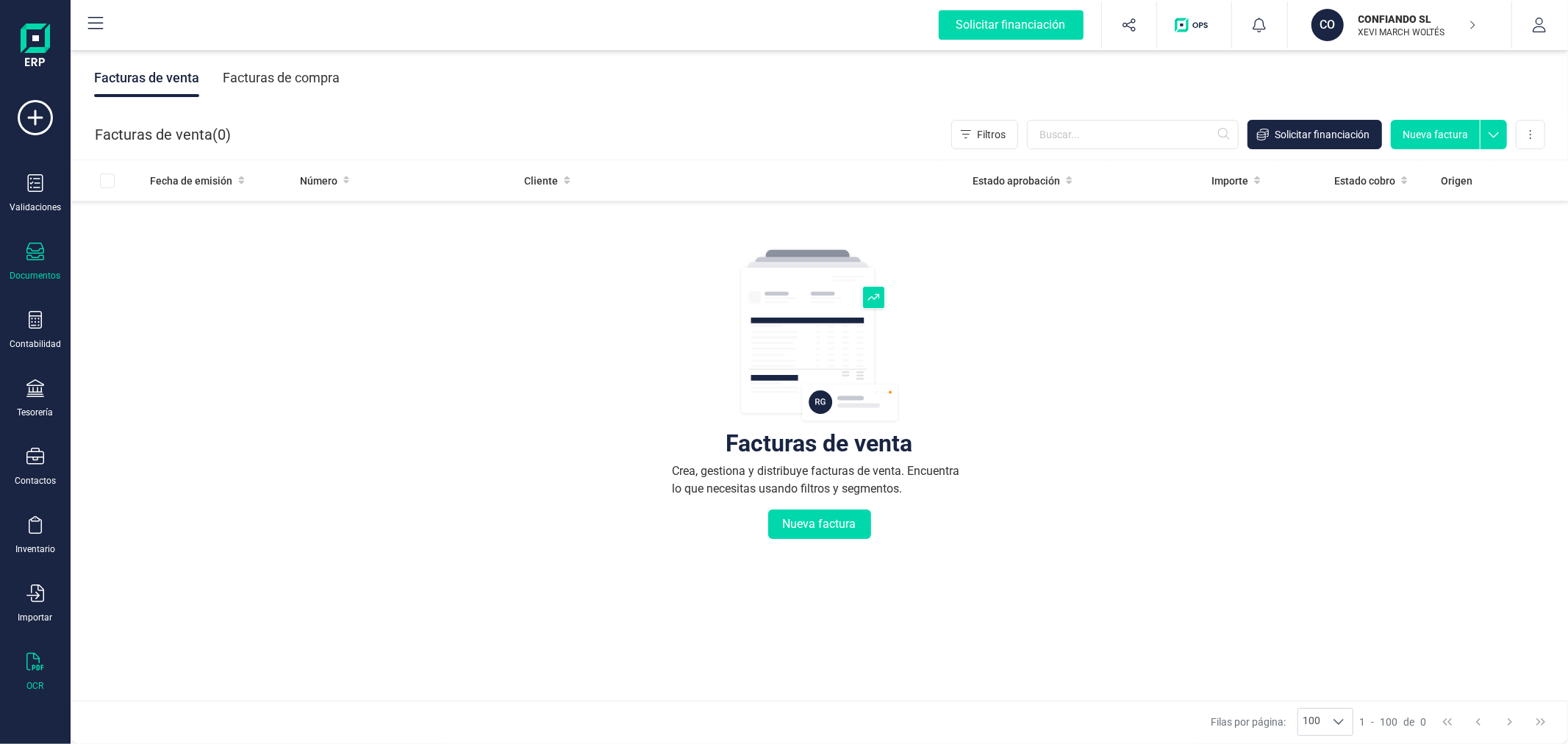
click at [32, 669] on icon at bounding box center [35, 661] width 17 height 18
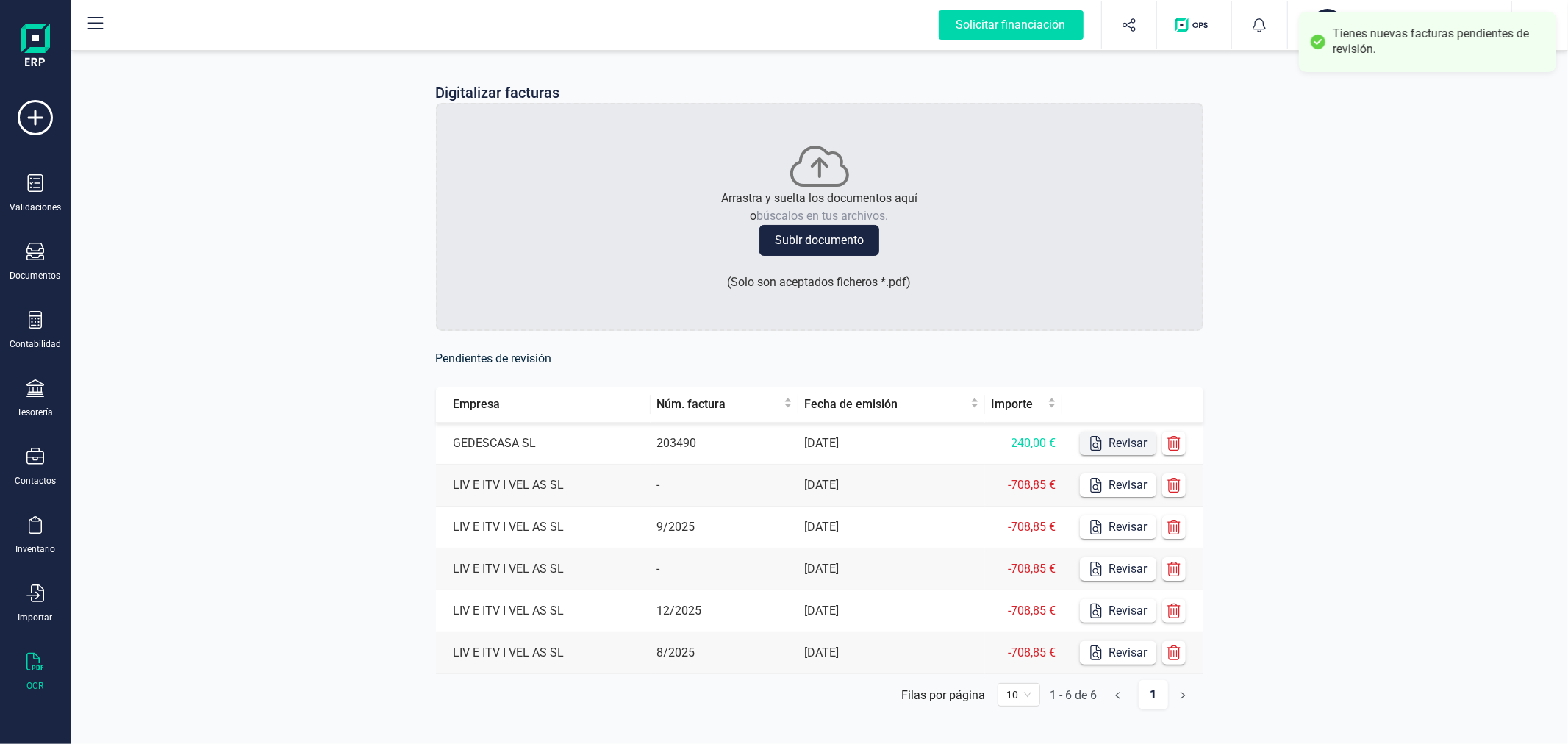
click at [1119, 449] on button "Revisar" at bounding box center [1118, 444] width 76 height 23
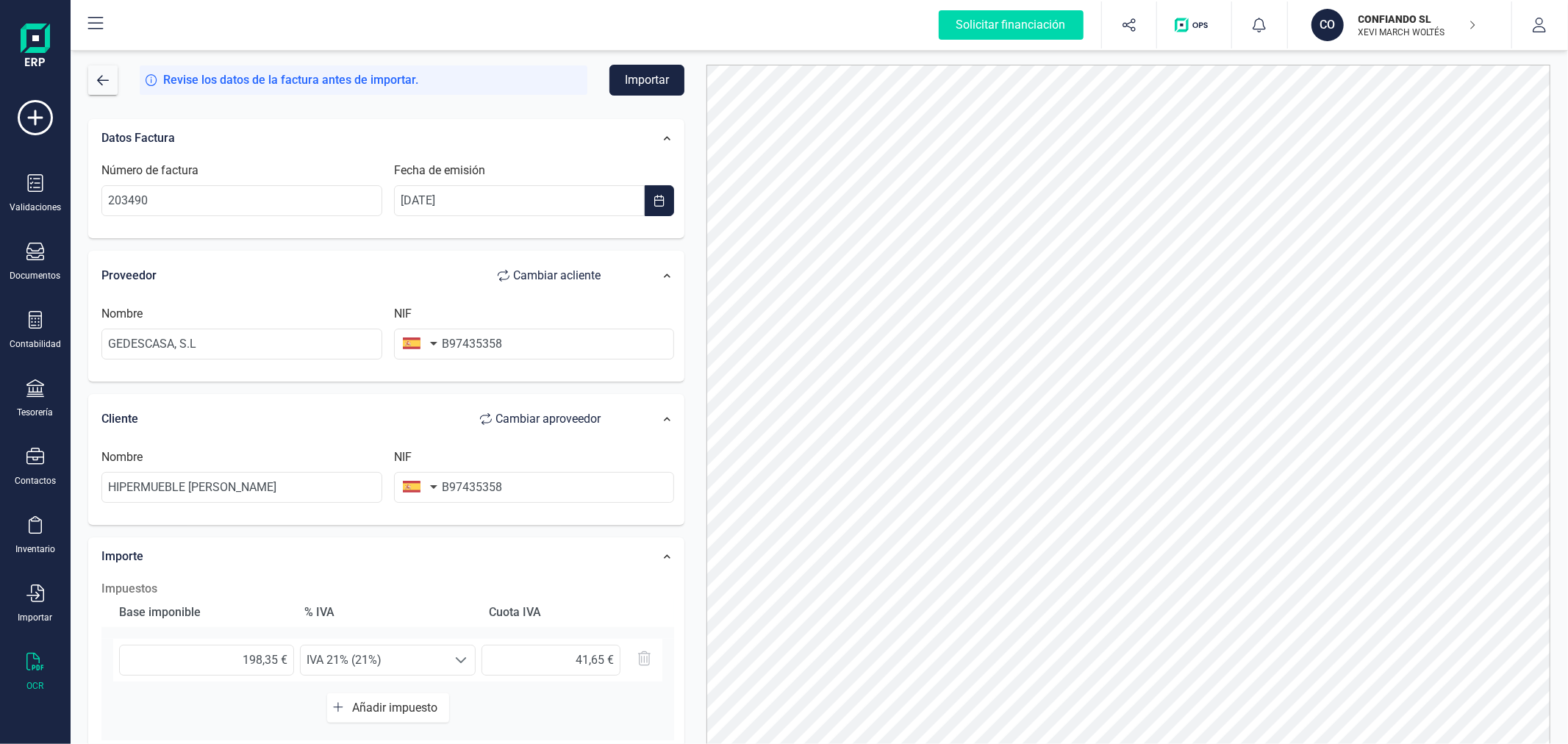
click at [535, 268] on span "Cambiar a cliente" at bounding box center [556, 276] width 87 height 18
type input "HIPERMUEBLE [PERSON_NAME]"
type input "GEDESCASA, S.L"
click at [525, 350] on input "B97435358" at bounding box center [534, 344] width 281 height 31
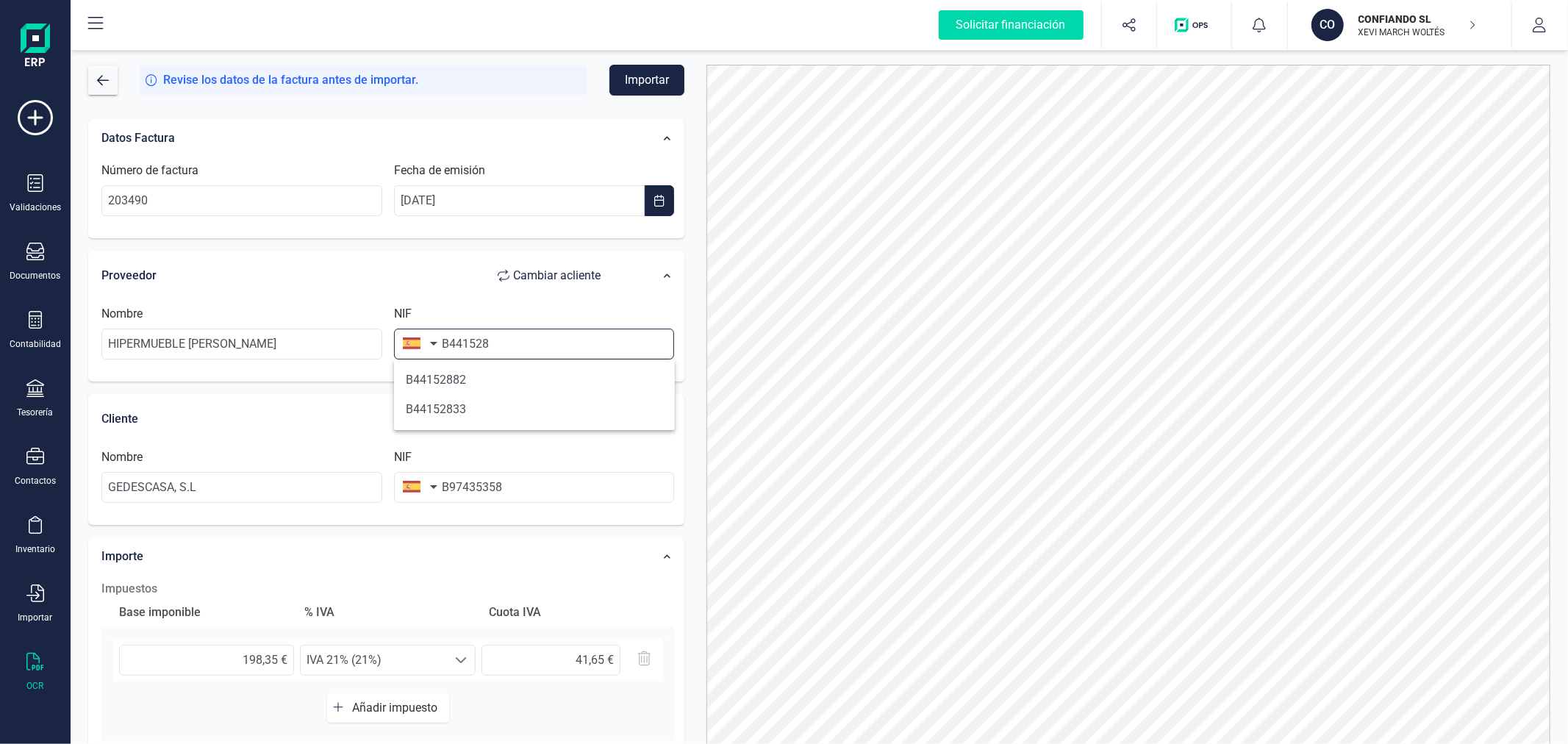
type input "B4415288"
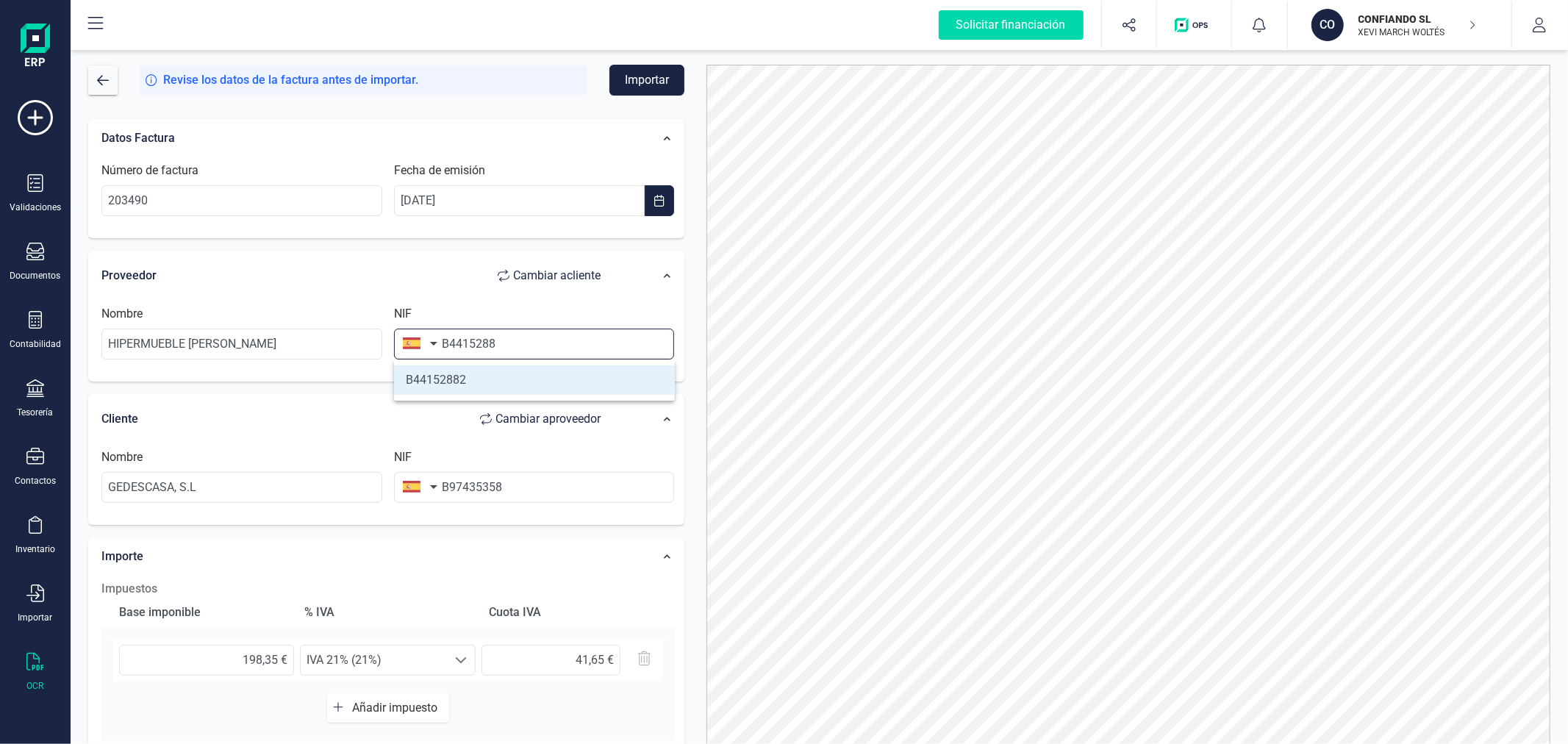
type input "COPYFAX [PERSON_NAME]"
type input "B44152882"
click at [535, 350] on input "B44152882" at bounding box center [534, 344] width 281 height 31
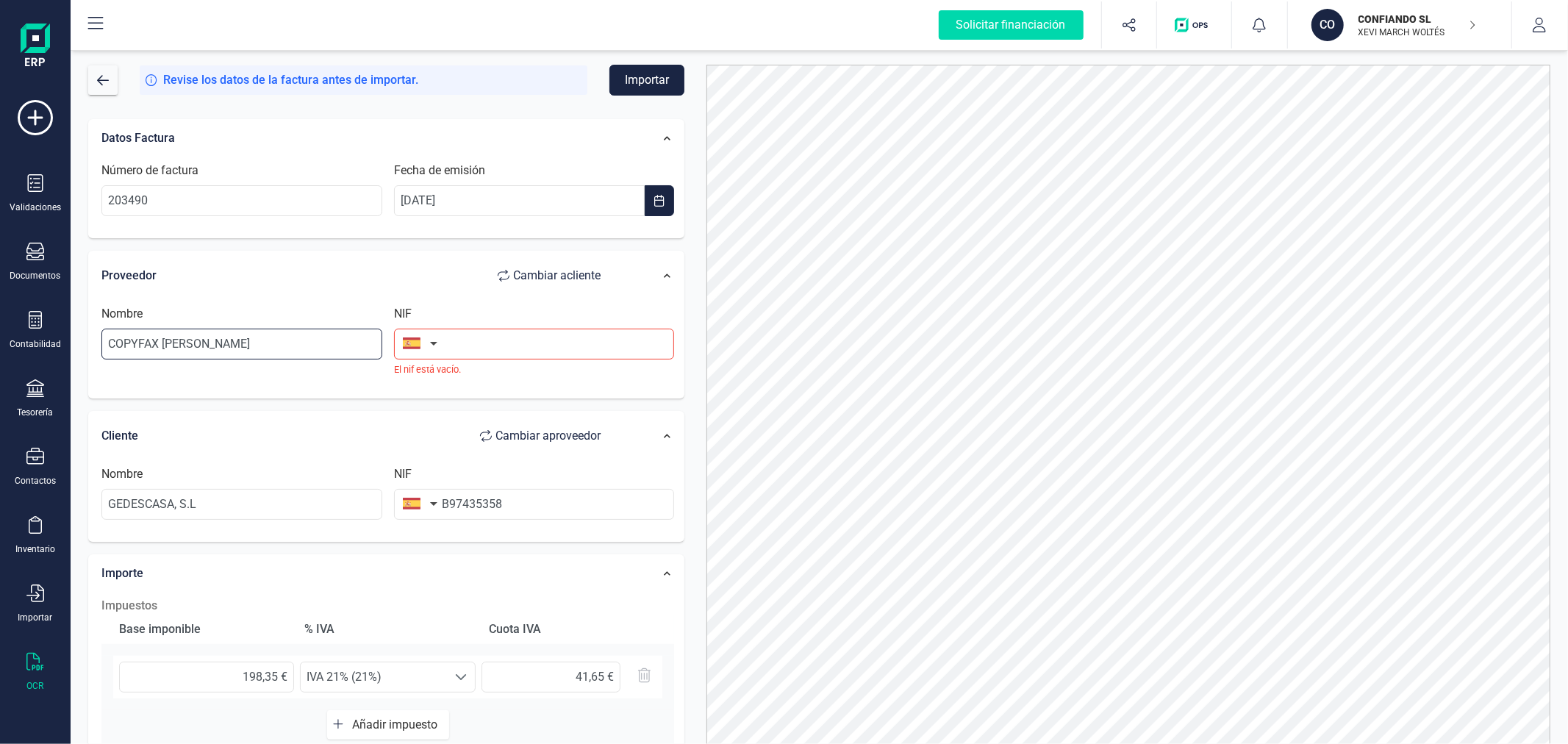
click at [284, 337] on input "COPYFAX [PERSON_NAME]" at bounding box center [242, 344] width 281 height 31
type input "HIPERMUEBLE [PERSON_NAME]"
type input "B44152288"
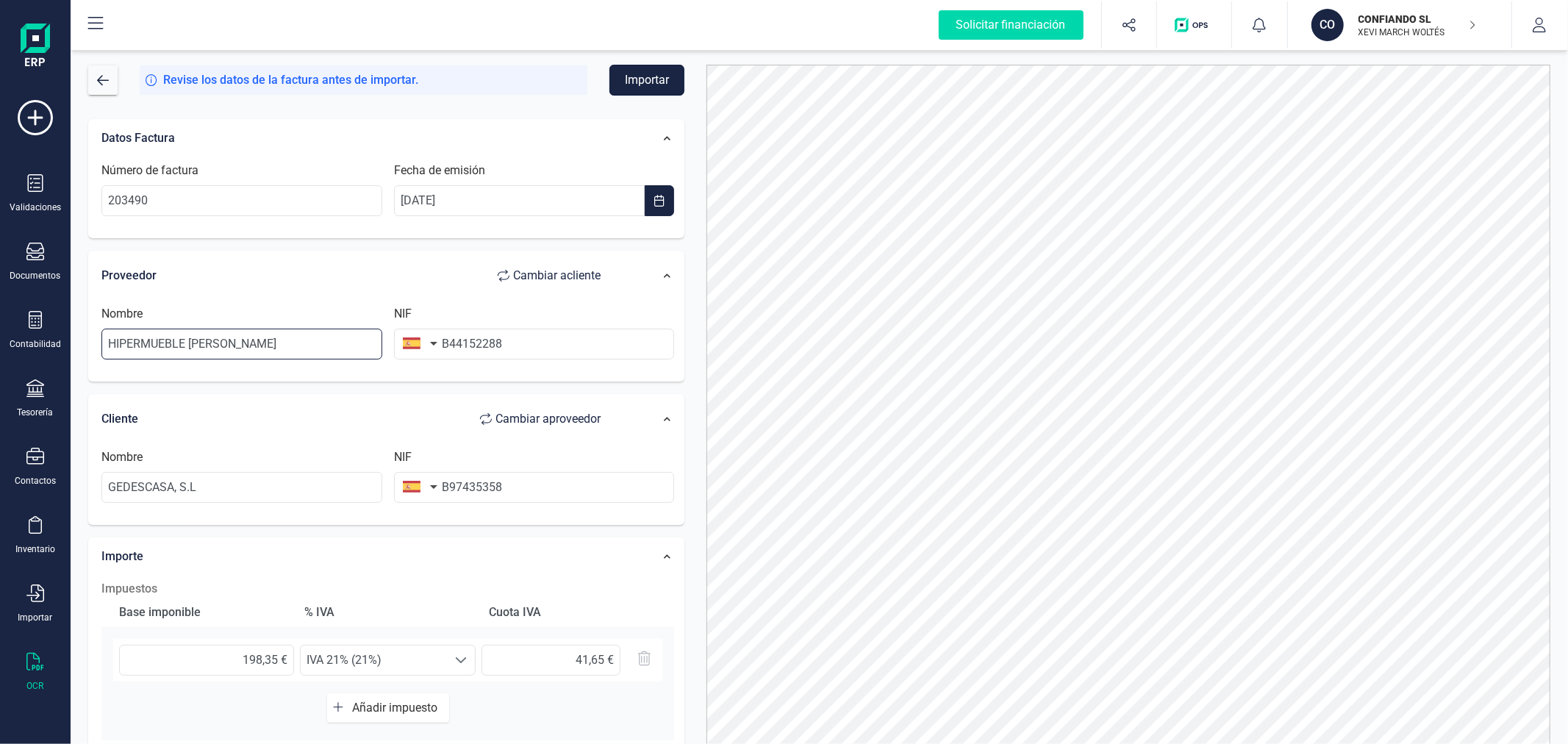
type input "HIPERMUEBLE [PERSON_NAME]"
click at [633, 83] on button "Importar" at bounding box center [647, 80] width 75 height 31
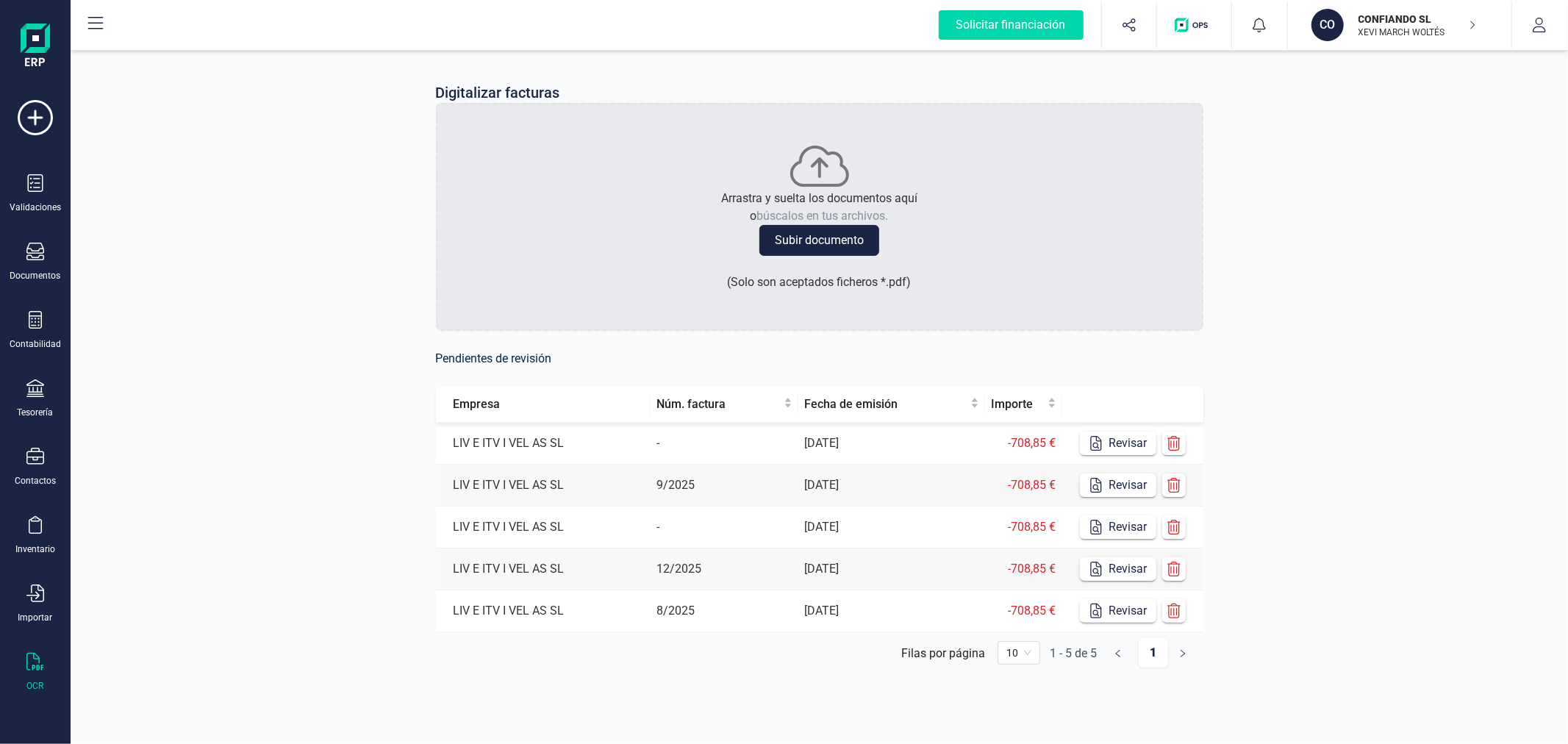
click at [1379, 18] on p "CONFIANDO SL" at bounding box center [1417, 19] width 117 height 15
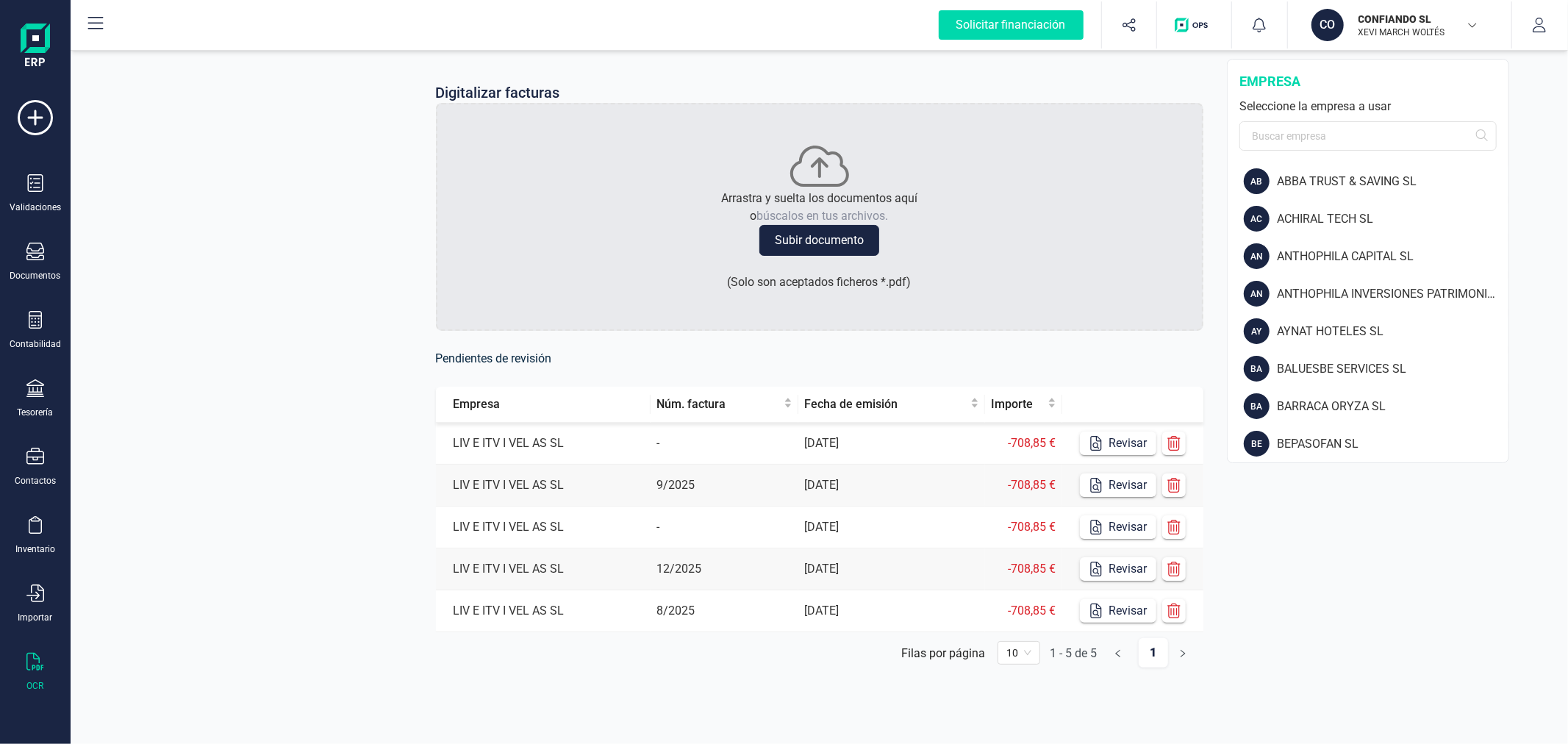
click at [156, 379] on div "Digitalizar facturas Arrastra y suelta los documentos aquí o búscalos en tus ar…" at bounding box center [819, 387] width 1498 height 679
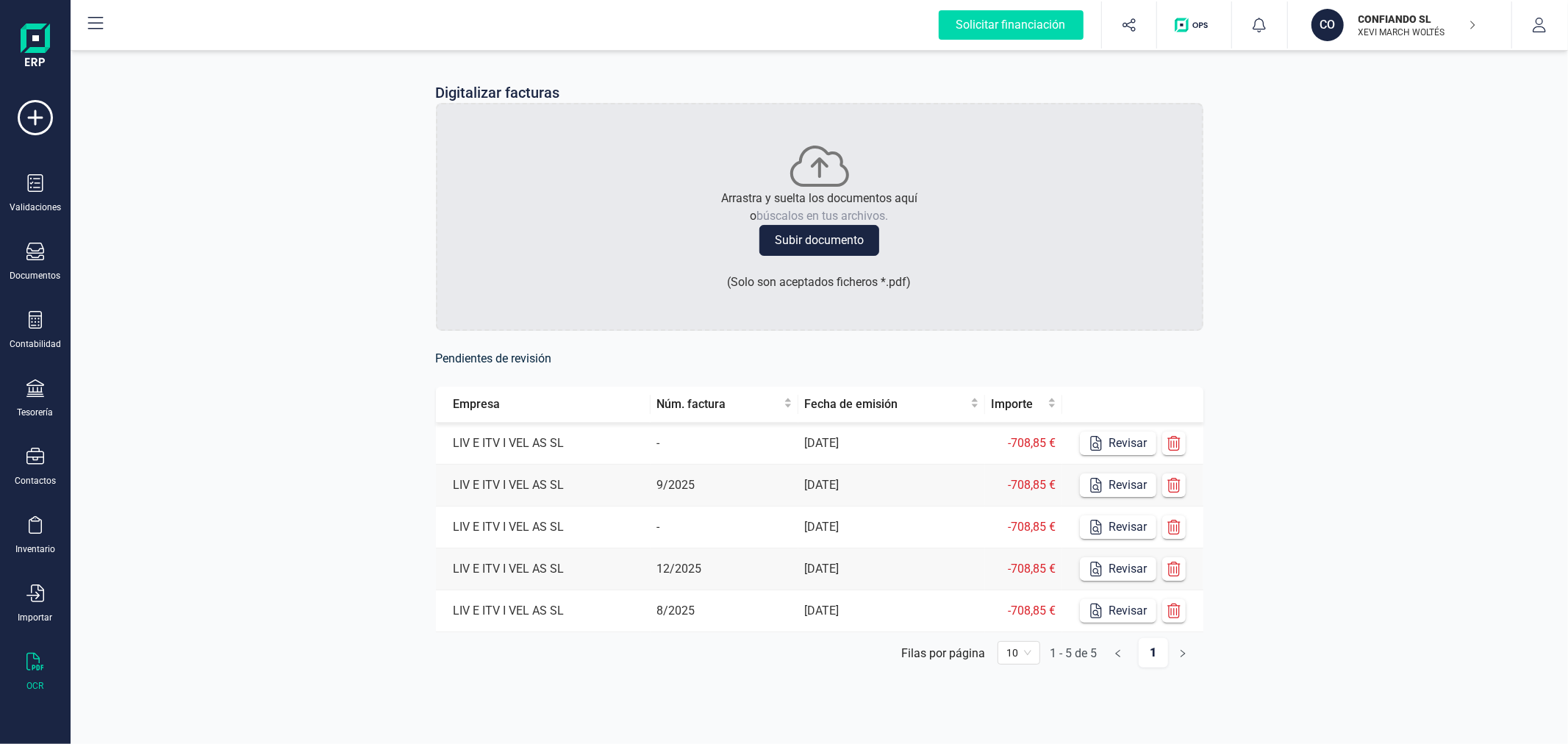
click at [1364, 27] on p "XEVI MARCH WOLTÉS" at bounding box center [1417, 32] width 117 height 12
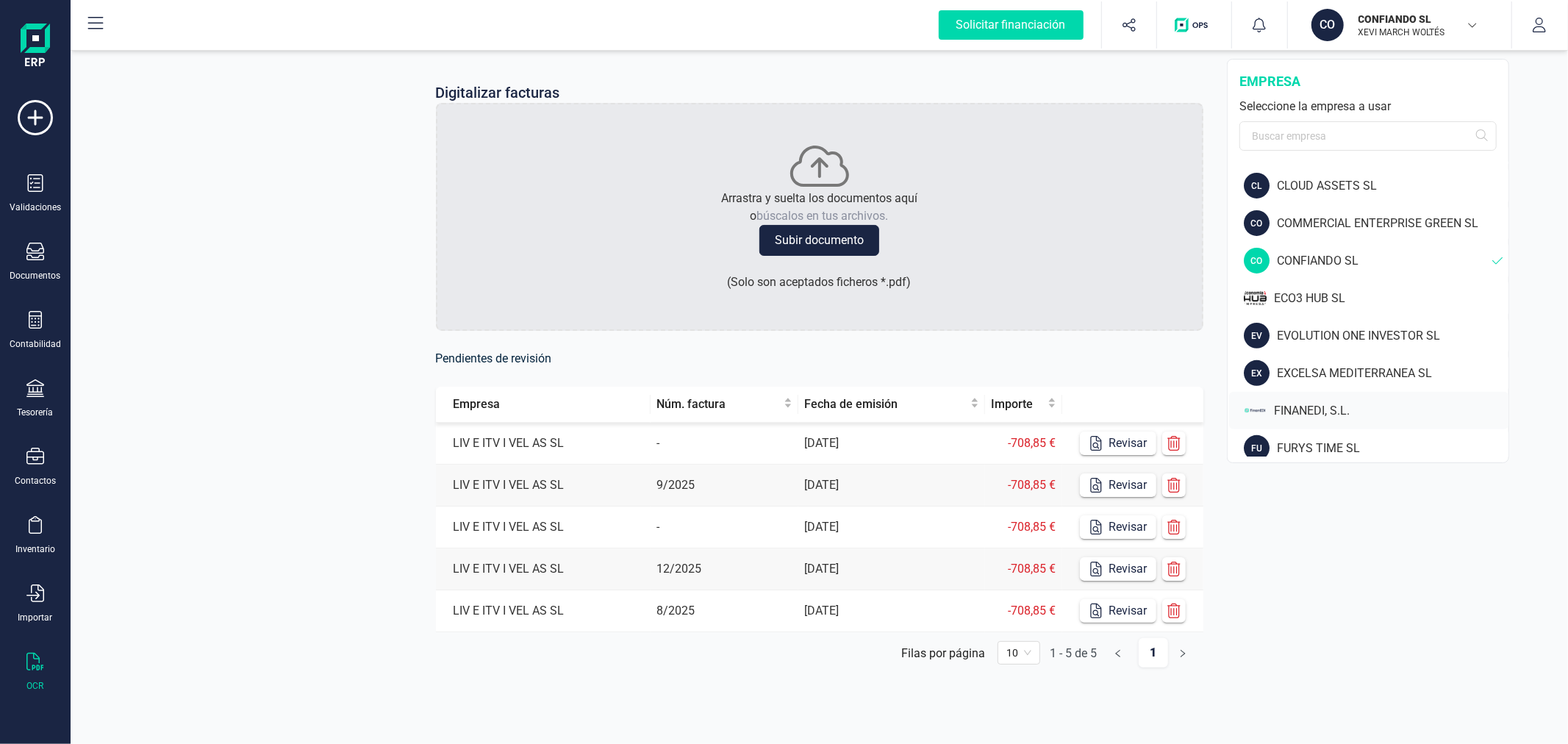
scroll to position [490, 0]
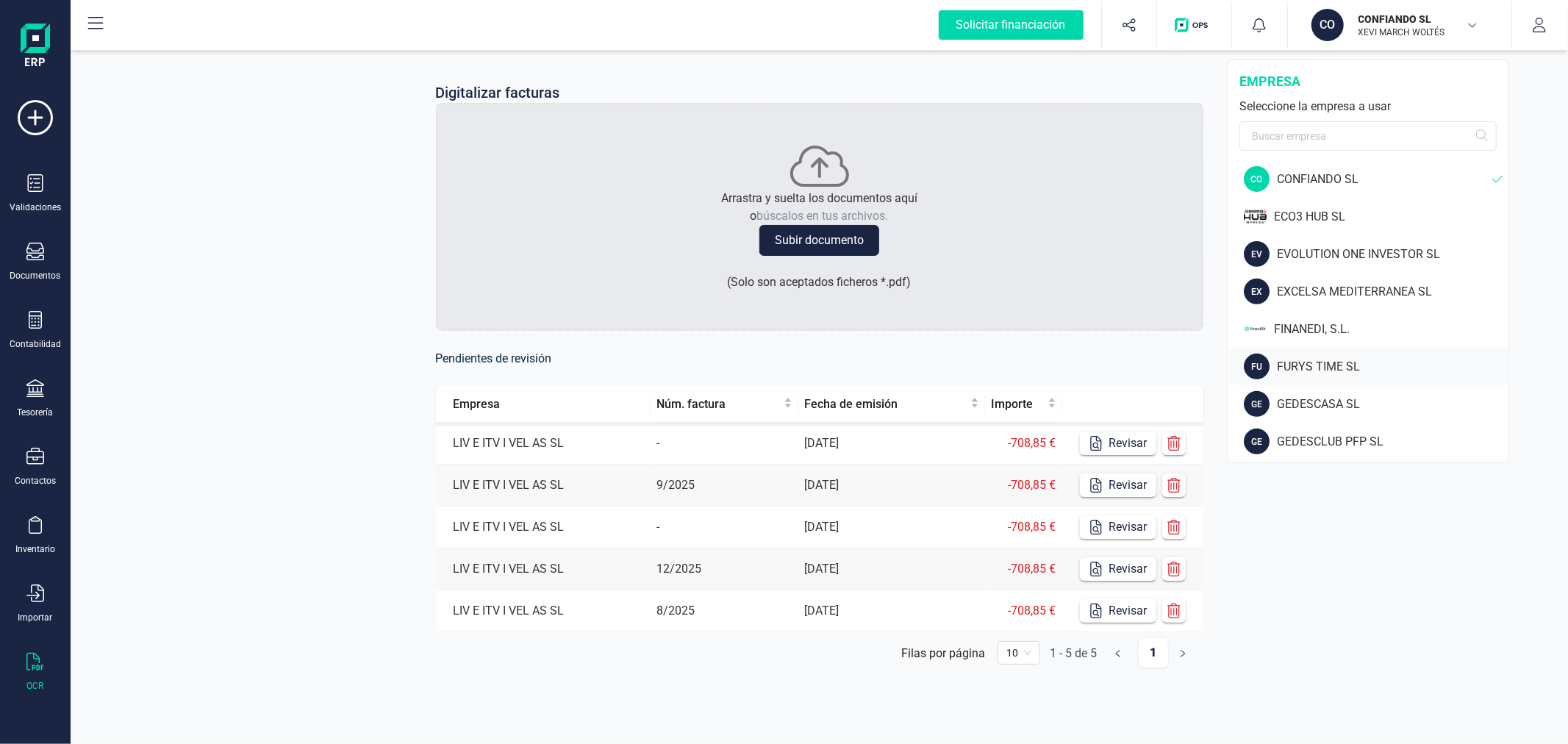
click at [1329, 359] on div "FURYS TIME SL" at bounding box center [1393, 367] width 232 height 18
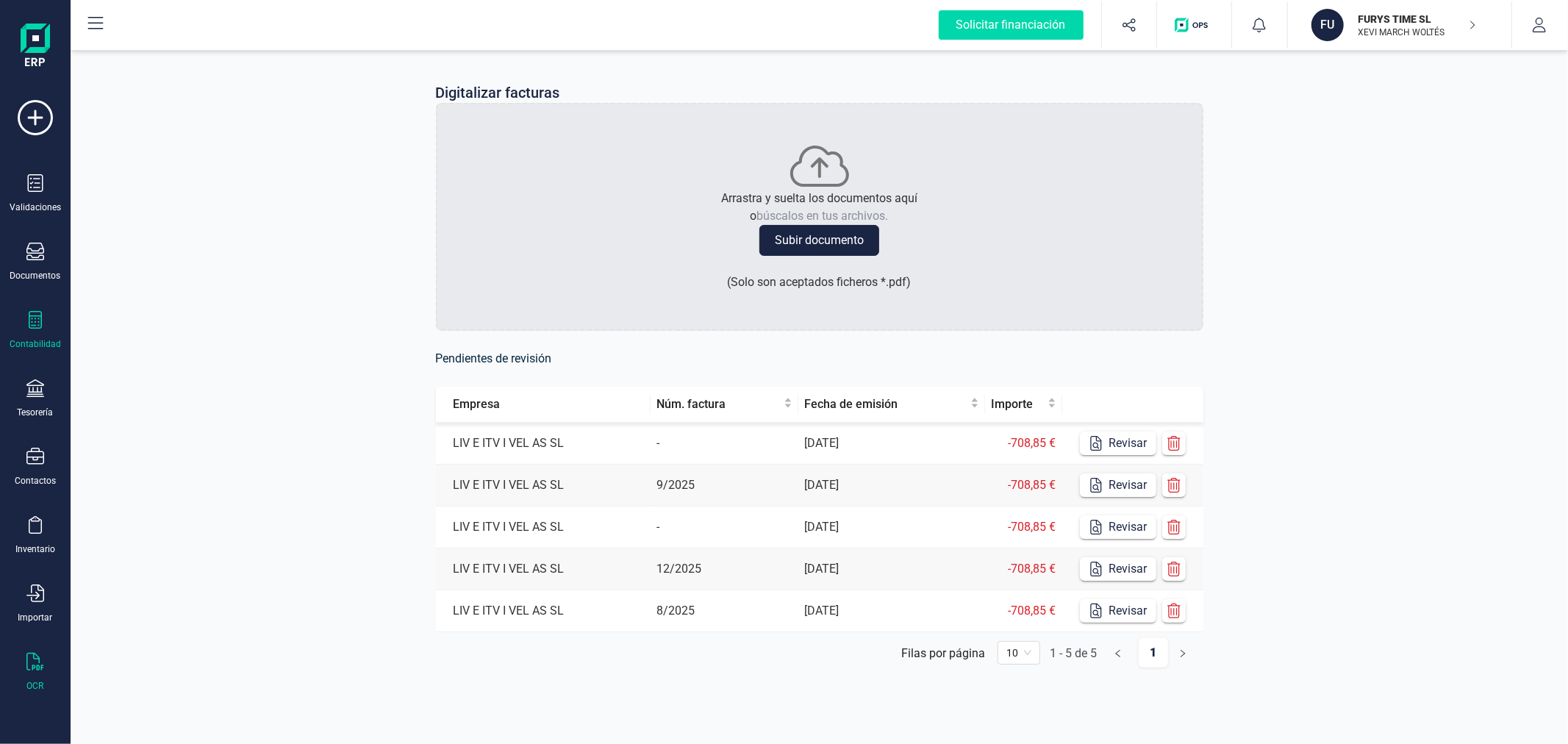
click at [23, 328] on div "Contabilidad" at bounding box center [36, 331] width 59 height 39
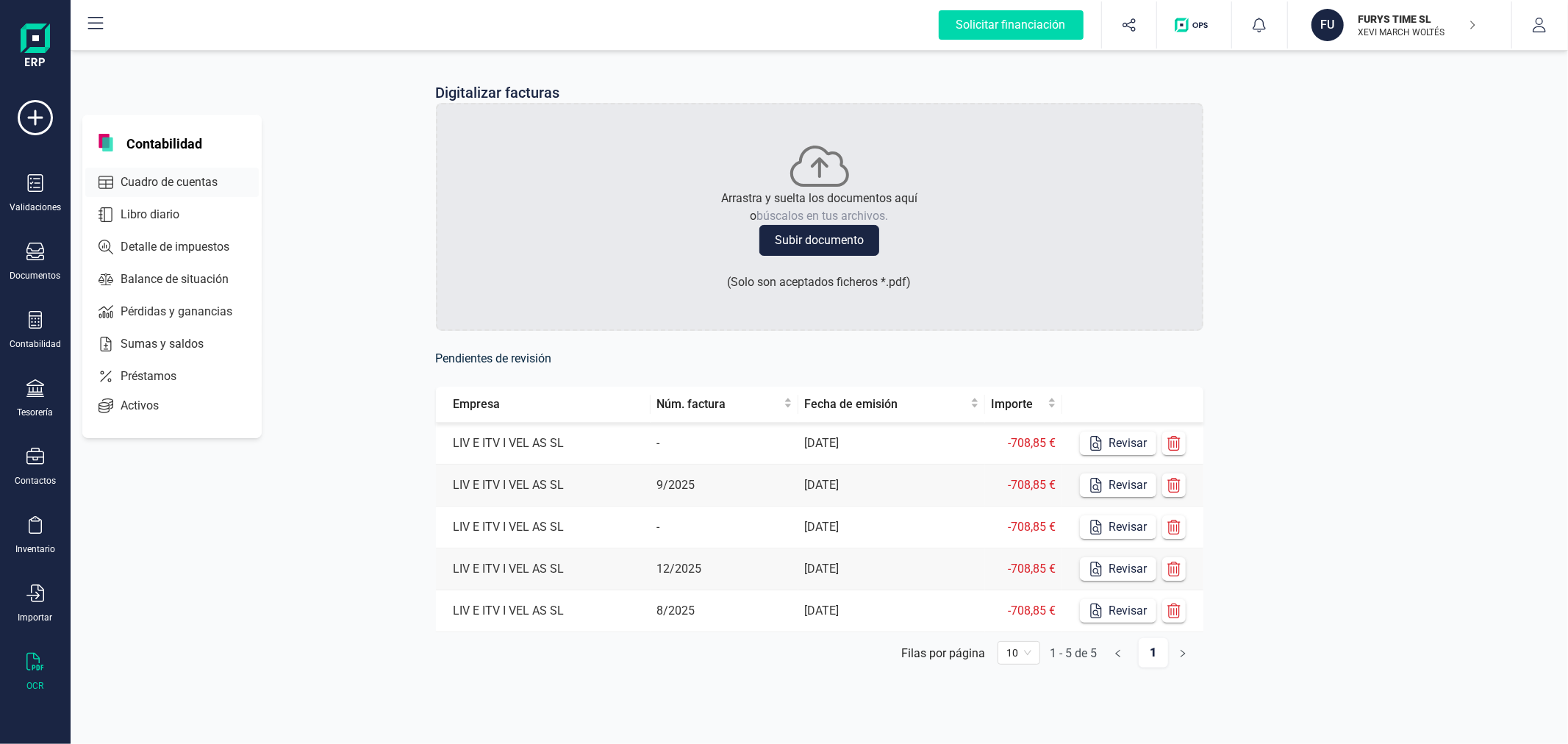
click at [189, 179] on span "Cuadro de cuentas" at bounding box center [180, 182] width 130 height 18
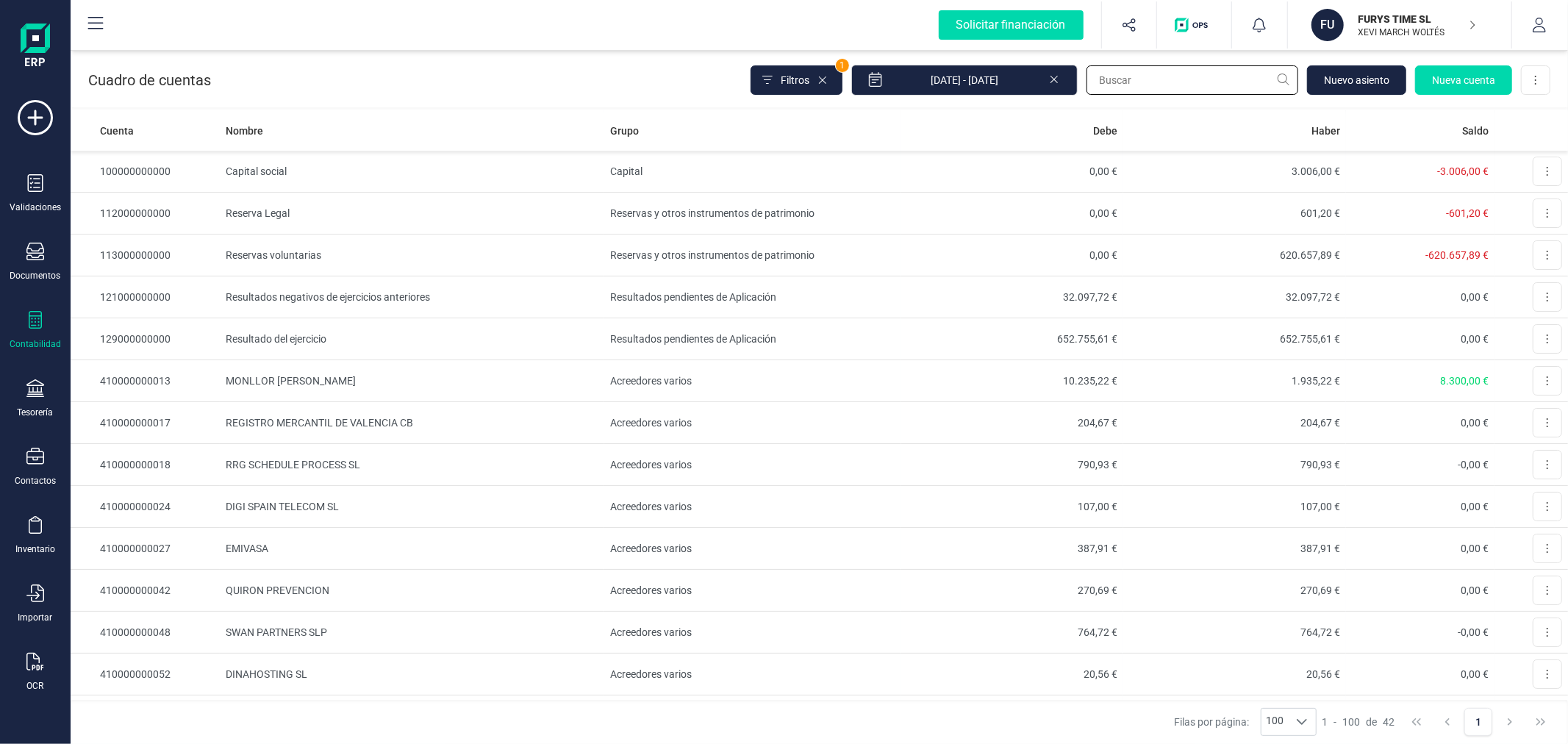
click at [1108, 79] on input "text" at bounding box center [1192, 80] width 212 height 29
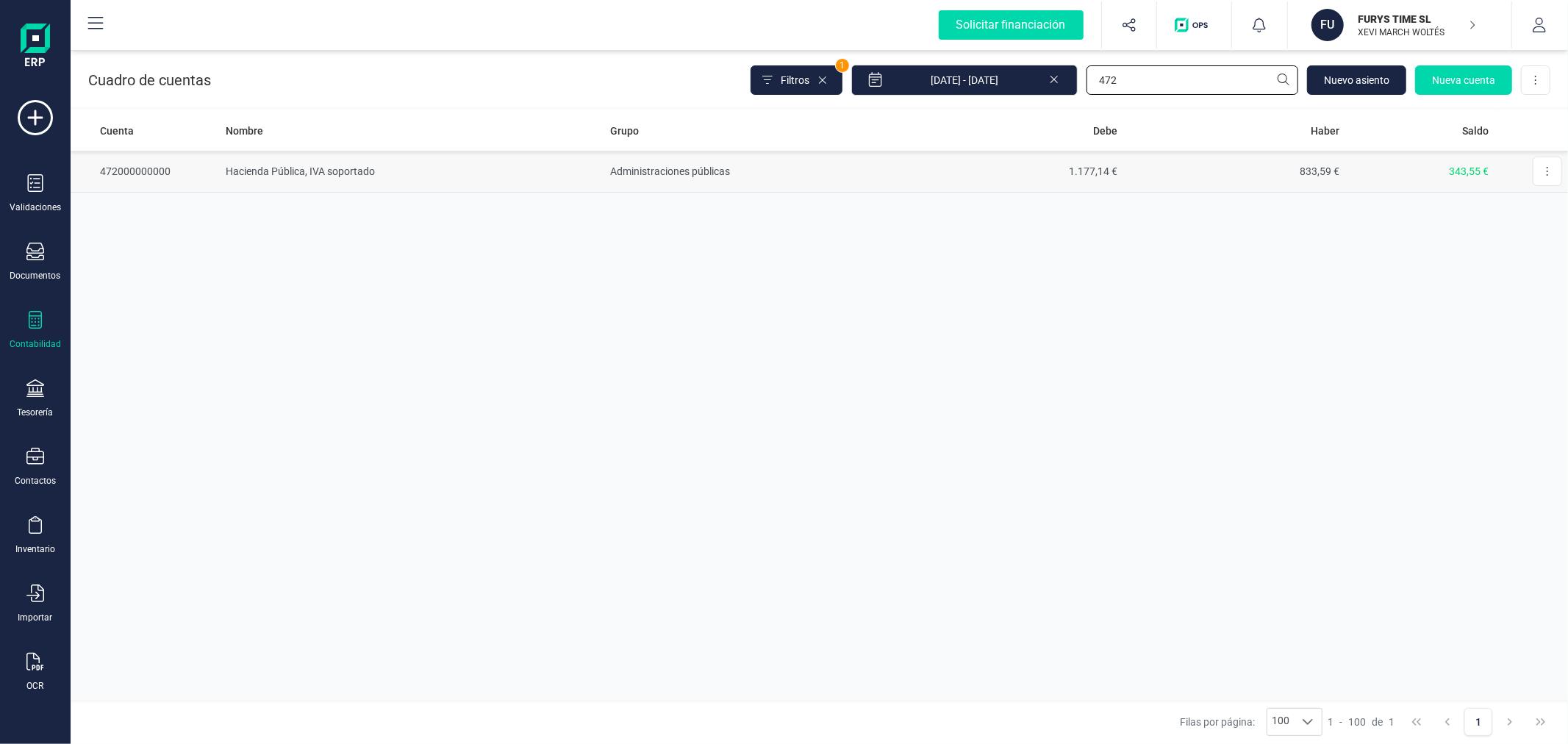
type input "472"
click at [675, 173] on td "Administraciones públicas" at bounding box center [752, 172] width 296 height 42
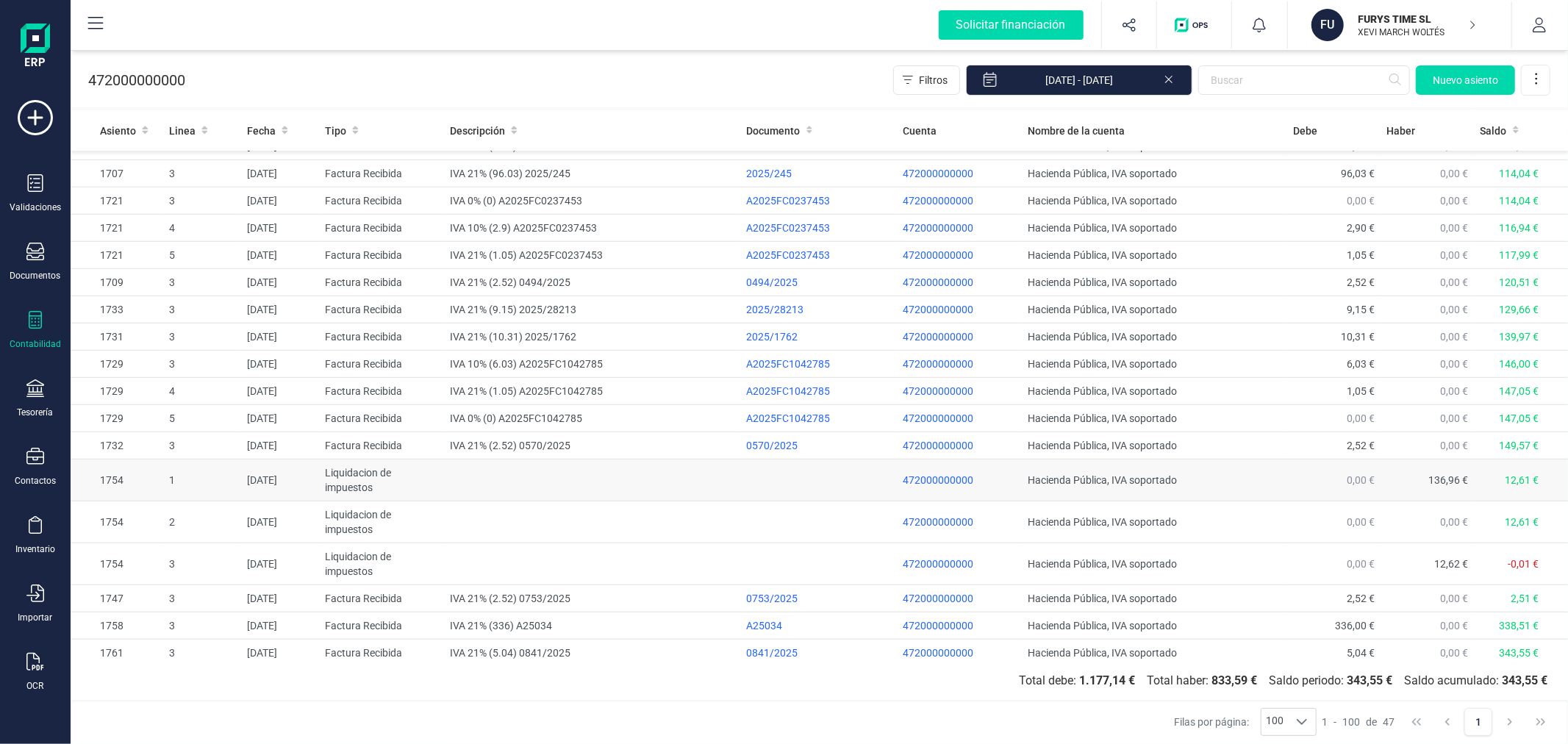
scroll to position [844, 0]
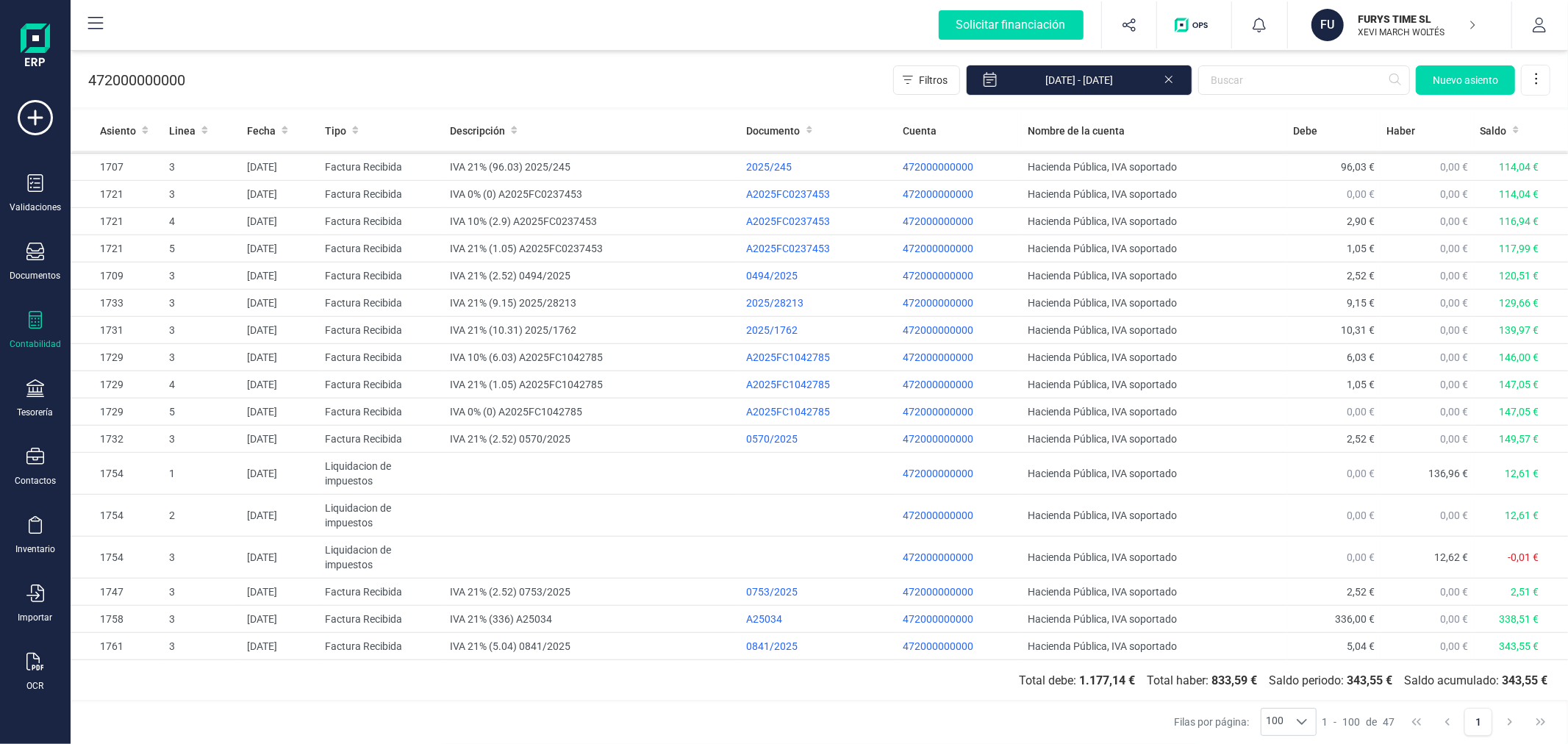
click at [1389, 30] on p "XEVI MARCH WOLTÉS" at bounding box center [1417, 32] width 117 height 12
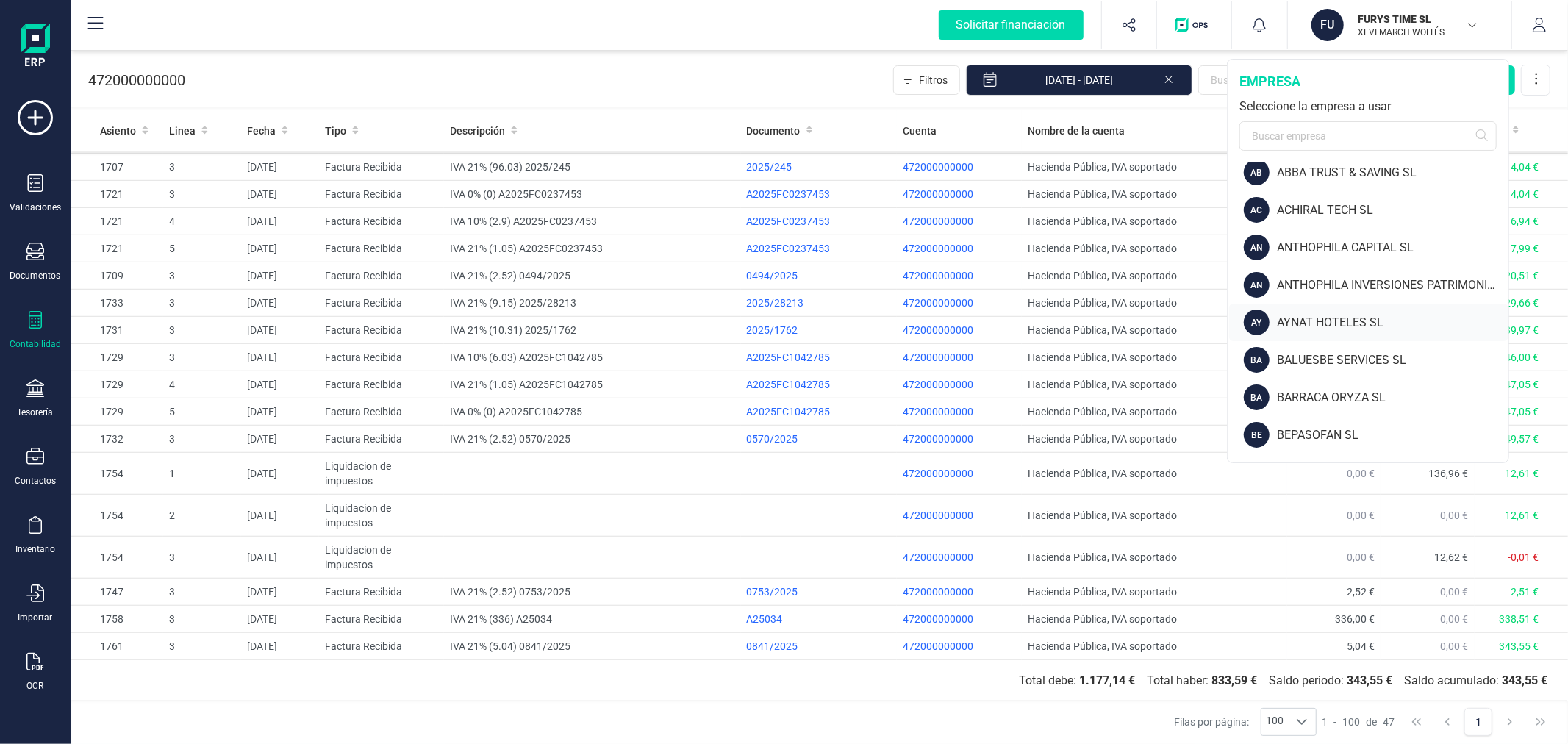
scroll to position [0, 0]
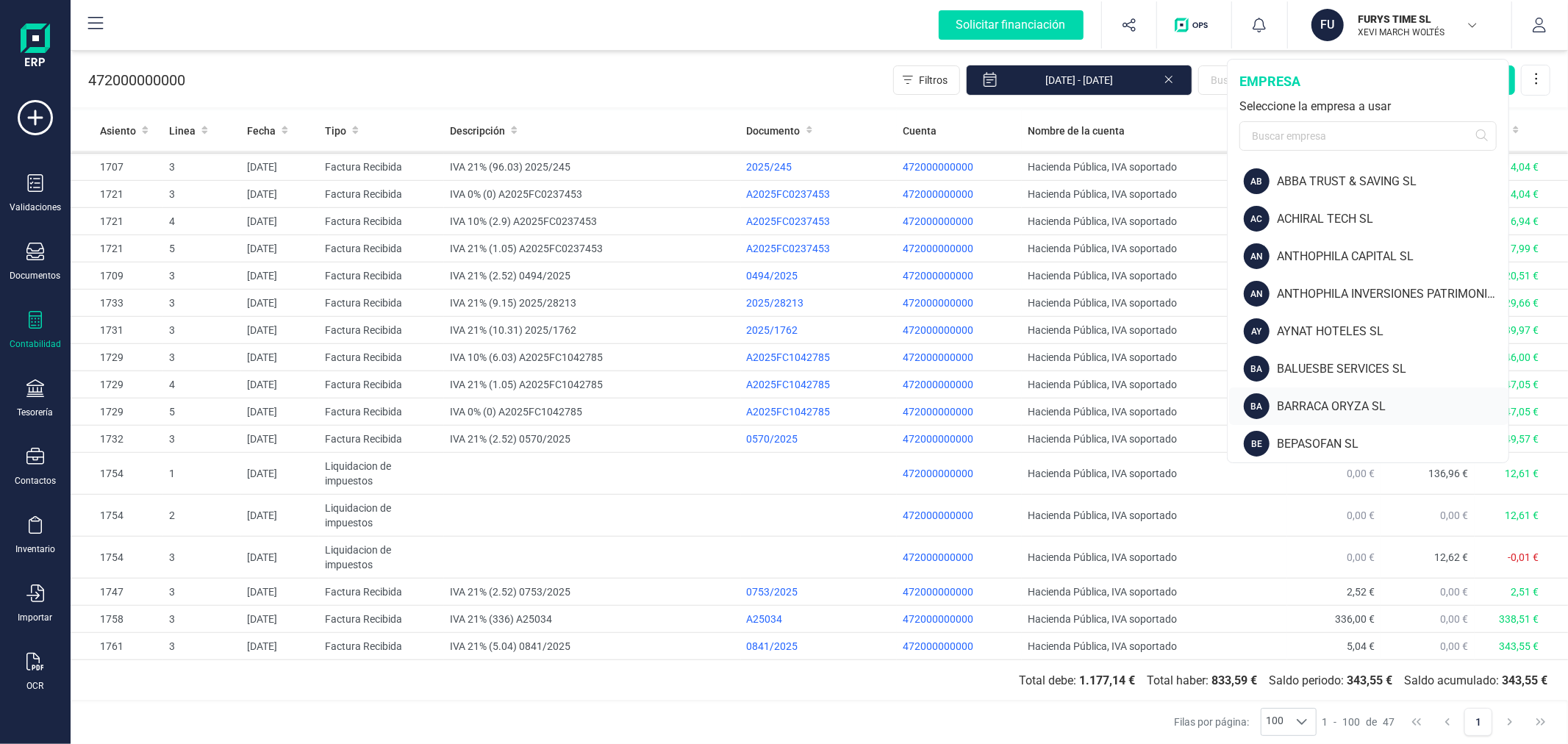
click at [1349, 410] on div "BARRACA ORYZA SL" at bounding box center [1393, 406] width 232 height 18
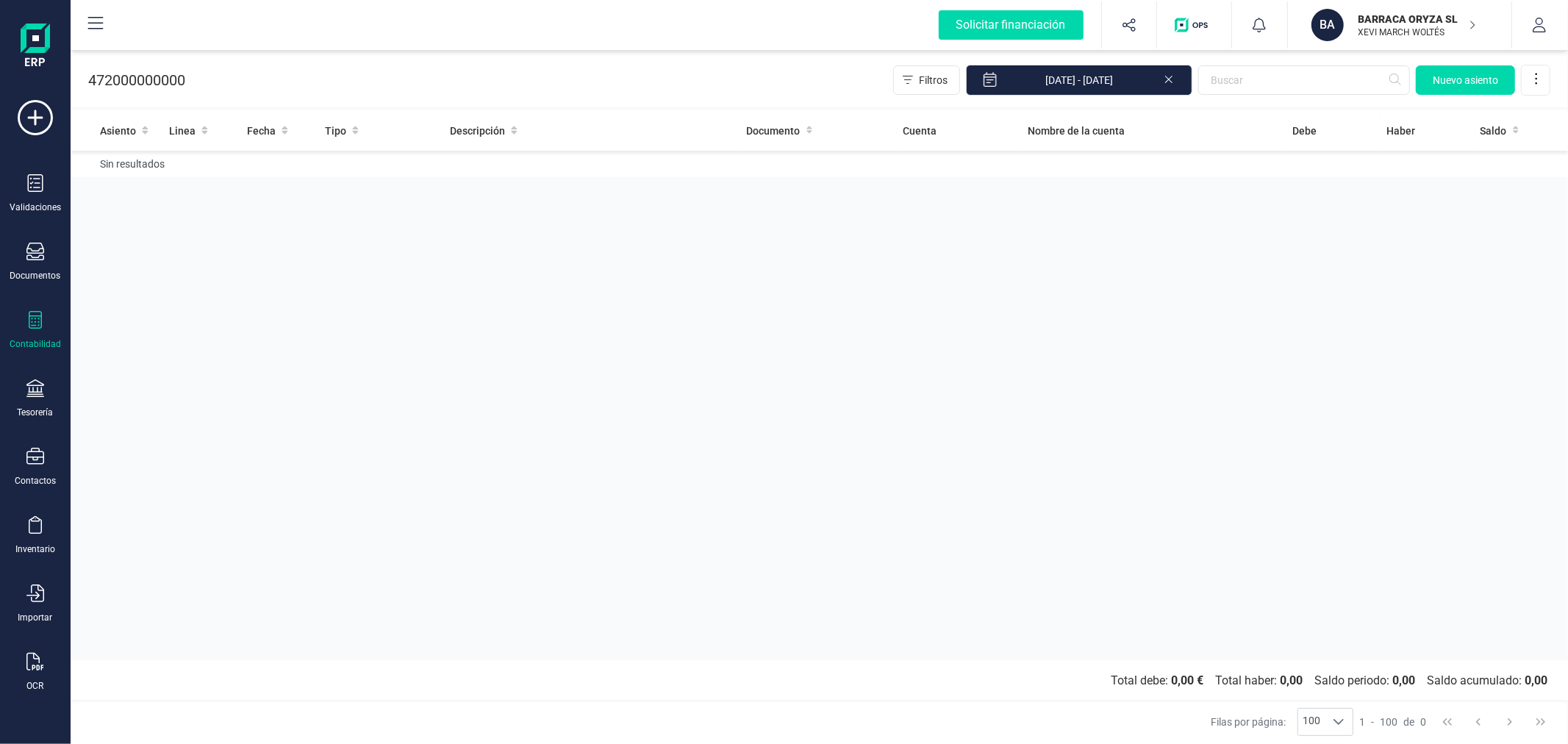
drag, startPoint x: 777, startPoint y: 261, endPoint x: 883, endPoint y: 270, distance: 106.4
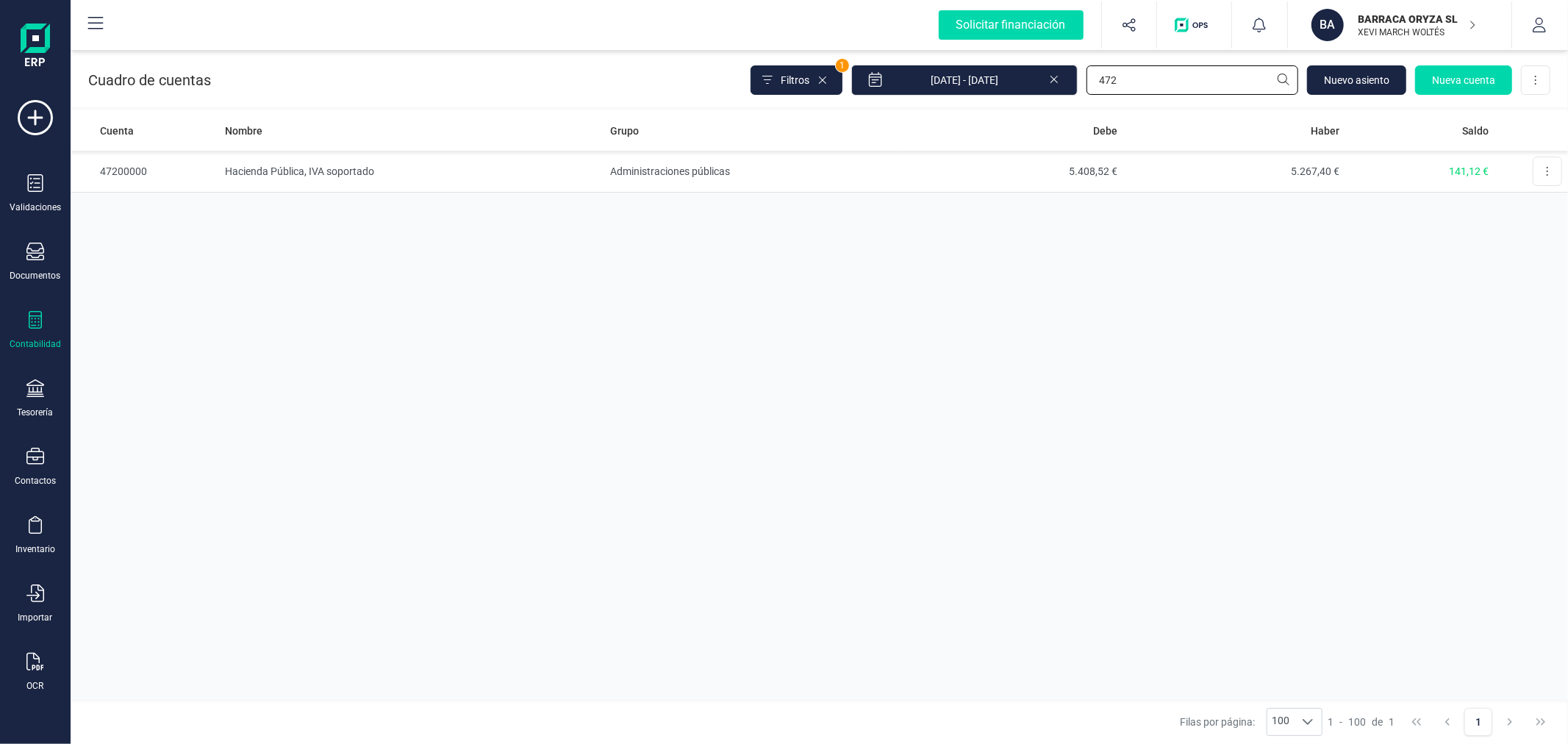
click at [1121, 82] on input "472" at bounding box center [1192, 80] width 212 height 29
type input "572"
click at [627, 174] on td "Tesorería" at bounding box center [752, 172] width 296 height 42
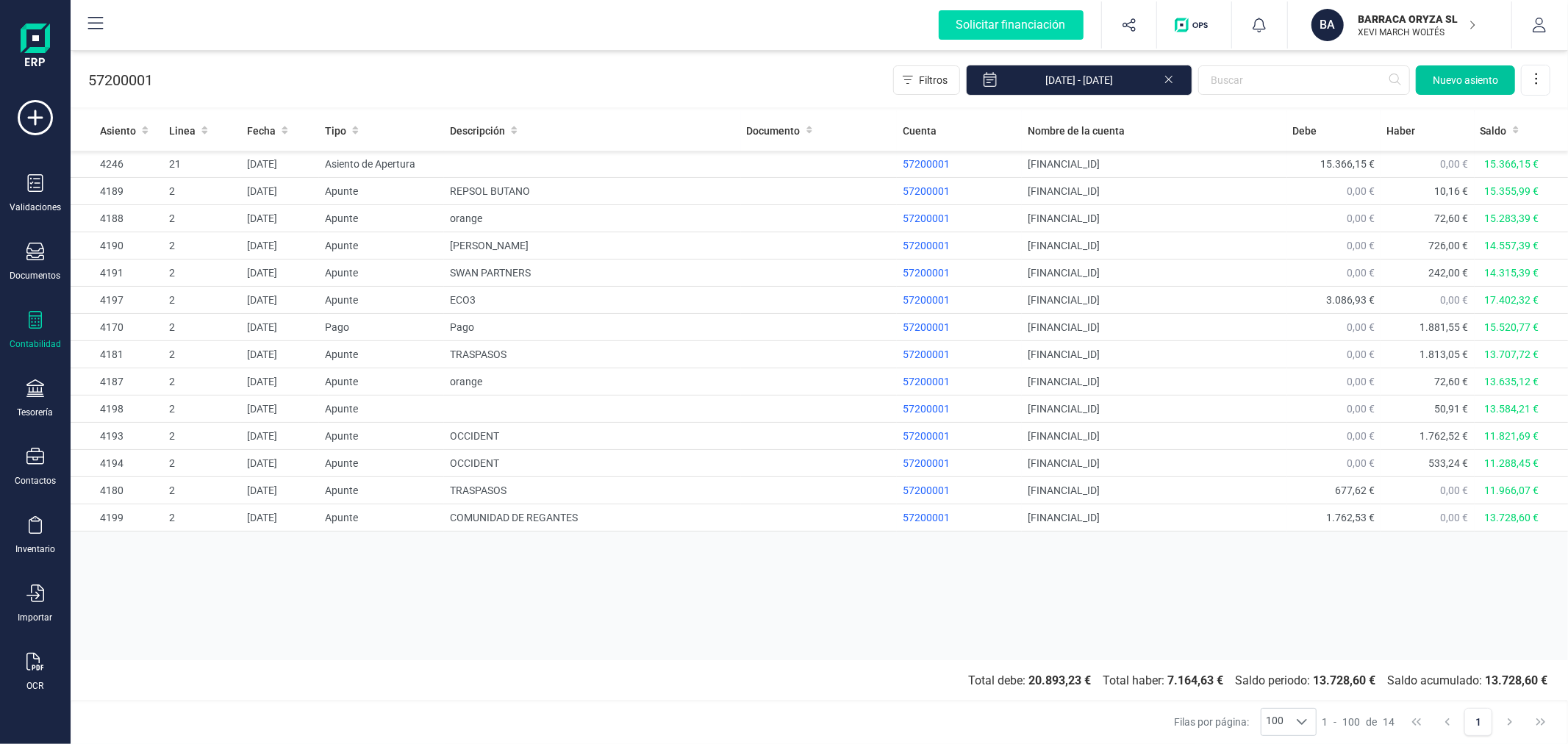
drag, startPoint x: 1468, startPoint y: 79, endPoint x: 1465, endPoint y: 88, distance: 9.5
click at [1465, 88] on button "Nuevo asiento" at bounding box center [1466, 80] width 100 height 29
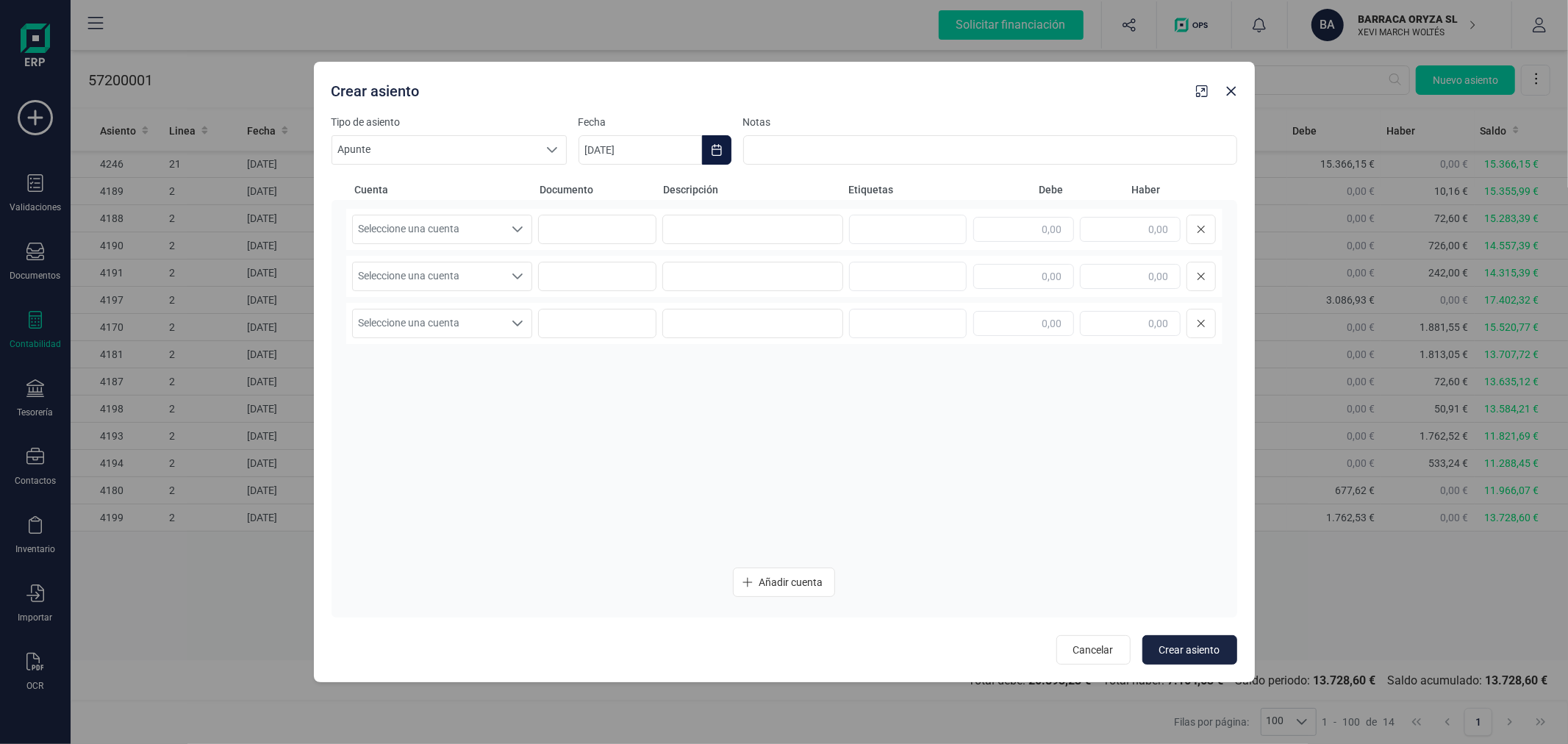
click at [715, 150] on icon "Choose Date" at bounding box center [716, 149] width 12 height 12
click at [755, 188] on button "agosto" at bounding box center [755, 194] width 38 height 23
click at [609, 245] on span "ene" at bounding box center [610, 244] width 40 height 29
click at [723, 277] on span "1" at bounding box center [722, 280] width 29 height 29
click at [486, 221] on span "Seleccione una cuenta" at bounding box center [428, 228] width 151 height 28
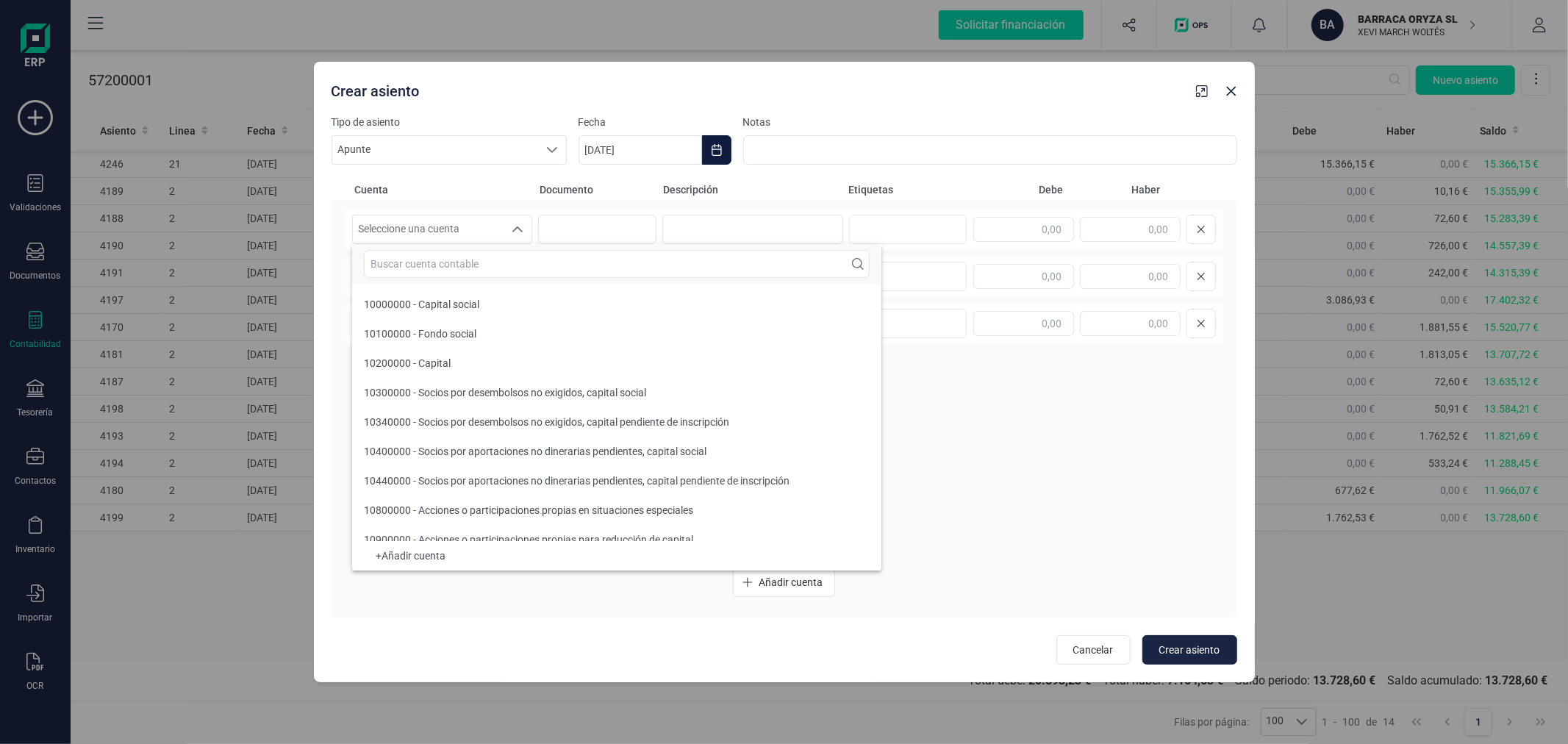
click at [725, 143] on button "Choose Date" at bounding box center [716, 149] width 29 height 29
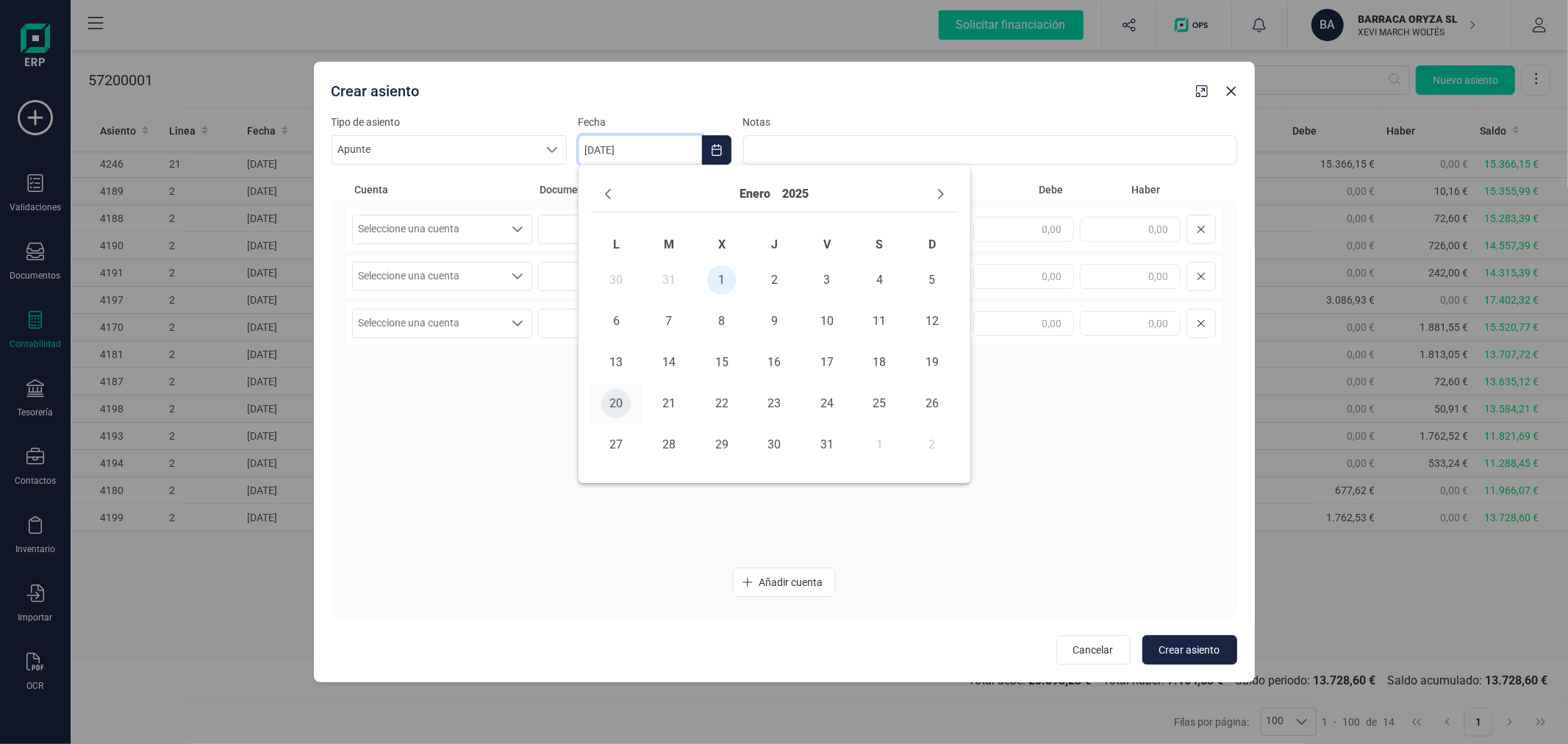
click at [614, 401] on span "20" at bounding box center [616, 404] width 29 height 29
type input "[DATE]"
click at [468, 234] on span "Seleccione una cuenta" at bounding box center [428, 228] width 151 height 28
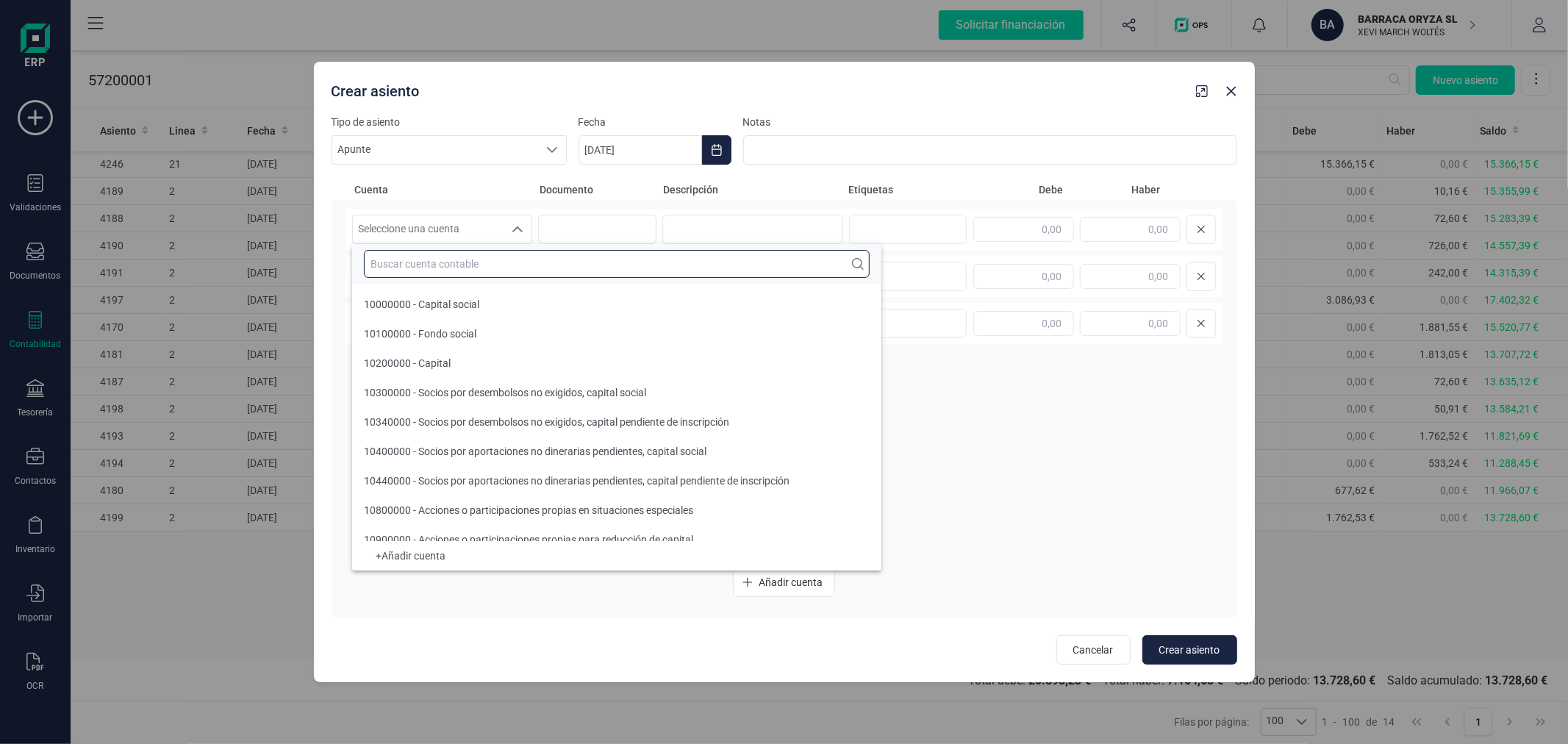
click at [487, 269] on input "text" at bounding box center [616, 263] width 506 height 28
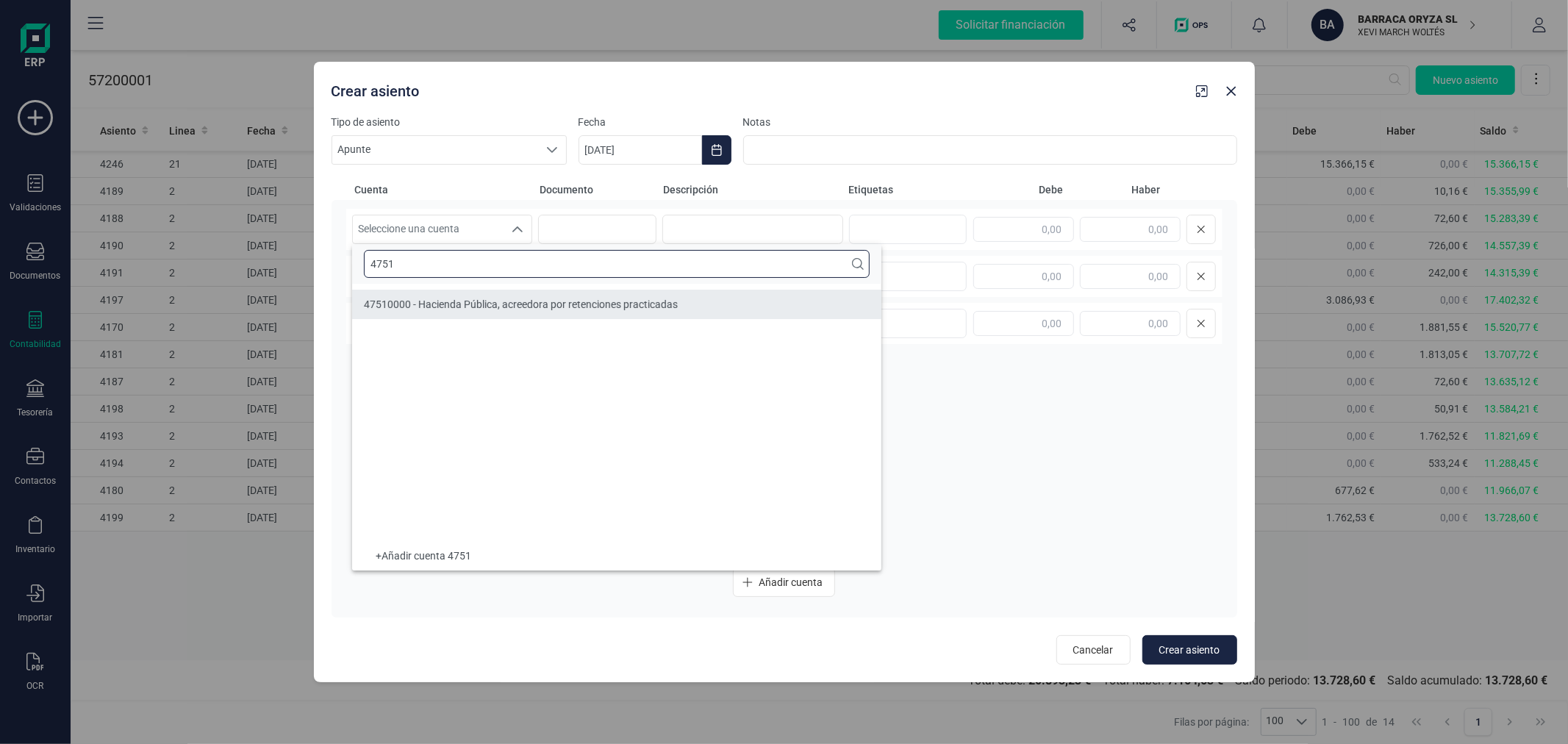
type input "4751"
click at [519, 294] on li "47510000 - Hacienda Pública, acreedora por retenciones practicadas" at bounding box center [617, 304] width 530 height 29
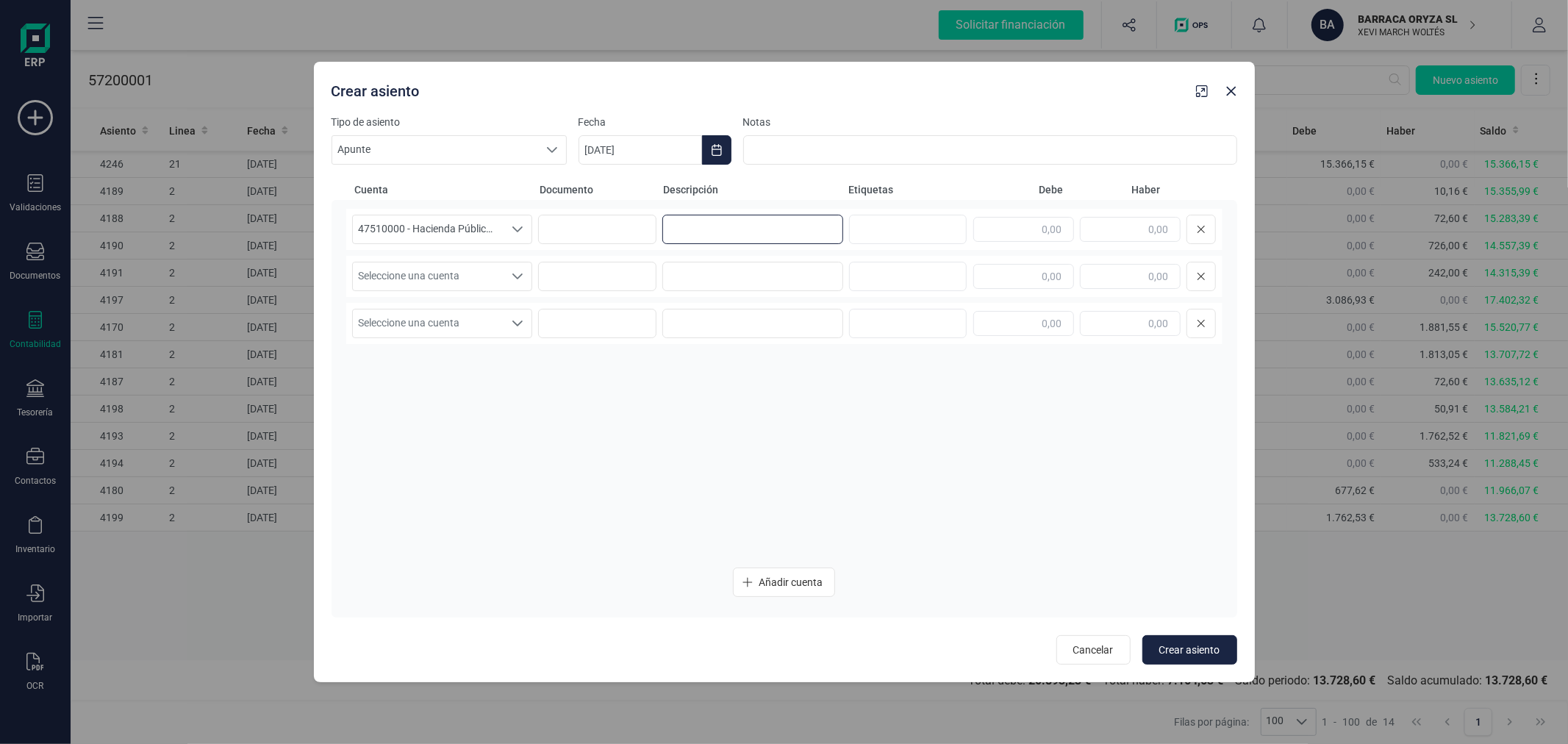
click at [802, 236] on input at bounding box center [752, 229] width 180 height 29
type input "m"
type input "MOD.111 4T24"
type input "6.321,42"
click at [437, 287] on span "Seleccione una cuenta" at bounding box center [428, 276] width 151 height 28
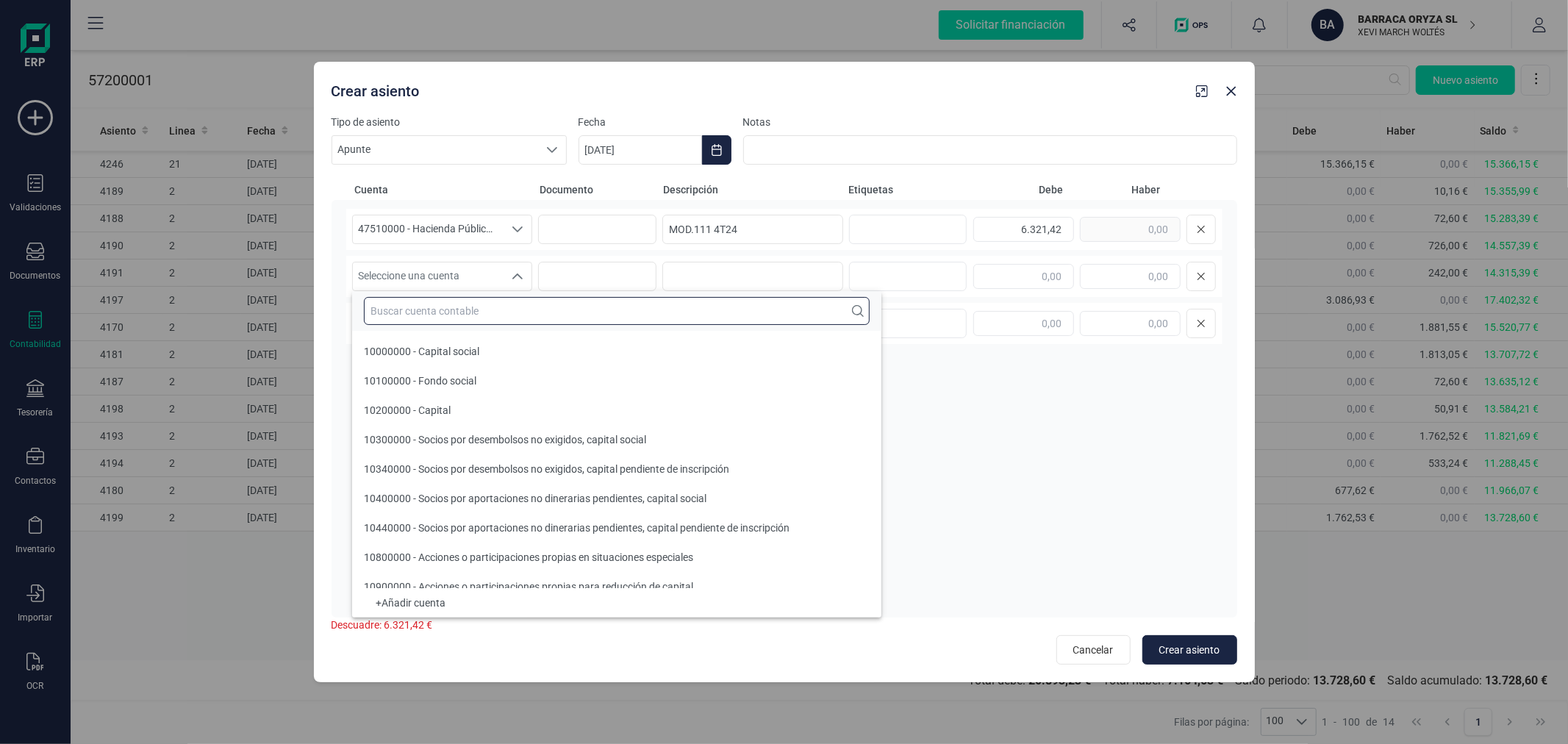
click at [444, 312] on input "text" at bounding box center [616, 310] width 506 height 28
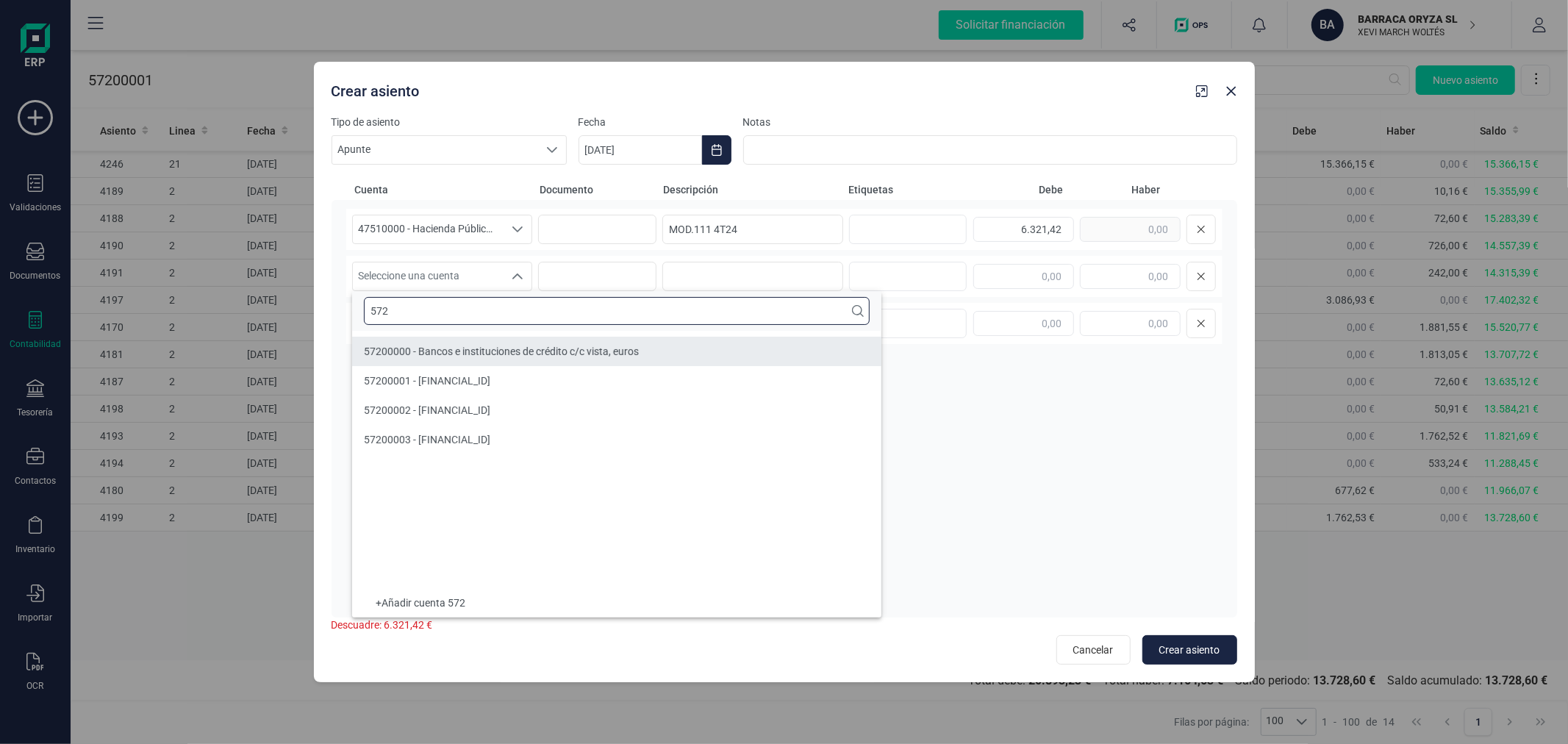
type input "572"
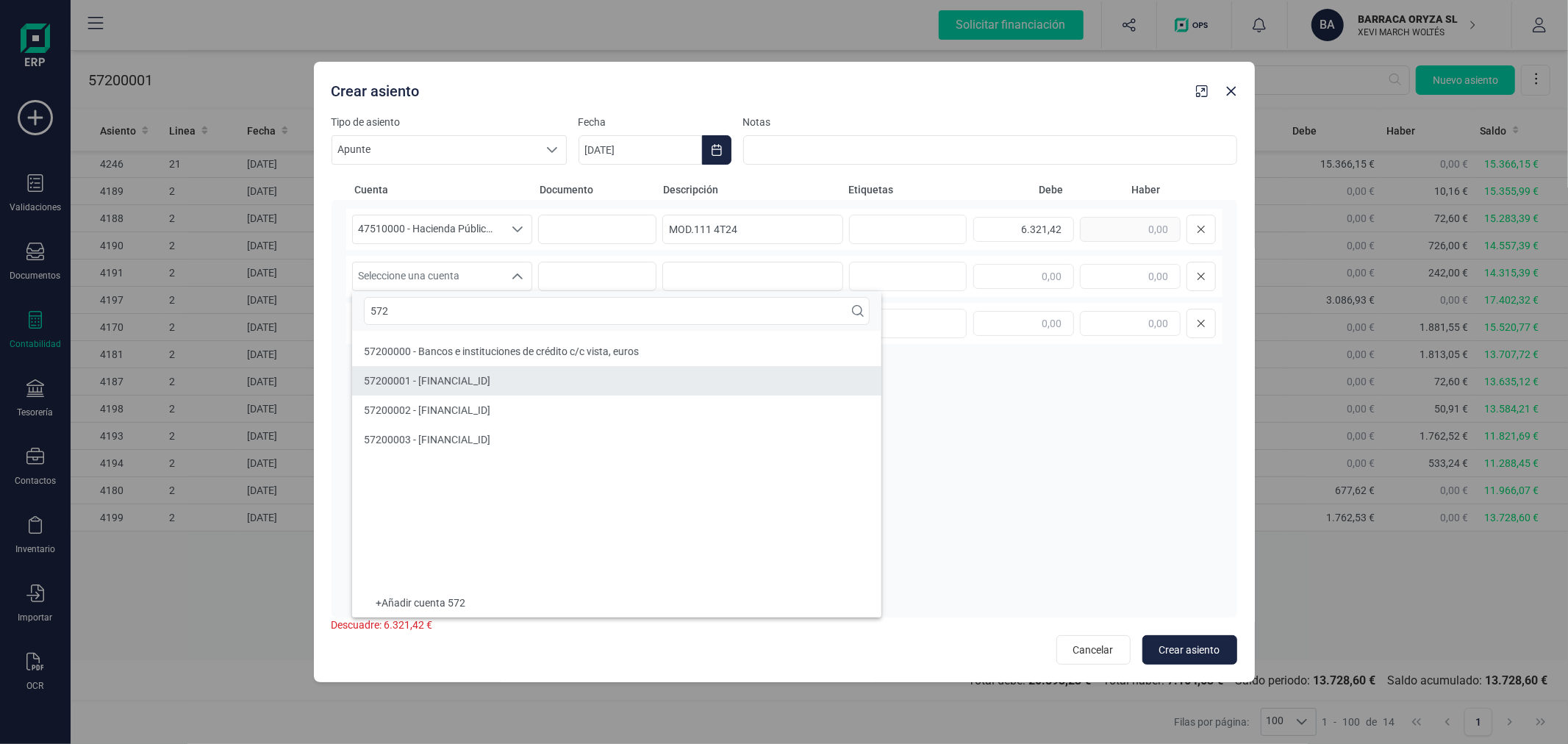
click at [491, 376] on span "57200001 - [FINANCIAL_ID]" at bounding box center [427, 380] width 126 height 12
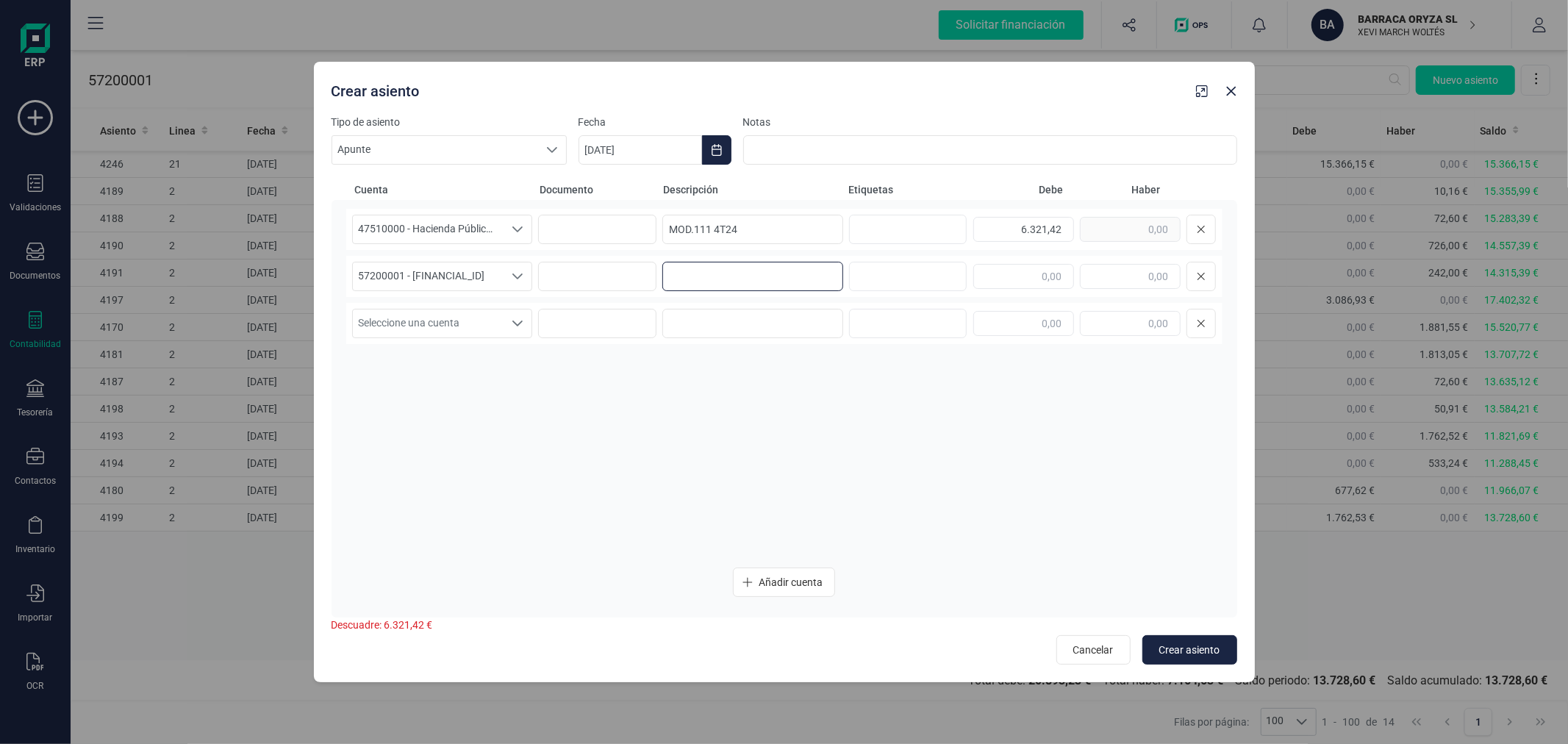
paste input "MOD.111 4T24"
type input "MOD.111 4T24"
type input "6.321,42"
click at [1212, 648] on span "Crear asiento" at bounding box center [1189, 650] width 61 height 15
type input "[DATE]"
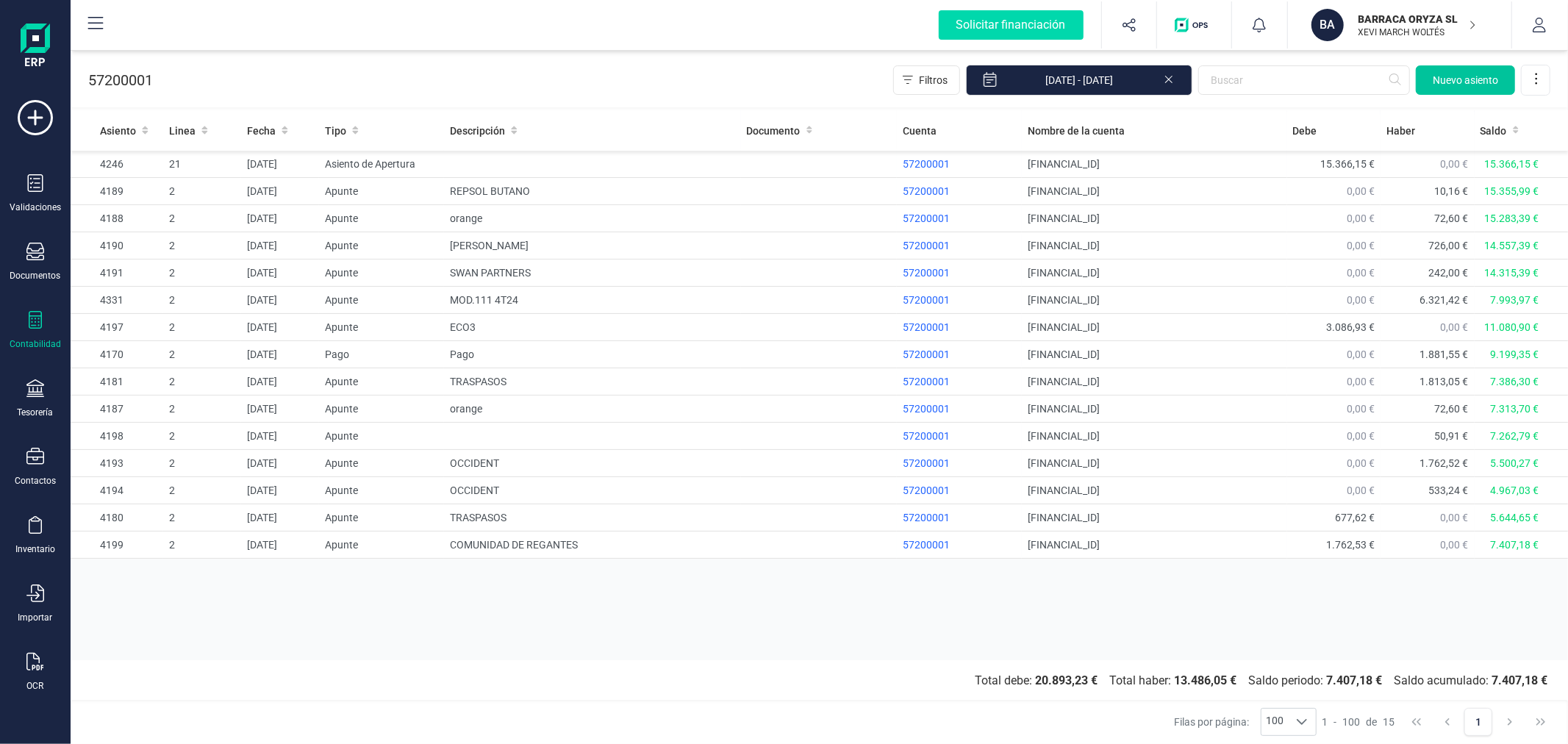
click at [1454, 83] on span "Nuevo asiento" at bounding box center [1466, 80] width 66 height 15
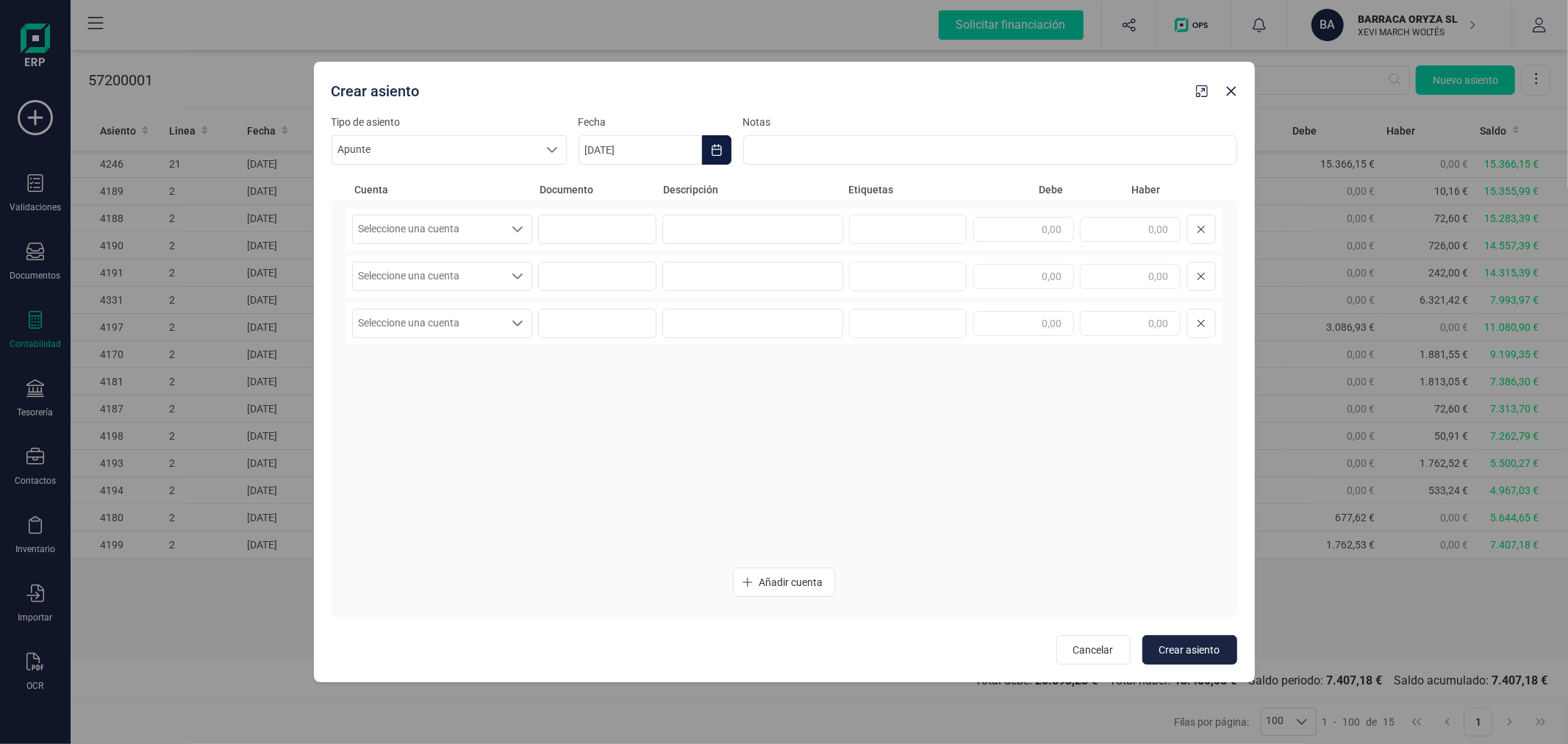
click at [721, 150] on icon "Choose Date" at bounding box center [716, 149] width 10 height 12
click at [759, 199] on button "agosto" at bounding box center [755, 194] width 38 height 23
click at [605, 236] on span "ene" at bounding box center [610, 244] width 40 height 29
click at [613, 414] on span "20" at bounding box center [616, 404] width 29 height 29
type input "[DATE]"
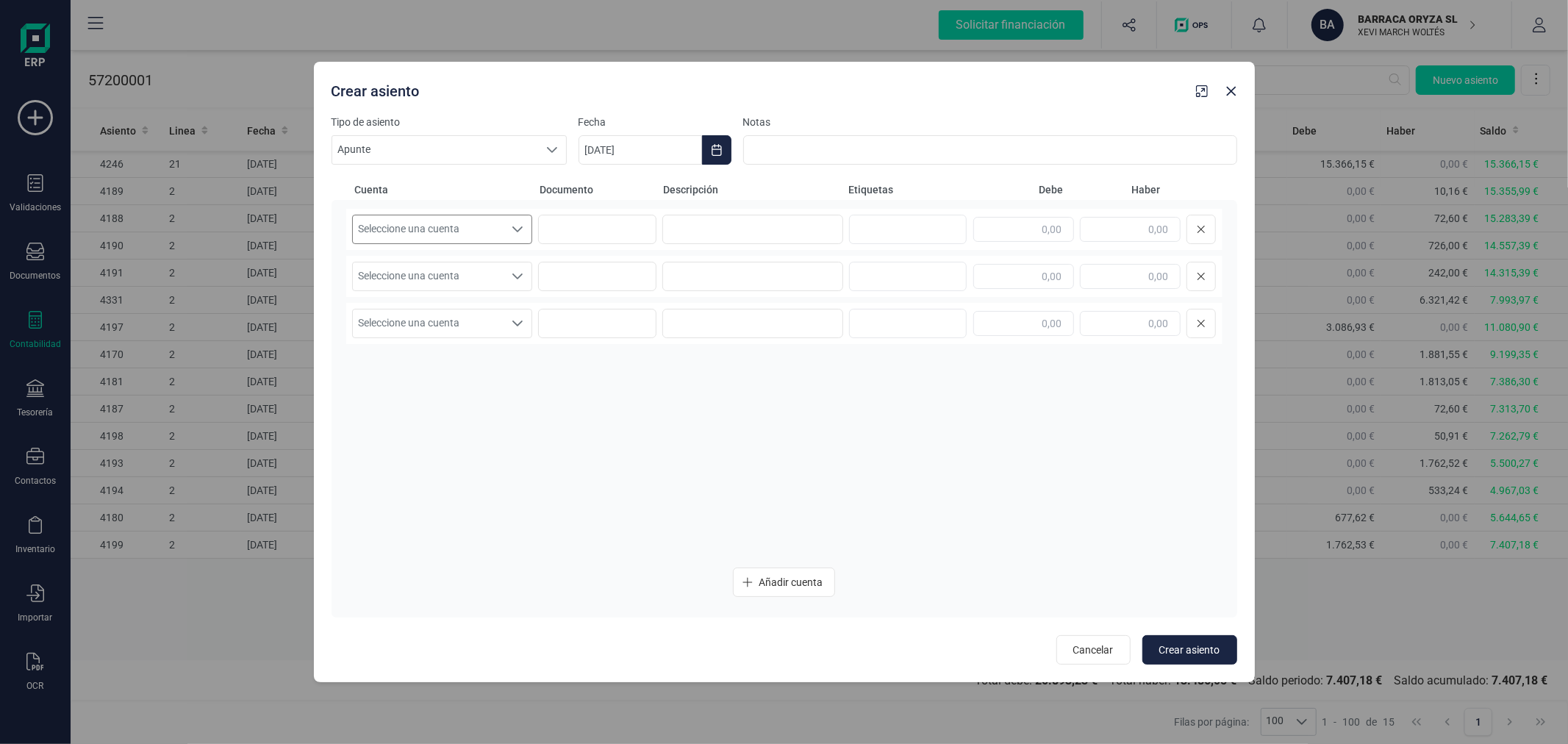
click at [469, 228] on span "Seleccione una cuenta" at bounding box center [428, 228] width 151 height 28
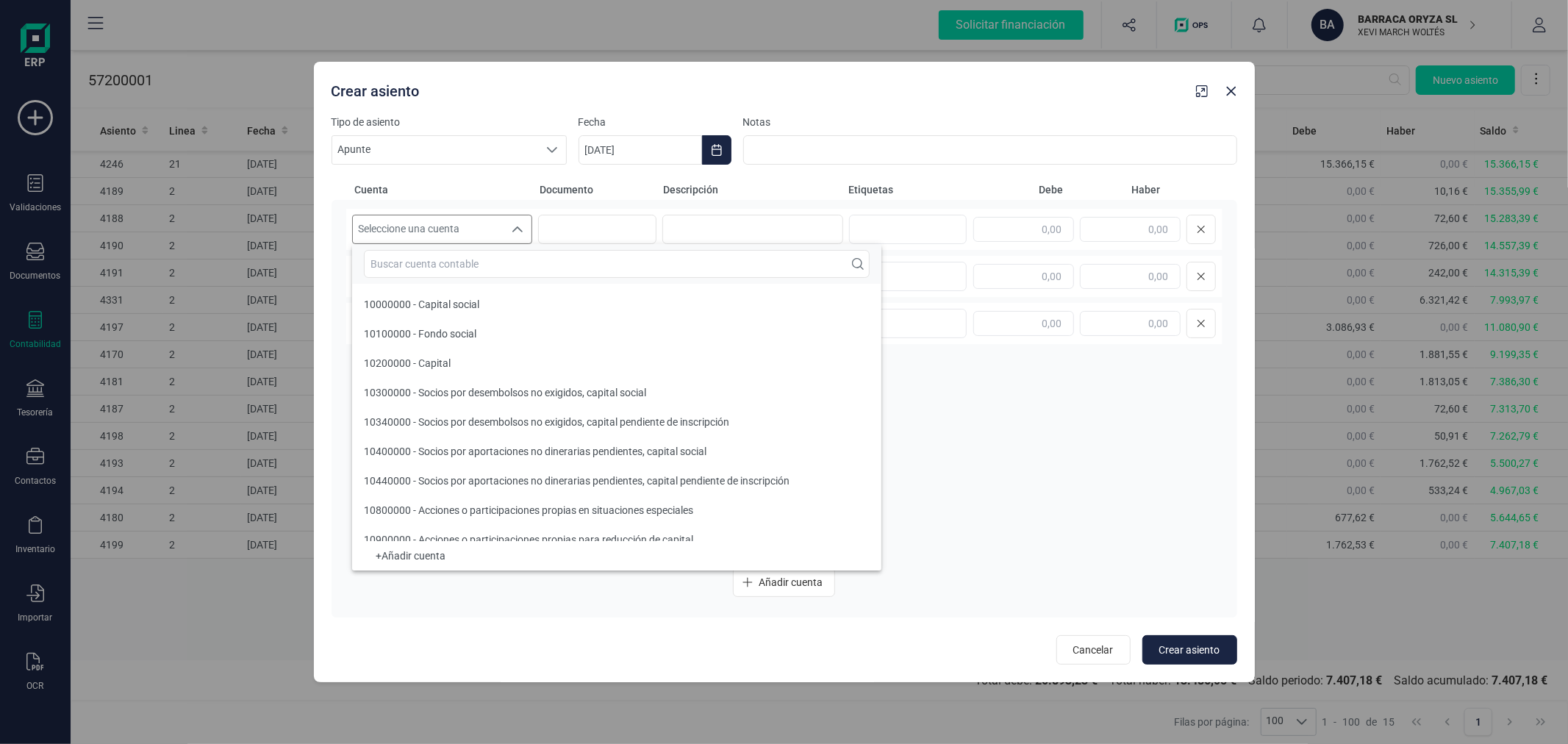
click at [490, 272] on input "text" at bounding box center [616, 263] width 506 height 28
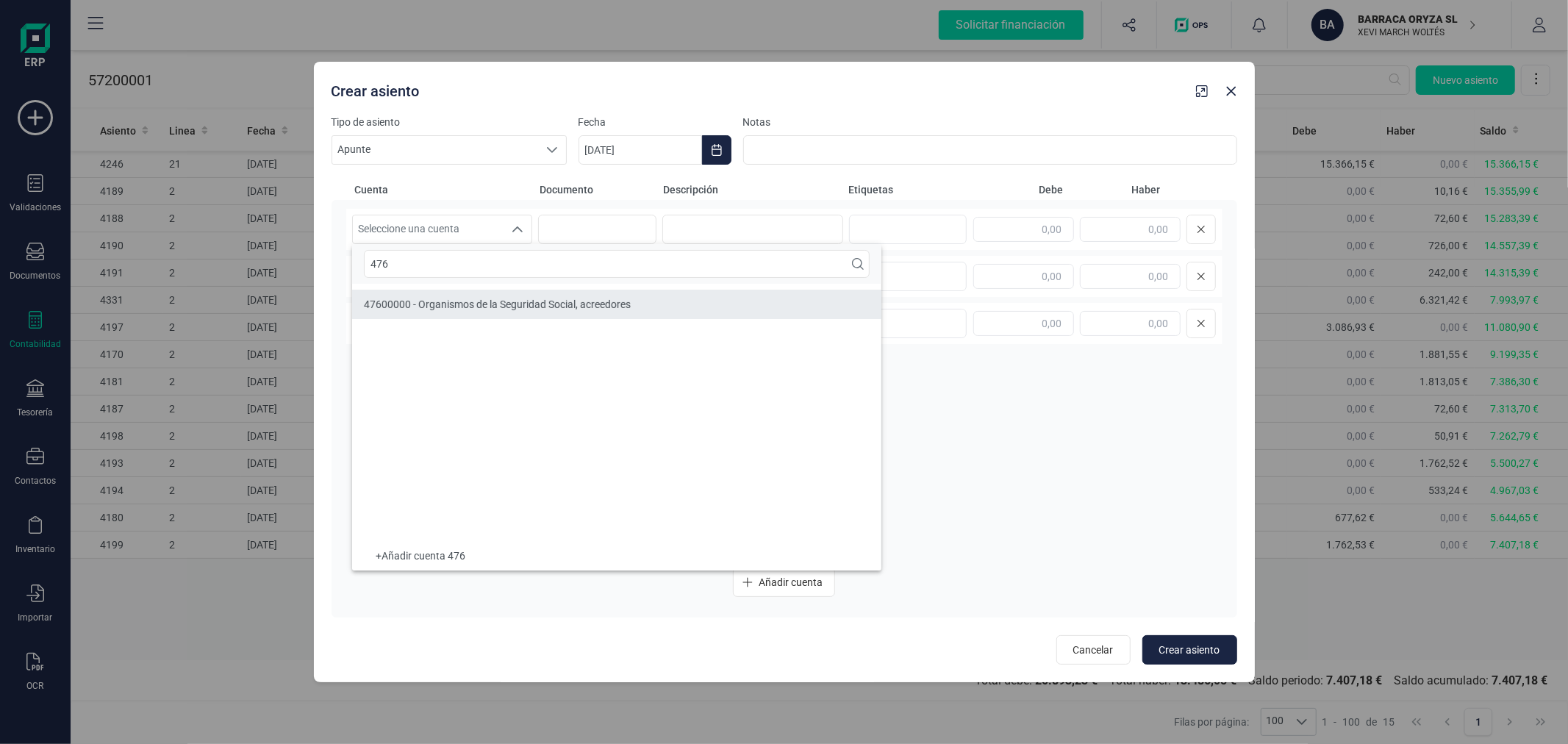
type input "476"
click at [503, 309] on span "47600000 - Organismos de la Seguridad Social, acreedores" at bounding box center [497, 304] width 267 height 12
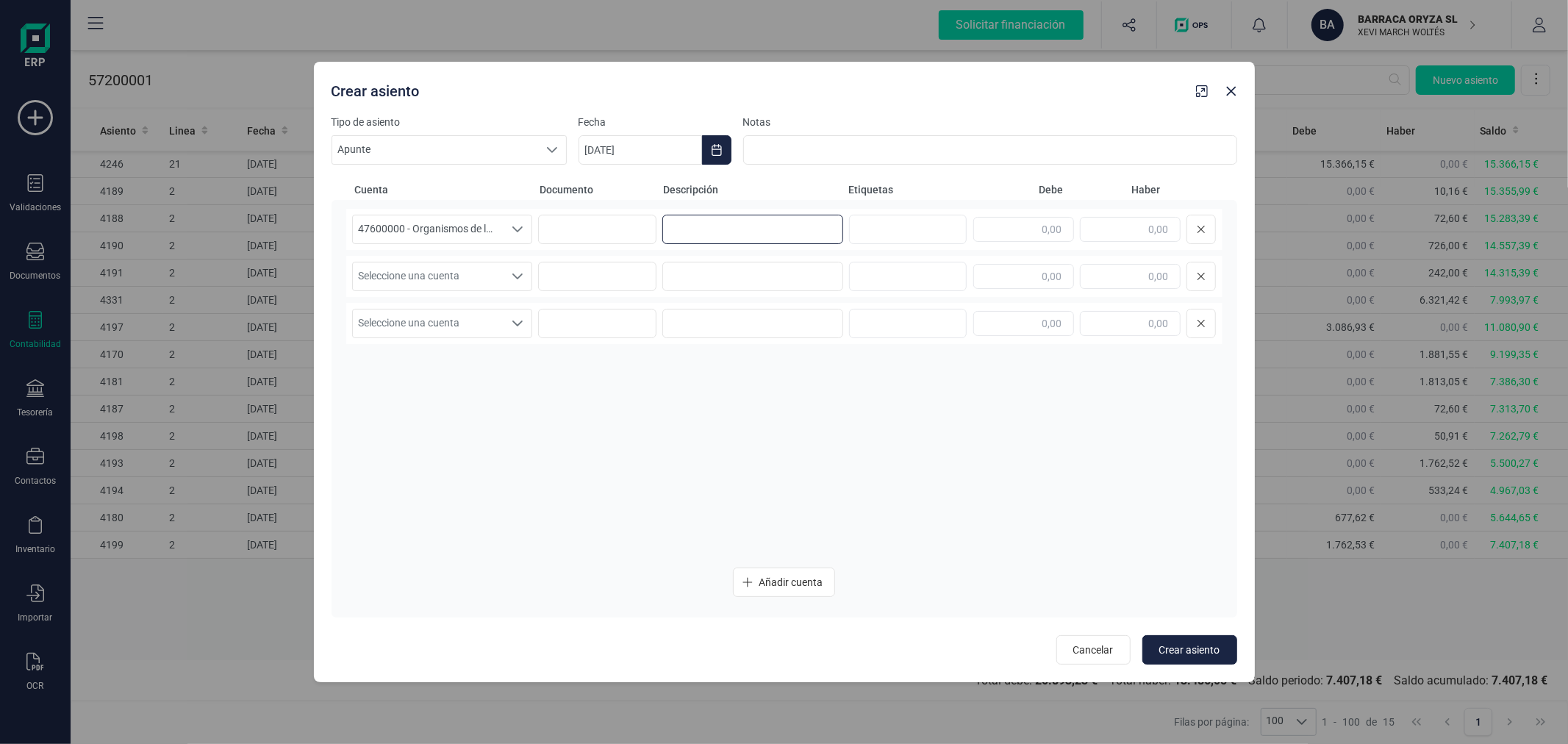
click at [758, 229] on input at bounding box center [752, 229] width 180 height 29
type input "TGSS"
type input "3.262,79"
click at [487, 270] on span "Seleccione una cuenta" at bounding box center [428, 276] width 151 height 28
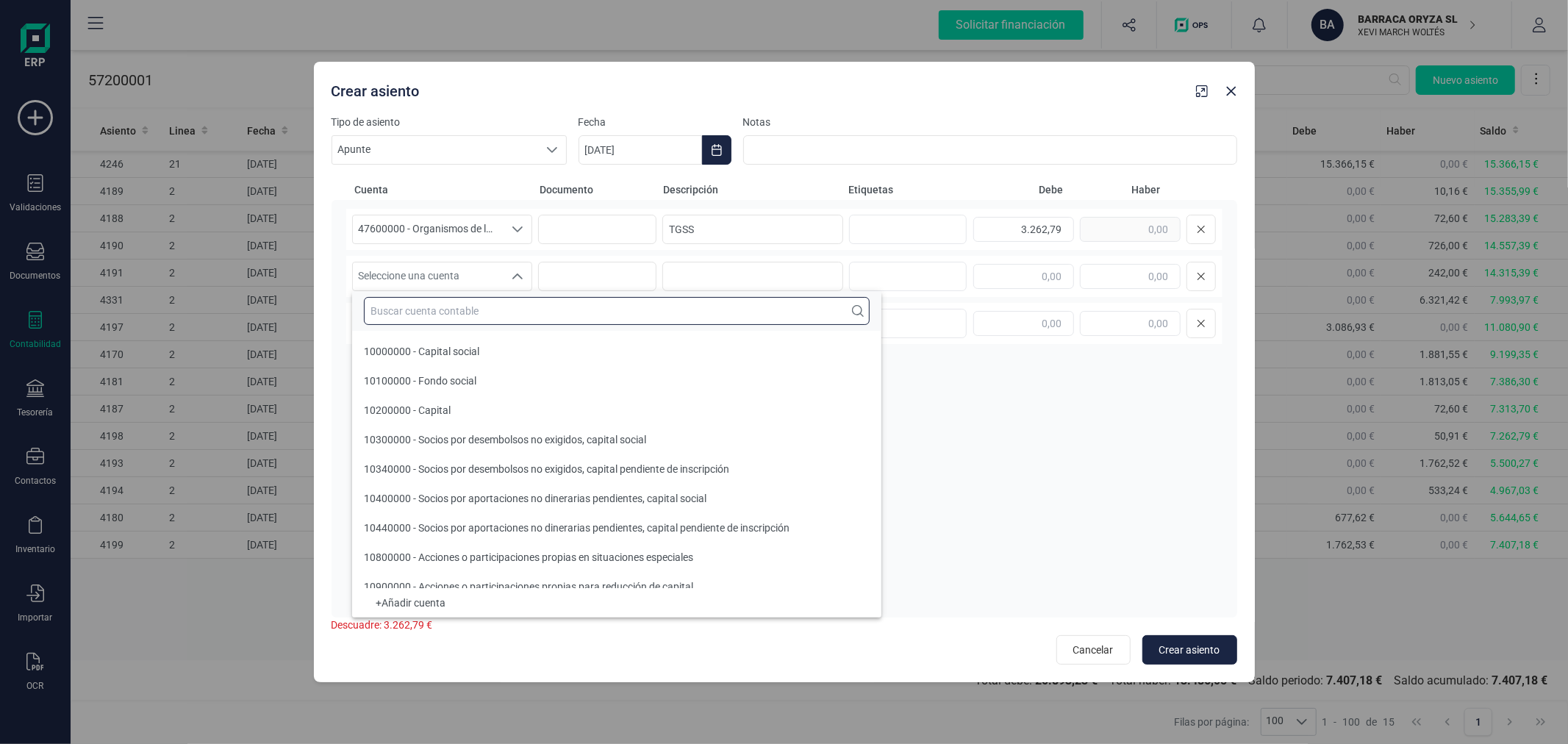
click at [512, 302] on input "text" at bounding box center [616, 310] width 506 height 28
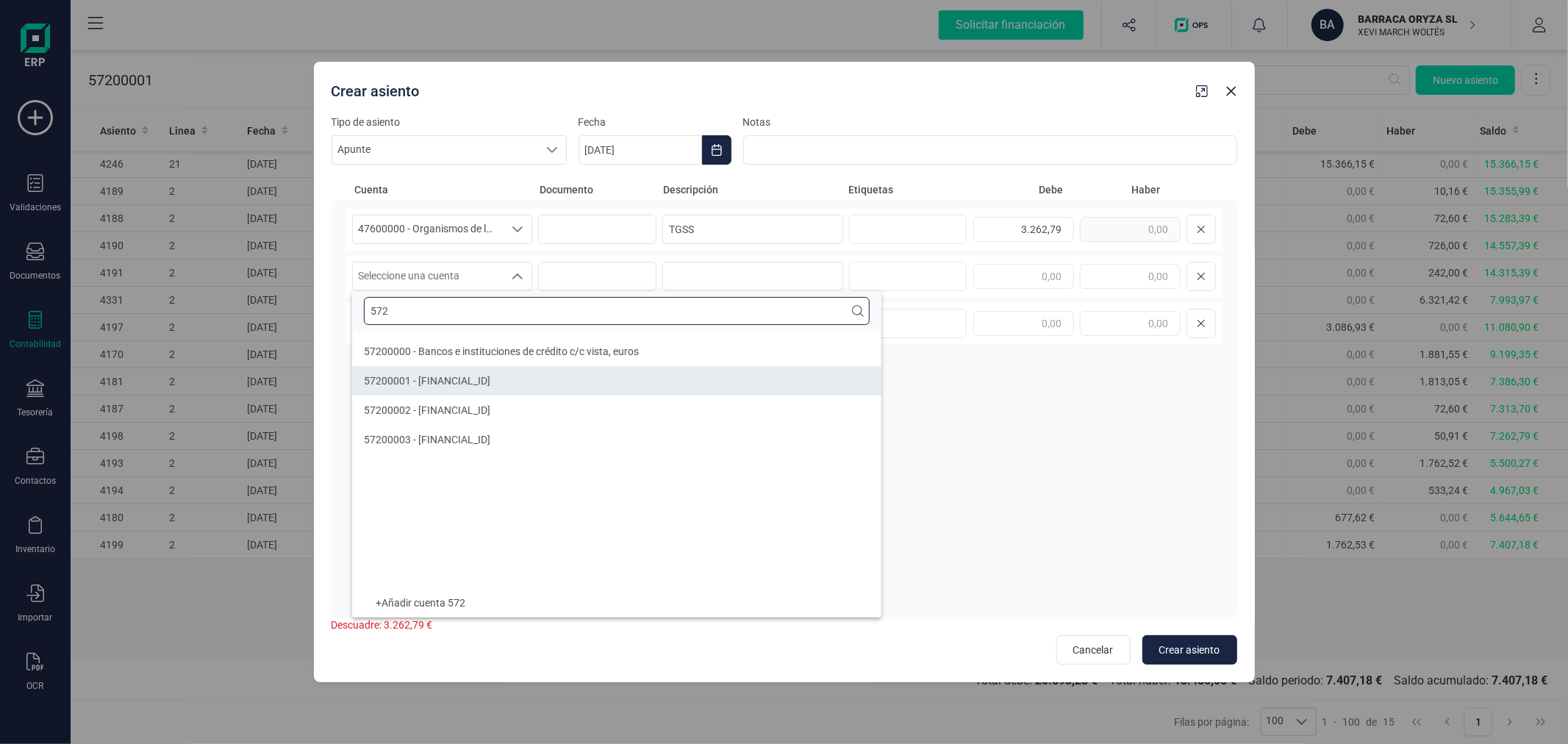
type input "572"
click at [574, 377] on li "57200001 - [FINANCIAL_ID]" at bounding box center [617, 380] width 530 height 29
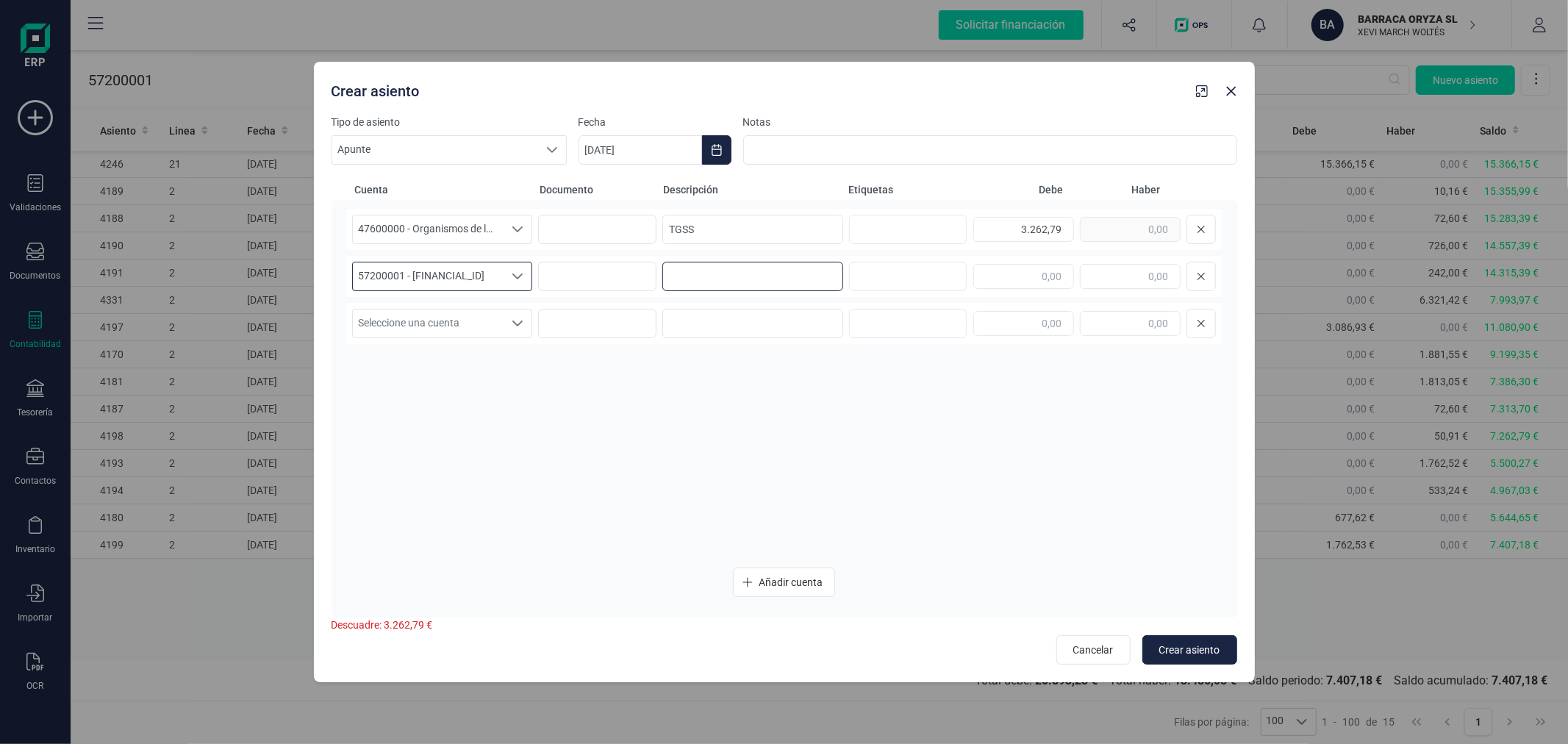
click at [689, 288] on input at bounding box center [752, 276] width 180 height 29
type input "TGSS"
type input "3.262,79"
click at [1203, 650] on span "Crear asiento" at bounding box center [1189, 650] width 61 height 15
type input "[DATE]"
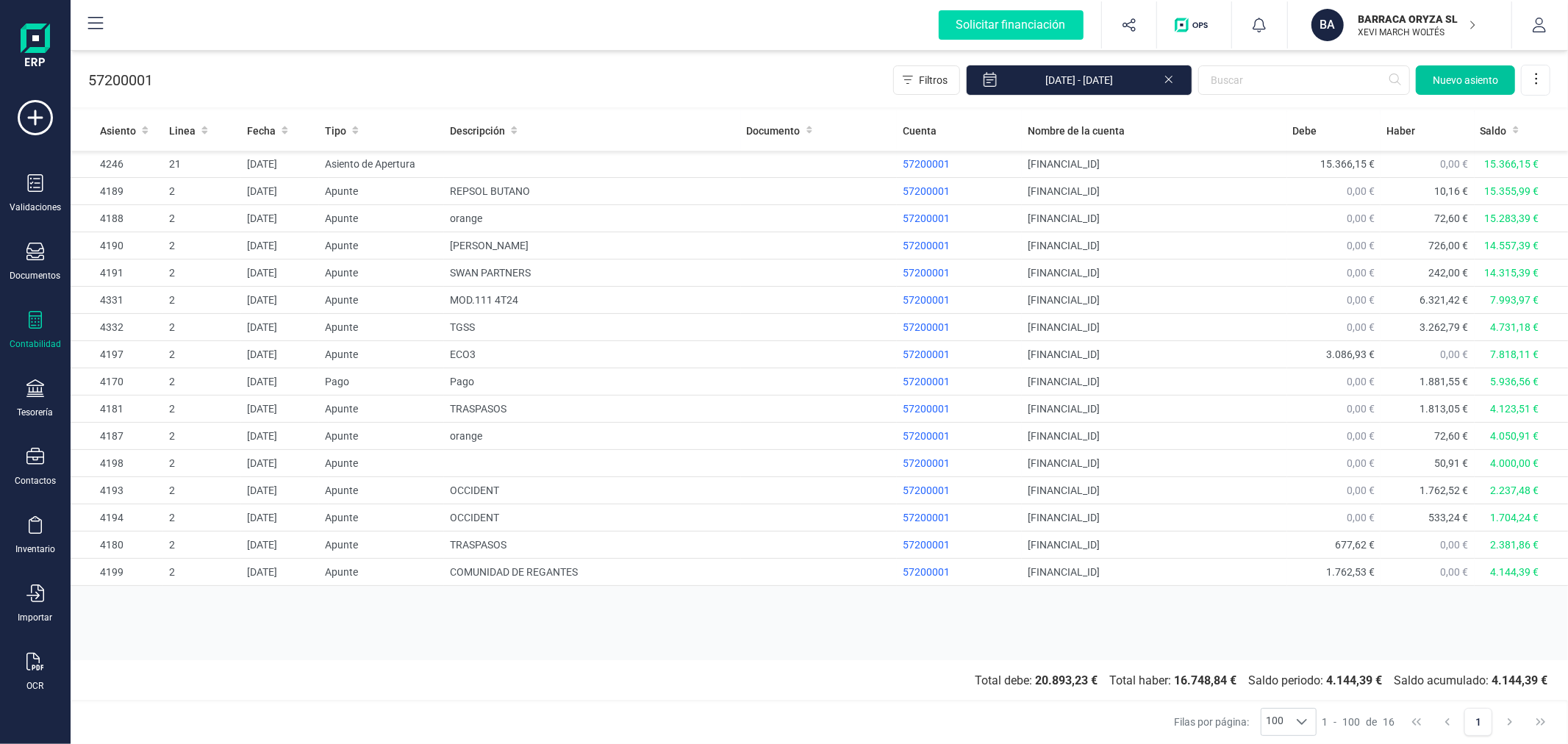
click at [1469, 78] on span "Nuevo asiento" at bounding box center [1466, 80] width 66 height 15
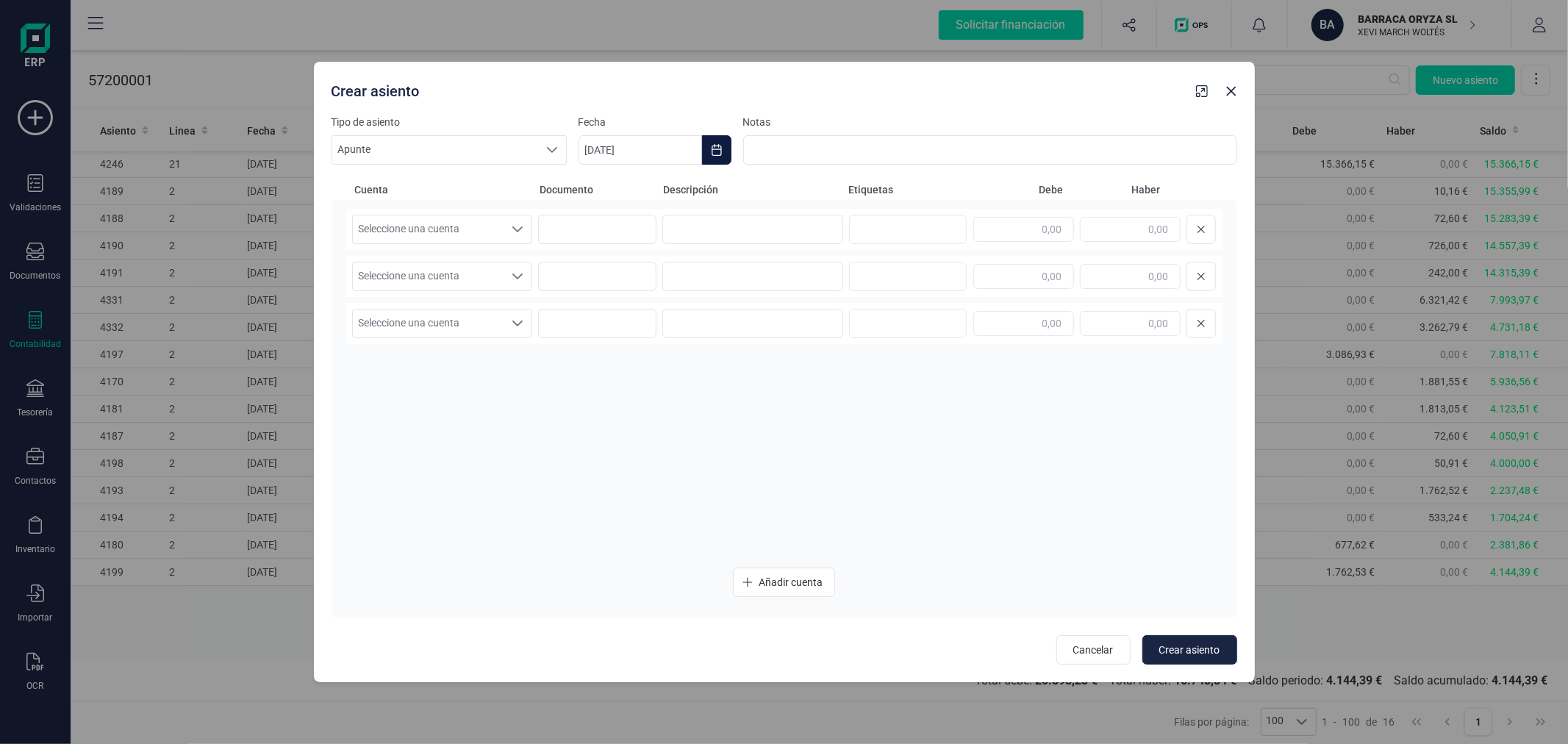
click at [718, 148] on icon "Choose Date" at bounding box center [716, 149] width 12 height 12
click at [764, 199] on button "agosto" at bounding box center [755, 194] width 38 height 23
click at [614, 252] on span "ene" at bounding box center [610, 244] width 40 height 29
click at [768, 444] on span "30" at bounding box center [773, 444] width 29 height 29
type input "[DATE]"
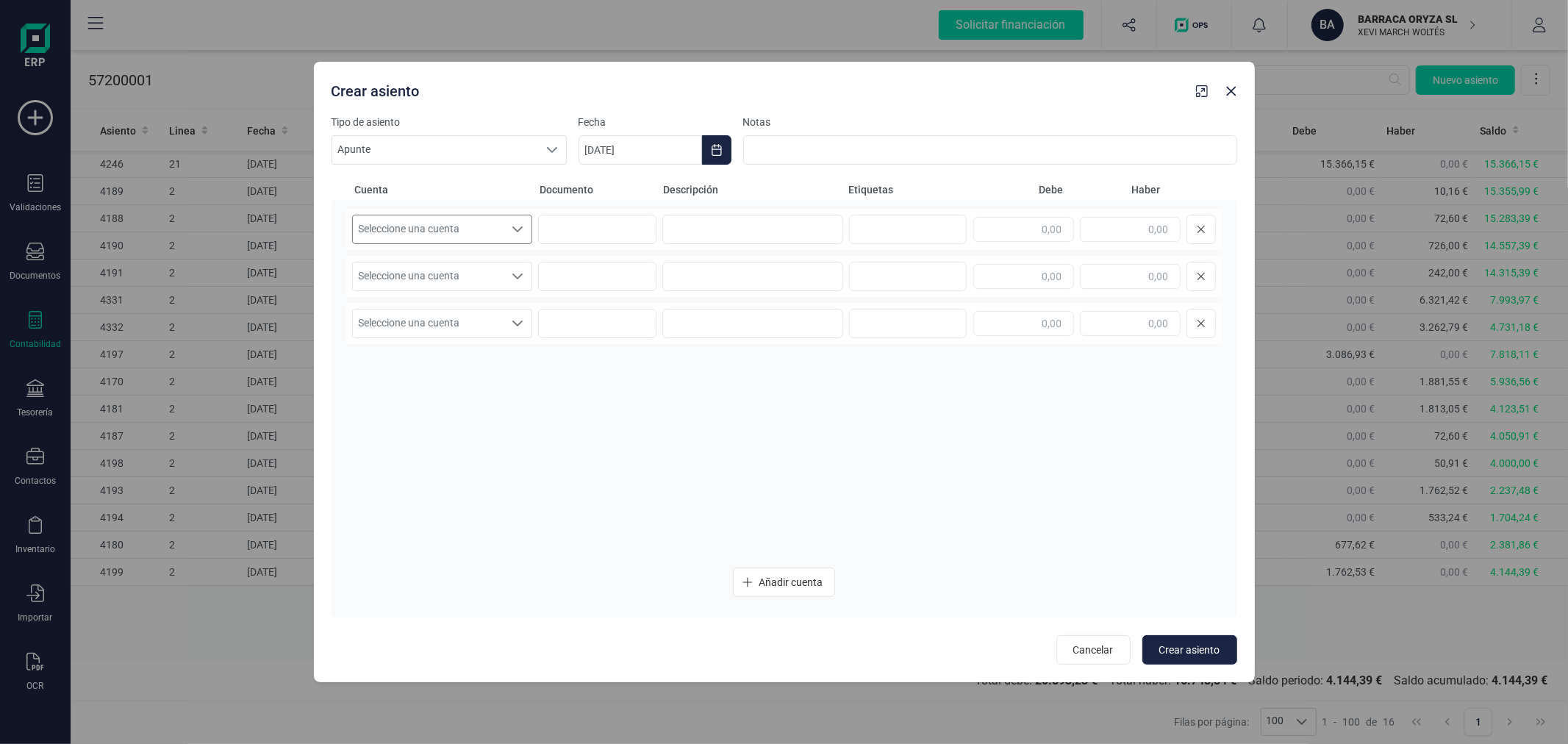
click at [461, 229] on span "Seleccione una cuenta" at bounding box center [428, 228] width 151 height 28
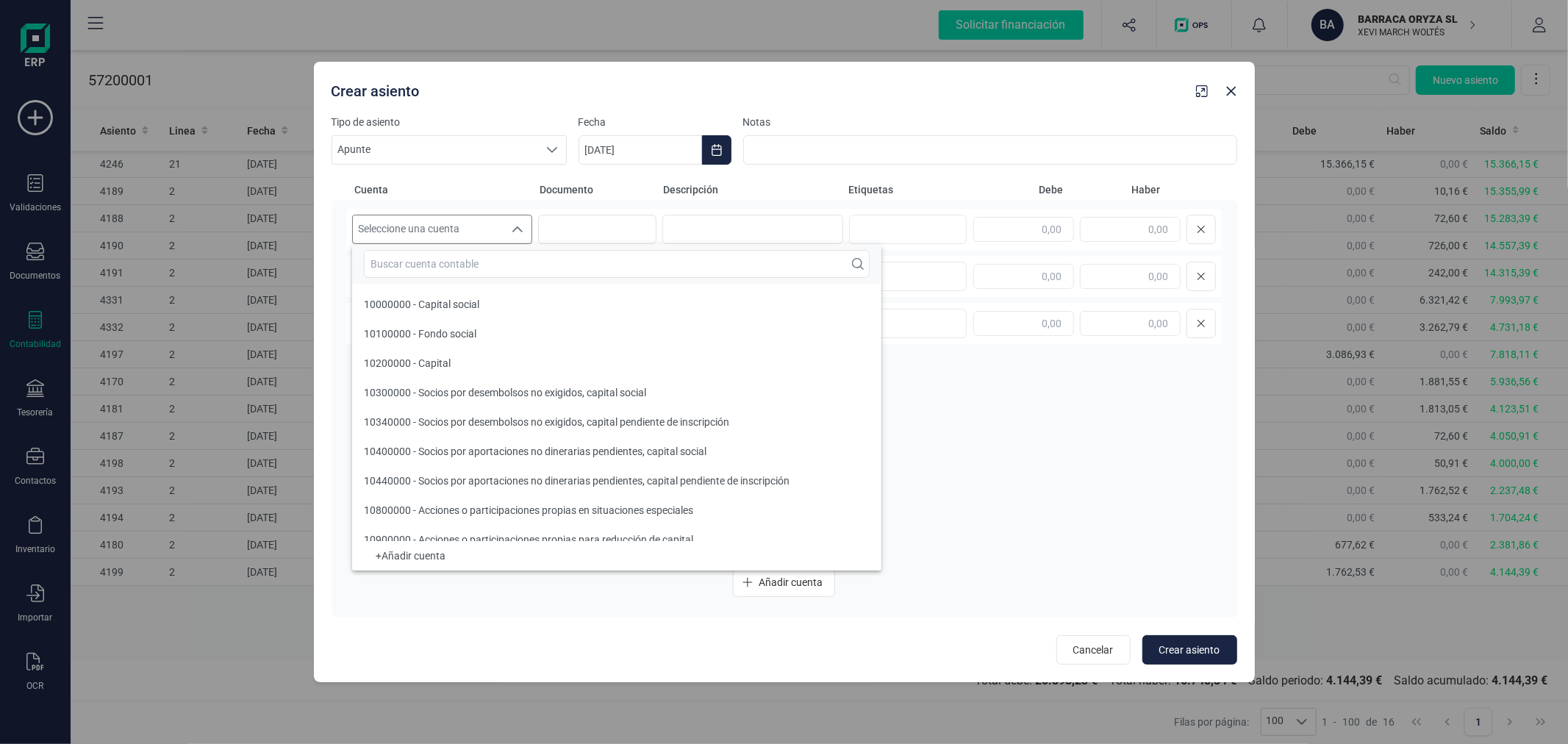
click at [467, 274] on input "text" at bounding box center [616, 263] width 506 height 28
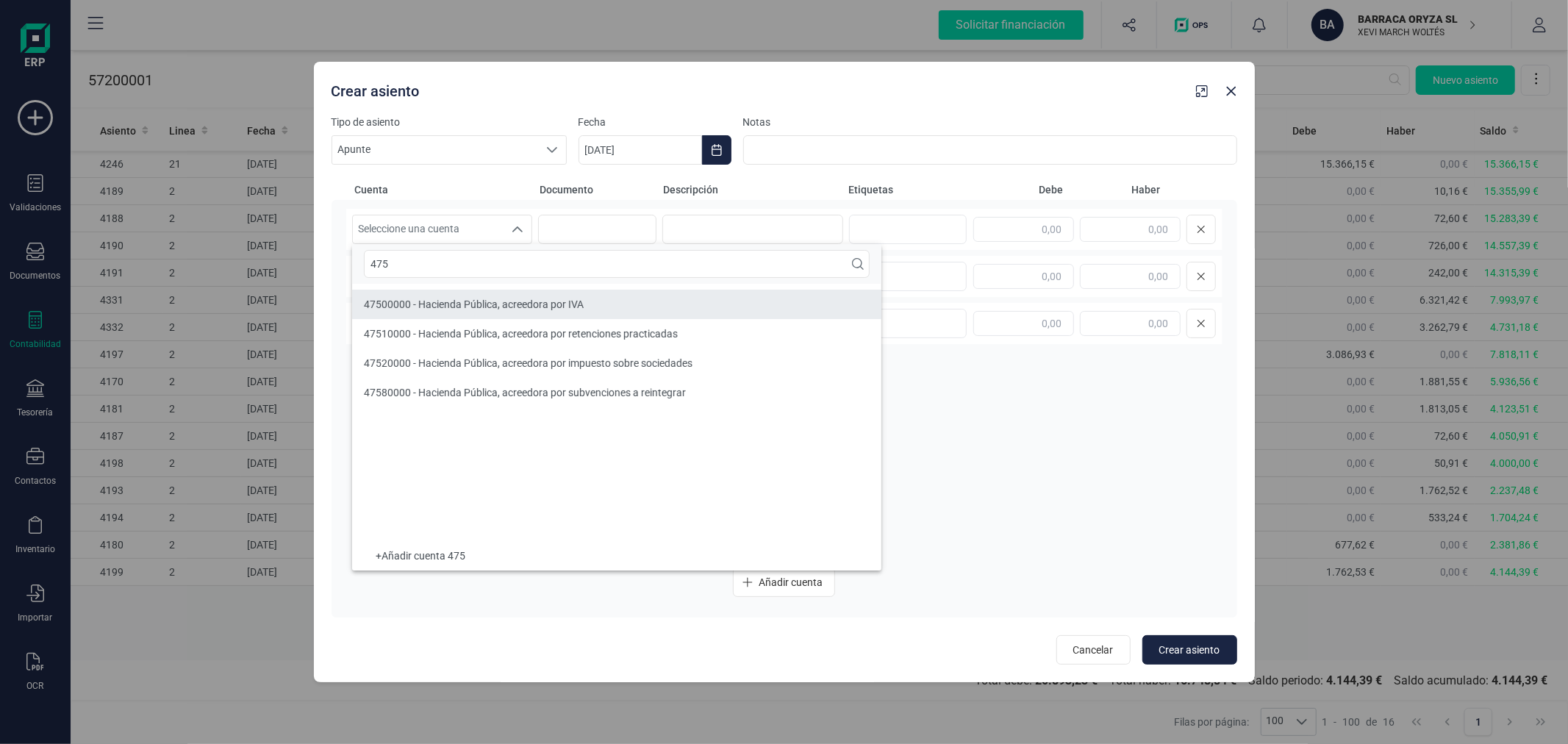
type input "475"
click at [508, 314] on li "47500000 - Hacienda Pública, acreedora por IVA" at bounding box center [617, 304] width 530 height 29
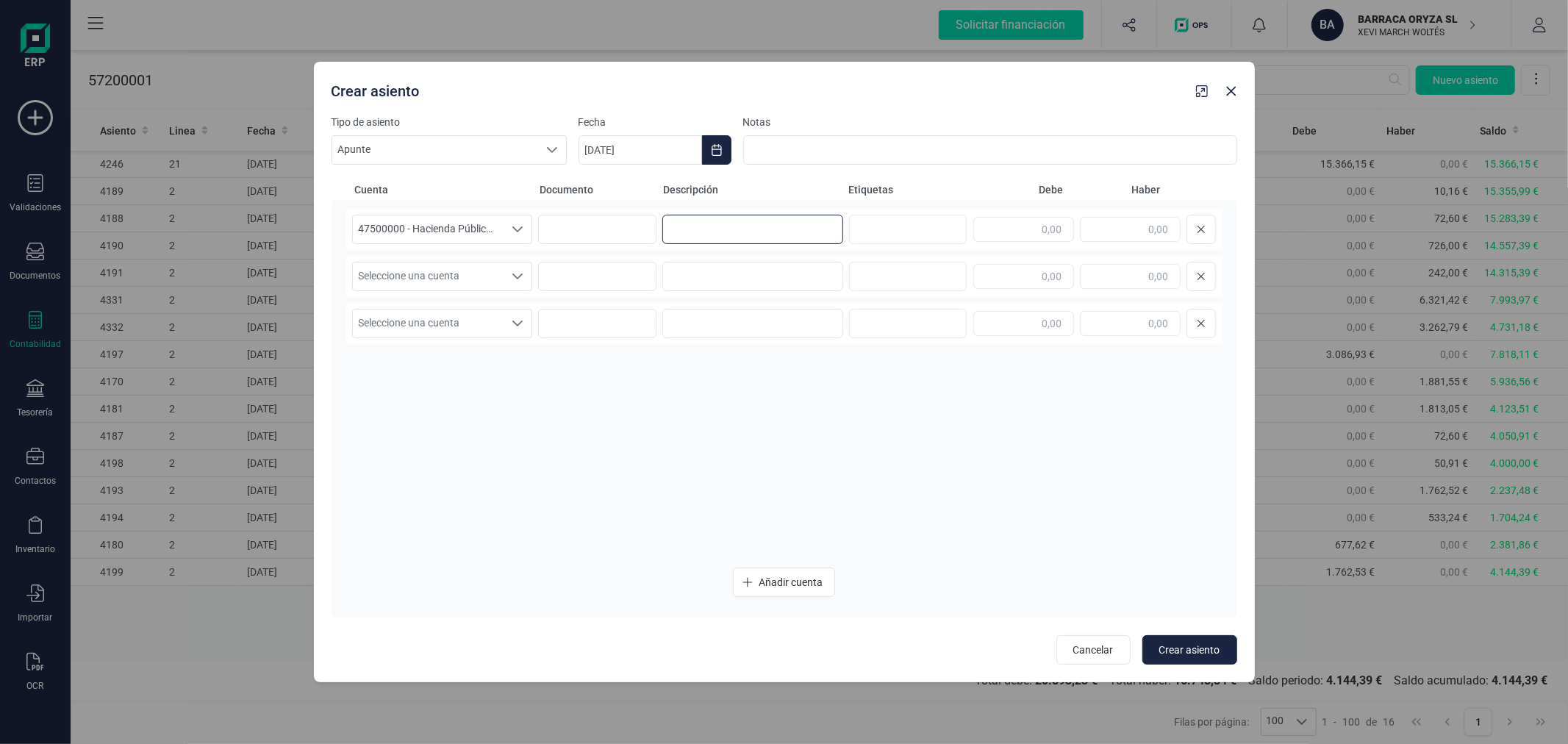
click at [824, 218] on input at bounding box center [752, 229] width 180 height 29
type input "MOD.303 4T24"
type input "4.123,50"
click at [510, 291] on div "Seleccione una cuenta Seleccione una cuenta" at bounding box center [442, 276] width 180 height 29
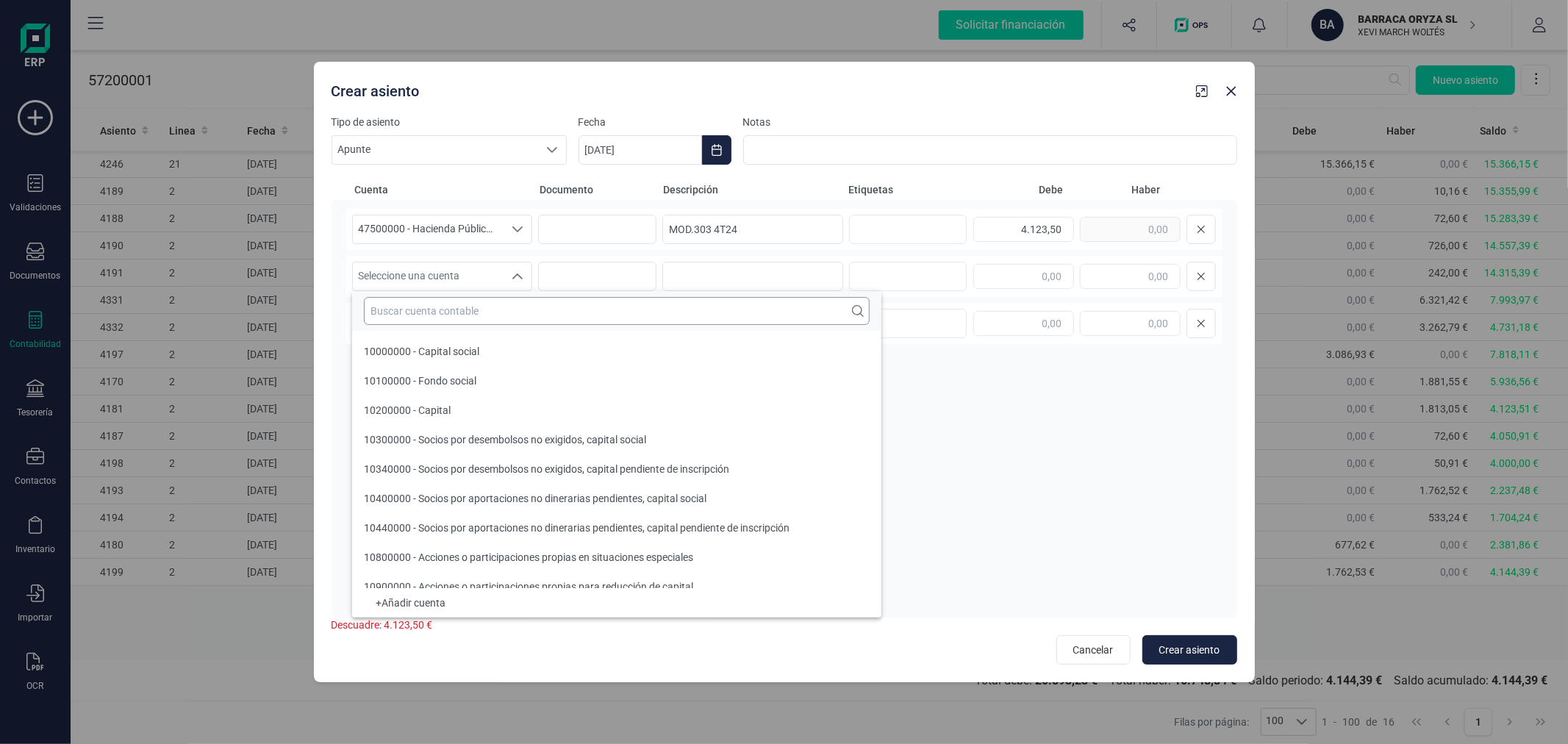
click at [518, 300] on input "text" at bounding box center [616, 310] width 506 height 28
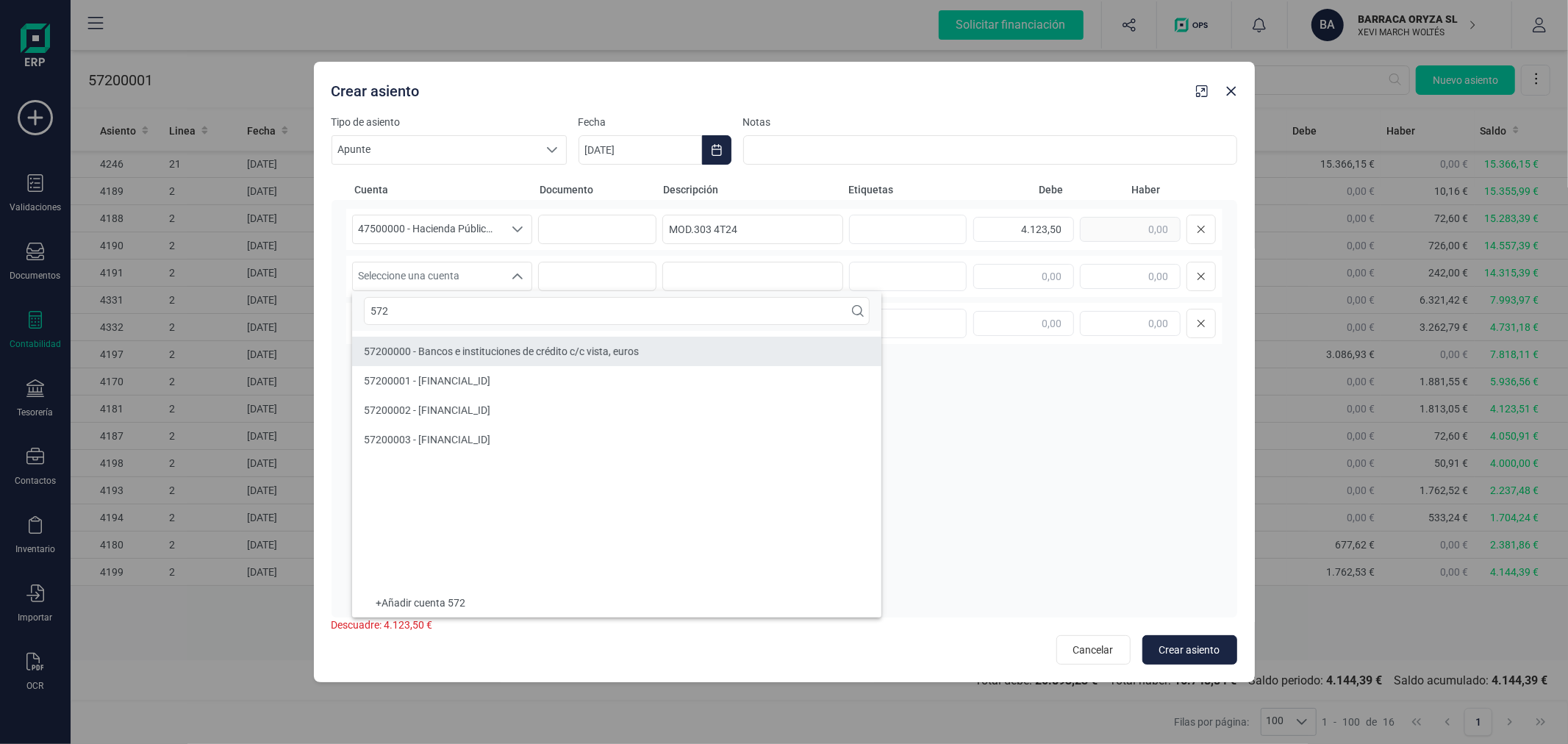
type input "572"
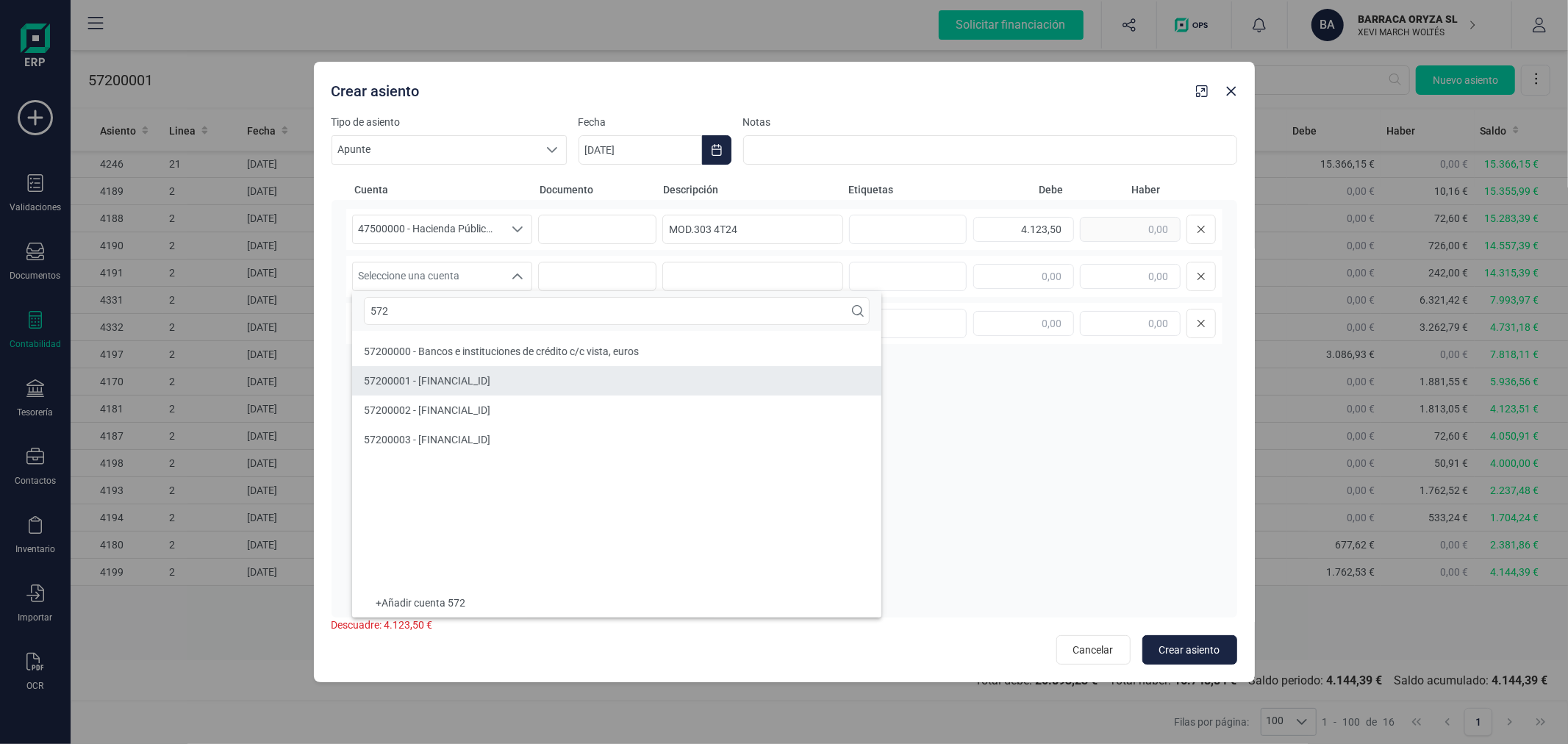
click at [491, 386] on span "57200001 - [FINANCIAL_ID]" at bounding box center [427, 380] width 126 height 12
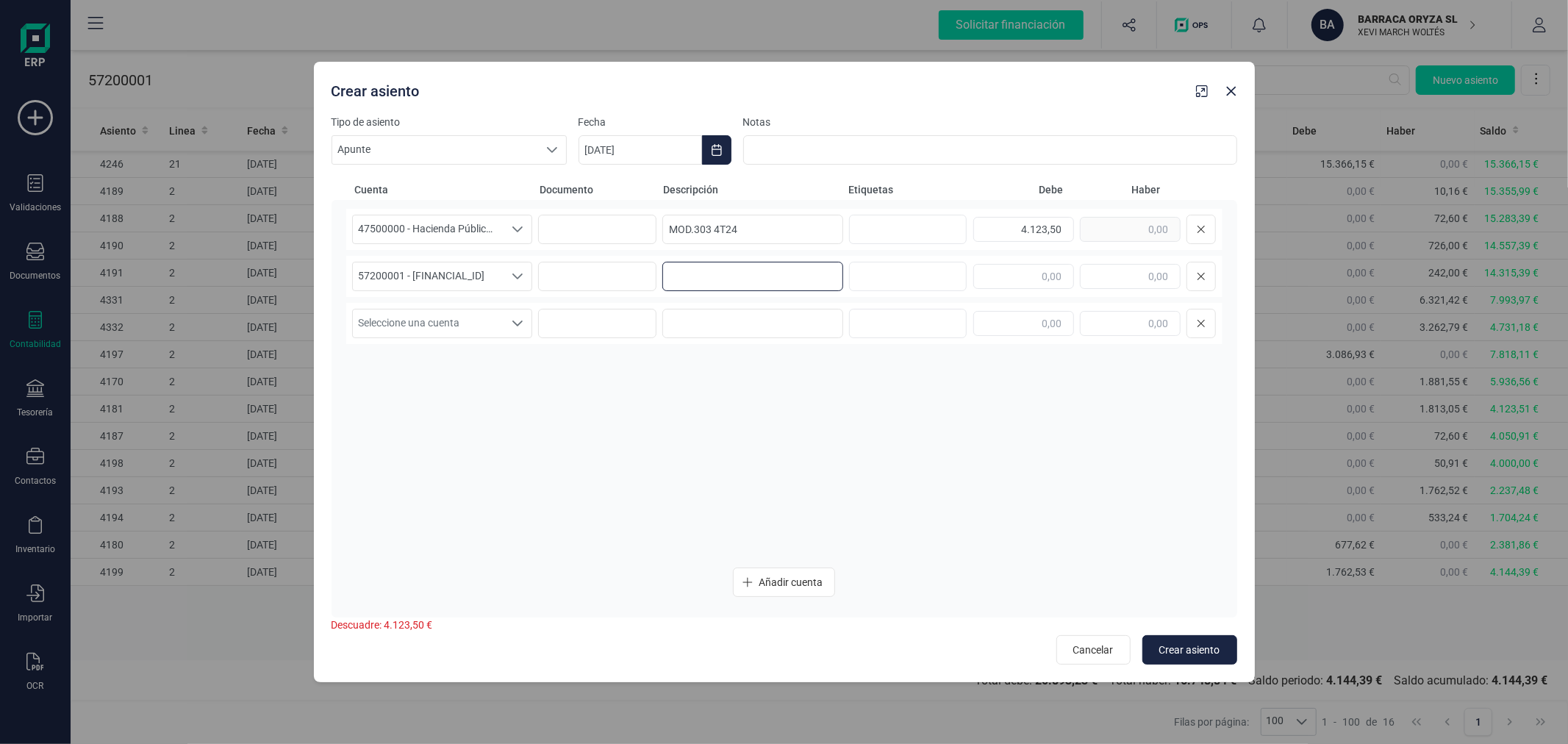
paste input "MOD.303 4T24"
type input "MOD.303 4T24"
type input "4.123,50"
click at [1180, 644] on span "Crear asiento" at bounding box center [1189, 650] width 61 height 15
type input "[DATE]"
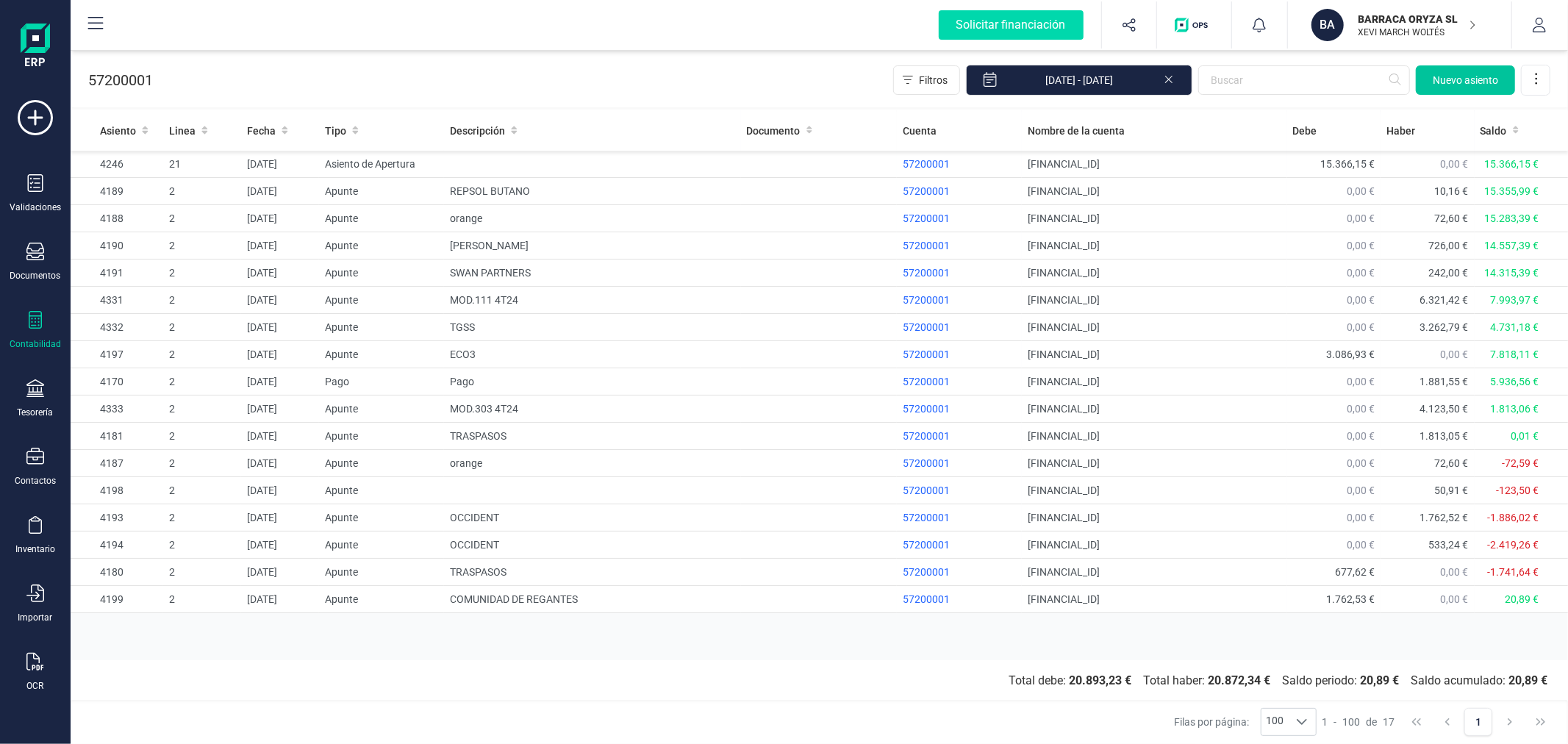
click at [1479, 76] on span "Nuevo asiento" at bounding box center [1466, 80] width 66 height 15
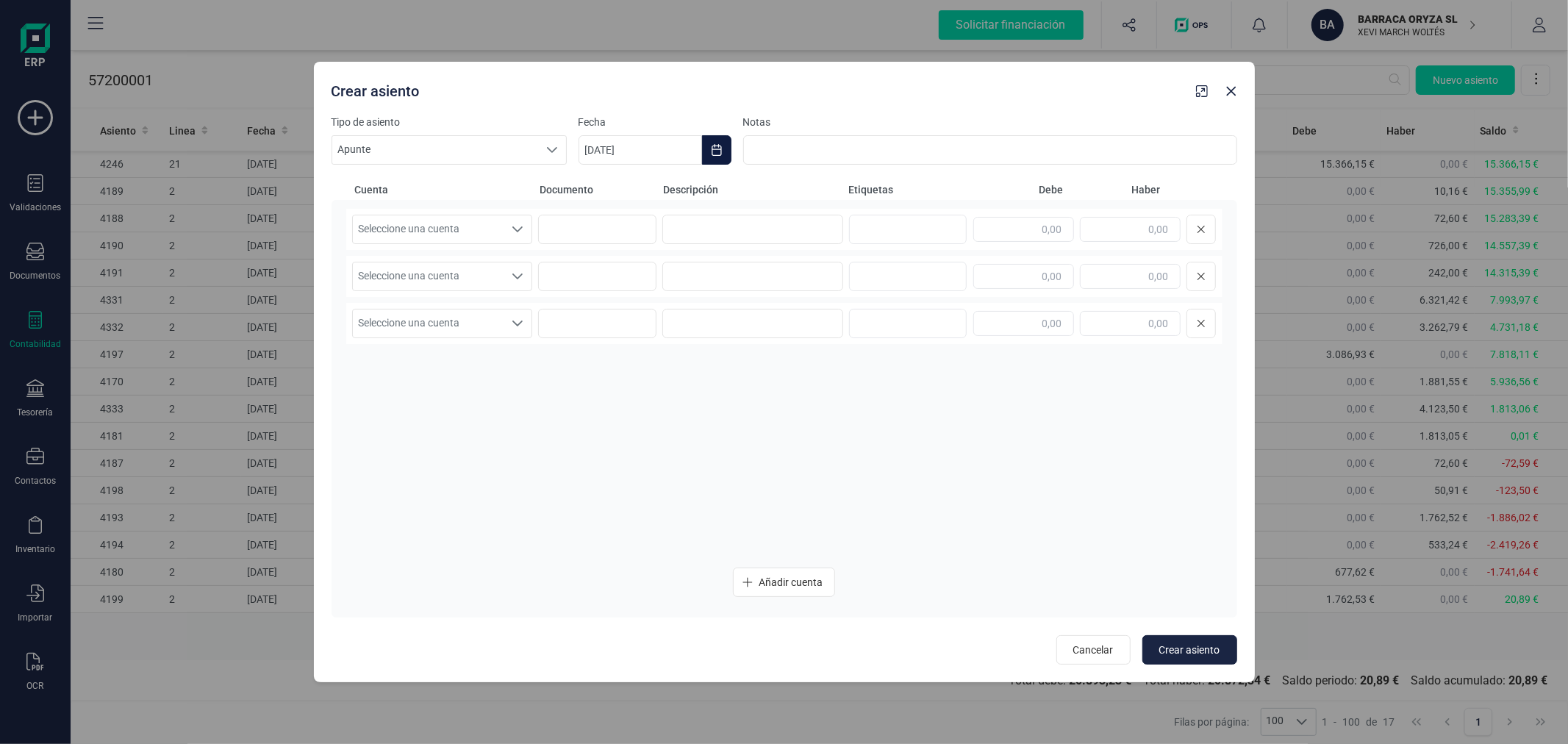
click at [712, 149] on icon "Choose Date" at bounding box center [716, 149] width 10 height 12
click at [614, 191] on button "Previous Month" at bounding box center [608, 194] width 23 height 23
click at [614, 189] on button "Previous Month" at bounding box center [608, 194] width 23 height 23
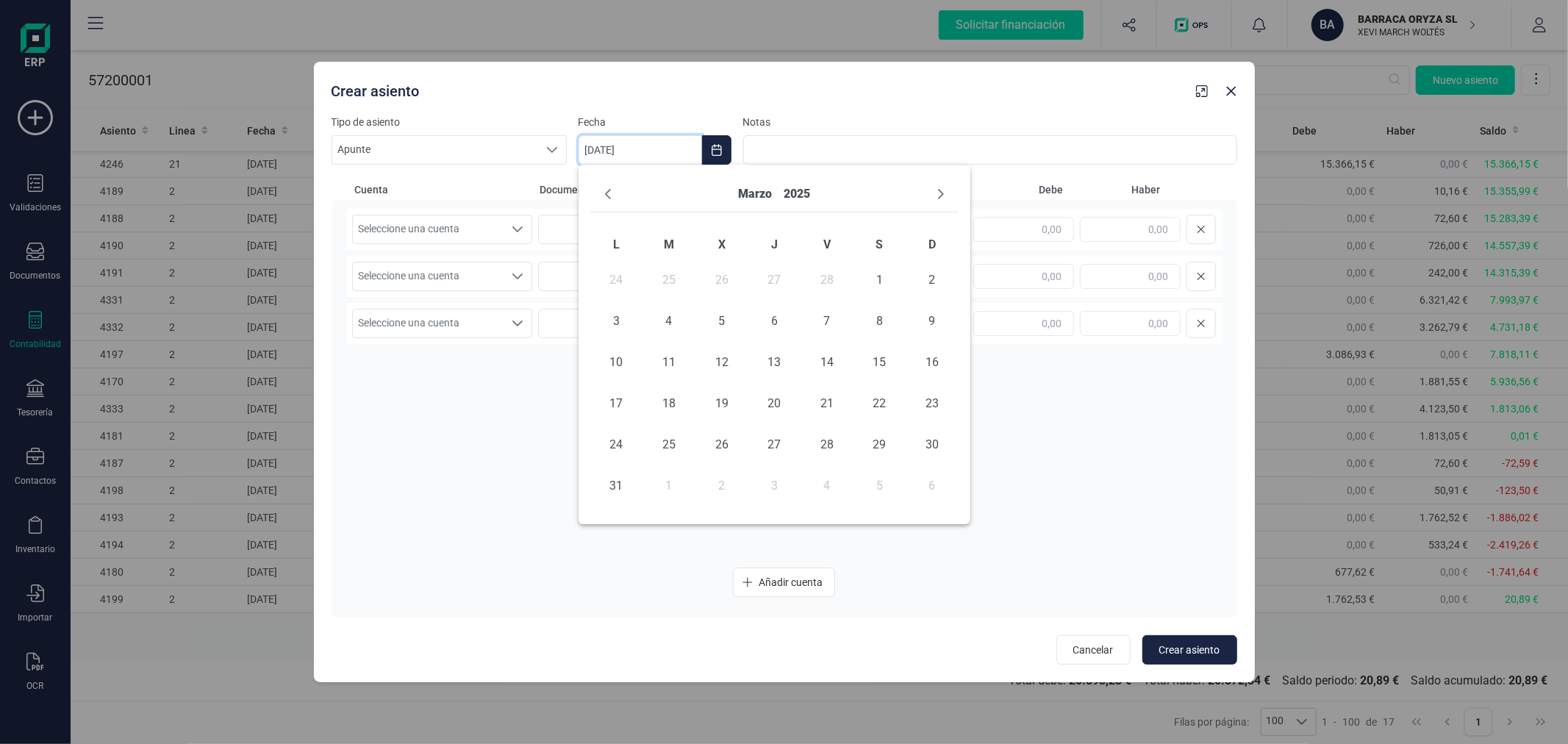
click at [614, 189] on button "Previous Month" at bounding box center [608, 194] width 23 height 23
click at [657, 357] on span "11" at bounding box center [668, 362] width 29 height 29
type input "[DATE]"
click at [488, 236] on span "Seleccione una cuenta" at bounding box center [428, 228] width 151 height 28
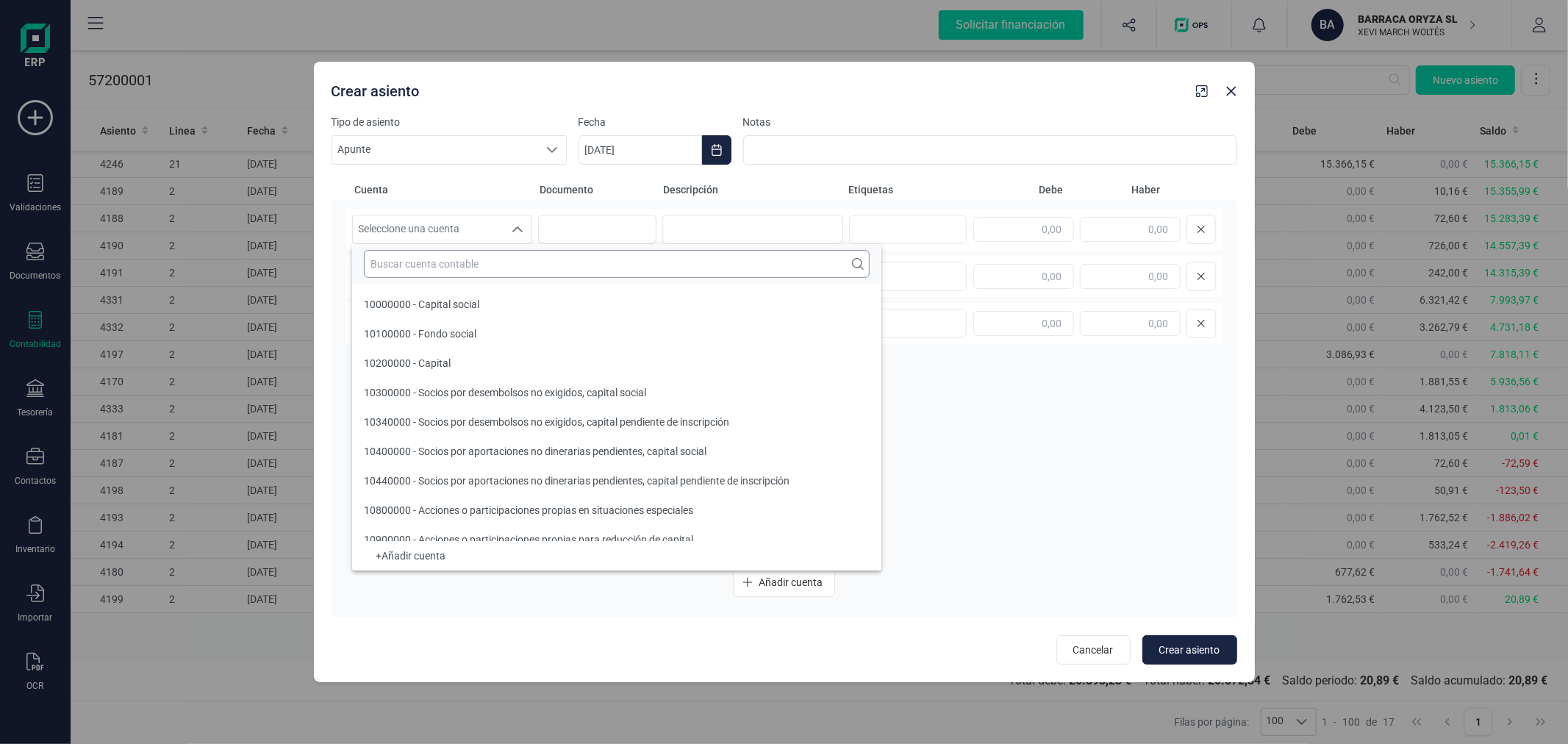
click at [504, 252] on input "text" at bounding box center [616, 263] width 506 height 28
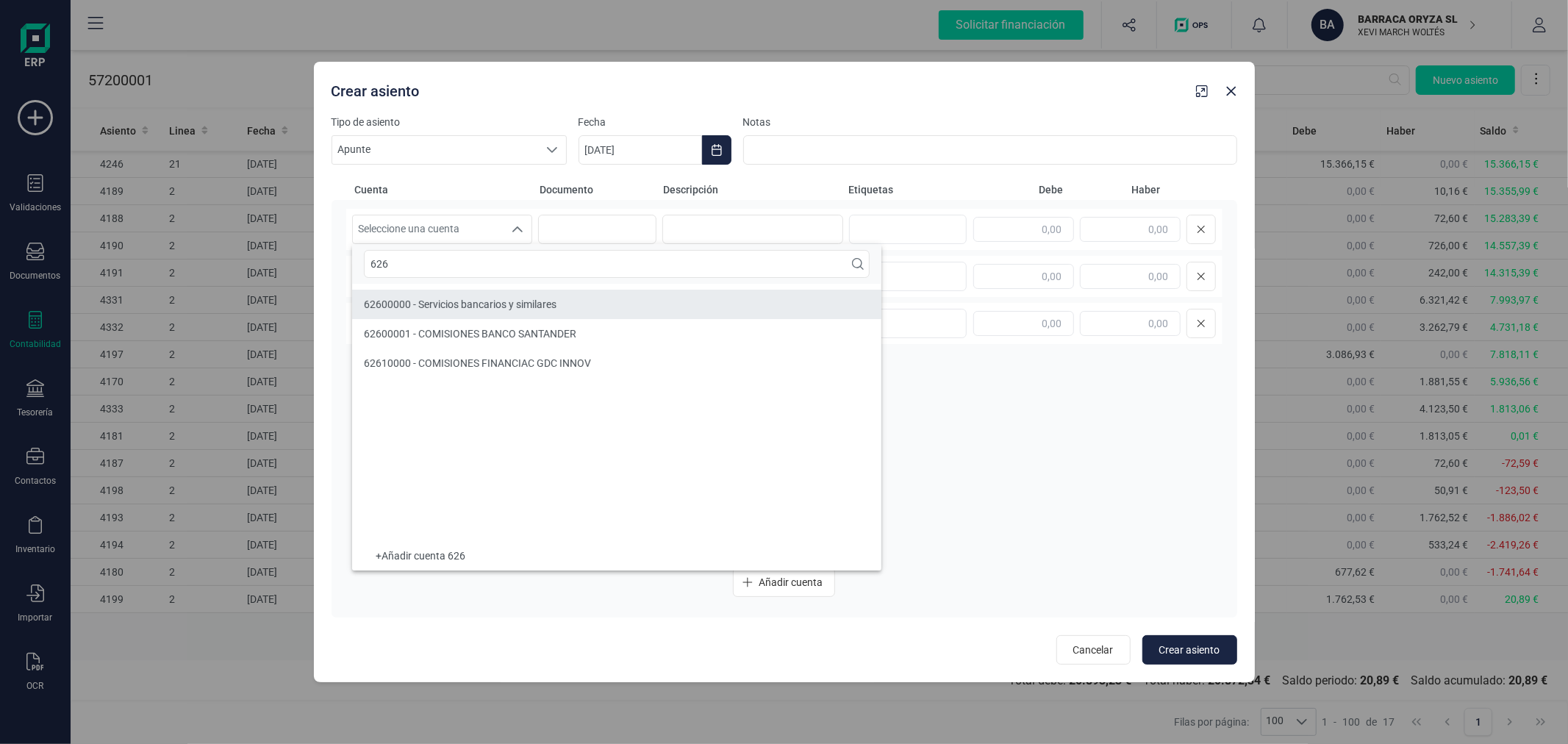
type input "626"
click at [524, 305] on span "62600000 - Servicios bancarios y similares" at bounding box center [460, 304] width 193 height 12
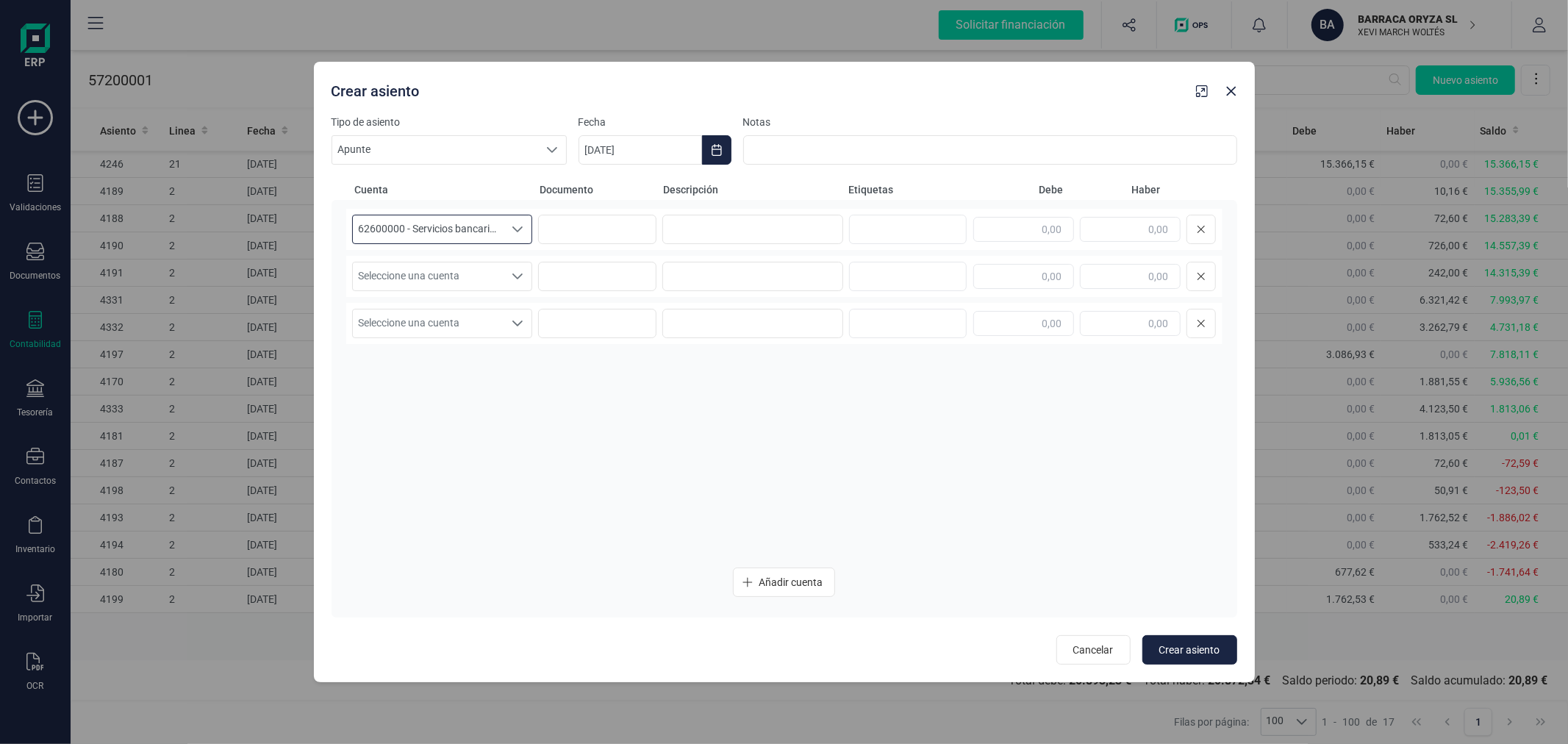
click at [512, 236] on div "Seleccione una cuenta" at bounding box center [517, 228] width 28 height 28
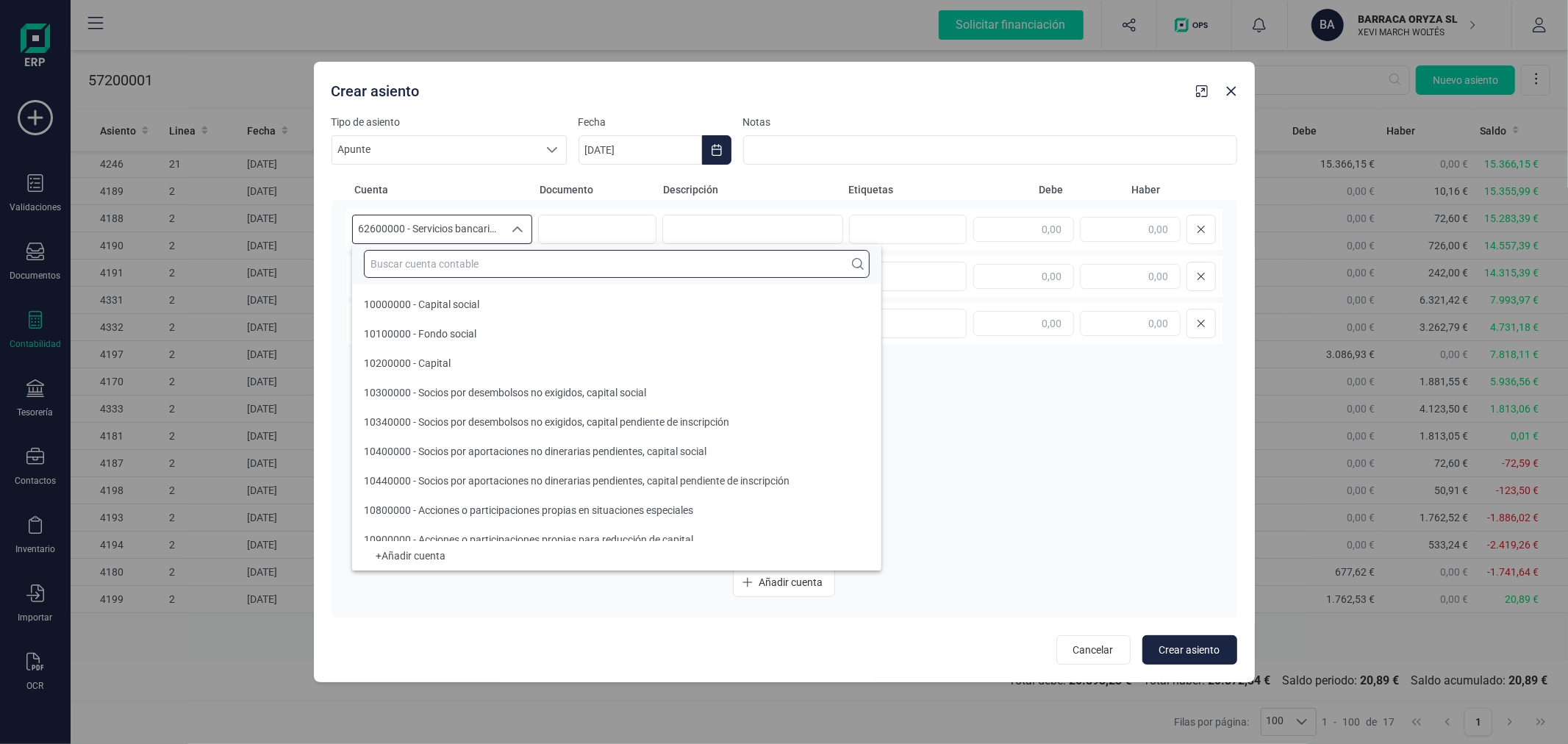
scroll to position [17826, 0]
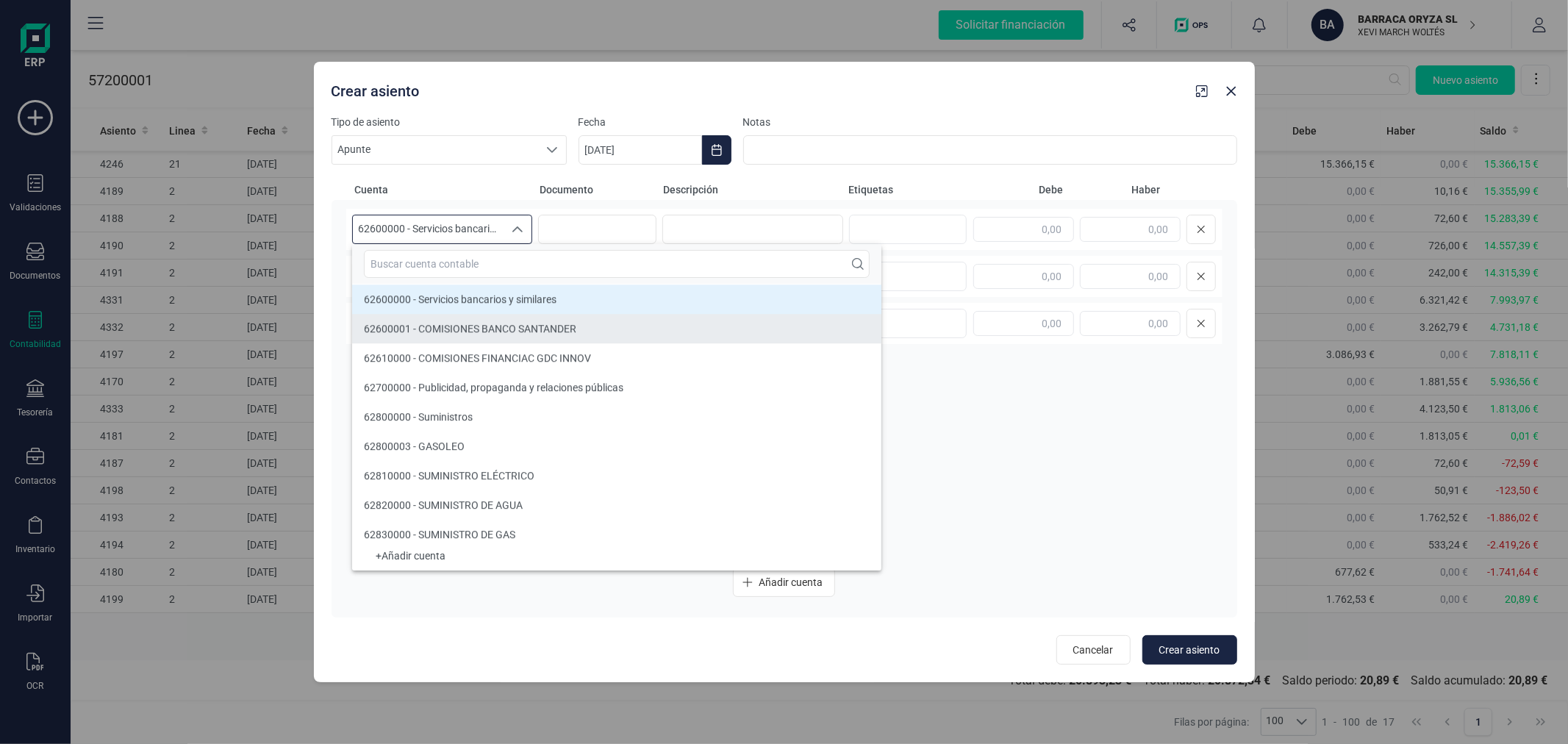
click at [524, 332] on span "62600001 - COMISIONES BANCO SANTANDER" at bounding box center [469, 328] width 212 height 12
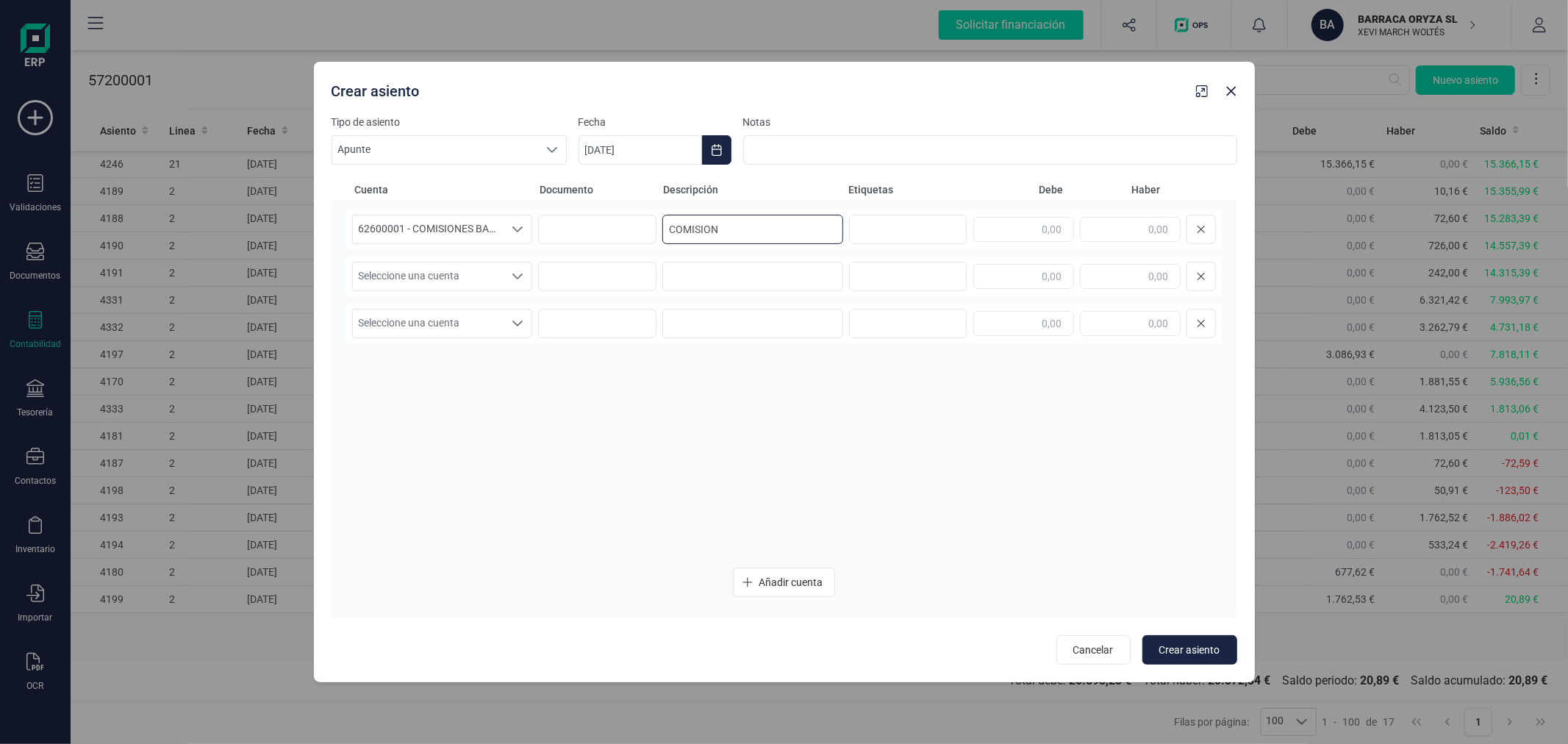
type input "COMISION"
type input "15,00"
click at [475, 276] on span "Seleccione una cuenta" at bounding box center [428, 276] width 151 height 28
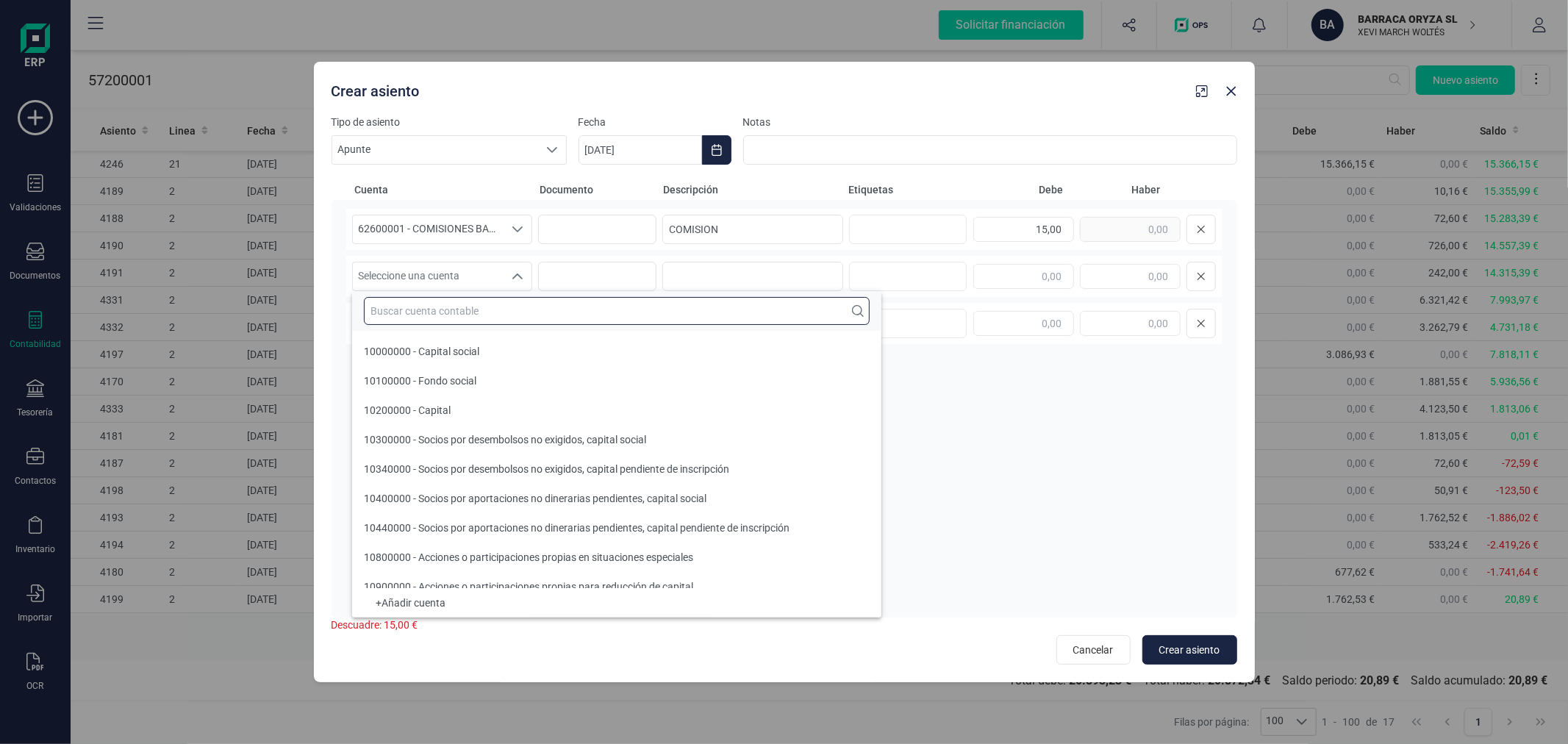
click at [495, 303] on input "text" at bounding box center [616, 310] width 506 height 28
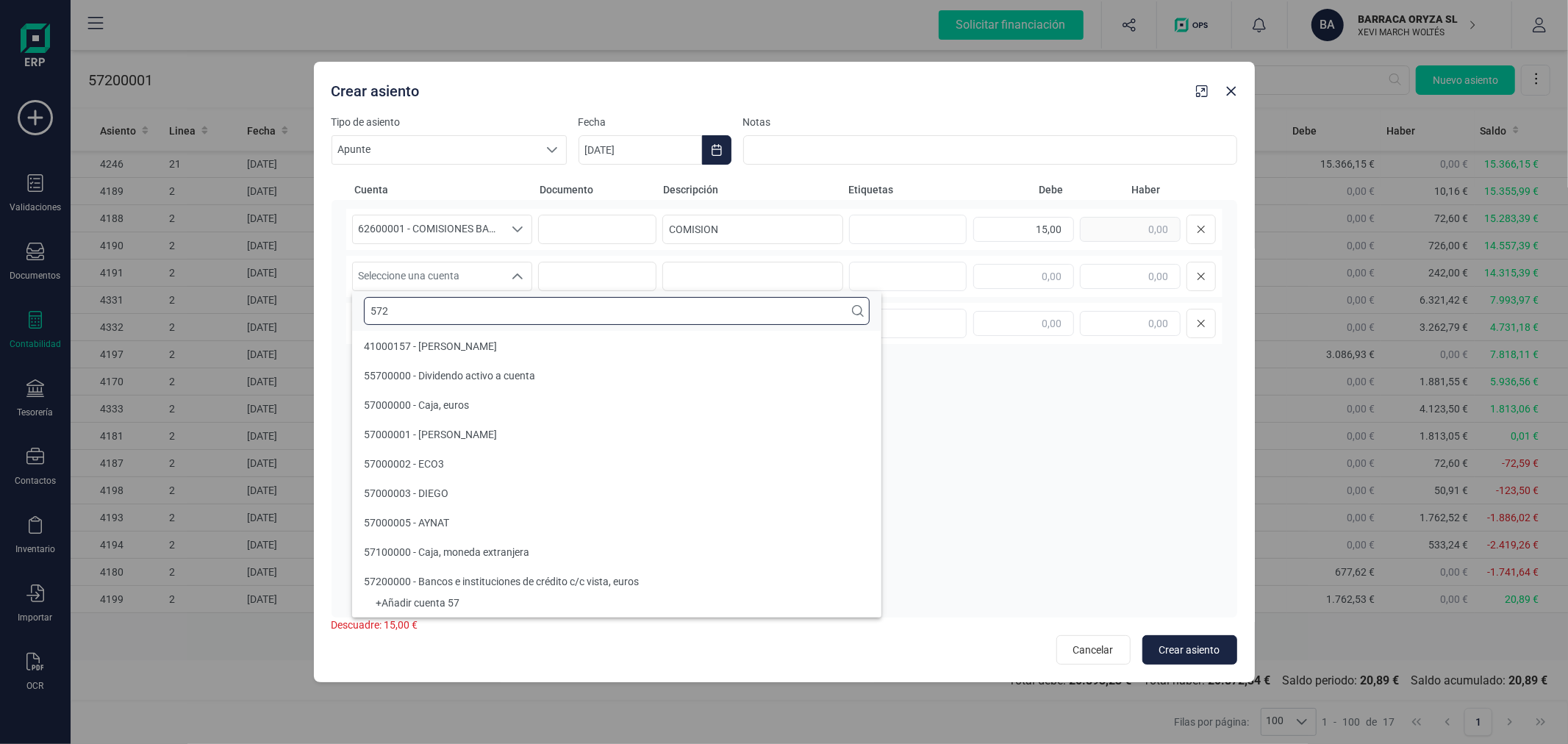
scroll to position [0, 0]
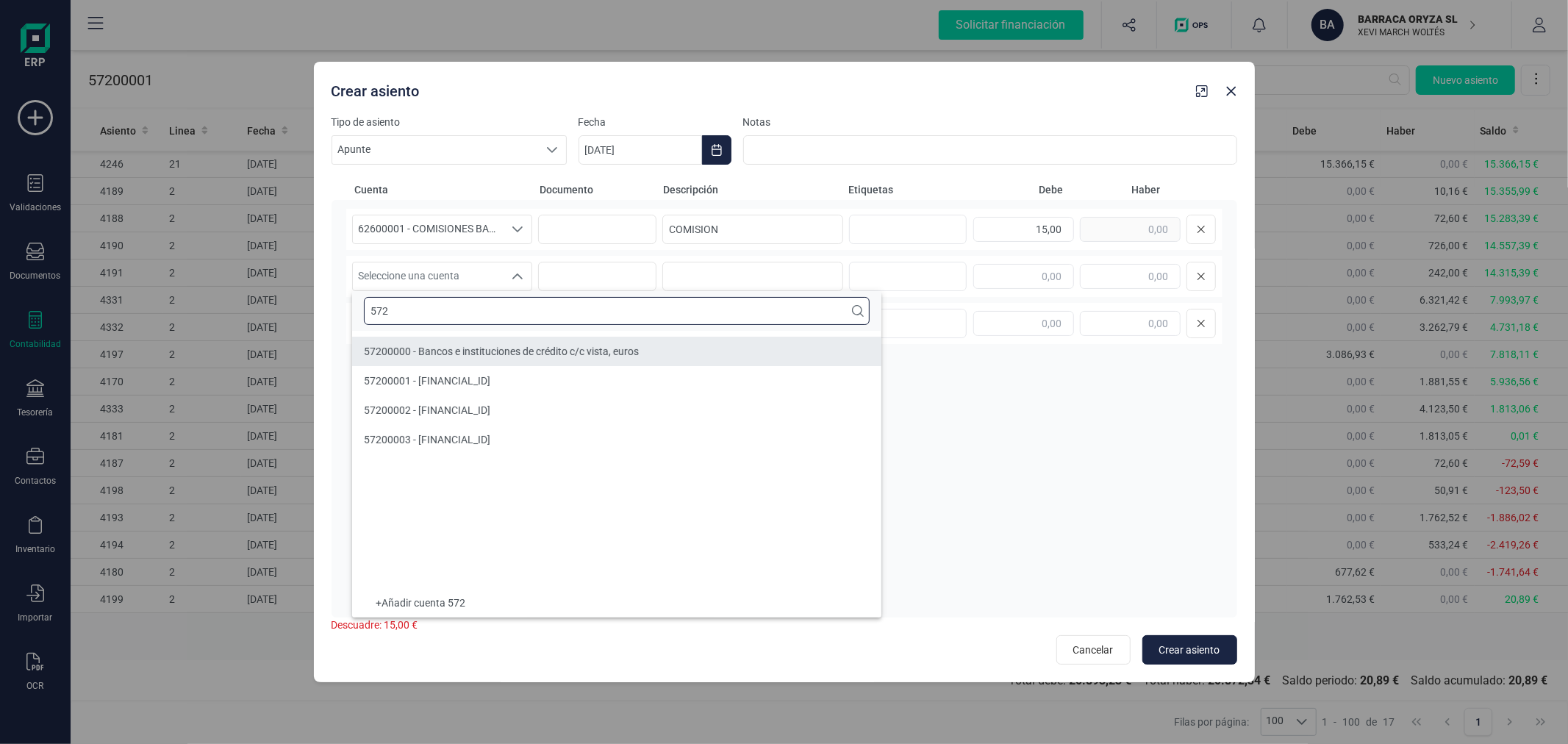
type input "572"
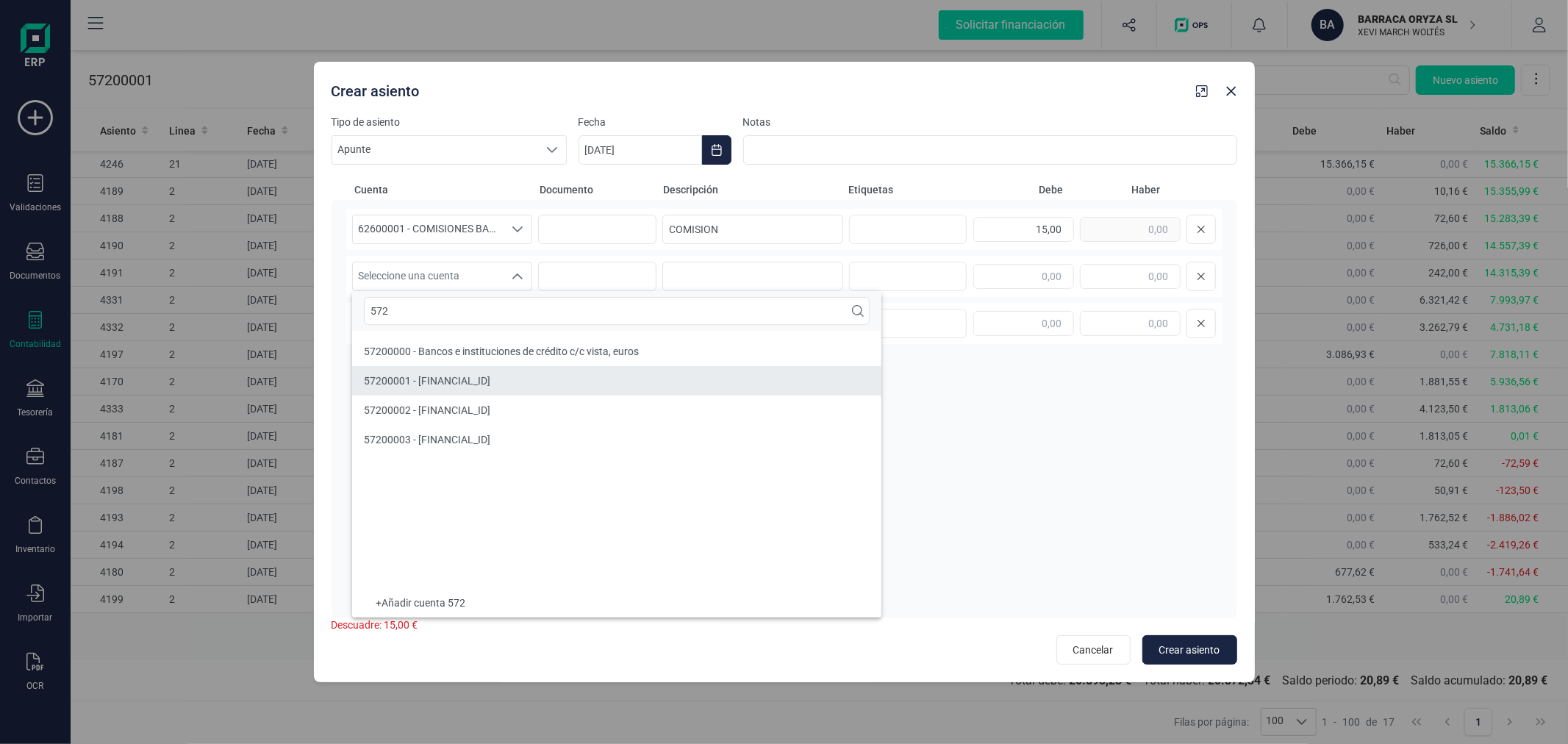
click at [491, 379] on span "57200001 - [FINANCIAL_ID]" at bounding box center [427, 380] width 126 height 12
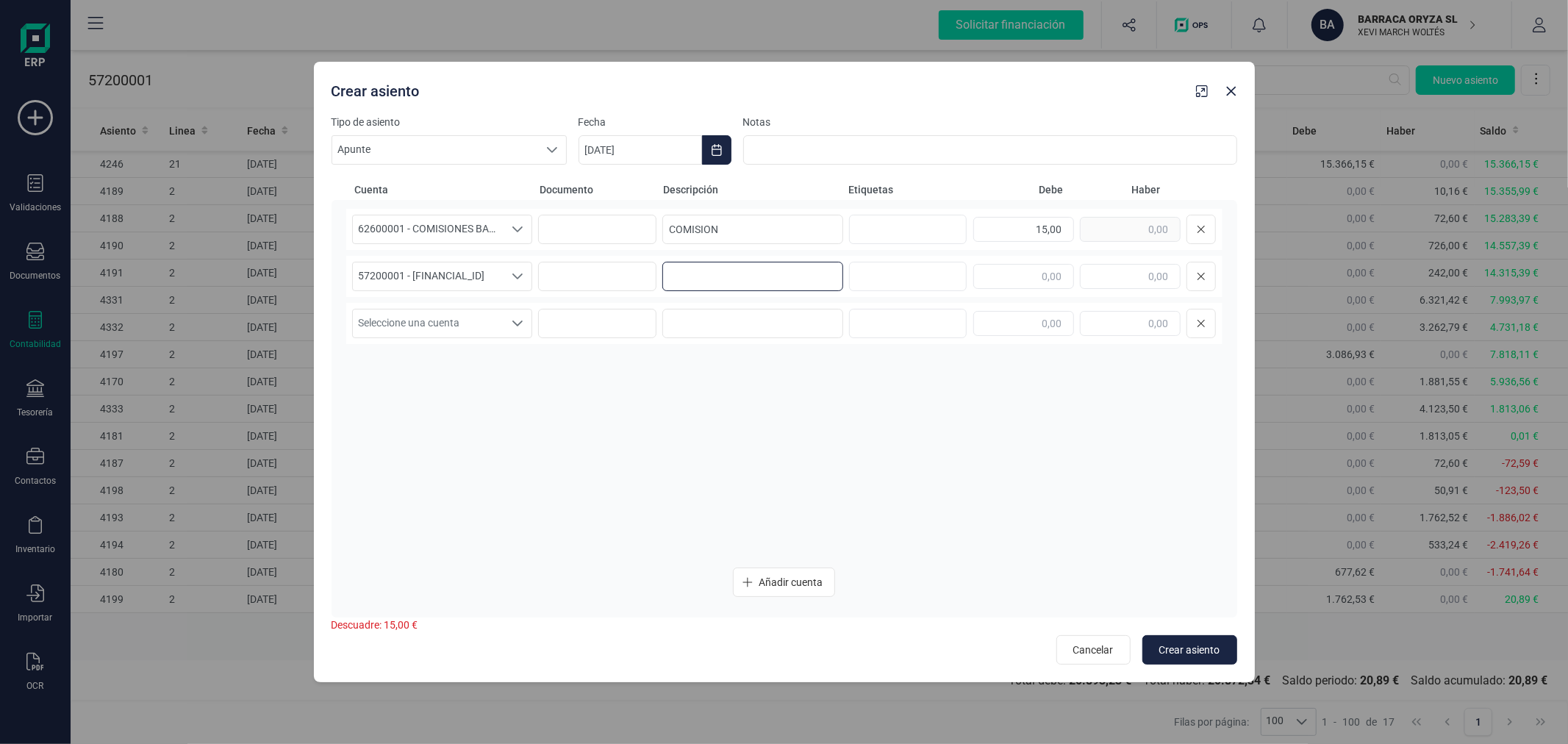
paste input "MOD.303 4T24"
type input "M"
type input "COMISION"
type input "15,00"
click at [1198, 643] on span "Crear asiento" at bounding box center [1189, 650] width 61 height 15
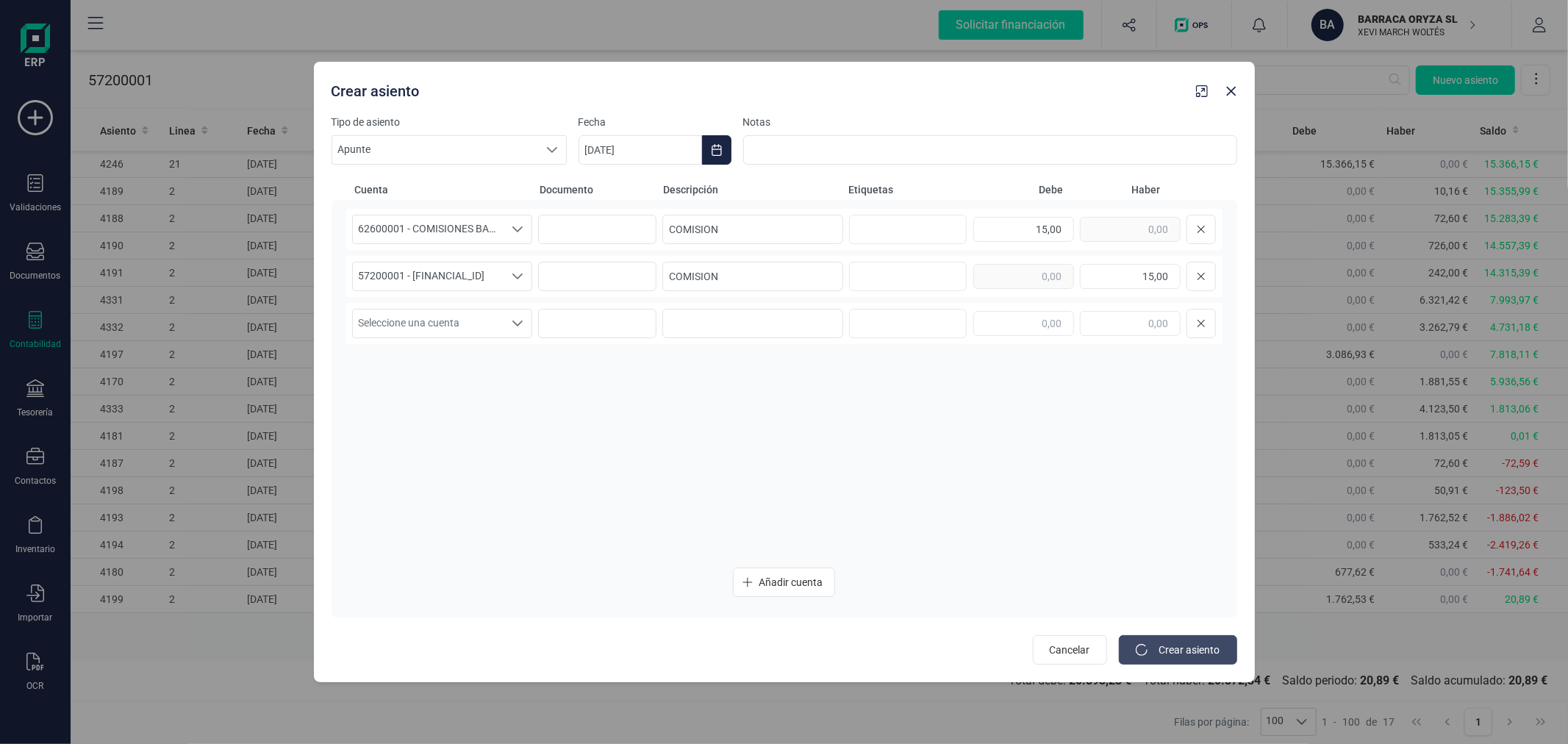
type input "[DATE]"
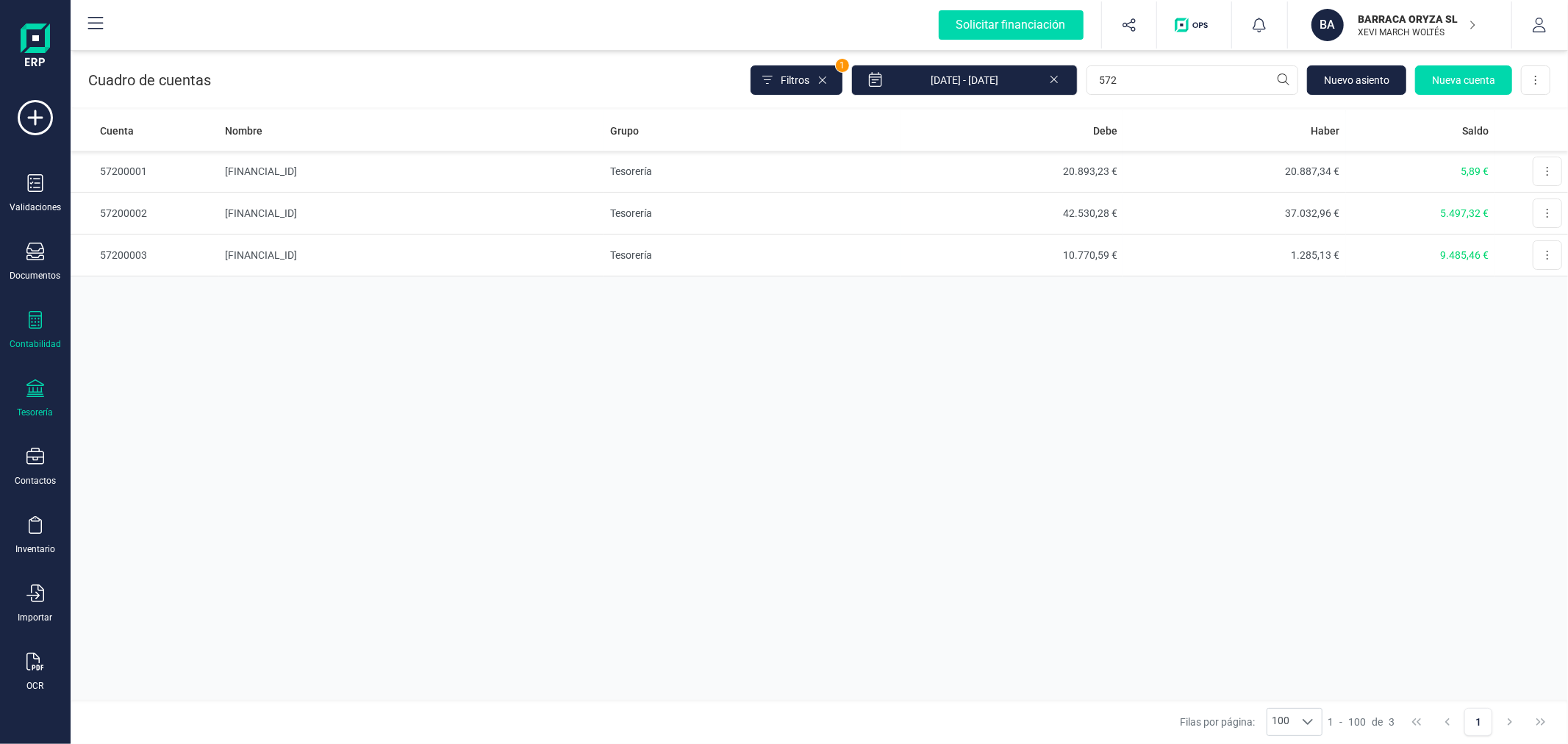
click at [44, 403] on div "Tesorería" at bounding box center [36, 399] width 59 height 39
click at [171, 253] on span "Cuentas bancarias" at bounding box center [180, 251] width 130 height 18
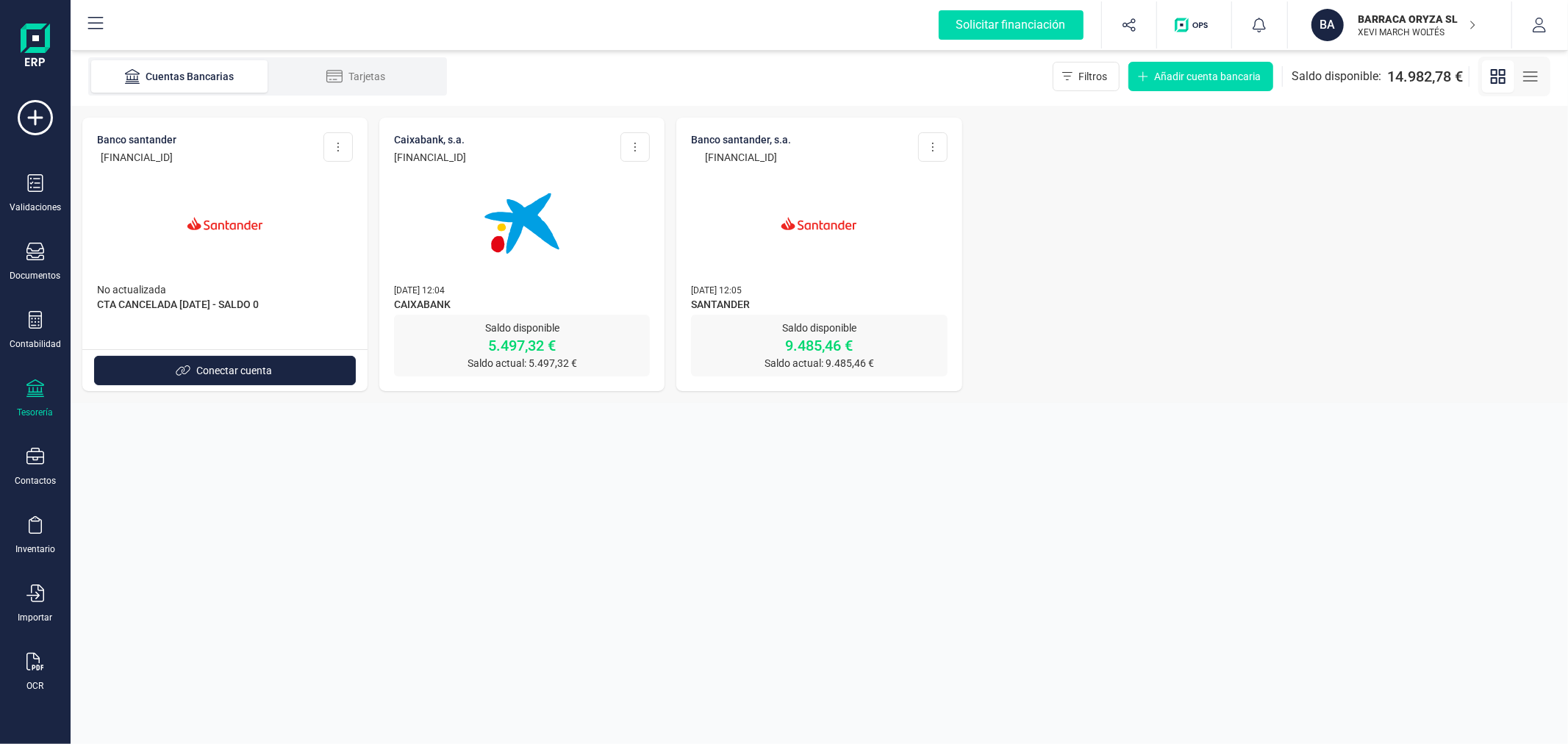
click at [849, 250] on img at bounding box center [819, 223] width 124 height 124
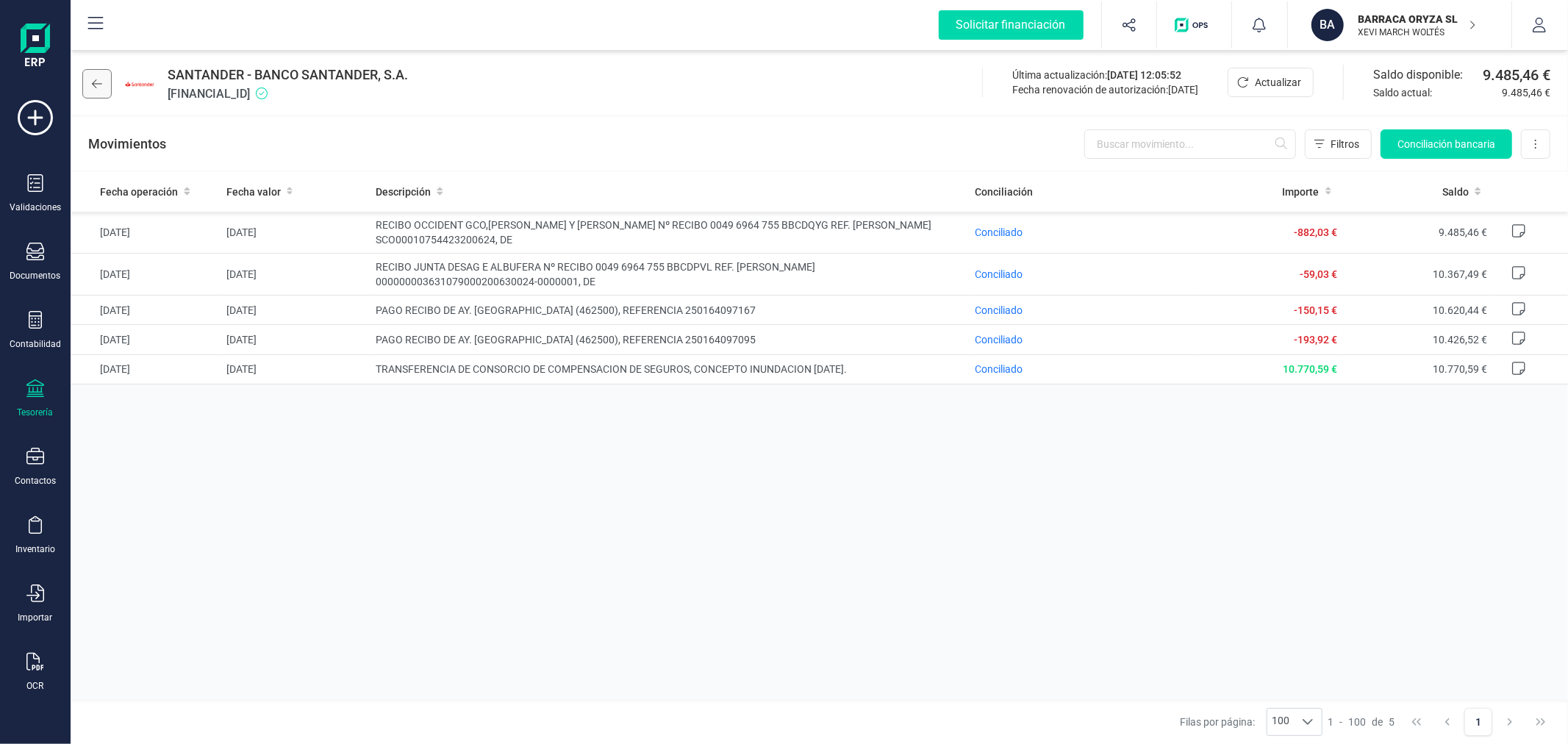
click at [92, 82] on icon at bounding box center [97, 84] width 11 height 12
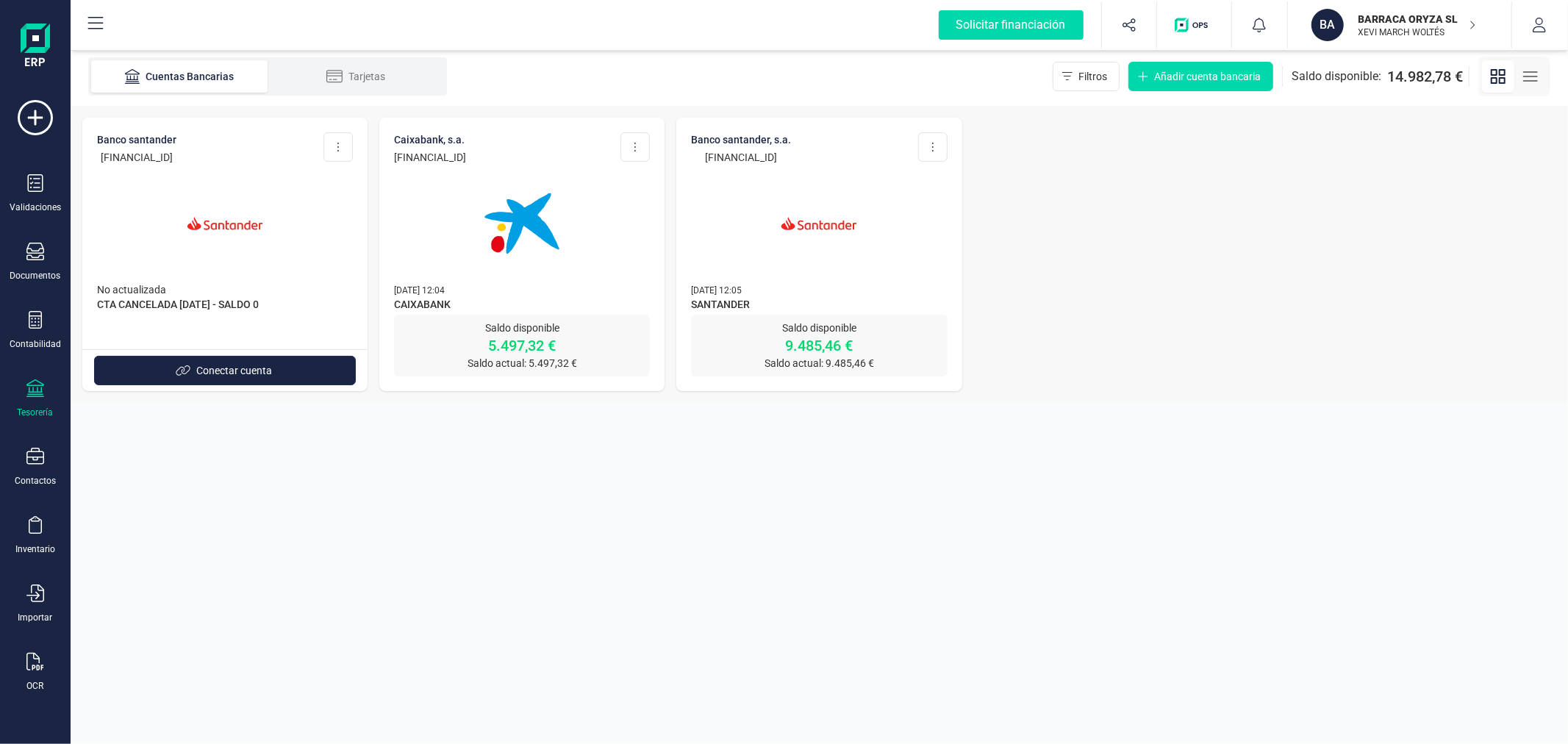
click at [505, 273] on img at bounding box center [522, 223] width 124 height 124
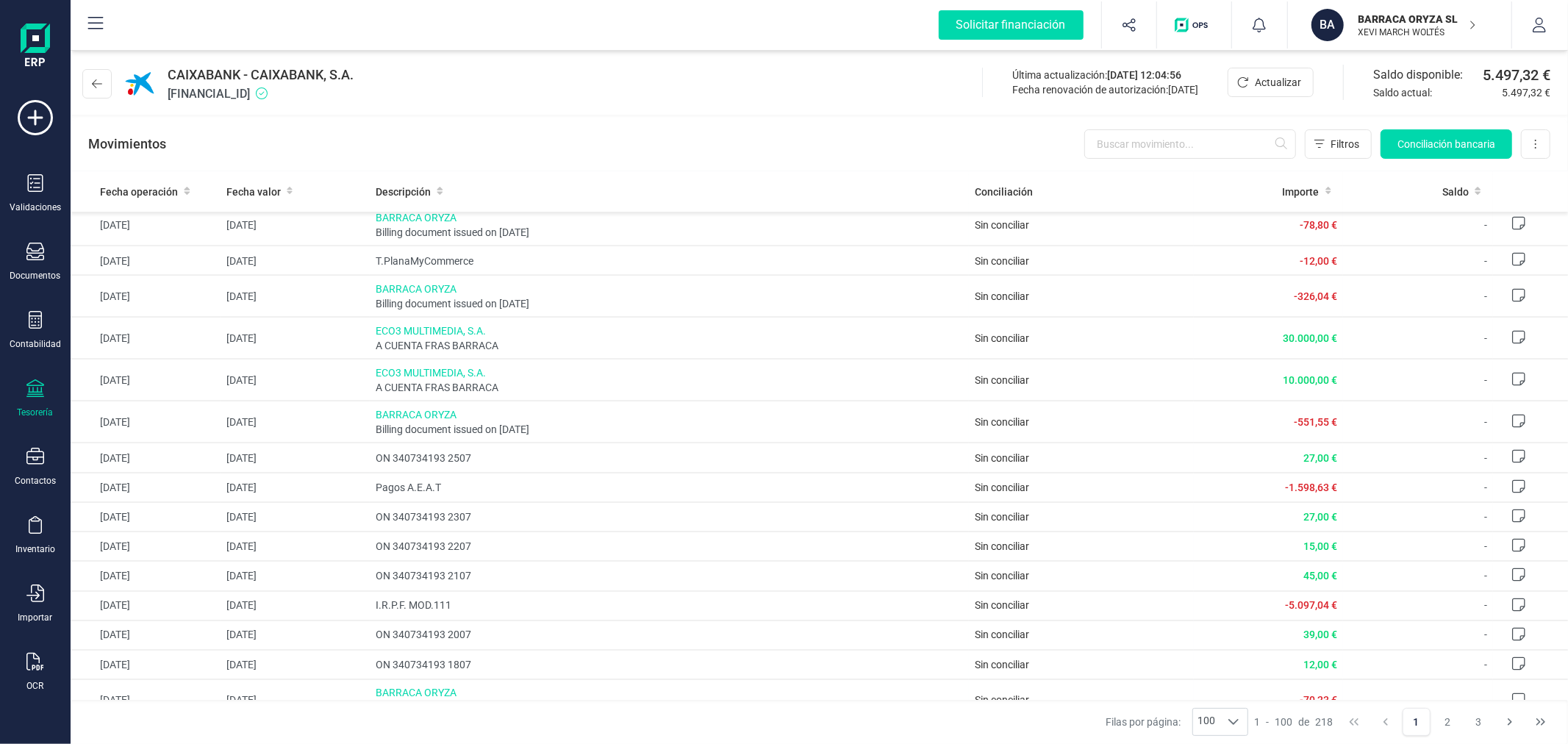
scroll to position [3003, 0]
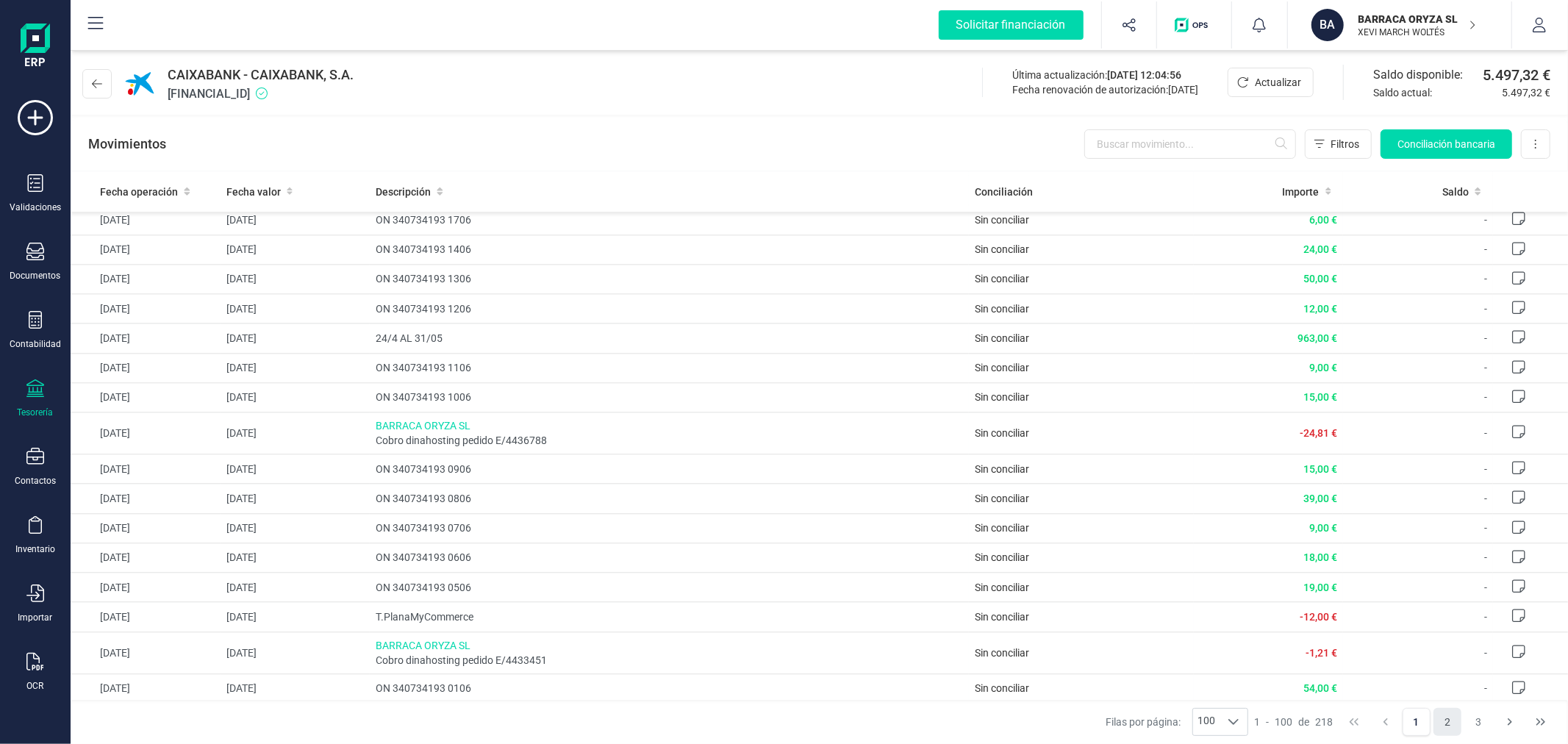
click at [1456, 724] on button "2" at bounding box center [1447, 721] width 28 height 28
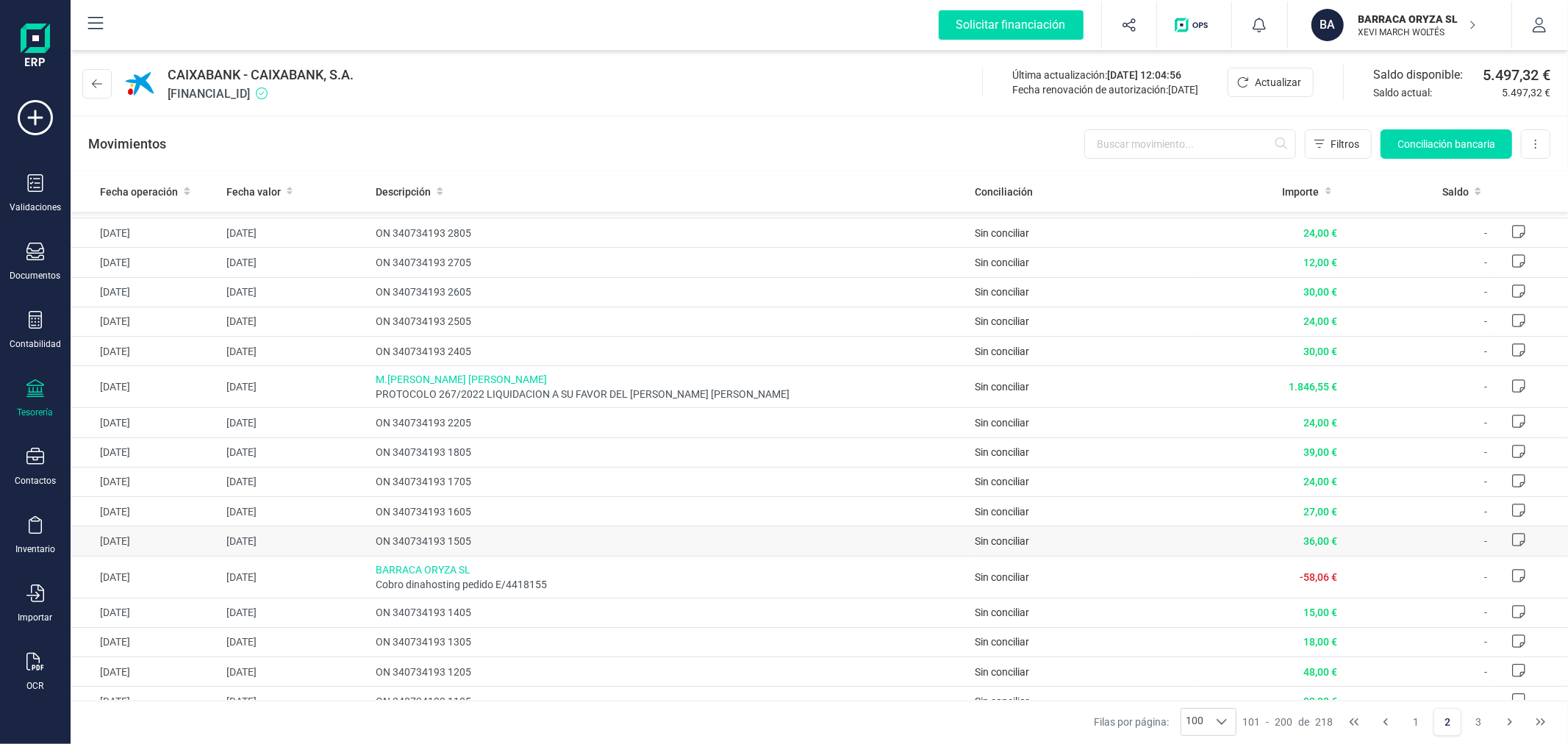
scroll to position [0, 0]
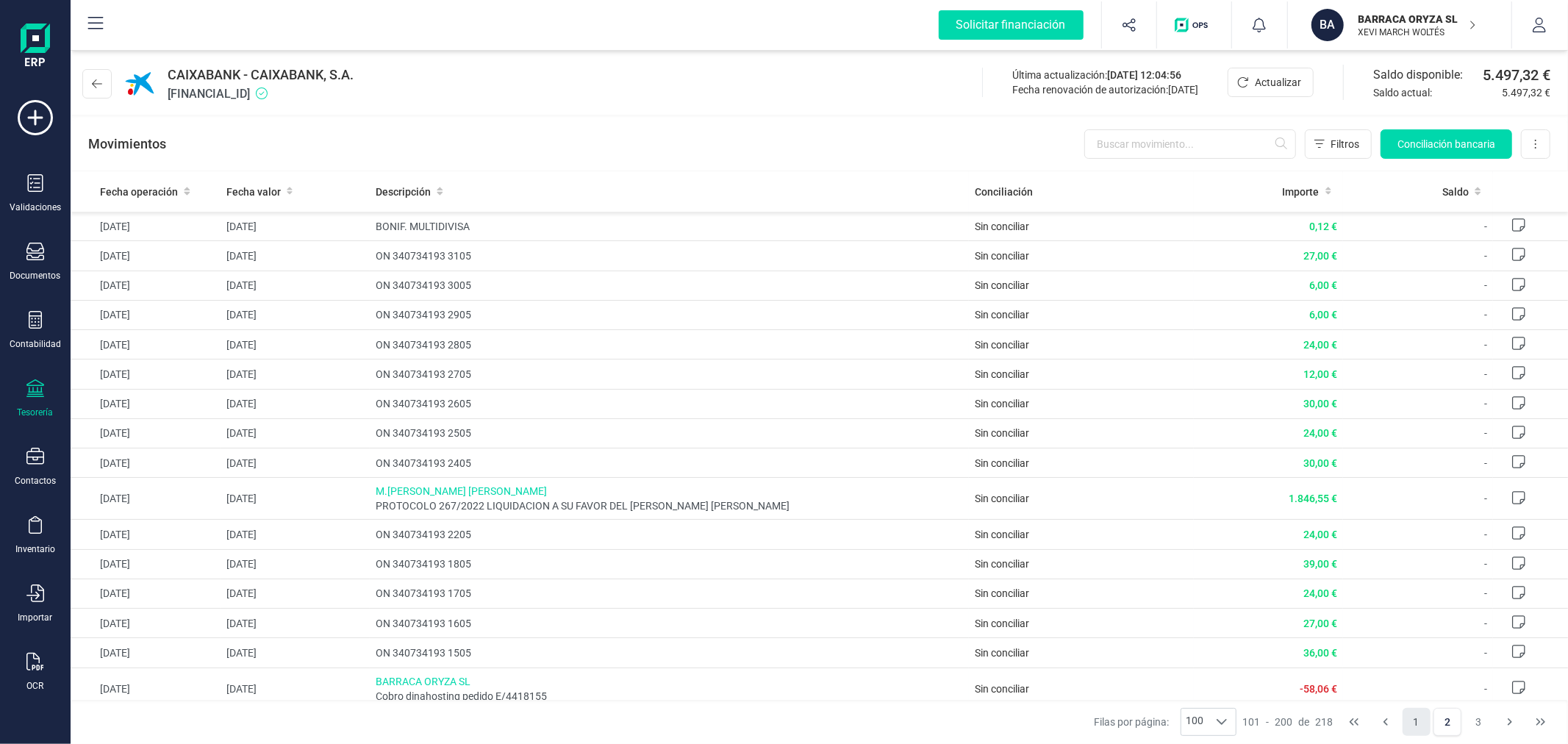
click at [1416, 723] on button "1" at bounding box center [1416, 721] width 28 height 28
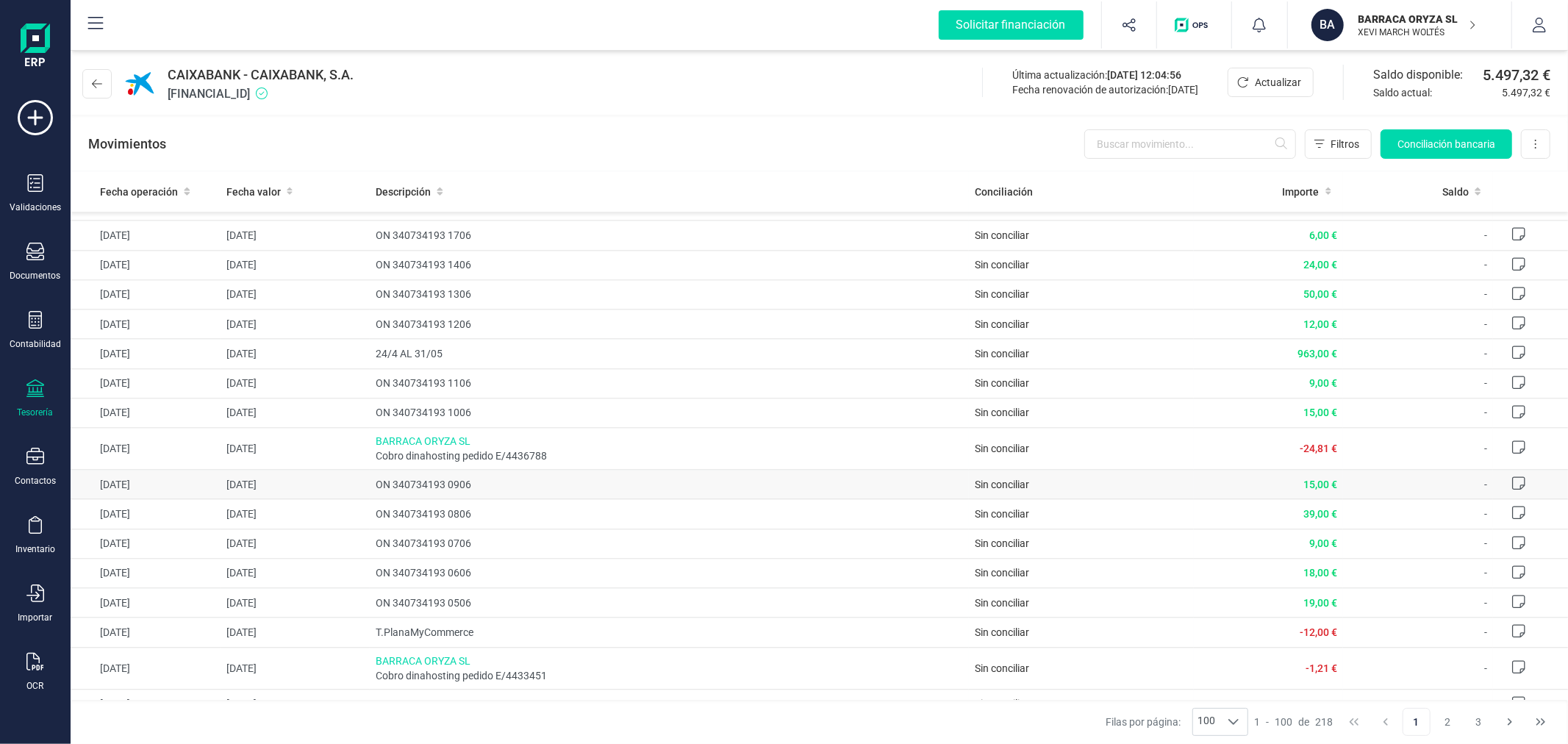
scroll to position [3003, 0]
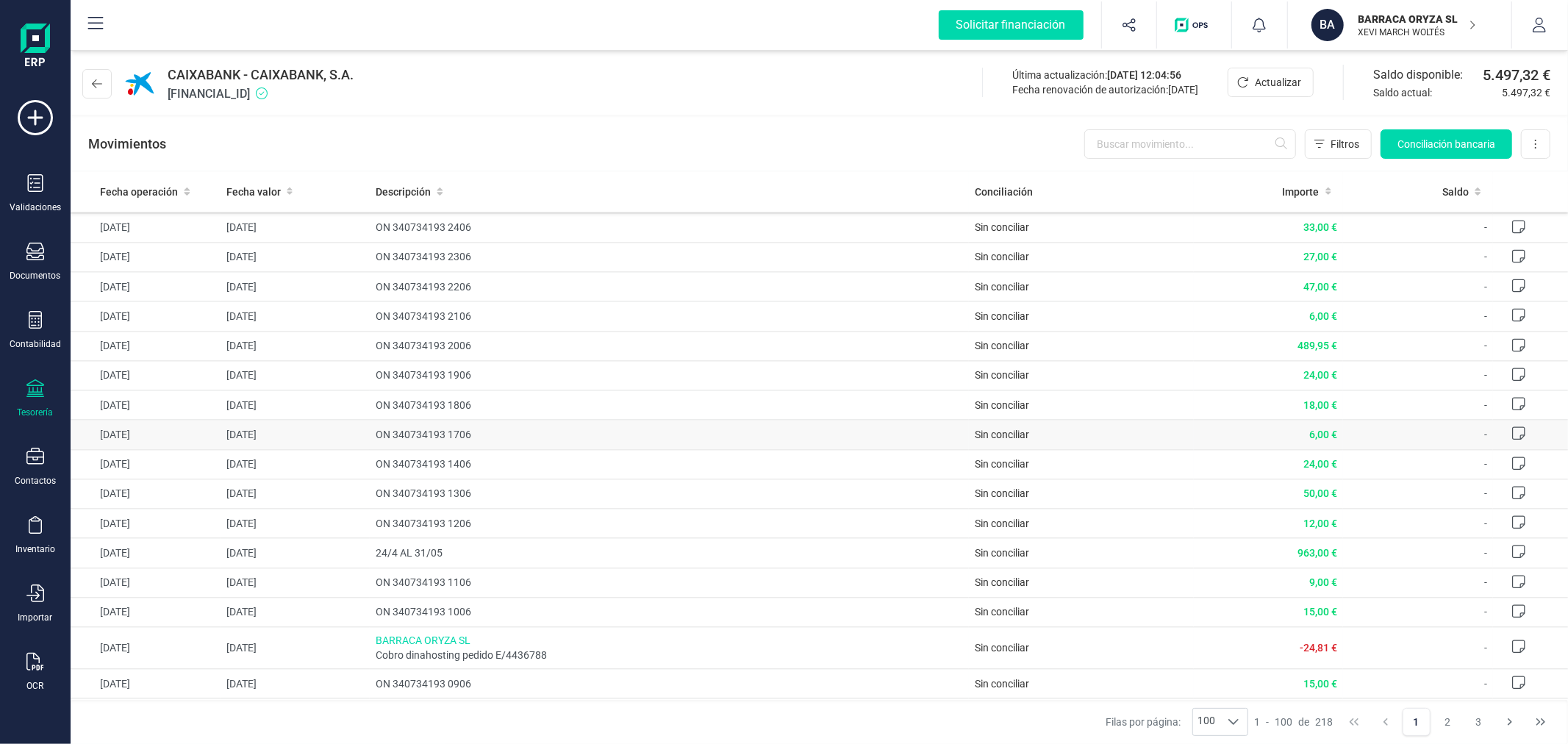
drag, startPoint x: 798, startPoint y: 405, endPoint x: 795, endPoint y: 444, distance: 39.1
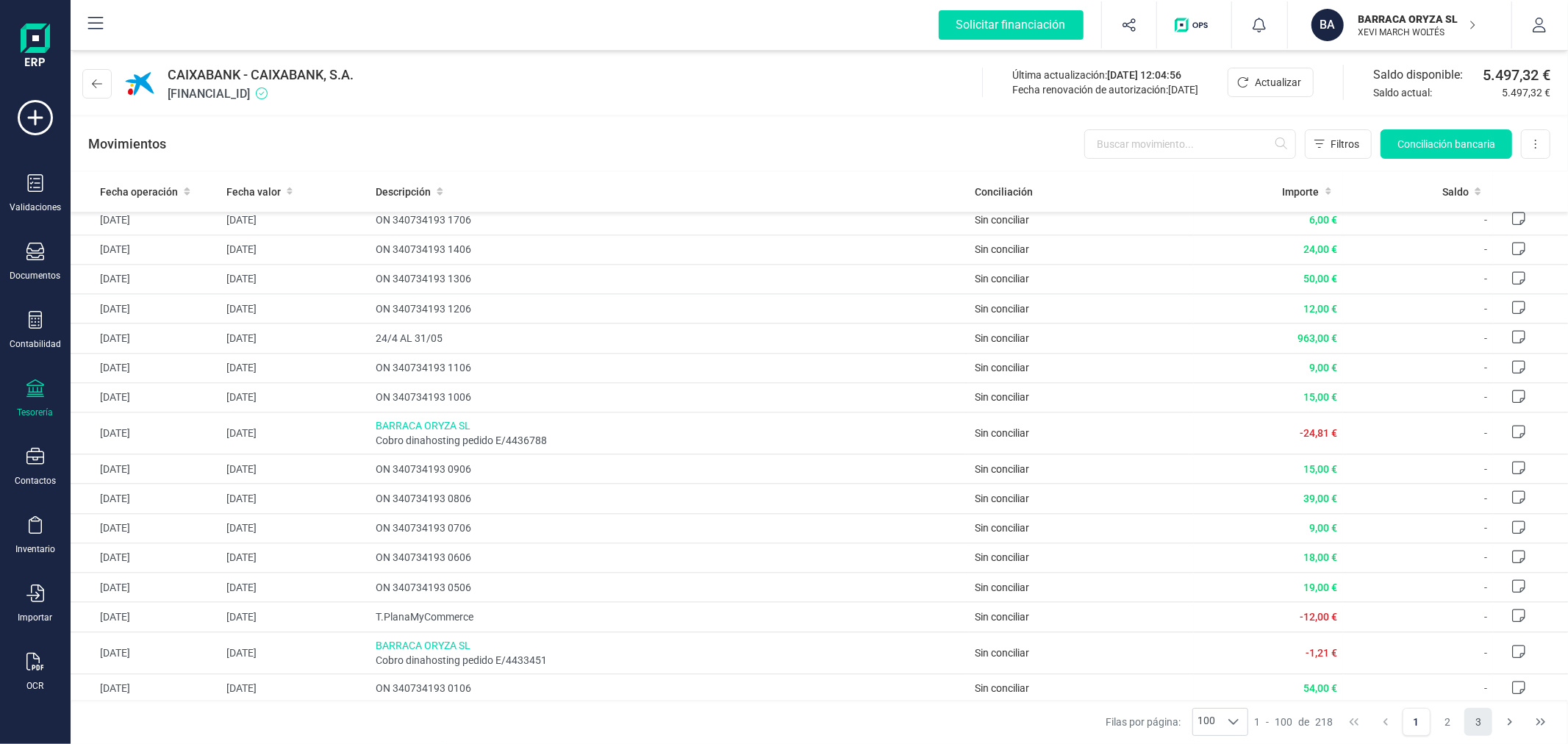
click at [1486, 719] on button "3" at bounding box center [1478, 721] width 28 height 28
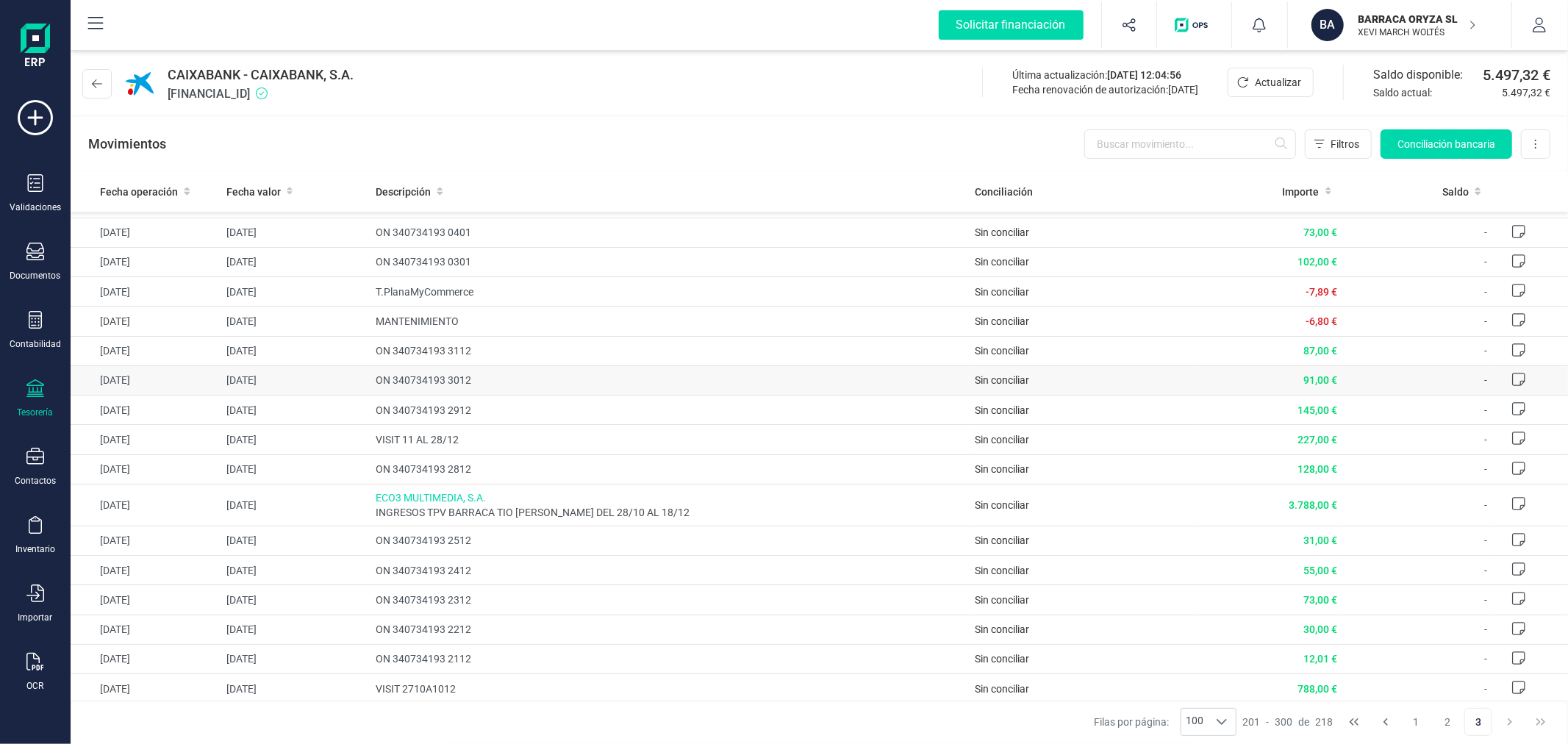
scroll to position [0, 0]
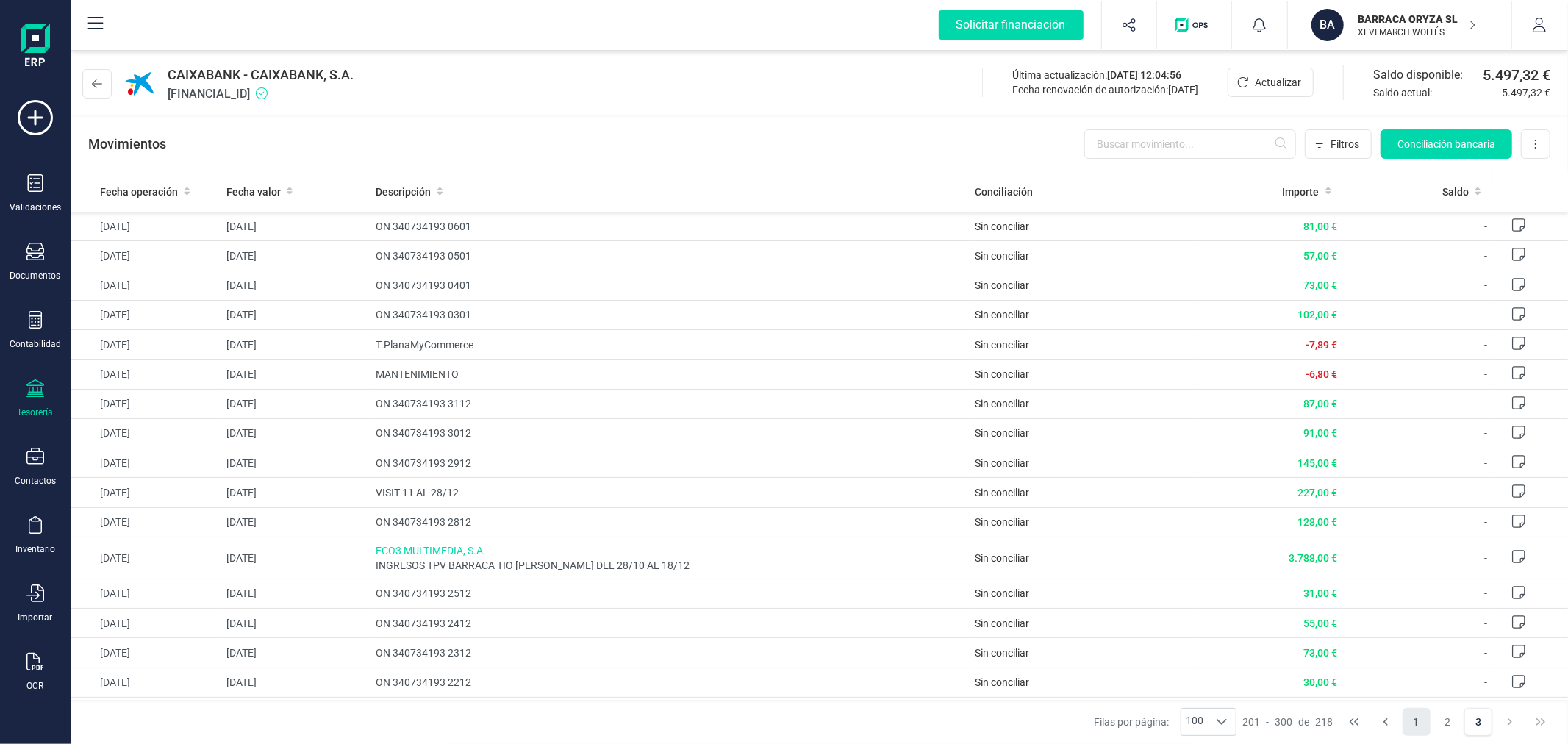
click at [1416, 726] on button "1" at bounding box center [1416, 721] width 28 height 28
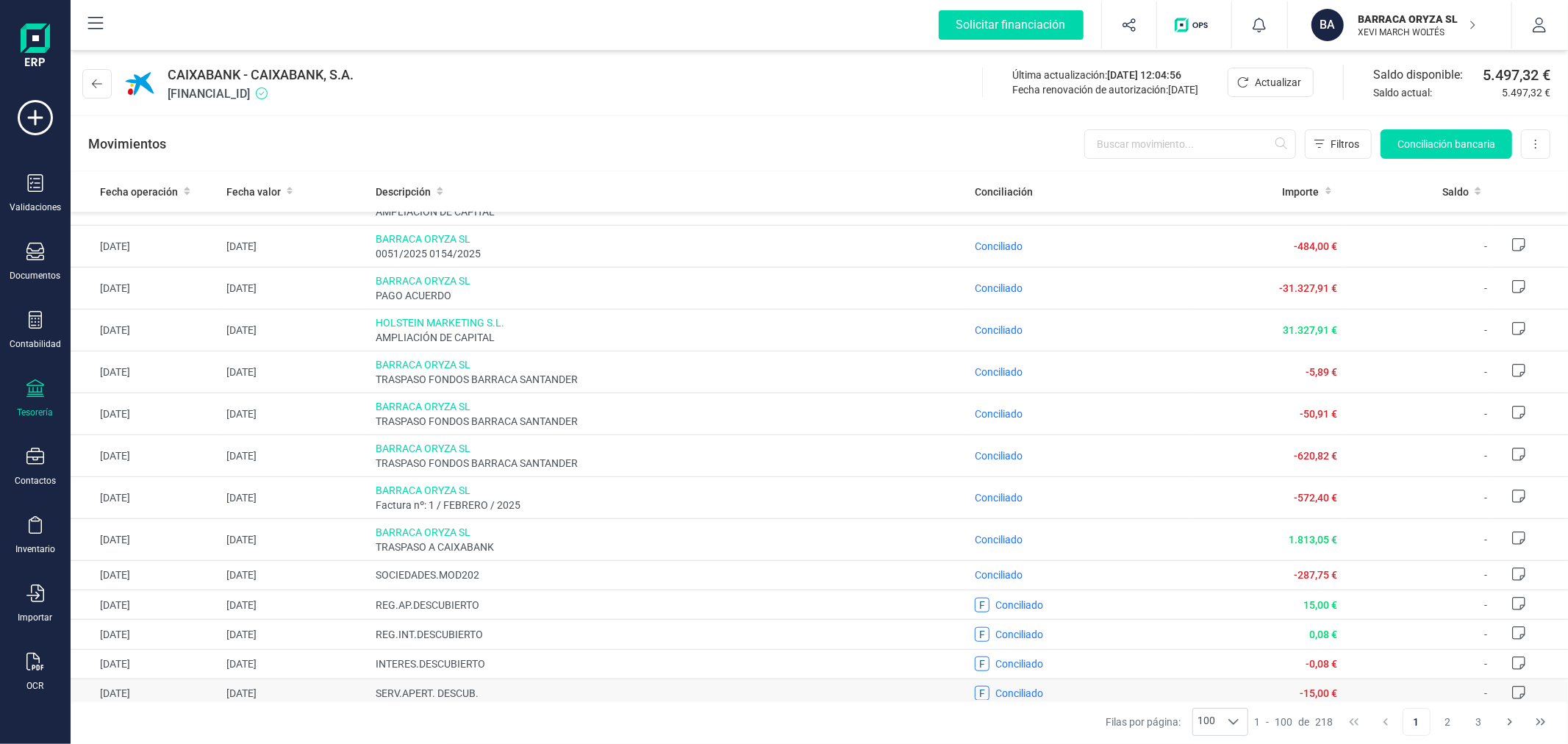
scroll to position [899, 0]
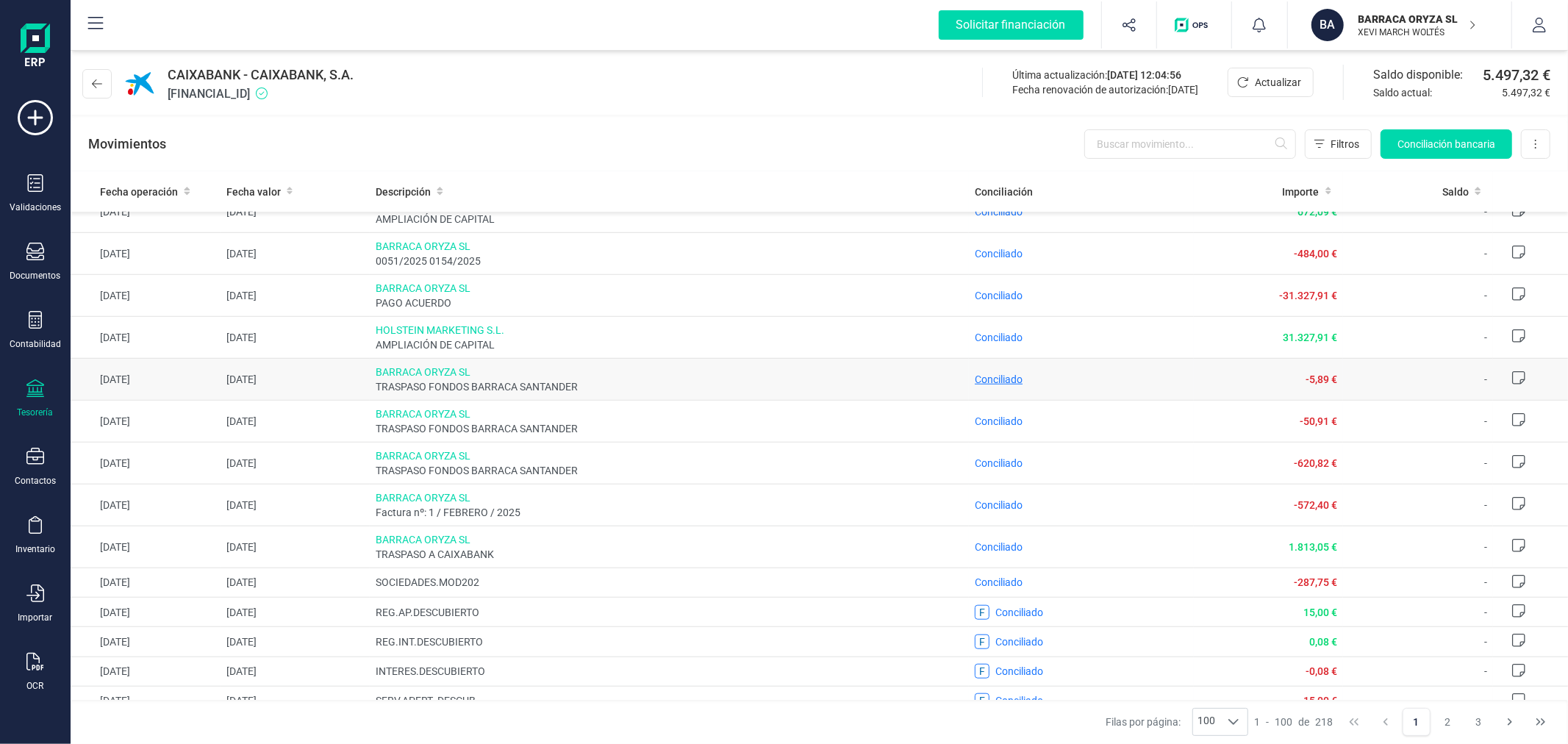
click at [996, 385] on span "Conciliado" at bounding box center [999, 379] width 48 height 12
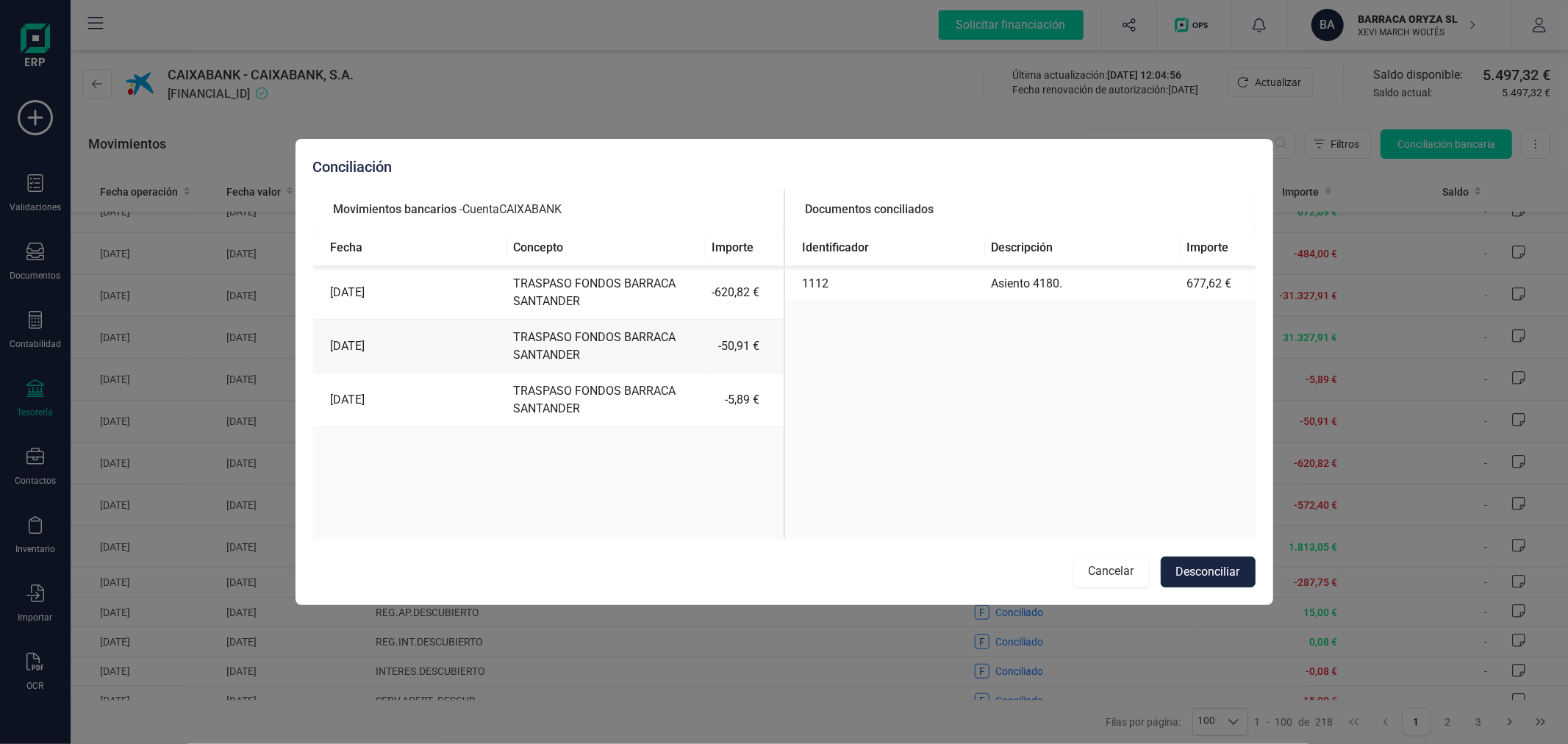
click at [1107, 572] on button "Cancelar" at bounding box center [1111, 572] width 75 height 31
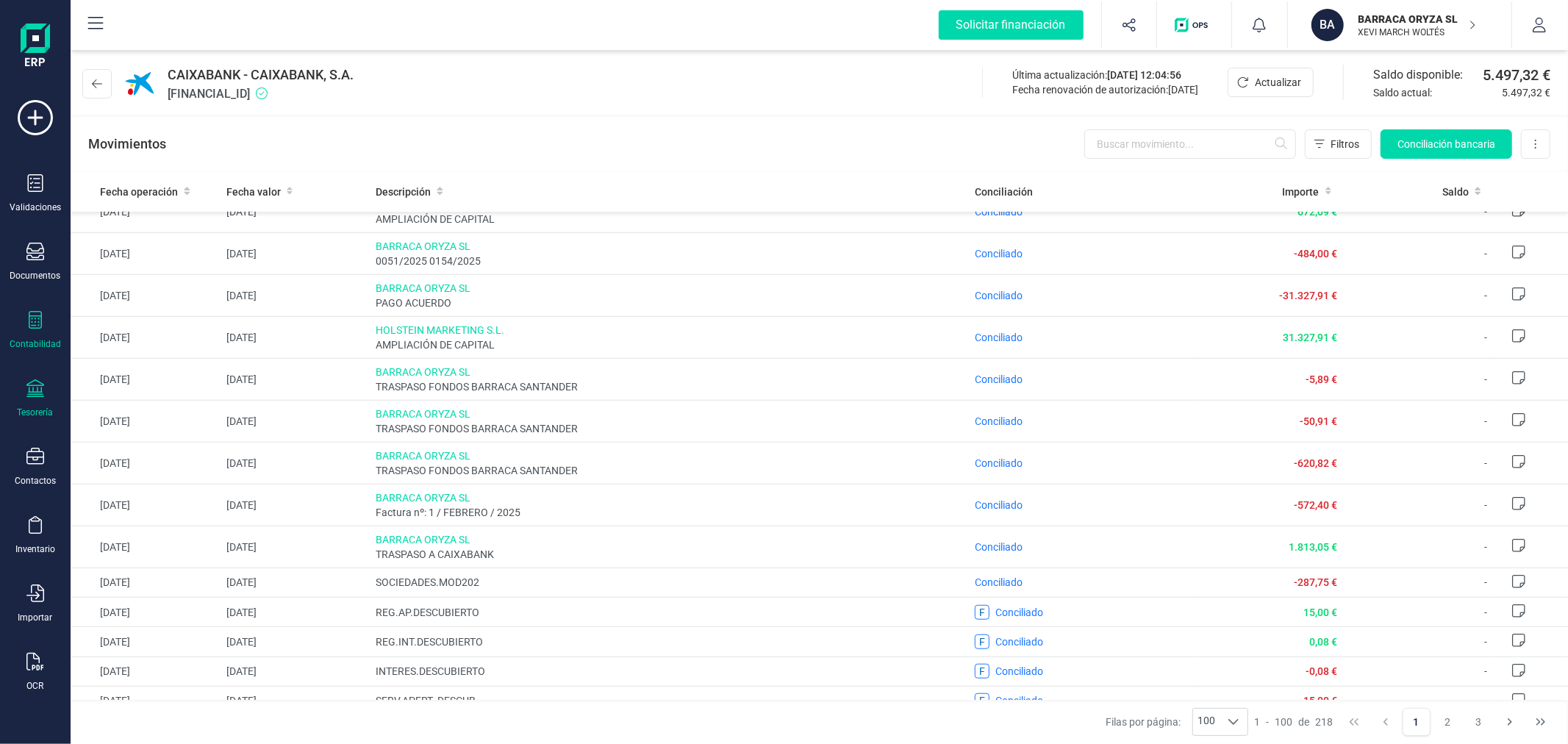
click at [31, 313] on icon at bounding box center [36, 320] width 18 height 18
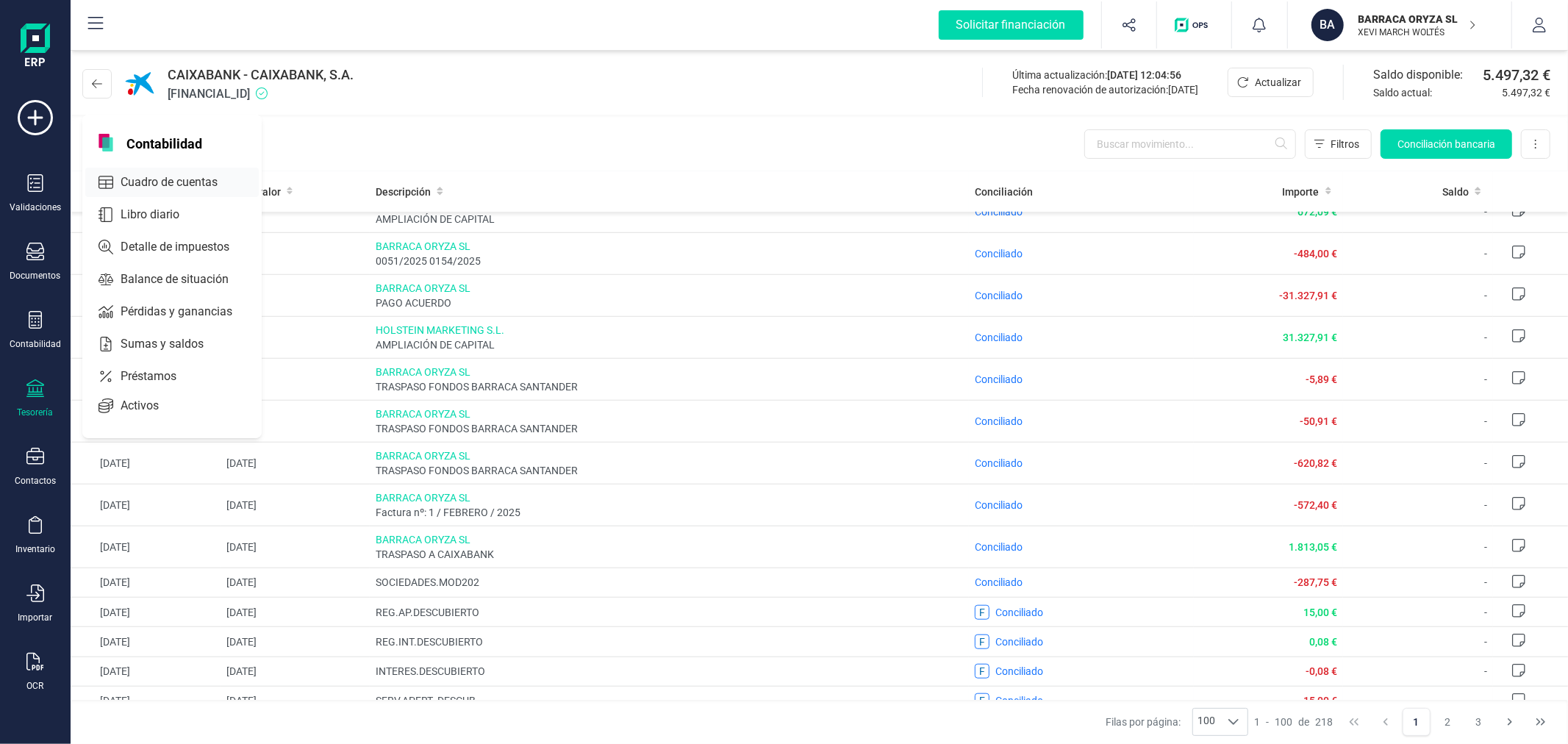
click at [206, 180] on span "Cuadro de cuentas" at bounding box center [180, 182] width 130 height 18
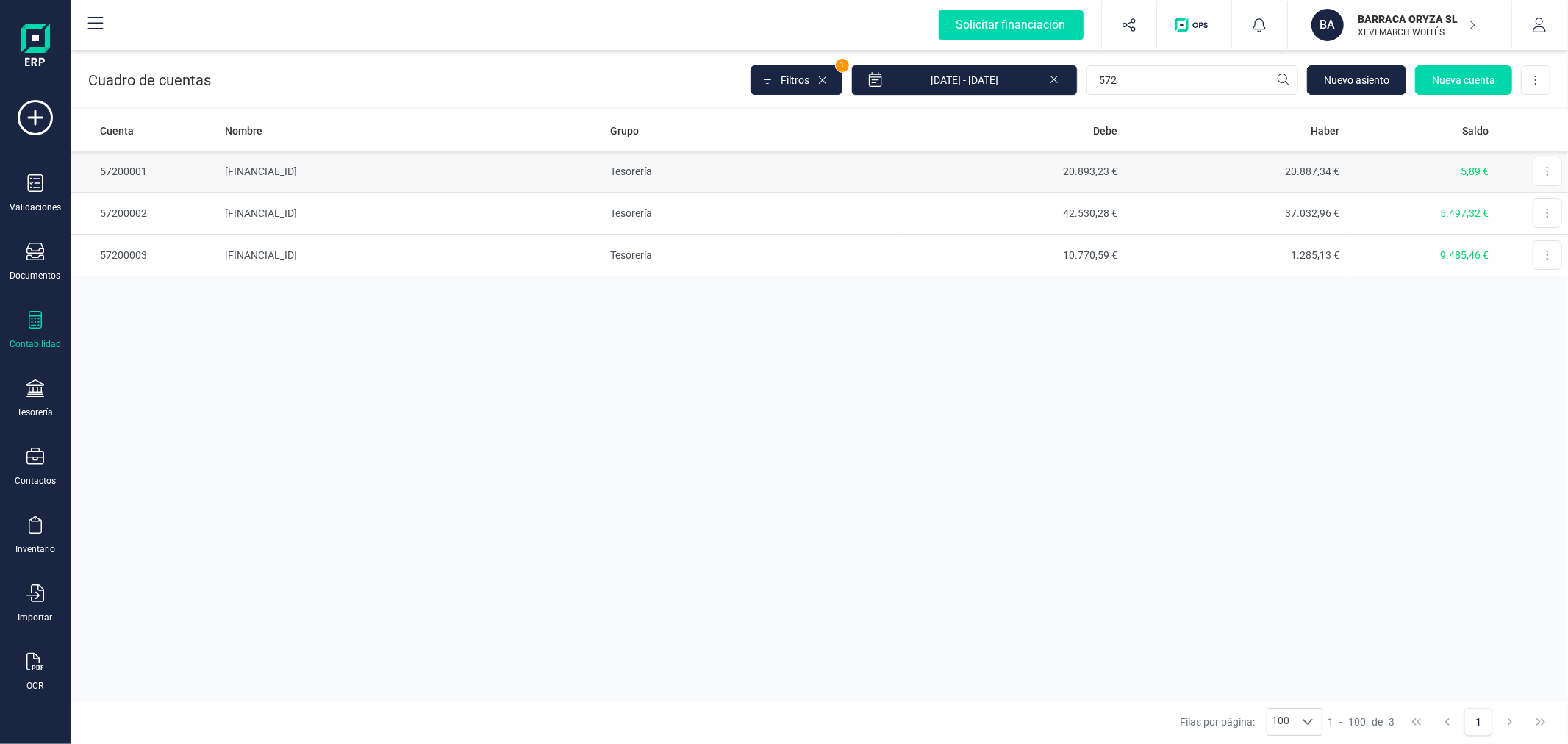
click at [606, 164] on td "Tesorería" at bounding box center [752, 172] width 296 height 42
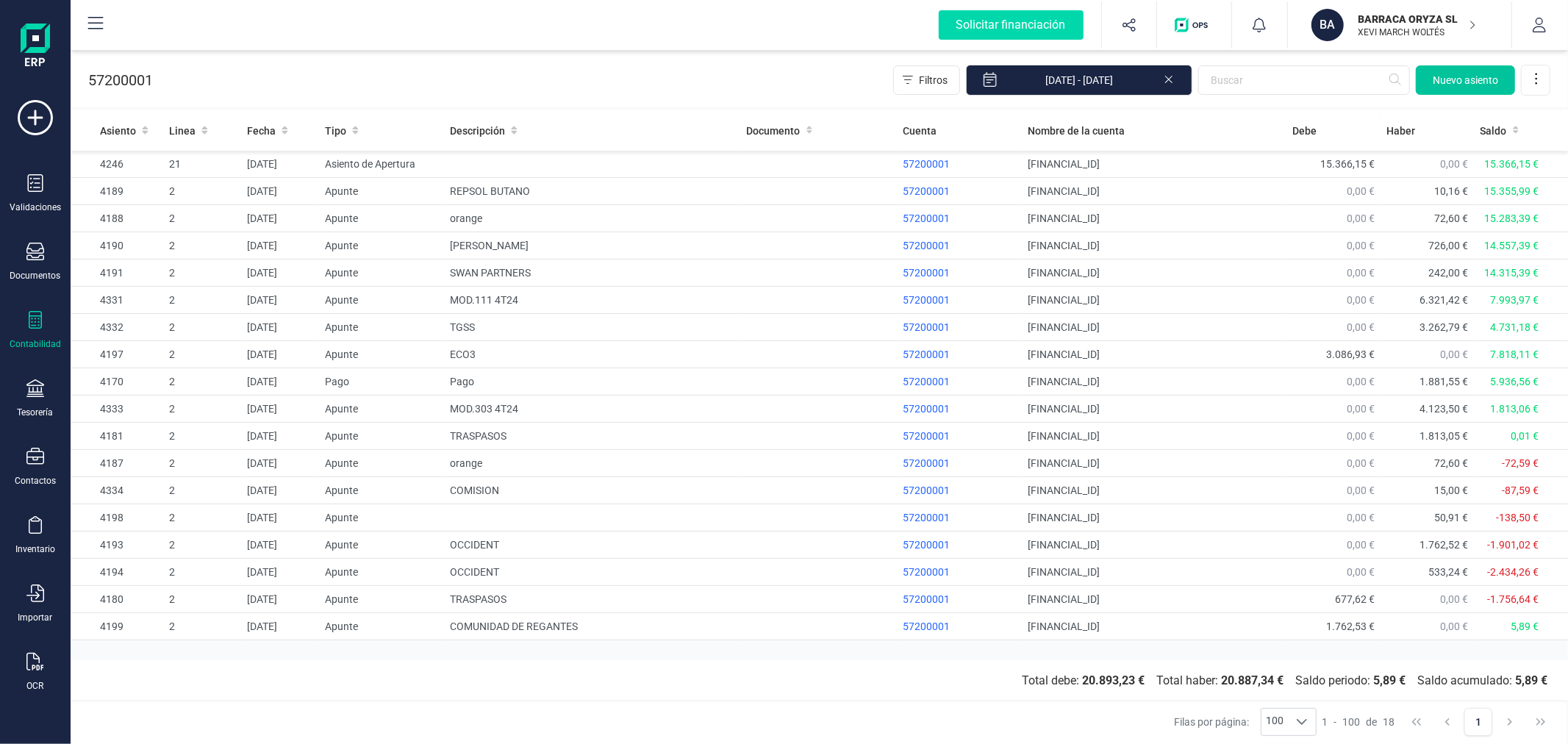
click at [1448, 77] on span "Nuevo asiento" at bounding box center [1466, 80] width 66 height 15
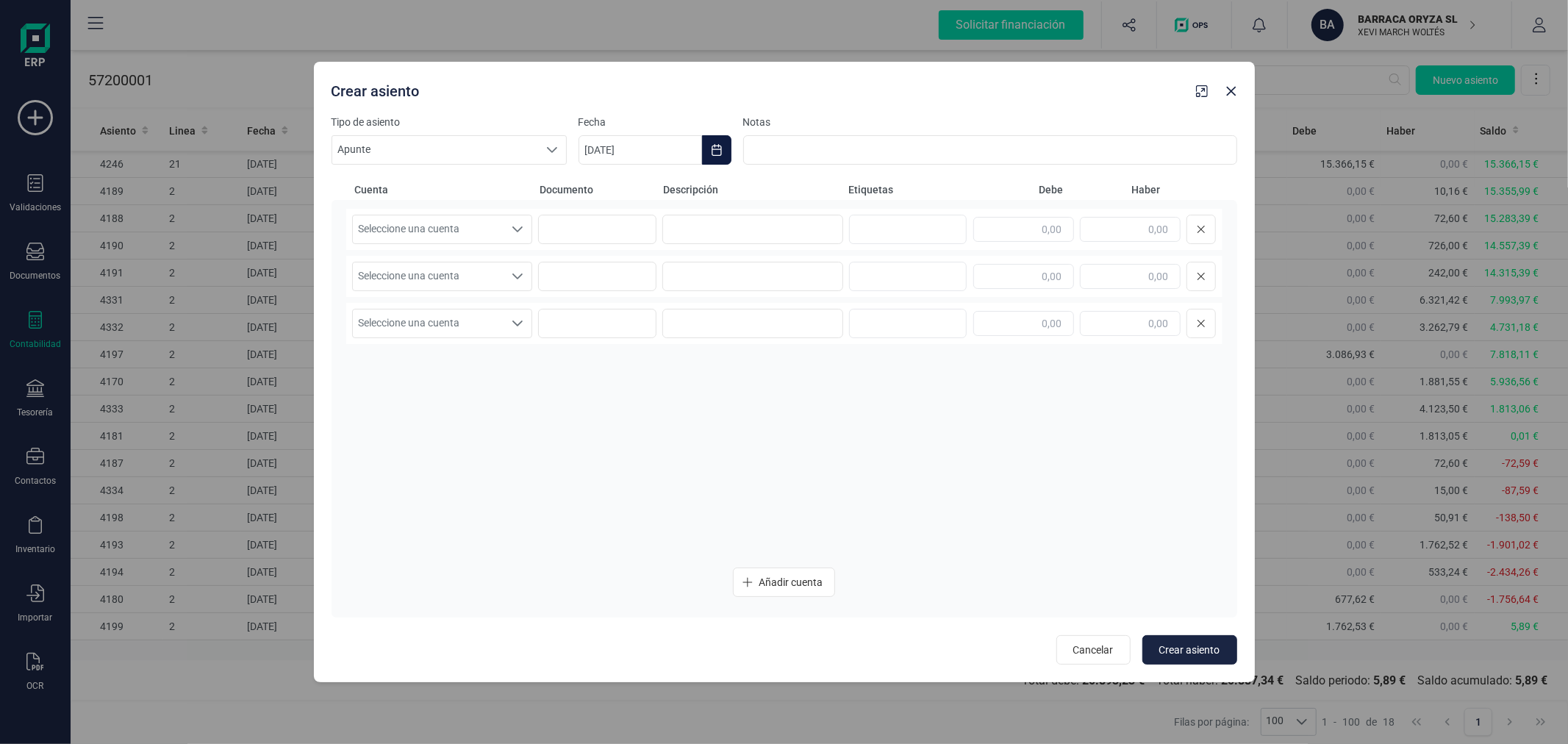
click at [708, 156] on button "Choose Date" at bounding box center [716, 149] width 29 height 29
click at [619, 191] on button "Previous Month" at bounding box center [608, 194] width 23 height 23
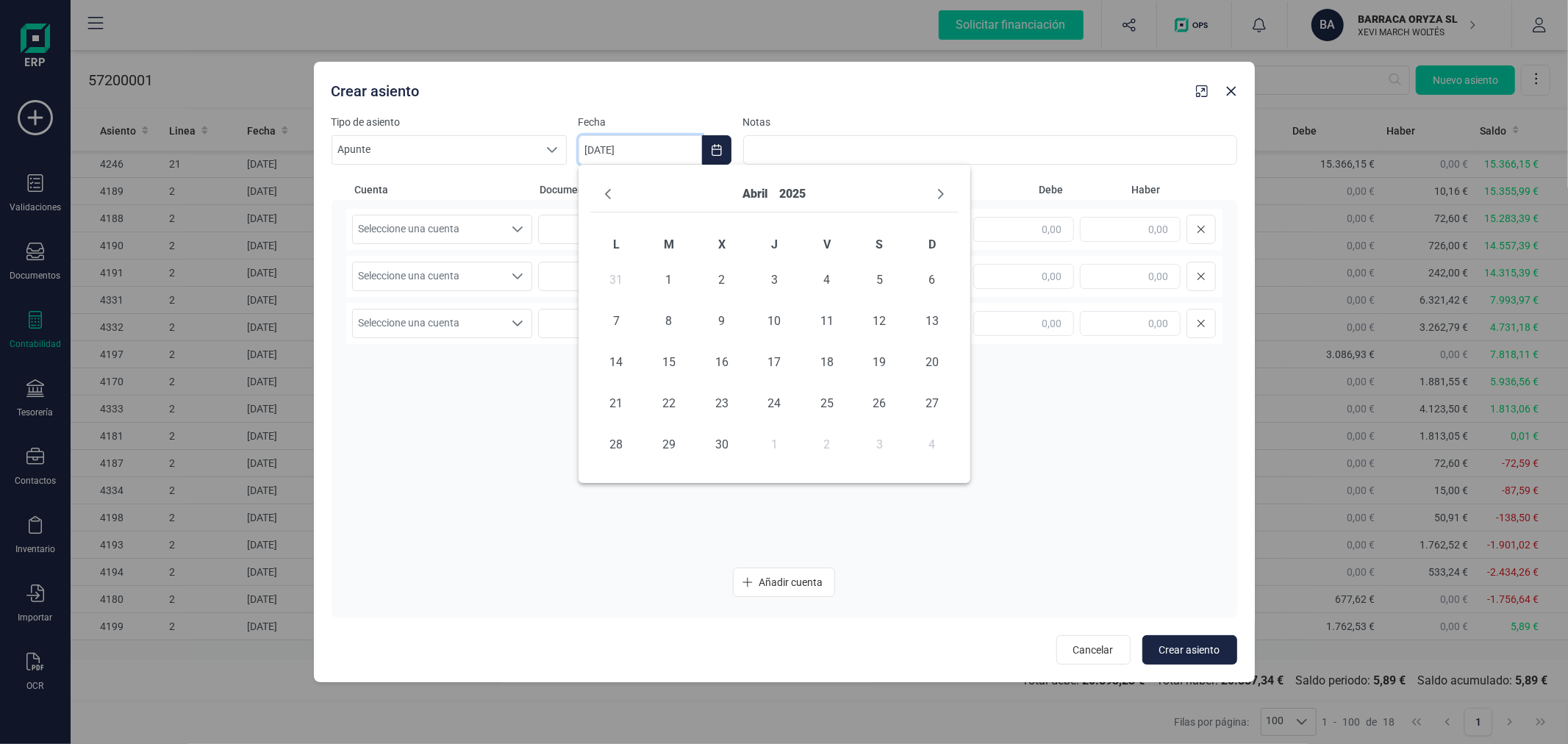
click at [619, 191] on button "Previous Month" at bounding box center [608, 194] width 23 height 23
click at [725, 315] on span "5" at bounding box center [722, 321] width 29 height 29
type input "[DATE]"
click at [502, 232] on span "Seleccione una cuenta" at bounding box center [428, 228] width 151 height 28
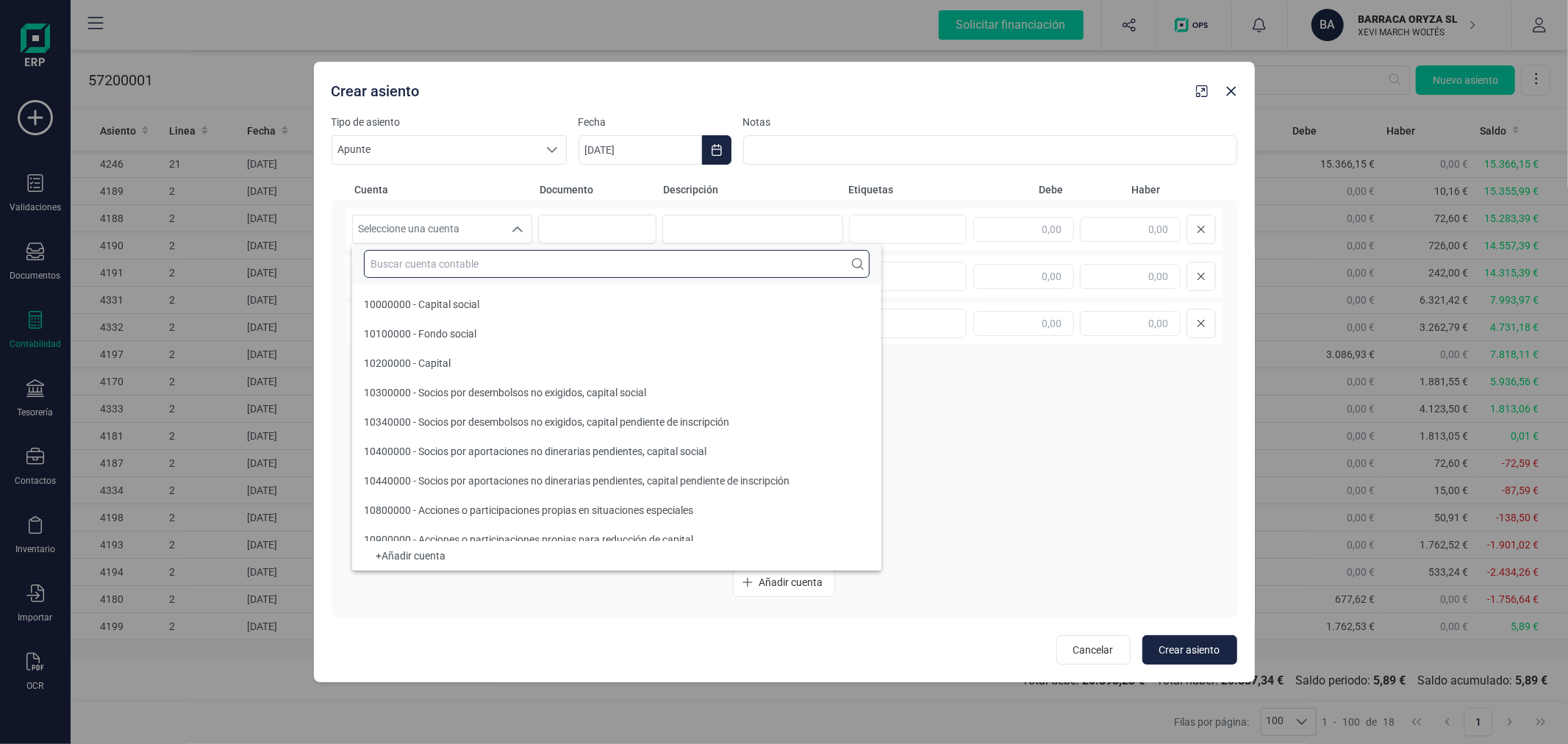
click at [530, 270] on input "text" at bounding box center [616, 263] width 506 height 28
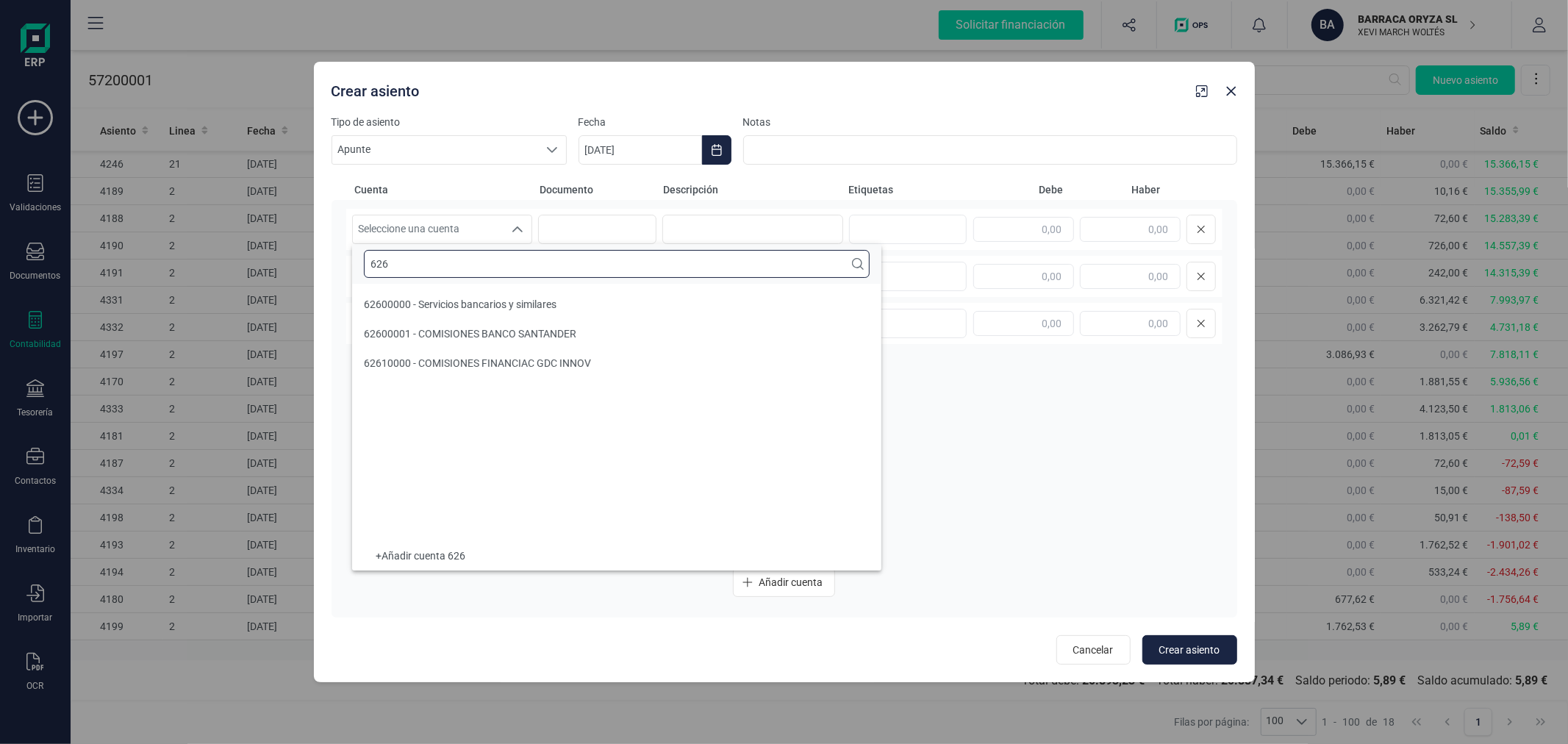
type input "626"
click at [575, 334] on span "62600001 - COMISIONES BANCO SANTANDER" at bounding box center [469, 333] width 212 height 12
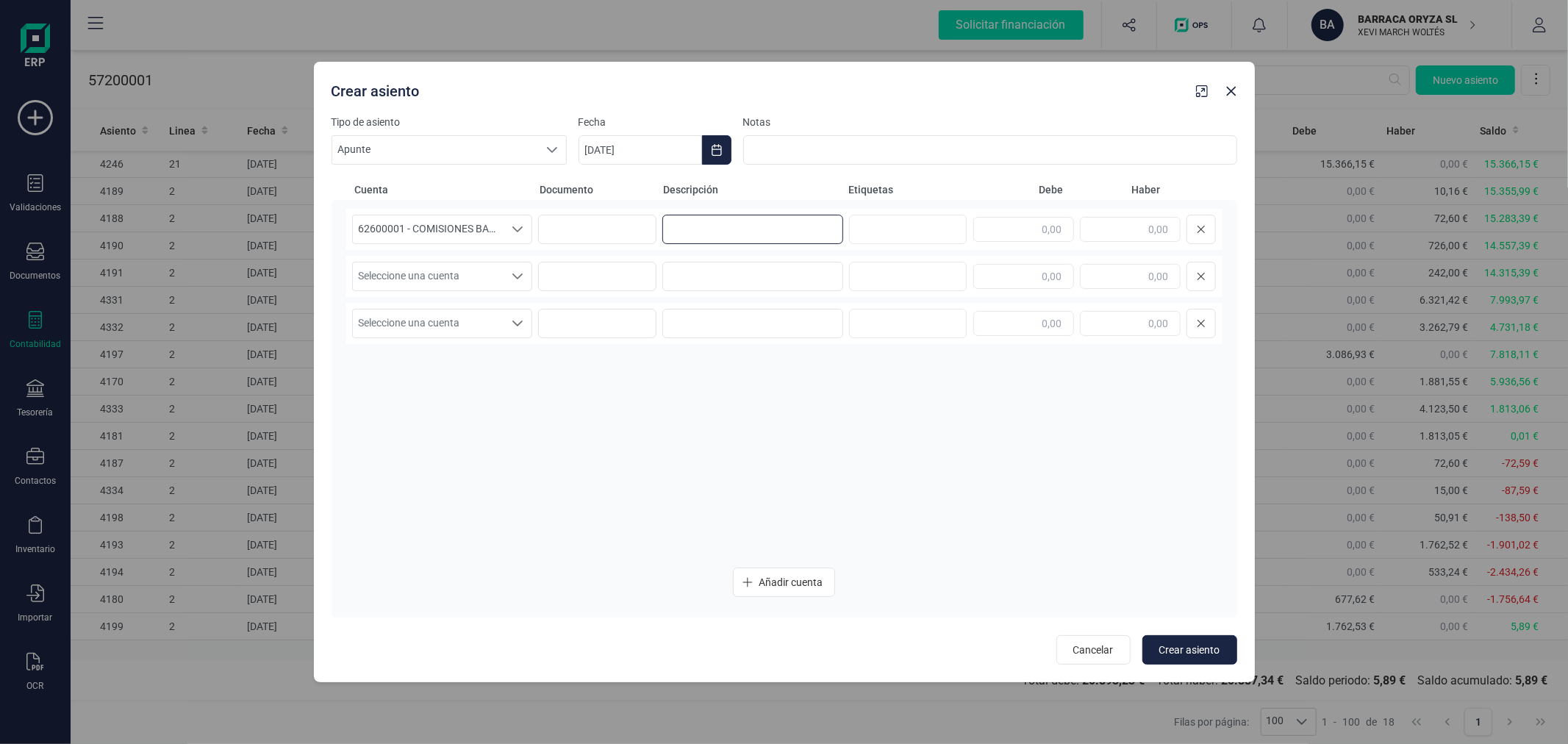
click at [757, 222] on input at bounding box center [752, 229] width 180 height 29
type input "COMISION"
type input "5,89"
click at [469, 270] on span "Seleccione una cuenta" at bounding box center [428, 276] width 151 height 28
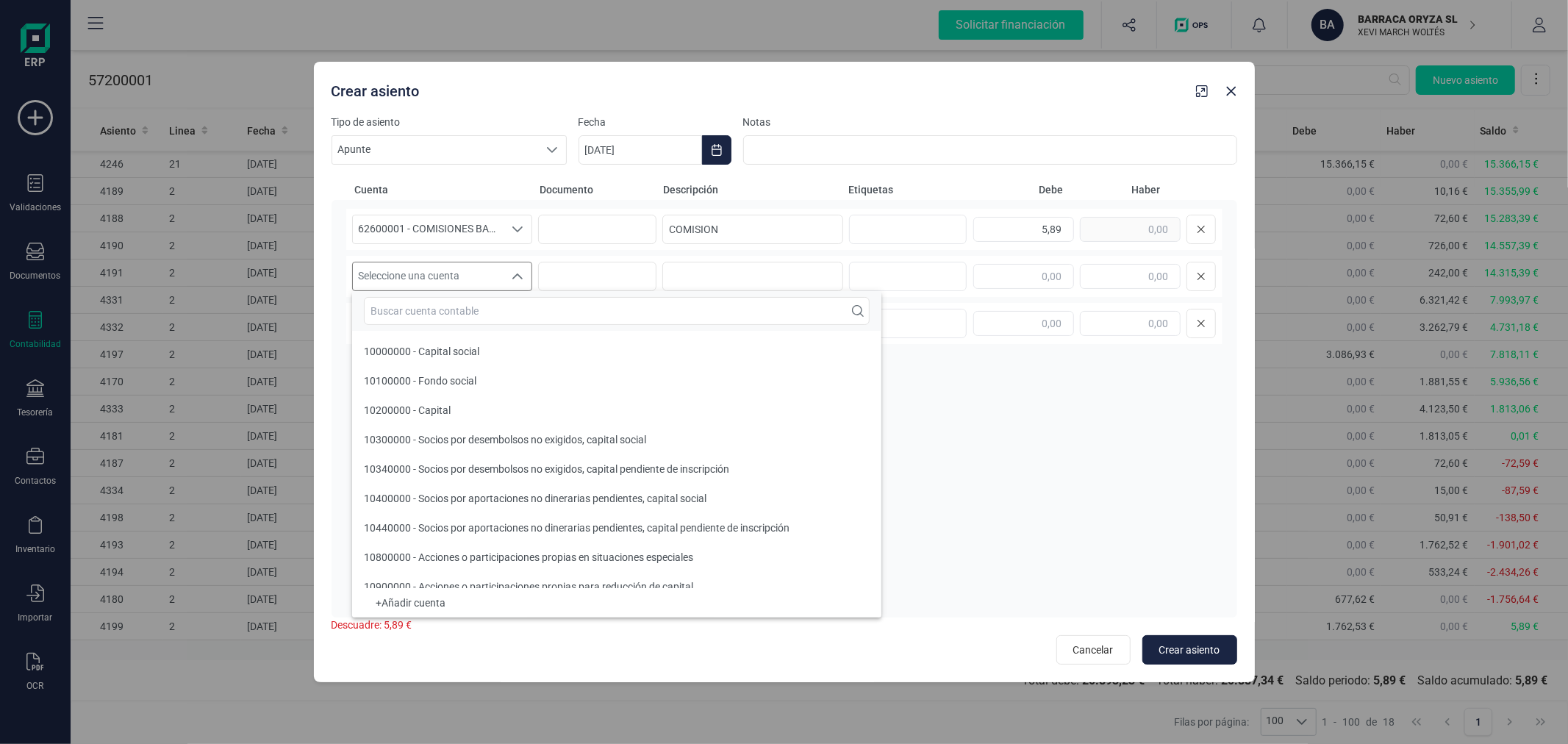
click at [496, 307] on input "text" at bounding box center [616, 310] width 506 height 28
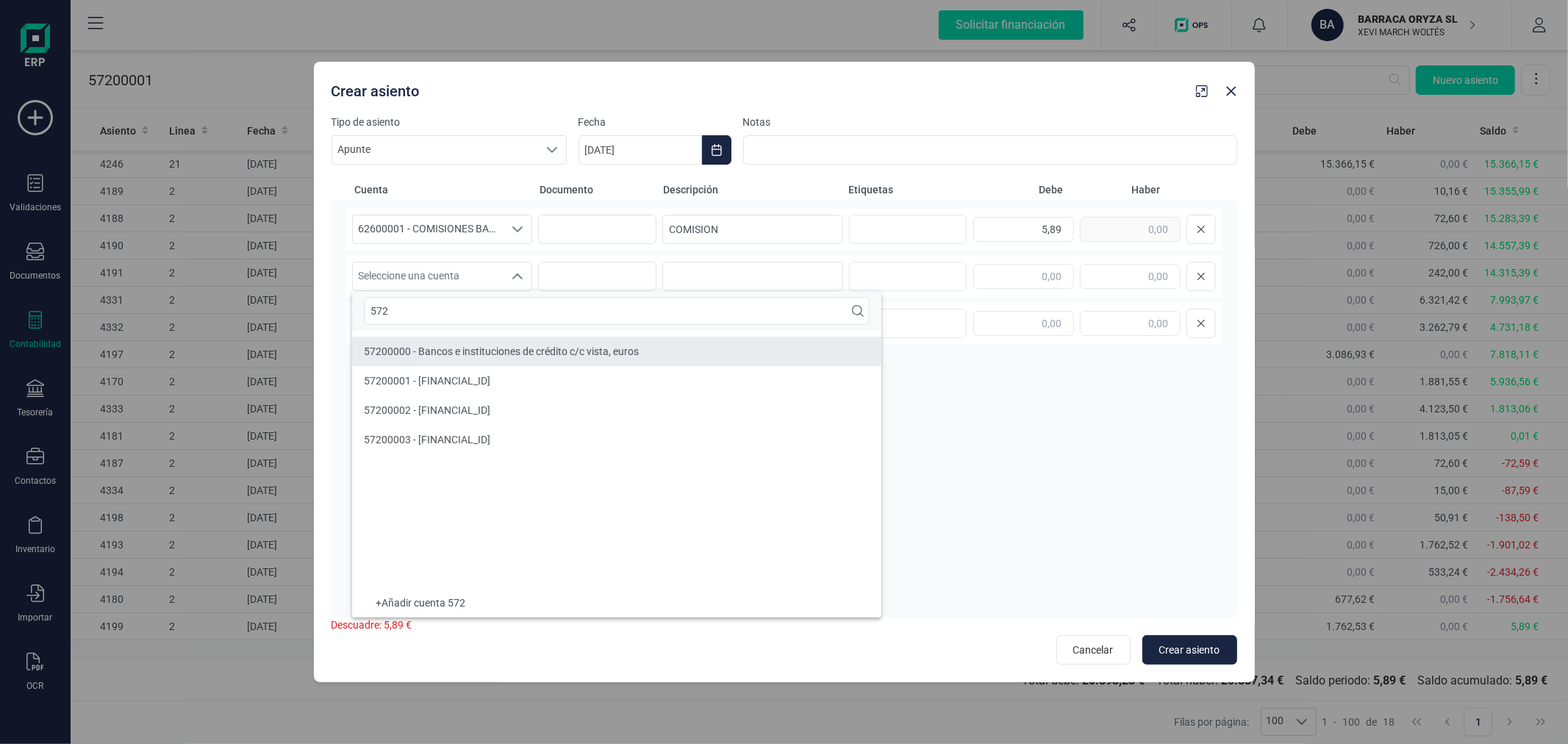
type input "572"
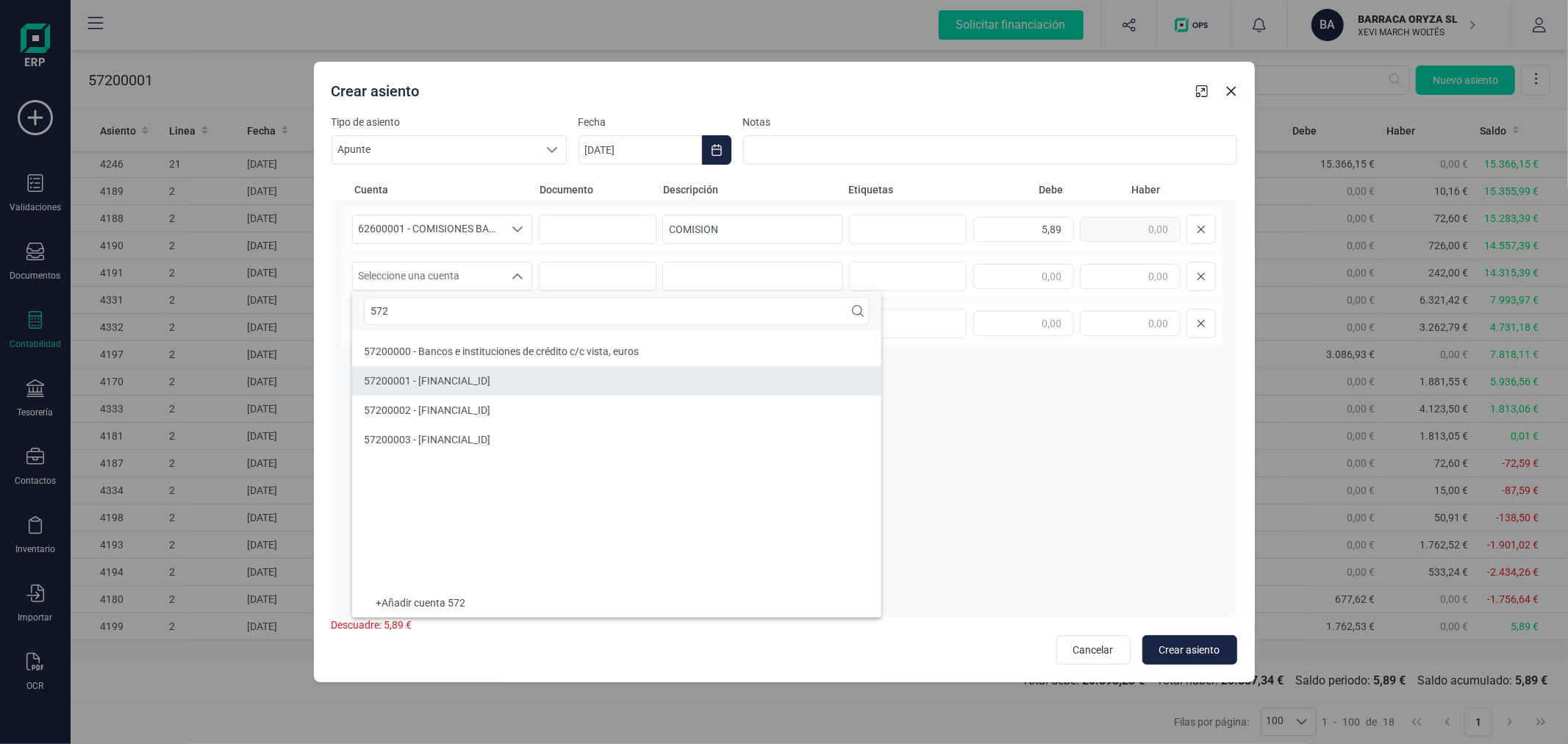
click at [491, 380] on span "57200001 - [FINANCIAL_ID]" at bounding box center [427, 380] width 126 height 12
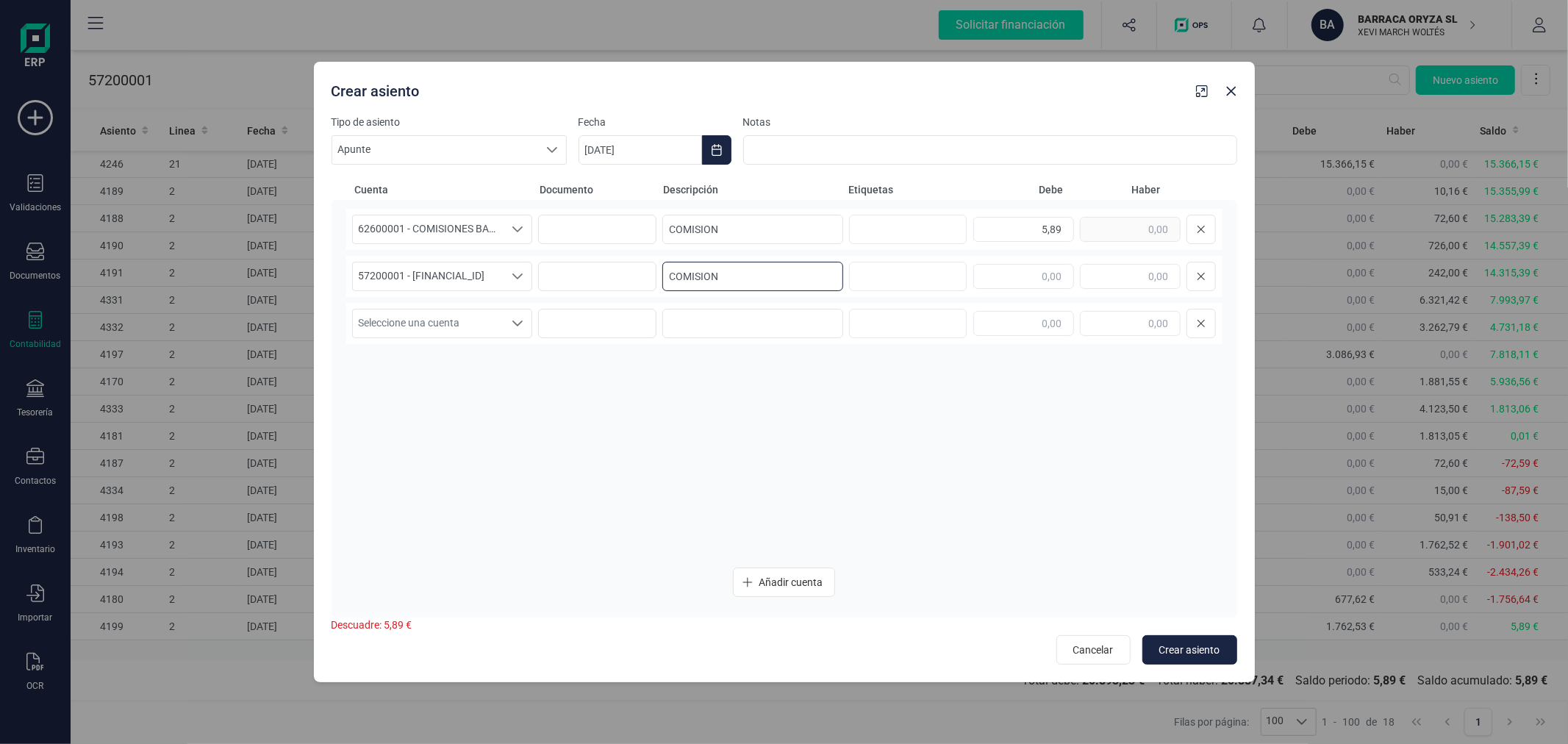
type input "COMISION"
type input "5,89"
click at [1177, 652] on span "Crear asiento" at bounding box center [1189, 650] width 61 height 15
type input "[DATE]"
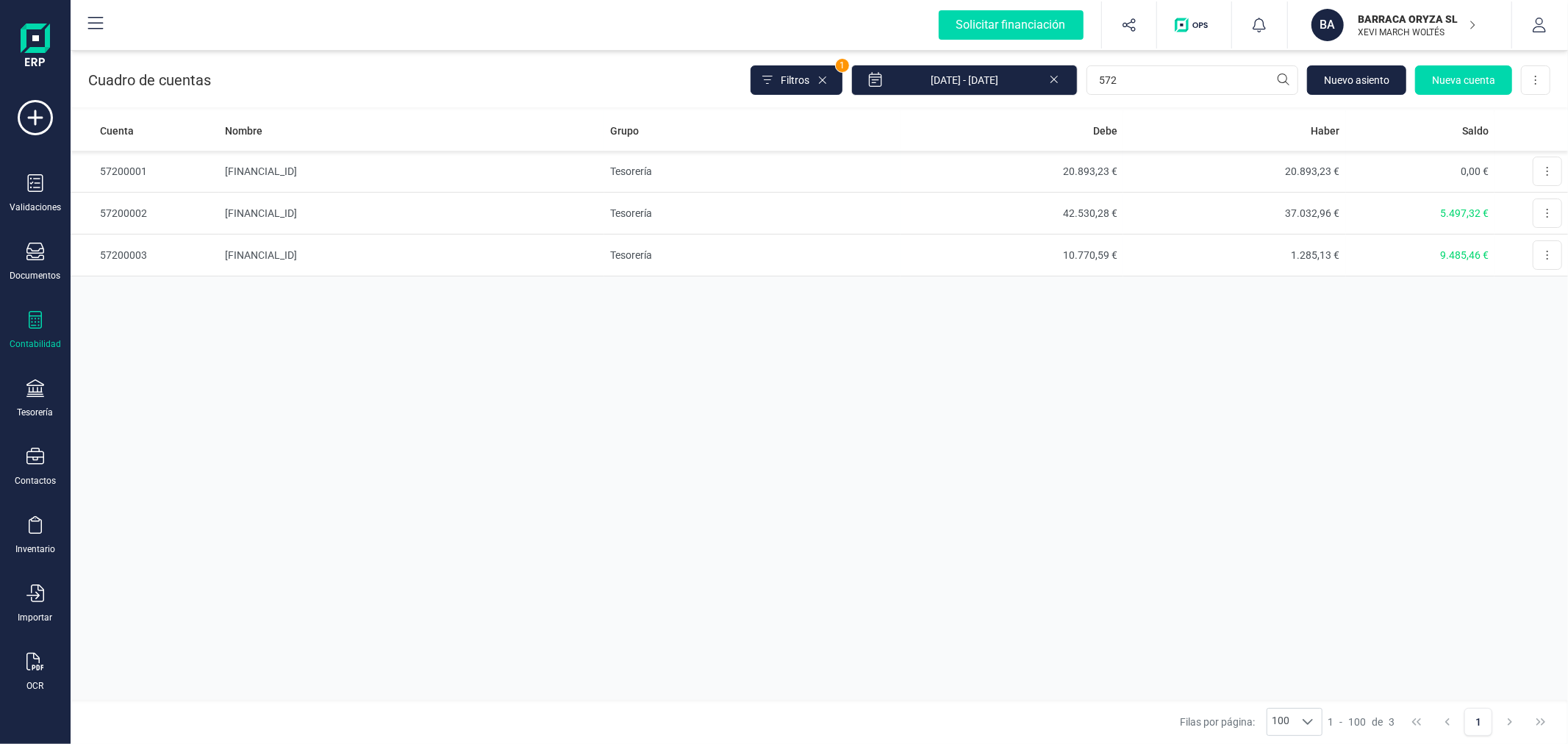
click at [1000, 504] on div "Cuenta Nombre Grupo [PERSON_NAME] Saldo 57200001 [FINANCIAL_ID] Tesorería 20.89…" at bounding box center [819, 404] width 1498 height 589
click at [1549, 212] on button at bounding box center [1547, 212] width 29 height 29
click at [1537, 244] on span "Editar" at bounding box center [1536, 249] width 28 height 15
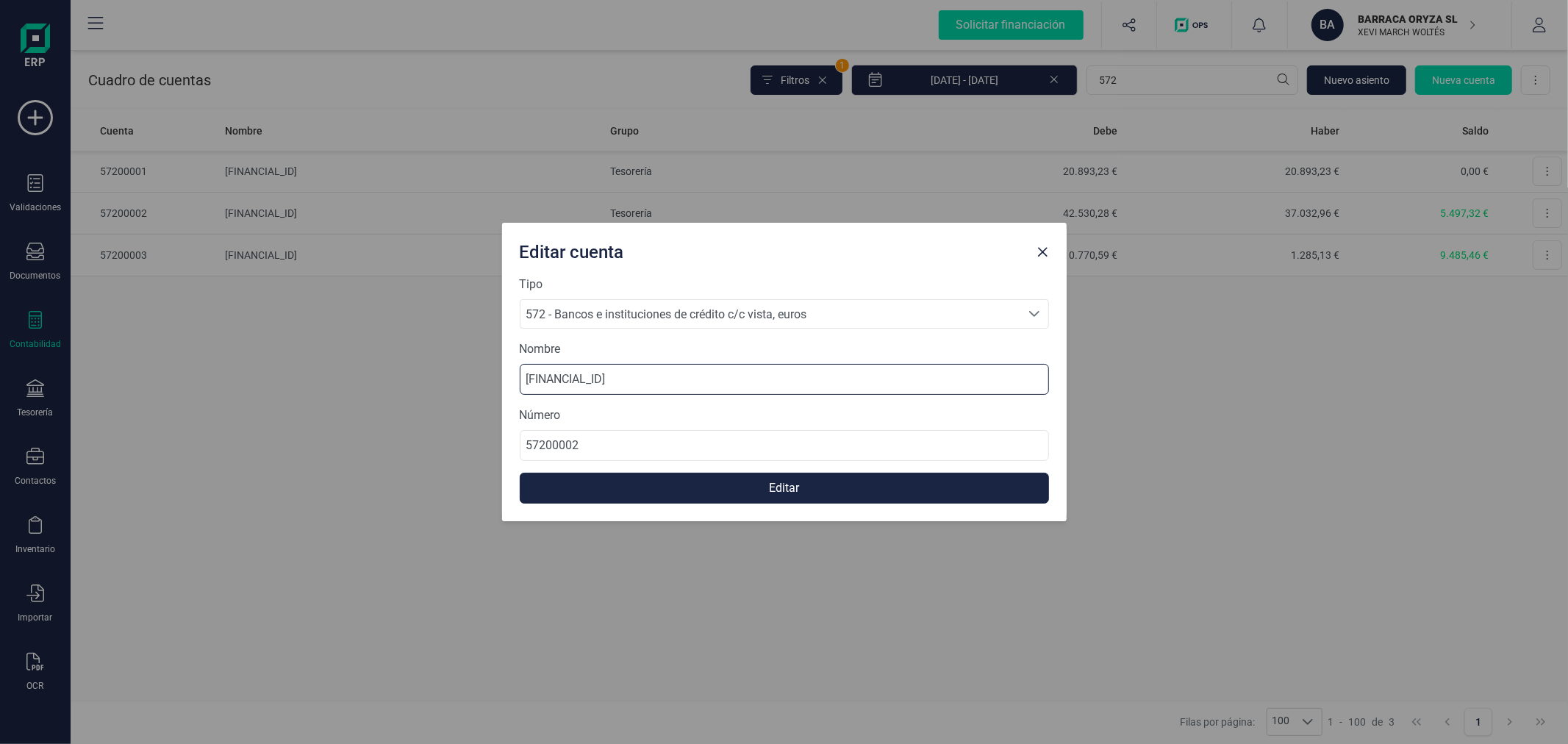
drag, startPoint x: 657, startPoint y: 376, endPoint x: 421, endPoint y: 371, distance: 236.1
click at [421, 371] on div "Editar cuenta Tipo 572 - Bancos e instituciones de crédito c/c vista, euros 572…" at bounding box center [784, 372] width 1568 height 744
type input "CAIXABANK ****4647"
click at [659, 481] on button "Editar" at bounding box center [785, 488] width 530 height 31
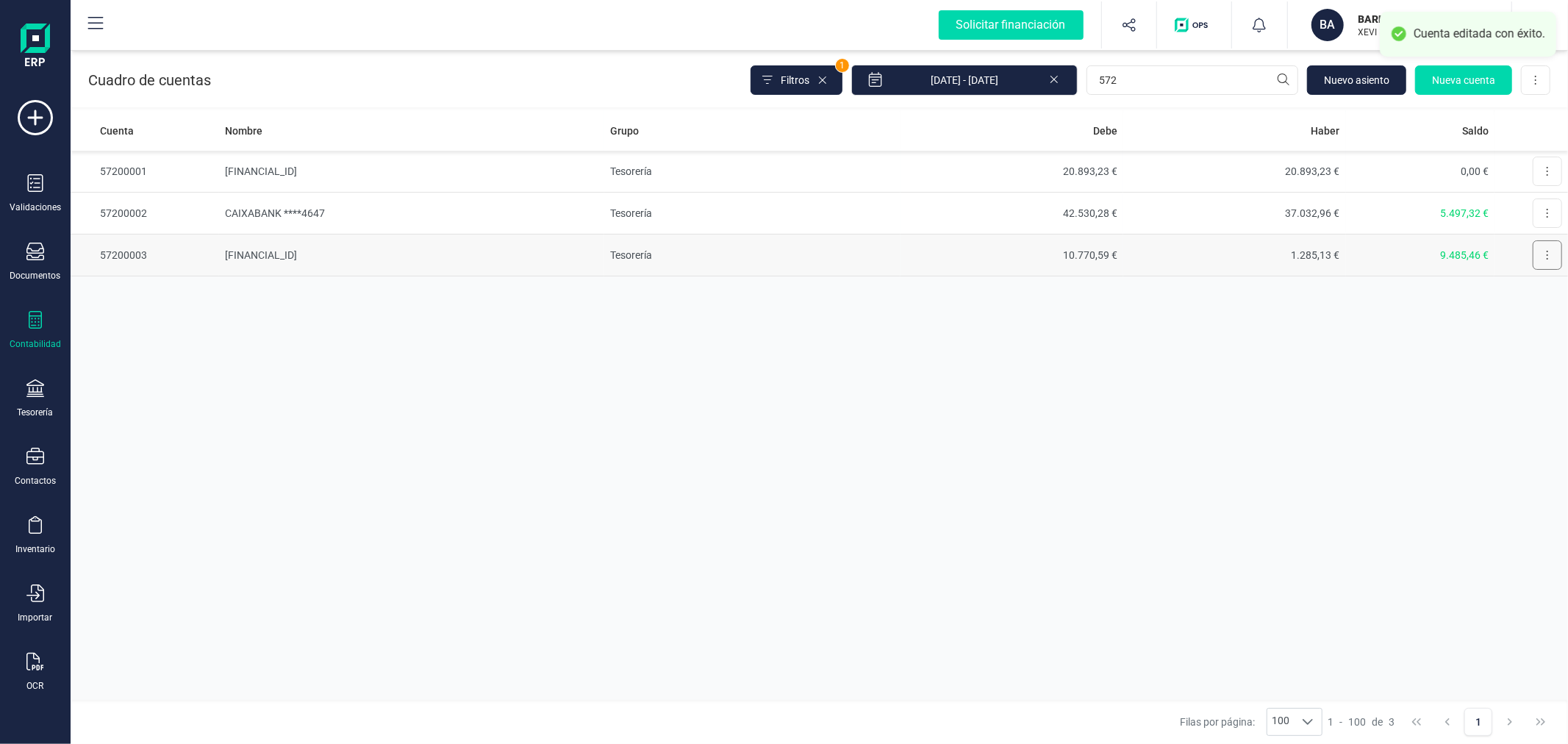
click at [1548, 253] on icon at bounding box center [1547, 254] width 3 height 12
click at [1524, 283] on button "Editar" at bounding box center [1529, 291] width 66 height 29
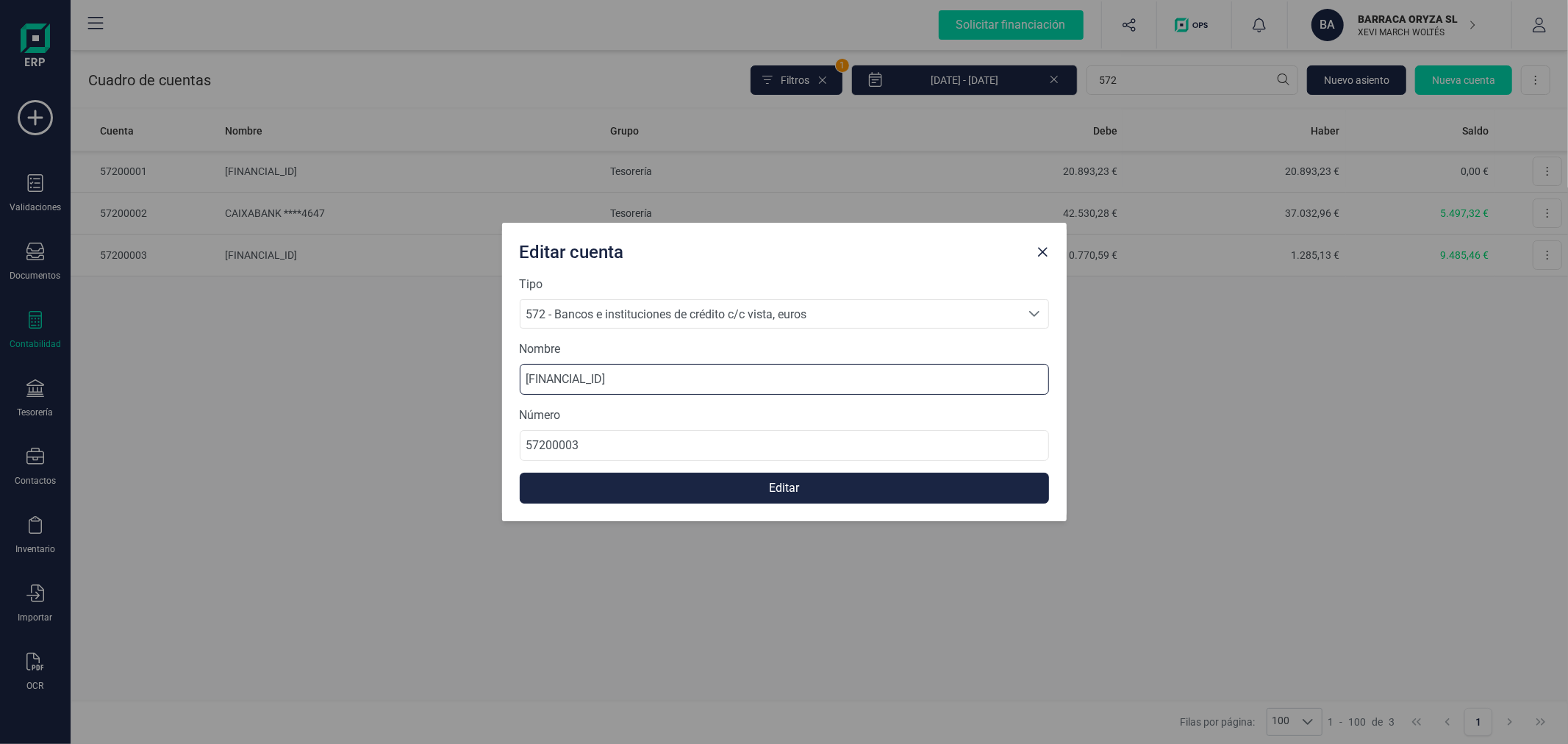
drag, startPoint x: 657, startPoint y: 379, endPoint x: 445, endPoint y: 372, distance: 212.1
click at [445, 372] on div "Editar cuenta Tipo 572 - Bancos e instituciones de crédito c/c vista, euros 572…" at bounding box center [784, 372] width 1568 height 744
type input "BANCO SANTANDER ****6031"
click at [796, 491] on button "Editar" at bounding box center [785, 488] width 530 height 31
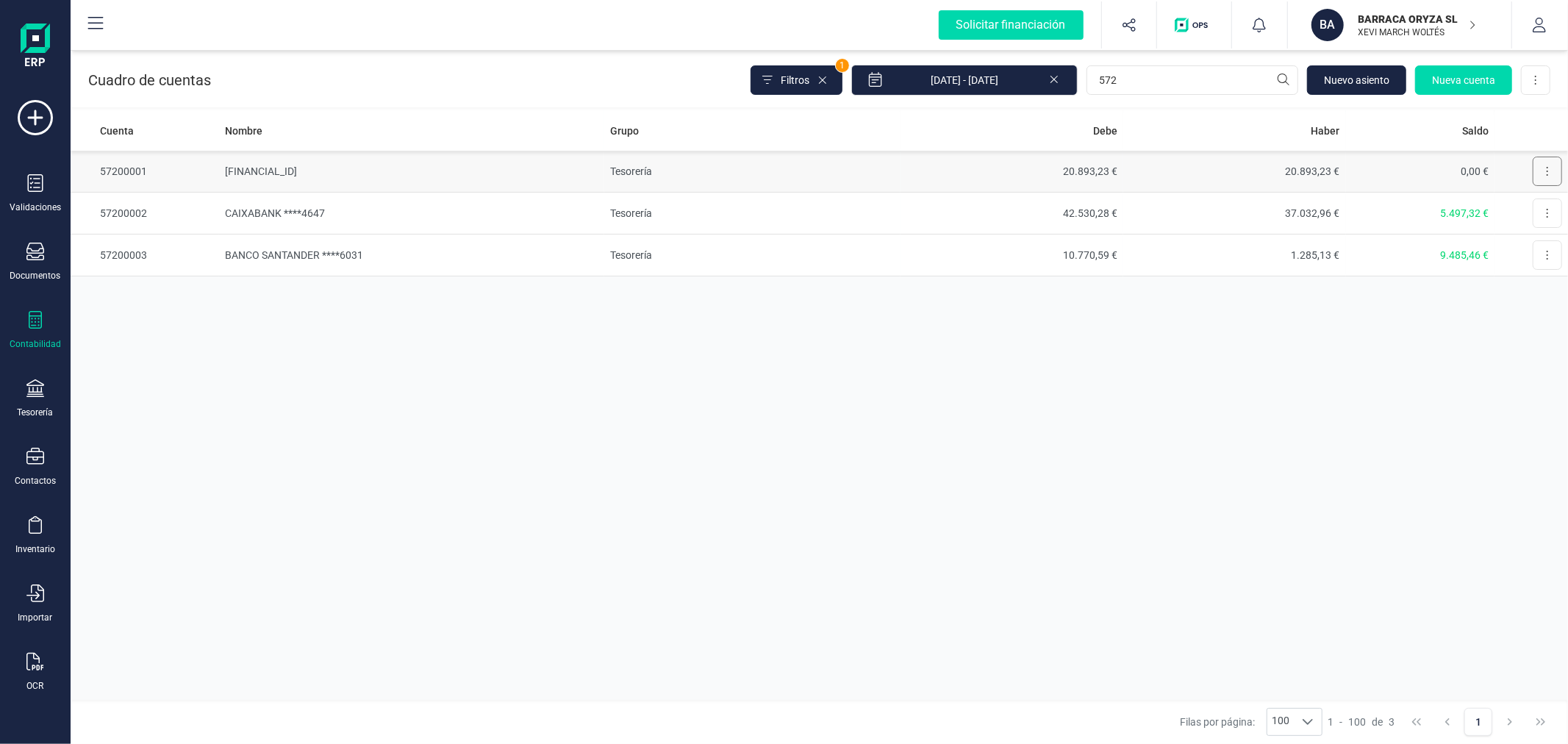
click at [1547, 158] on button at bounding box center [1547, 171] width 29 height 29
click at [1532, 202] on span "Editar" at bounding box center [1536, 207] width 28 height 15
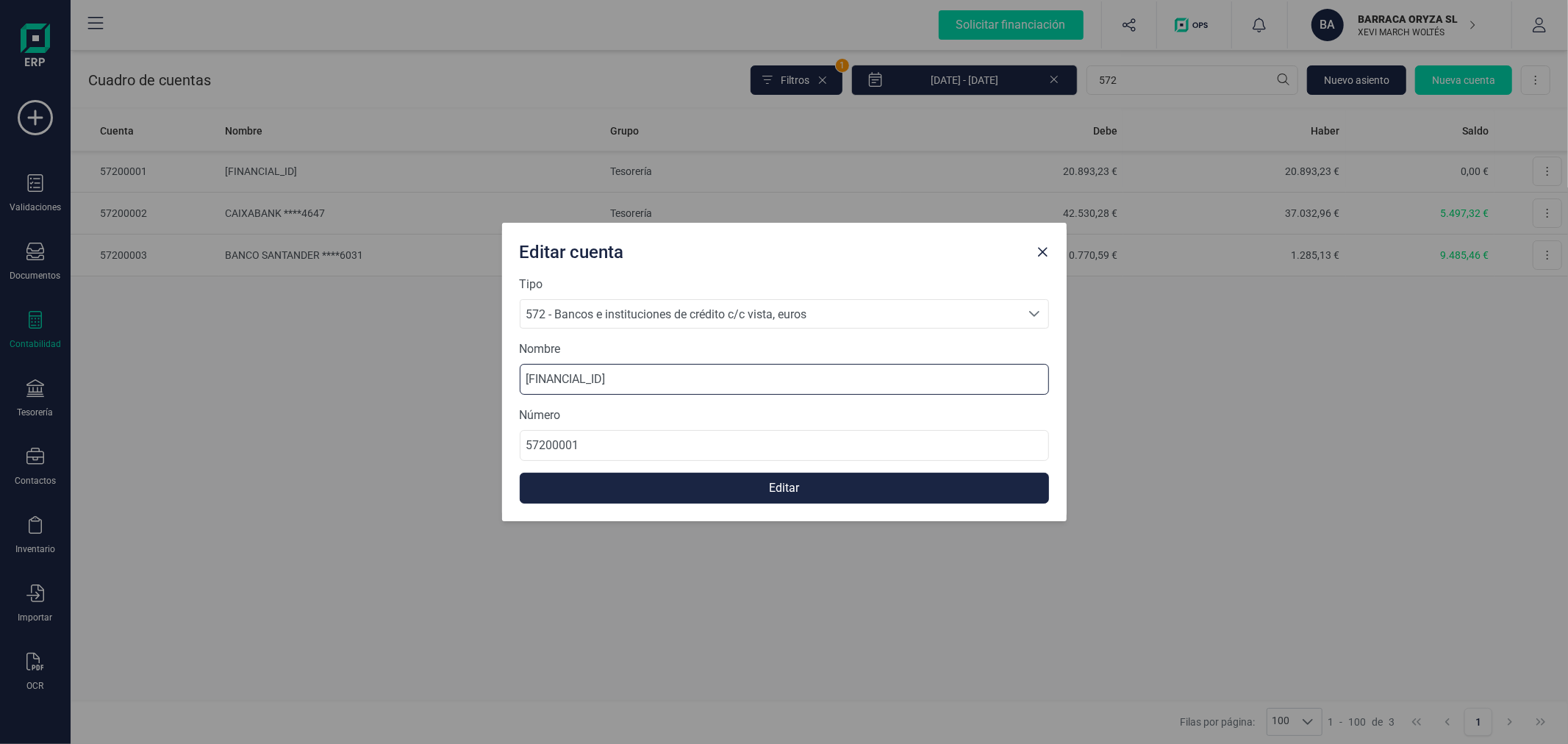
drag, startPoint x: 658, startPoint y: 372, endPoint x: 466, endPoint y: 380, distance: 192.2
click at [466, 380] on div "Editar cuenta Tipo 572 - Bancos e instituciones de crédito c/c vista, euros 572…" at bounding box center [784, 372] width 1568 height 744
type input "BANCO SANTANDER ****6625 CANCELADA"
click at [826, 491] on button "Editar" at bounding box center [785, 488] width 530 height 31
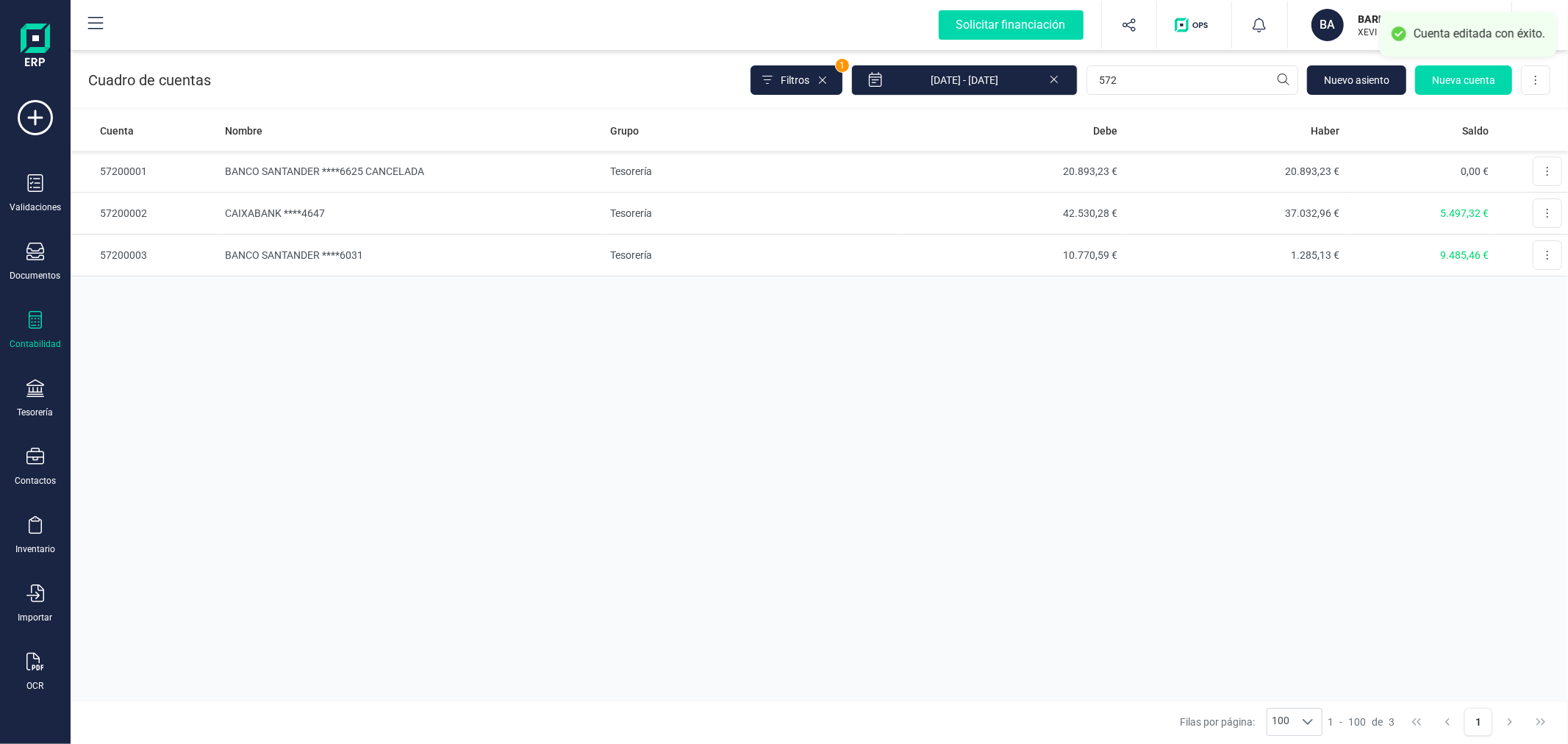
click at [826, 490] on div "Cuenta Nombre Grupo [PERSON_NAME] Saldo 57200001 BANCO SANTANDER ****6625 CANCE…" at bounding box center [819, 404] width 1498 height 589
click at [813, 505] on div "Cuenta Nombre Grupo [PERSON_NAME] Saldo 57200001 BANCO SANTANDER ****6625 CANCE…" at bounding box center [819, 404] width 1498 height 589
drag, startPoint x: 924, startPoint y: 386, endPoint x: 944, endPoint y: 495, distance: 110.8
click at [924, 386] on div "Cuenta Nombre Grupo [PERSON_NAME] Saldo 57200001 BANCO SANTANDER ****6625 CANCE…" at bounding box center [819, 404] width 1498 height 589
click at [1406, 15] on p "BARRACA ORYZA SL" at bounding box center [1417, 19] width 117 height 15
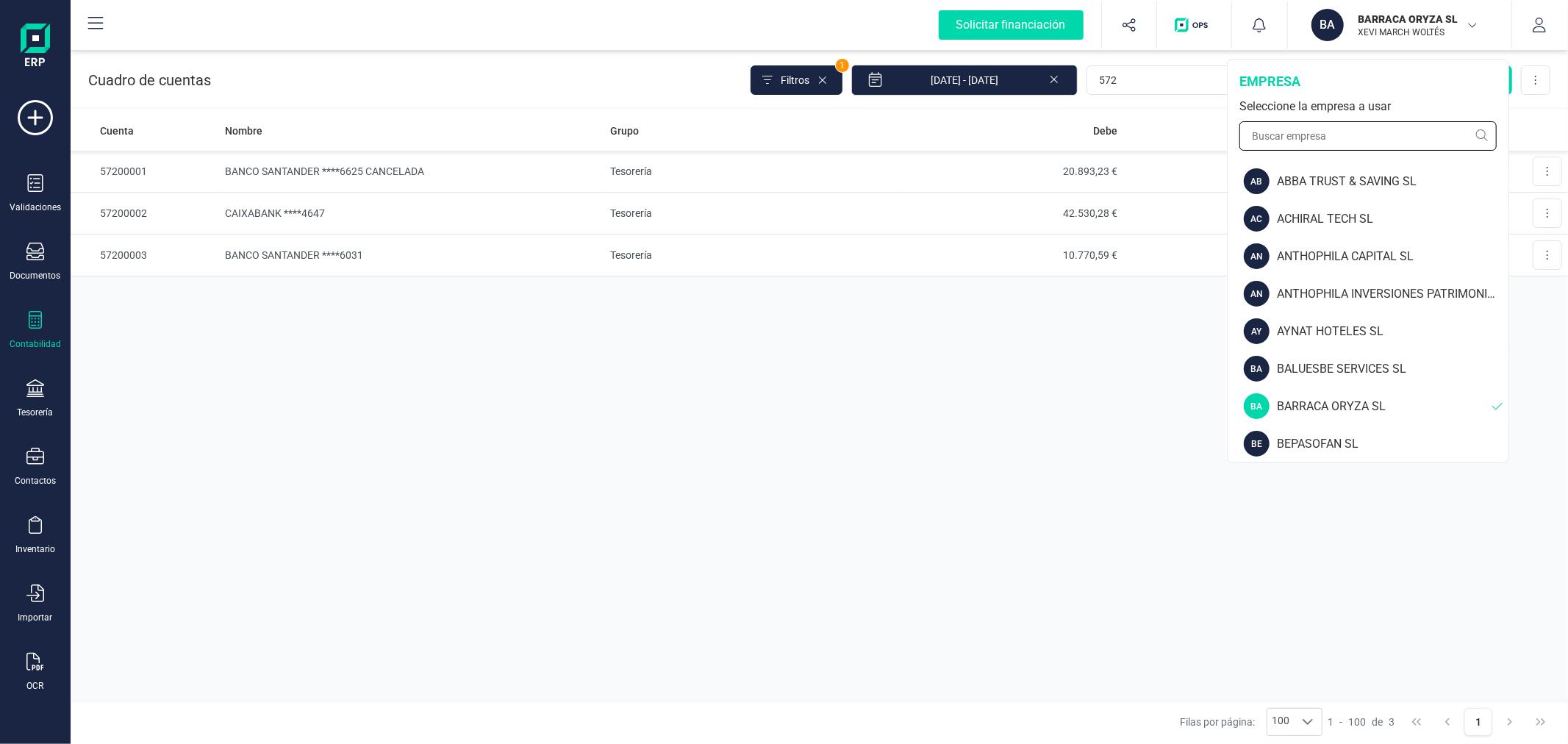
click at [1353, 137] on input "text" at bounding box center [1367, 135] width 257 height 29
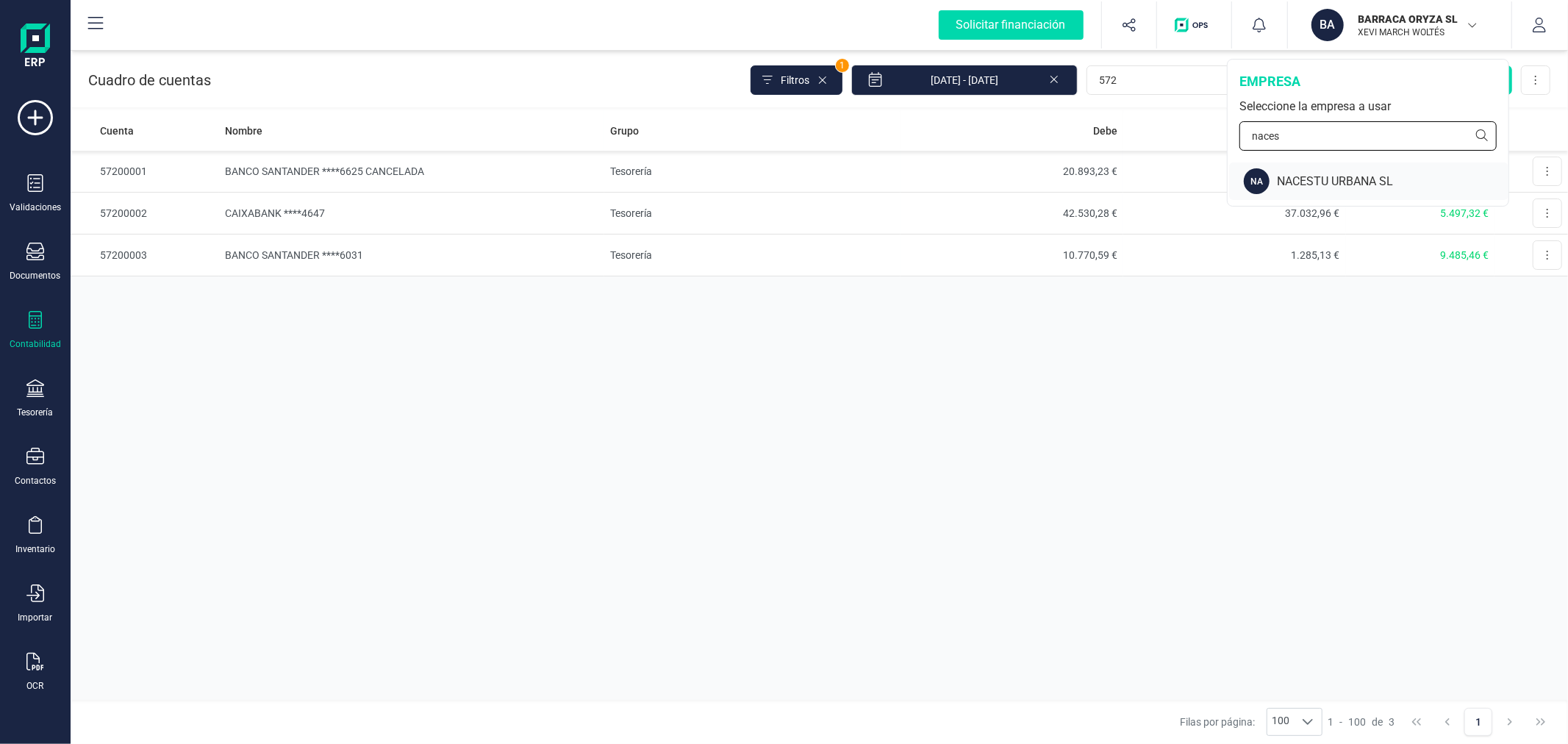
type input "naces"
click at [1431, 182] on div "NACESTU URBANA SL" at bounding box center [1393, 181] width 232 height 18
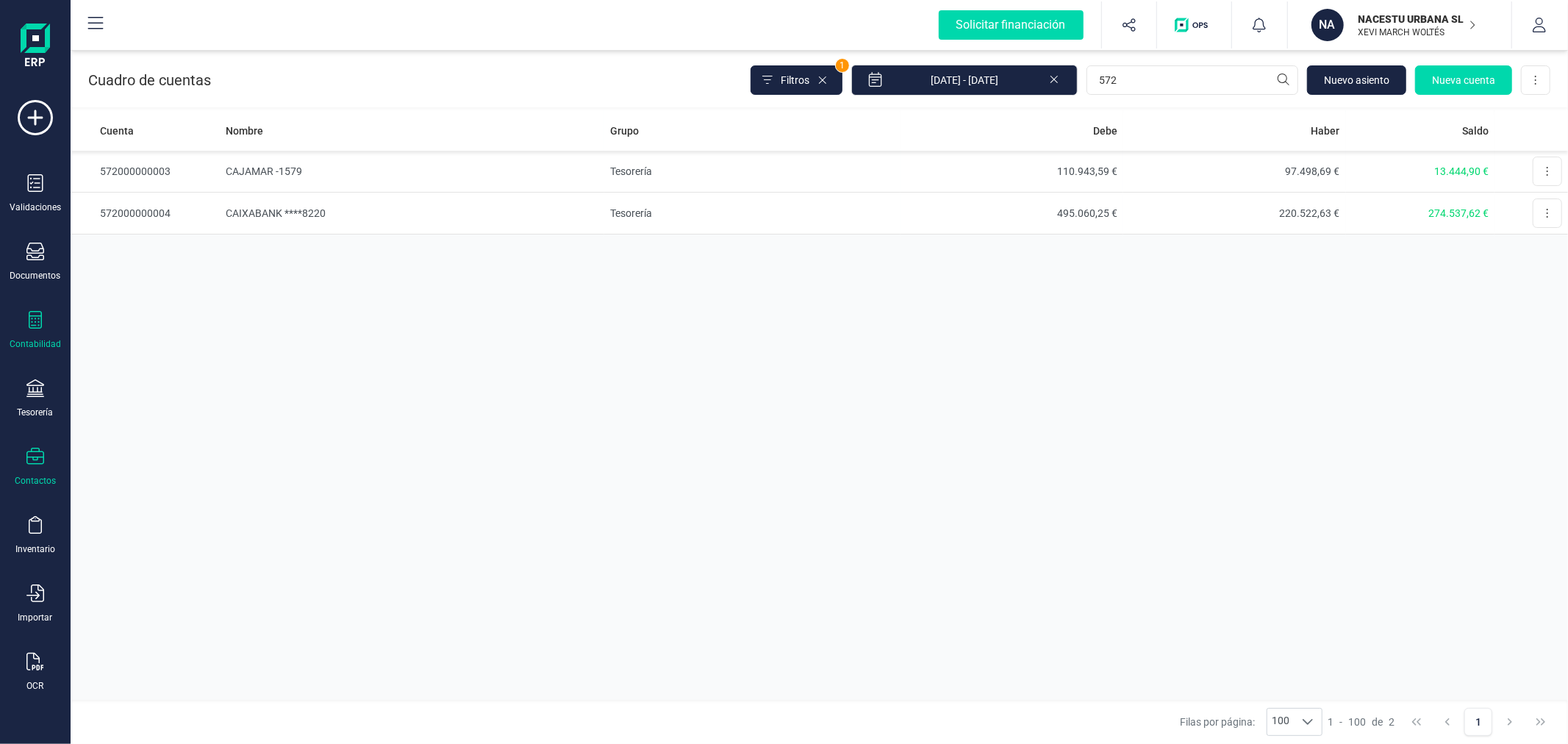
click at [40, 458] on icon at bounding box center [36, 456] width 18 height 17
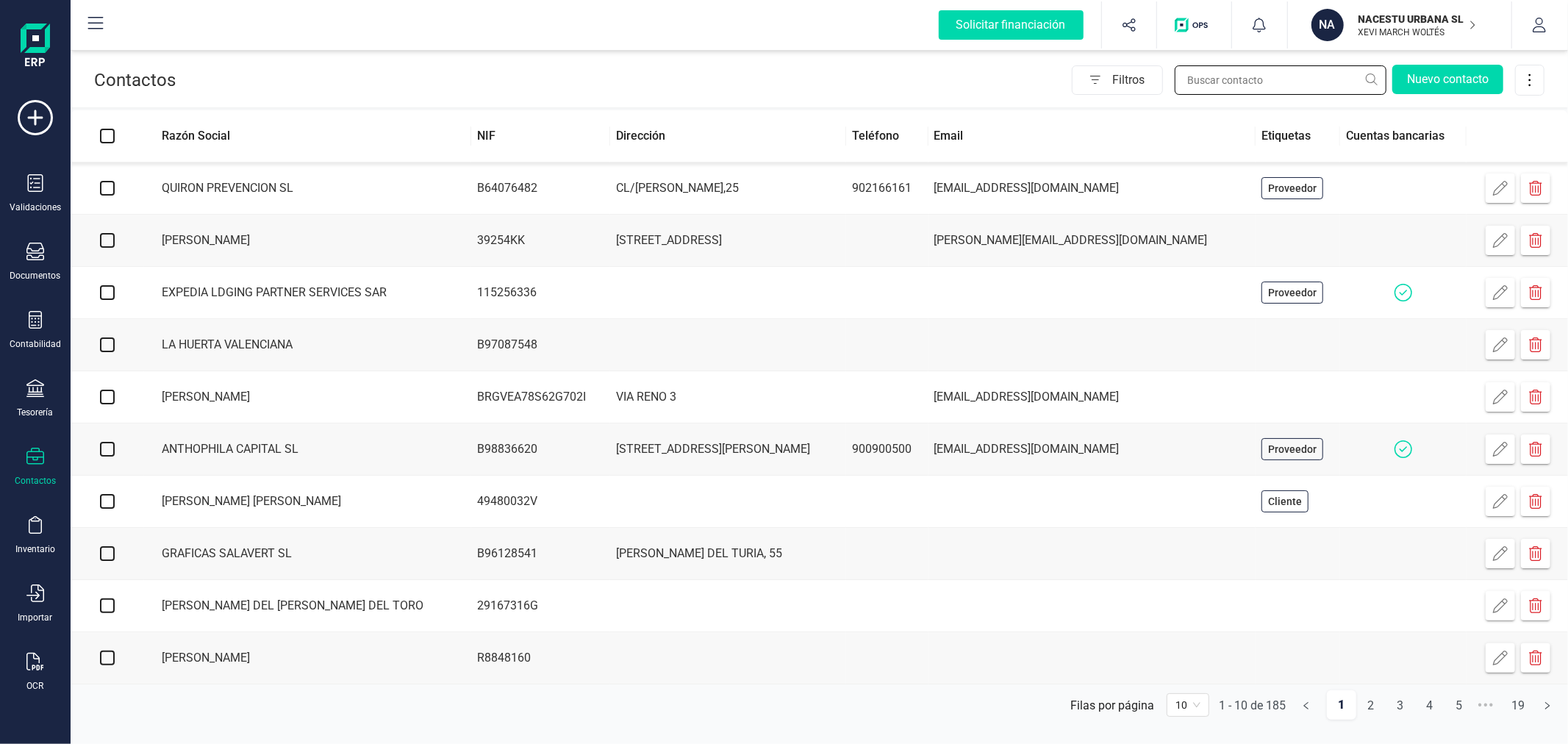
click at [1267, 85] on input "text" at bounding box center [1281, 80] width 212 height 29
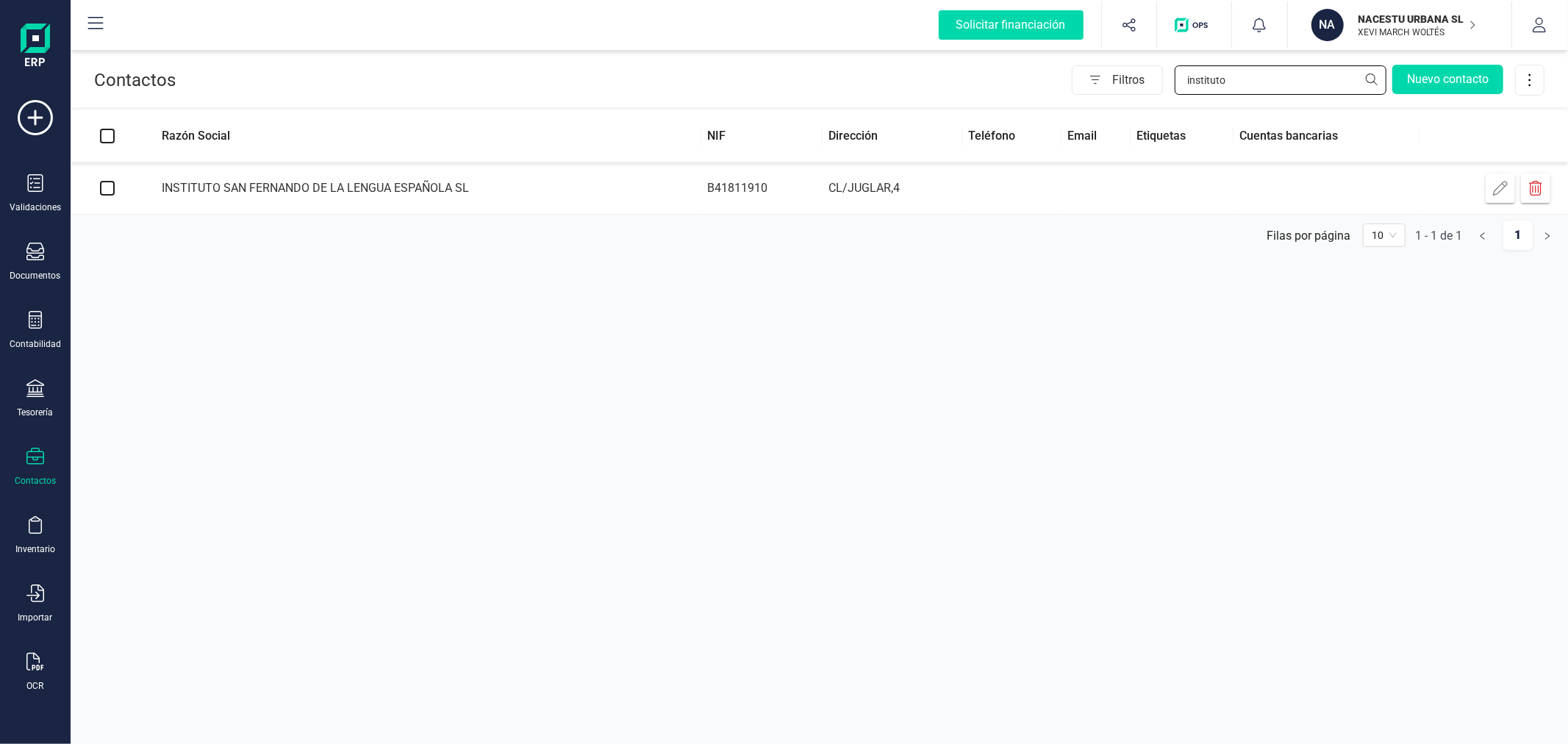
type input "instituto"
click at [1486, 192] on button "button" at bounding box center [1500, 188] width 29 height 29
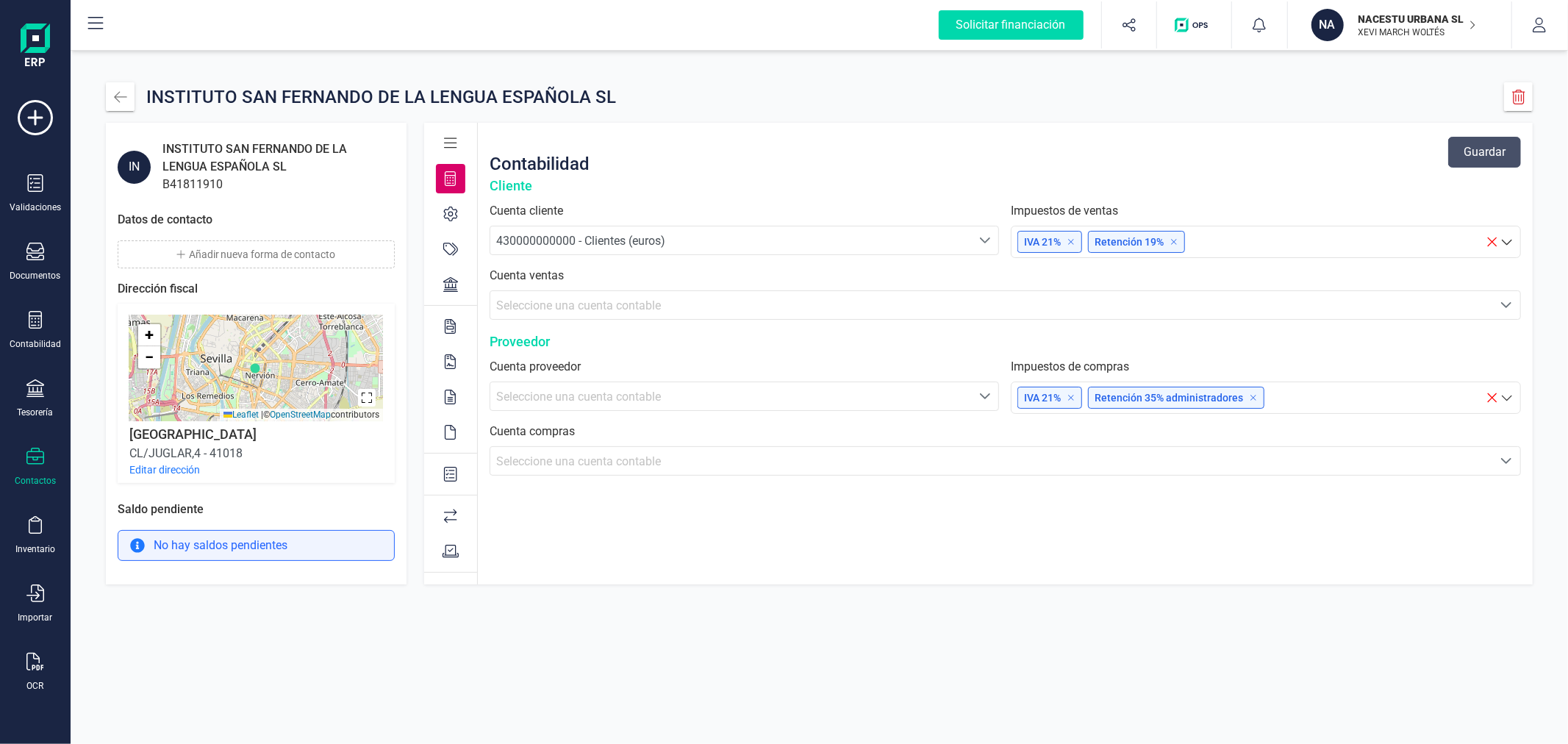
click at [237, 254] on button "Añadir nueva forma de contacto" at bounding box center [256, 253] width 277 height 28
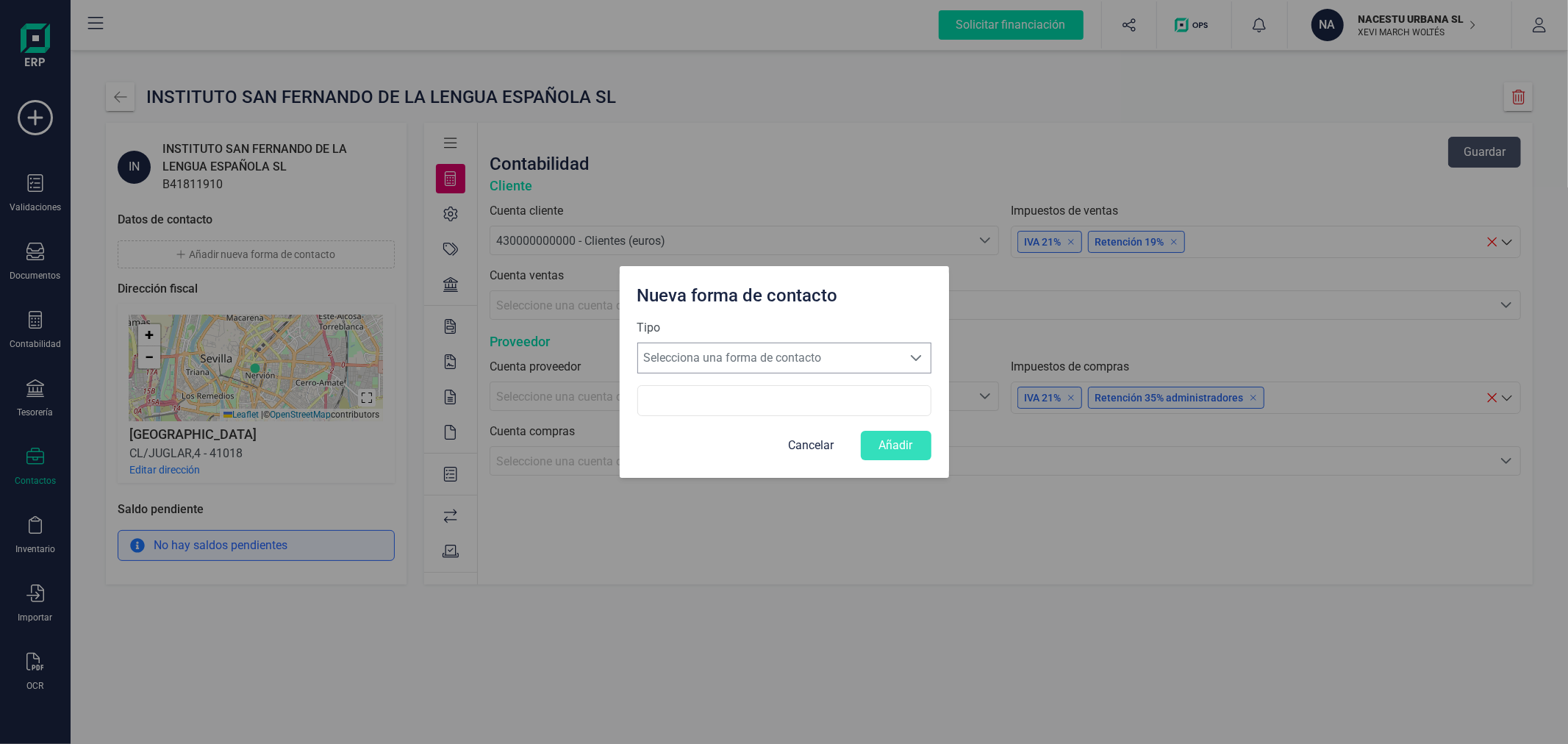
click at [703, 366] on span "Selecciona una forma de contacto" at bounding box center [771, 357] width 265 height 29
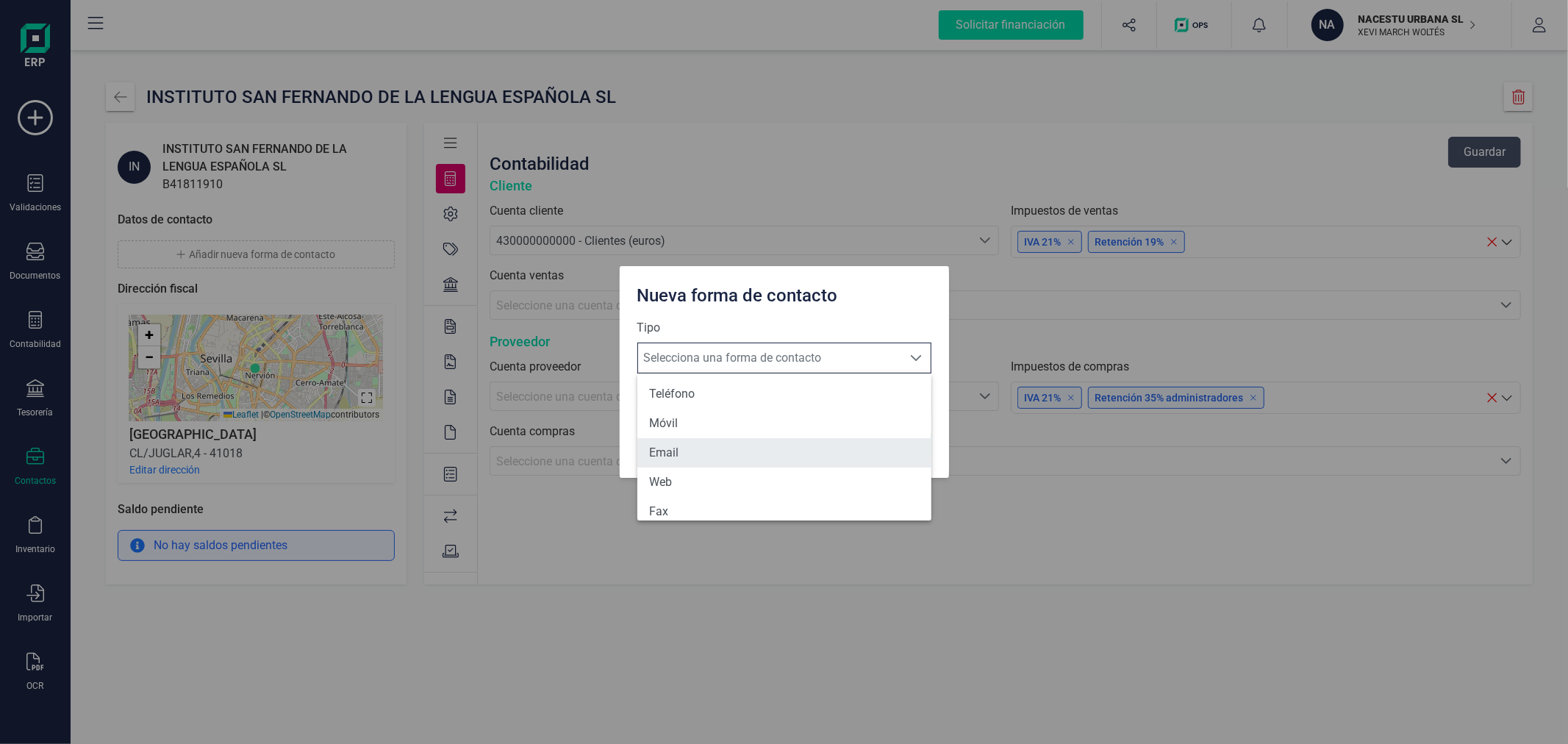
click at [696, 452] on li "Email" at bounding box center [784, 452] width 294 height 29
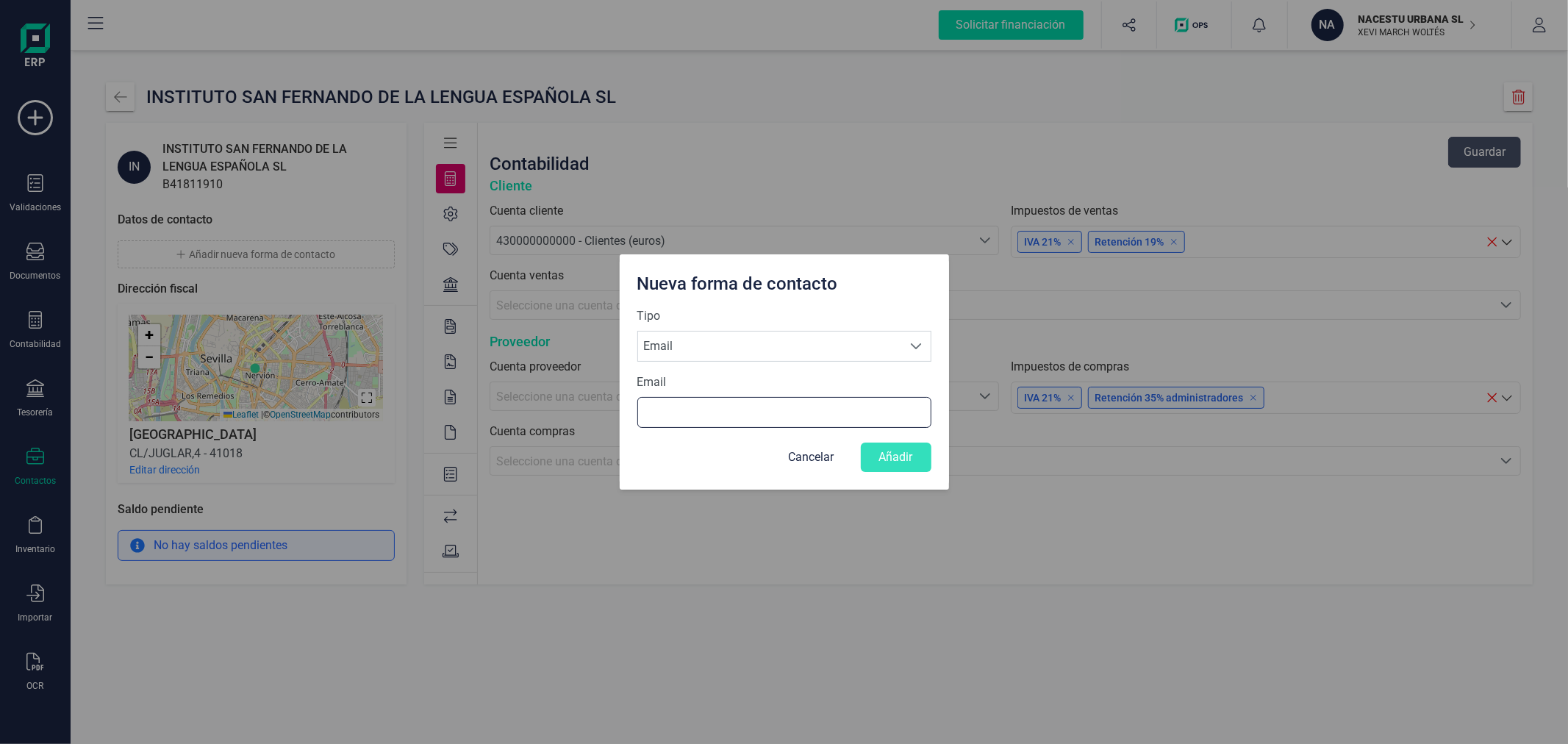
click at [700, 420] on input "Email" at bounding box center [784, 412] width 294 height 31
paste input "[EMAIL_ADDRESS][DOMAIN_NAME][PERSON_NAME]"
type input "[EMAIL_ADDRESS][DOMAIN_NAME][PERSON_NAME]"
click at [906, 458] on button "Añadir" at bounding box center [896, 457] width 70 height 29
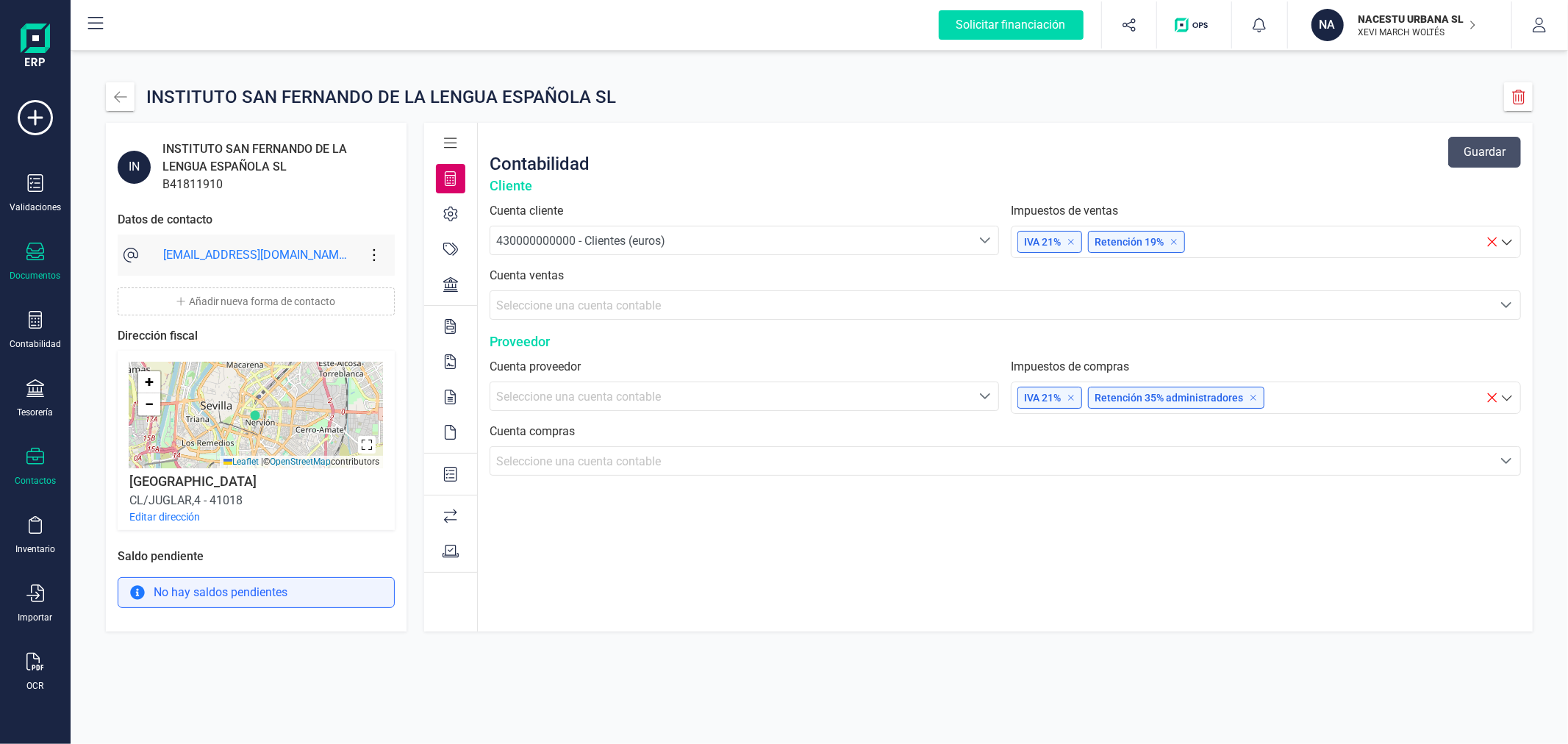
click at [38, 245] on icon at bounding box center [36, 252] width 18 height 18
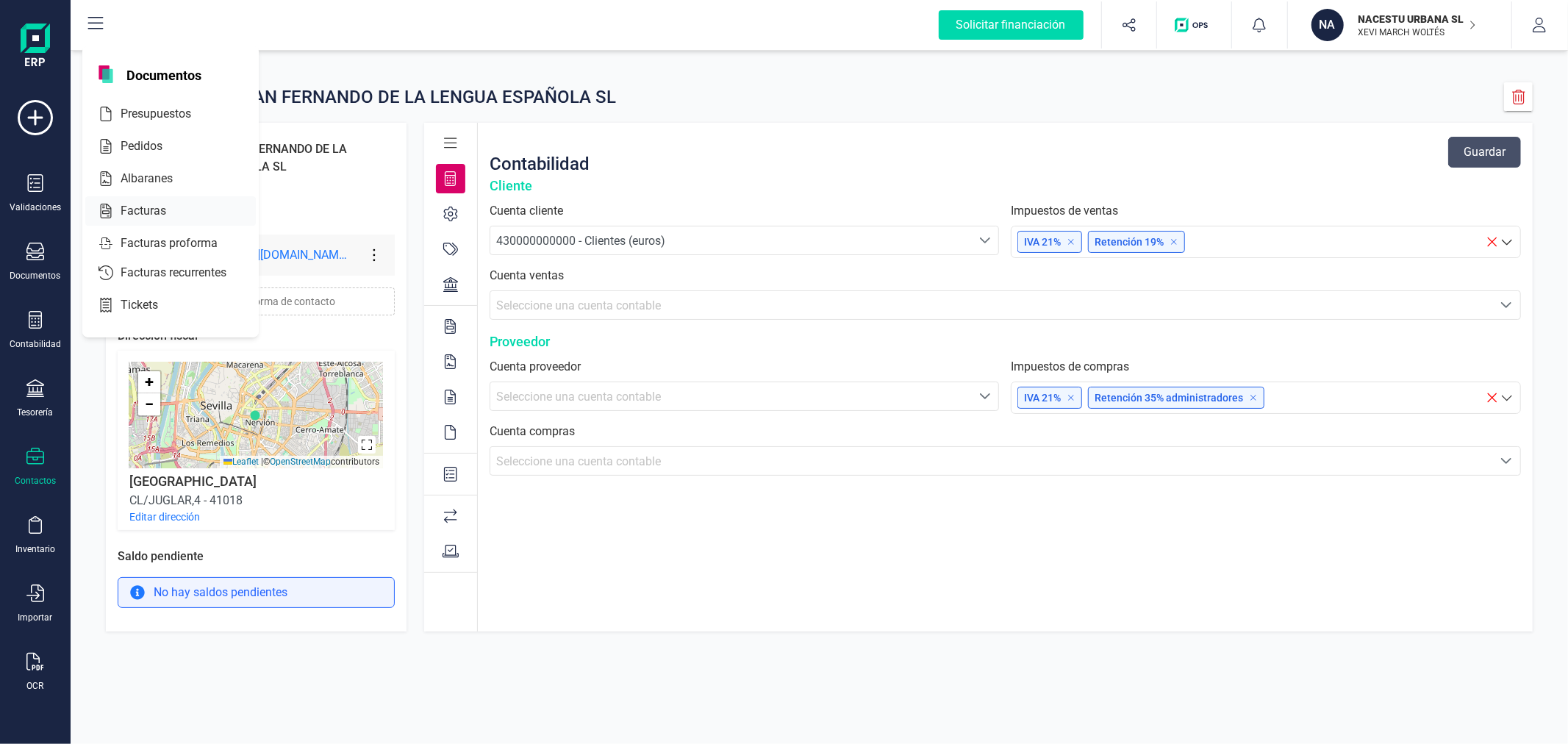
click at [174, 204] on div at bounding box center [180, 211] width 27 height 18
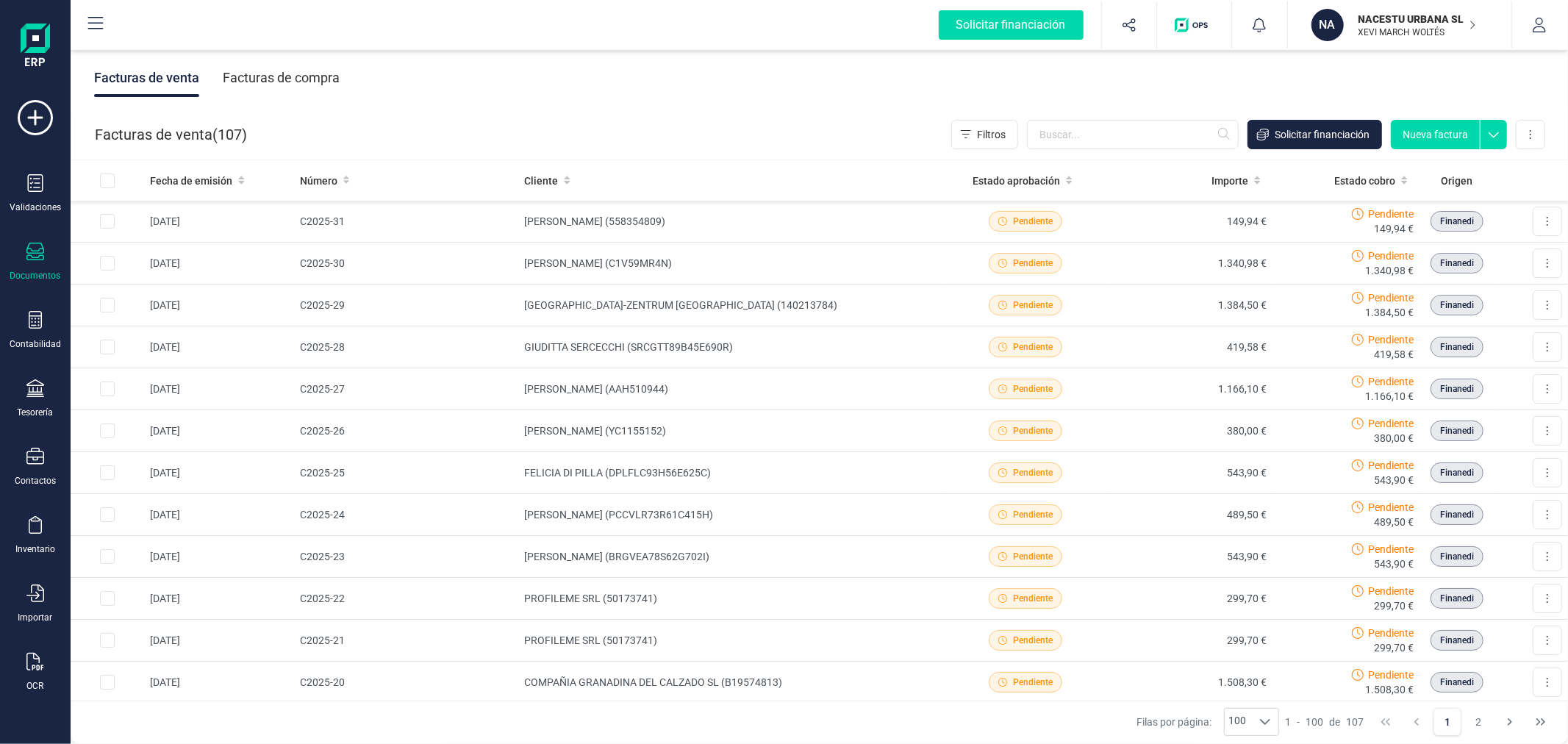
click at [1436, 137] on button "Nueva factura" at bounding box center [1436, 134] width 89 height 29
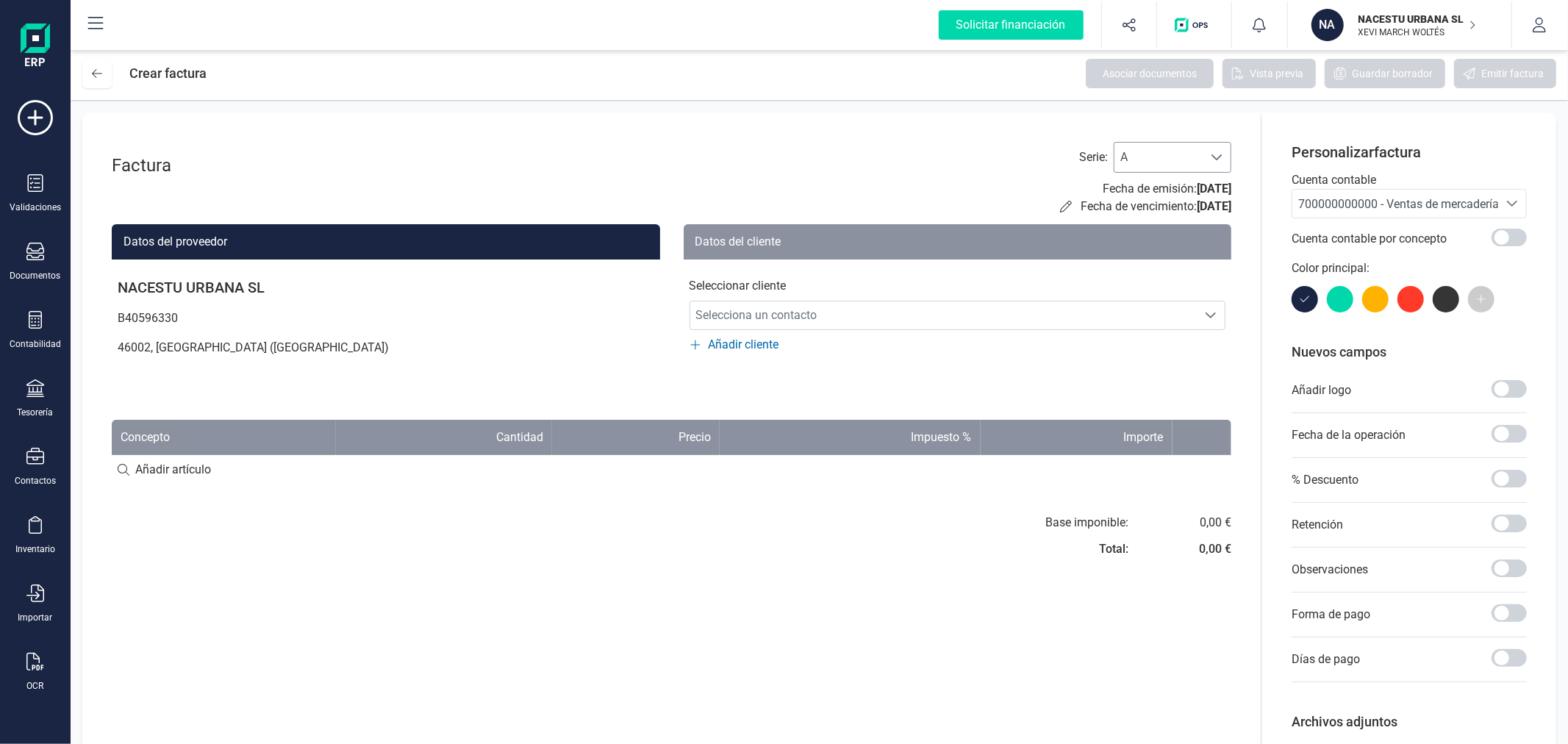
click at [1175, 159] on span "A" at bounding box center [1158, 156] width 88 height 29
click at [1147, 252] on li "C" at bounding box center [1172, 252] width 117 height 29
click at [1354, 204] on span "700000000000 - Ventas de mercaderías" at bounding box center [1402, 204] width 206 height 14
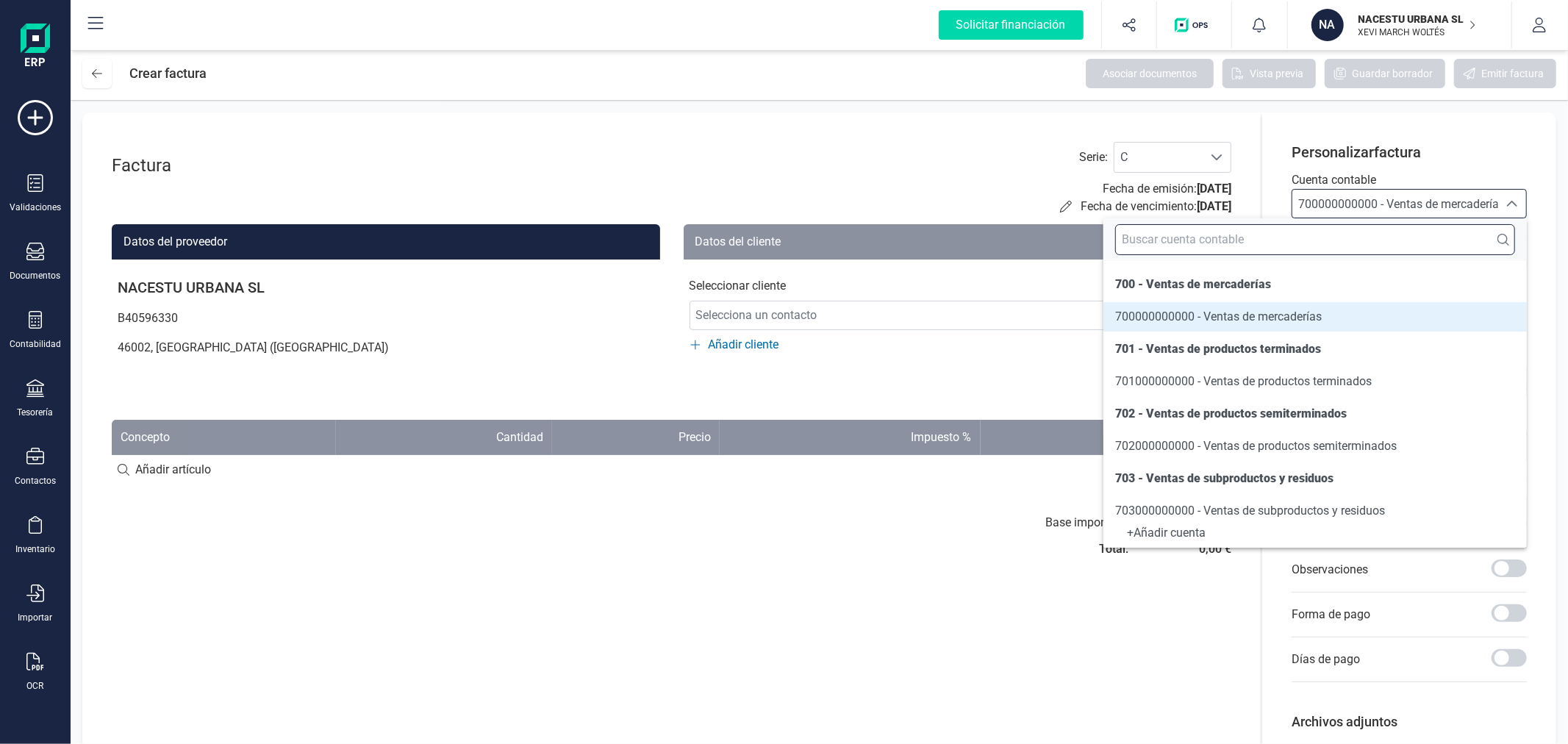
drag, startPoint x: 1356, startPoint y: 237, endPoint x: 1342, endPoint y: 231, distance: 15.2
click at [1344, 232] on input "text" at bounding box center [1316, 239] width 400 height 31
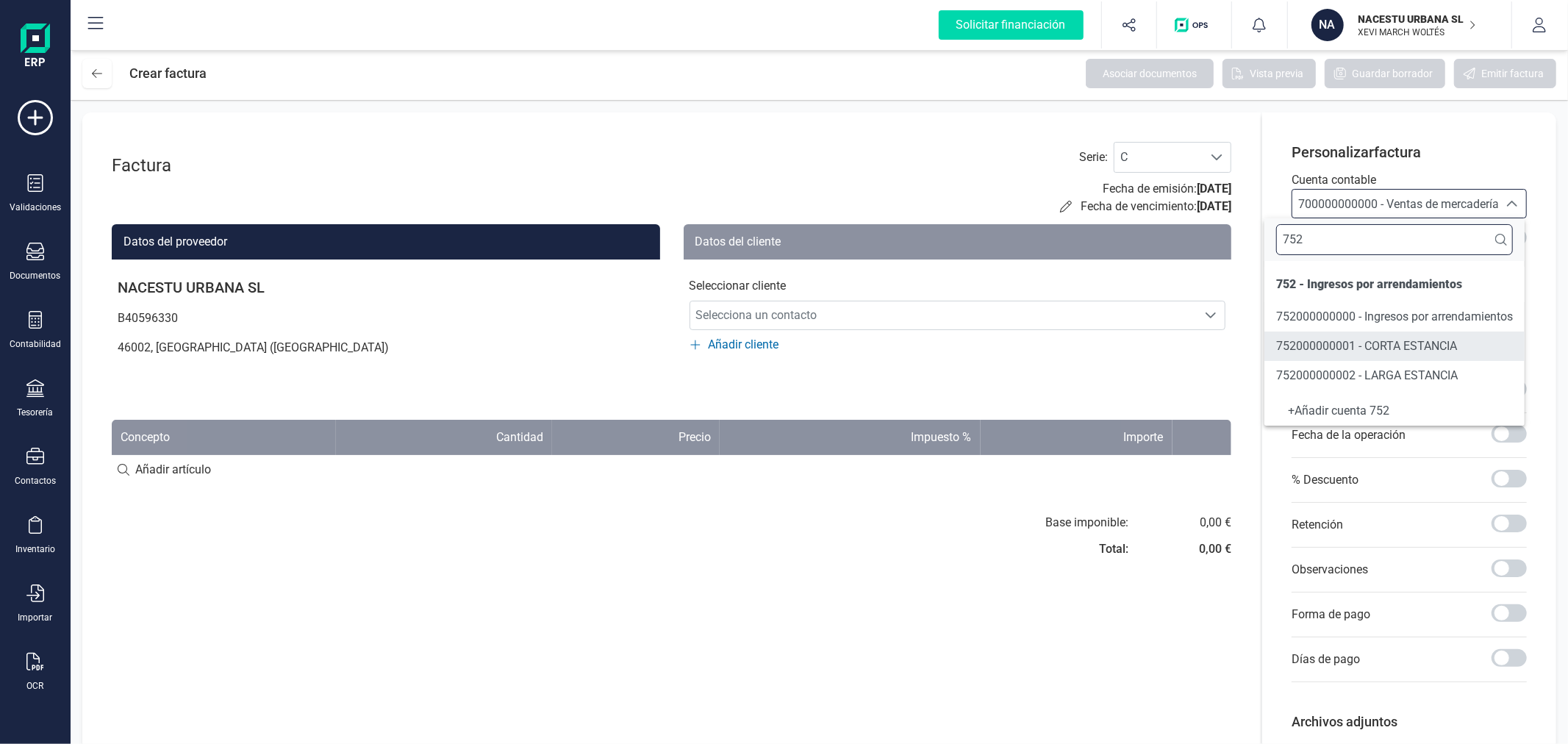
type input "752"
click at [1428, 341] on span "752000000001 - CORTA ESTANCIA" at bounding box center [1366, 346] width 180 height 14
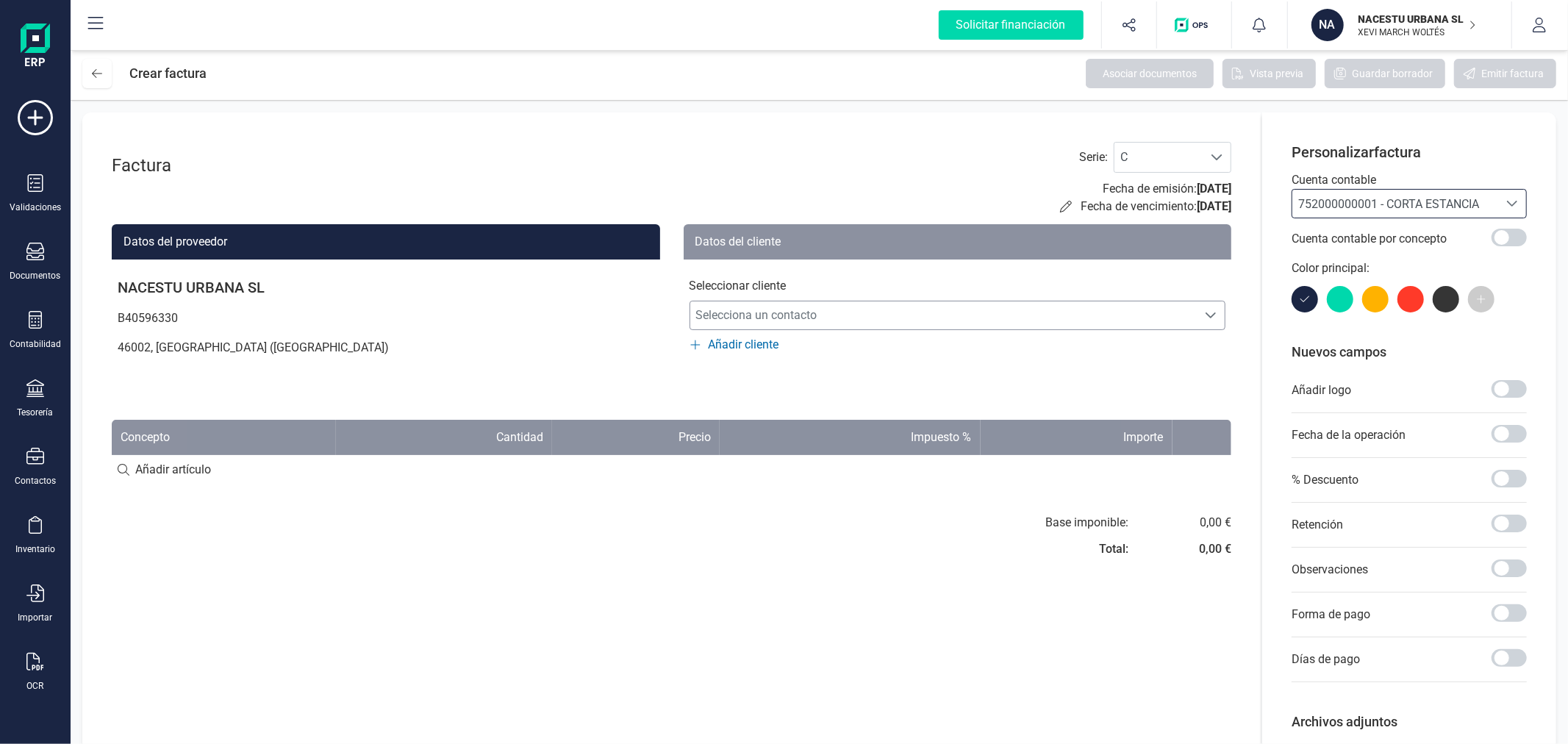
click at [1100, 310] on span "Selecciona un contacto" at bounding box center [944, 315] width 508 height 29
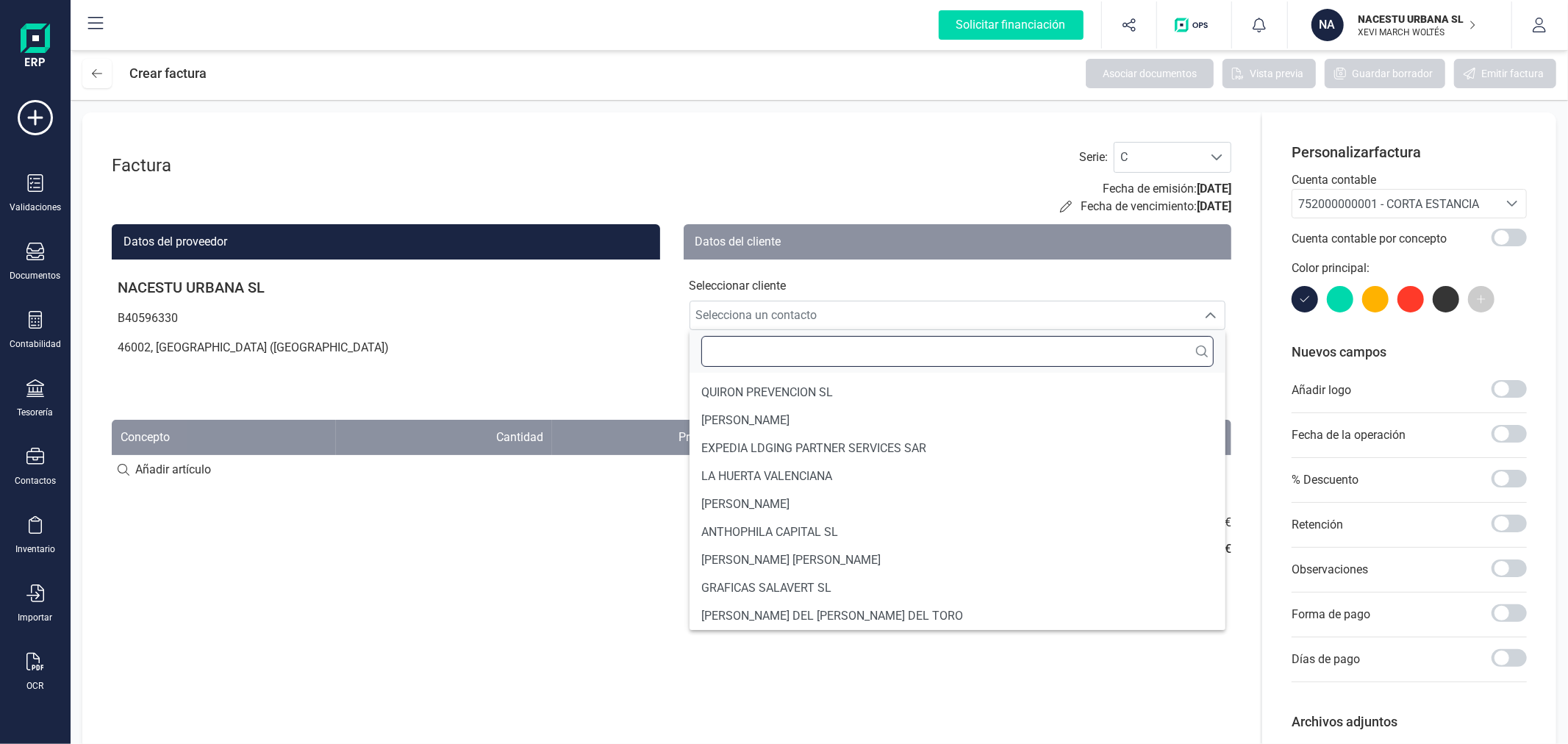
click at [1078, 348] on input "text" at bounding box center [957, 351] width 513 height 31
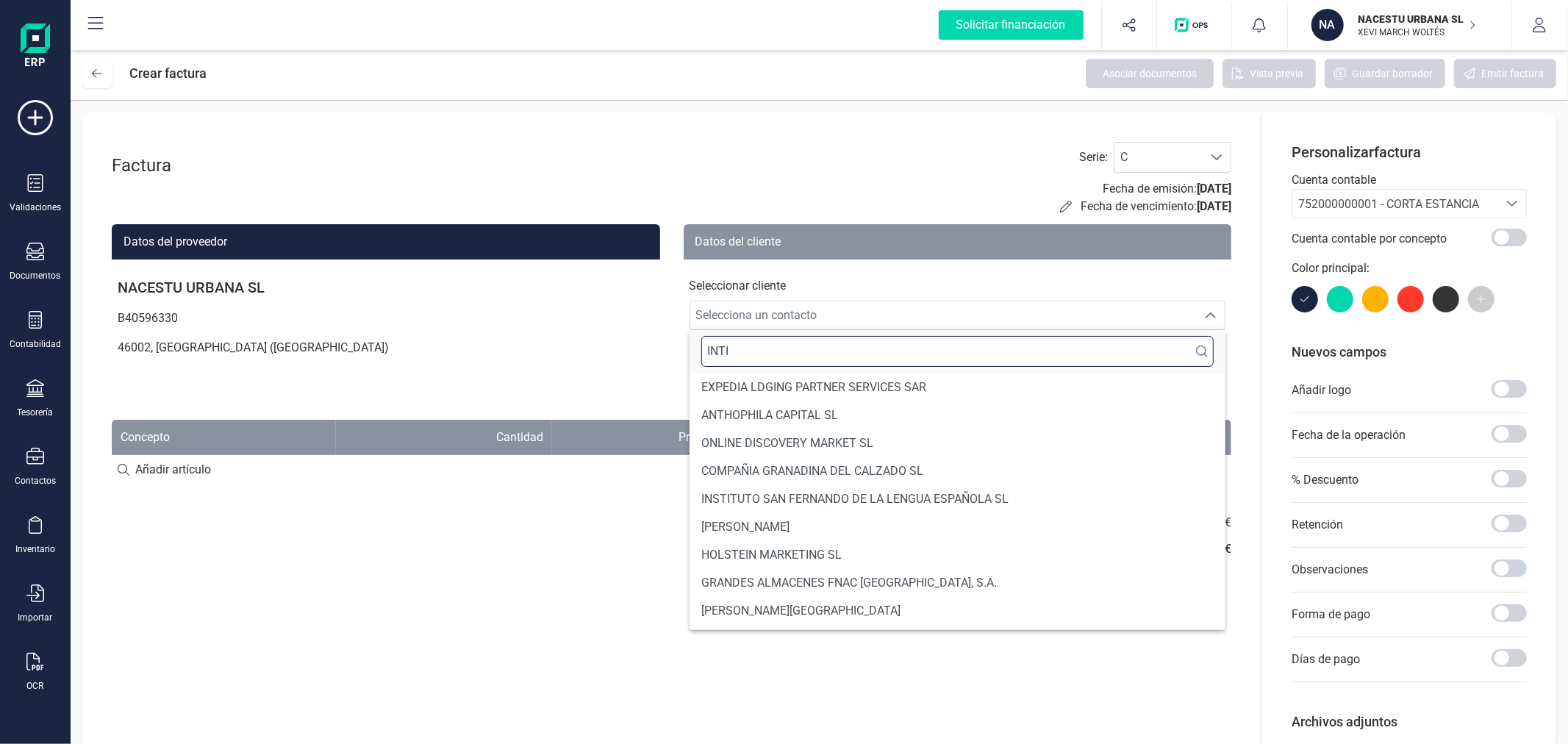
type input "INTIT"
type input "U"
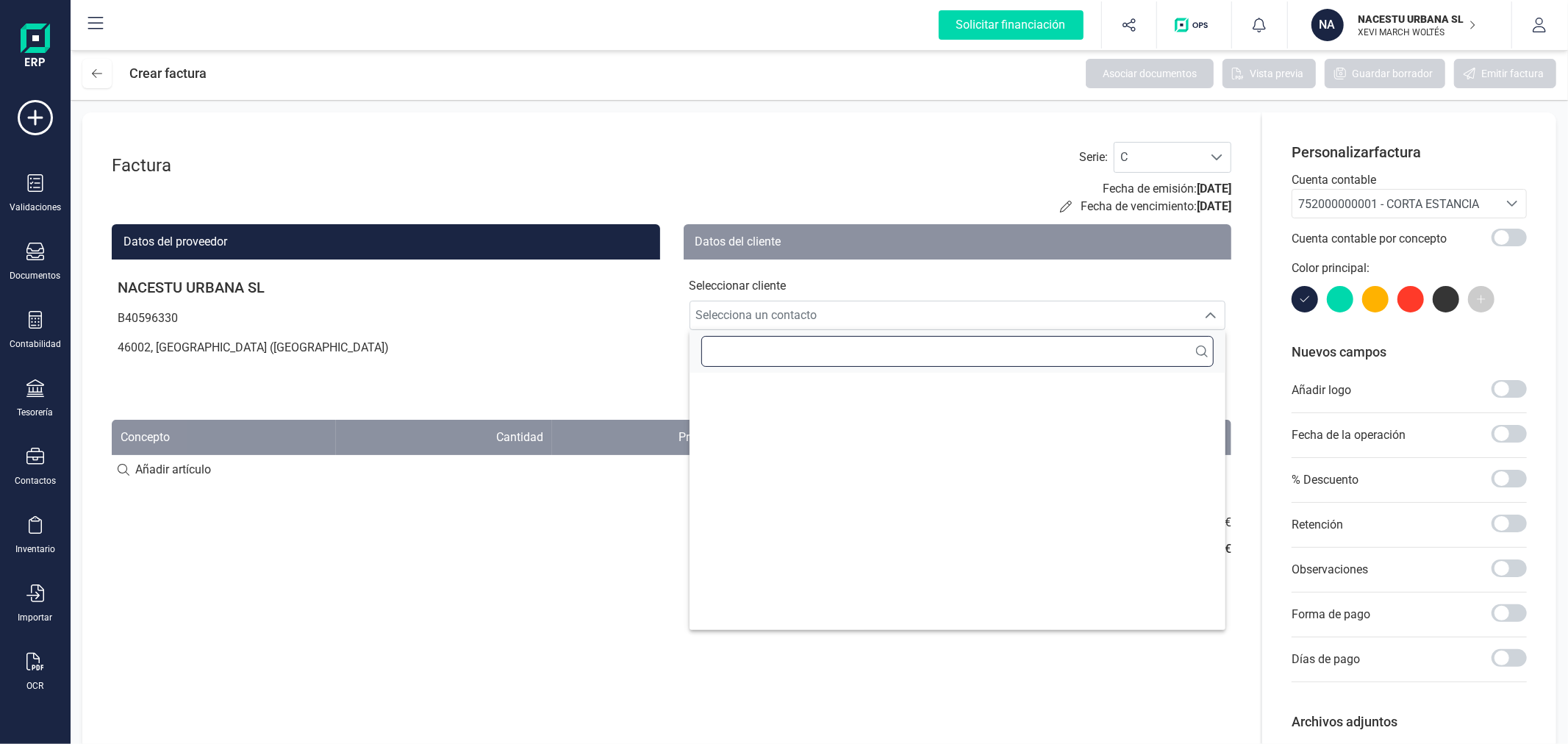
type input "T"
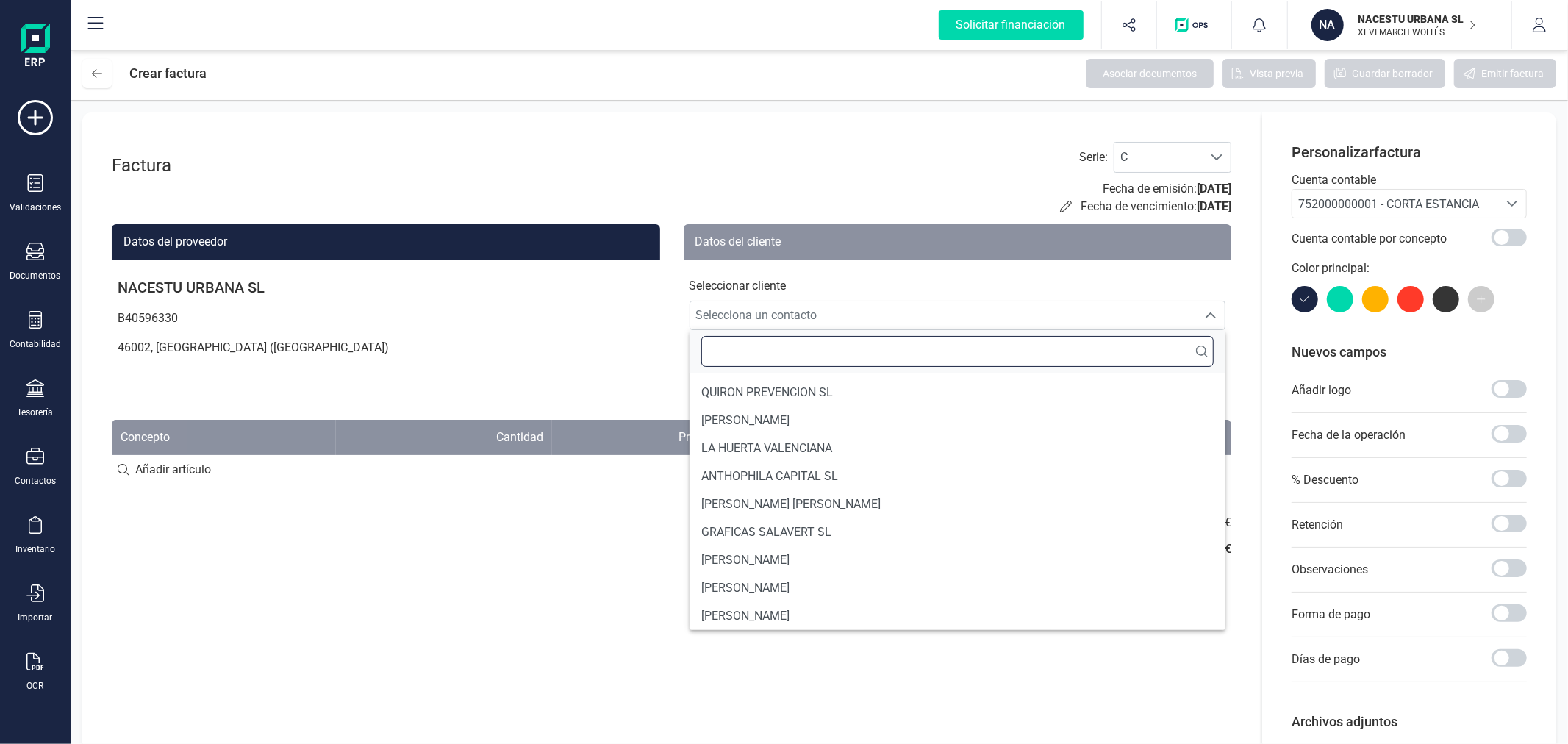
click at [1078, 348] on input "text" at bounding box center [957, 351] width 513 height 31
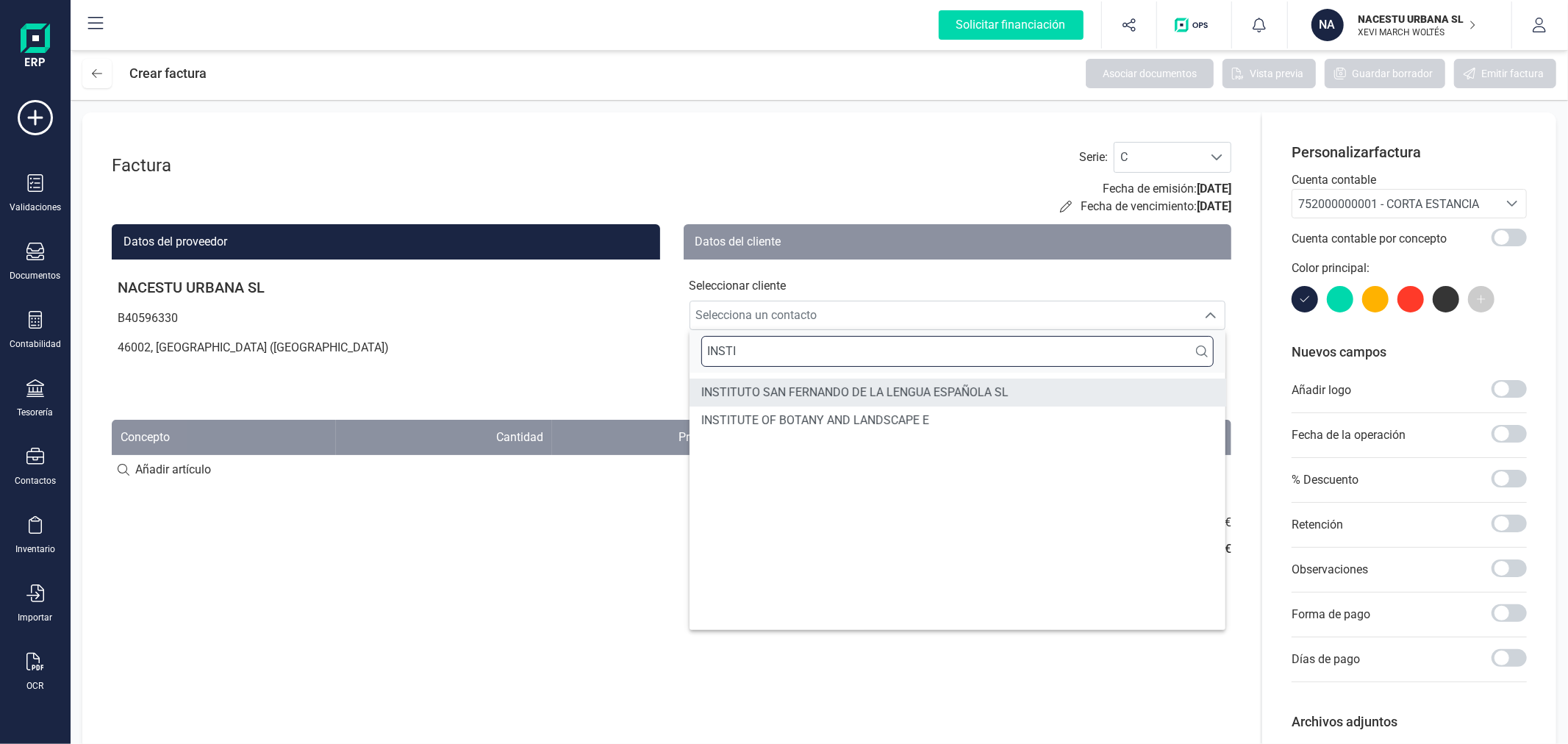
type input "INSTI"
click at [1042, 399] on li "INSTITUTO SAN FERNANDO DE LA LENGUA ESPAÑOLA SL" at bounding box center [958, 392] width 537 height 28
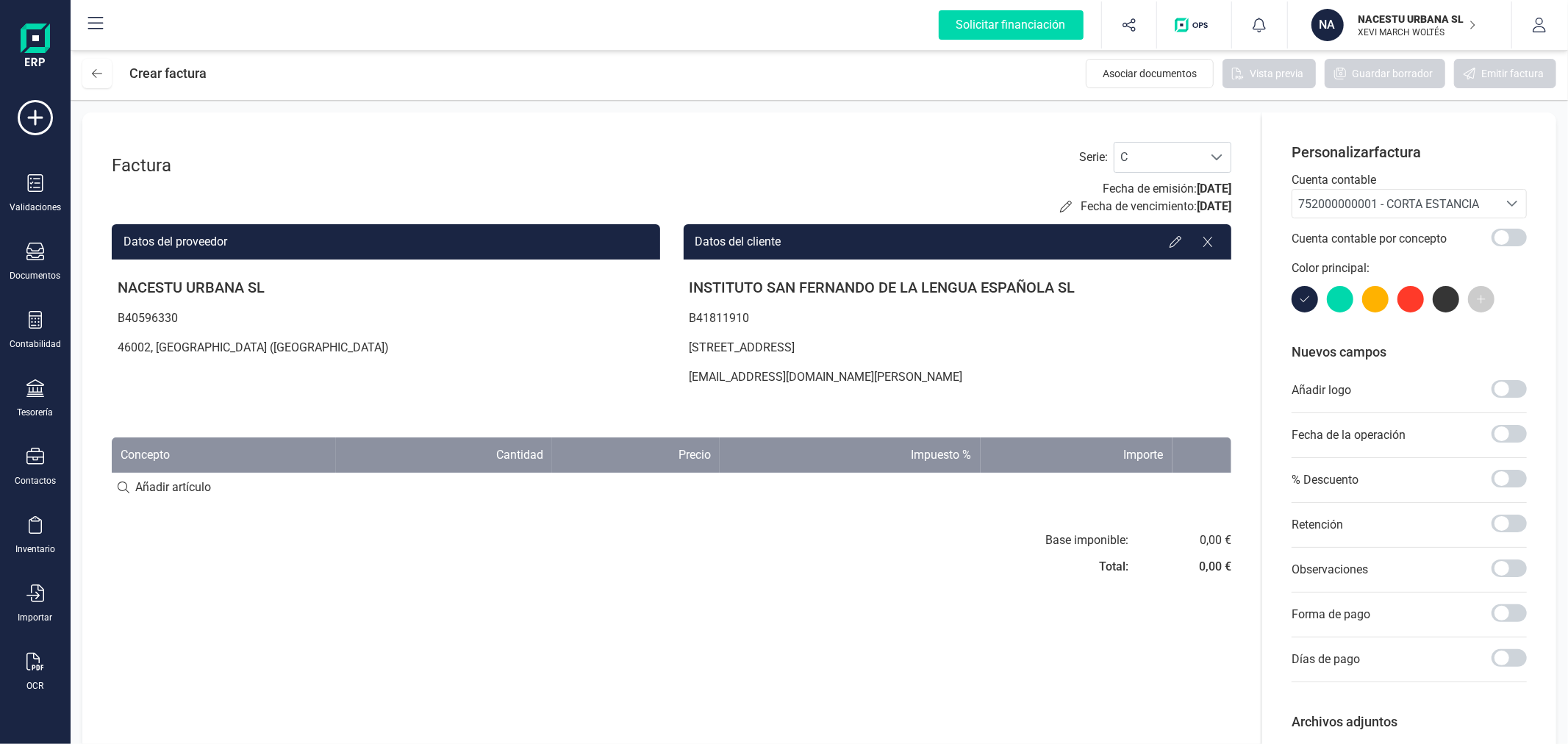
click at [180, 489] on input at bounding box center [672, 487] width 1120 height 29
paste input "Fechas de check in y check out: 01-09 al 08-09"
type input "Fechas de check in y check out: 01-09 al 08-09"
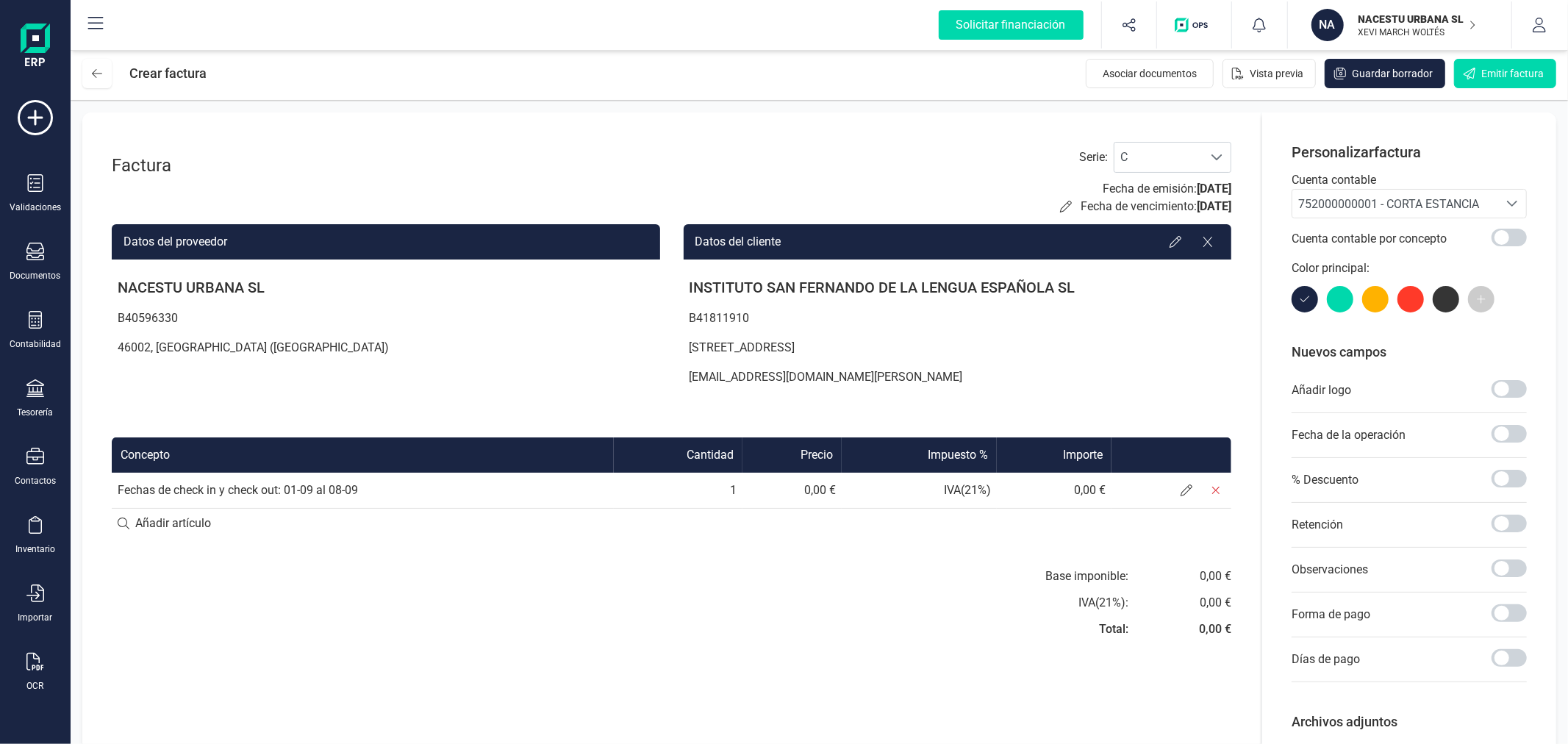
click at [187, 526] on input at bounding box center [672, 523] width 1120 height 29
paste input "Fechas de check in y check out: 03-09 al 16-09"
type input "Fechas de check in y check out: 03-09 al 16-09"
click at [1184, 481] on span at bounding box center [1186, 490] width 29 height 29
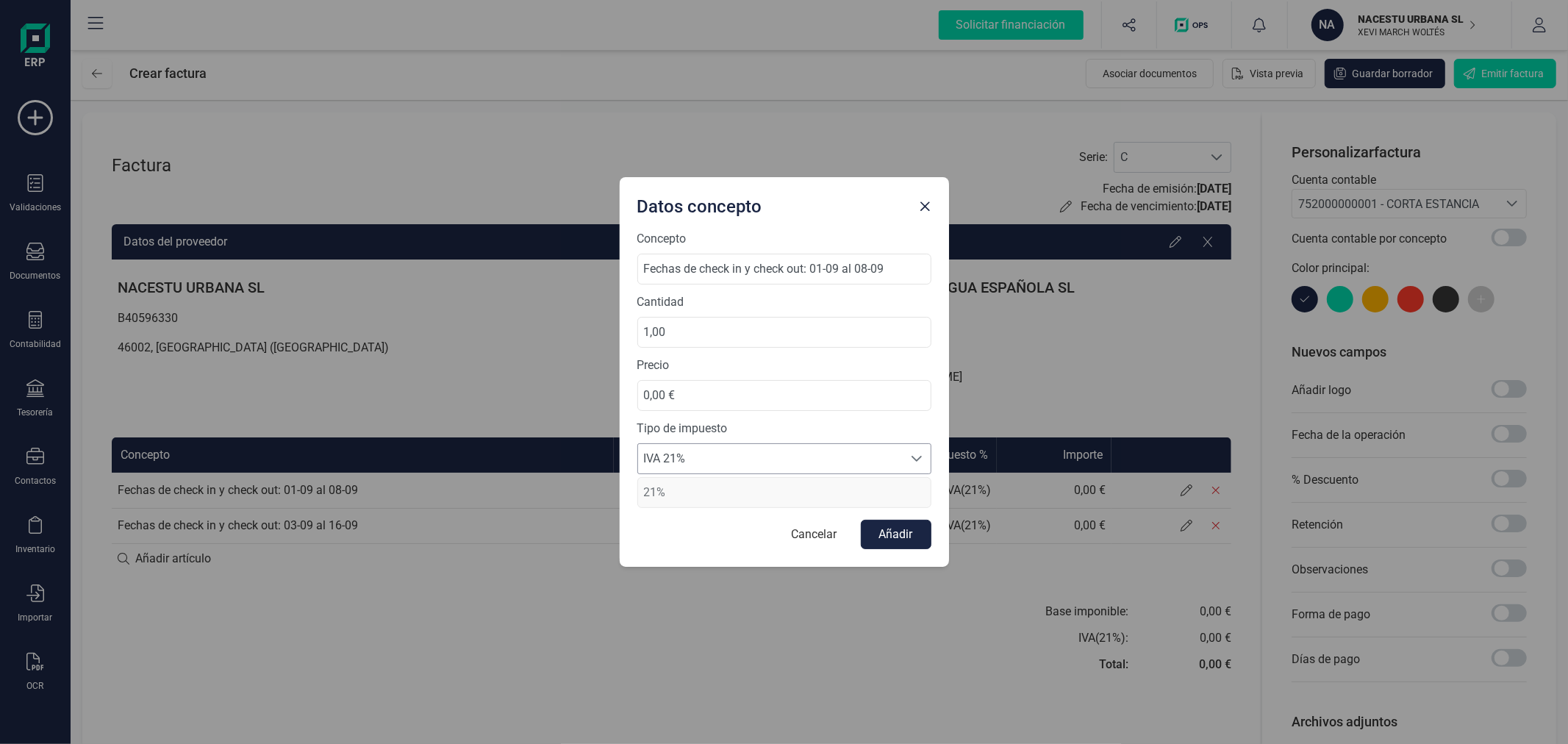
click at [708, 457] on span "IVA 21%" at bounding box center [771, 459] width 265 height 29
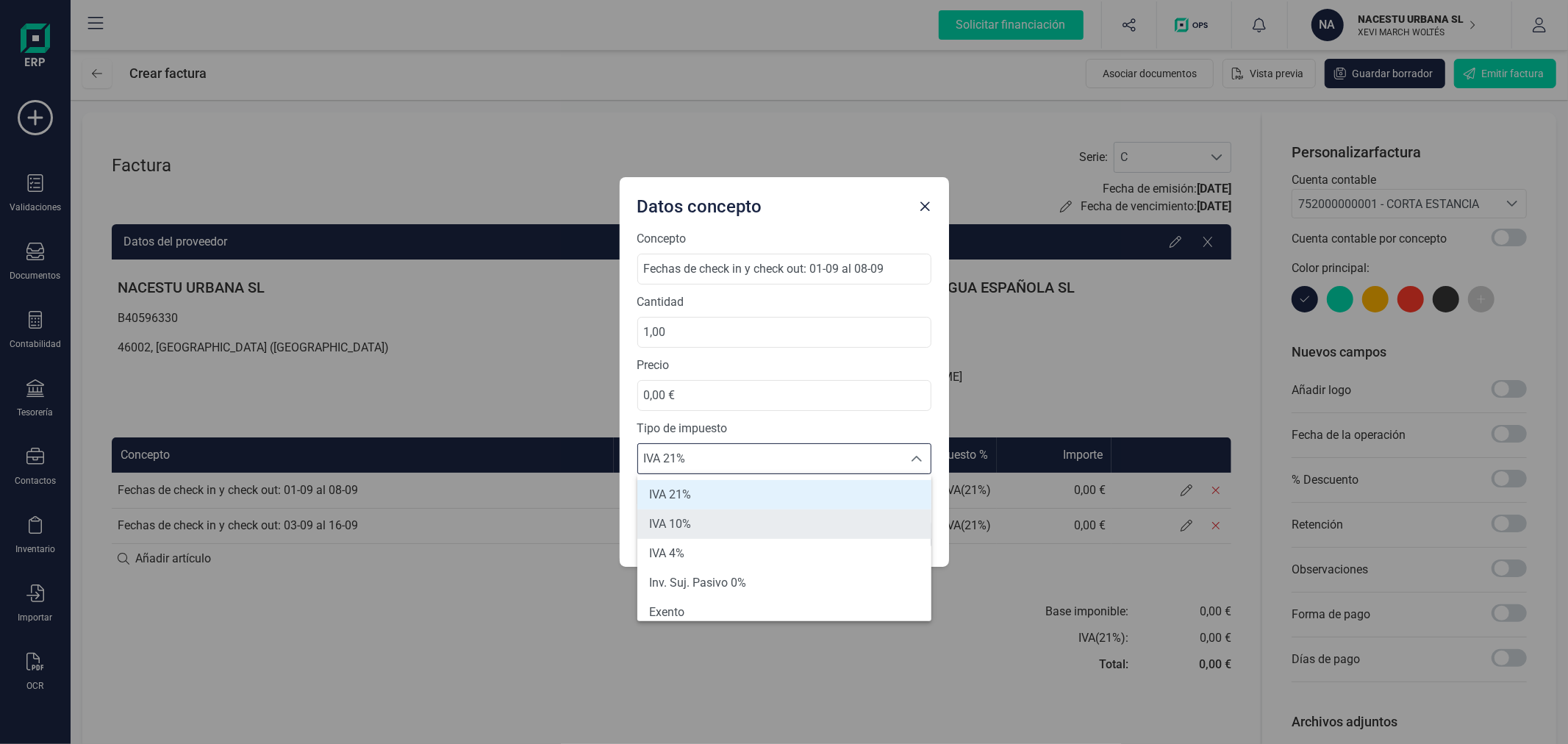
click at [702, 524] on li "IVA 10%" at bounding box center [784, 524] width 294 height 29
type input "10%"
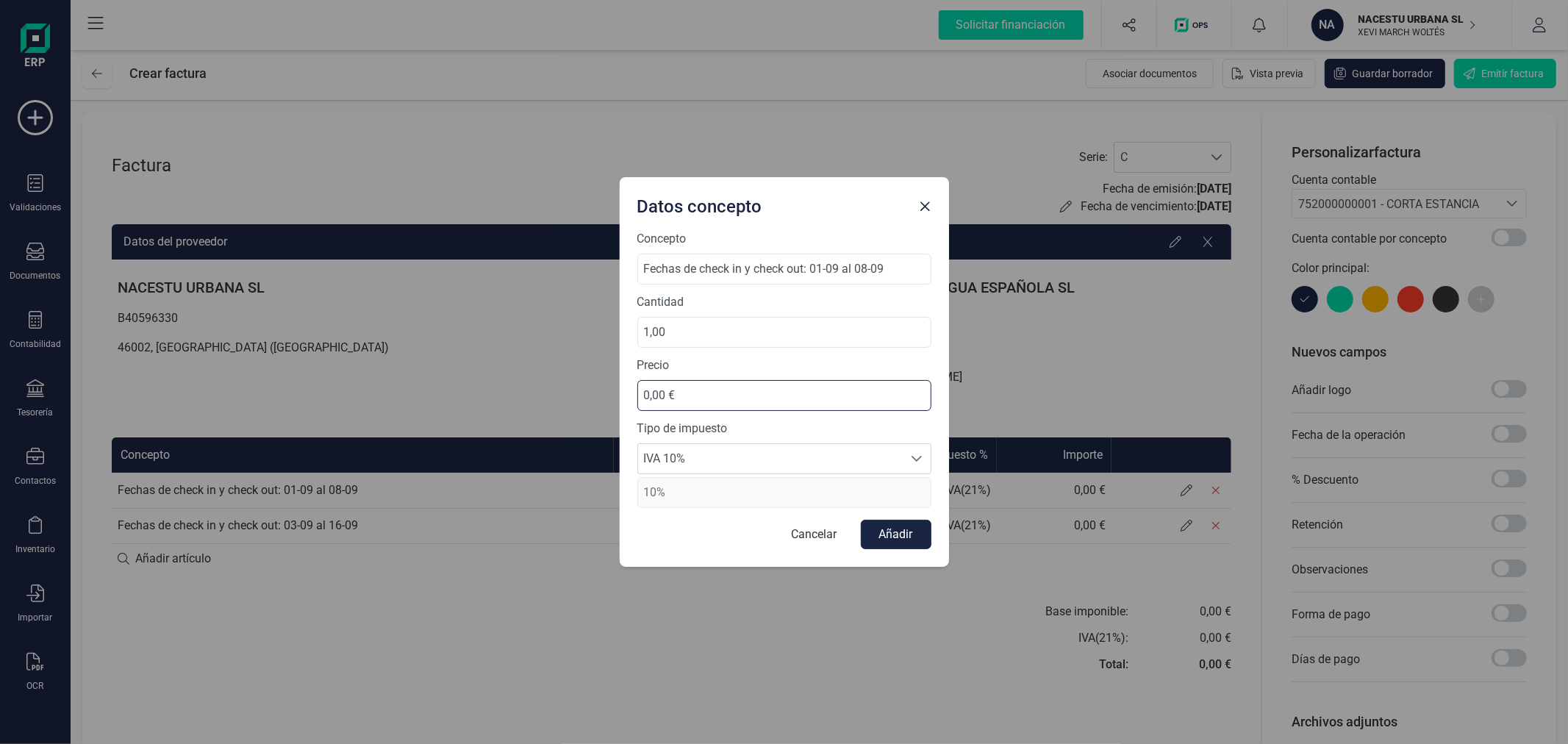
drag, startPoint x: 724, startPoint y: 403, endPoint x: 600, endPoint y: 388, distance: 124.9
click at [600, 389] on div "Datos concepto Concepto Fechas de check in y check out: 01-09 al 08-09 Cantidad…" at bounding box center [784, 372] width 1568 height 744
type input "421,45 €"
click at [916, 530] on button "Añadir" at bounding box center [896, 534] width 70 height 29
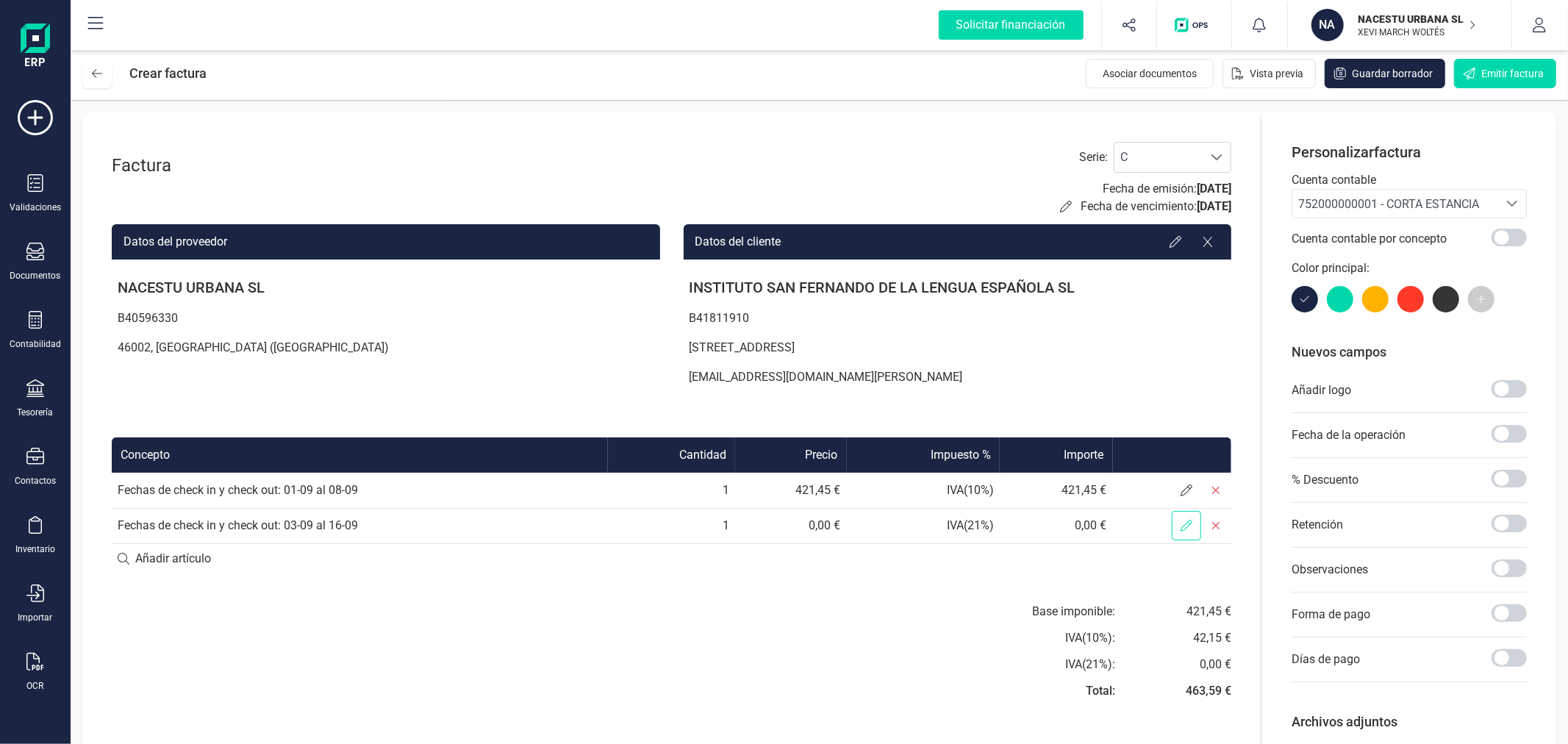
click at [1180, 532] on span at bounding box center [1186, 525] width 29 height 29
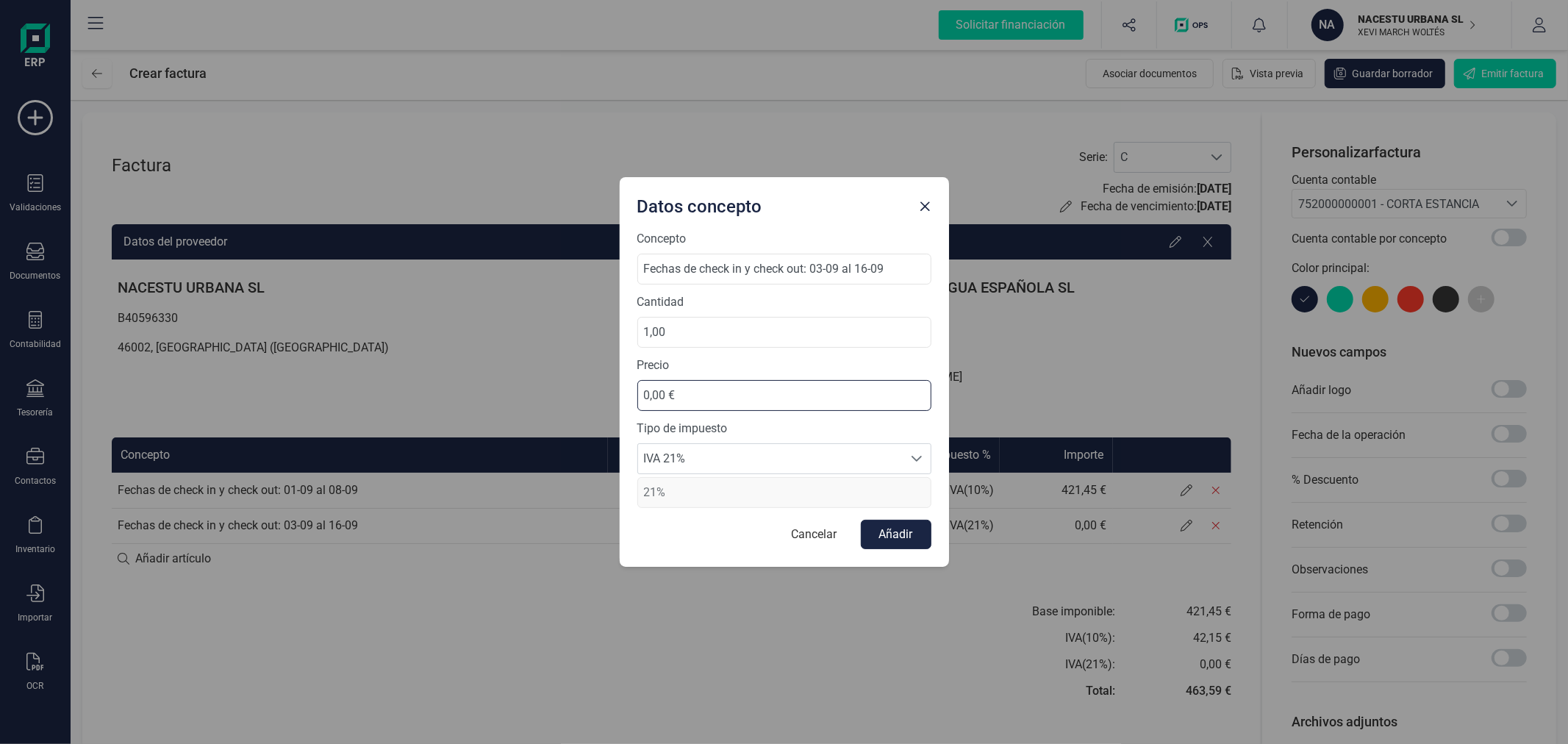
drag, startPoint x: 722, startPoint y: 397, endPoint x: 628, endPoint y: 390, distance: 94.3
click at [628, 390] on div "Concepto Fechas de check in y check out: 03-09 al 16-09 Cantidad 1,00 Precio 0,…" at bounding box center [784, 398] width 330 height 337
type input "1.851,64 €"
click at [785, 445] on span "IVA 21%" at bounding box center [771, 459] width 265 height 29
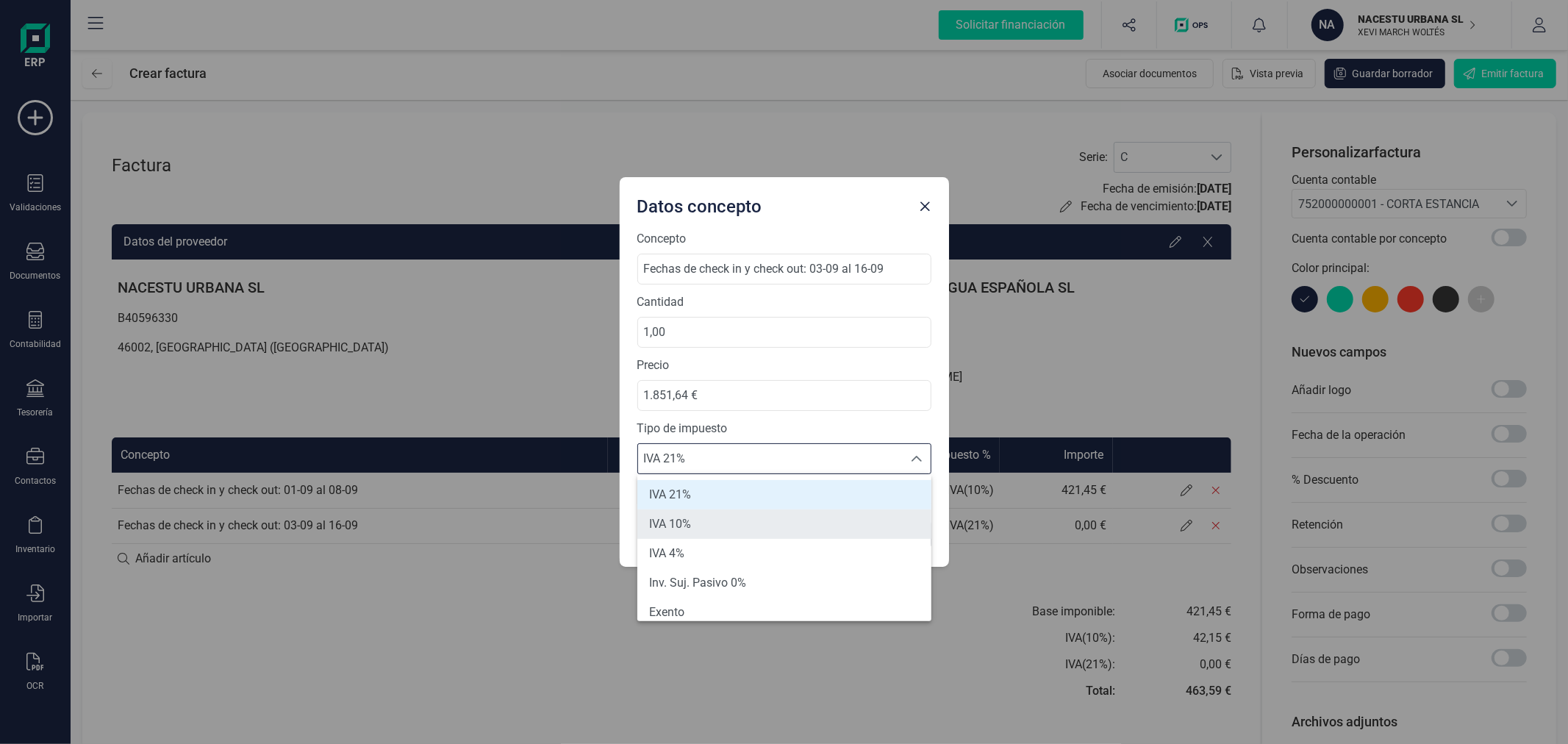
click at [789, 522] on li "IVA 10%" at bounding box center [784, 524] width 294 height 29
type input "10%"
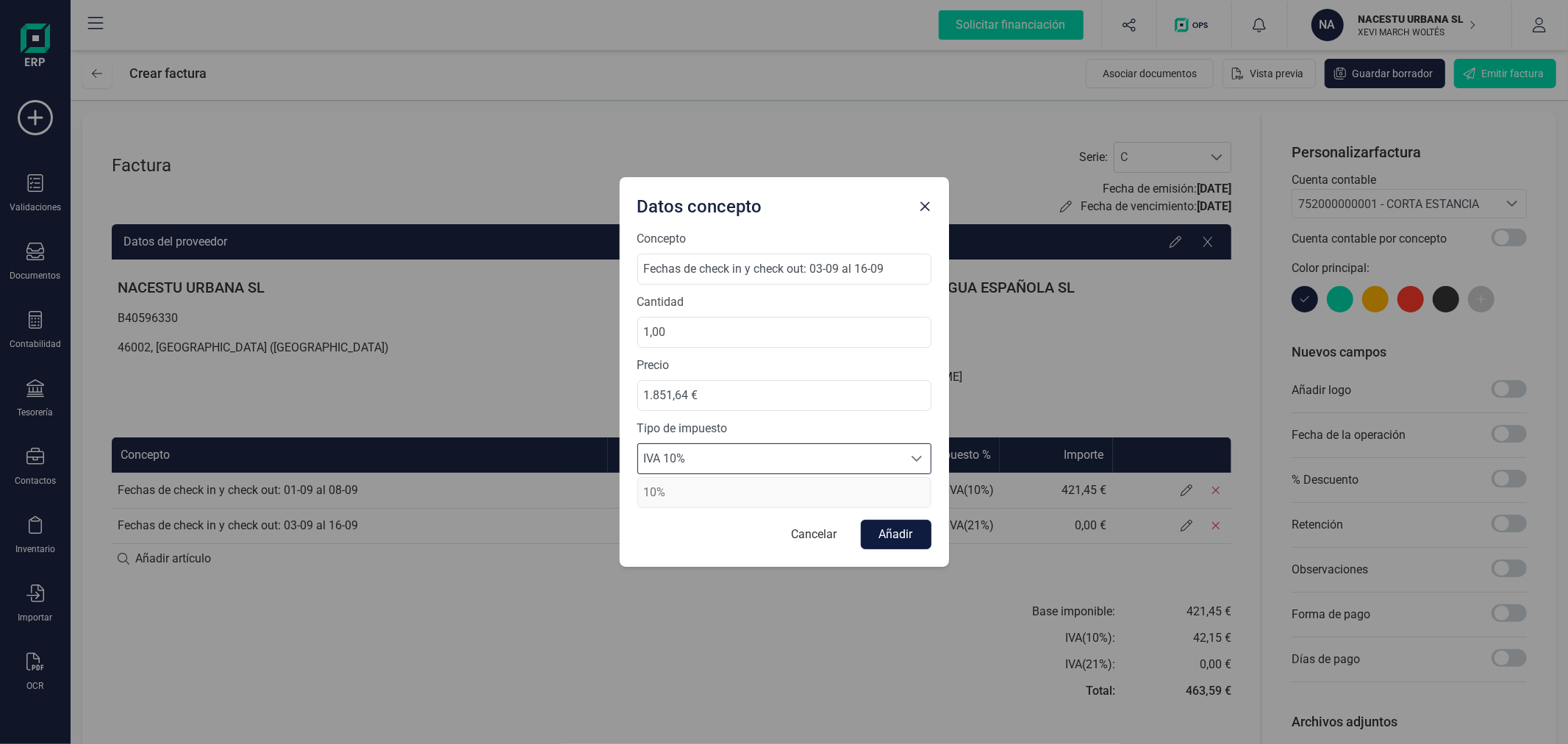
click at [908, 541] on button "Añadir" at bounding box center [896, 534] width 70 height 29
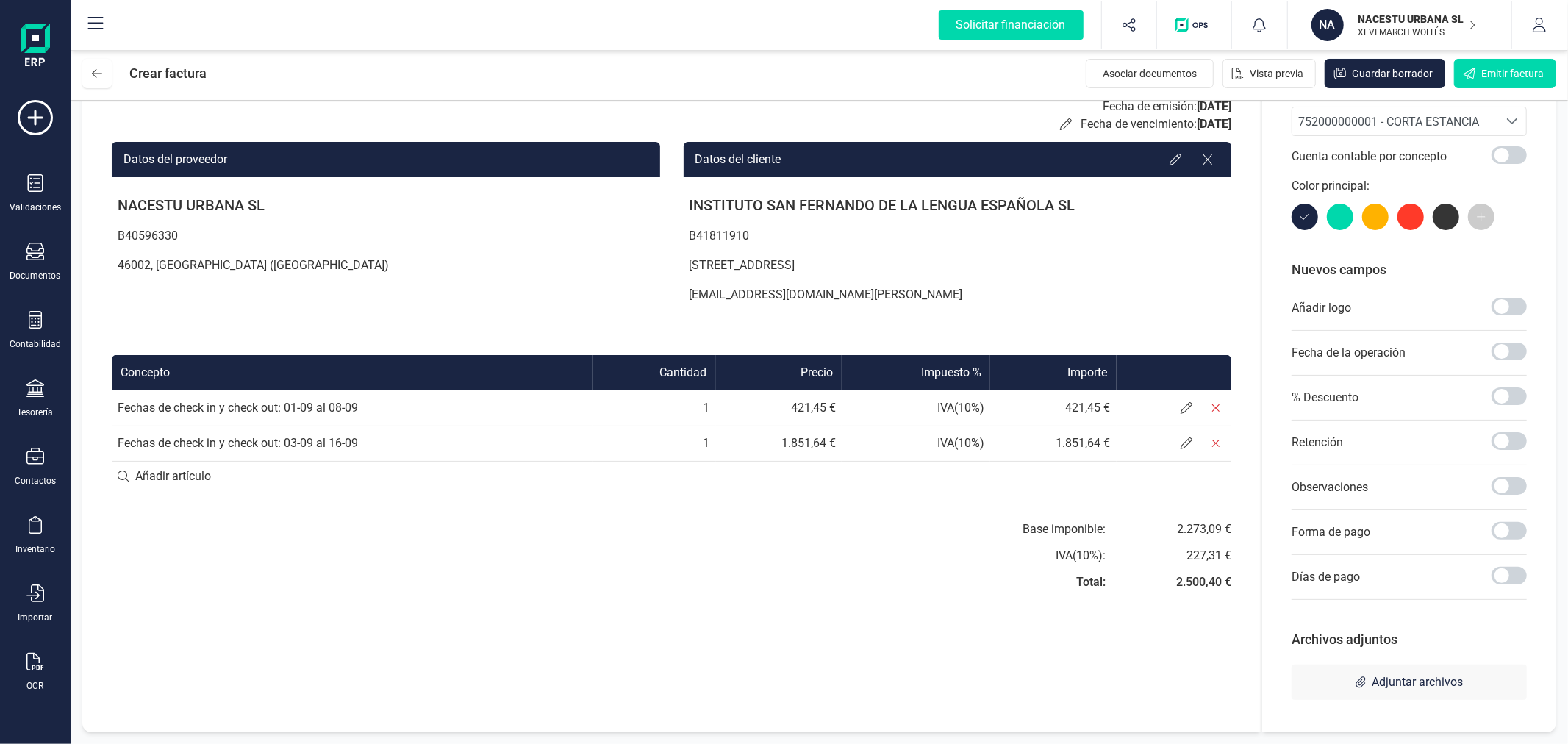
scroll to position [0, 0]
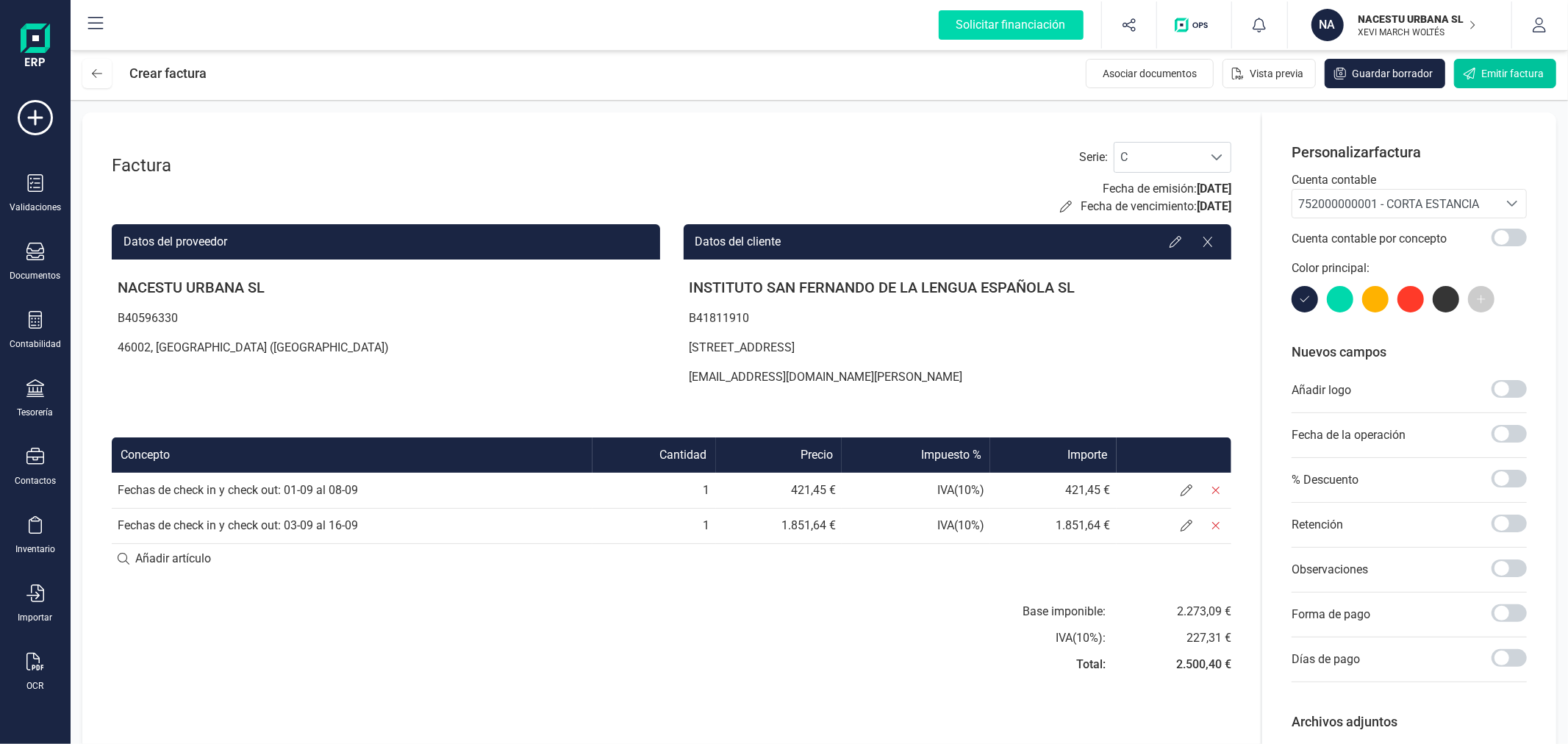
click at [1493, 75] on span "Emitir factura" at bounding box center [1513, 73] width 62 height 15
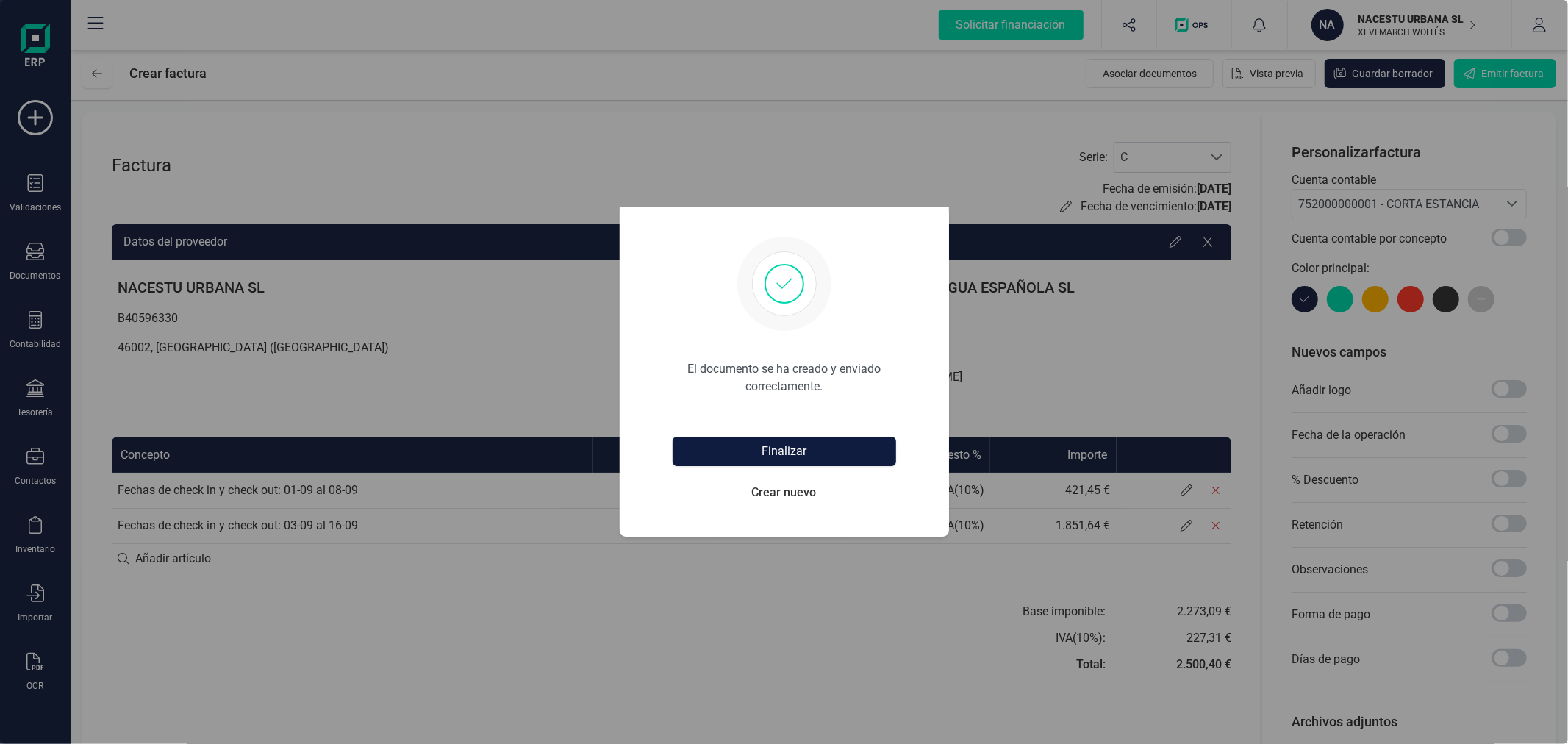
click at [846, 456] on button "Finalizar" at bounding box center [784, 451] width 223 height 29
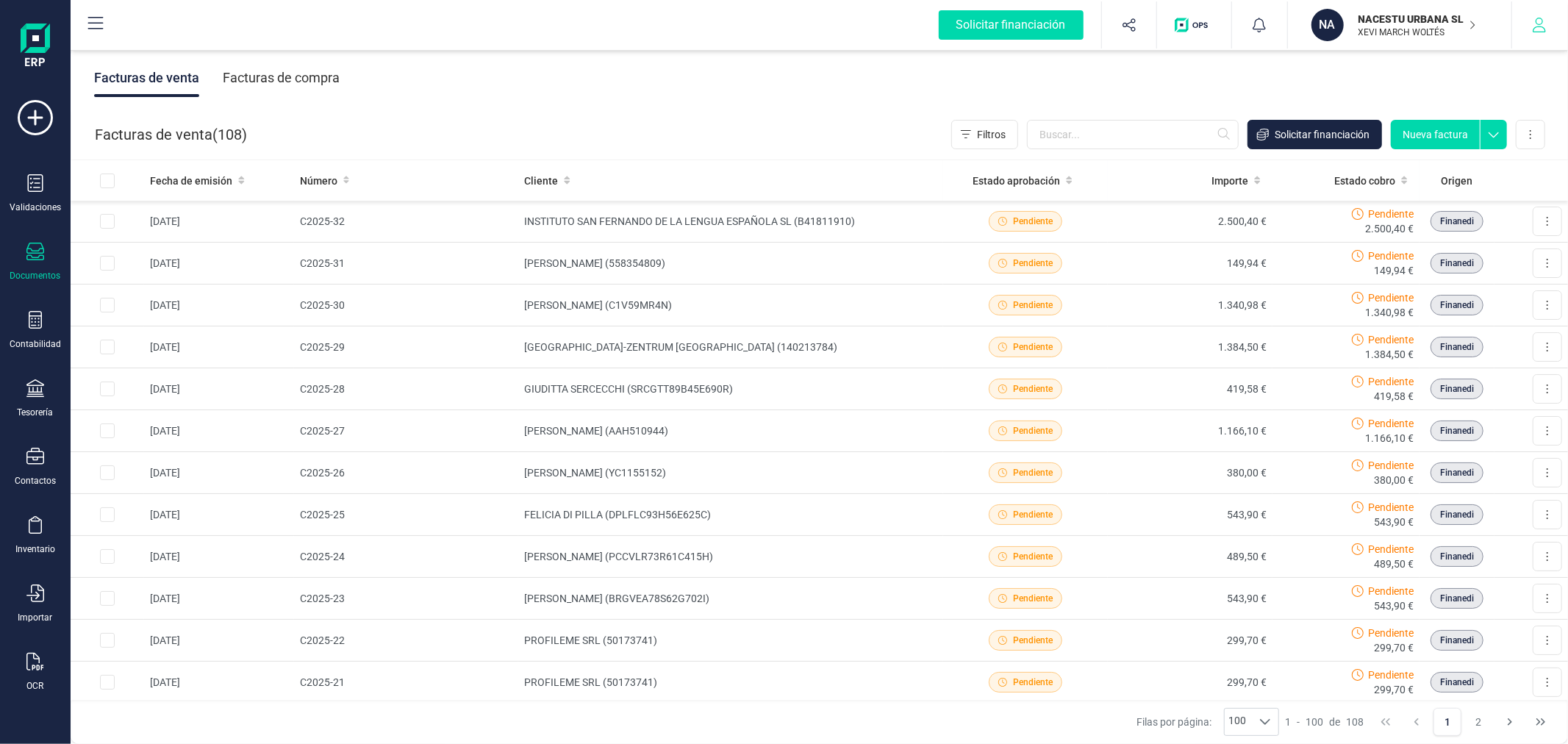
click at [1549, 35] on button "button" at bounding box center [1540, 25] width 55 height 47
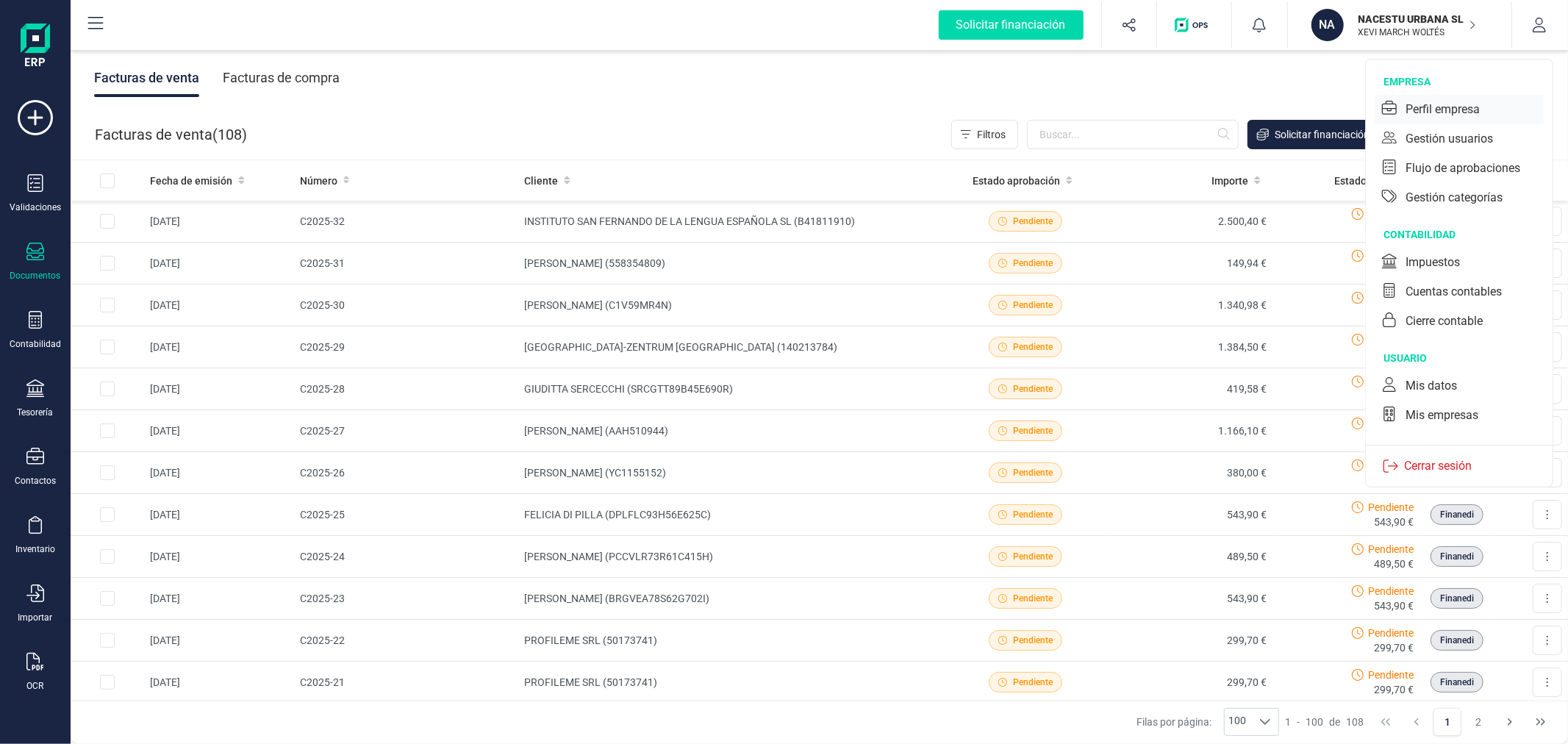
click at [1444, 113] on div "Perfil empresa" at bounding box center [1443, 109] width 75 height 18
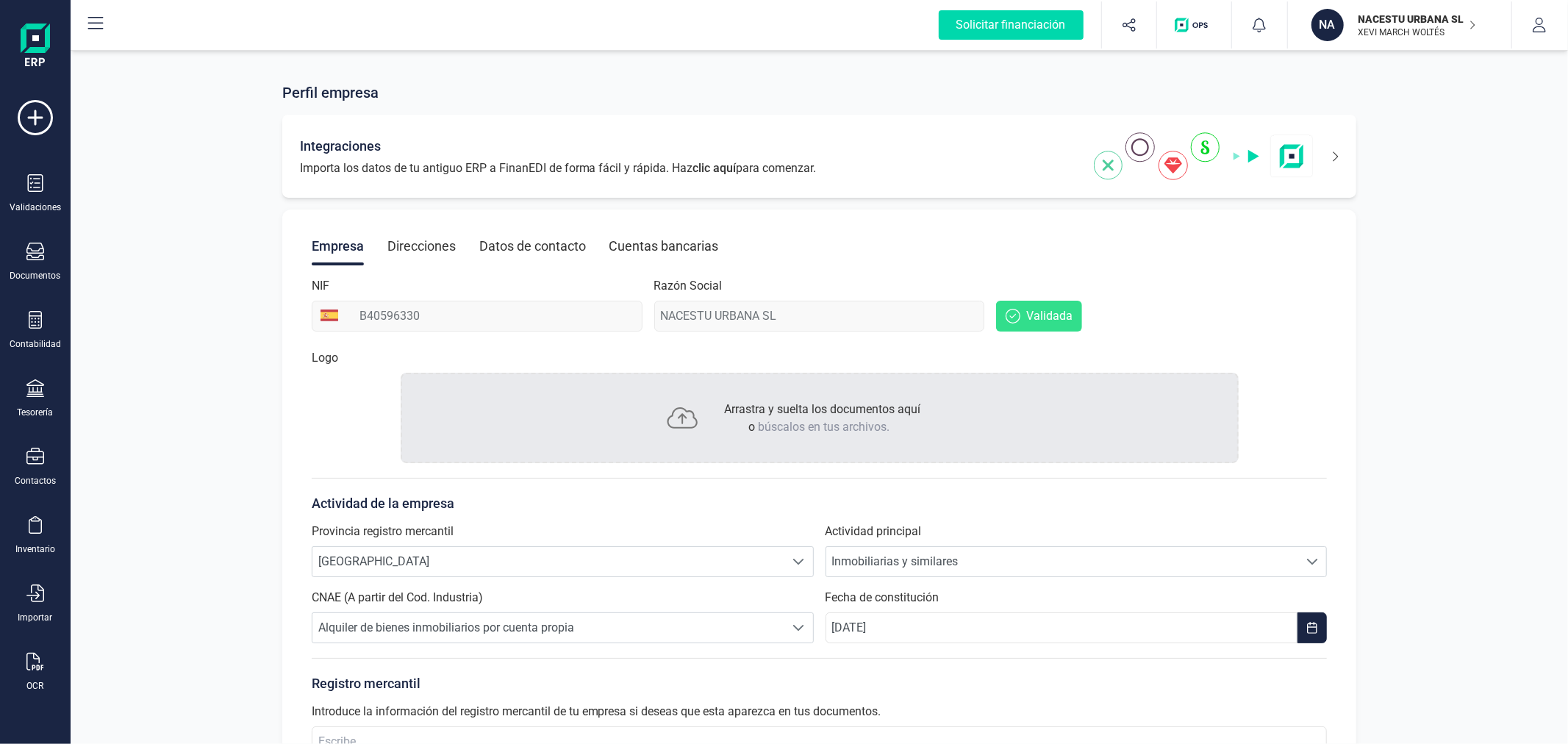
click at [1336, 155] on icon at bounding box center [1336, 156] width 5 height 10
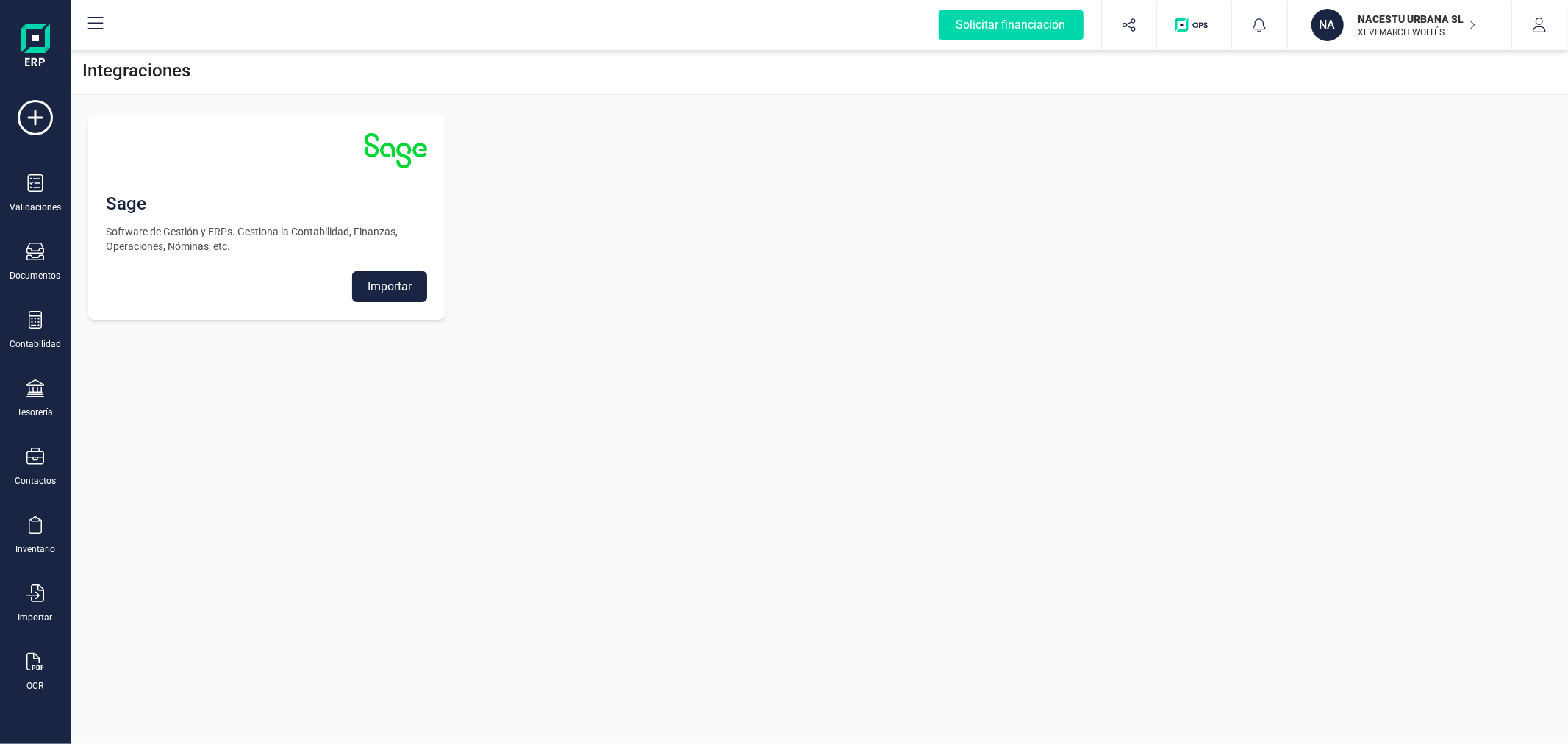
click at [386, 280] on button "Importar" at bounding box center [389, 286] width 75 height 31
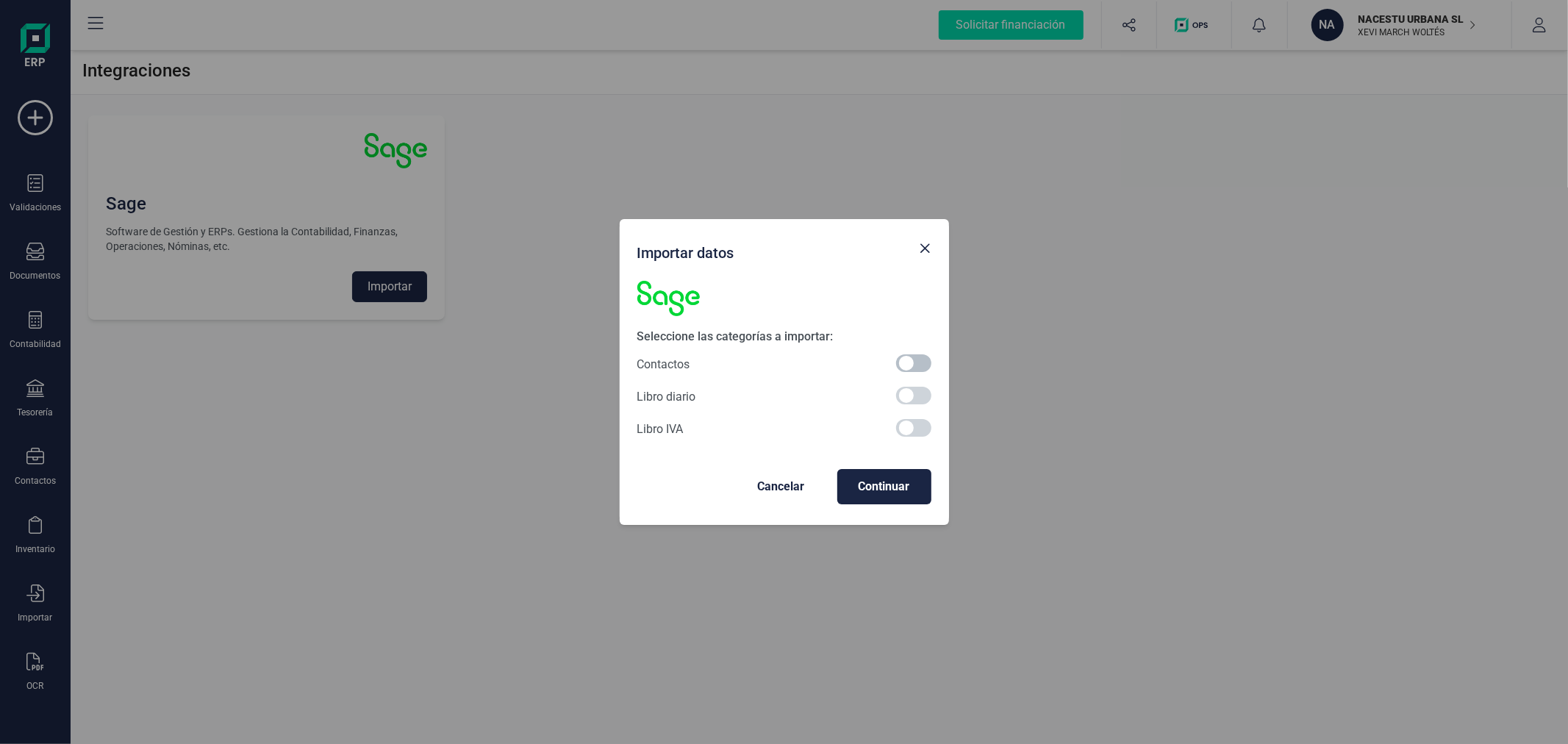
click at [924, 371] on span at bounding box center [914, 364] width 36 height 18
click at [908, 478] on span "Continuar" at bounding box center [884, 487] width 70 height 18
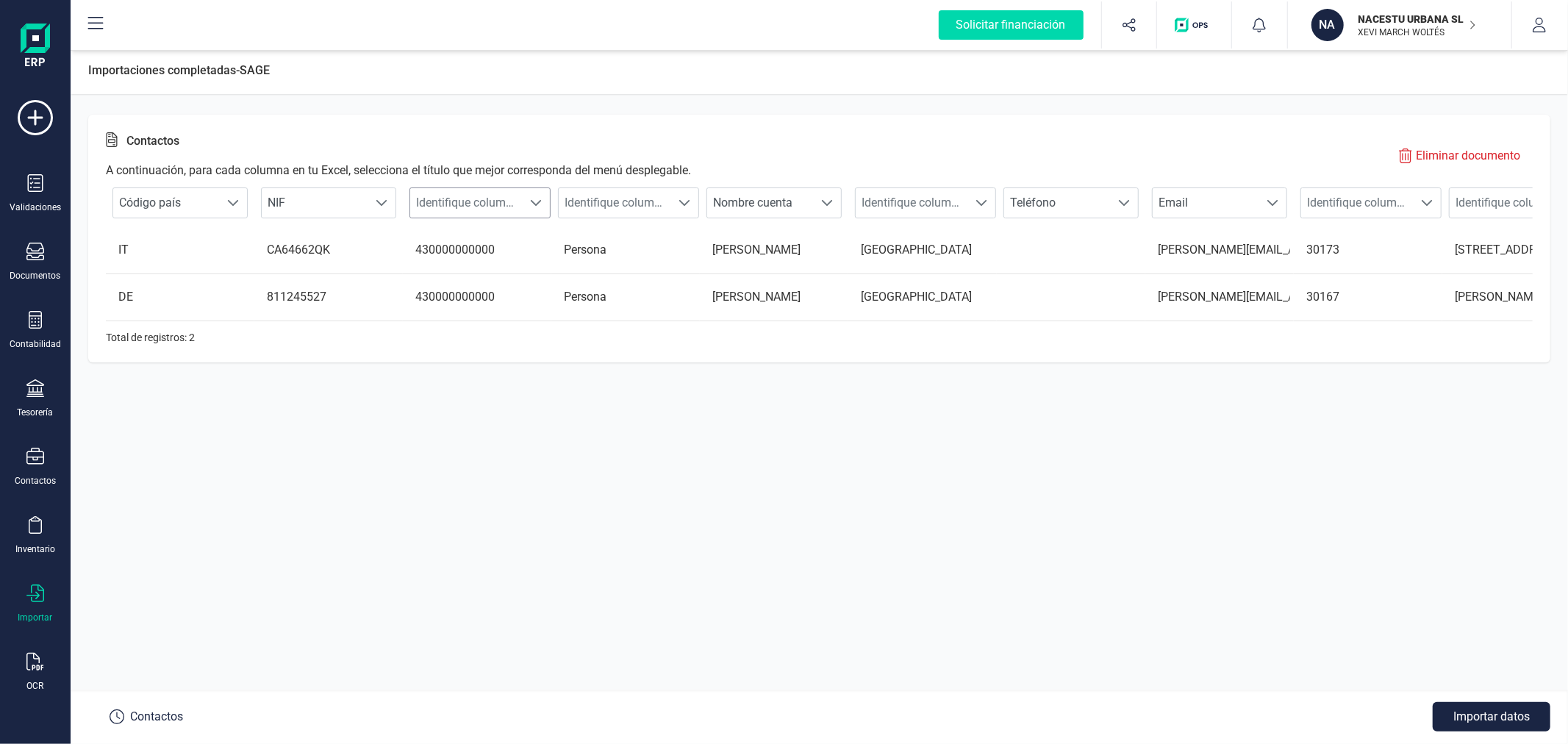
click at [492, 196] on span "Identifique columna" at bounding box center [467, 203] width 112 height 29
click at [538, 350] on li "Cuenta contable cliente" at bounding box center [491, 347] width 163 height 29
click at [626, 200] on span "Identifique columna" at bounding box center [615, 203] width 112 height 29
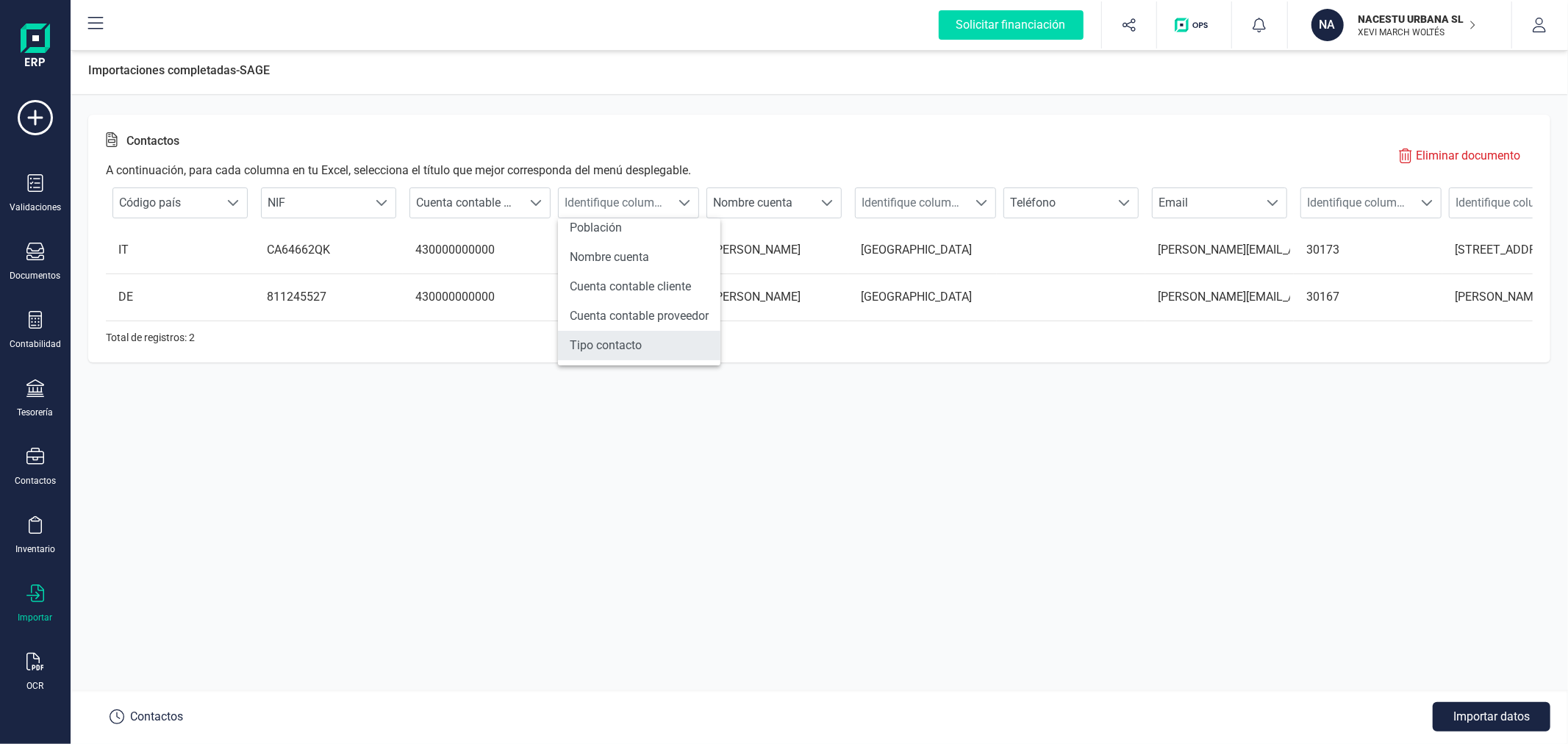
click at [626, 347] on li "Tipo contacto" at bounding box center [639, 345] width 163 height 29
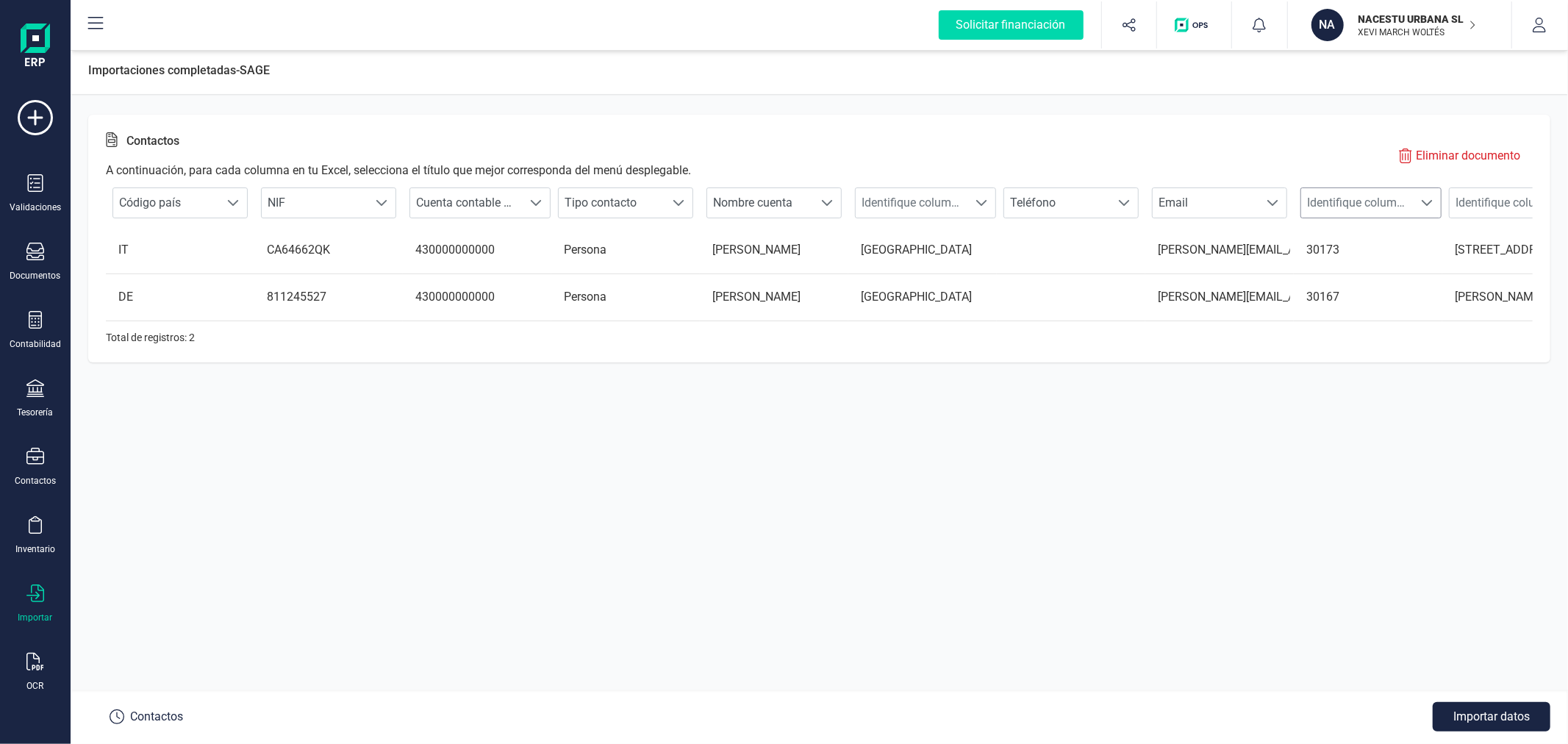
click at [1375, 201] on span "Identifique columna" at bounding box center [1357, 203] width 112 height 29
click at [1369, 329] on li "Código postal" at bounding box center [1346, 333] width 163 height 29
click at [1502, 202] on span "Identifique columna" at bounding box center [1506, 203] width 112 height 29
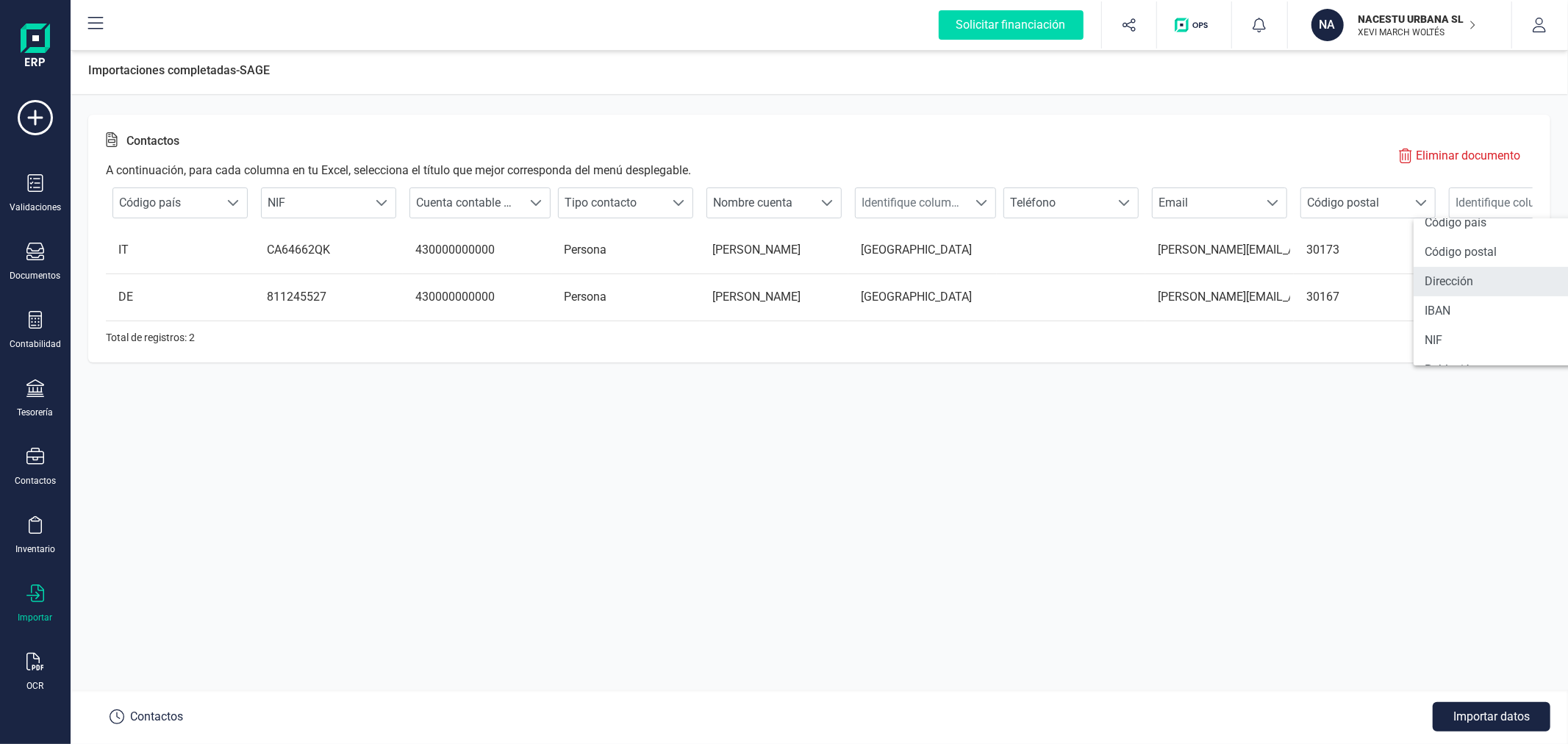
click at [1459, 285] on li "Dirección" at bounding box center [1494, 281] width 163 height 29
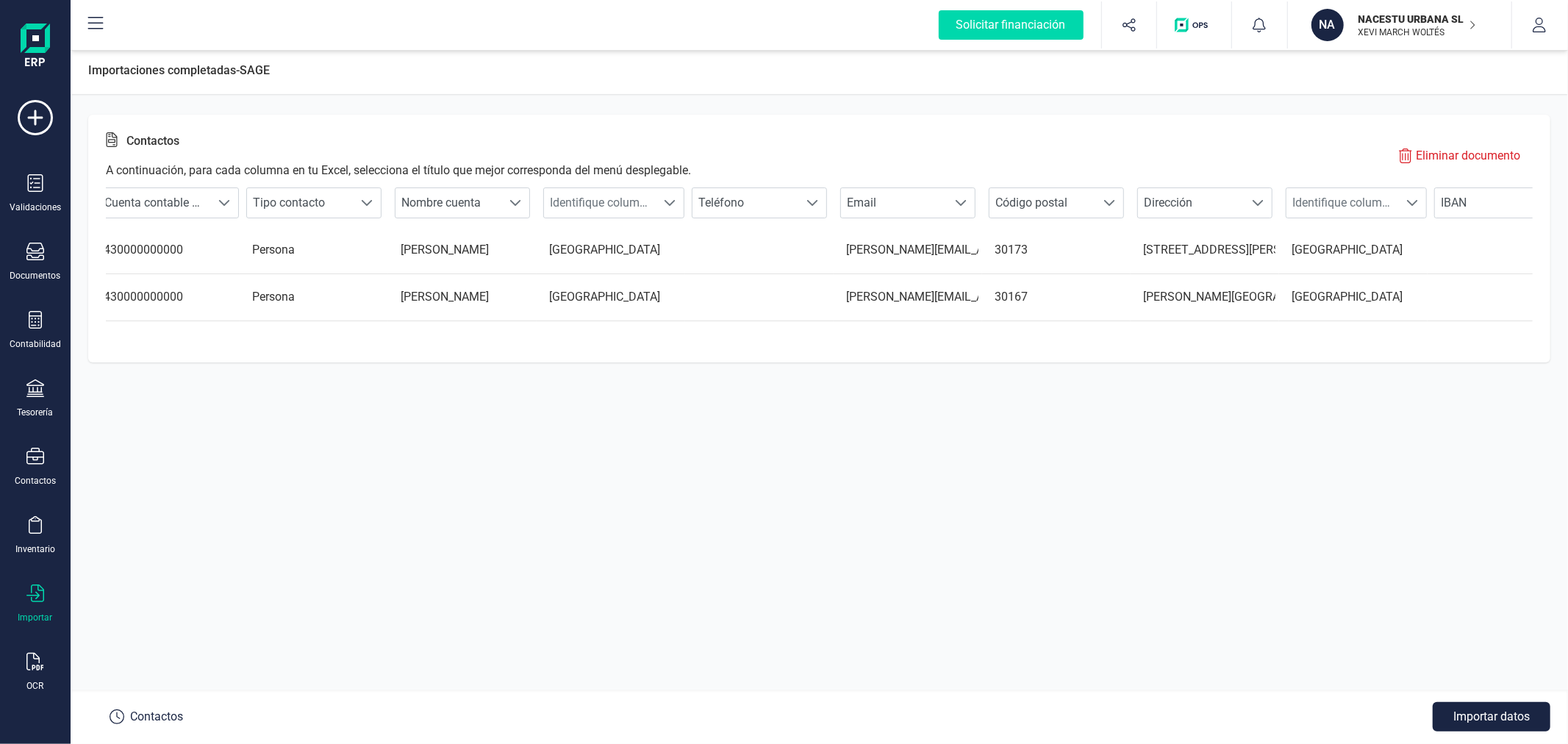
scroll to position [0, 320]
click at [1341, 200] on span "Identifique columna" at bounding box center [1334, 203] width 112 height 29
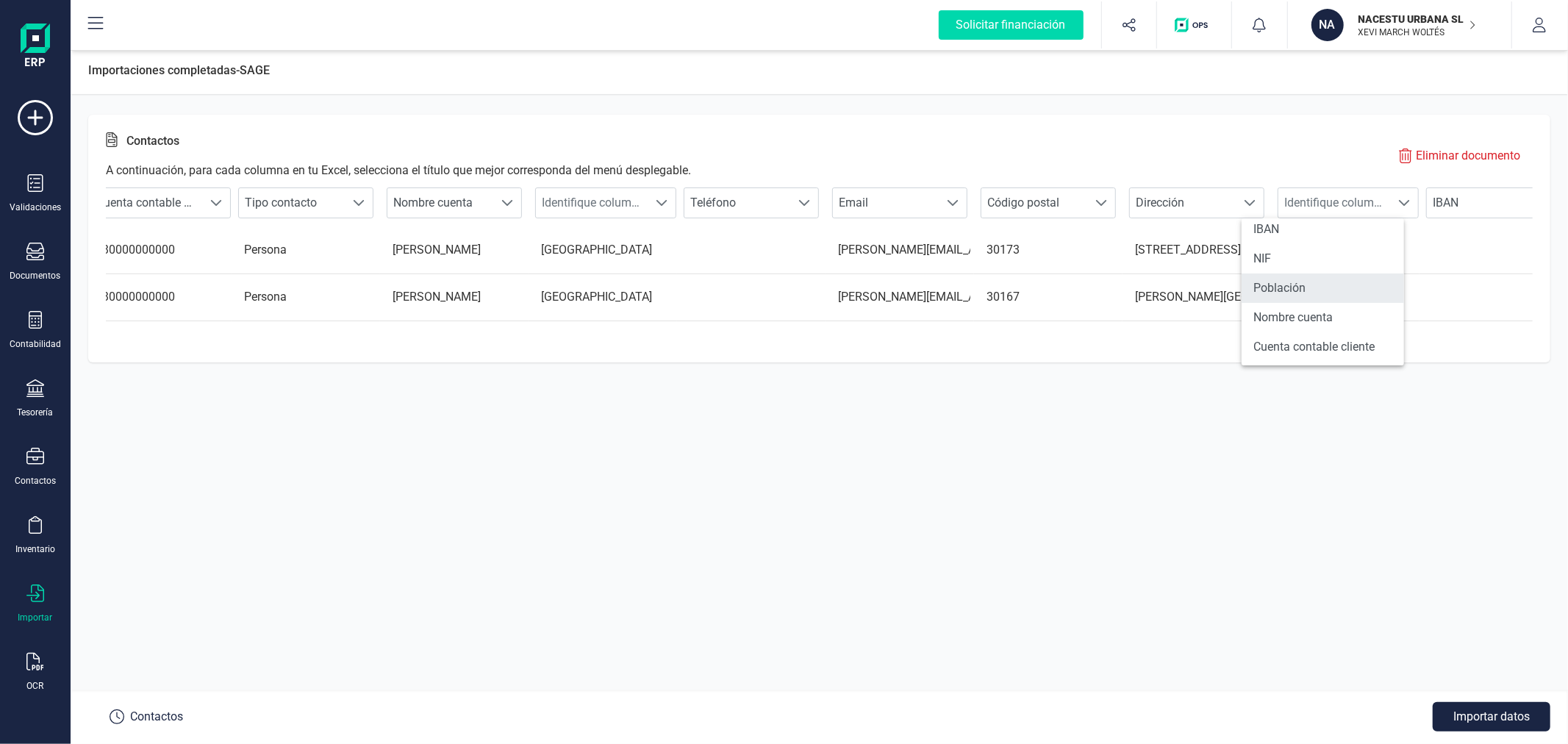
click at [1350, 284] on li "Población" at bounding box center [1323, 288] width 163 height 29
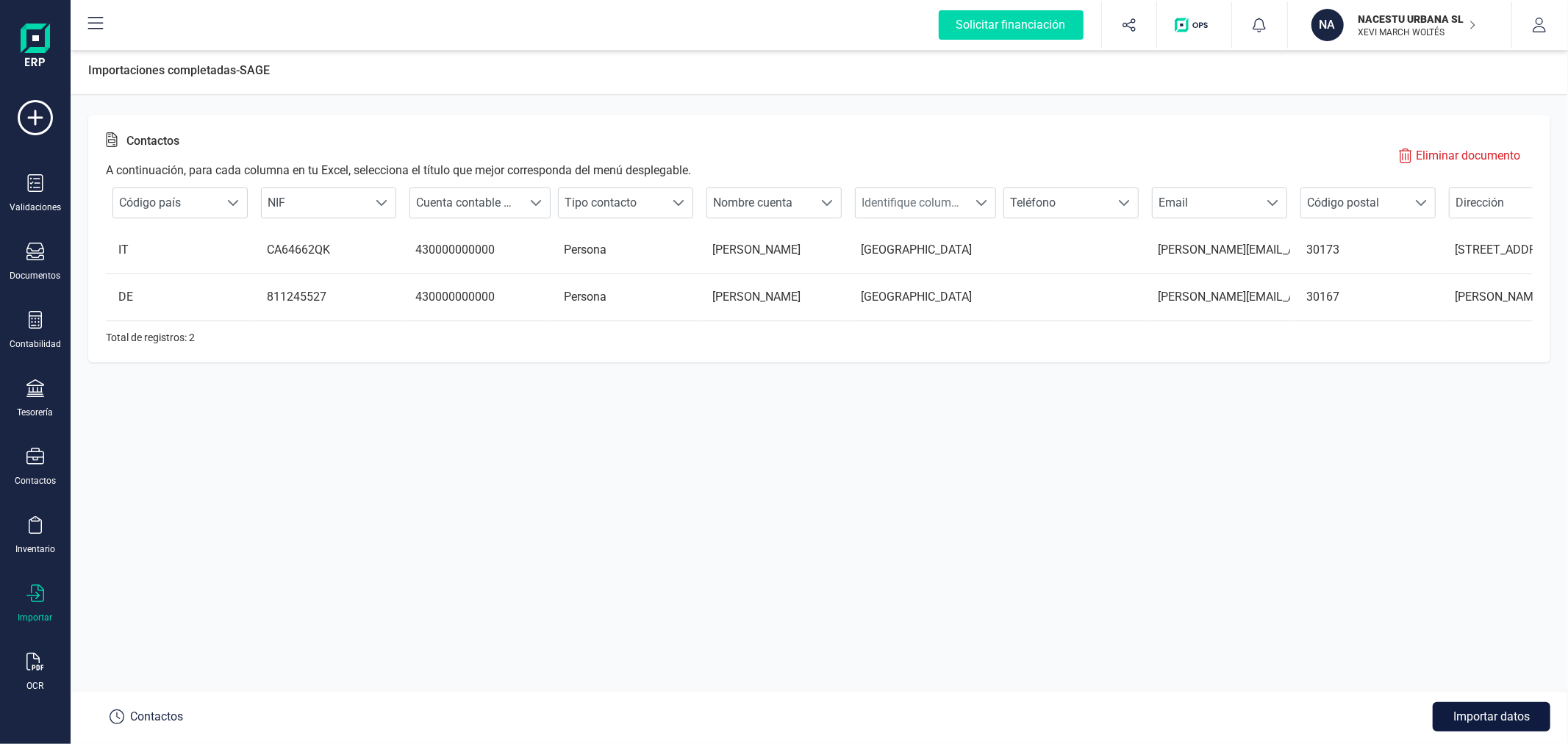
click at [1489, 709] on button "Importar datos" at bounding box center [1492, 716] width 117 height 29
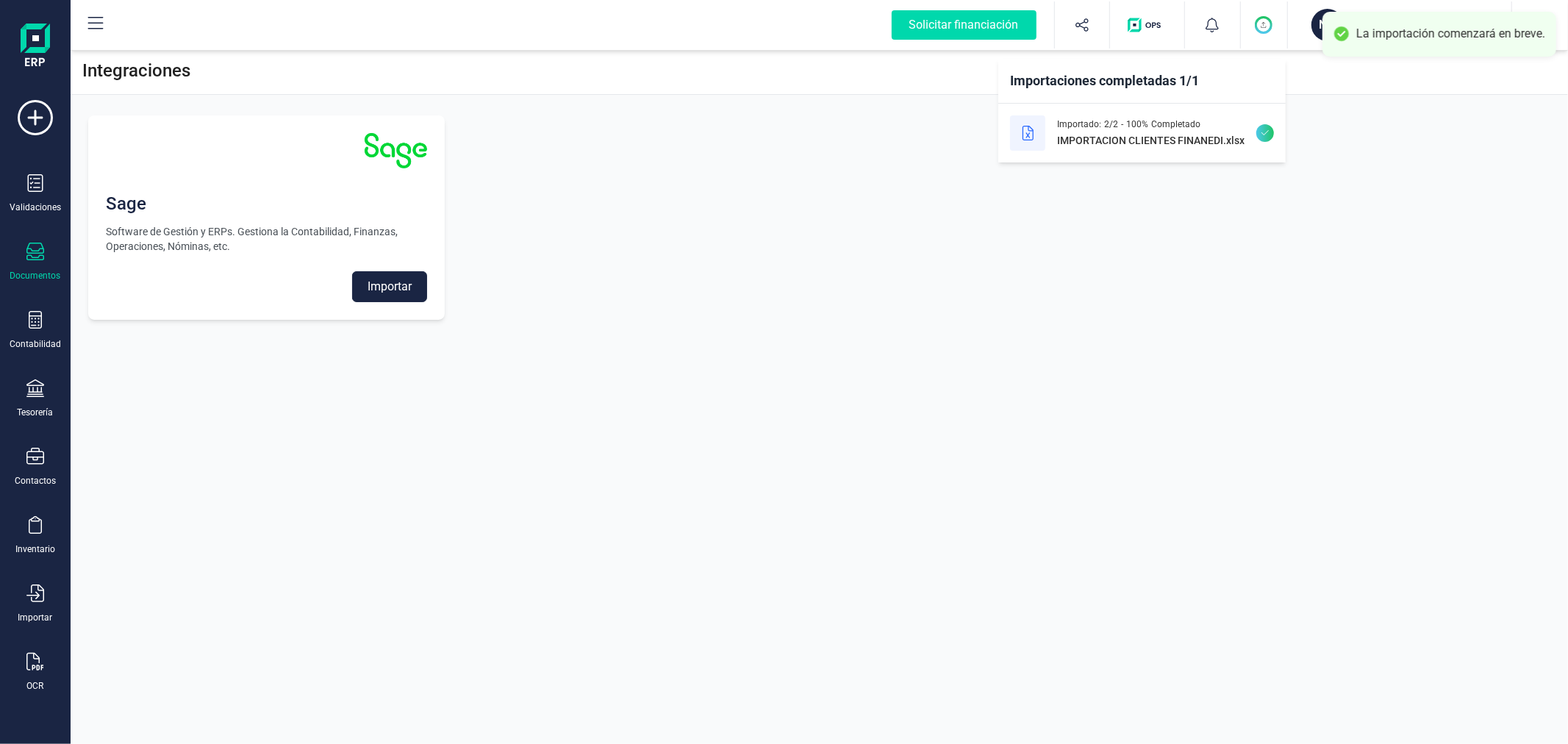
click at [20, 258] on div "Documentos" at bounding box center [36, 262] width 59 height 39
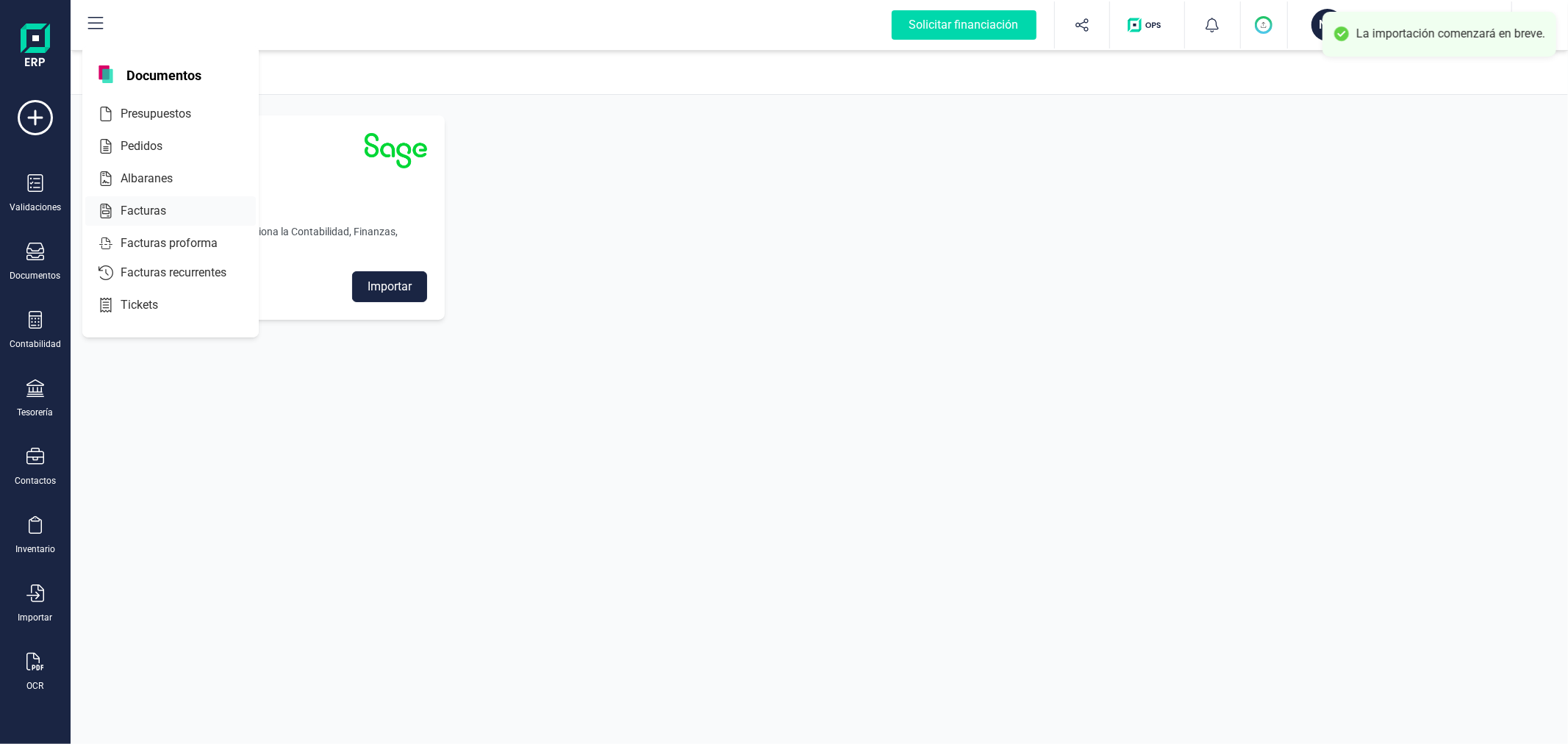
click at [150, 208] on span "Facturas" at bounding box center [154, 211] width 78 height 18
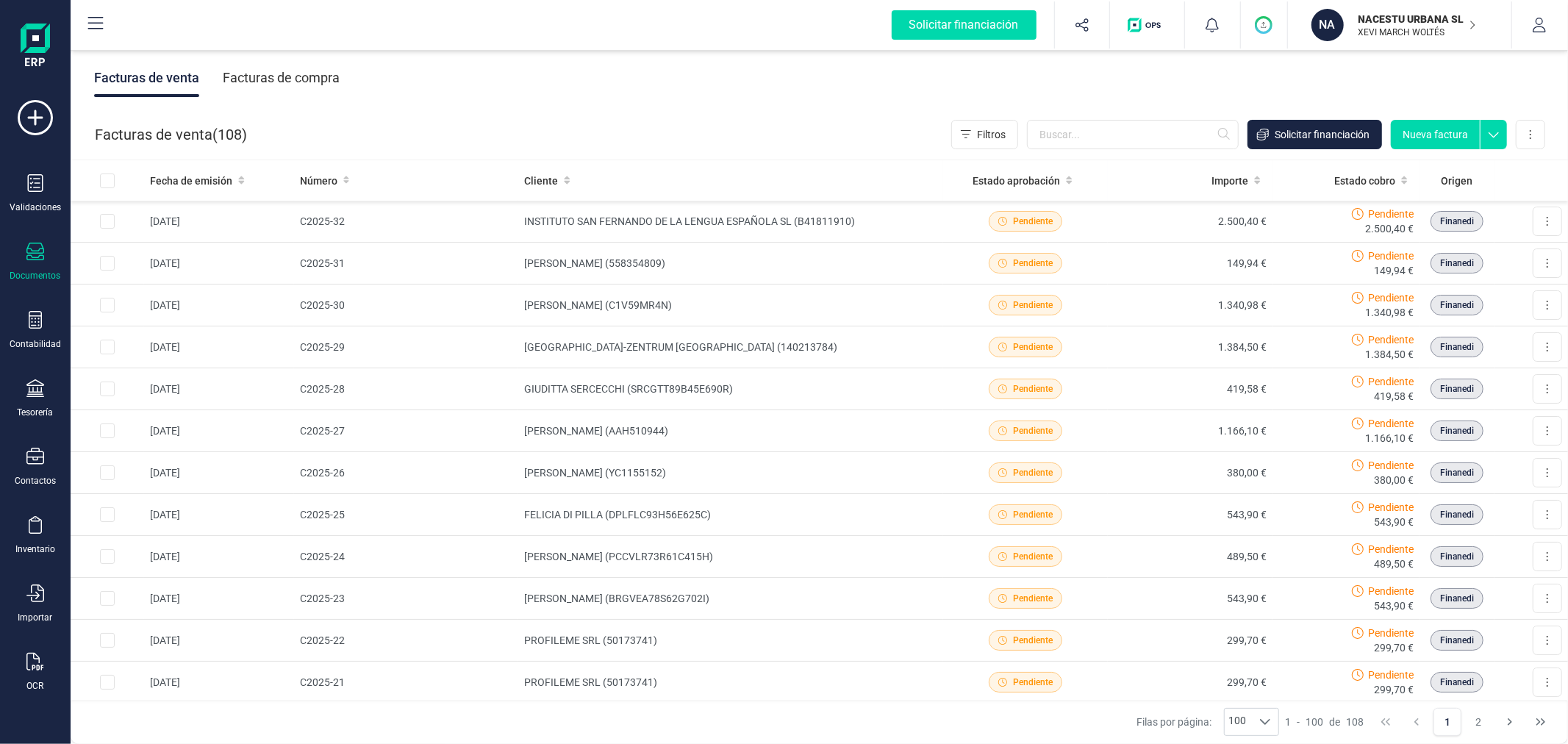
click at [1430, 131] on button "Nueva factura" at bounding box center [1436, 134] width 89 height 29
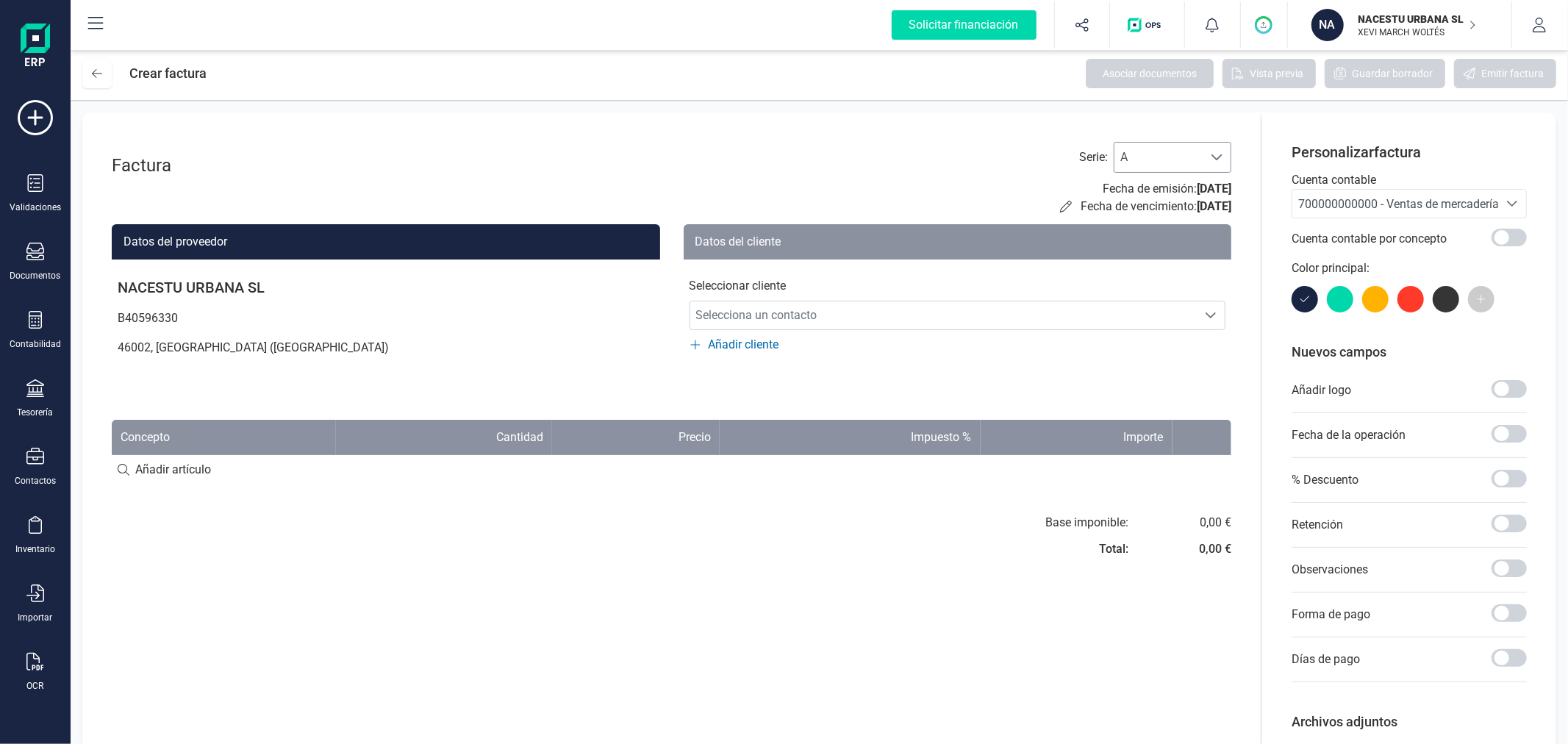
click at [1201, 163] on span "A" at bounding box center [1158, 156] width 88 height 29
click at [1184, 253] on li "C" at bounding box center [1172, 252] width 117 height 29
click at [1349, 194] on span "700000000000 - Ventas de mercaderías" at bounding box center [1396, 203] width 206 height 28
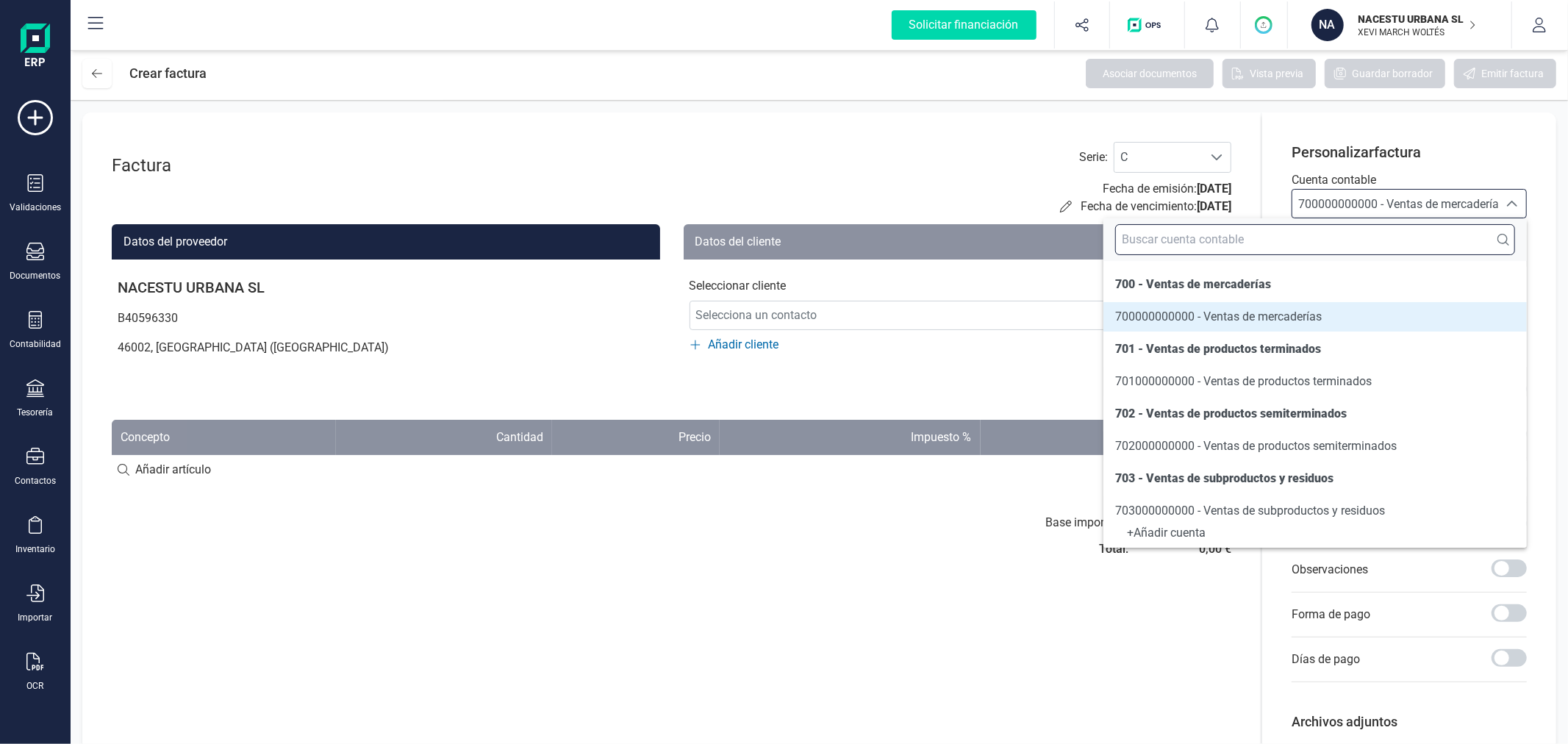
click at [1350, 237] on input "text" at bounding box center [1316, 239] width 400 height 31
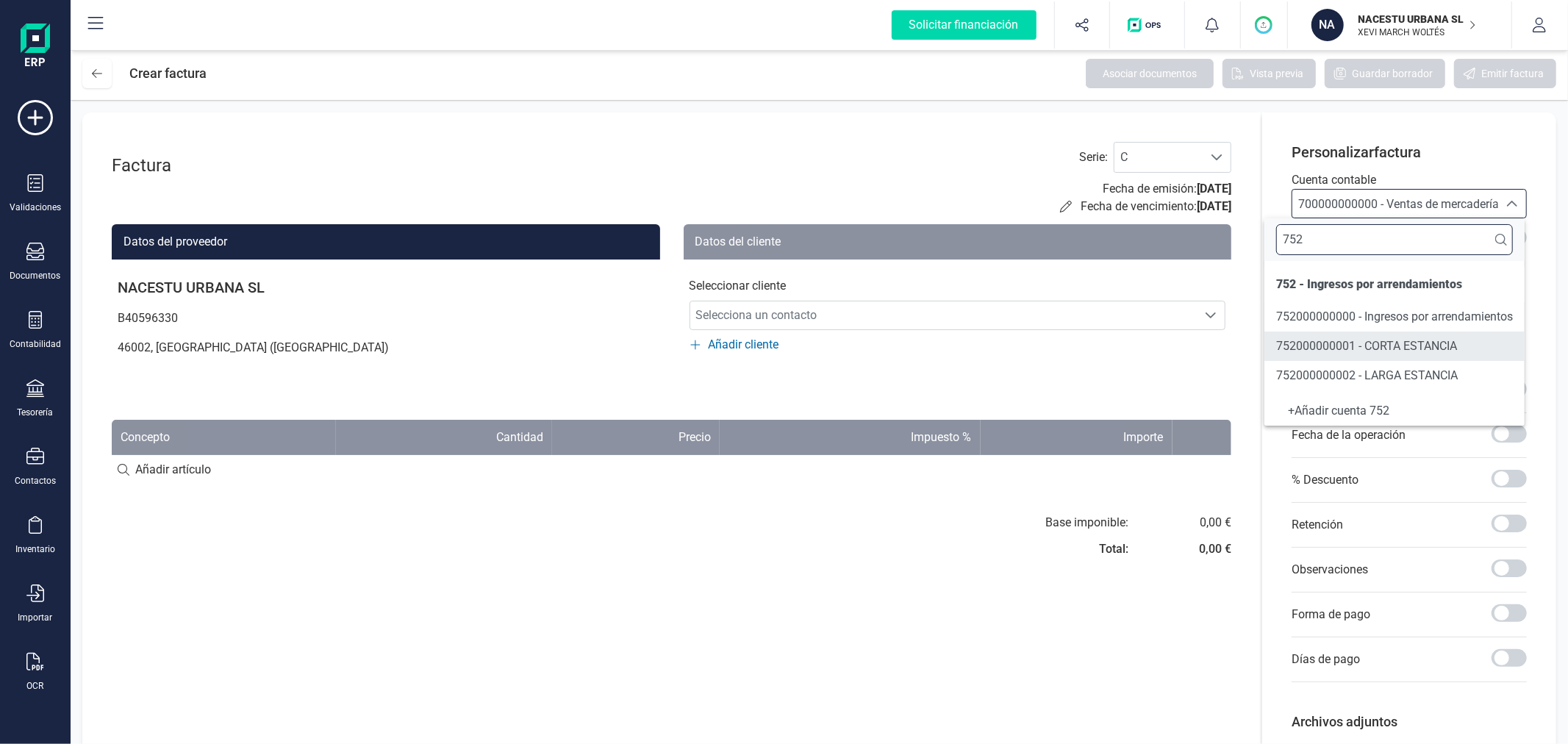
type input "752"
click at [1356, 341] on span "752000000001 - CORTA ESTANCIA" at bounding box center [1366, 346] width 180 height 14
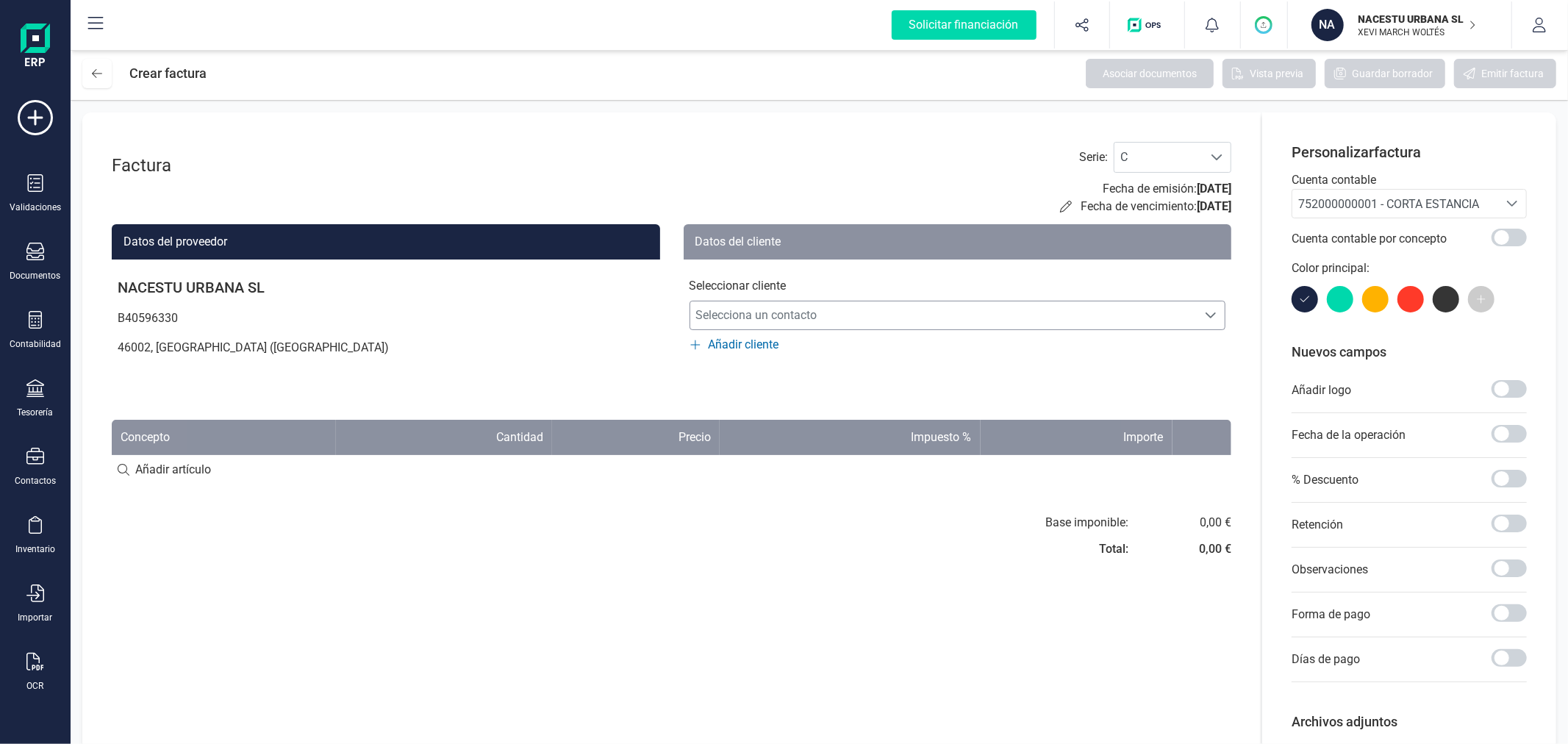
click at [1113, 313] on span "Selecciona un contacto" at bounding box center [944, 315] width 508 height 29
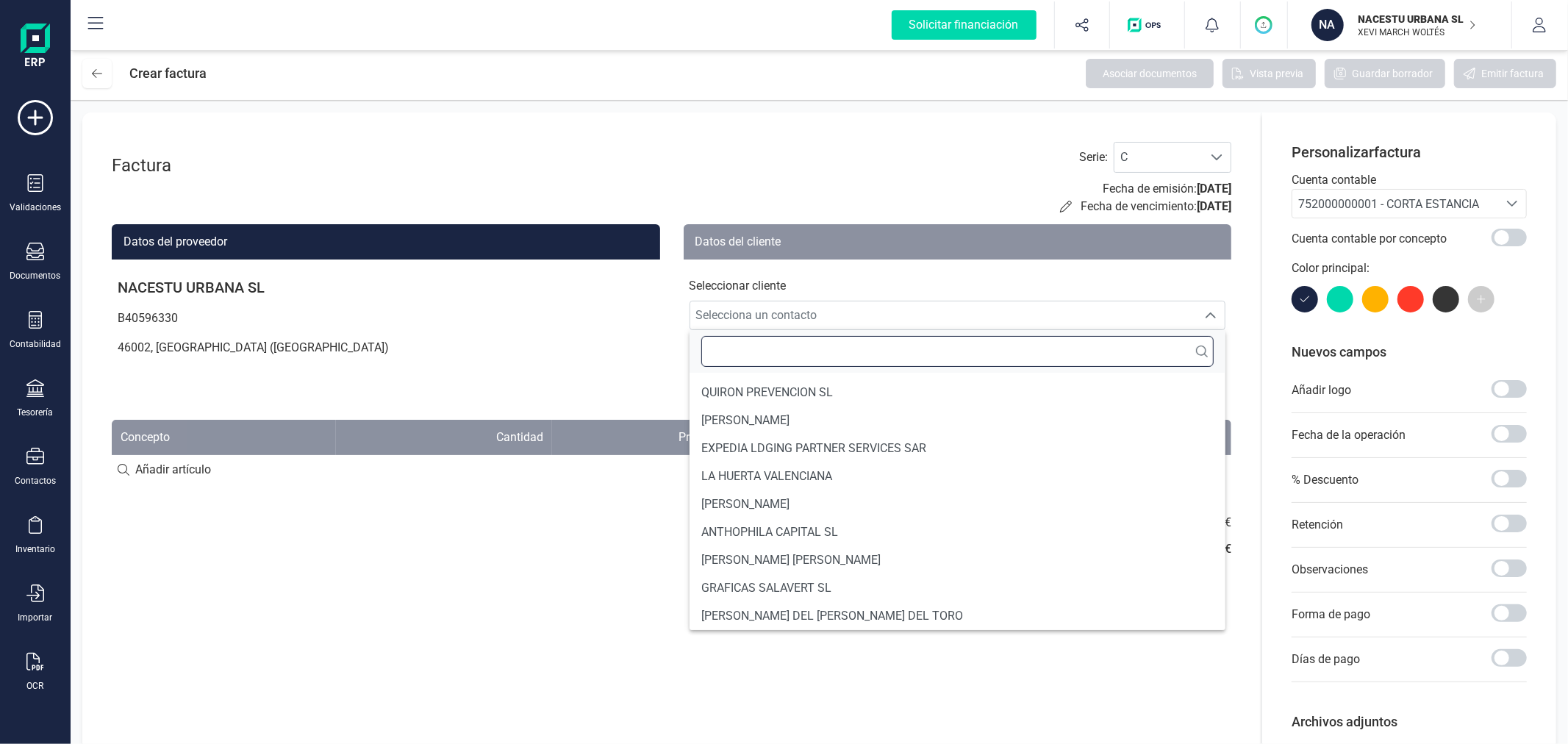
click at [954, 358] on input "text" at bounding box center [957, 351] width 513 height 31
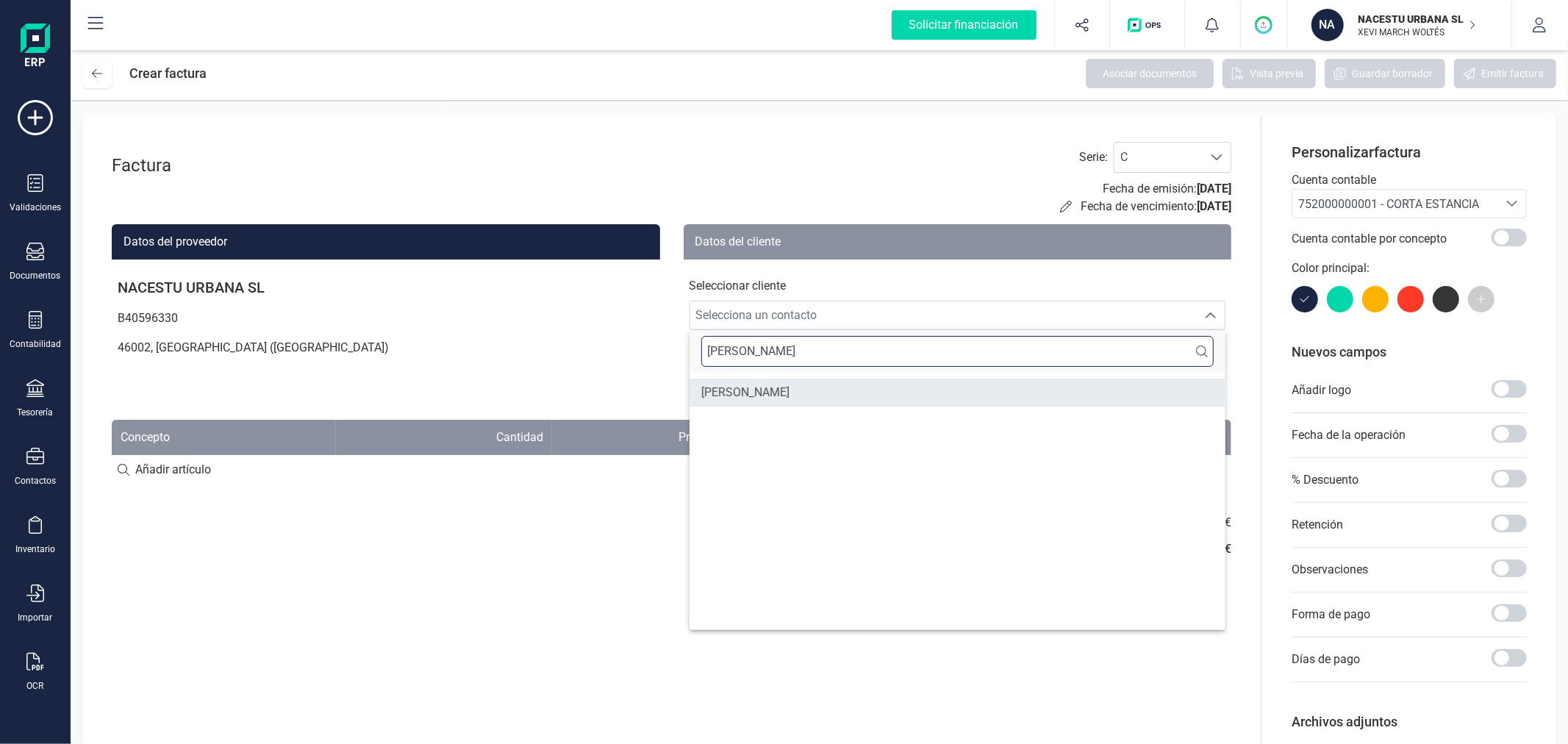
type input "[PERSON_NAME]"
click at [850, 395] on li "[PERSON_NAME]" at bounding box center [958, 392] width 537 height 28
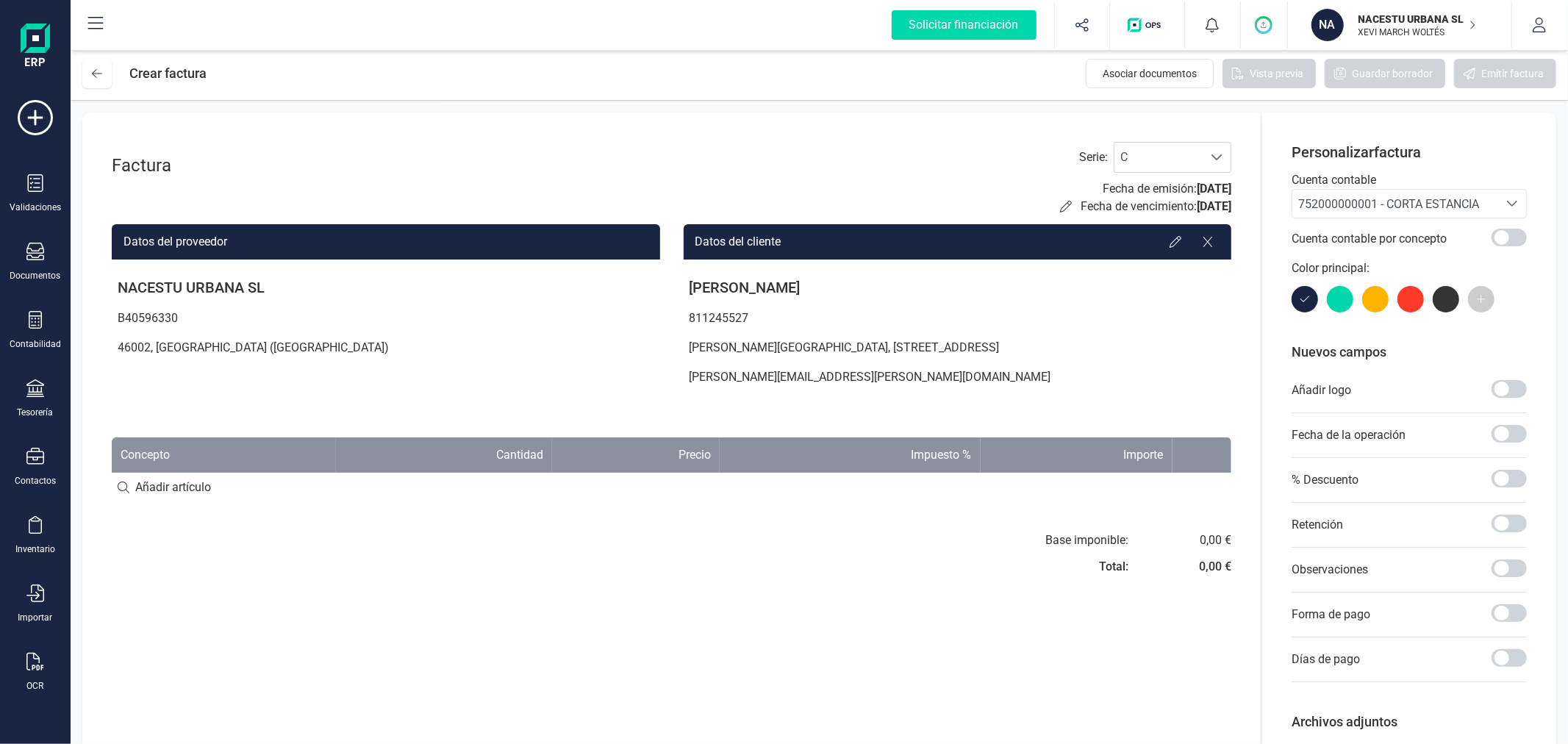
click at [150, 497] on input at bounding box center [672, 487] width 1120 height 29
paste input "Individual Estándar ([DATE] - [DATE])"
type input "Individual Estándar ([DATE] - [DATE])"
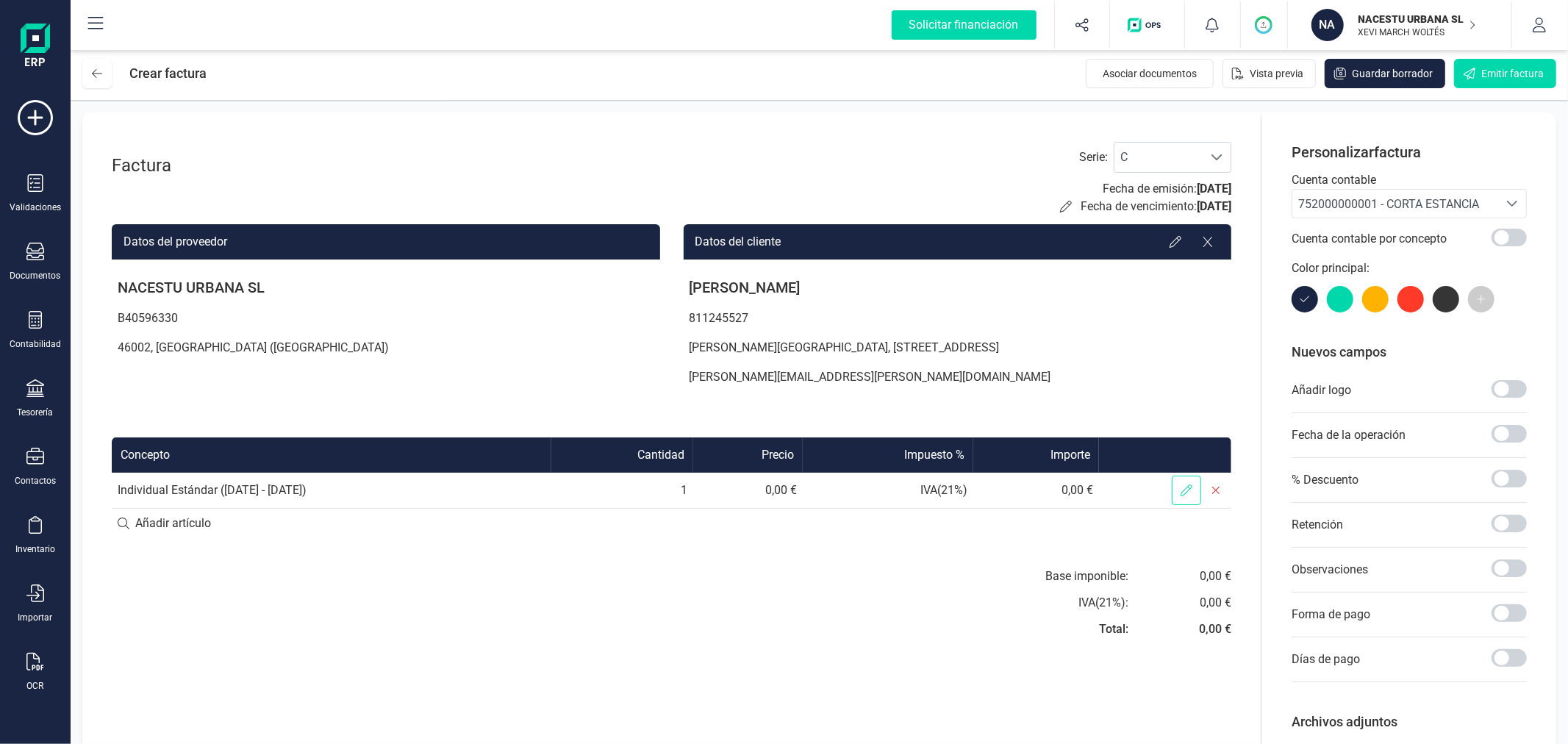
click at [1178, 491] on span at bounding box center [1186, 490] width 29 height 29
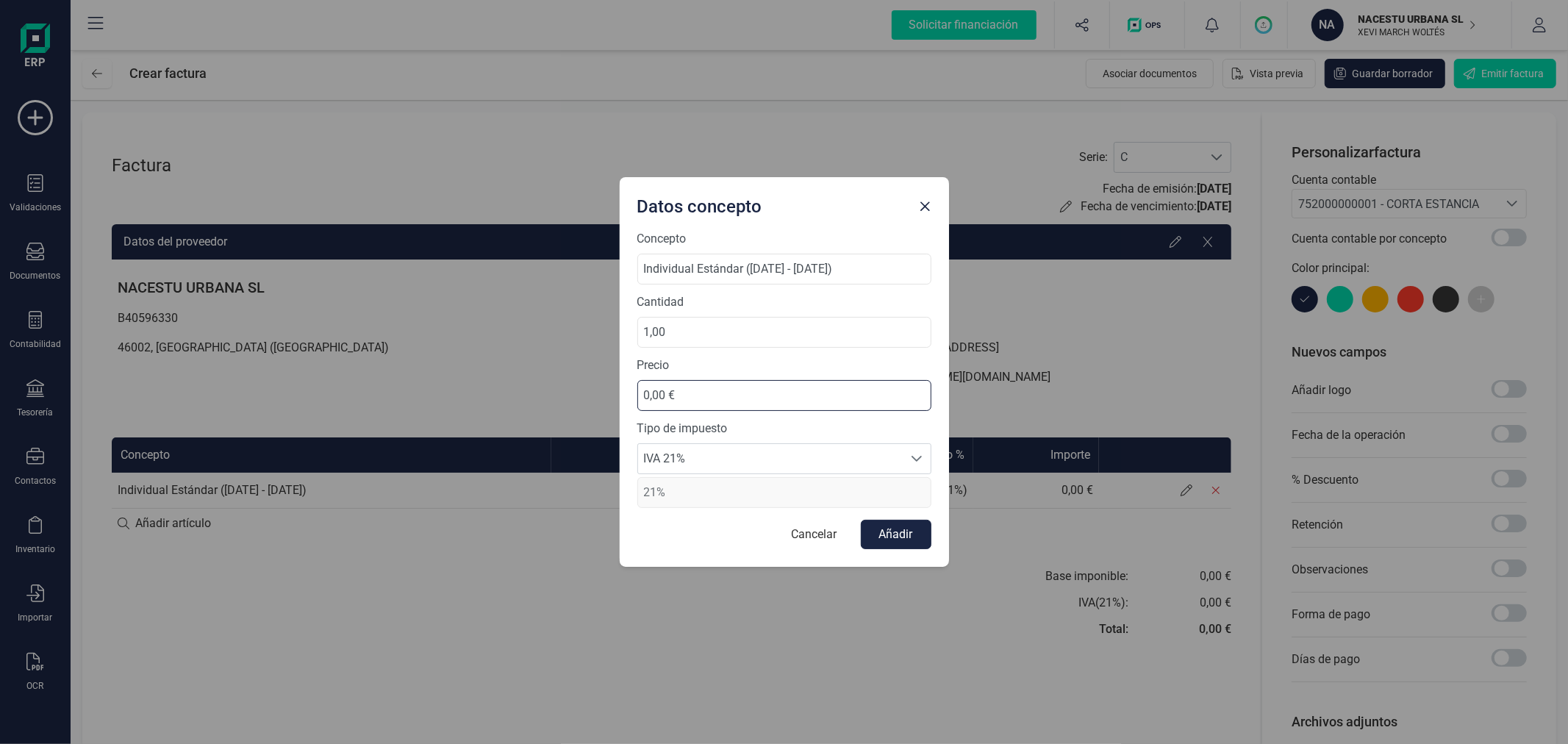
drag, startPoint x: 716, startPoint y: 388, endPoint x: 576, endPoint y: 397, distance: 140.3
click at [576, 397] on div "Datos concepto Concepto Individual Estándar ([DATE] - [DATE]) Cantidad 1,00 Pre…" at bounding box center [784, 372] width 1568 height 744
type input "512,78 €"
click at [768, 457] on span "IVA 21%" at bounding box center [771, 459] width 265 height 29
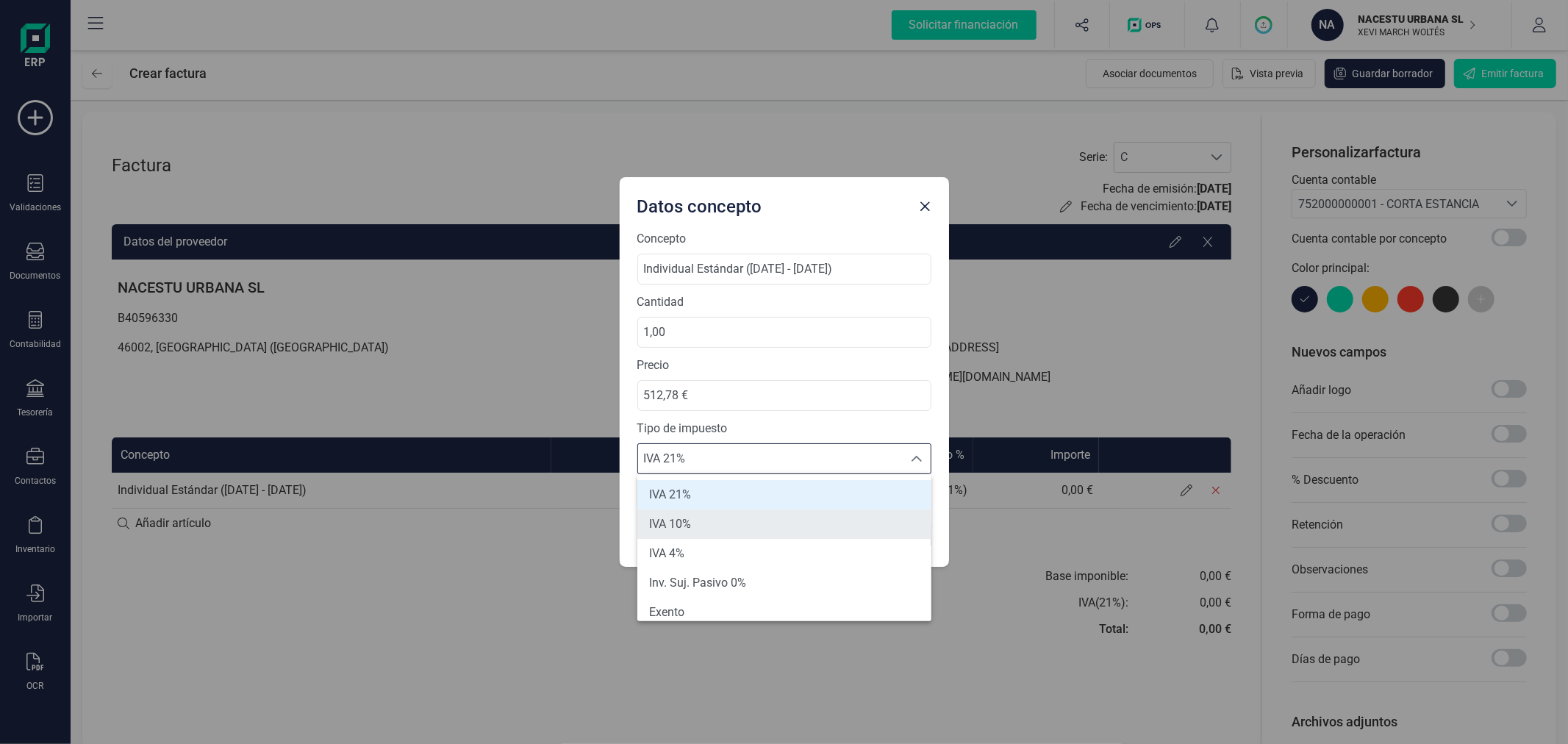
click at [764, 530] on li "IVA 10%" at bounding box center [784, 524] width 294 height 29
type input "10%"
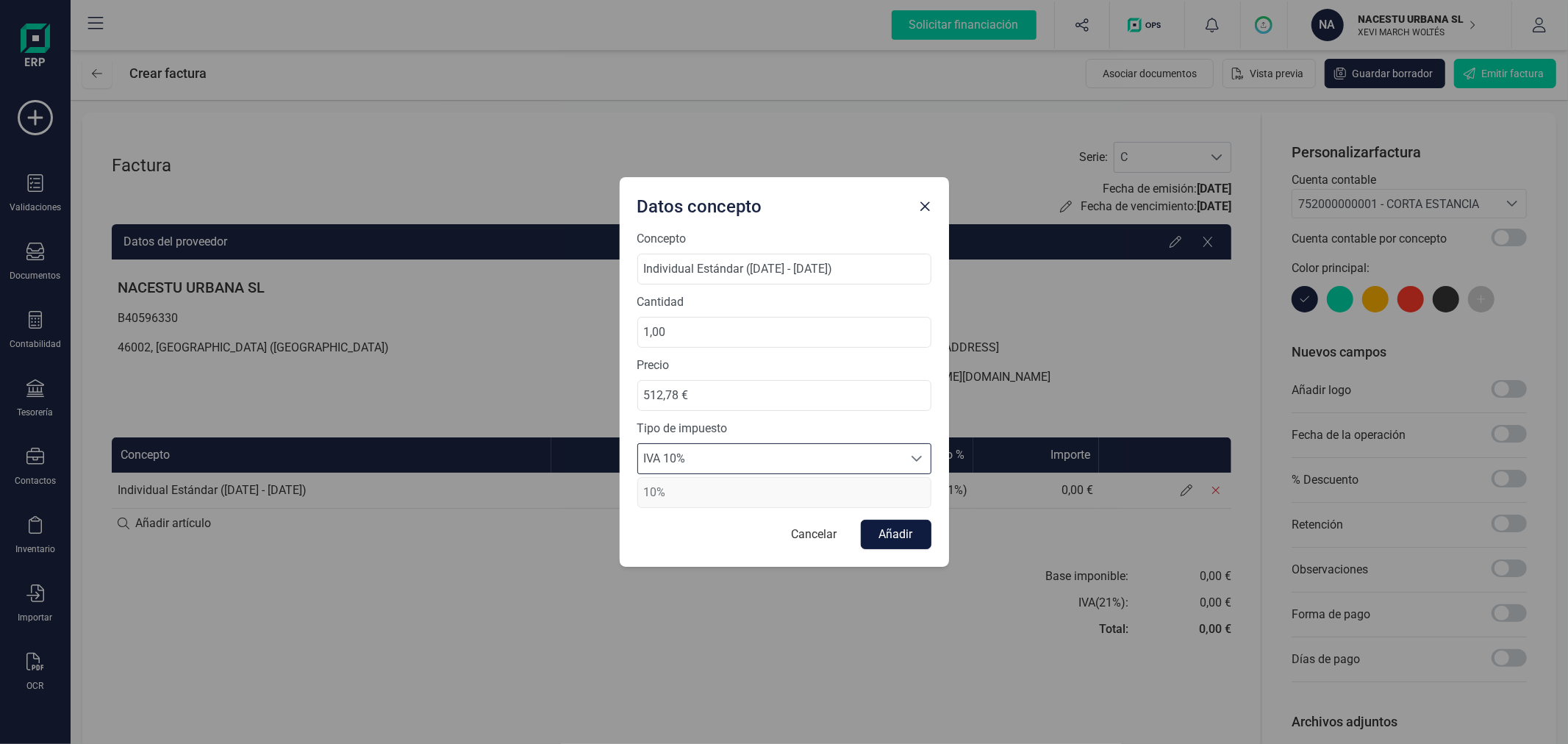
click at [902, 527] on button "Añadir" at bounding box center [896, 534] width 70 height 29
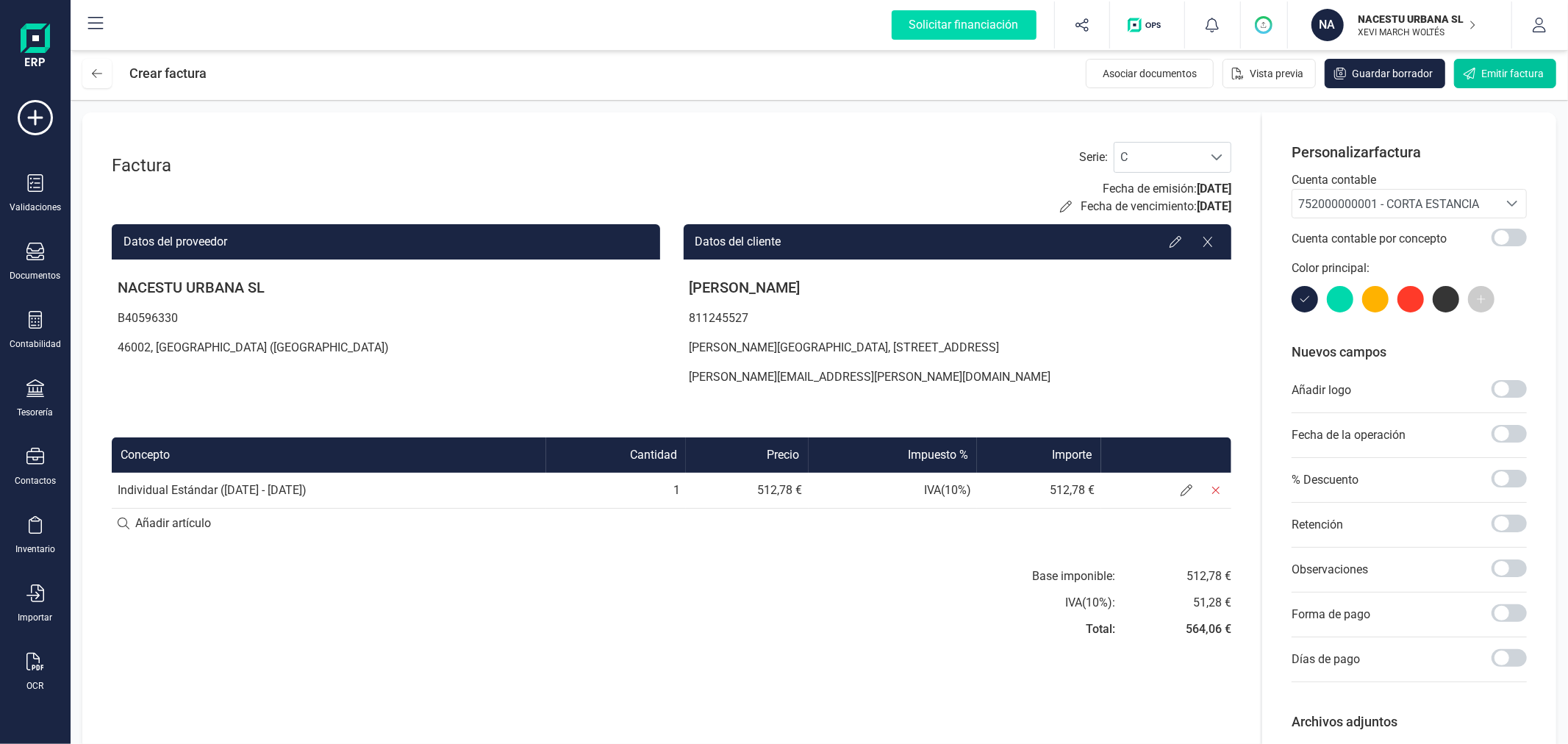
click at [1510, 82] on button "Emitir factura" at bounding box center [1505, 73] width 102 height 29
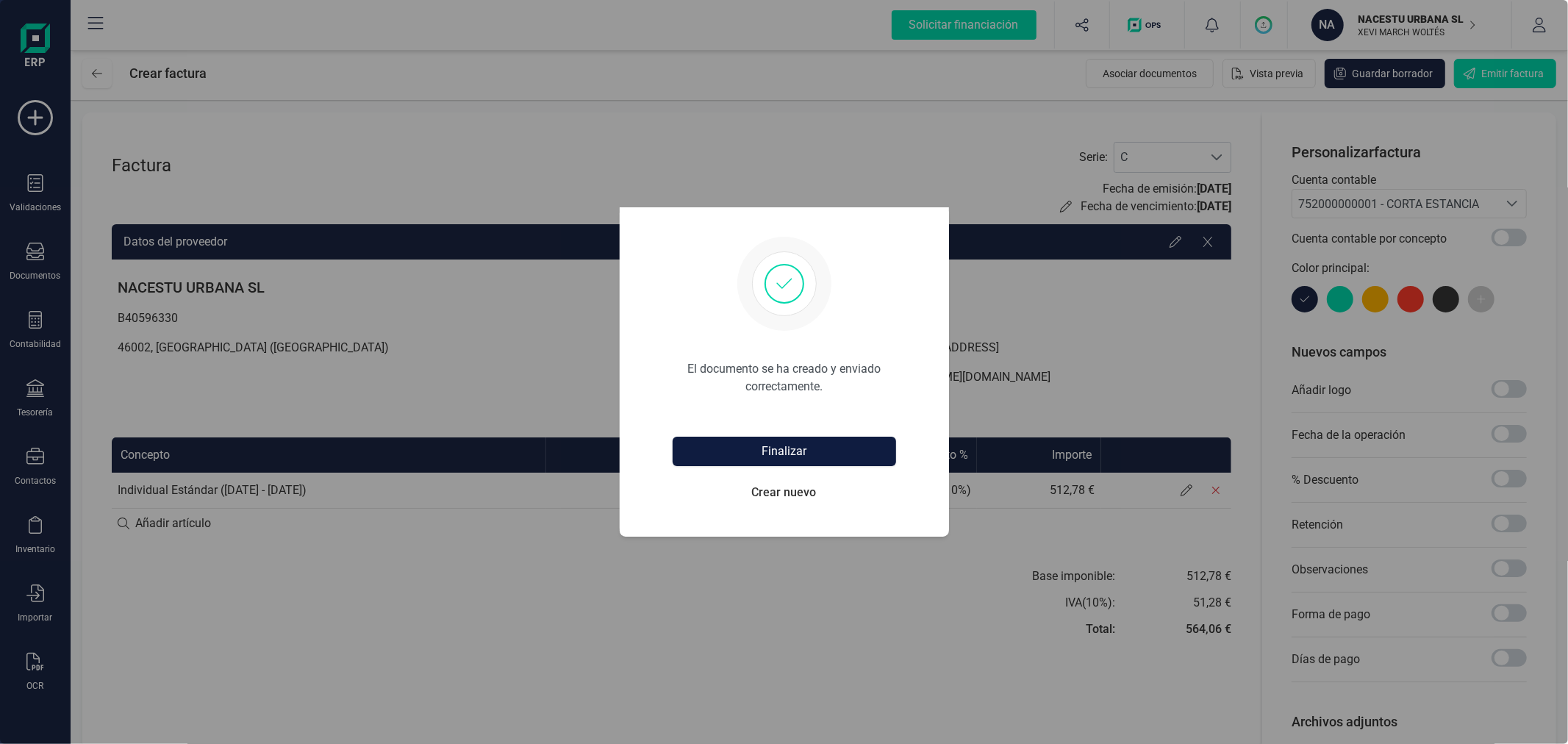
click at [861, 457] on button "Finalizar" at bounding box center [784, 451] width 223 height 29
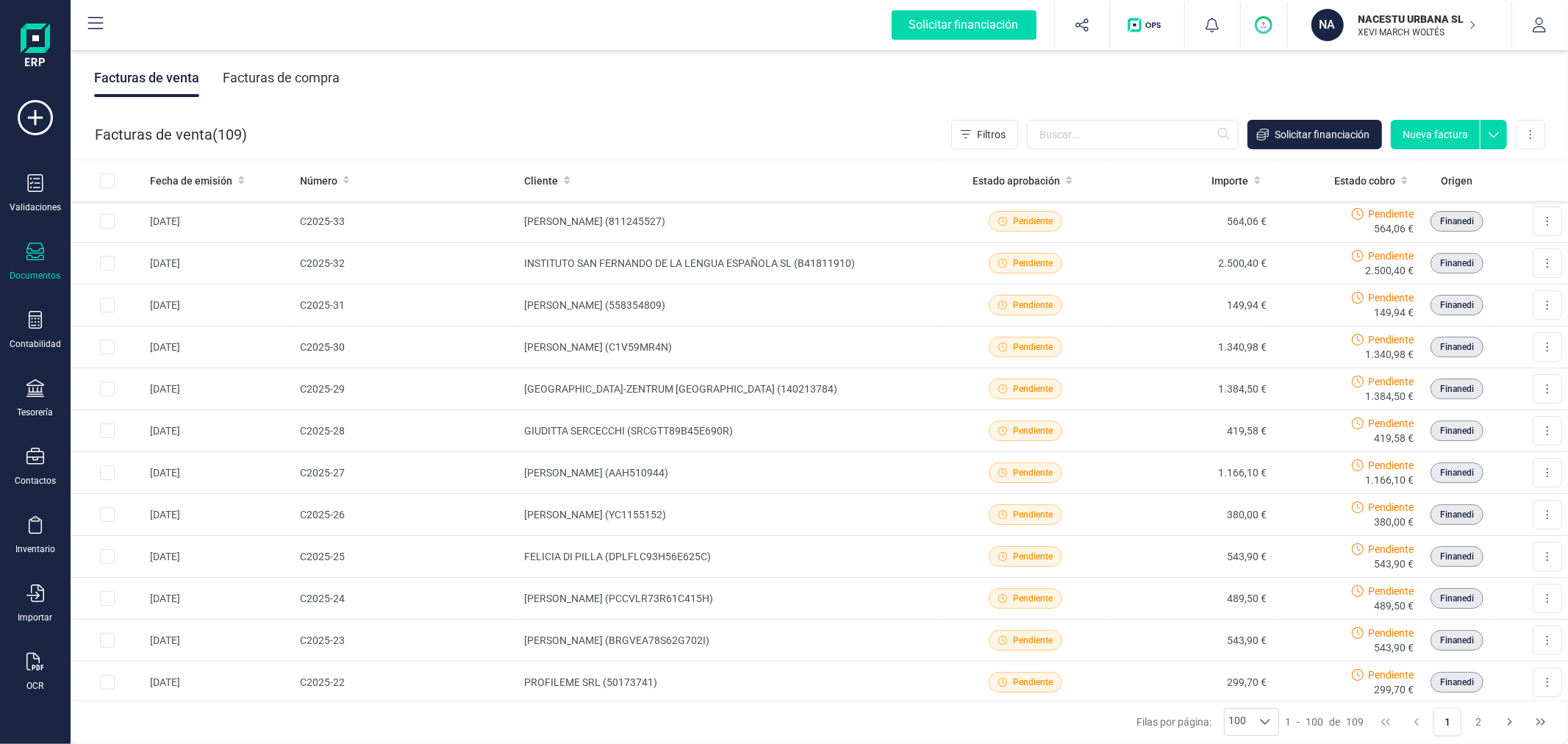
click at [1436, 133] on button "Nueva factura" at bounding box center [1436, 134] width 89 height 29
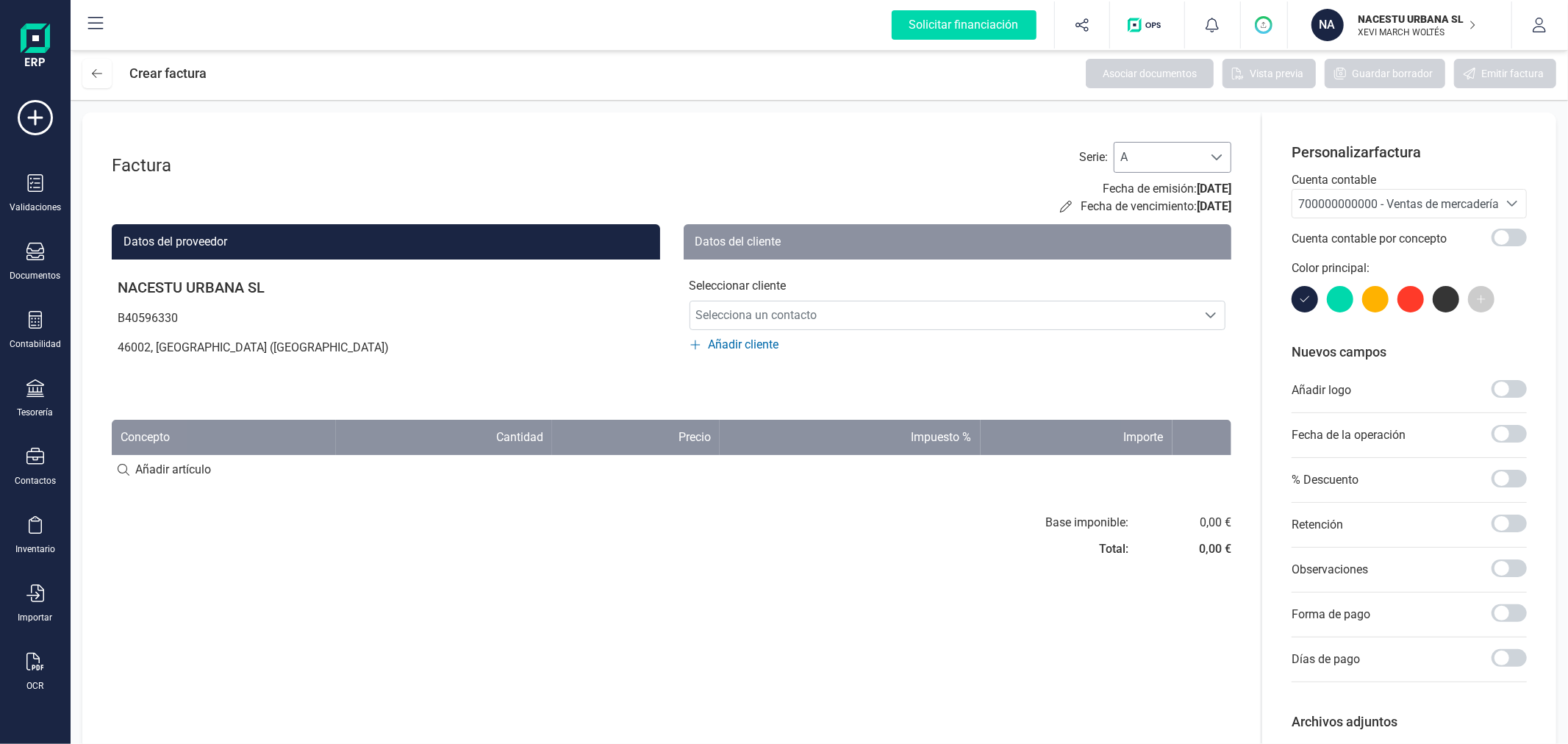
click at [1203, 157] on div at bounding box center [1216, 156] width 28 height 29
click at [1157, 255] on li "C" at bounding box center [1172, 252] width 117 height 29
click at [1331, 201] on span "700000000000 - Ventas de mercaderías" at bounding box center [1402, 204] width 206 height 14
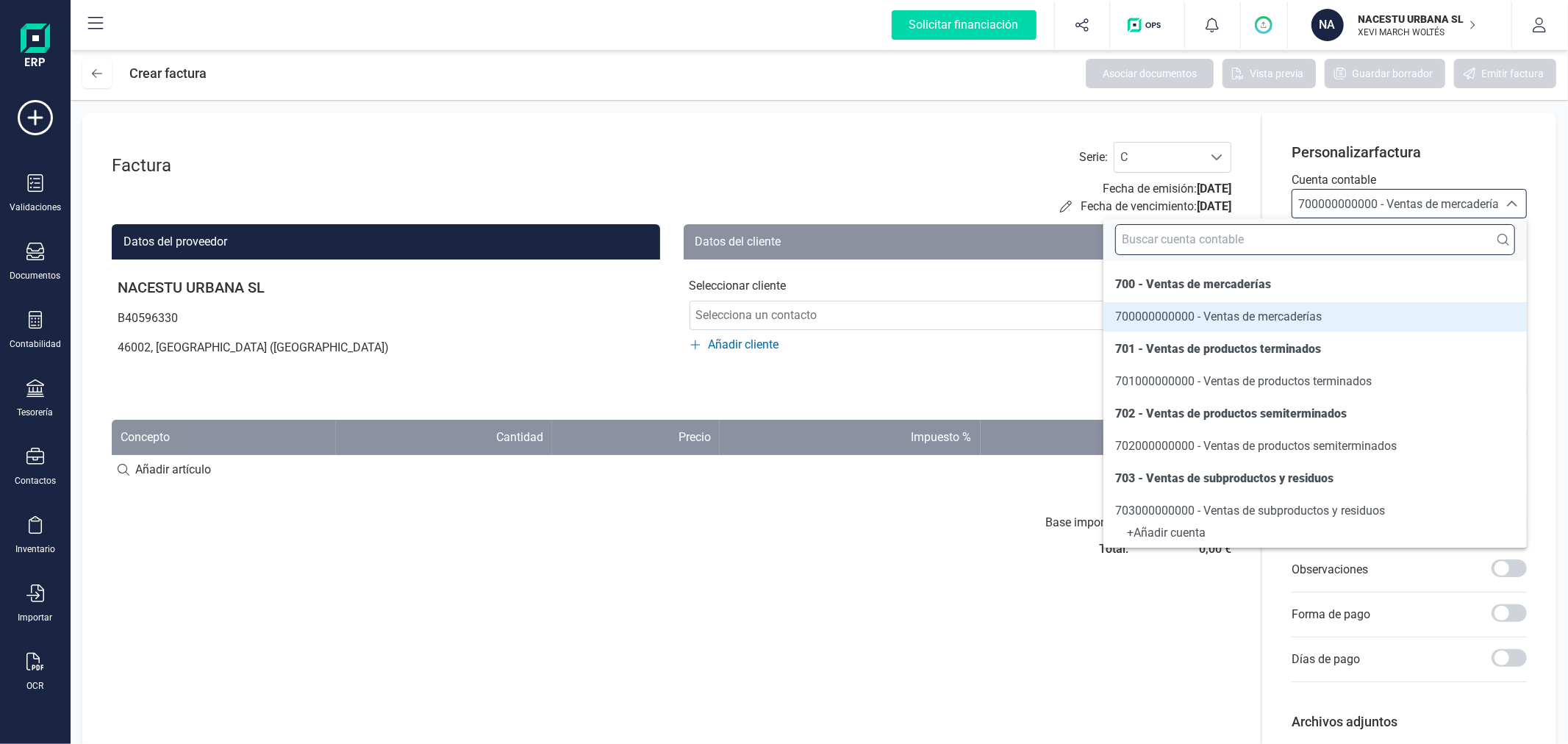
click at [1370, 245] on input "text" at bounding box center [1316, 239] width 400 height 31
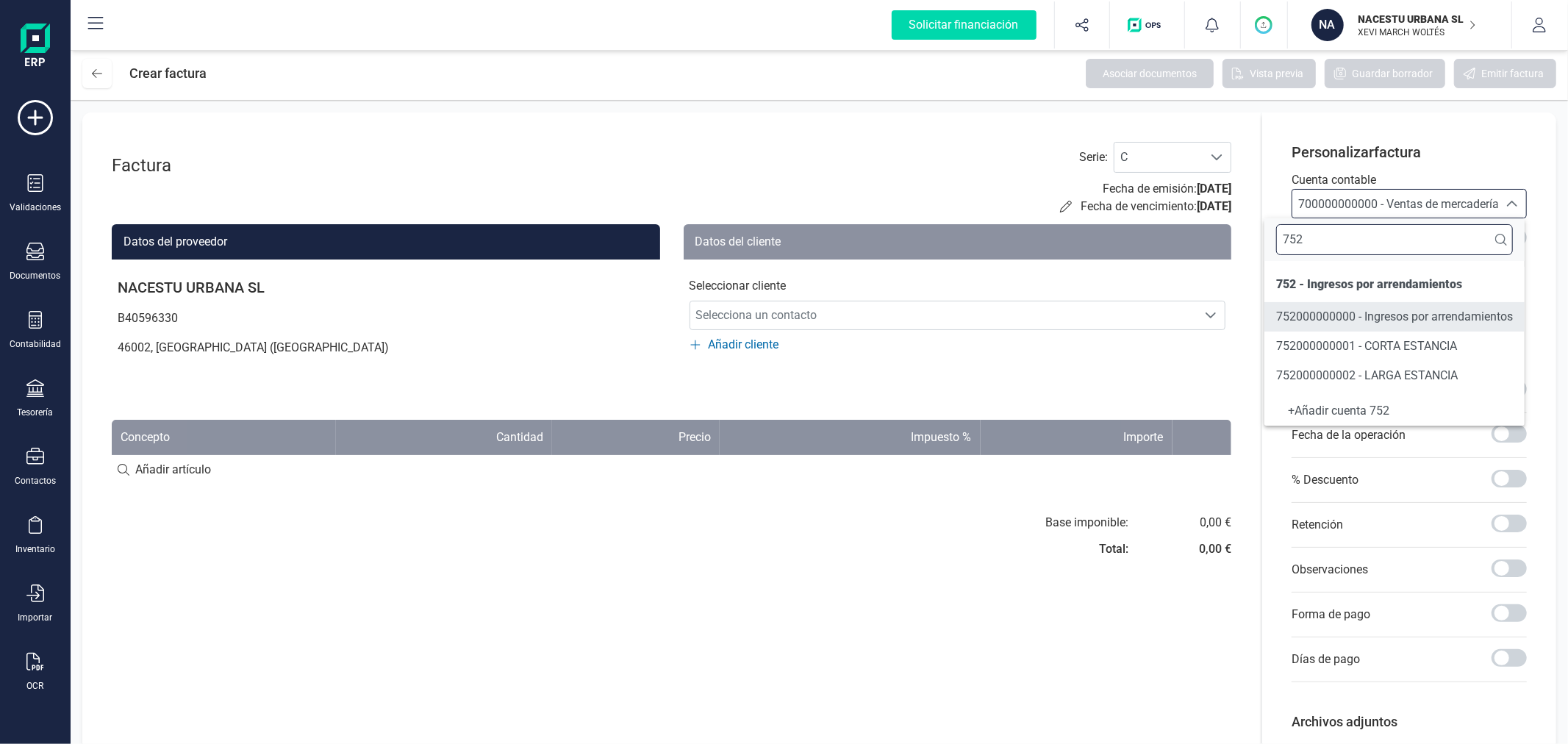
type input "752"
click at [1438, 349] on span "752000000001 - CORTA ESTANCIA" at bounding box center [1366, 346] width 180 height 14
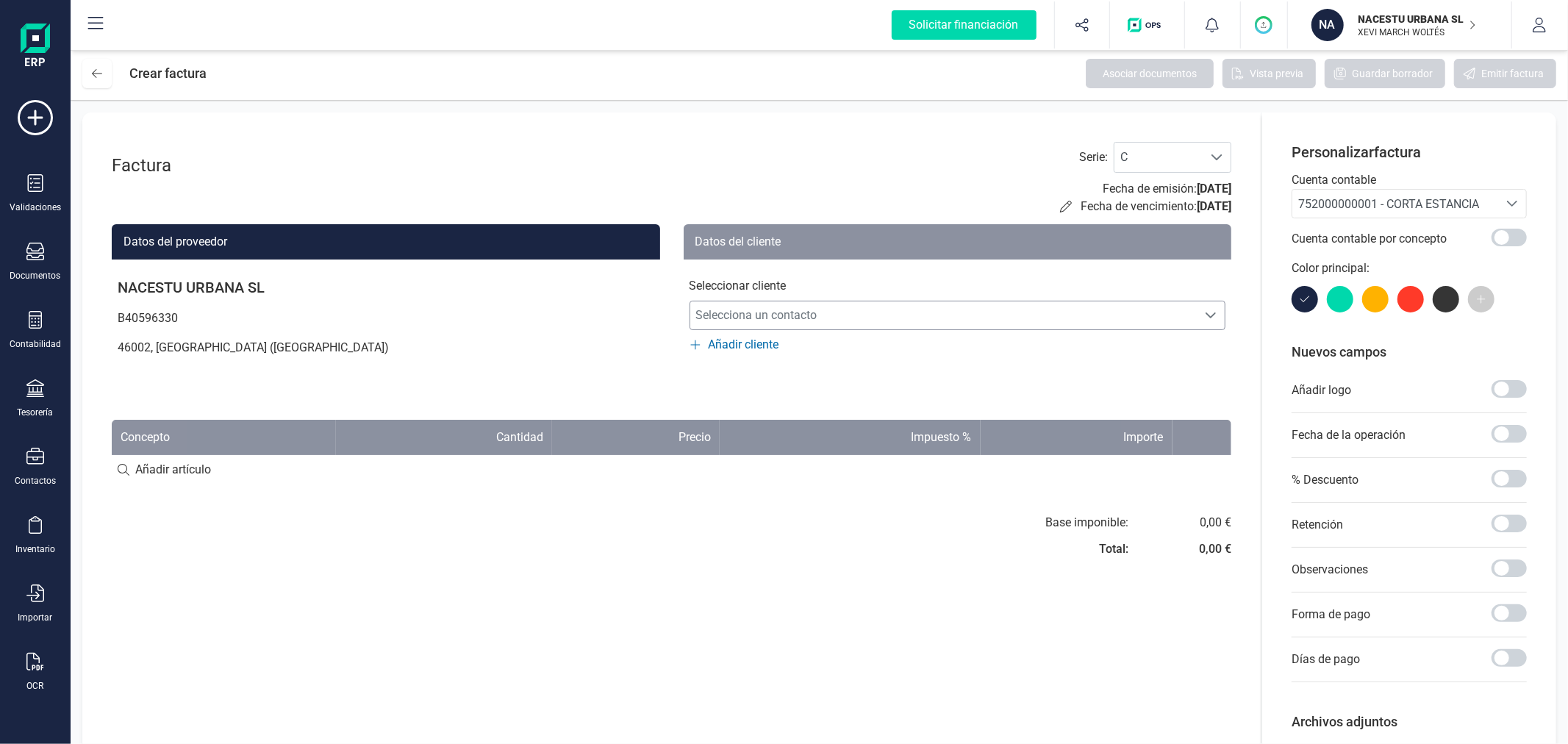
click at [881, 320] on span "Selecciona un contacto" at bounding box center [944, 315] width 508 height 29
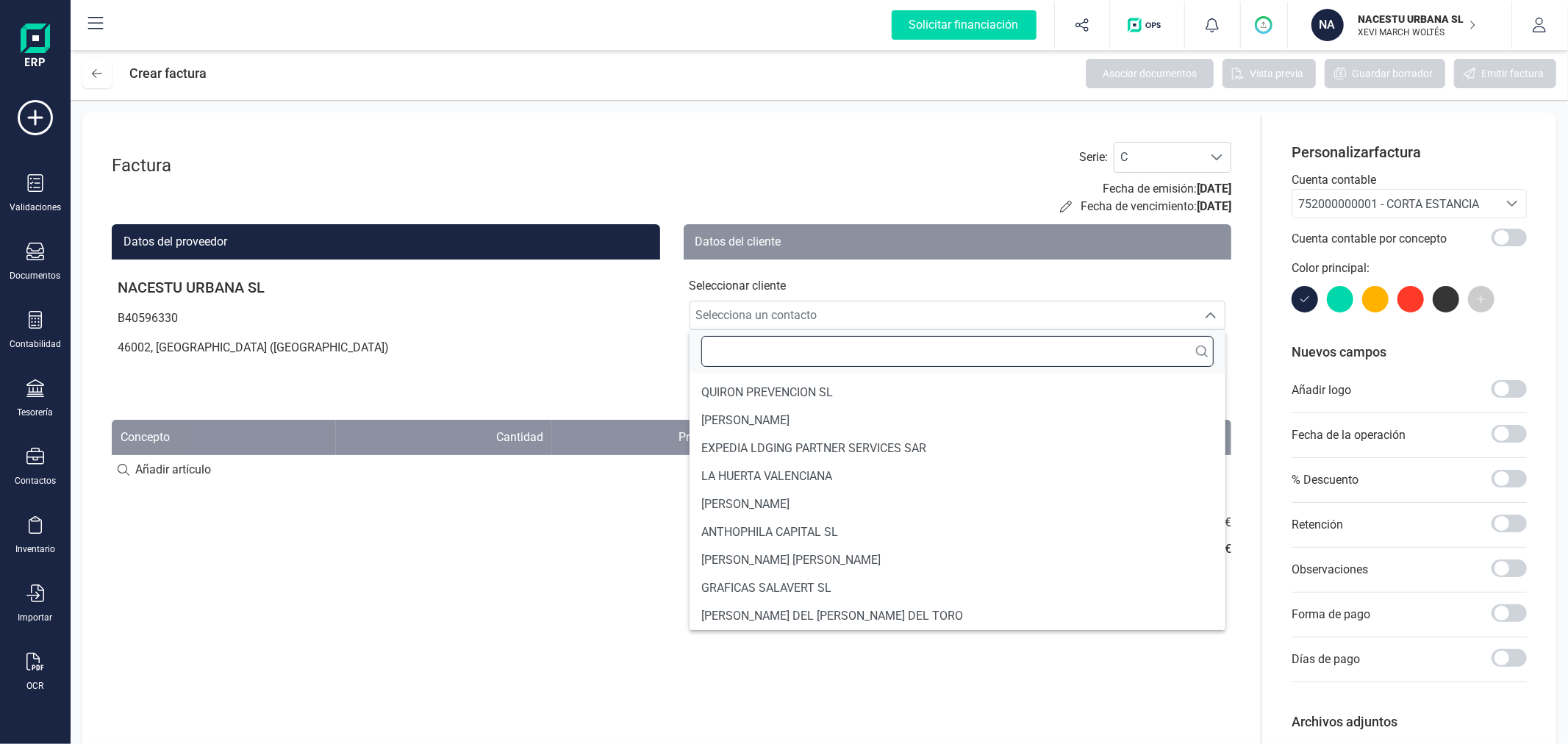
click at [858, 350] on input "text" at bounding box center [957, 351] width 513 height 31
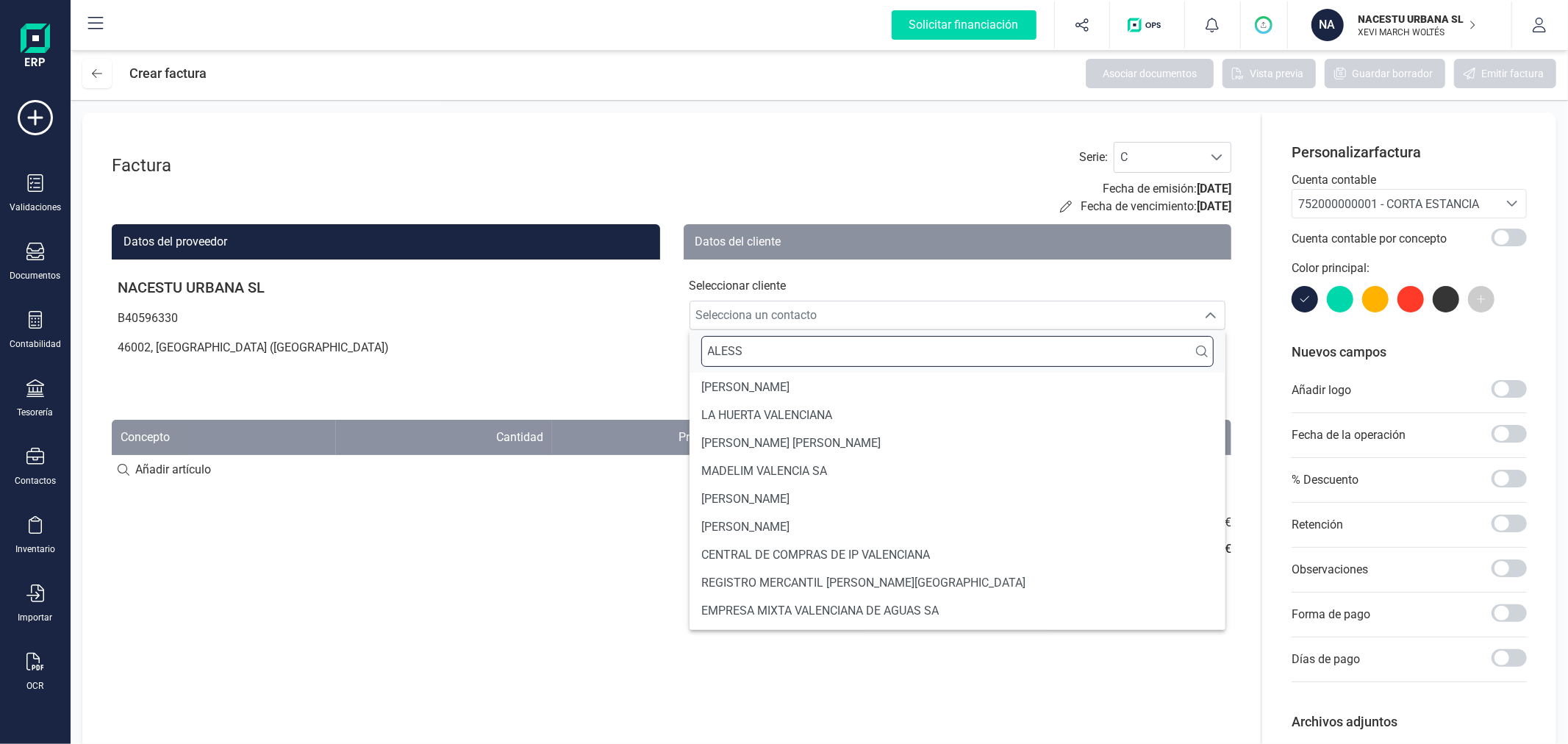
scroll to position [0, 0]
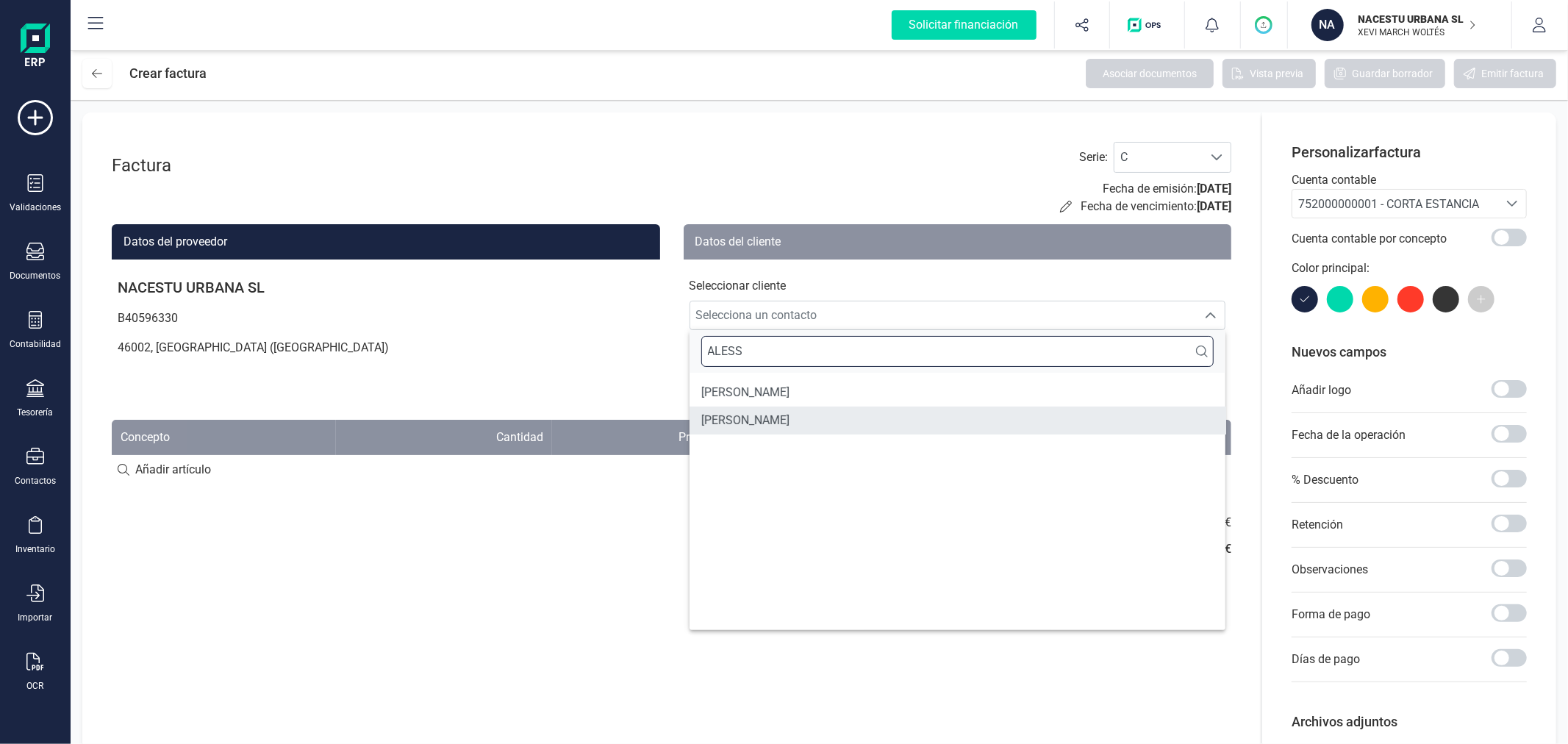
type input "ALESS"
click at [789, 421] on span "[PERSON_NAME]" at bounding box center [745, 420] width 88 height 18
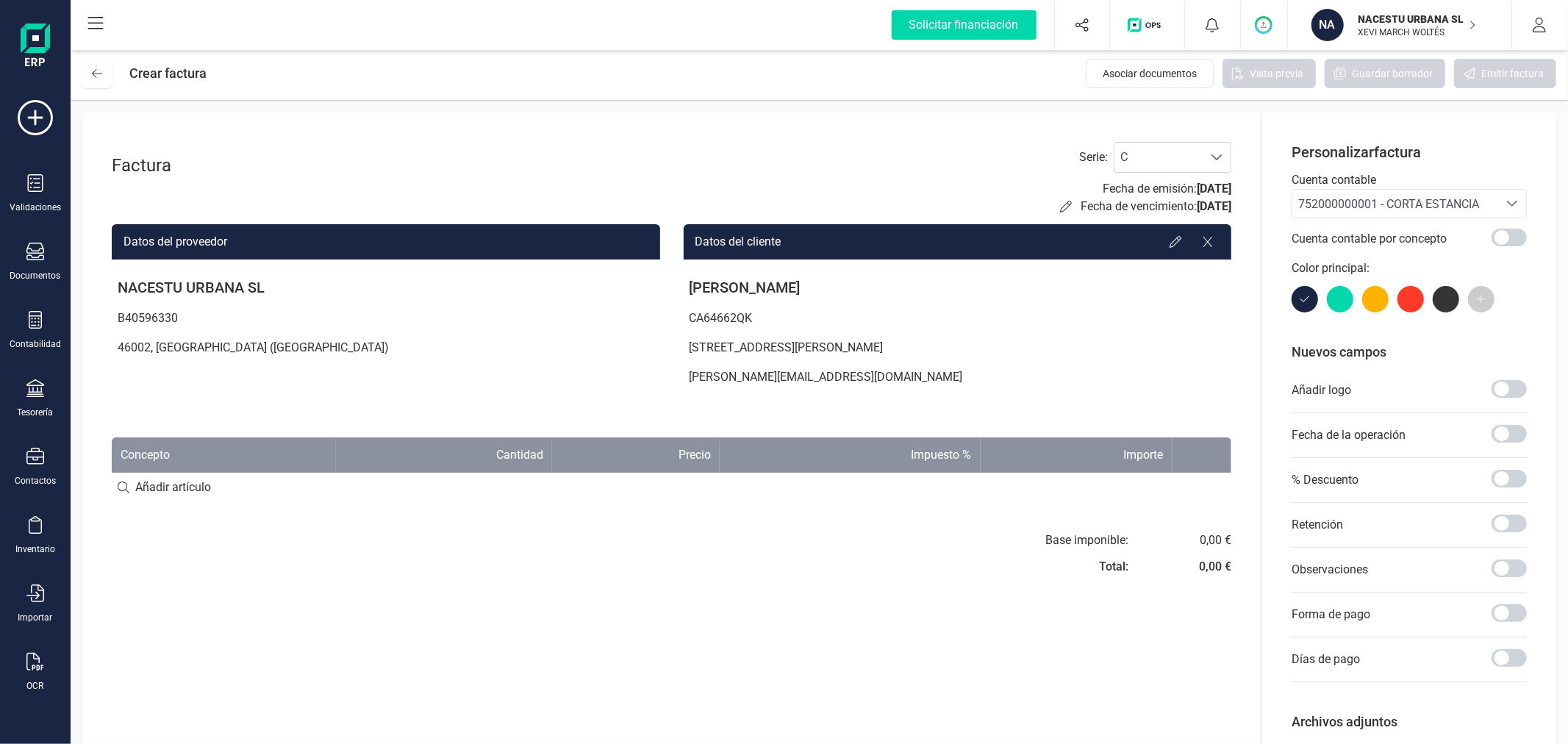
click at [184, 487] on input at bounding box center [672, 487] width 1120 height 29
paste input "Individual ([DATE] - [DATE])"
type input "Individual ([DATE] - [DATE])"
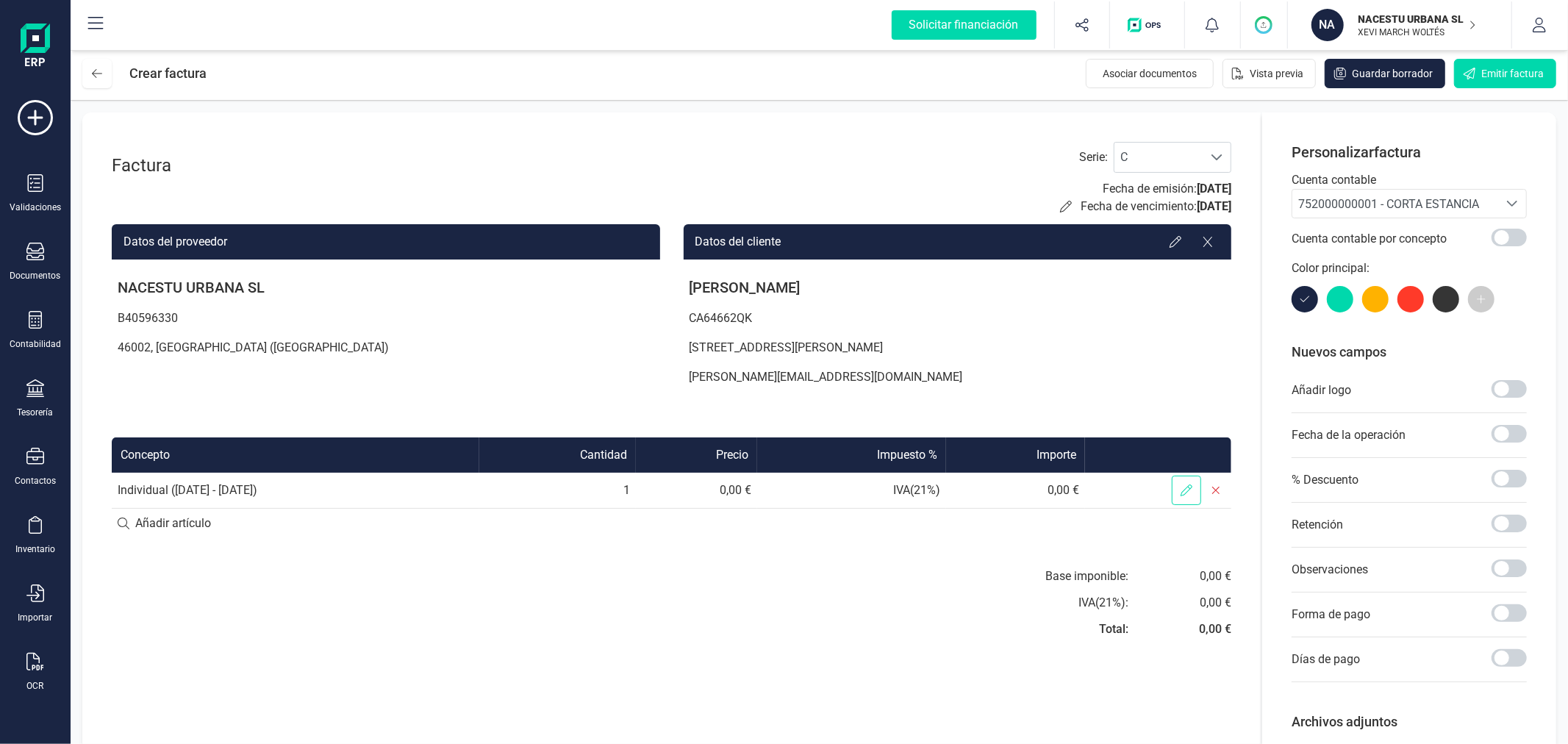
click at [1177, 490] on span at bounding box center [1186, 490] width 29 height 29
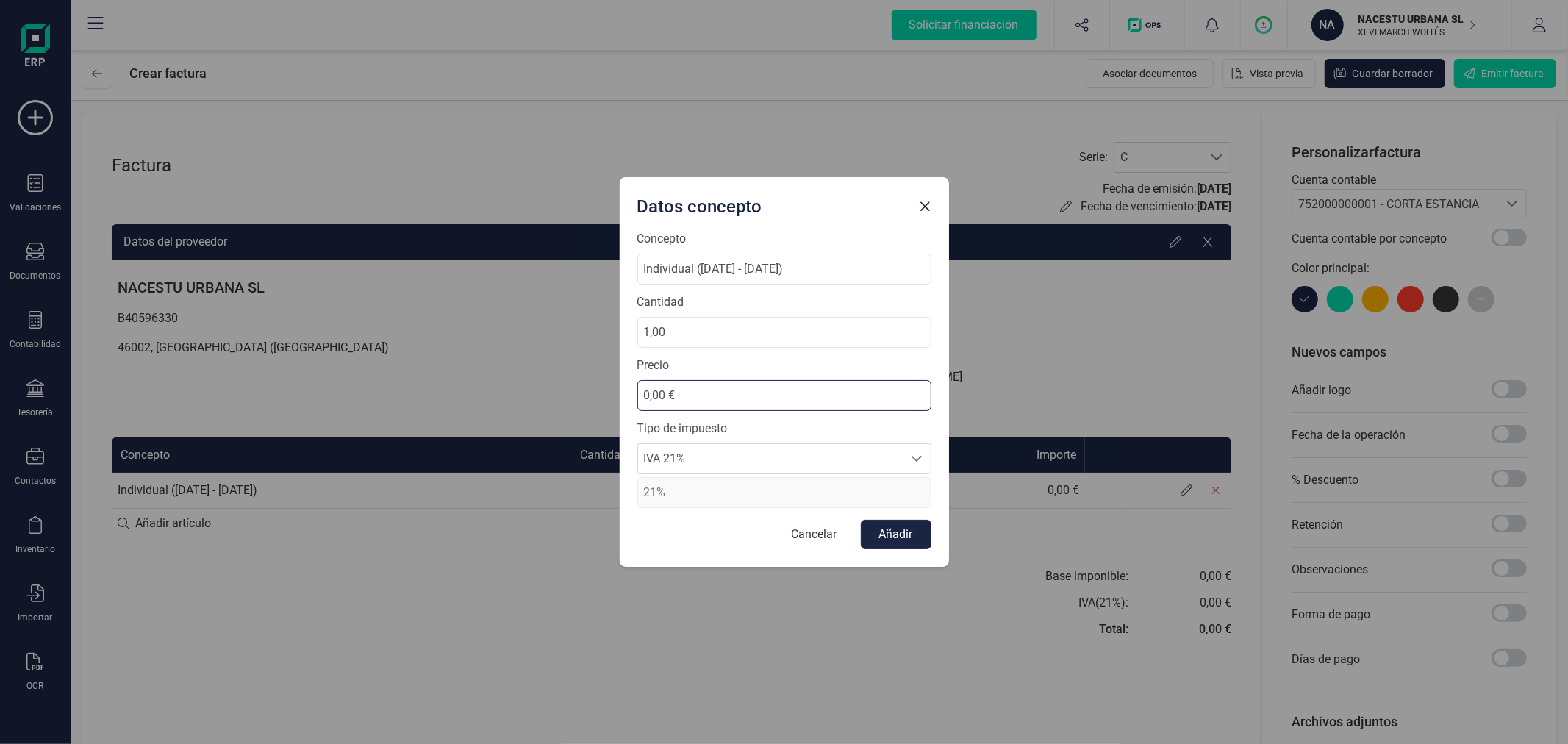
drag, startPoint x: 692, startPoint y: 382, endPoint x: 609, endPoint y: 376, distance: 83.2
click at [609, 376] on div "Datos concepto Concepto Individual ([DATE] - [DATE]) Cantidad 1,00 Precio 0,00 …" at bounding box center [784, 372] width 1568 height 744
type input "412,95 €"
click at [908, 461] on div at bounding box center [916, 459] width 28 height 29
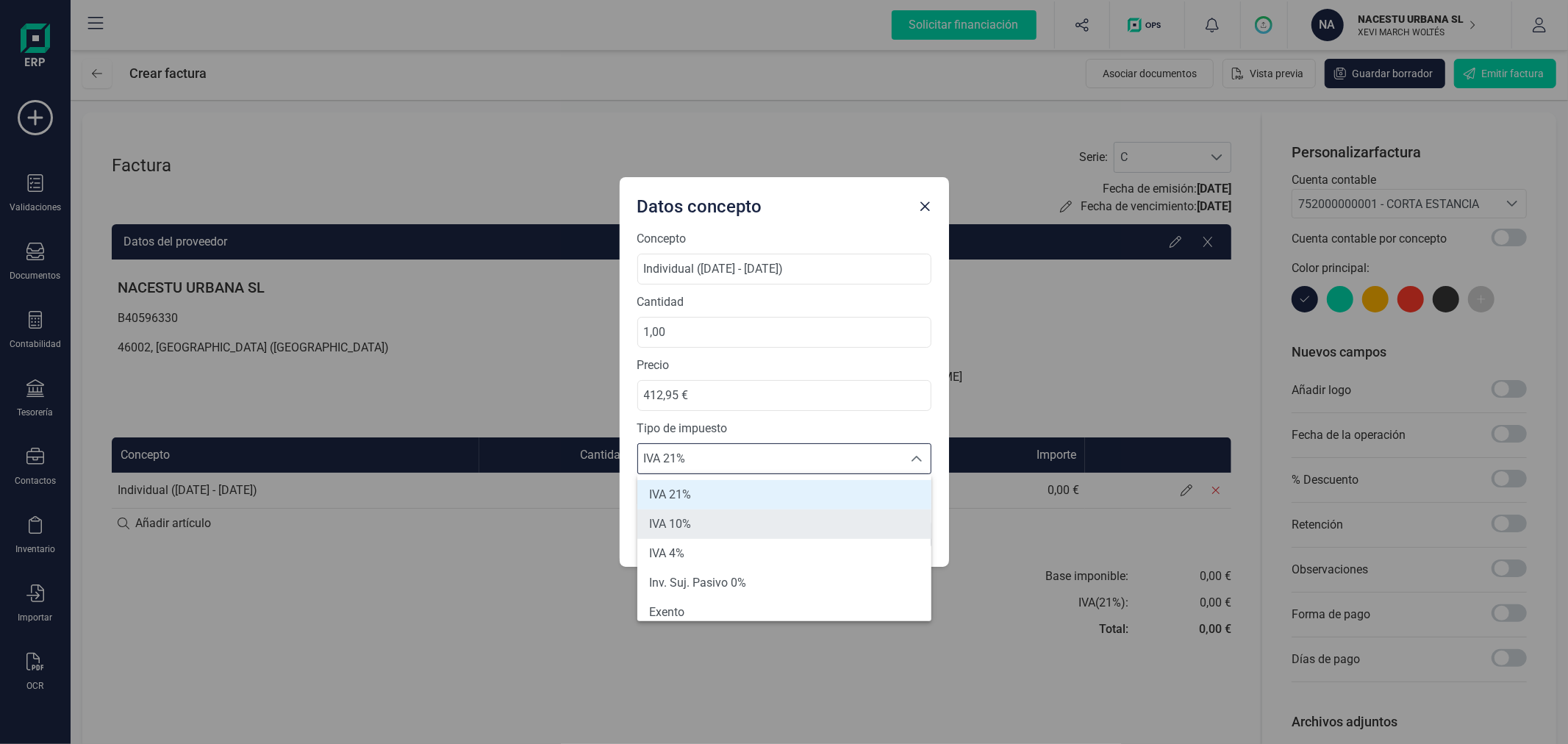
click at [841, 521] on li "IVA 10%" at bounding box center [784, 524] width 294 height 29
type input "10%"
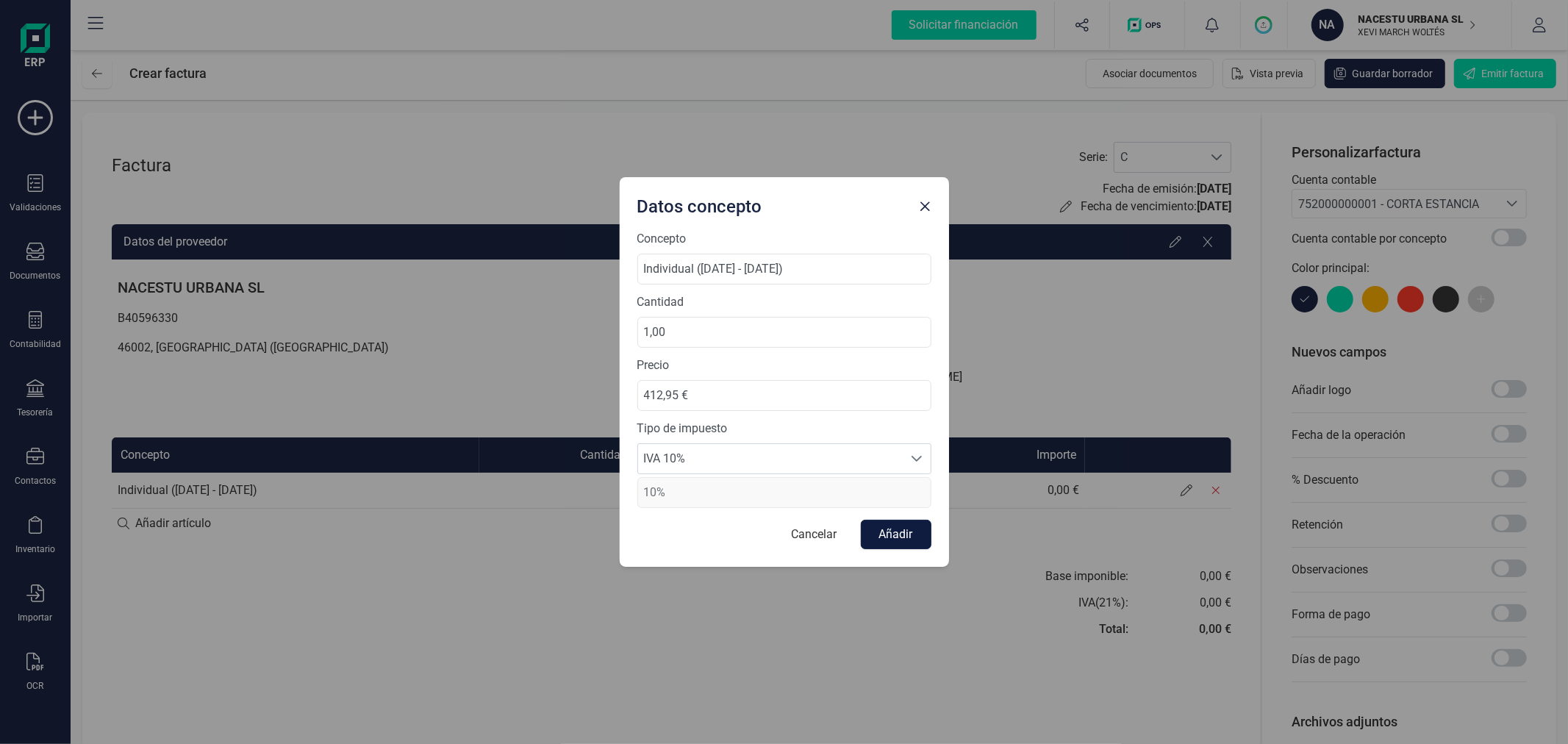
click at [913, 546] on button "Añadir" at bounding box center [896, 534] width 70 height 29
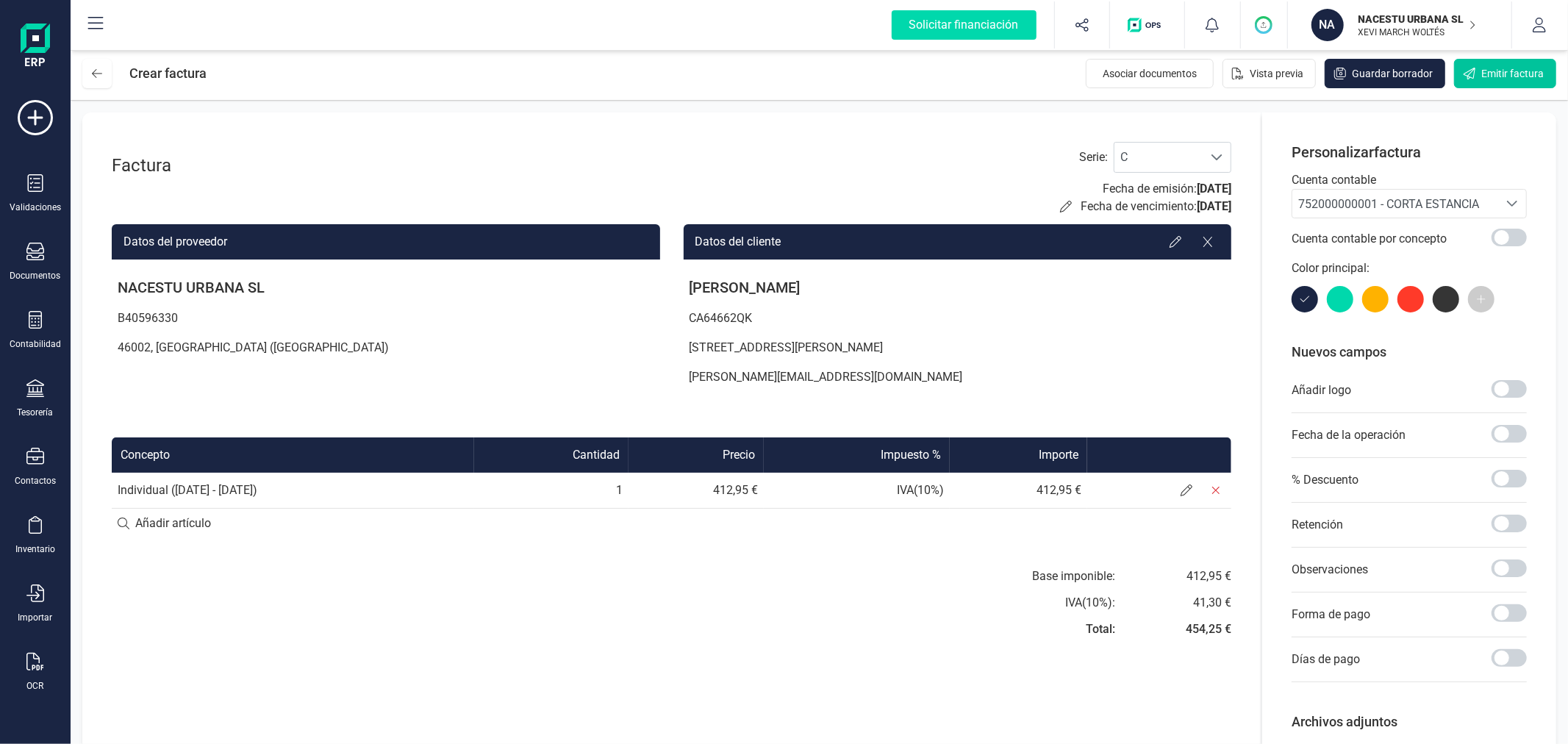
click at [1516, 75] on span "Emitir factura" at bounding box center [1513, 73] width 62 height 15
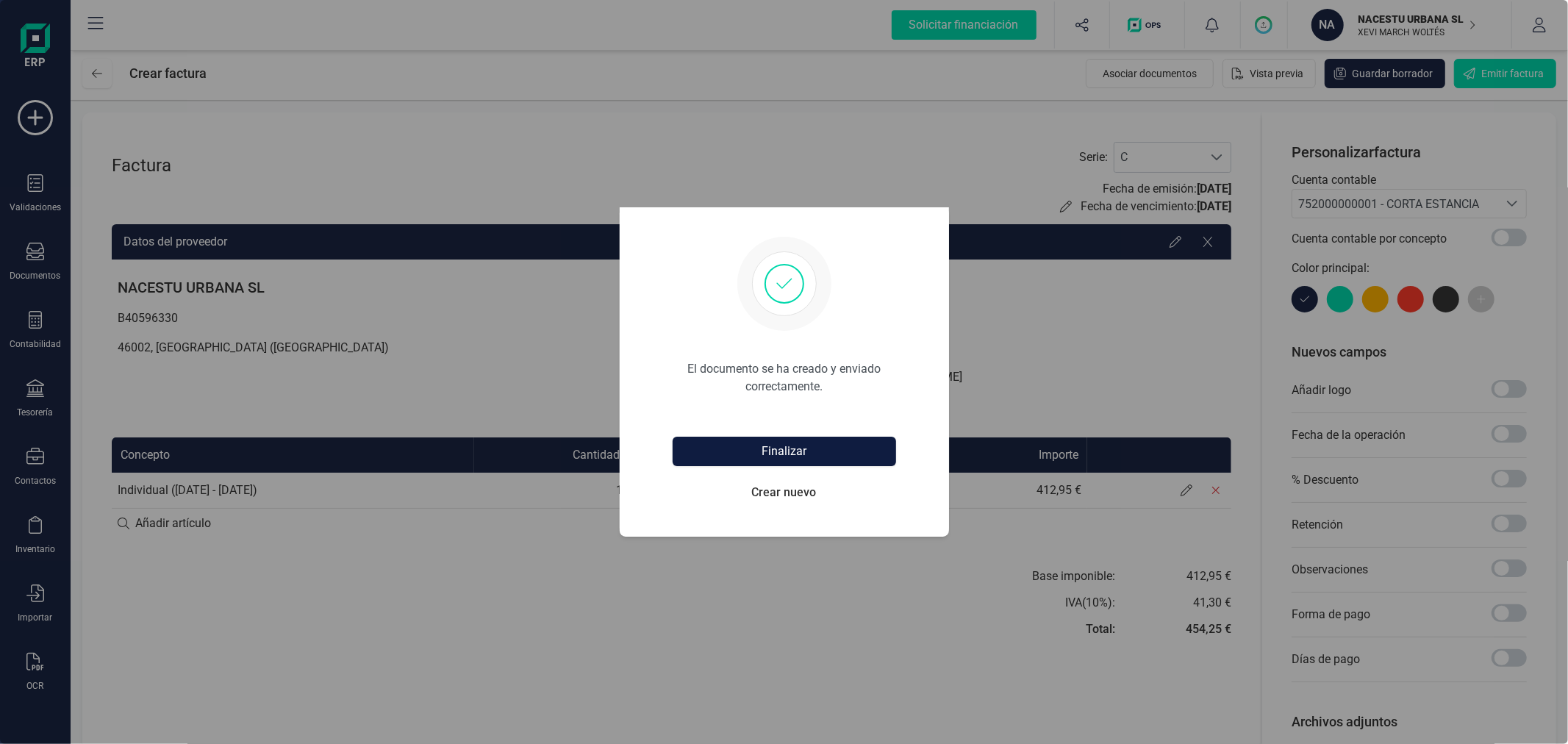
click at [767, 449] on button "Finalizar" at bounding box center [784, 451] width 223 height 29
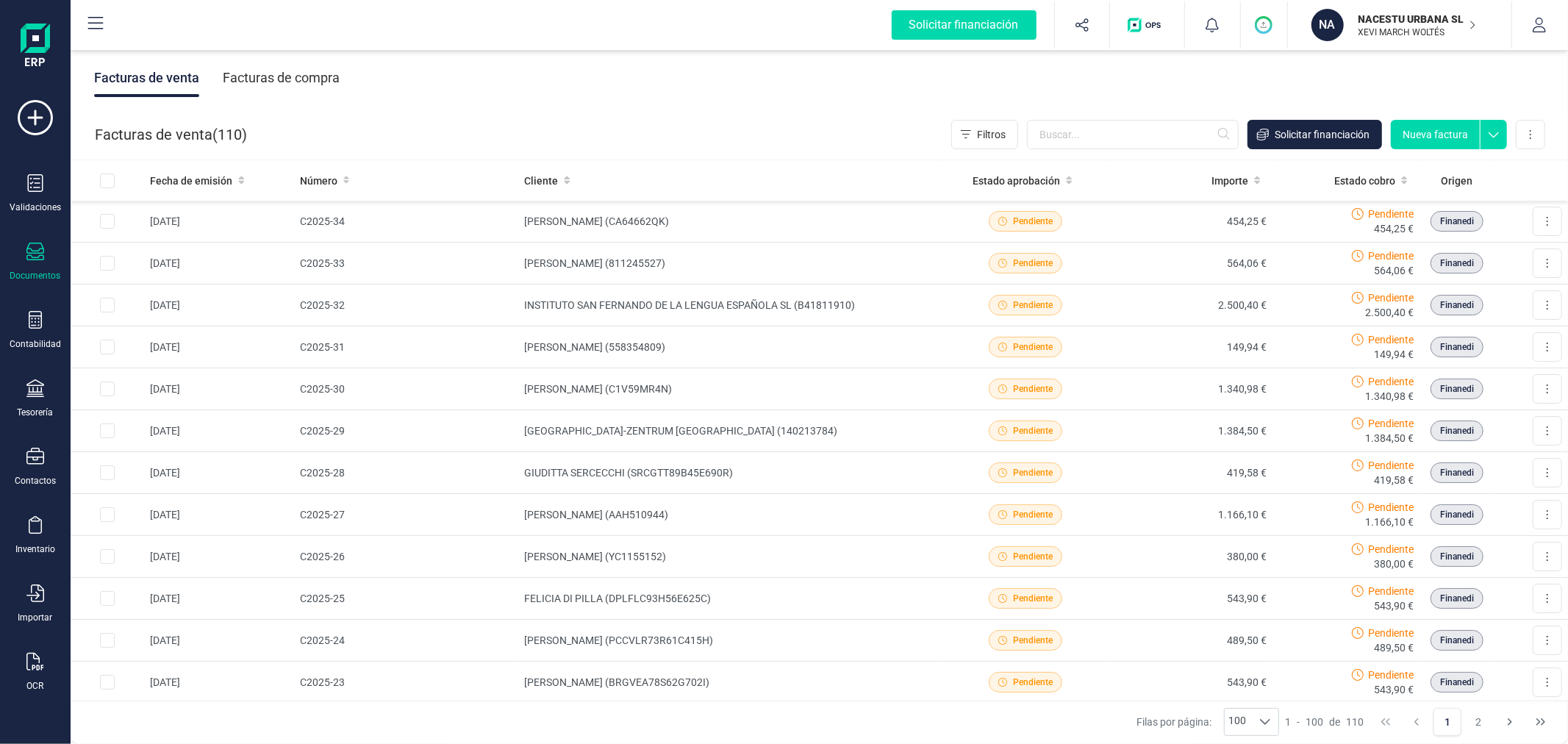
drag, startPoint x: 1429, startPoint y: 31, endPoint x: 1428, endPoint y: 44, distance: 13.0
click at [1429, 33] on p "XEVI MARCH WOLTÉS" at bounding box center [1417, 32] width 117 height 12
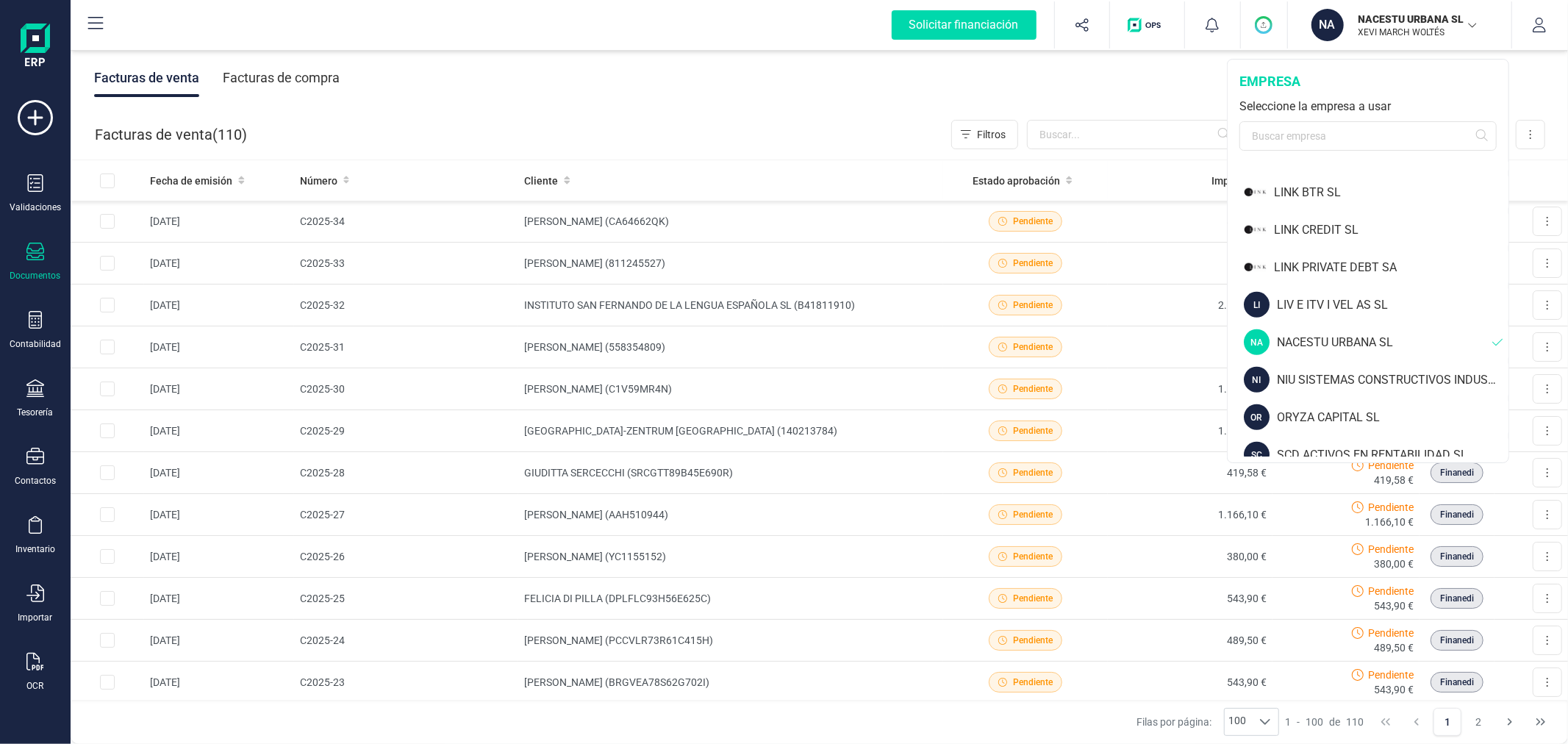
scroll to position [1061, 0]
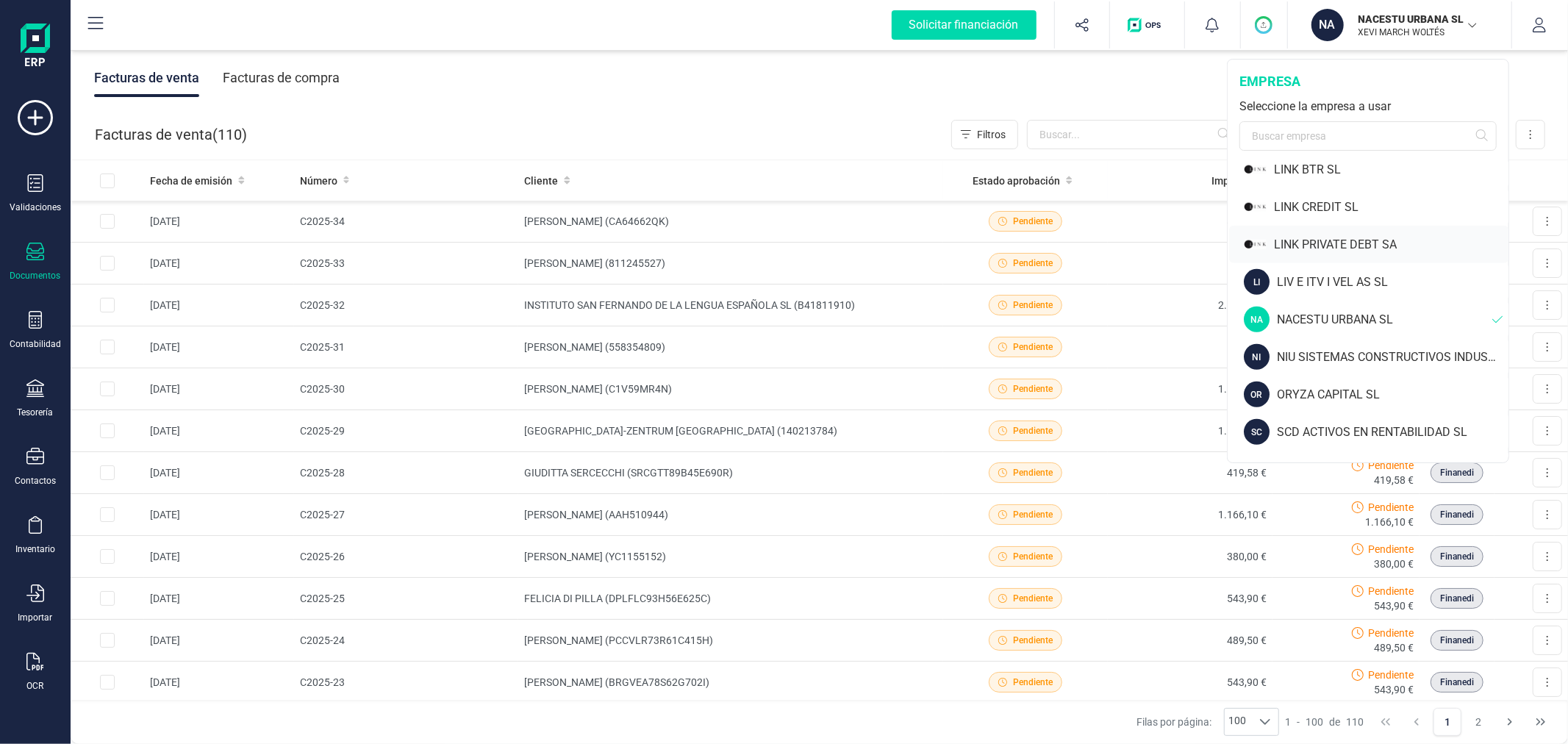
click at [1314, 236] on div "LINK PRIVATE DEBT SA" at bounding box center [1391, 244] width 235 height 18
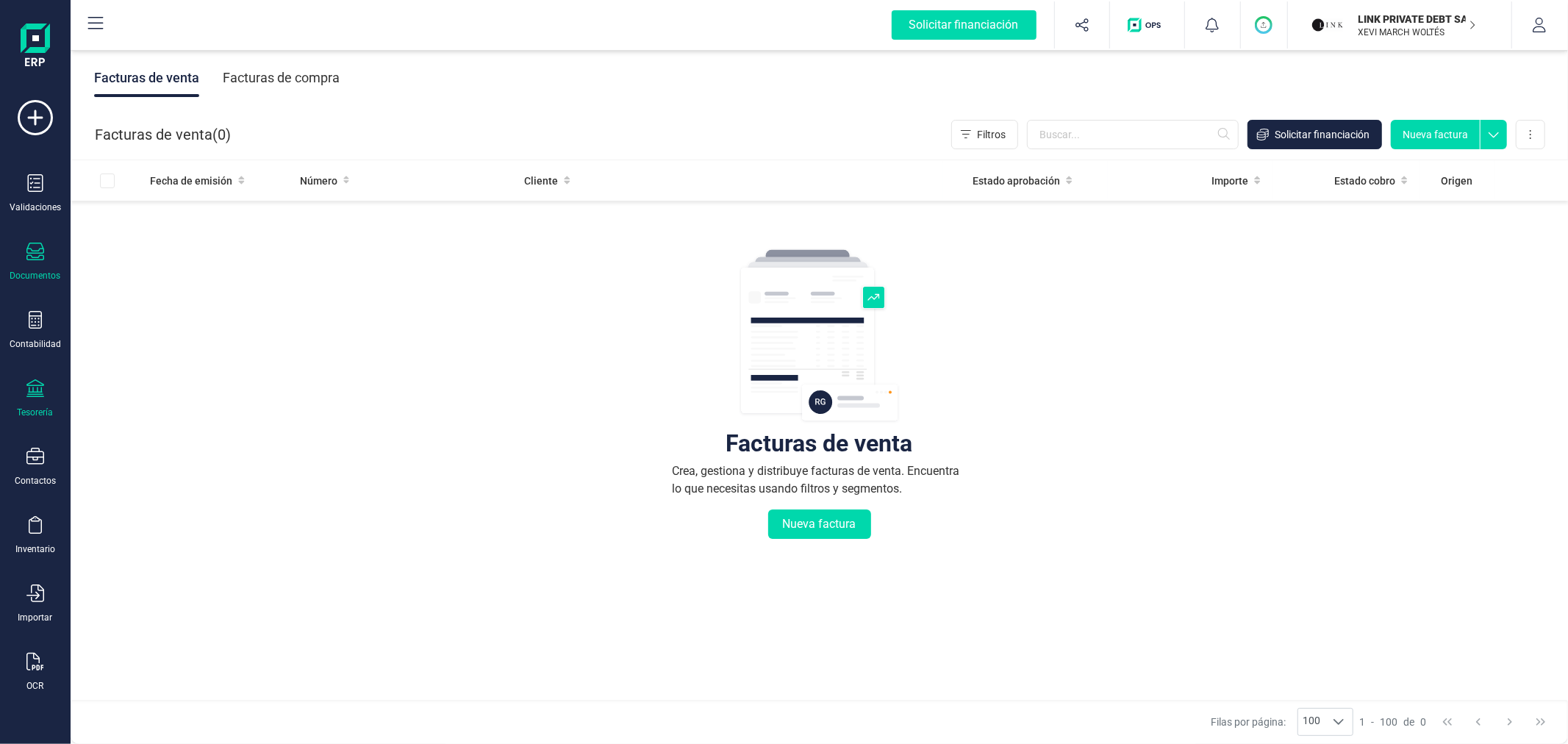
click at [33, 398] on div at bounding box center [36, 390] width 18 height 21
click at [187, 252] on span "Cuentas bancarias" at bounding box center [180, 251] width 130 height 18
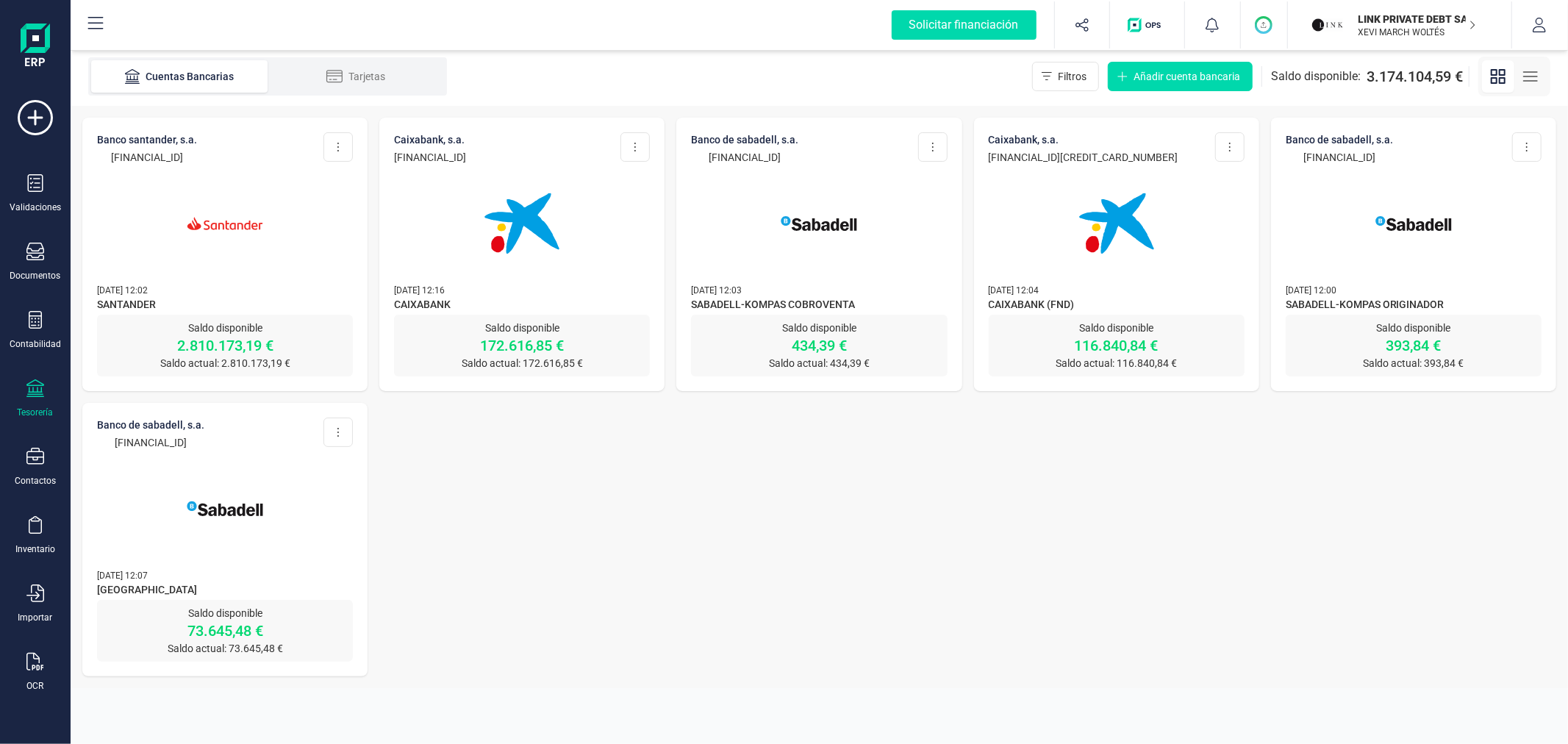
click at [561, 247] on img at bounding box center [522, 223] width 124 height 124
click at [632, 142] on button at bounding box center [635, 147] width 29 height 29
click at [601, 180] on span "Editar cuenta" at bounding box center [577, 183] width 61 height 15
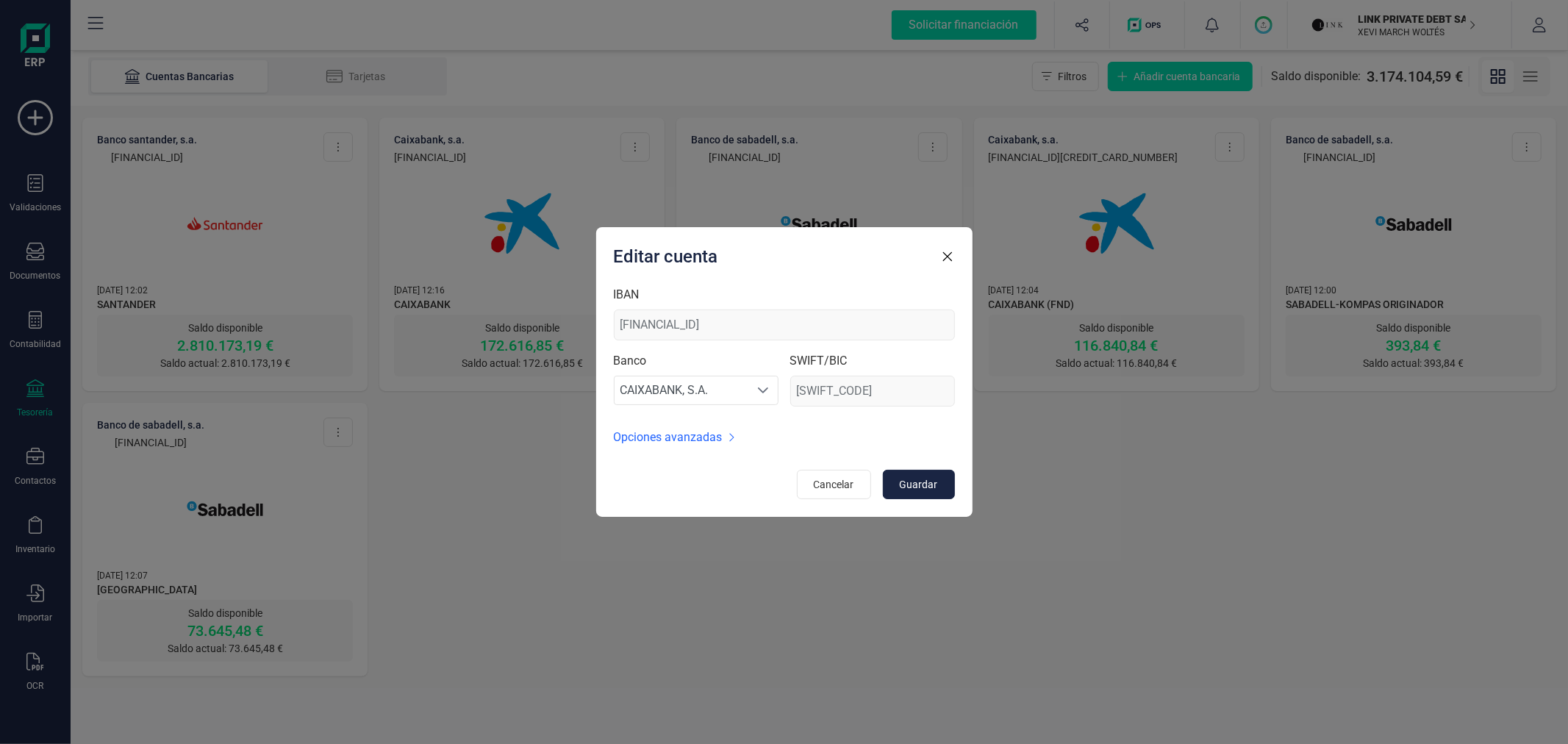
click at [898, 270] on div "Editar cuenta IBAN [FINANCIAL_ID] Banco CAIXABANK, S.A. CAIXABANK, [PERSON_NAME…" at bounding box center [784, 372] width 376 height 290
click at [950, 257] on icon "button" at bounding box center [948, 256] width 15 height 15
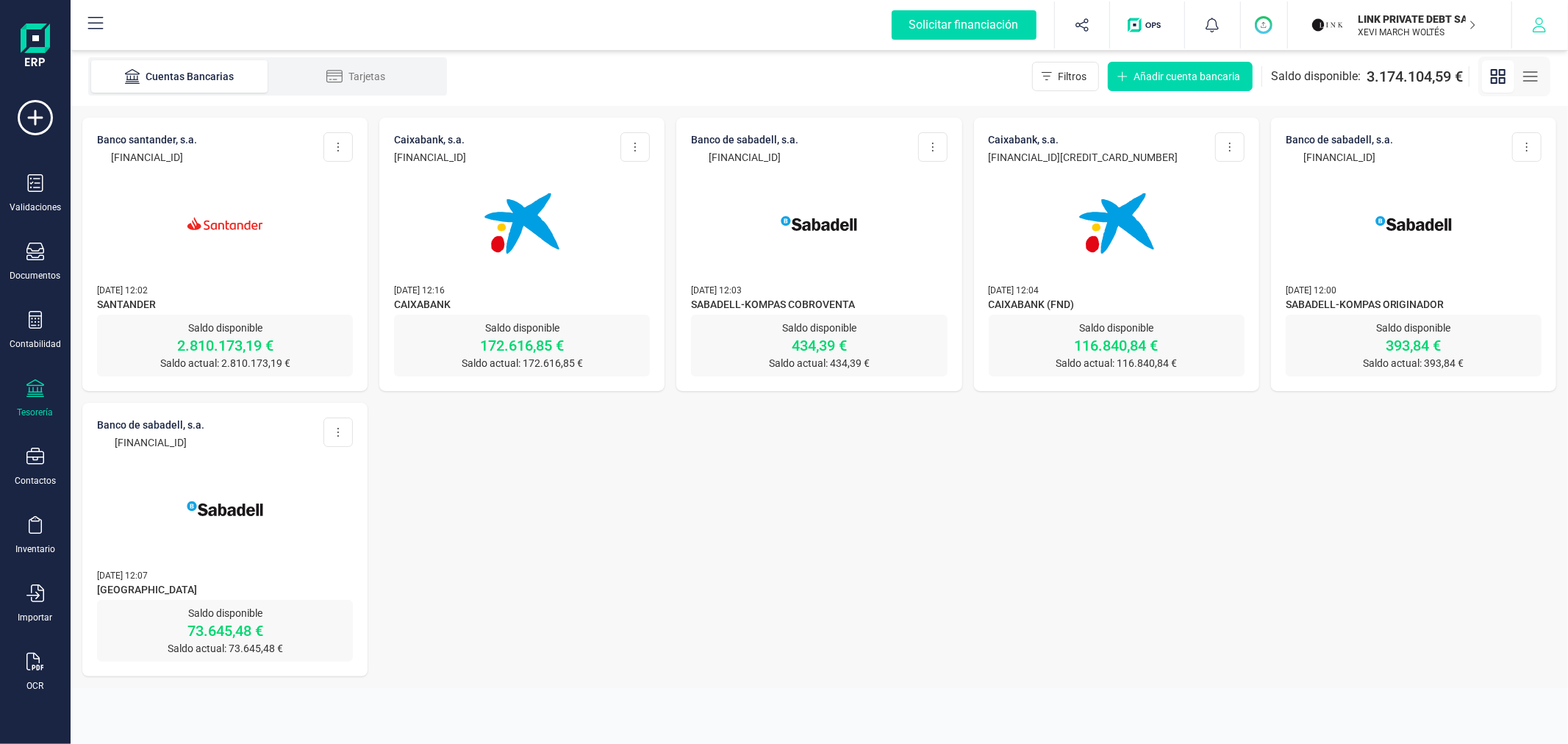
click at [1544, 23] on icon "button" at bounding box center [1540, 25] width 15 height 15
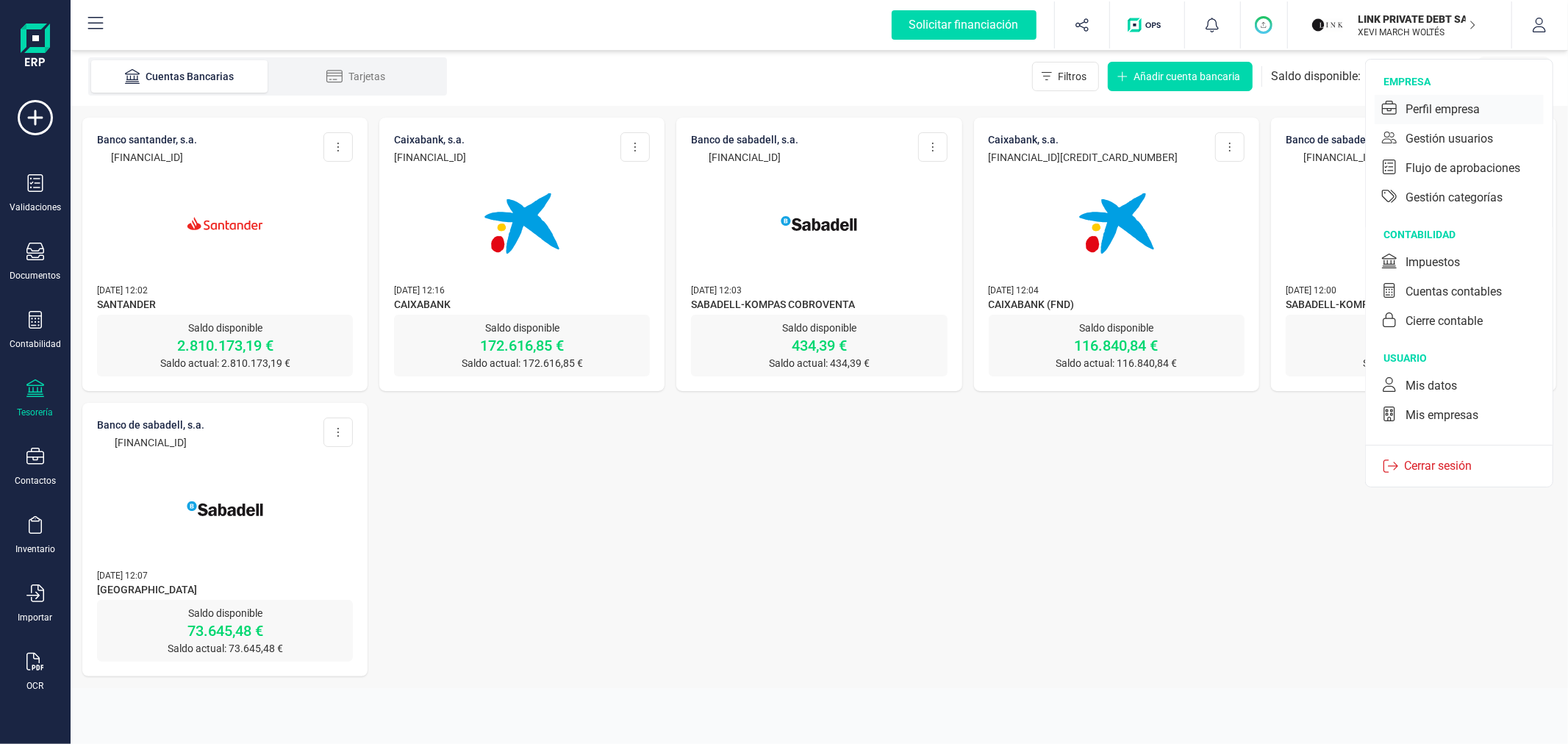
click at [1447, 104] on div "Perfil empresa" at bounding box center [1443, 109] width 75 height 18
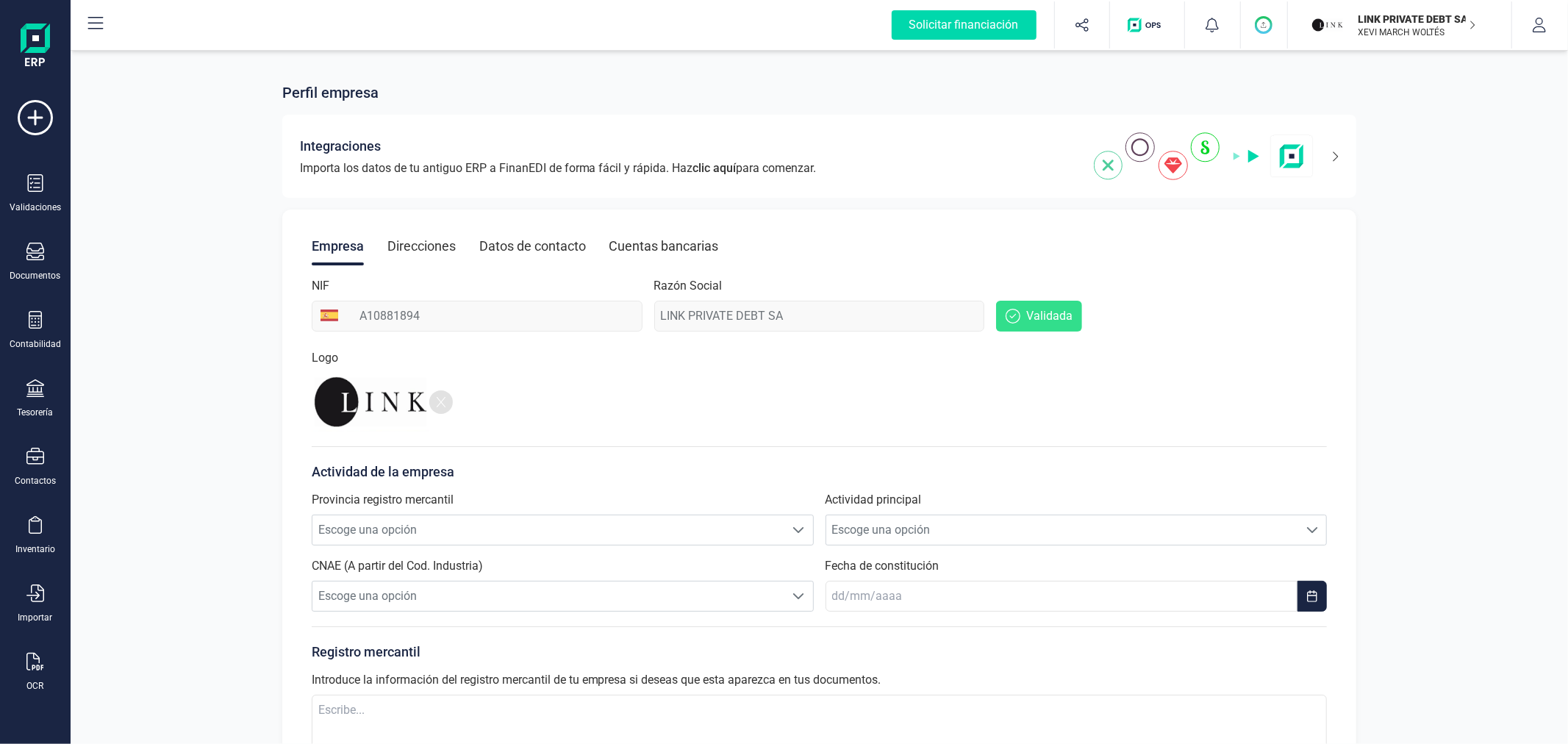
click at [453, 248] on div "Direcciones" at bounding box center [421, 246] width 68 height 38
